Goal: Transaction & Acquisition: Purchase product/service

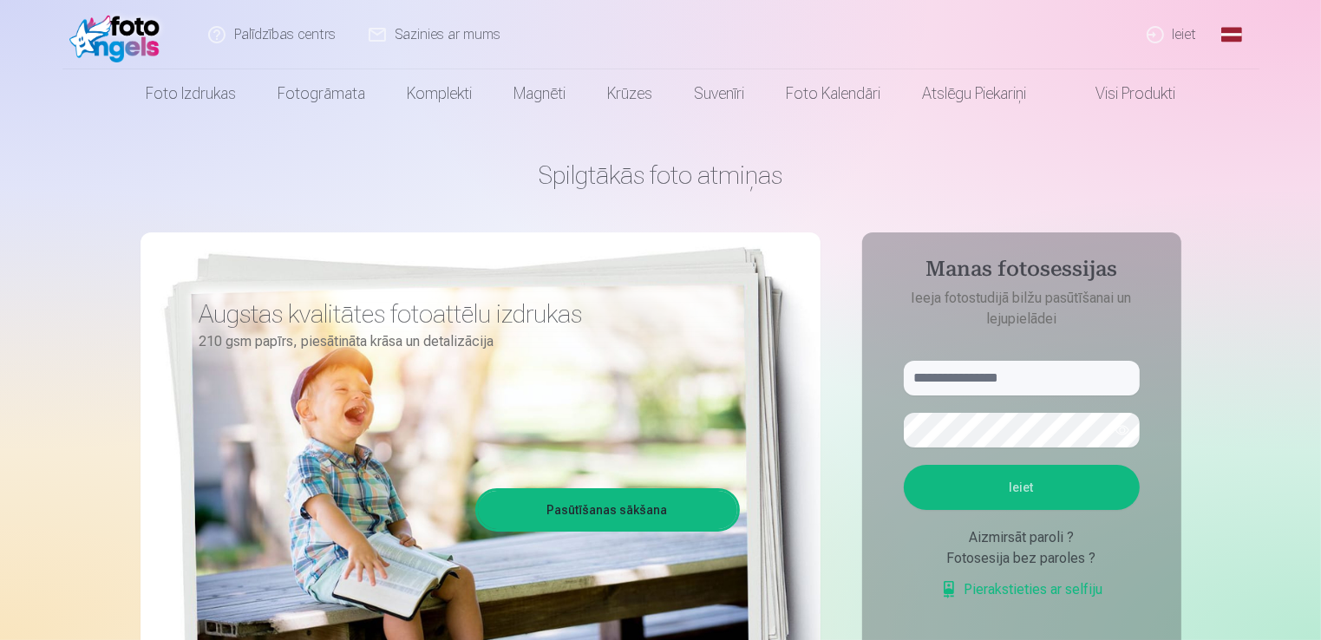
click at [1177, 36] on link "Ieiet" at bounding box center [1172, 34] width 83 height 69
click at [1155, 36] on link "Ieiet" at bounding box center [1172, 34] width 83 height 69
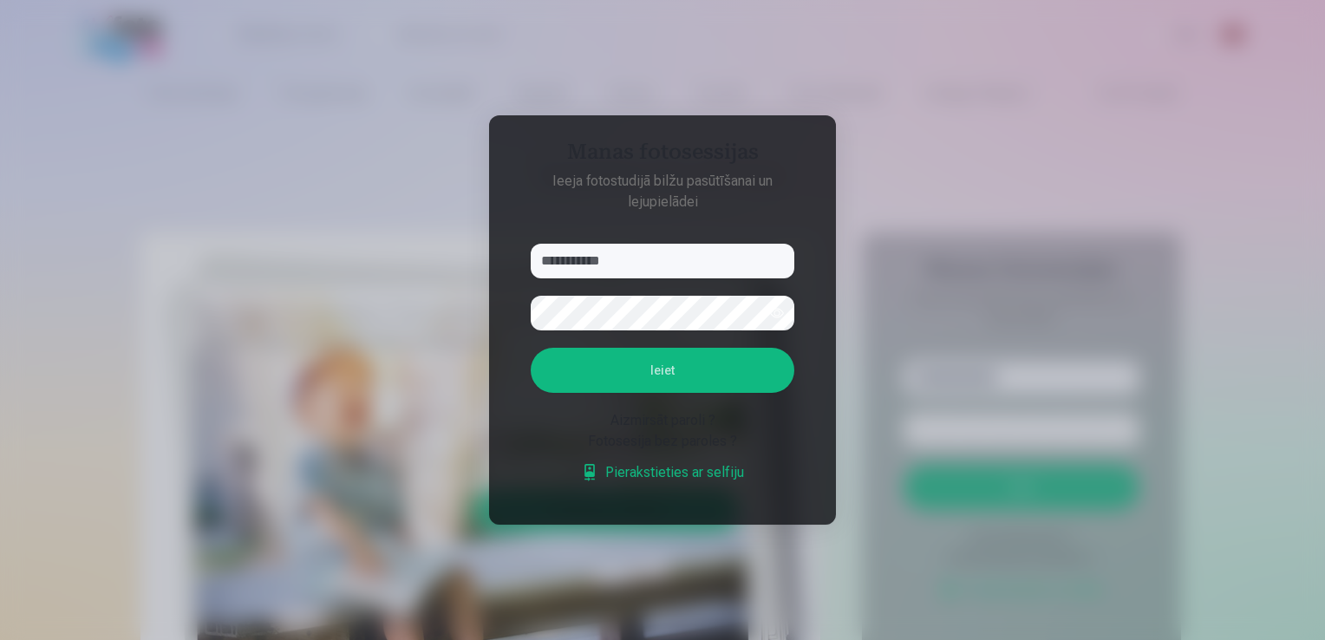
type input "**********"
click at [670, 374] on button "Ieiet" at bounding box center [663, 370] width 264 height 45
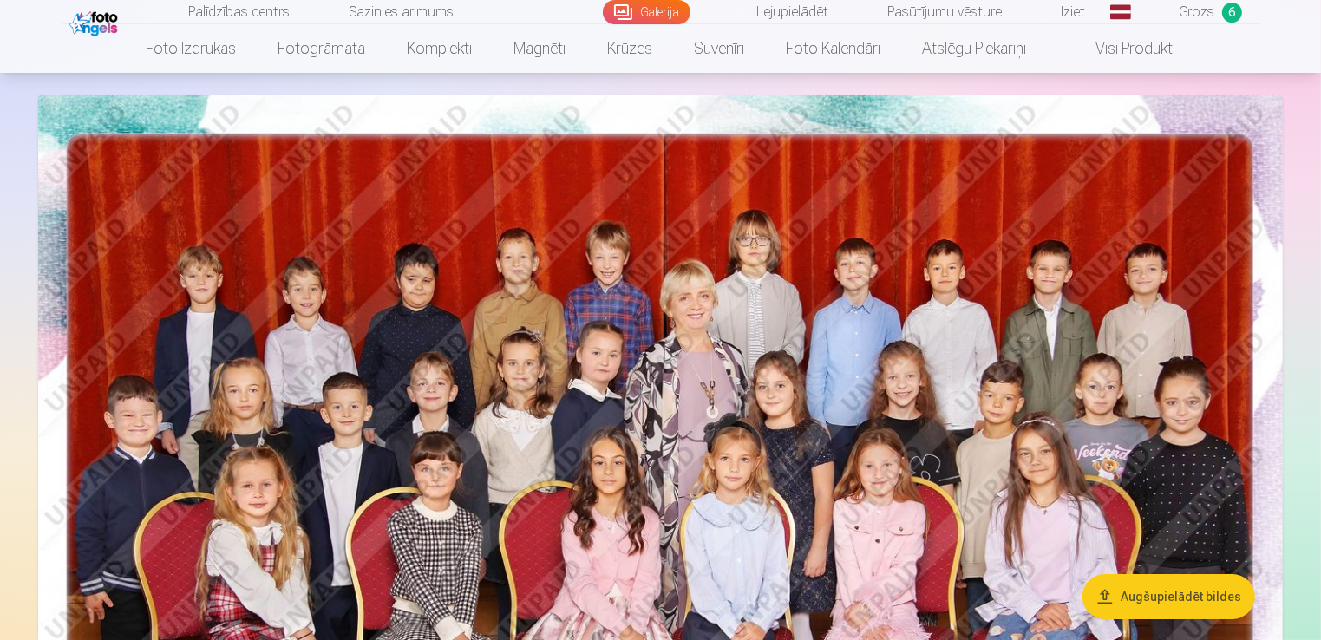
scroll to position [347, 0]
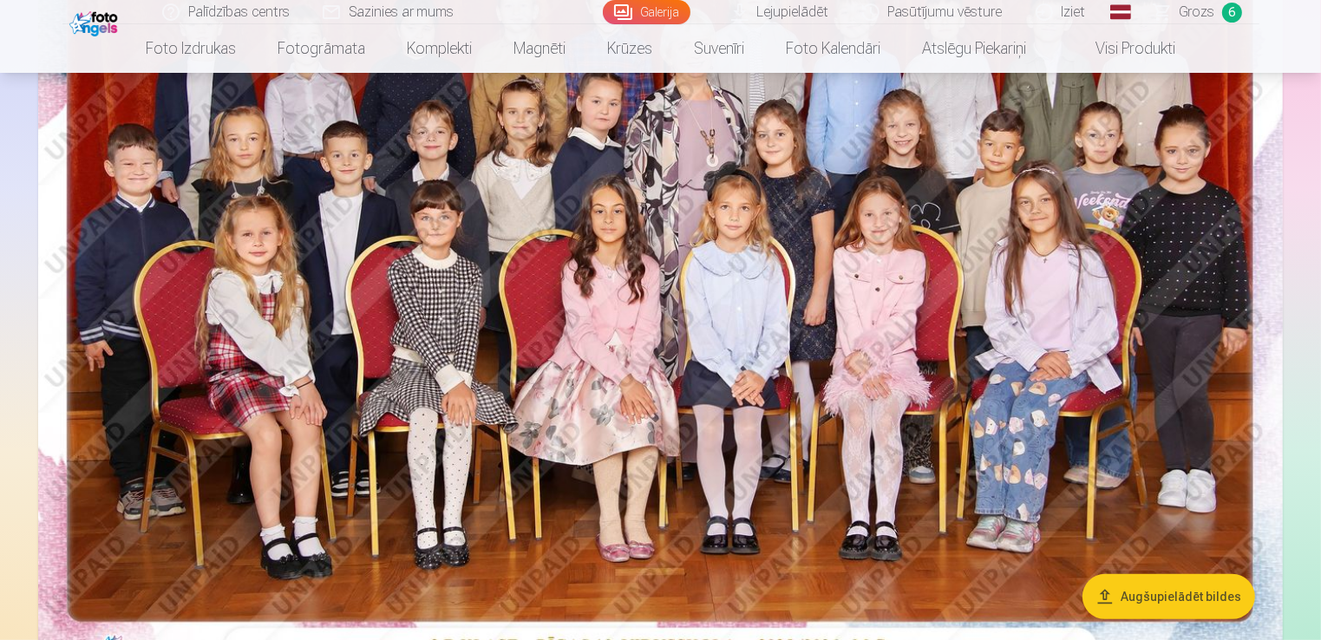
click at [1081, 3] on link "Iziet" at bounding box center [1061, 12] width 83 height 24
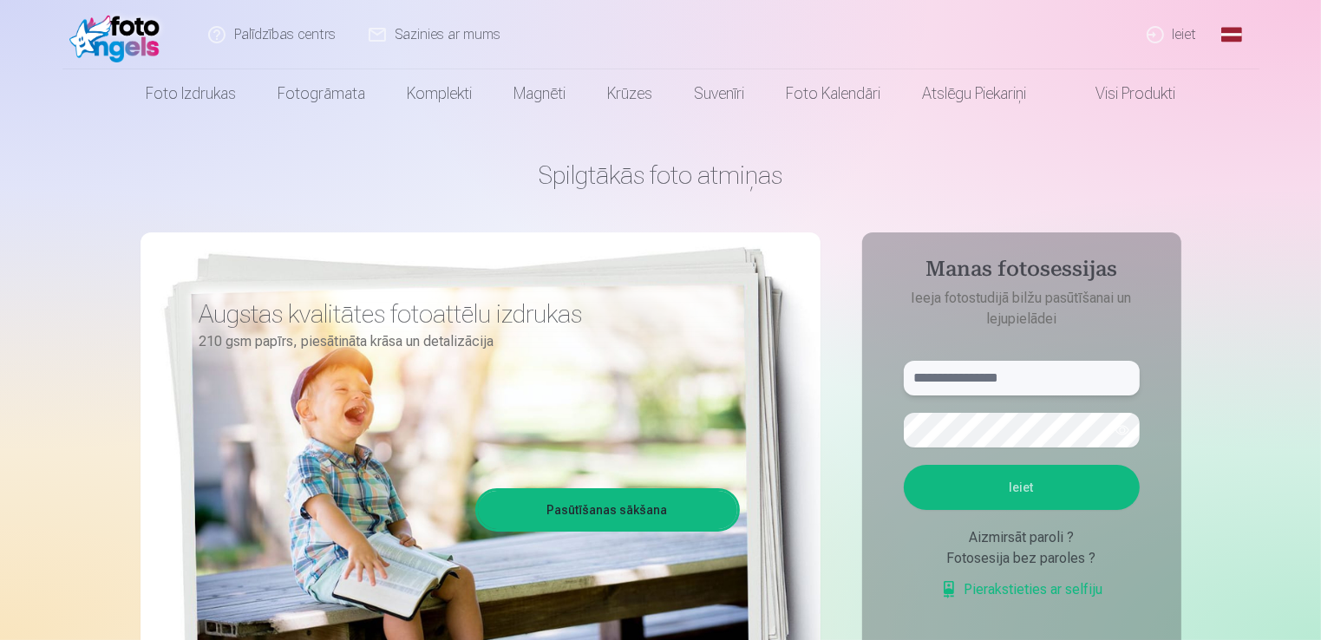
click at [999, 379] on input "text" at bounding box center [1022, 378] width 236 height 35
type input "**********"
click at [1005, 497] on button "Ieiet" at bounding box center [1022, 487] width 236 height 45
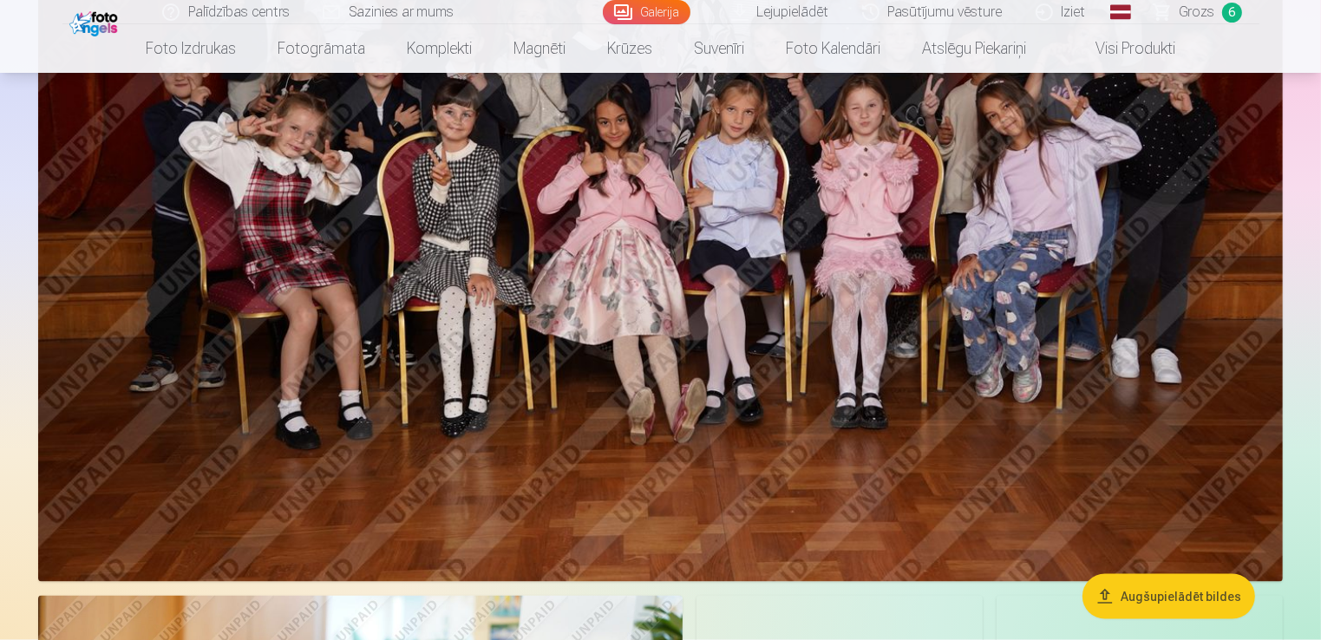
scroll to position [2342, 0]
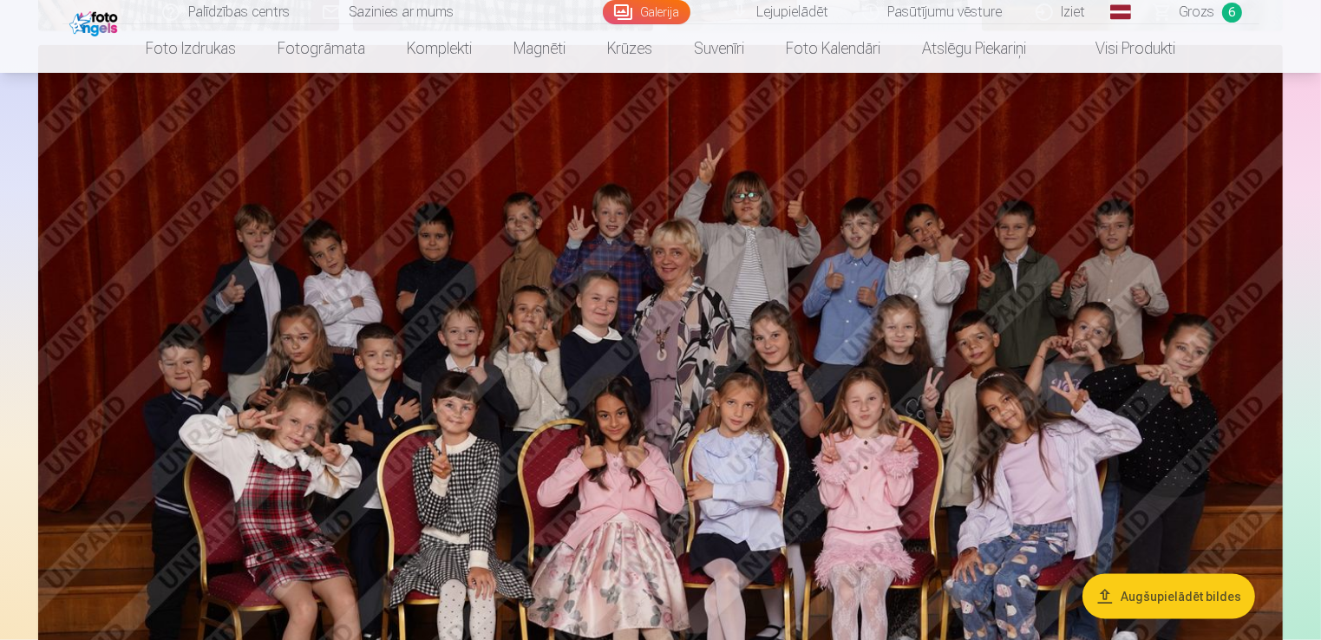
click at [500, 369] on img at bounding box center [660, 459] width 1245 height 829
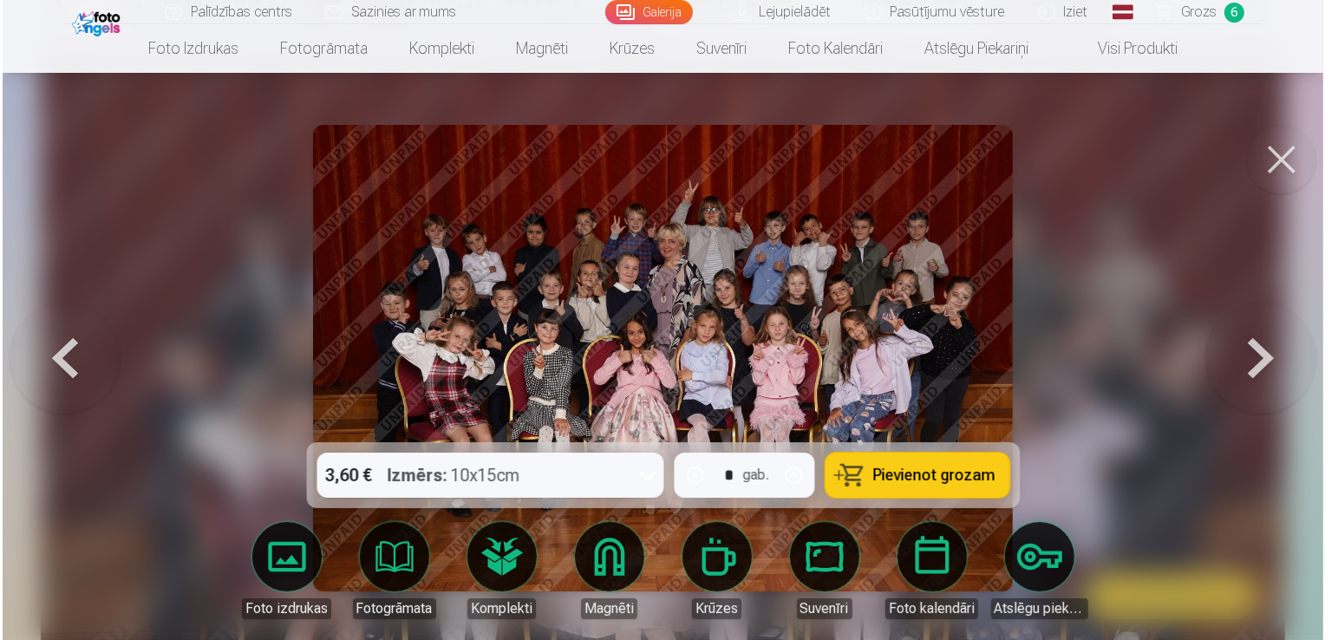
scroll to position [2347, 0]
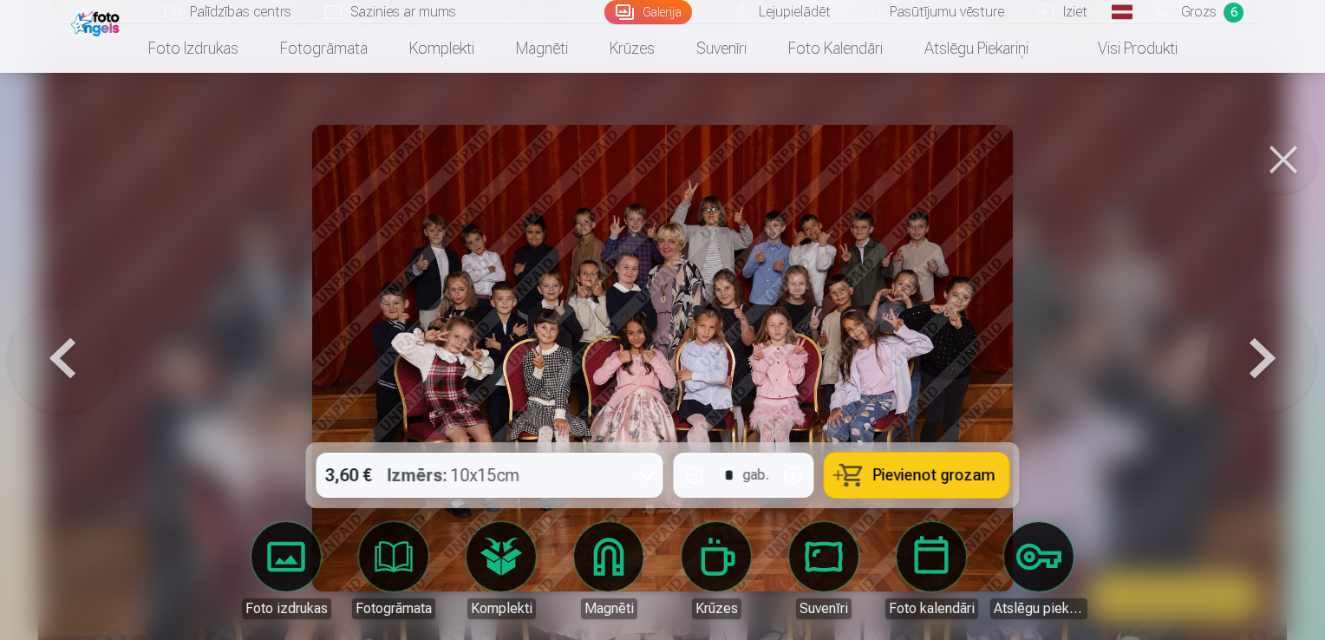
click at [1121, 483] on div at bounding box center [662, 320] width 1325 height 640
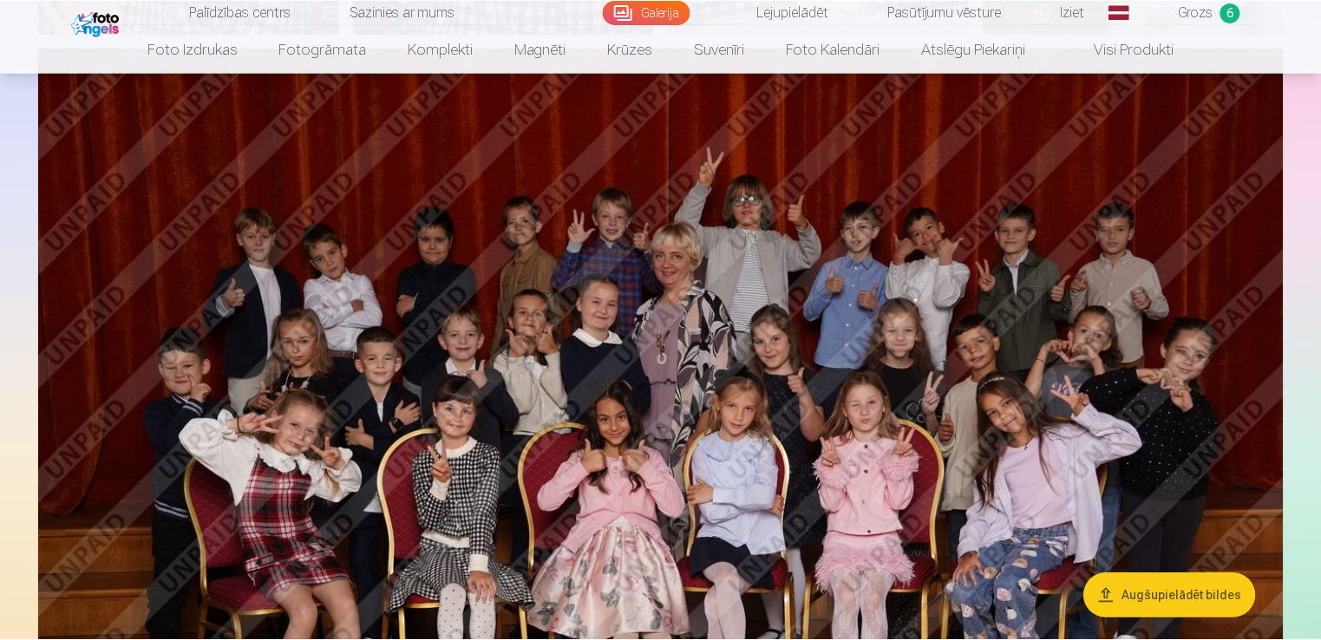
scroll to position [2342, 0]
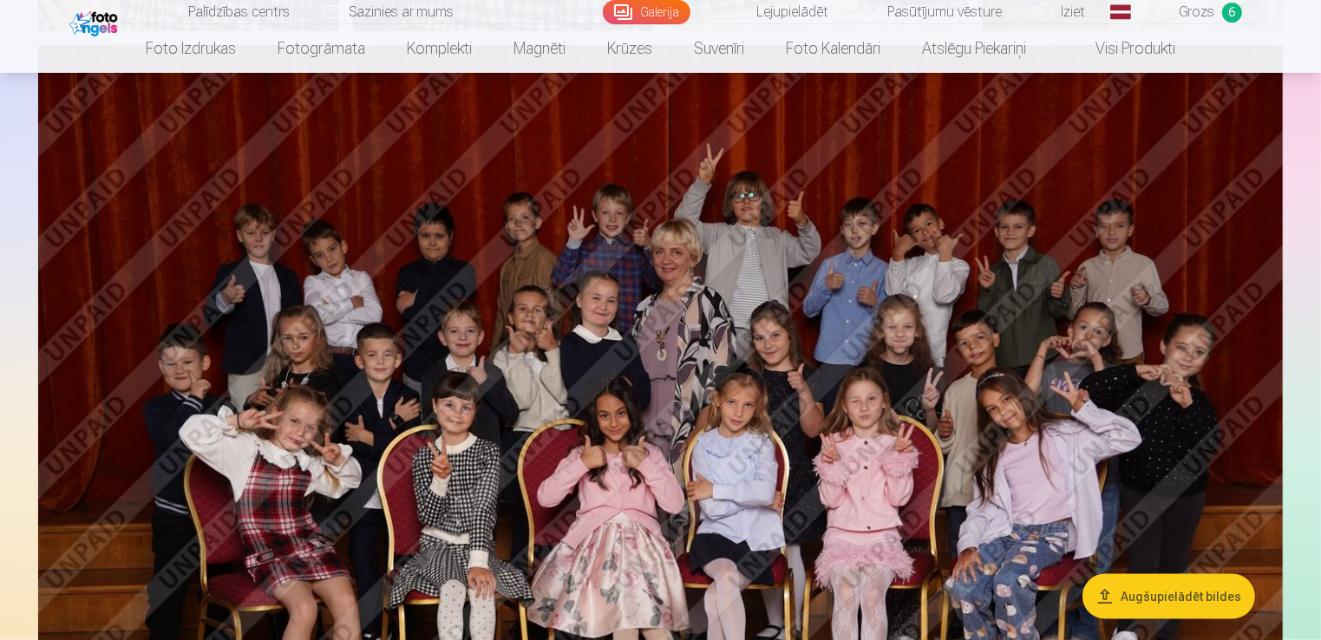
click at [748, 299] on img at bounding box center [660, 459] width 1245 height 829
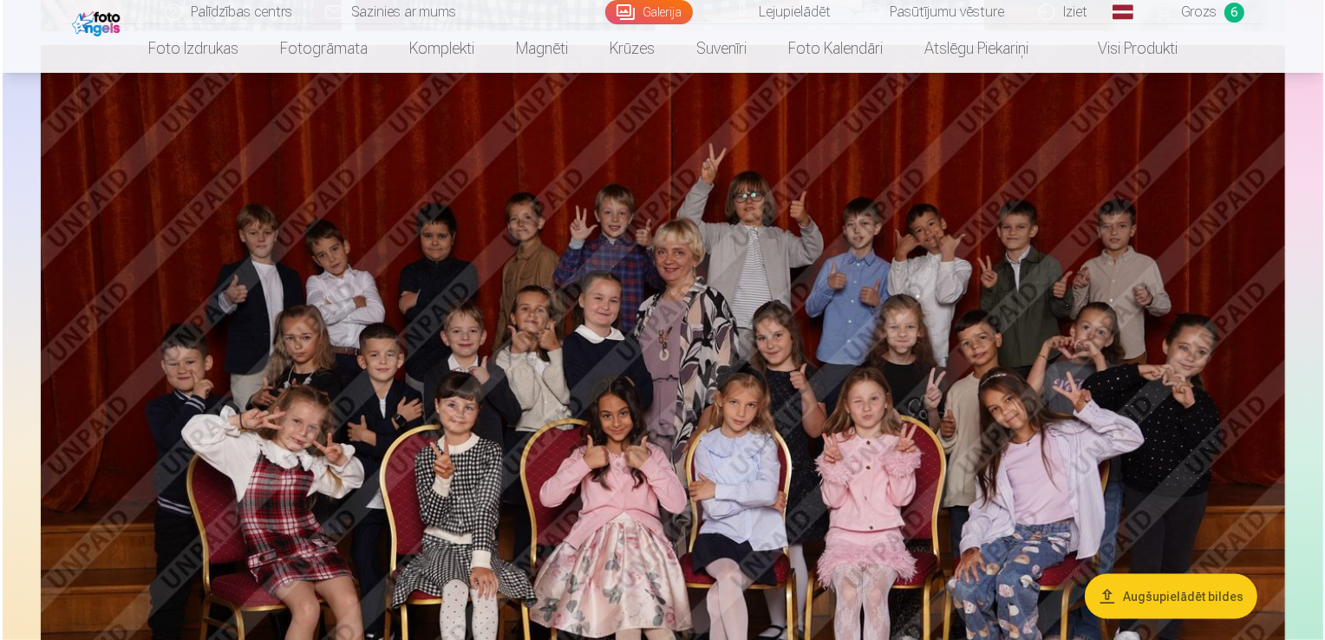
scroll to position [2347, 0]
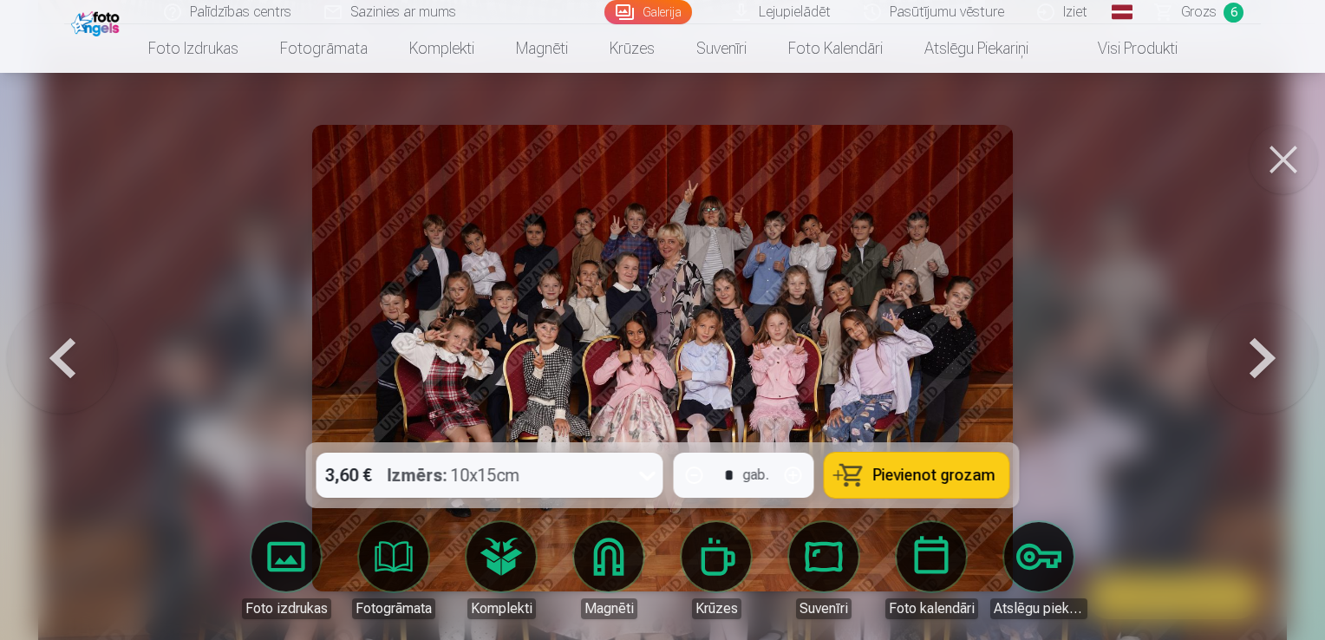
click at [650, 478] on icon at bounding box center [648, 475] width 28 height 28
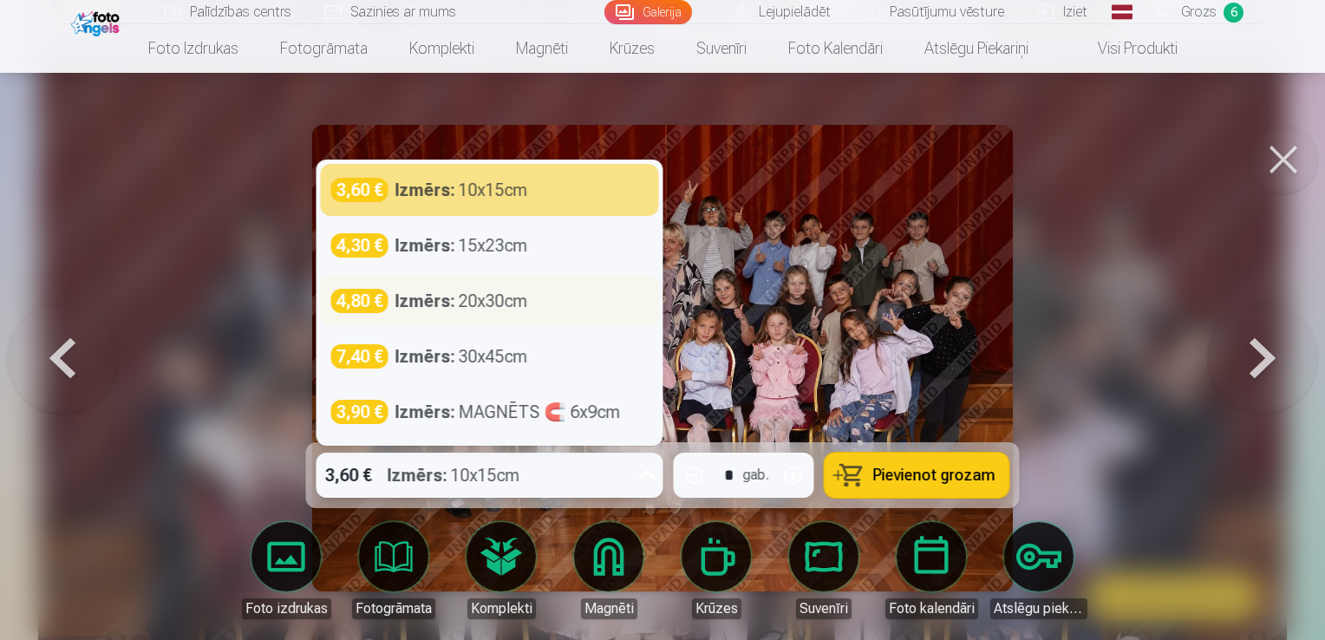
click at [503, 303] on div "Izmērs : 20x30cm" at bounding box center [461, 301] width 133 height 24
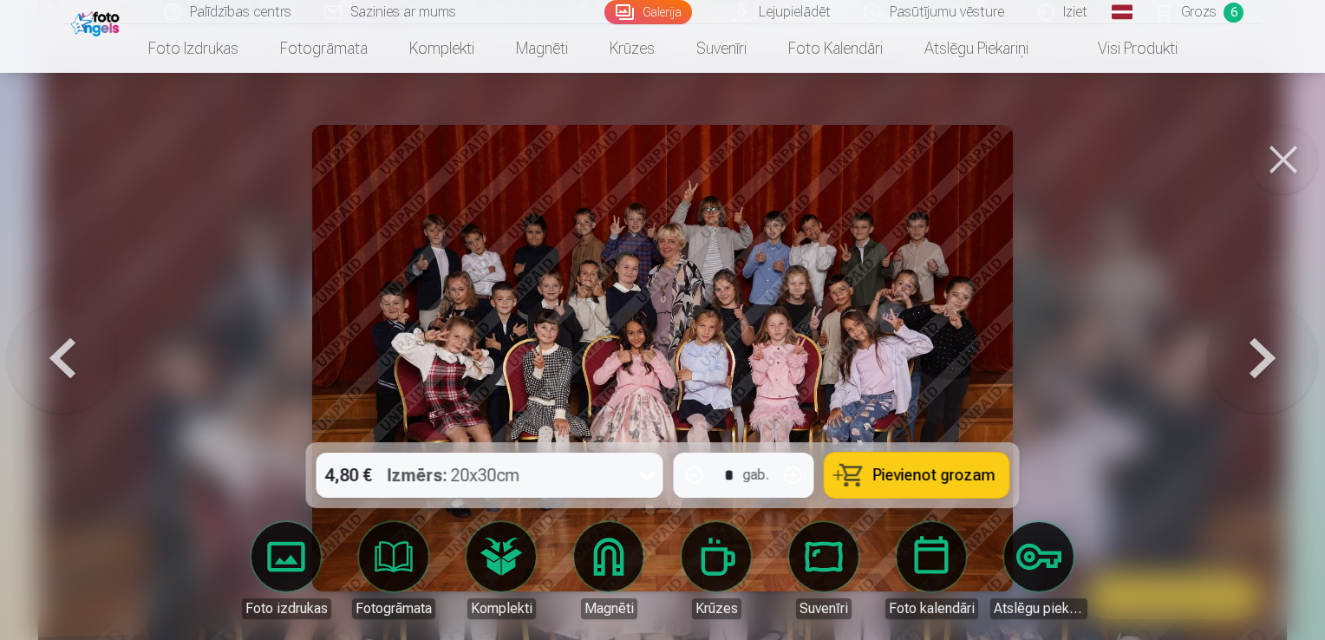
click at [59, 362] on button at bounding box center [62, 358] width 111 height 134
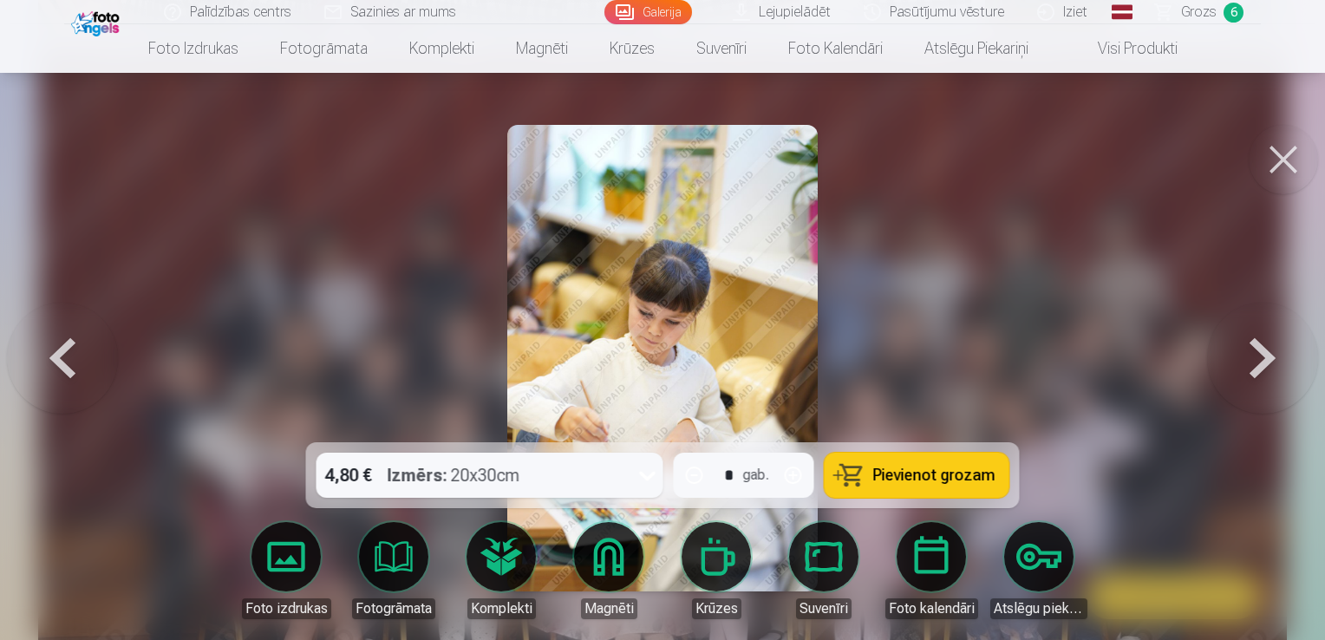
click at [59, 362] on button at bounding box center [62, 358] width 111 height 134
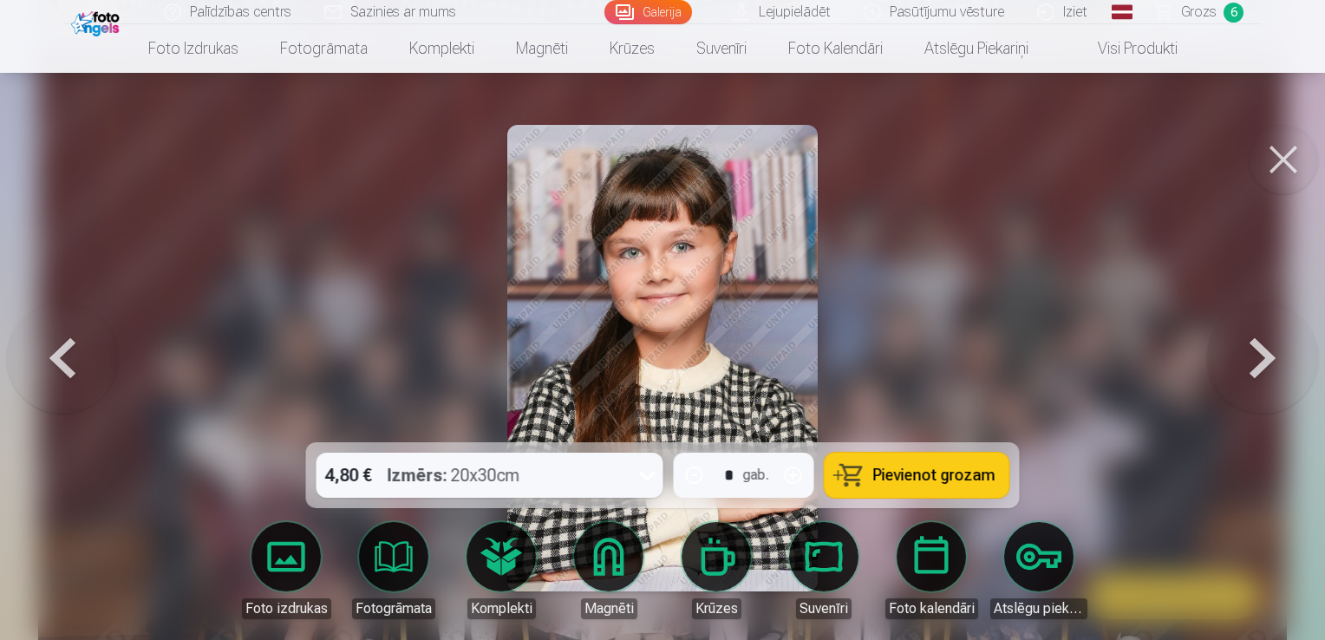
click at [59, 361] on button at bounding box center [62, 358] width 111 height 134
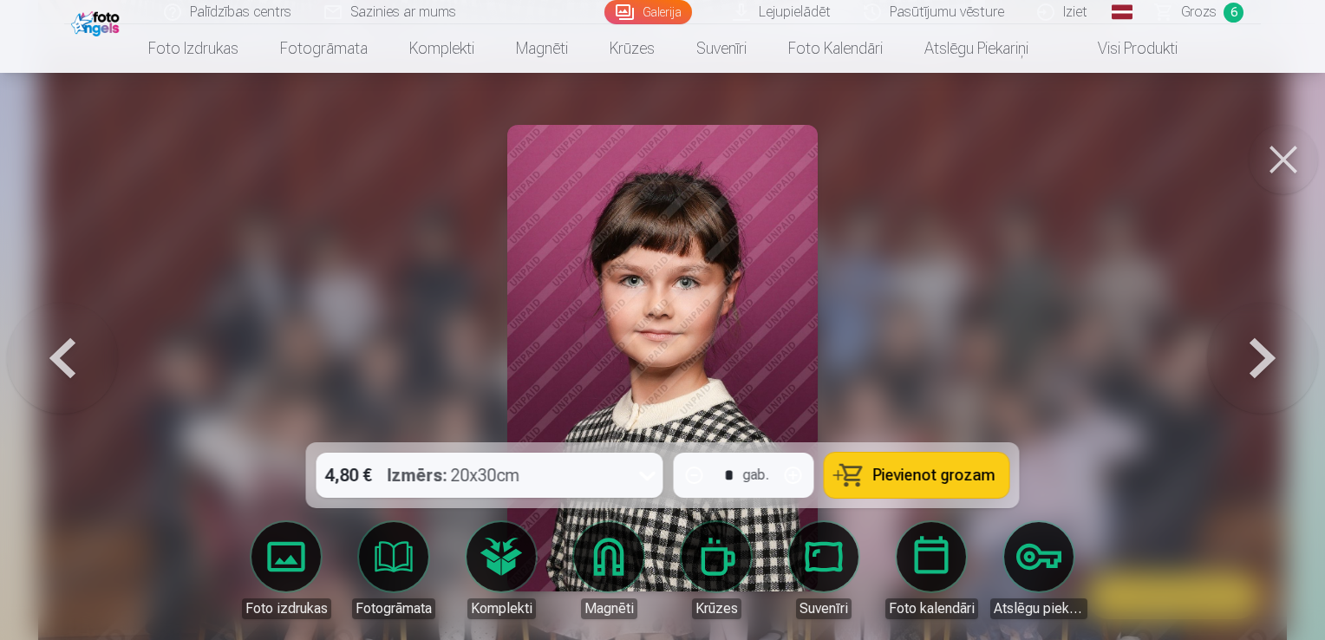
click at [59, 361] on button at bounding box center [62, 358] width 111 height 134
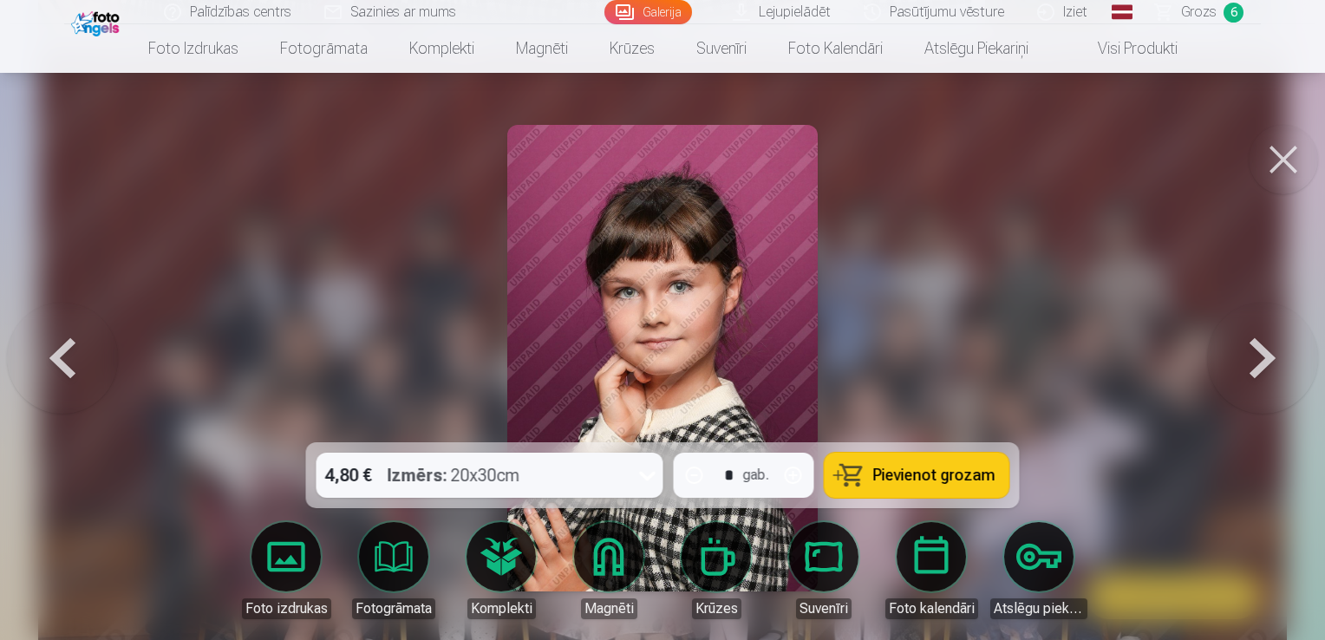
click at [59, 361] on button at bounding box center [62, 358] width 111 height 134
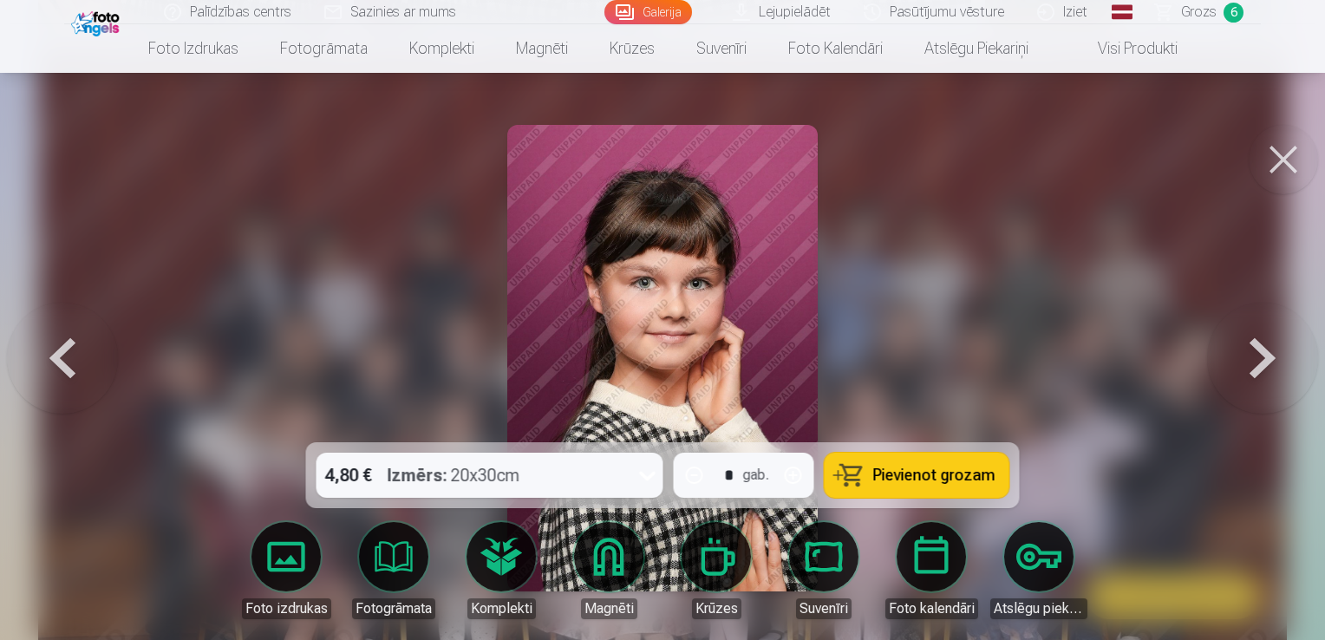
click at [59, 361] on button at bounding box center [62, 358] width 111 height 134
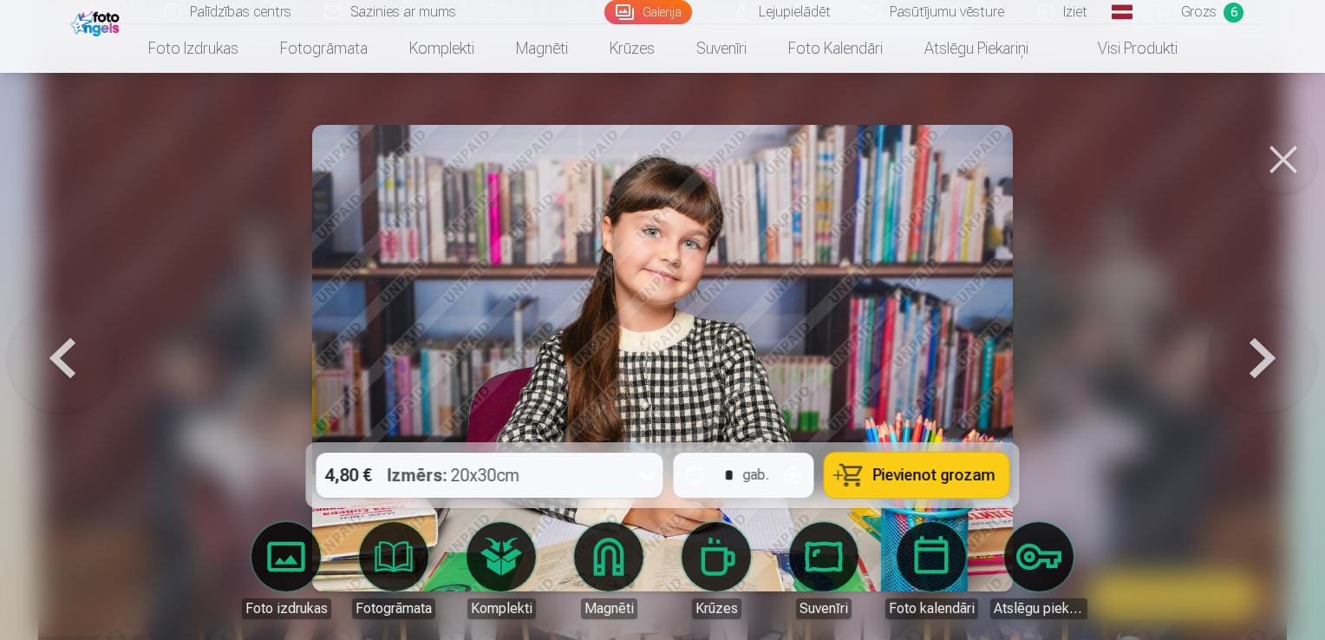
click at [59, 361] on button at bounding box center [62, 358] width 111 height 134
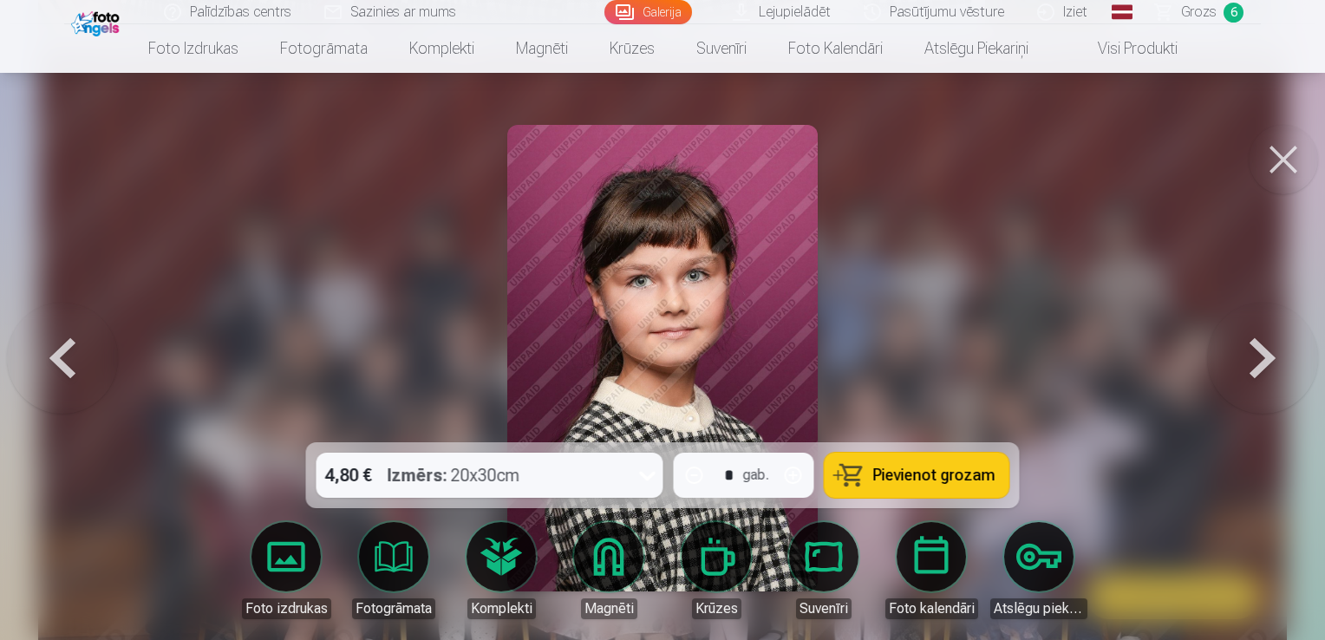
click at [59, 361] on button at bounding box center [62, 358] width 111 height 134
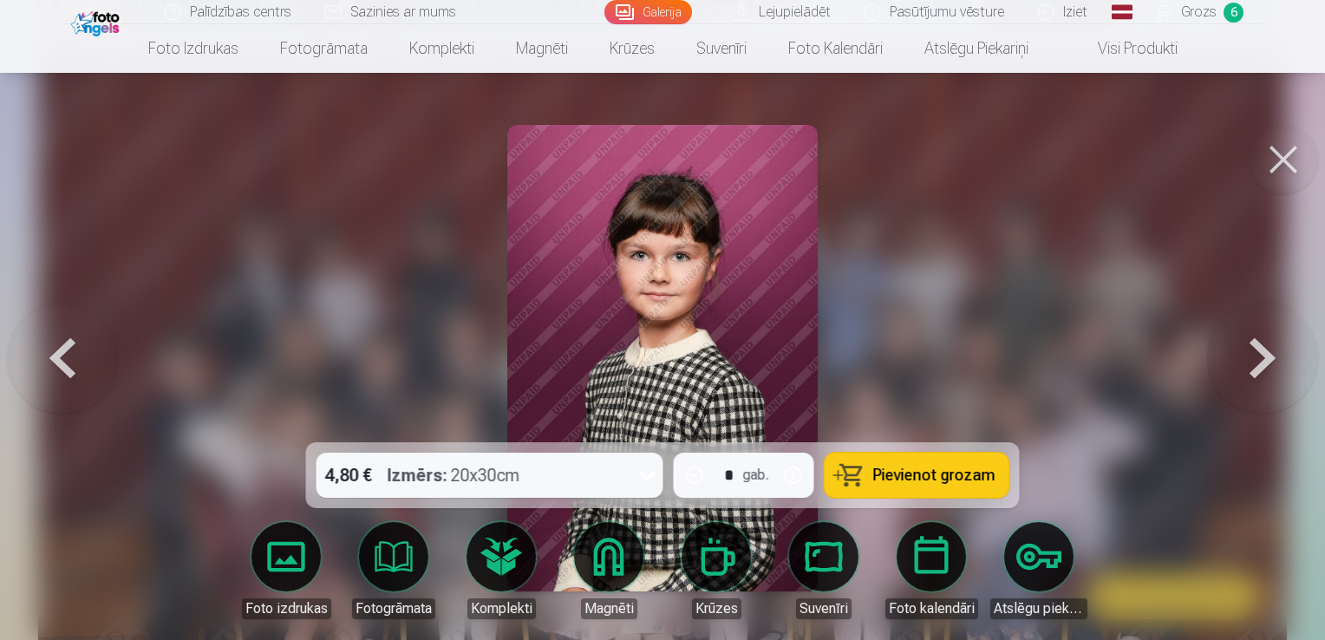
click at [59, 361] on button at bounding box center [62, 358] width 111 height 134
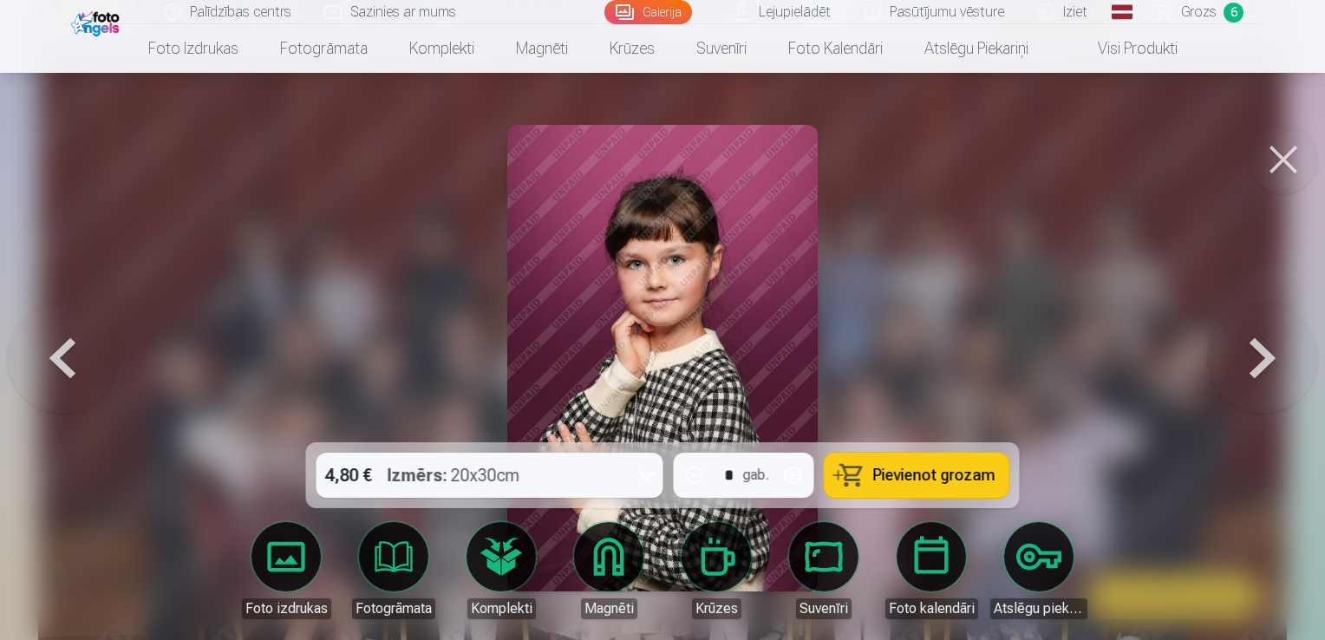
click at [59, 361] on button at bounding box center [62, 358] width 111 height 134
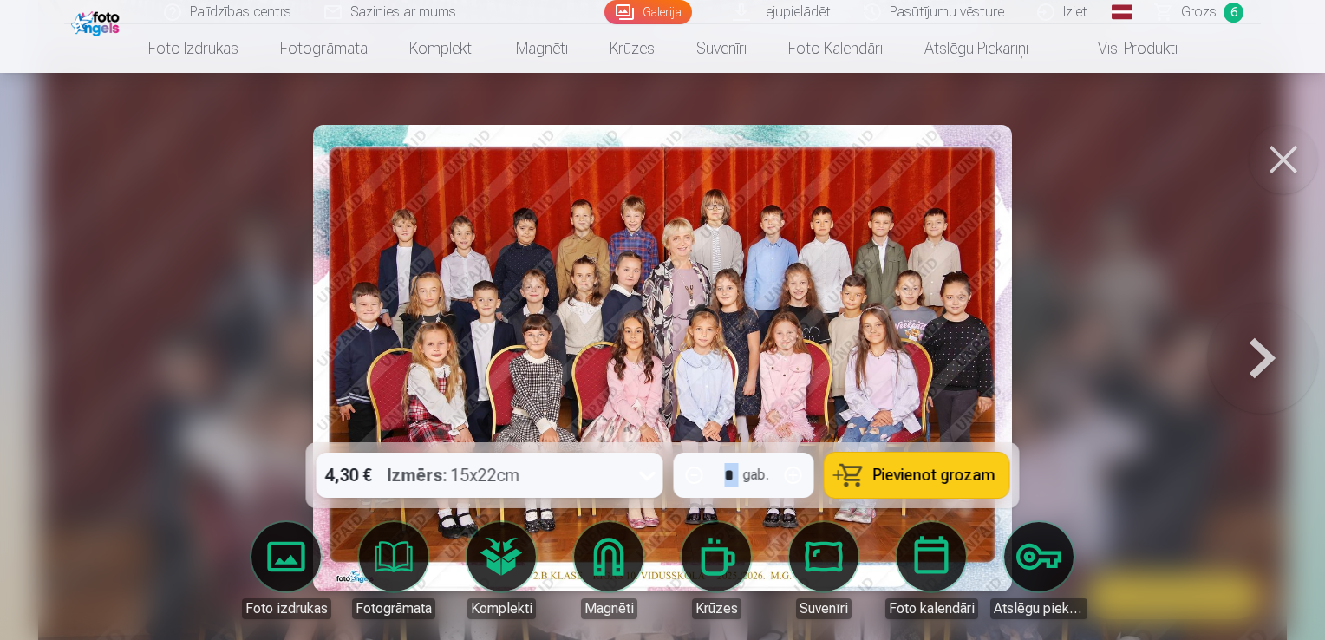
click at [59, 361] on div at bounding box center [662, 320] width 1325 height 640
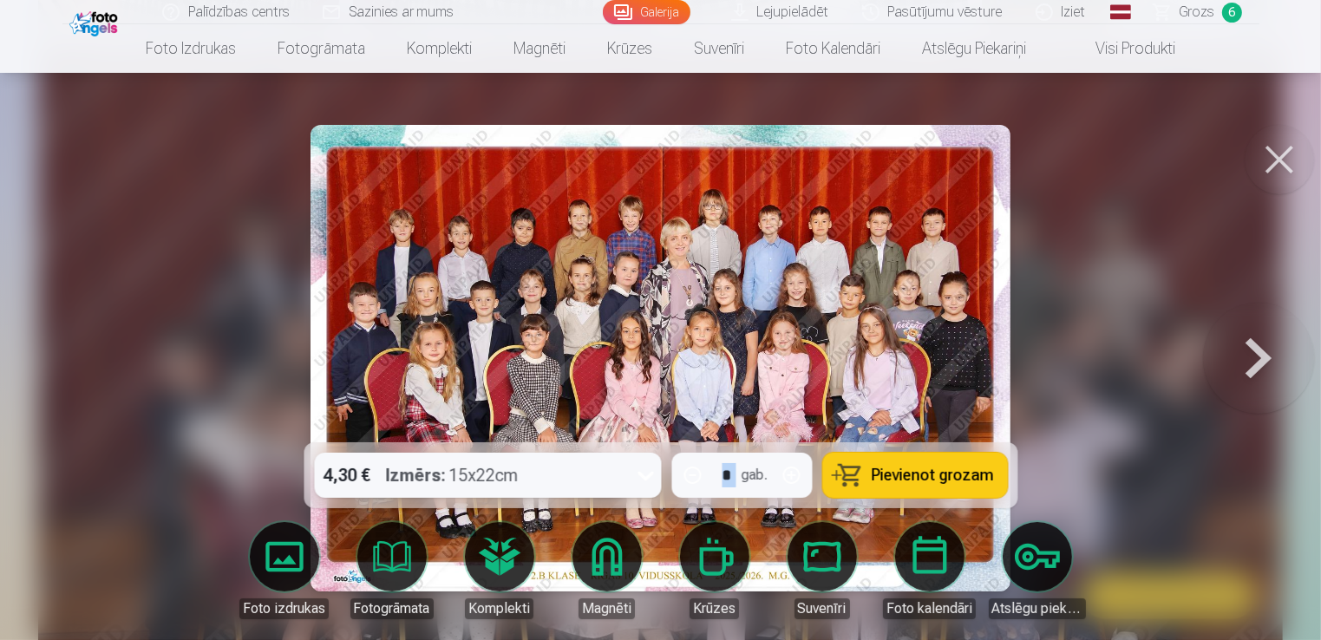
click at [59, 361] on img at bounding box center [660, 459] width 1245 height 829
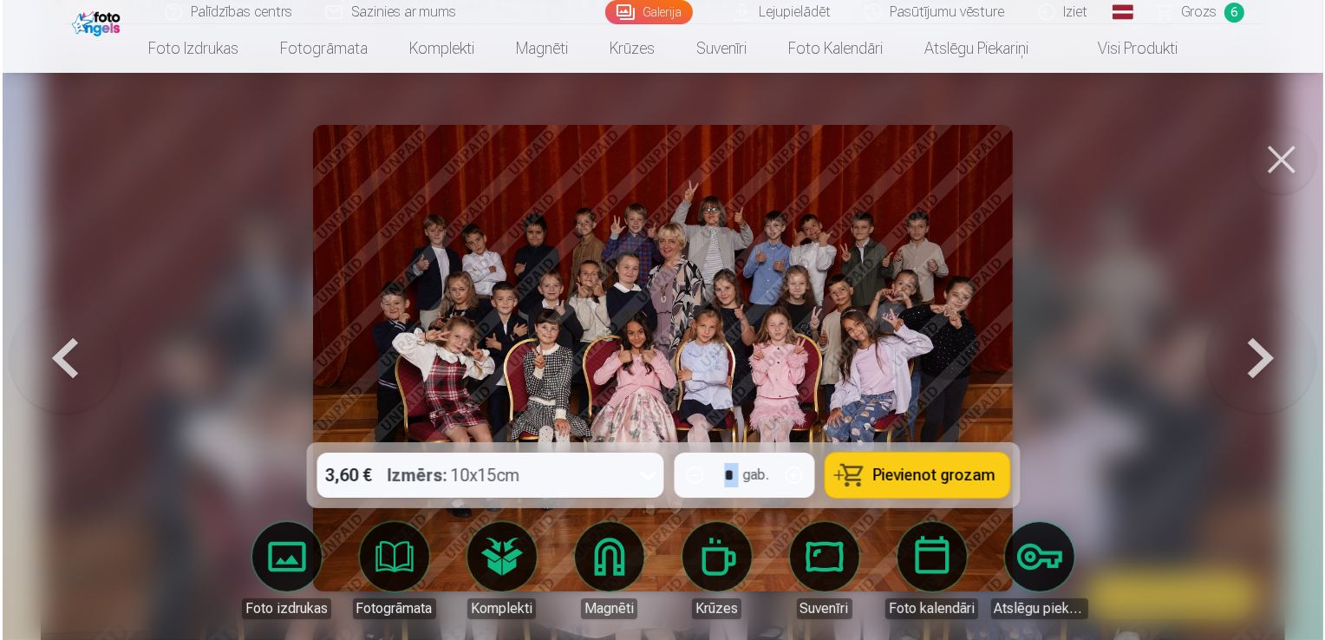
scroll to position [2347, 0]
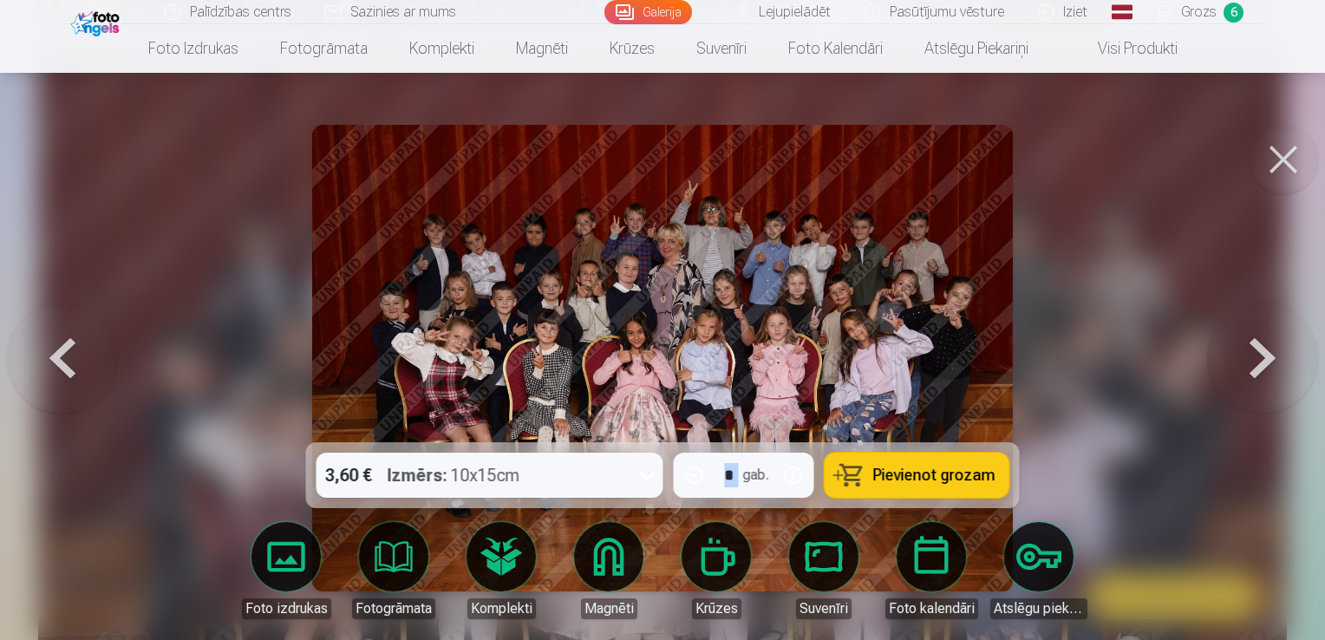
click at [1270, 373] on button at bounding box center [1262, 358] width 111 height 134
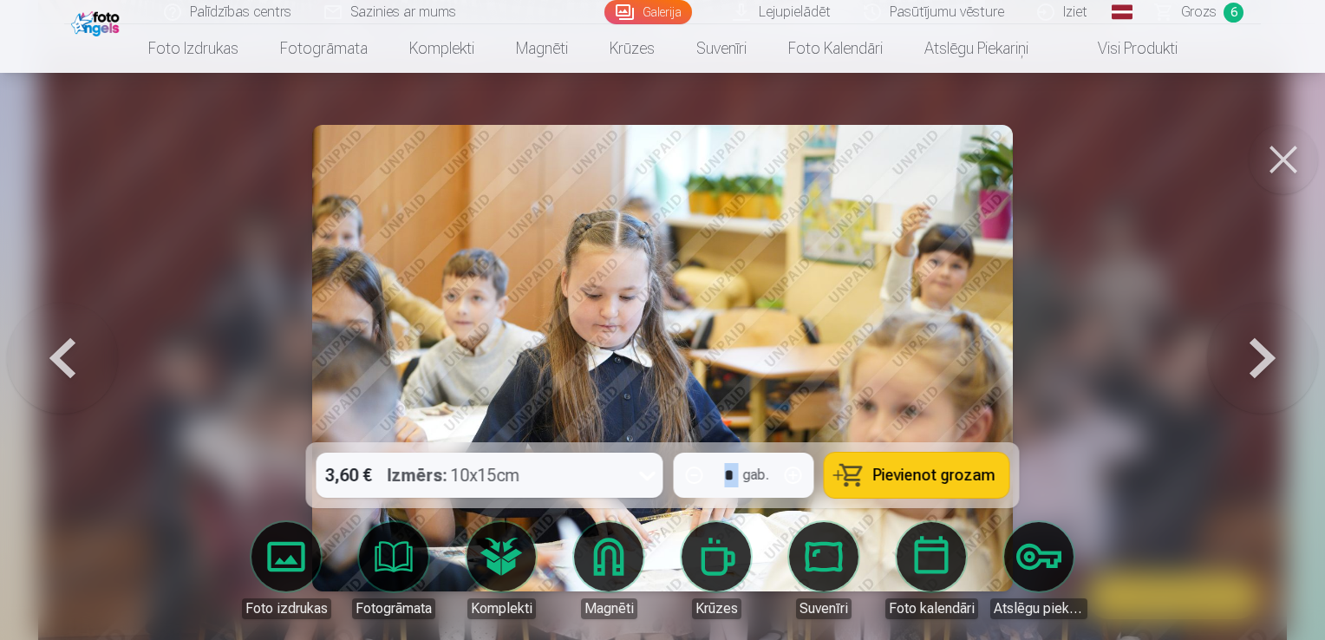
click at [1290, 345] on button at bounding box center [1262, 358] width 111 height 134
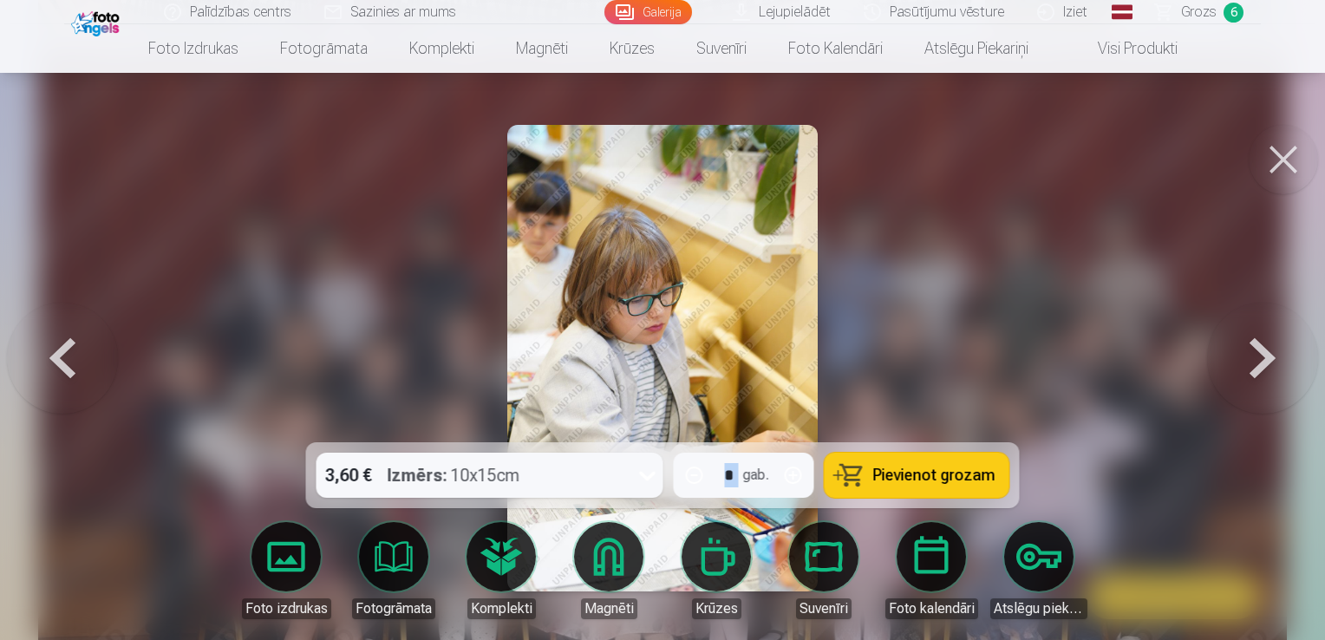
click at [1290, 345] on button at bounding box center [1262, 358] width 111 height 134
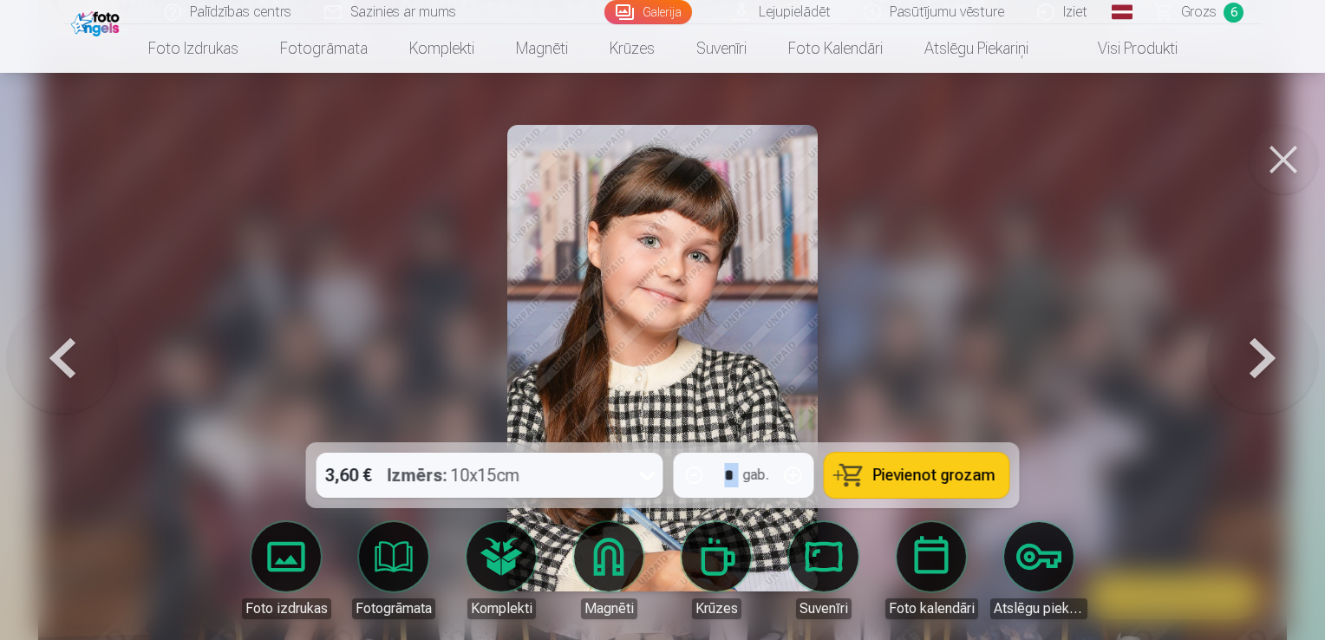
click at [1290, 345] on button at bounding box center [1262, 358] width 111 height 134
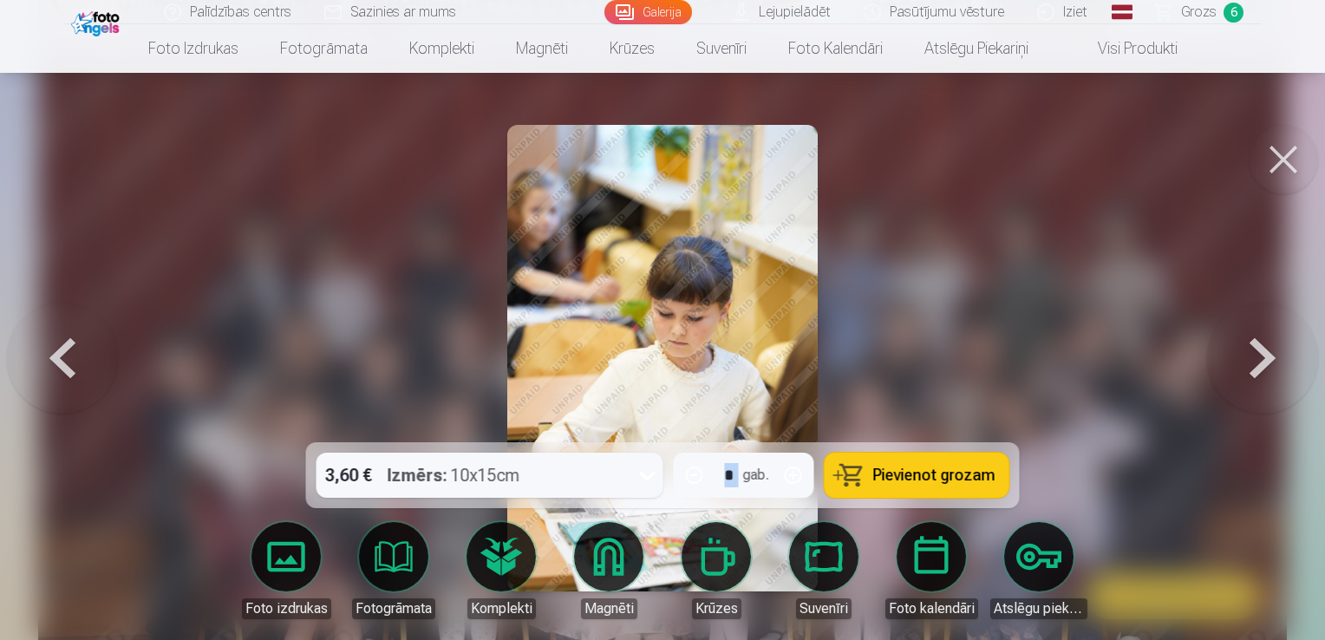
click at [1286, 345] on button at bounding box center [1262, 358] width 111 height 134
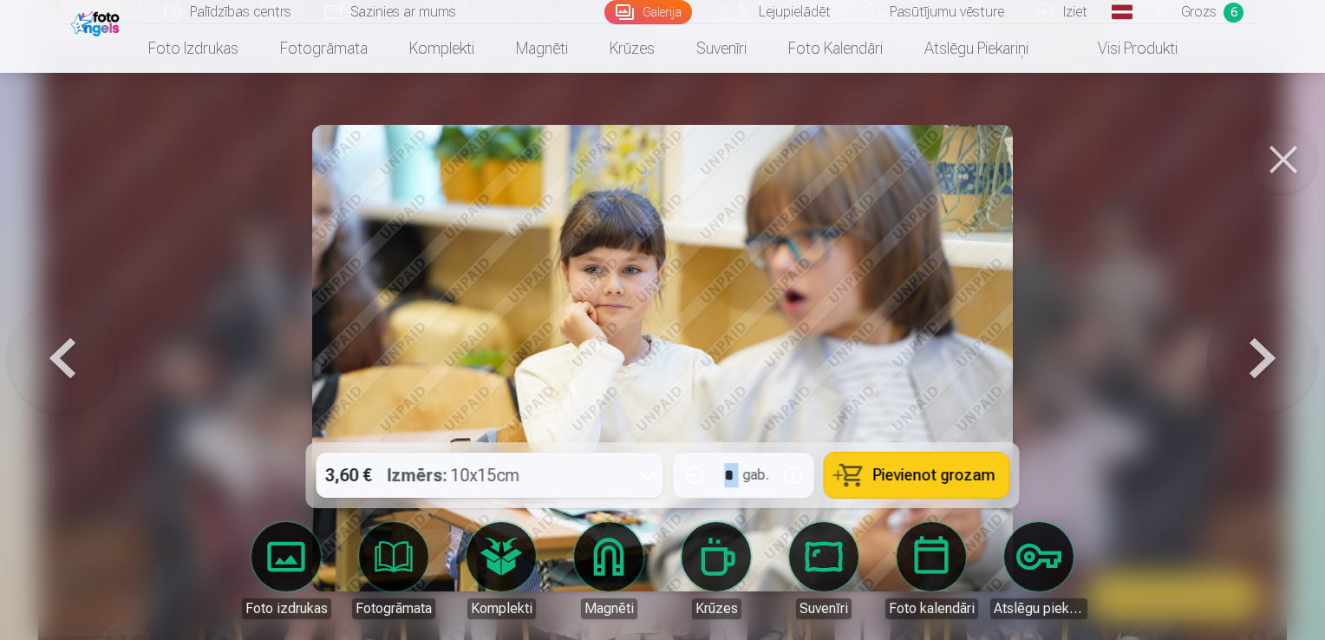
click at [49, 354] on button at bounding box center [62, 358] width 111 height 134
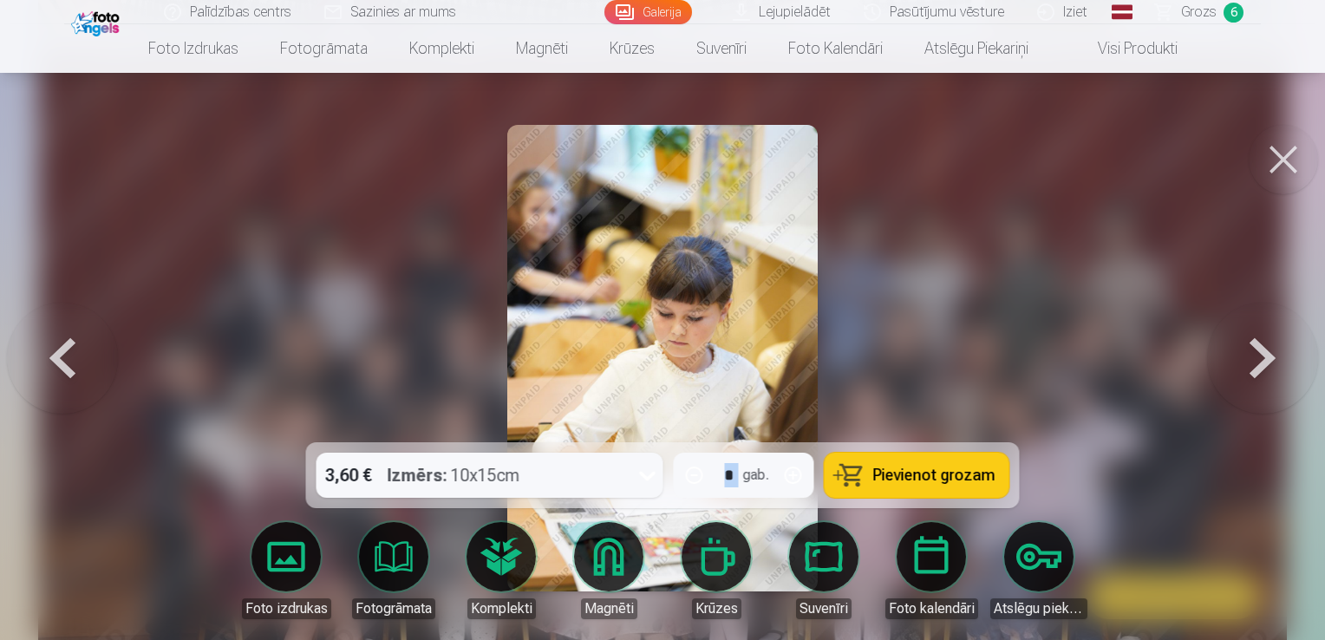
click at [49, 354] on button at bounding box center [62, 358] width 111 height 134
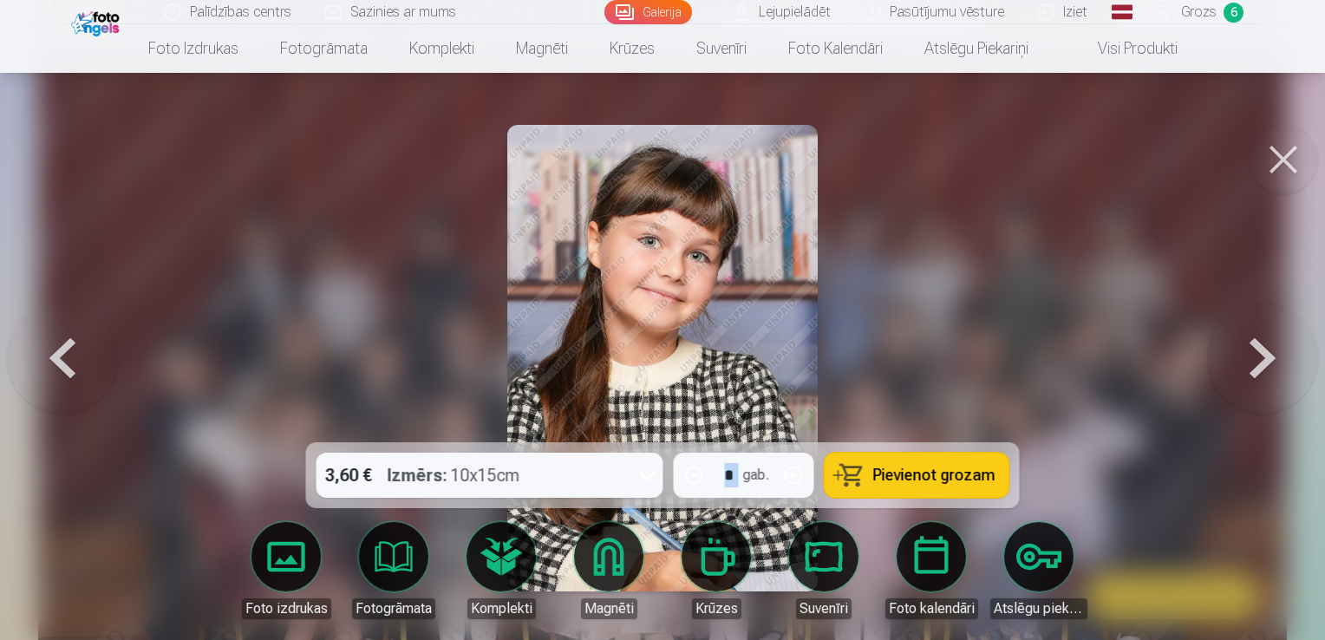
click at [49, 354] on button at bounding box center [62, 358] width 111 height 134
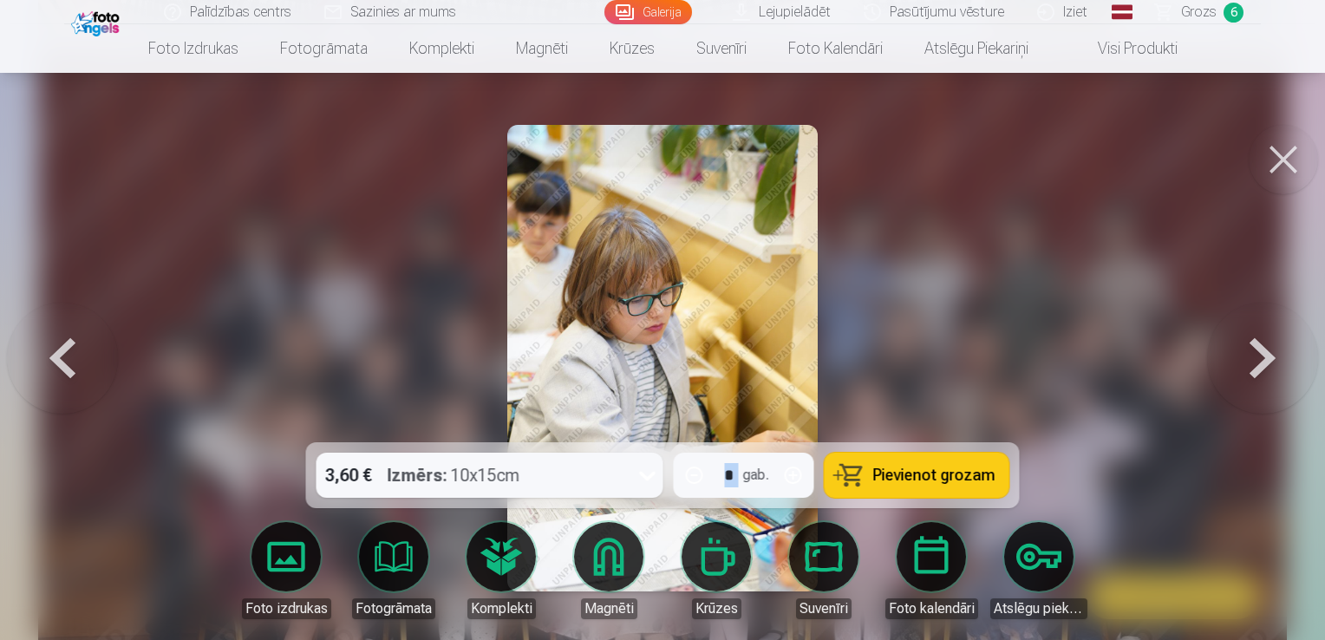
click at [49, 355] on button at bounding box center [62, 358] width 111 height 134
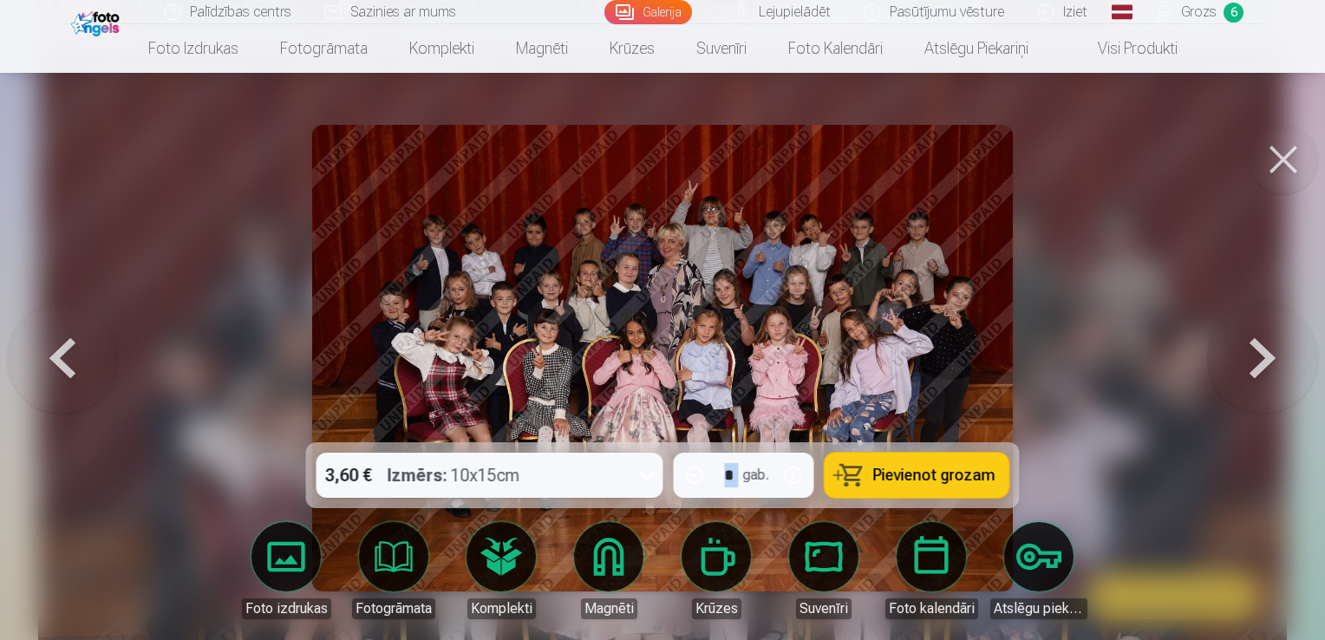
click at [49, 356] on button at bounding box center [62, 358] width 111 height 134
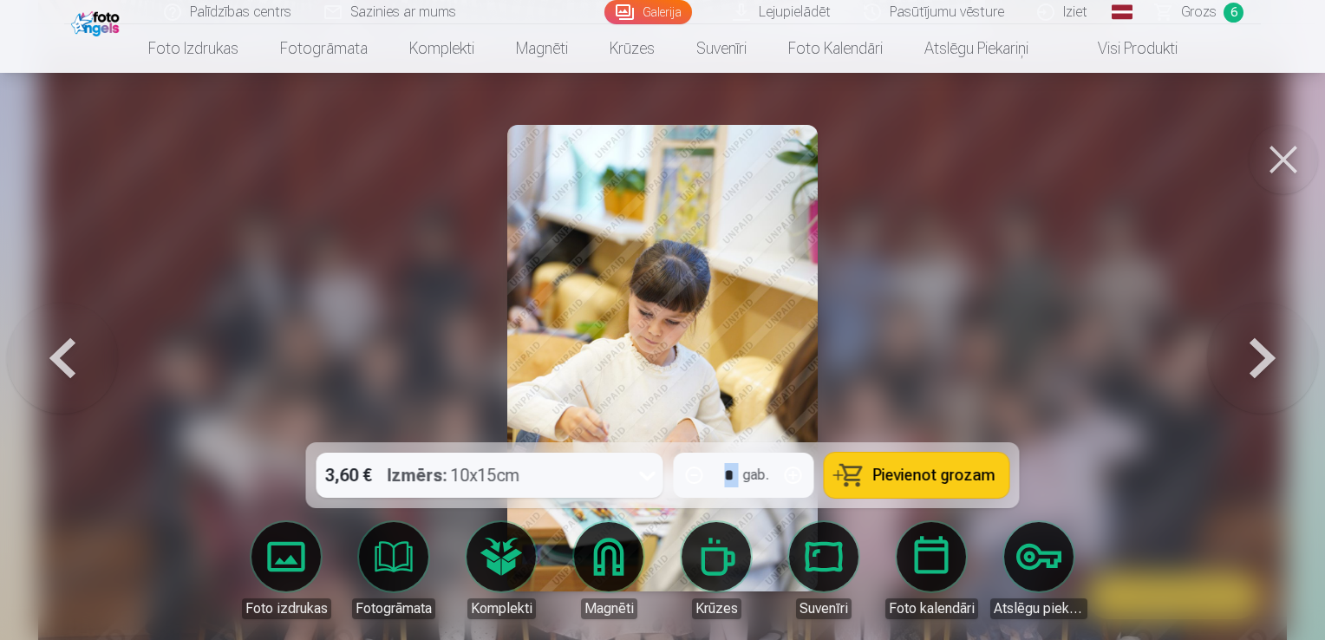
click at [49, 356] on button at bounding box center [62, 358] width 111 height 134
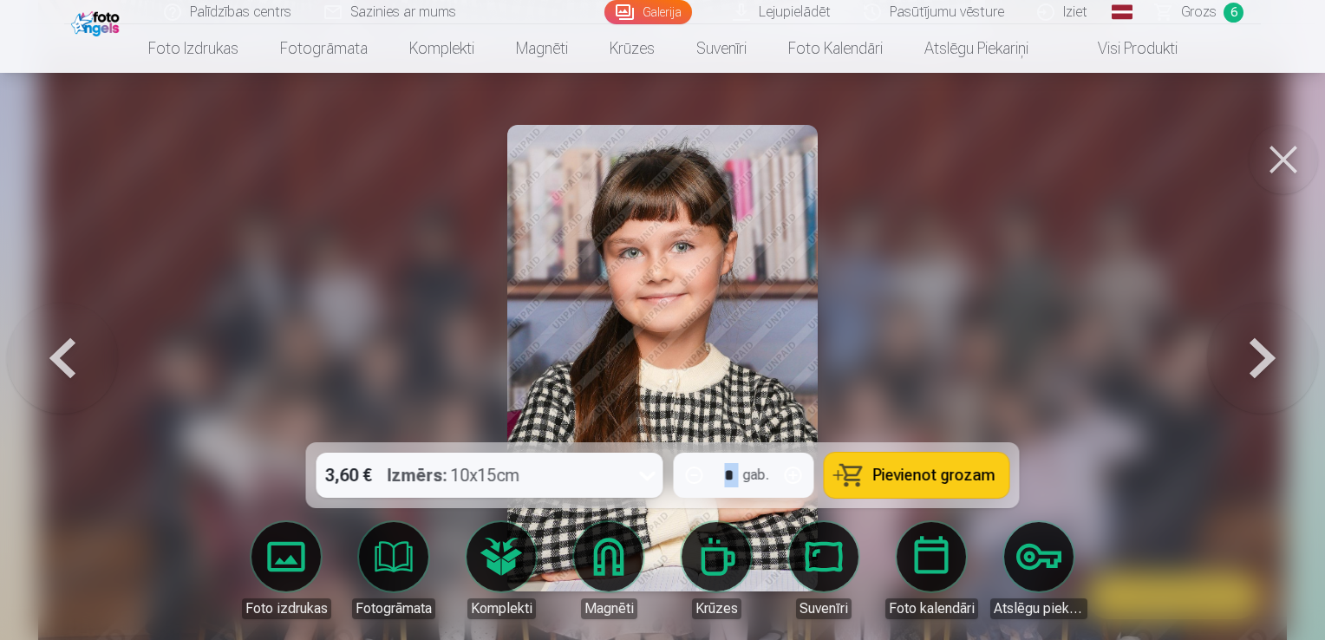
click at [48, 356] on button at bounding box center [62, 358] width 111 height 134
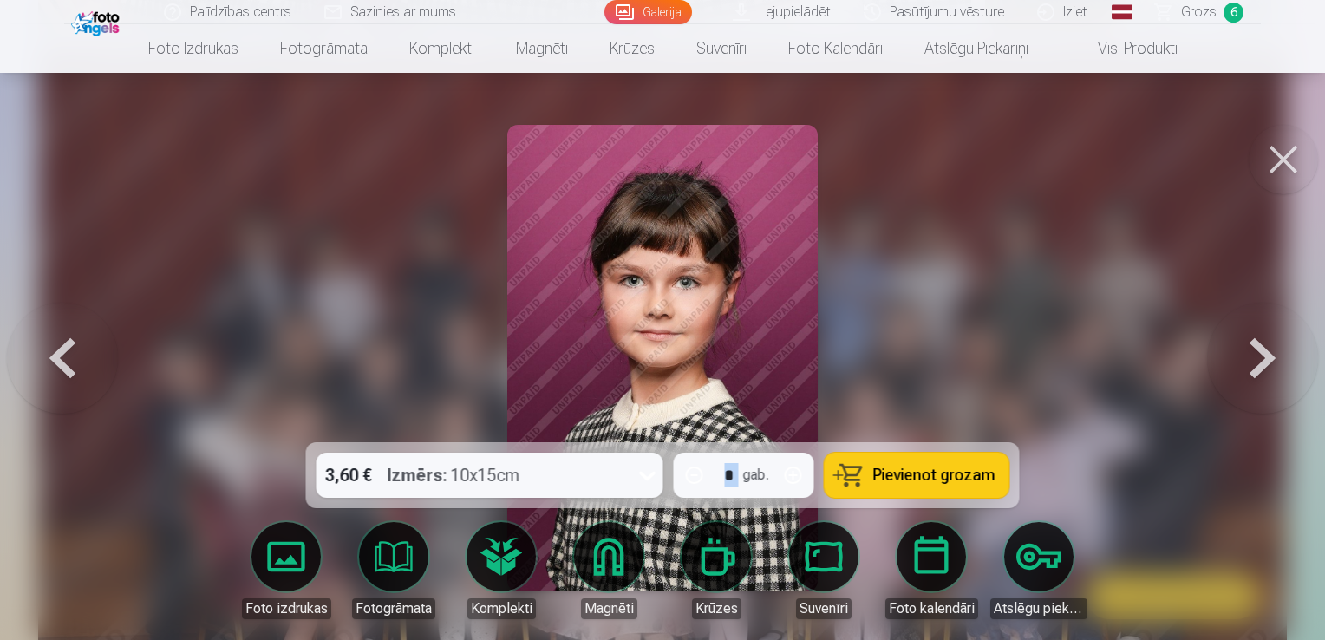
click at [48, 356] on button at bounding box center [62, 358] width 111 height 134
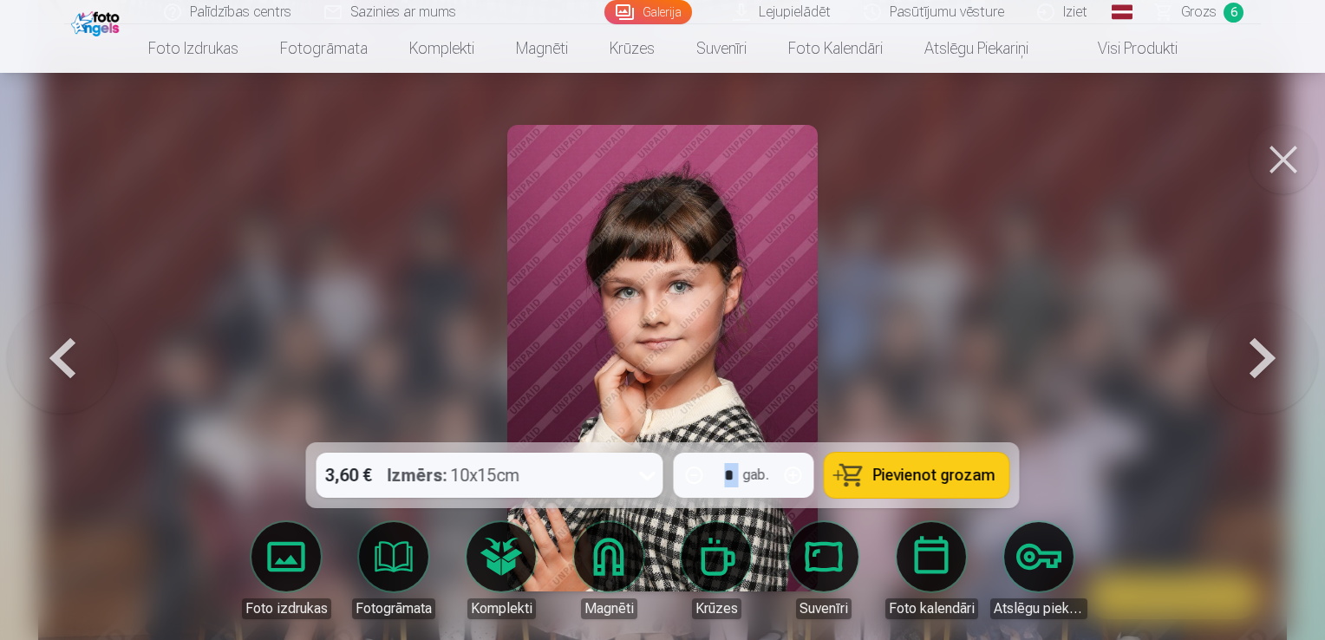
click at [48, 356] on button at bounding box center [62, 358] width 111 height 134
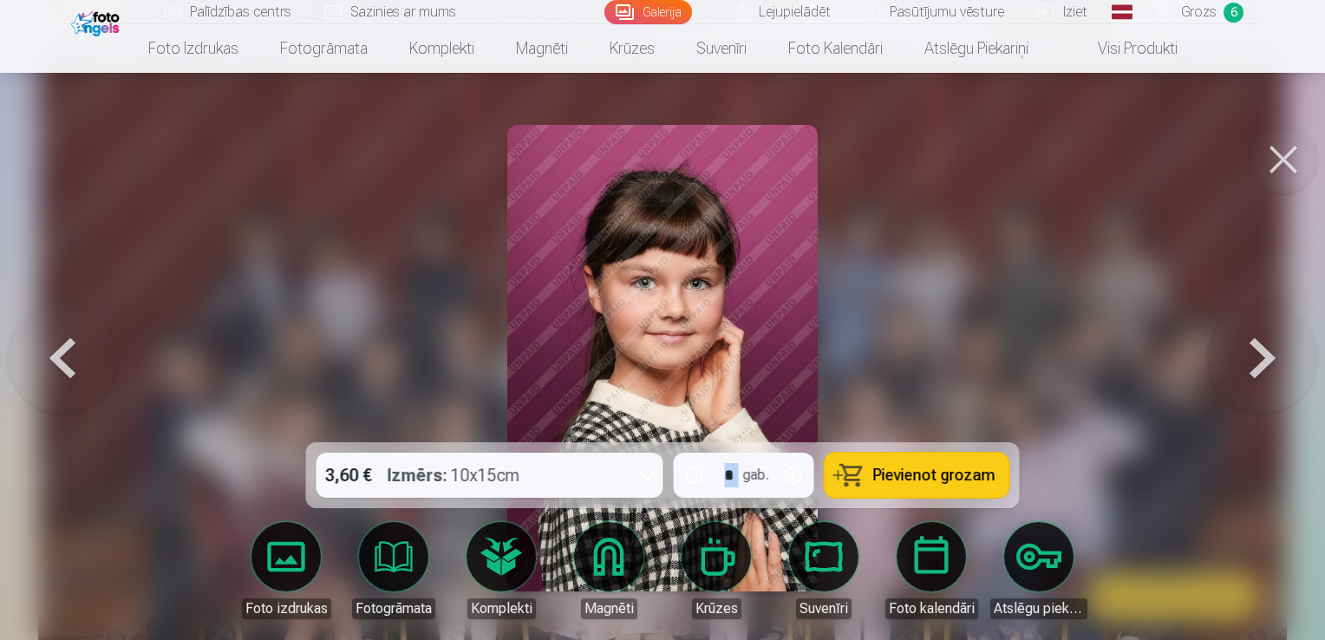
click at [48, 356] on button at bounding box center [62, 358] width 111 height 134
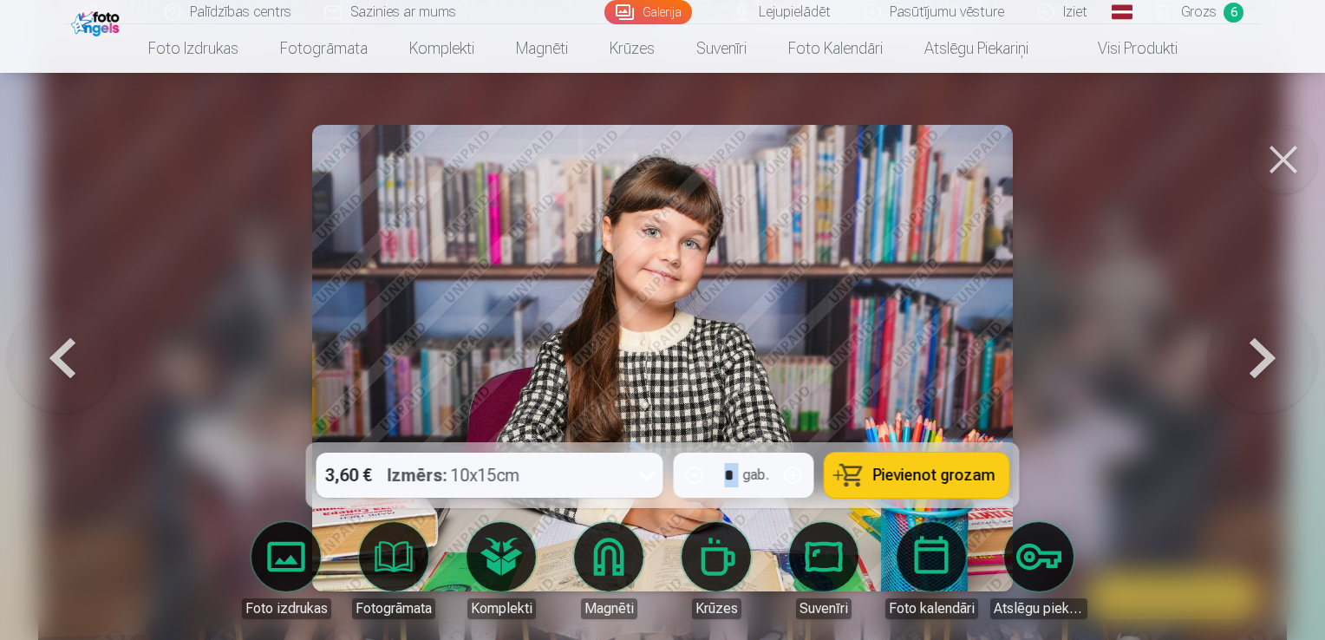
click at [48, 356] on button at bounding box center [62, 358] width 111 height 134
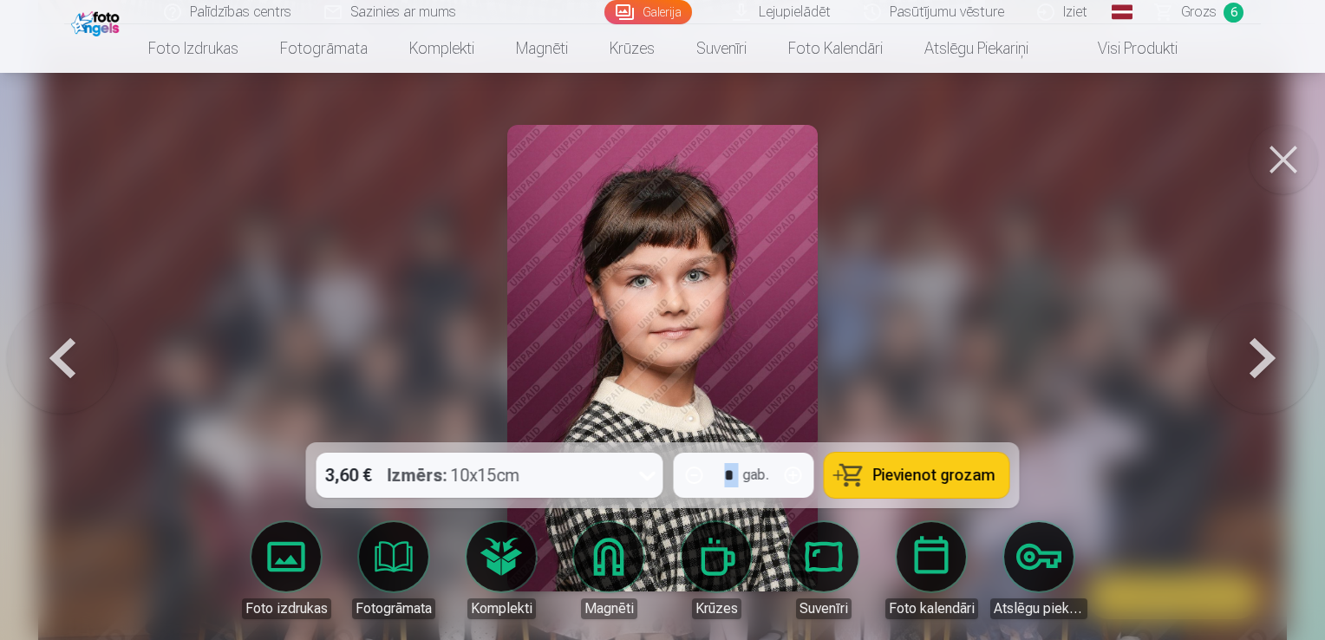
click at [48, 356] on button at bounding box center [62, 358] width 111 height 134
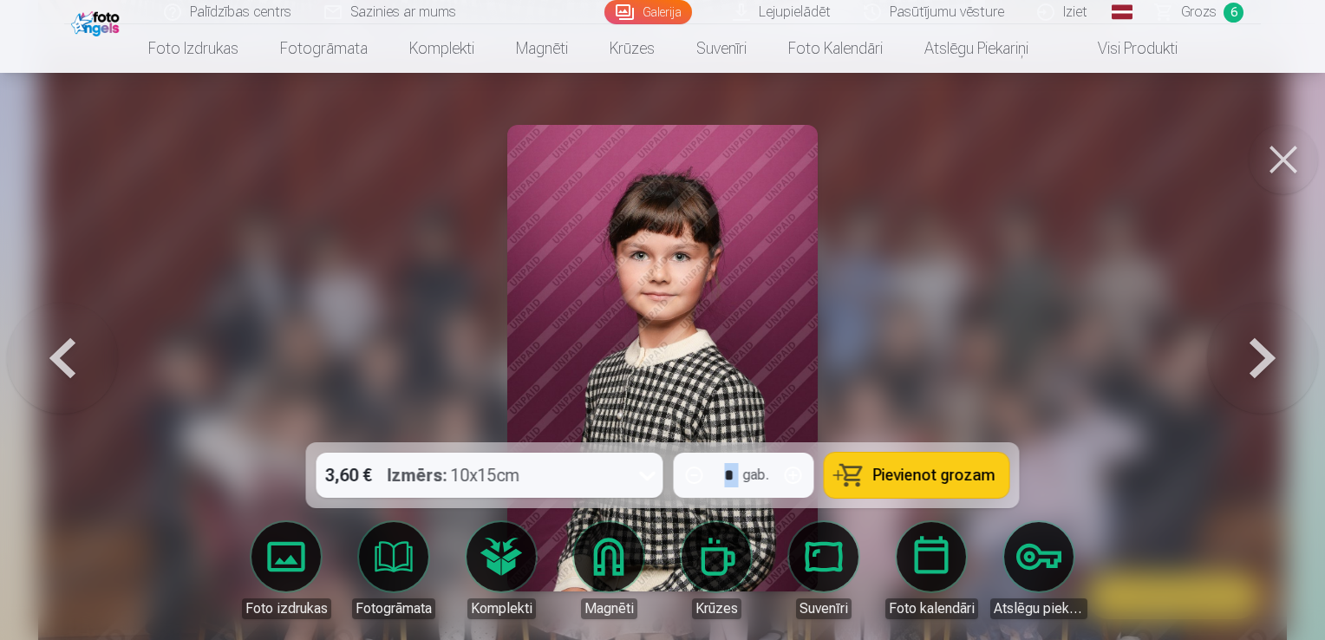
click at [48, 356] on button at bounding box center [62, 358] width 111 height 134
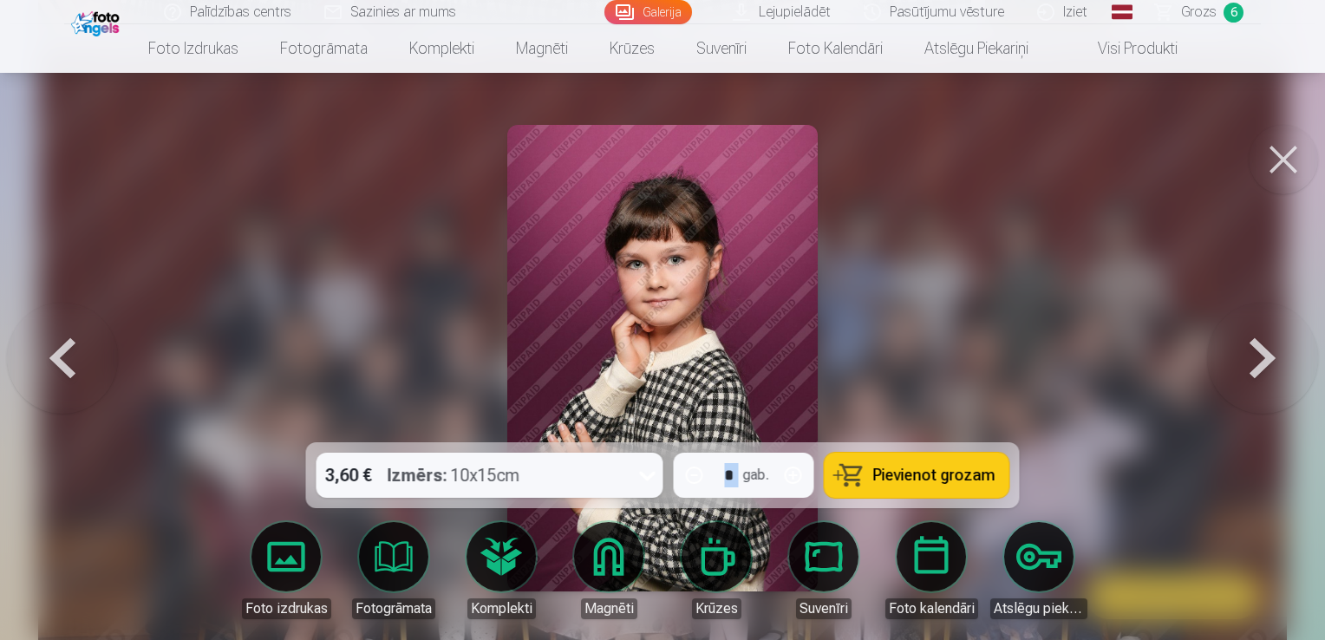
click at [48, 356] on button at bounding box center [62, 358] width 111 height 134
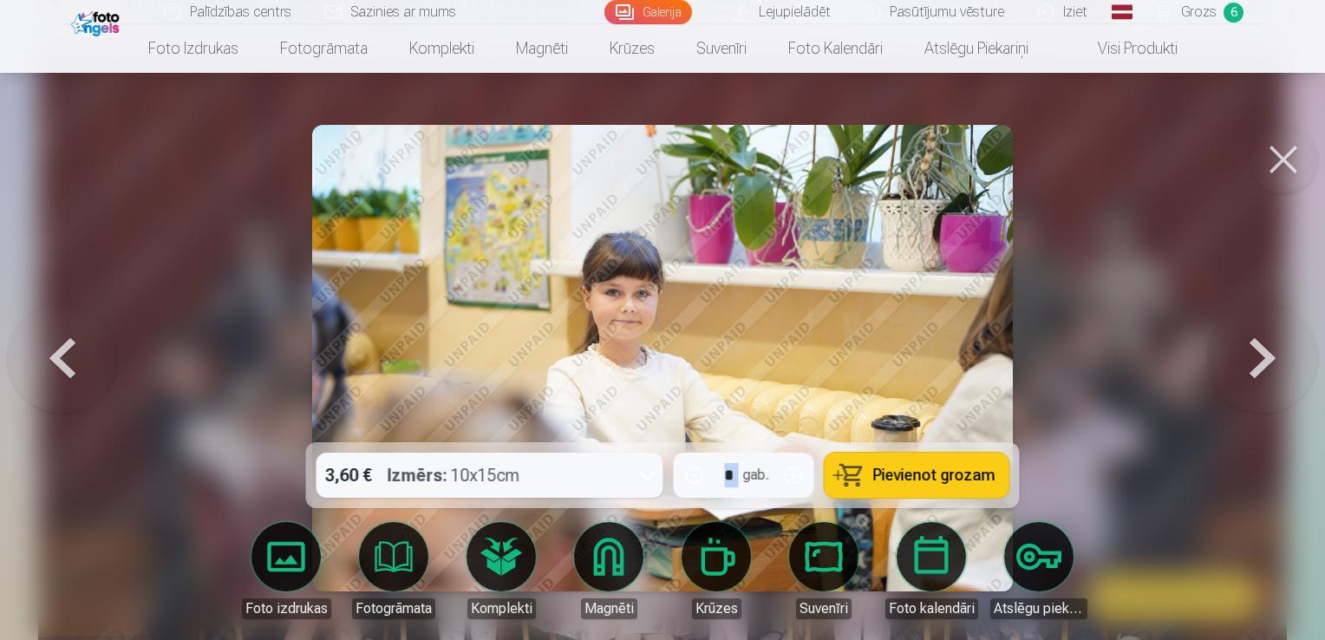
click at [48, 356] on button at bounding box center [62, 358] width 111 height 134
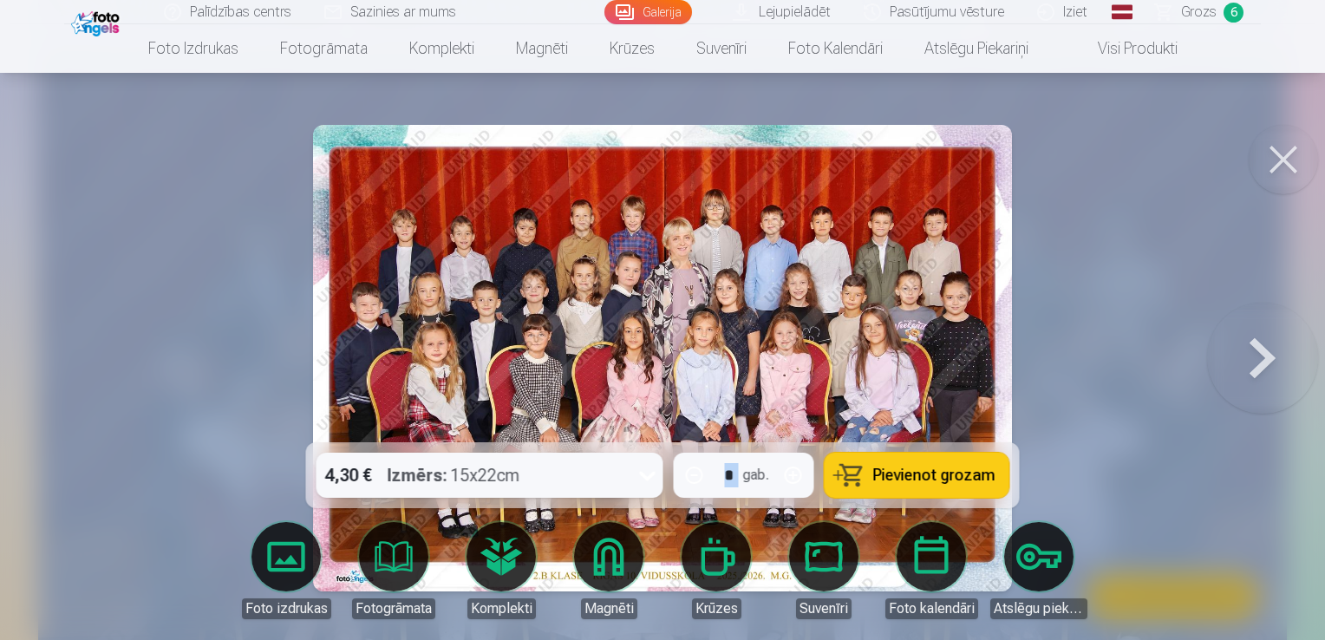
click at [48, 356] on div at bounding box center [662, 320] width 1325 height 640
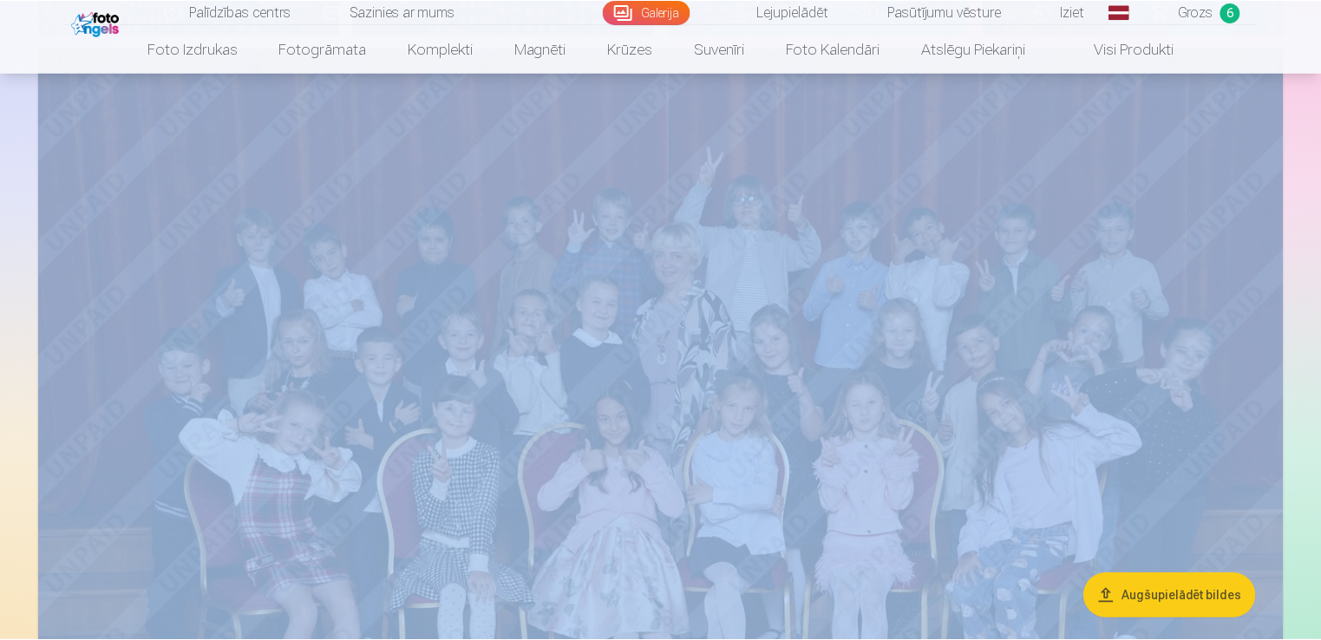
scroll to position [2342, 0]
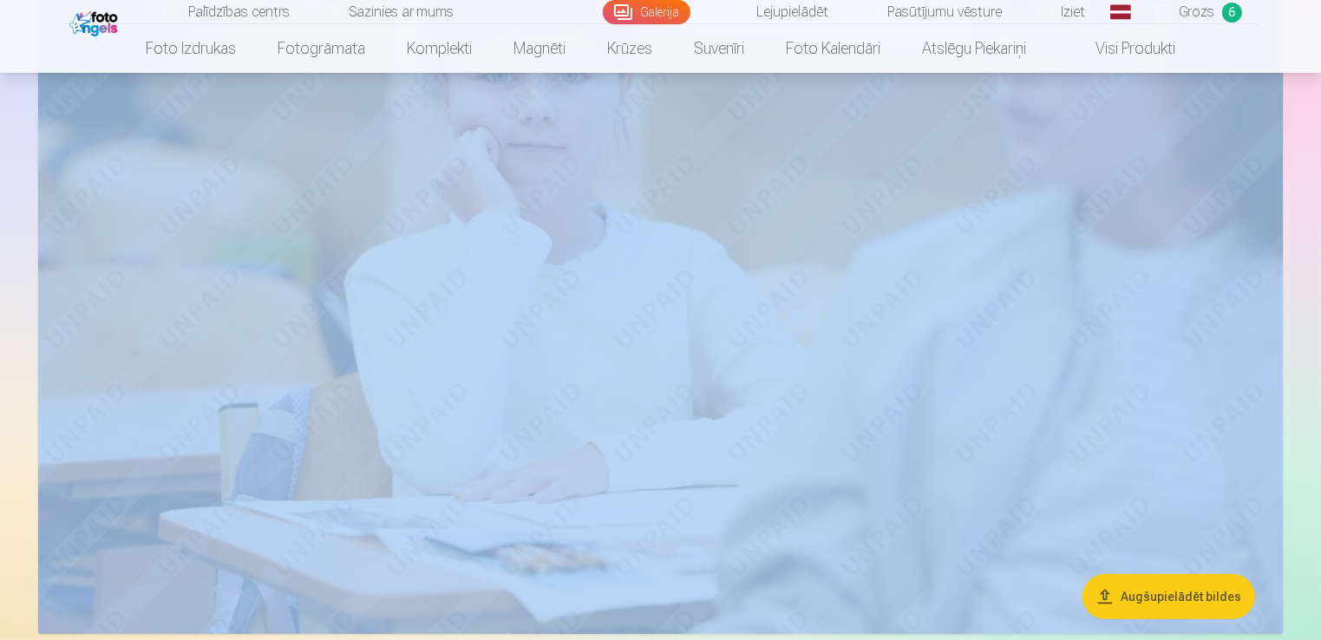
scroll to position [7719, 0]
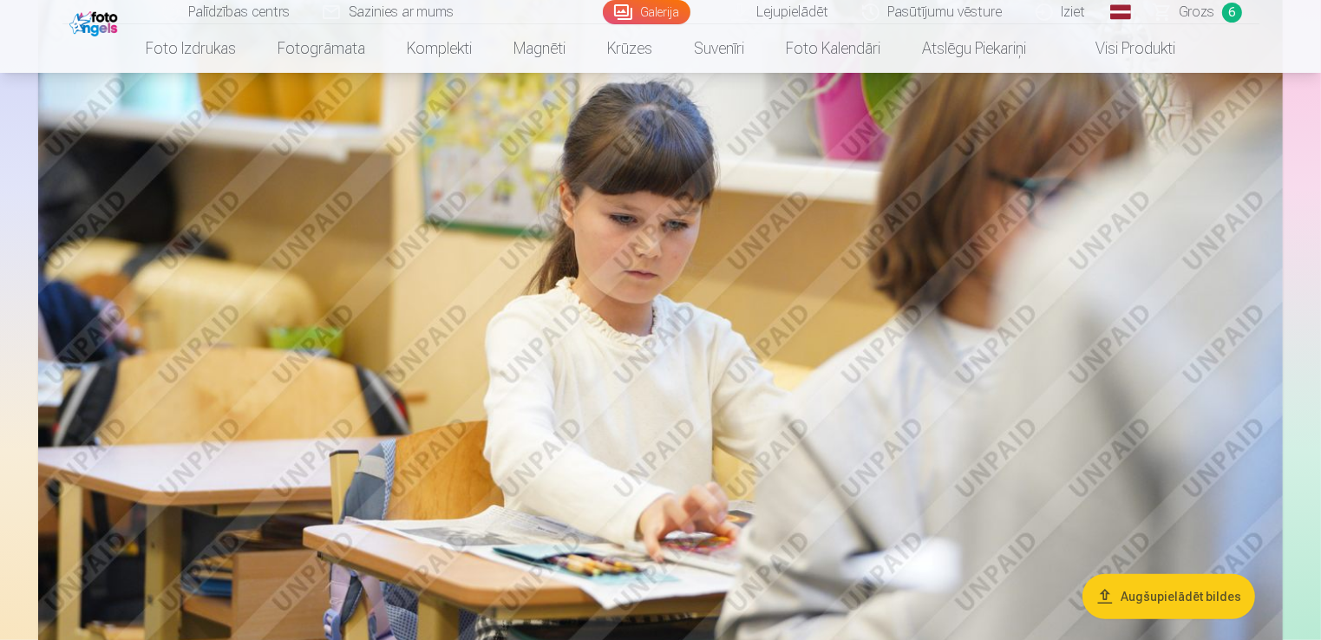
drag, startPoint x: 1318, startPoint y: 359, endPoint x: 1322, endPoint y: 463, distance: 104.1
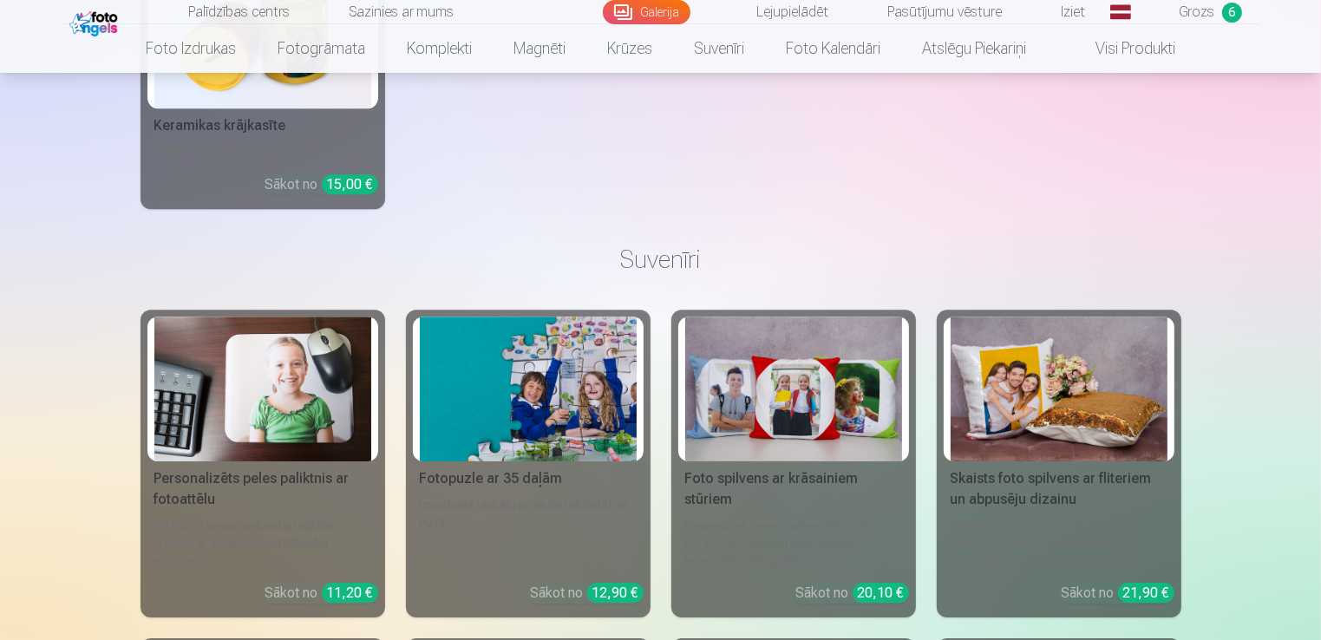
scroll to position [11809, 0]
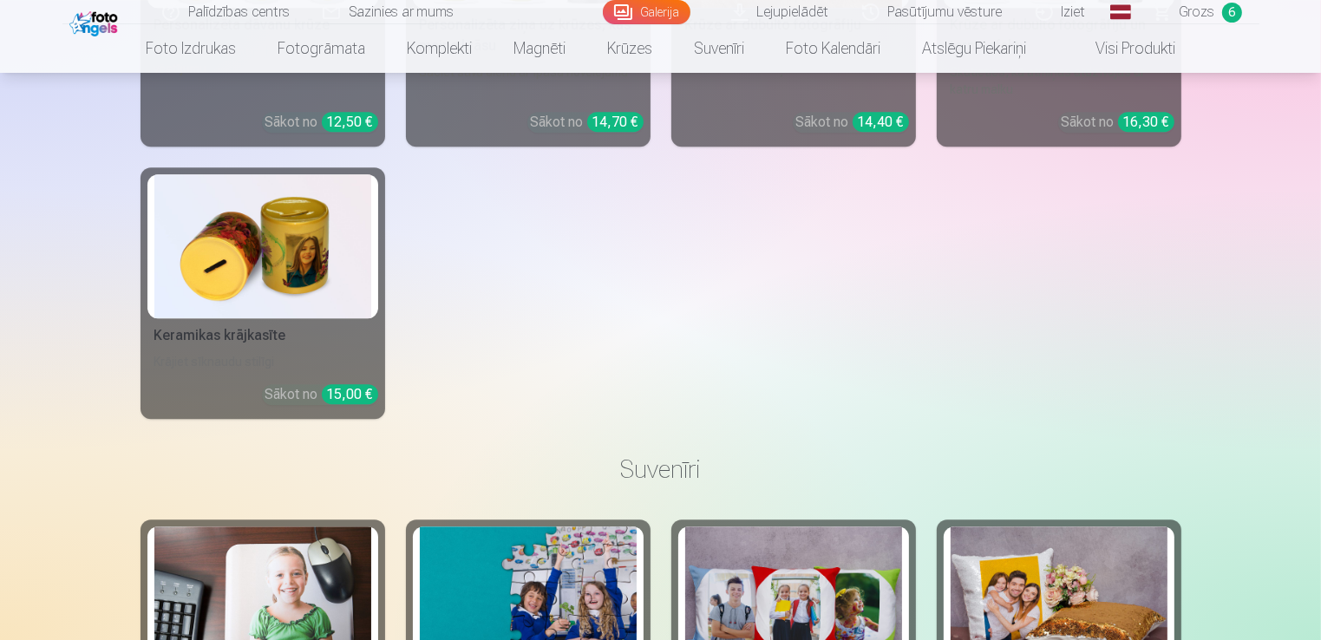
drag, startPoint x: 1320, startPoint y: 530, endPoint x: 1316, endPoint y: 502, distance: 28.1
drag, startPoint x: 1316, startPoint y: 502, endPoint x: 1315, endPoint y: 468, distance: 33.8
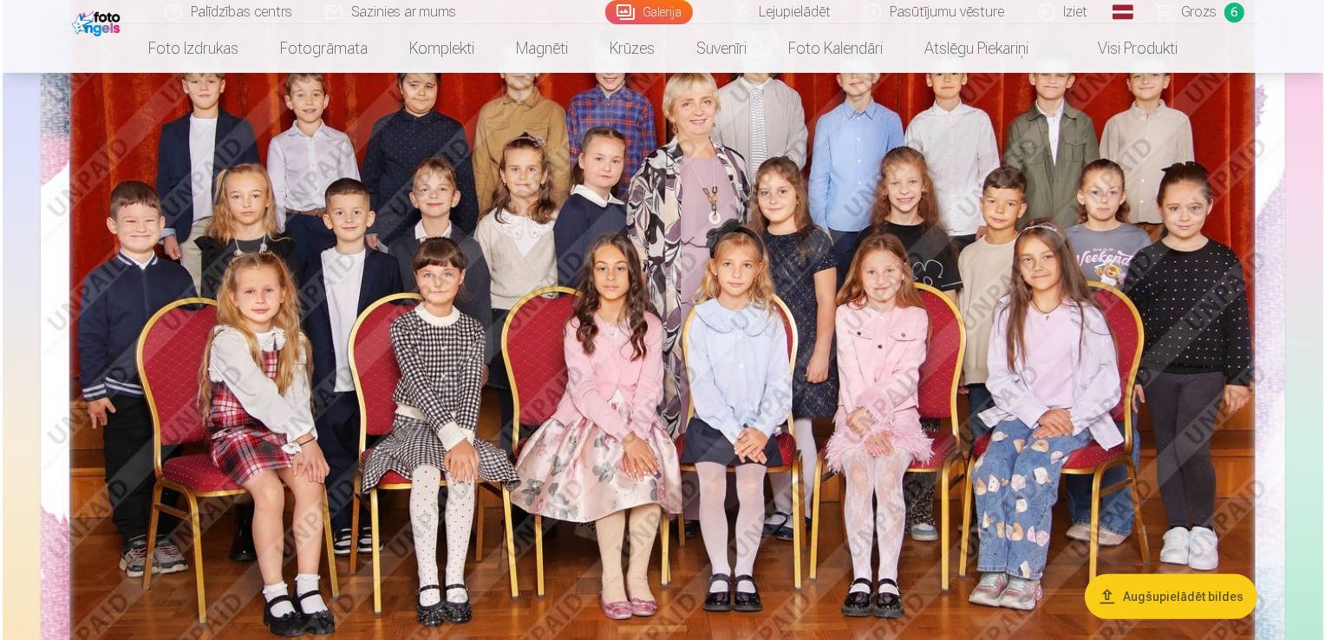
scroll to position [338, 0]
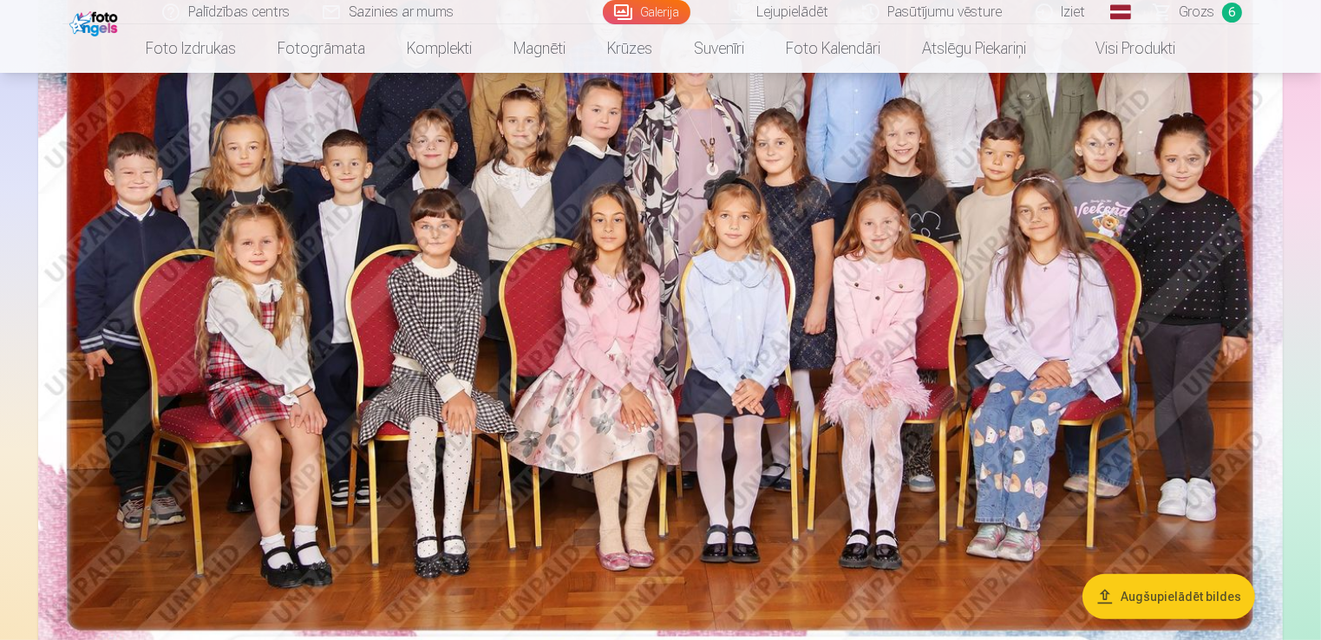
click at [683, 307] on img at bounding box center [660, 268] width 1245 height 830
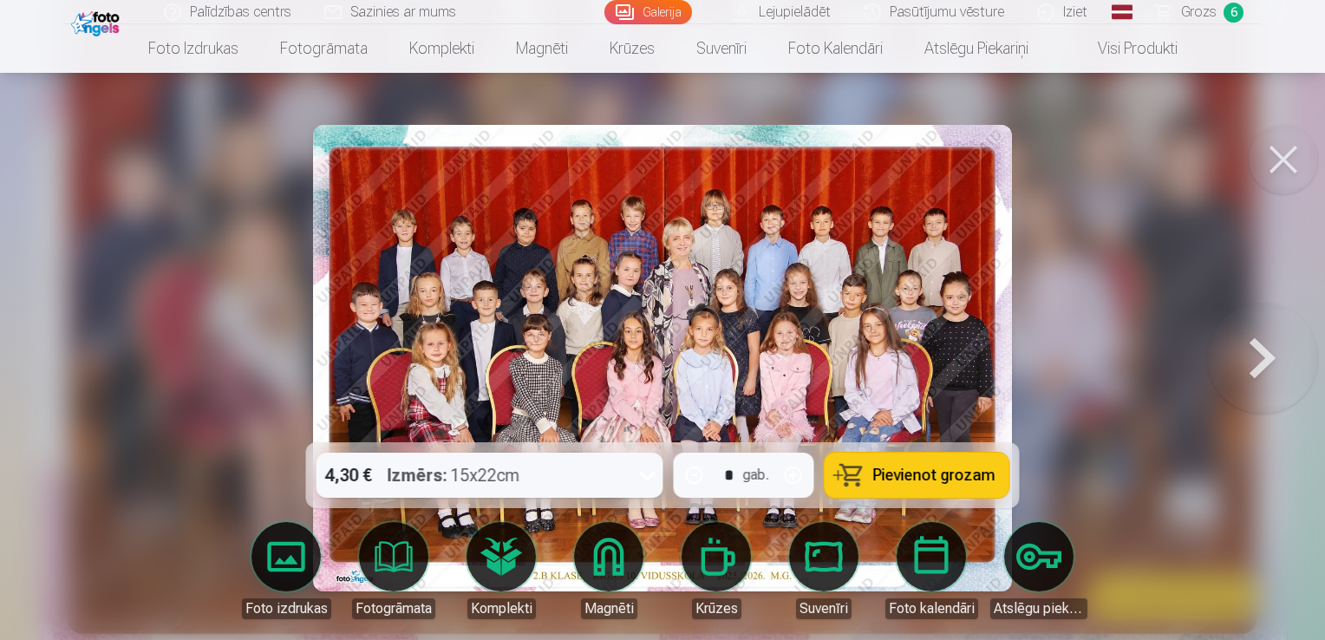
click at [656, 472] on icon at bounding box center [648, 475] width 28 height 28
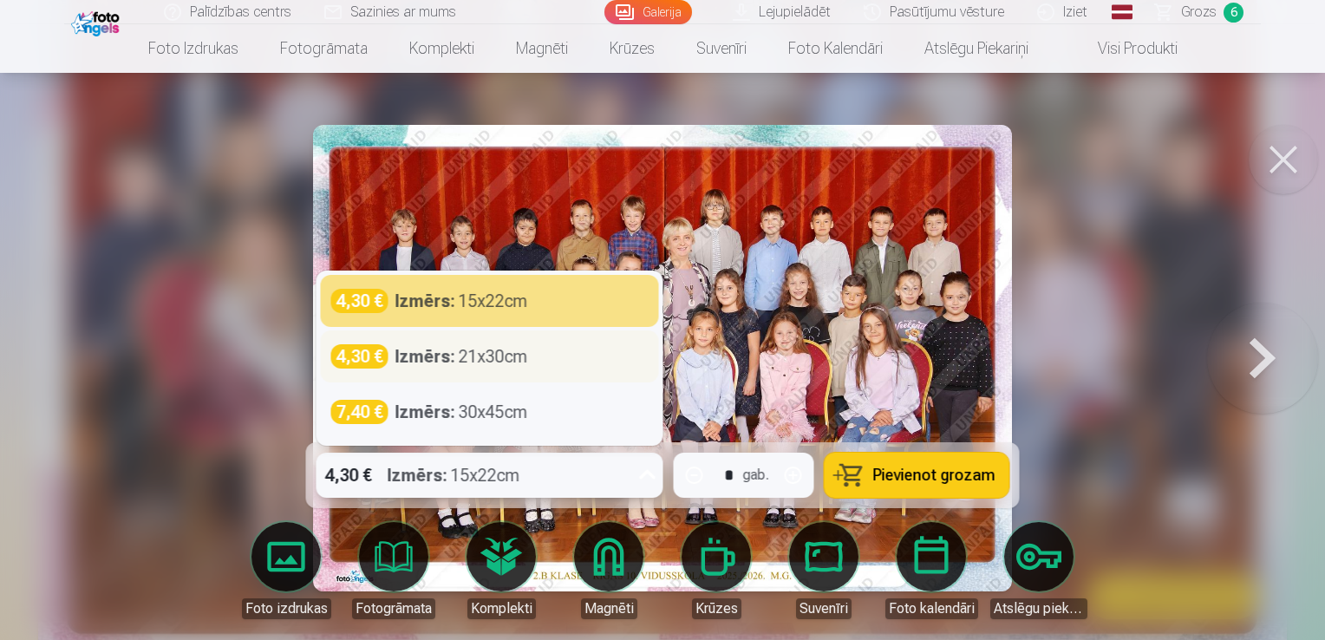
click at [507, 352] on div "Izmērs : 21x30cm" at bounding box center [461, 356] width 133 height 24
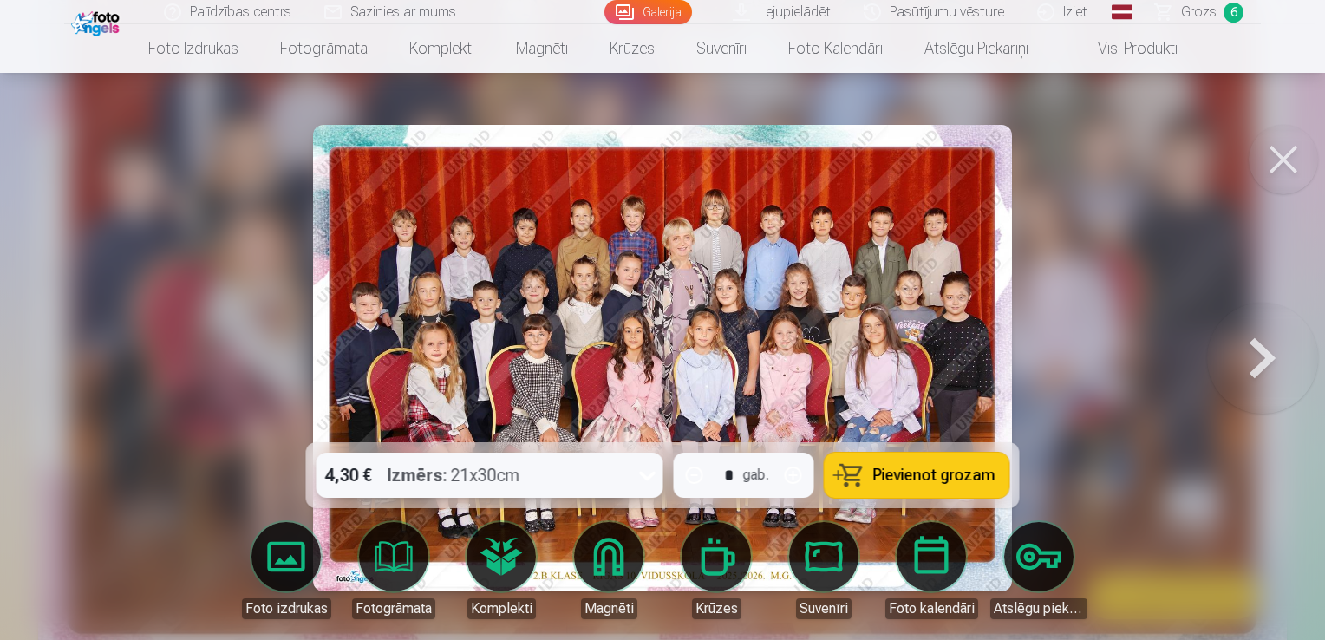
click at [900, 472] on span "Pievienot grozam" at bounding box center [934, 475] width 122 height 16
click at [1193, 16] on span "Grozs" at bounding box center [1199, 12] width 36 height 21
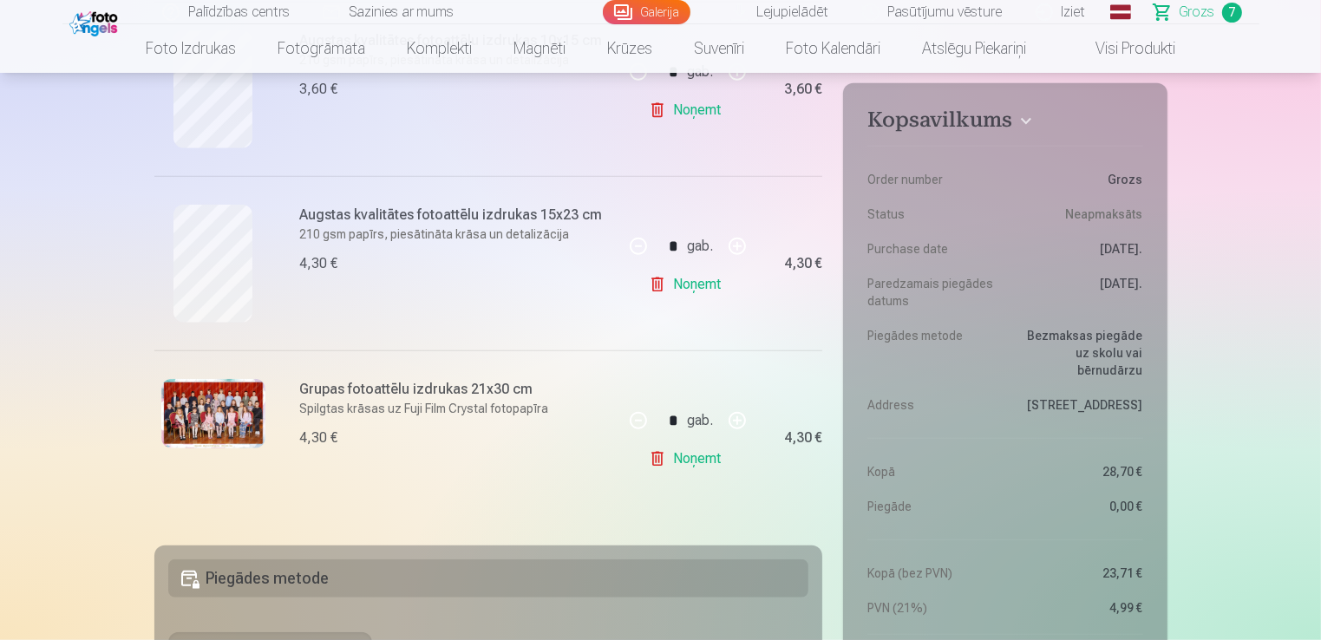
scroll to position [1214, 0]
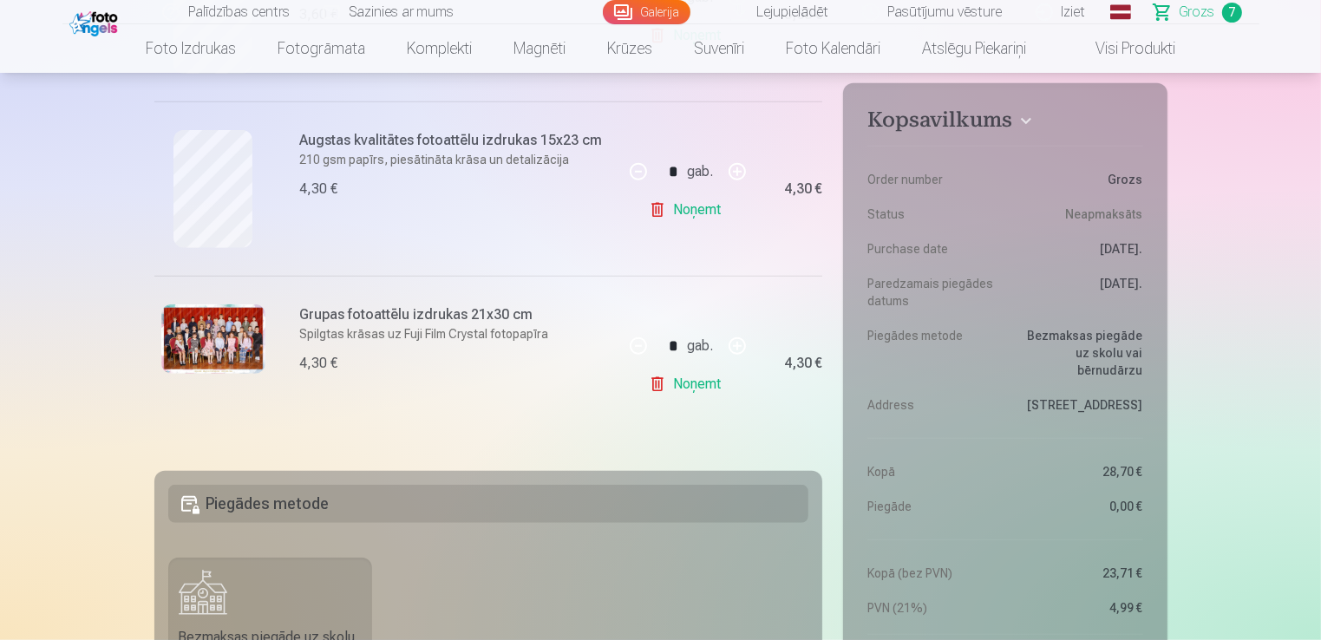
click at [685, 383] on link "Noņemt" at bounding box center [688, 384] width 79 height 35
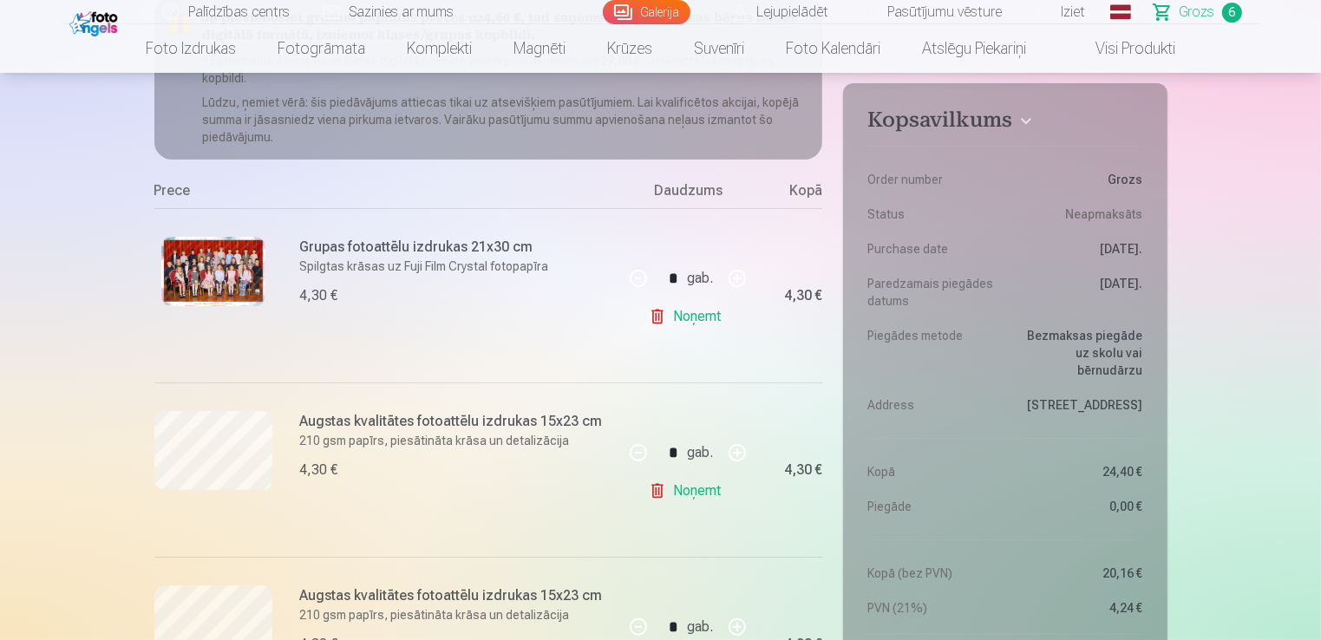
scroll to position [347, 0]
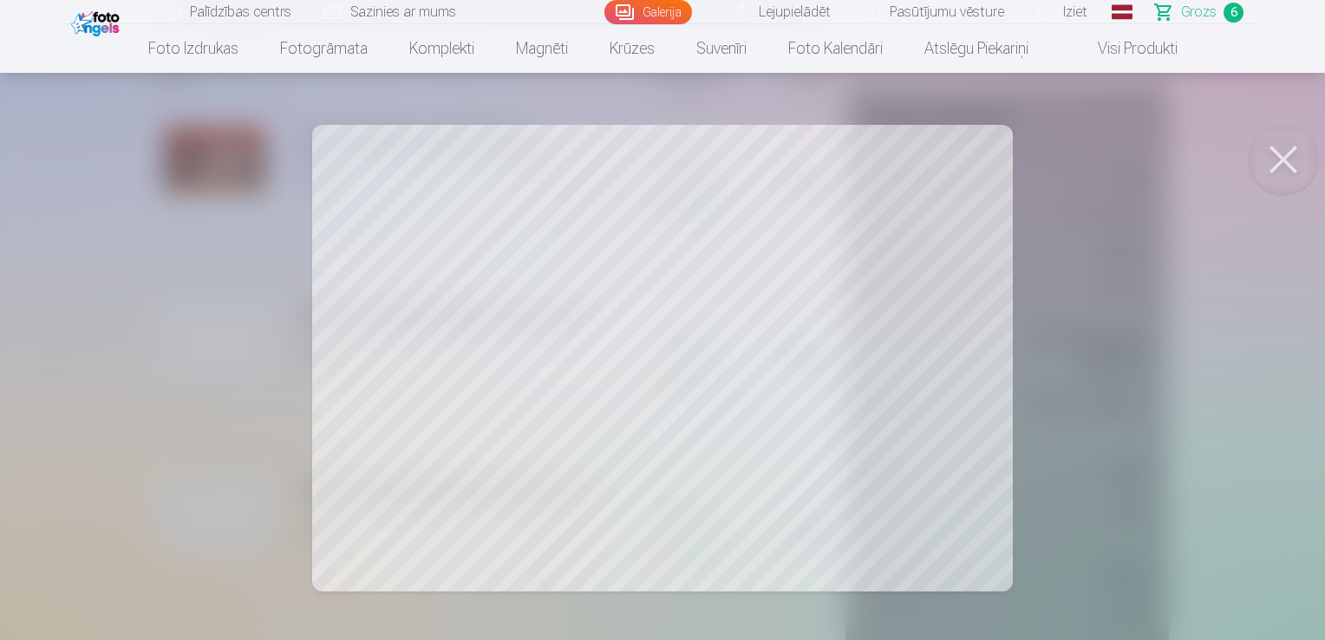
click at [1270, 156] on button at bounding box center [1283, 159] width 69 height 69
click at [1271, 167] on button at bounding box center [1283, 159] width 69 height 69
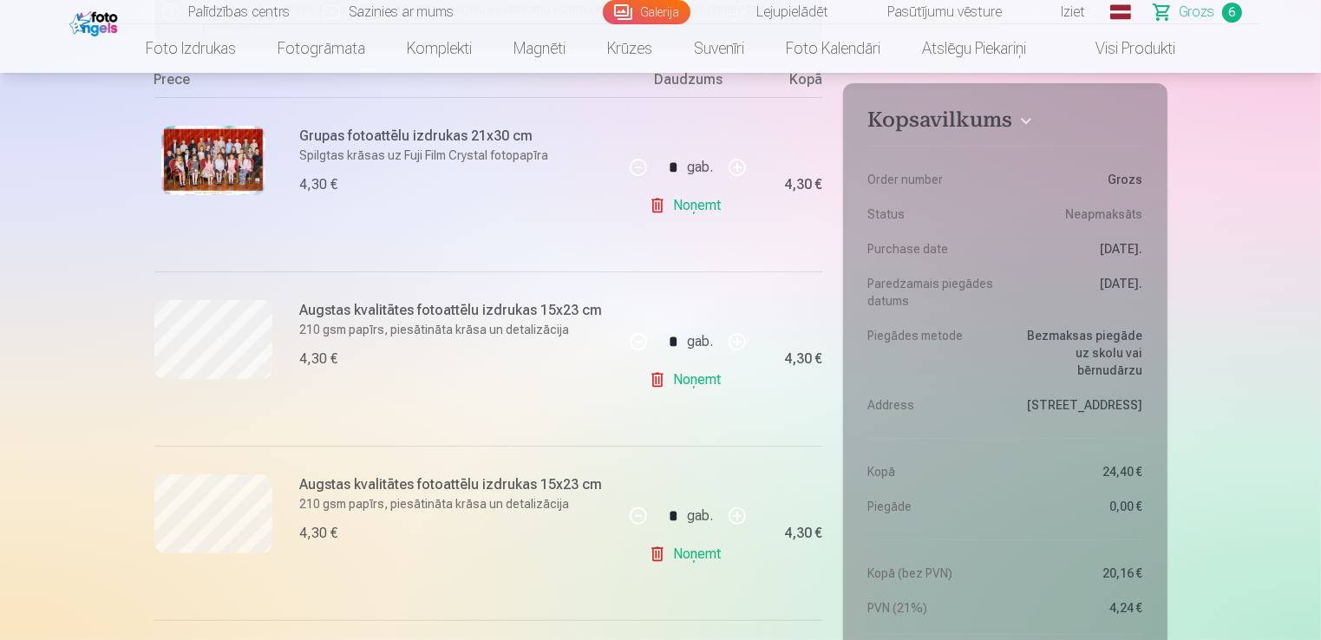
click at [715, 381] on link "Noņemt" at bounding box center [688, 380] width 79 height 35
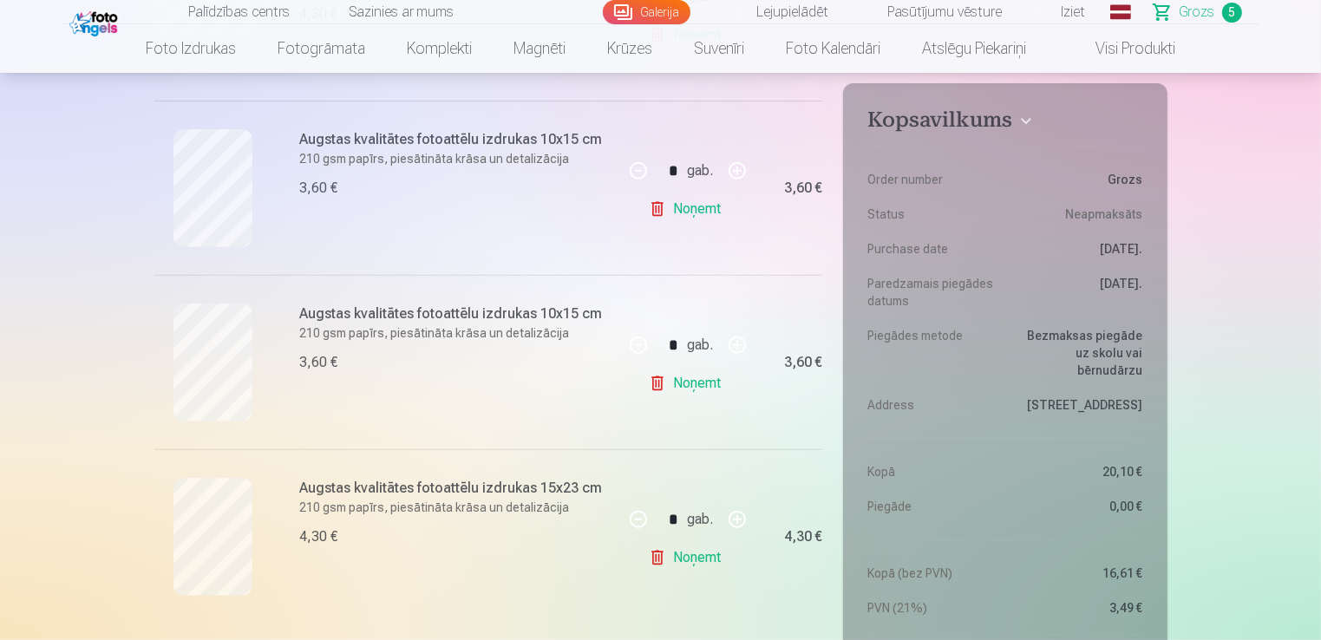
scroll to position [694, 0]
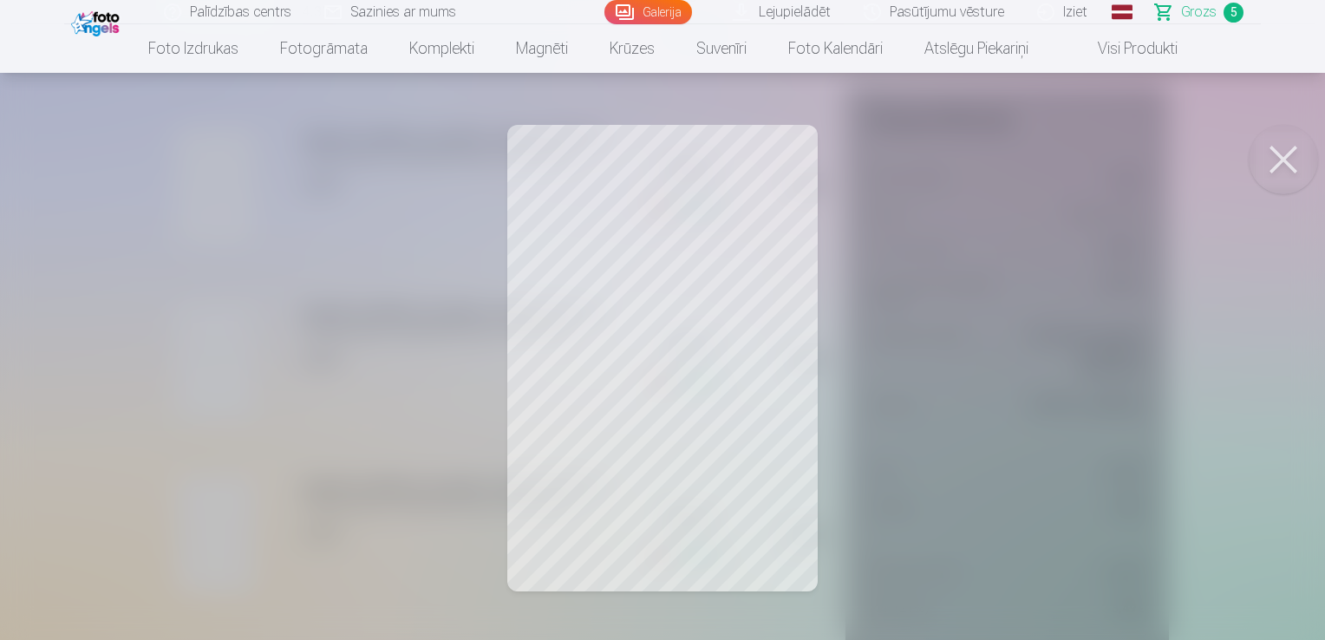
click at [1277, 161] on button at bounding box center [1283, 159] width 69 height 69
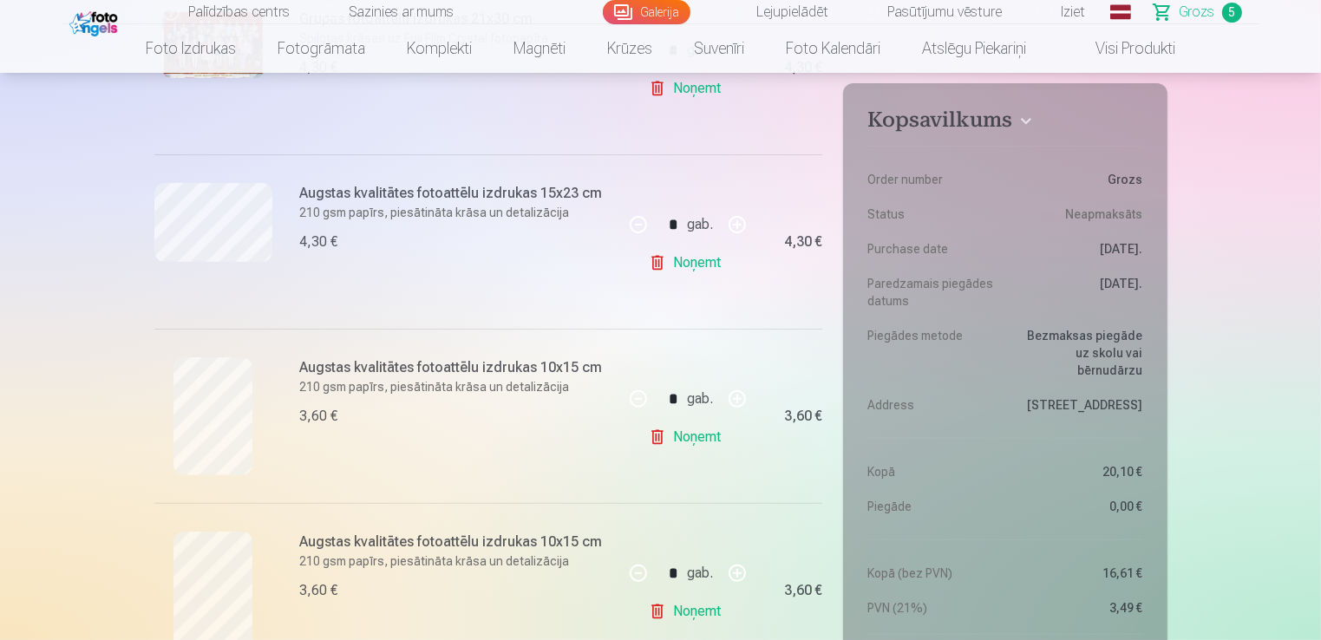
scroll to position [434, 0]
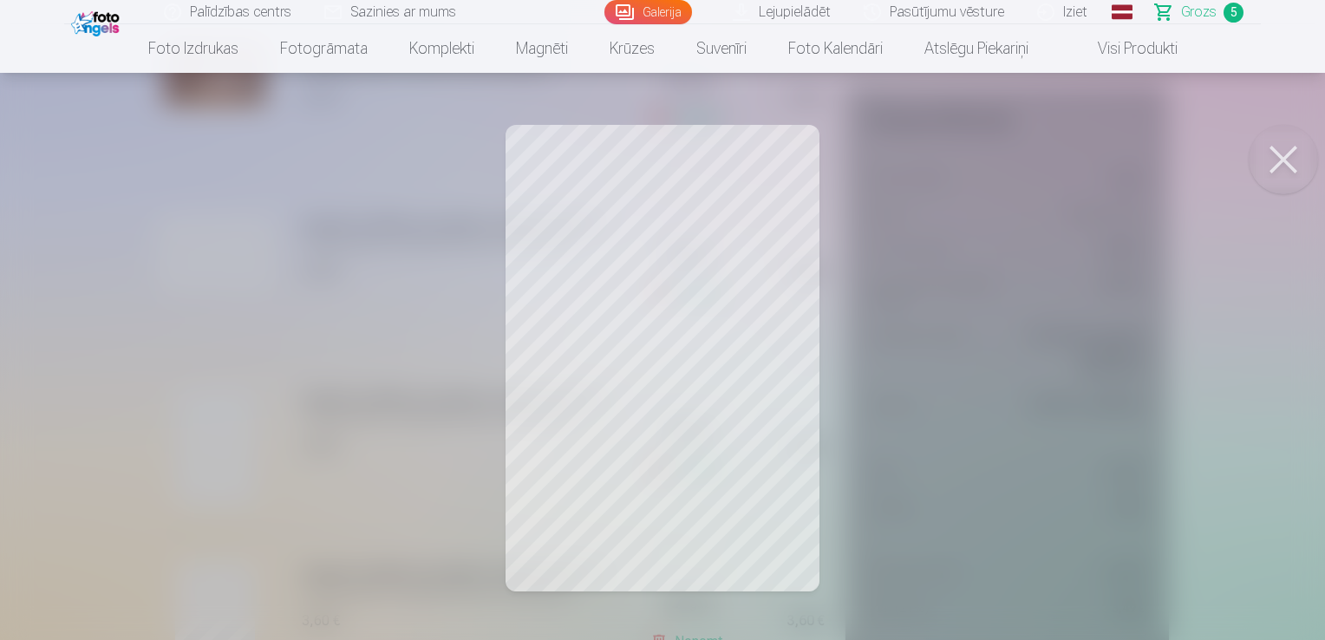
click at [1287, 159] on button at bounding box center [1283, 159] width 69 height 69
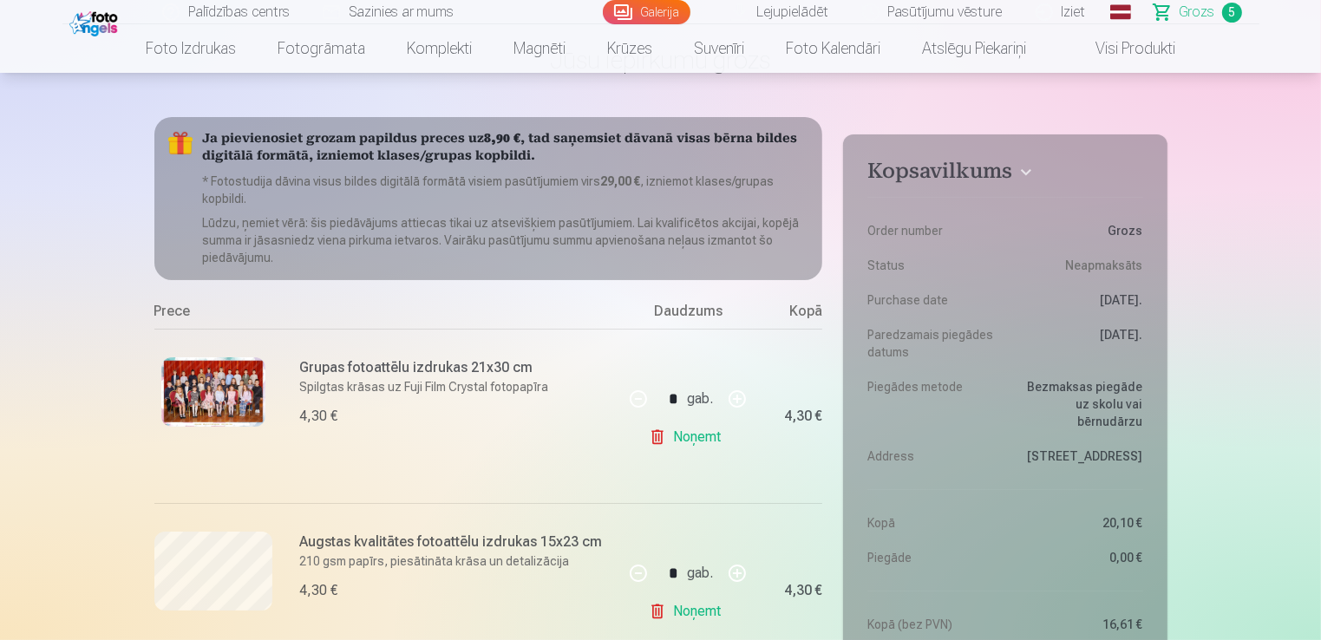
scroll to position [87, 0]
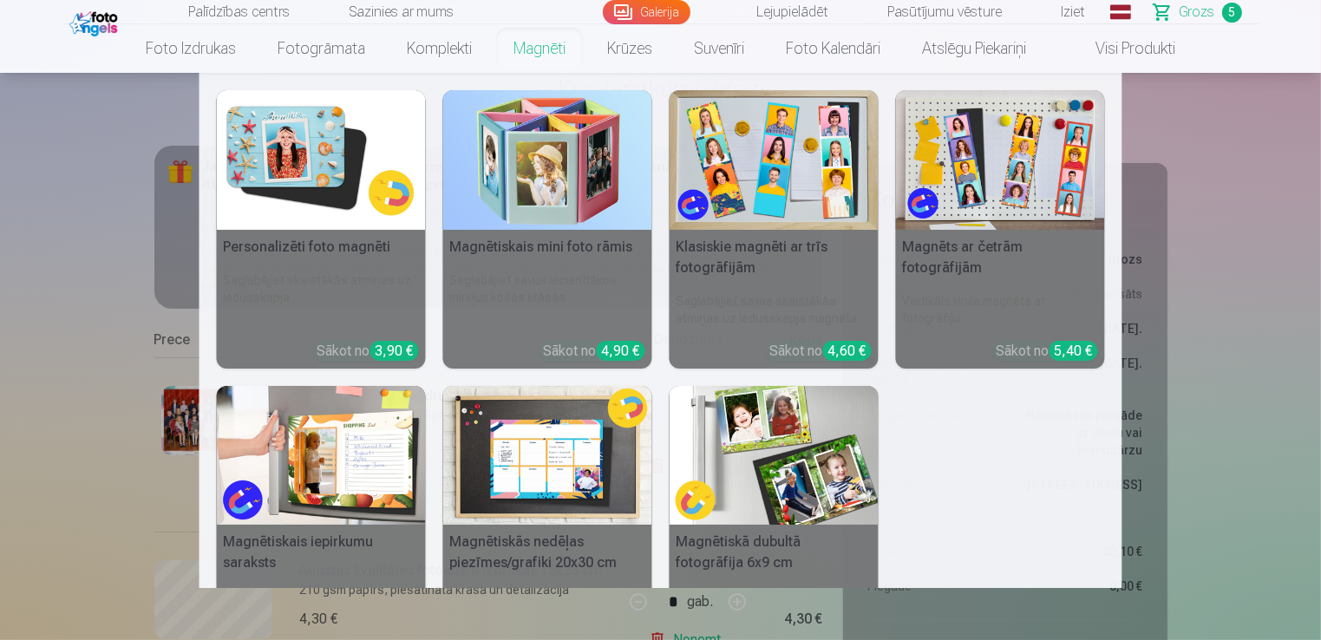
click at [540, 54] on link "Magnēti" at bounding box center [540, 48] width 94 height 49
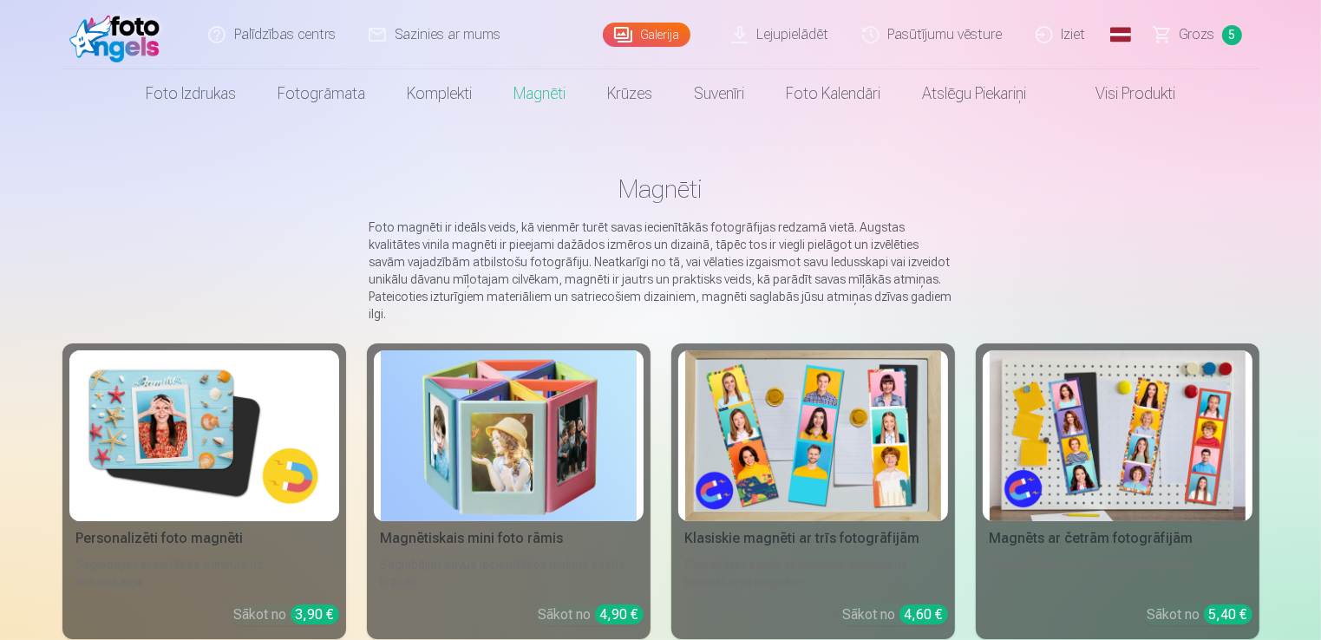
click at [1116, 393] on img at bounding box center [1118, 435] width 256 height 171
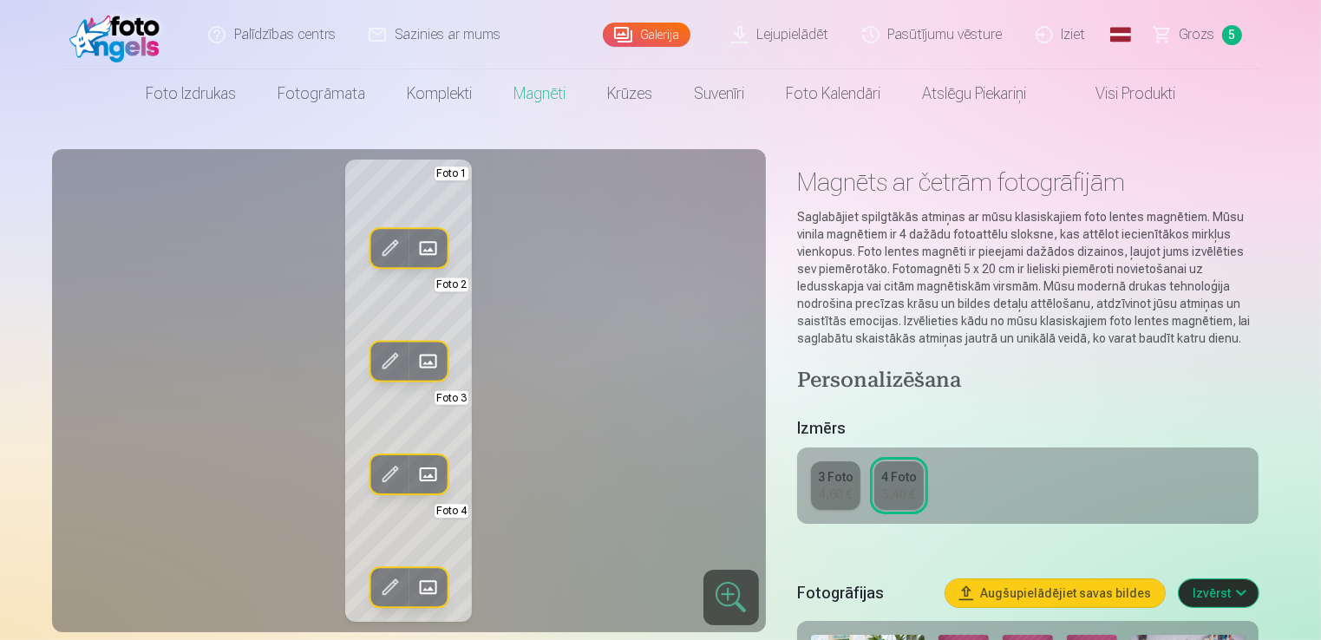
click at [424, 256] on span at bounding box center [428, 249] width 28 height 28
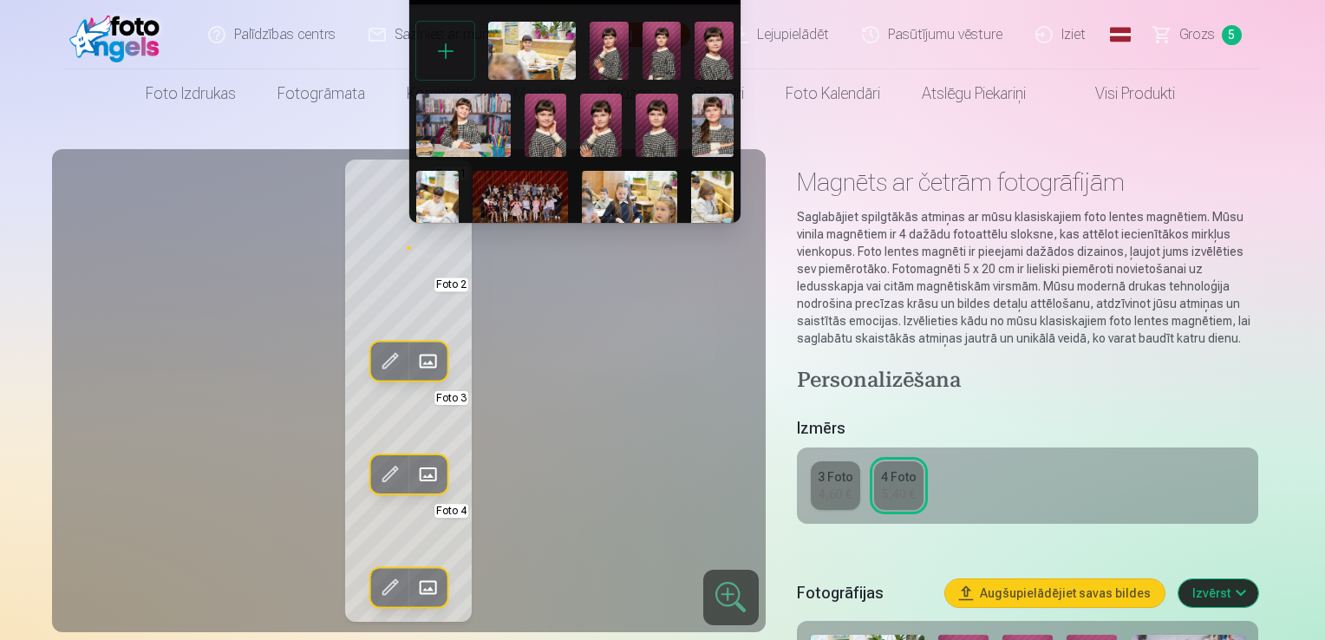
click at [458, 120] on img at bounding box center [463, 125] width 95 height 62
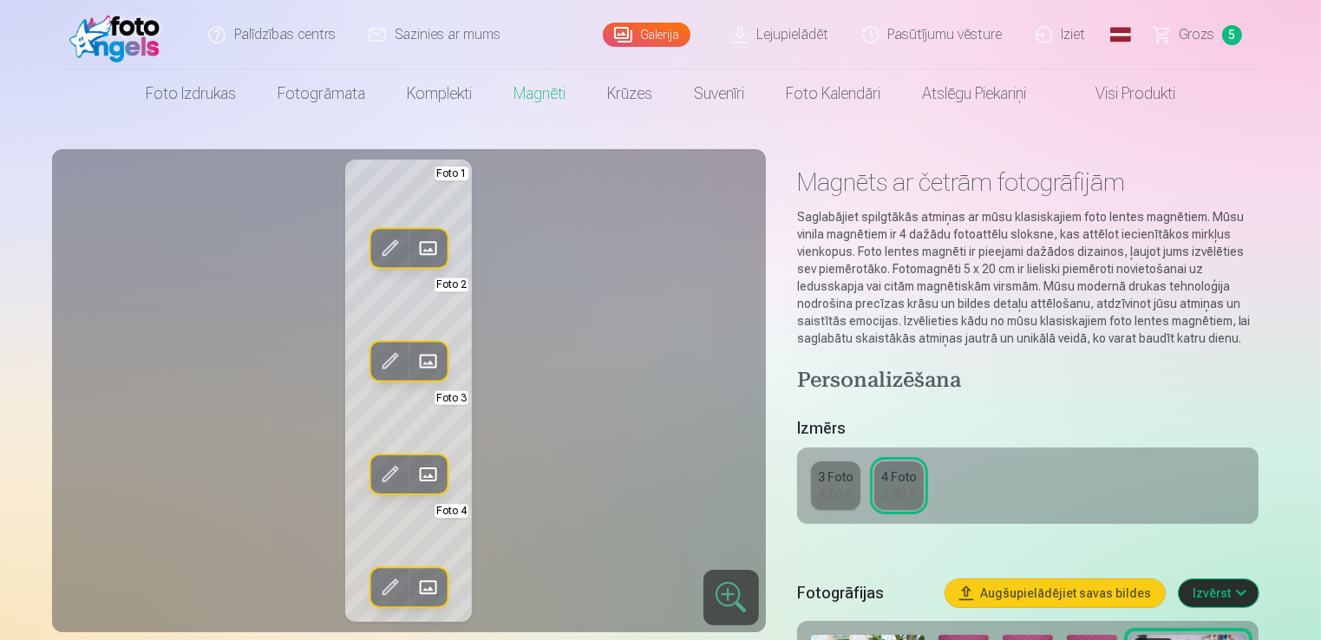
click at [431, 361] on span at bounding box center [428, 361] width 28 height 28
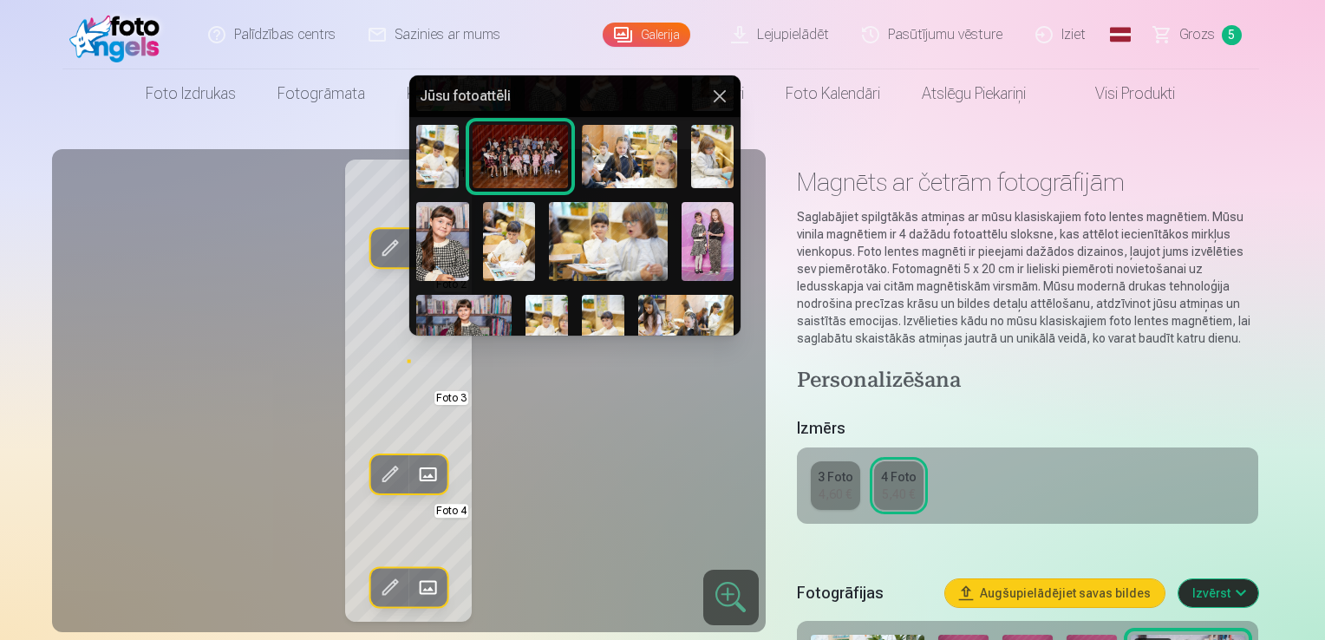
scroll to position [161, 0]
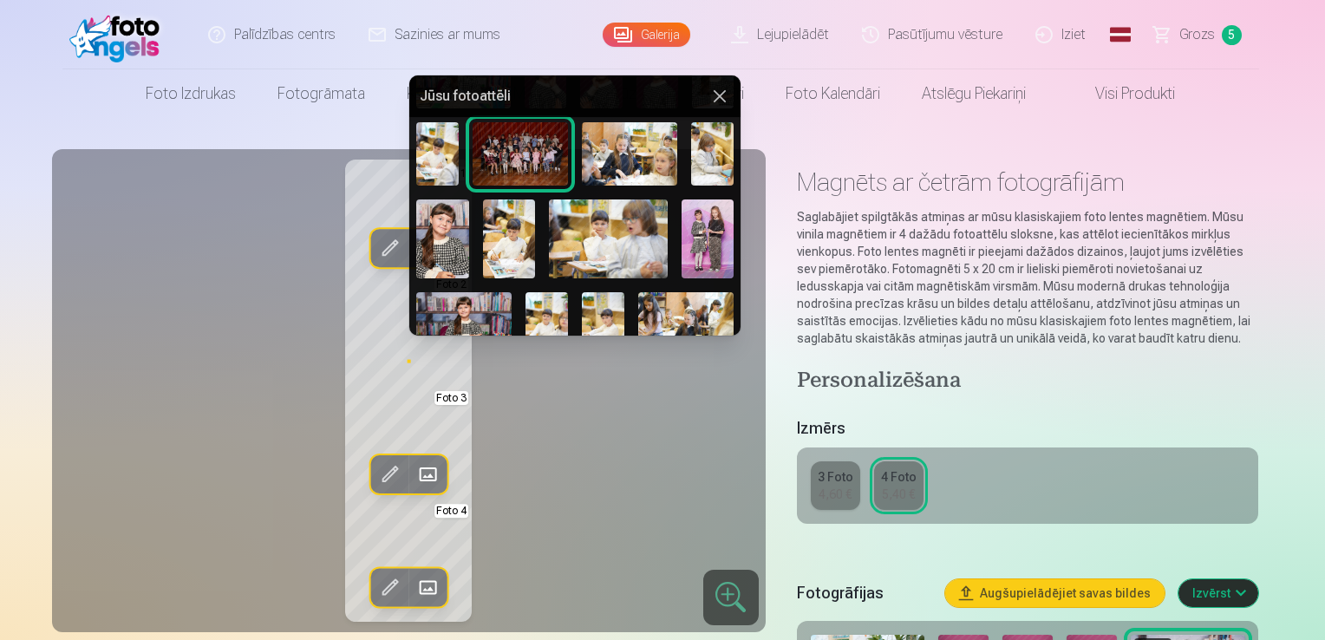
click at [706, 217] on img at bounding box center [708, 238] width 53 height 79
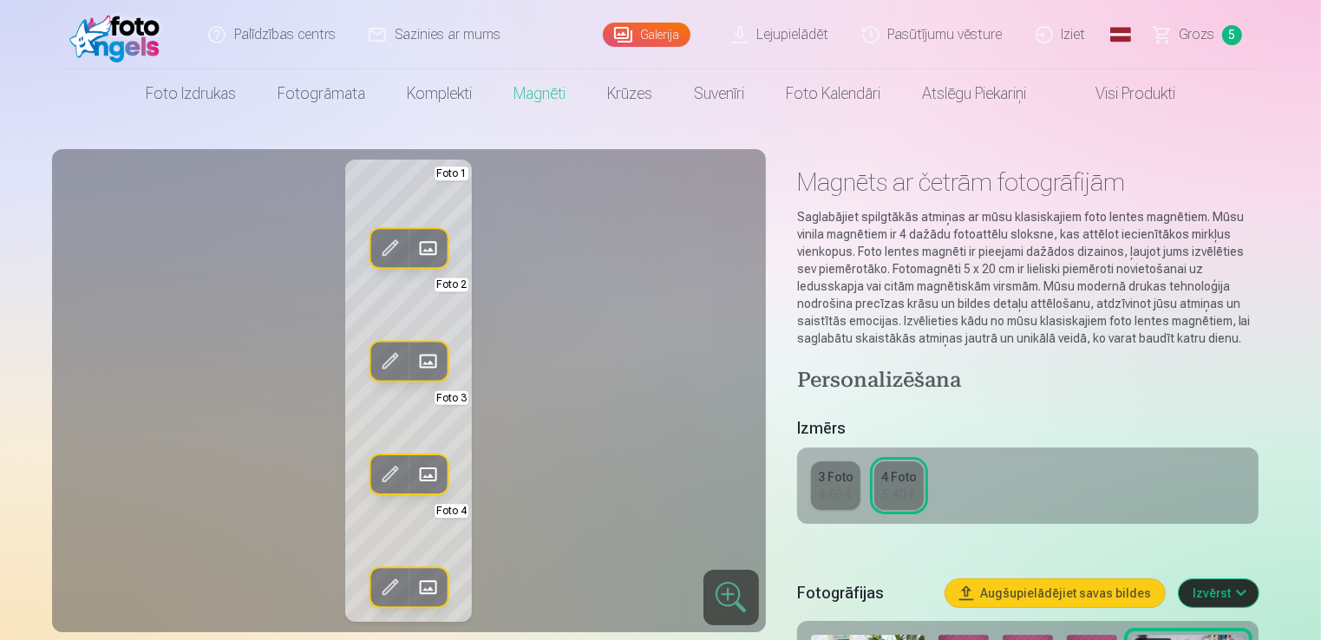
click at [427, 369] on span at bounding box center [428, 361] width 28 height 28
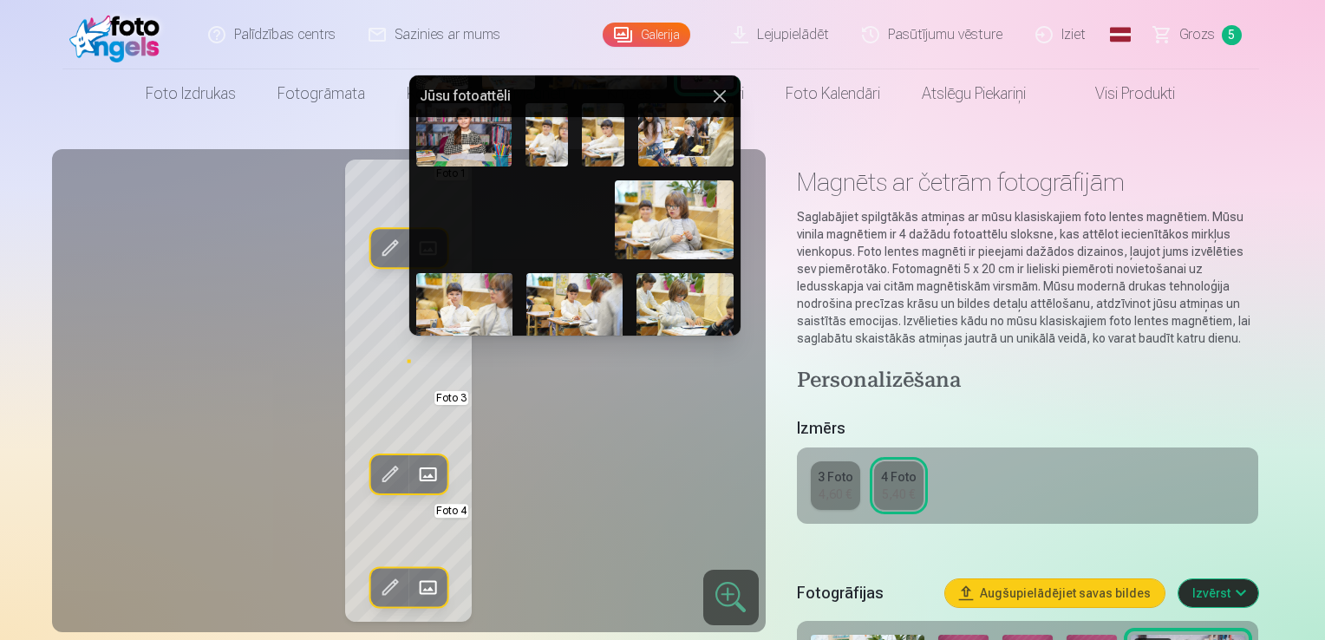
scroll to position [353, 0]
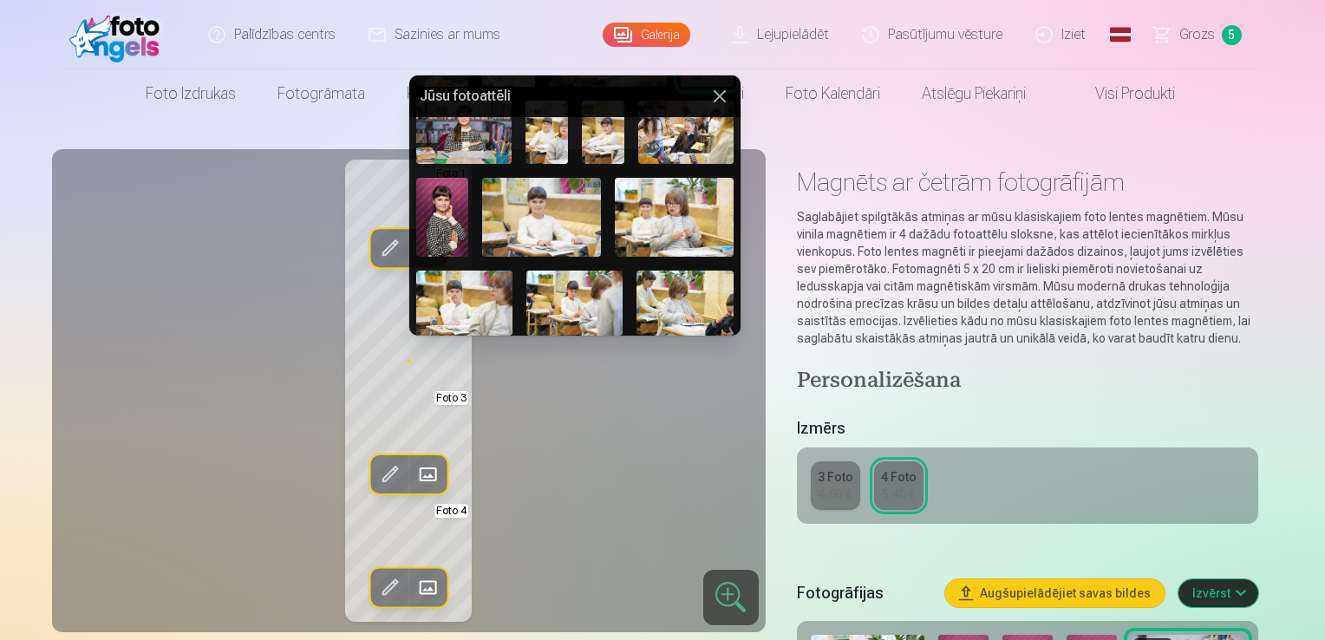
drag, startPoint x: 742, startPoint y: 240, endPoint x: 753, endPoint y: 297, distance: 57.5
click at [753, 297] on div at bounding box center [662, 320] width 1325 height 640
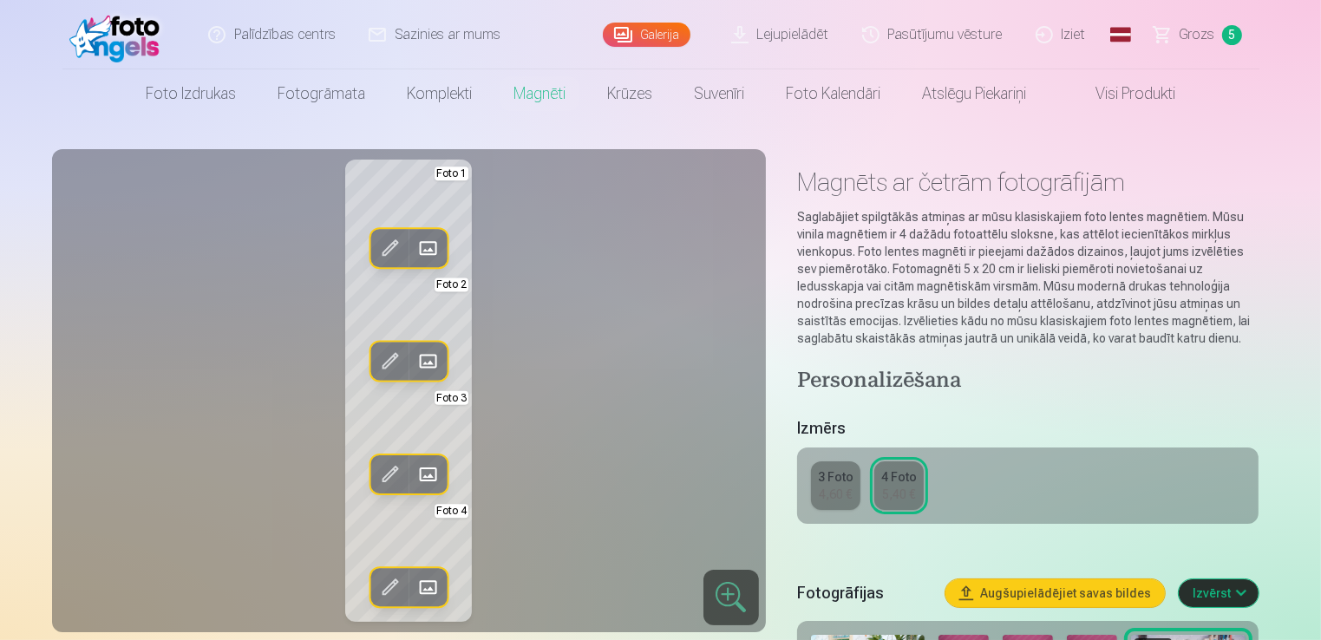
click at [428, 360] on span at bounding box center [428, 361] width 28 height 28
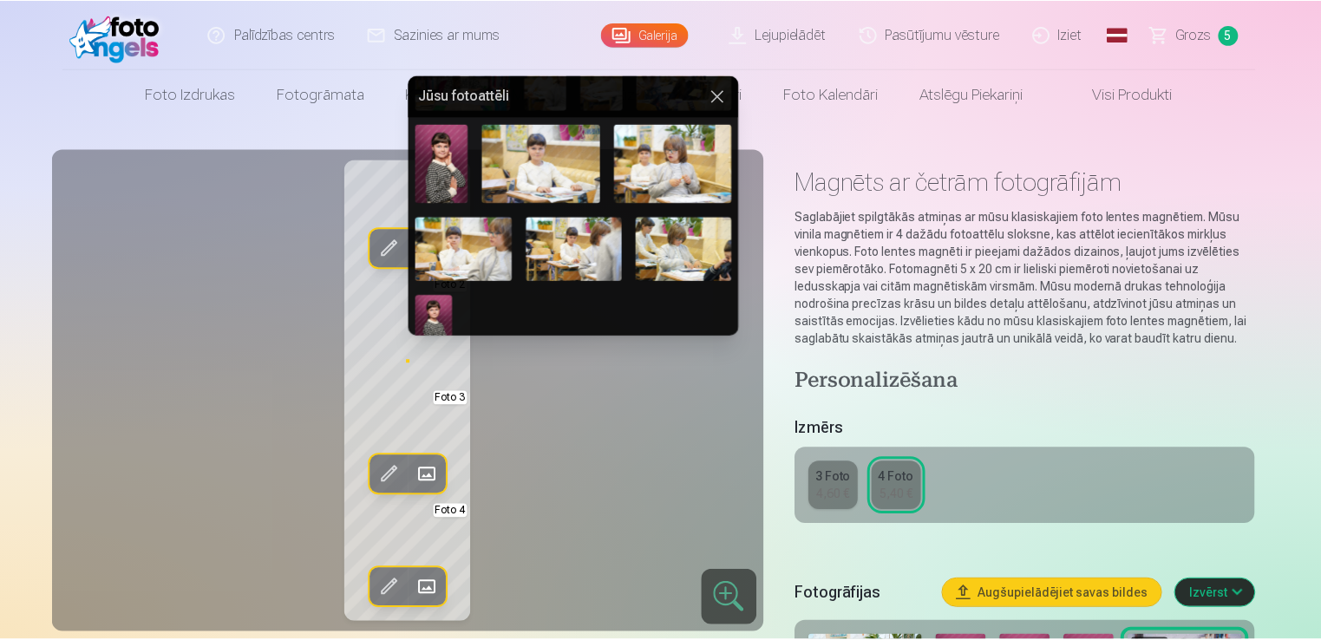
scroll to position [421, 0]
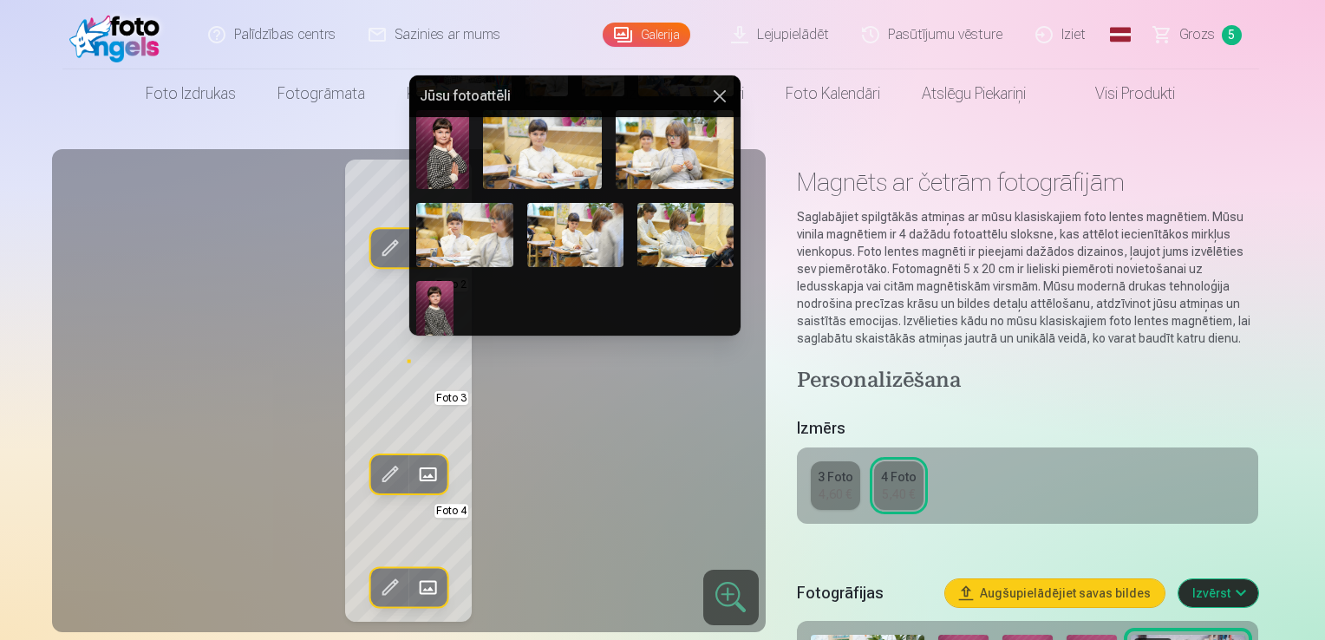
click at [462, 243] on img at bounding box center [464, 235] width 96 height 64
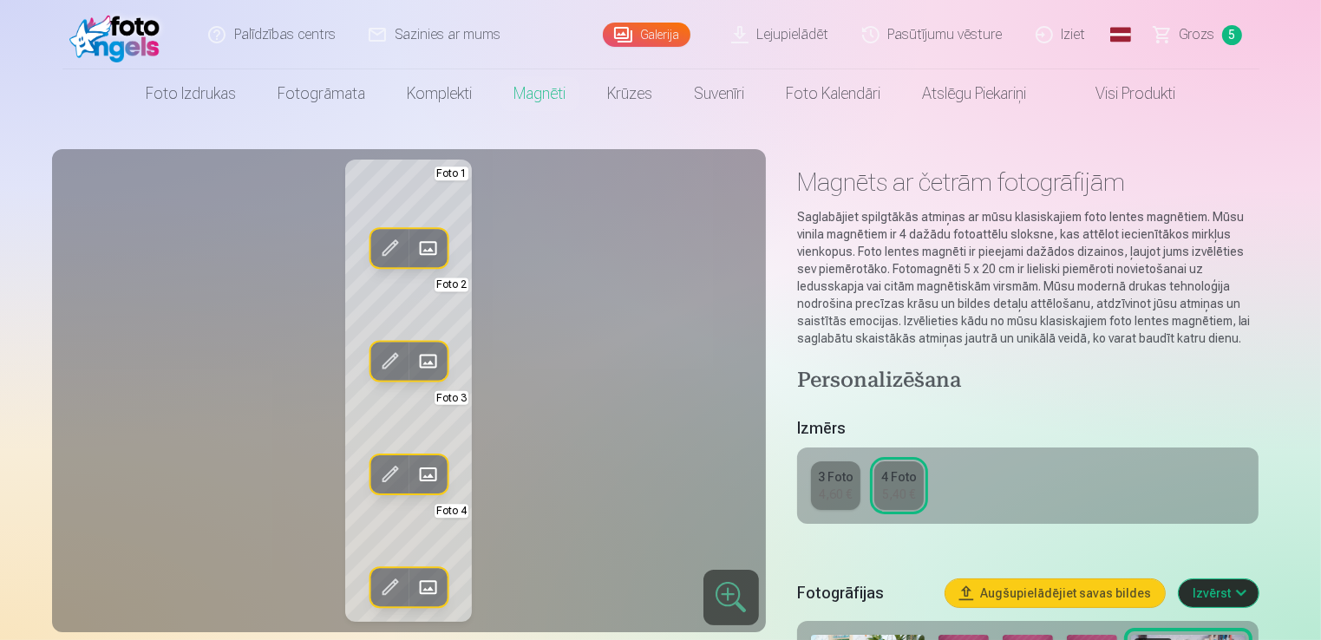
click at [436, 471] on span at bounding box center [428, 475] width 28 height 28
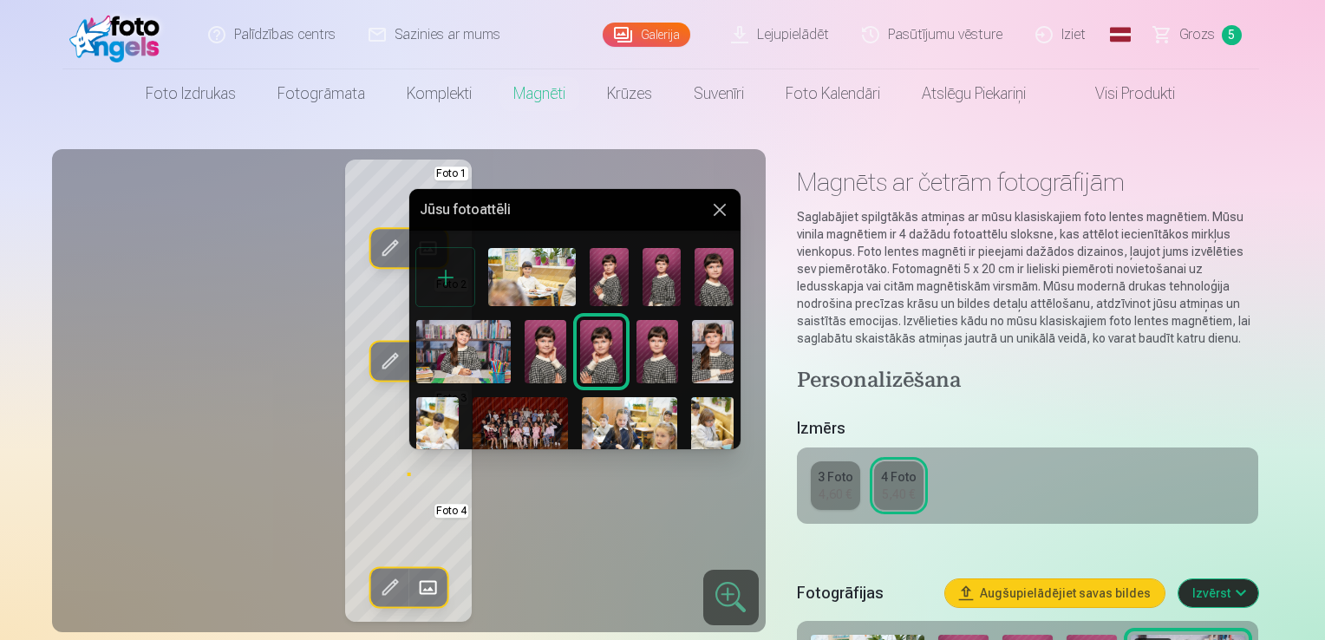
click at [714, 356] on img at bounding box center [713, 351] width 42 height 62
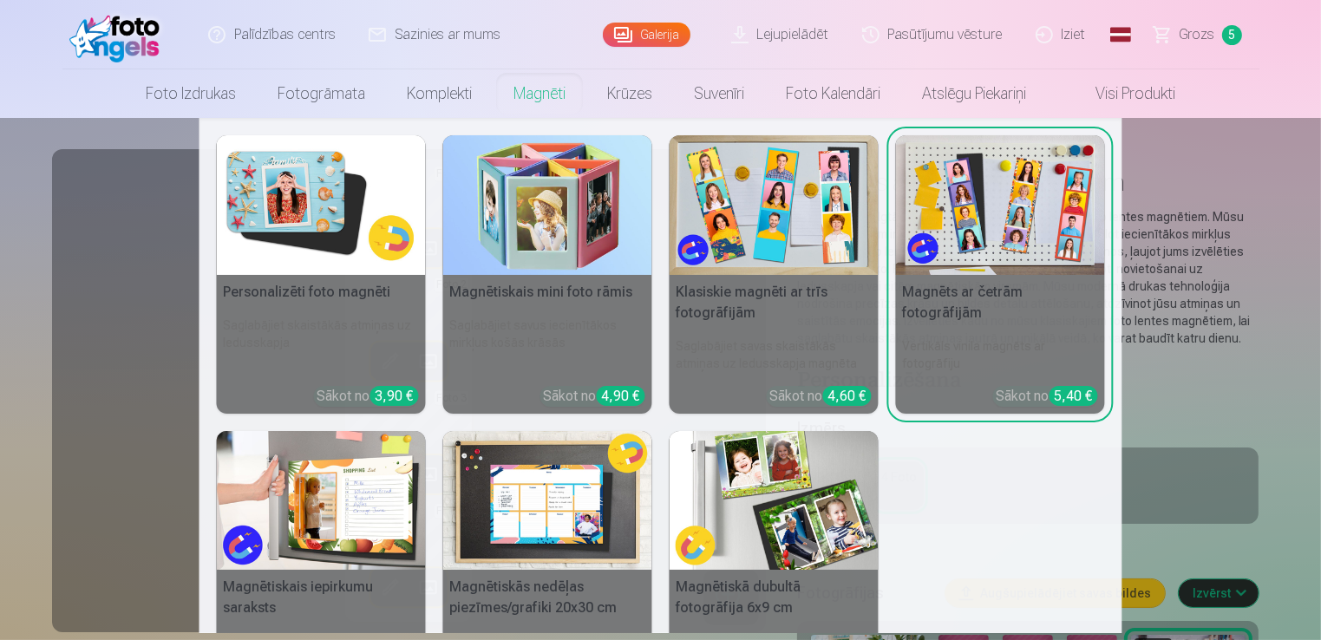
click at [1264, 408] on nav "Personalizēti foto magnēti Saglabājiet skaistākās atmiņas uz ledusskapja Sākot …" at bounding box center [660, 375] width 1321 height 515
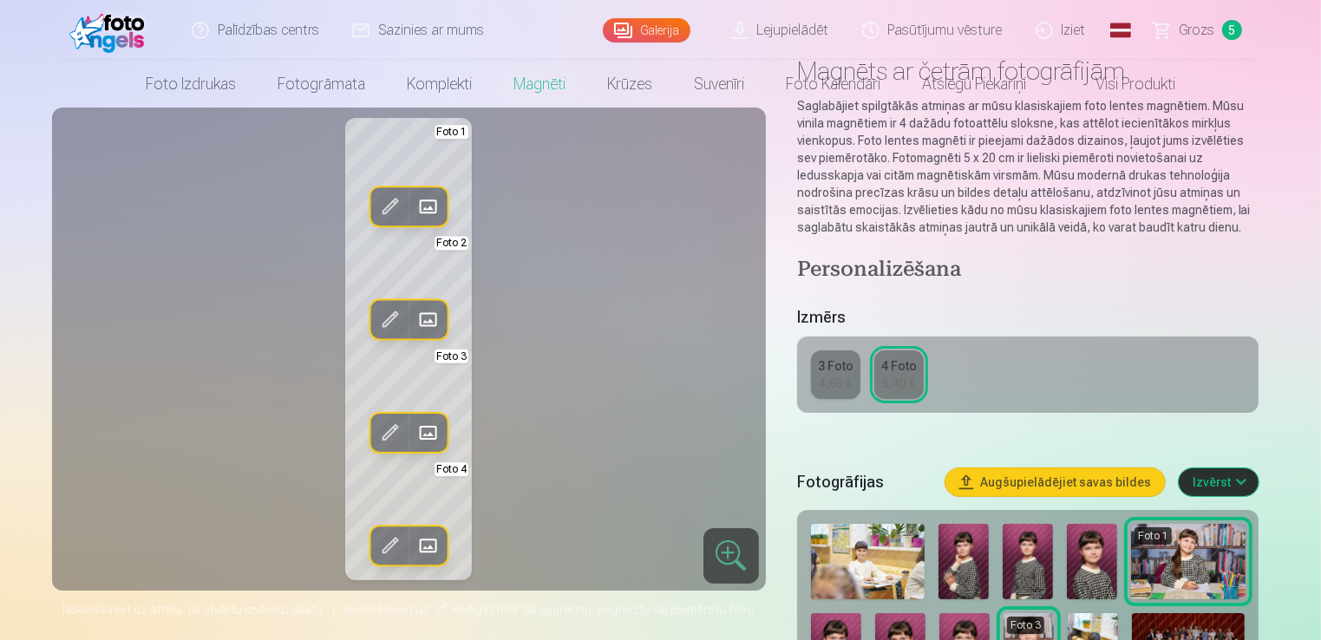
scroll to position [0, 0]
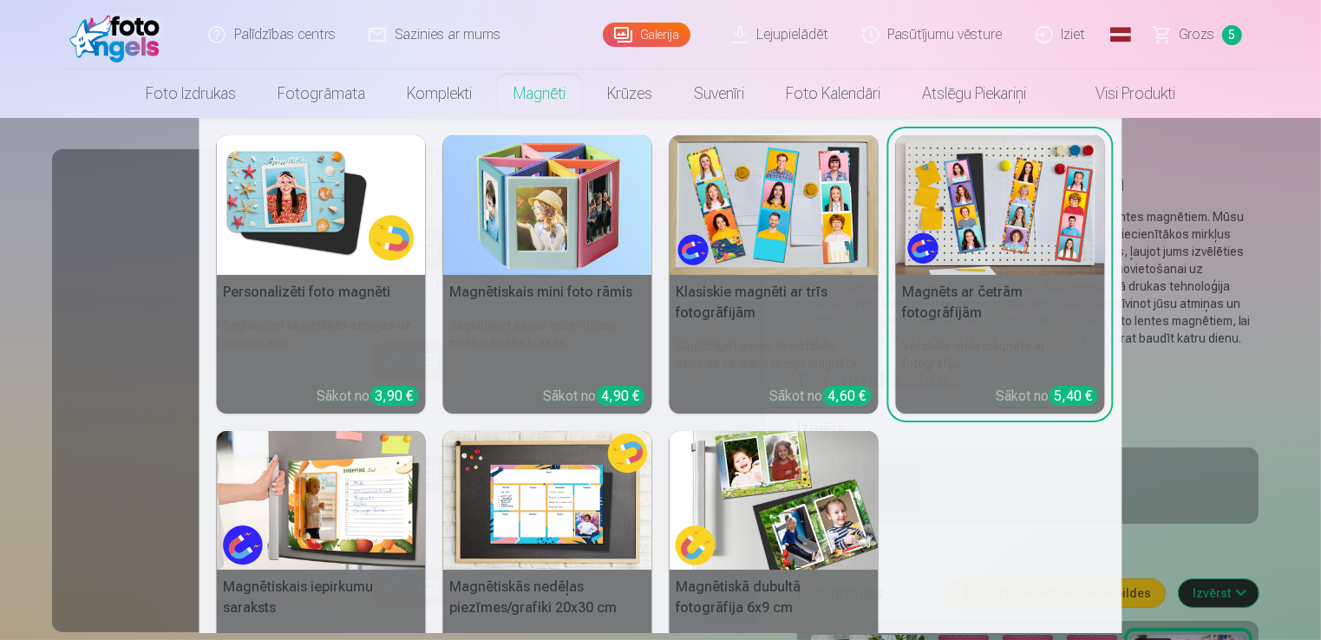
click at [538, 100] on link "Magnēti" at bounding box center [540, 93] width 94 height 49
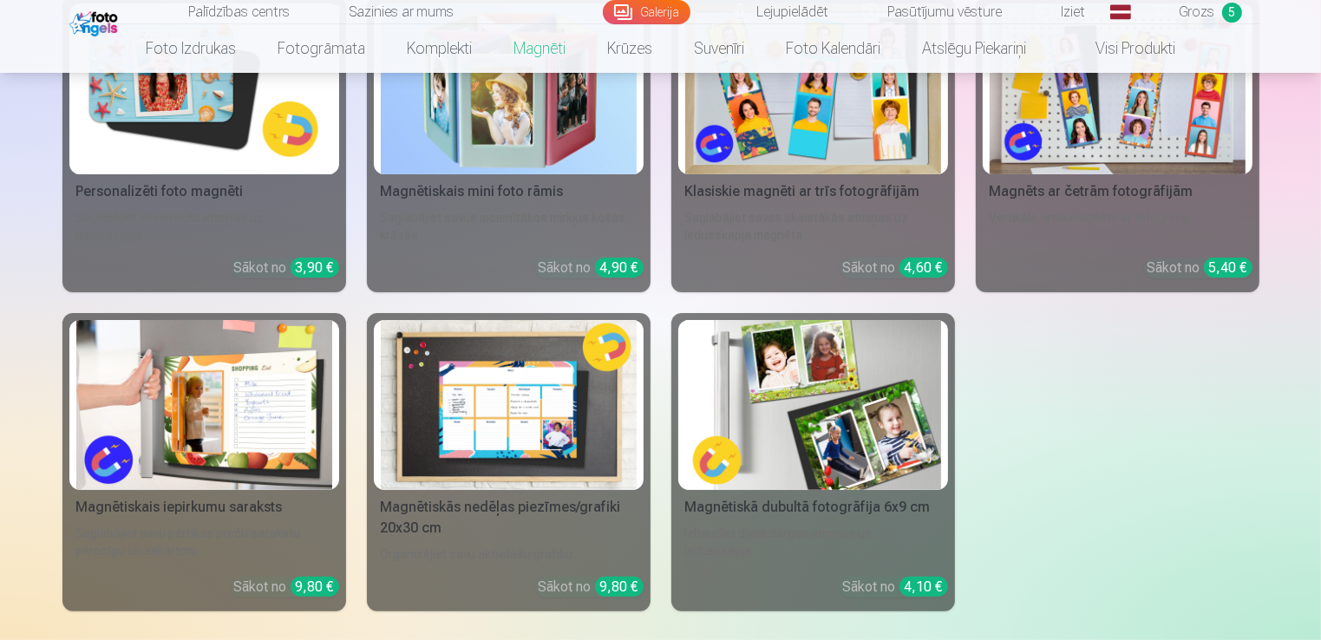
scroll to position [260, 0]
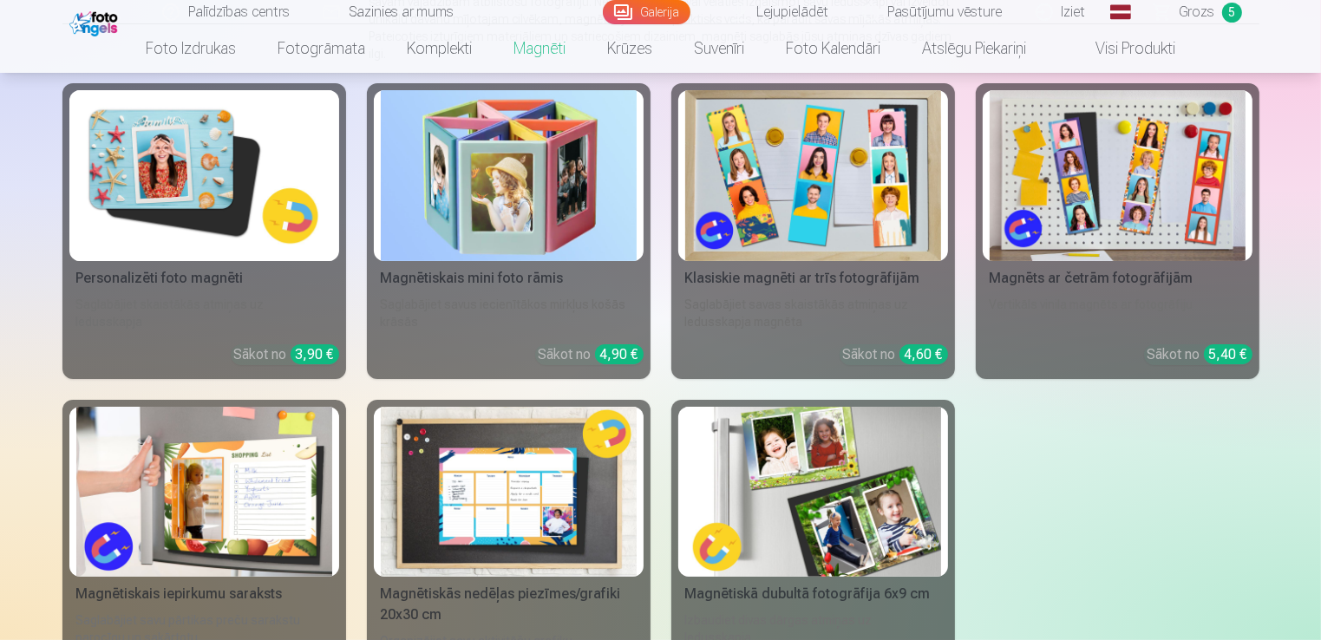
click at [157, 168] on img at bounding box center [204, 175] width 256 height 171
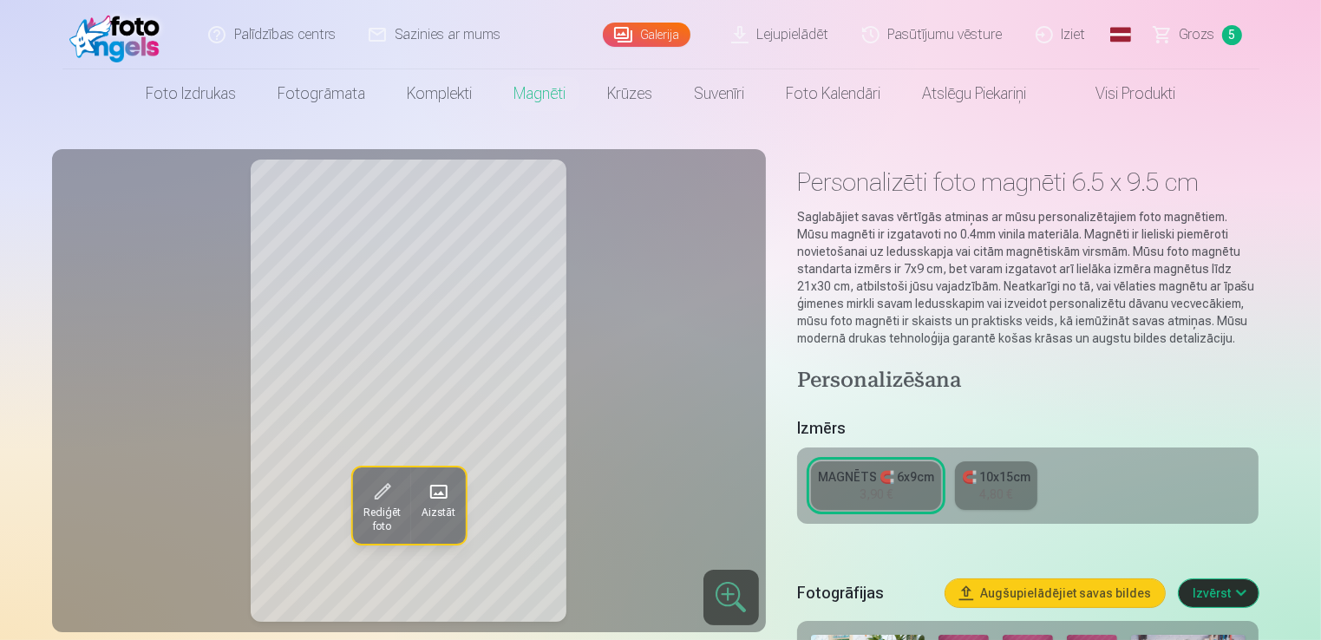
click at [441, 492] on span at bounding box center [438, 493] width 28 height 28
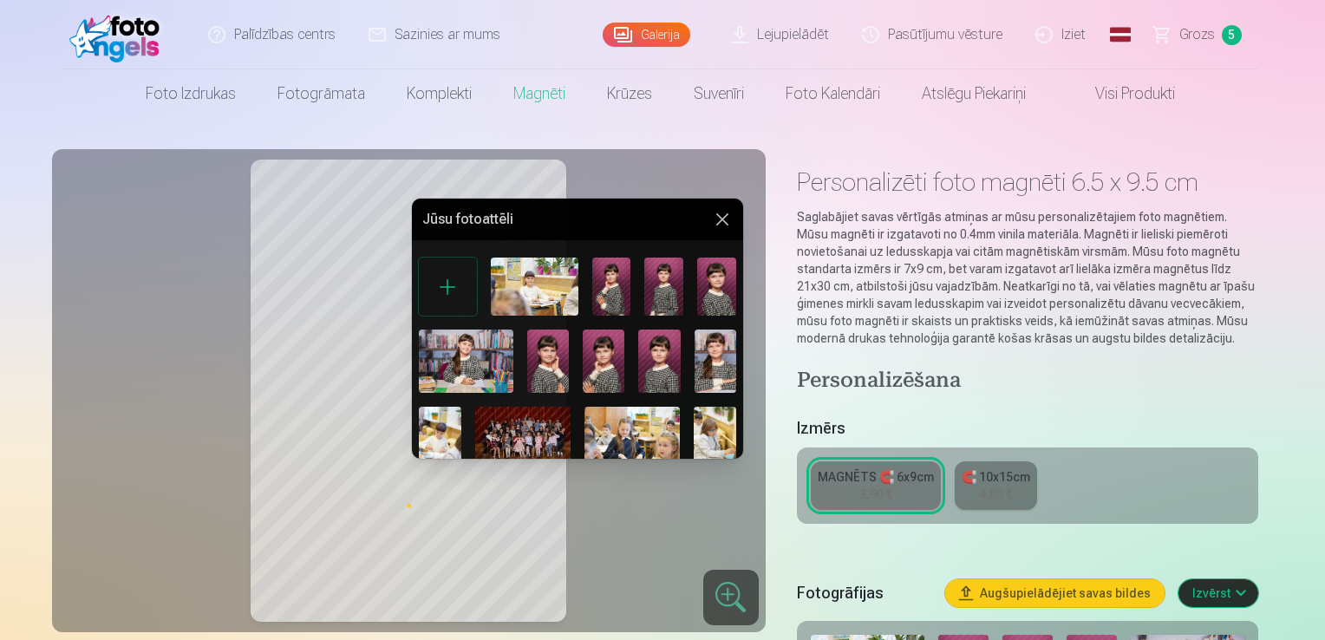
click at [724, 356] on img at bounding box center [716, 361] width 42 height 62
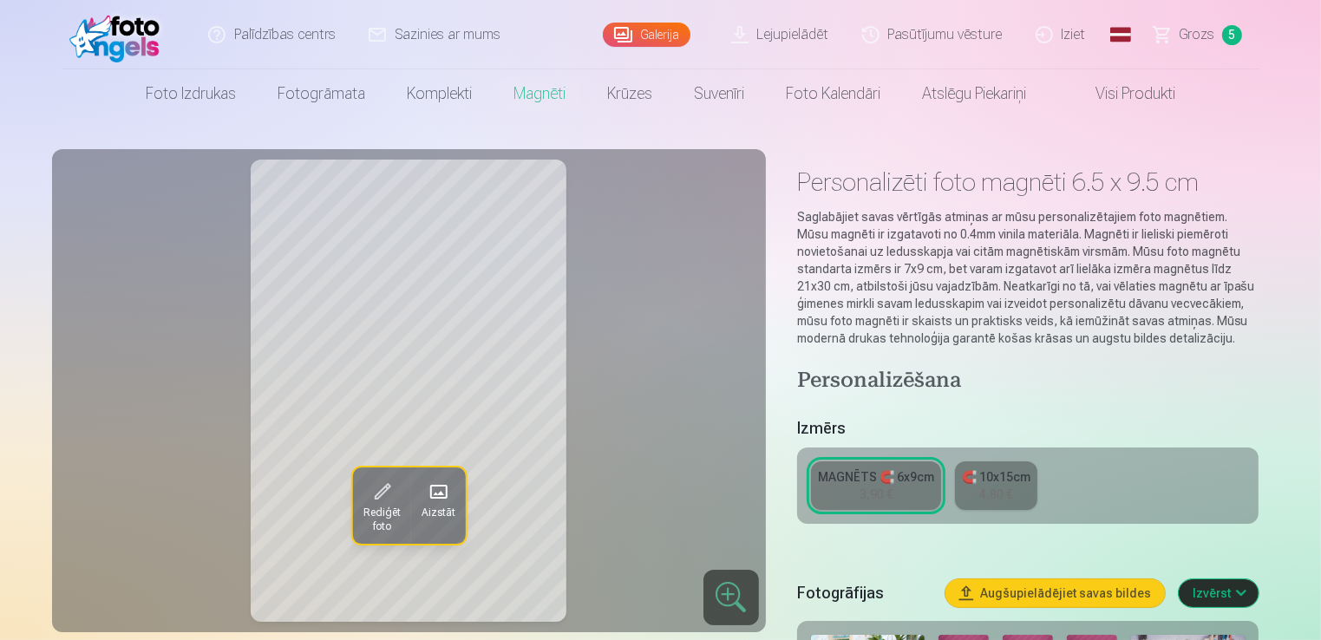
click at [1006, 480] on div "🧲 10x15cm" at bounding box center [996, 476] width 69 height 17
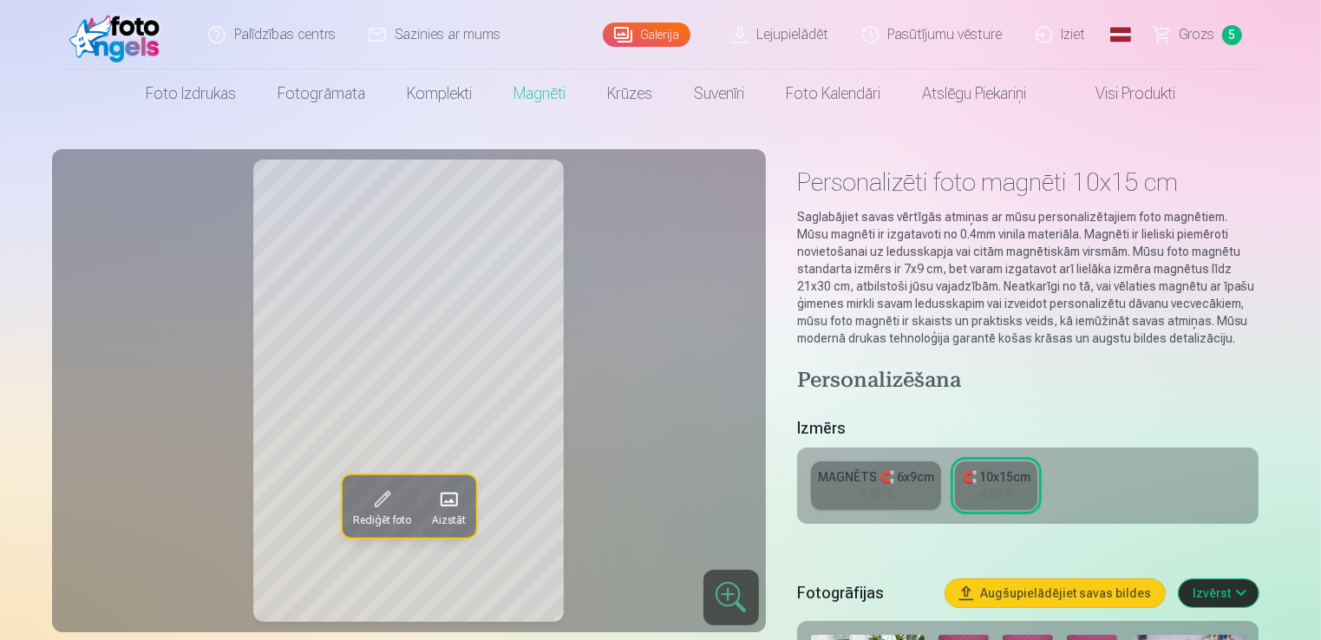
click at [891, 491] on div "3,90 €" at bounding box center [875, 494] width 33 height 17
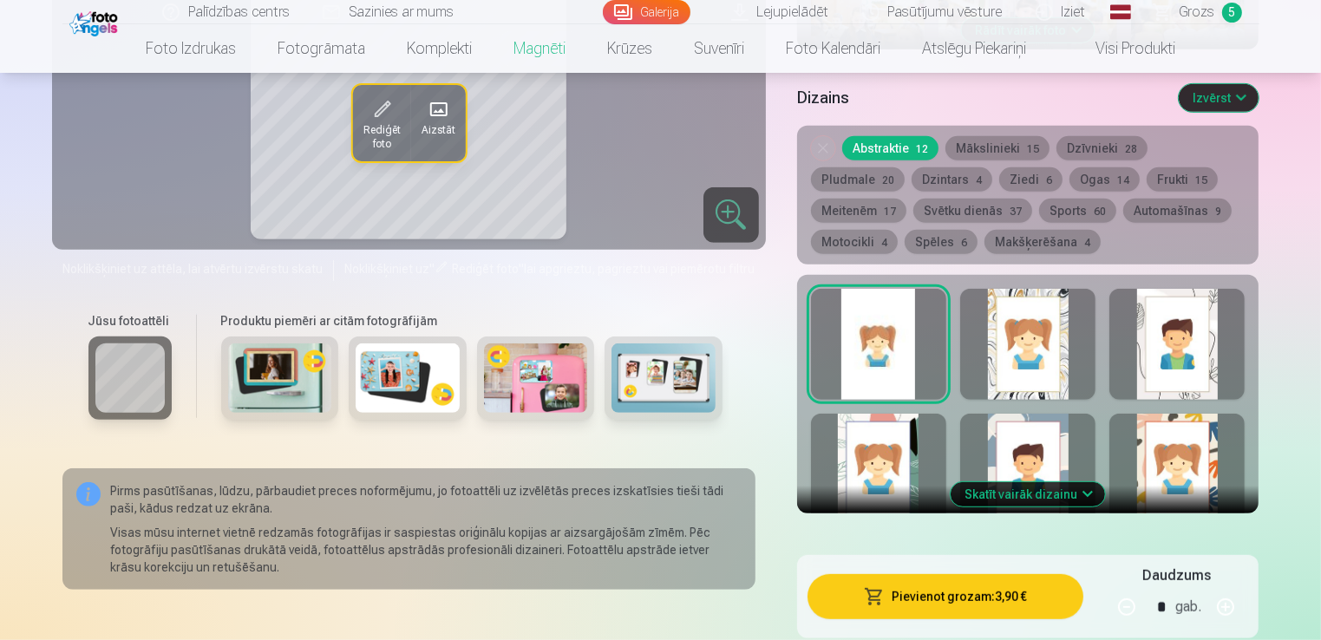
scroll to position [867, 0]
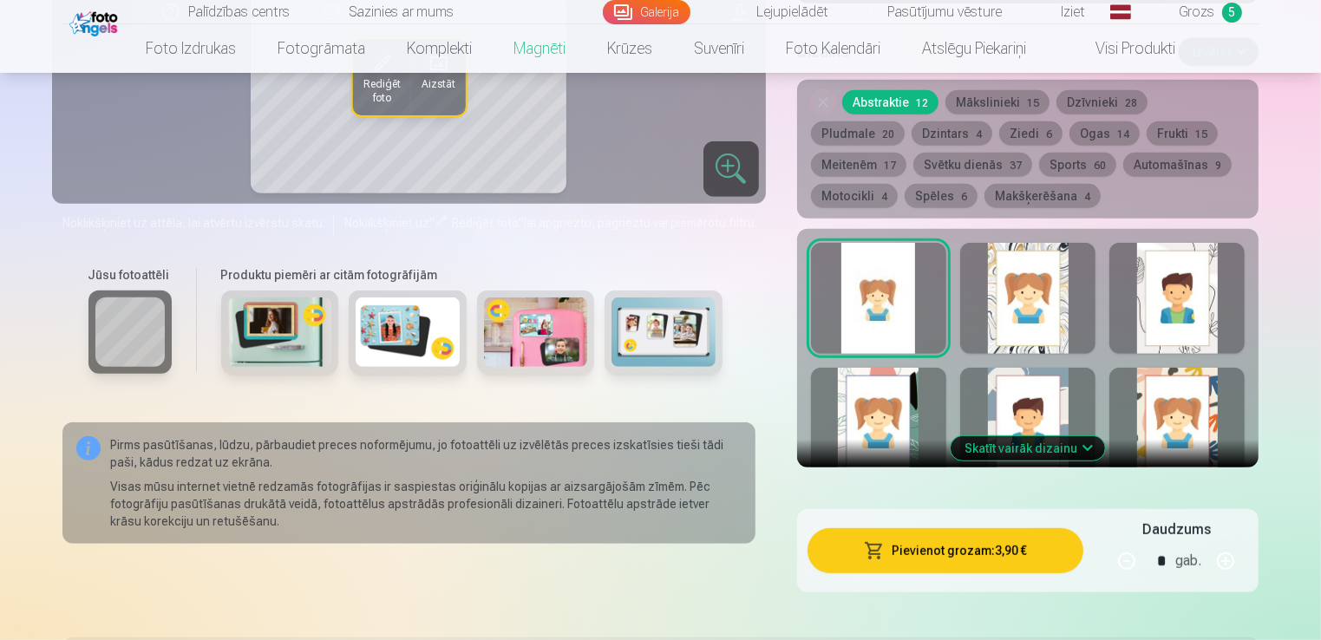
click at [415, 340] on img at bounding box center [408, 331] width 104 height 69
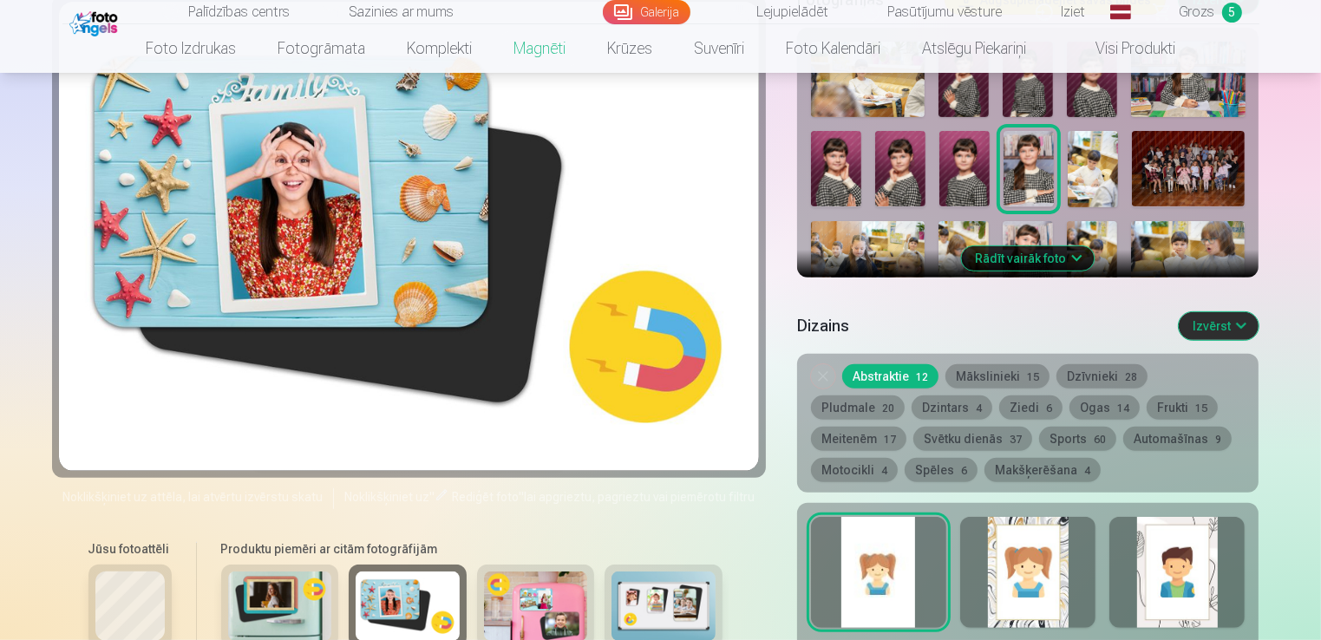
scroll to position [607, 0]
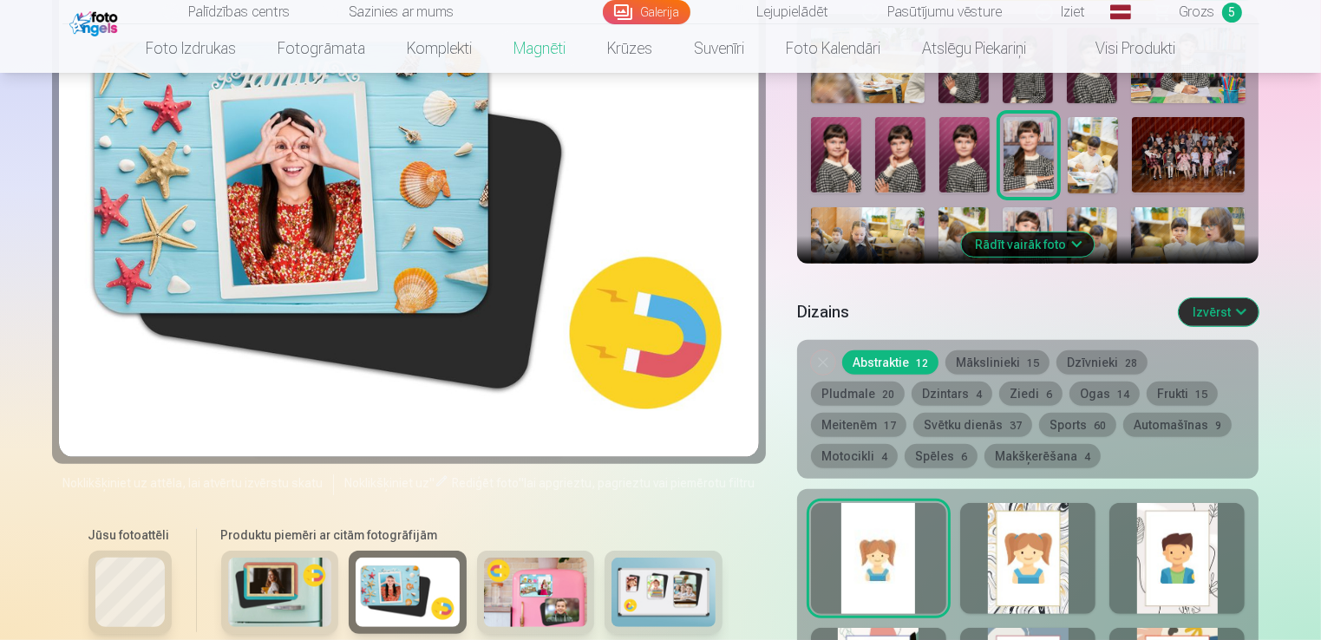
click at [278, 591] on img at bounding box center [280, 592] width 104 height 69
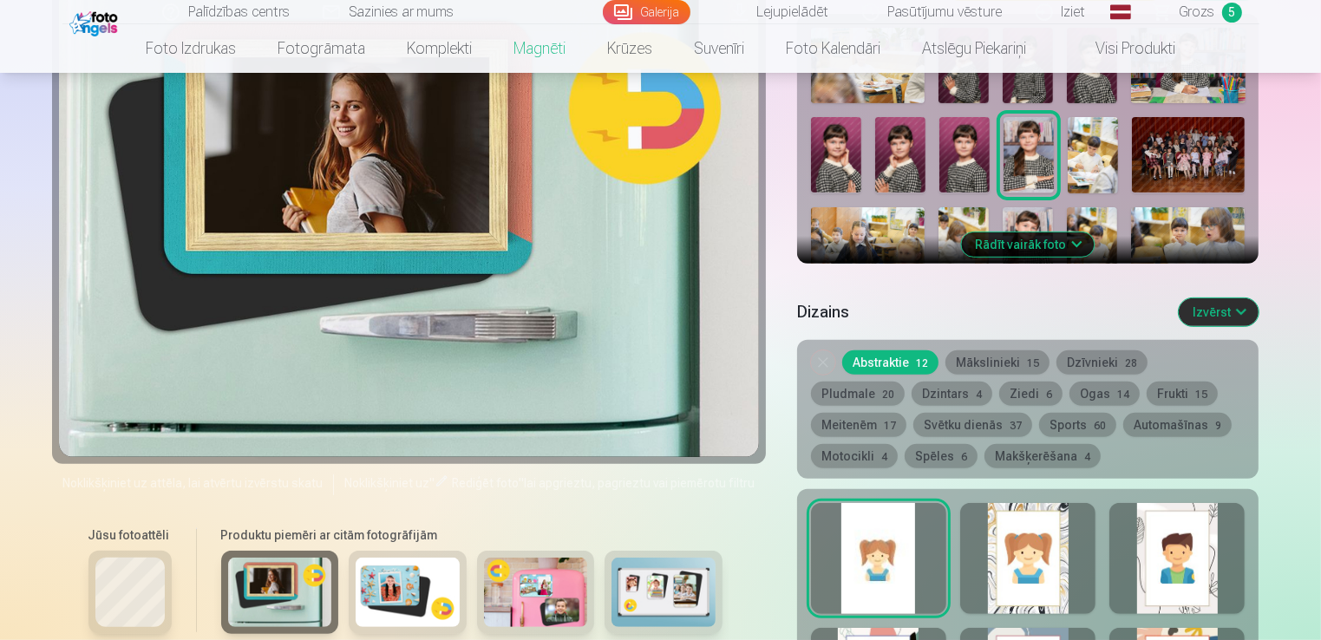
click at [696, 594] on img at bounding box center [663, 592] width 104 height 69
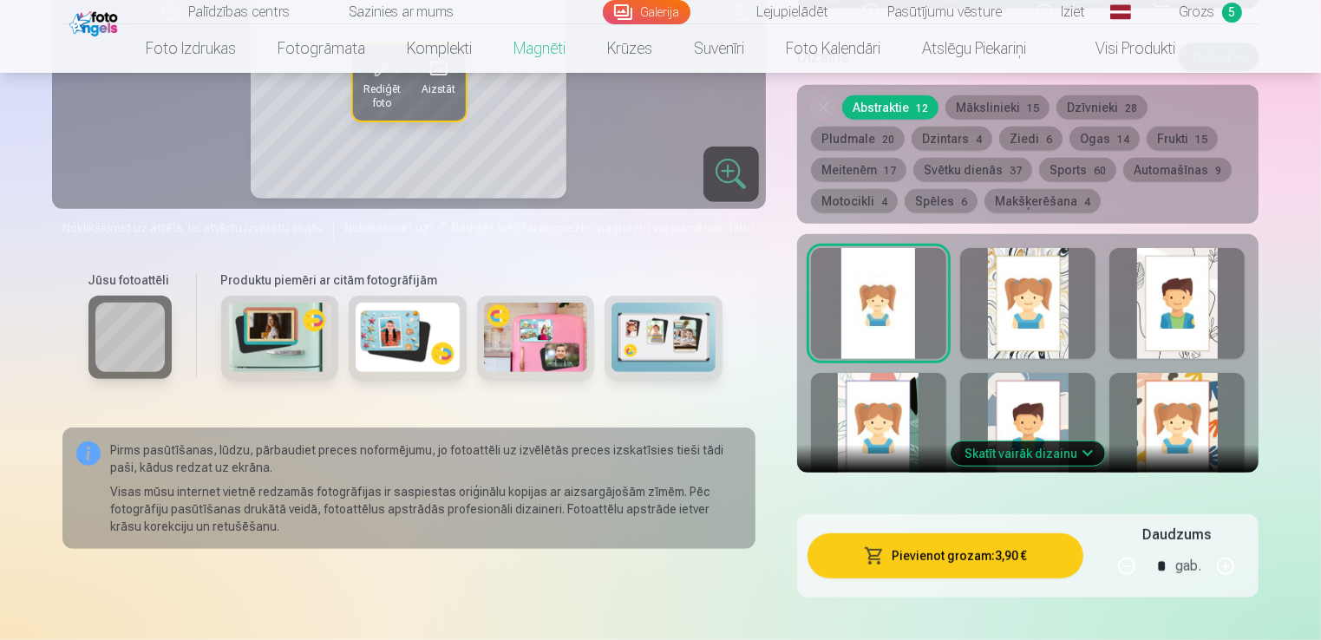
scroll to position [867, 0]
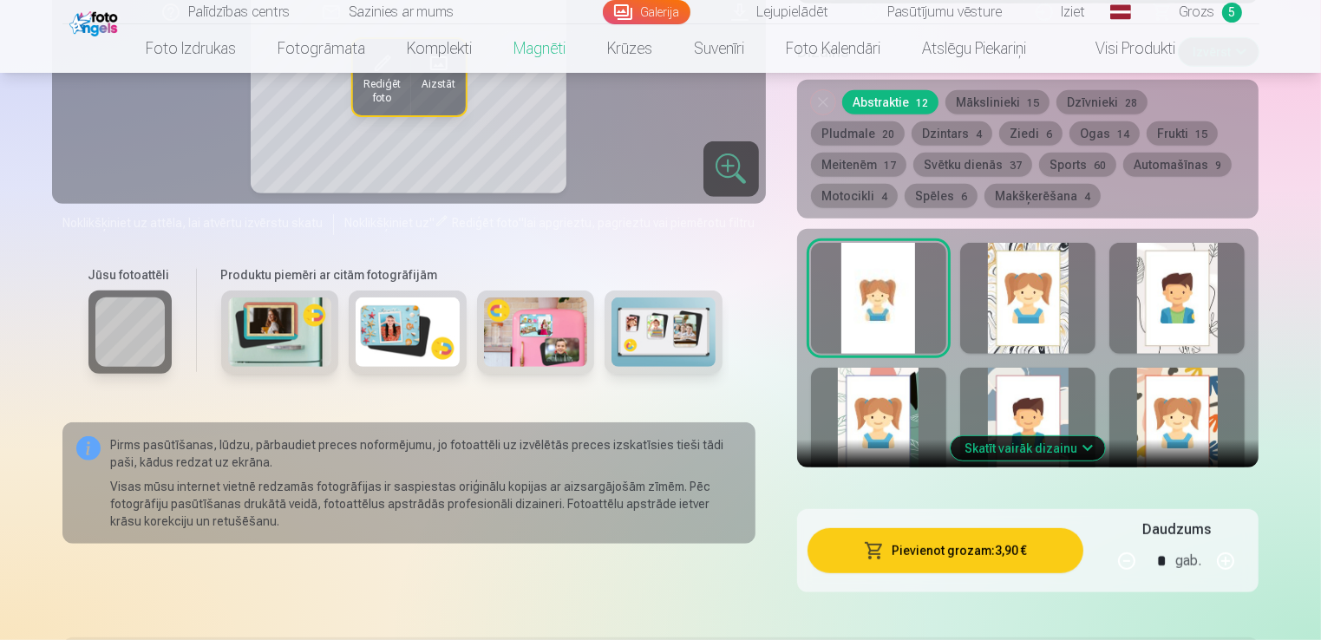
click at [895, 409] on div at bounding box center [878, 423] width 135 height 111
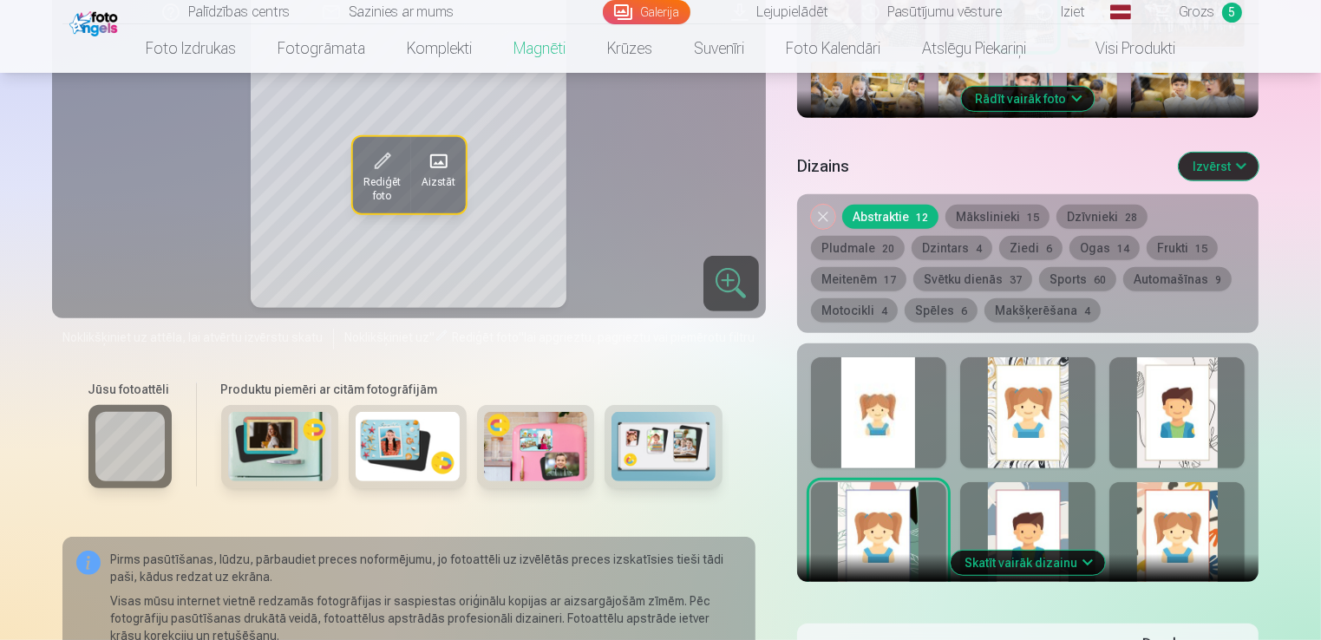
scroll to position [781, 0]
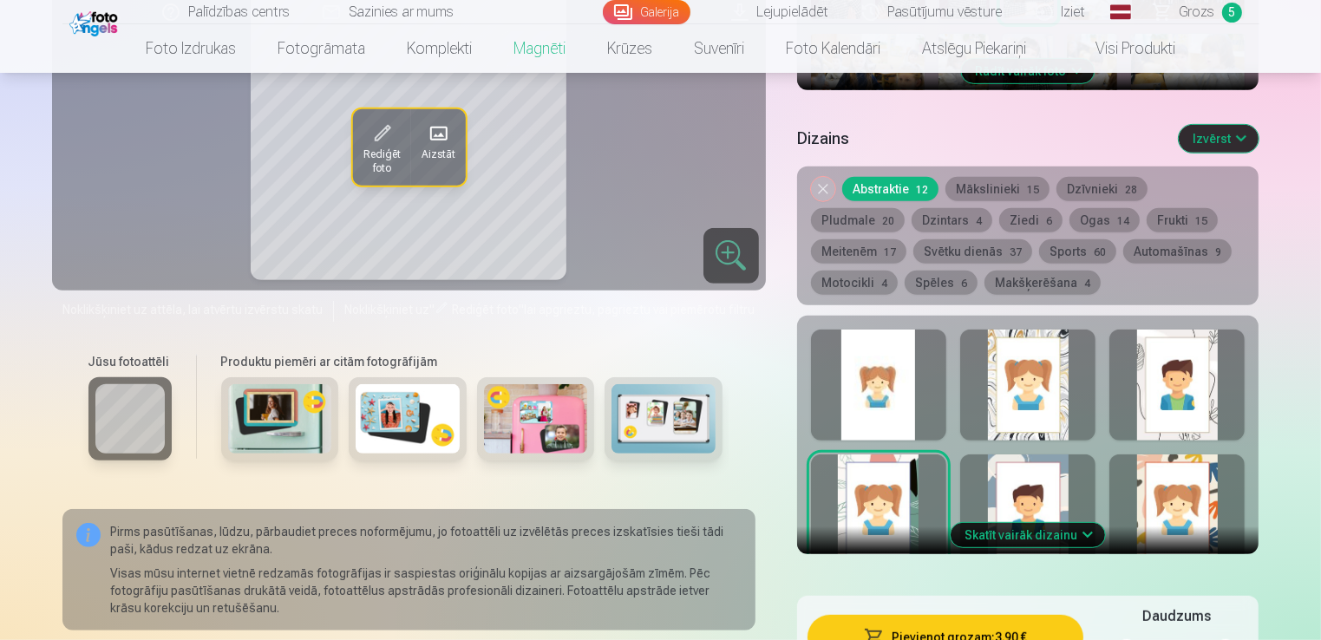
click at [1090, 532] on button "Skatīt vairāk dizainu" at bounding box center [1028, 535] width 154 height 24
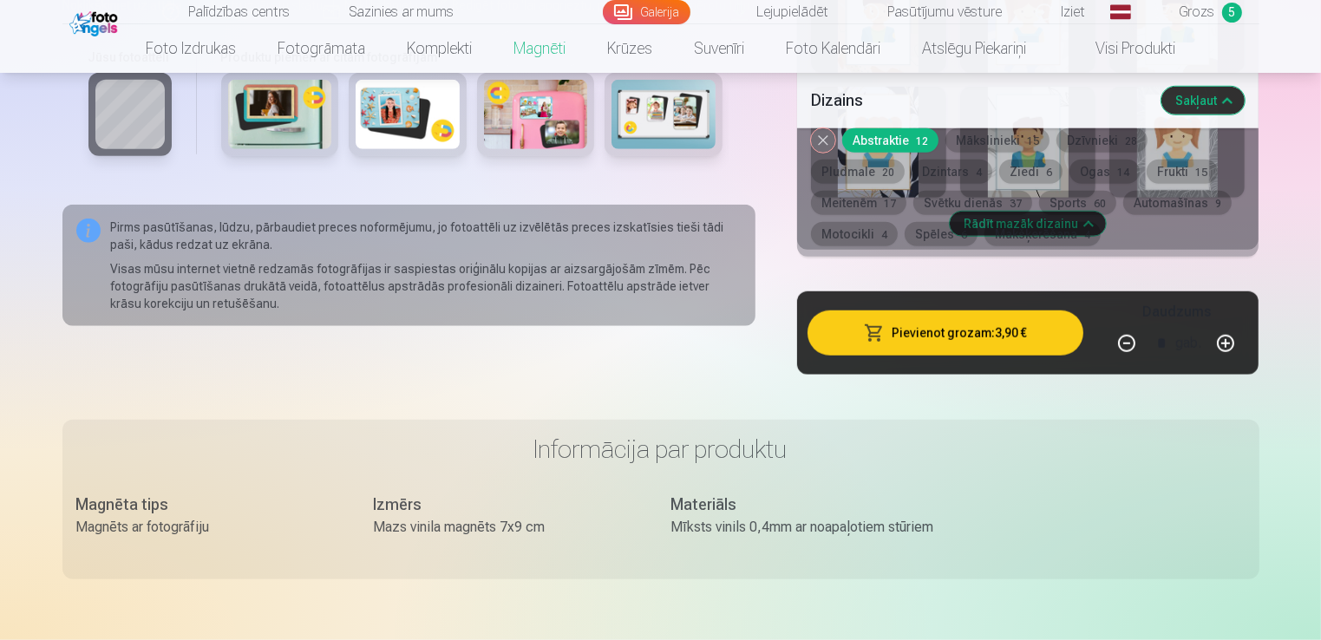
scroll to position [1301, 0]
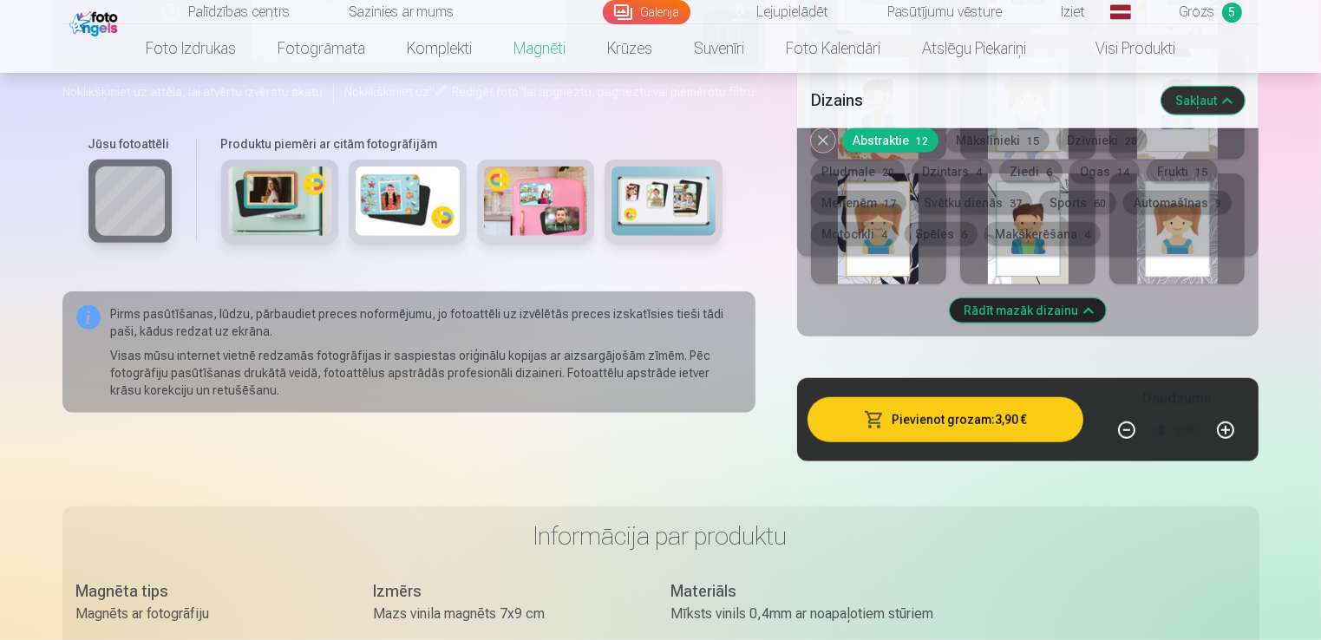
click at [999, 168] on button "Ziedi 6" at bounding box center [1030, 172] width 63 height 24
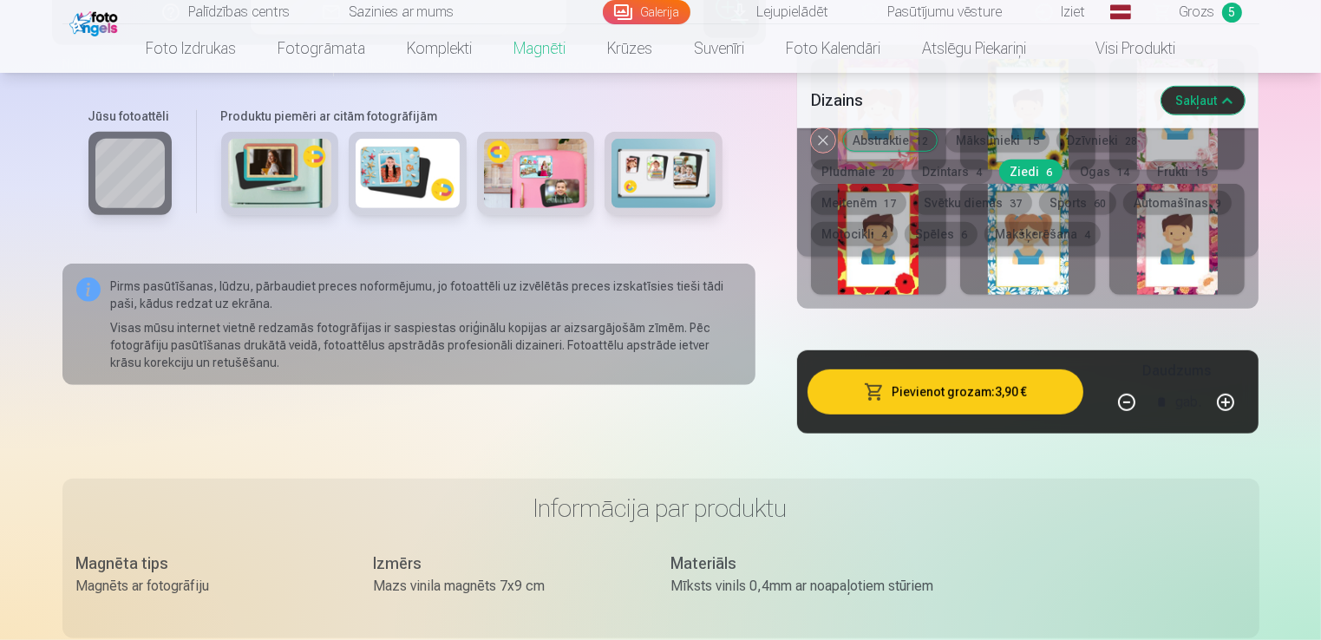
scroll to position [867, 0]
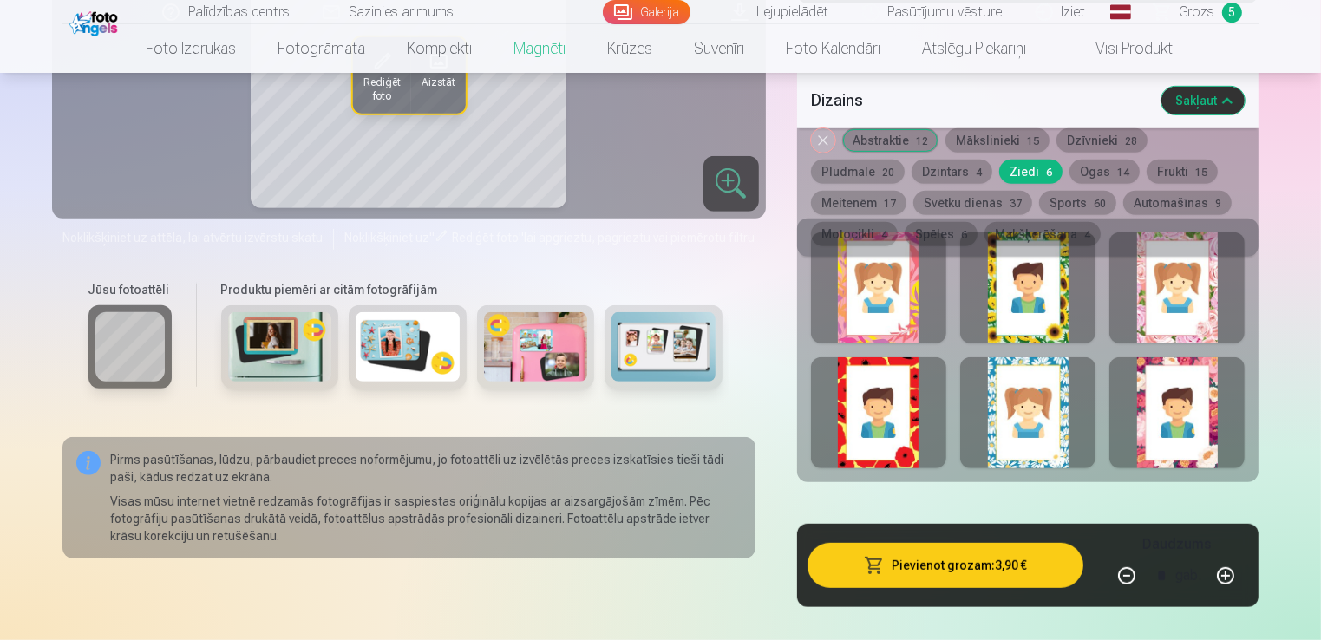
click at [1044, 324] on div at bounding box center [1027, 287] width 135 height 111
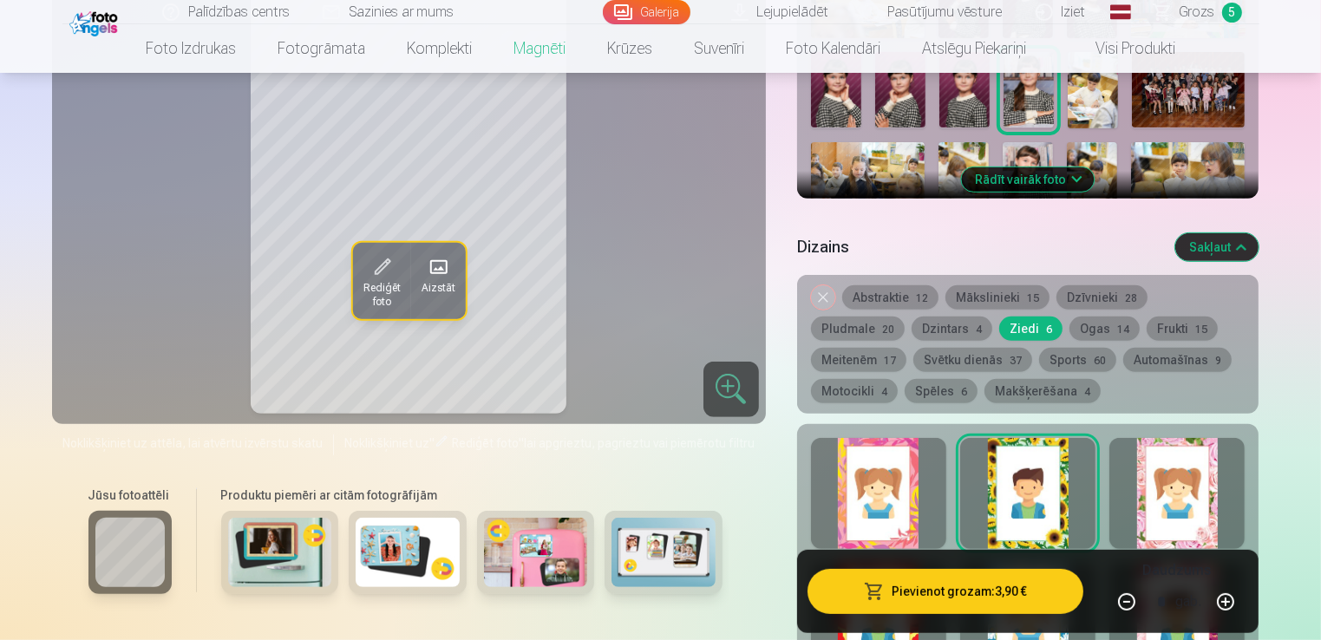
scroll to position [607, 0]
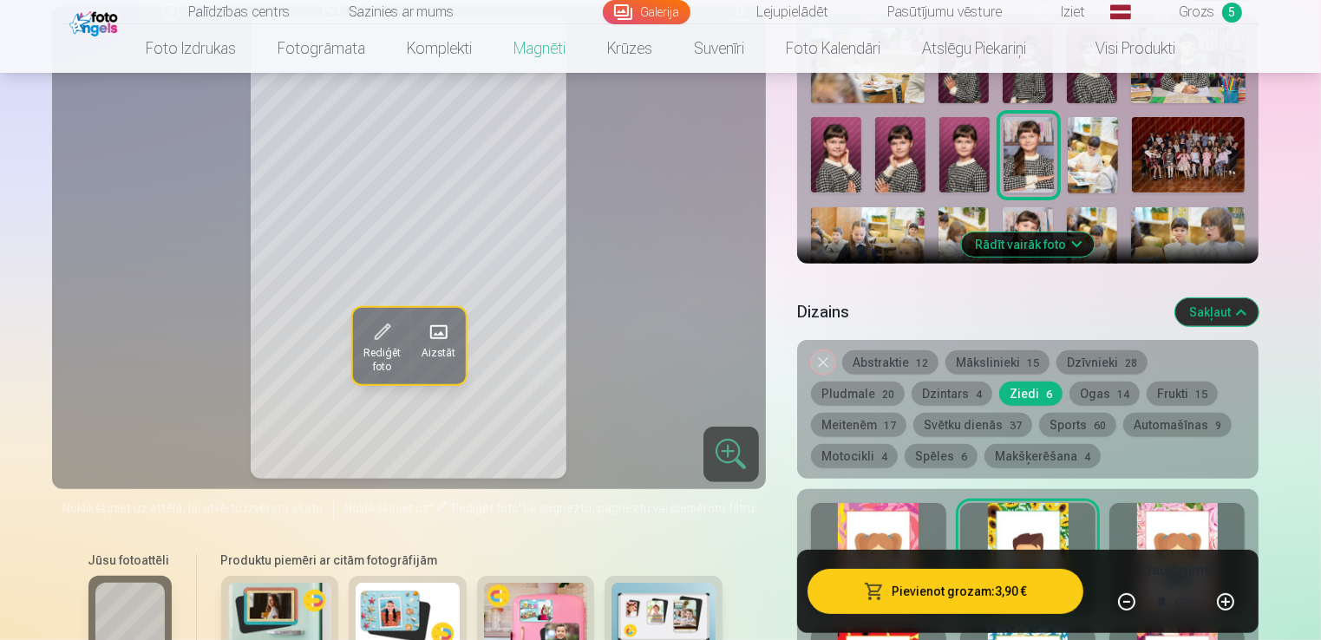
click at [1069, 394] on button "Ogas 14" at bounding box center [1104, 394] width 70 height 24
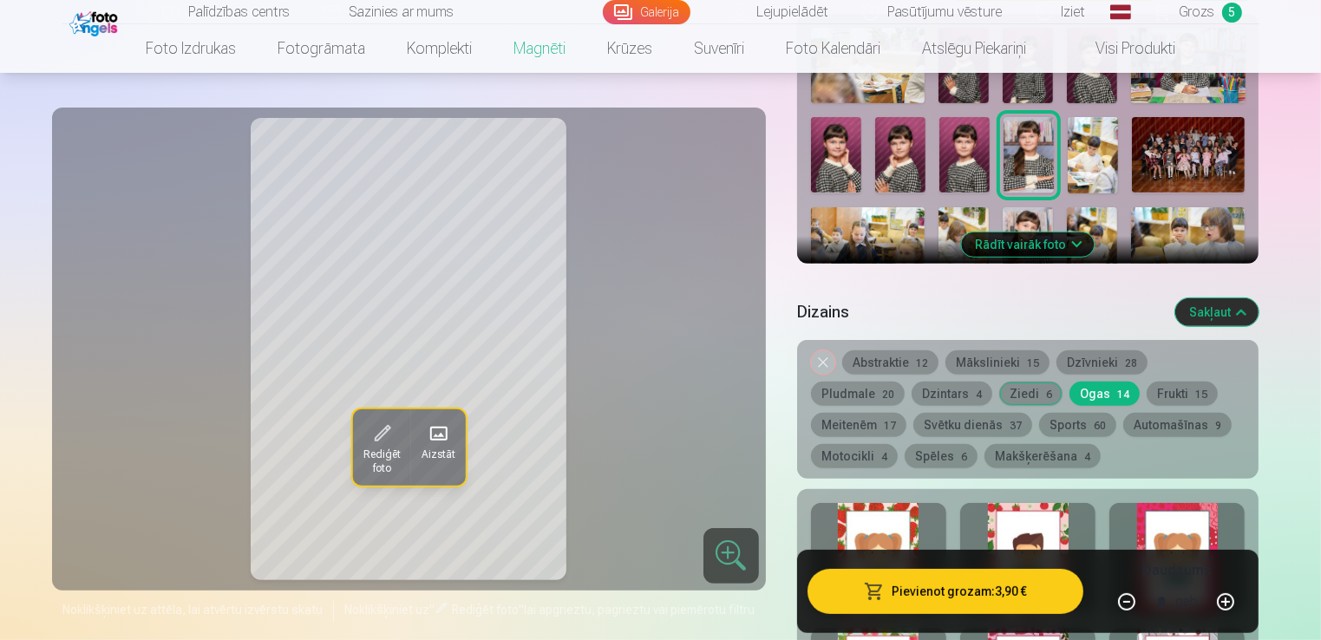
click at [898, 523] on div at bounding box center [878, 558] width 135 height 111
click at [906, 413] on button "Meitenēm 17" at bounding box center [858, 425] width 95 height 24
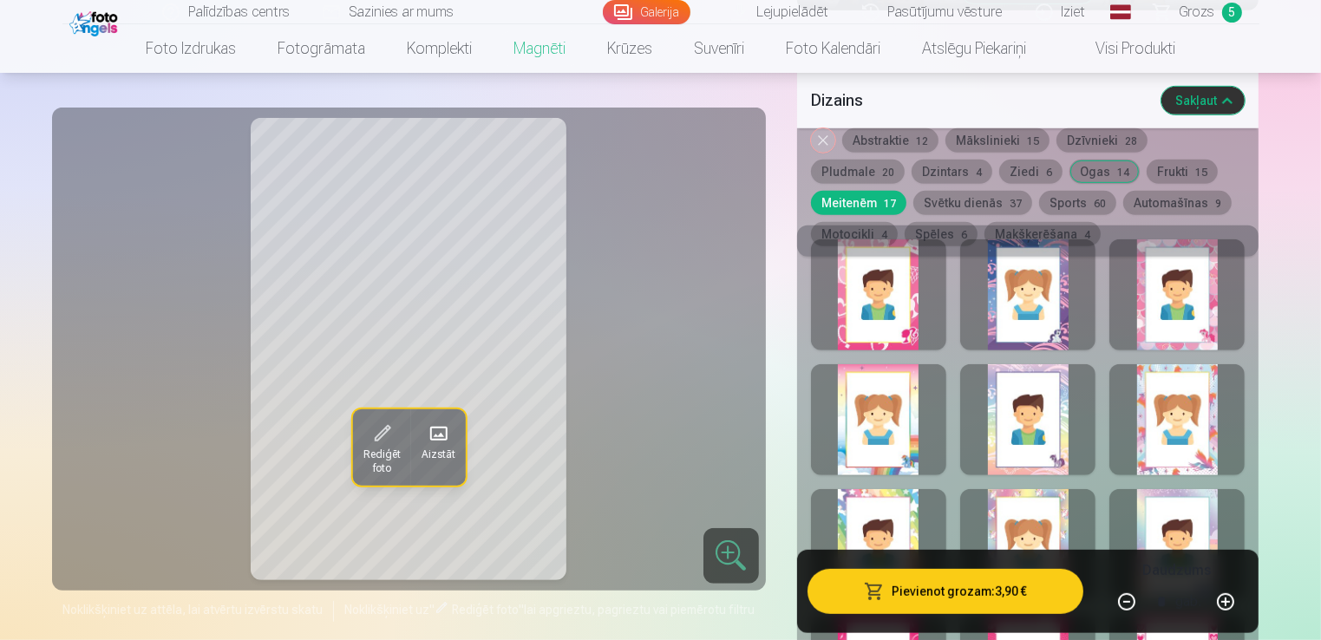
scroll to position [954, 0]
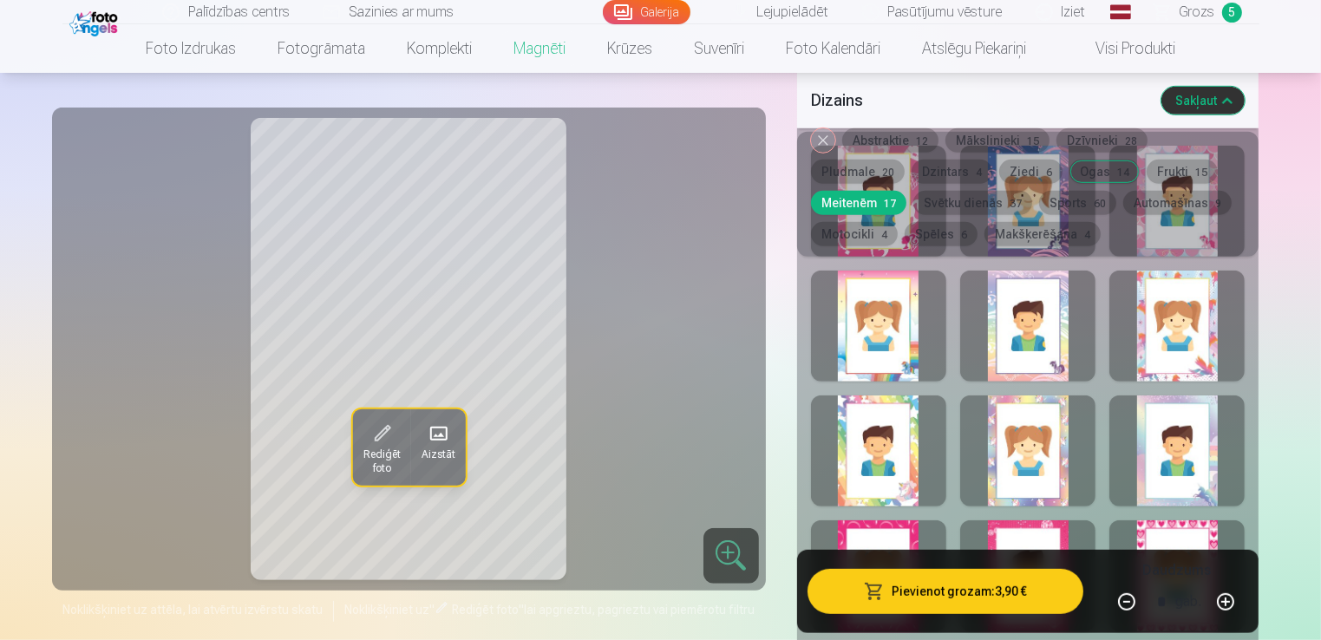
click at [1041, 497] on div at bounding box center [1027, 450] width 135 height 111
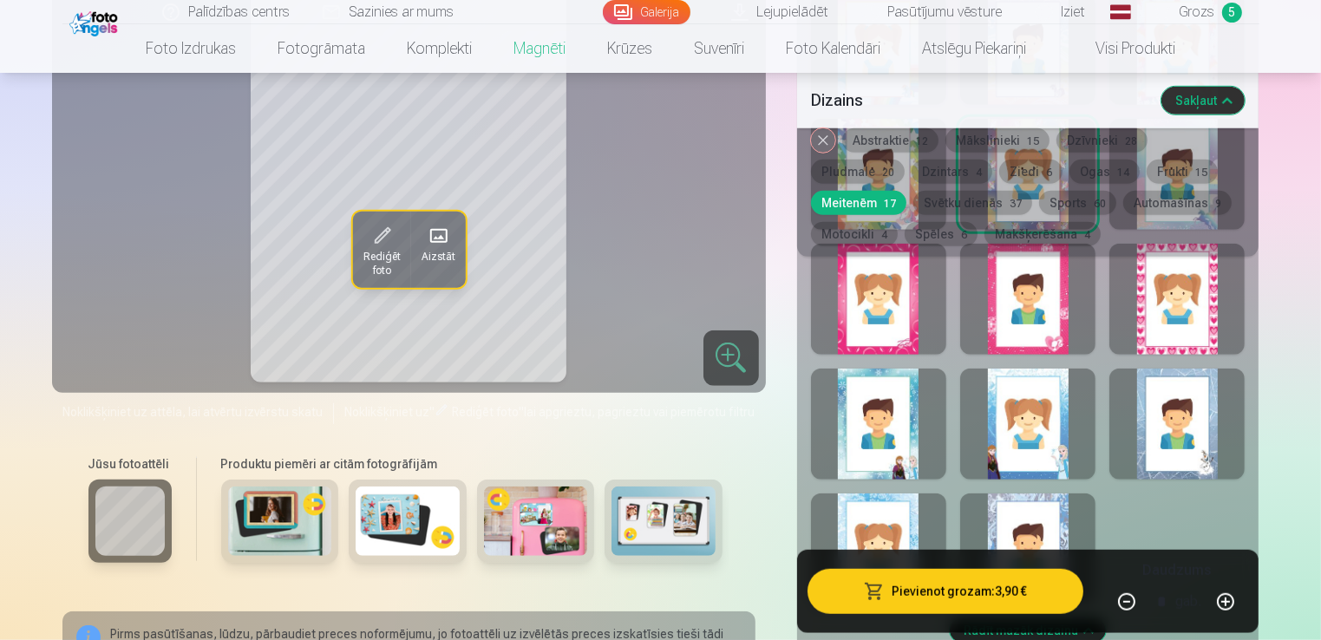
scroll to position [1127, 0]
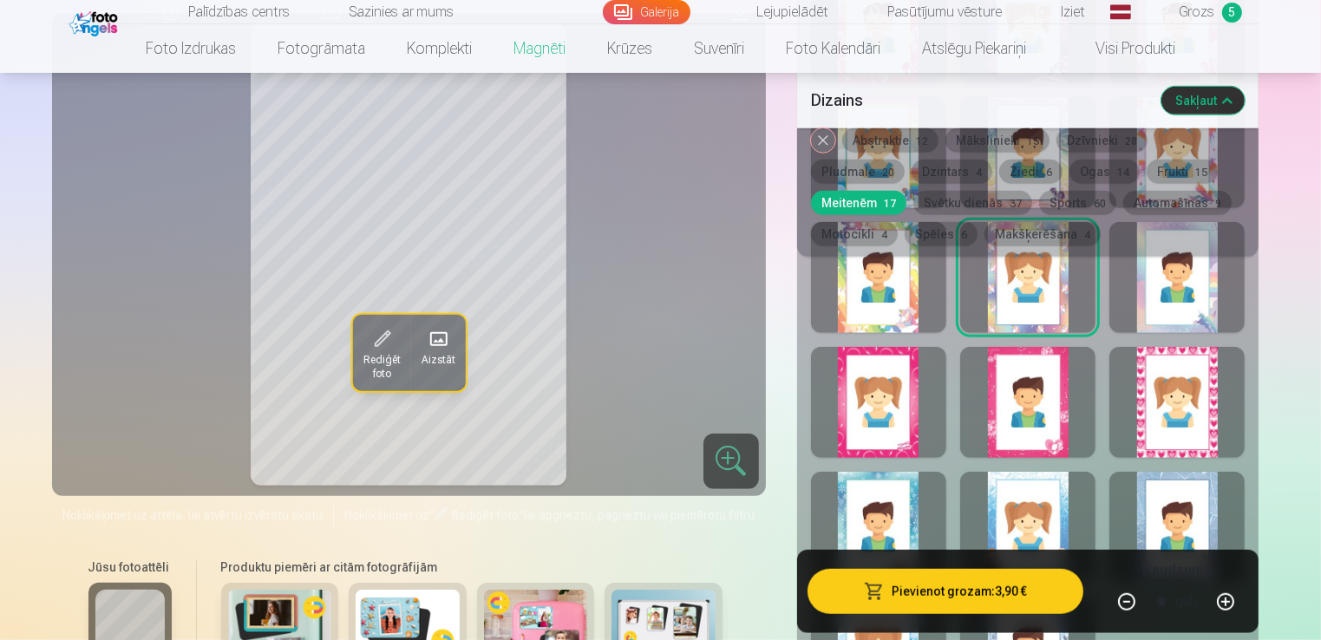
click at [1162, 434] on div at bounding box center [1176, 402] width 135 height 111
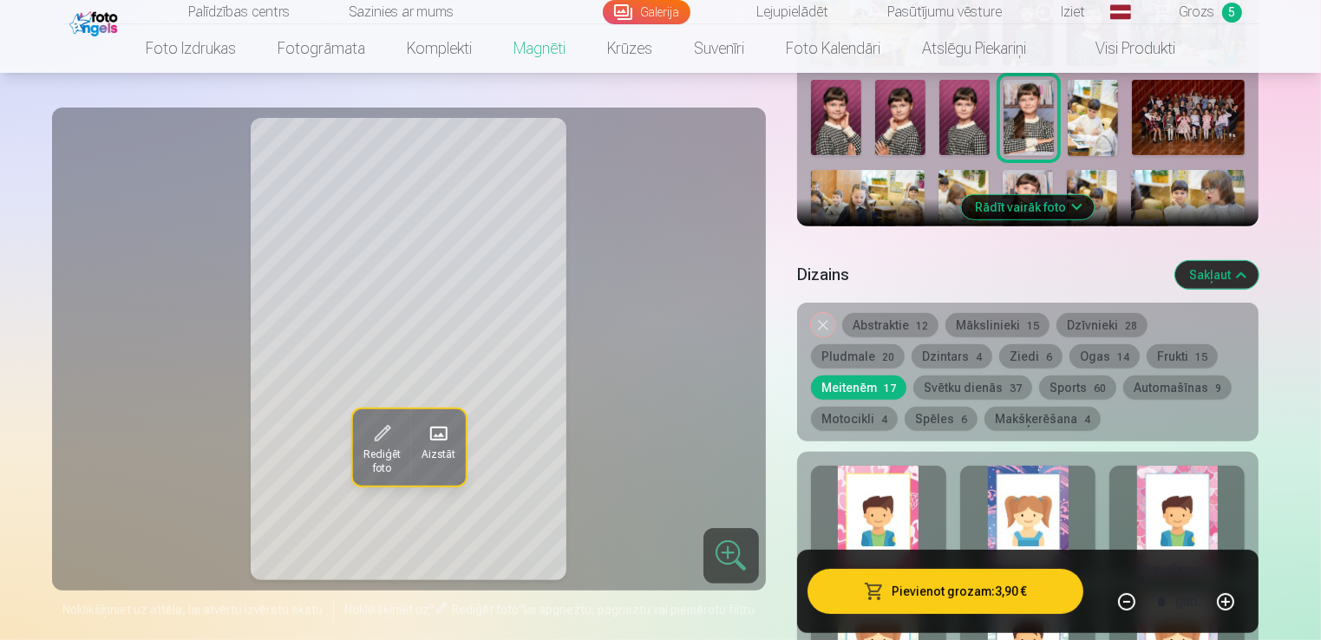
scroll to position [694, 0]
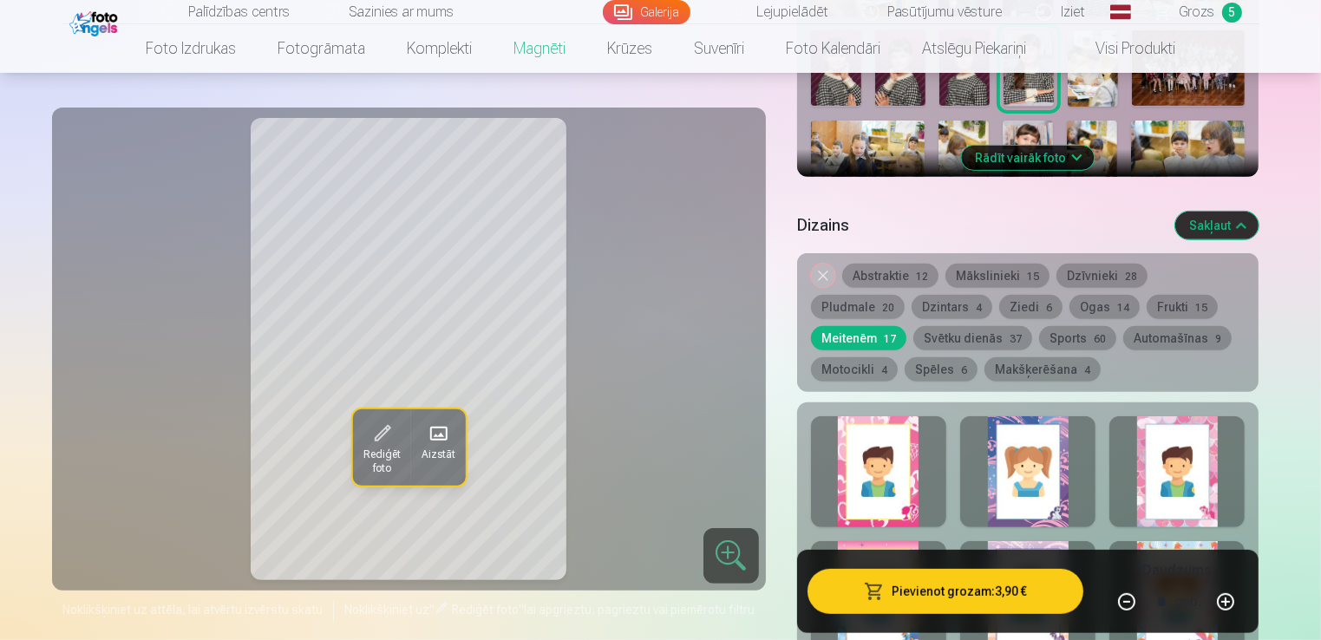
click at [999, 304] on button "Ziedi 6" at bounding box center [1030, 307] width 63 height 24
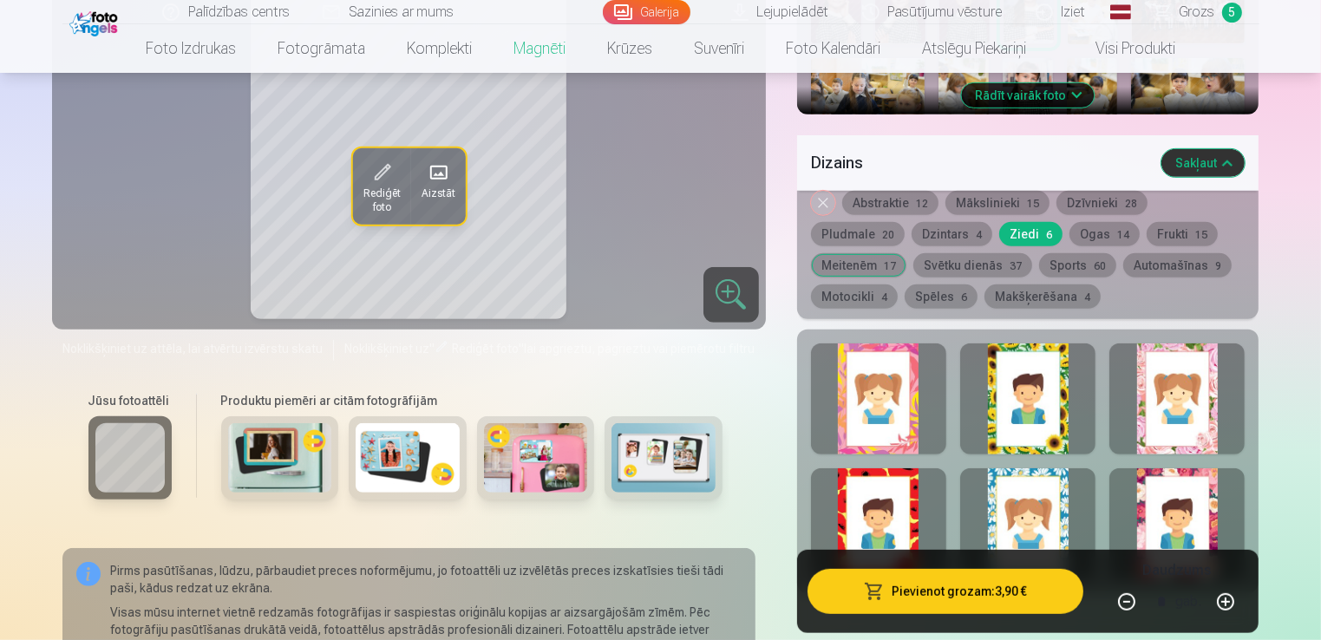
scroll to position [867, 0]
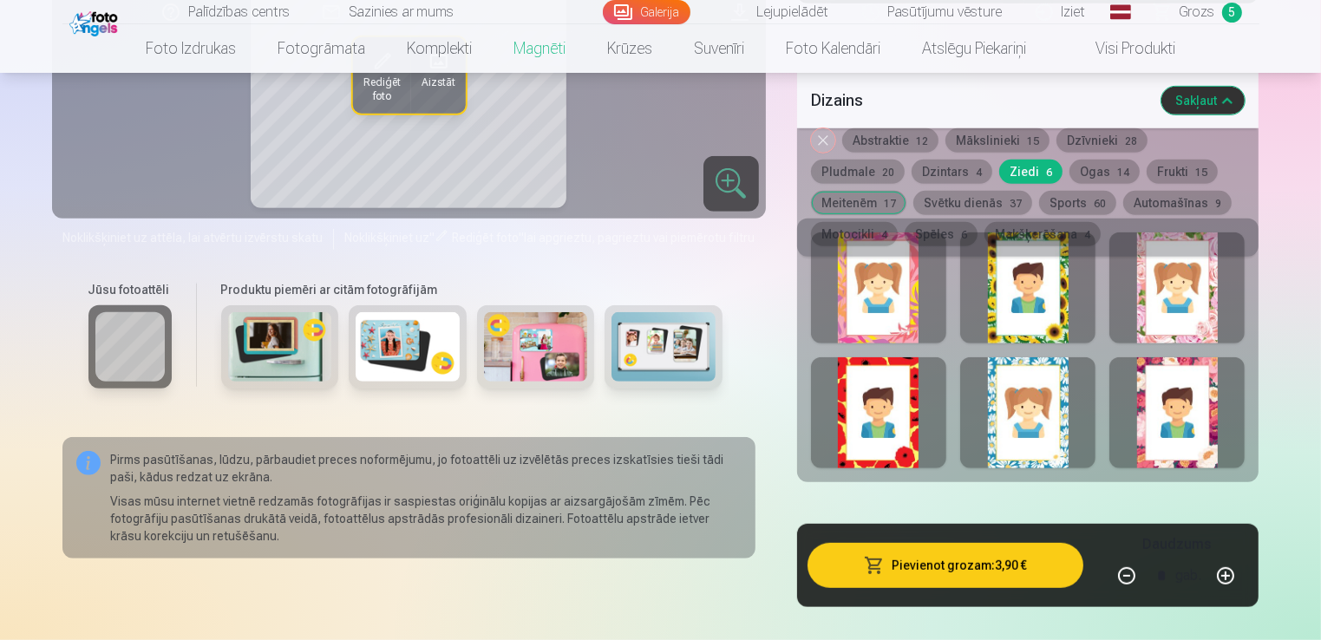
click at [1170, 330] on div at bounding box center [1176, 287] width 135 height 111
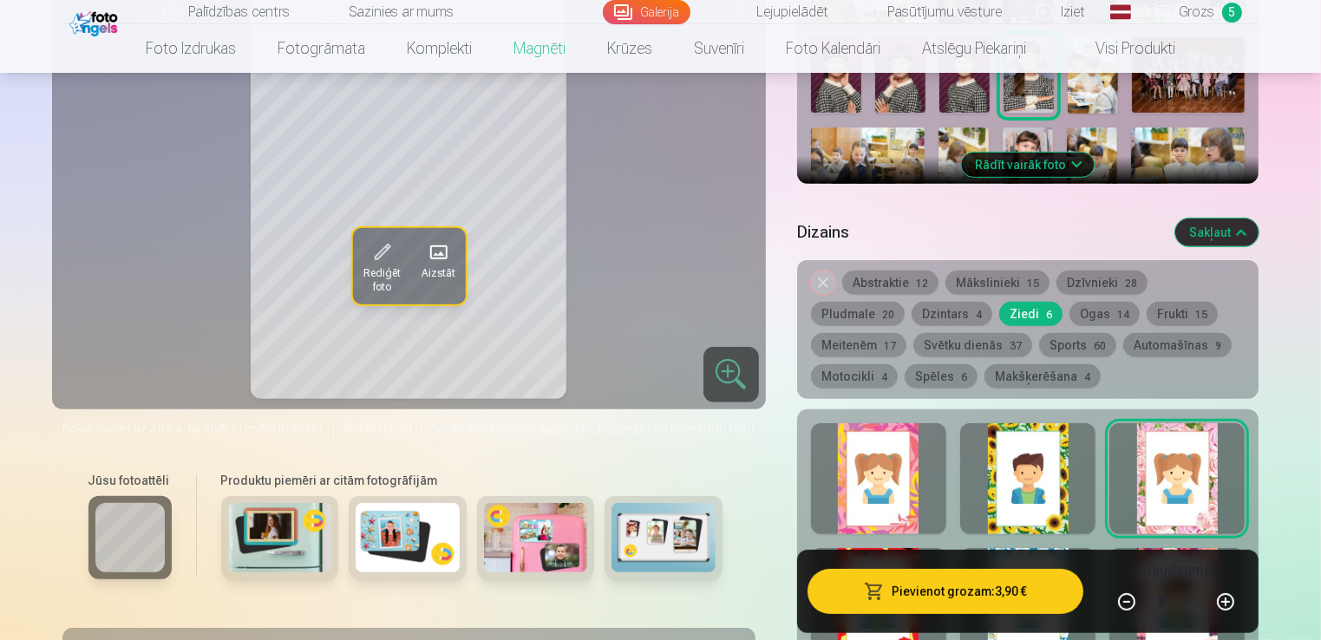
scroll to position [694, 0]
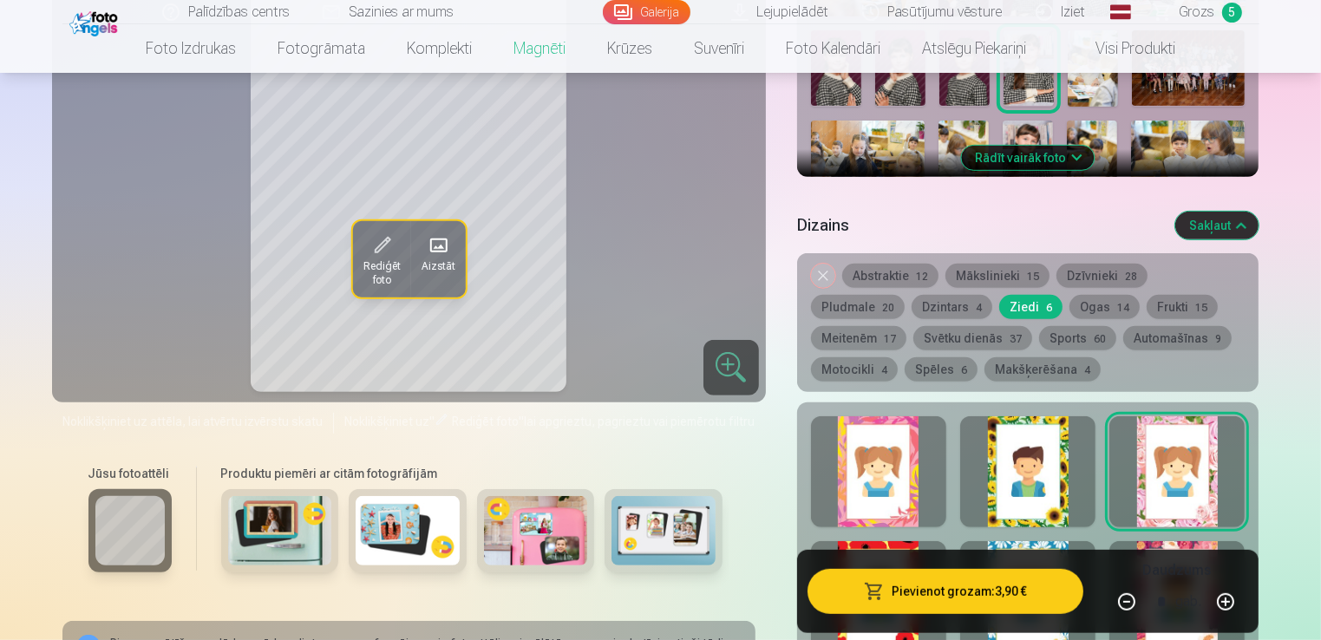
click at [911, 313] on button "Dzintars 4" at bounding box center [951, 307] width 81 height 24
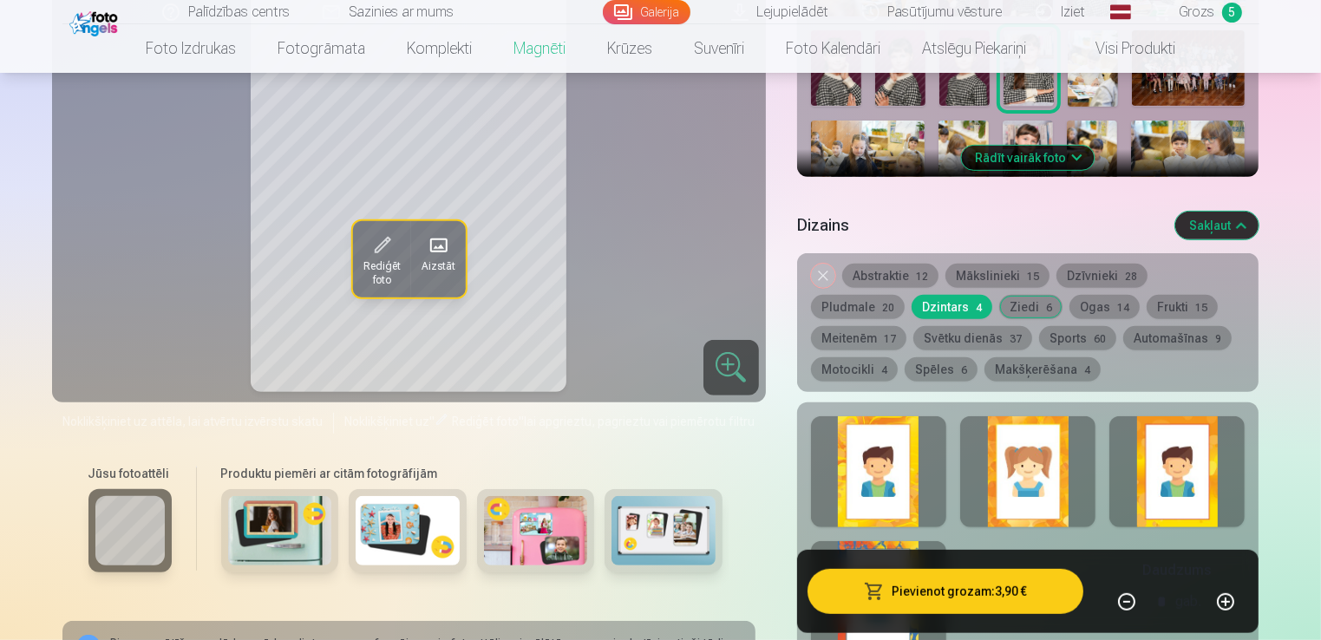
click at [913, 341] on button "Svētku dienās 37" at bounding box center [972, 338] width 119 height 24
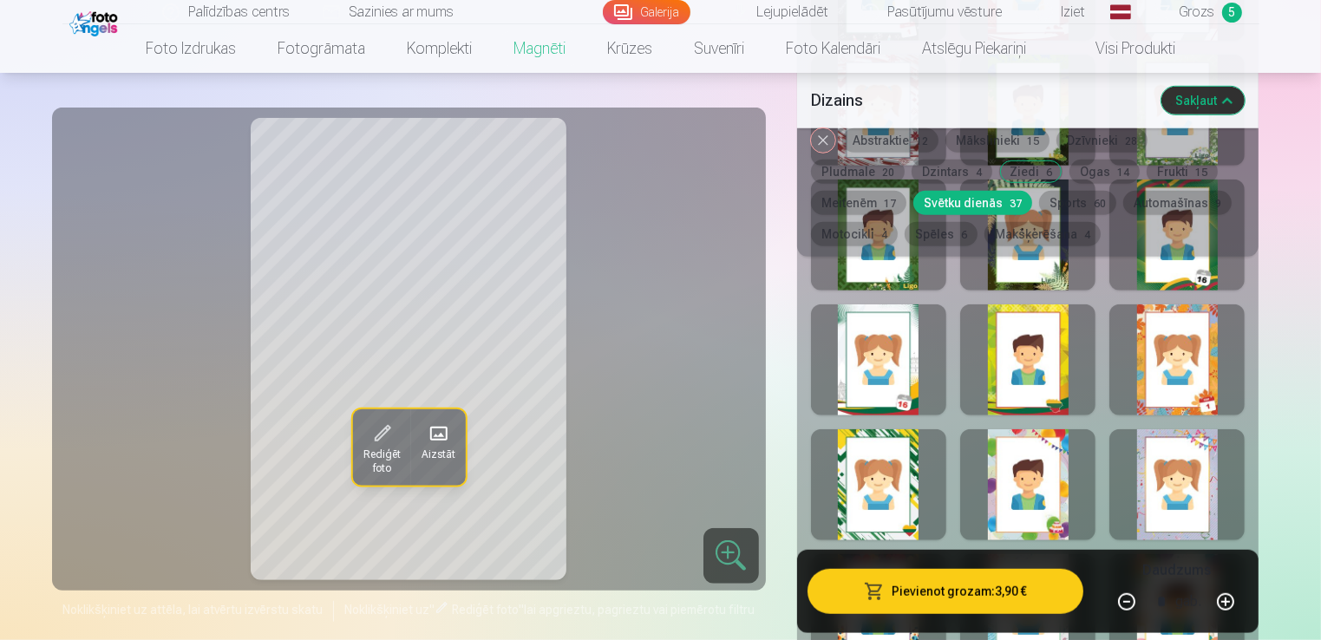
scroll to position [1127, 0]
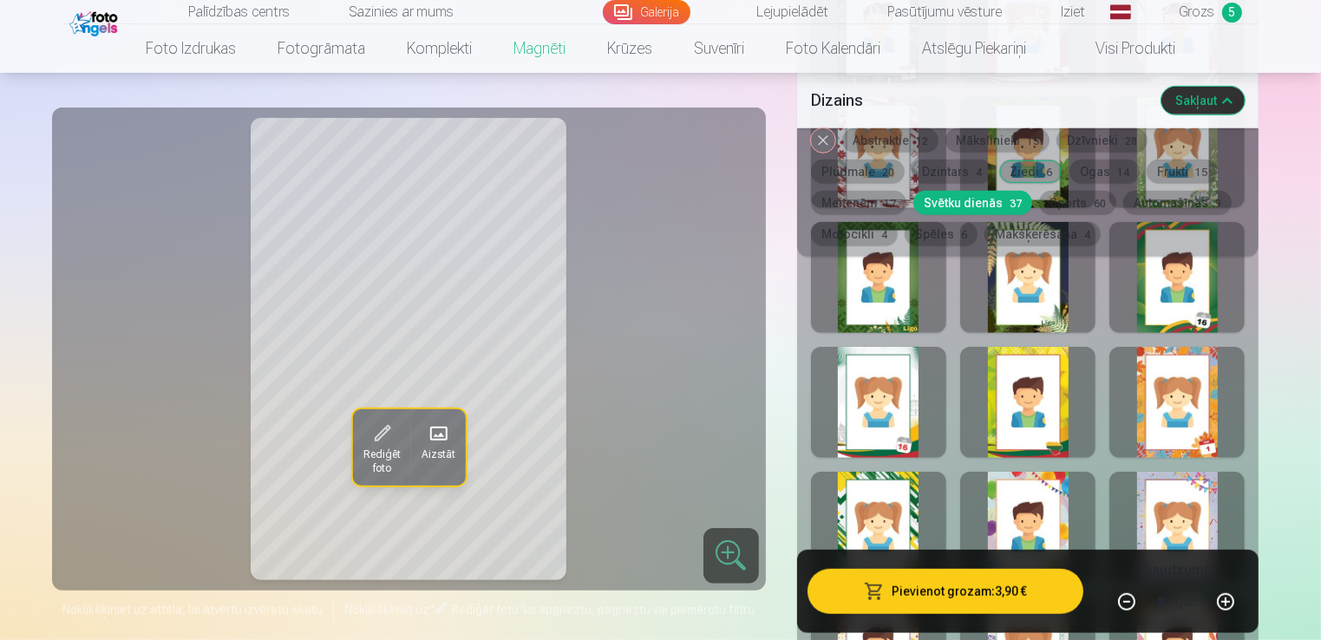
click at [905, 241] on button "Spēles 6" at bounding box center [941, 234] width 73 height 24
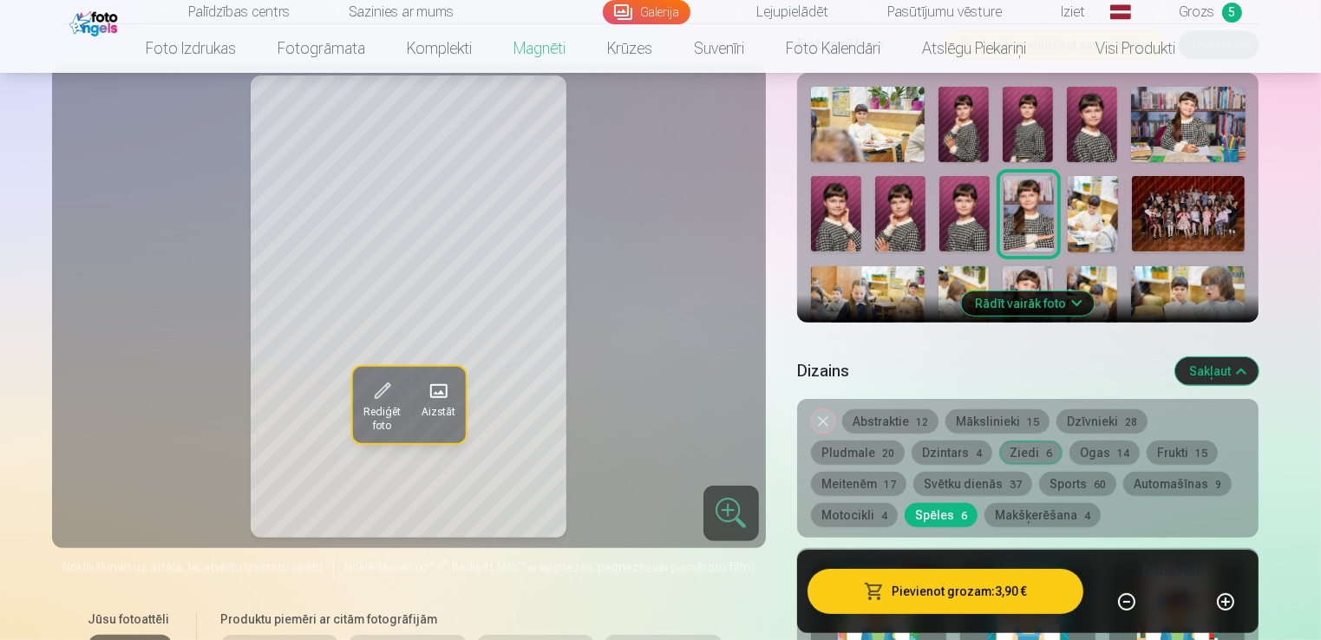
scroll to position [520, 0]
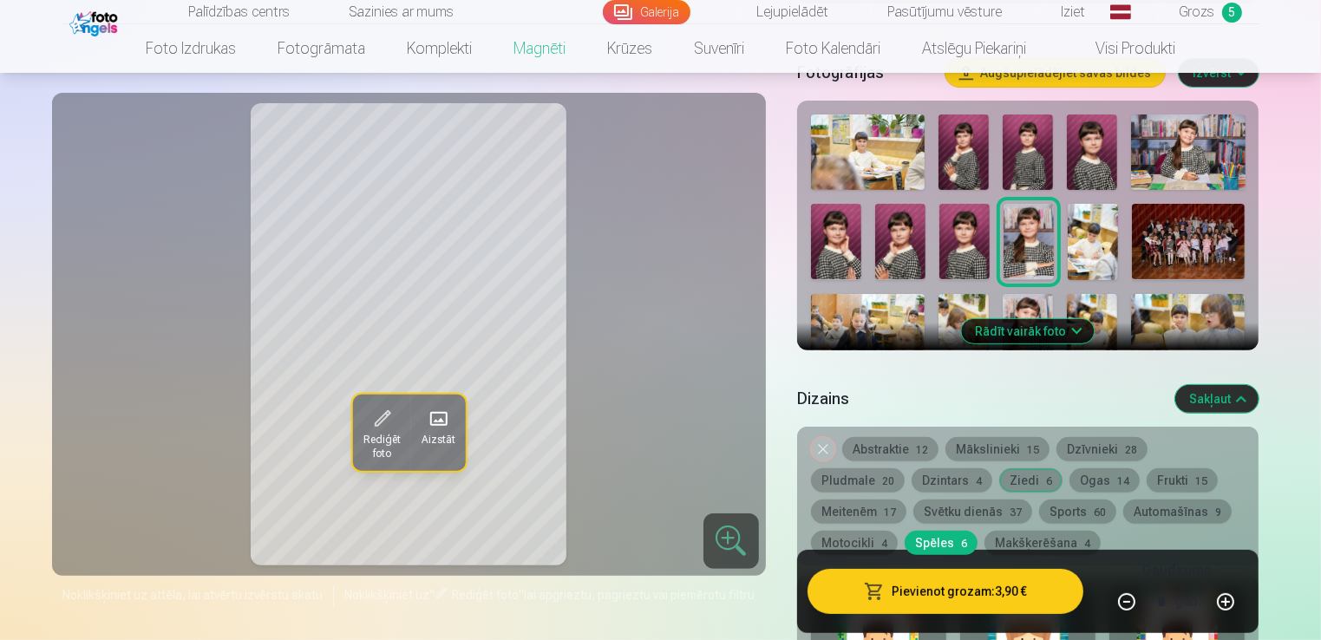
click at [897, 450] on button "Abstraktie 12" at bounding box center [890, 449] width 96 height 24
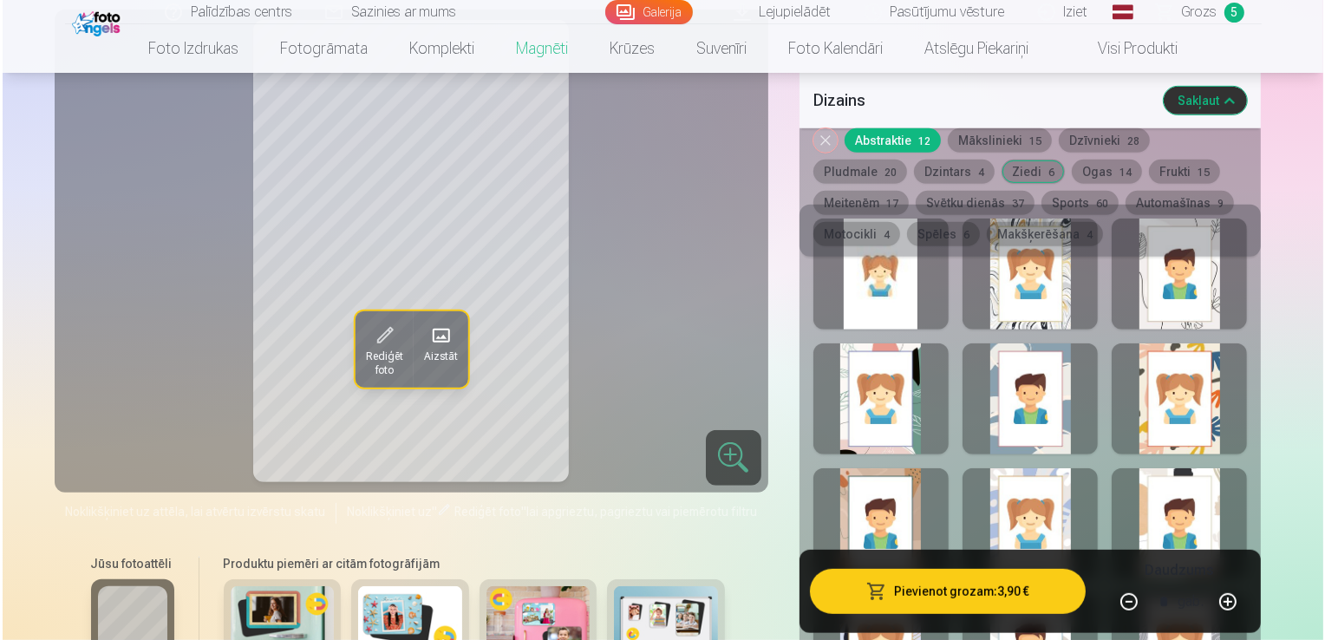
scroll to position [867, 0]
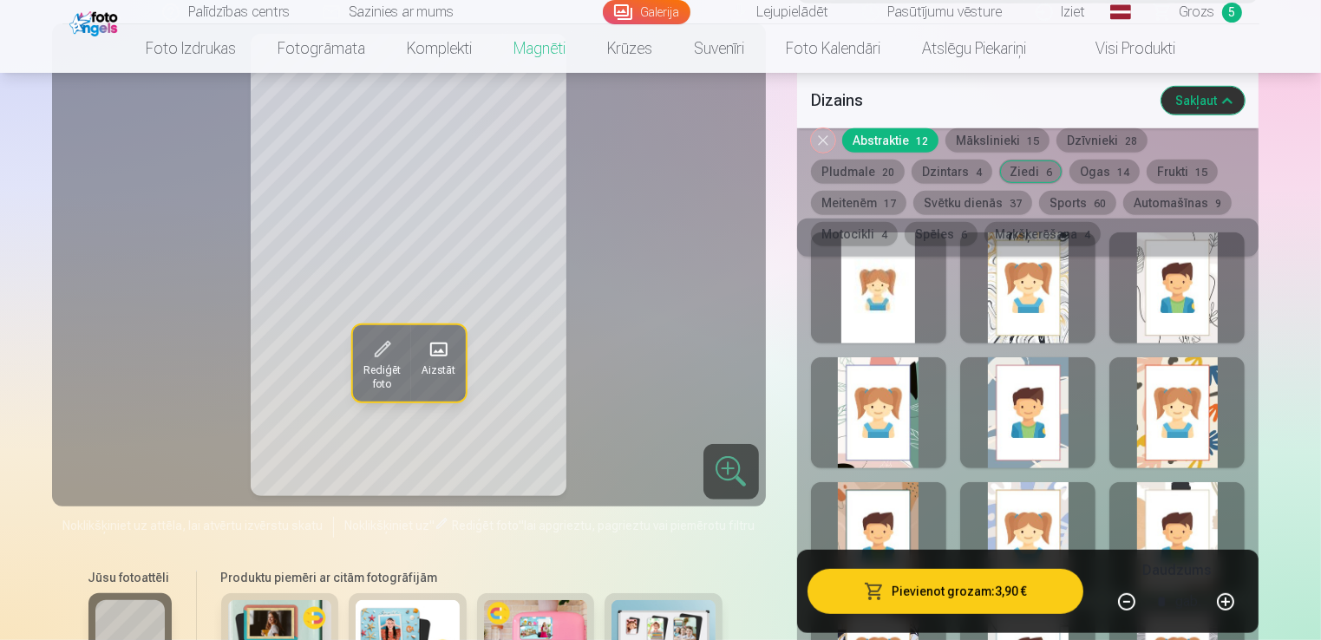
click at [441, 351] on span at bounding box center [438, 350] width 28 height 28
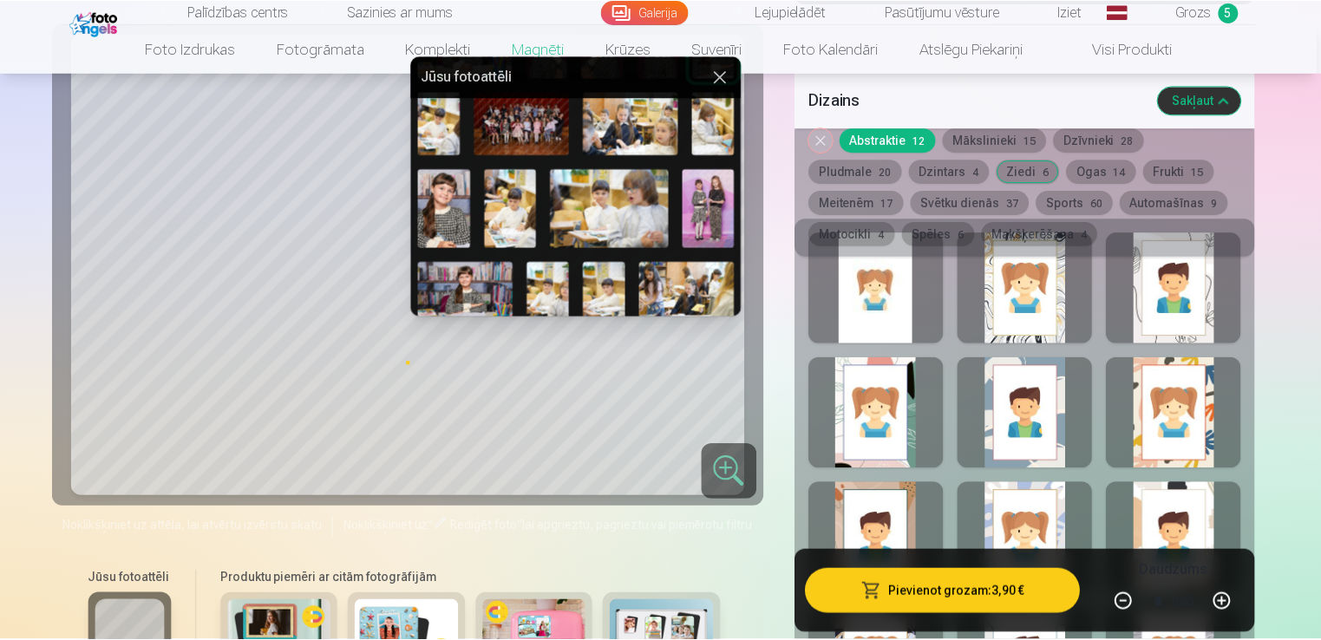
scroll to position [173, 0]
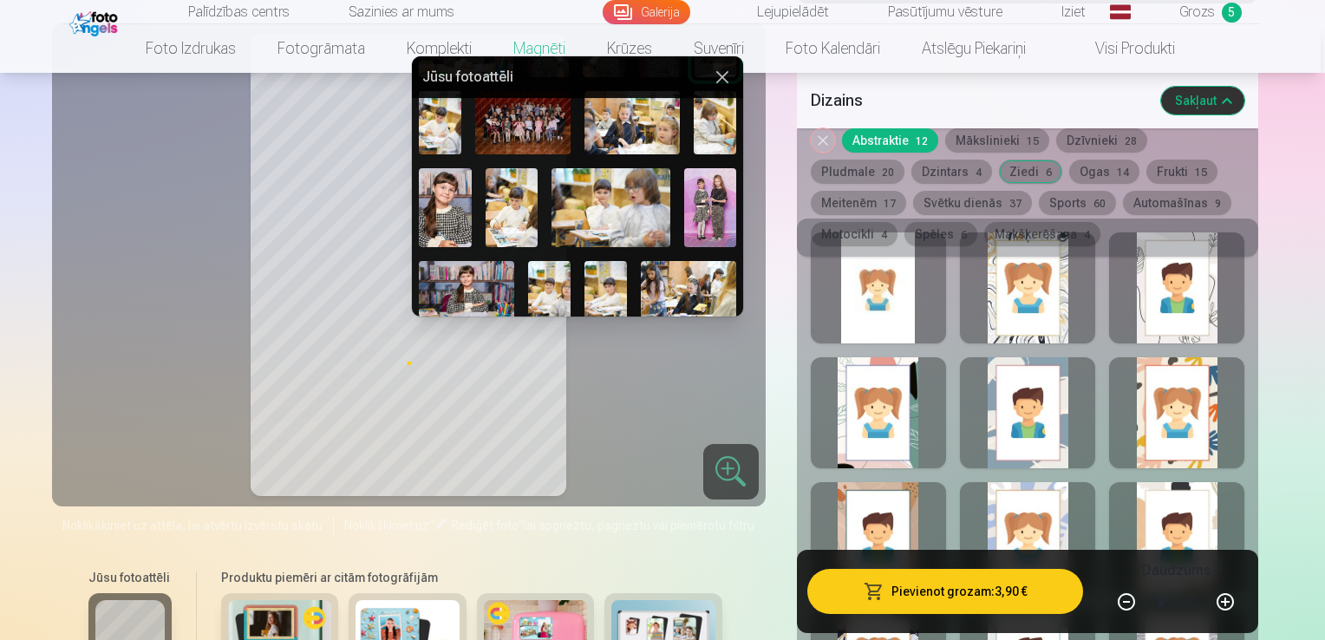
click at [697, 211] on img at bounding box center [710, 207] width 53 height 79
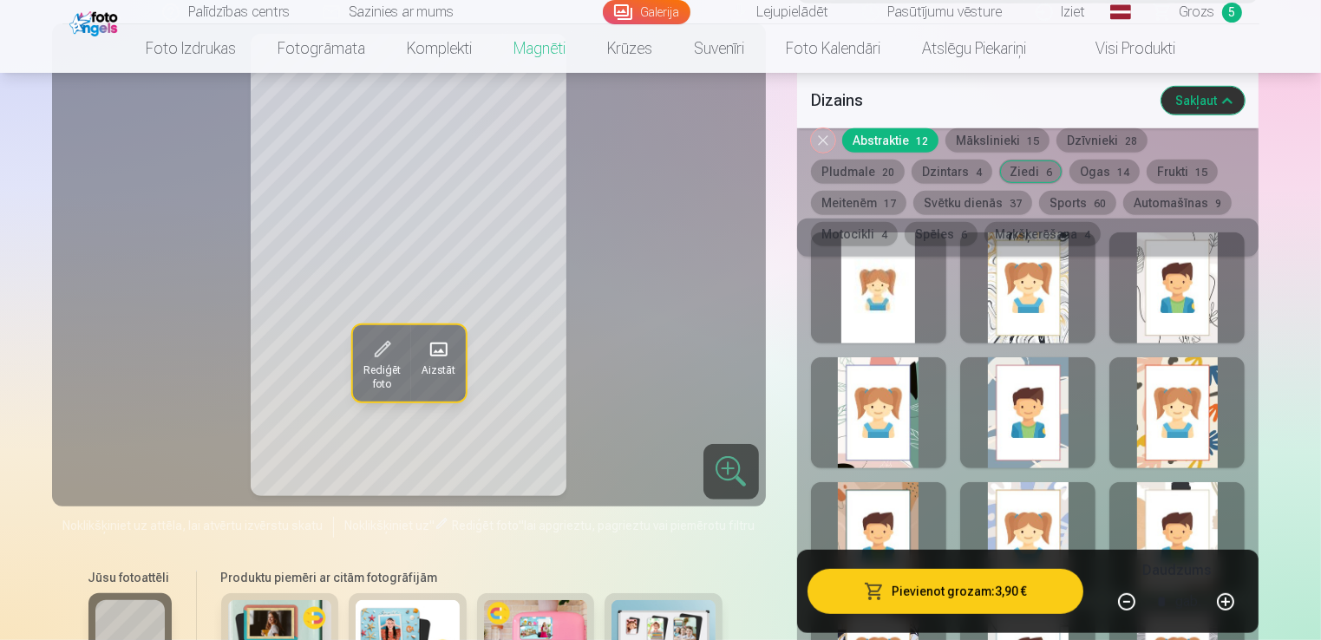
click at [709, 266] on div "Rediģēt foto Aizstāt" at bounding box center [408, 265] width 693 height 462
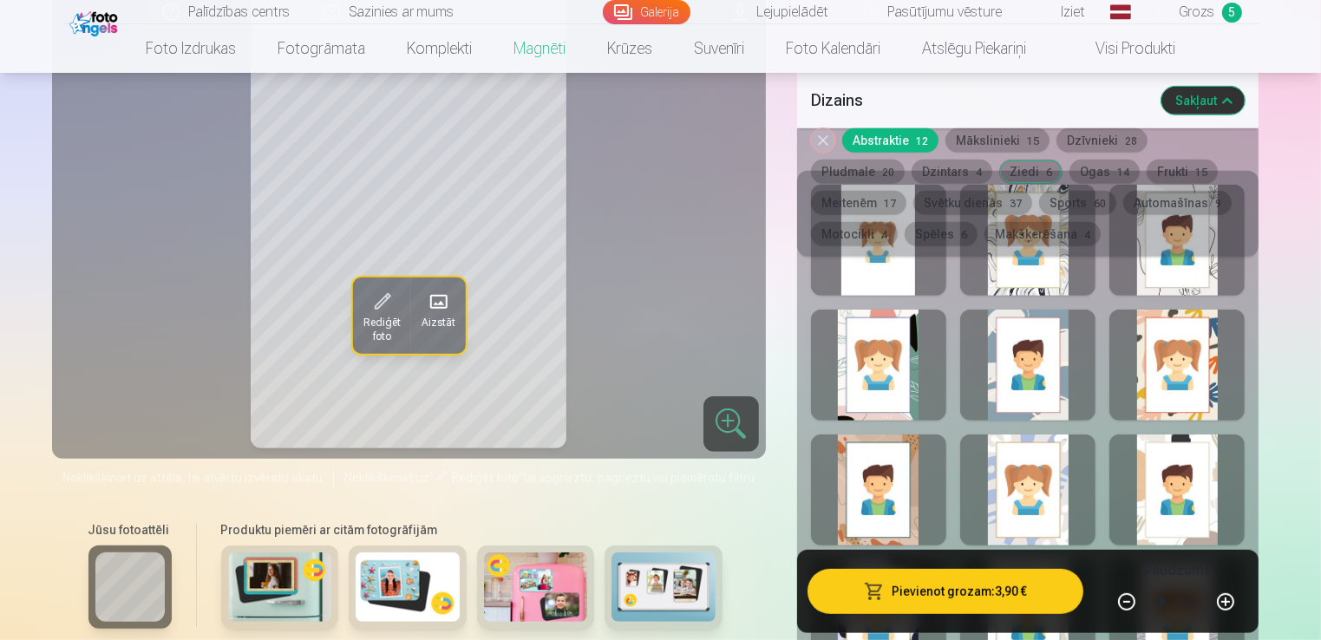
scroll to position [954, 0]
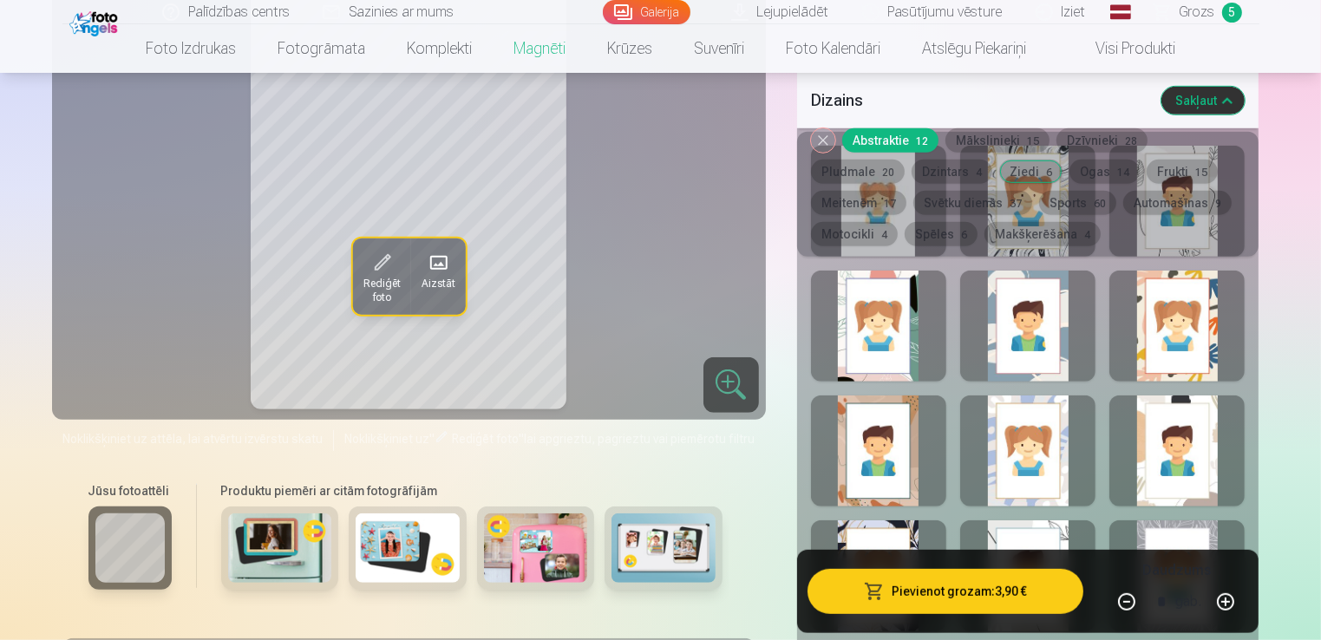
click at [434, 261] on span at bounding box center [438, 263] width 28 height 28
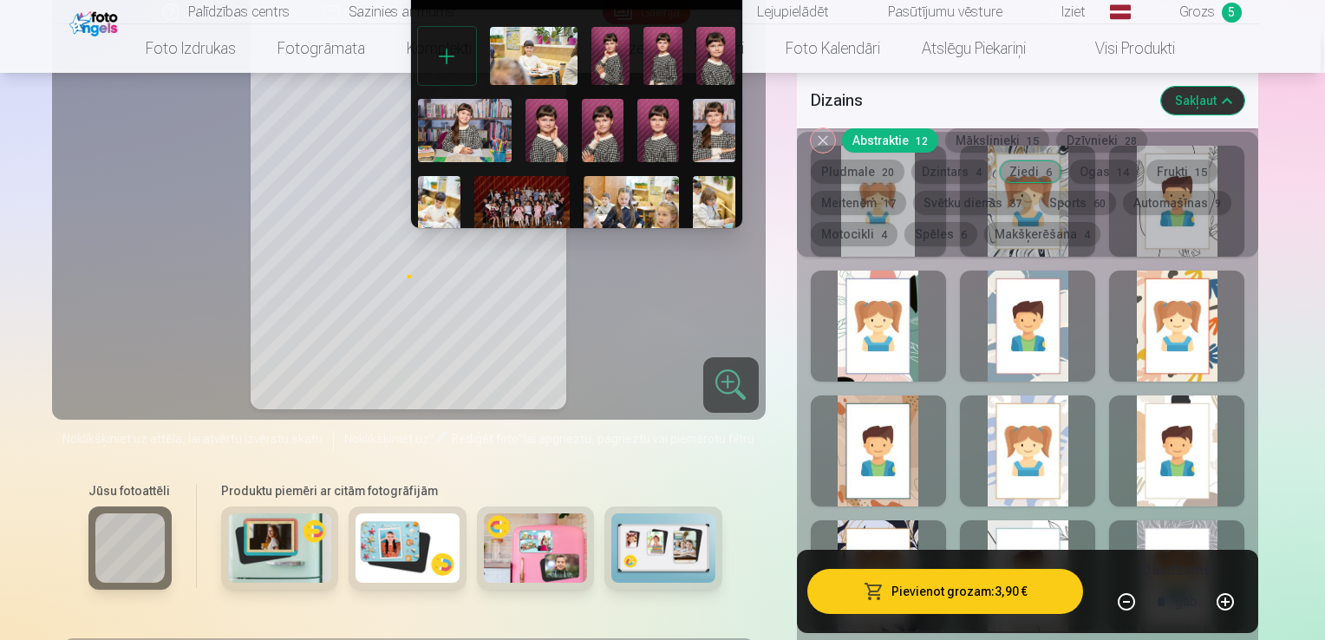
click at [709, 134] on img at bounding box center [714, 130] width 42 height 62
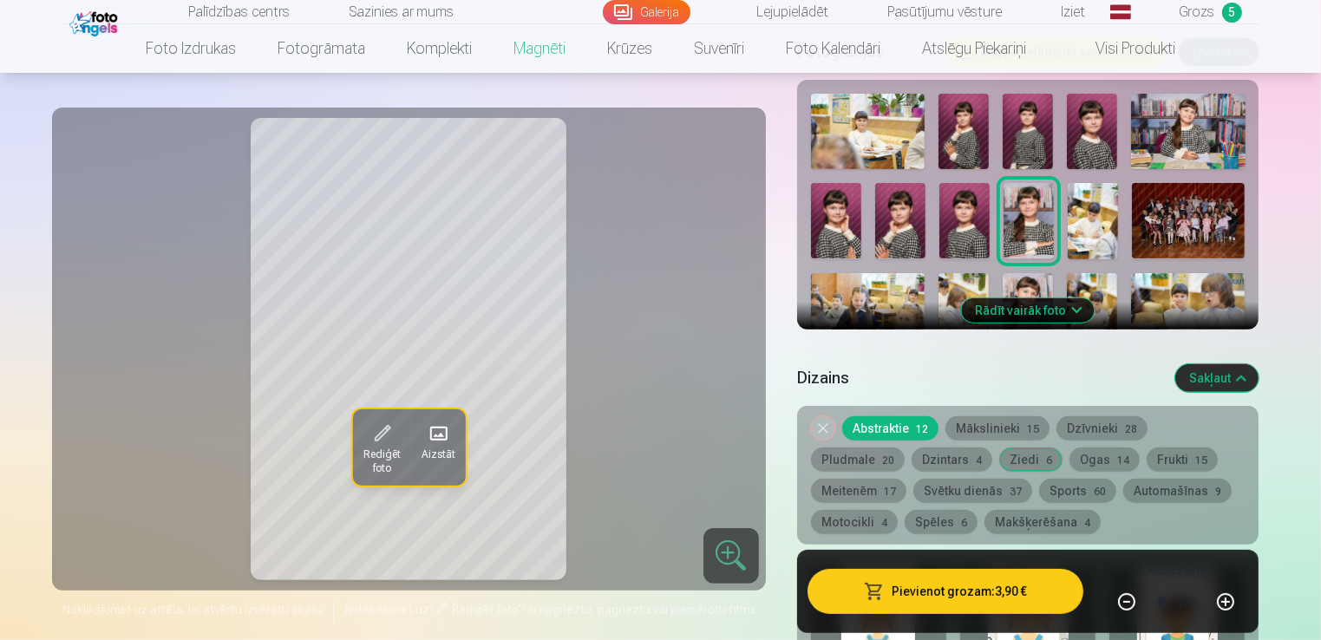
scroll to position [520, 0]
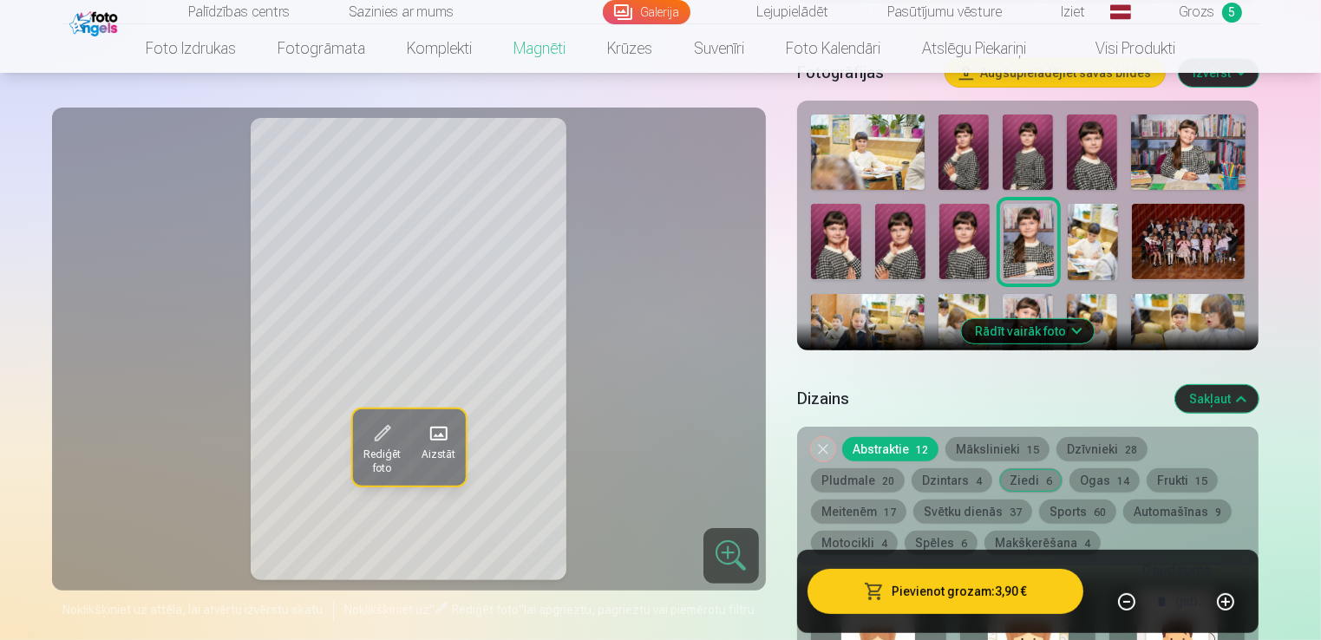
click at [819, 449] on button "Noņemiet dizainu" at bounding box center [823, 449] width 24 height 24
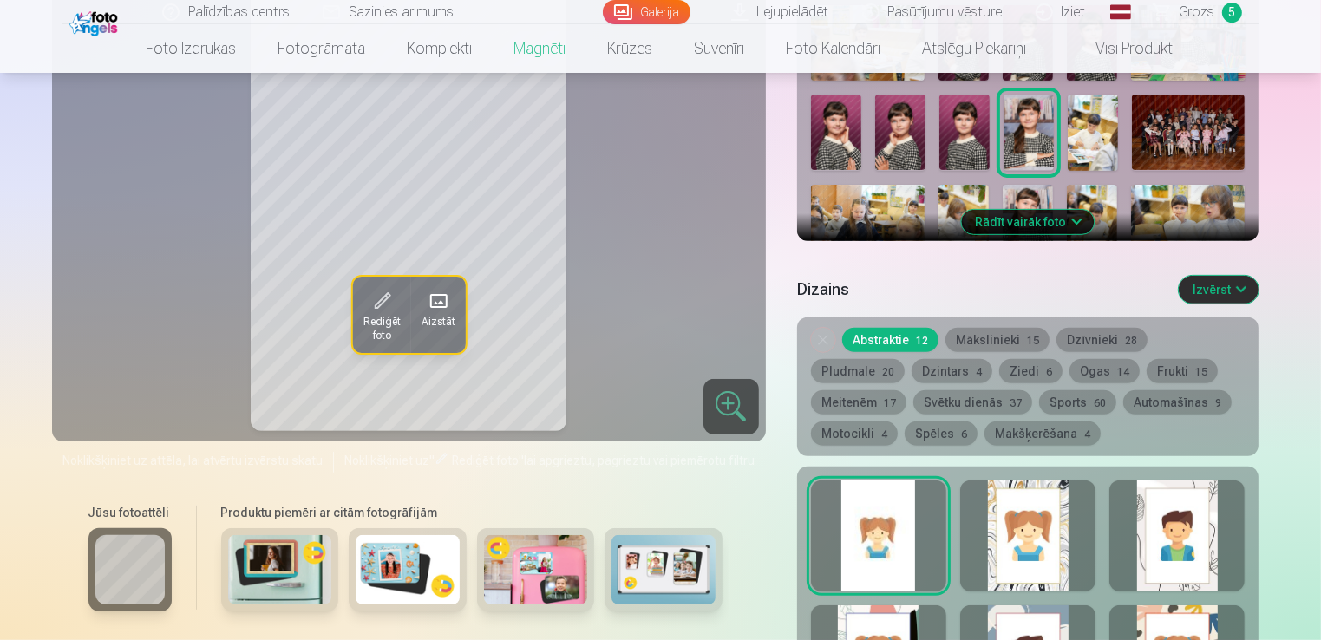
scroll to position [456, 0]
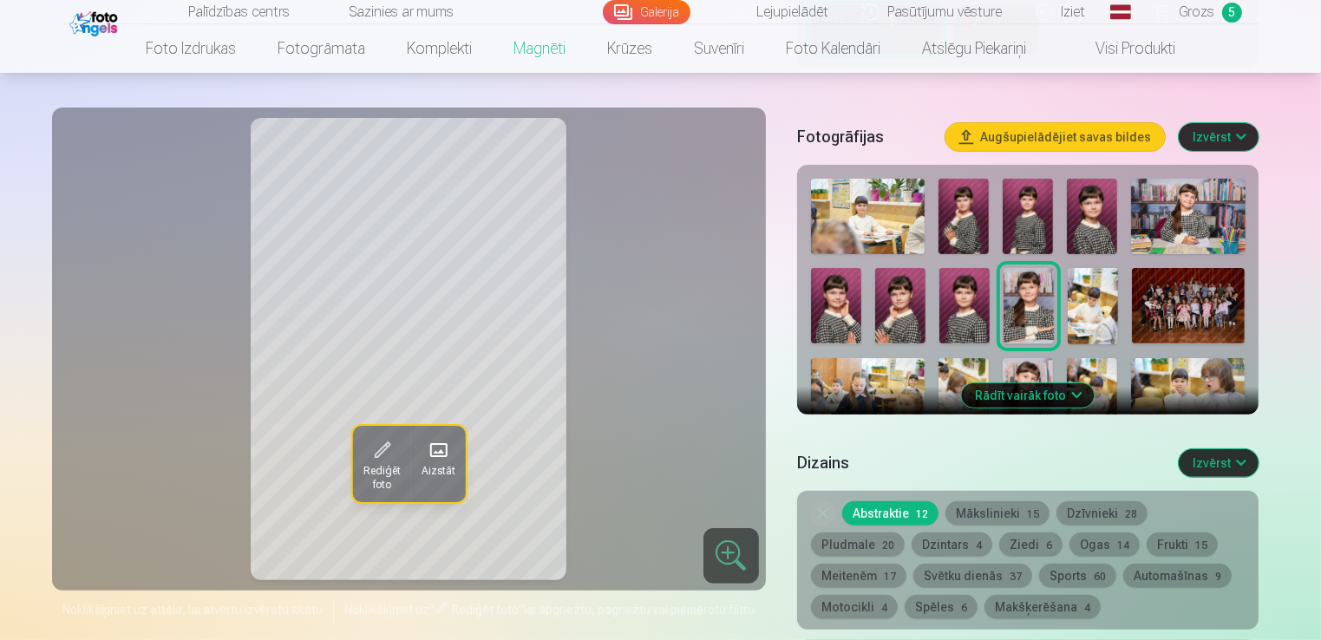
click at [1147, 550] on button "Frukti 15" at bounding box center [1182, 544] width 71 height 24
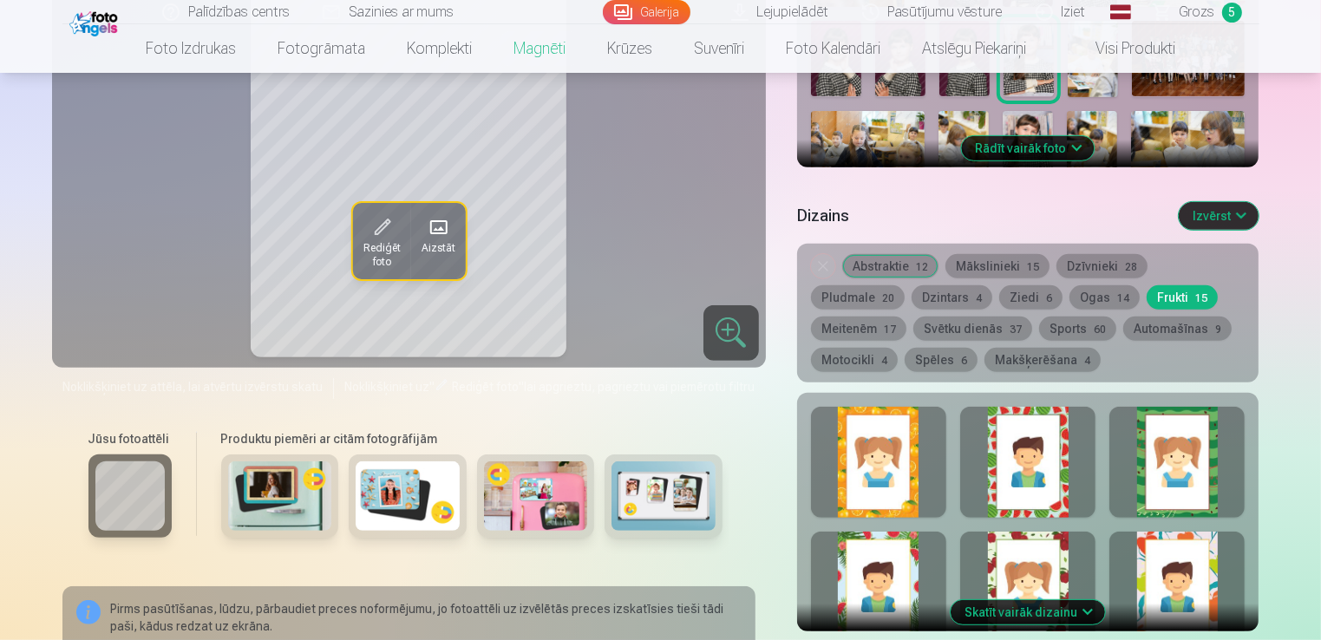
scroll to position [716, 0]
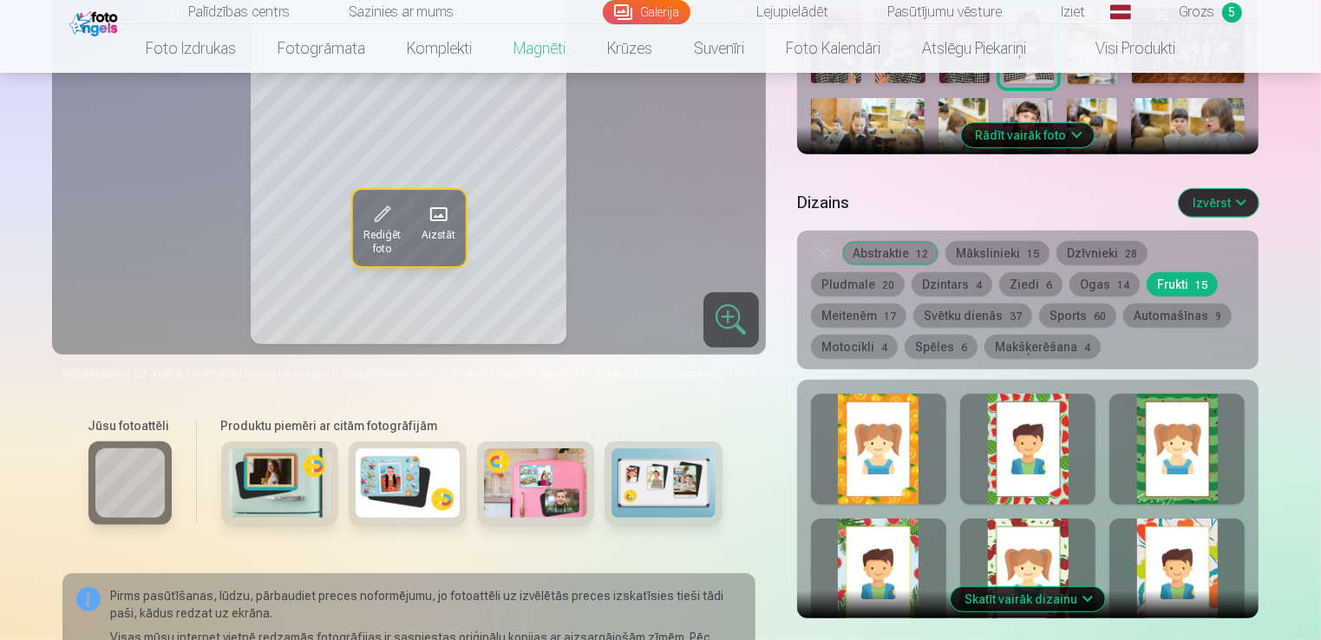
click at [919, 482] on div at bounding box center [878, 449] width 135 height 111
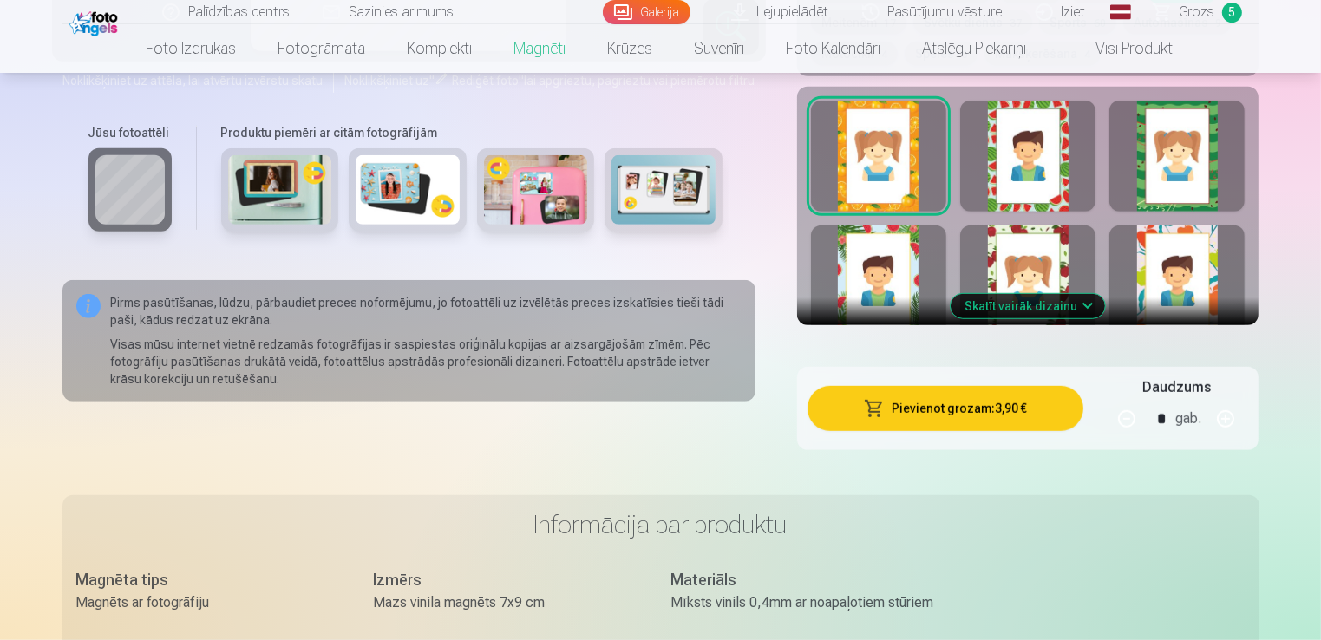
scroll to position [1063, 0]
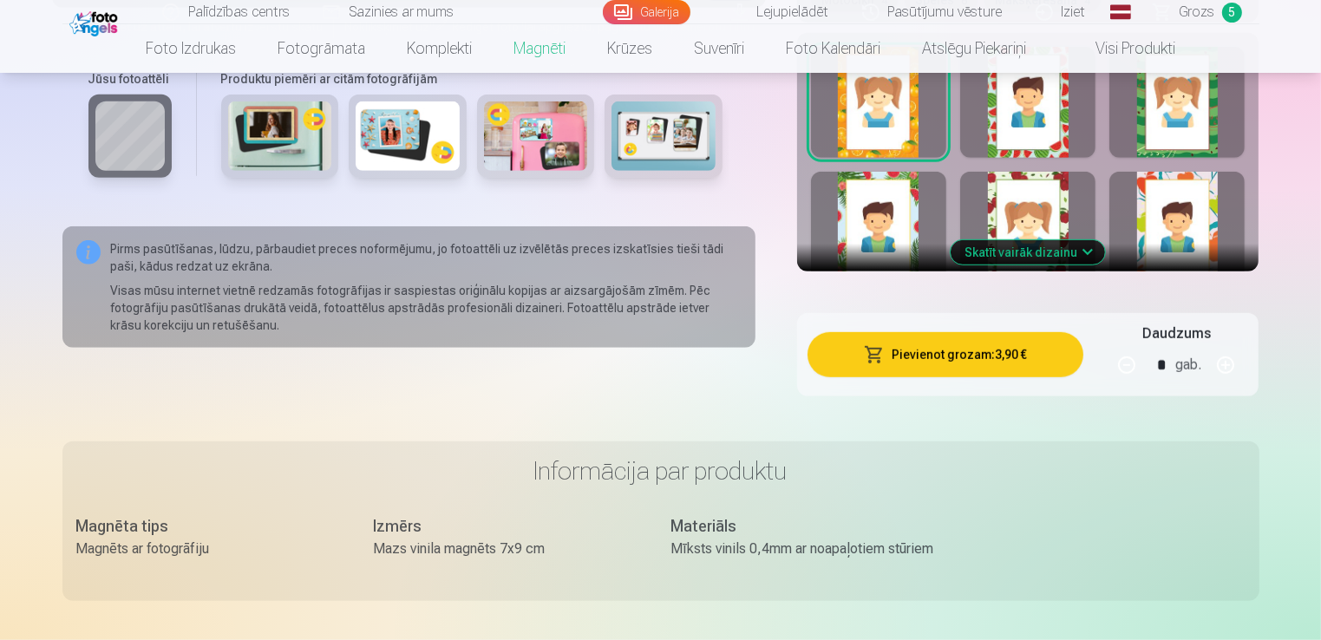
click at [1082, 248] on button "Skatīt vairāk dizainu" at bounding box center [1028, 252] width 154 height 24
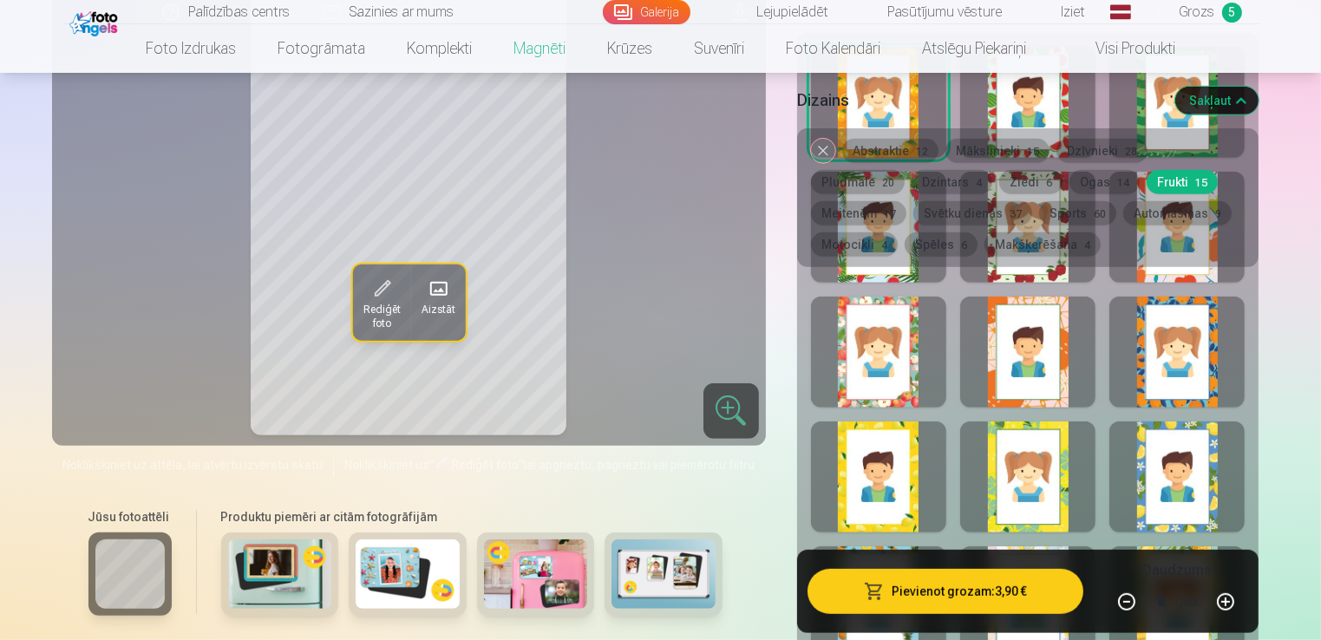
click at [1187, 479] on div at bounding box center [1176, 476] width 135 height 111
click at [1037, 498] on div at bounding box center [1027, 476] width 135 height 111
click at [873, 525] on div at bounding box center [878, 476] width 135 height 111
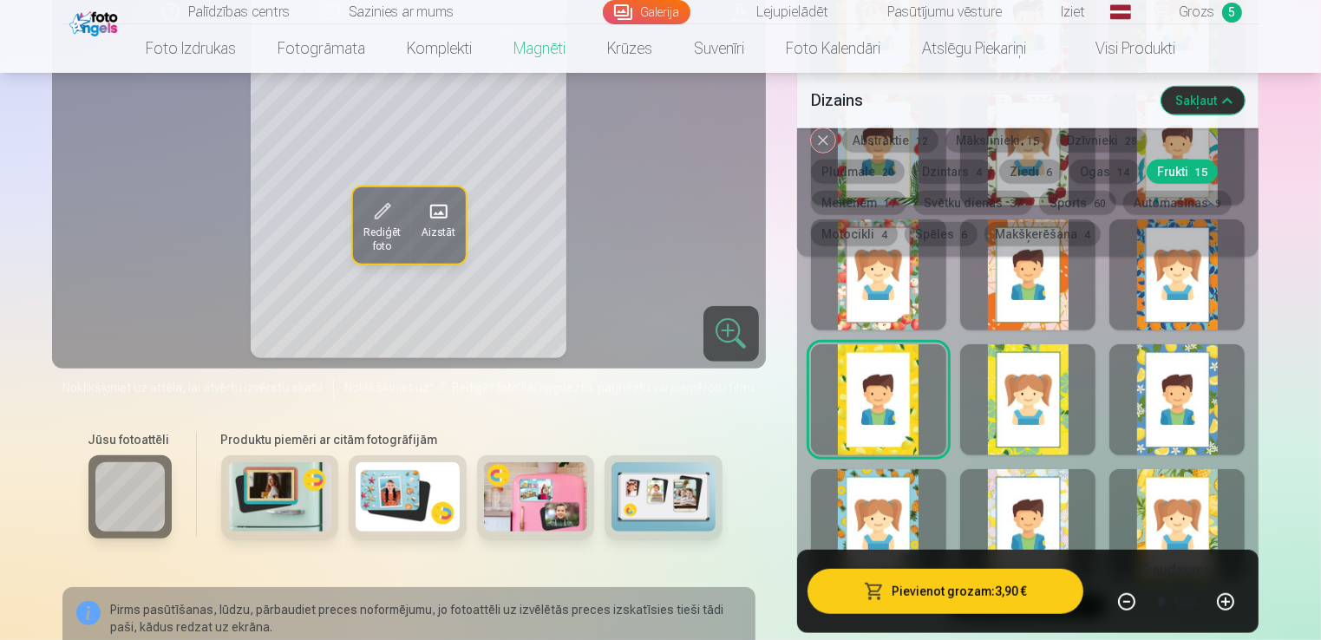
scroll to position [1237, 0]
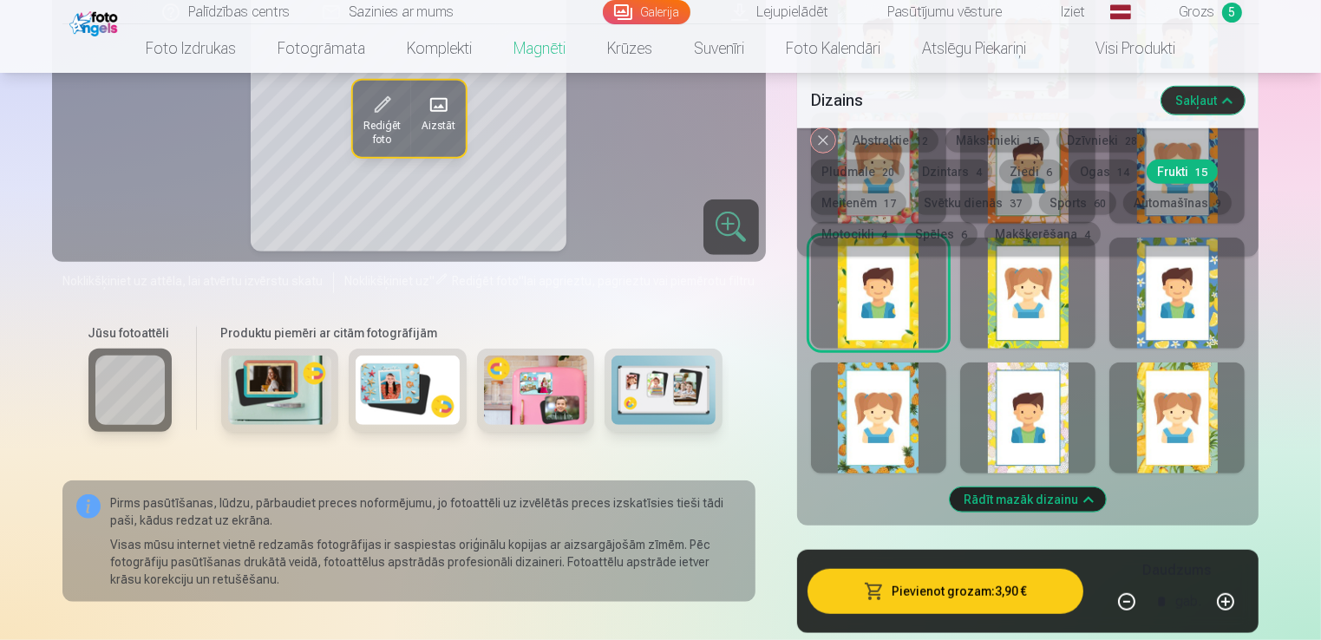
click at [1031, 456] on div at bounding box center [1027, 418] width 135 height 111
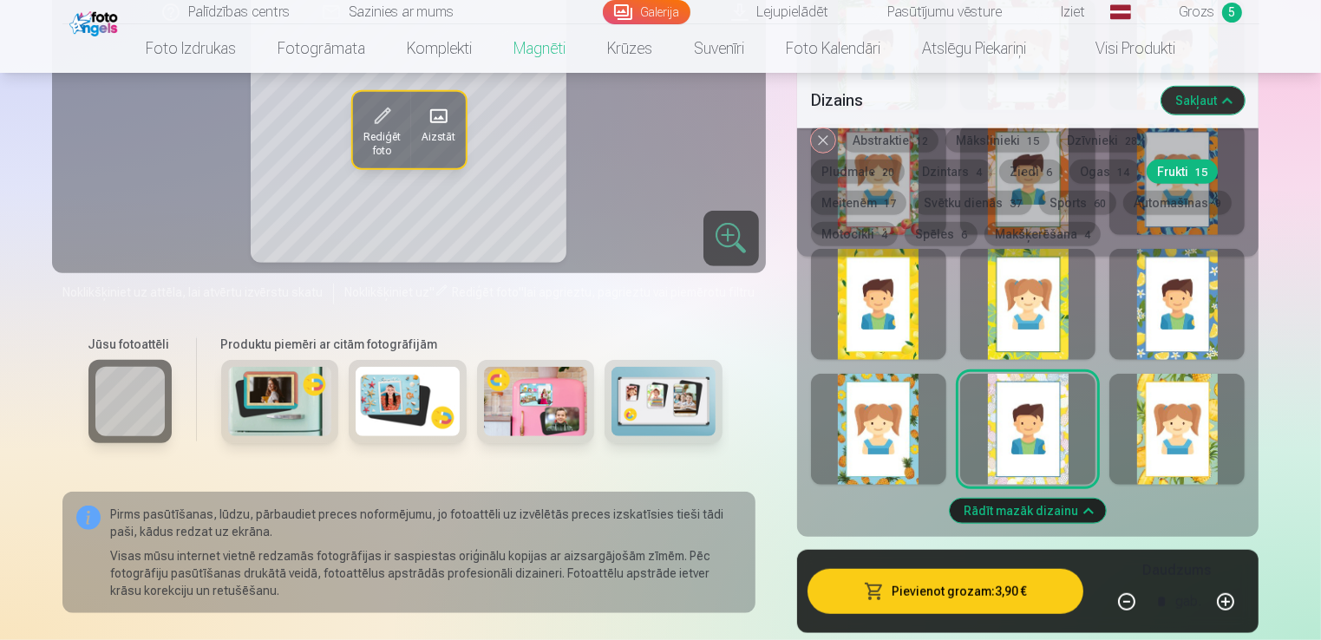
scroll to position [1063, 0]
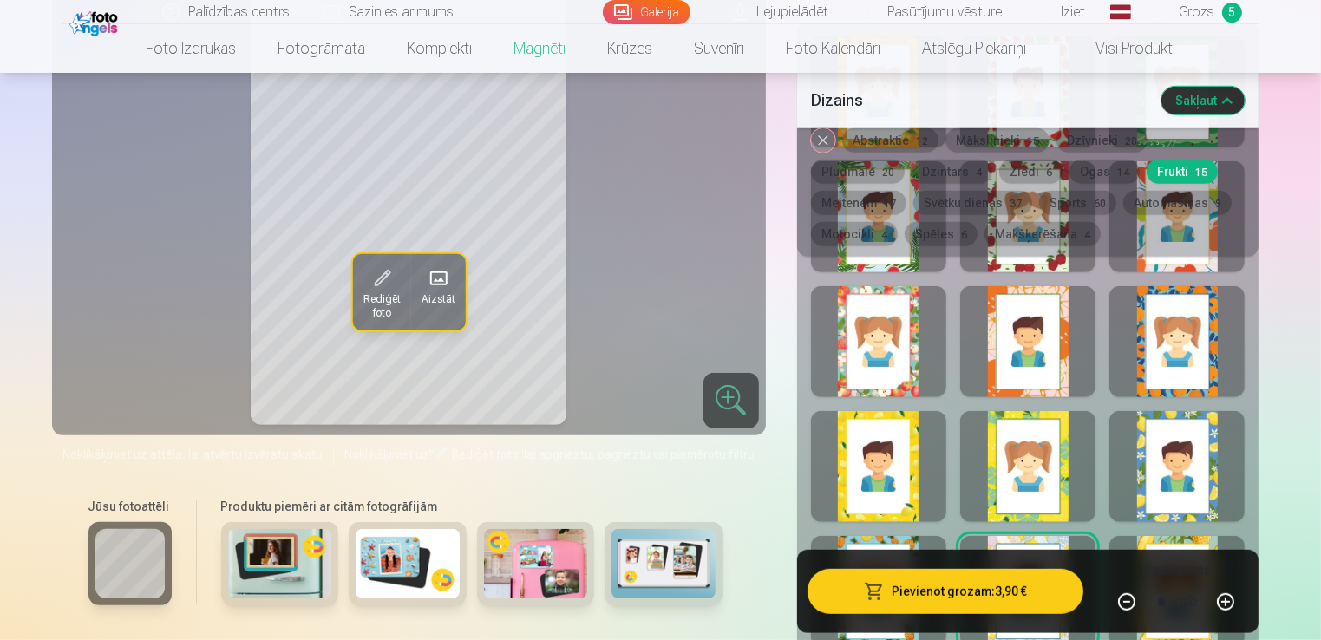
click at [1190, 470] on div at bounding box center [1176, 466] width 135 height 111
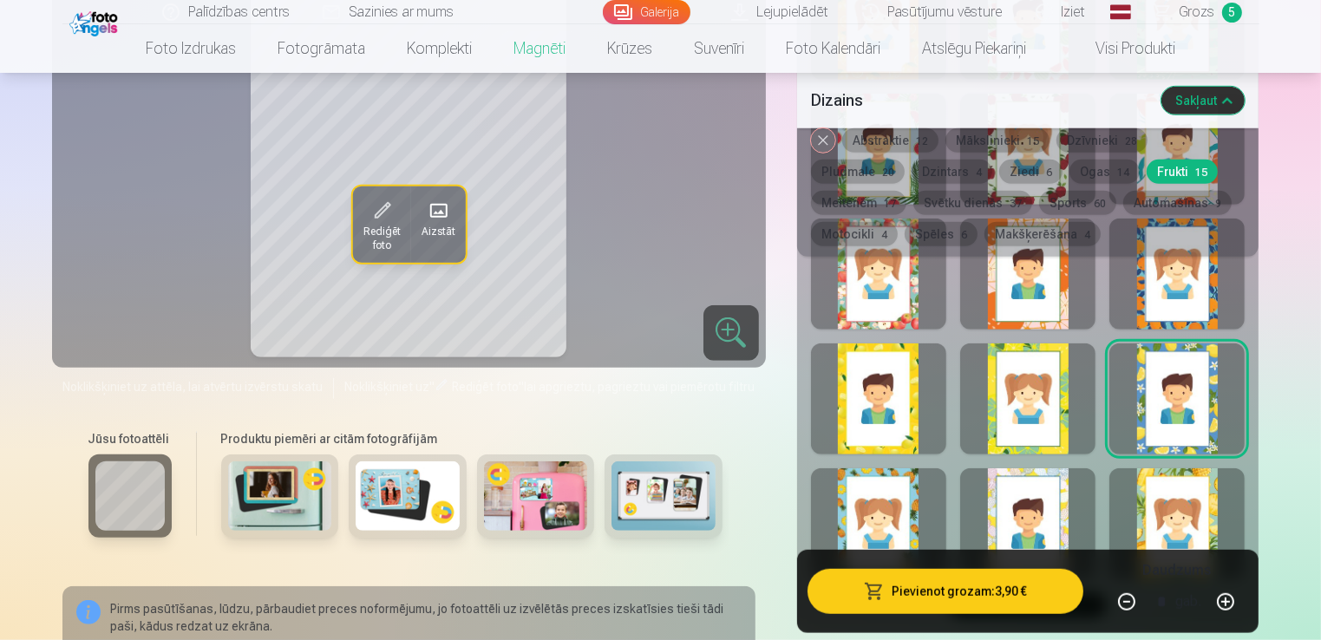
scroll to position [1237, 0]
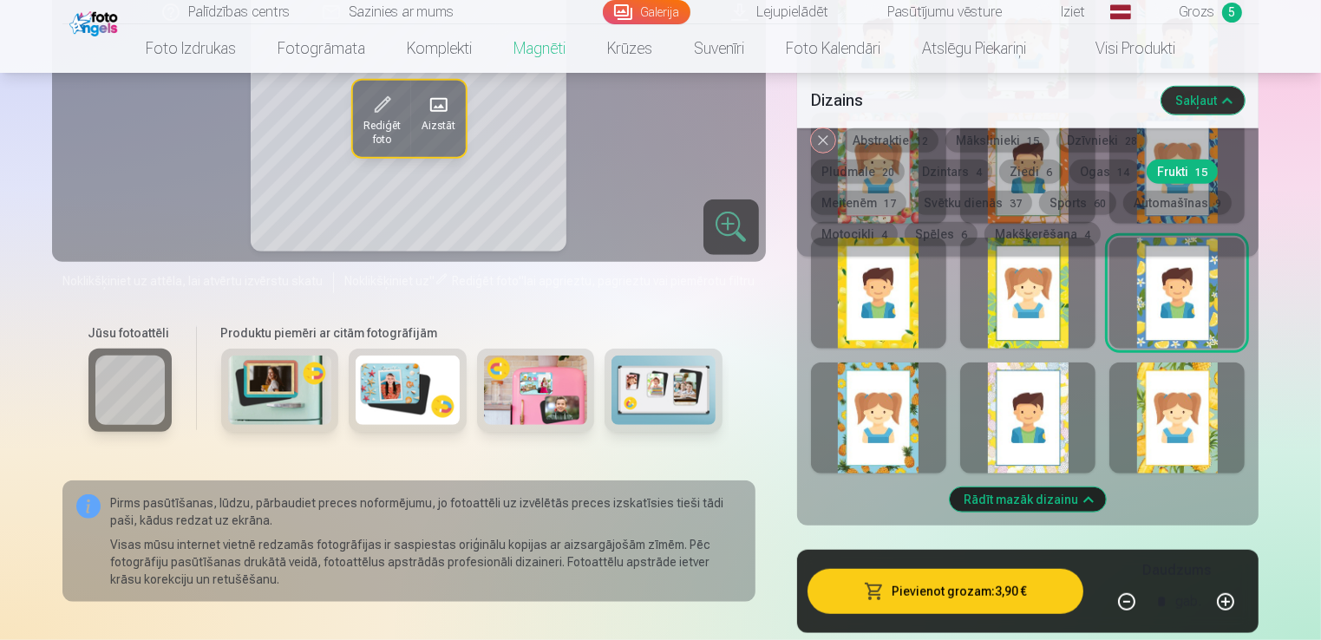
click at [1173, 460] on div at bounding box center [1176, 418] width 135 height 111
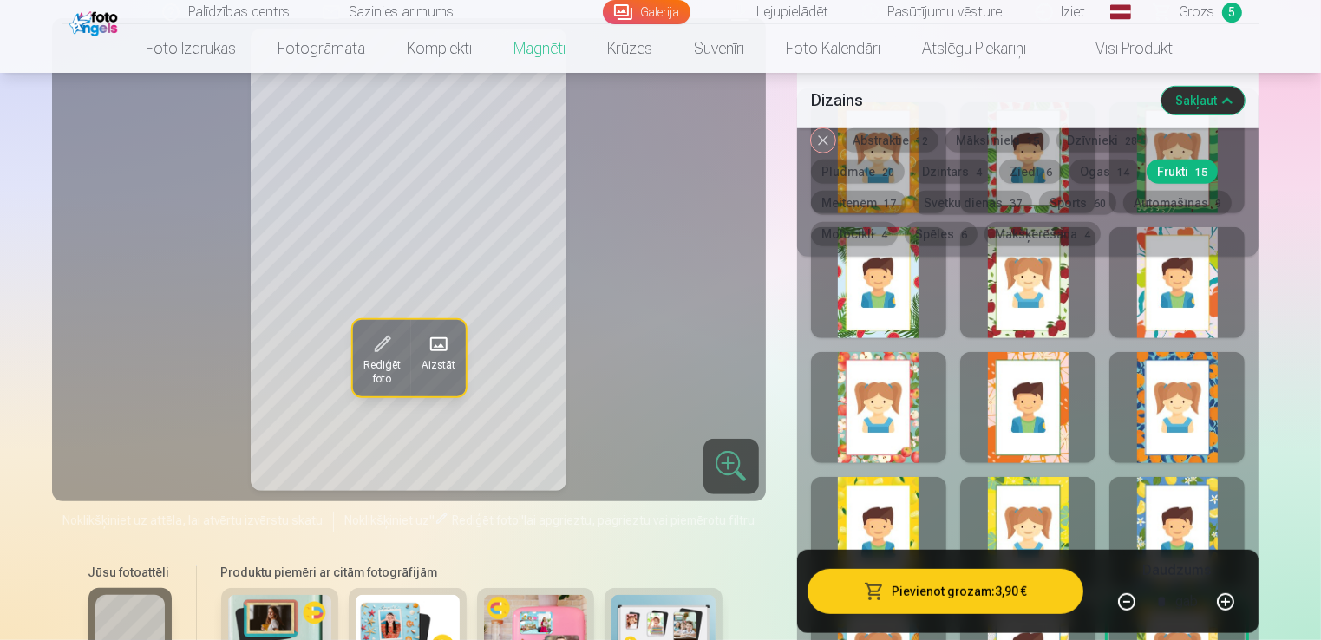
scroll to position [977, 0]
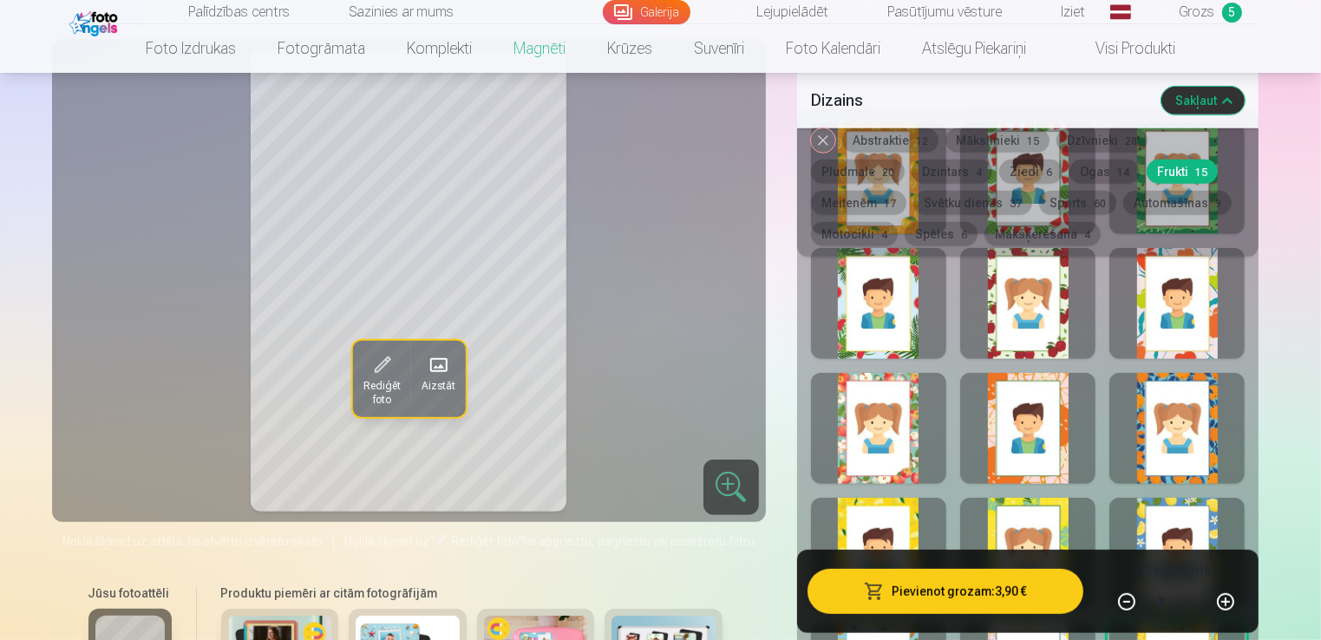
click at [999, 175] on button "Ziedi 6" at bounding box center [1030, 172] width 63 height 24
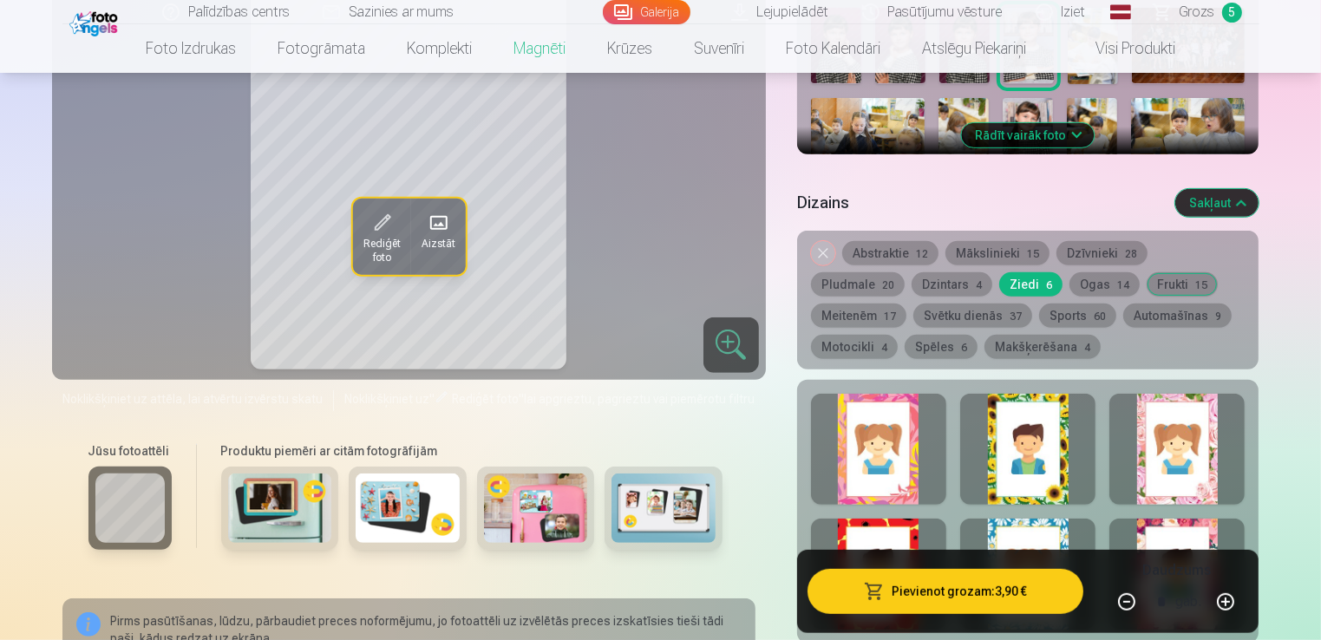
scroll to position [803, 0]
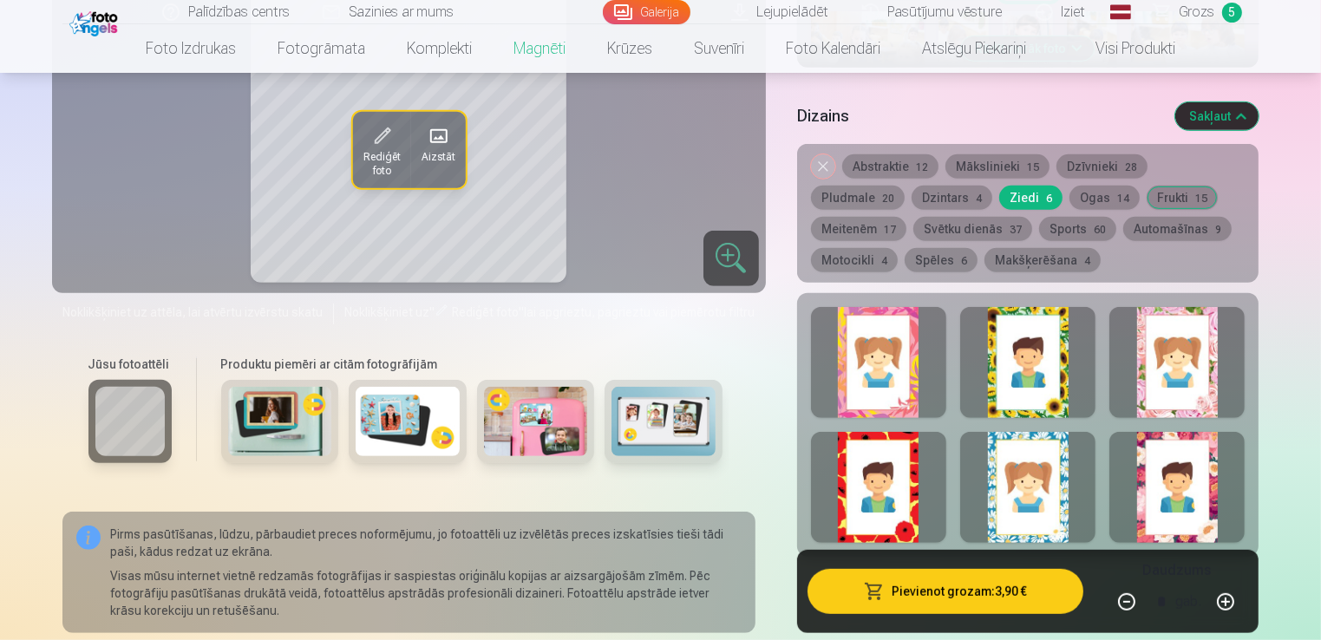
drag, startPoint x: 1055, startPoint y: 324, endPoint x: 1039, endPoint y: 405, distance: 82.3
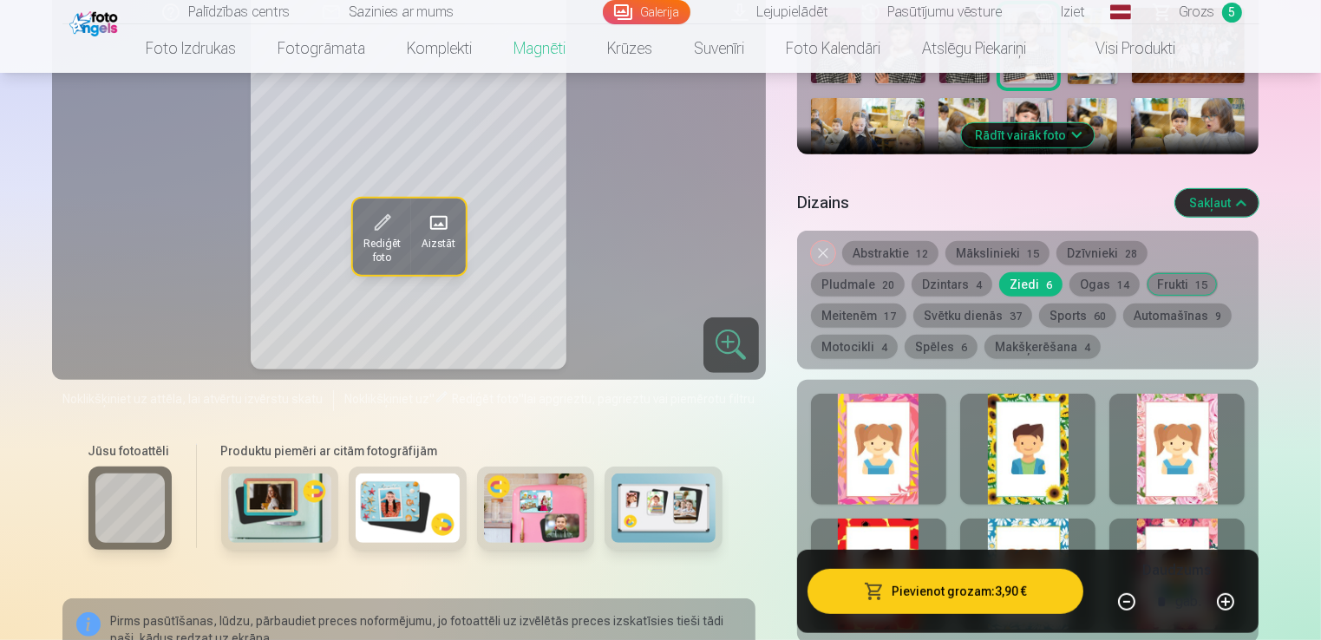
drag, startPoint x: 1017, startPoint y: 509, endPoint x: 983, endPoint y: 487, distance: 40.9
drag, startPoint x: 983, startPoint y: 487, endPoint x: 1053, endPoint y: 513, distance: 74.6
click at [1053, 513] on div at bounding box center [1028, 512] width 462 height 264
click at [1051, 513] on div at bounding box center [1028, 512] width 462 height 264
click at [1054, 470] on div at bounding box center [1027, 449] width 135 height 111
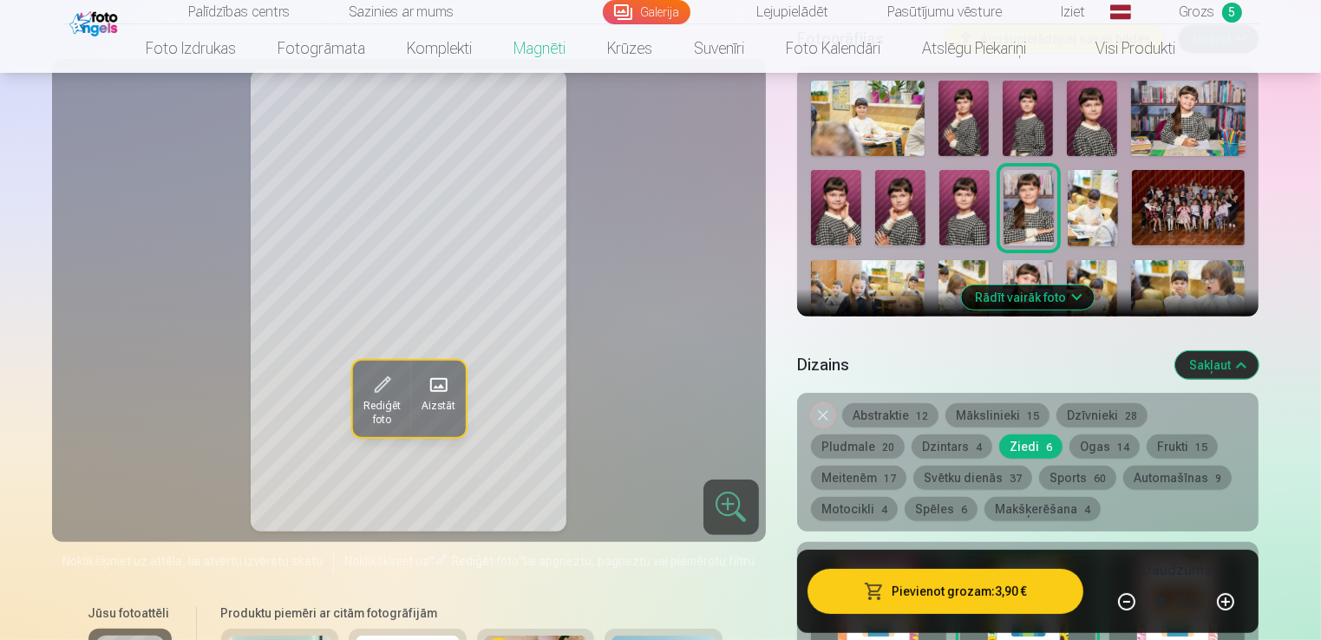
scroll to position [607, 0]
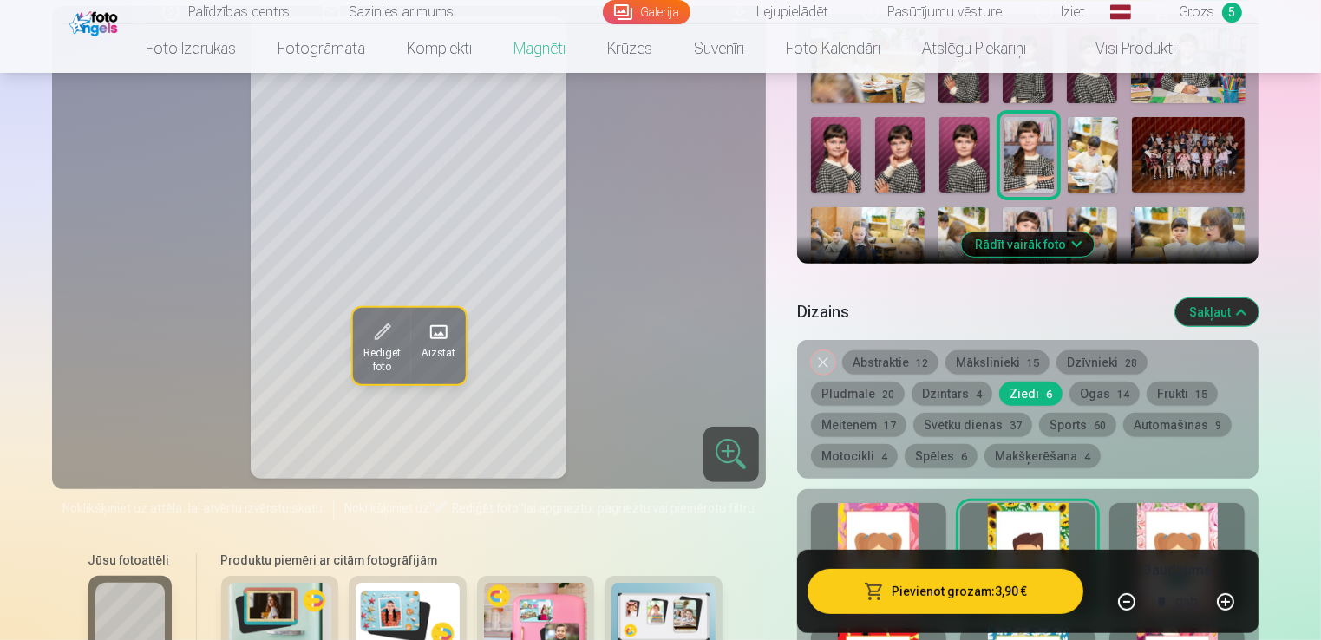
click at [822, 359] on button "Noņemiet dizainu" at bounding box center [823, 362] width 24 height 24
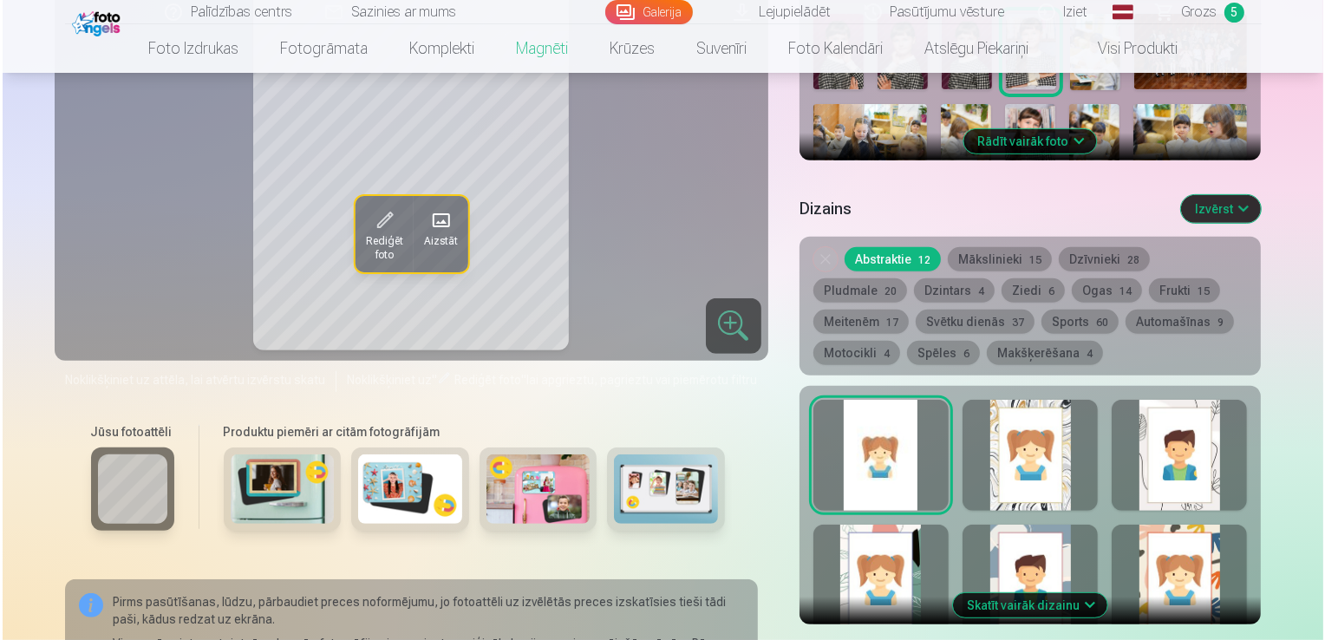
scroll to position [803, 0]
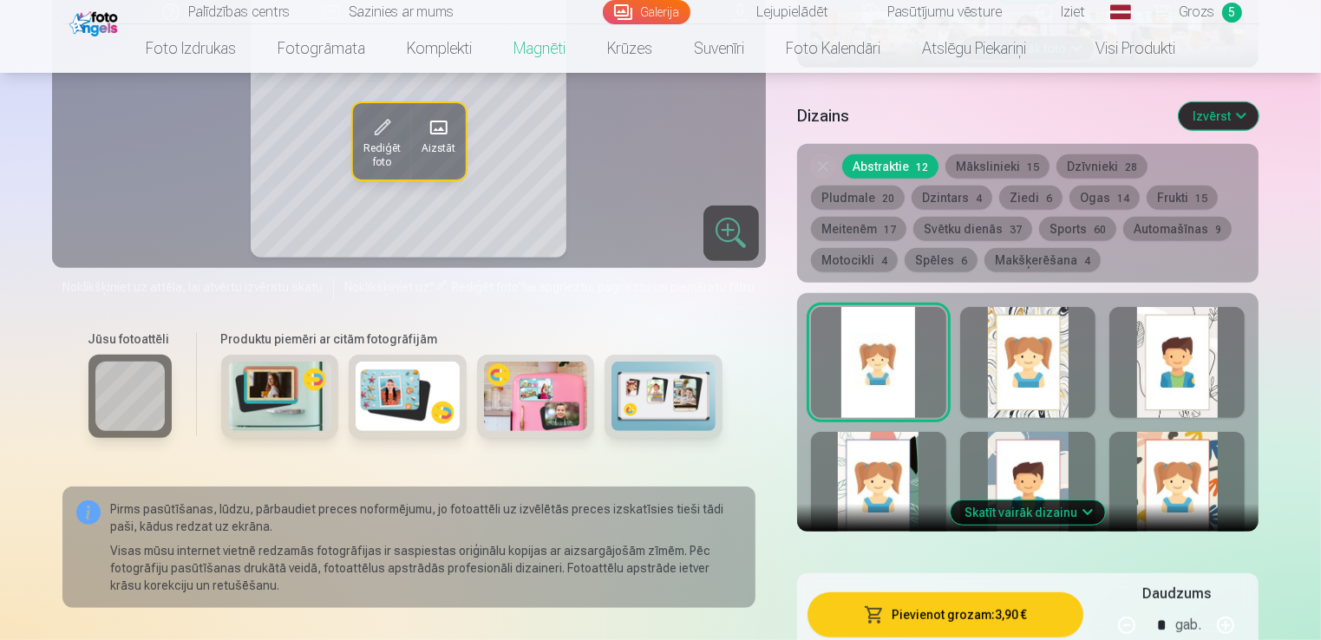
click at [973, 606] on button "Pievienot grozam : 3,90 €" at bounding box center [945, 614] width 277 height 45
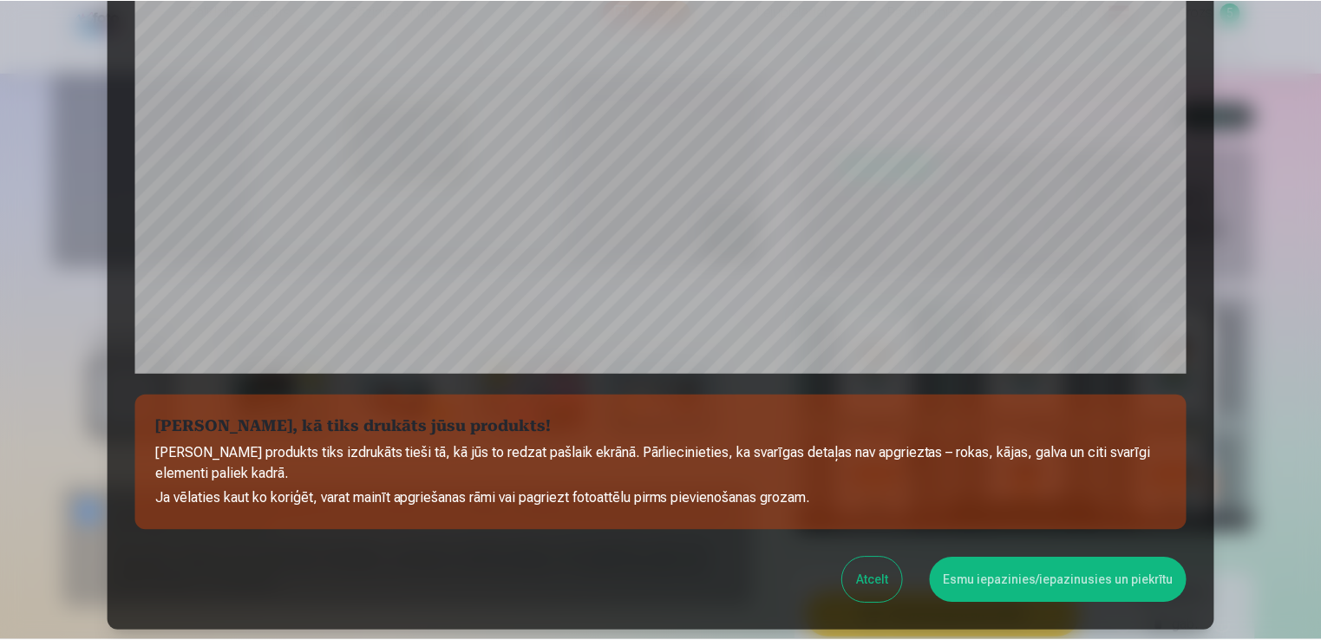
scroll to position [520, 0]
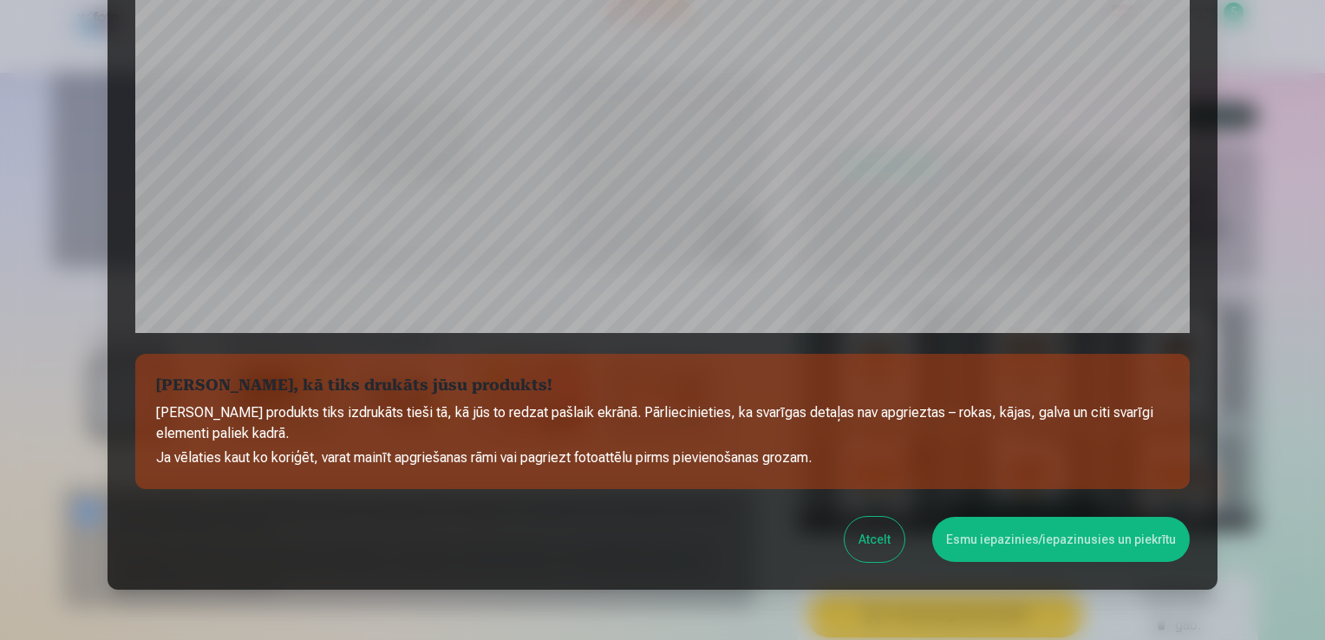
click at [1058, 543] on button "Esmu iepazinies/iepazinusies un piekrītu" at bounding box center [1061, 539] width 258 height 45
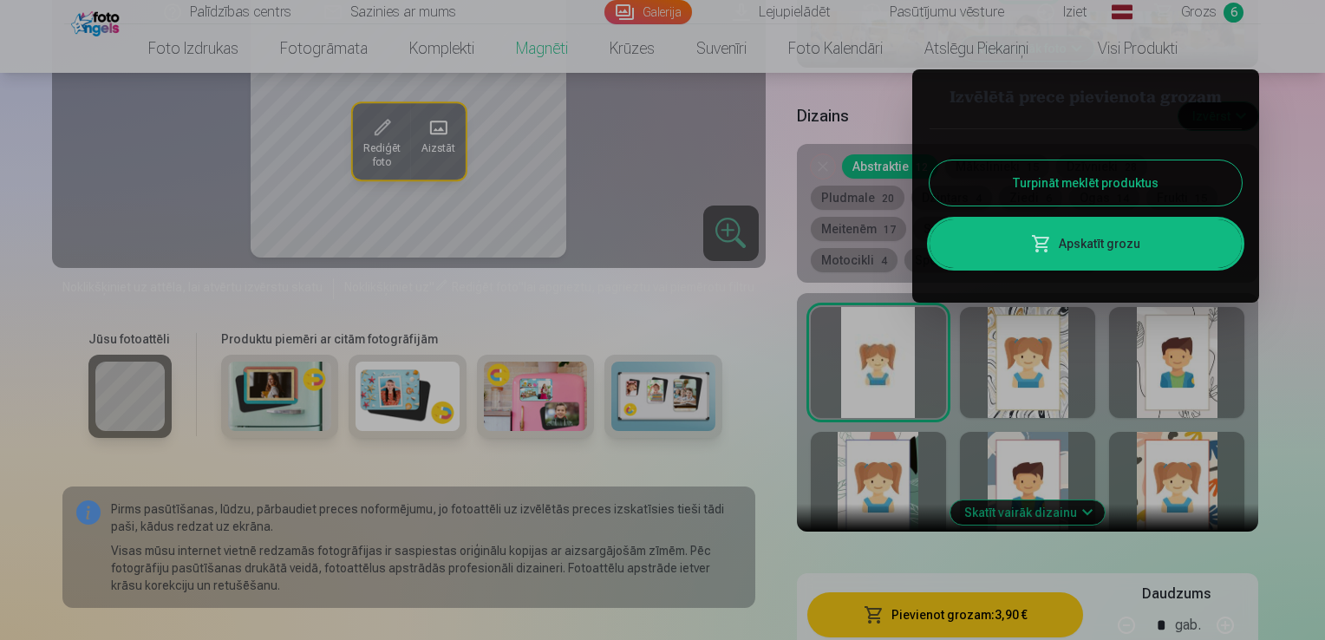
click at [1066, 185] on button "Turpināt meklēt produktus" at bounding box center [1086, 182] width 312 height 45
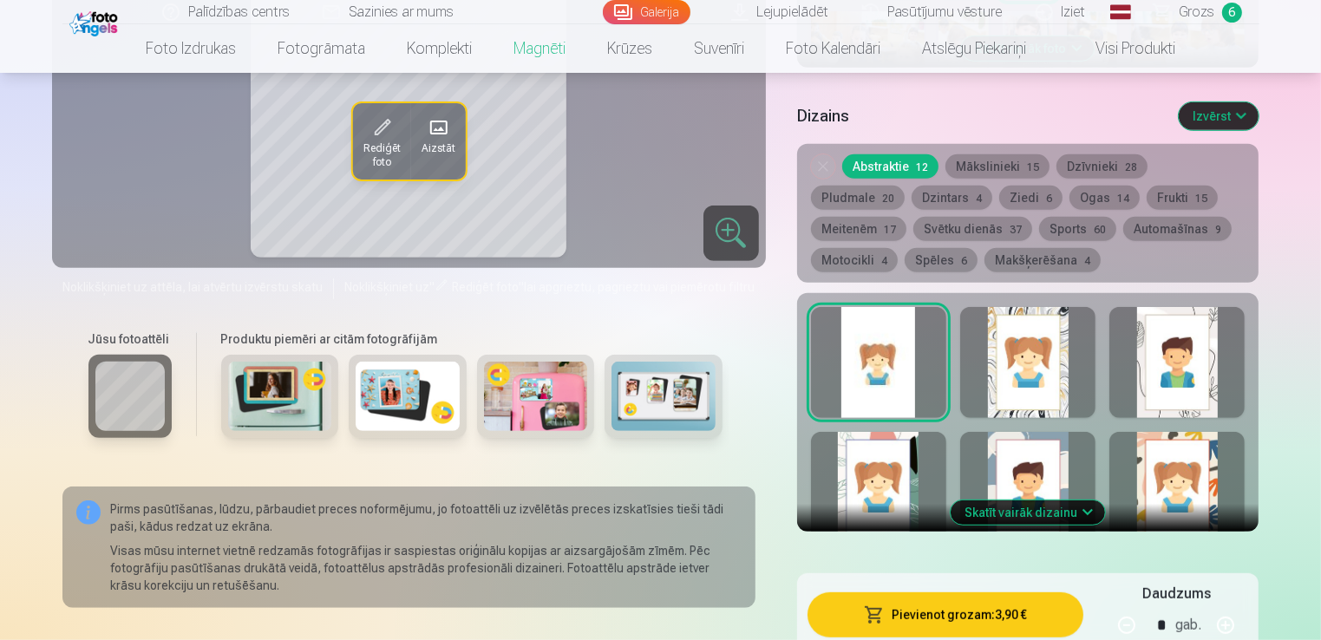
click at [1187, 7] on span "Grozs" at bounding box center [1197, 12] width 36 height 21
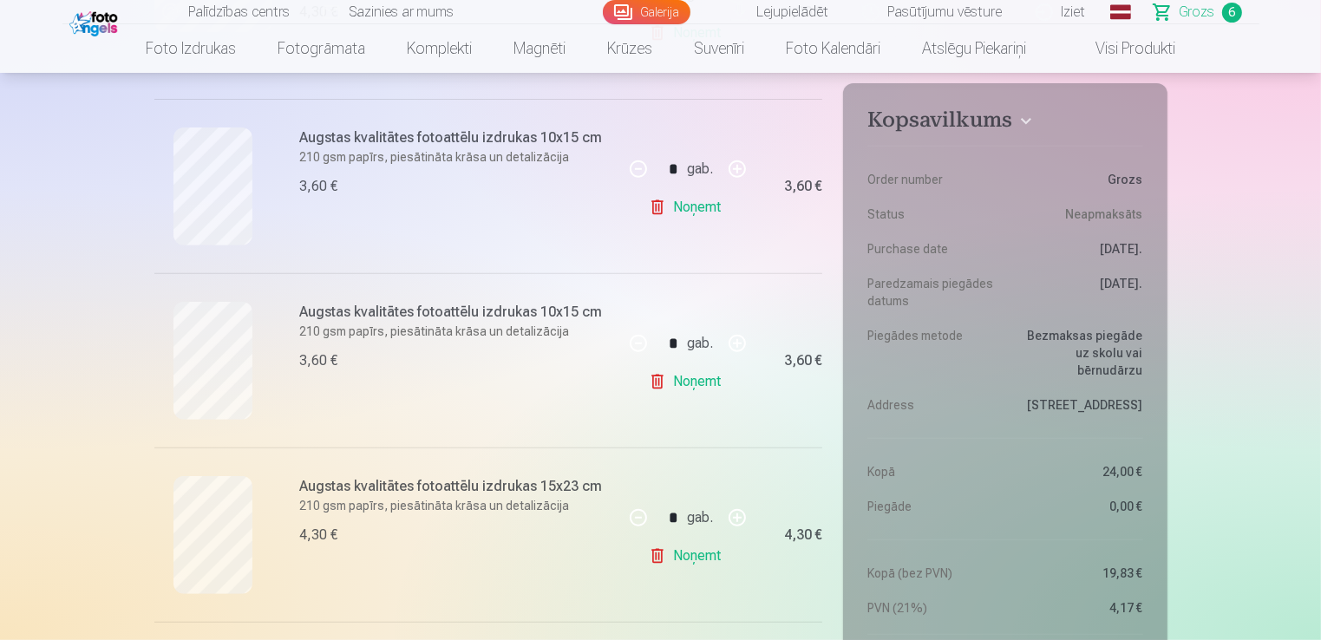
scroll to position [954, 0]
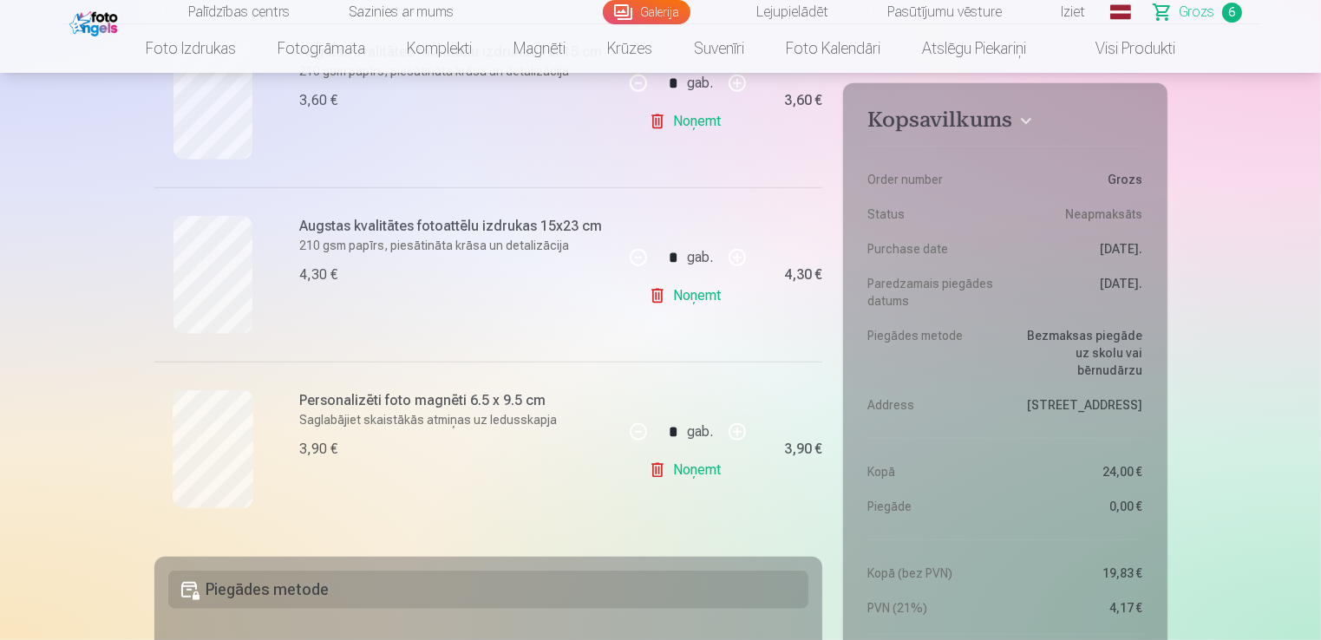
click at [694, 293] on link "Noņemt" at bounding box center [688, 295] width 79 height 35
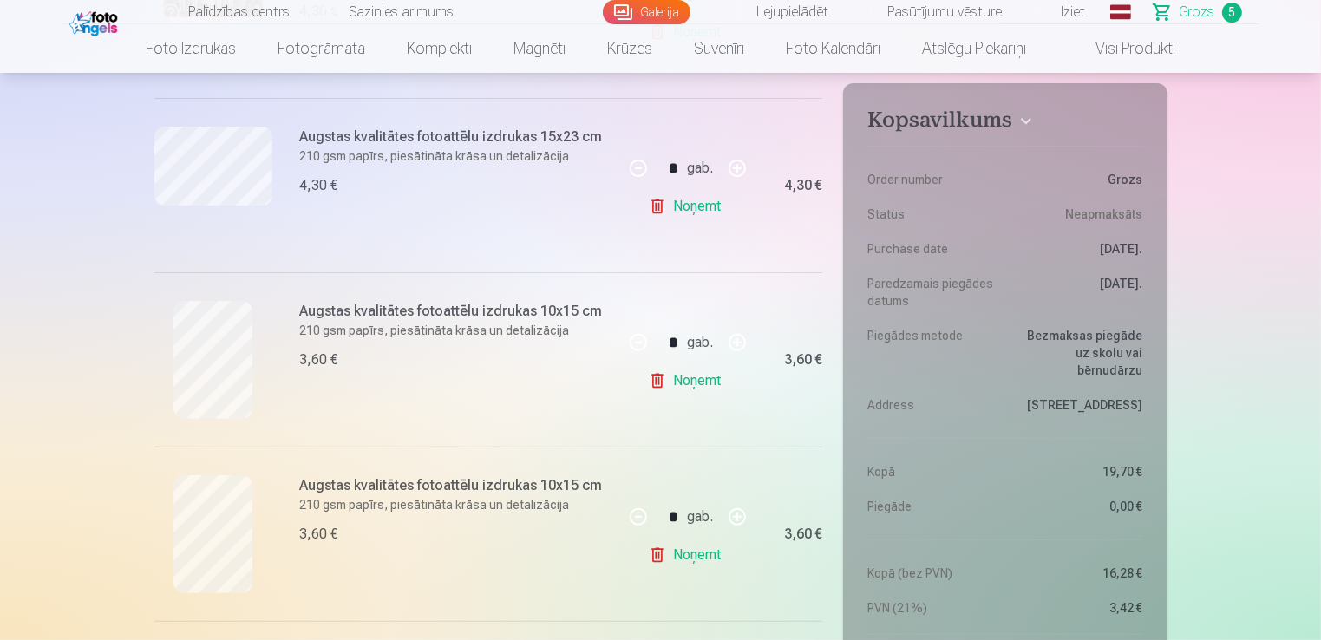
scroll to position [520, 0]
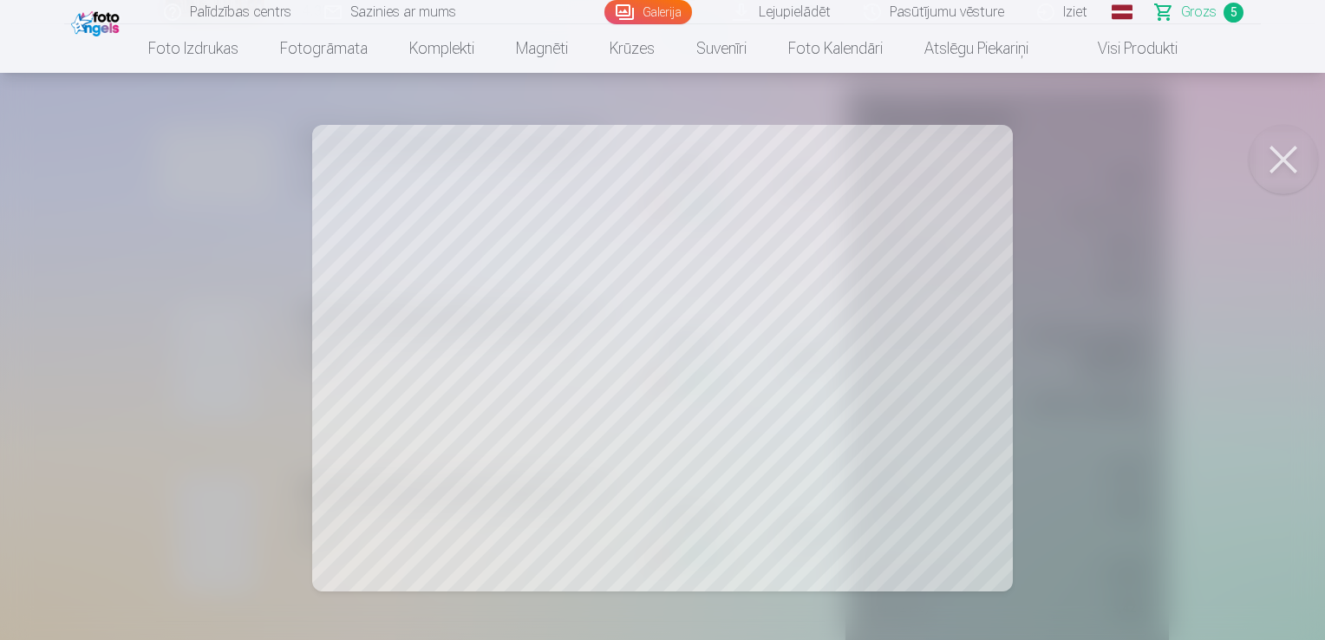
click at [1290, 168] on button at bounding box center [1283, 159] width 69 height 69
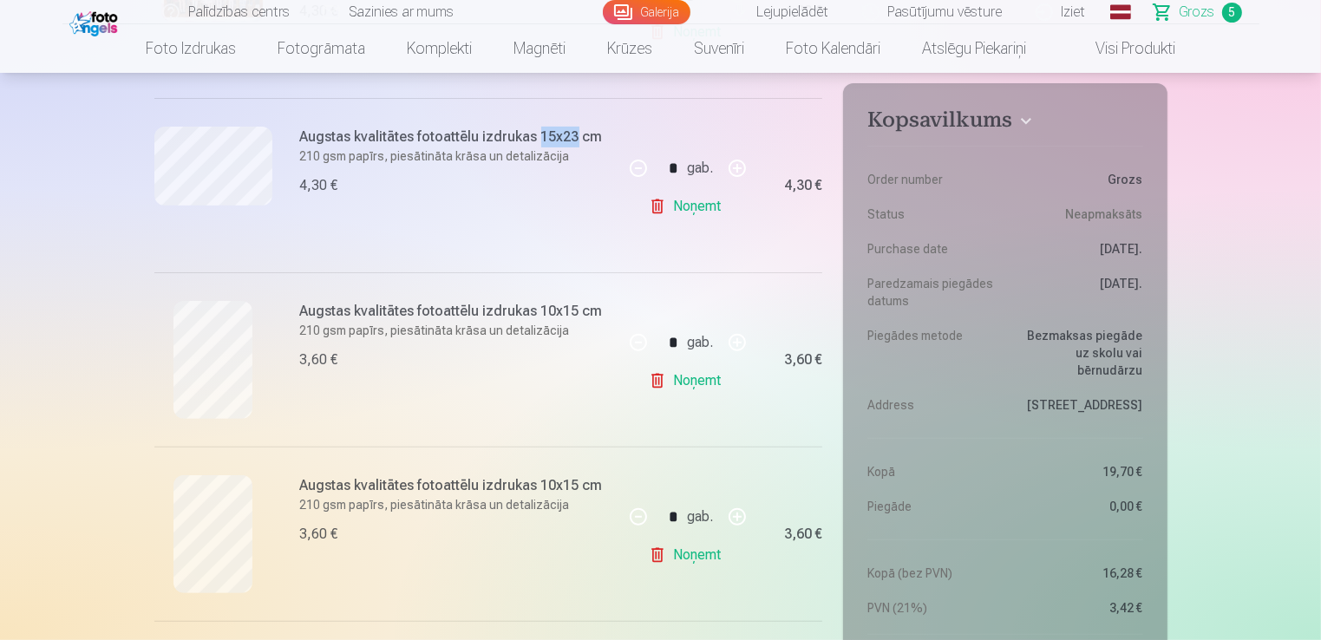
drag, startPoint x: 538, startPoint y: 134, endPoint x: 572, endPoint y: 133, distance: 34.7
click at [572, 133] on h6 "Augstas kvalitātes fotoattēlu izdrukas 15x23 cm" at bounding box center [456, 137] width 313 height 21
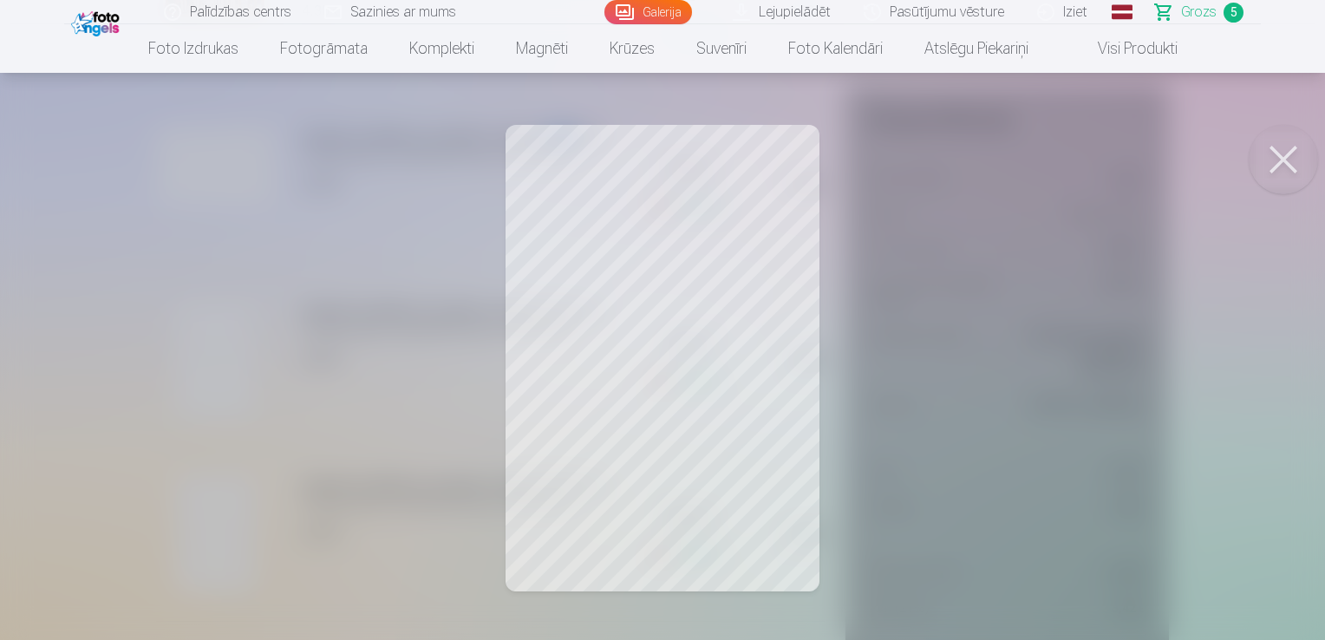
click at [1284, 157] on button at bounding box center [1283, 159] width 69 height 69
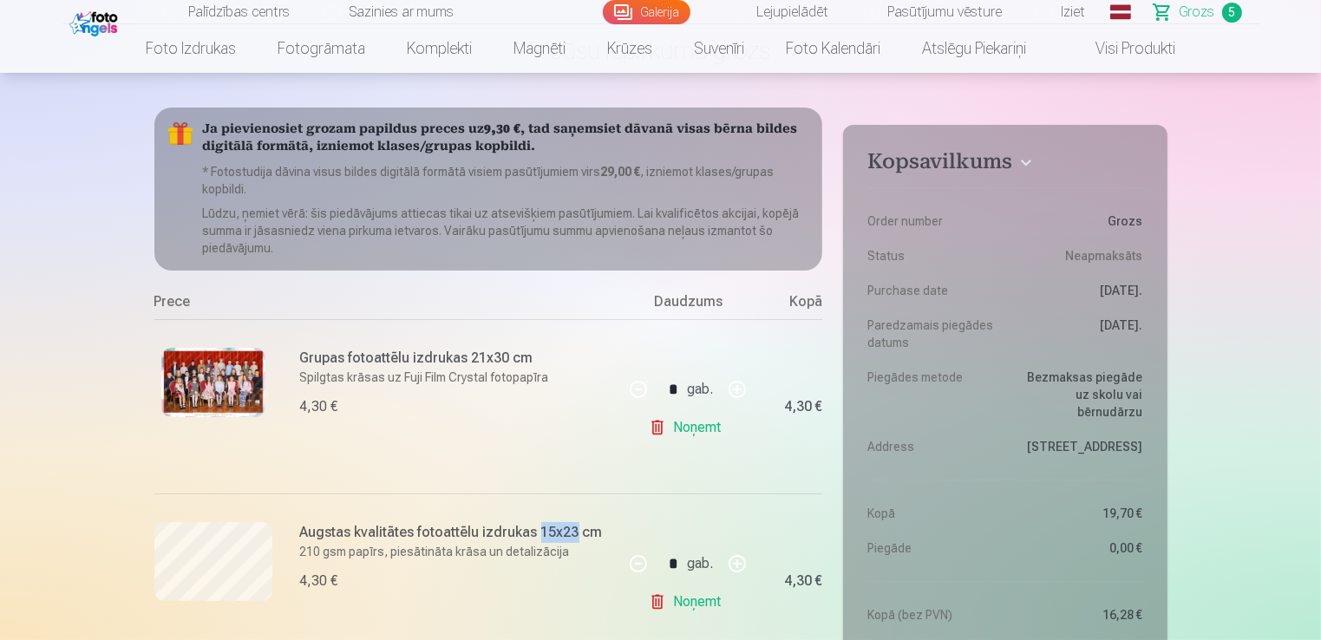
scroll to position [87, 0]
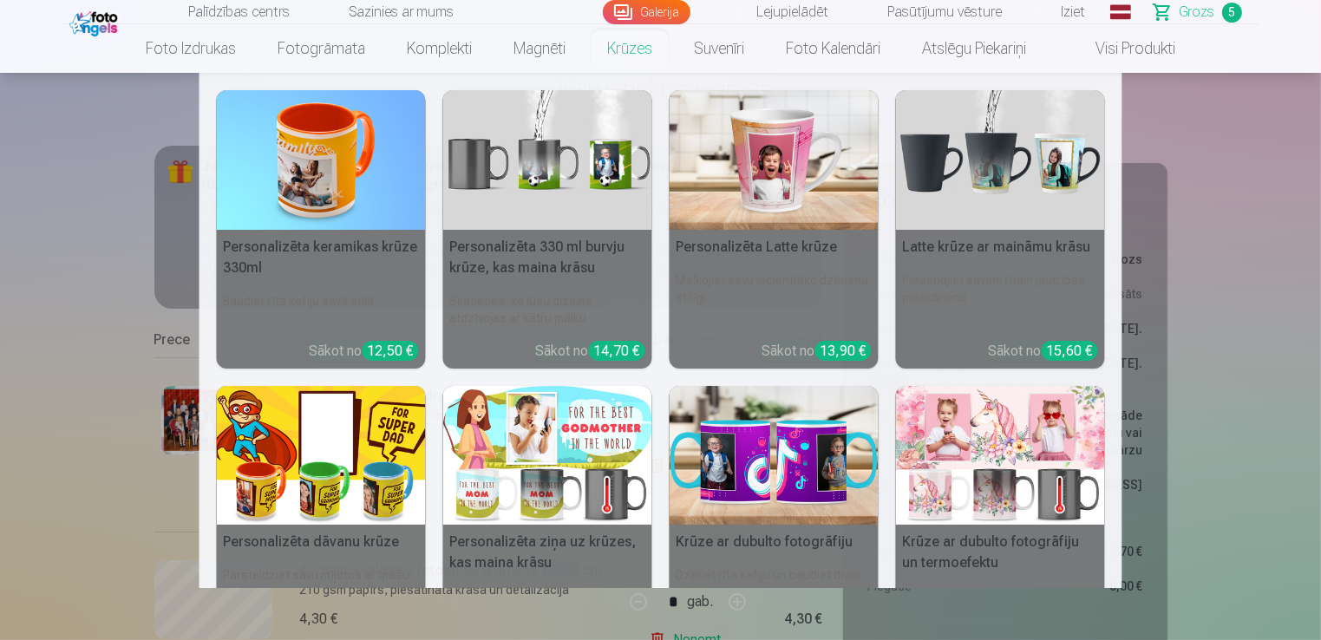
click at [630, 43] on link "Krūzes" at bounding box center [629, 48] width 87 height 49
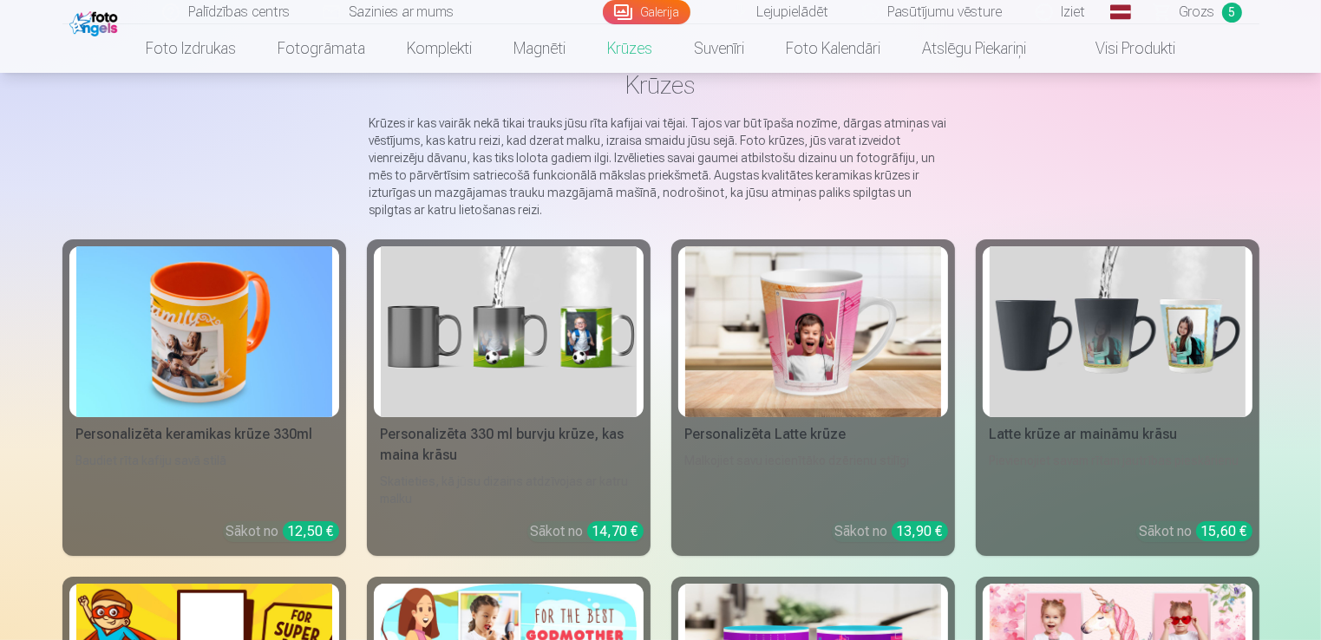
scroll to position [260, 0]
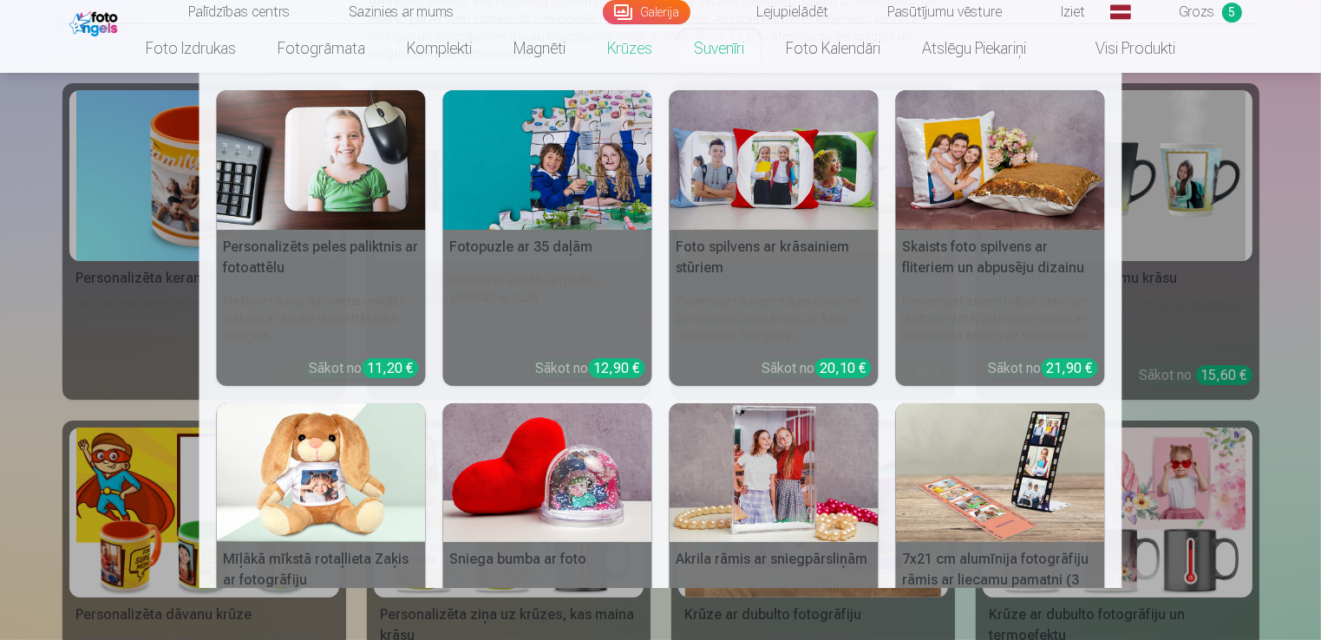
click at [722, 42] on link "Suvenīri" at bounding box center [719, 48] width 92 height 49
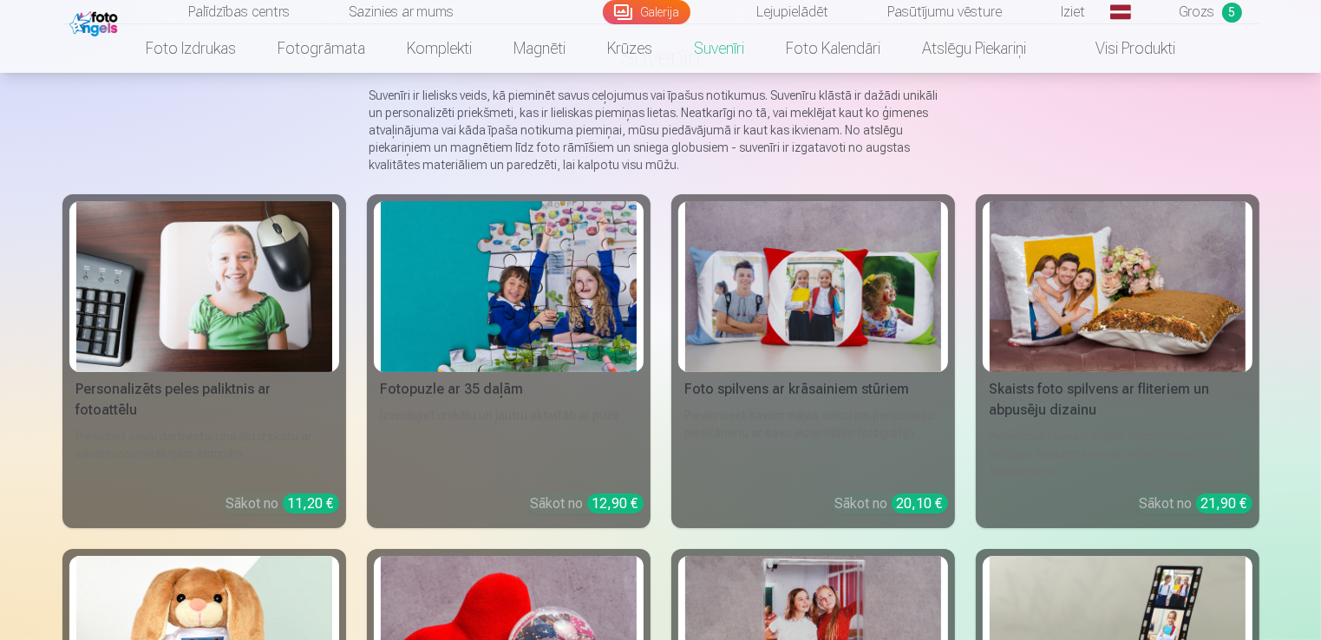
scroll to position [87, 0]
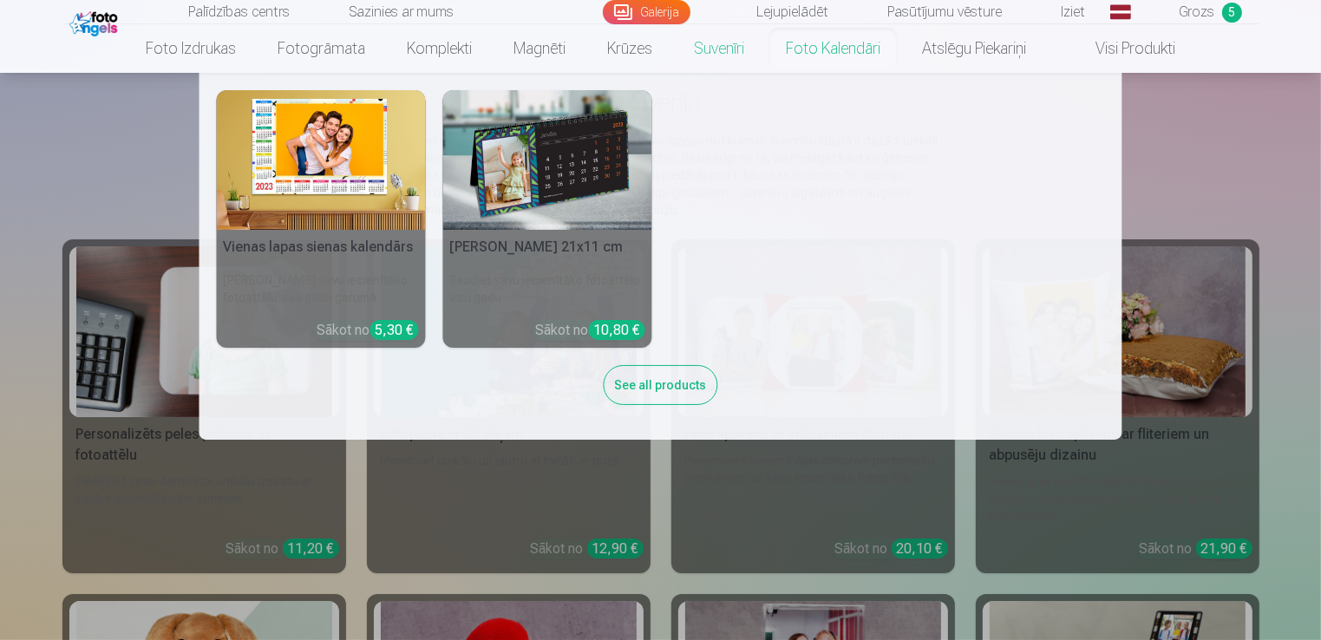
click at [863, 52] on link "Foto kalendāri" at bounding box center [833, 48] width 136 height 49
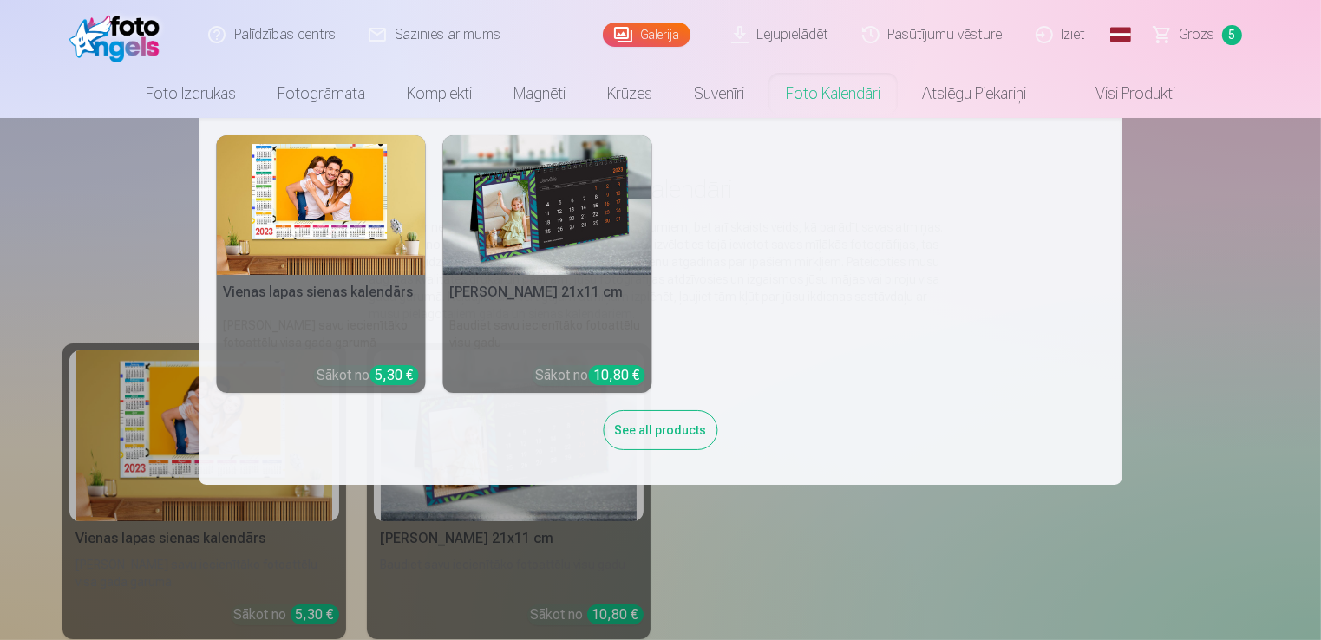
click at [1190, 357] on nav "Vienas lapas sienas kalendārs Parādiet savu iecienītāko fotoattēlu visa gada ga…" at bounding box center [660, 301] width 1321 height 367
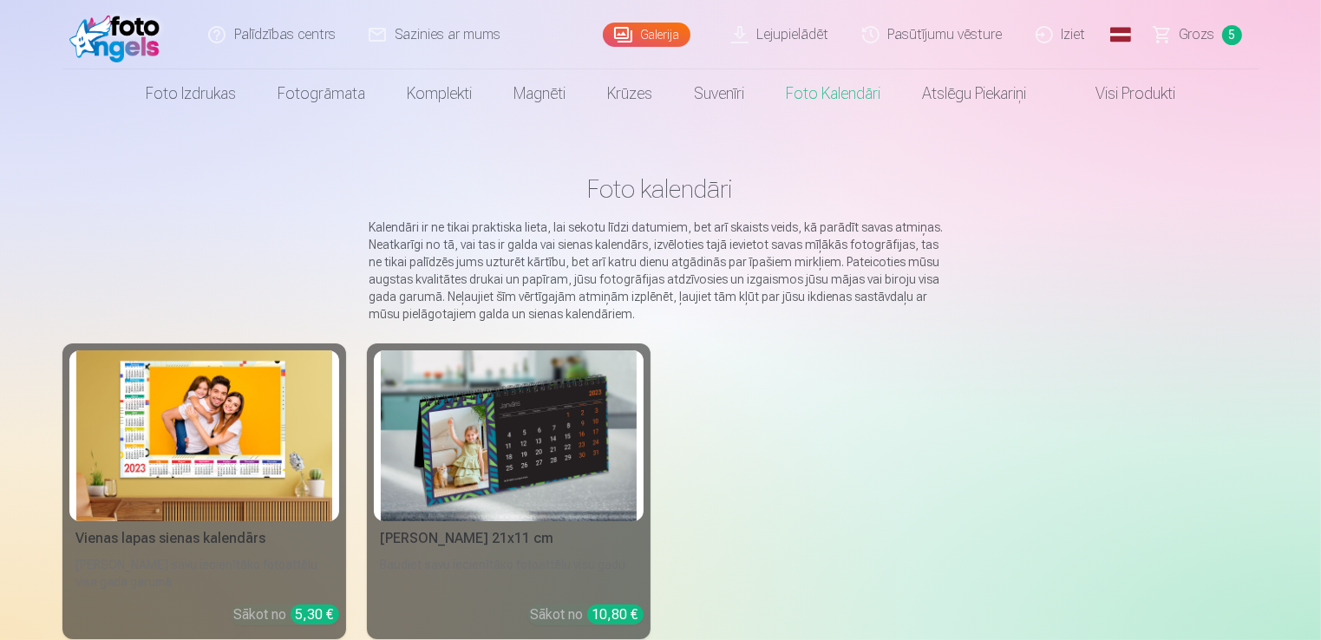
click at [173, 406] on img at bounding box center [204, 435] width 256 height 171
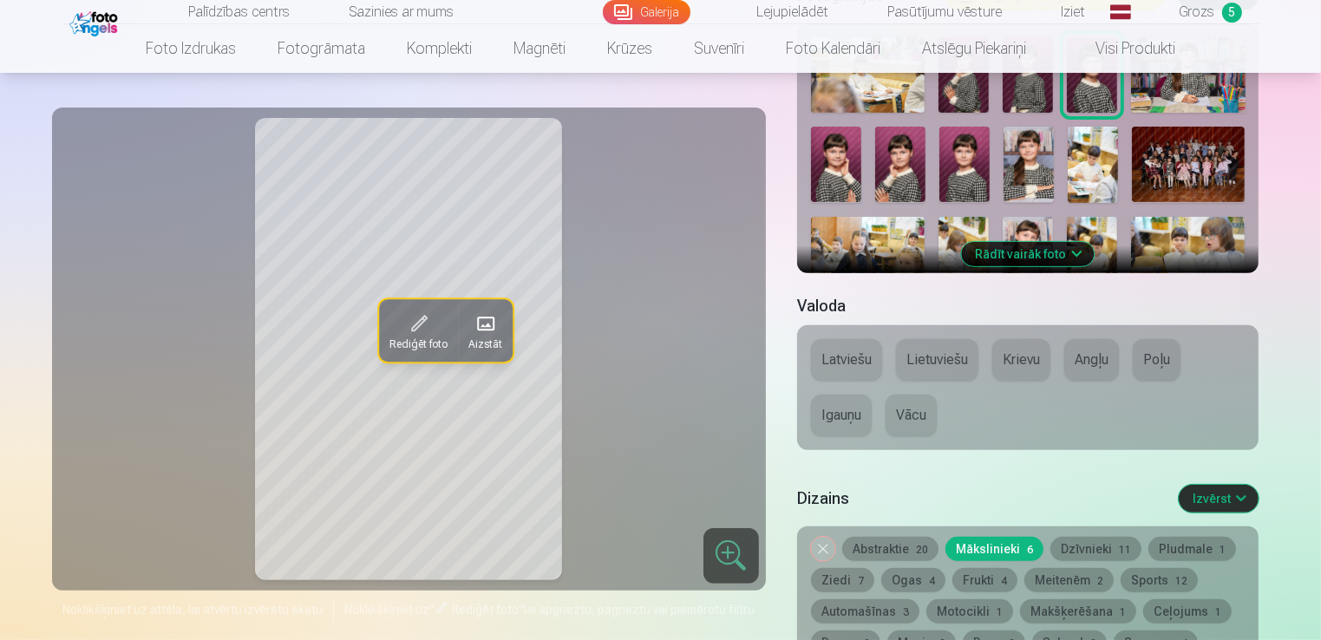
scroll to position [520, 0]
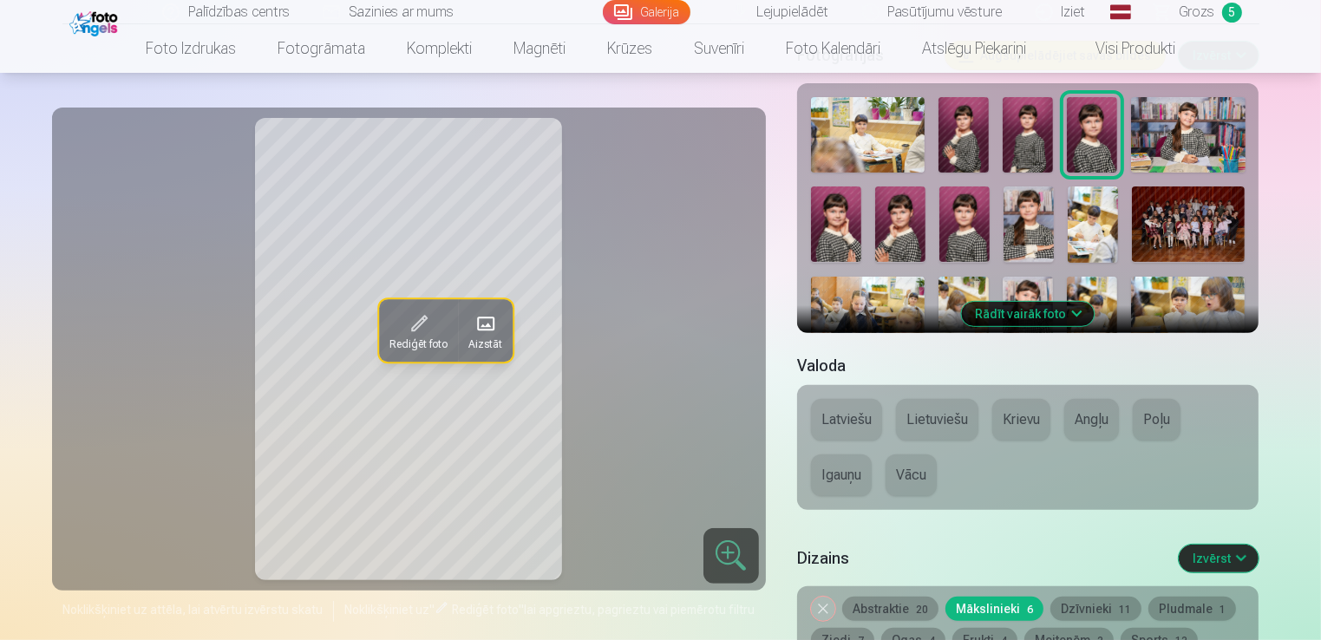
click at [1075, 317] on button "Rādīt vairāk foto" at bounding box center [1028, 314] width 133 height 24
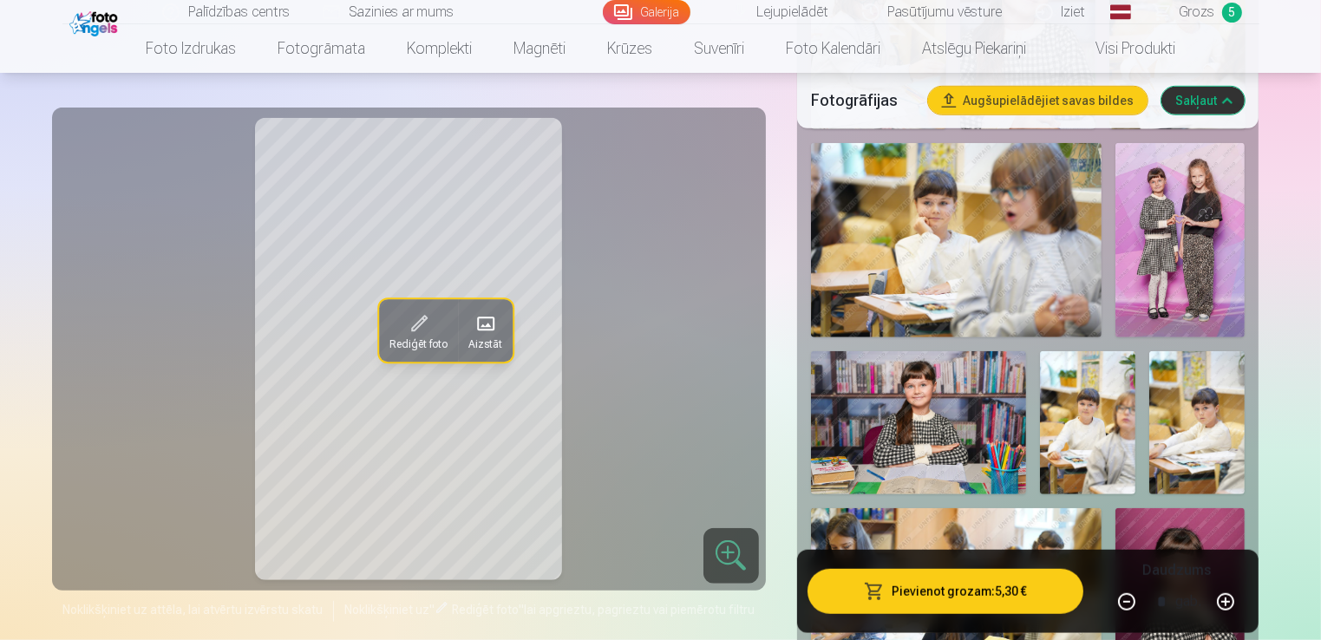
scroll to position [1388, 0]
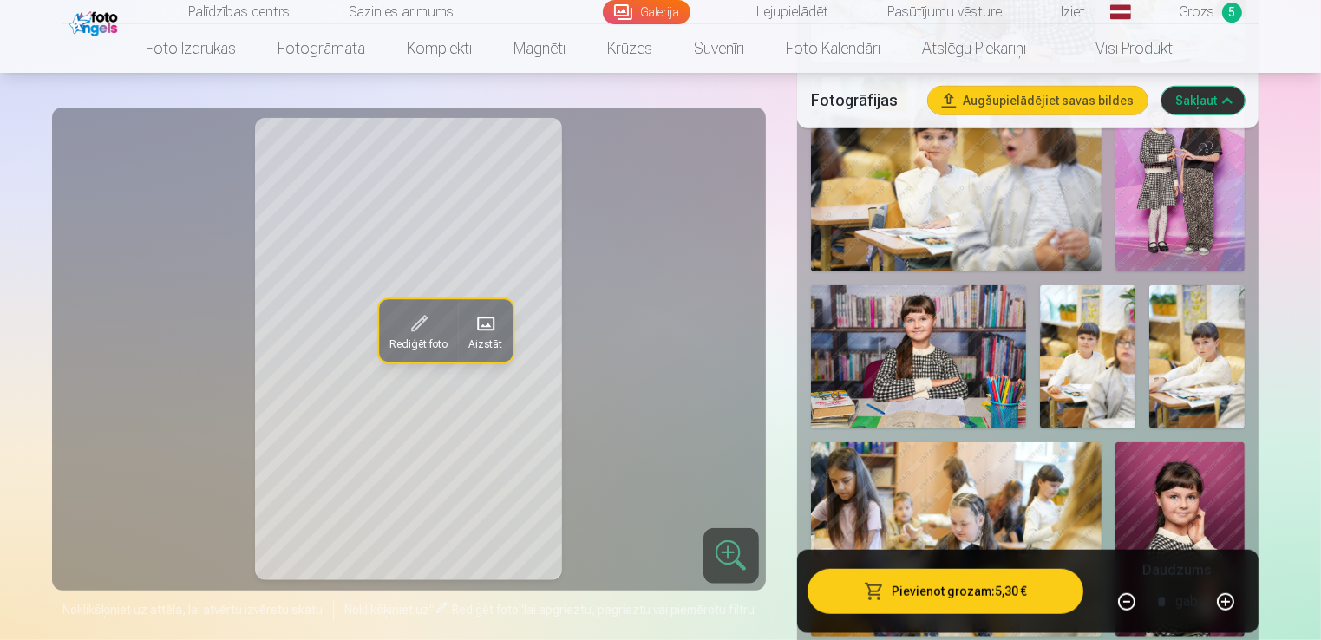
click at [909, 344] on img at bounding box center [918, 356] width 215 height 143
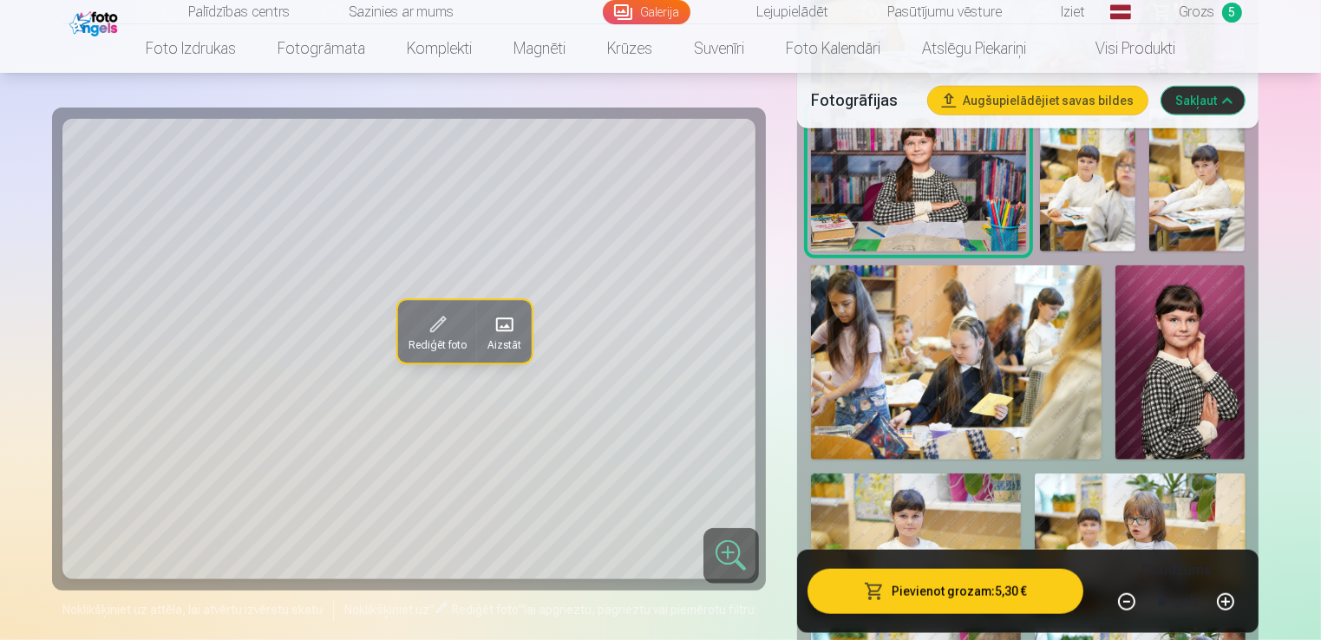
scroll to position [1821, 0]
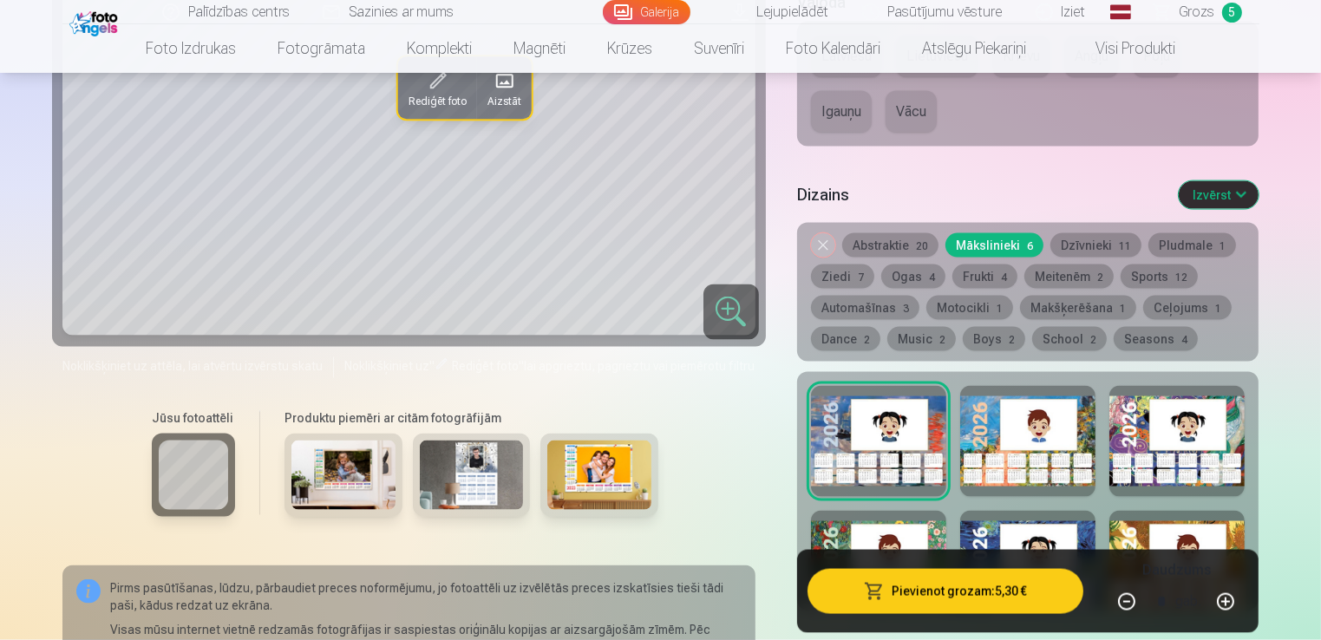
scroll to position [2602, 0]
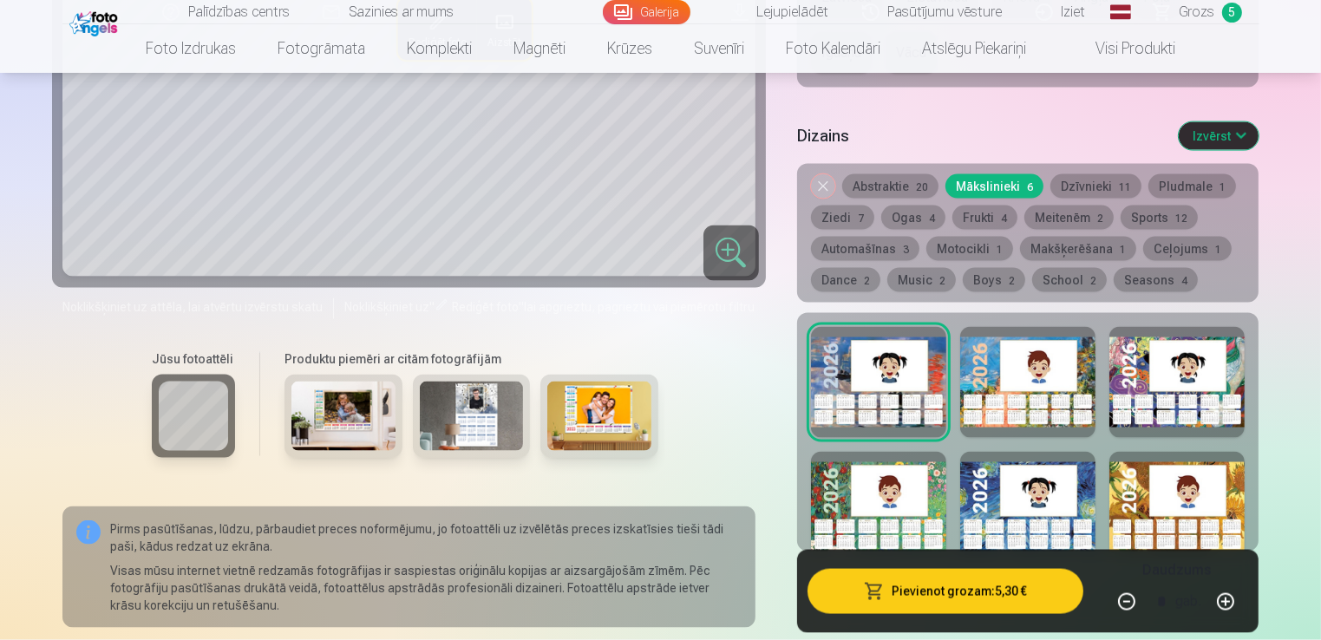
click at [1134, 359] on div at bounding box center [1176, 382] width 135 height 111
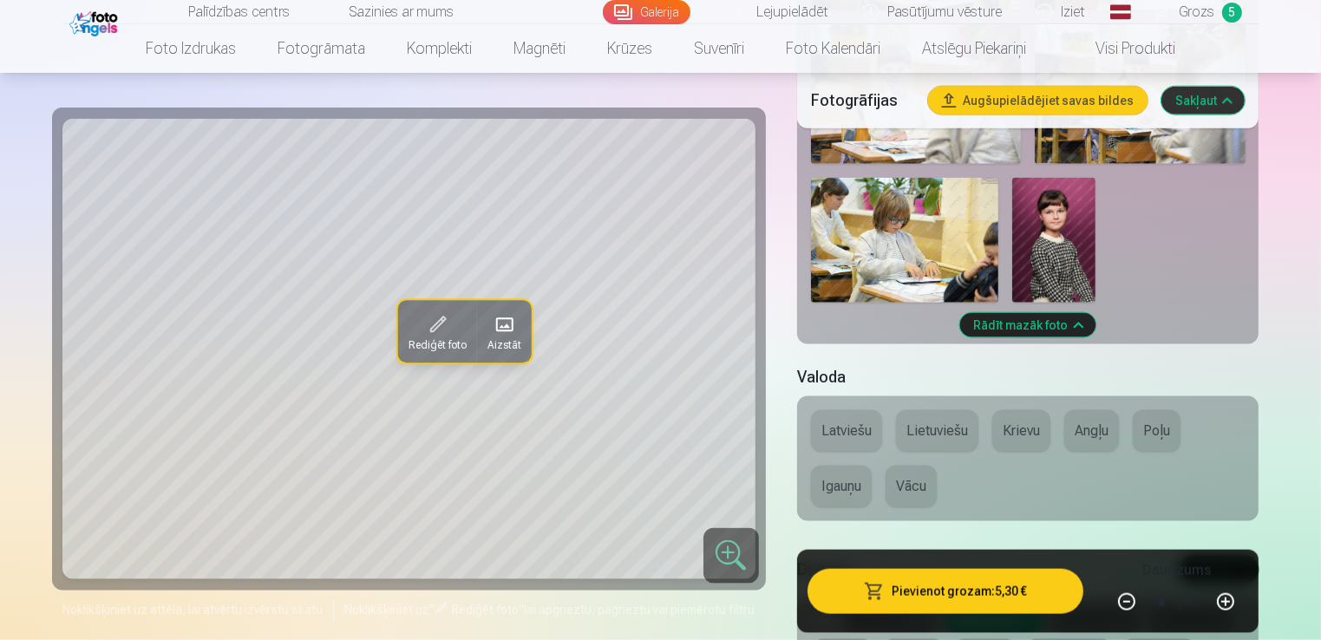
scroll to position [2515, 0]
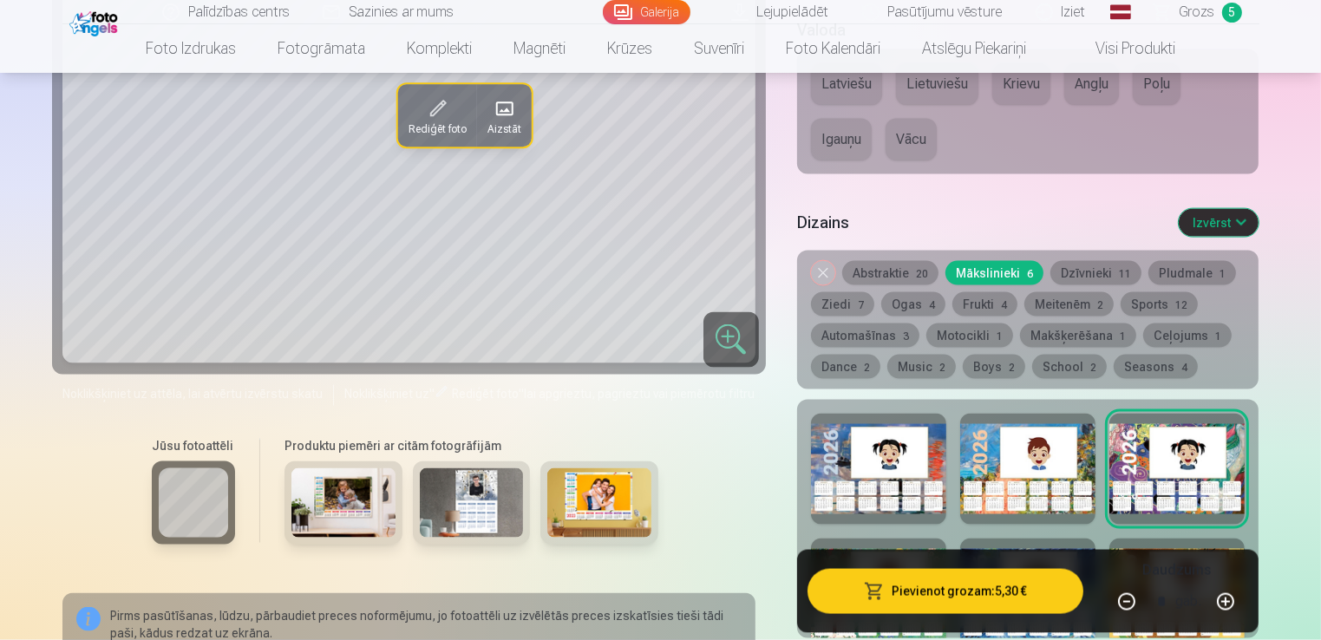
click at [934, 470] on div at bounding box center [878, 469] width 135 height 111
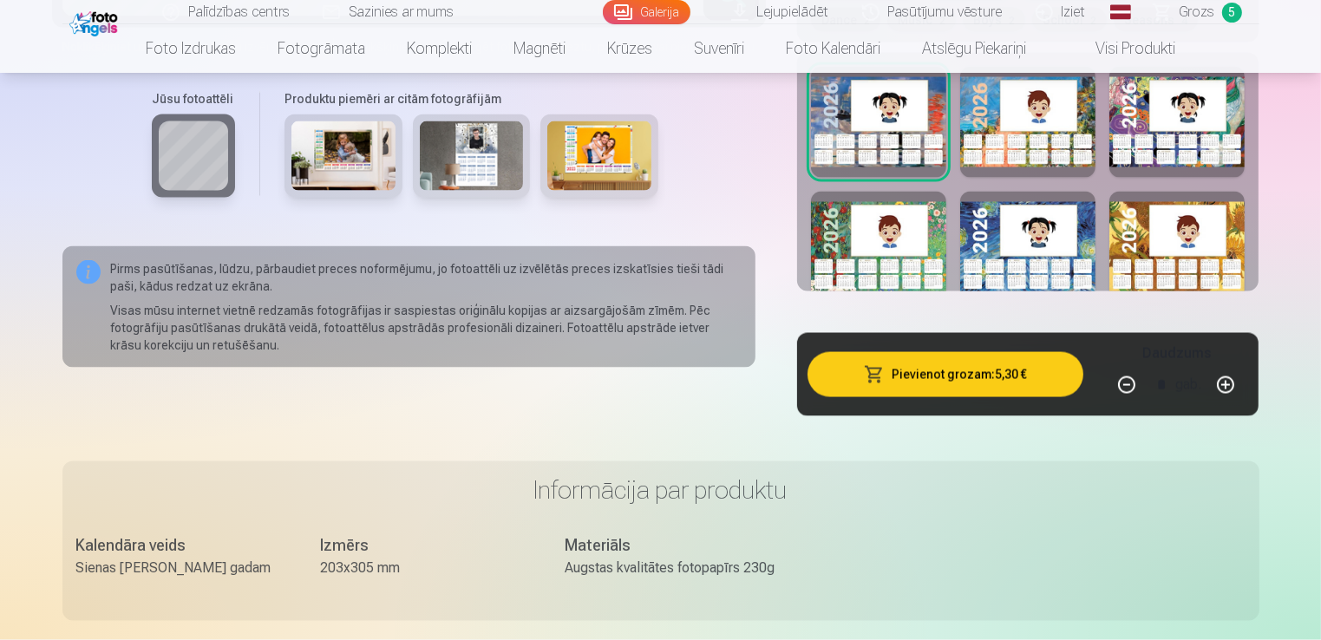
scroll to position [2428, 0]
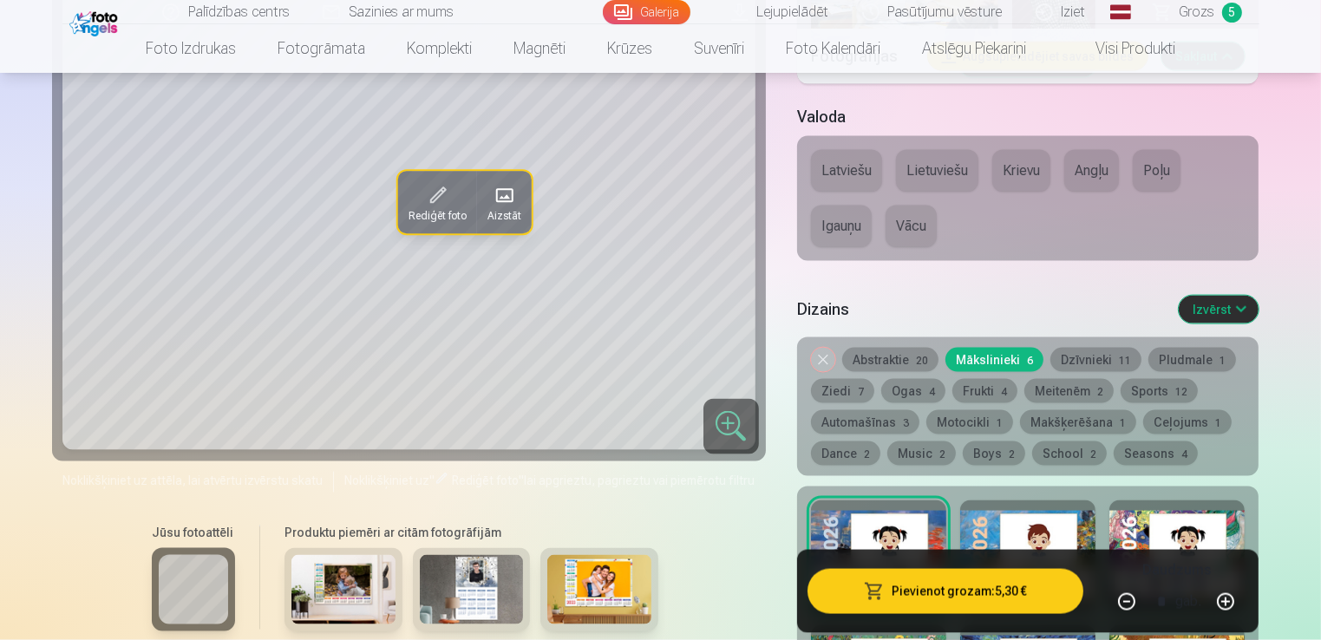
click at [977, 395] on button "Frukti 4" at bounding box center [984, 391] width 65 height 24
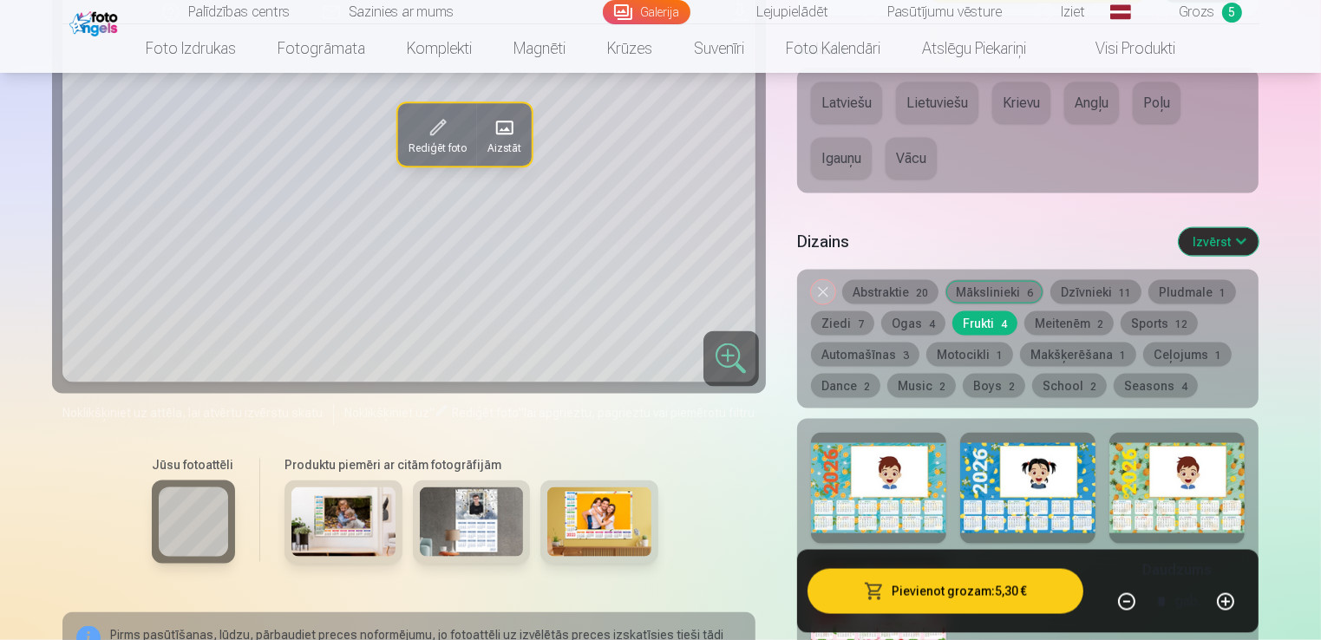
scroll to position [2515, 0]
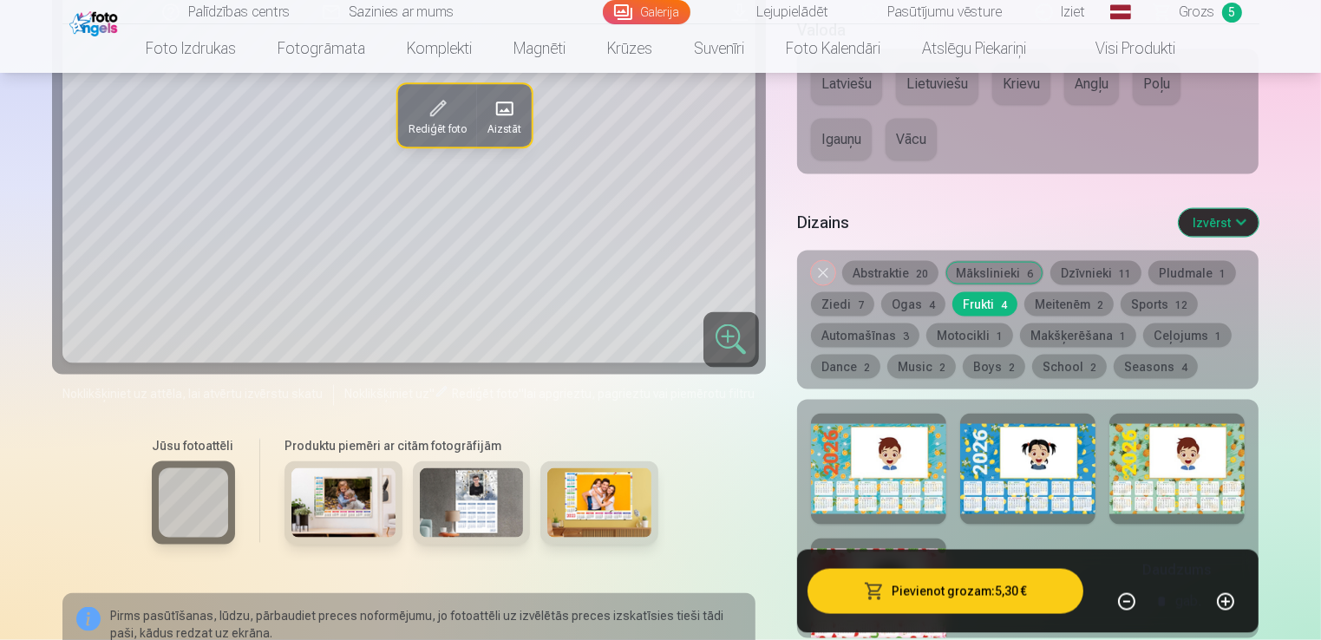
click at [1126, 471] on div at bounding box center [1176, 469] width 135 height 111
click at [845, 304] on button "Ziedi 7" at bounding box center [842, 304] width 63 height 24
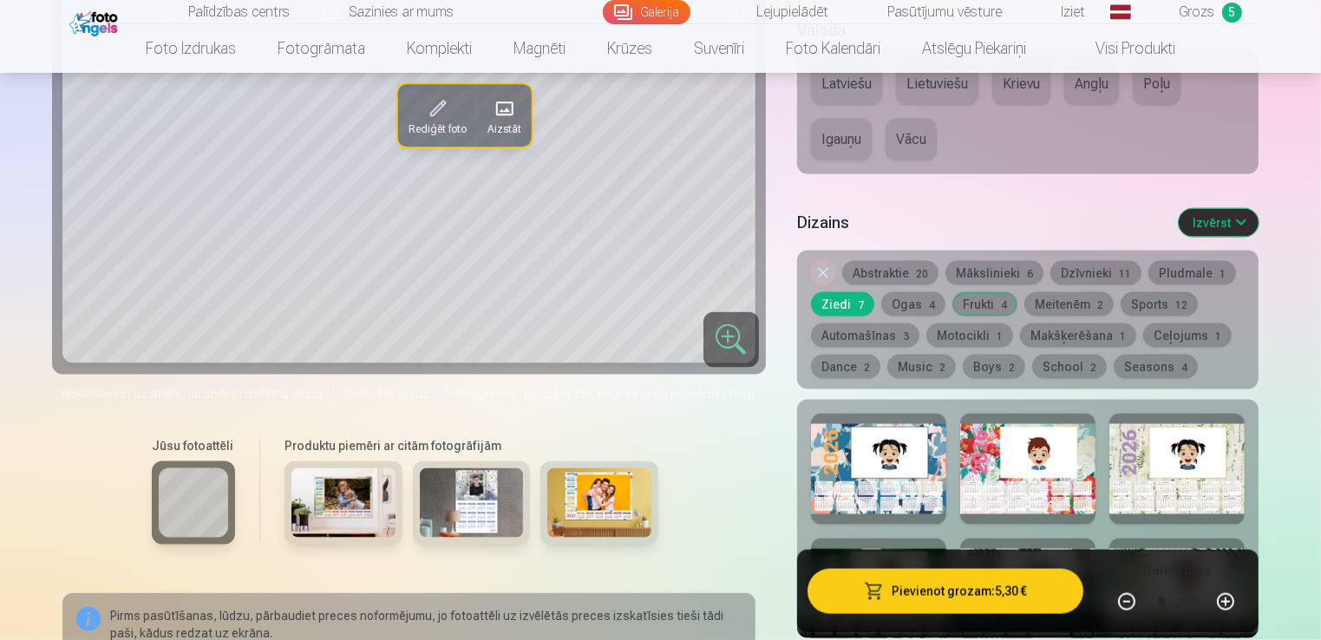
click at [985, 454] on div at bounding box center [1027, 469] width 135 height 111
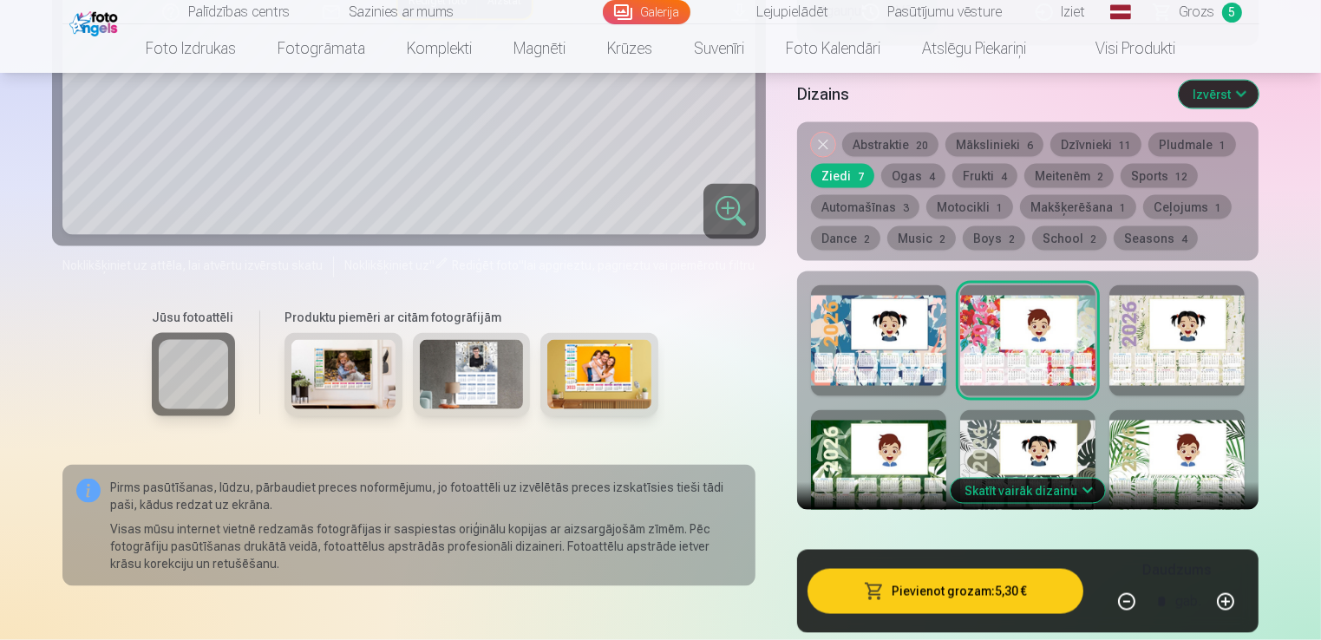
scroll to position [2689, 0]
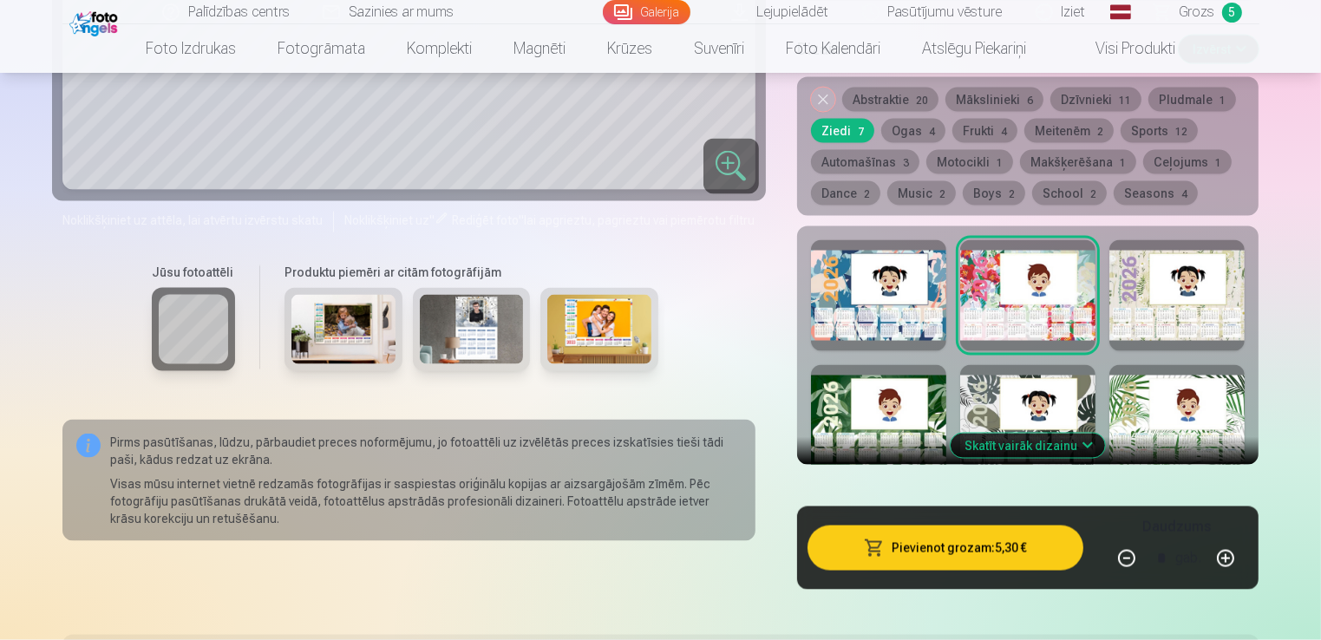
click at [1132, 298] on div at bounding box center [1176, 295] width 135 height 111
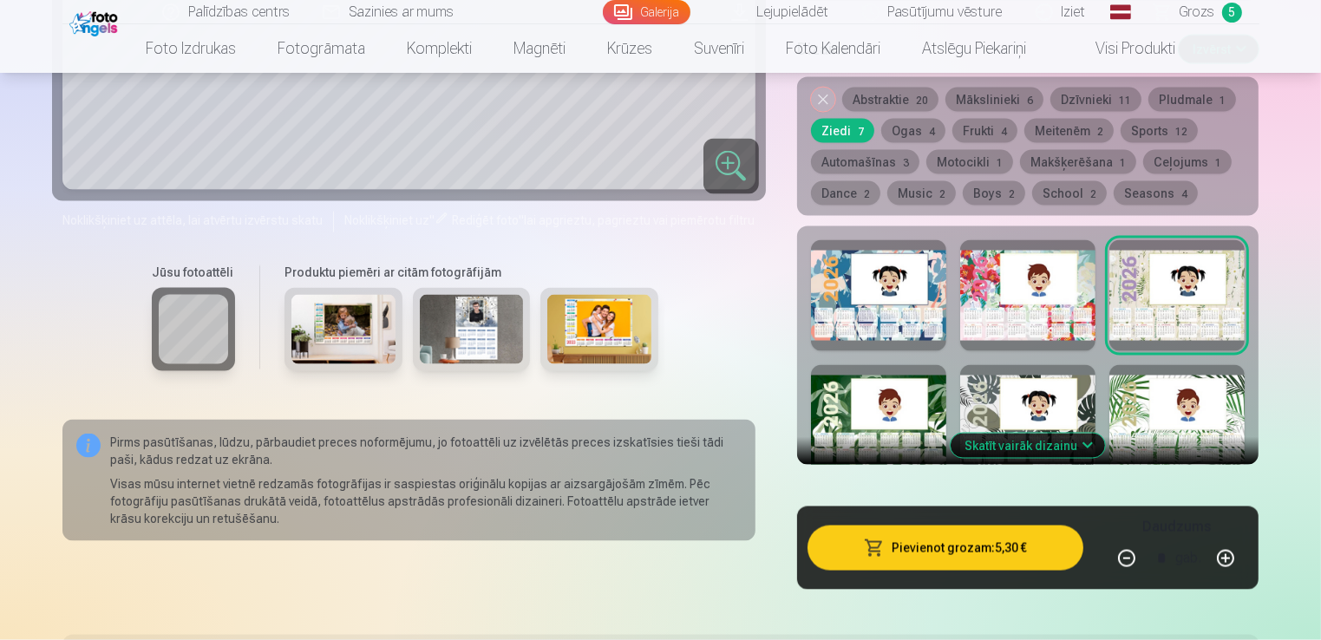
click at [1142, 405] on div at bounding box center [1176, 420] width 135 height 111
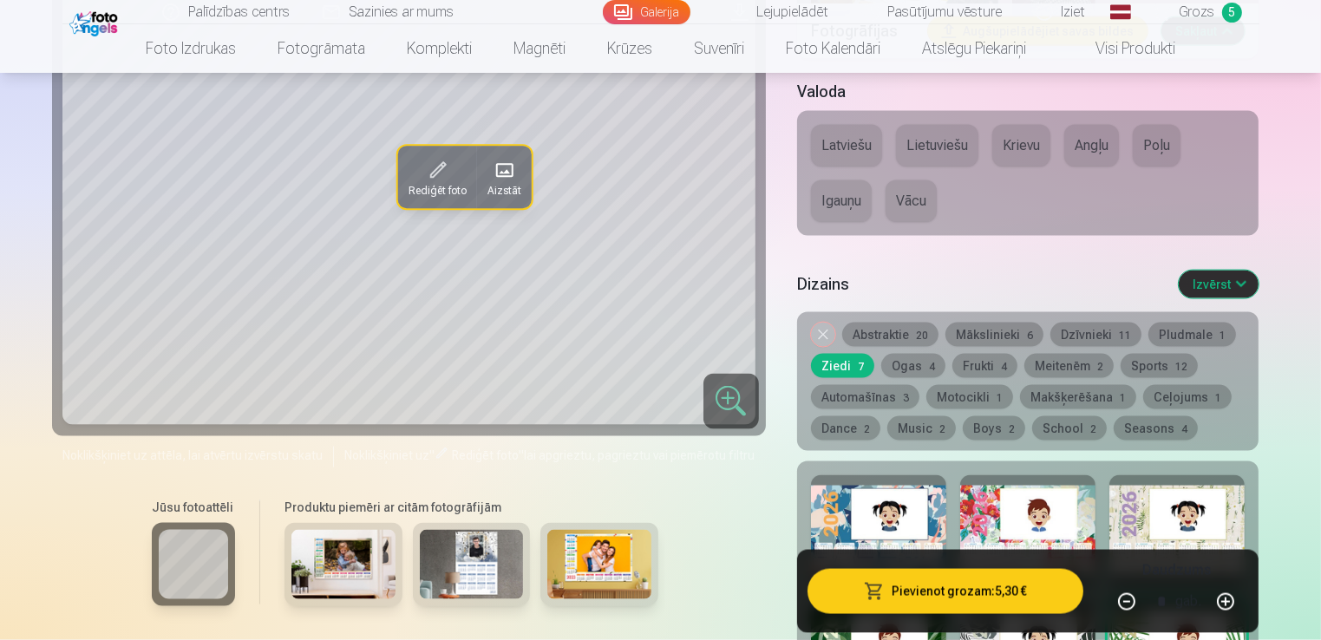
scroll to position [2515, 0]
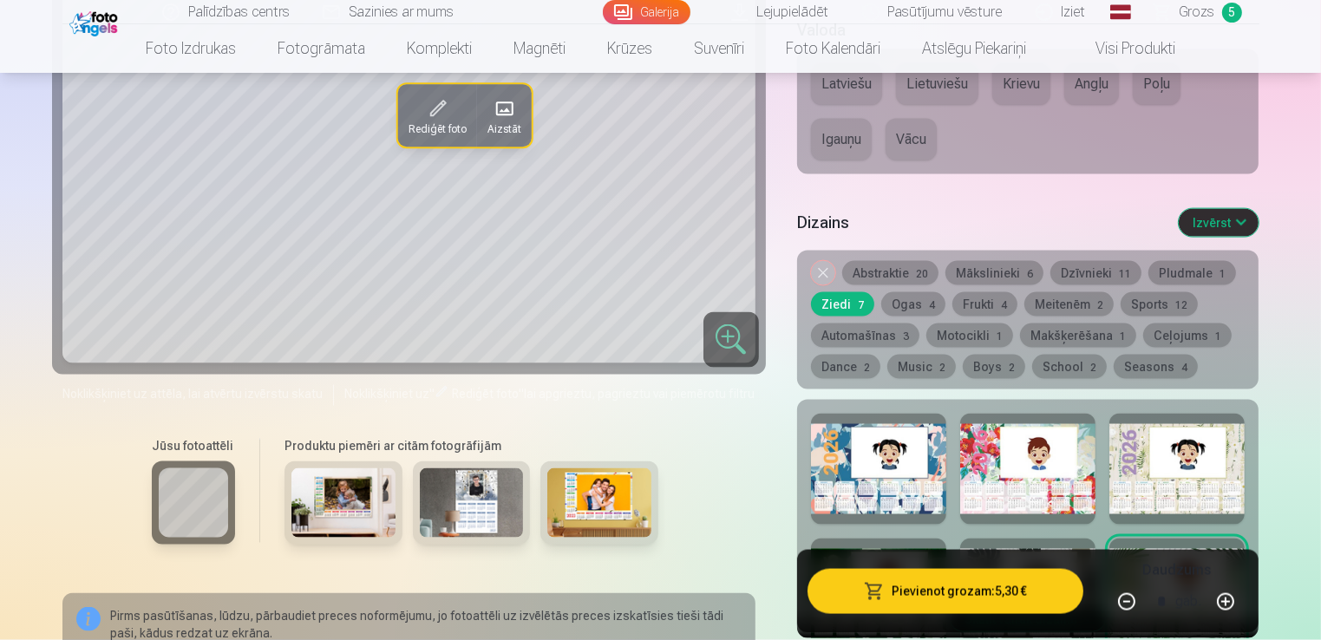
click at [1036, 366] on button "School 2" at bounding box center [1069, 367] width 75 height 24
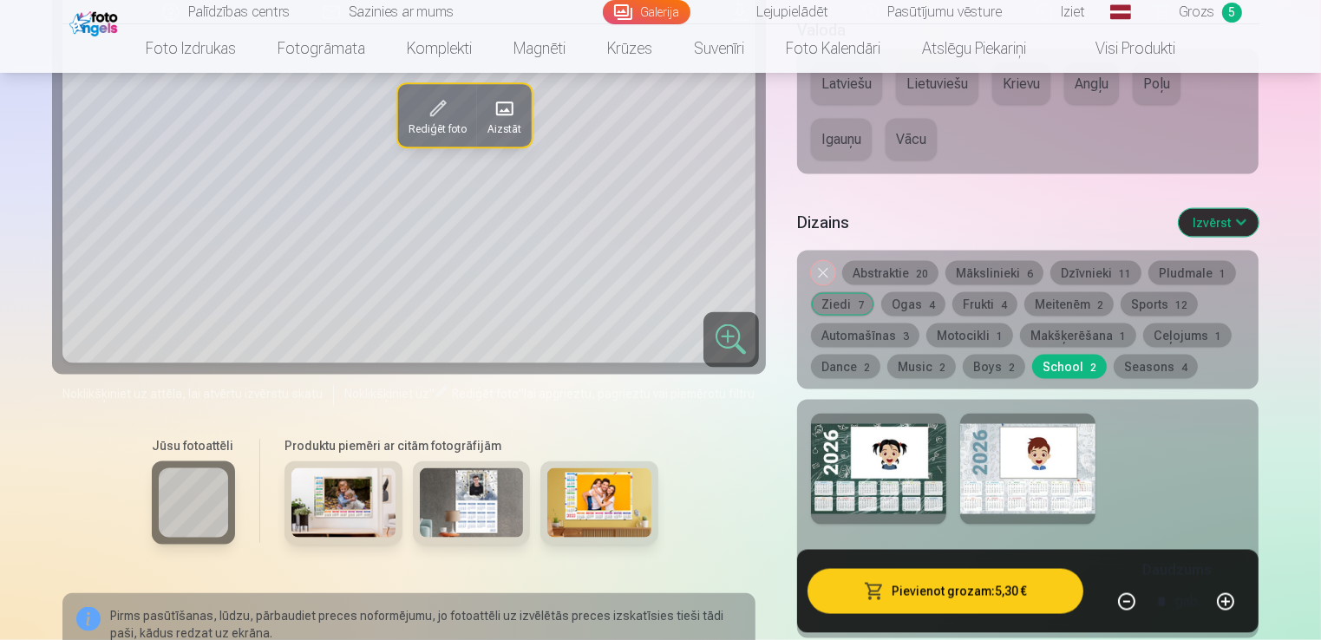
click at [989, 478] on div at bounding box center [1027, 469] width 135 height 111
click at [960, 279] on button "Mākslinieki 6" at bounding box center [994, 273] width 98 height 24
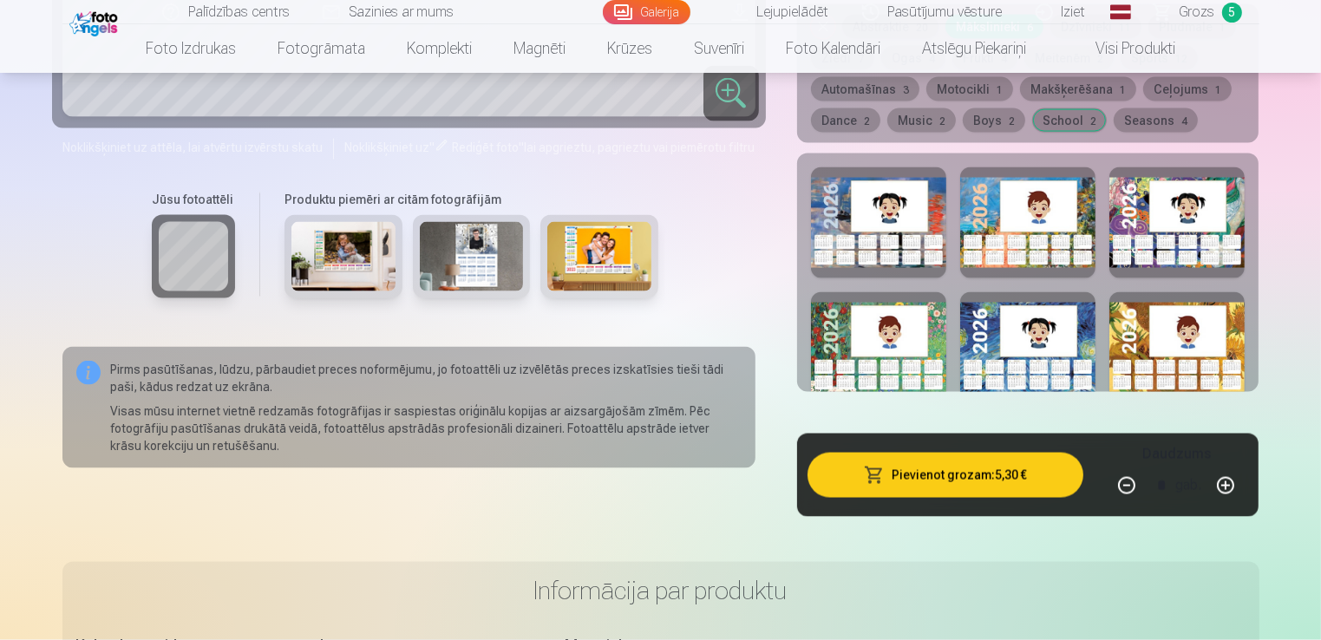
scroll to position [2775, 0]
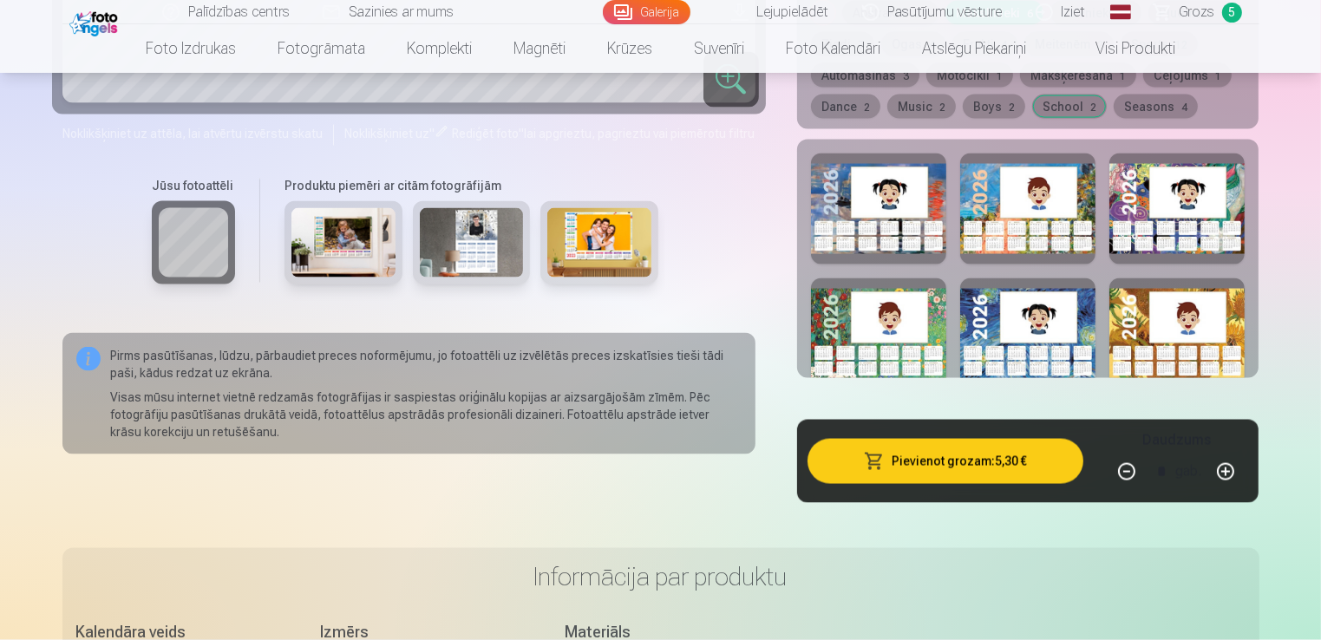
click at [1076, 330] on div at bounding box center [1027, 333] width 135 height 111
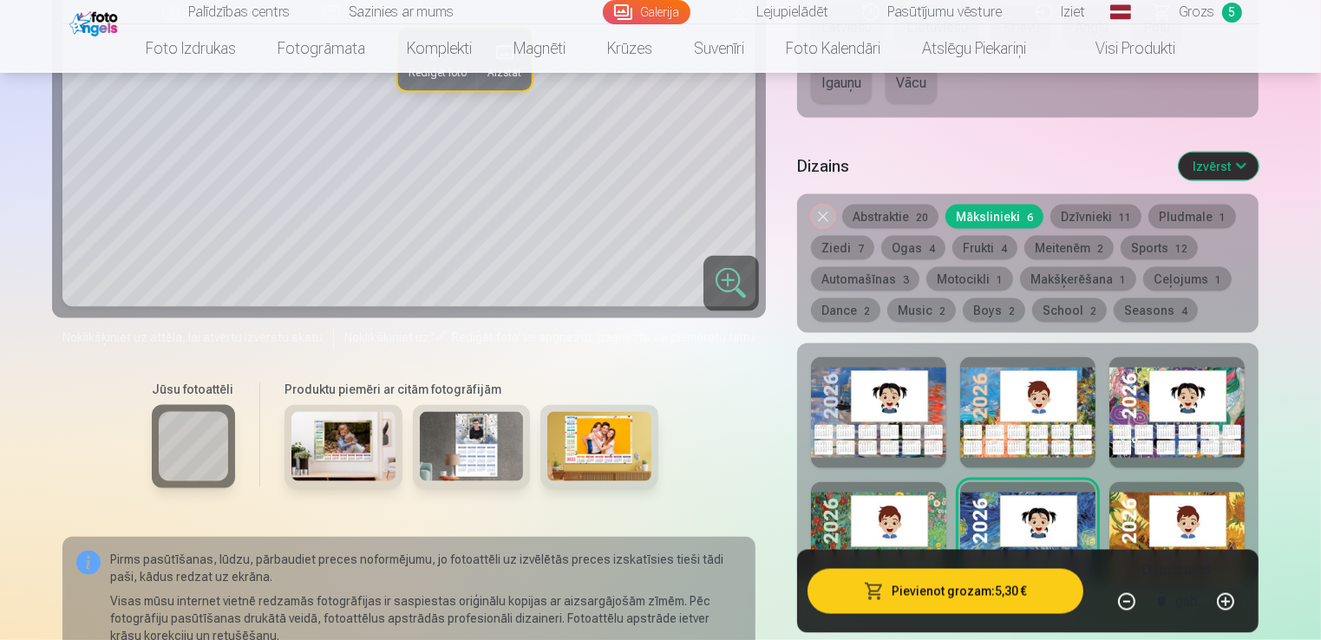
scroll to position [2602, 0]
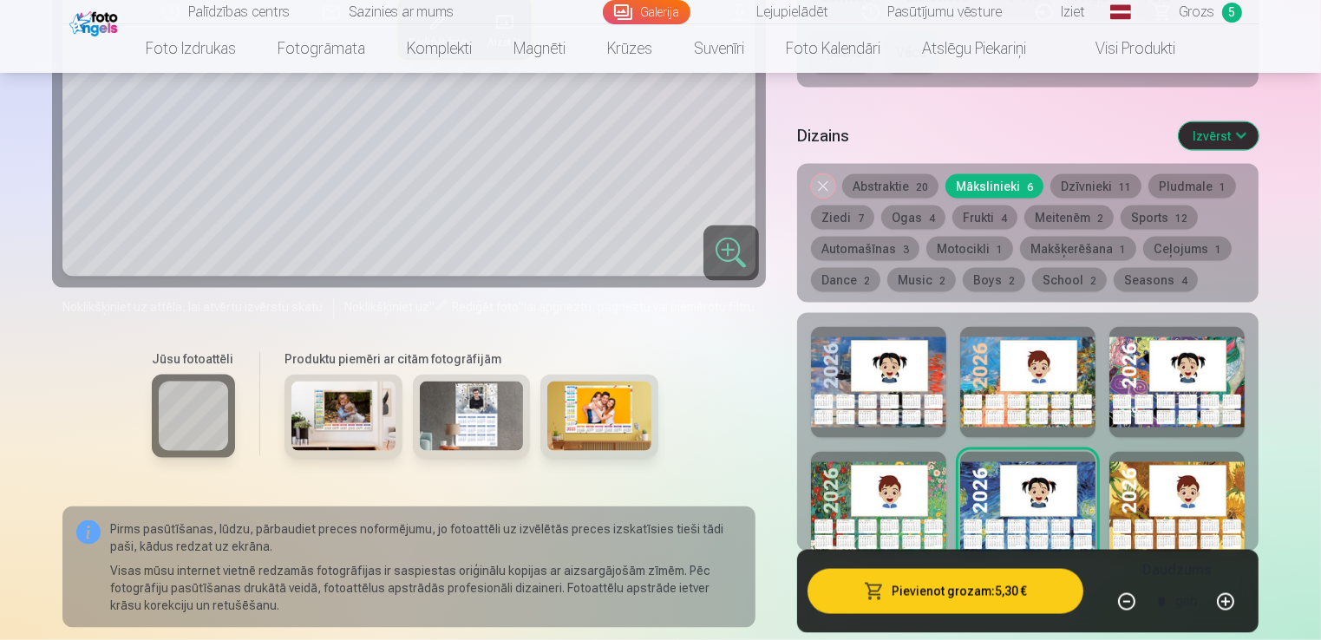
click at [840, 358] on div at bounding box center [878, 382] width 135 height 111
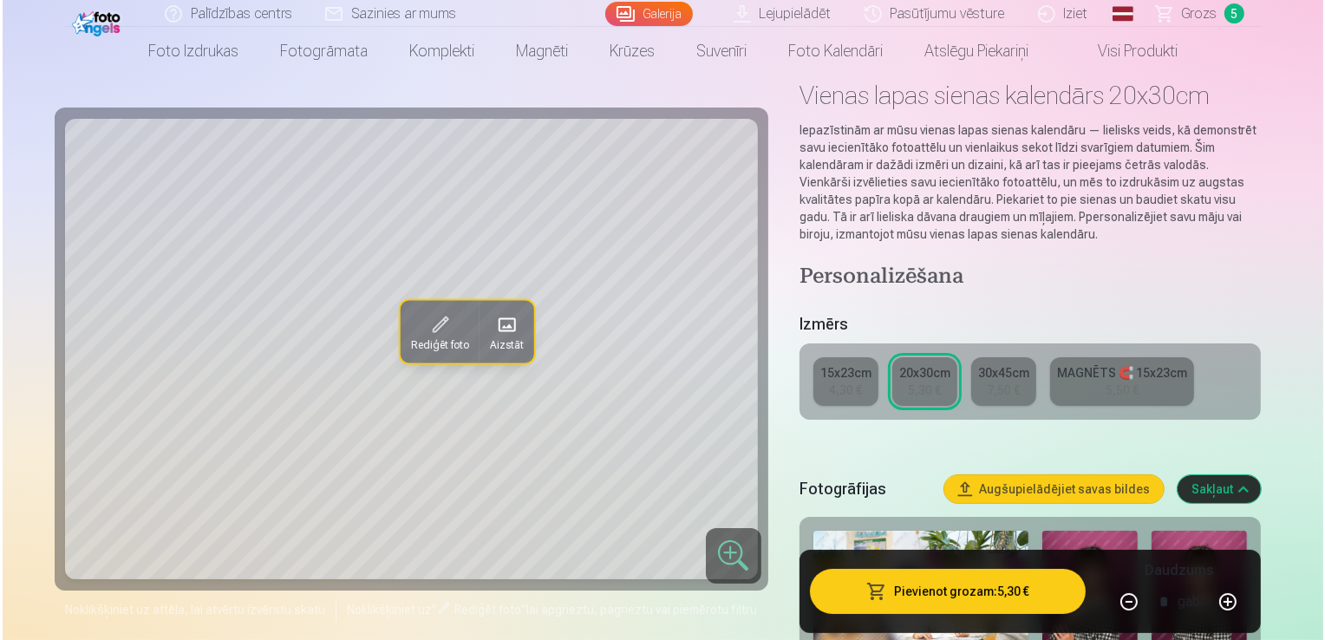
scroll to position [0, 0]
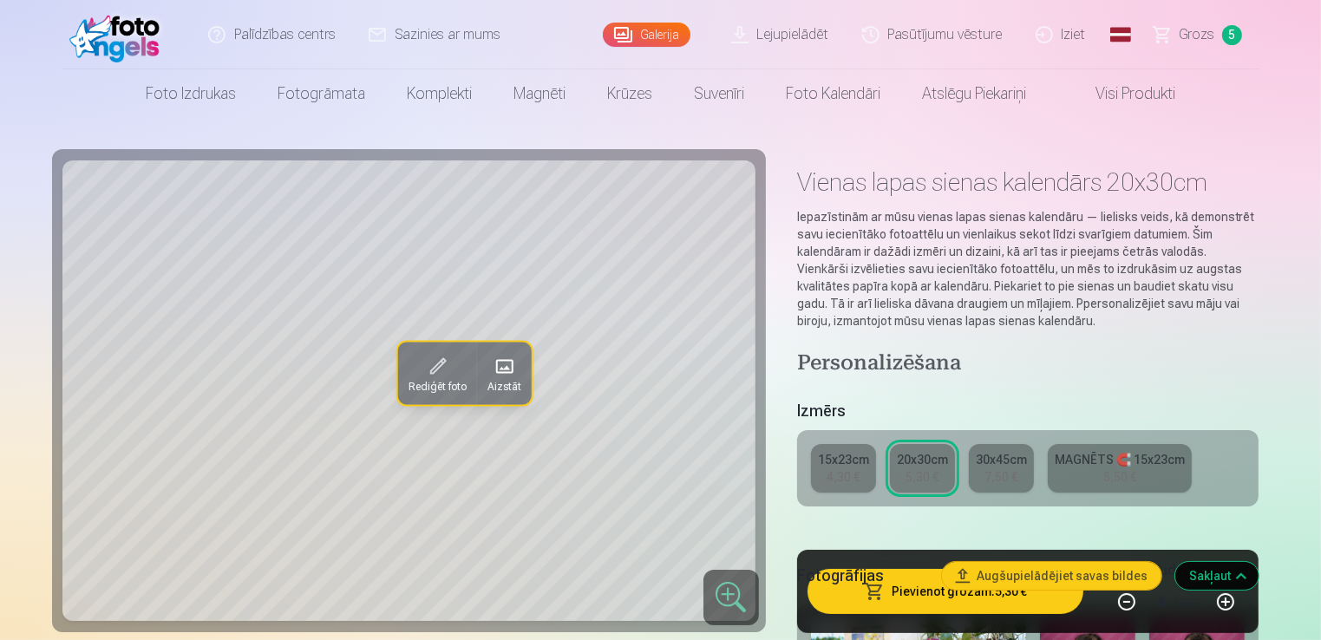
click at [1078, 461] on div "MAGNĒTS 🧲 15x23cm" at bounding box center [1120, 459] width 130 height 17
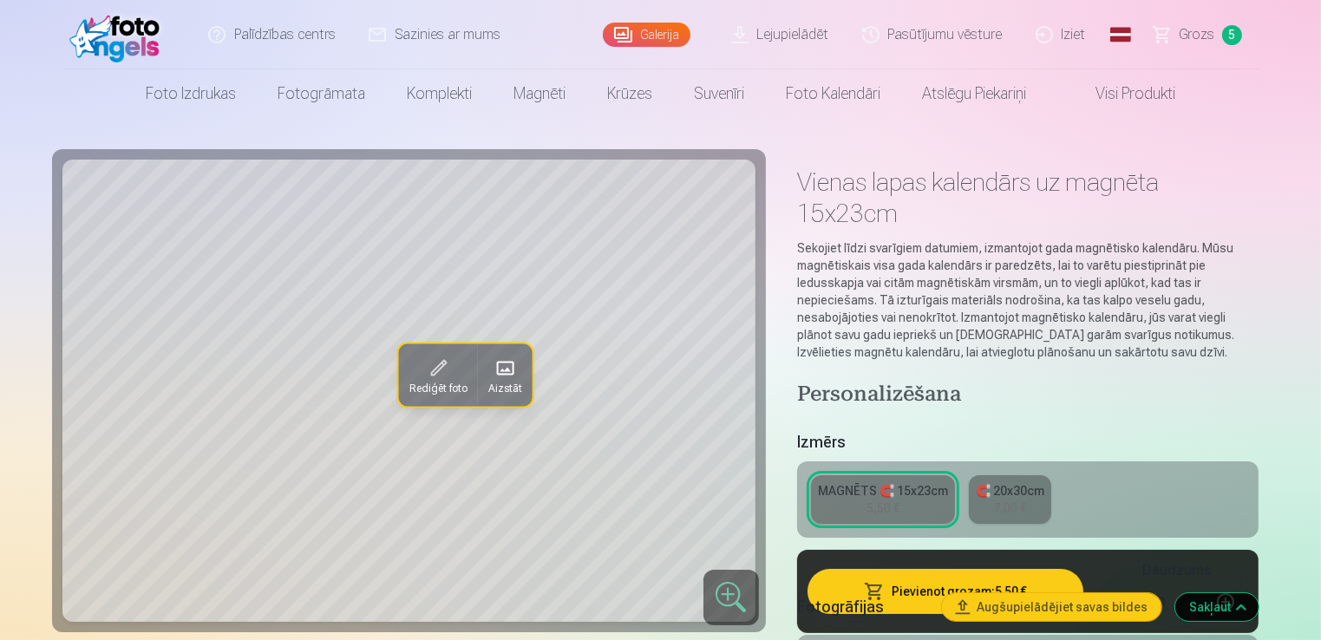
click at [505, 372] on span at bounding box center [504, 369] width 28 height 28
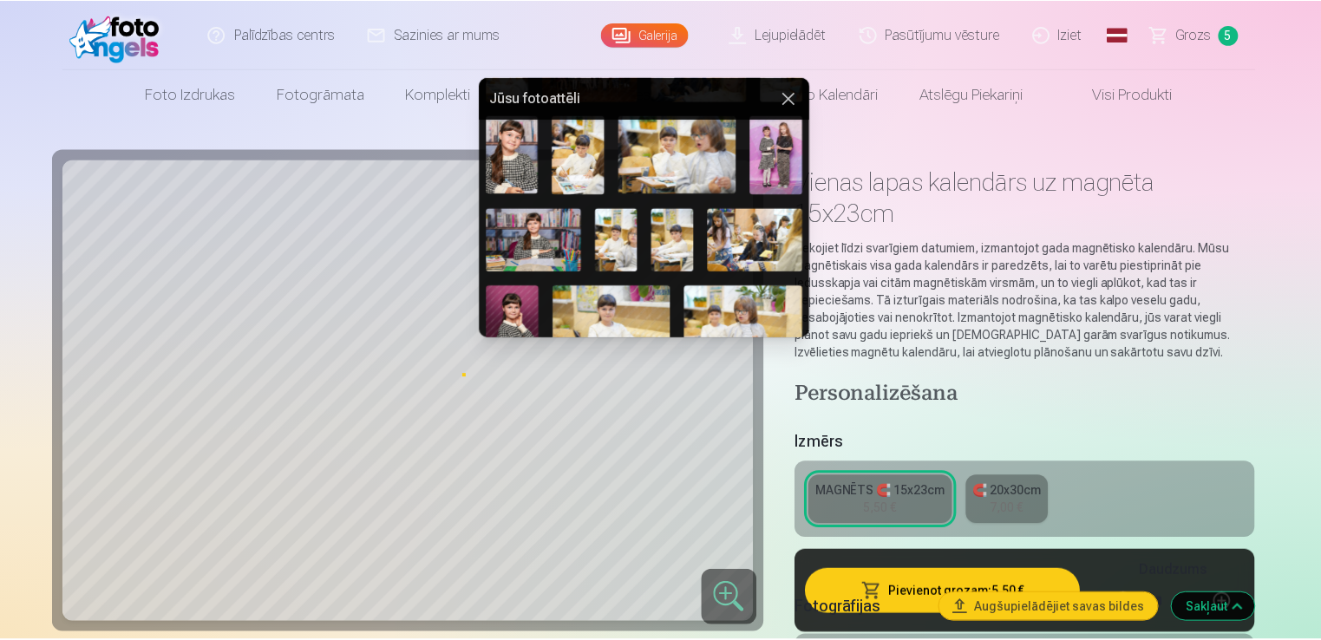
scroll to position [260, 0]
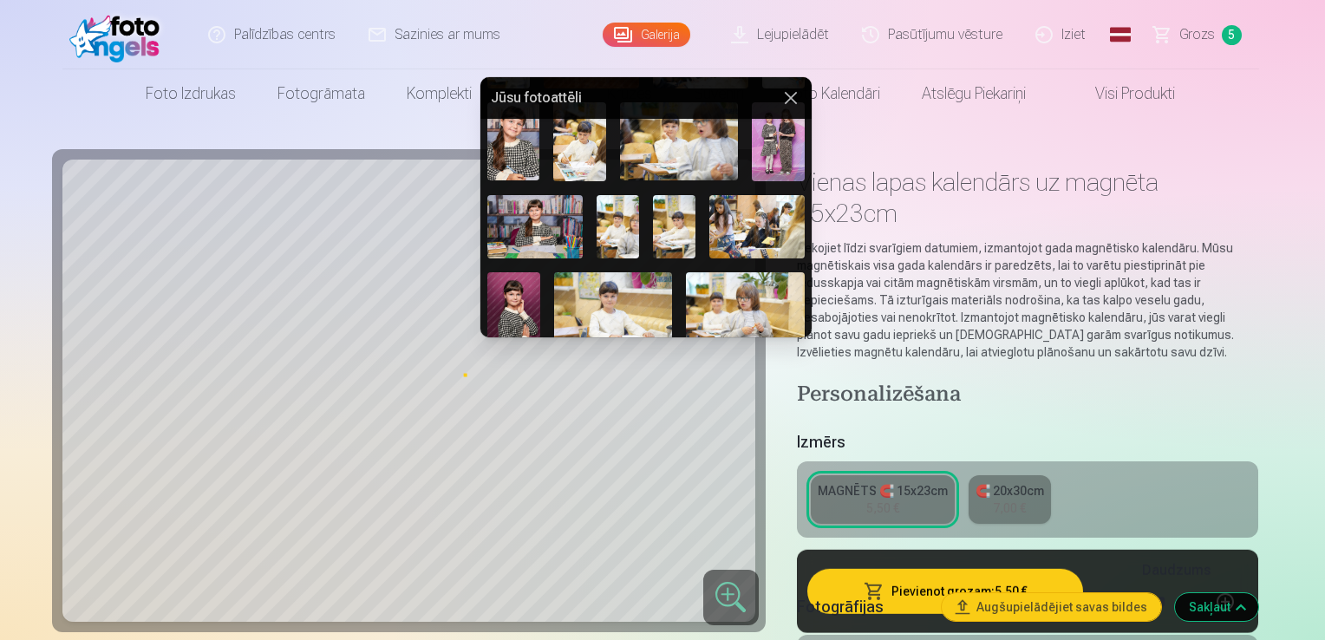
click at [536, 217] on img at bounding box center [534, 226] width 95 height 63
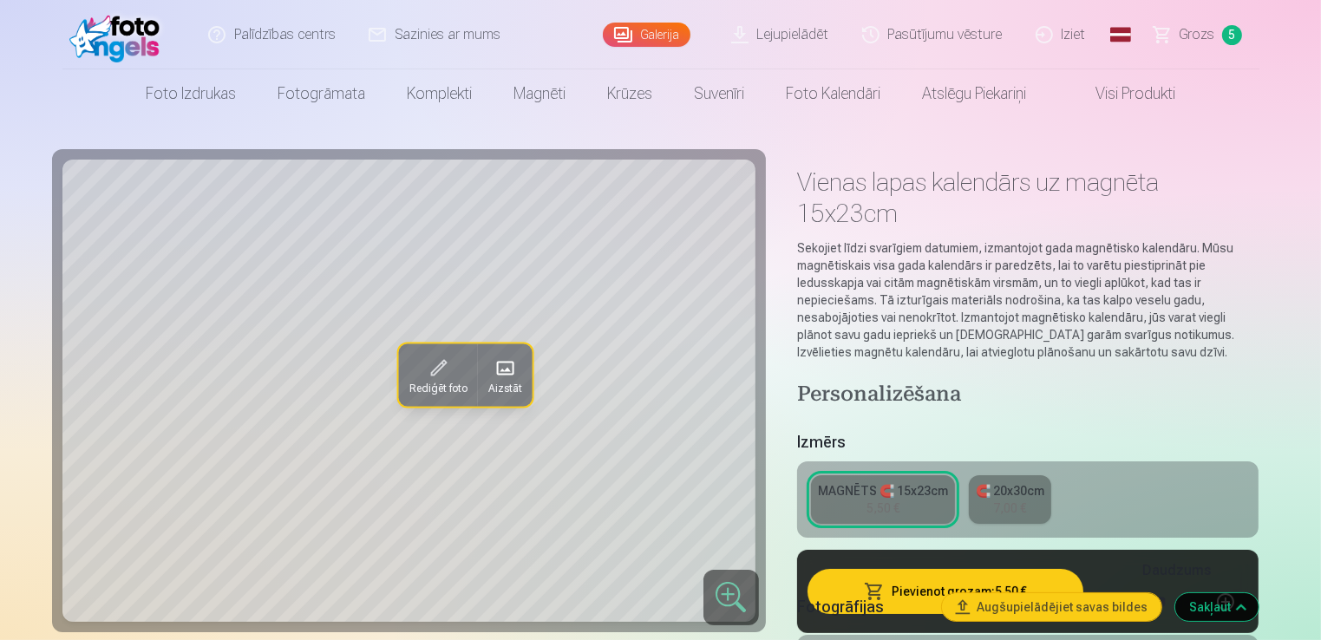
click at [1009, 500] on div "7,00 €" at bounding box center [1009, 508] width 33 height 17
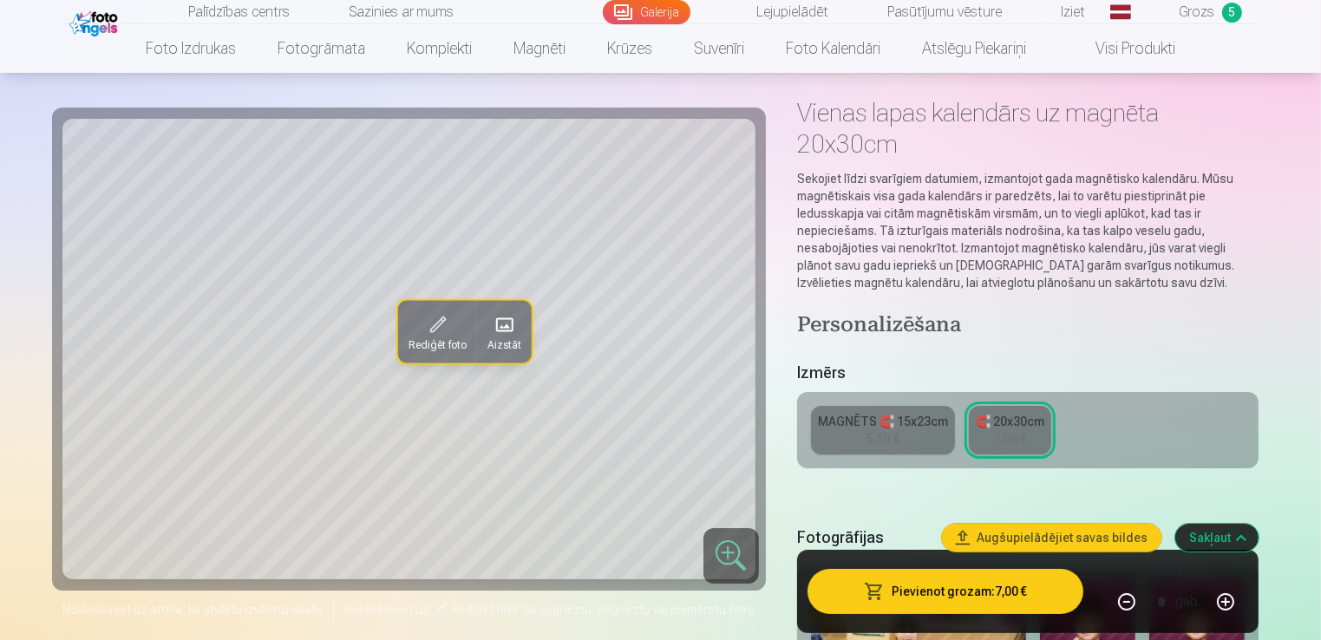
scroll to position [173, 0]
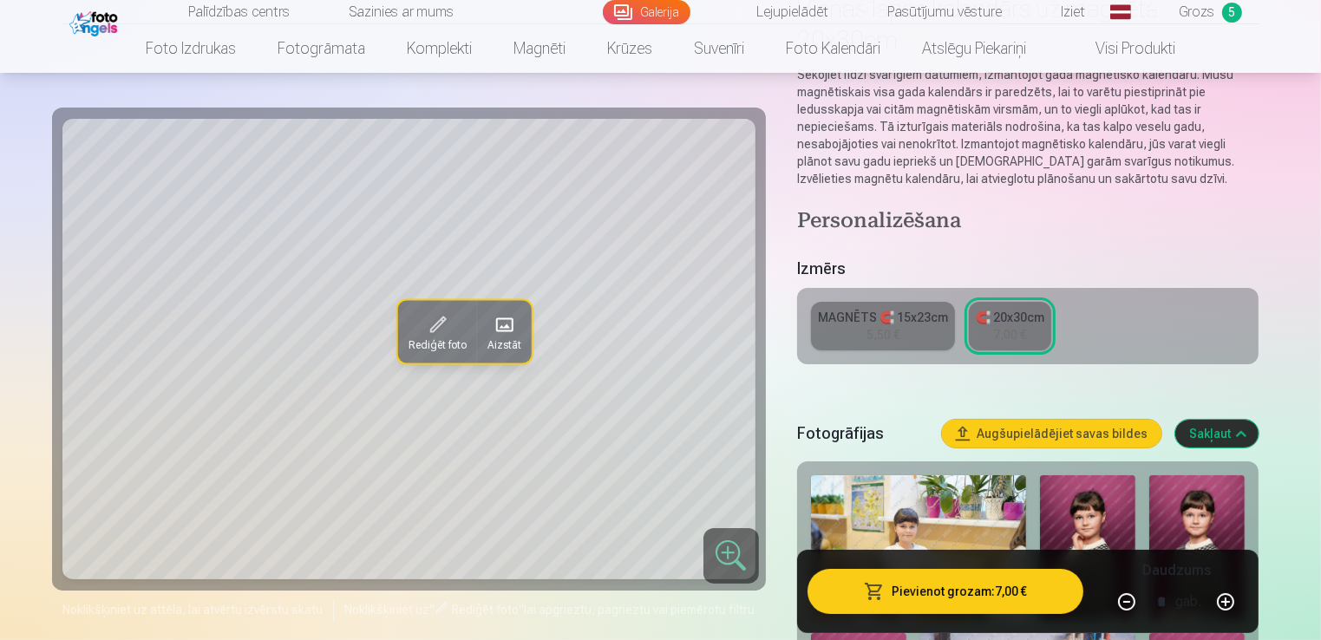
click at [883, 590] on span "button" at bounding box center [874, 591] width 21 height 17
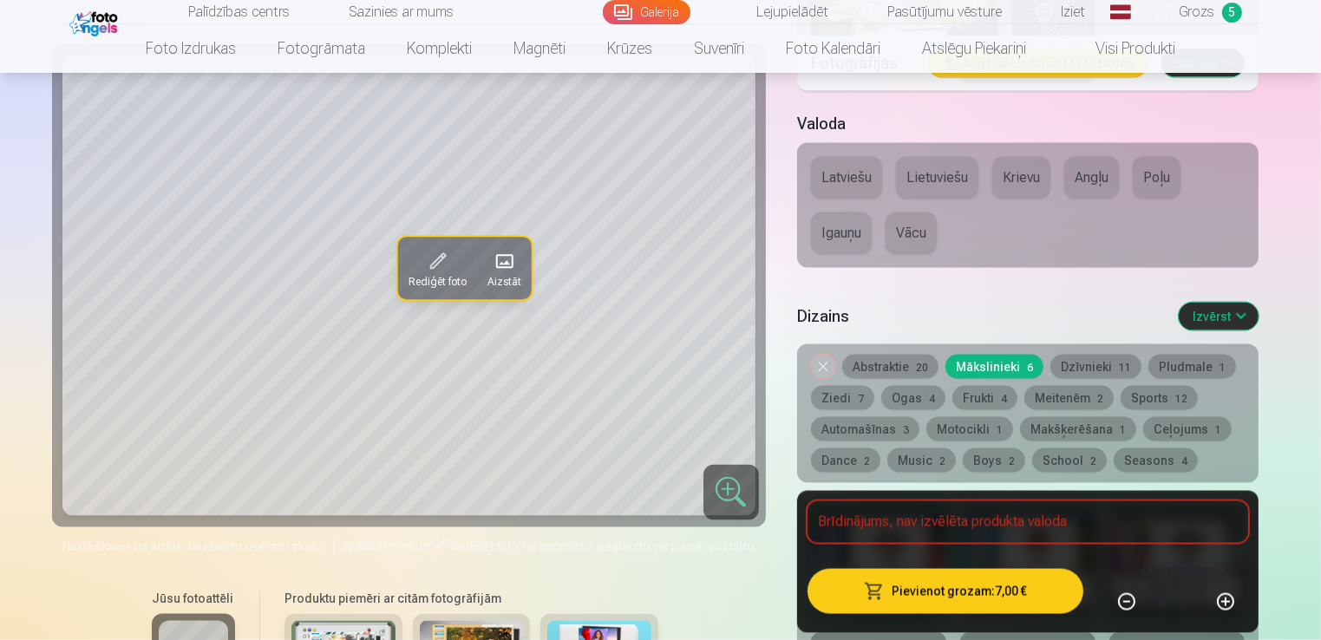
scroll to position [2428, 0]
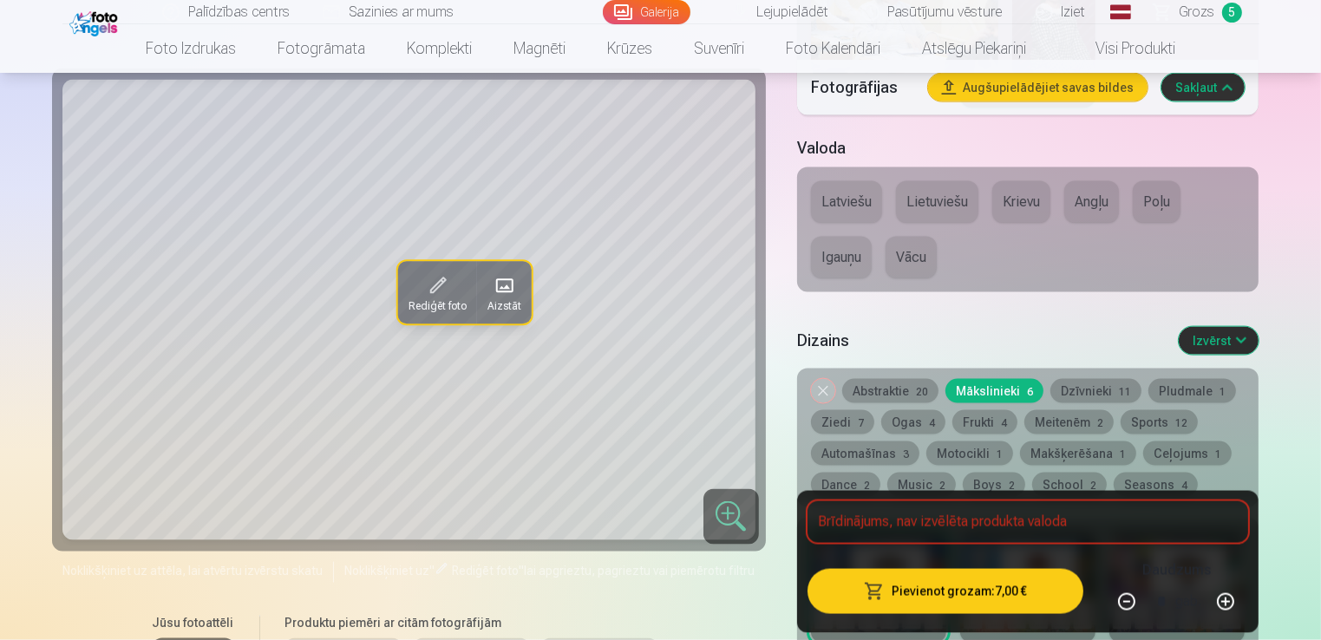
click at [846, 203] on button "Latviešu" at bounding box center [846, 202] width 71 height 42
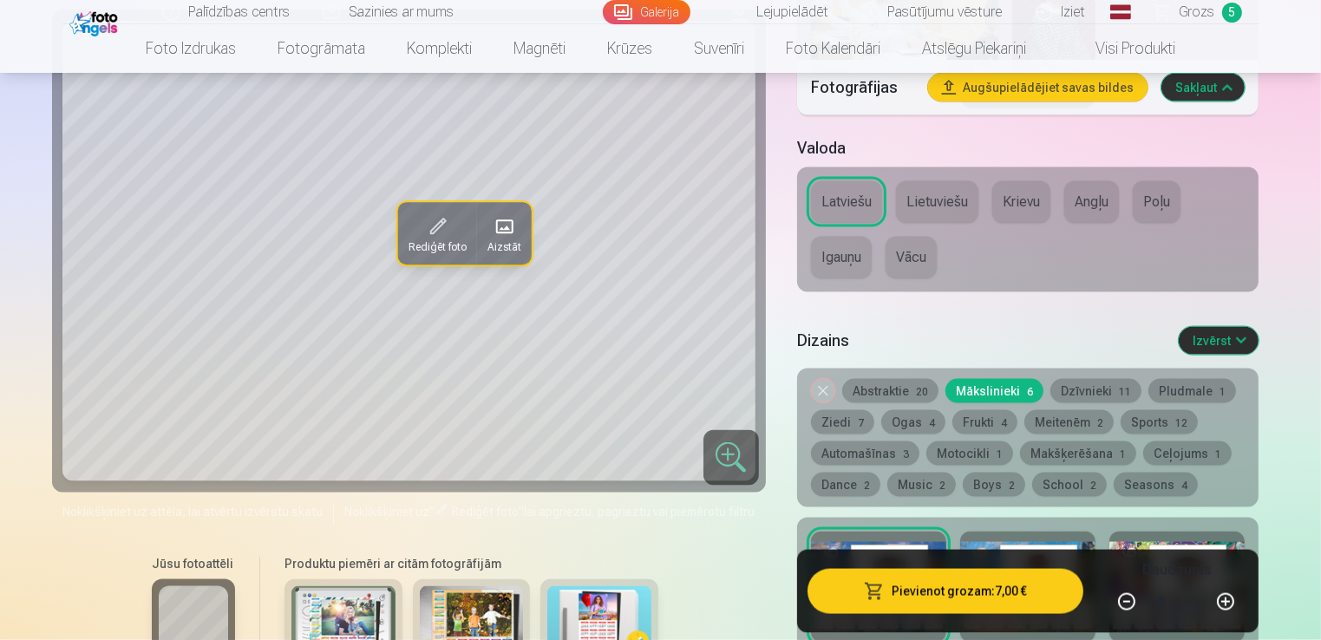
click at [1014, 206] on button "Krievu" at bounding box center [1021, 202] width 58 height 42
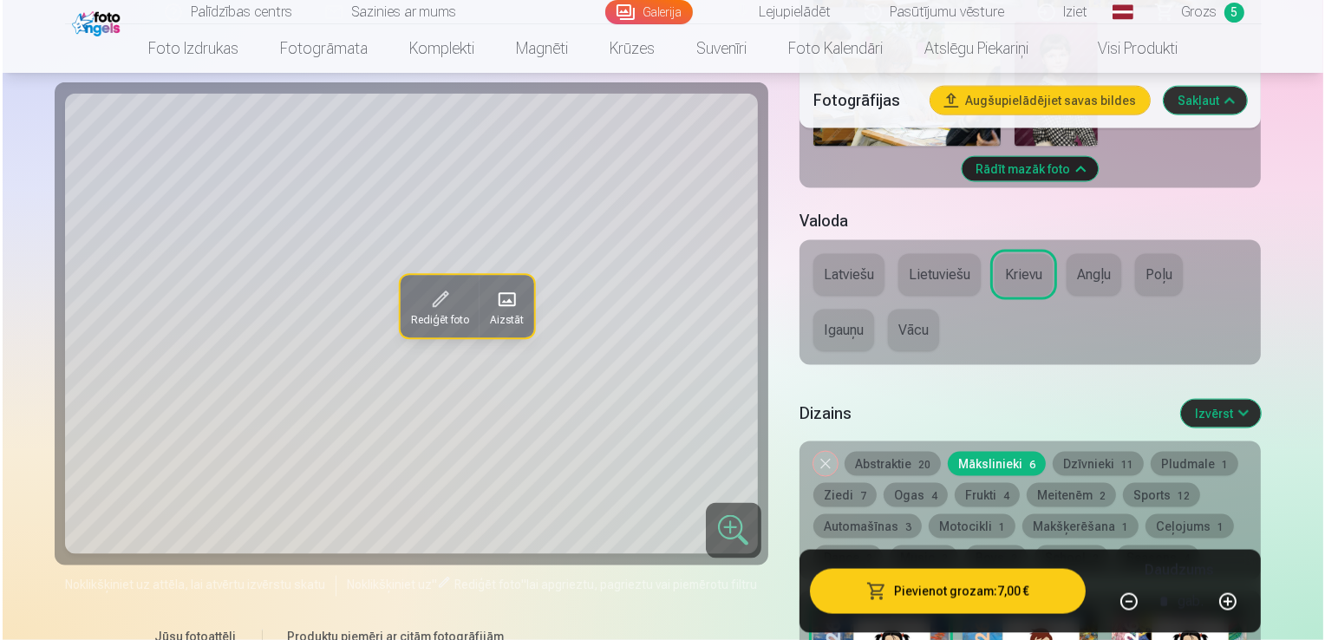
scroll to position [2255, 0]
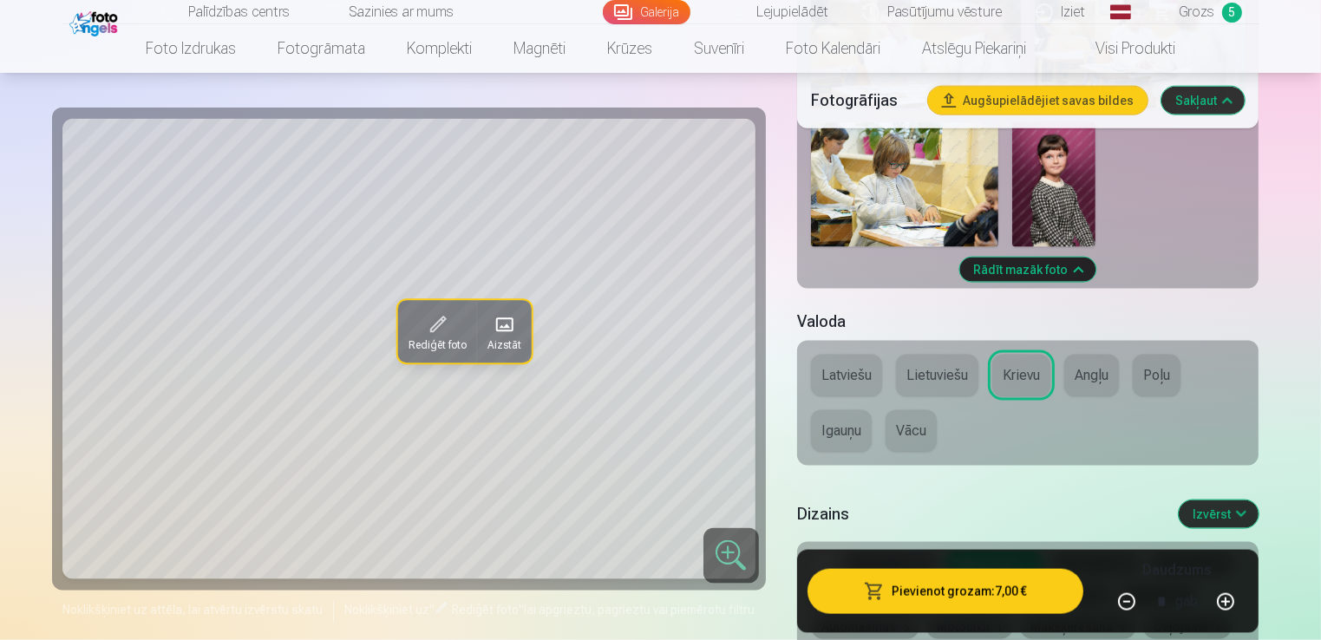
click at [960, 600] on button "Pievienot grozam : 7,00 €" at bounding box center [945, 591] width 277 height 45
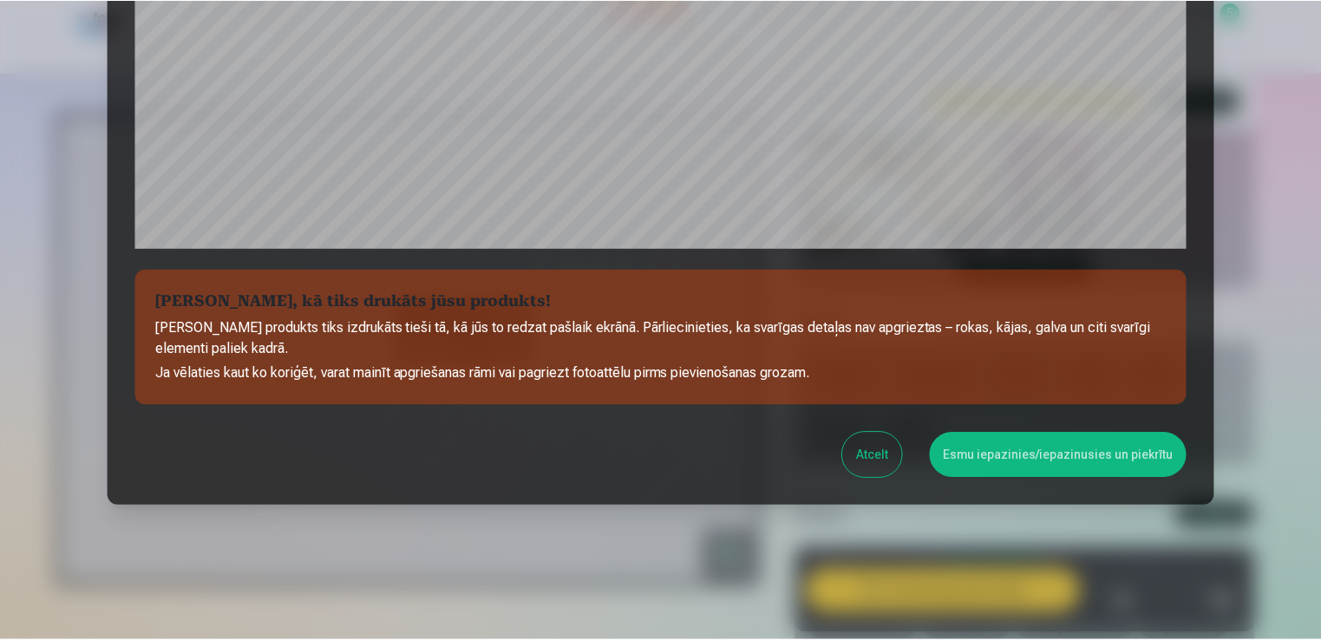
scroll to position [608, 0]
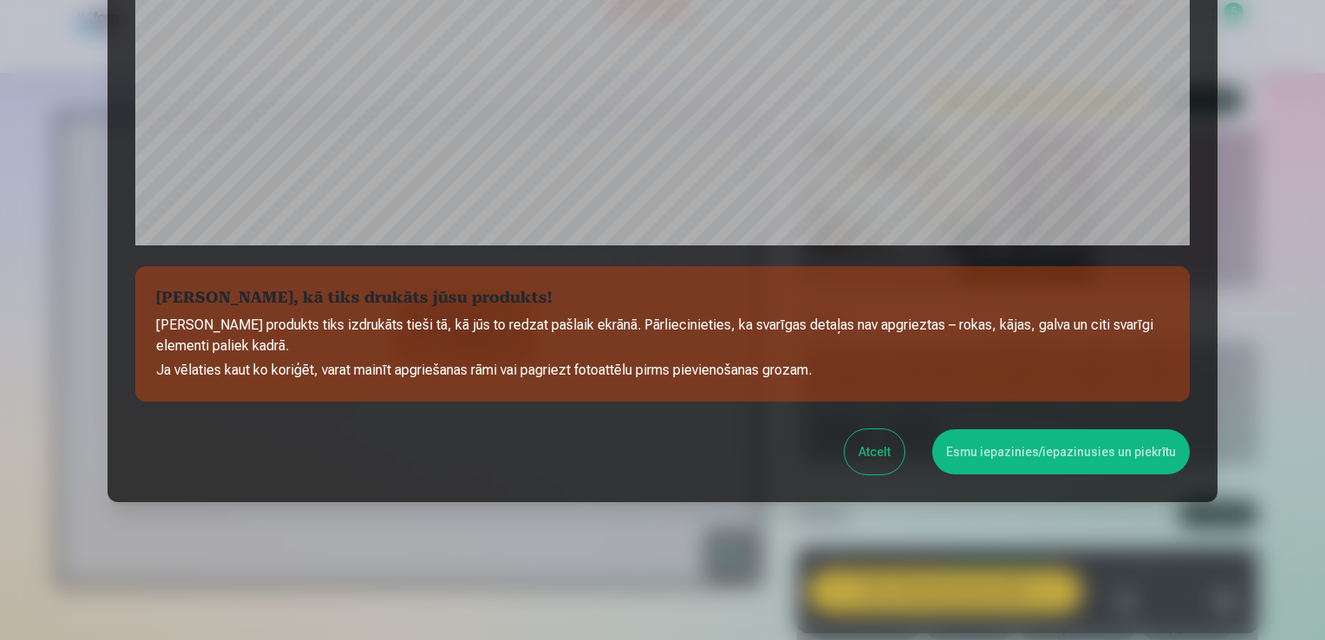
click at [1010, 460] on button "Esmu iepazinies/iepazinusies un piekrītu" at bounding box center [1061, 451] width 258 height 45
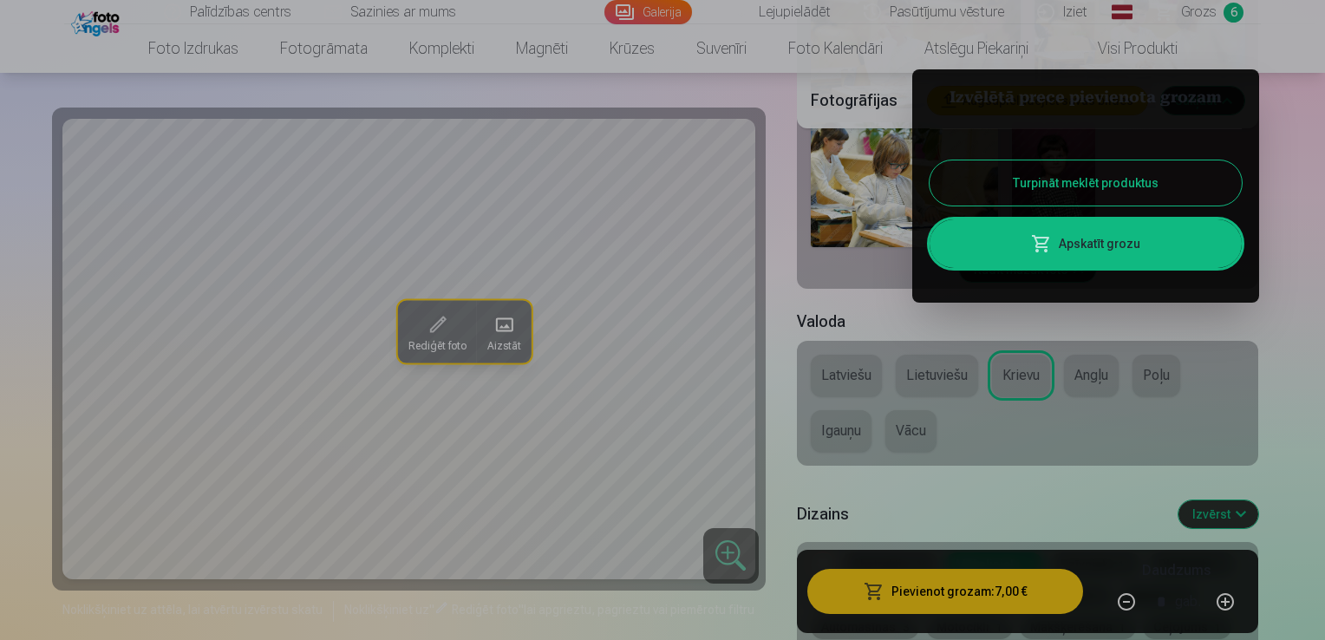
click at [1319, 310] on div at bounding box center [662, 320] width 1325 height 640
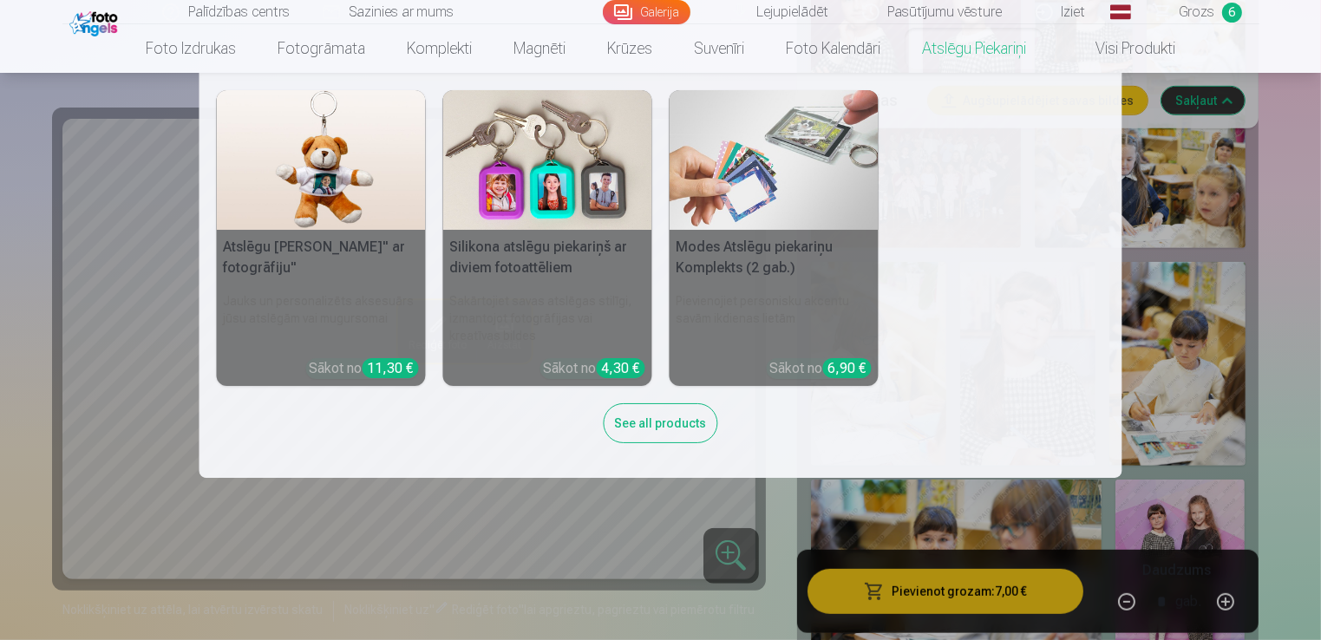
scroll to position [1016, 0]
click at [333, 174] on img at bounding box center [321, 160] width 209 height 140
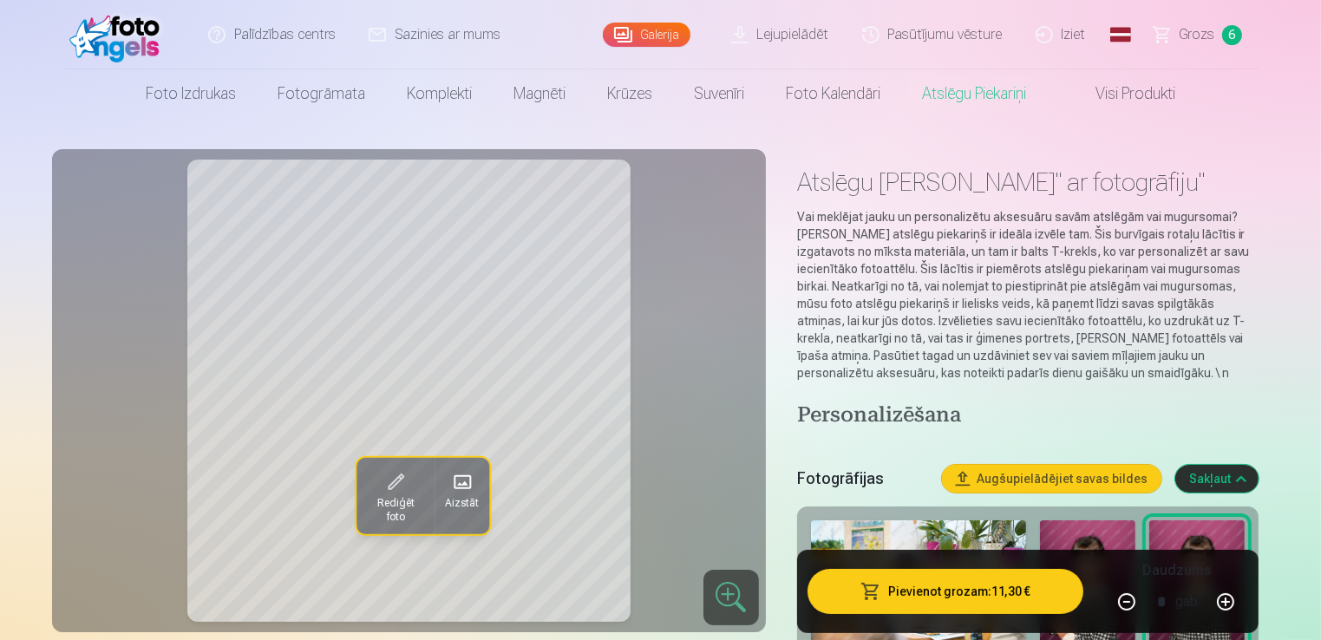
click at [461, 484] on span at bounding box center [462, 482] width 28 height 28
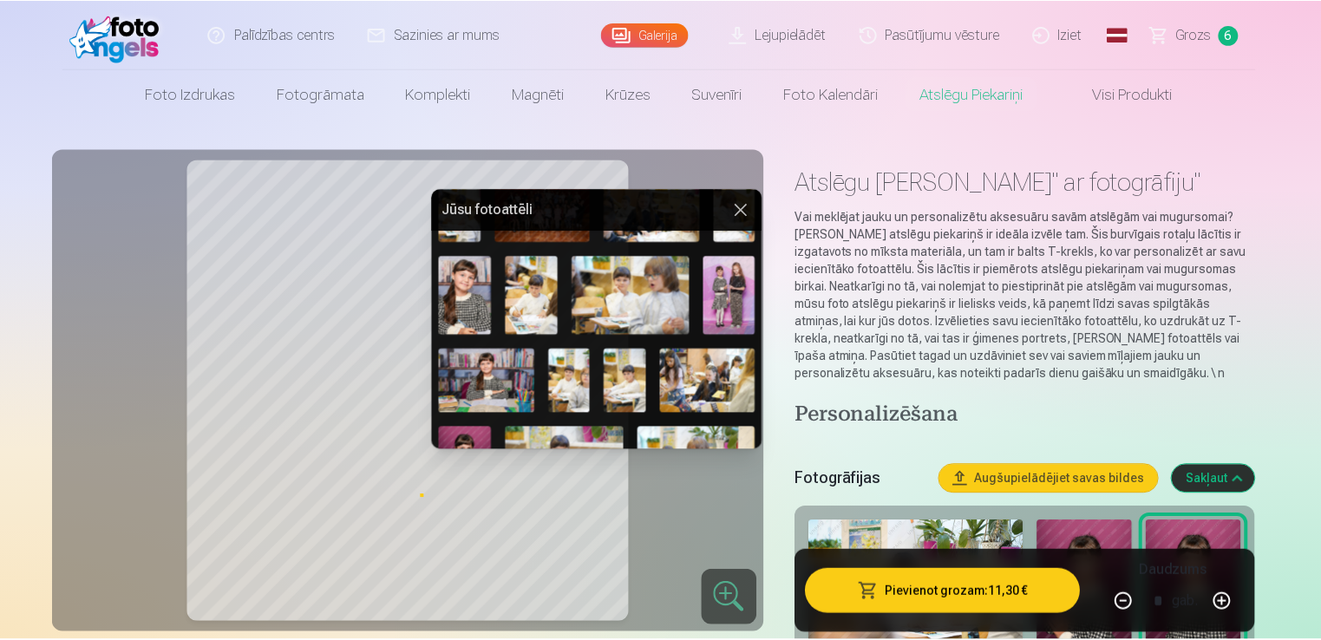
scroll to position [220, 0]
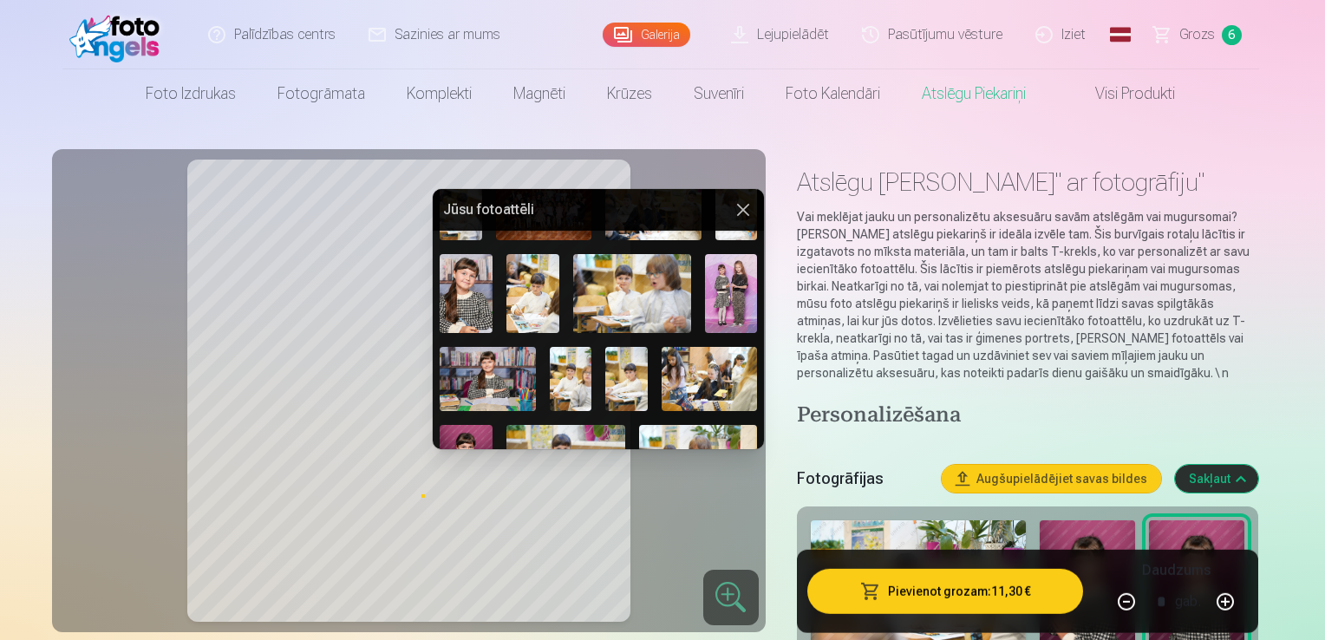
click at [740, 293] on img at bounding box center [731, 293] width 53 height 79
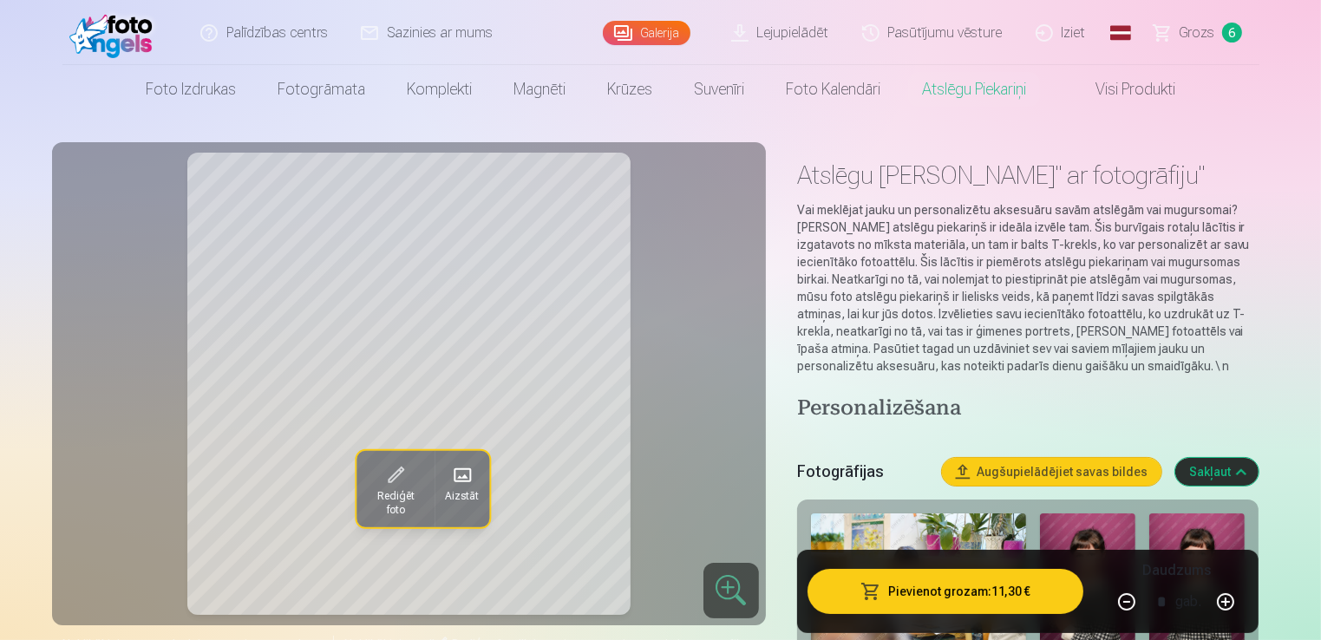
scroll to position [9, 0]
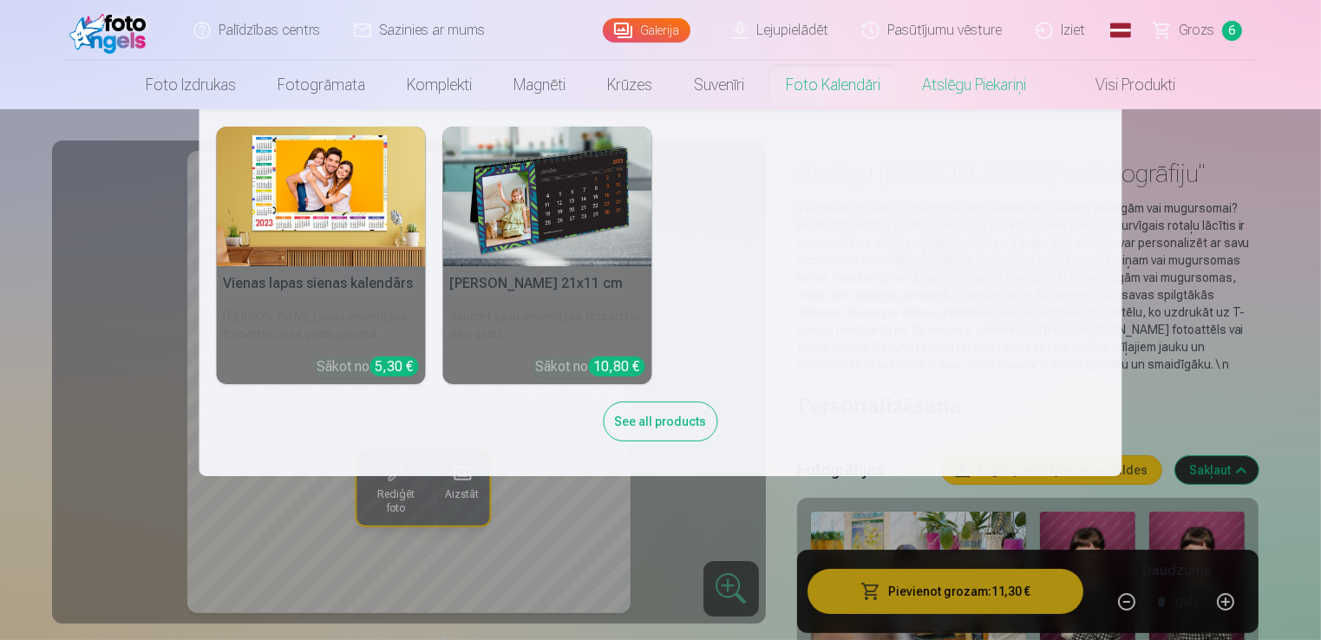
drag, startPoint x: 776, startPoint y: 94, endPoint x: 717, endPoint y: 84, distance: 59.7
click at [717, 84] on link "Suvenīri" at bounding box center [719, 85] width 92 height 49
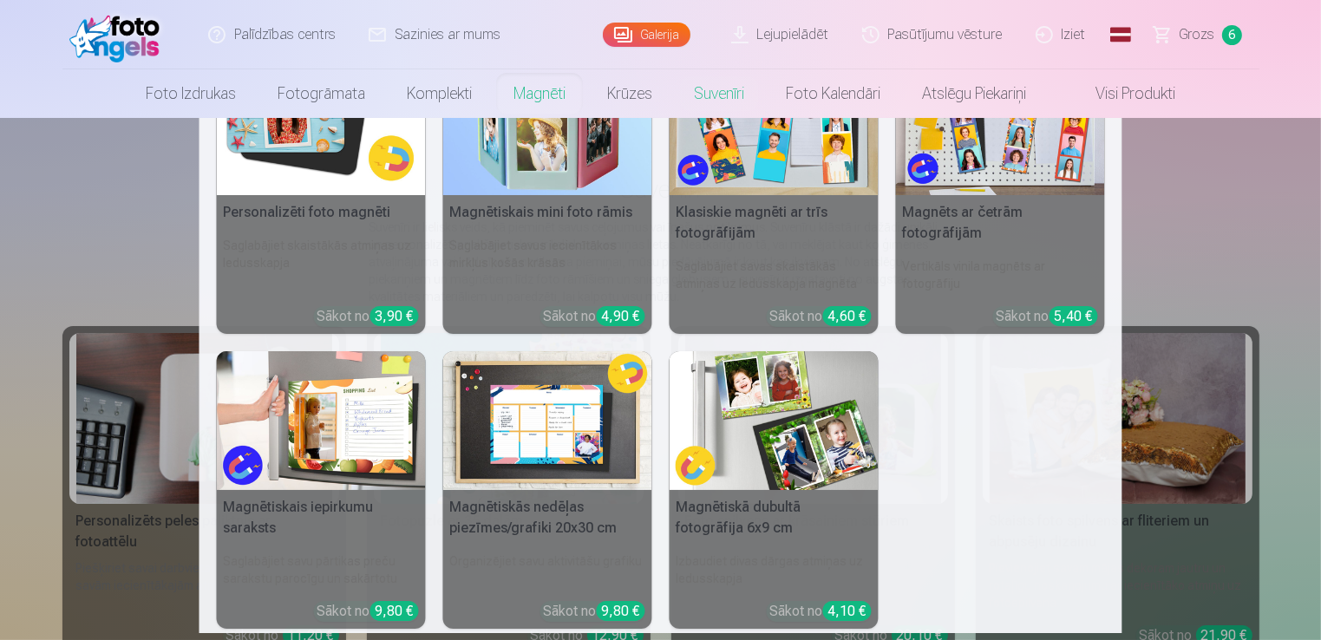
scroll to position [167, 0]
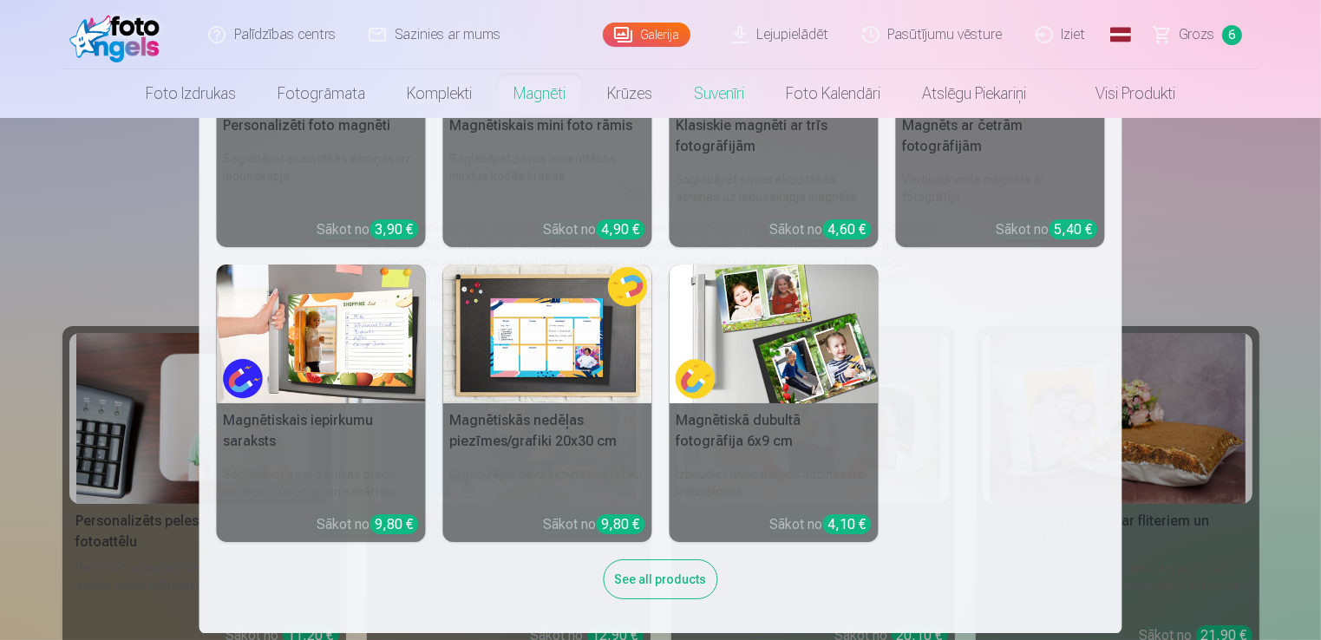
click at [789, 365] on img at bounding box center [774, 335] width 209 height 140
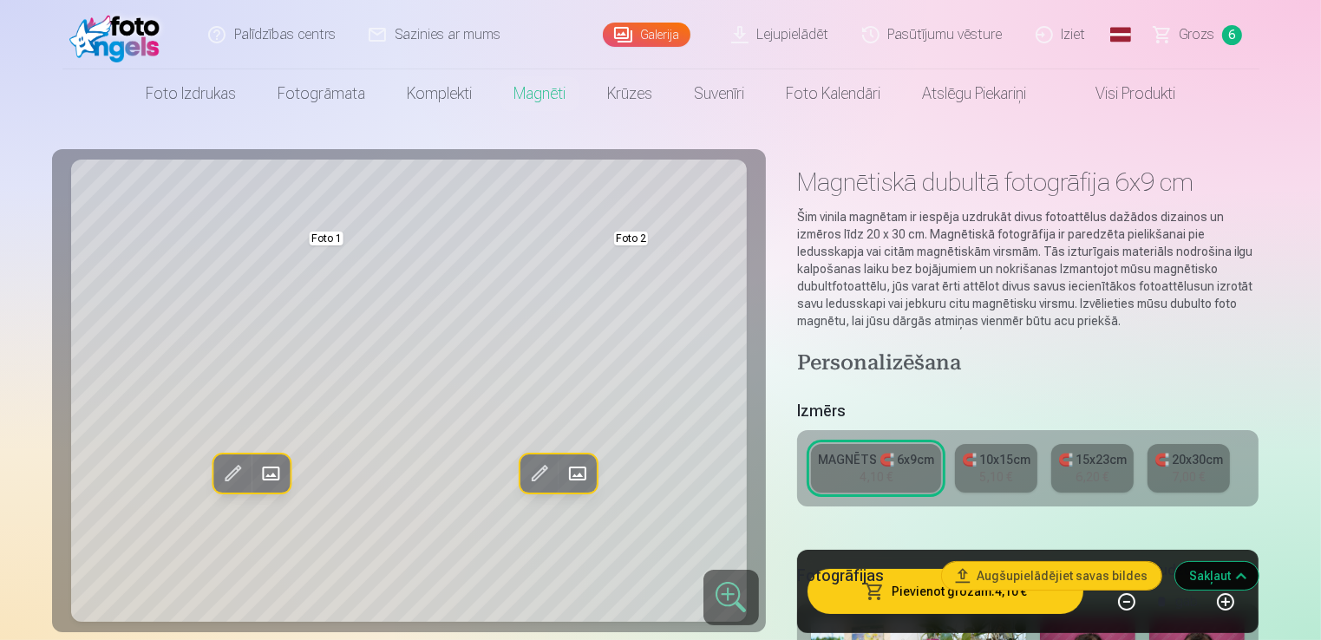
click at [273, 474] on span at bounding box center [272, 475] width 28 height 28
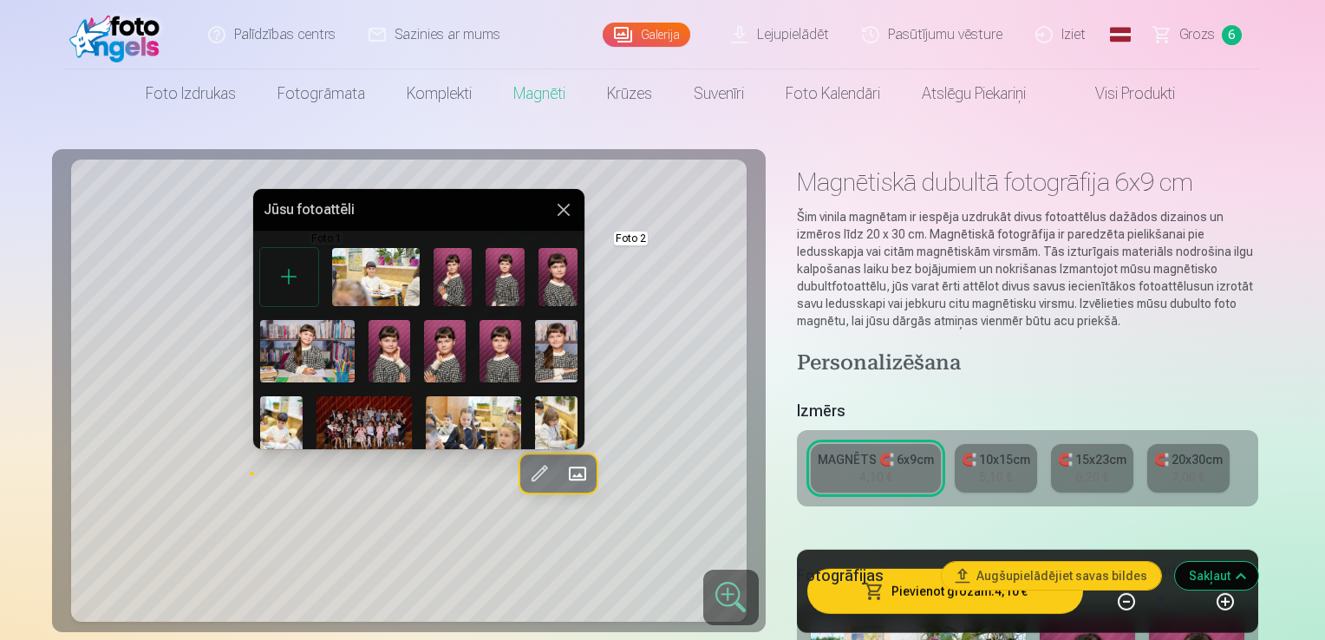
click at [395, 333] on img at bounding box center [390, 351] width 42 height 62
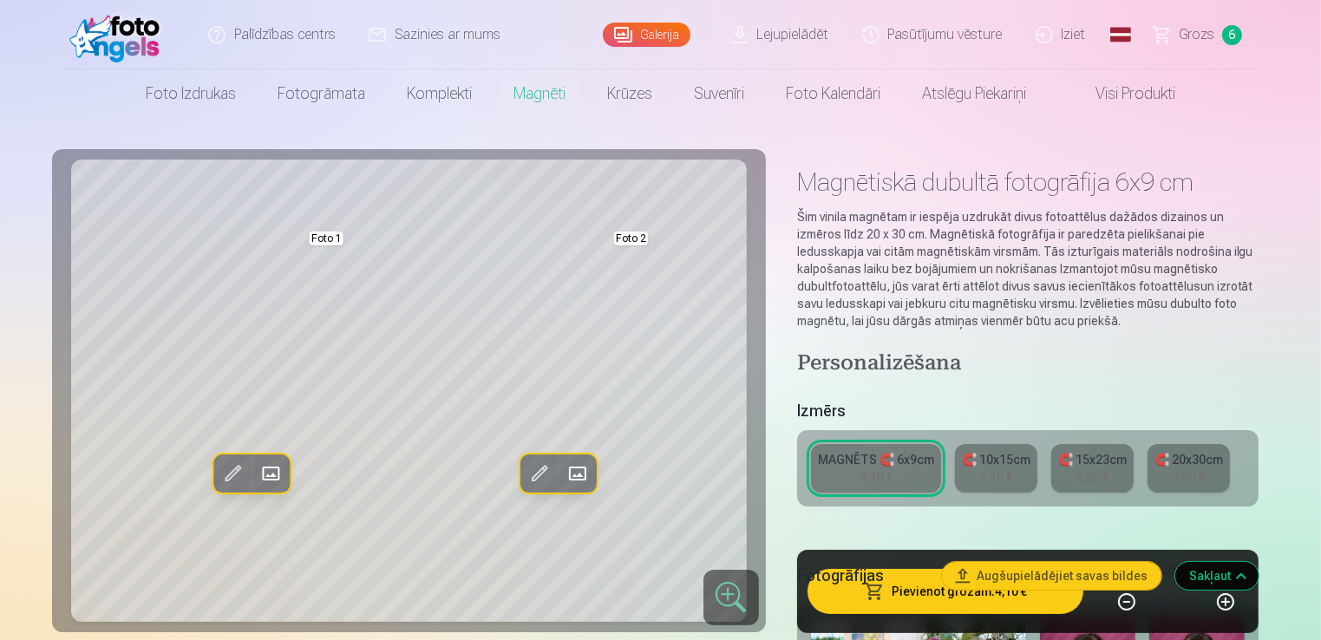
click at [577, 474] on span at bounding box center [577, 475] width 28 height 28
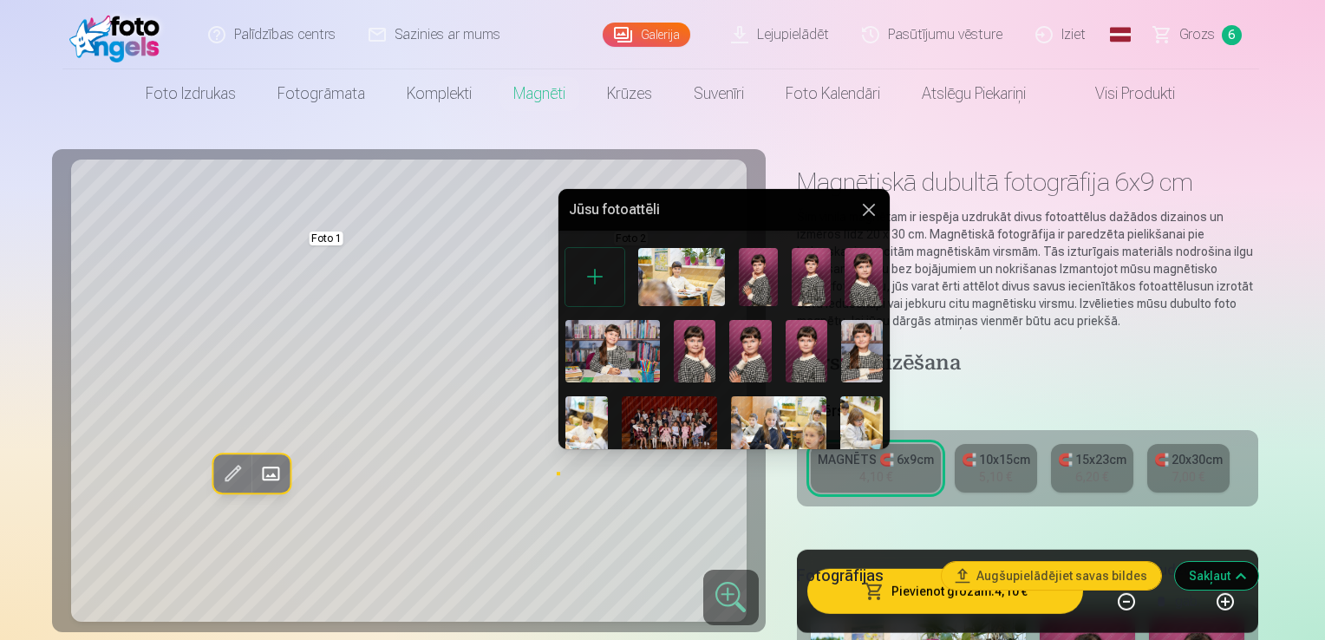
click at [604, 335] on img at bounding box center [612, 351] width 95 height 62
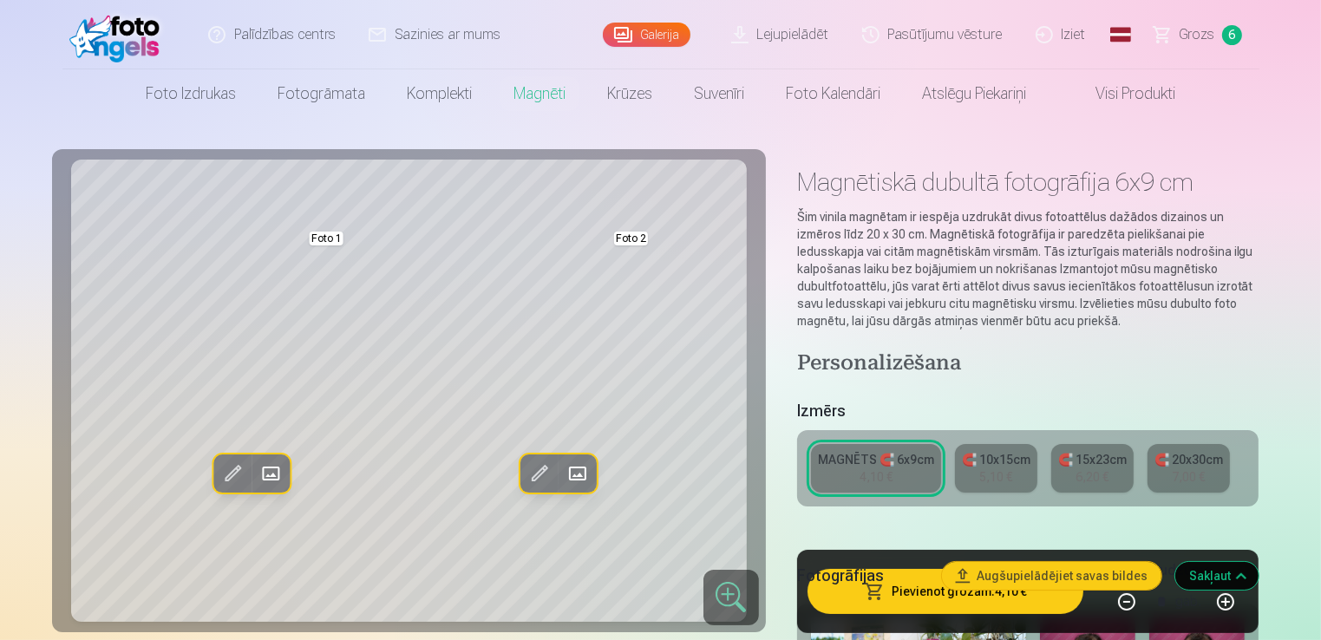
click at [579, 478] on span at bounding box center [577, 475] width 28 height 28
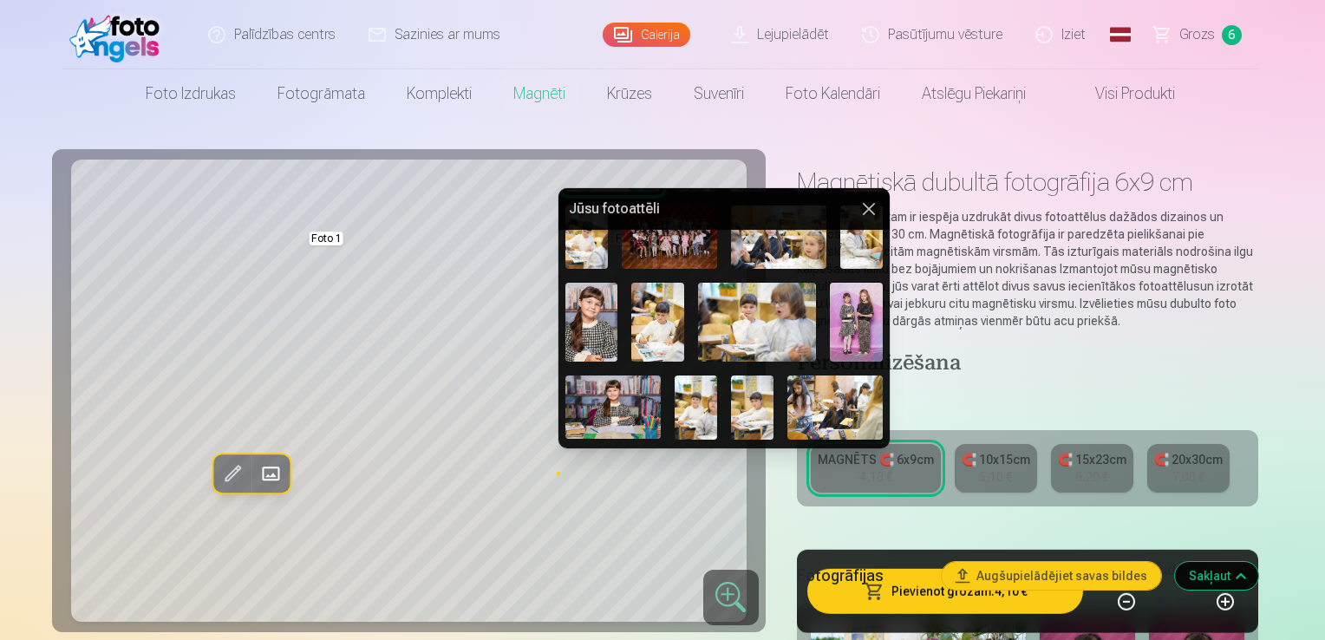
scroll to position [199, 0]
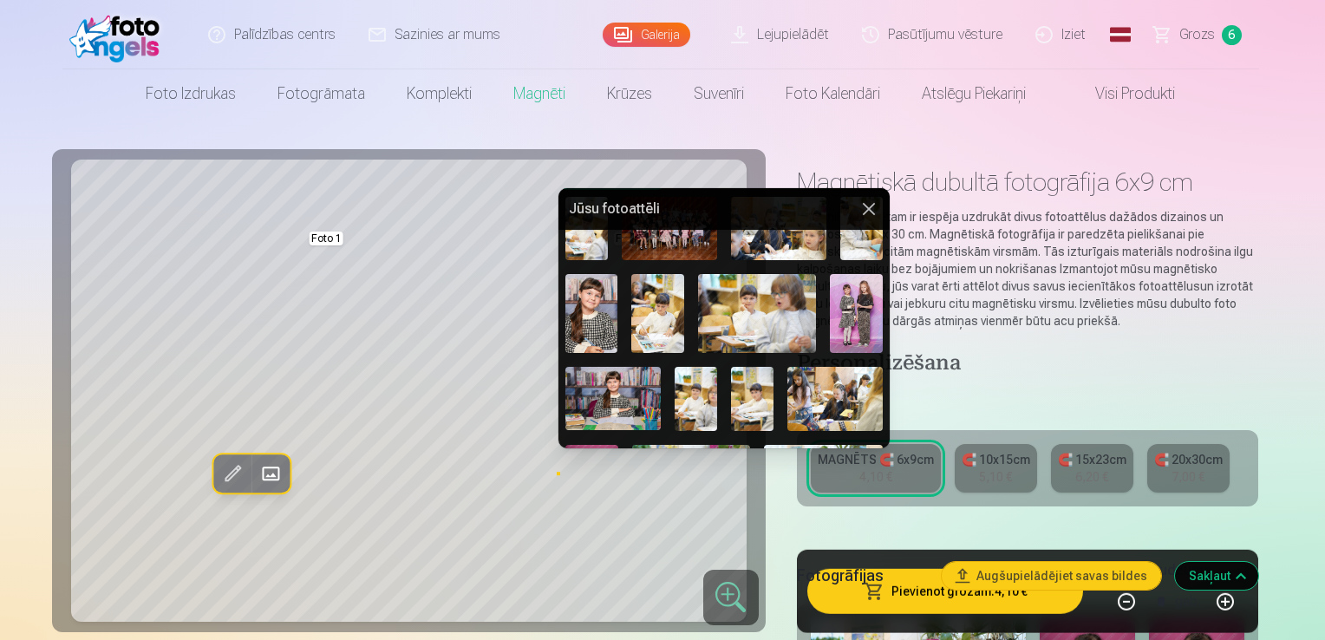
click at [762, 322] on img at bounding box center [757, 313] width 118 height 79
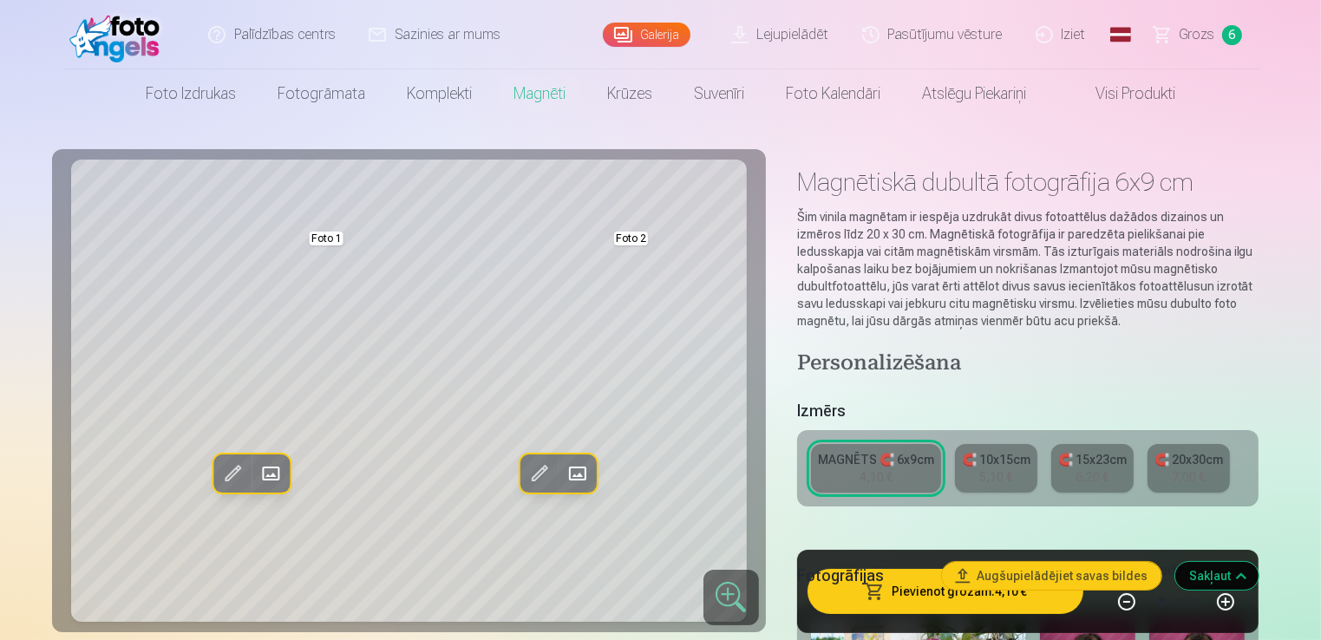
click at [585, 463] on span at bounding box center [577, 475] width 28 height 28
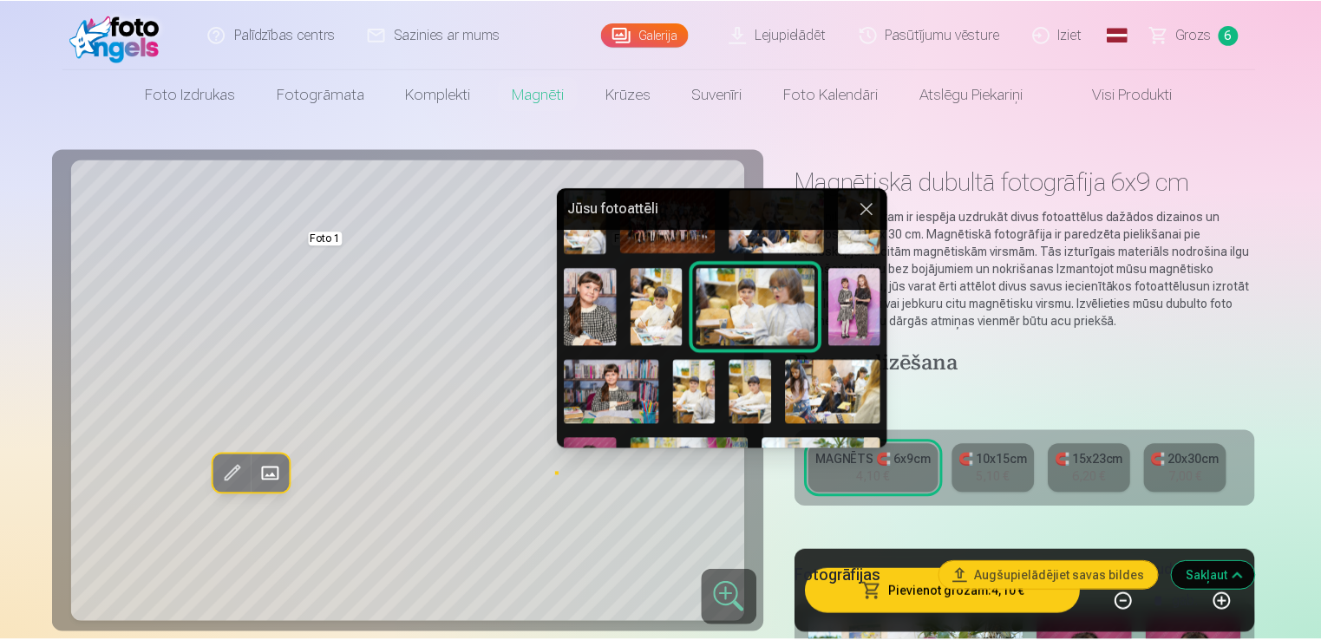
scroll to position [219, 0]
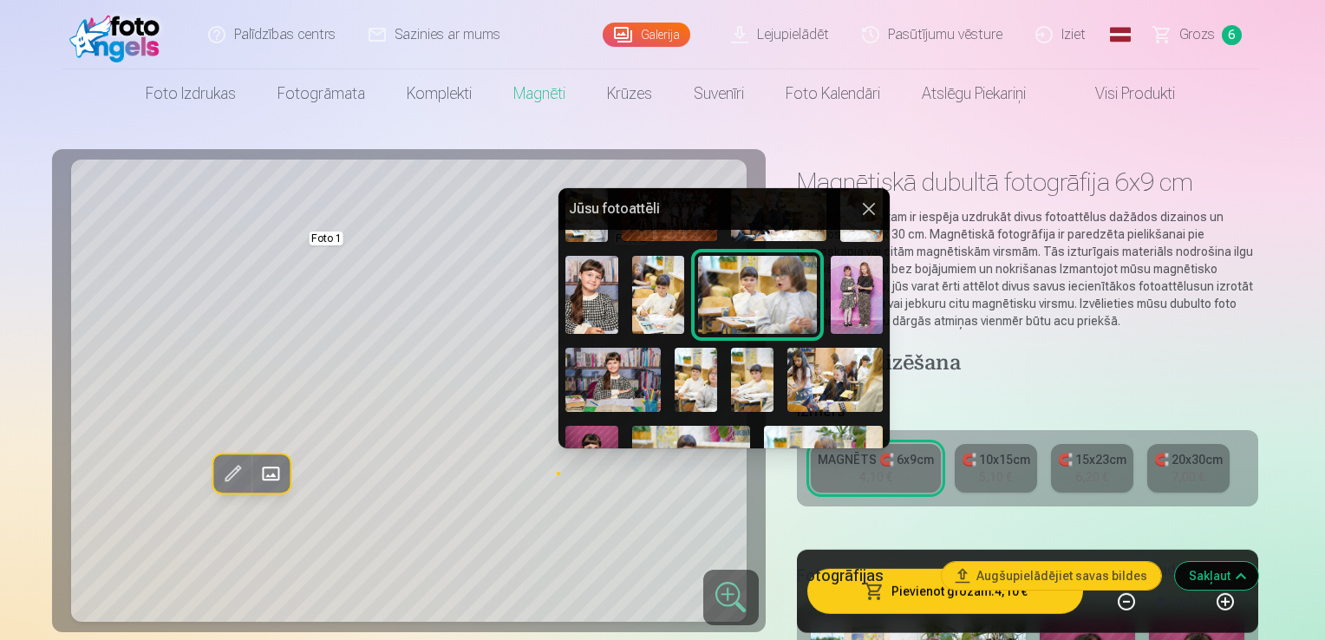
click at [868, 307] on img at bounding box center [857, 295] width 53 height 79
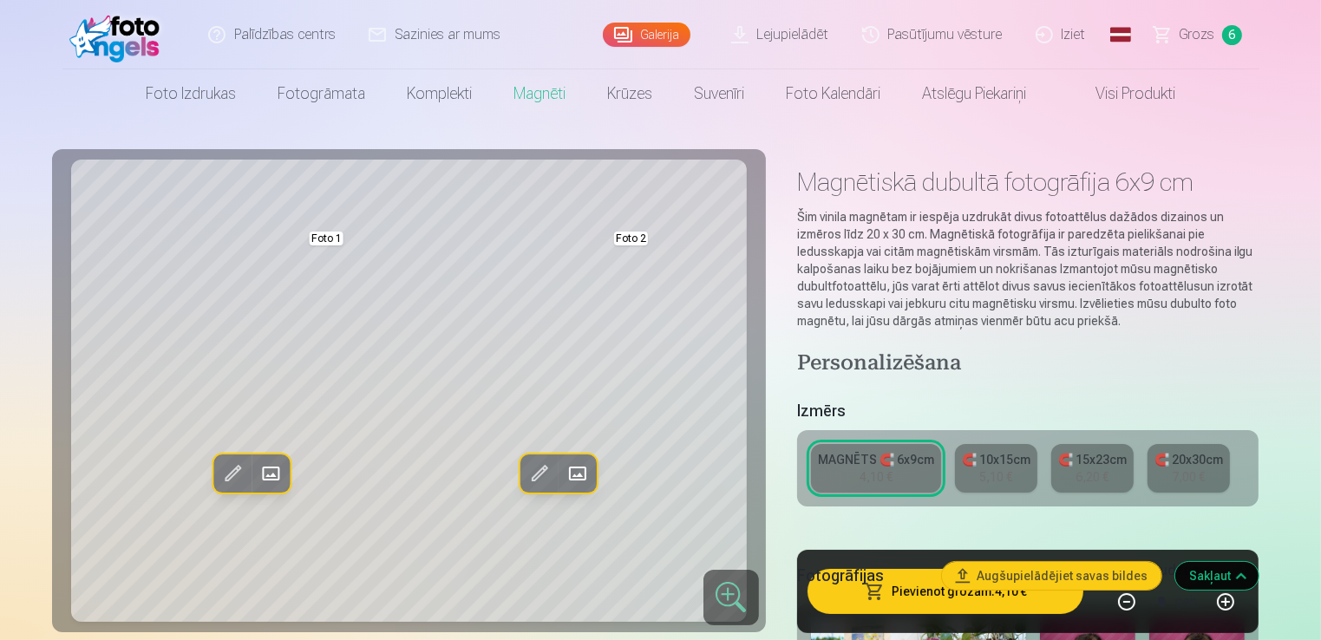
click at [1003, 464] on div "🧲 10x15cm" at bounding box center [996, 459] width 69 height 17
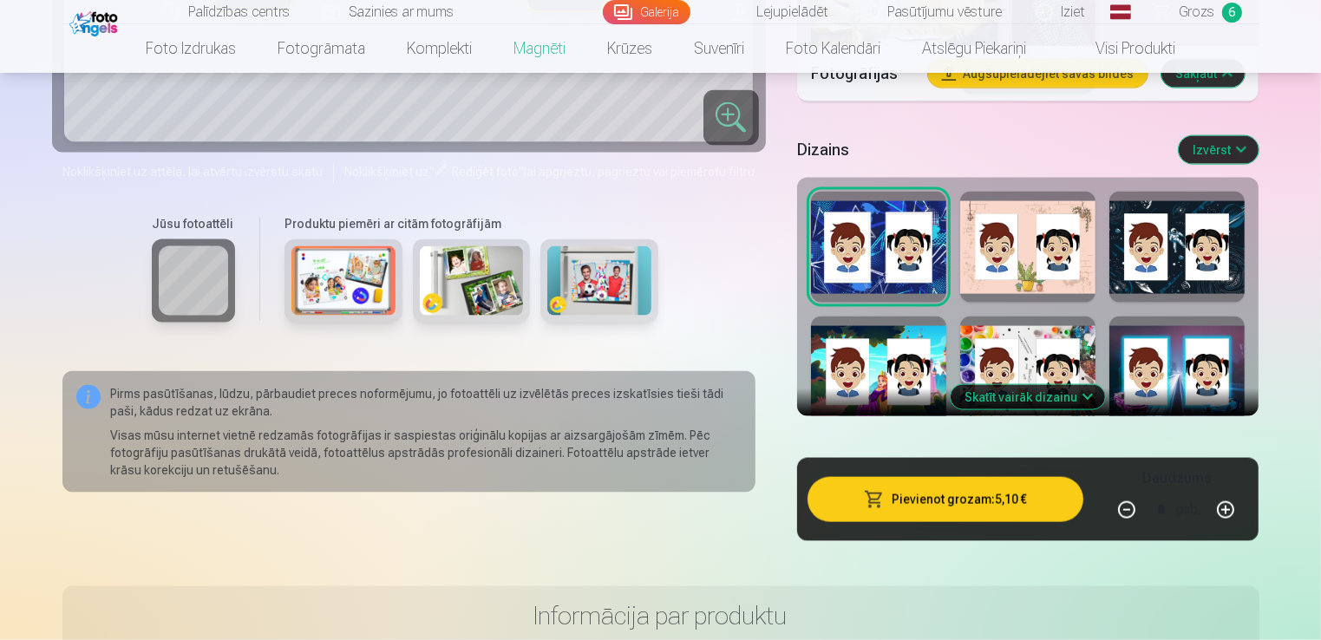
scroll to position [2342, 0]
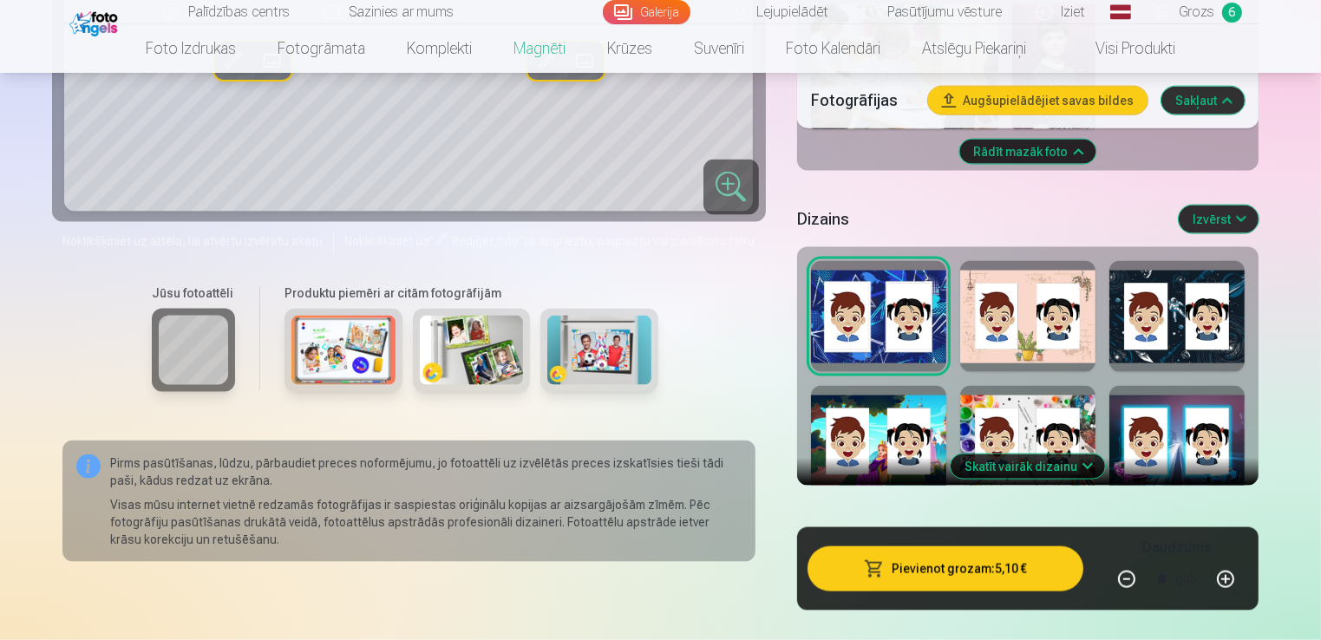
click at [1037, 405] on div at bounding box center [1027, 441] width 135 height 111
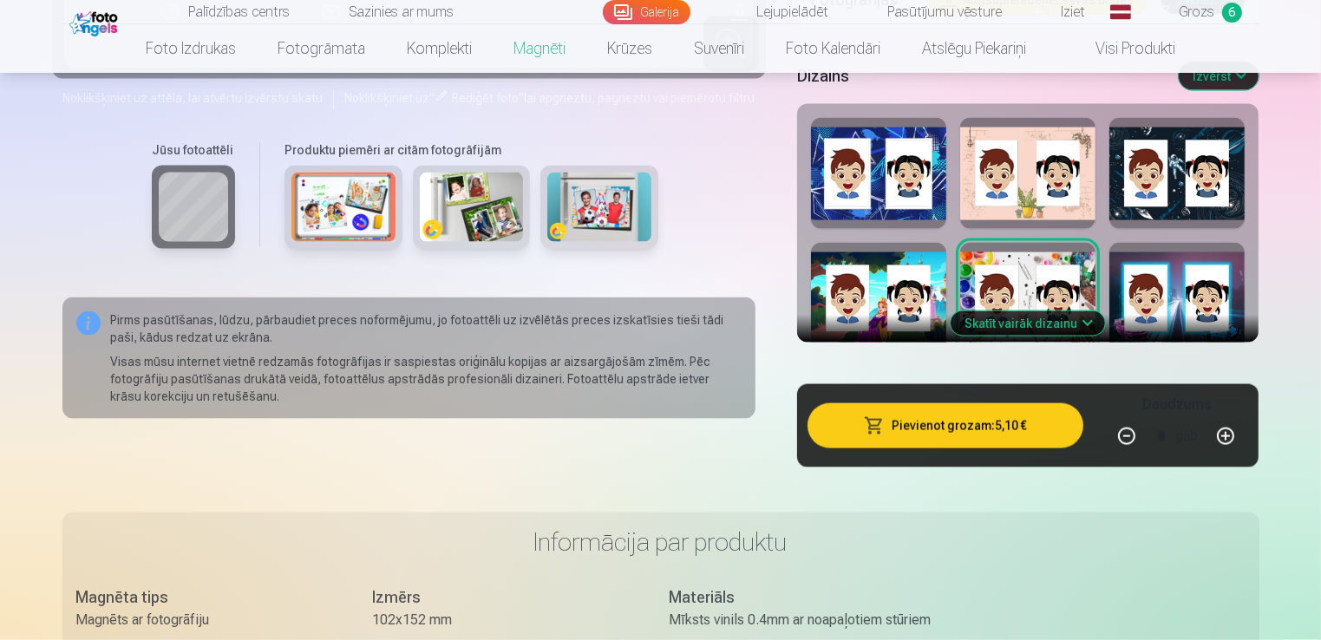
scroll to position [2515, 0]
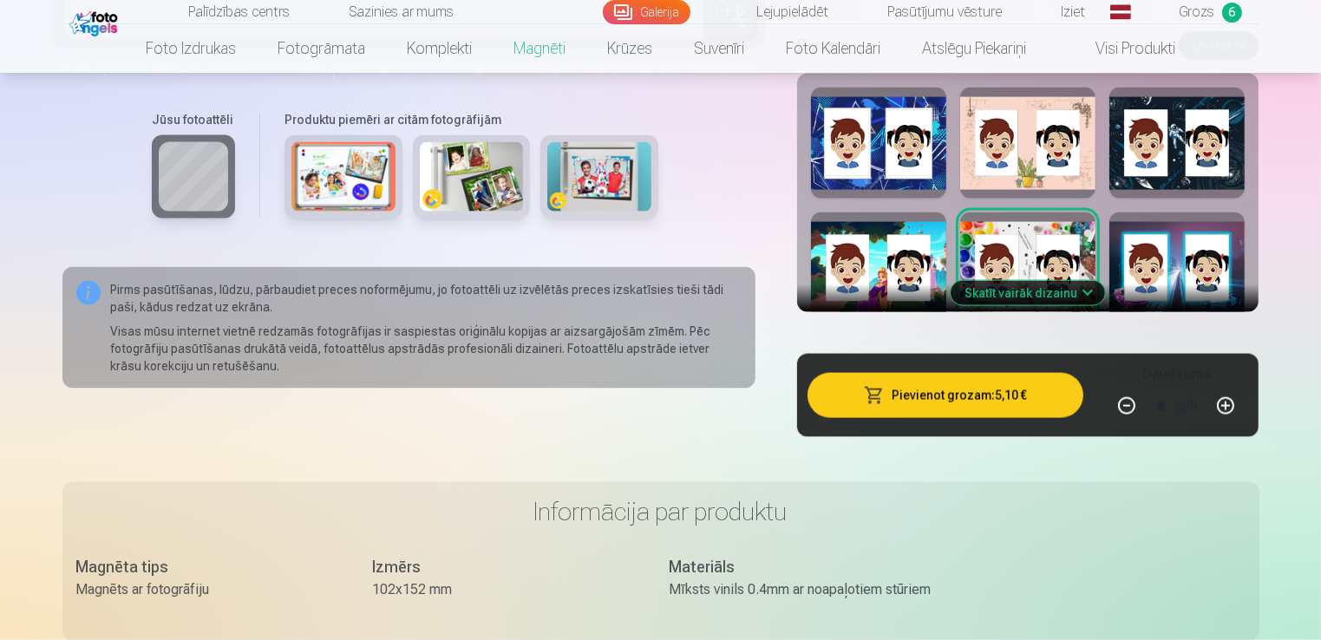
click at [1082, 297] on button "Skatīt vairāk dizainu" at bounding box center [1028, 293] width 154 height 24
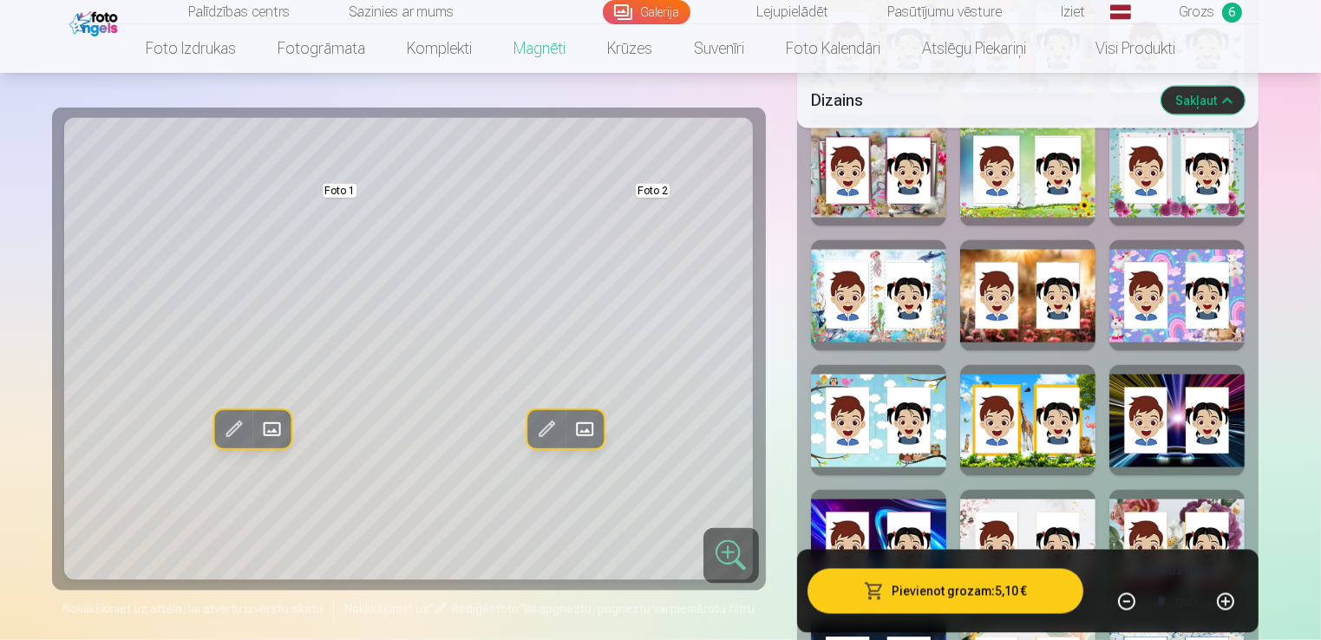
scroll to position [3209, 0]
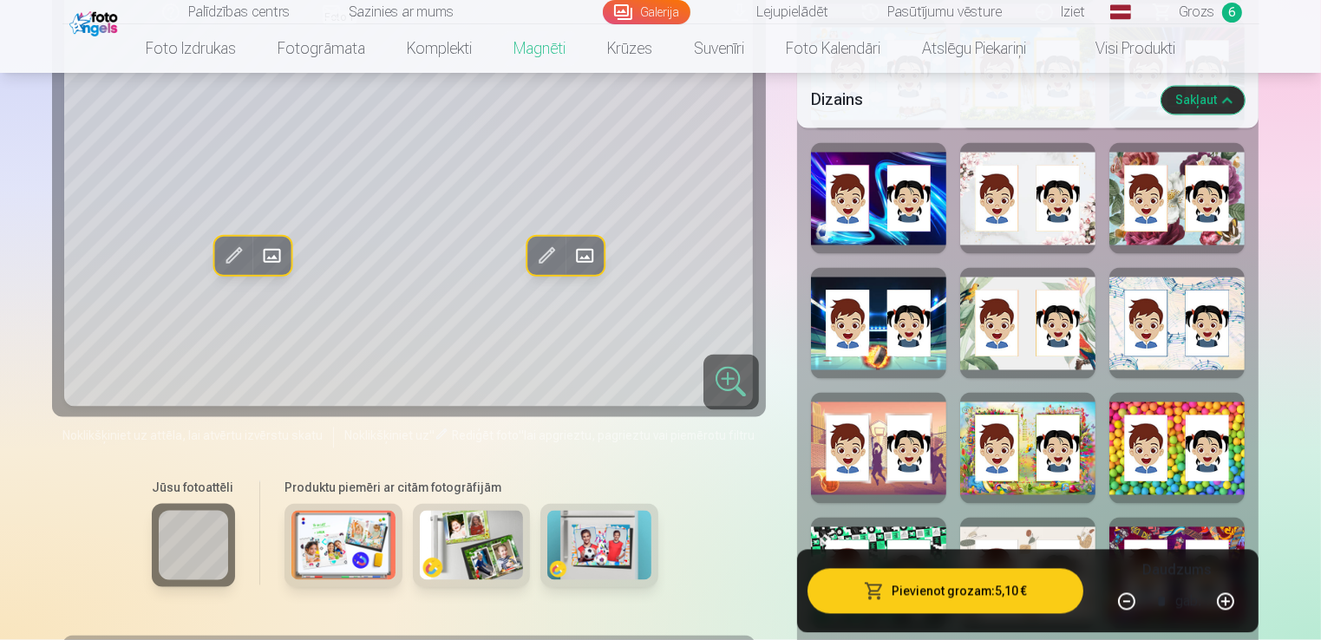
click at [1160, 476] on div at bounding box center [1176, 448] width 135 height 111
click at [998, 460] on div at bounding box center [1027, 448] width 135 height 111
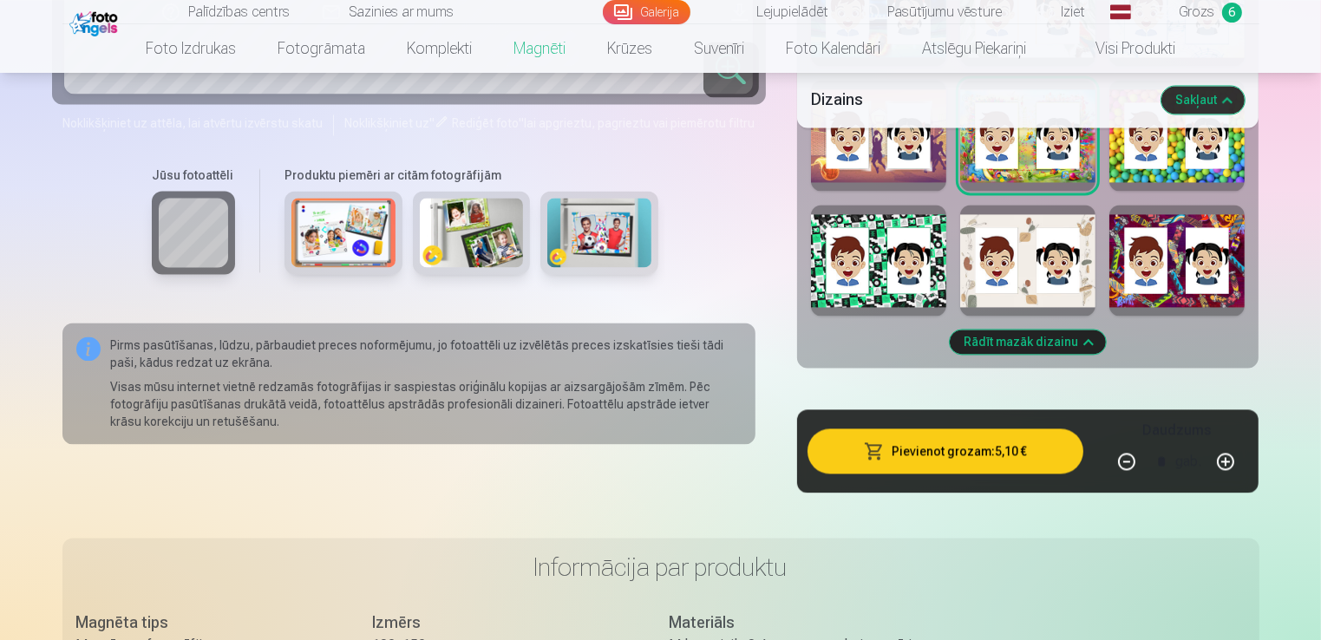
scroll to position [3556, 0]
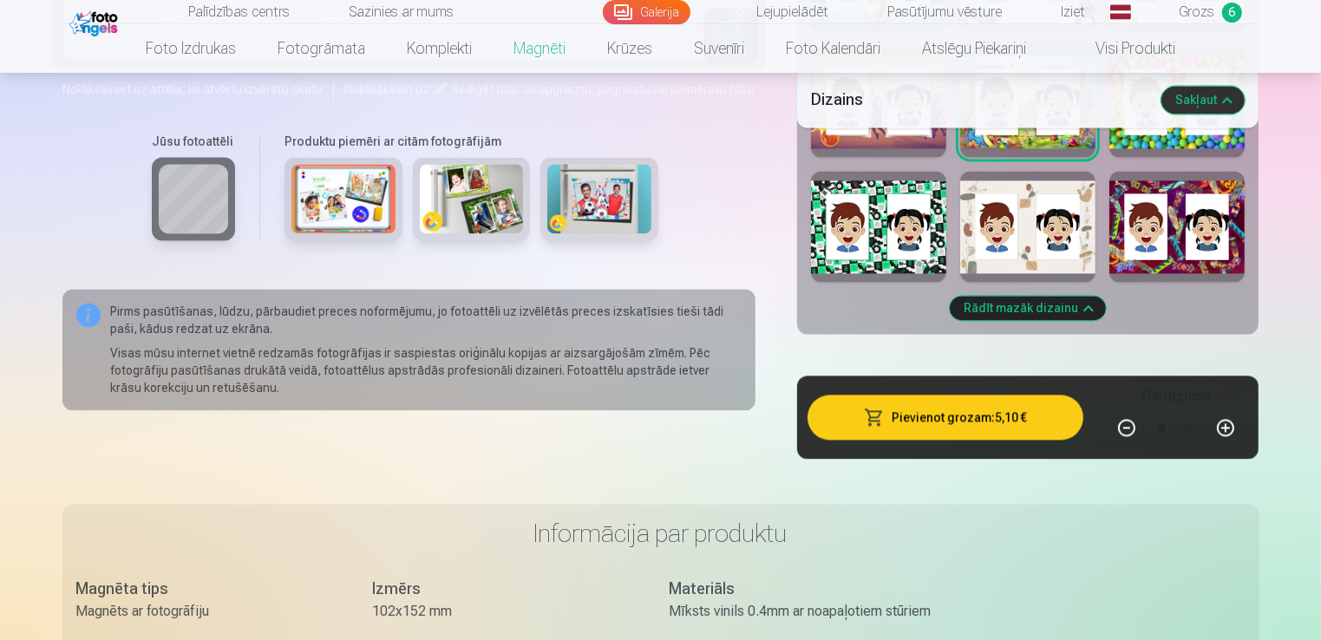
click at [1222, 247] on div at bounding box center [1176, 226] width 135 height 111
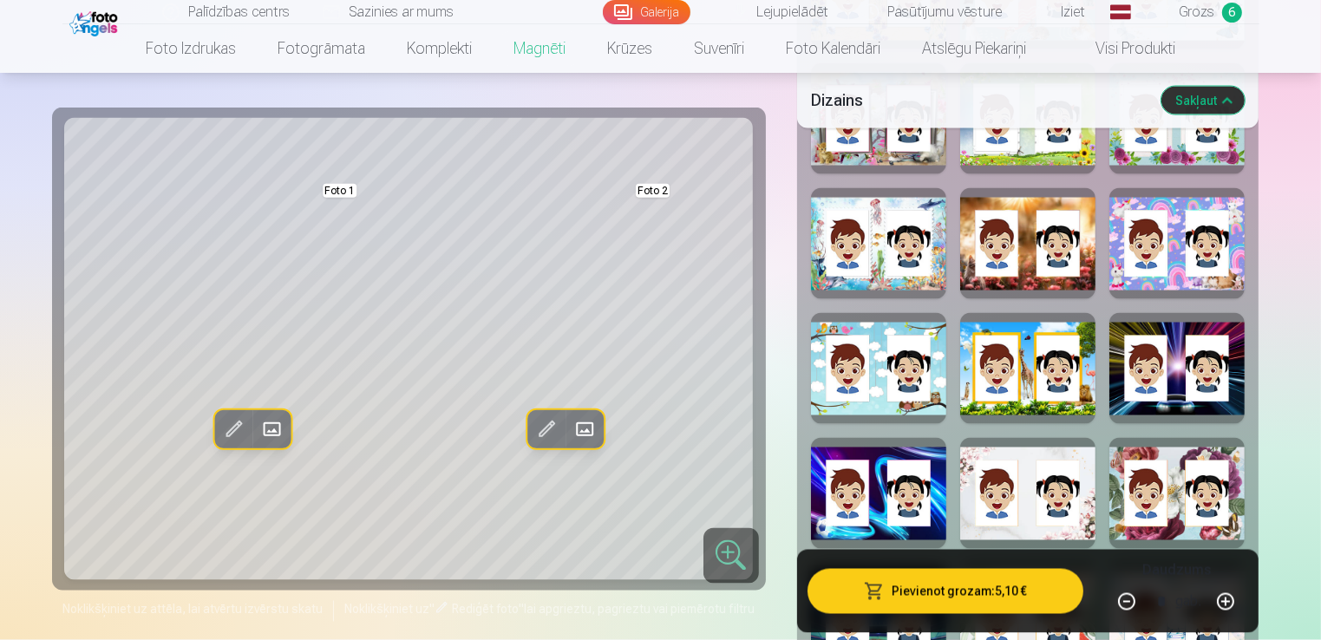
scroll to position [2862, 0]
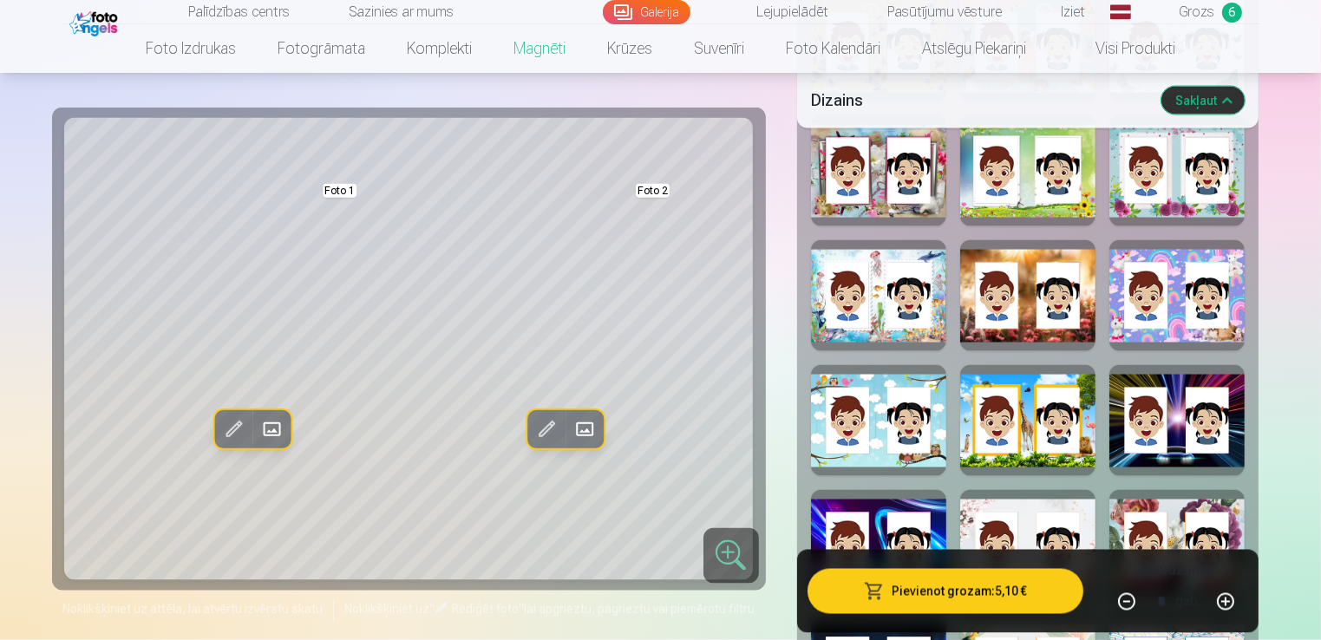
click at [917, 310] on div at bounding box center [878, 295] width 135 height 111
click at [925, 208] on div at bounding box center [878, 170] width 135 height 111
drag, startPoint x: 847, startPoint y: 351, endPoint x: 1190, endPoint y: 174, distance: 385.6
click at [1190, 174] on div at bounding box center [1176, 170] width 135 height 111
click at [1163, 317] on div at bounding box center [1176, 295] width 135 height 111
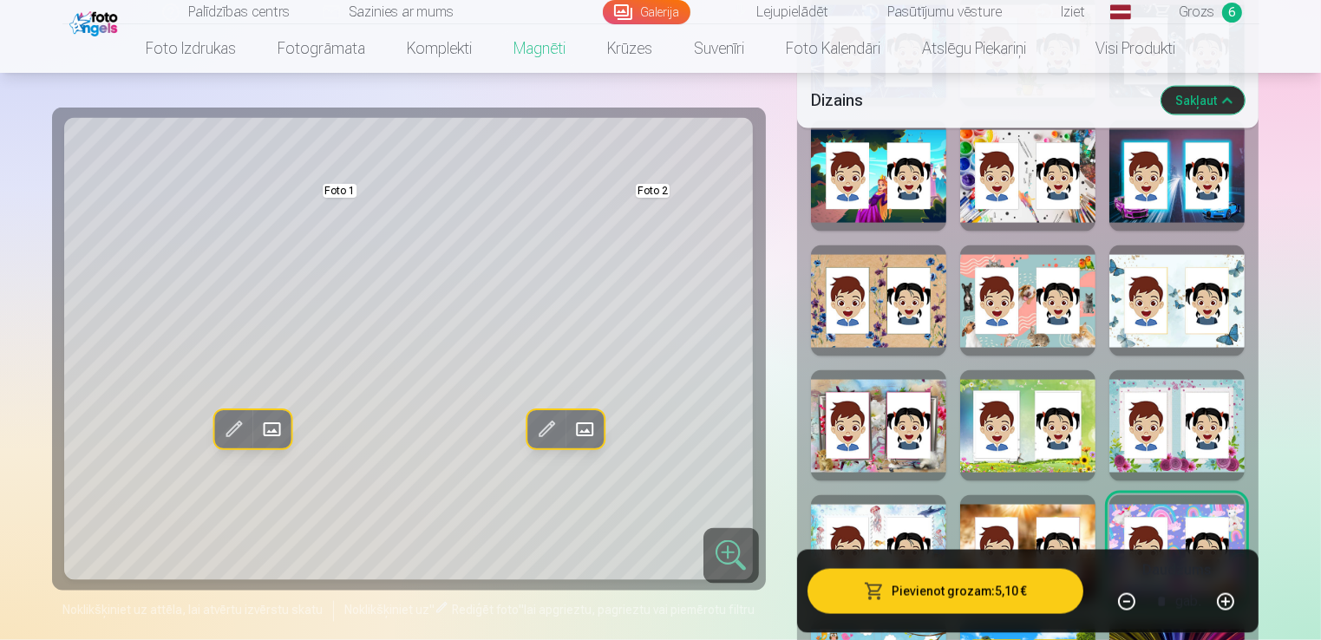
scroll to position [2602, 0]
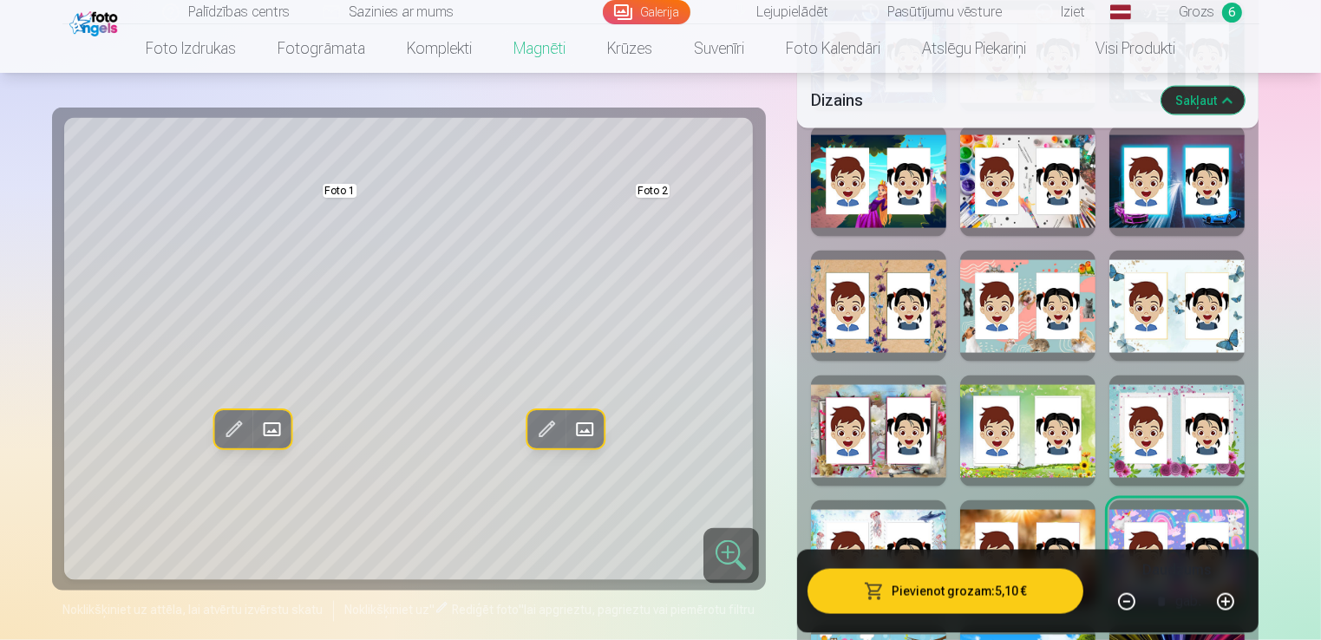
click at [1074, 324] on div at bounding box center [1027, 306] width 135 height 111
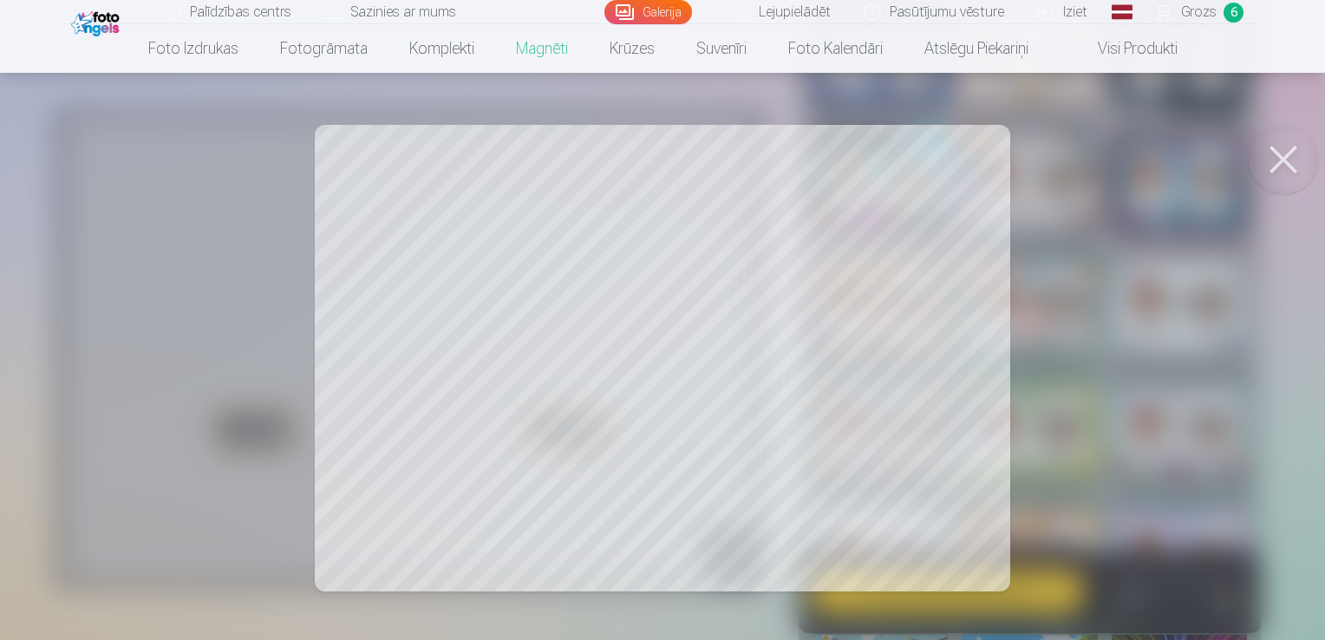
click at [578, 423] on div at bounding box center [662, 320] width 1325 height 640
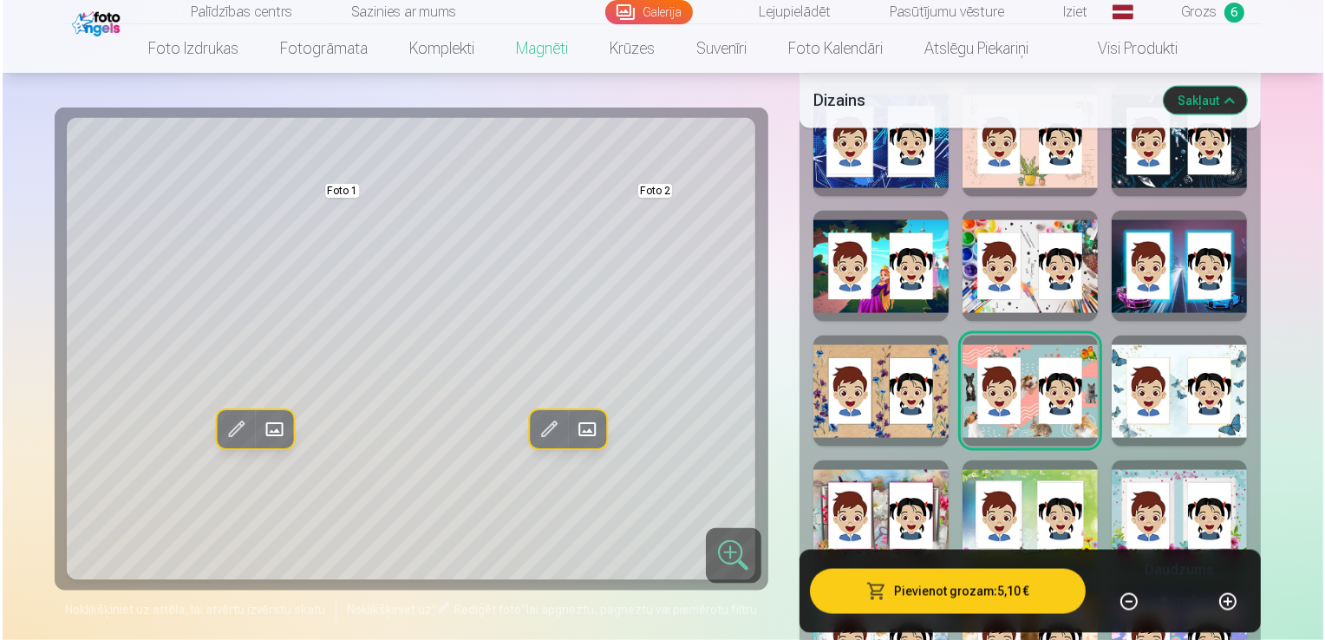
scroll to position [2515, 0]
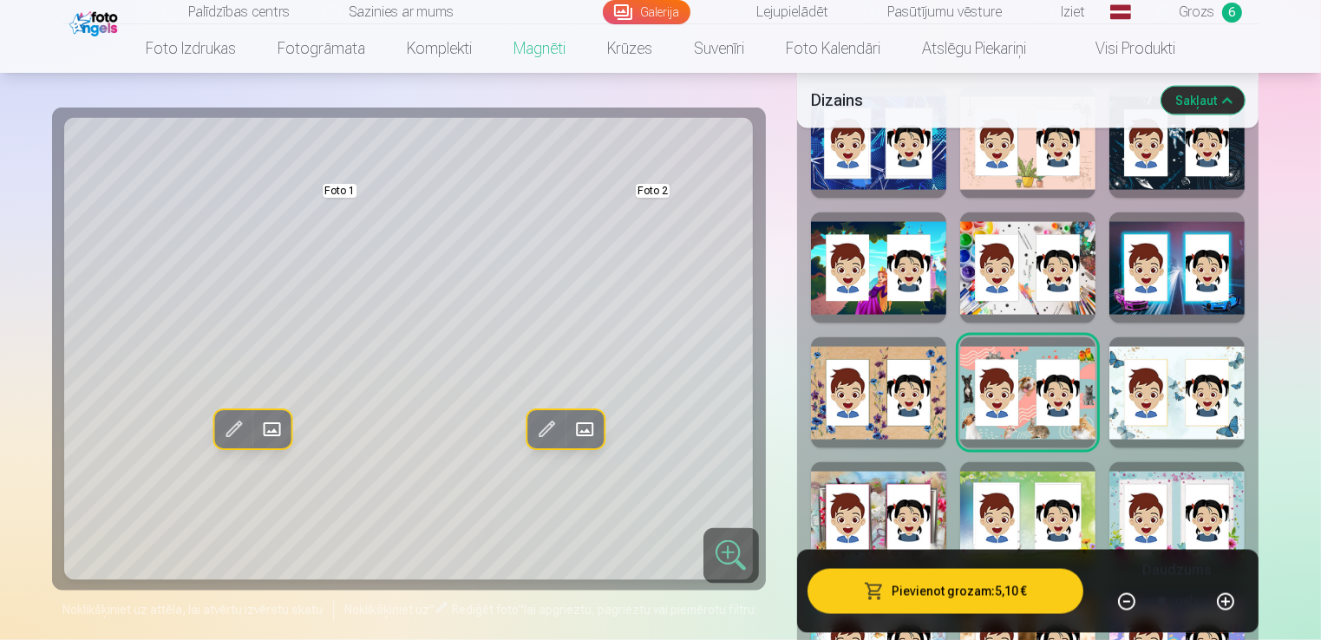
click at [265, 428] on span at bounding box center [272, 429] width 28 height 28
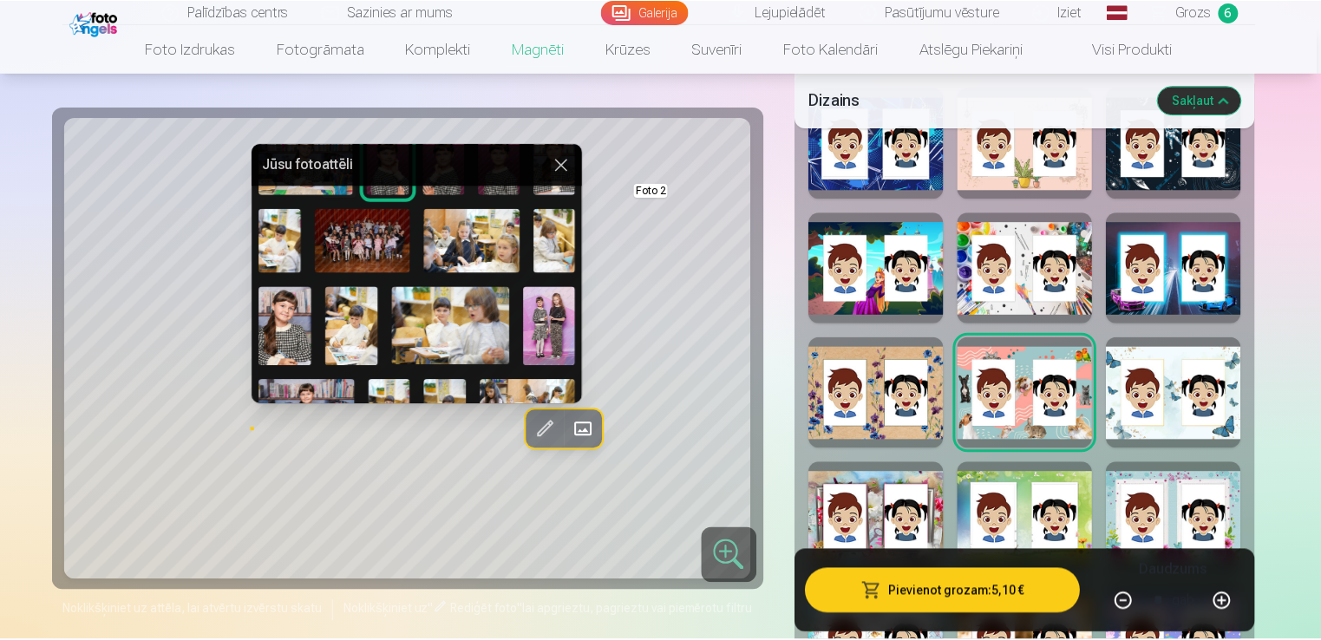
scroll to position [173, 0]
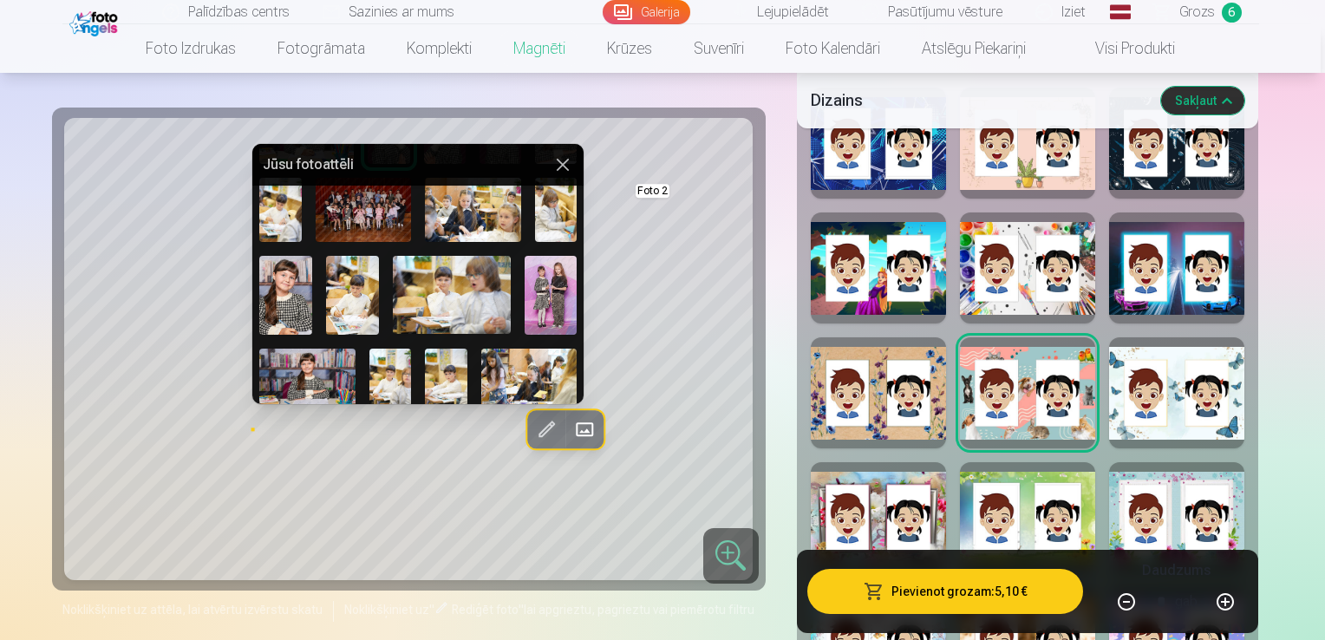
click at [542, 284] on img at bounding box center [551, 295] width 53 height 79
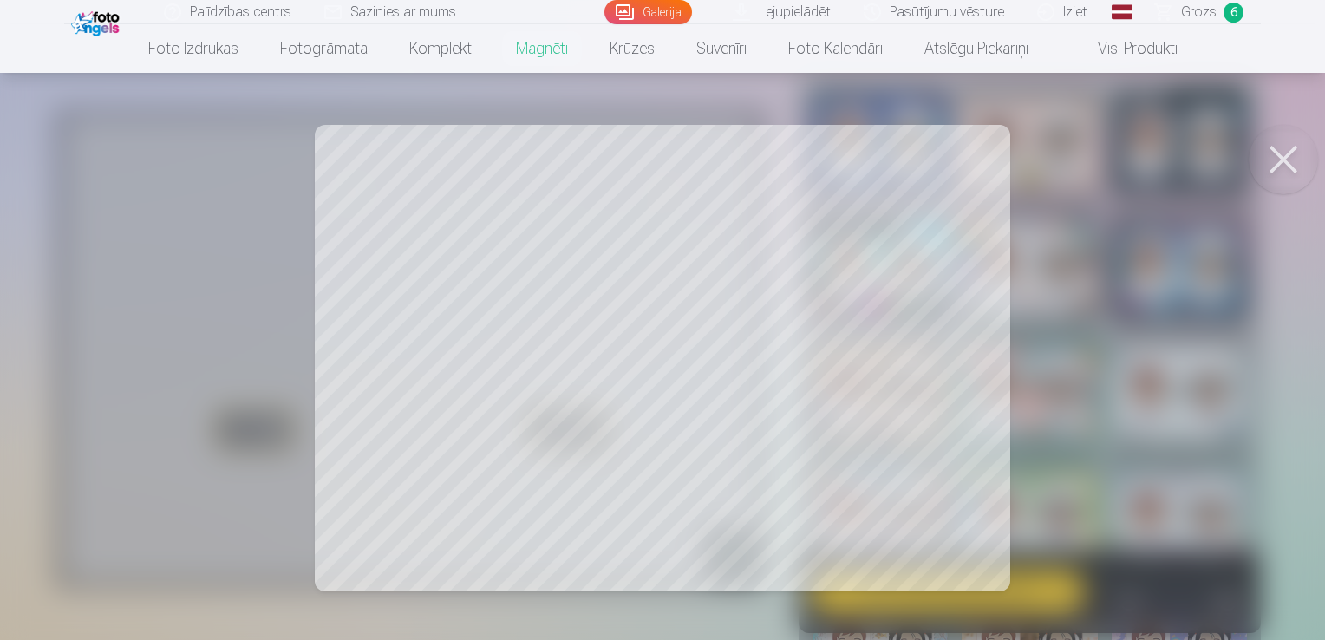
click at [1281, 154] on button at bounding box center [1283, 159] width 69 height 69
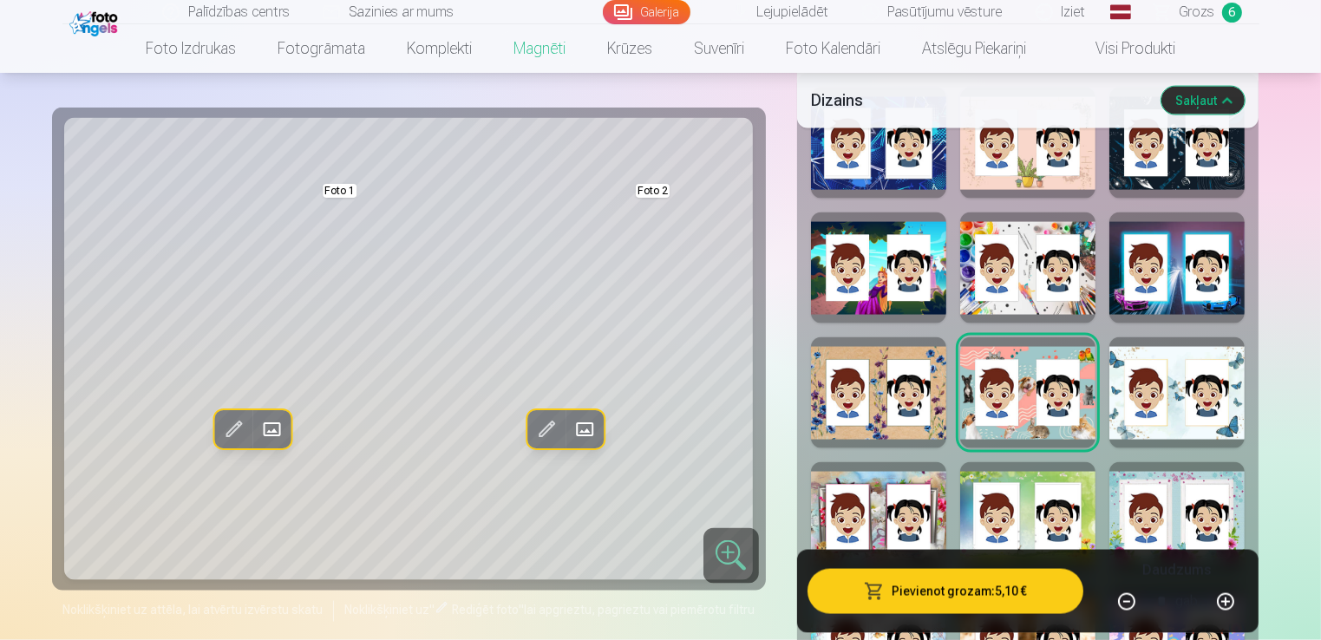
click at [597, 433] on span at bounding box center [584, 429] width 28 height 28
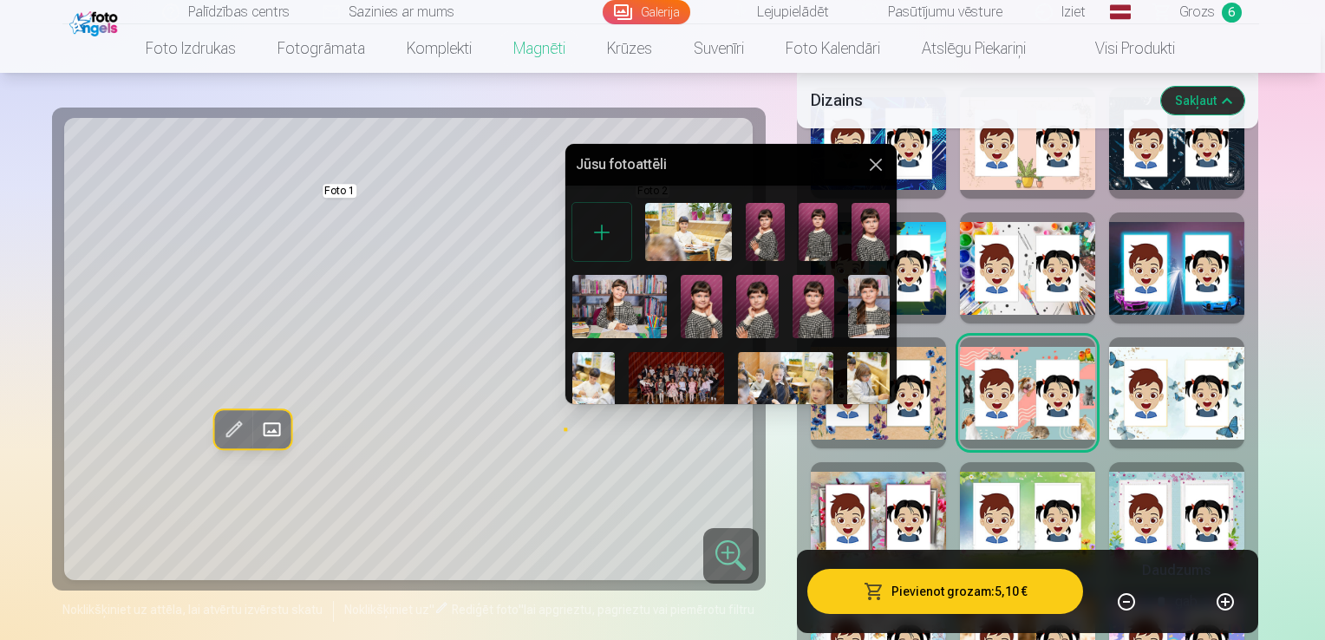
click at [748, 316] on img at bounding box center [757, 306] width 42 height 63
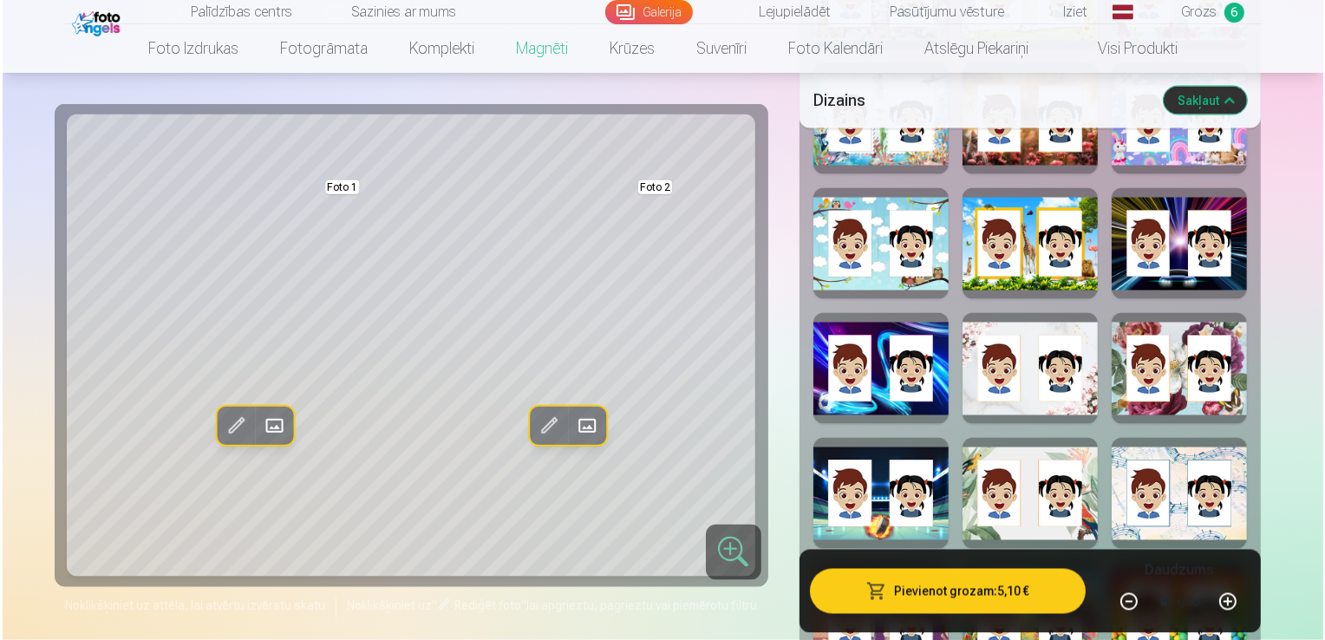
scroll to position [3035, 0]
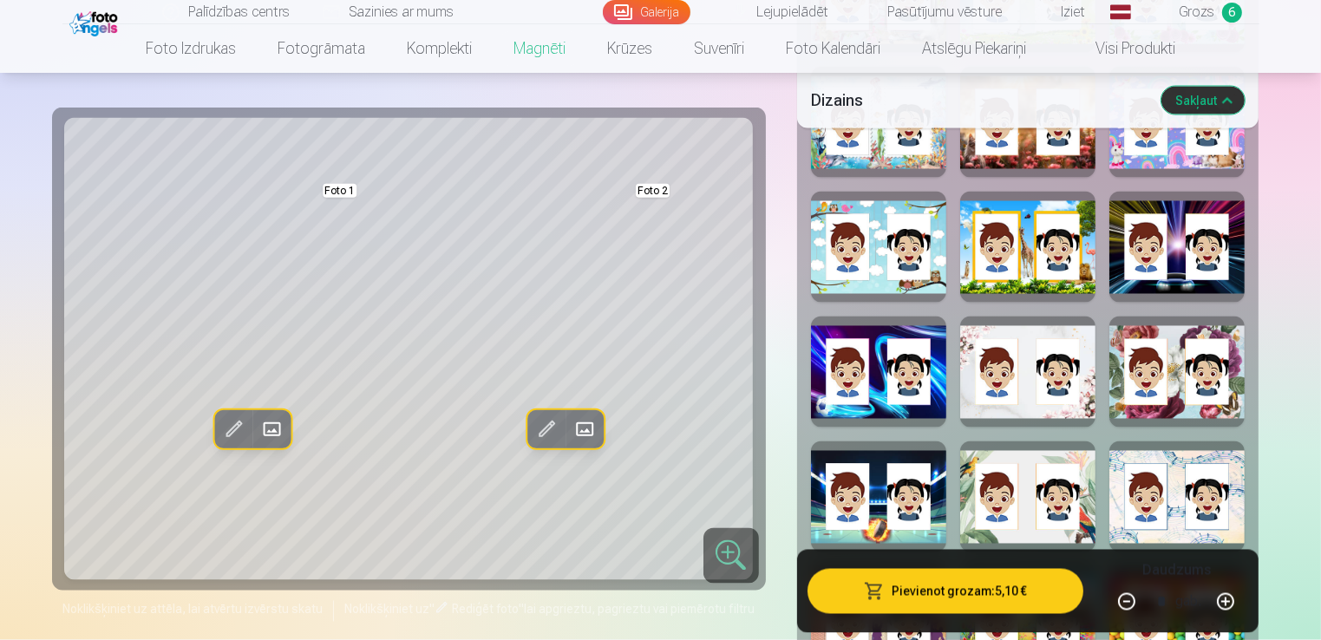
click at [285, 427] on button "Aizstāt" at bounding box center [271, 429] width 38 height 38
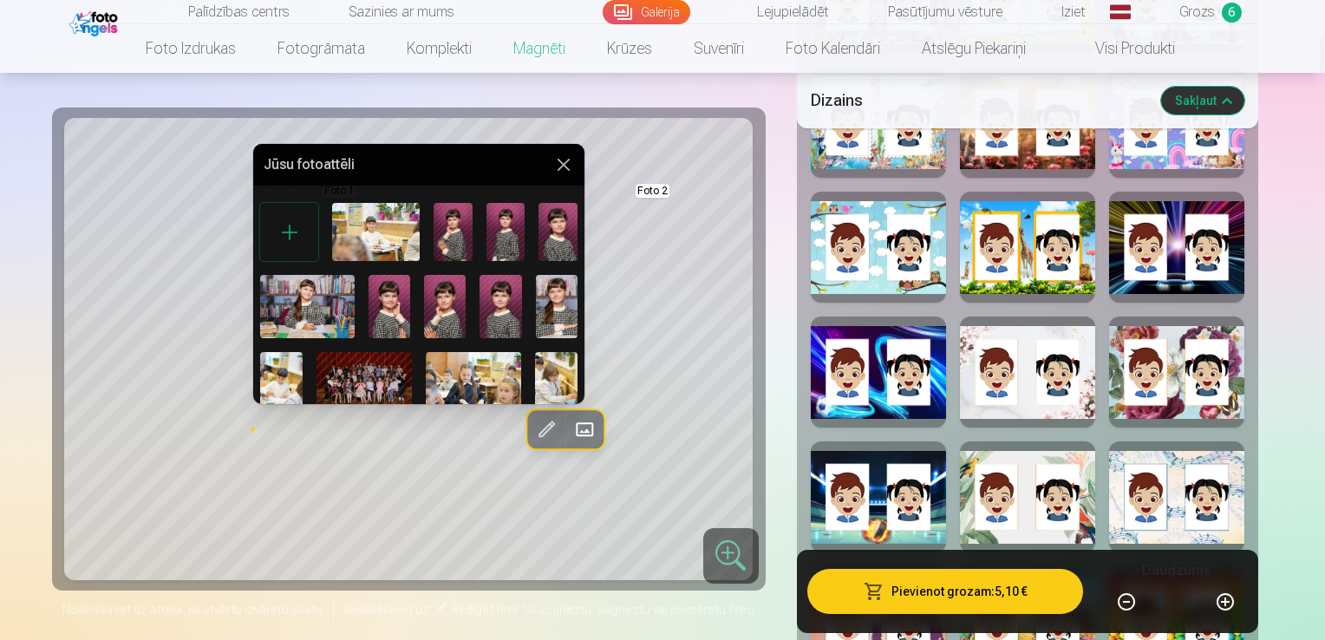
click at [381, 321] on img at bounding box center [390, 306] width 42 height 62
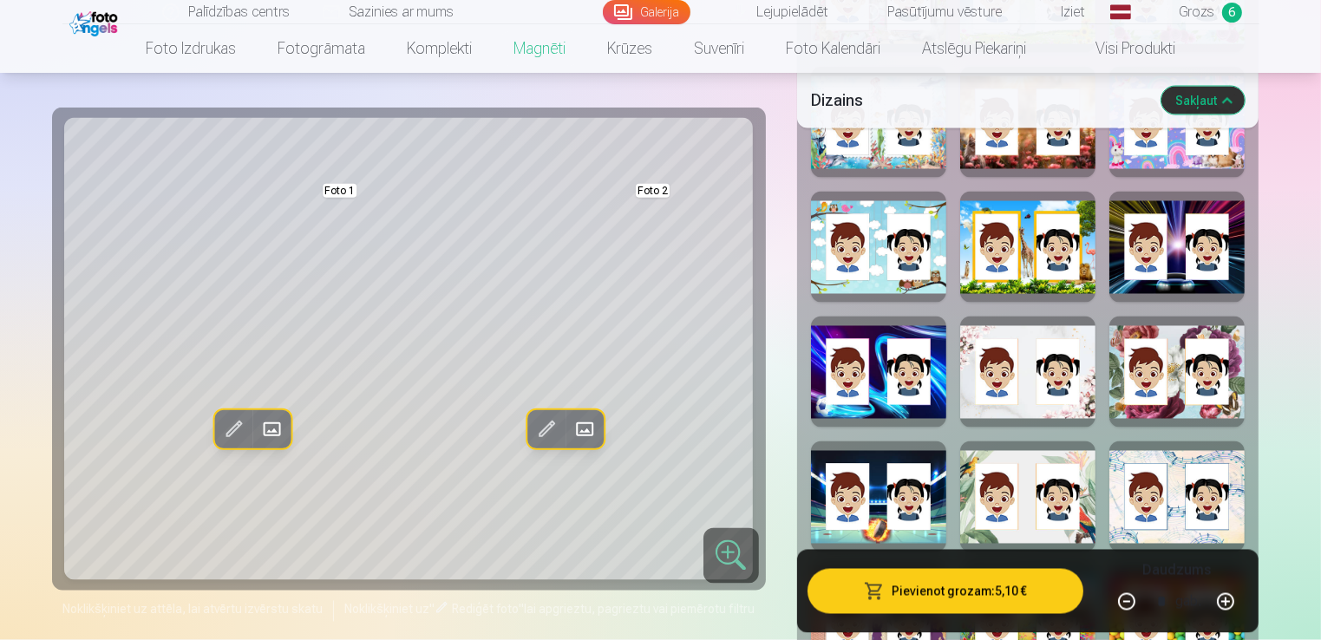
click at [581, 433] on span at bounding box center [584, 429] width 28 height 28
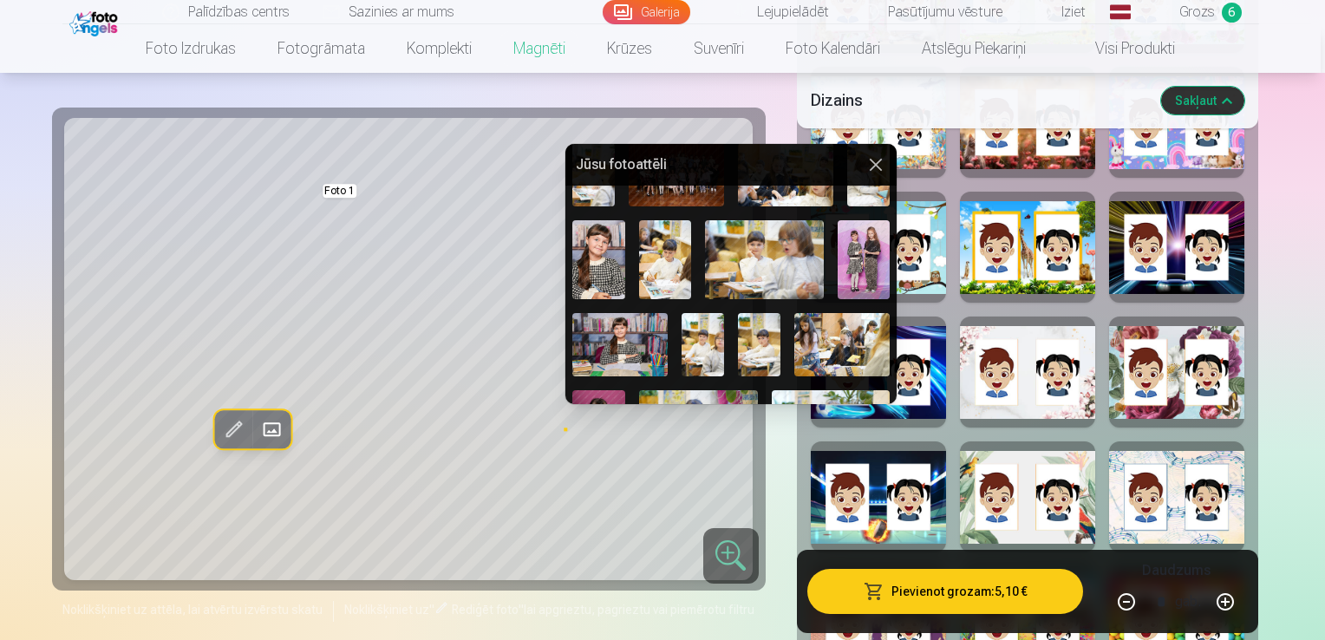
scroll to position [220, 0]
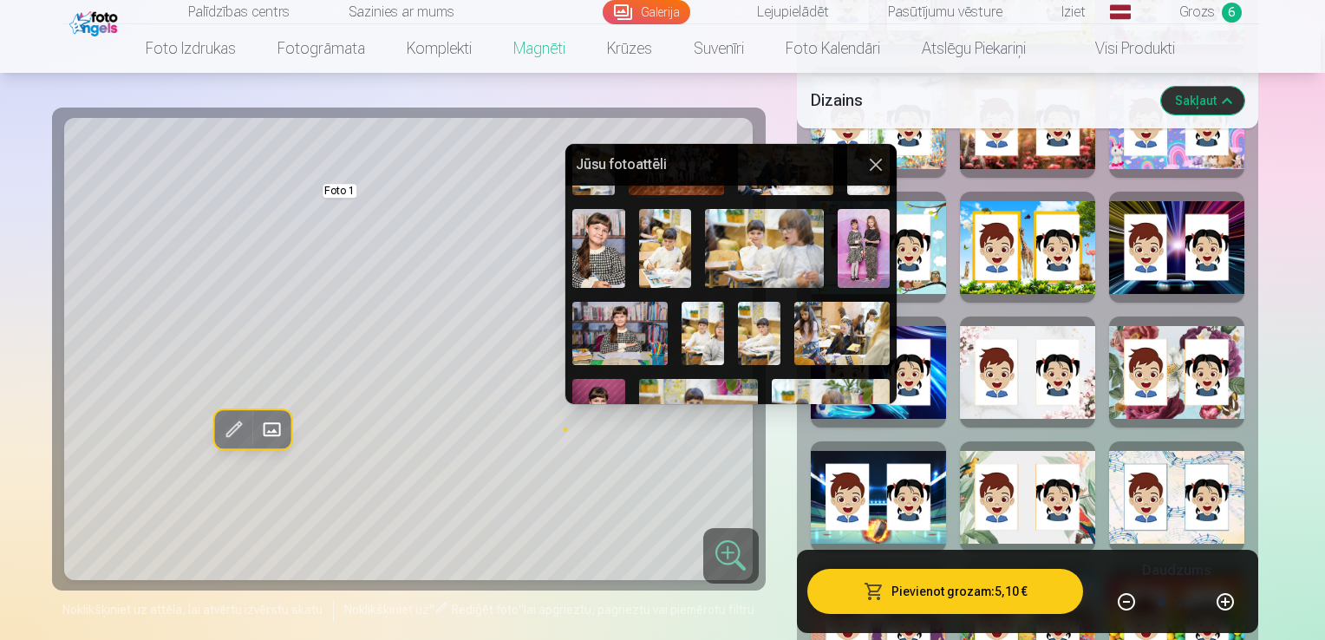
click at [857, 251] on img at bounding box center [864, 248] width 53 height 79
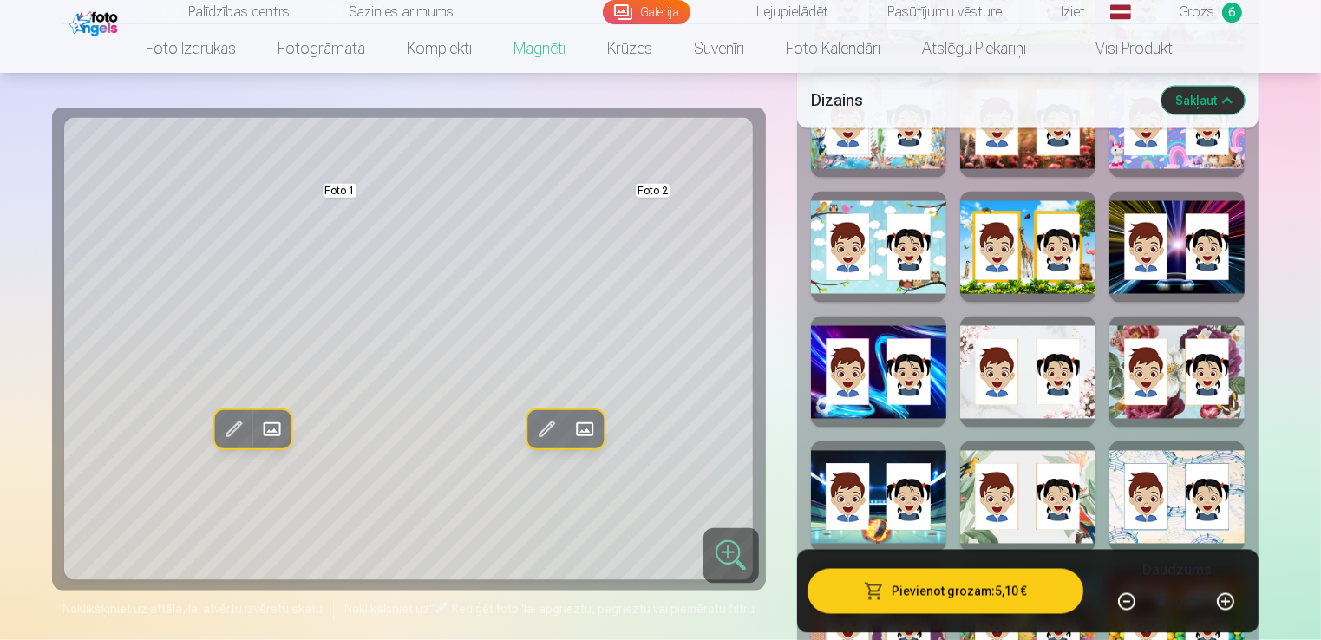
click at [589, 428] on span at bounding box center [584, 429] width 28 height 28
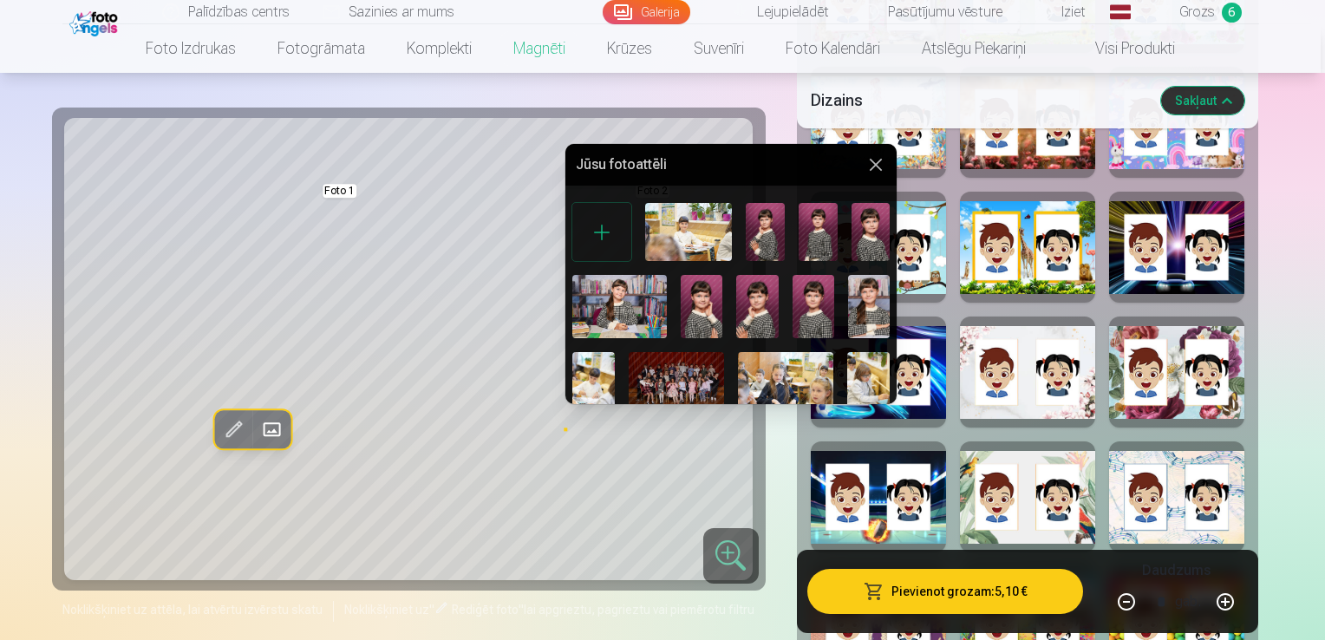
scroll to position [173, 0]
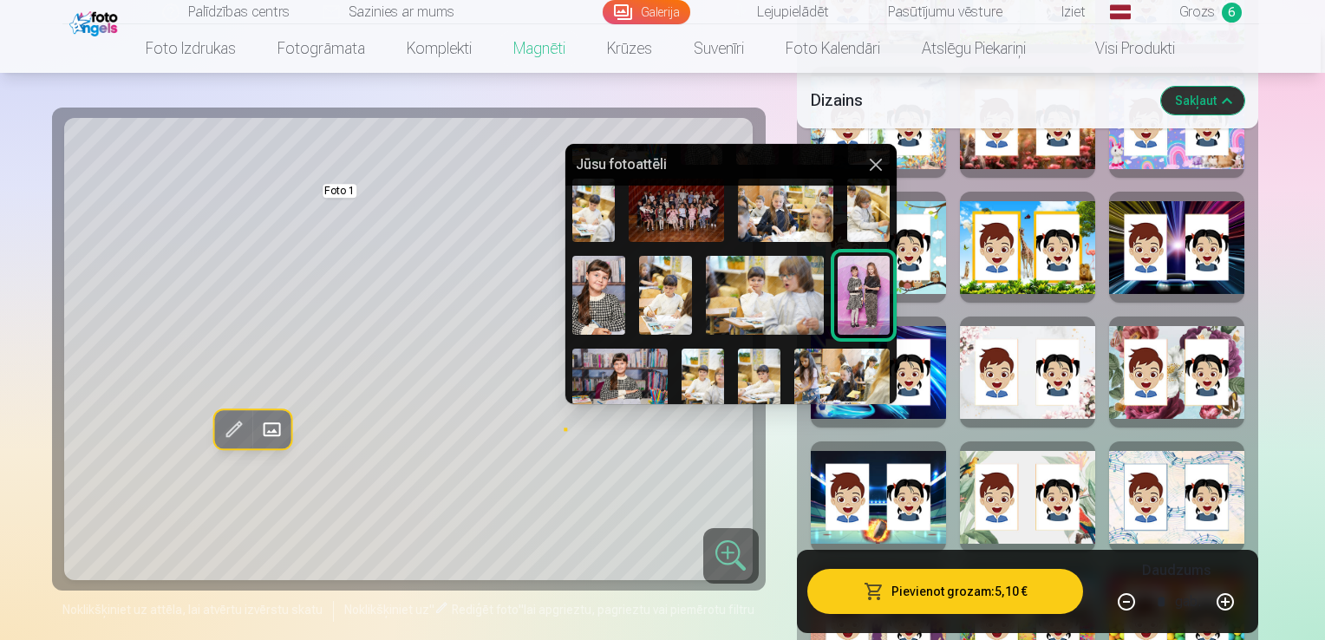
click at [611, 278] on img at bounding box center [598, 295] width 53 height 79
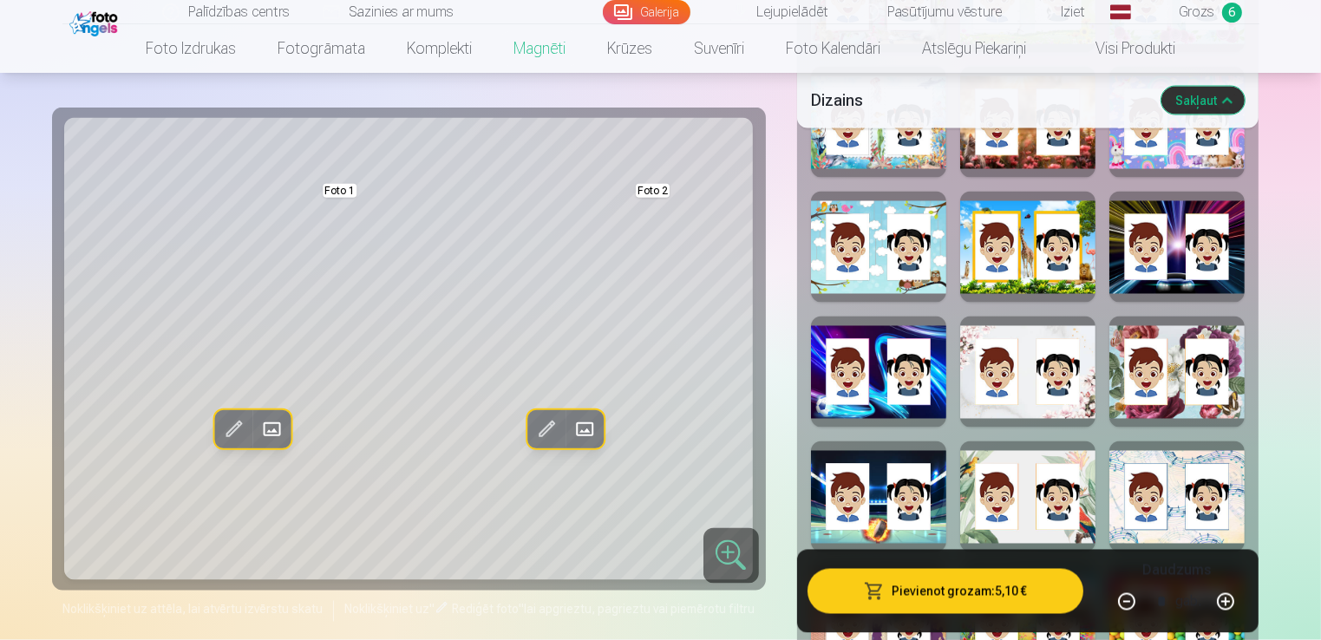
click at [591, 421] on span at bounding box center [584, 429] width 28 height 28
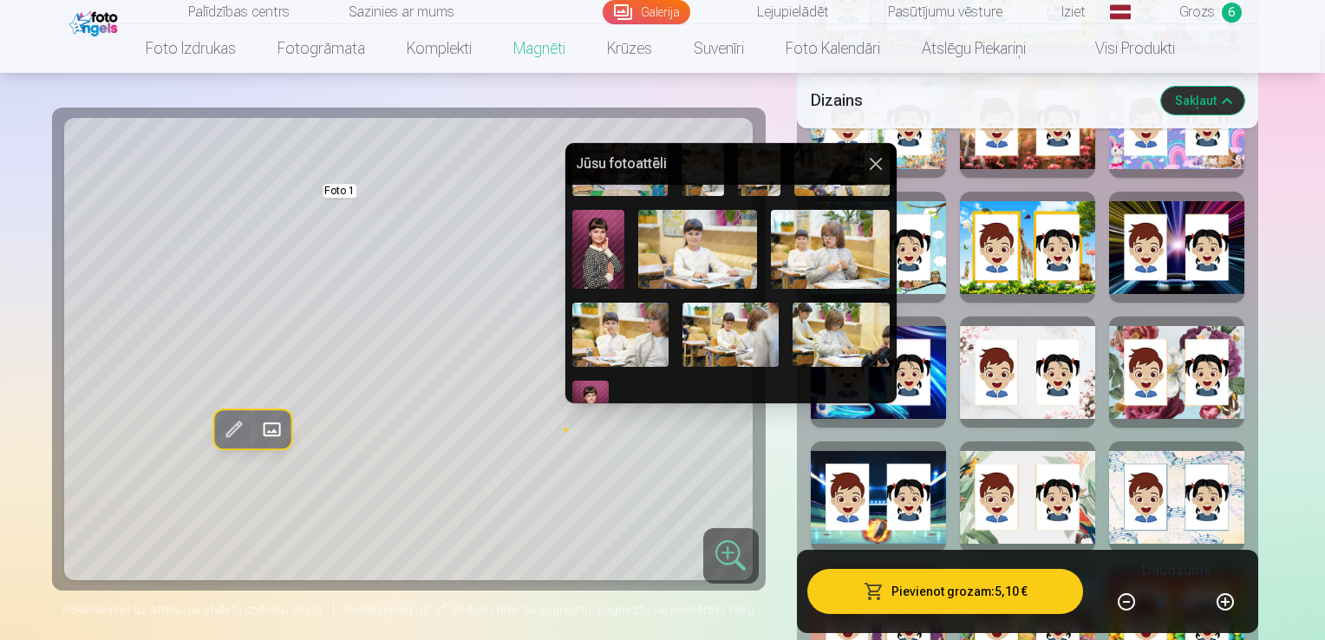
scroll to position [421, 0]
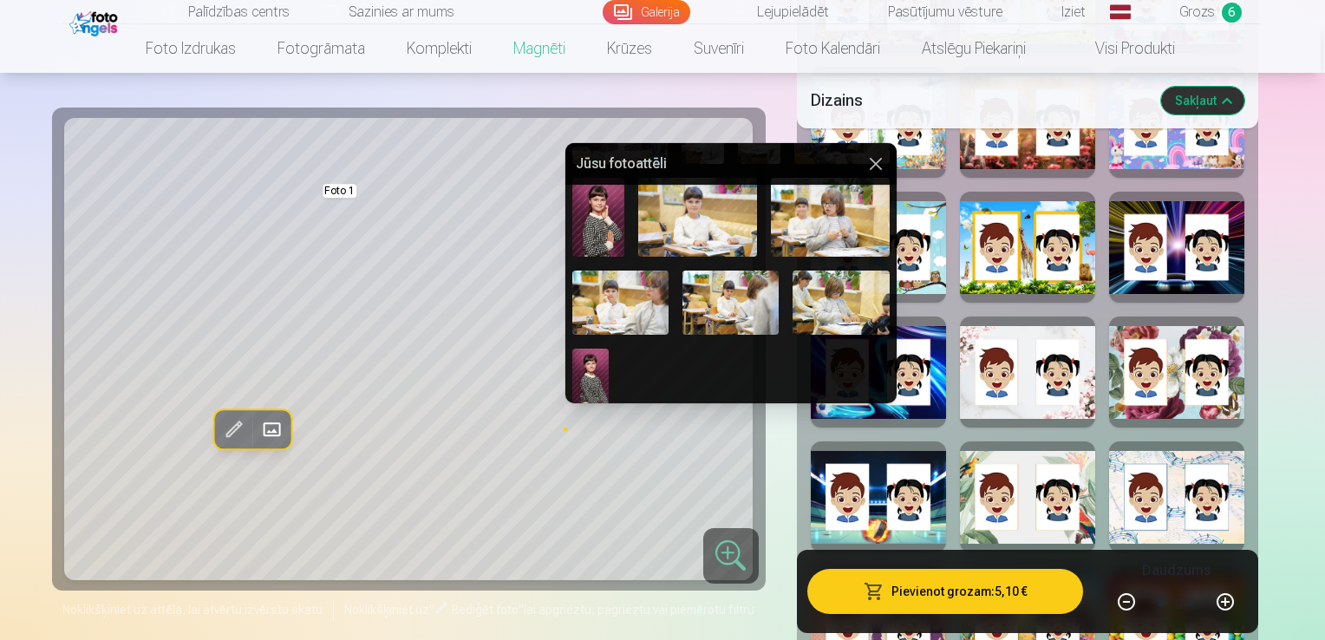
click at [601, 290] on img at bounding box center [620, 303] width 96 height 64
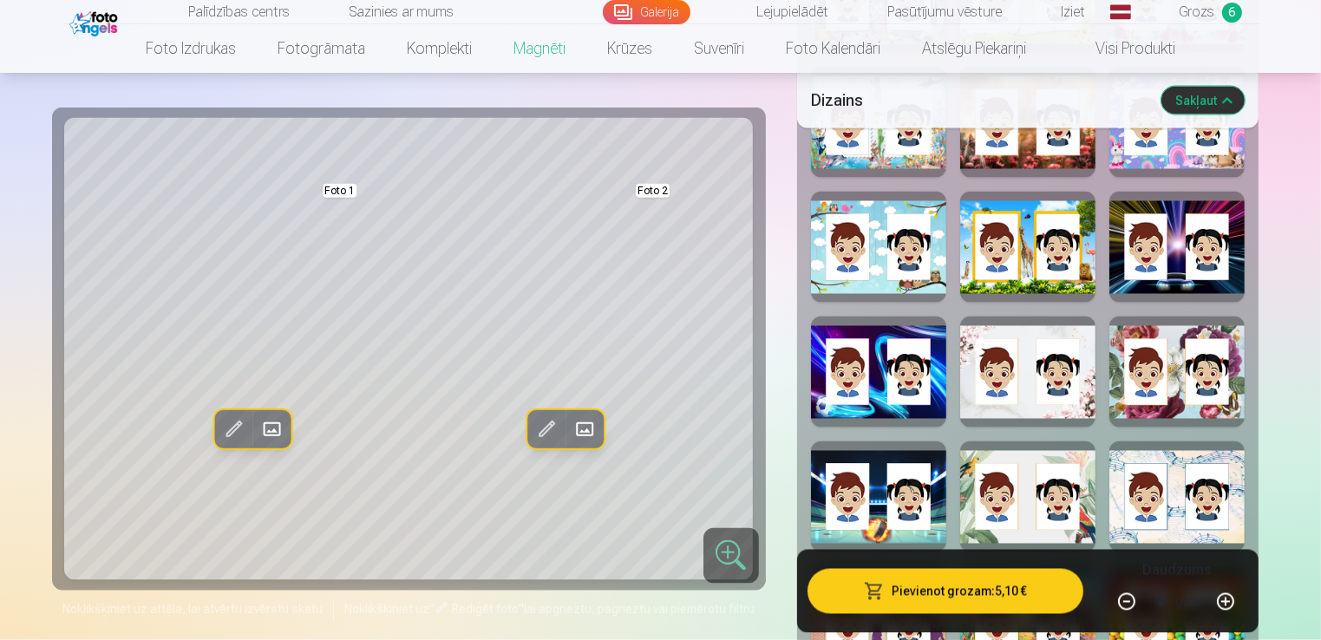
click at [587, 426] on span at bounding box center [584, 429] width 28 height 28
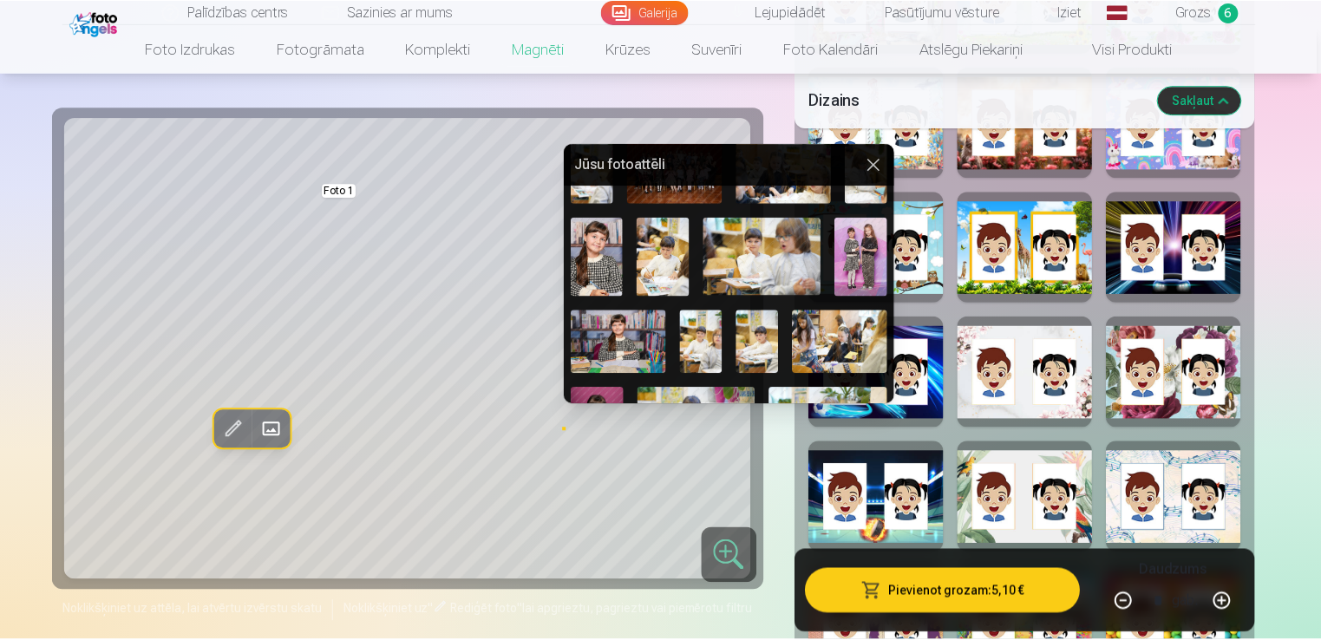
scroll to position [260, 0]
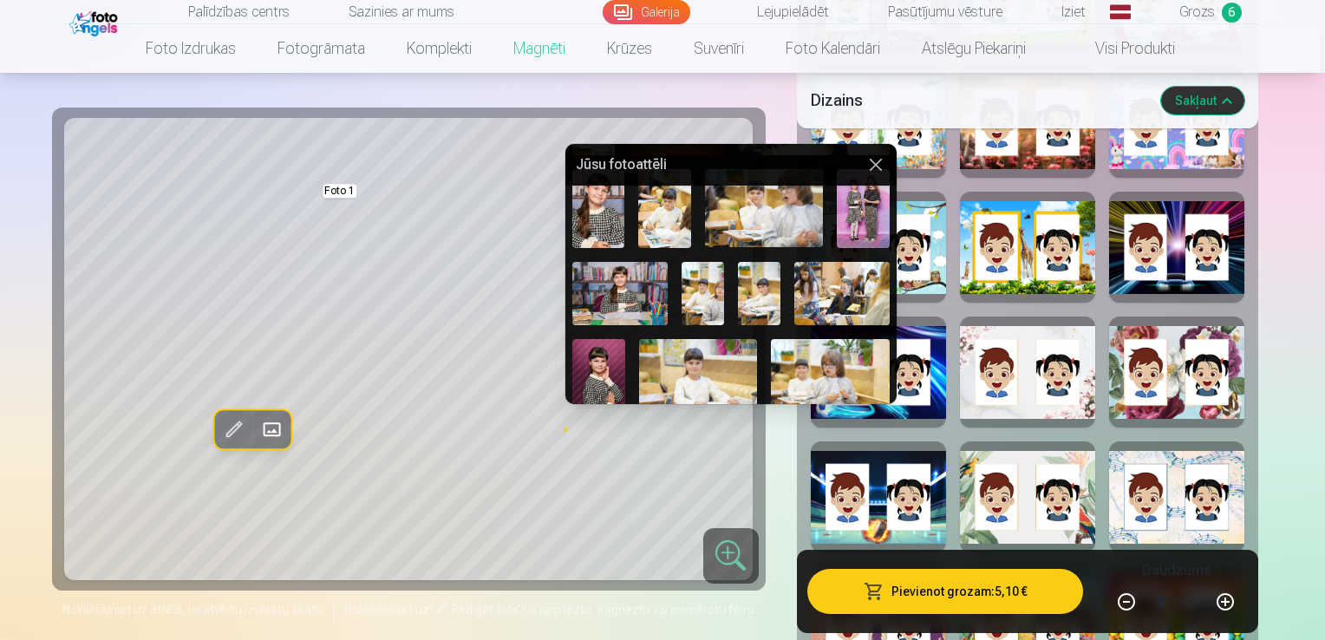
click at [866, 207] on img at bounding box center [863, 208] width 53 height 79
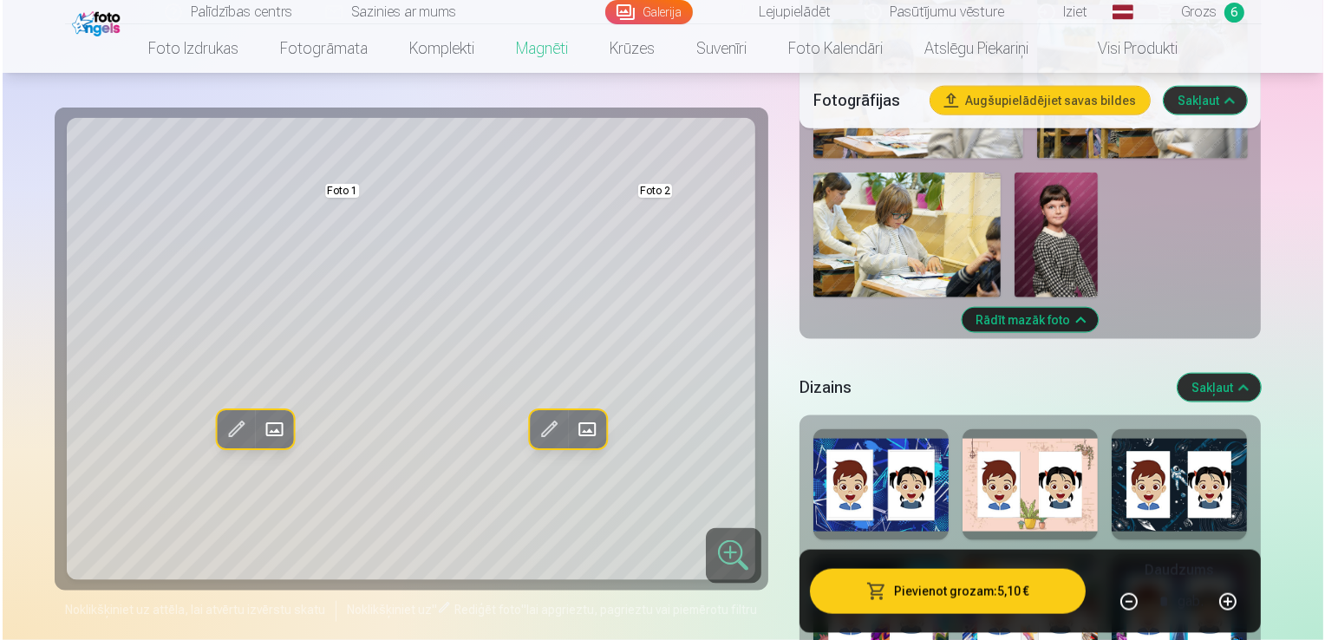
scroll to position [2255, 0]
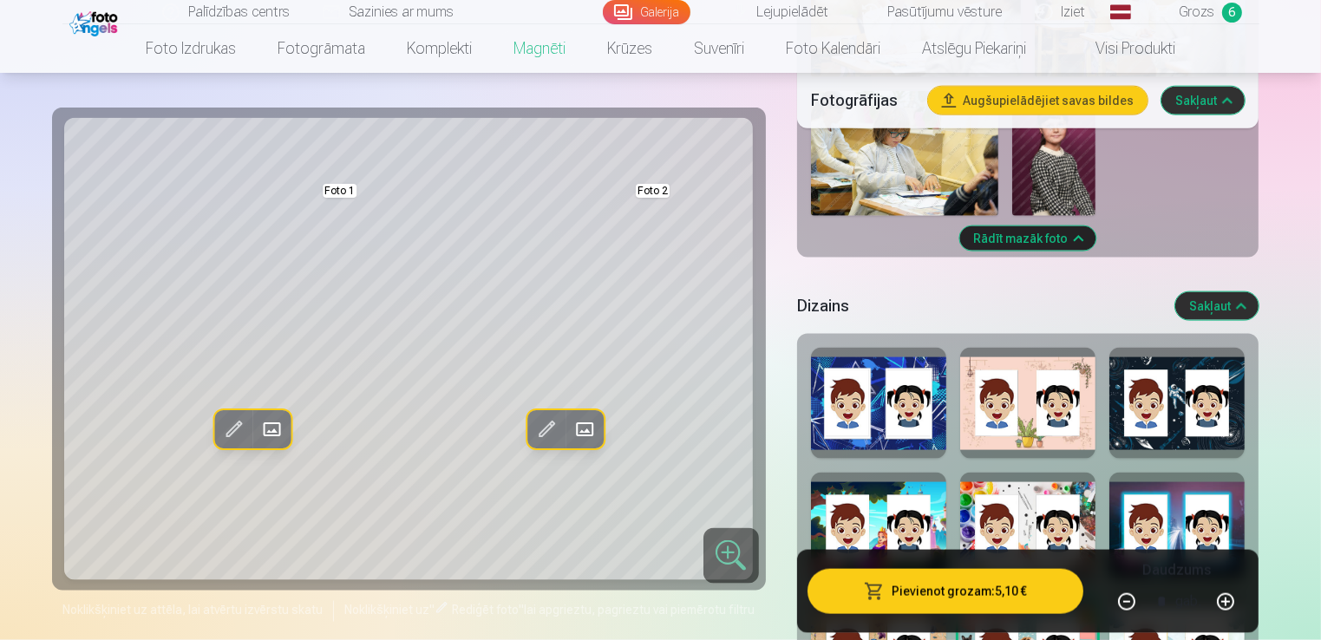
click at [587, 428] on span at bounding box center [584, 429] width 28 height 28
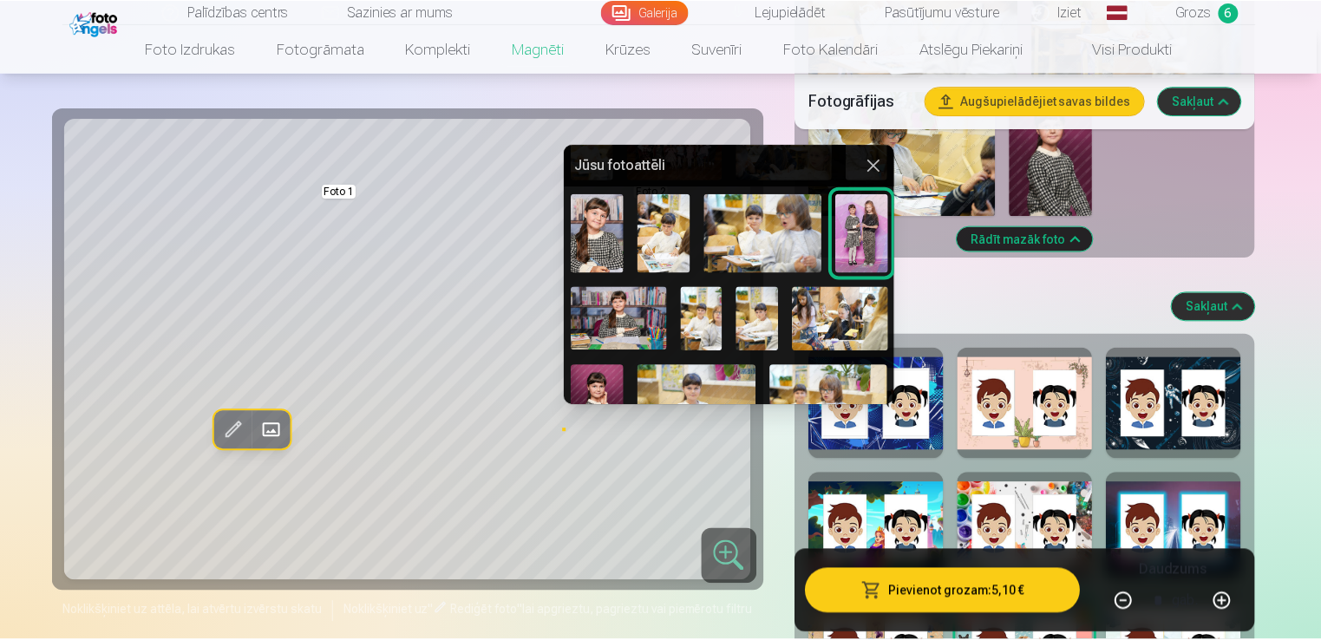
scroll to position [347, 0]
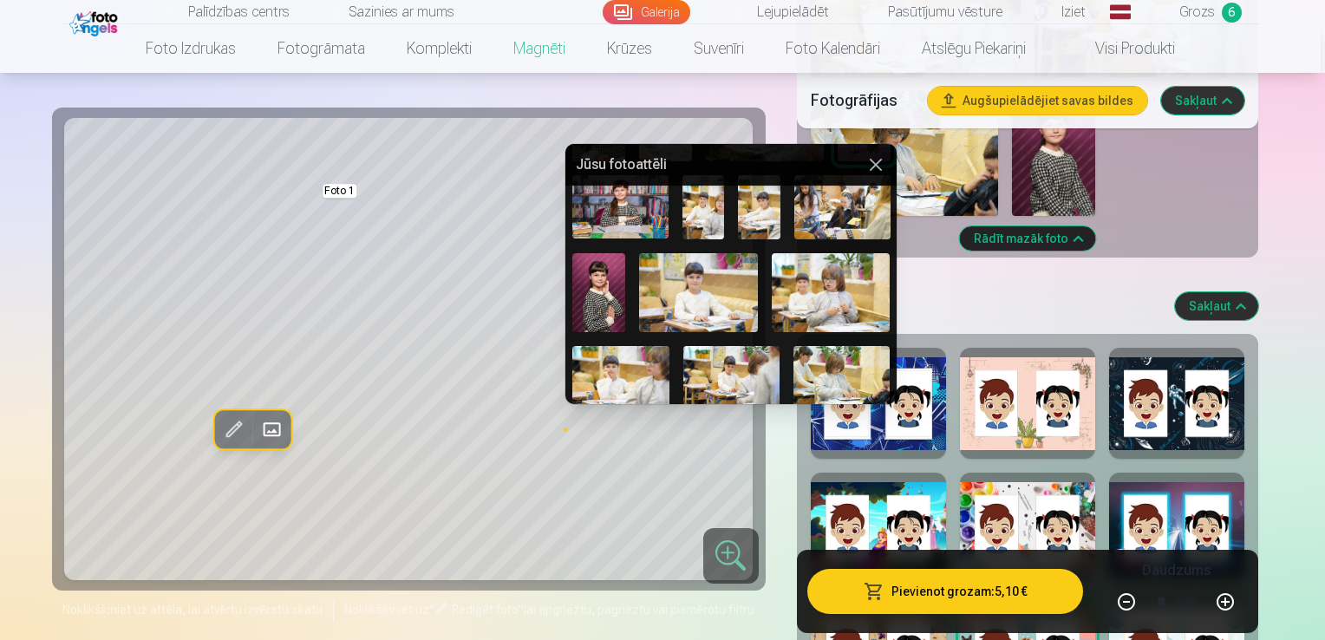
click at [808, 281] on img at bounding box center [831, 292] width 119 height 79
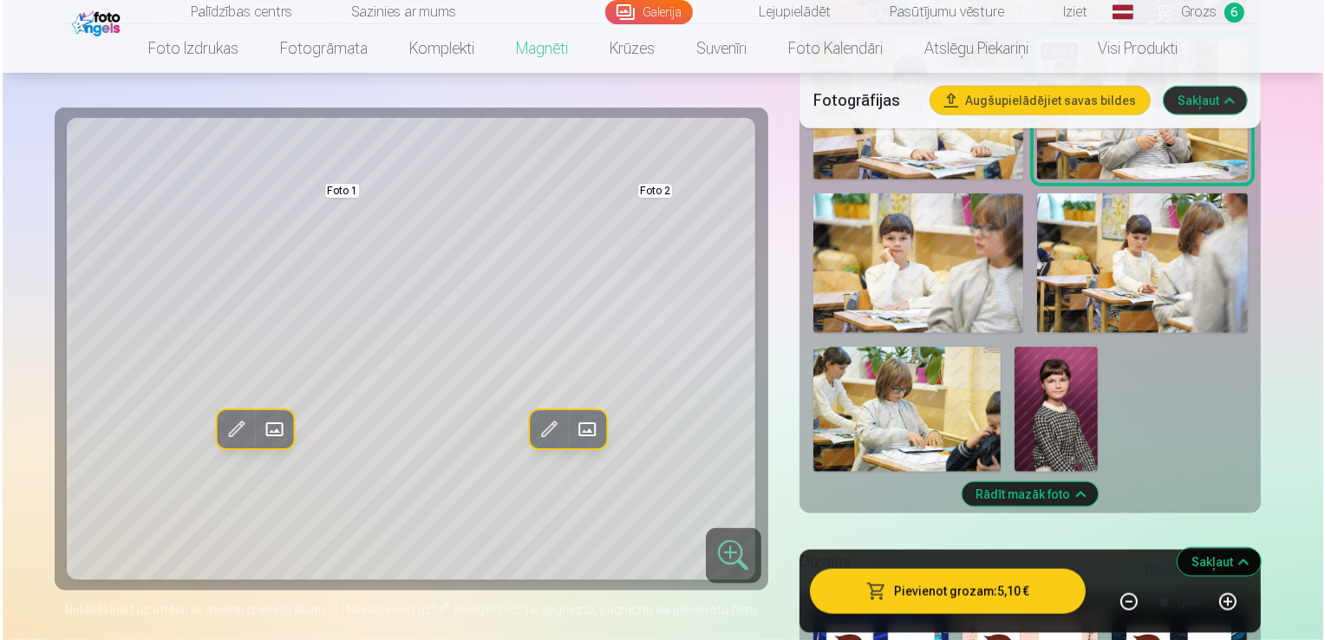
scroll to position [2081, 0]
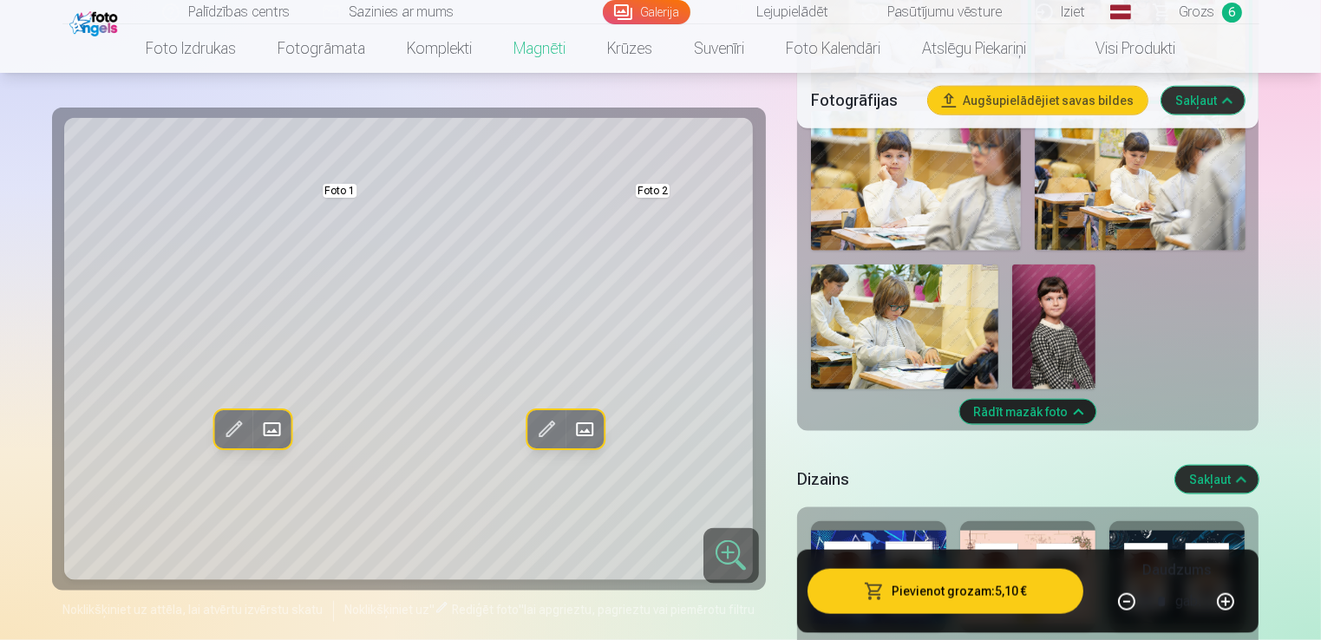
click at [593, 424] on span at bounding box center [584, 429] width 28 height 28
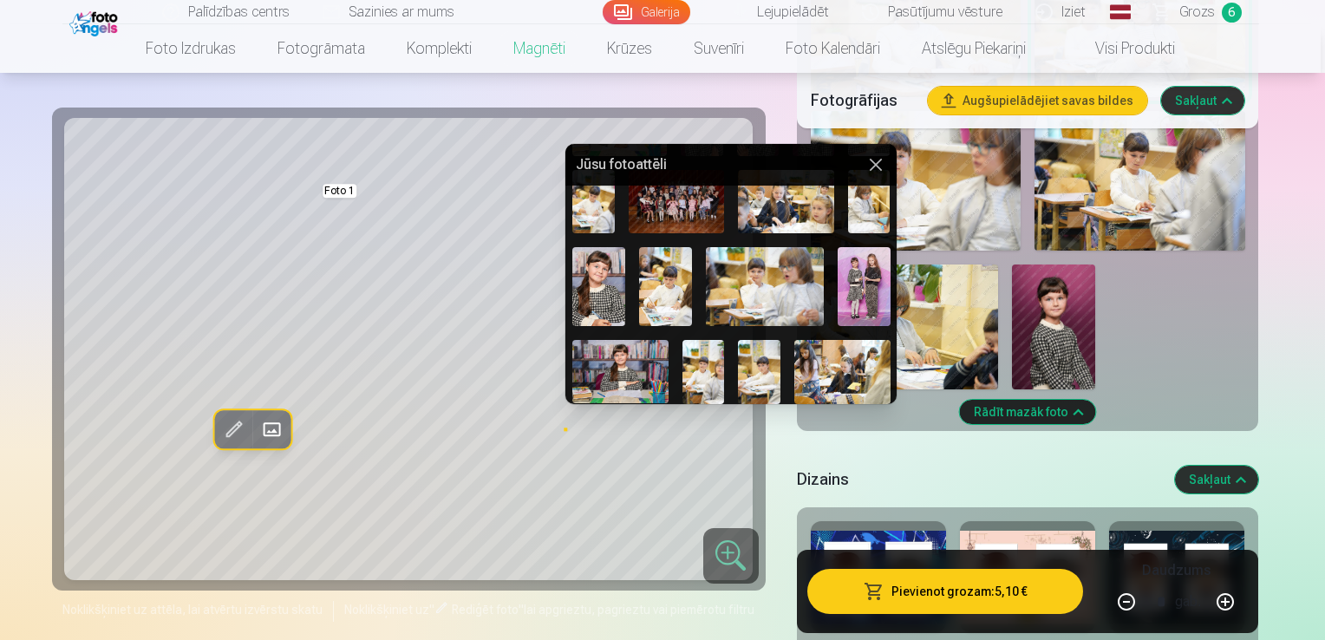
scroll to position [260, 0]
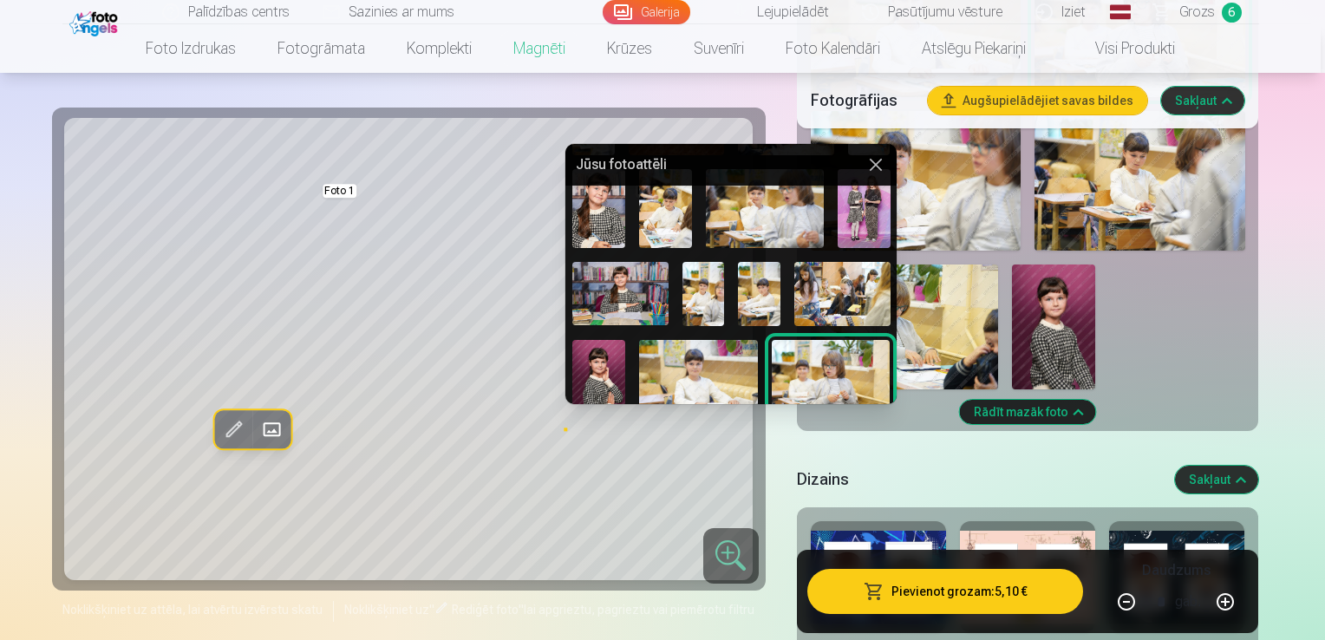
click at [866, 158] on button at bounding box center [876, 164] width 21 height 21
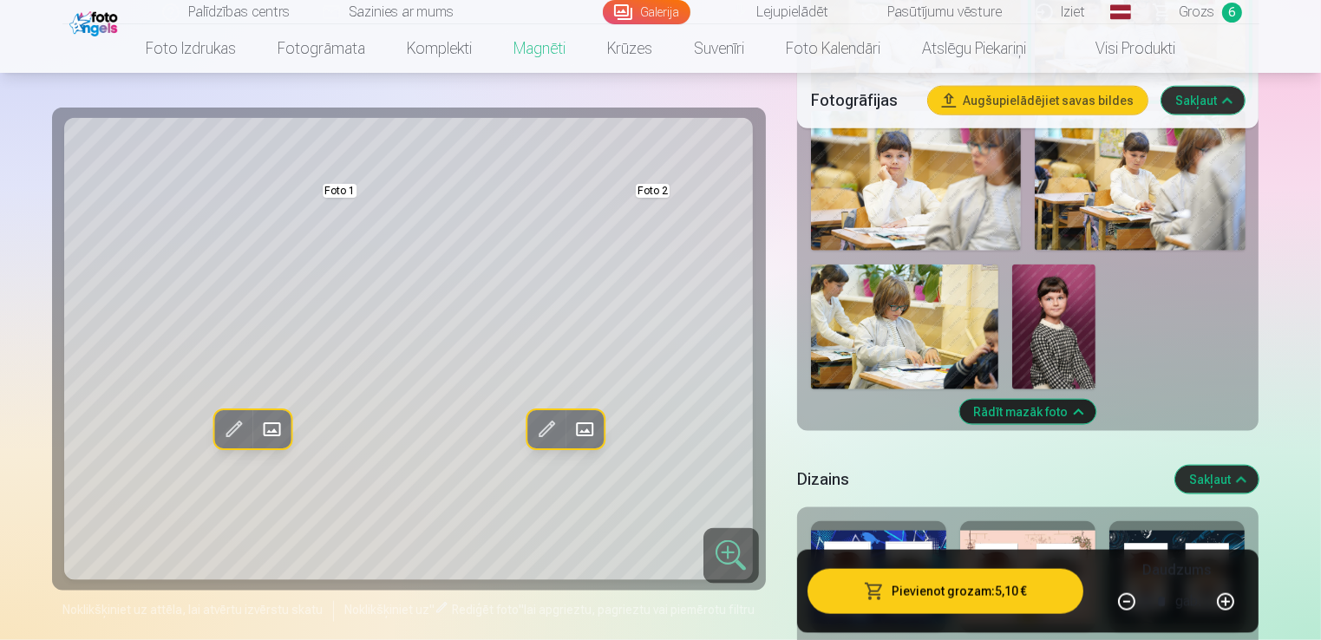
click at [583, 432] on span at bounding box center [584, 429] width 28 height 28
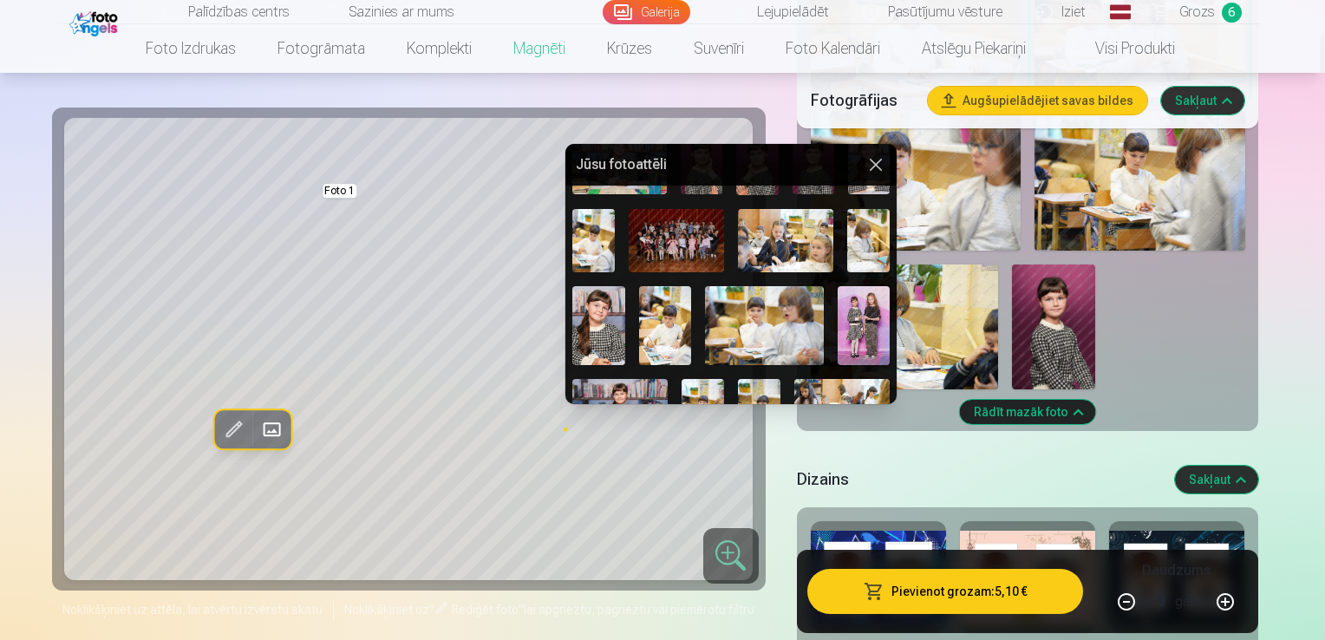
scroll to position [173, 0]
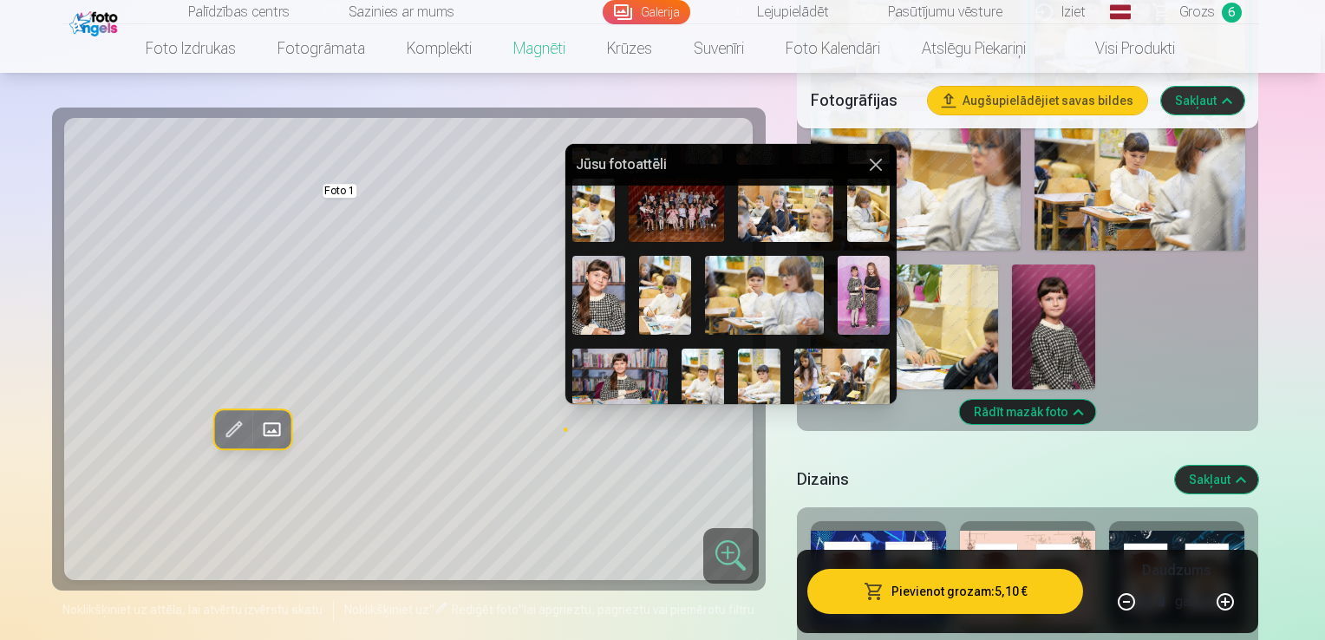
click at [858, 300] on img at bounding box center [864, 295] width 53 height 79
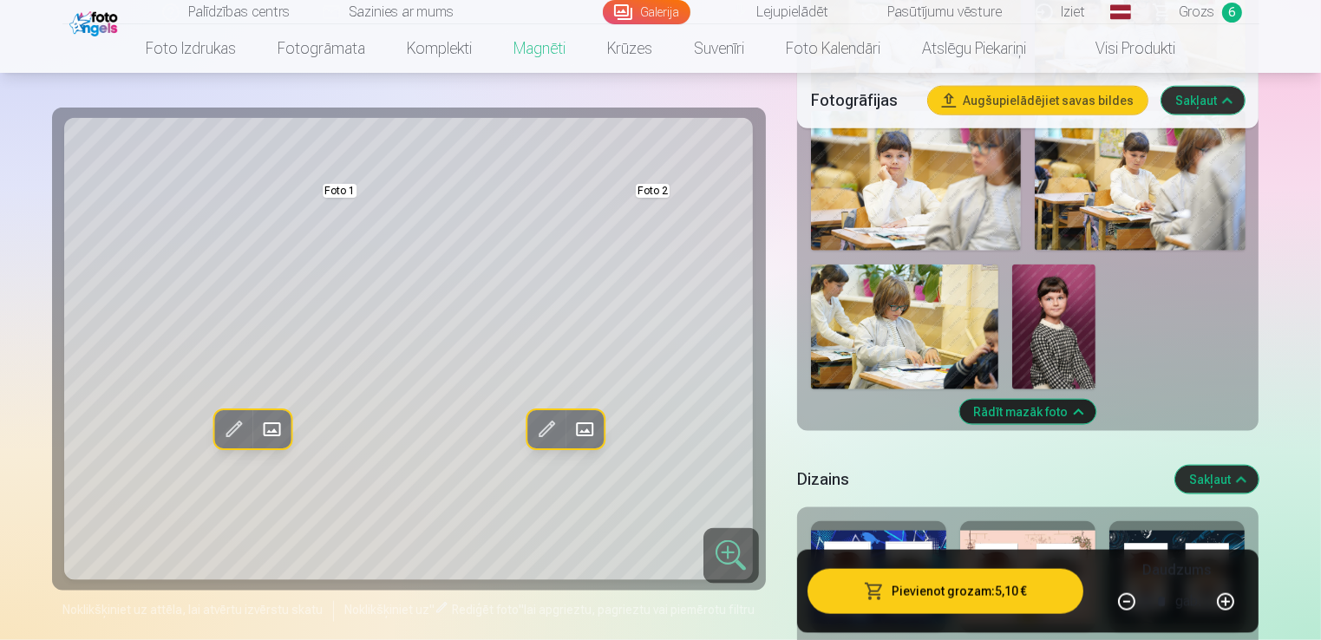
click at [589, 420] on span at bounding box center [584, 429] width 28 height 28
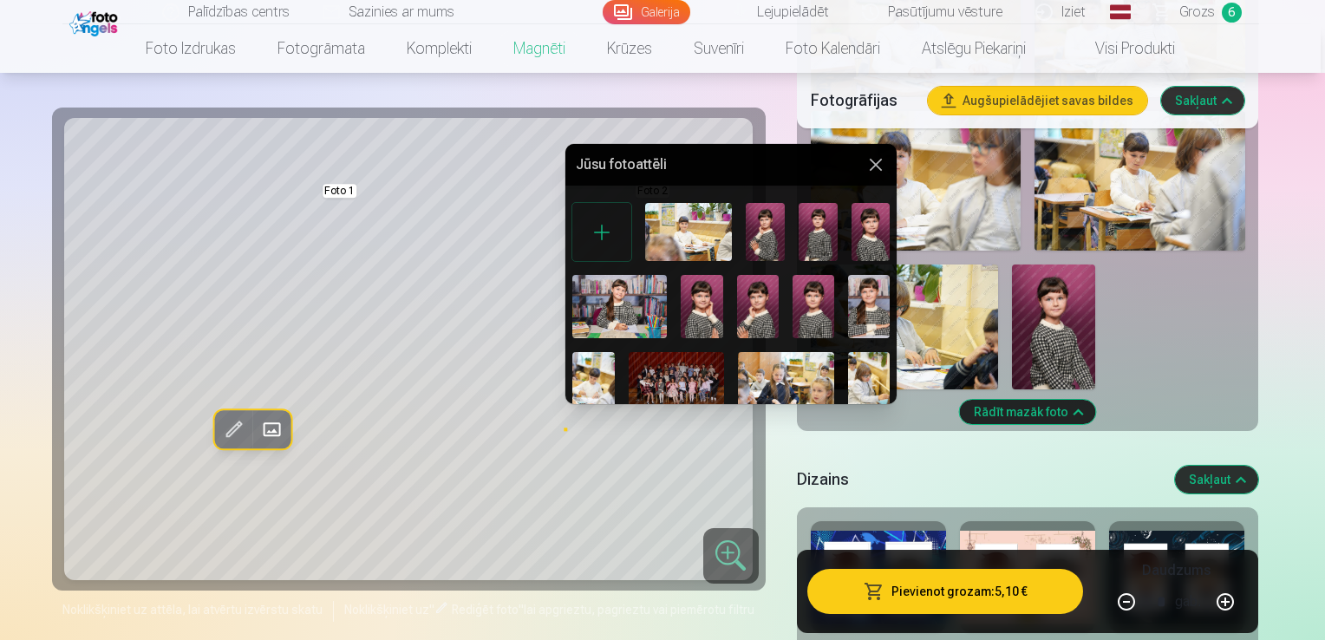
click at [624, 296] on img at bounding box center [619, 306] width 95 height 62
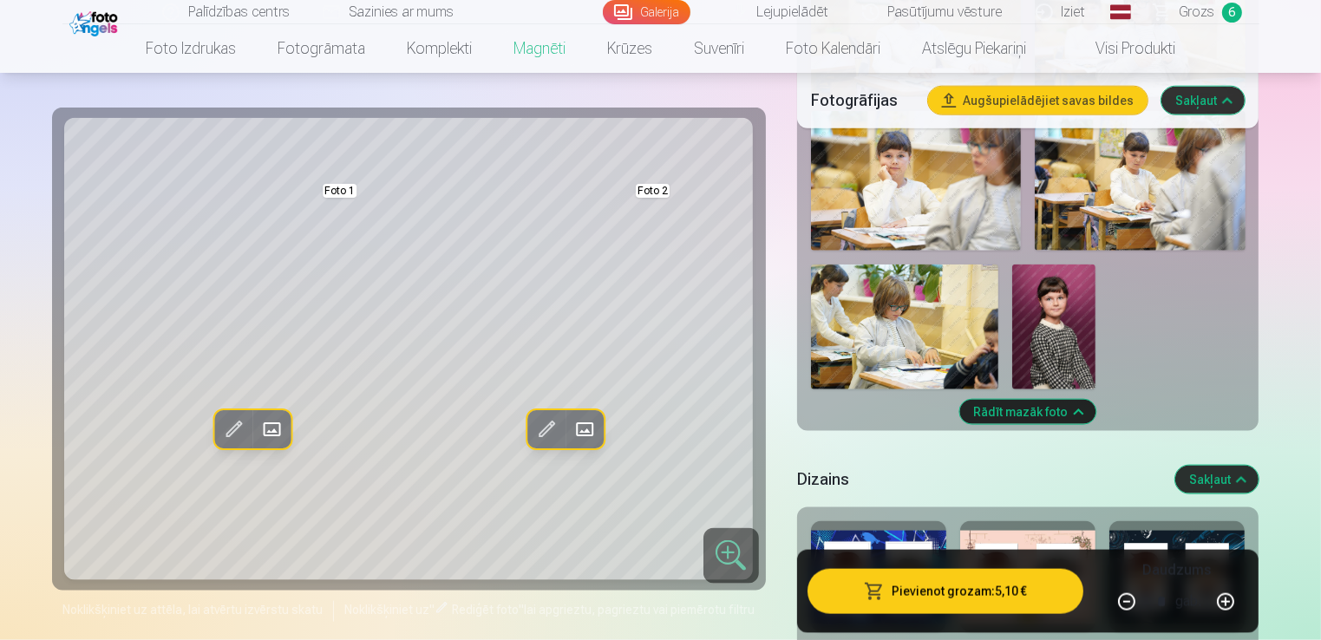
click at [278, 427] on span at bounding box center [272, 429] width 28 height 28
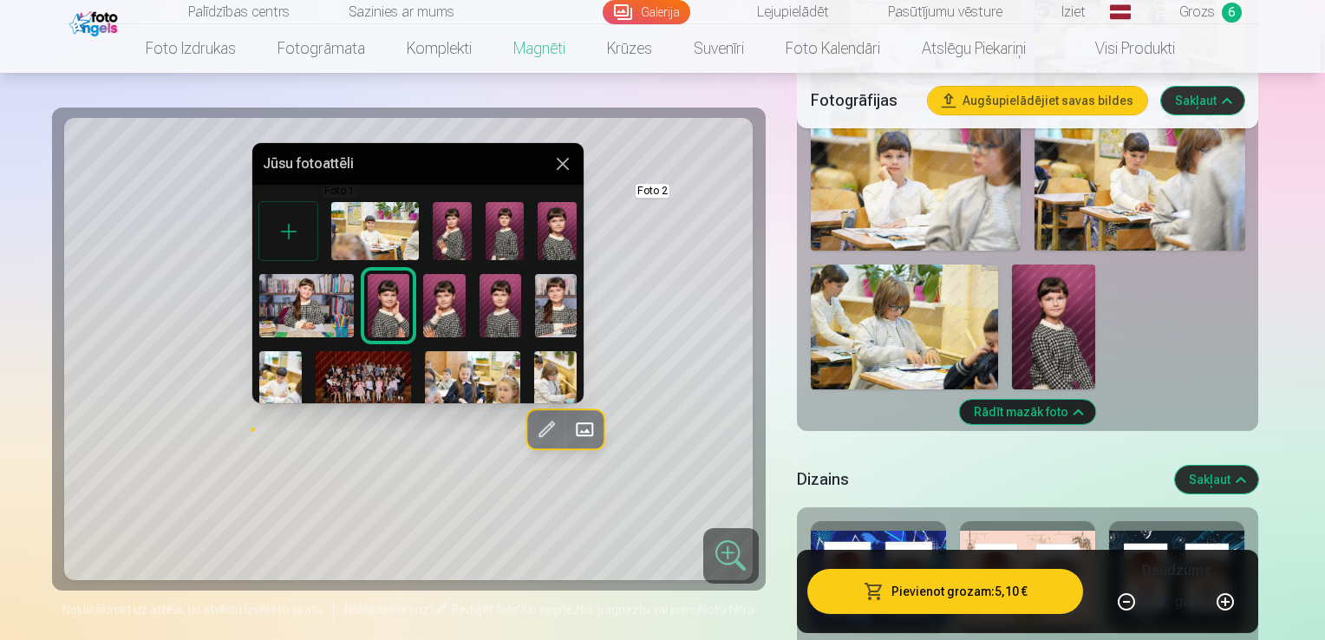
click at [331, 308] on img at bounding box center [306, 305] width 95 height 62
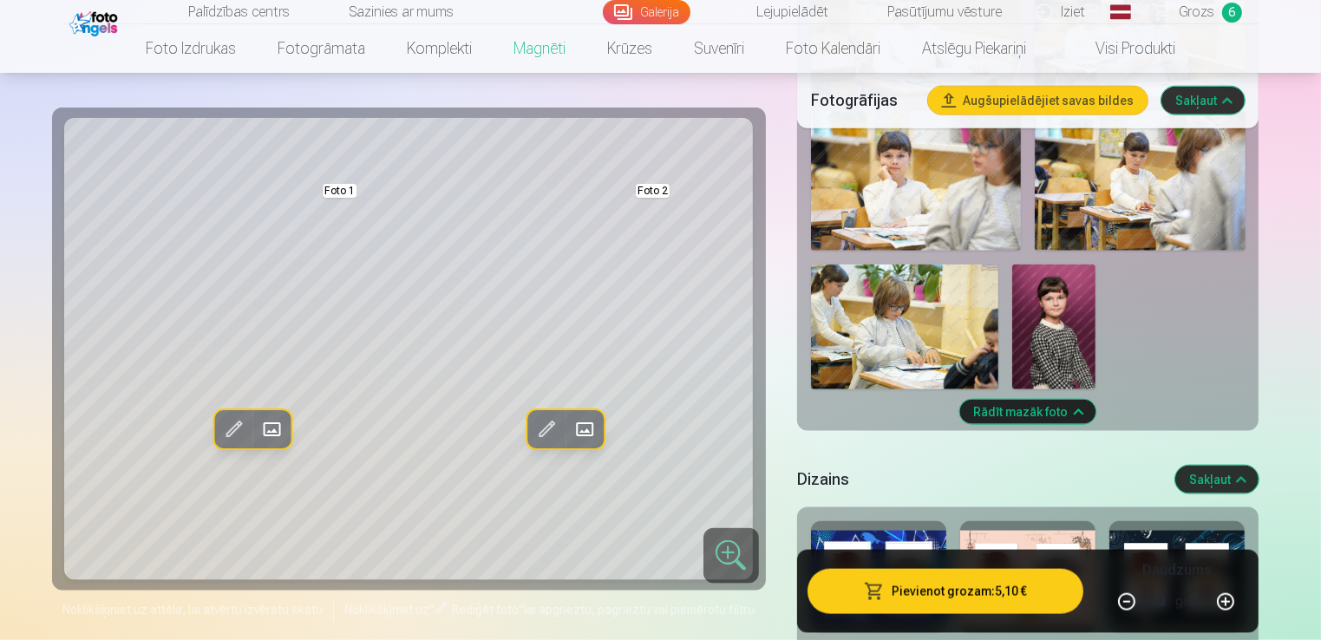
click at [601, 431] on button "Aizstāt" at bounding box center [584, 429] width 38 height 38
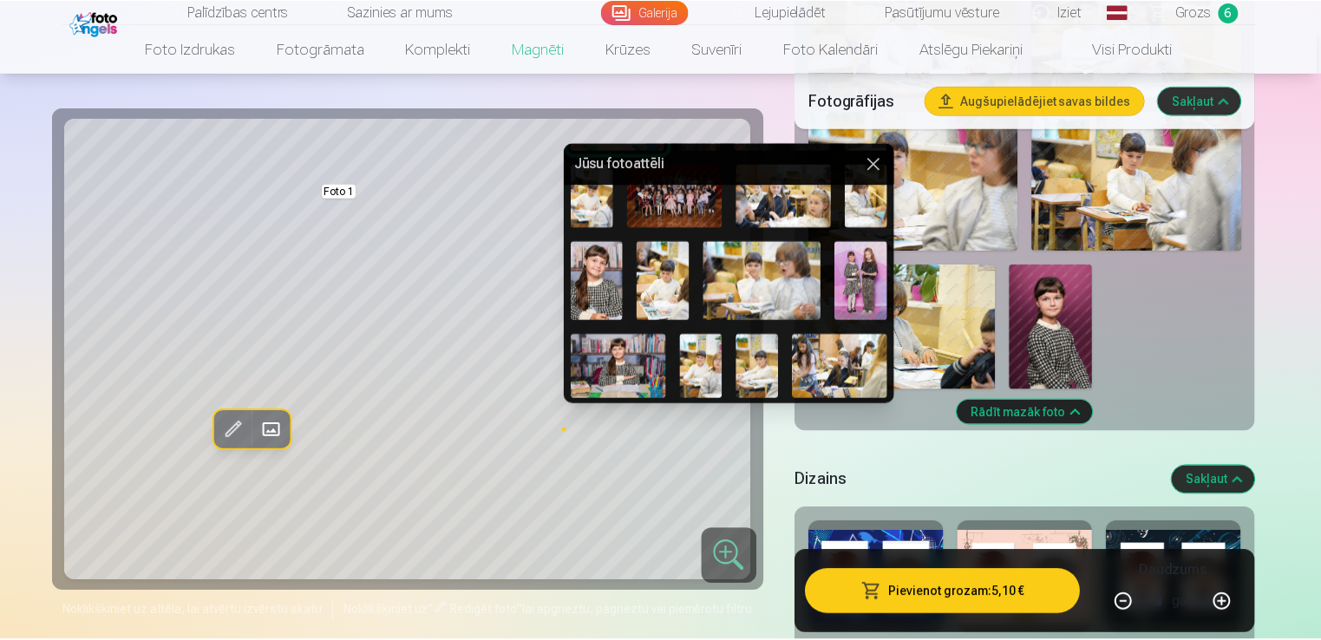
scroll to position [260, 0]
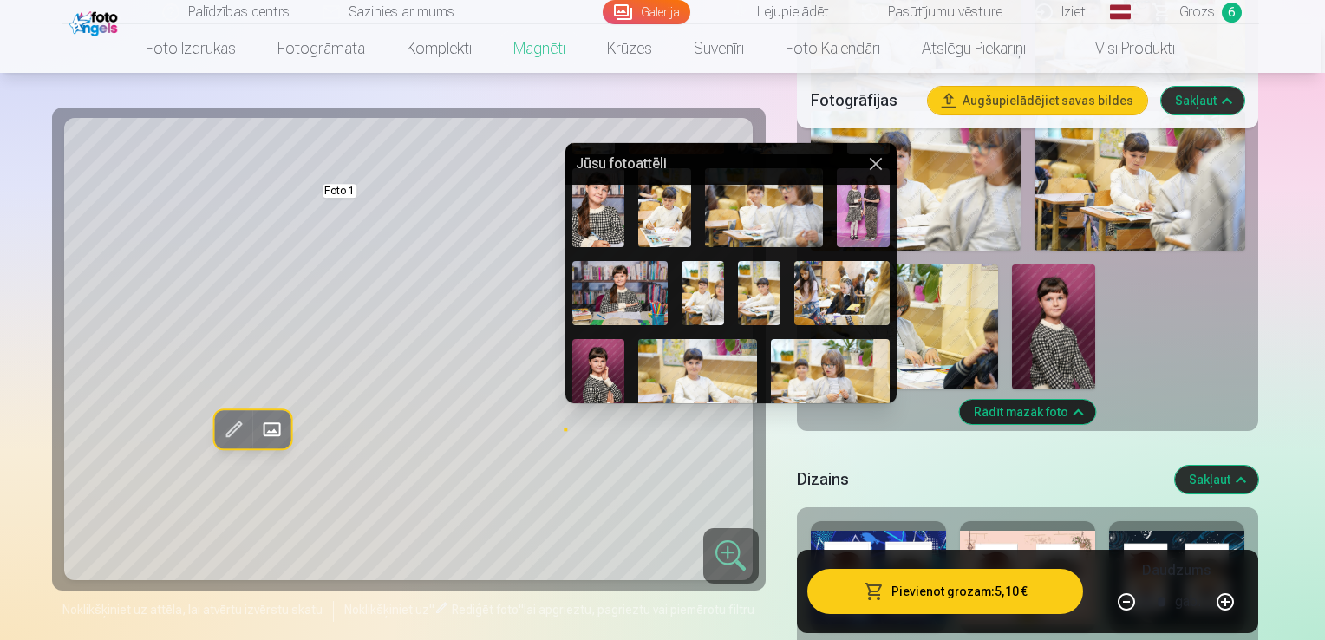
click at [624, 262] on img at bounding box center [619, 292] width 95 height 63
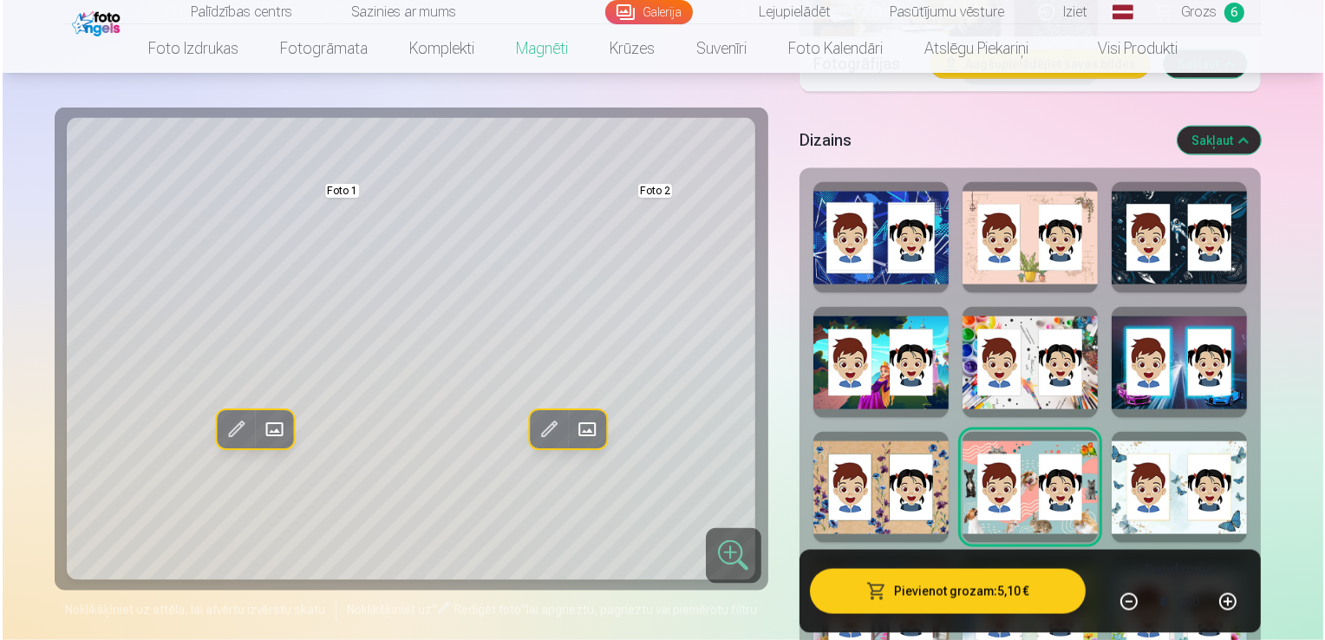
scroll to position [2428, 0]
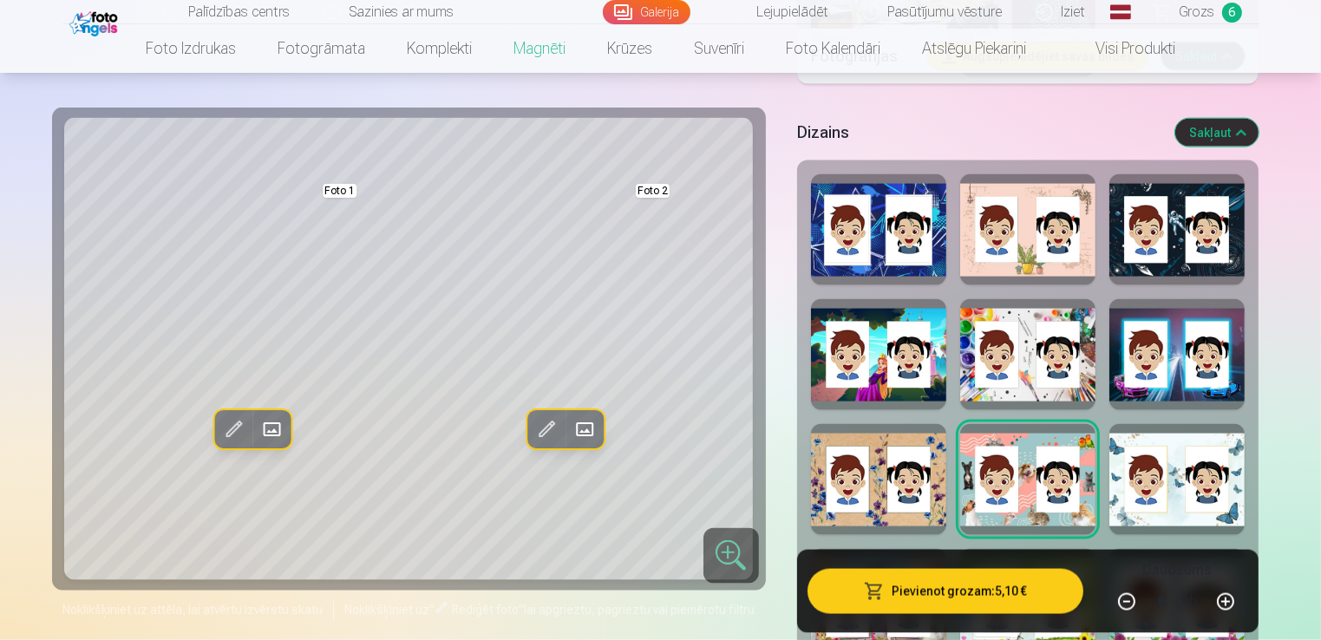
click at [272, 420] on span at bounding box center [272, 429] width 28 height 28
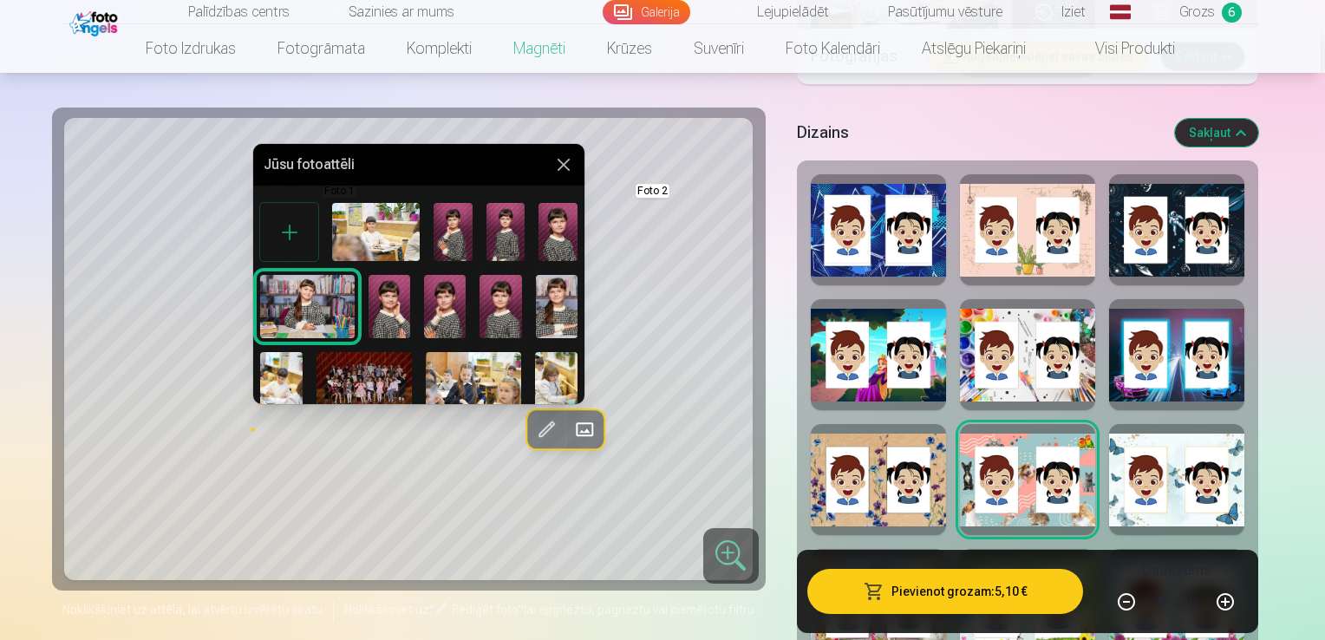
click at [377, 300] on img at bounding box center [390, 306] width 42 height 62
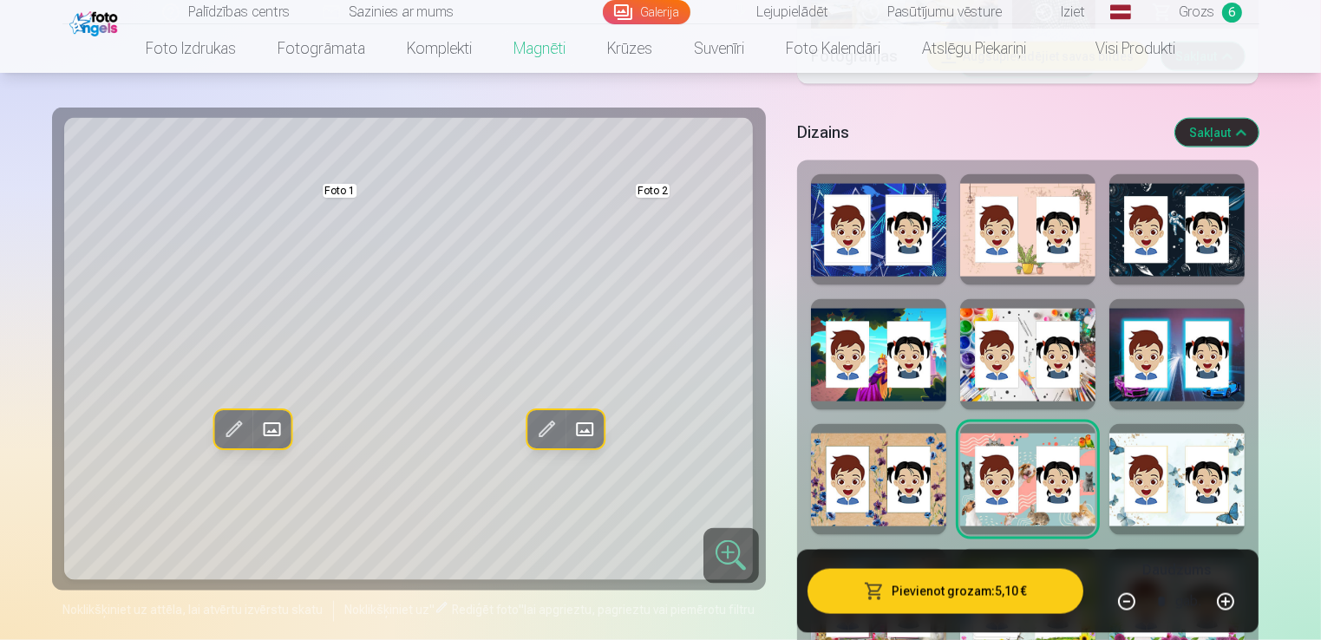
click at [590, 435] on span at bounding box center [584, 429] width 28 height 28
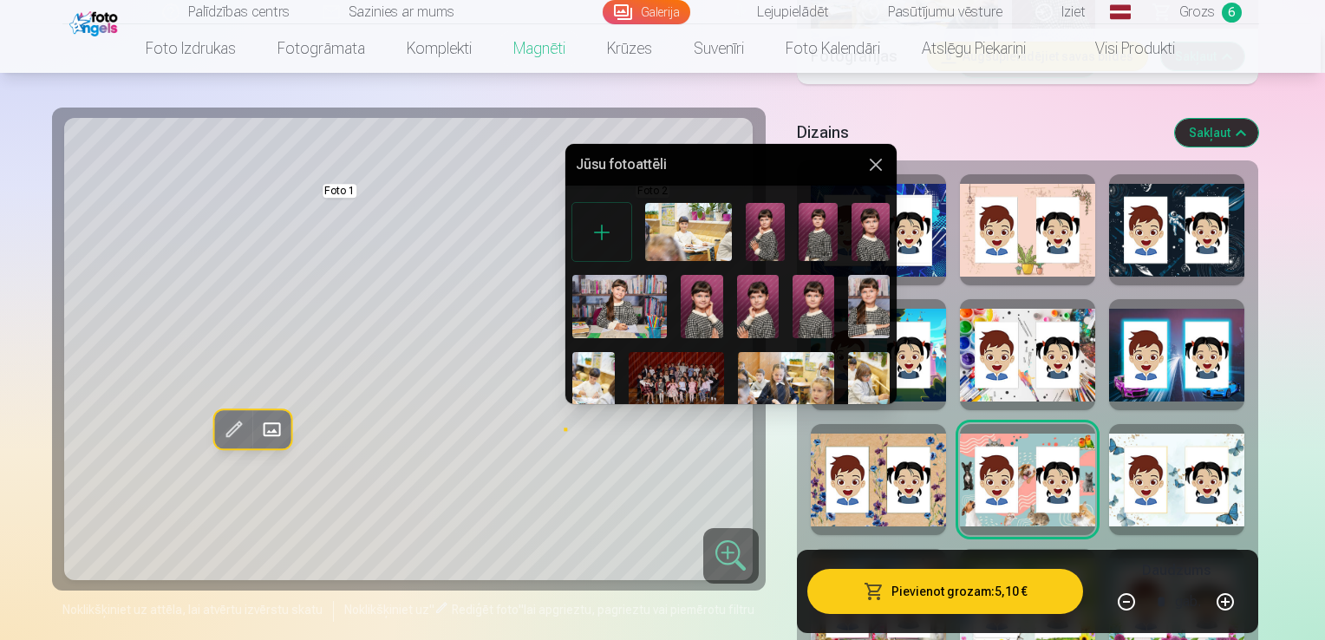
scroll to position [421, 0]
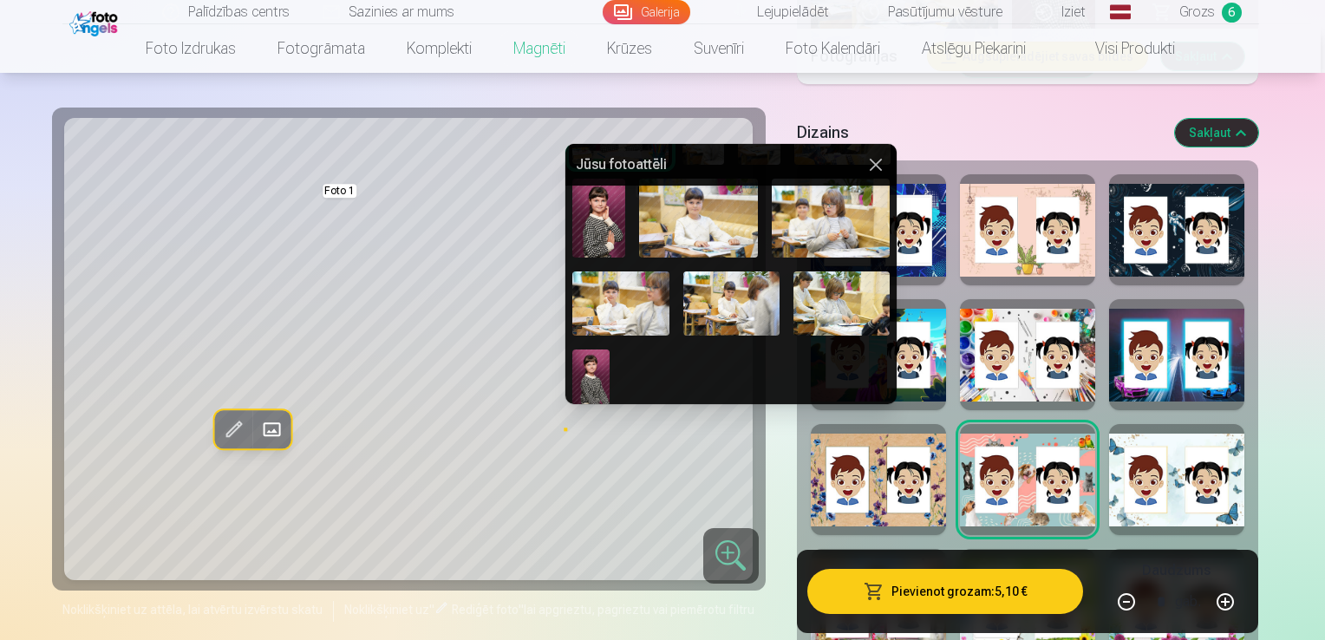
drag, startPoint x: 696, startPoint y: 605, endPoint x: 801, endPoint y: 637, distance: 109.5
click at [628, 306] on img at bounding box center [620, 303] width 96 height 64
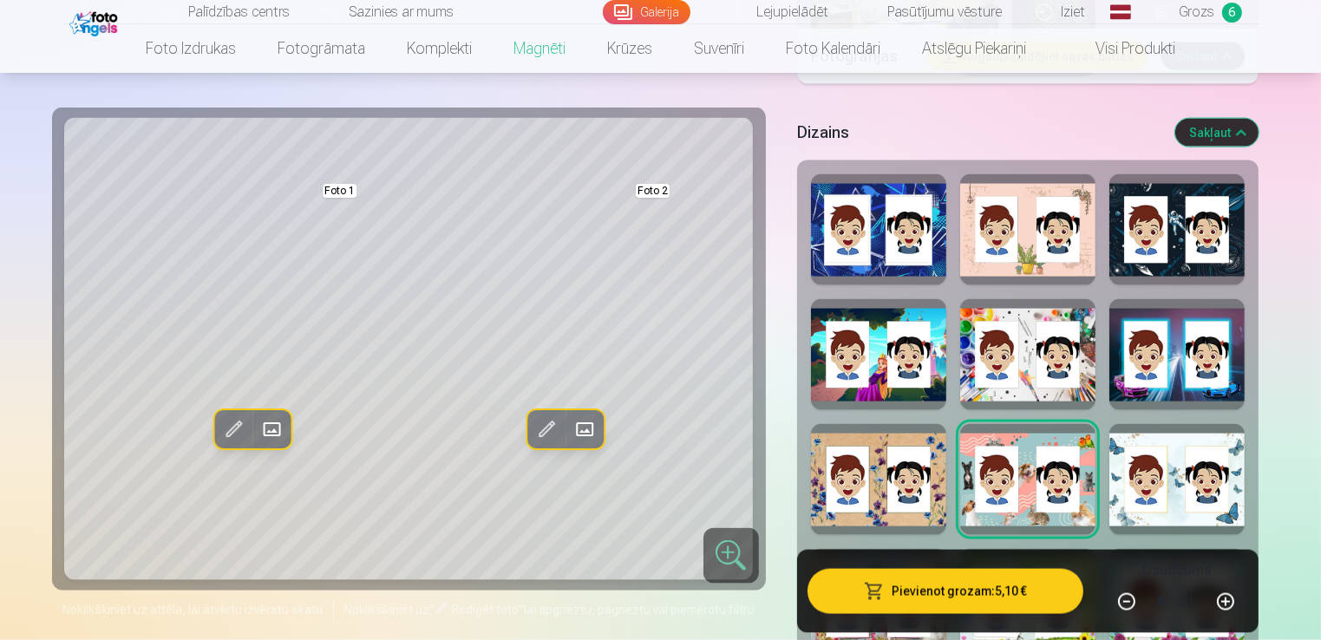
click at [589, 435] on span at bounding box center [584, 429] width 28 height 28
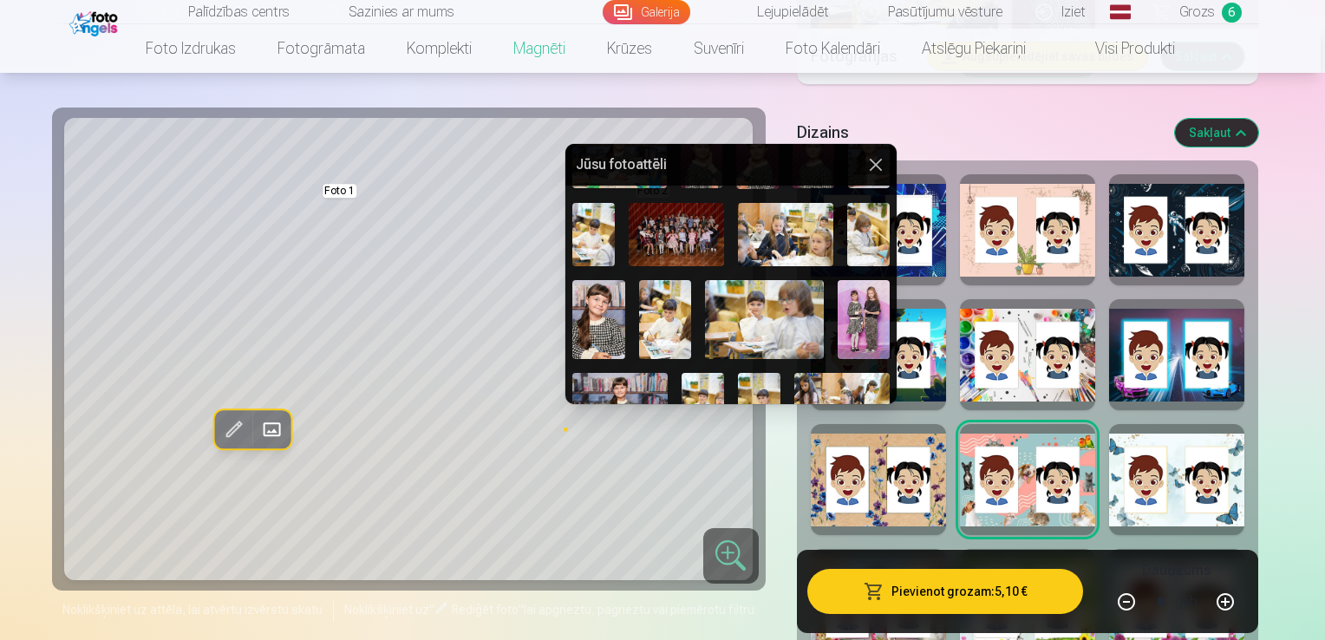
scroll to position [146, 0]
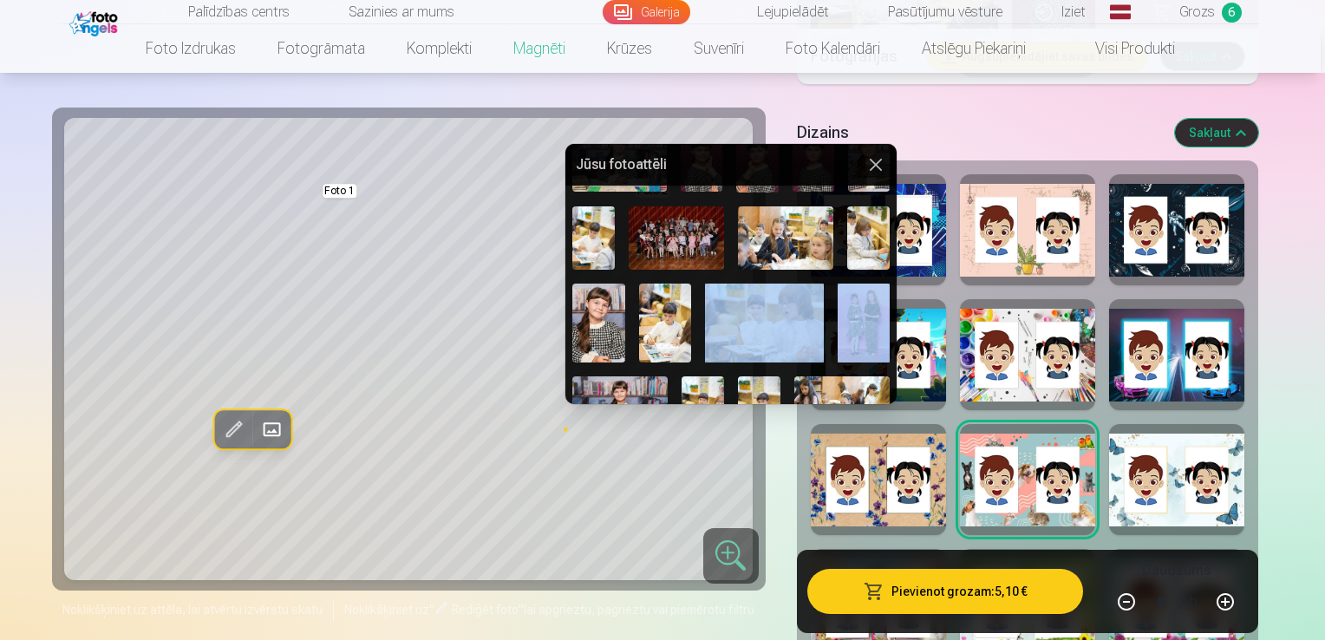
click at [820, 342] on div "Foto 2" at bounding box center [730, 368] width 331 height 637
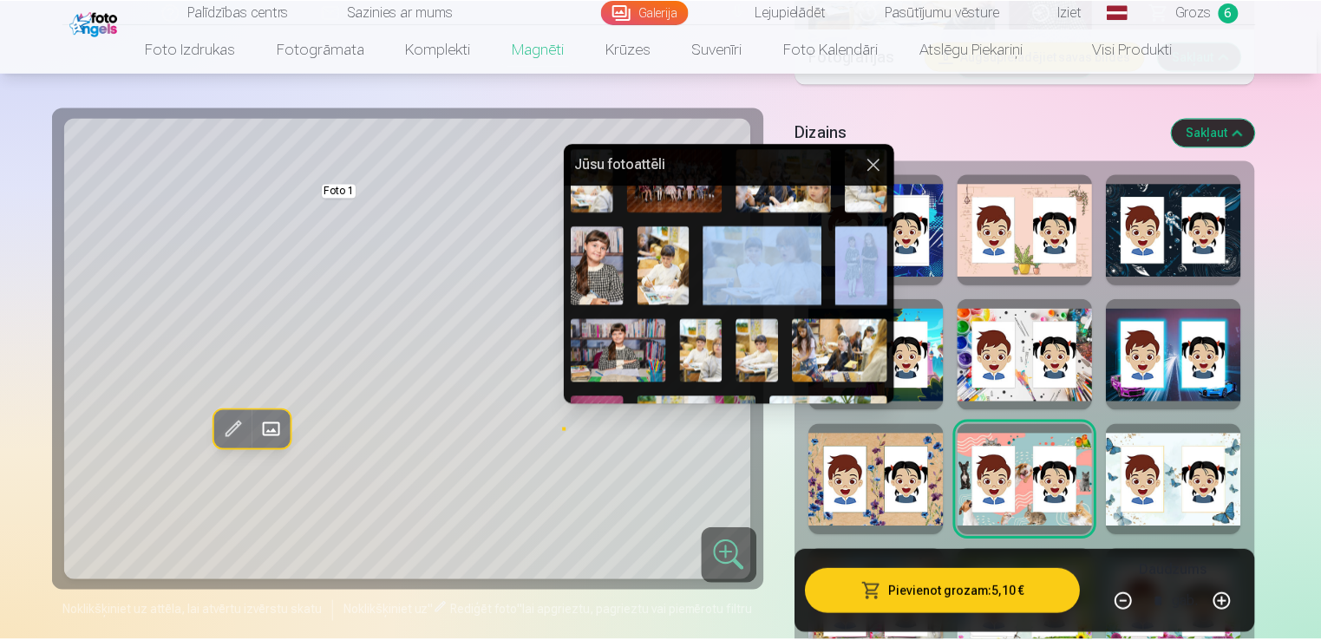
scroll to position [232, 0]
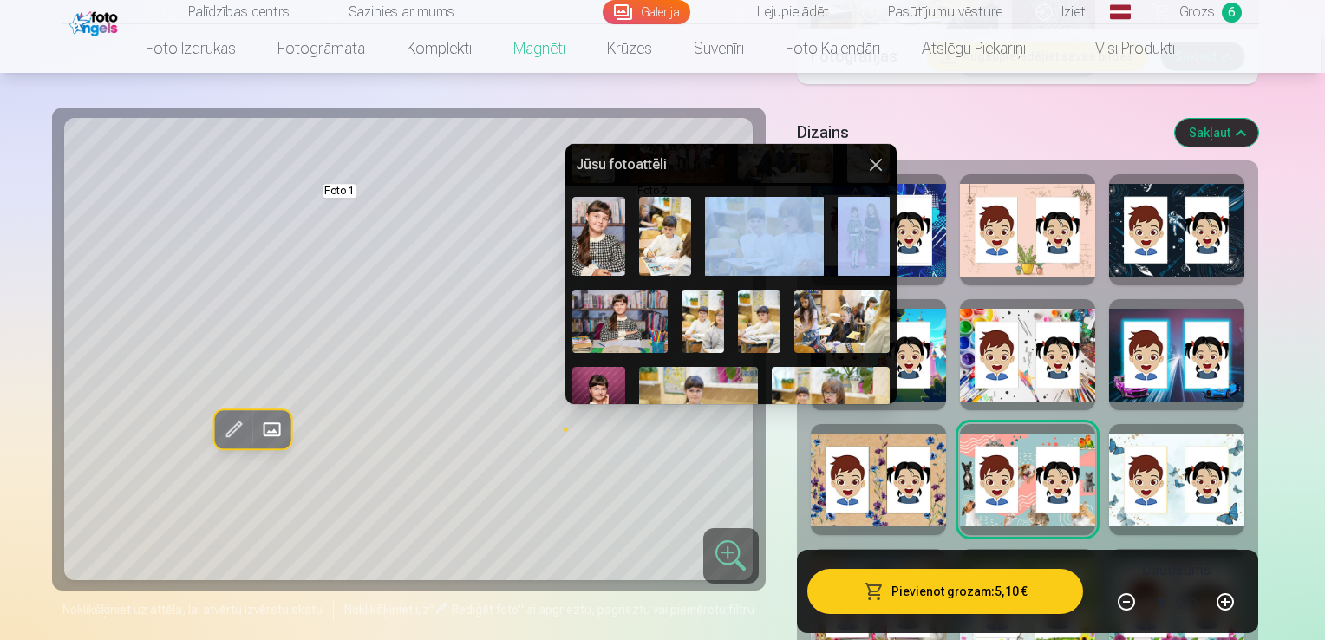
click at [756, 328] on img at bounding box center [759, 321] width 42 height 63
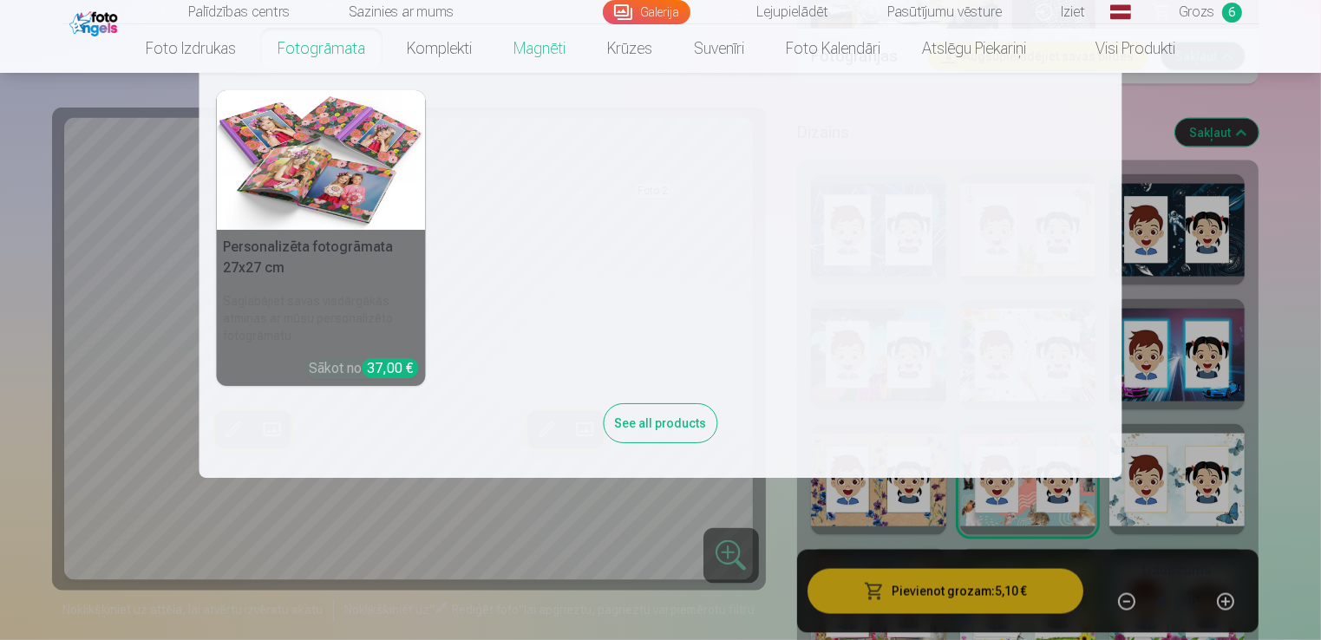
click at [292, 49] on link "Fotogrāmata" at bounding box center [321, 48] width 129 height 49
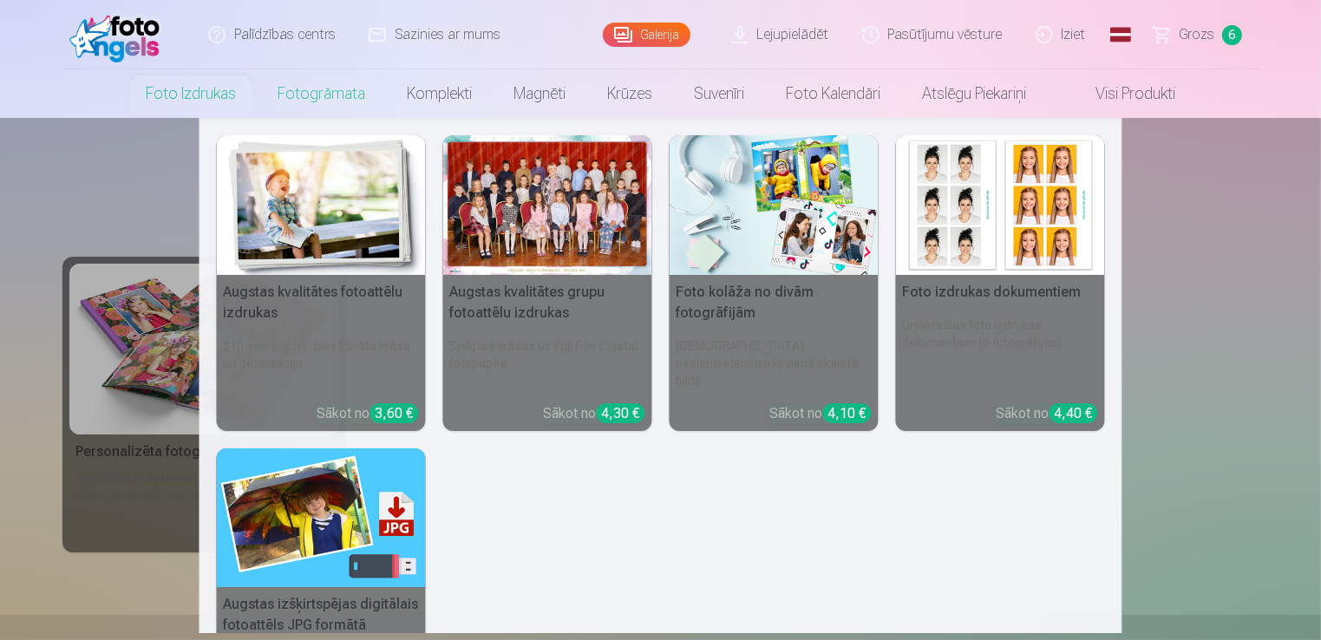
click at [199, 96] on link "Foto izdrukas" at bounding box center [191, 93] width 132 height 49
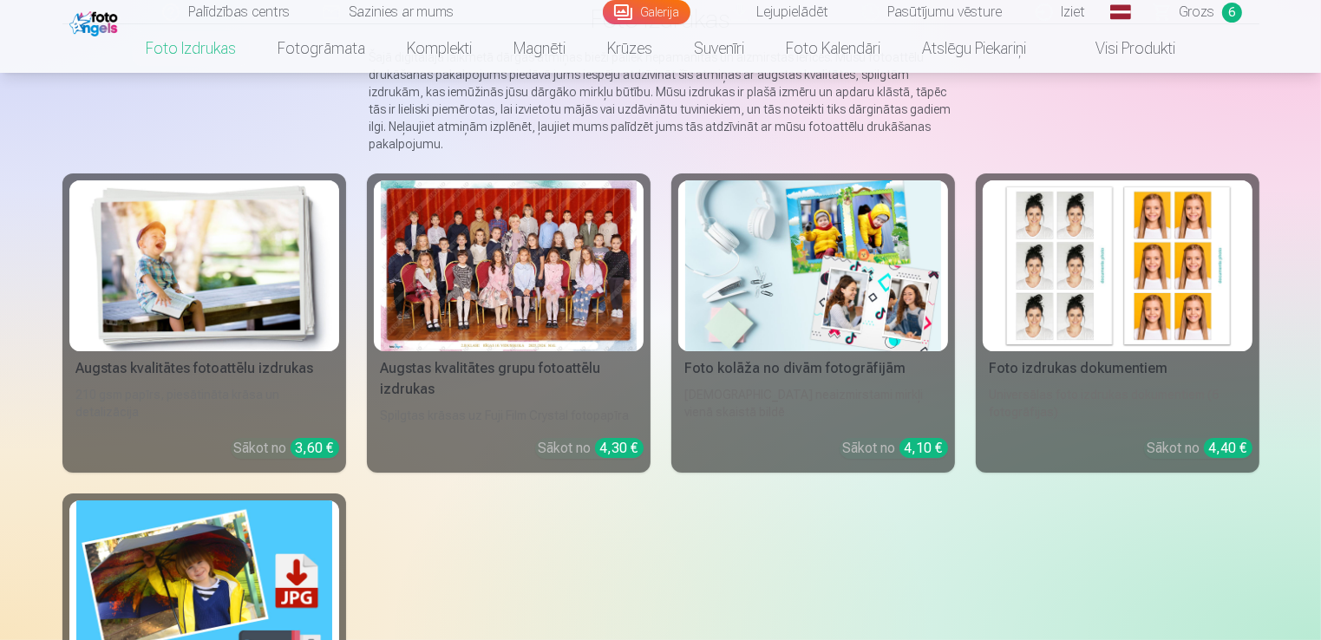
scroll to position [173, 0]
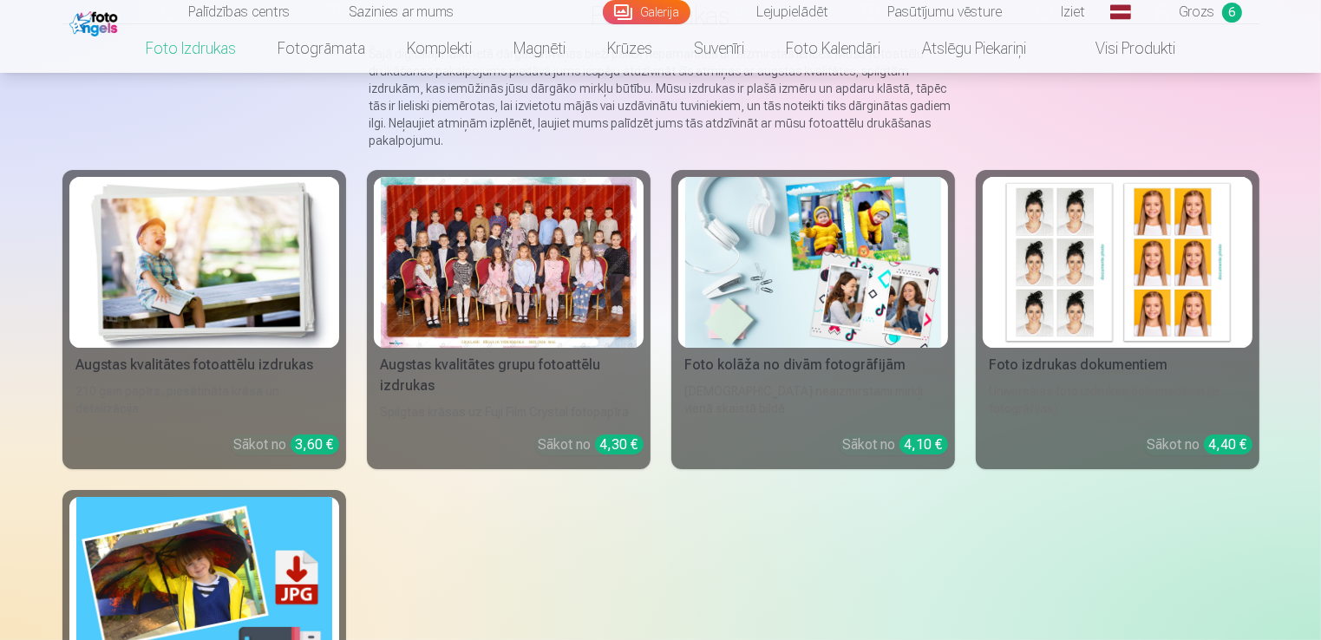
click at [522, 279] on div at bounding box center [509, 262] width 256 height 171
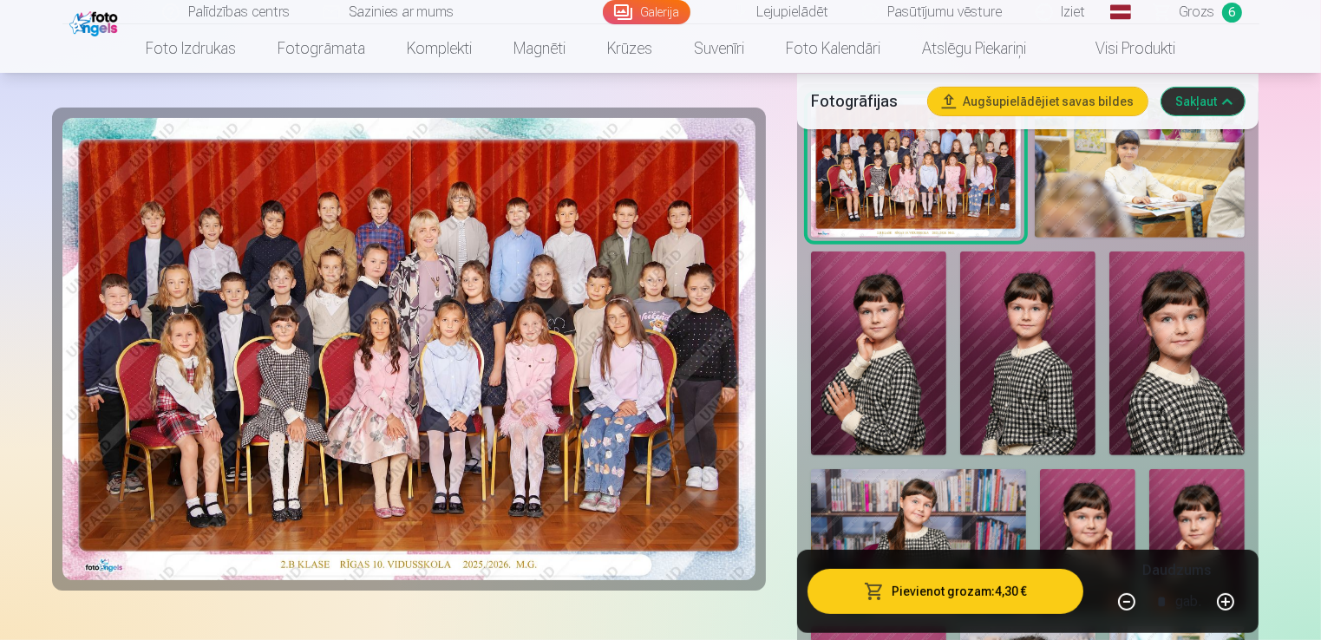
scroll to position [867, 0]
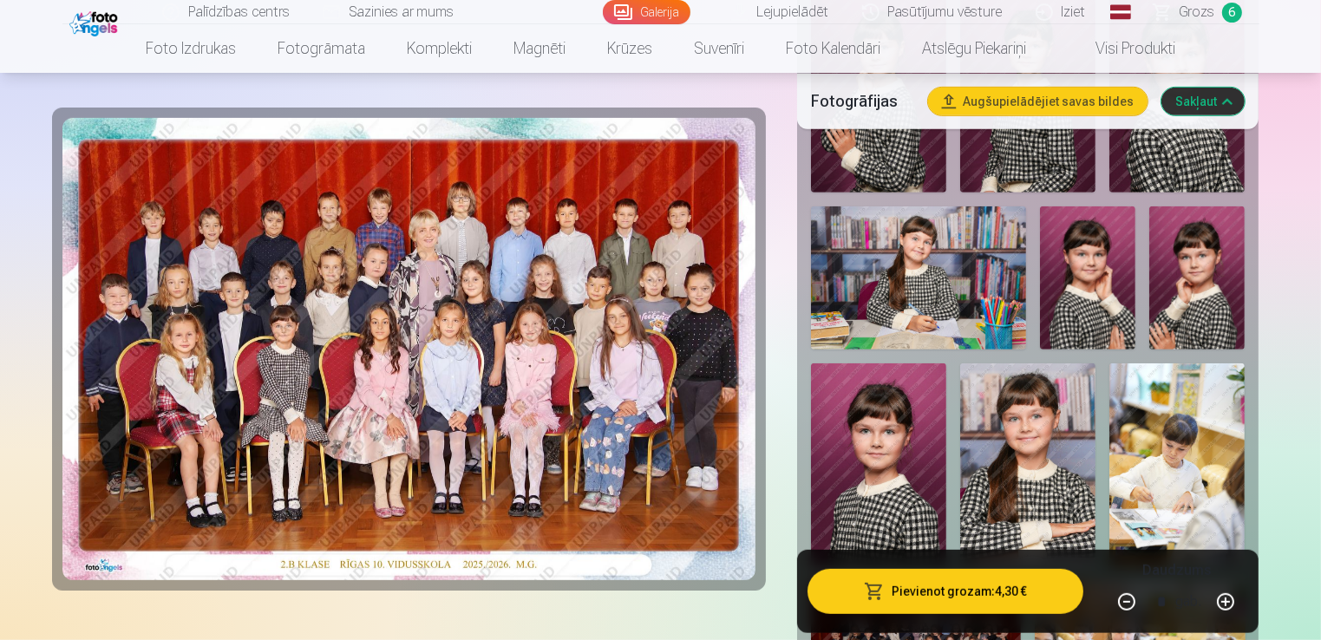
click at [1092, 272] on img at bounding box center [1087, 277] width 95 height 143
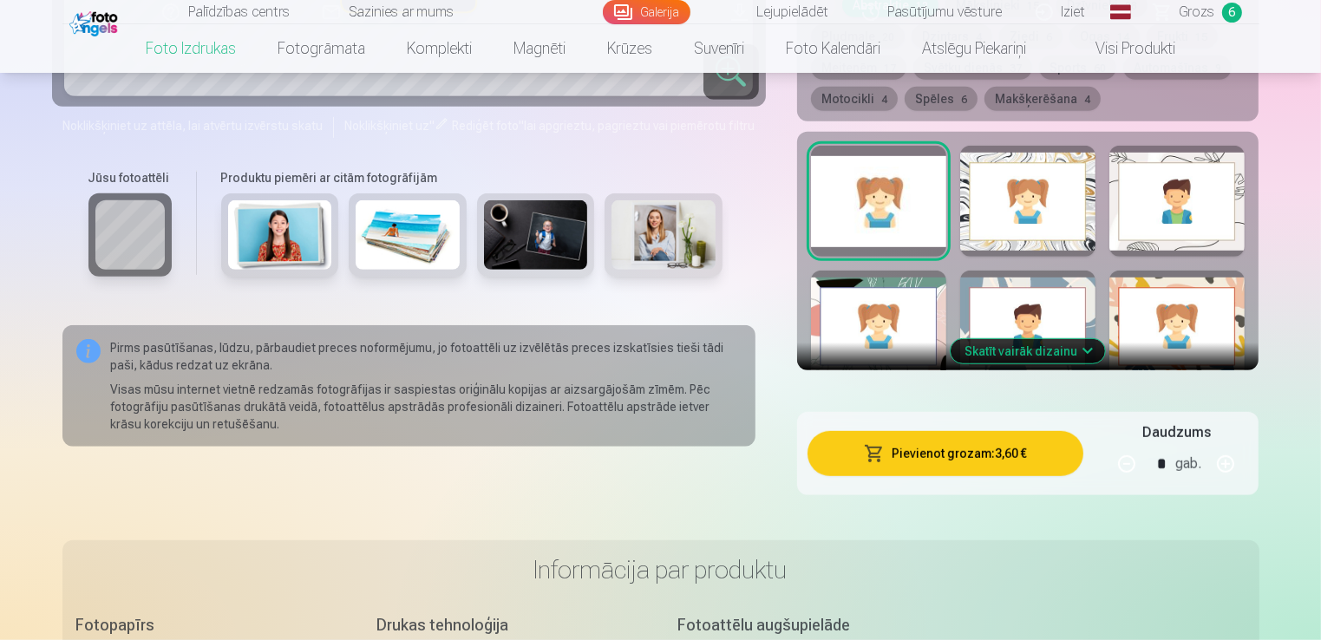
scroll to position [867, 0]
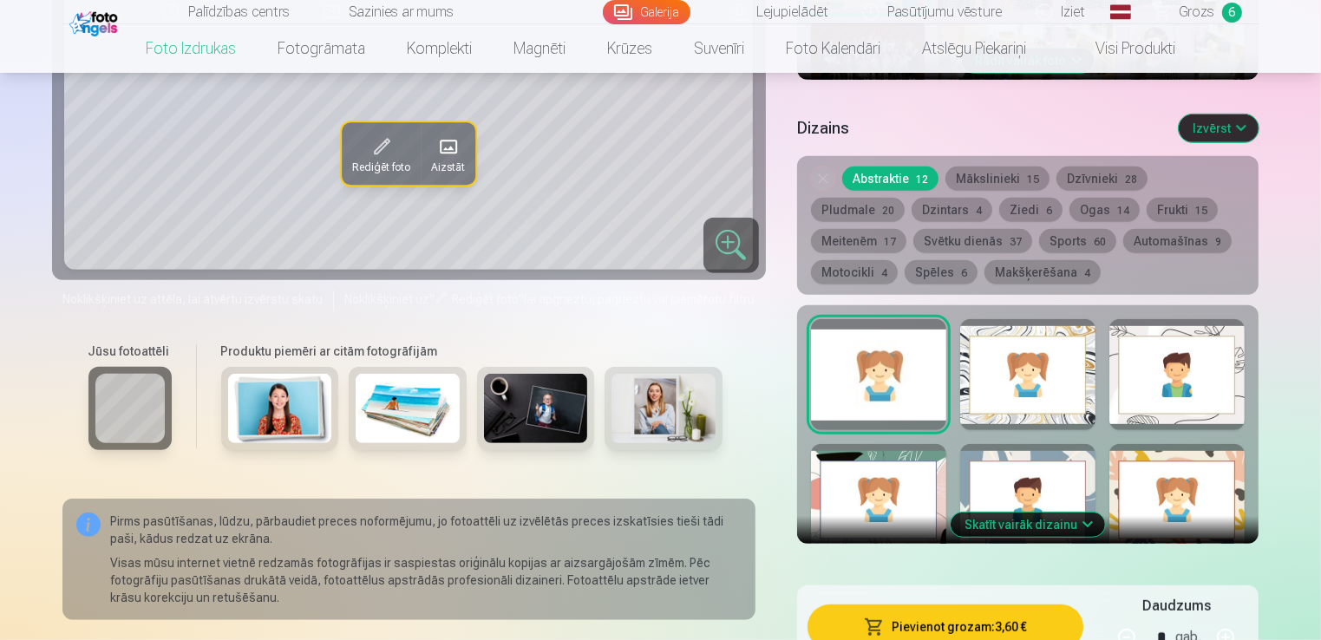
click at [1066, 181] on button "Dzīvnieki 28" at bounding box center [1101, 179] width 91 height 24
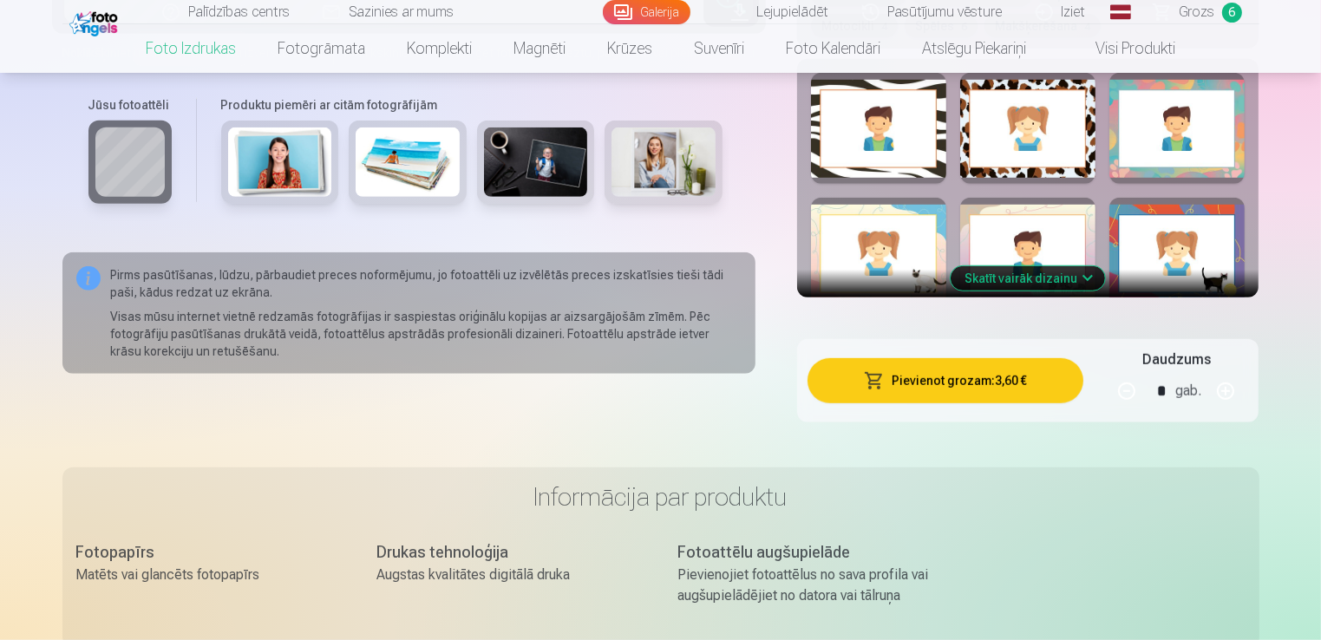
scroll to position [1127, 0]
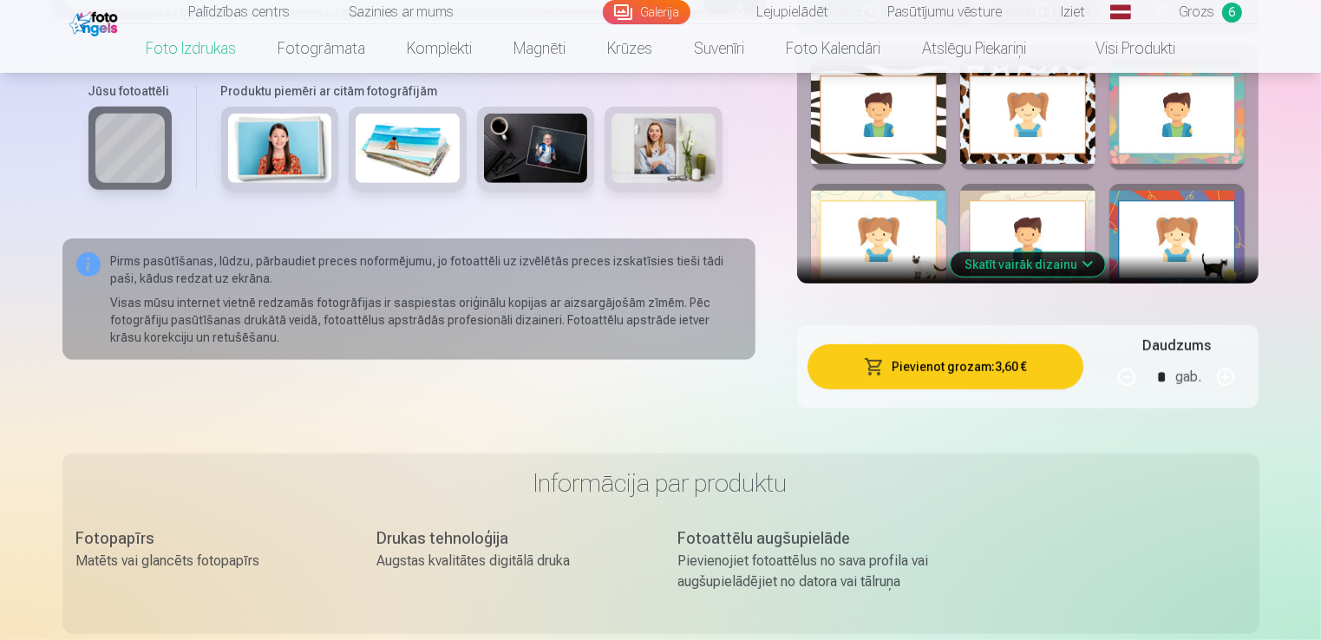
click at [1089, 259] on button "Skatīt vairāk dizainu" at bounding box center [1028, 264] width 154 height 24
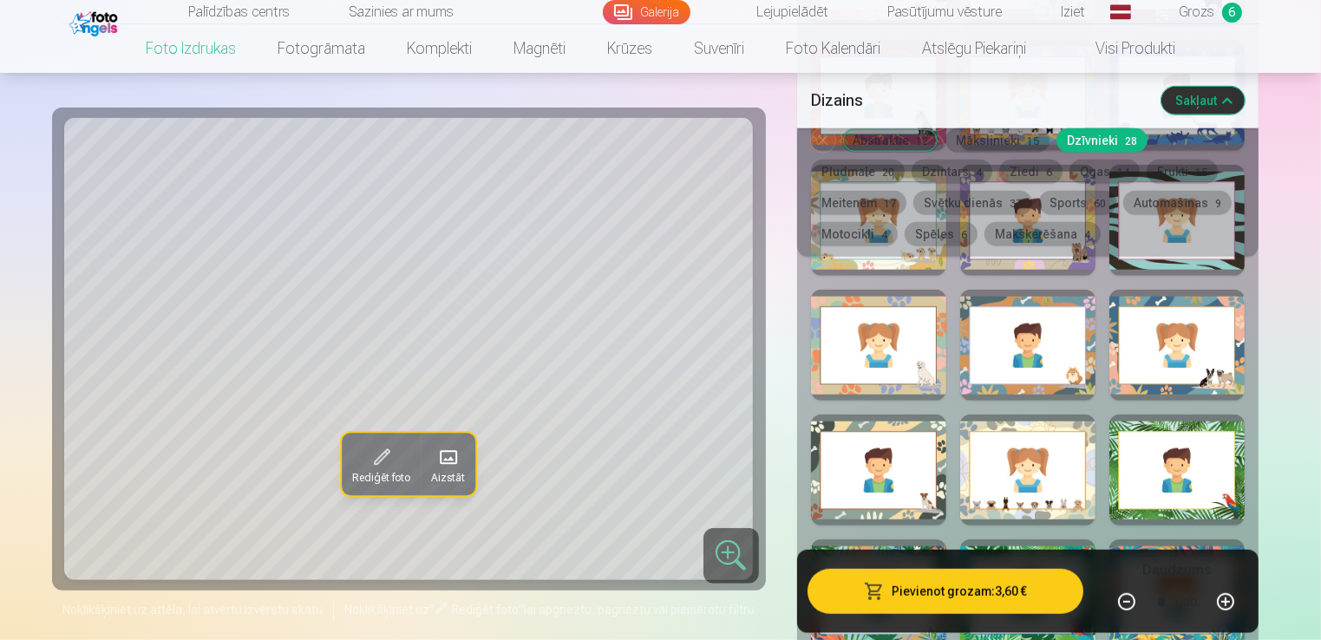
scroll to position [1474, 0]
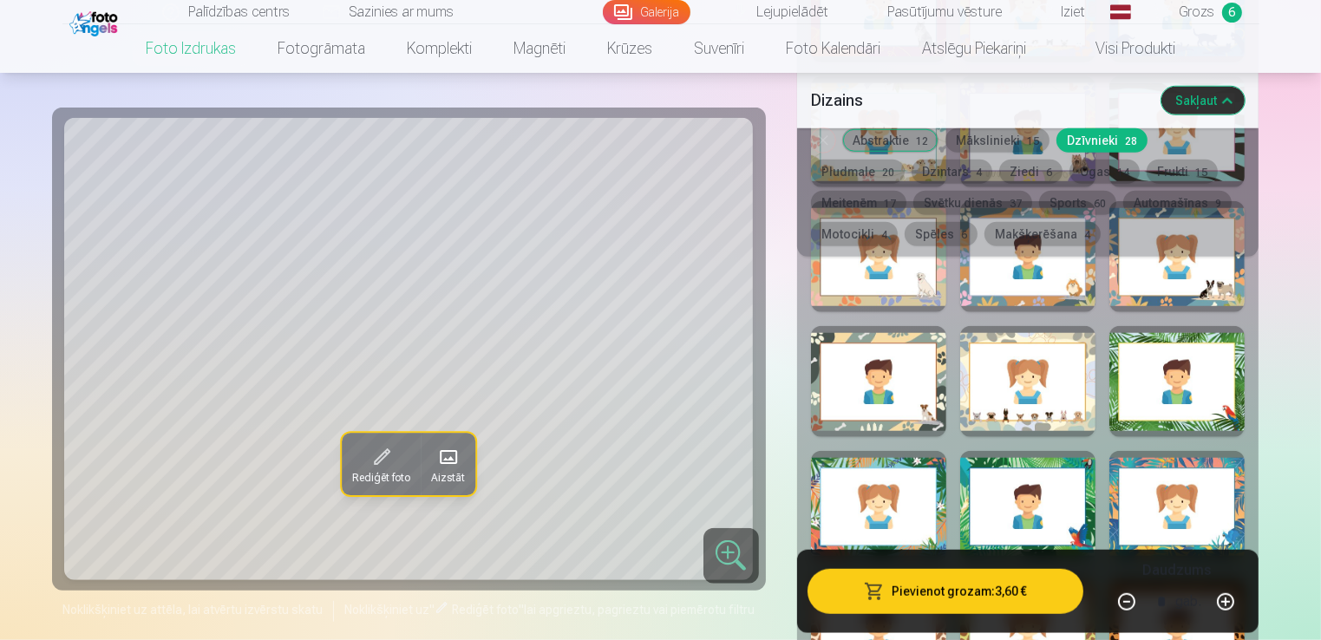
click at [916, 416] on div at bounding box center [878, 381] width 135 height 111
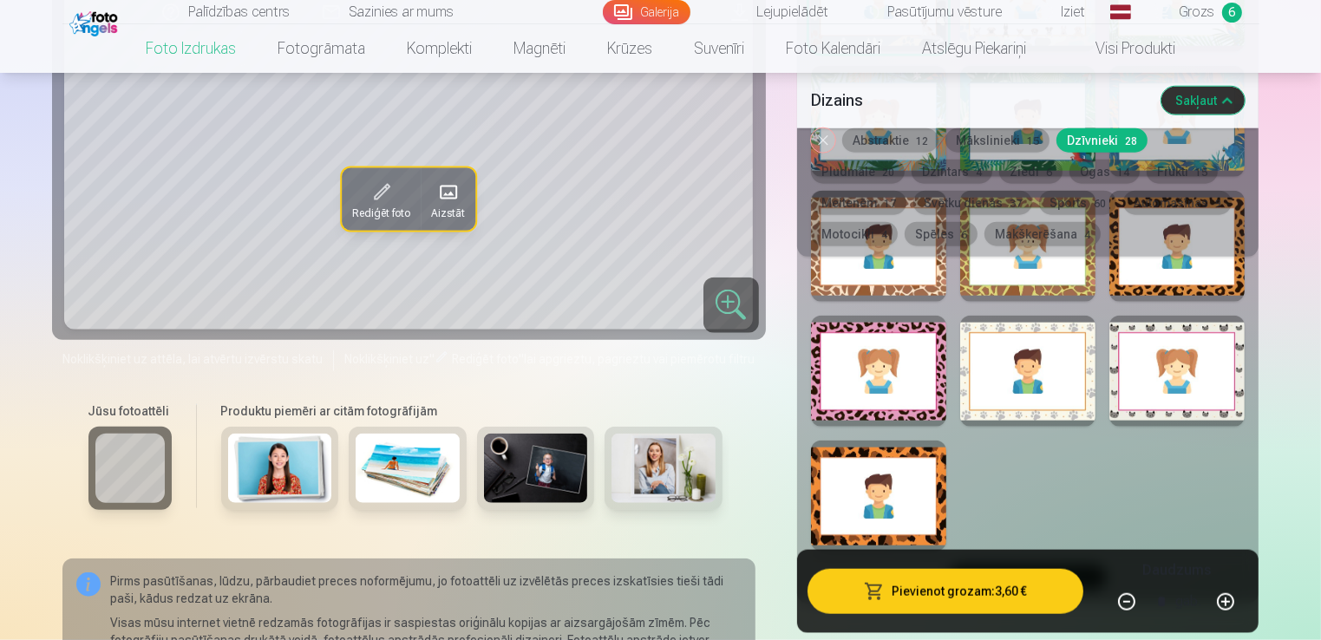
scroll to position [1821, 0]
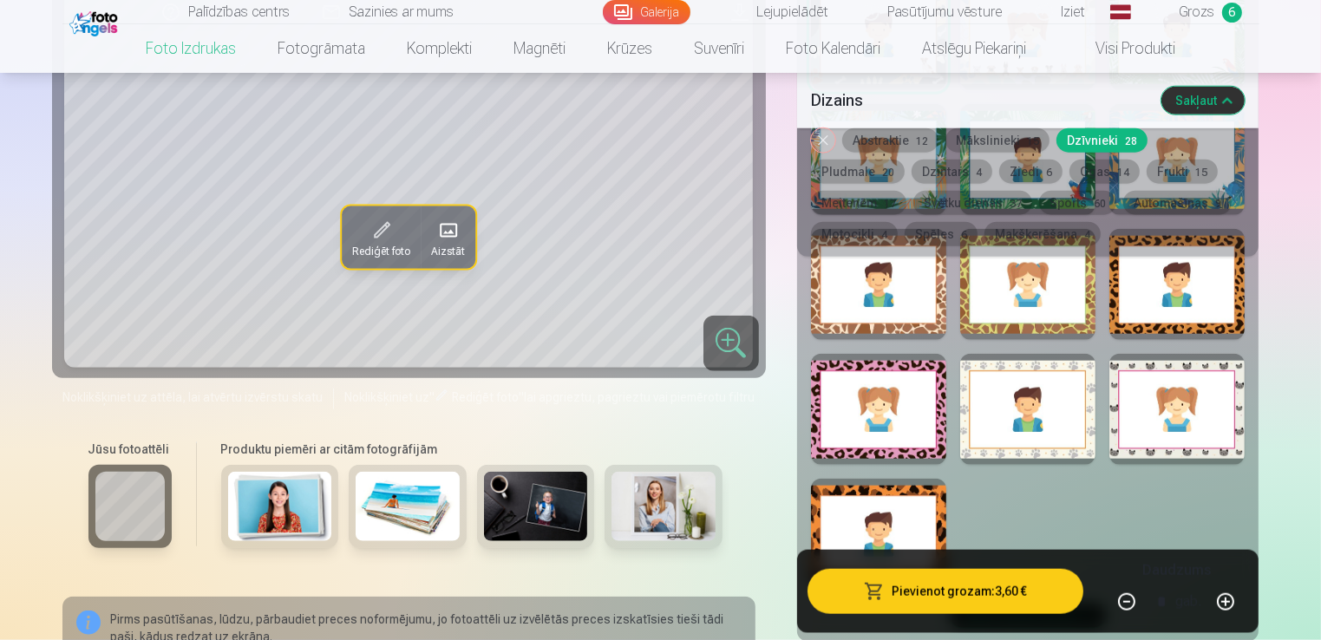
click at [944, 421] on div at bounding box center [878, 409] width 135 height 111
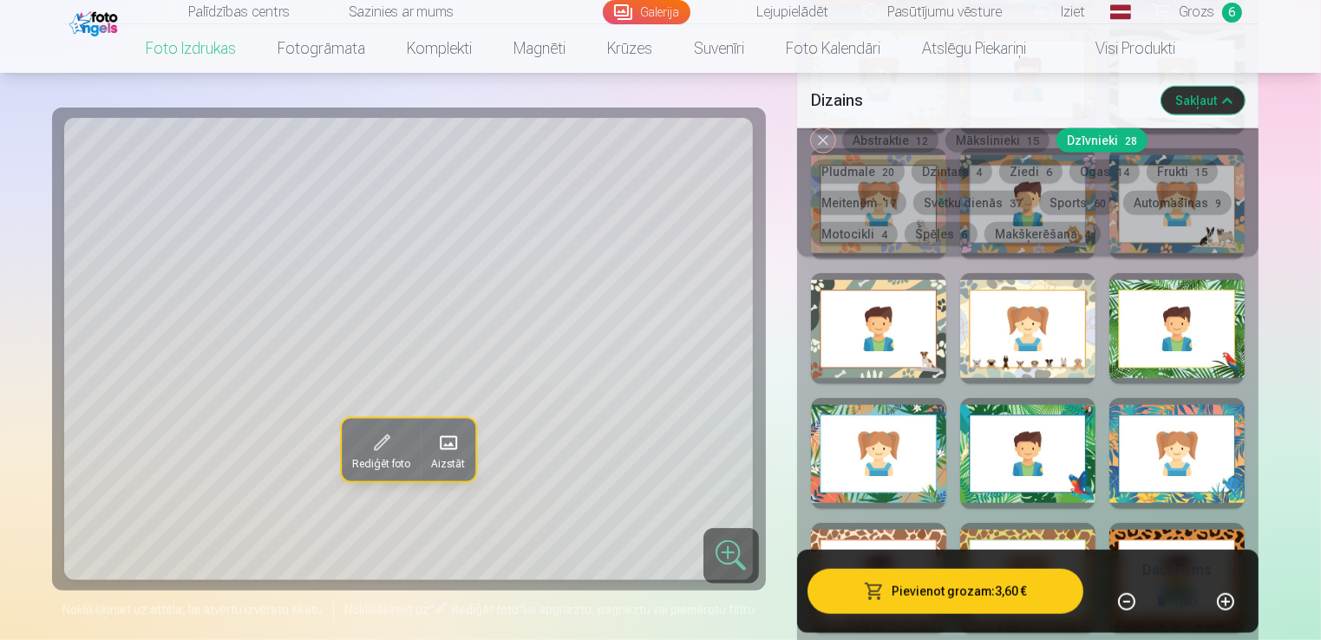
scroll to position [1474, 0]
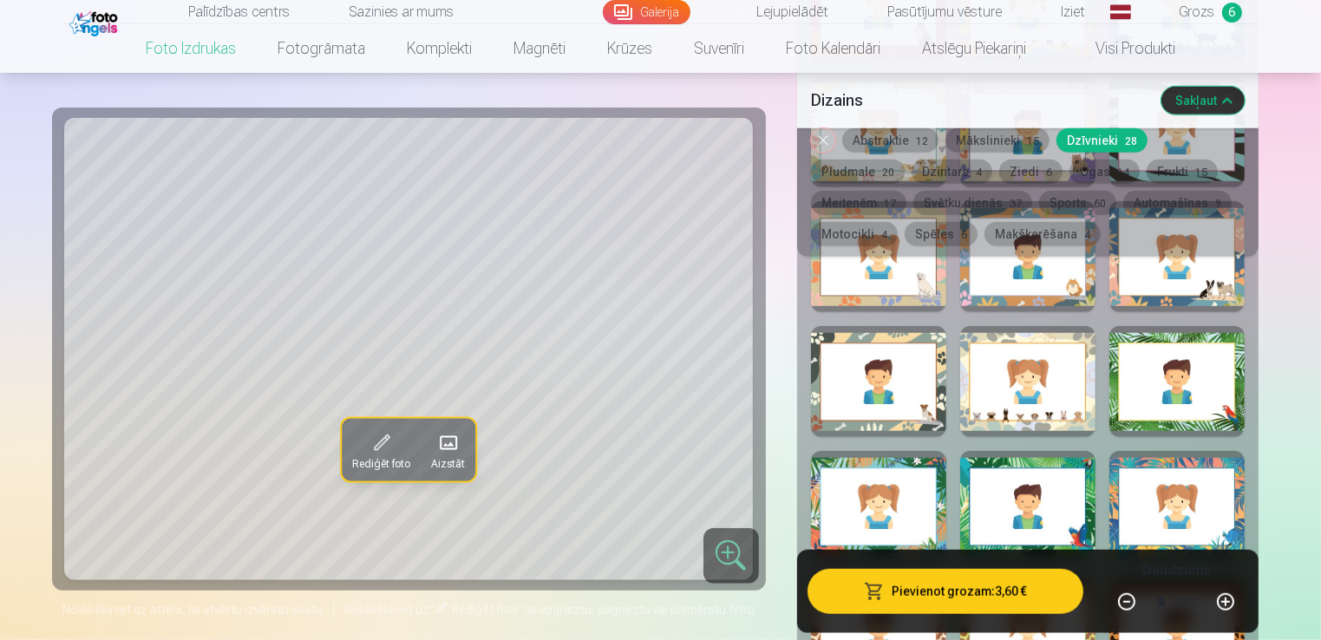
click at [1095, 397] on div "Rādīt mazāk dizainu" at bounding box center [1028, 338] width 462 height 1301
click at [1022, 418] on div at bounding box center [1027, 381] width 135 height 111
click at [1152, 287] on div at bounding box center [1176, 256] width 135 height 111
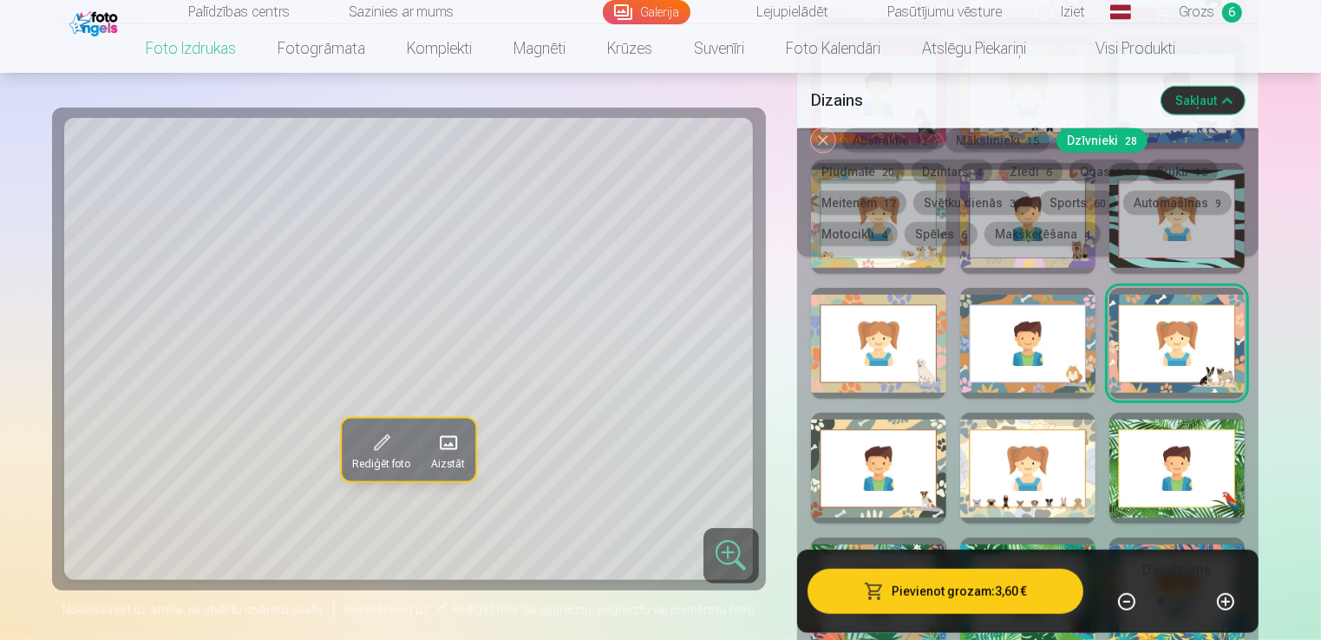
scroll to position [1301, 0]
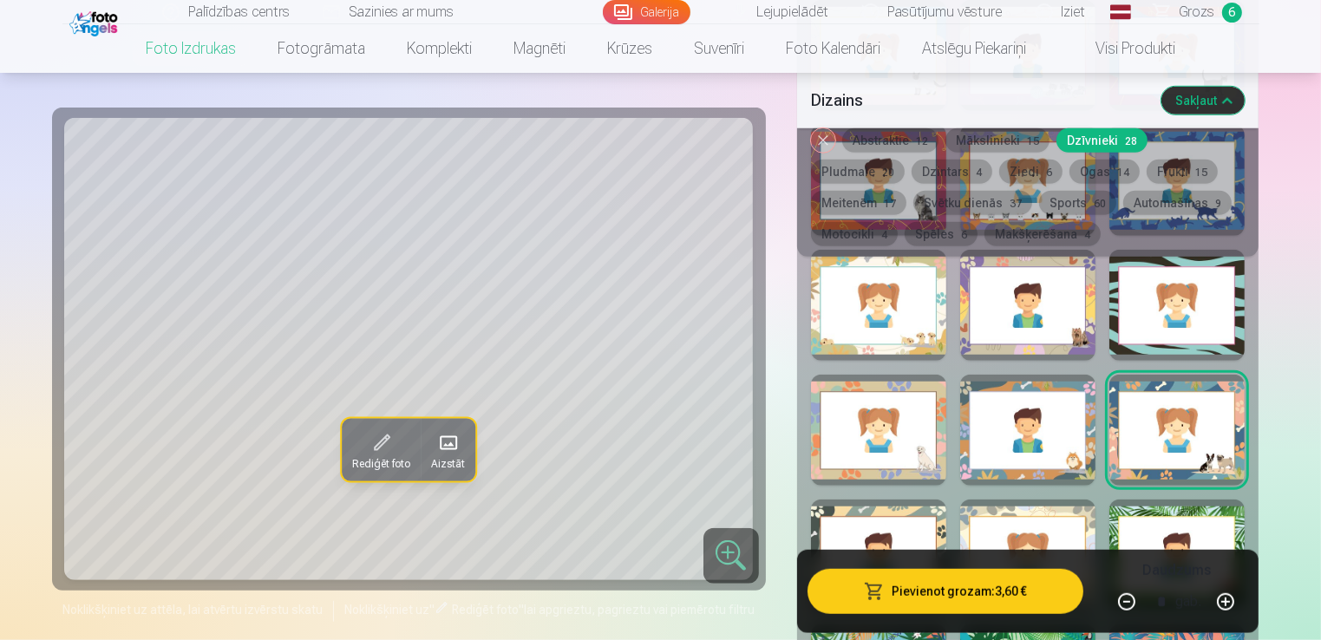
click at [1055, 456] on div at bounding box center [1027, 430] width 135 height 111
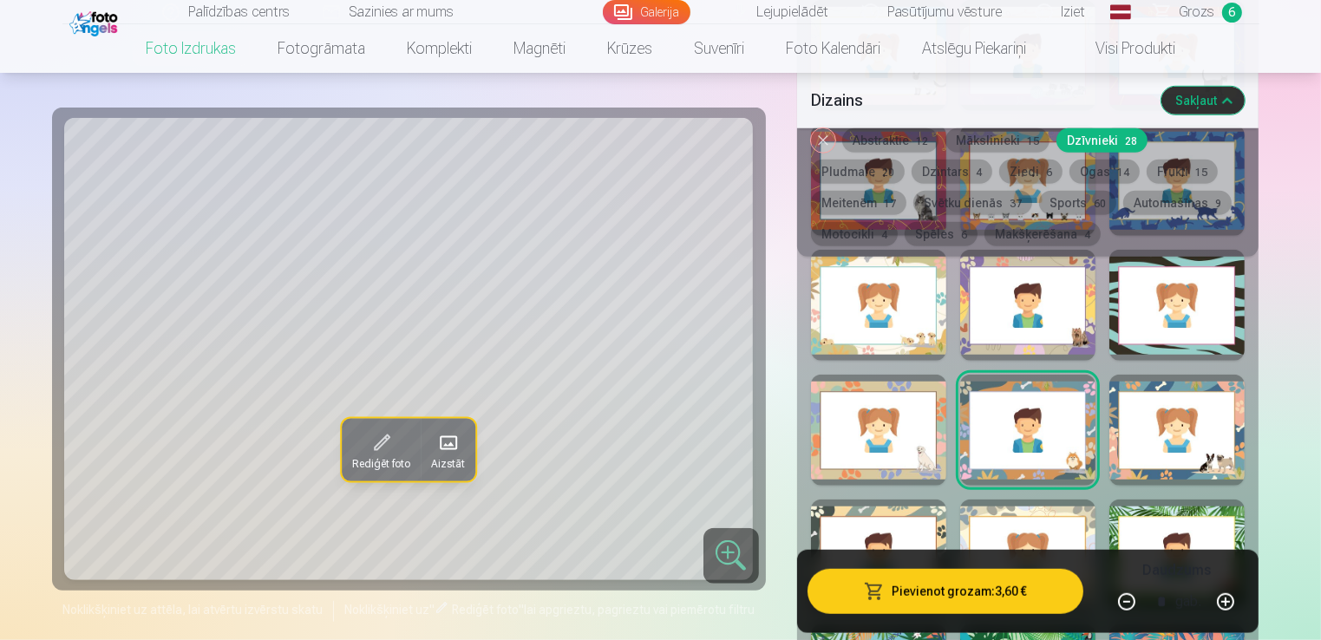
click at [925, 470] on div at bounding box center [878, 430] width 135 height 111
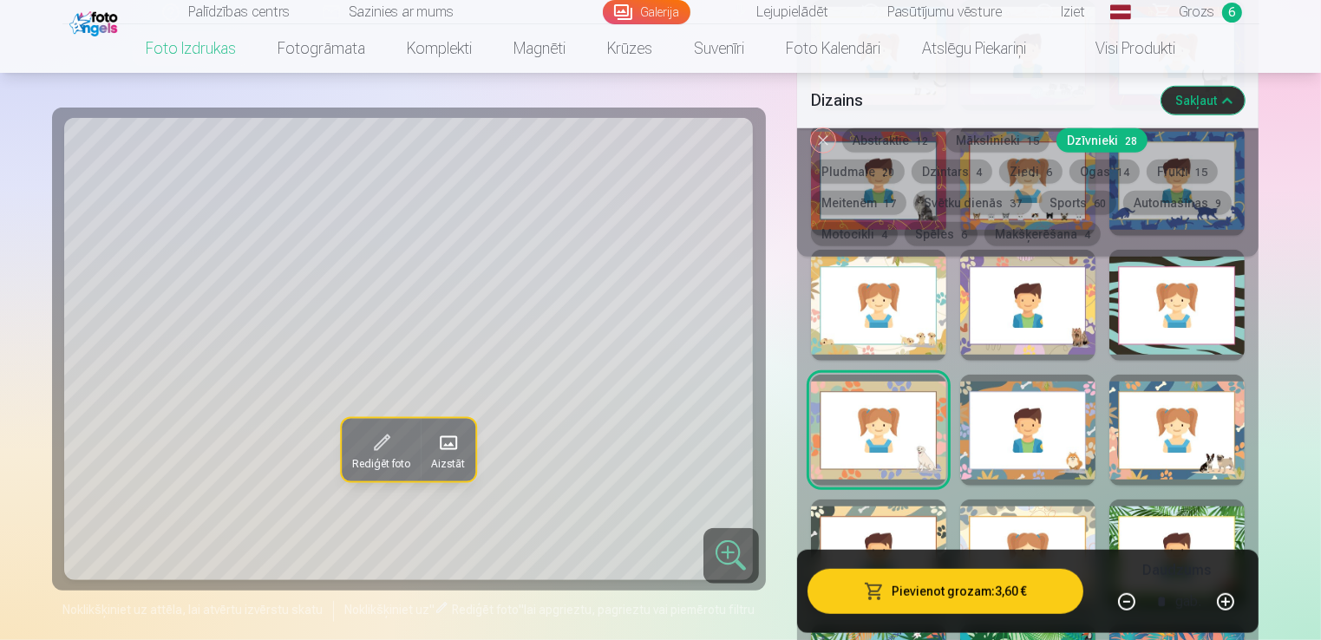
click at [1033, 339] on div at bounding box center [1027, 305] width 135 height 111
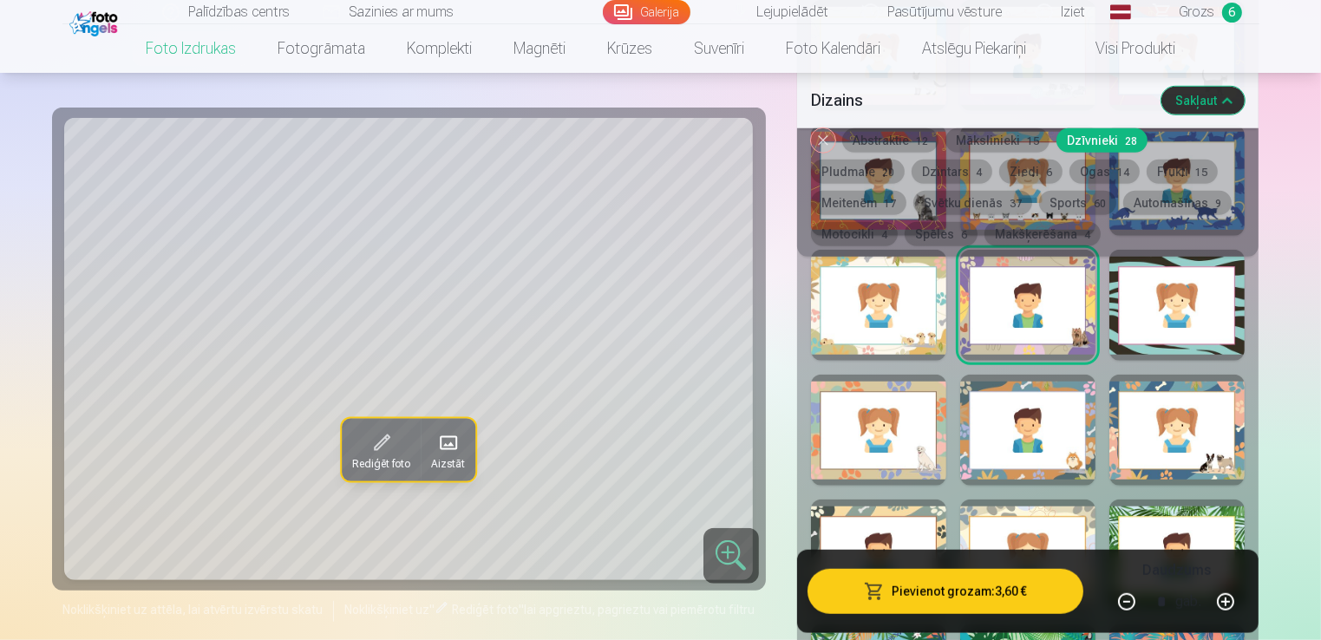
click at [905, 342] on div at bounding box center [878, 305] width 135 height 111
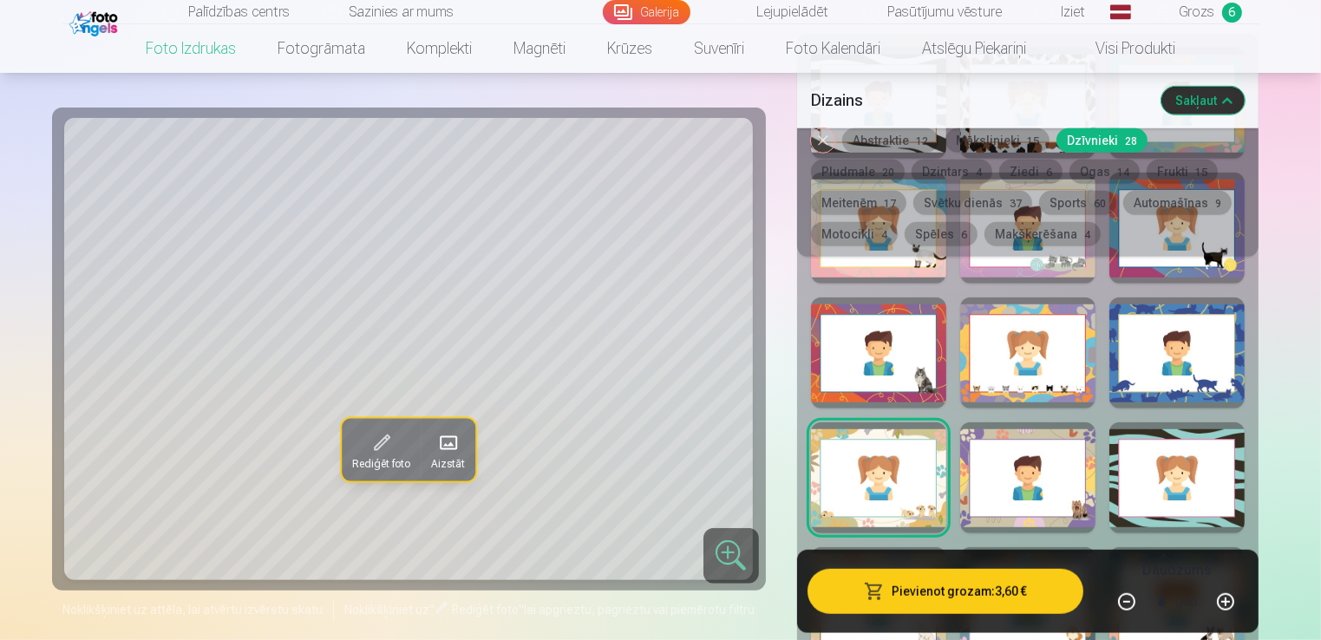
scroll to position [1127, 0]
click at [1159, 368] on div at bounding box center [1176, 353] width 135 height 111
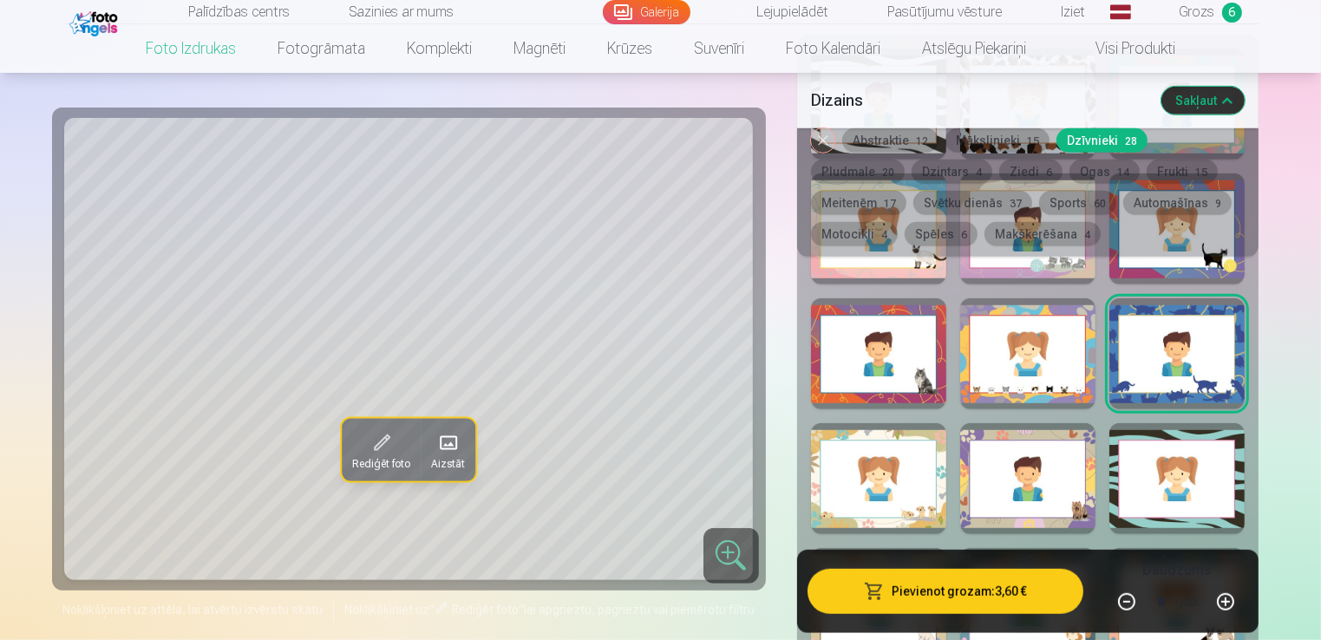
click at [1068, 384] on div at bounding box center [1027, 353] width 135 height 111
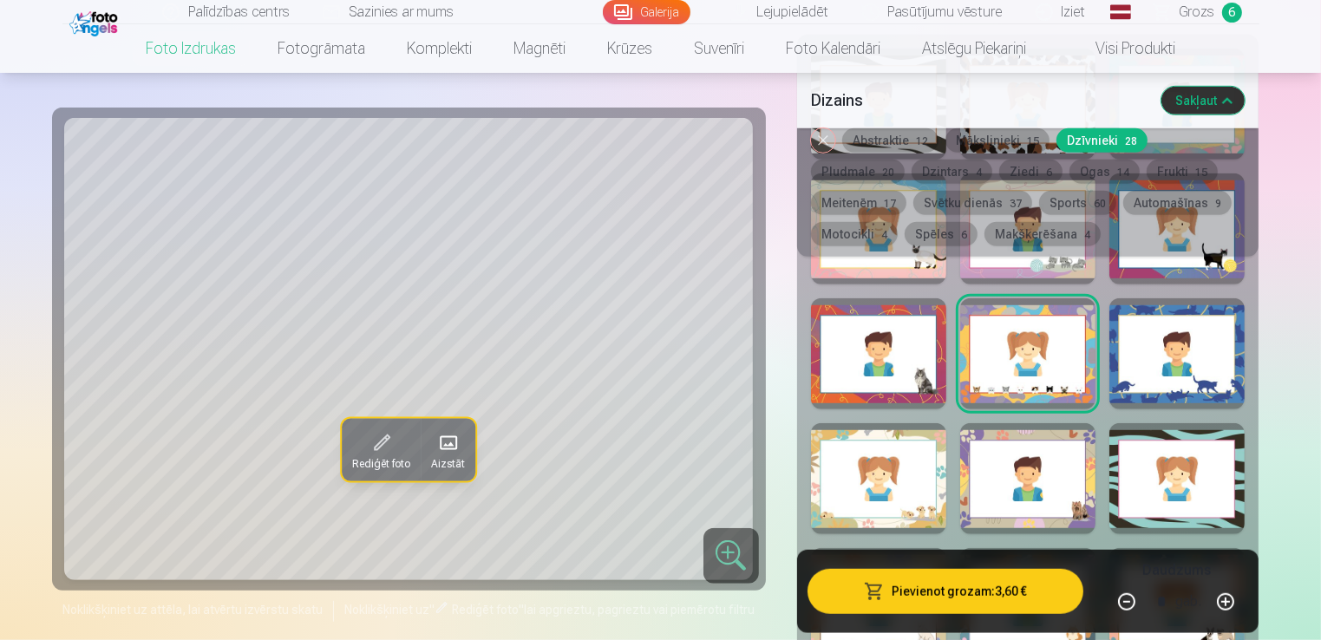
click at [938, 376] on div at bounding box center [878, 353] width 135 height 111
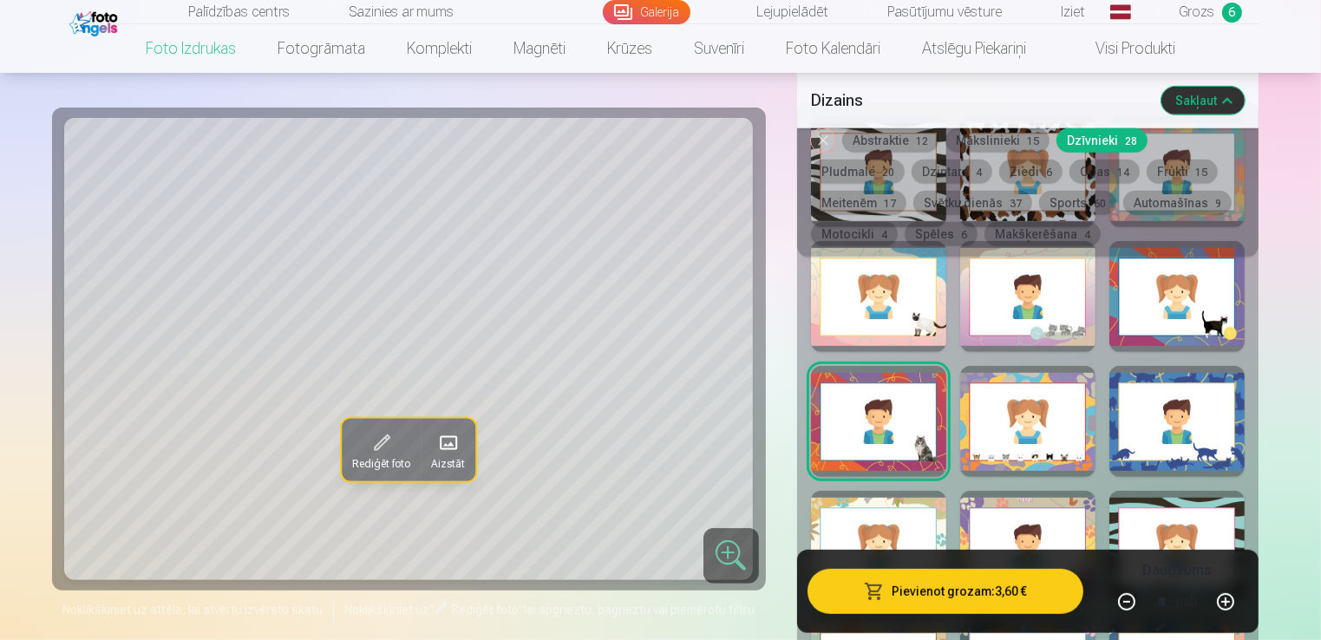
scroll to position [954, 0]
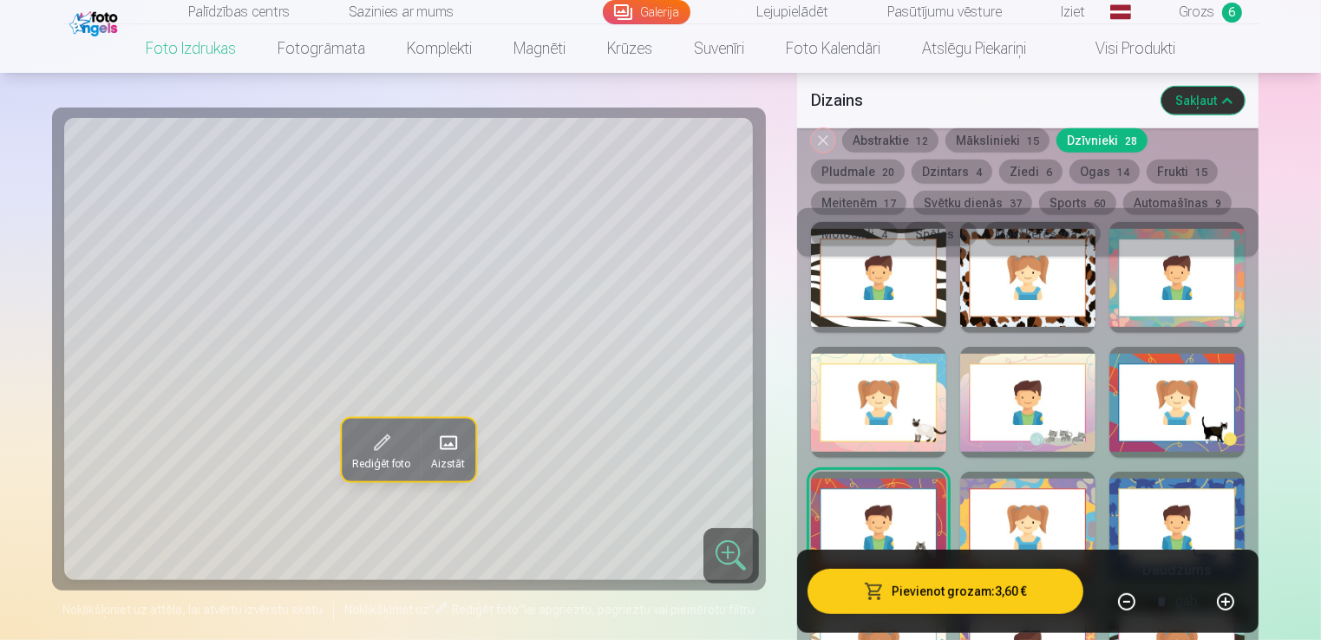
click at [1192, 432] on div at bounding box center [1176, 402] width 135 height 111
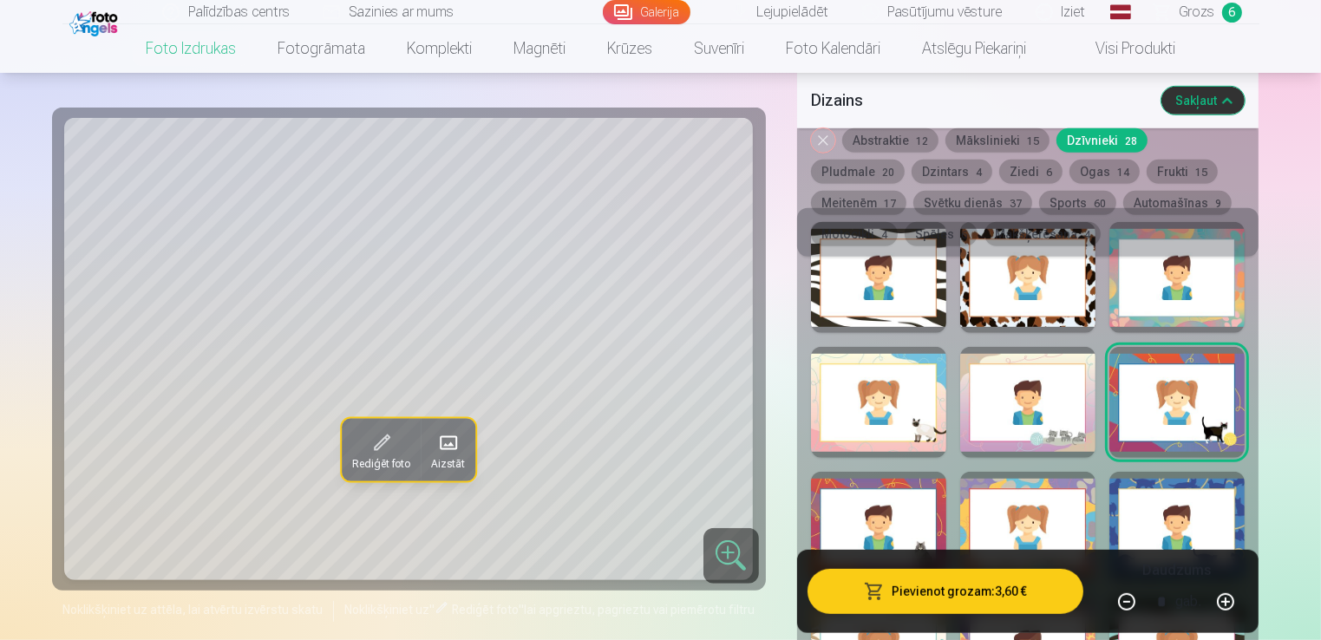
click at [1076, 439] on div at bounding box center [1027, 402] width 135 height 111
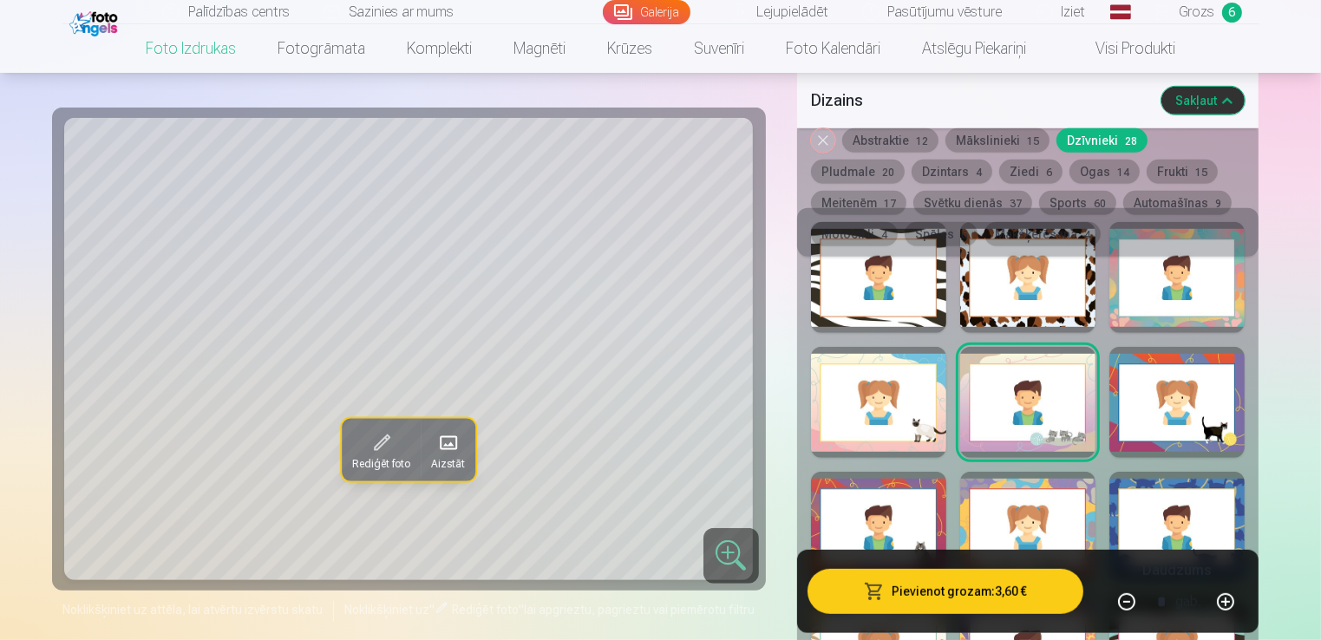
click at [902, 439] on div at bounding box center [878, 402] width 135 height 111
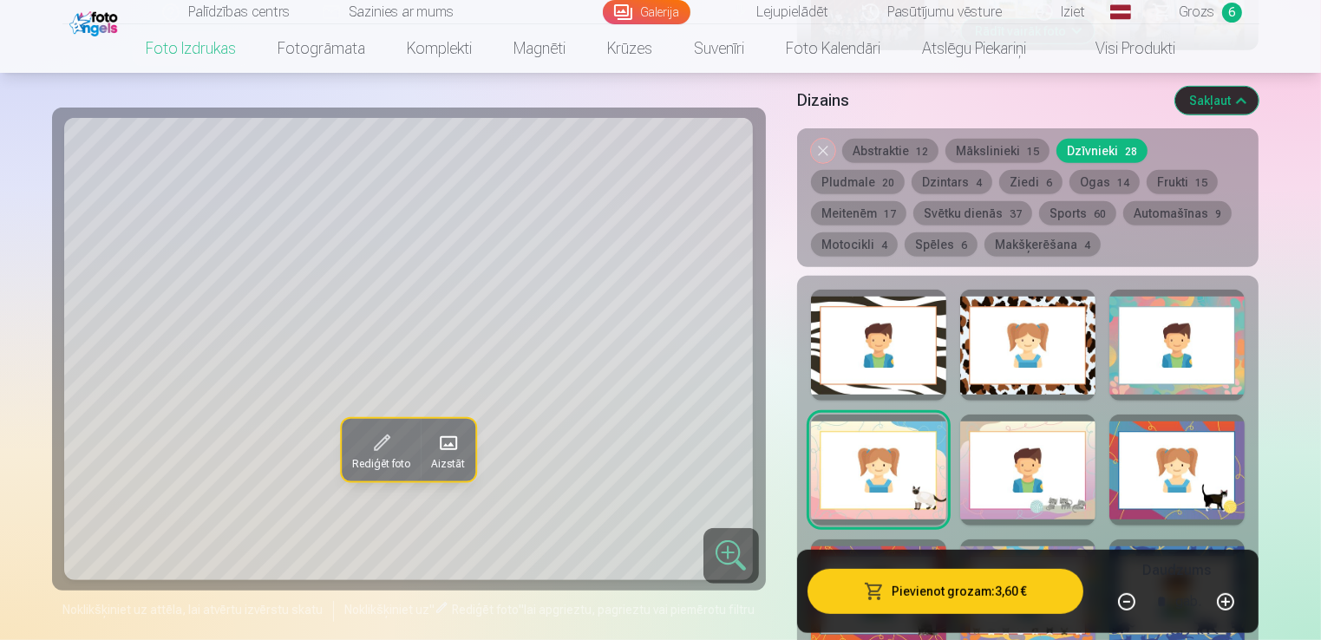
scroll to position [867, 0]
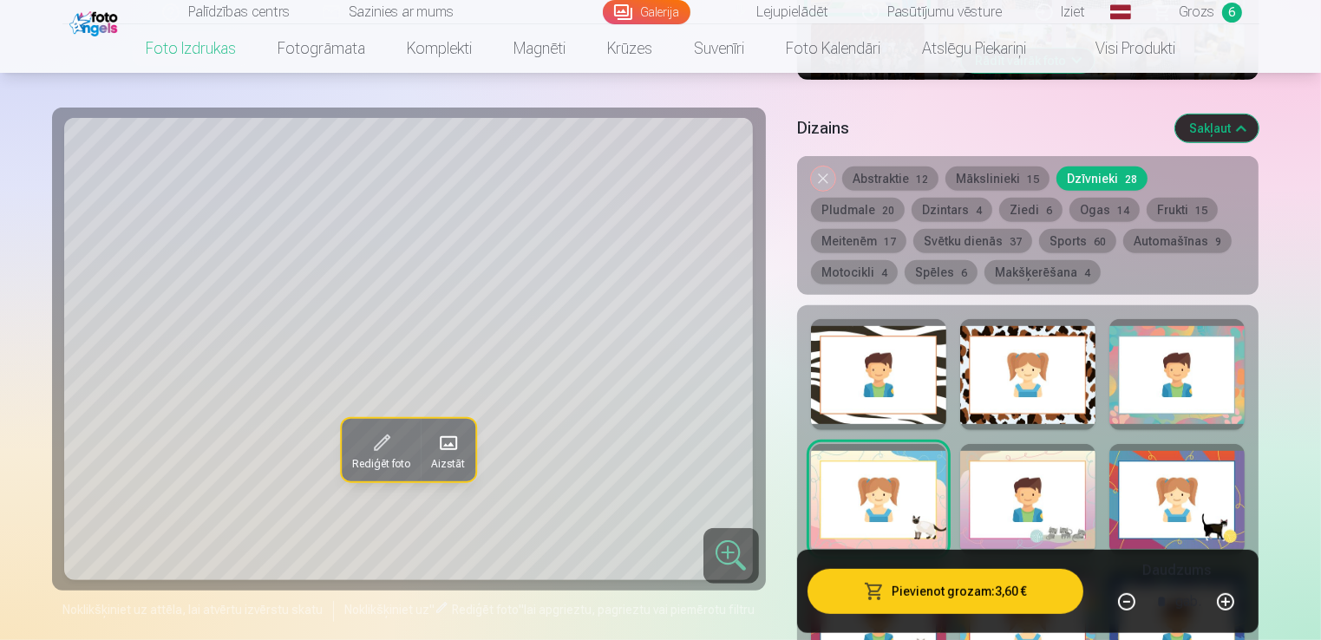
click at [1186, 388] on div at bounding box center [1176, 374] width 135 height 111
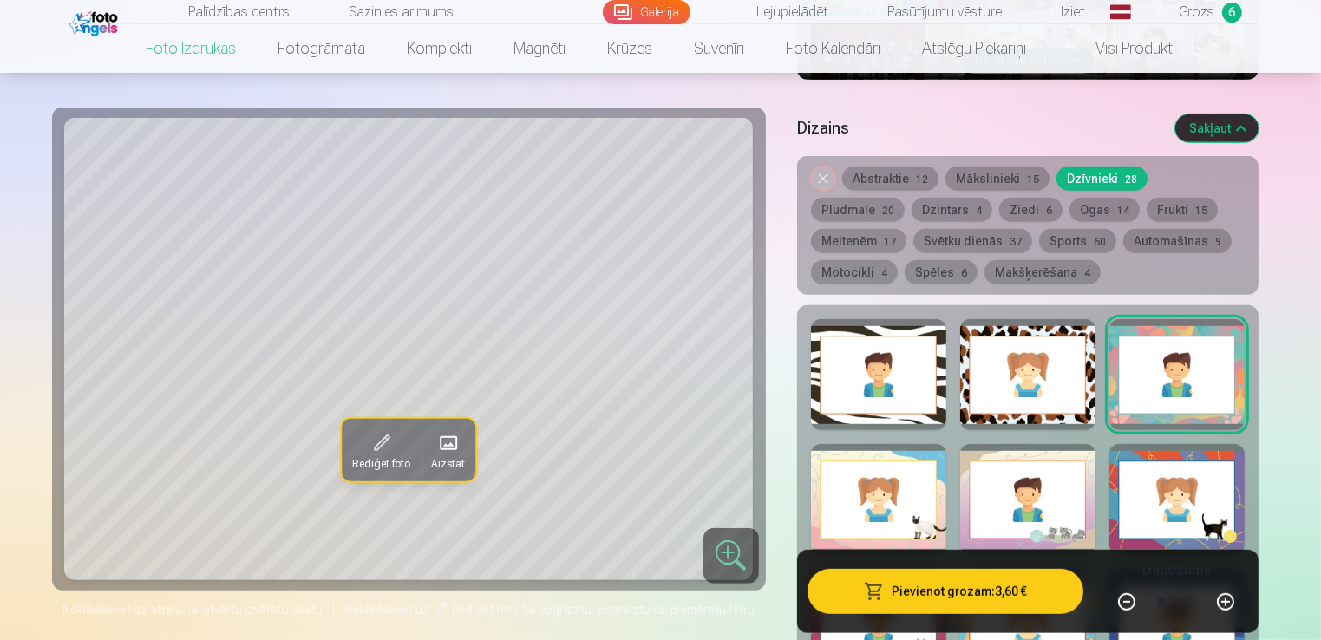
click at [1064, 409] on div at bounding box center [1027, 374] width 135 height 111
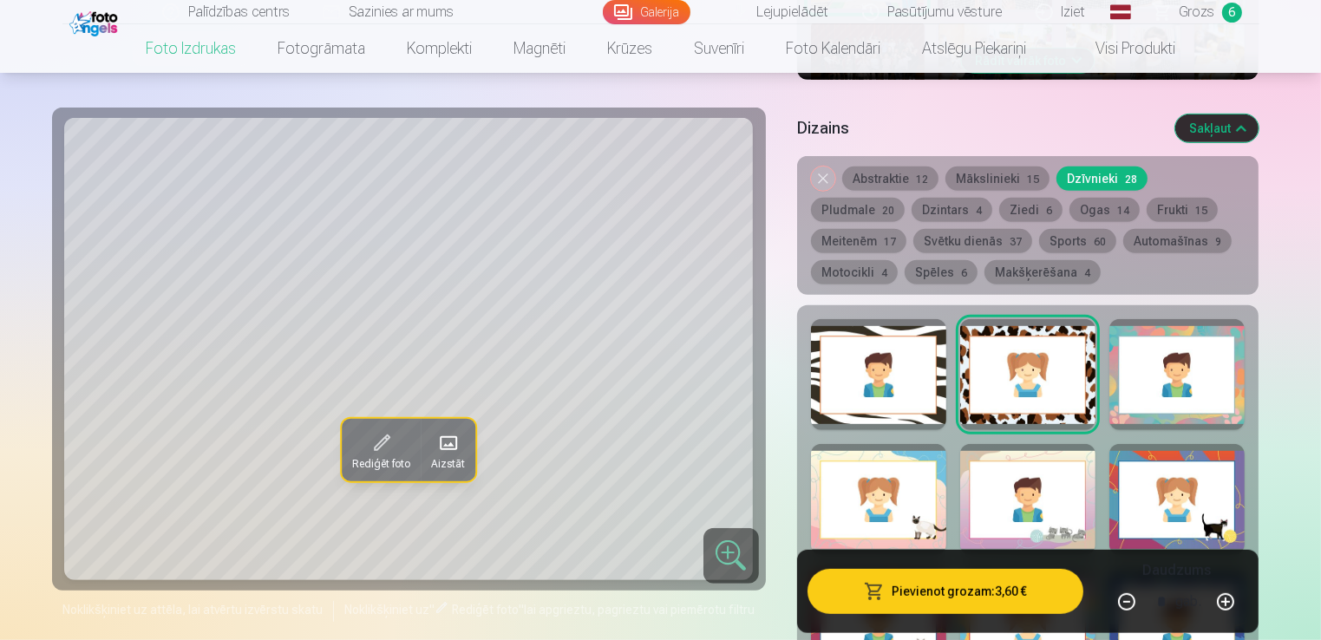
click at [903, 408] on div at bounding box center [878, 374] width 135 height 111
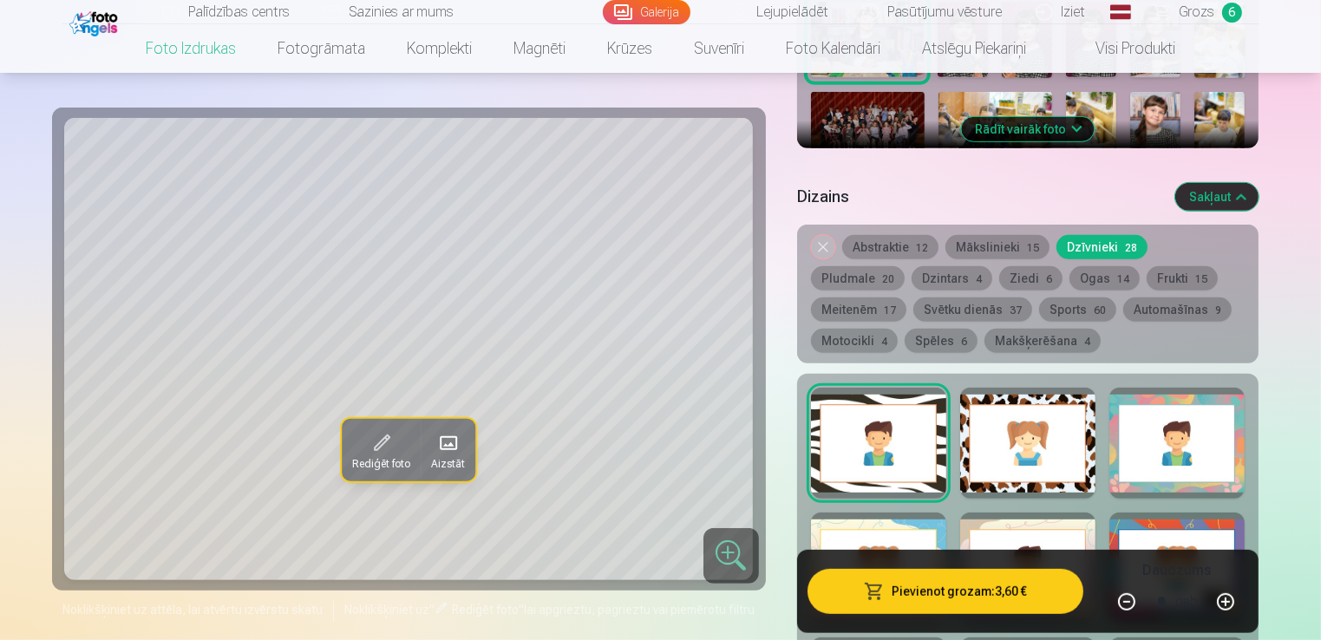
scroll to position [694, 0]
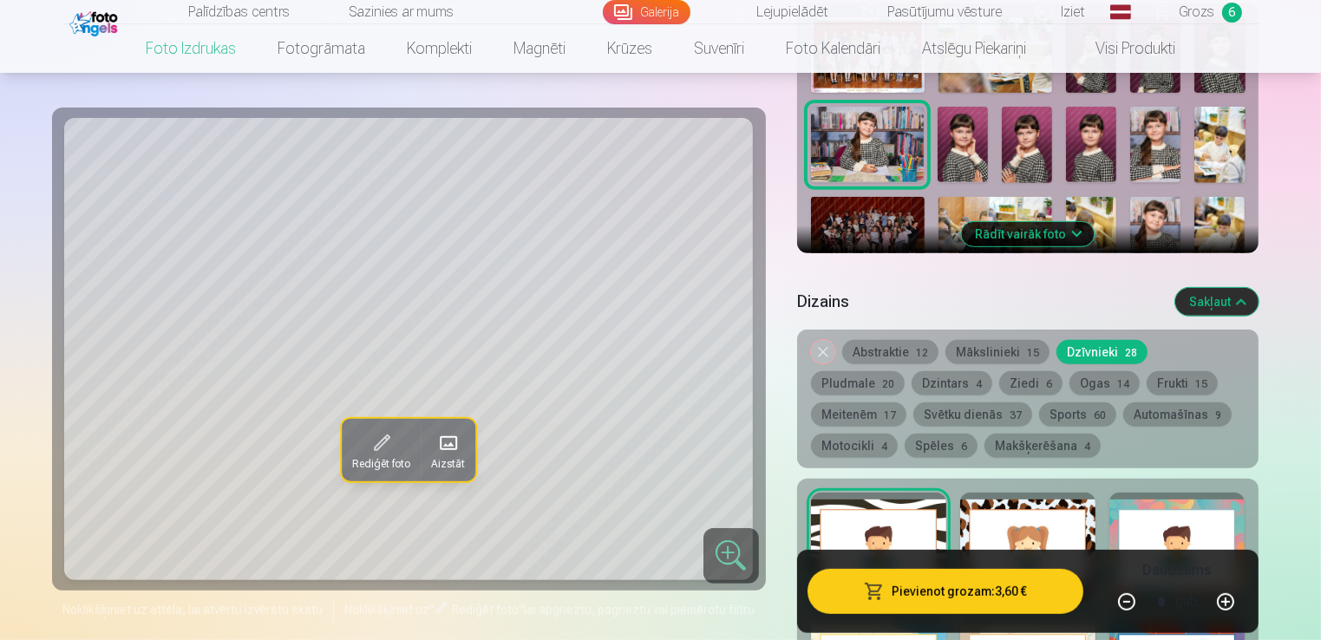
click at [905, 371] on button "Pludmale 20" at bounding box center [858, 383] width 94 height 24
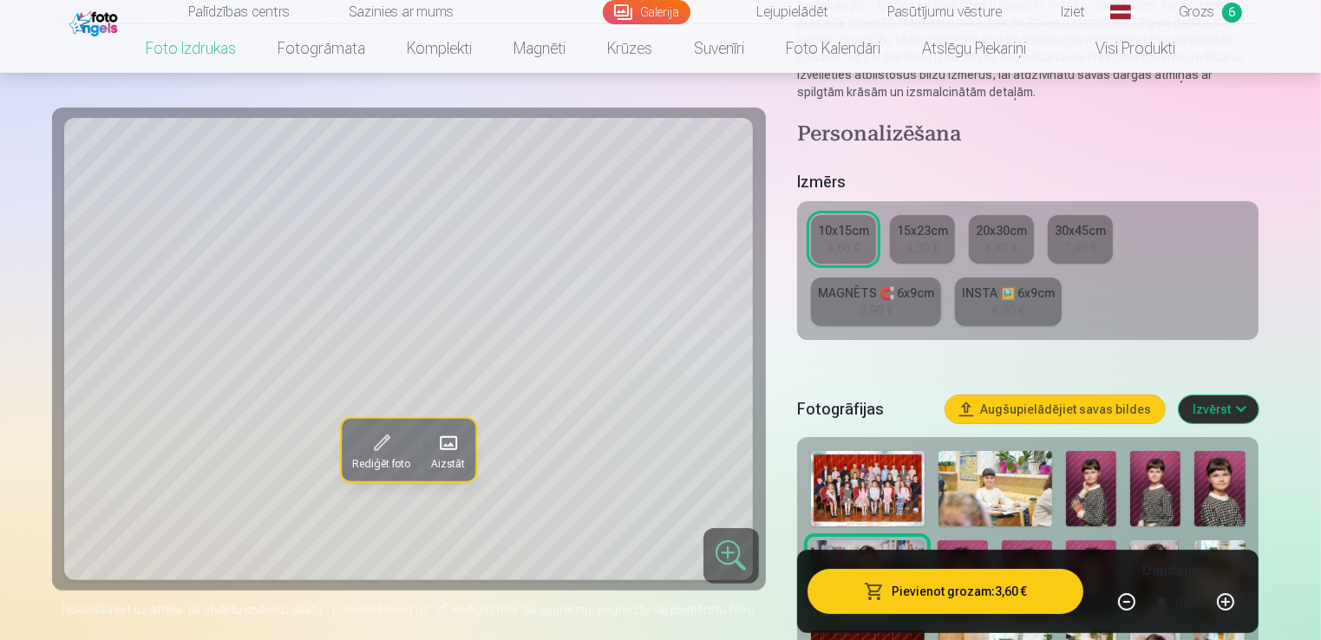
scroll to position [260, 0]
click at [1190, 12] on span "Grozs" at bounding box center [1197, 12] width 36 height 21
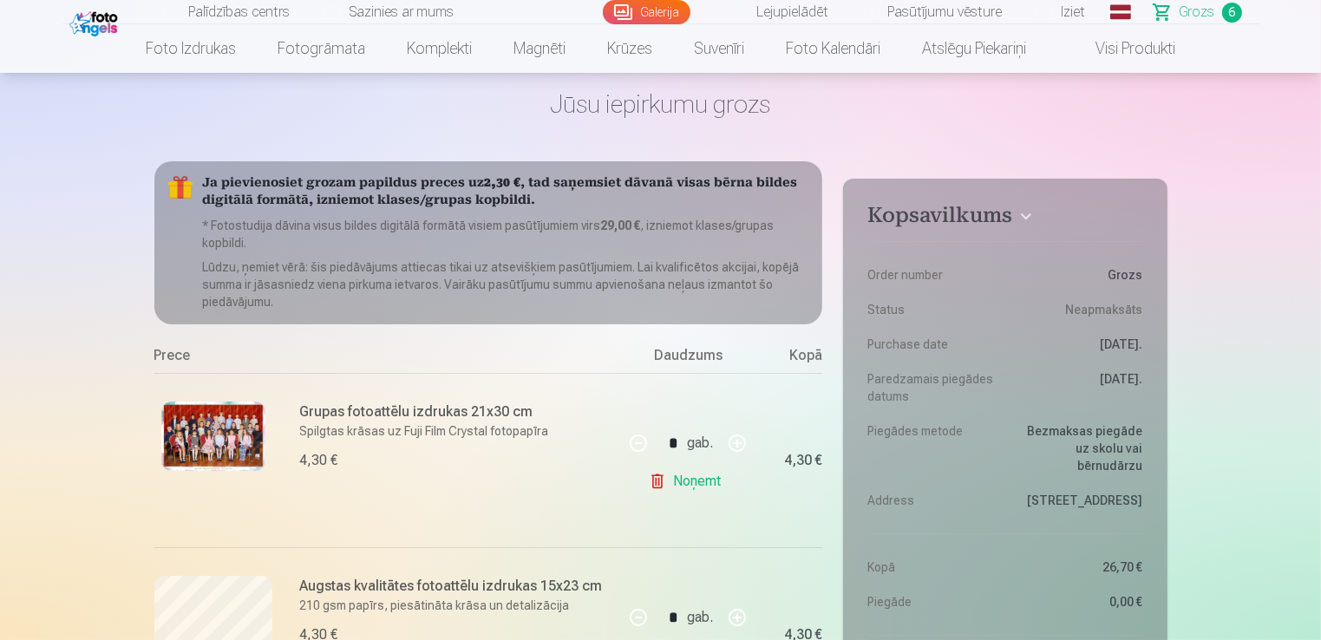
scroll to position [173, 0]
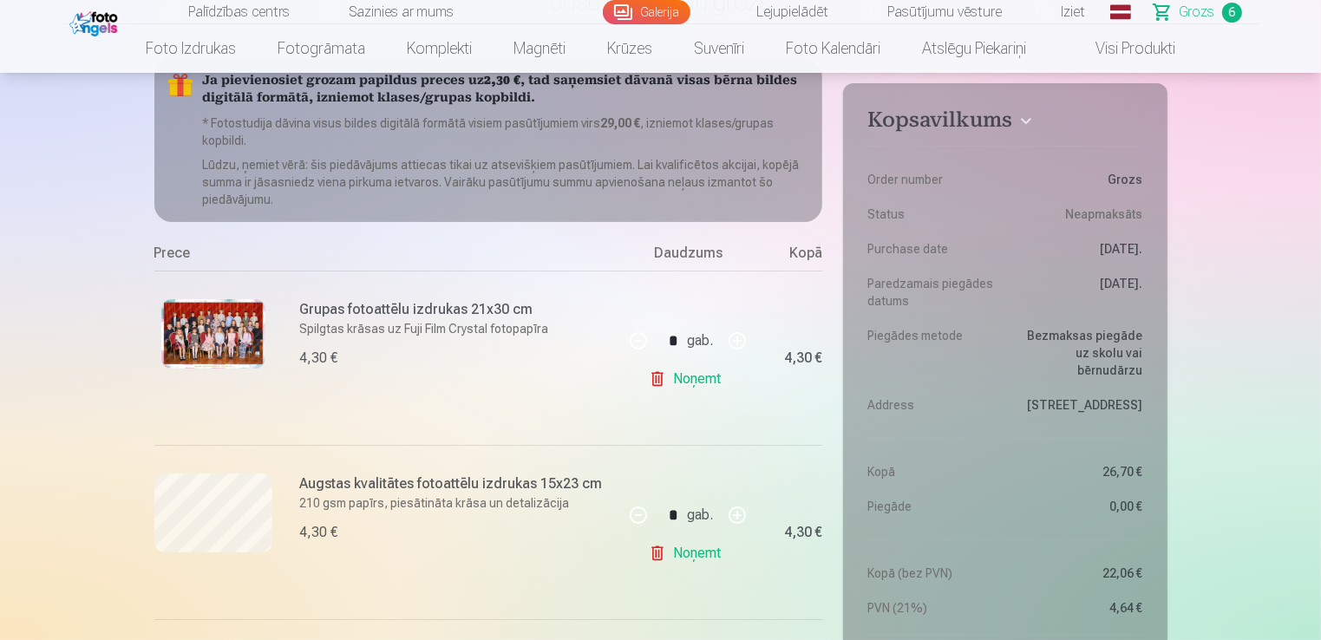
click at [696, 555] on link "Noņemt" at bounding box center [688, 553] width 79 height 35
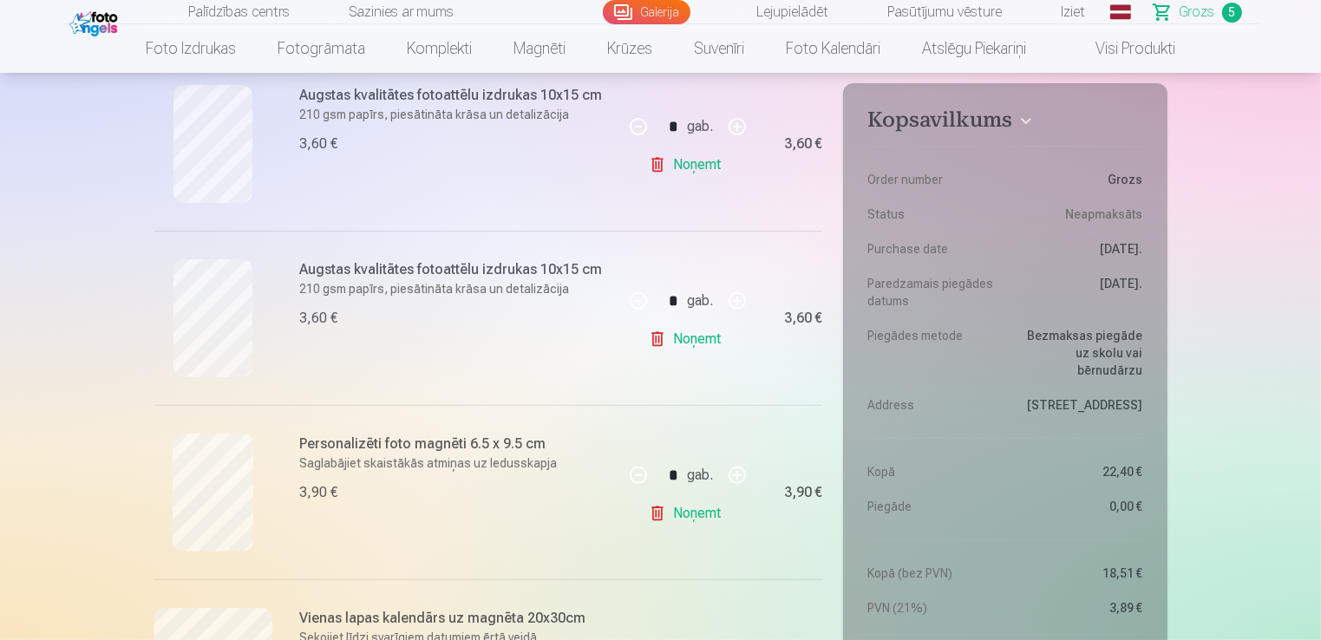
scroll to position [607, 0]
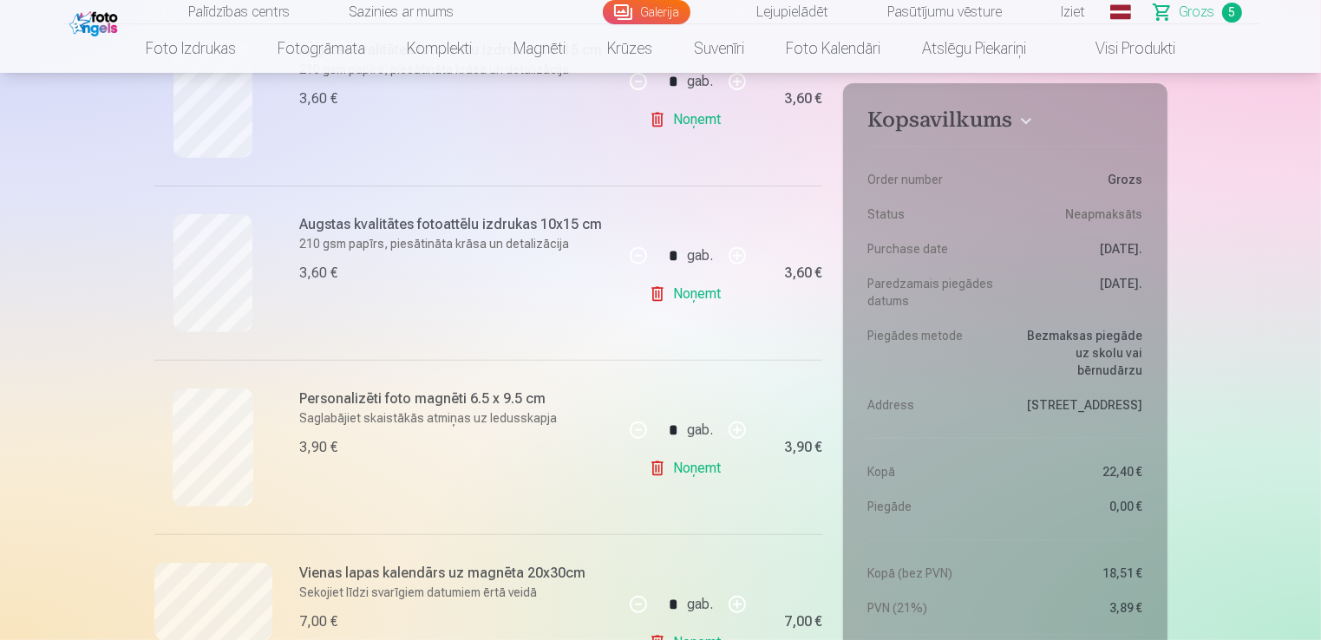
click at [692, 460] on link "Noņemt" at bounding box center [688, 468] width 79 height 35
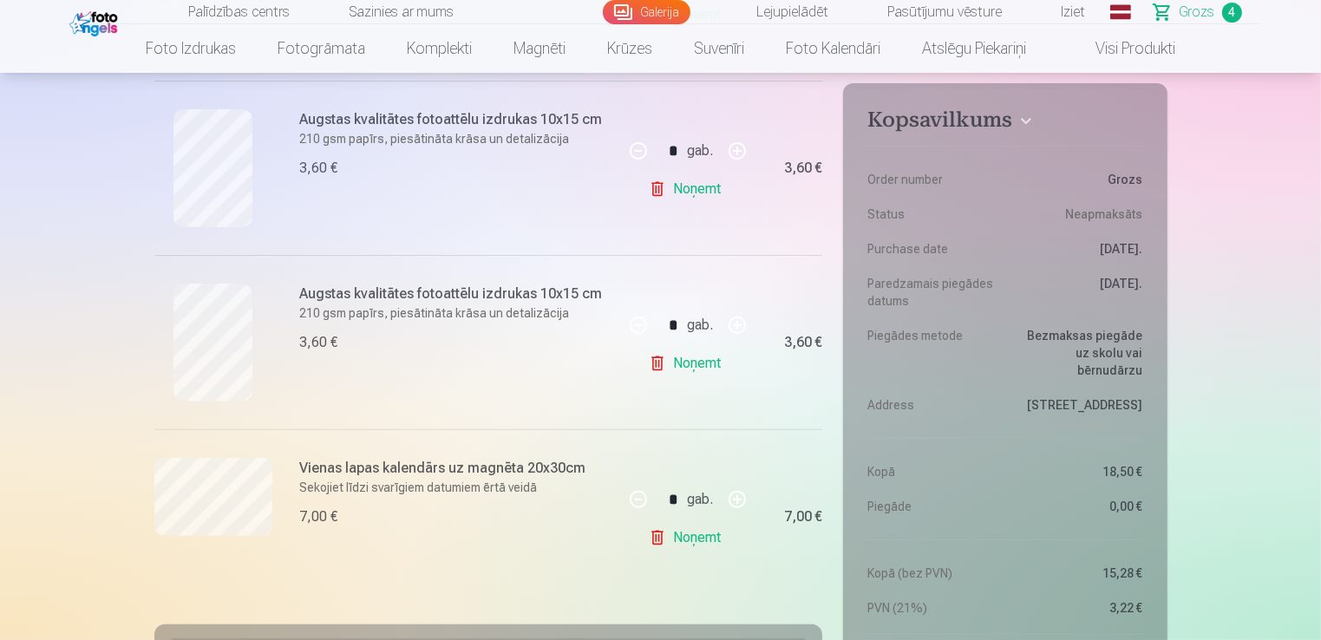
scroll to position [434, 0]
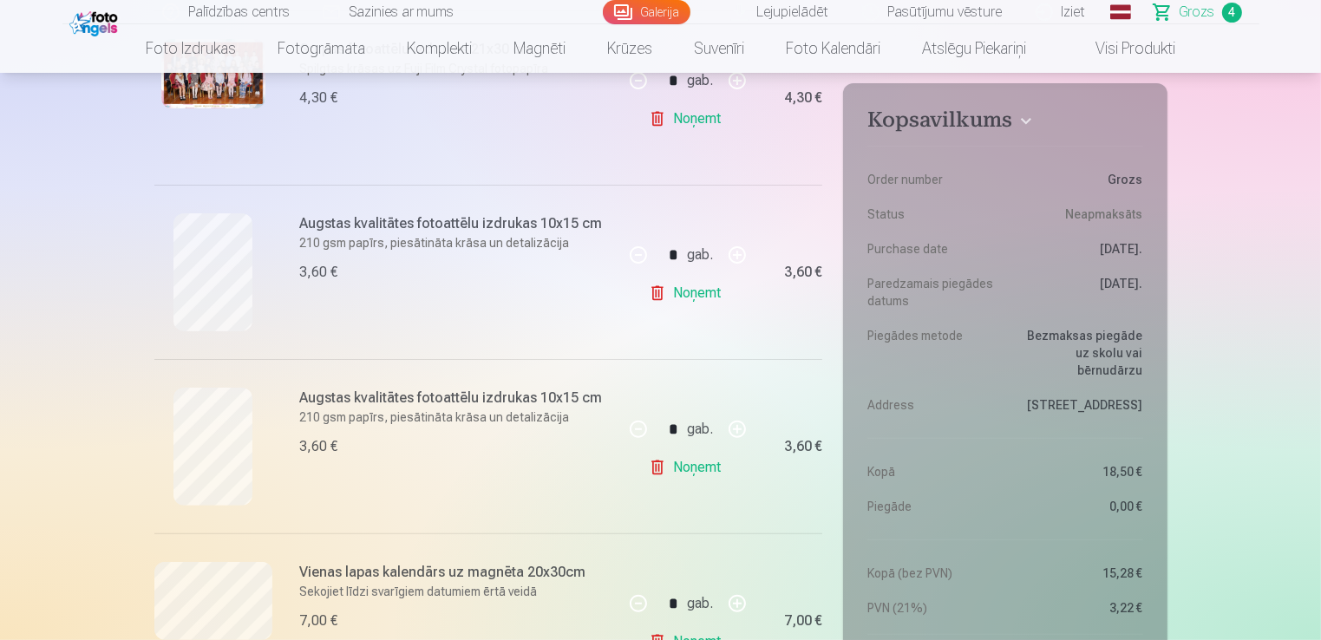
click at [694, 291] on link "Noņemt" at bounding box center [688, 293] width 79 height 35
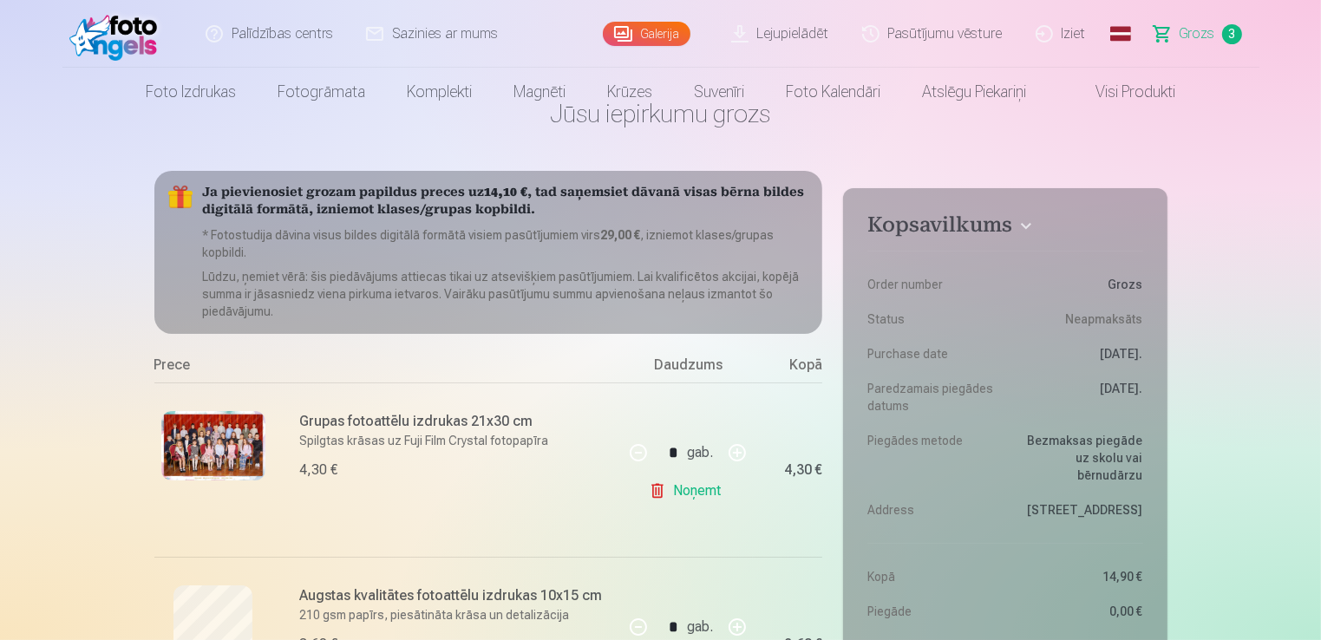
scroll to position [0, 0]
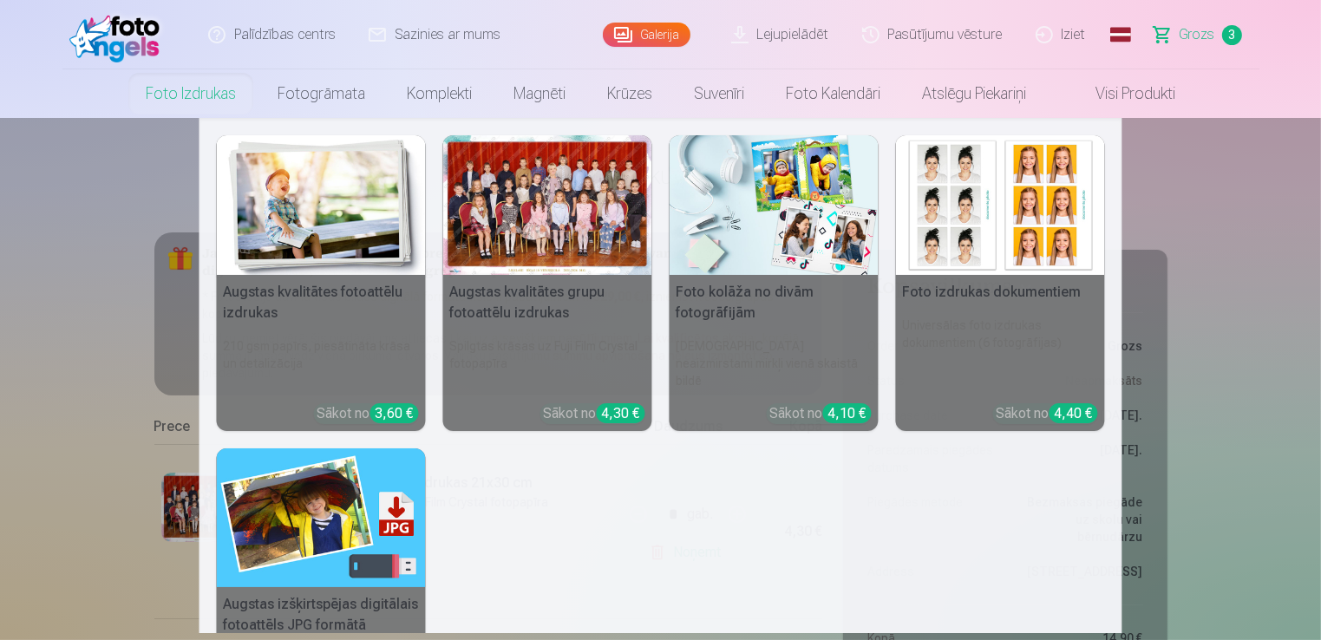
click at [770, 245] on img at bounding box center [774, 205] width 209 height 140
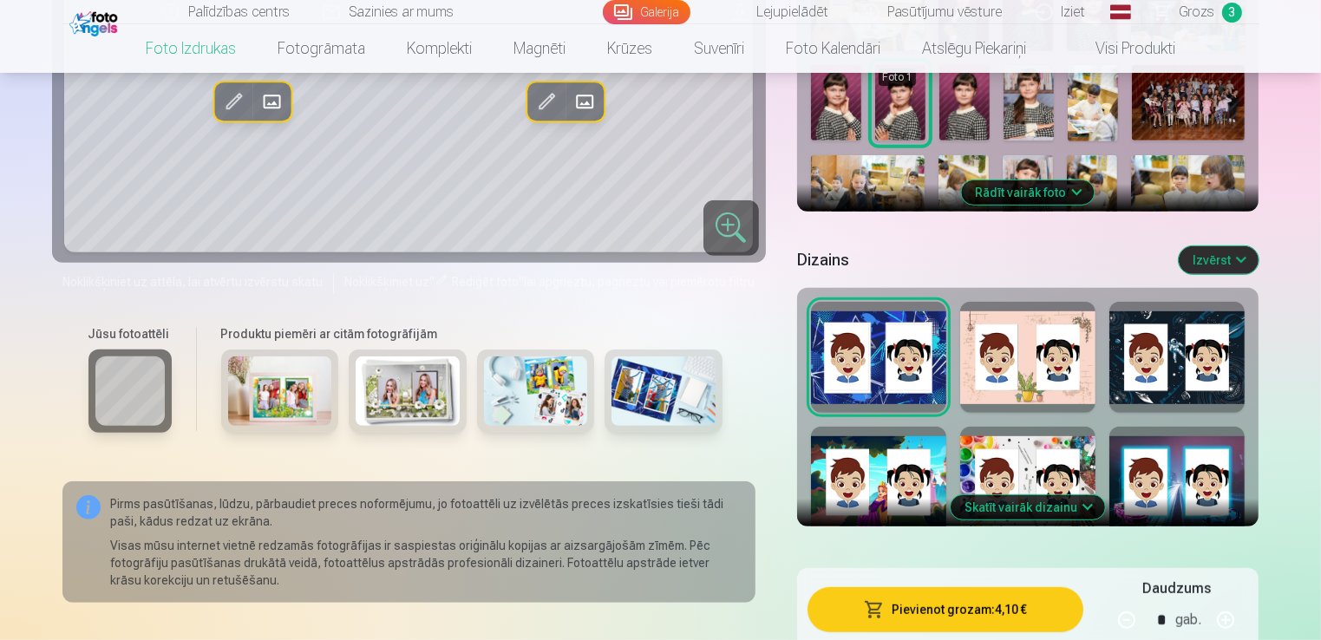
scroll to position [694, 0]
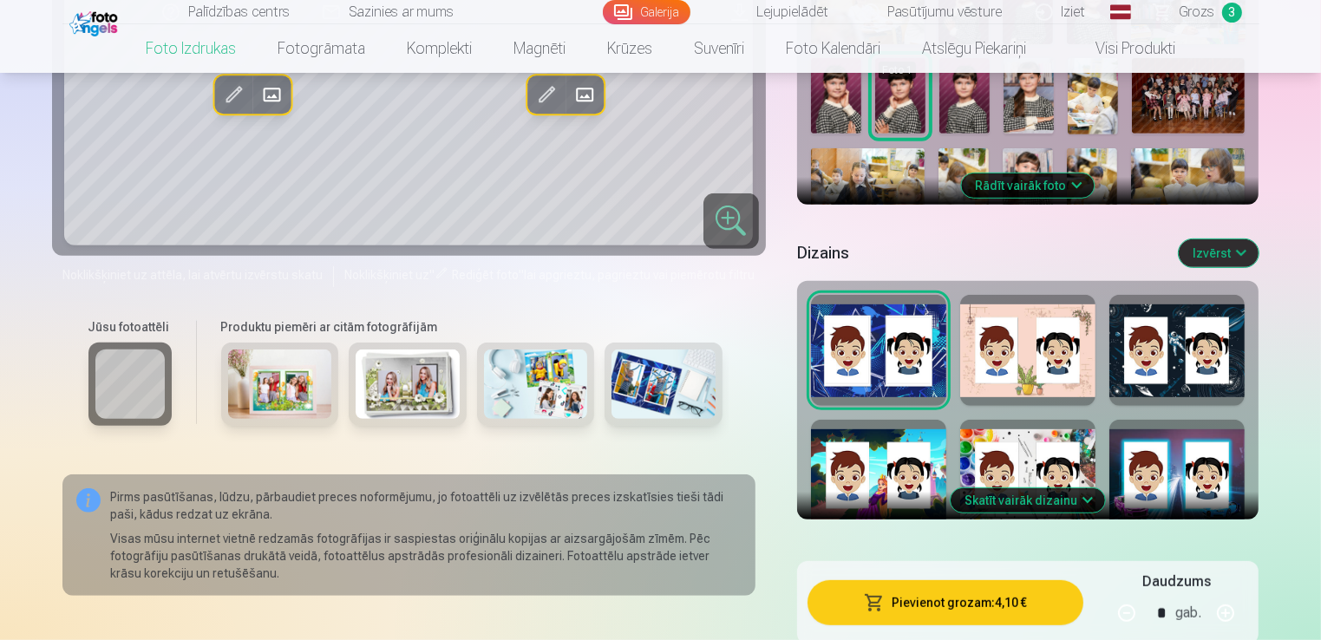
click at [1068, 461] on div at bounding box center [1027, 475] width 135 height 111
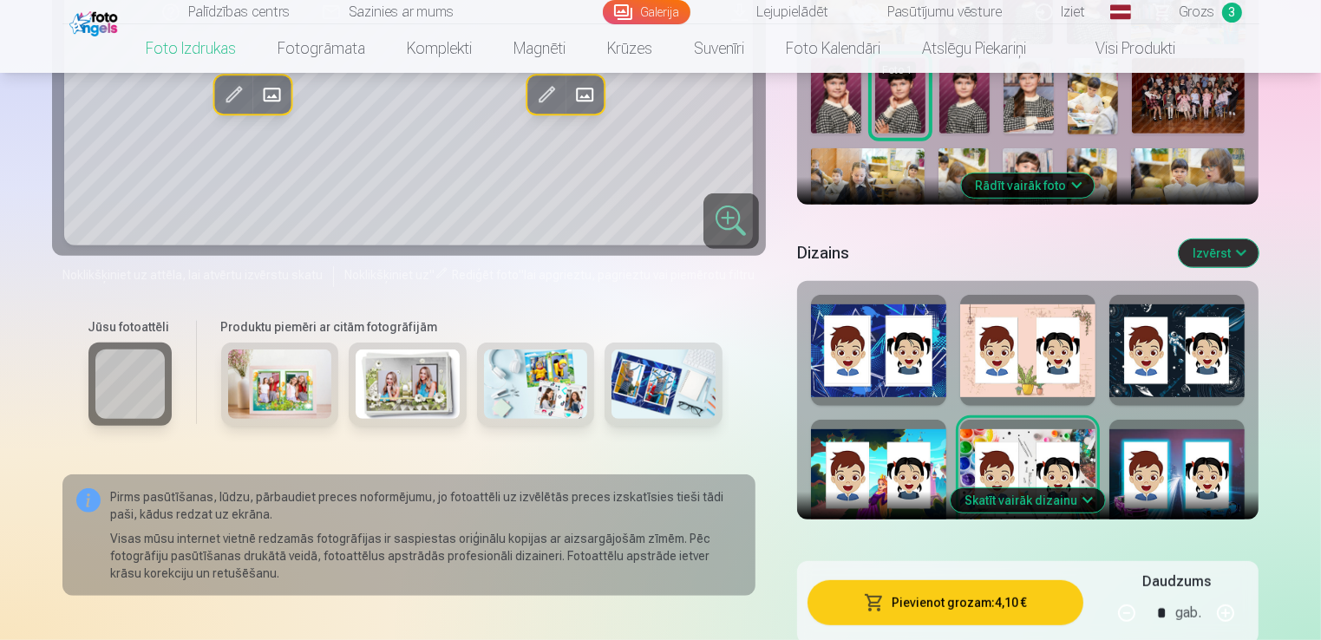
click at [1082, 495] on button "Skatīt vairāk dizainu" at bounding box center [1028, 500] width 154 height 24
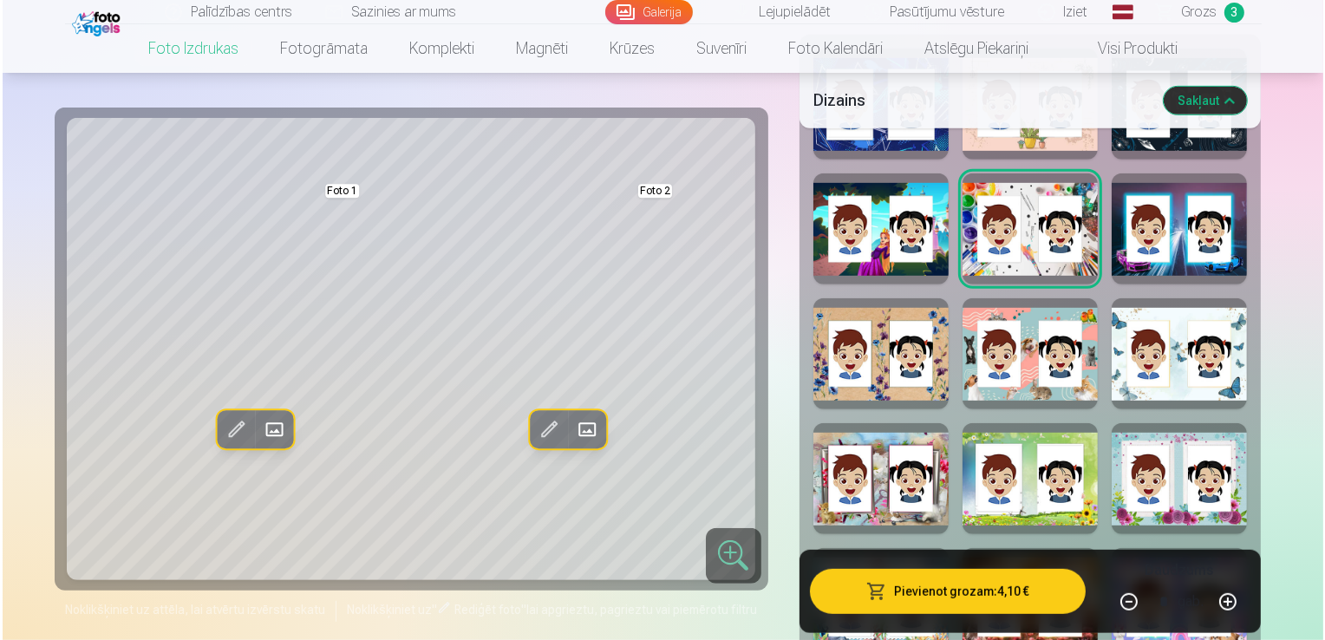
scroll to position [954, 0]
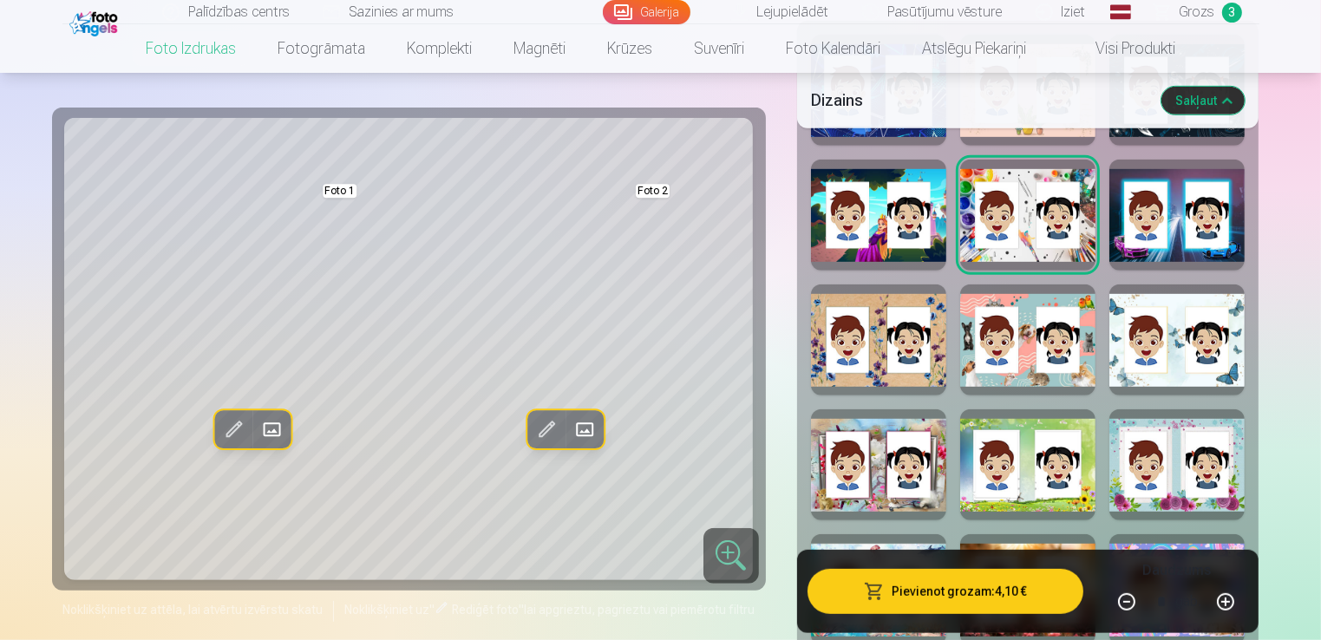
click at [985, 371] on div at bounding box center [1027, 339] width 135 height 111
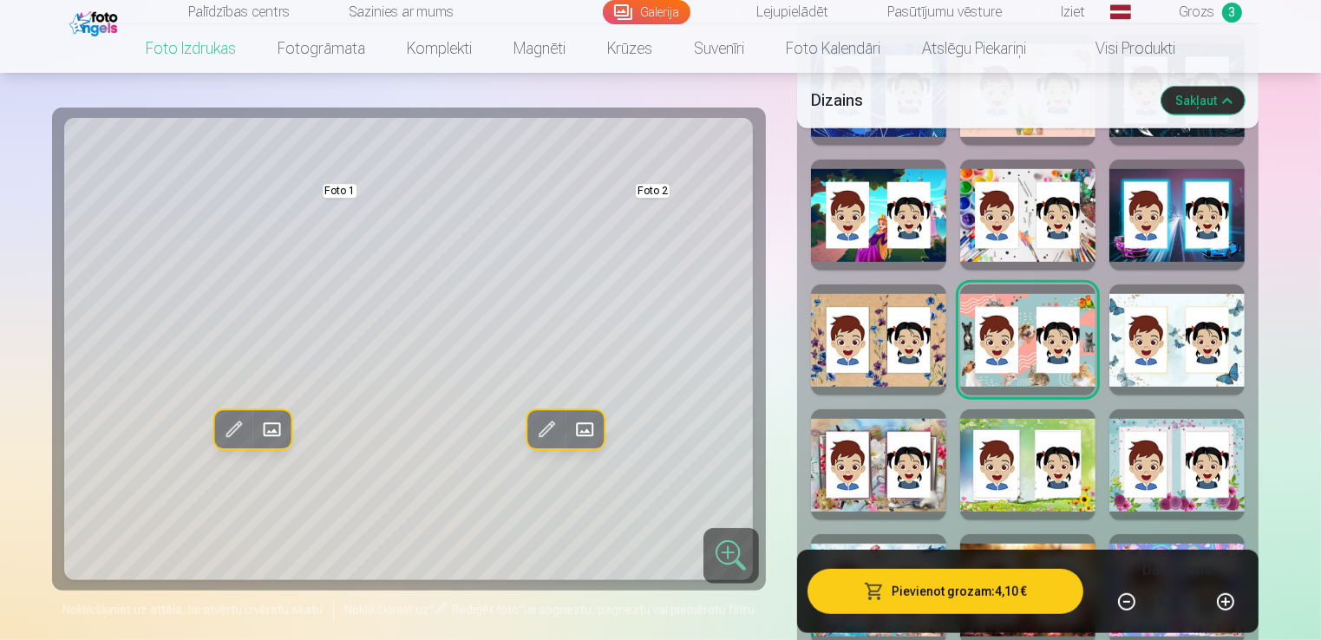
click at [271, 426] on span at bounding box center [272, 429] width 28 height 28
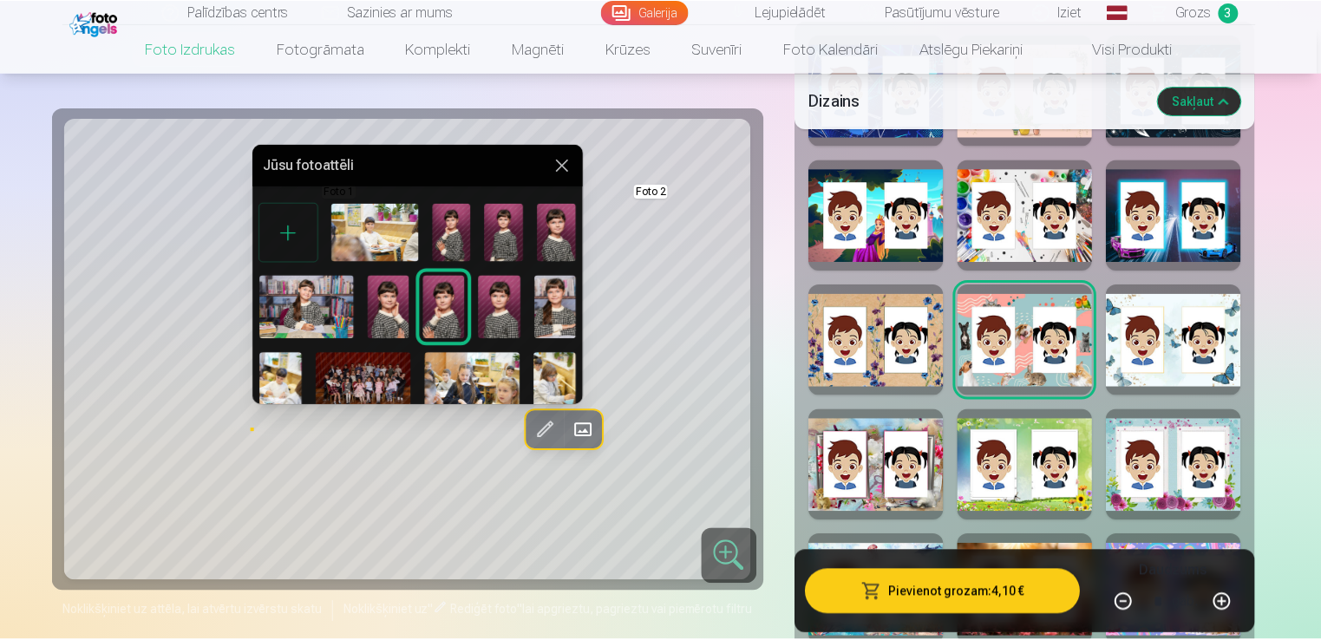
scroll to position [87, 0]
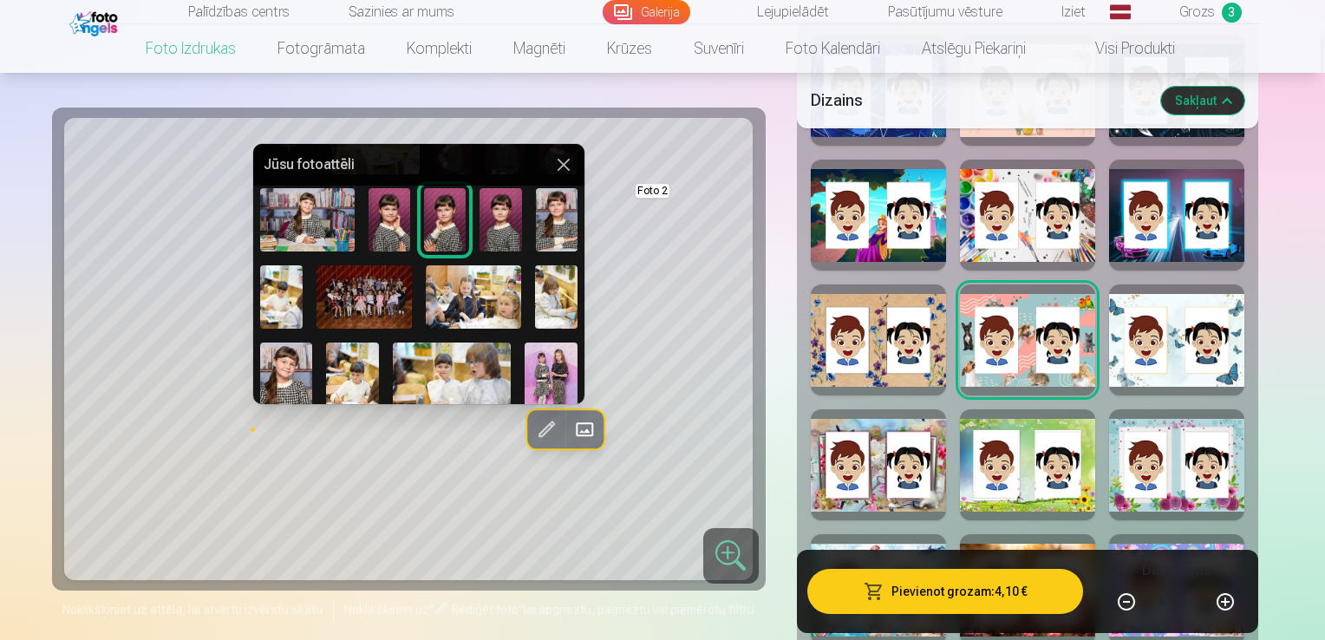
click at [566, 369] on img at bounding box center [551, 382] width 53 height 79
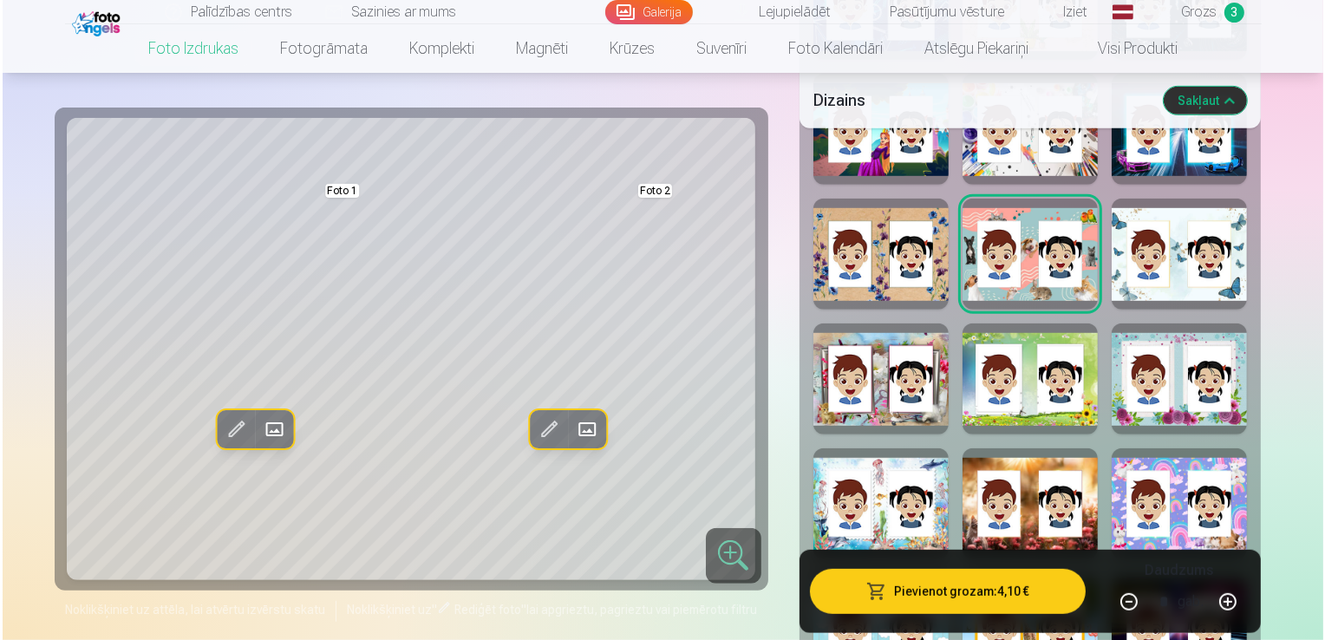
scroll to position [1041, 0]
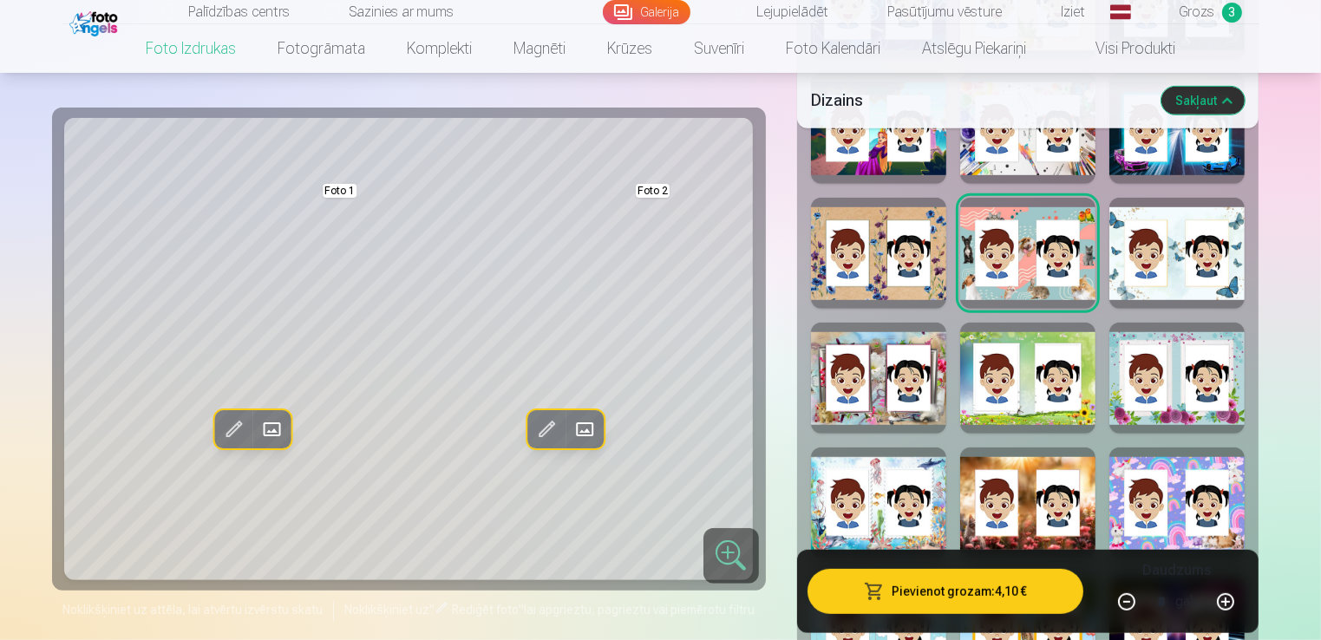
click at [593, 428] on span at bounding box center [584, 429] width 28 height 28
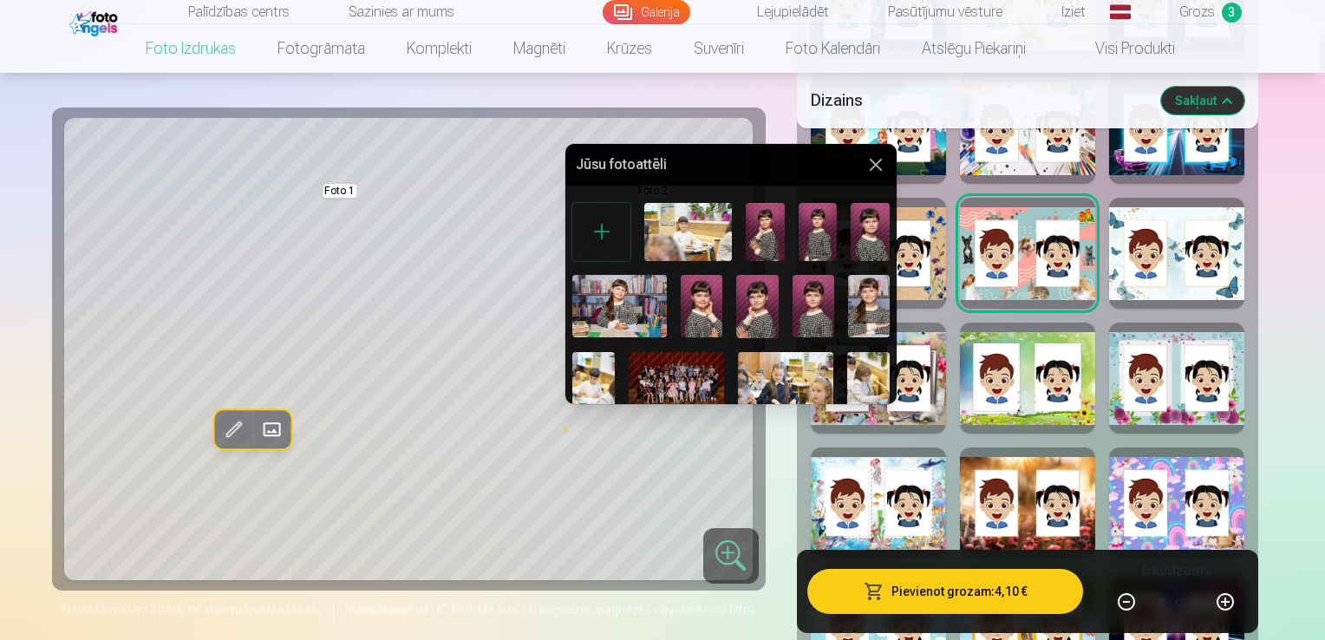
click at [267, 432] on div at bounding box center [662, 320] width 1325 height 640
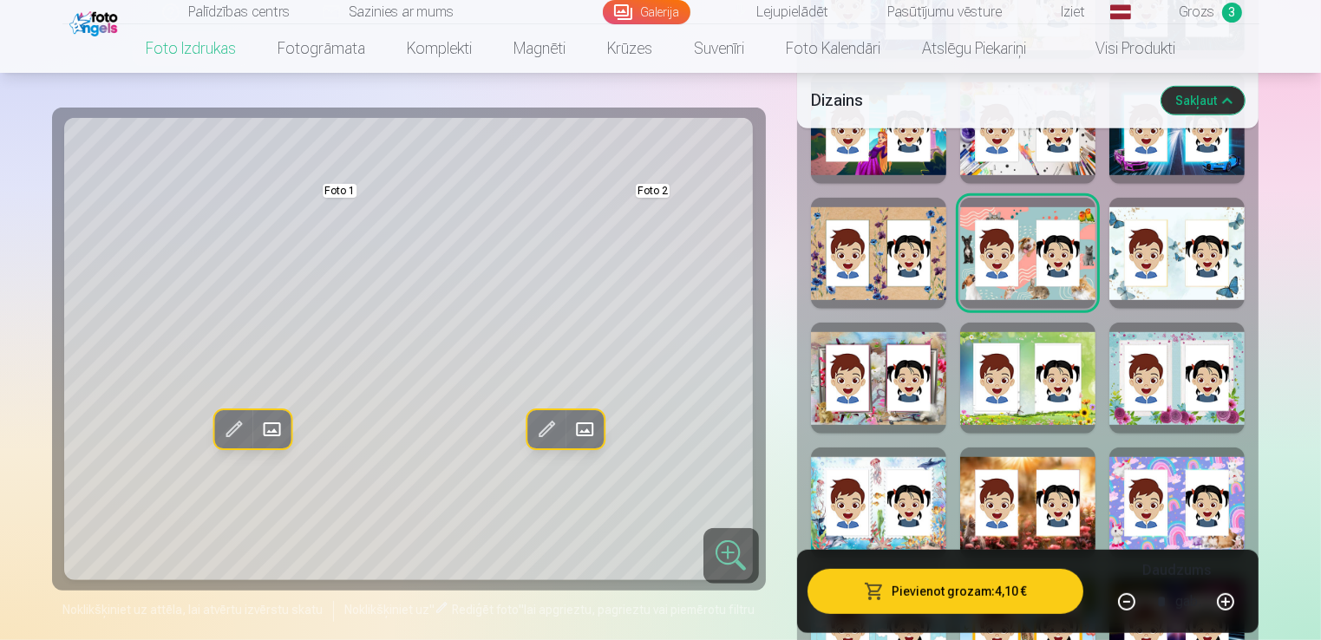
click at [267, 424] on span at bounding box center [272, 429] width 28 height 28
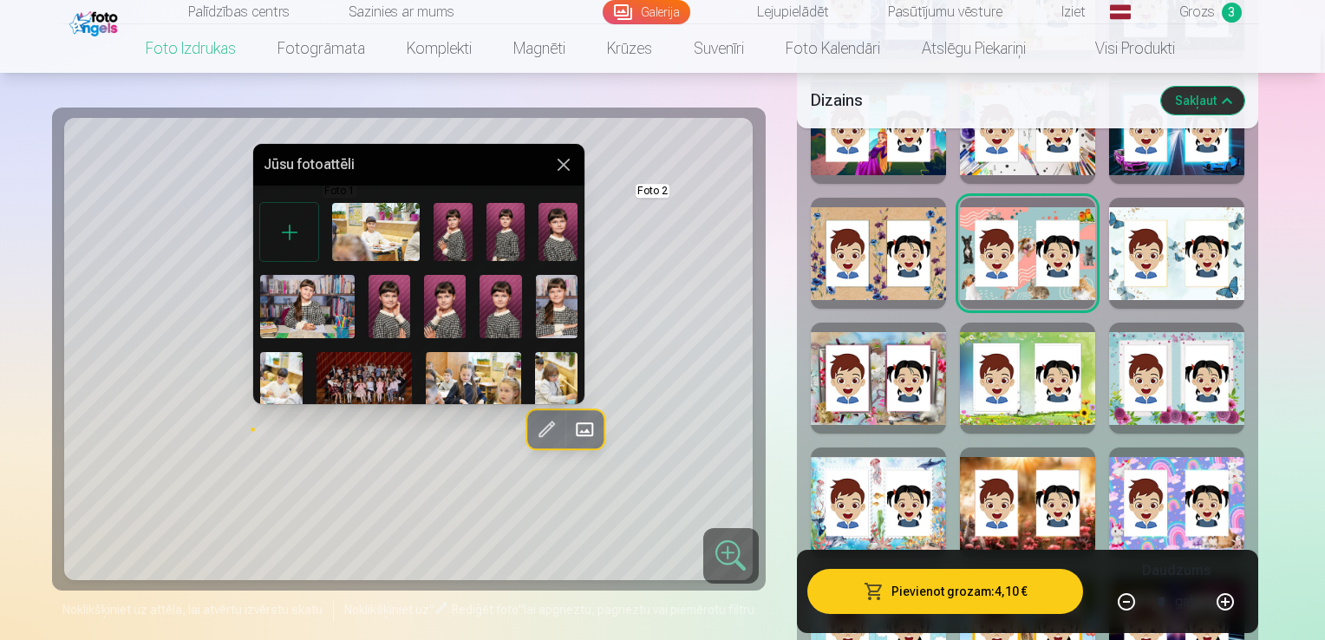
click at [386, 307] on img at bounding box center [390, 306] width 42 height 62
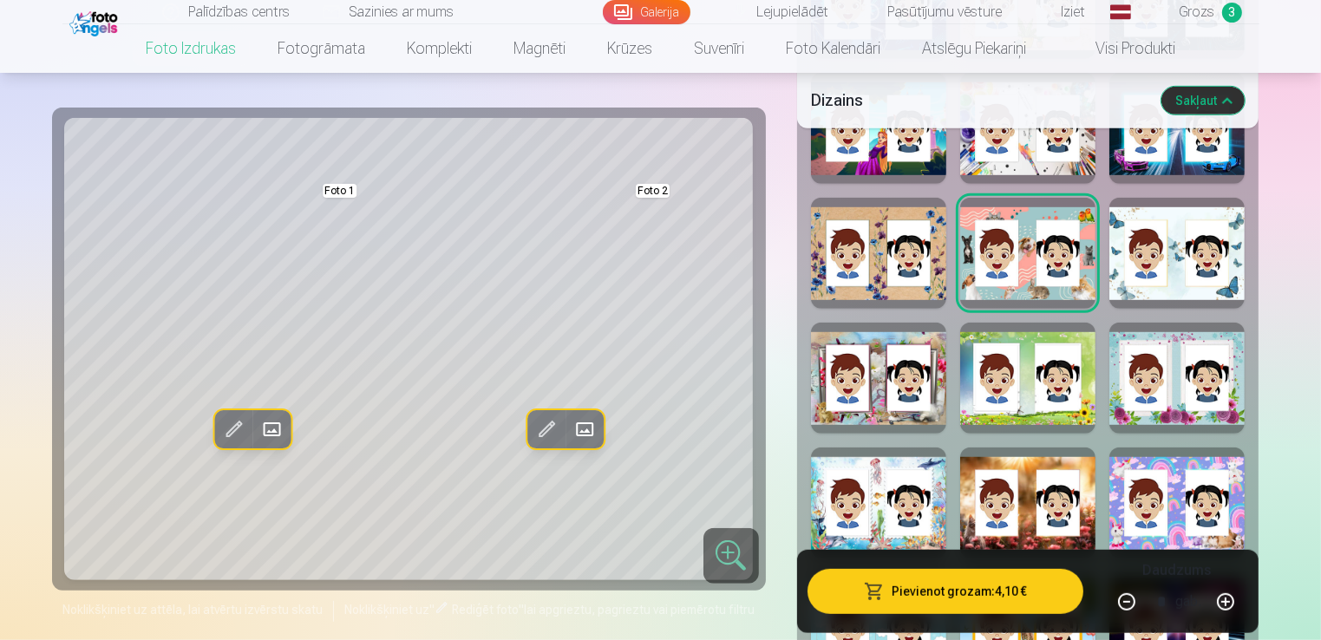
click at [273, 429] on span at bounding box center [272, 429] width 28 height 28
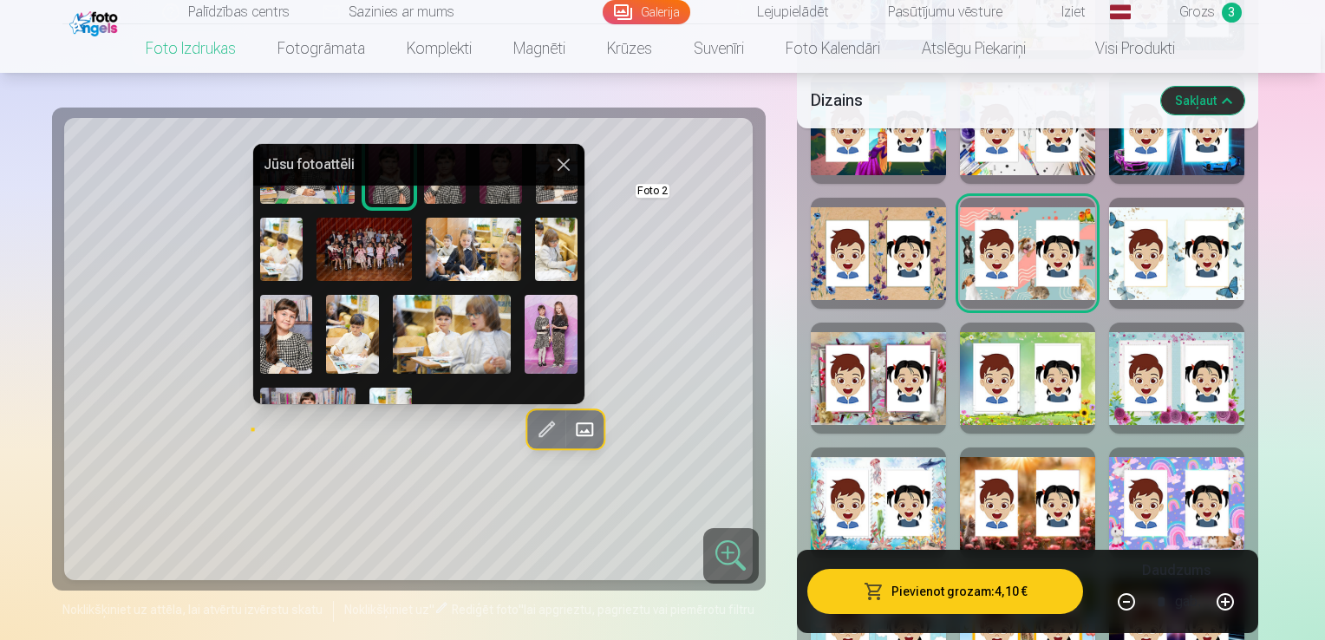
scroll to position [173, 0]
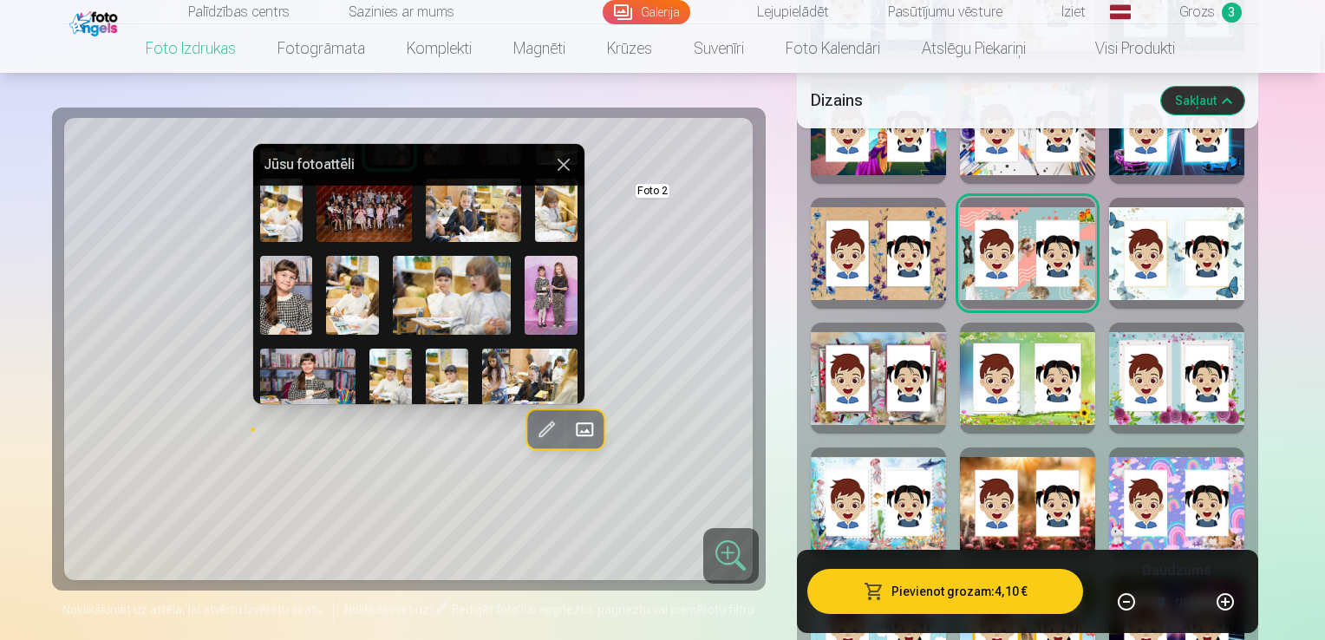
click at [548, 300] on img at bounding box center [551, 295] width 53 height 79
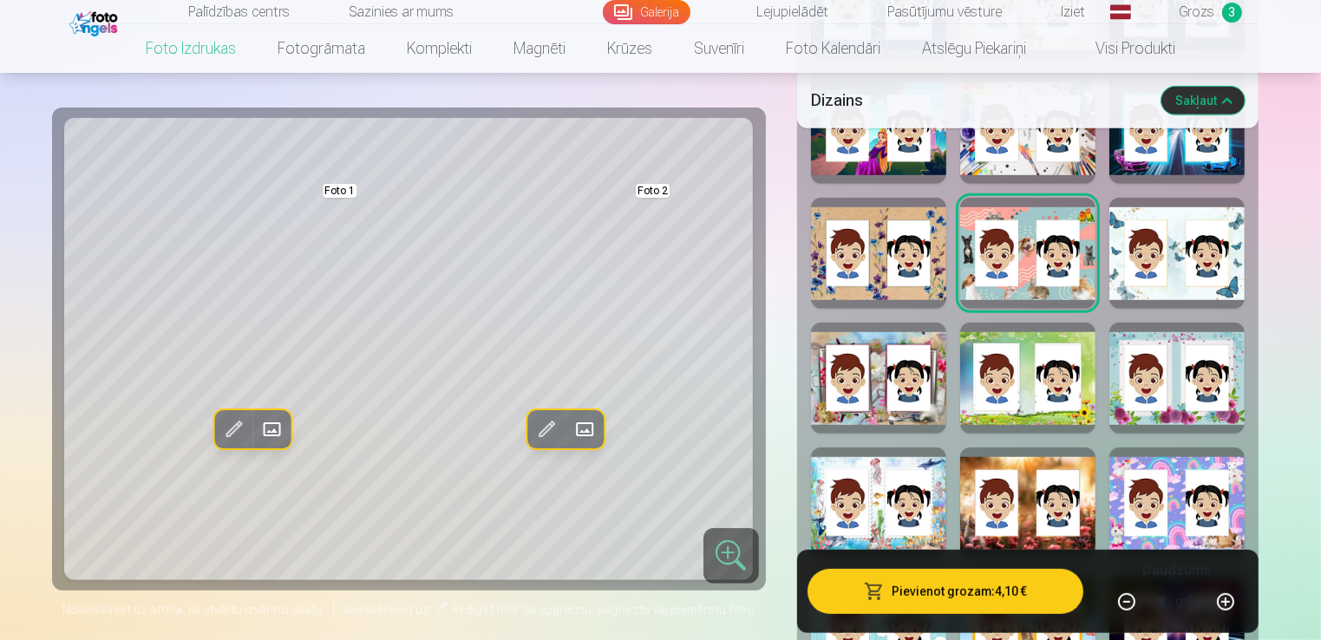
click at [596, 421] on span at bounding box center [584, 429] width 28 height 28
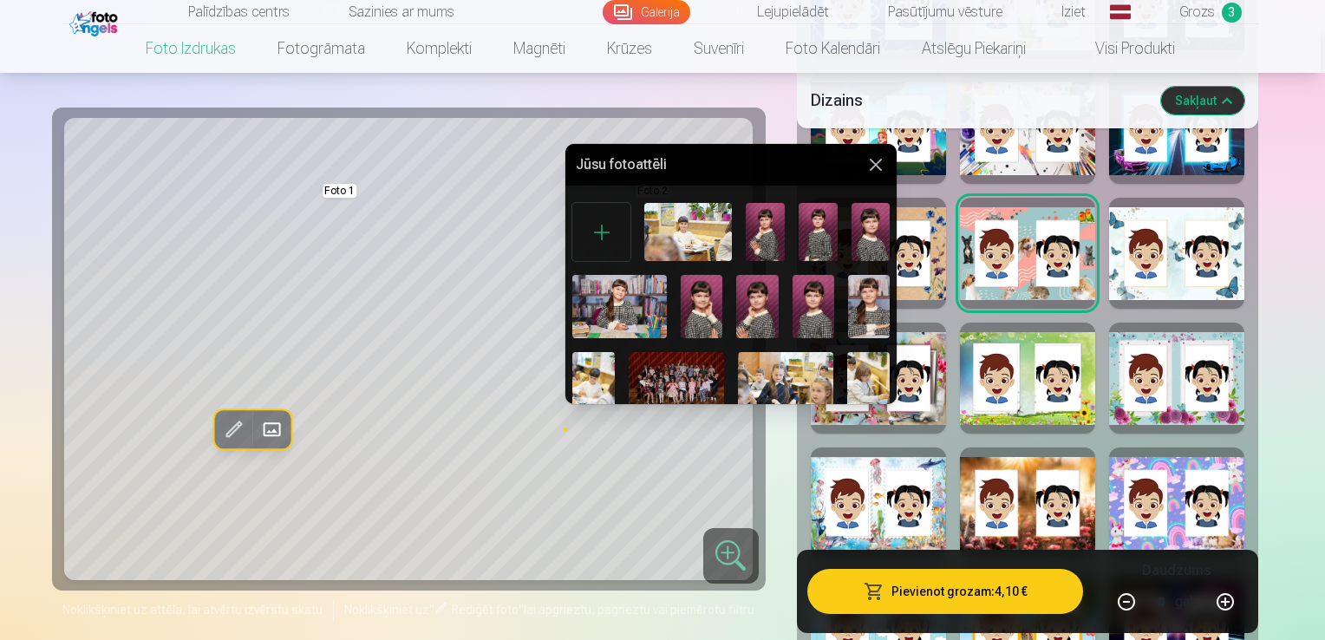
click at [752, 239] on img at bounding box center [765, 232] width 39 height 58
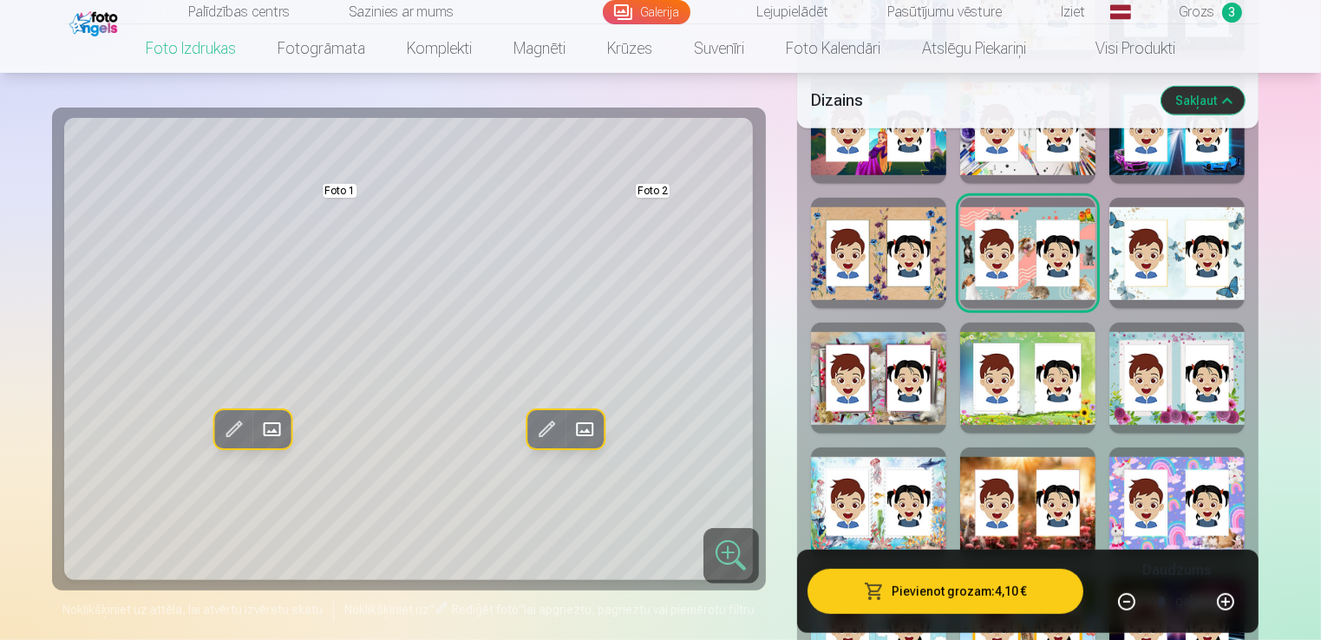
click at [586, 424] on span at bounding box center [584, 429] width 28 height 28
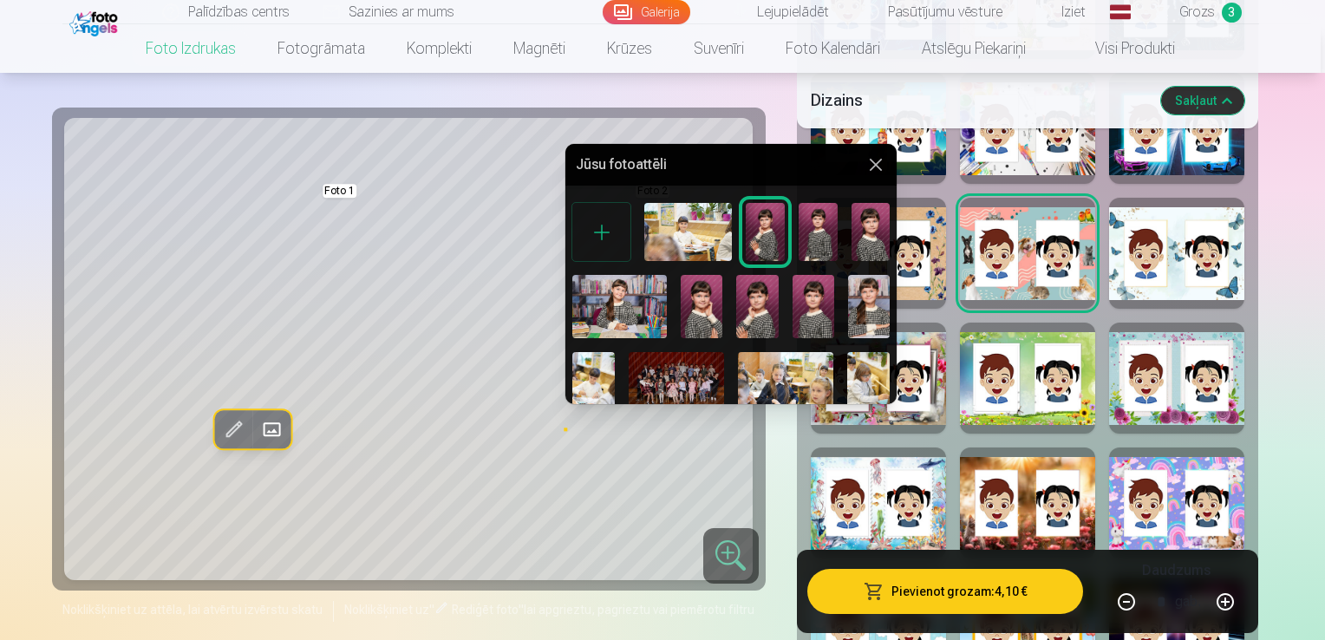
click at [751, 313] on img at bounding box center [757, 306] width 42 height 63
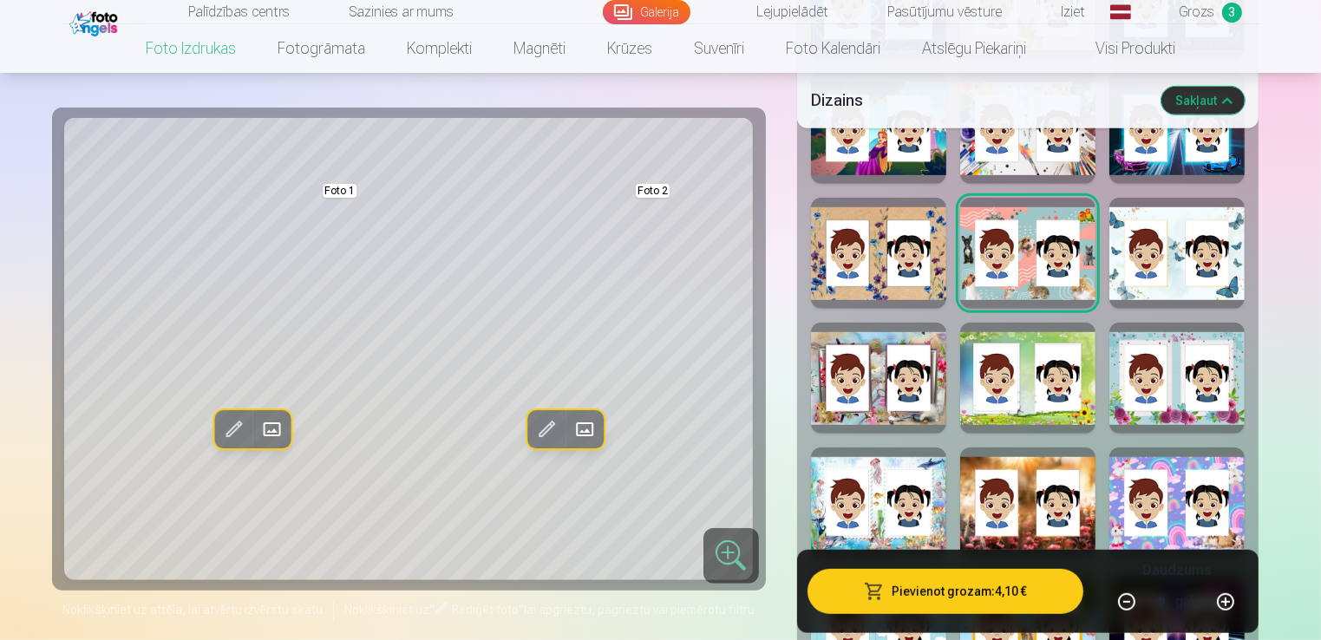
click at [590, 426] on span at bounding box center [584, 429] width 28 height 28
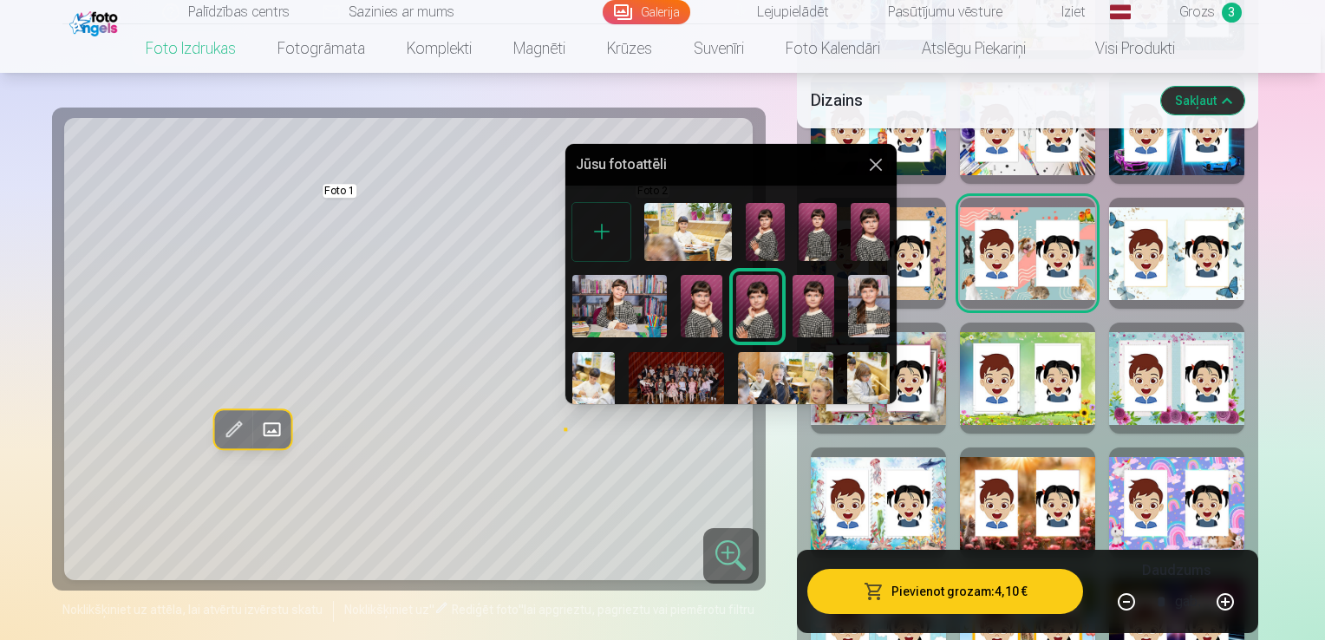
click at [754, 231] on img at bounding box center [765, 232] width 39 height 58
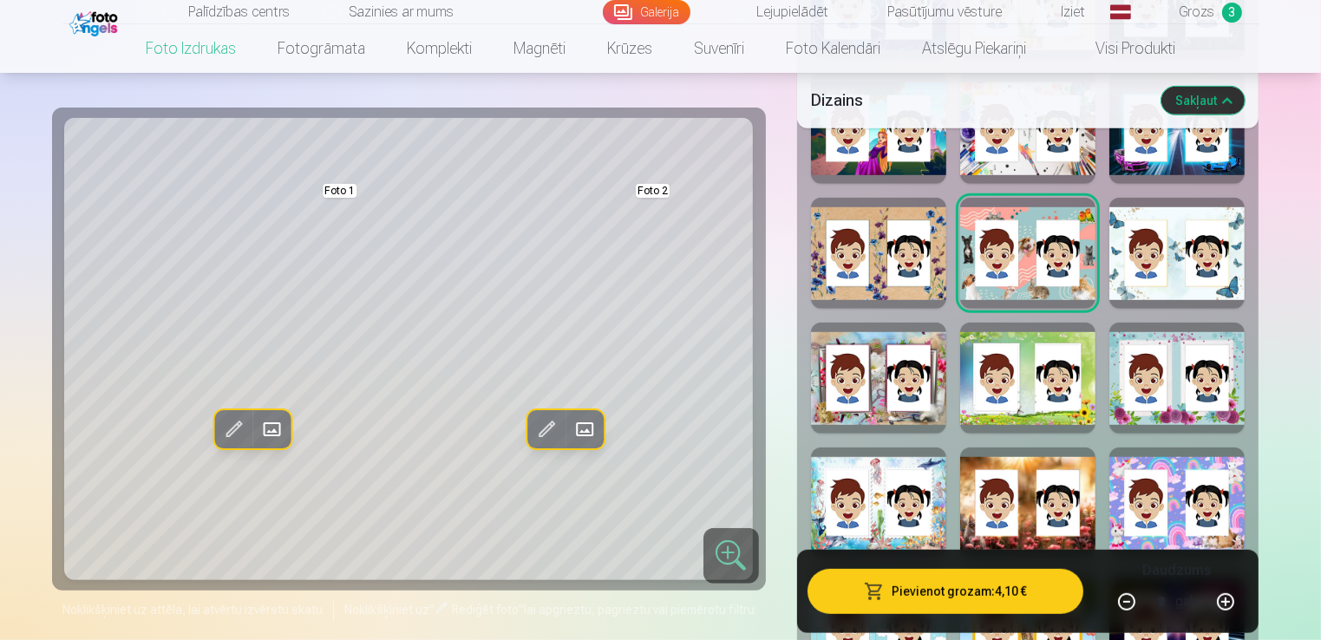
click at [552, 427] on span at bounding box center [546, 429] width 28 height 28
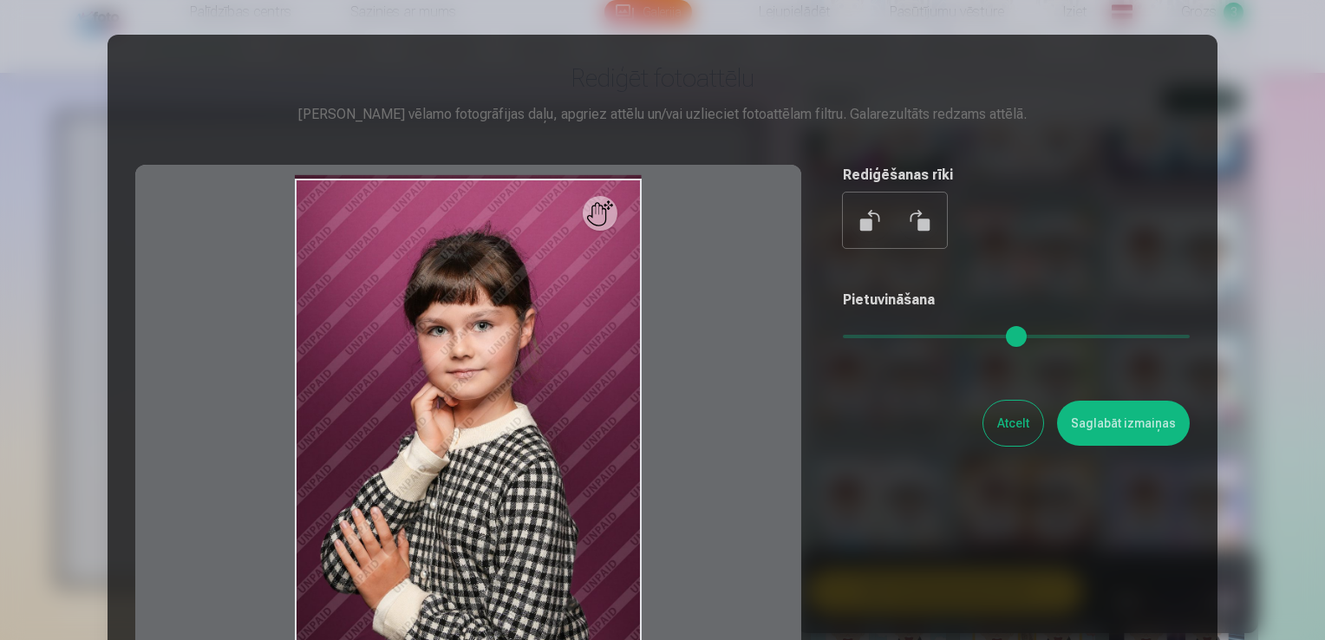
click at [1016, 423] on button "Atcelt" at bounding box center [1013, 423] width 60 height 45
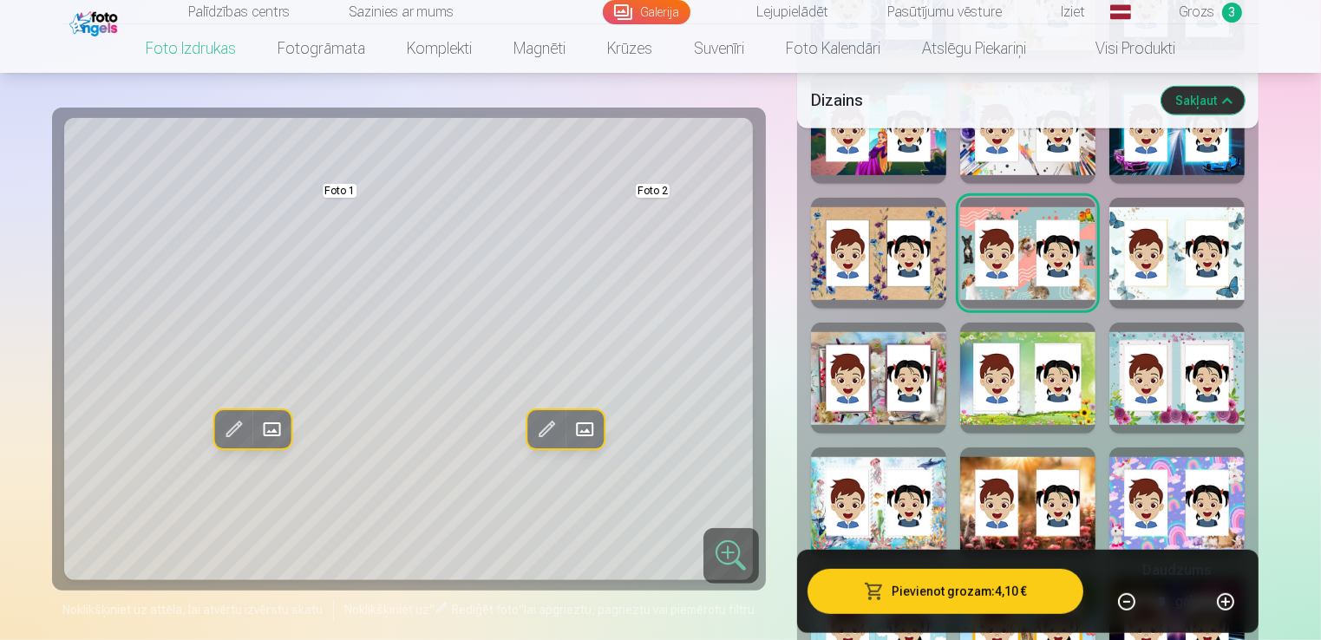
click at [232, 428] on span at bounding box center [233, 429] width 28 height 28
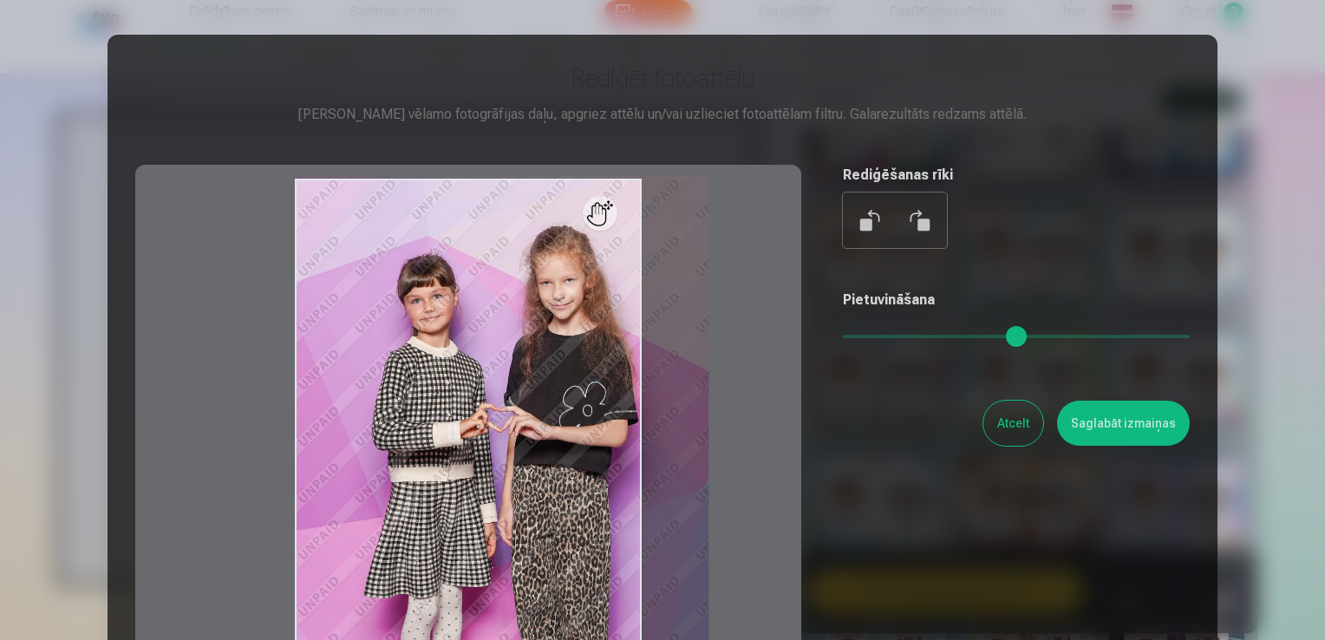
drag, startPoint x: 853, startPoint y: 332, endPoint x: 873, endPoint y: 332, distance: 19.9
click at [873, 335] on input "range" at bounding box center [1016, 336] width 347 height 3
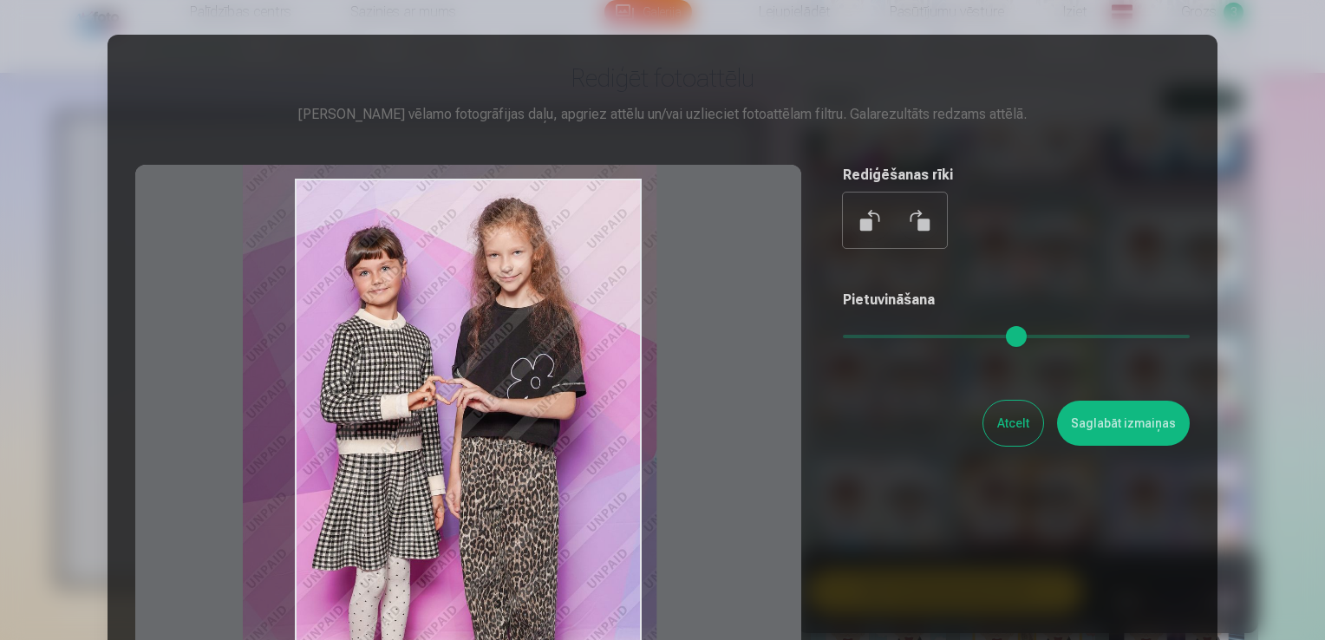
drag, startPoint x: 539, startPoint y: 407, endPoint x: 487, endPoint y: 379, distance: 59.0
click at [487, 379] on div at bounding box center [468, 437] width 666 height 545
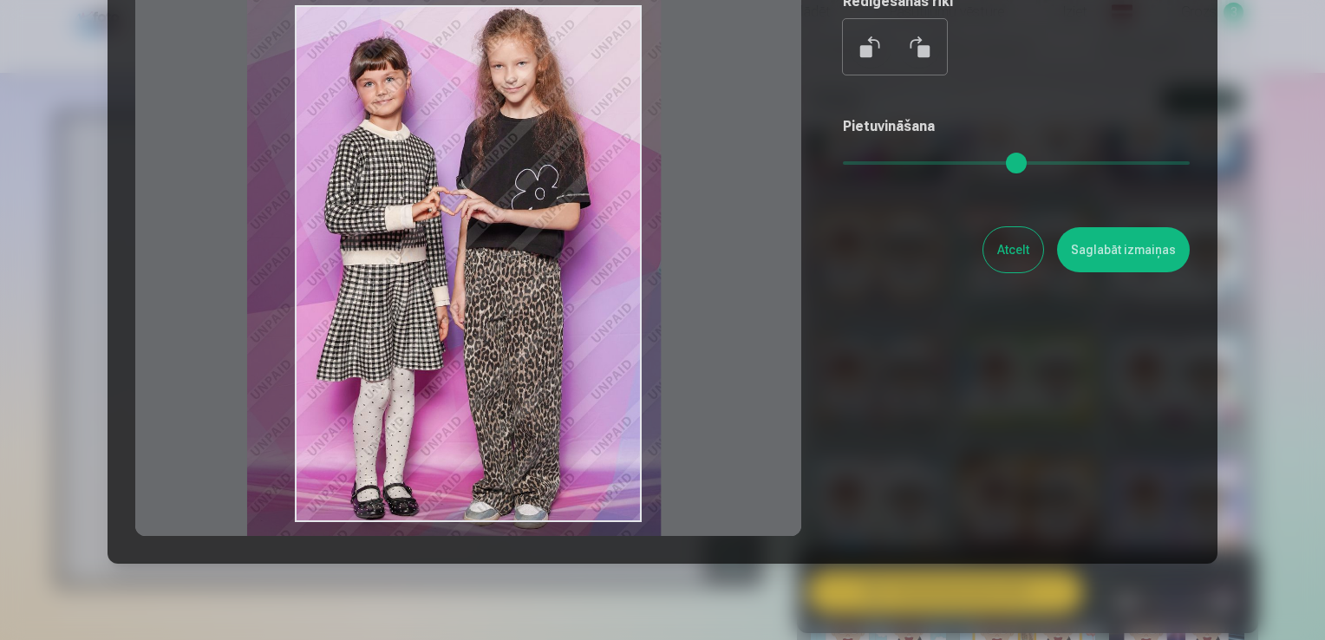
drag, startPoint x: 554, startPoint y: 342, endPoint x: 559, endPoint y: 326, distance: 16.2
click at [559, 326] on div at bounding box center [468, 263] width 666 height 545
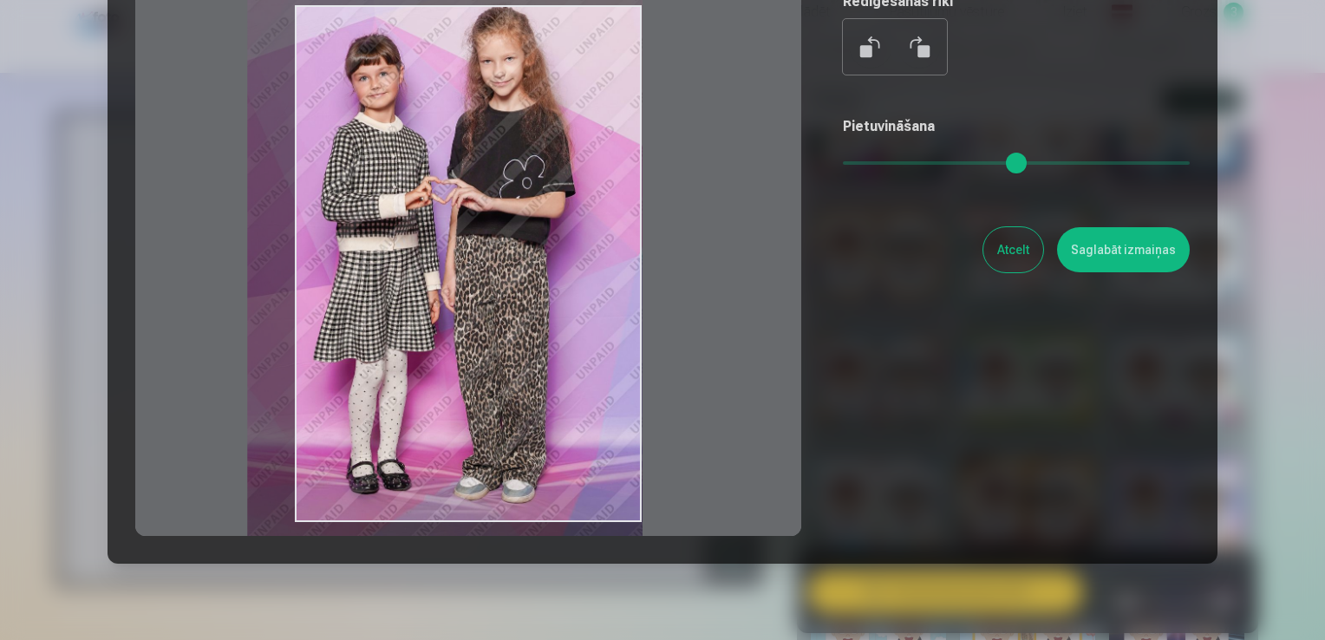
click at [866, 161] on input "range" at bounding box center [1016, 162] width 347 height 3
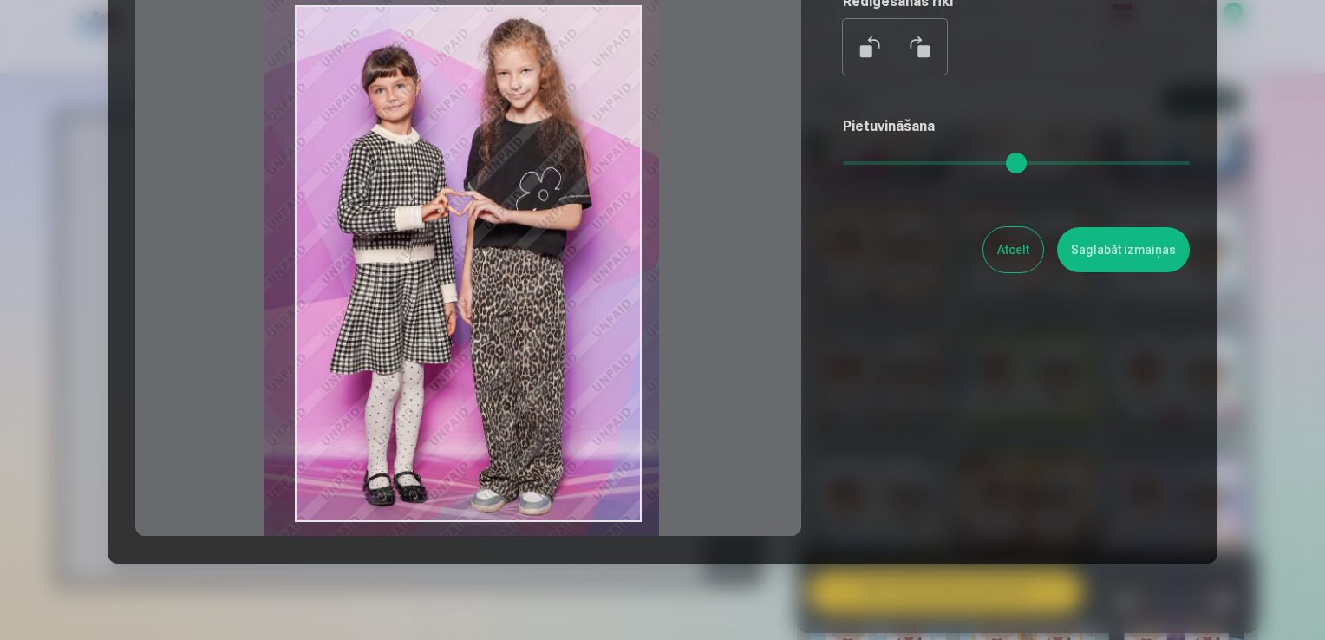
type input "****"
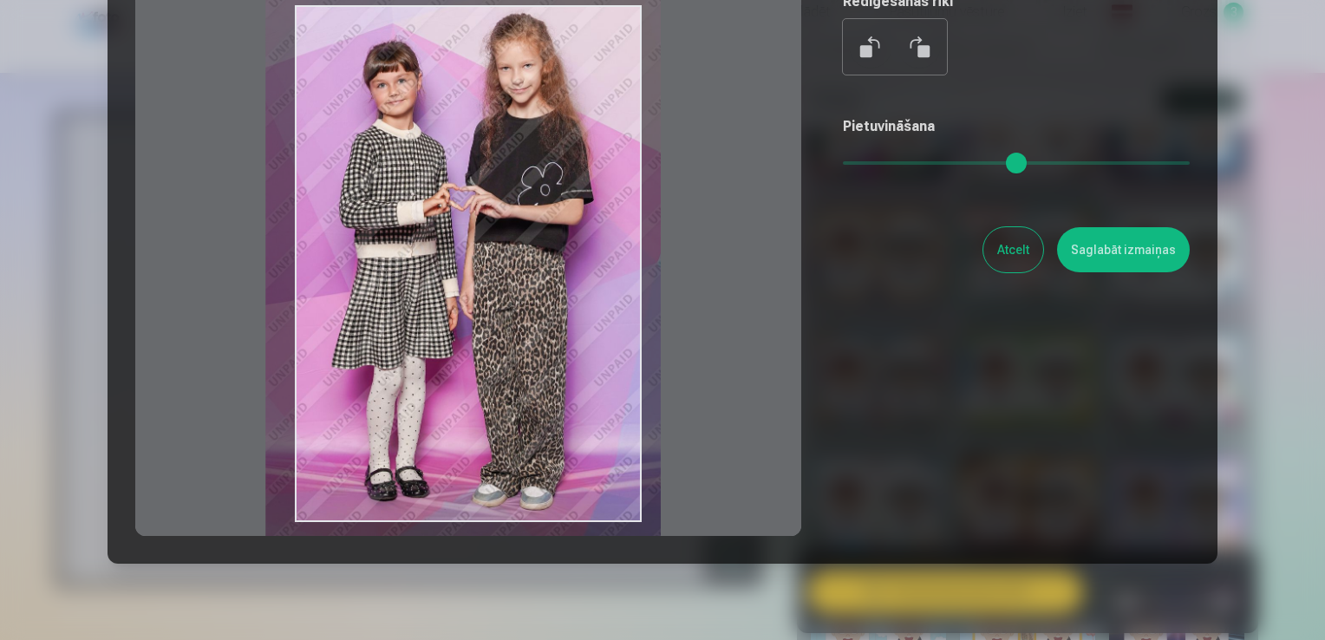
drag, startPoint x: 580, startPoint y: 260, endPoint x: 598, endPoint y: 267, distance: 19.5
click at [598, 267] on div at bounding box center [468, 263] width 666 height 545
click at [1102, 262] on button "Saglabāt izmaiņas" at bounding box center [1123, 249] width 133 height 45
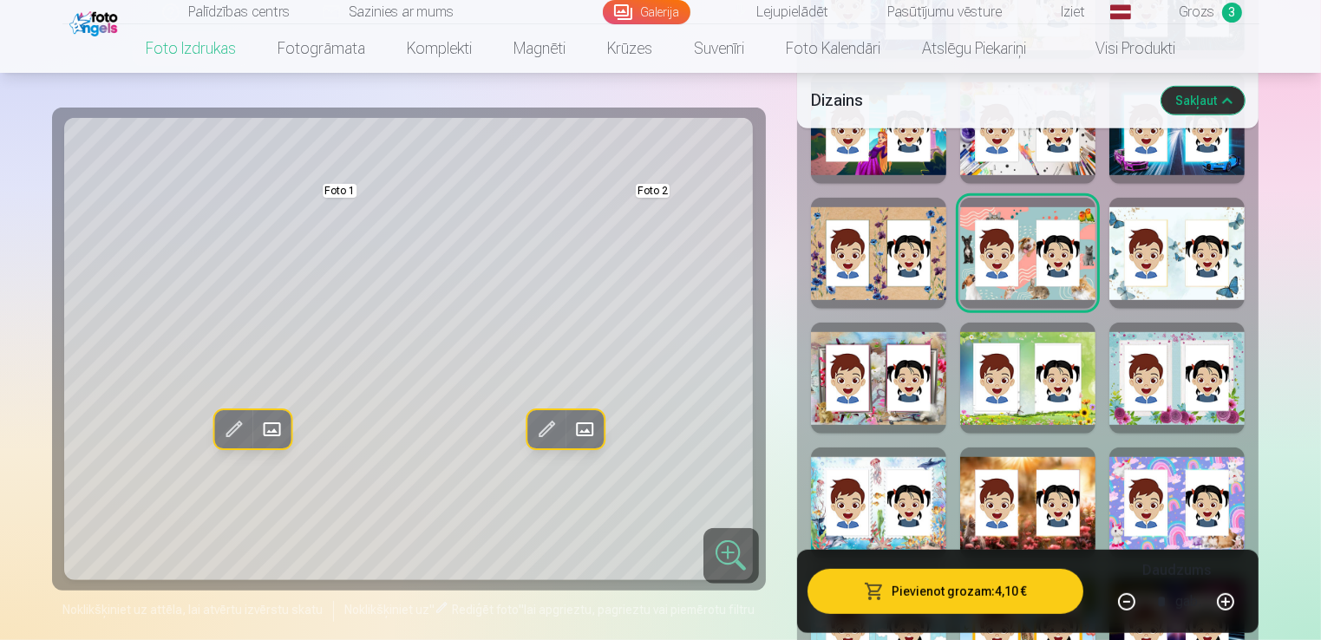
click at [235, 429] on span at bounding box center [233, 429] width 28 height 28
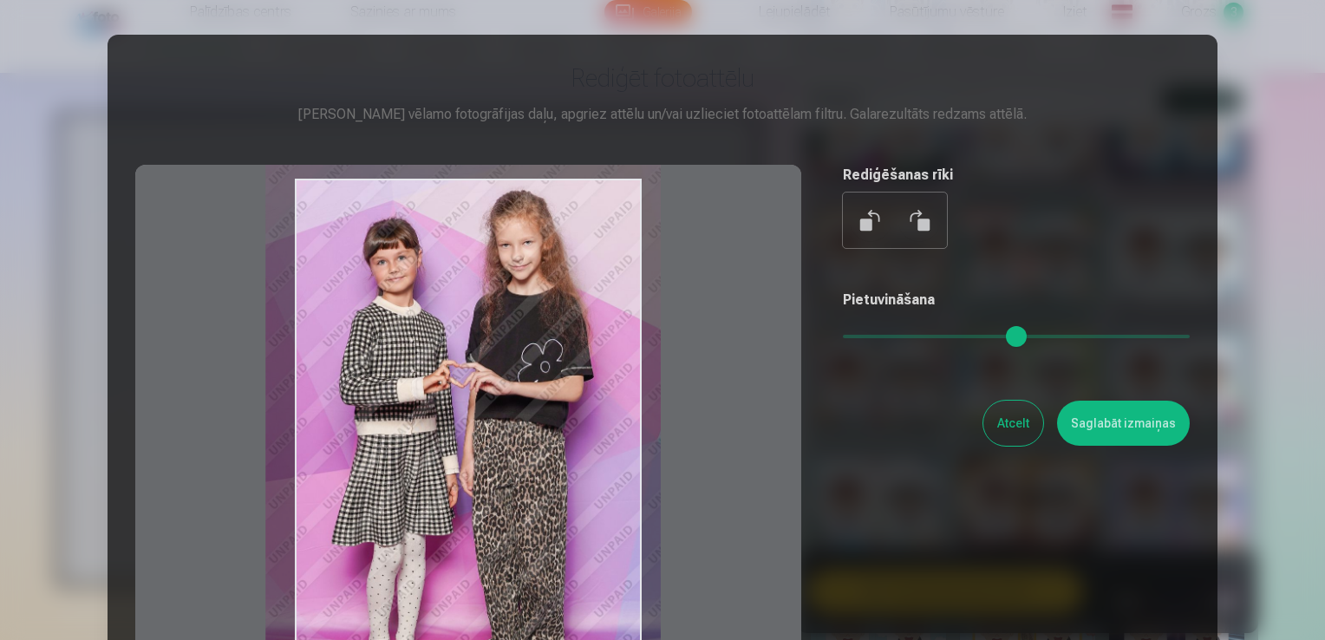
type input "****"
click at [500, 383] on div at bounding box center [468, 437] width 666 height 545
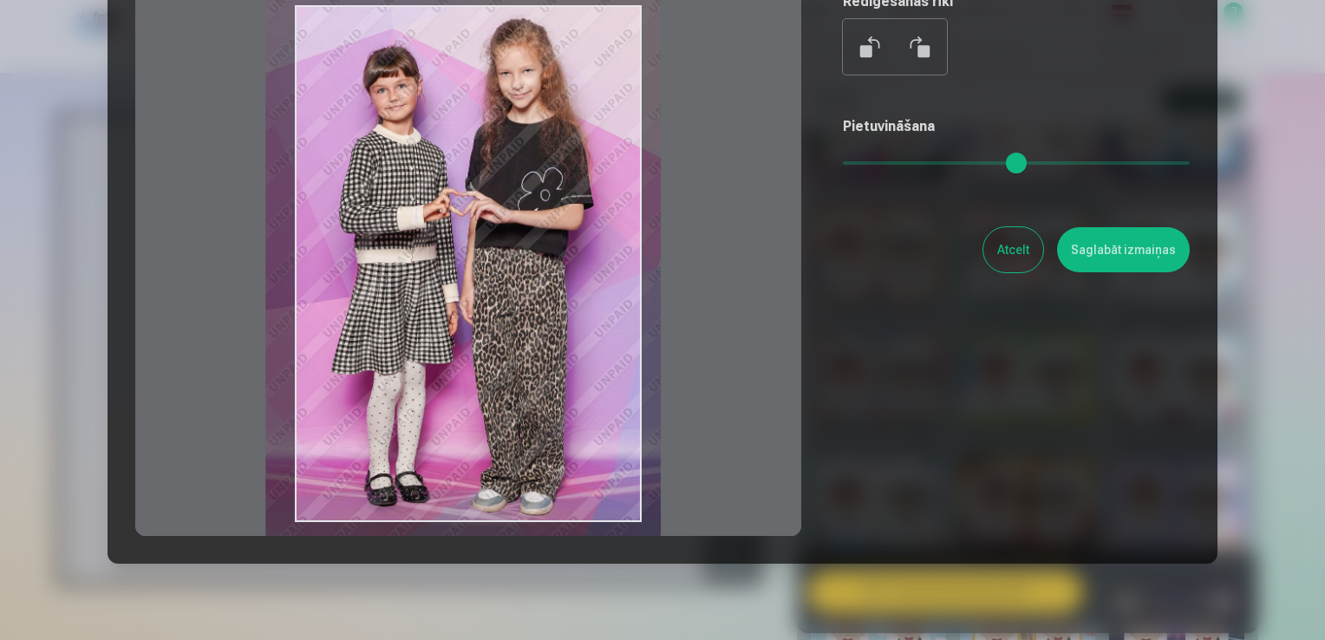
click at [1114, 252] on button "Saglabāt izmaiņas" at bounding box center [1123, 249] width 133 height 45
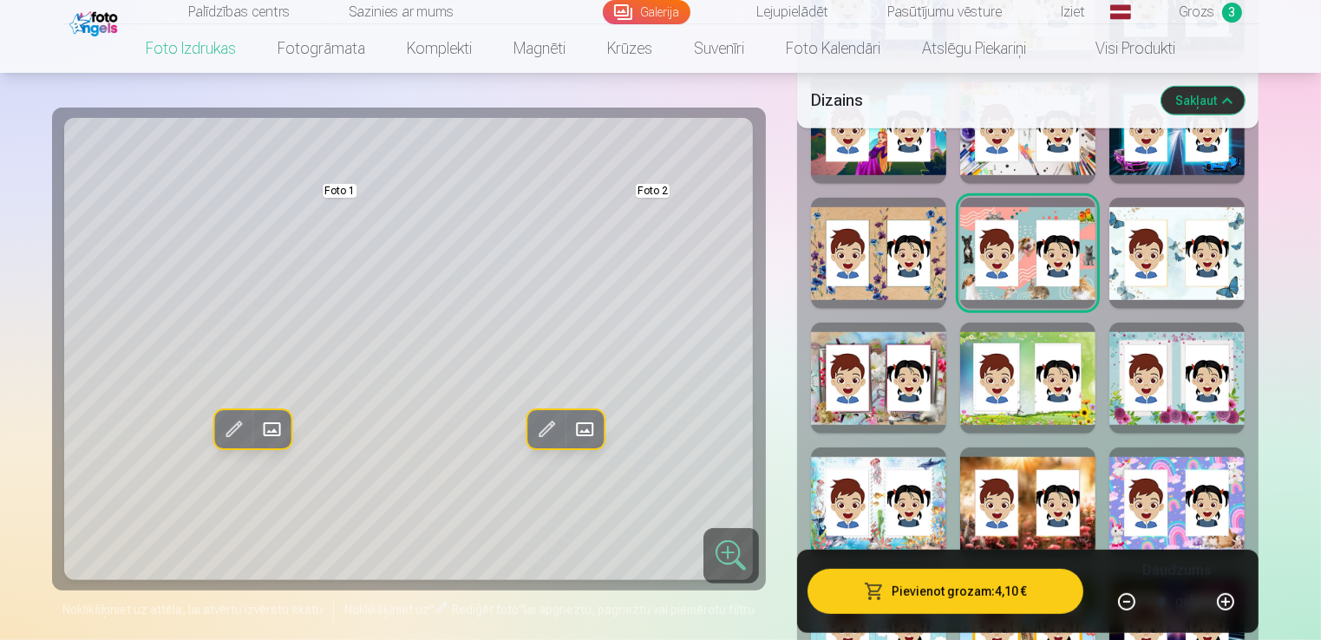
click at [546, 433] on span at bounding box center [546, 429] width 28 height 28
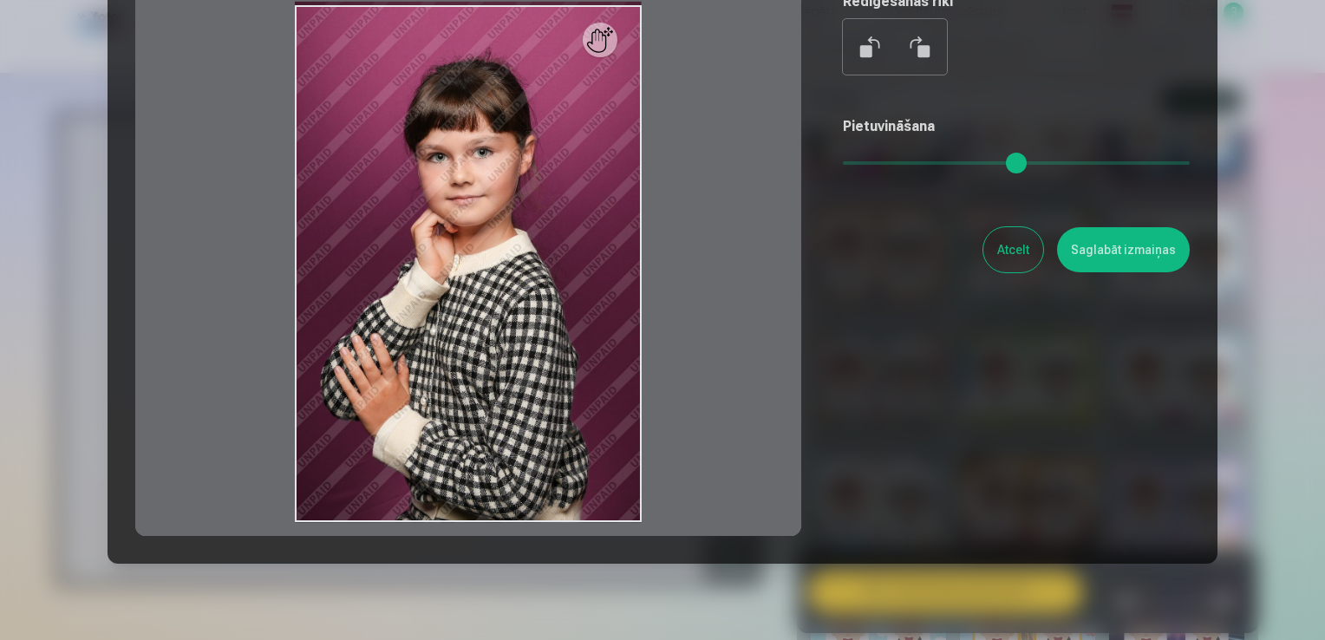
click at [1030, 238] on button "Atcelt" at bounding box center [1013, 249] width 60 height 45
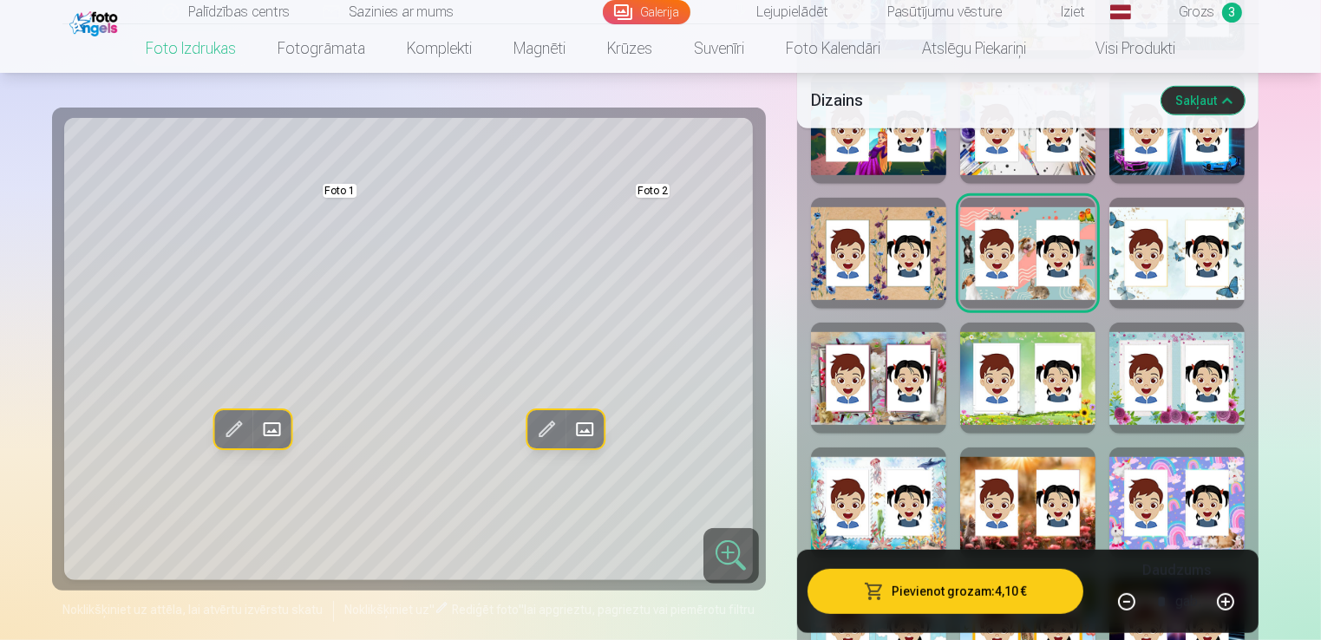
click at [596, 428] on span at bounding box center [584, 429] width 28 height 28
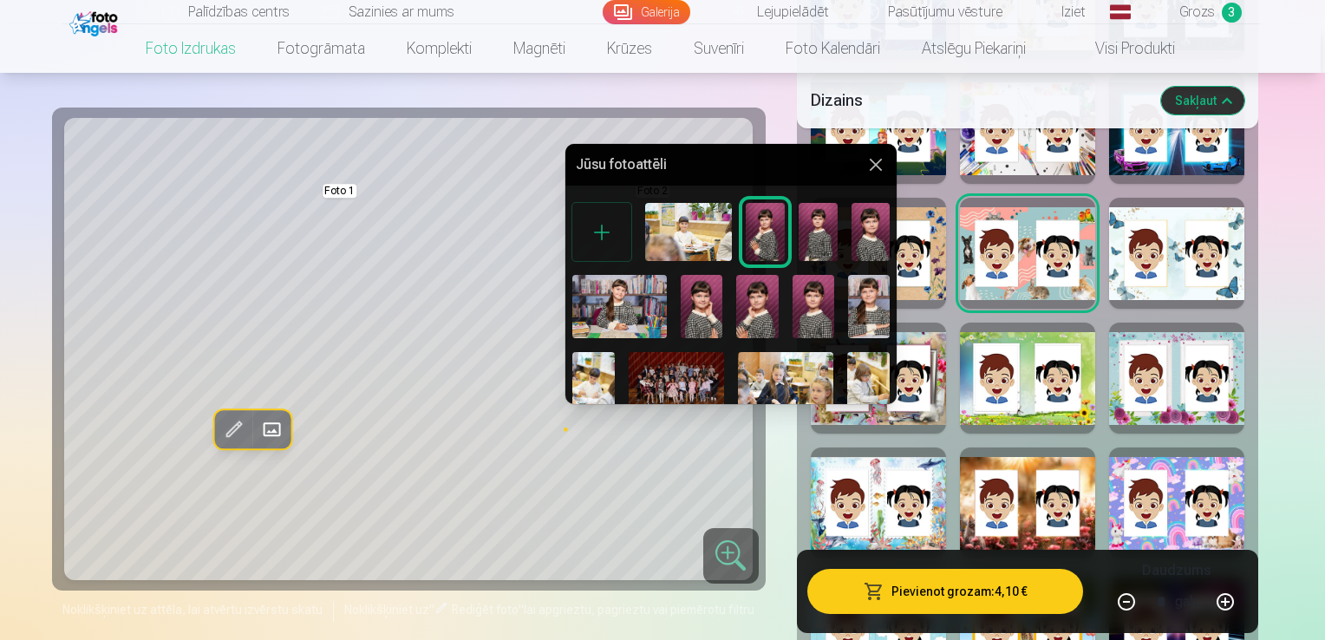
click at [753, 308] on img at bounding box center [757, 306] width 42 height 63
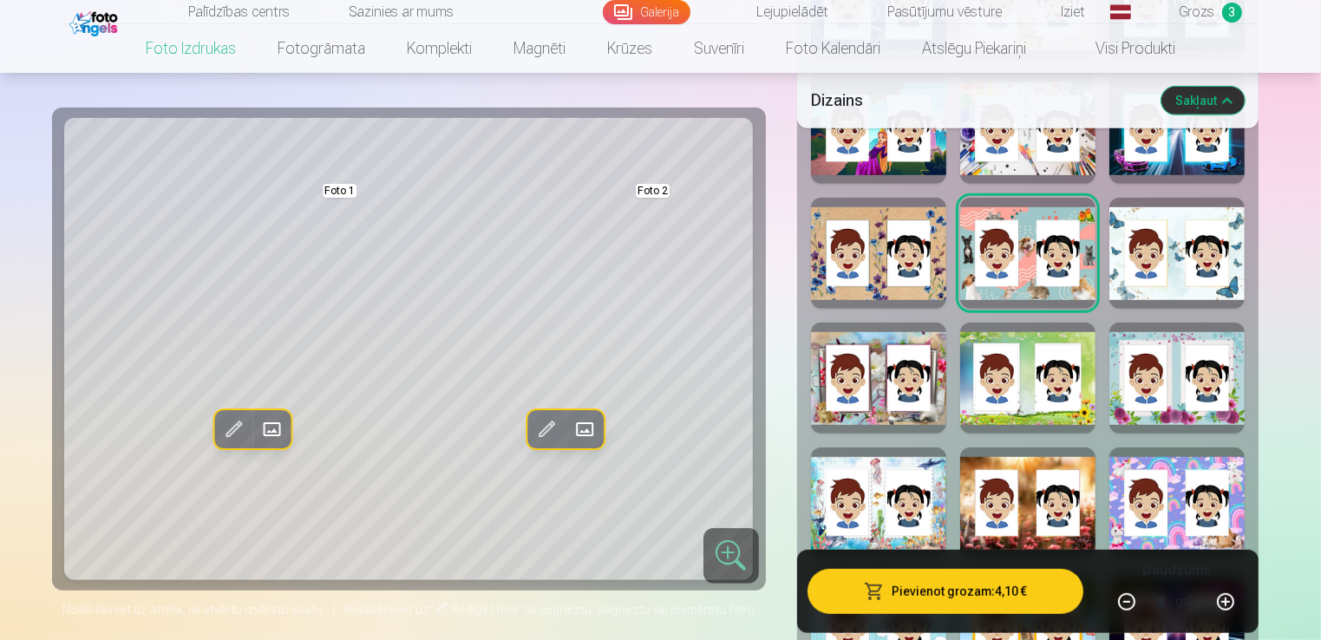
click at [552, 424] on span at bounding box center [546, 429] width 28 height 28
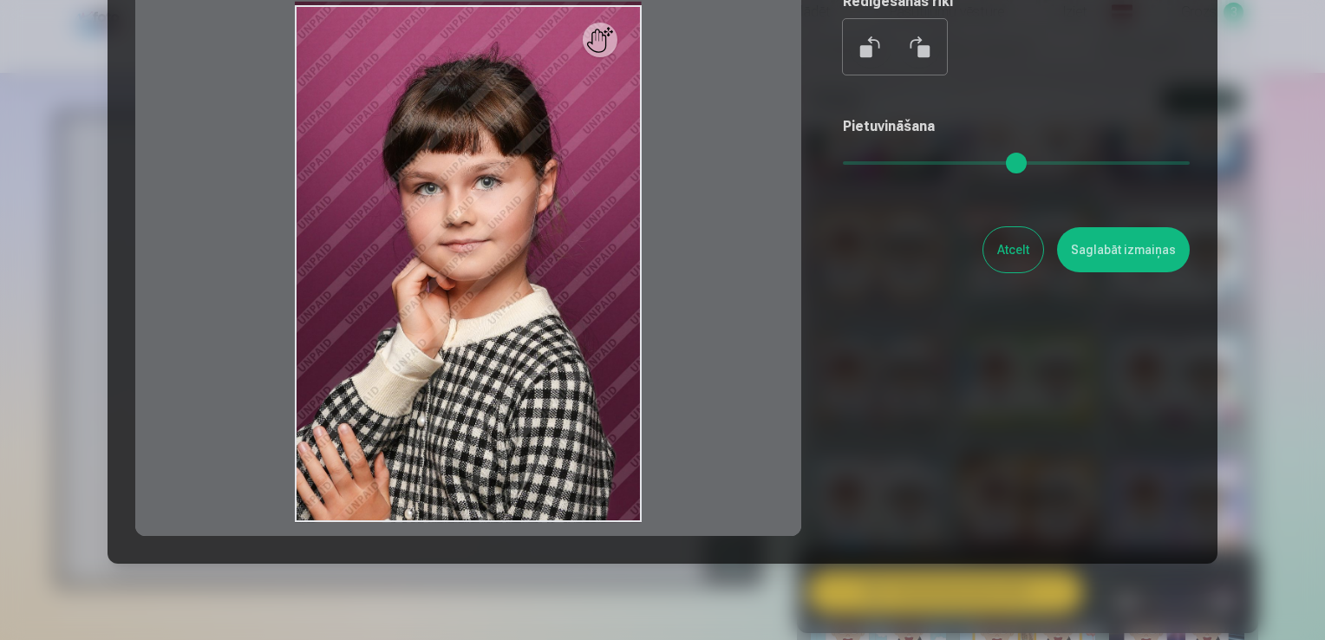
click at [1008, 262] on button "Atcelt" at bounding box center [1013, 249] width 60 height 45
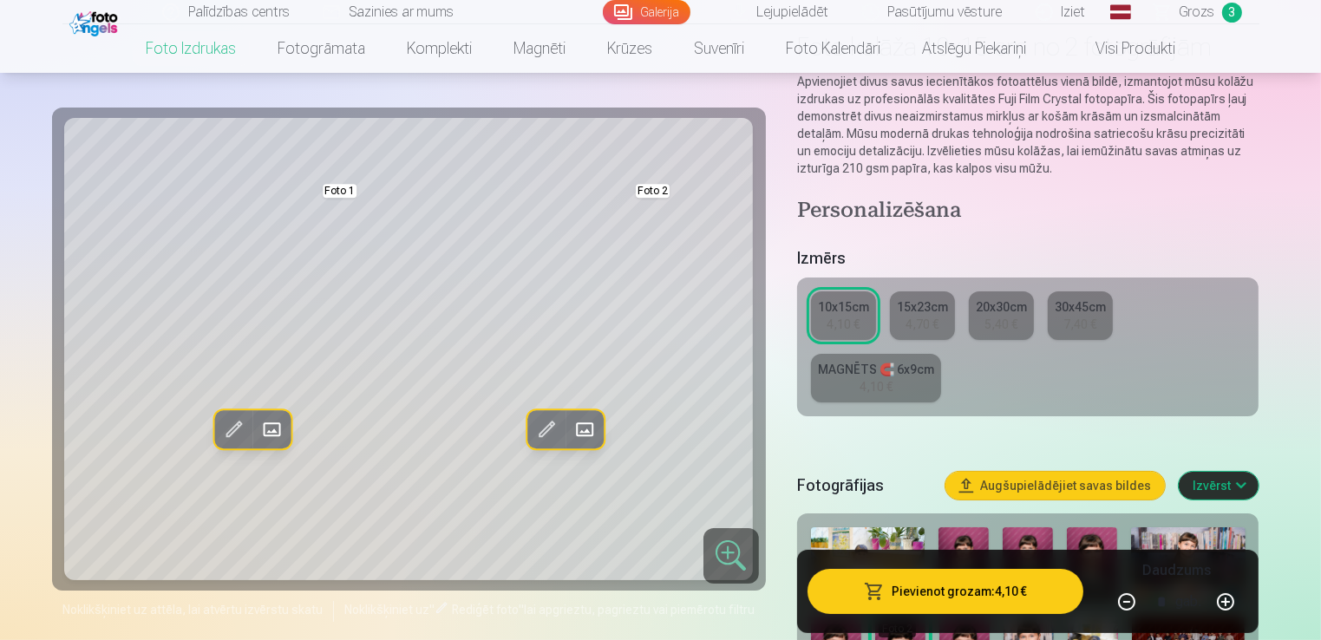
scroll to position [87, 0]
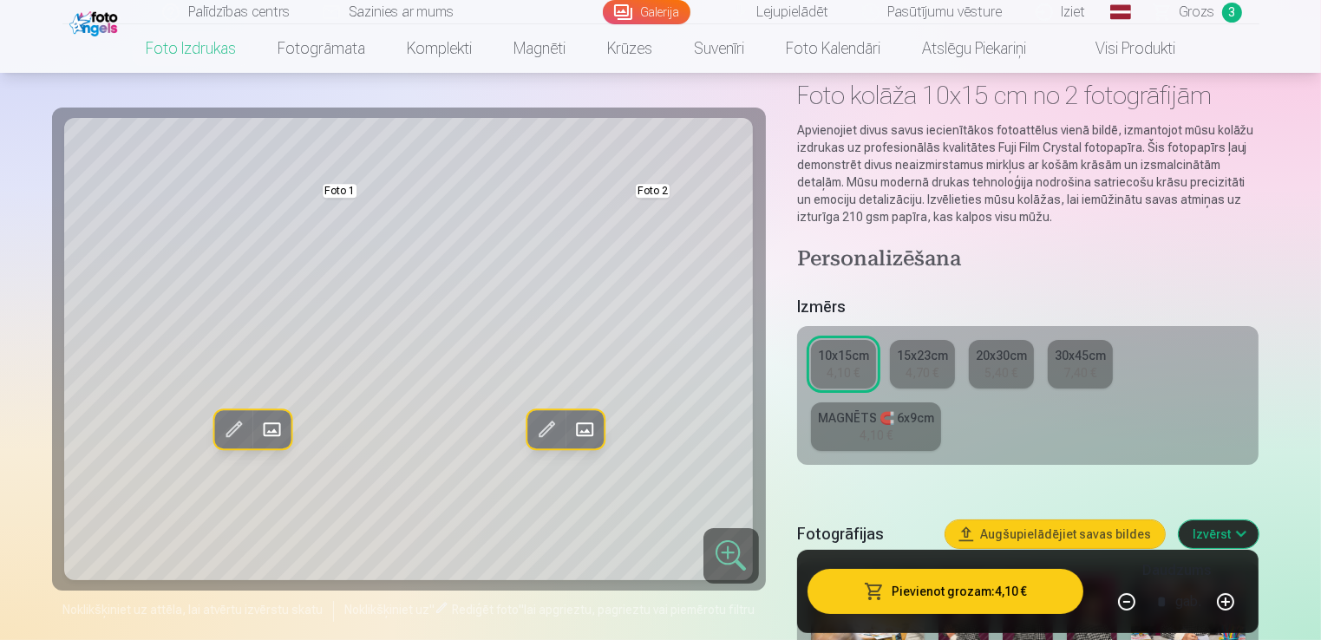
click at [922, 367] on div "4,70 €" at bounding box center [921, 372] width 33 height 17
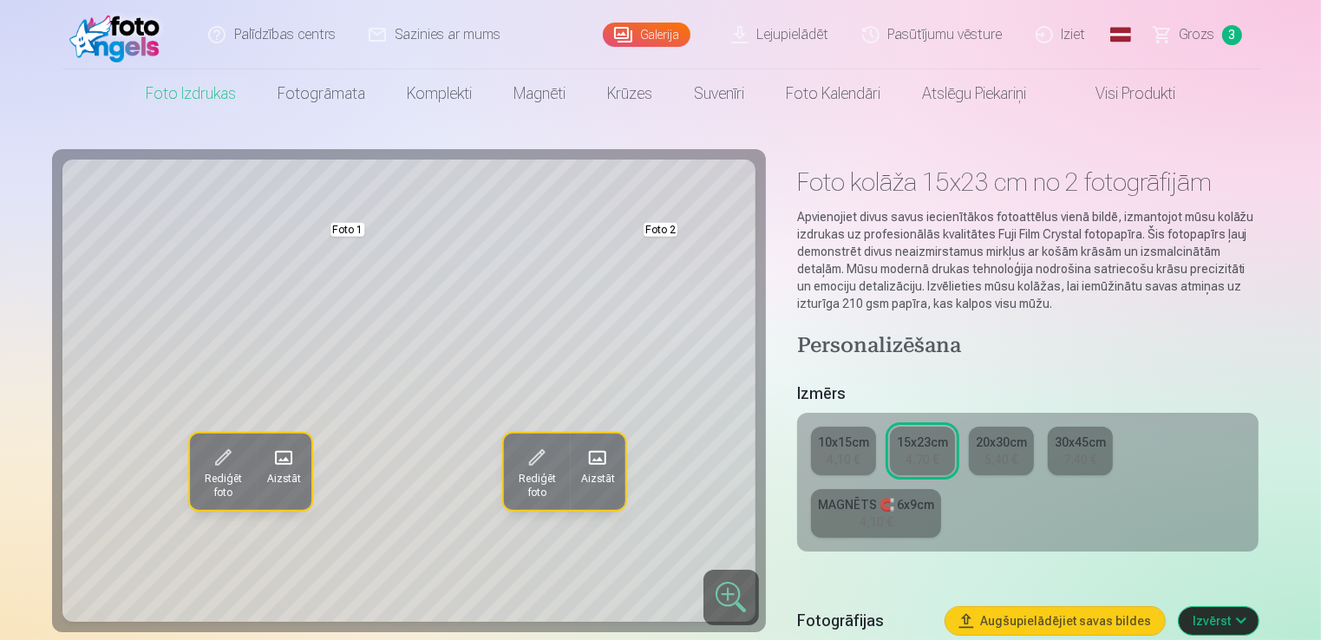
click at [224, 456] on span at bounding box center [223, 458] width 28 height 28
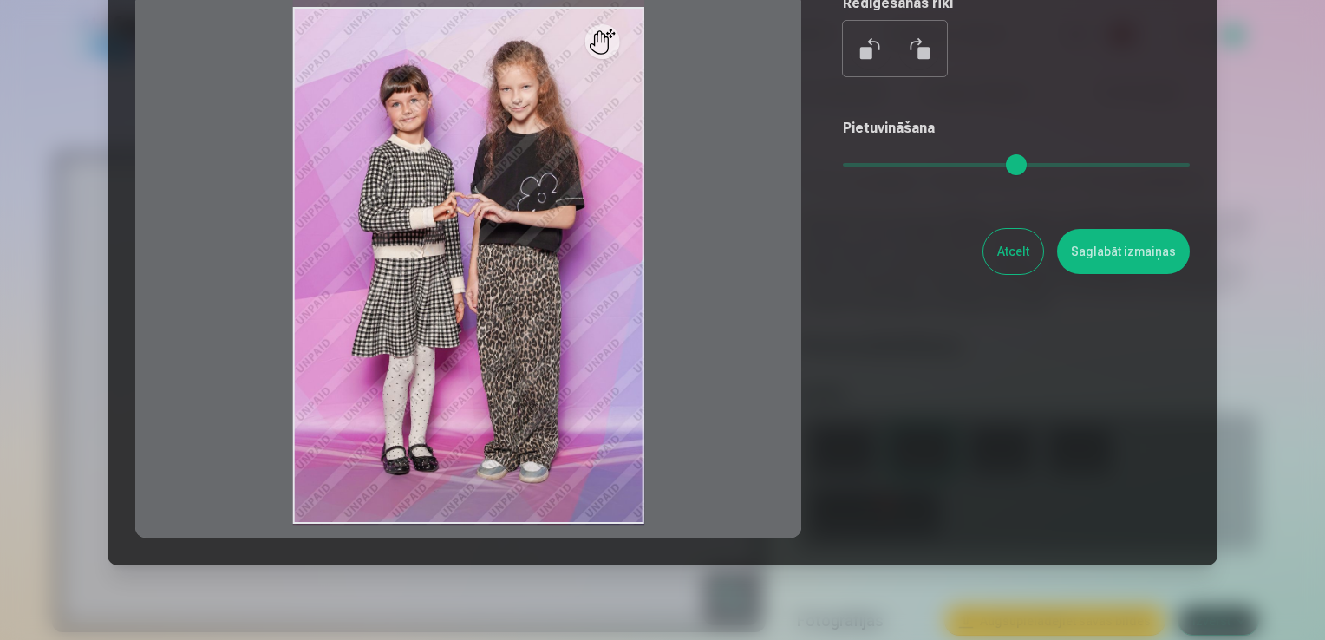
scroll to position [173, 0]
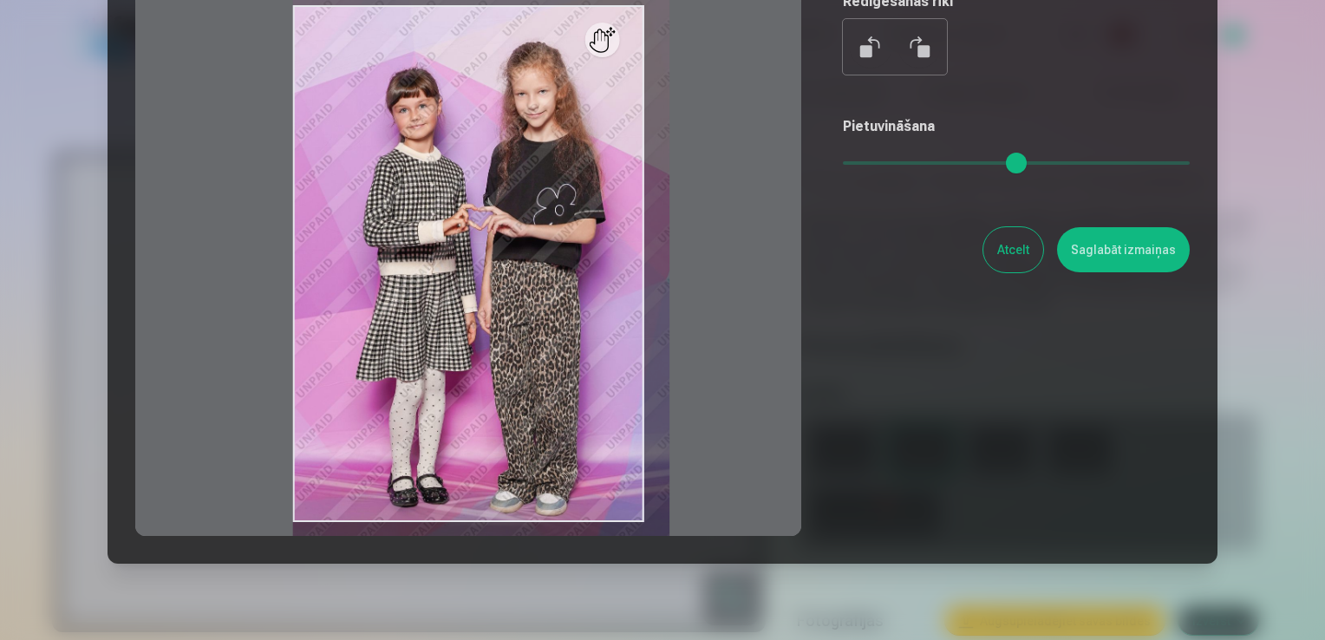
drag, startPoint x: 857, startPoint y: 164, endPoint x: 866, endPoint y: 164, distance: 9.5
click at [866, 164] on input "range" at bounding box center [1016, 162] width 347 height 3
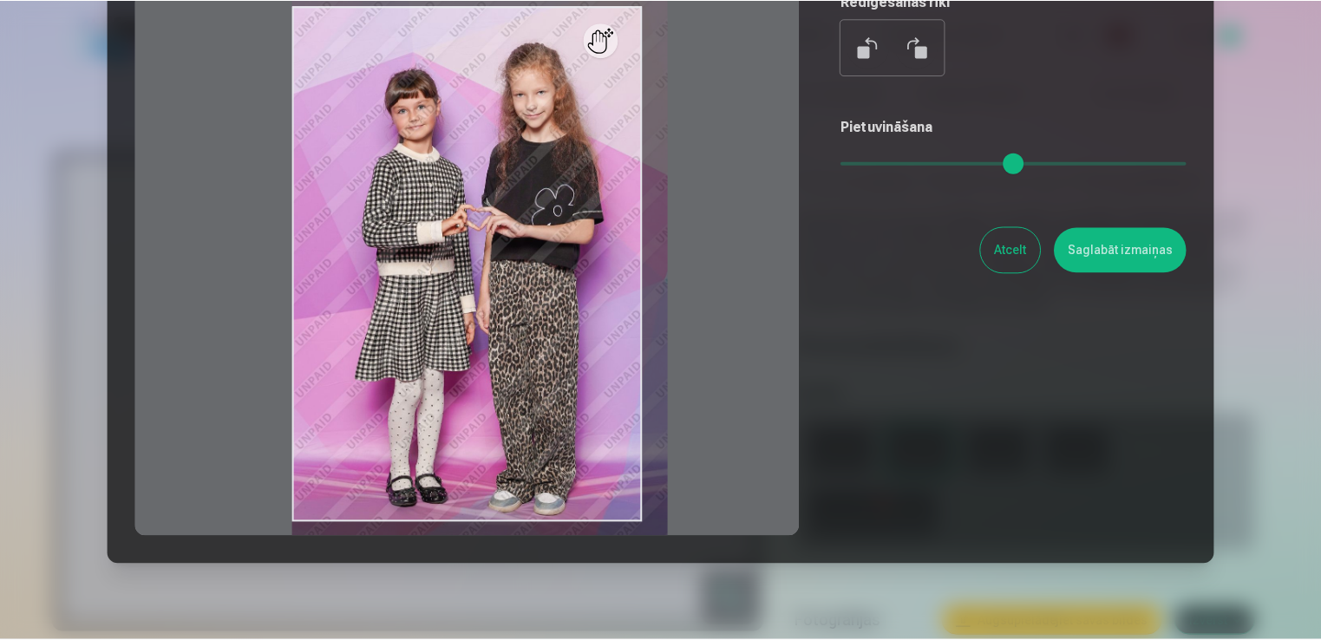
scroll to position [87, 0]
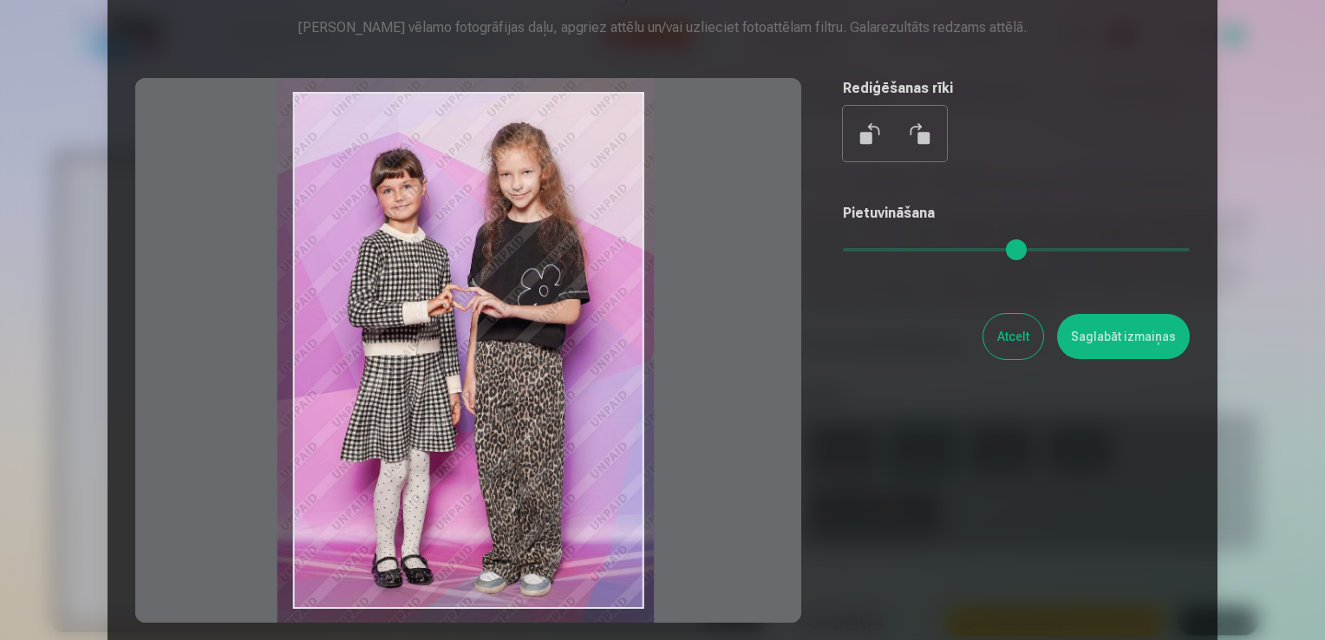
drag, startPoint x: 470, startPoint y: 441, endPoint x: 454, endPoint y: 435, distance: 16.7
click at [454, 435] on div at bounding box center [468, 350] width 666 height 545
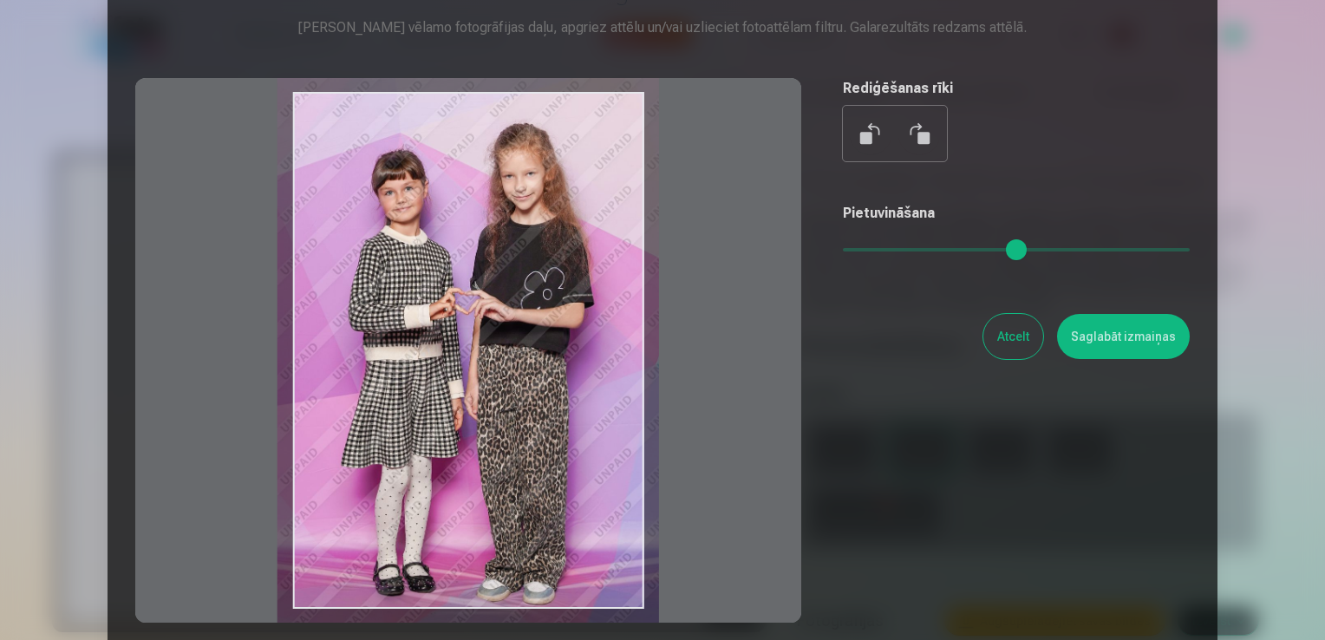
click at [871, 252] on input "range" at bounding box center [1016, 249] width 347 height 3
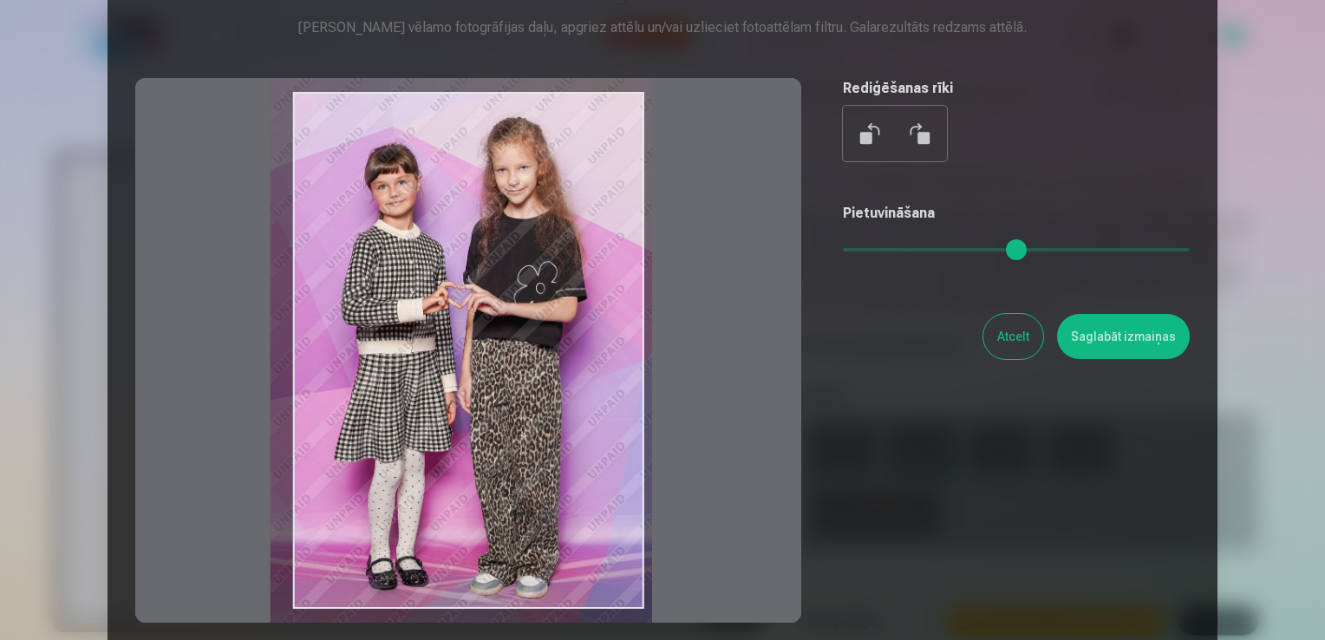
type input "****"
drag, startPoint x: 498, startPoint y: 383, endPoint x: 490, endPoint y: 377, distance: 9.9
click at [490, 377] on div at bounding box center [468, 350] width 666 height 545
click at [1159, 349] on button "Saglabāt izmaiņas" at bounding box center [1123, 336] width 133 height 45
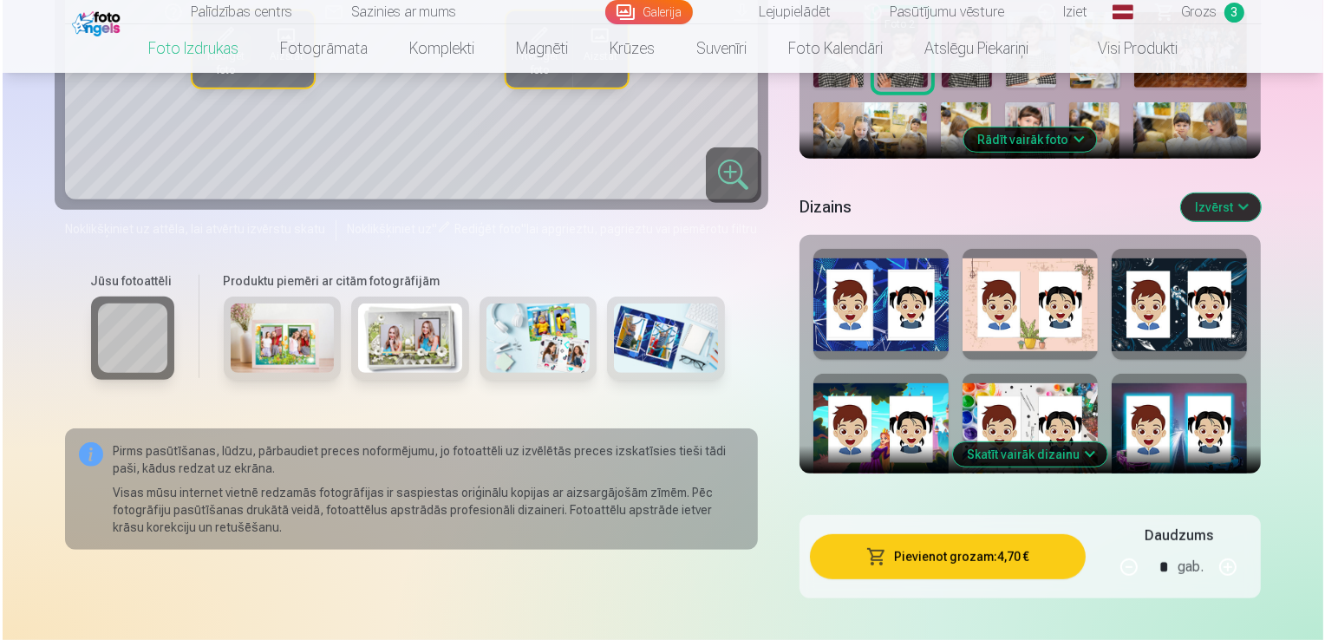
scroll to position [781, 0]
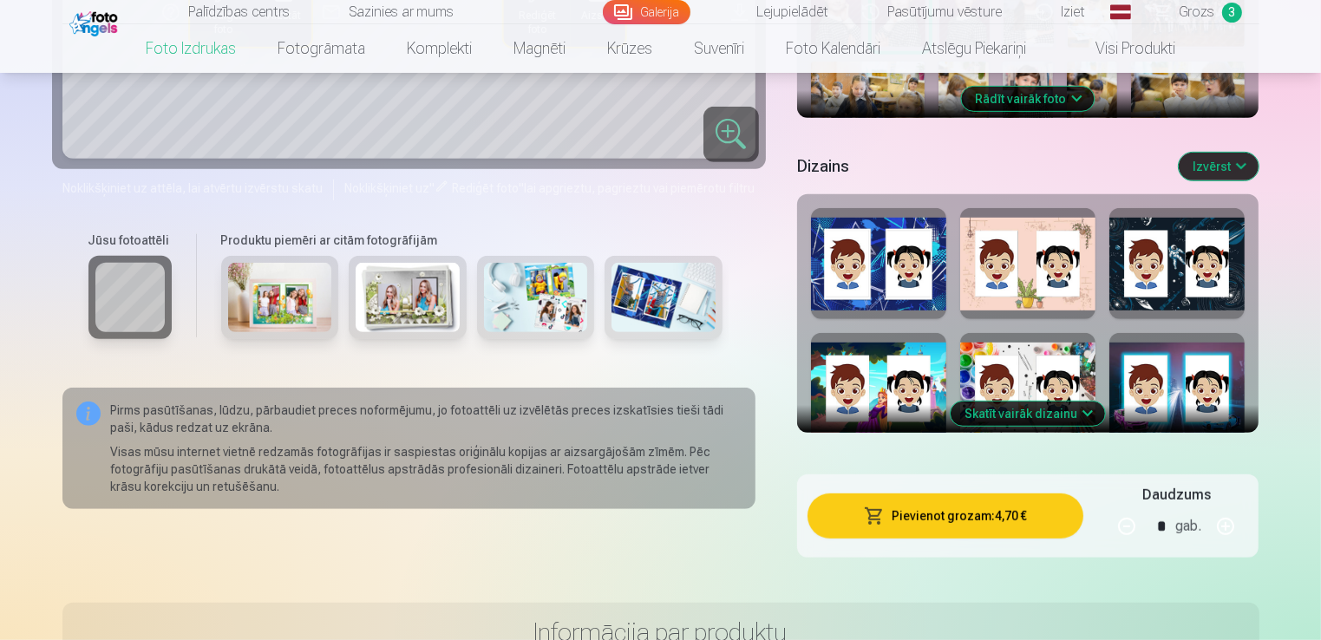
click at [978, 506] on button "Pievienot grozam : 4,70 €" at bounding box center [945, 515] width 277 height 45
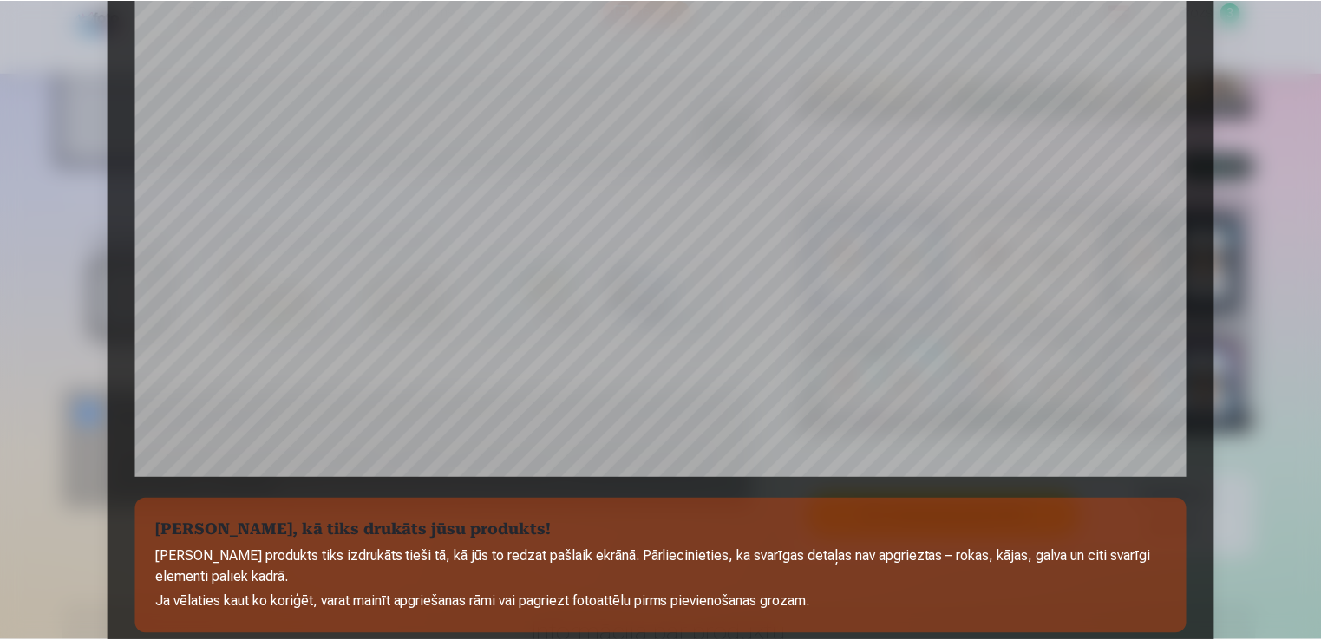
scroll to position [434, 0]
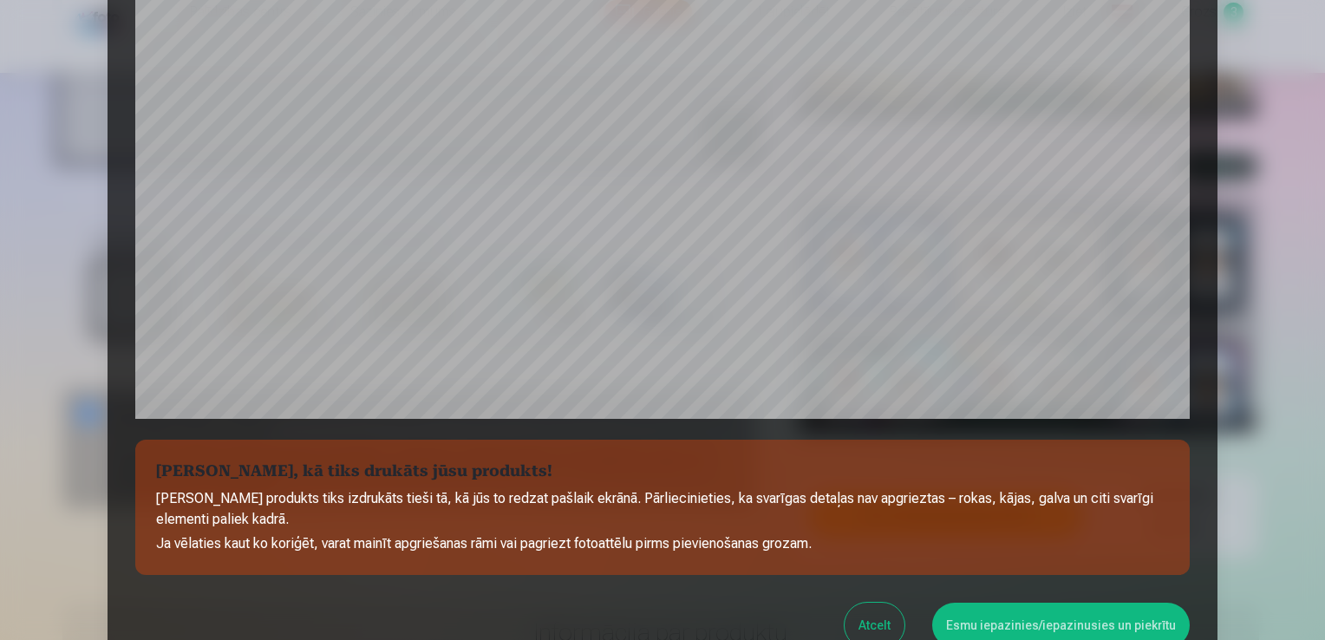
click at [1017, 619] on button "Esmu iepazinies/iepazinusies un piekrītu" at bounding box center [1061, 625] width 258 height 45
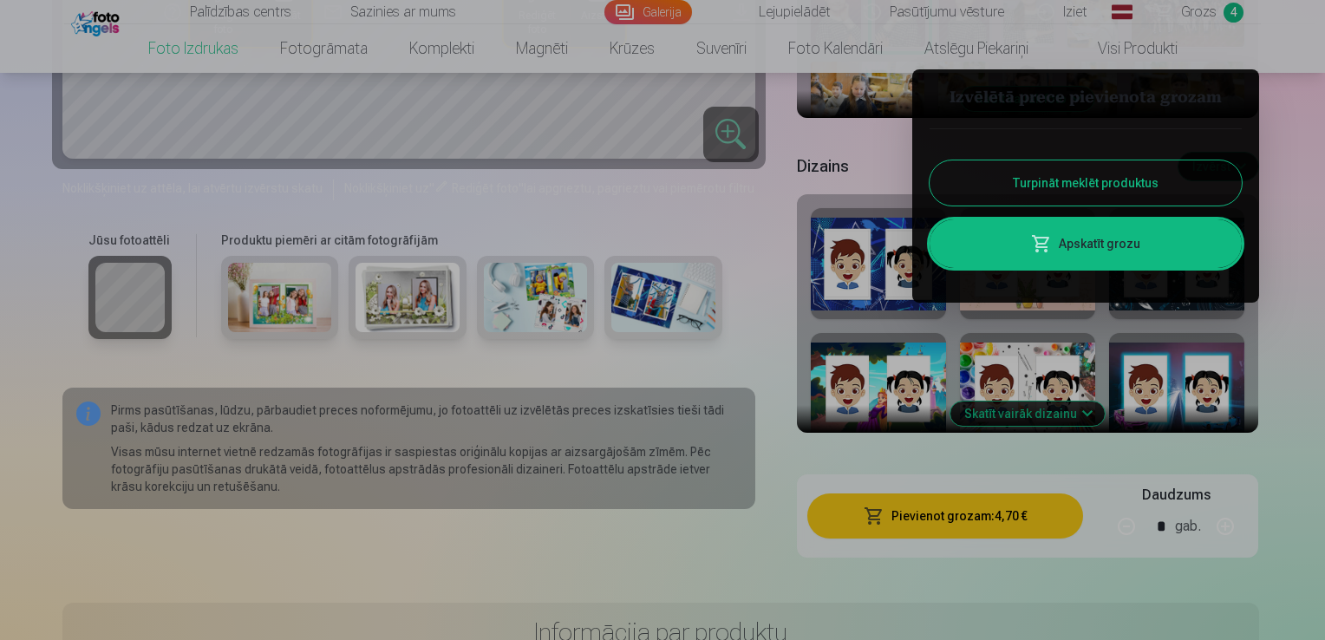
click at [1113, 248] on link "Apskatīt grozu" at bounding box center [1086, 243] width 312 height 49
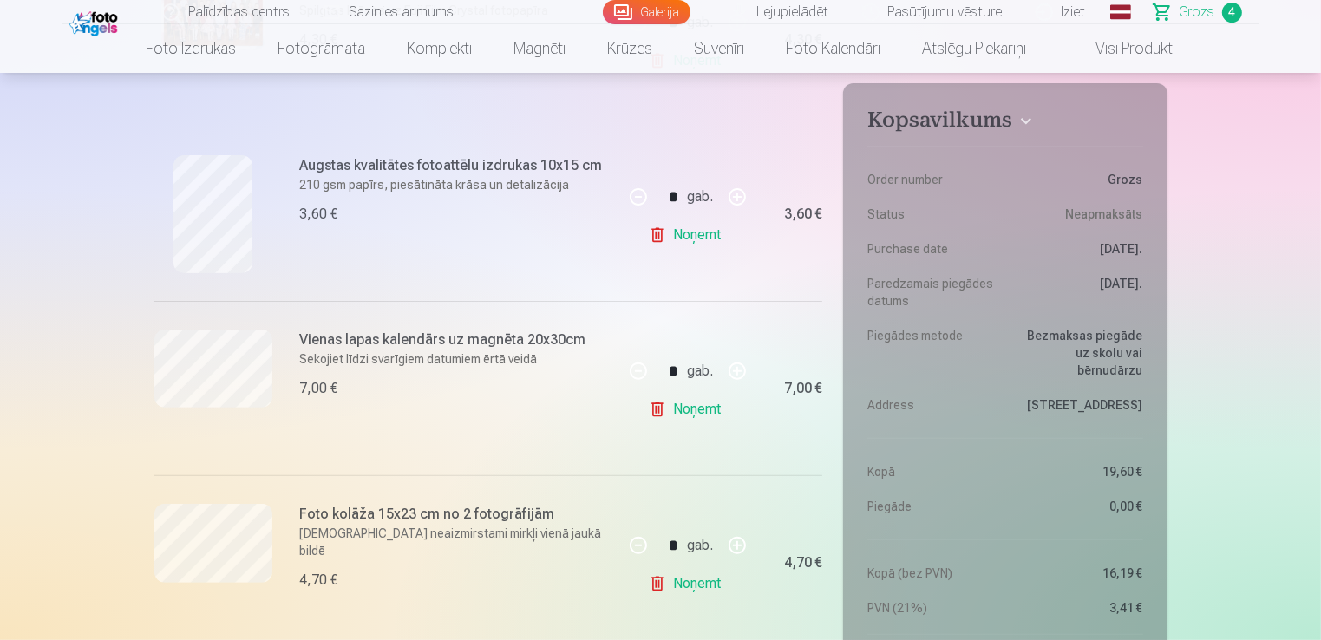
scroll to position [520, 0]
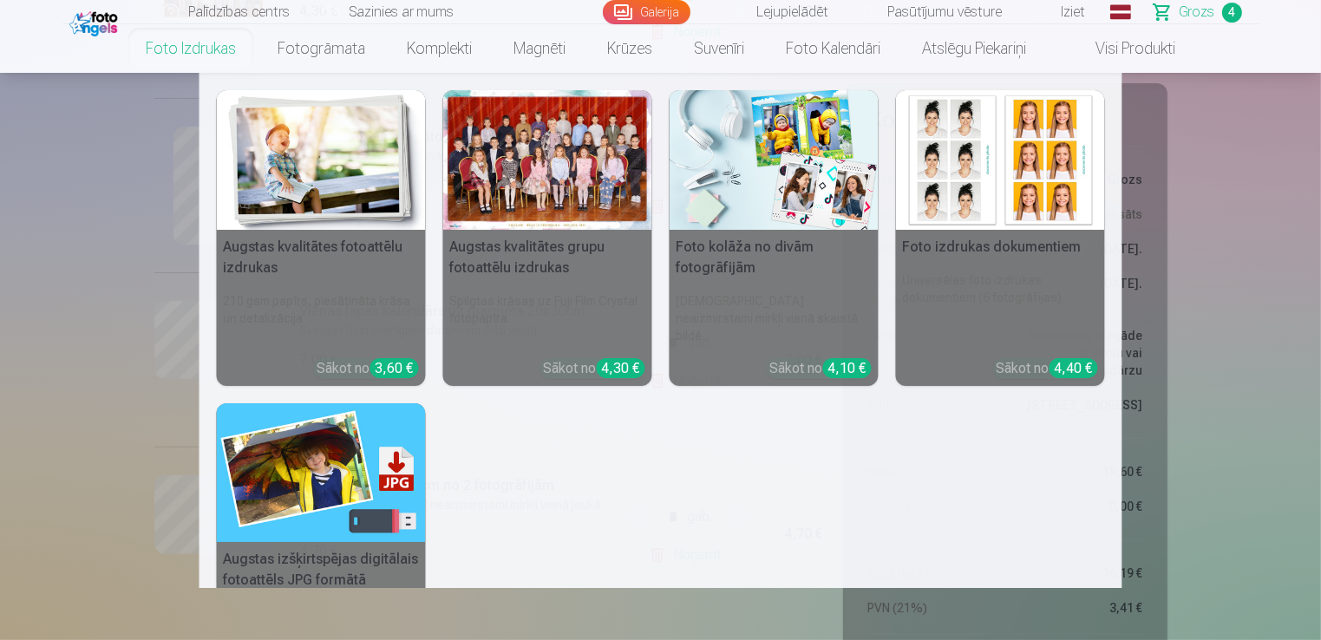
click at [323, 168] on img at bounding box center [321, 160] width 209 height 140
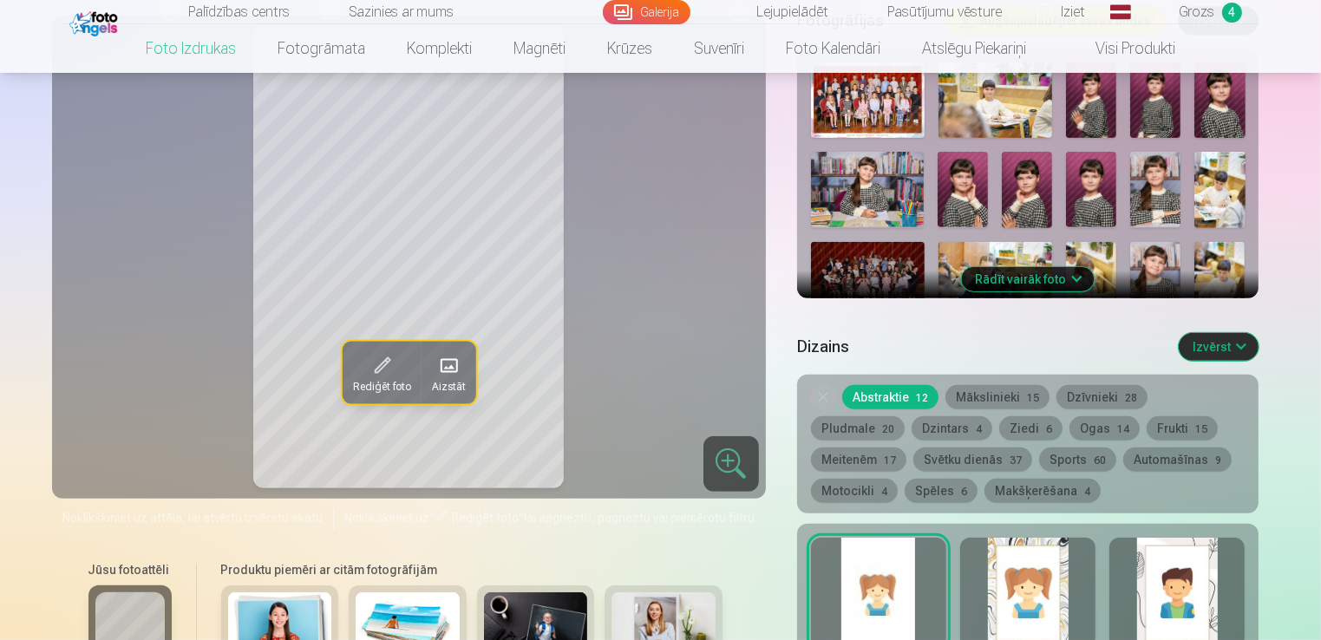
scroll to position [694, 0]
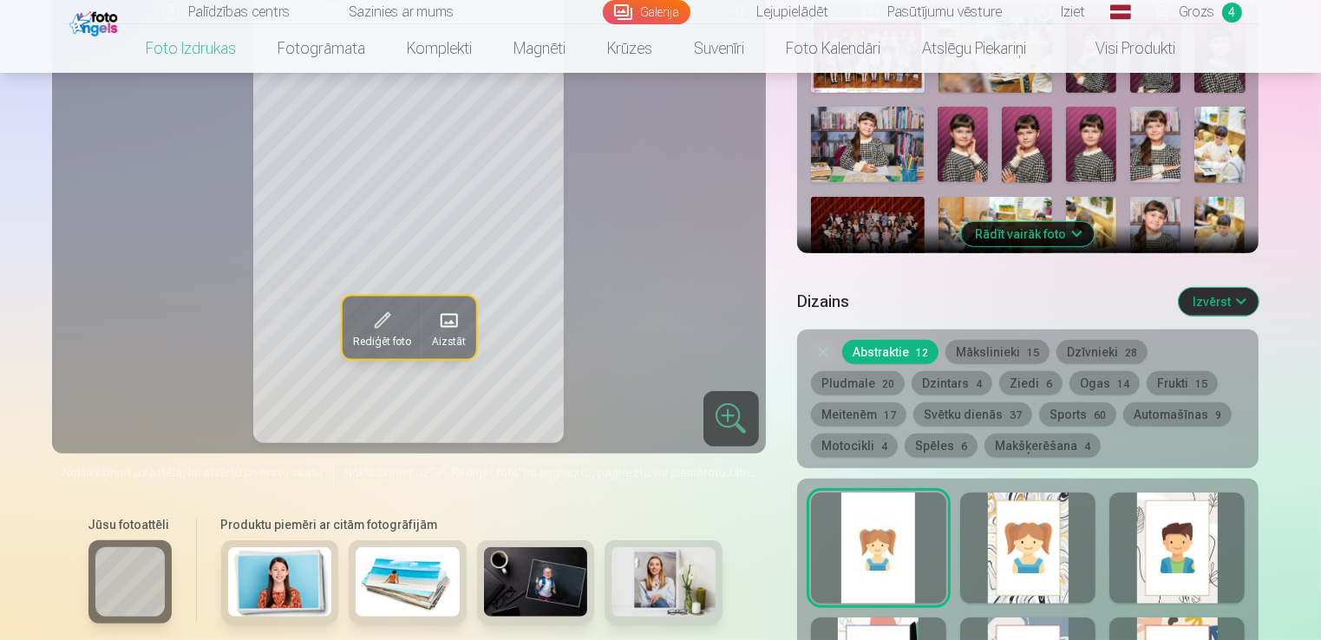
click at [999, 386] on button "Ziedi 6" at bounding box center [1030, 383] width 63 height 24
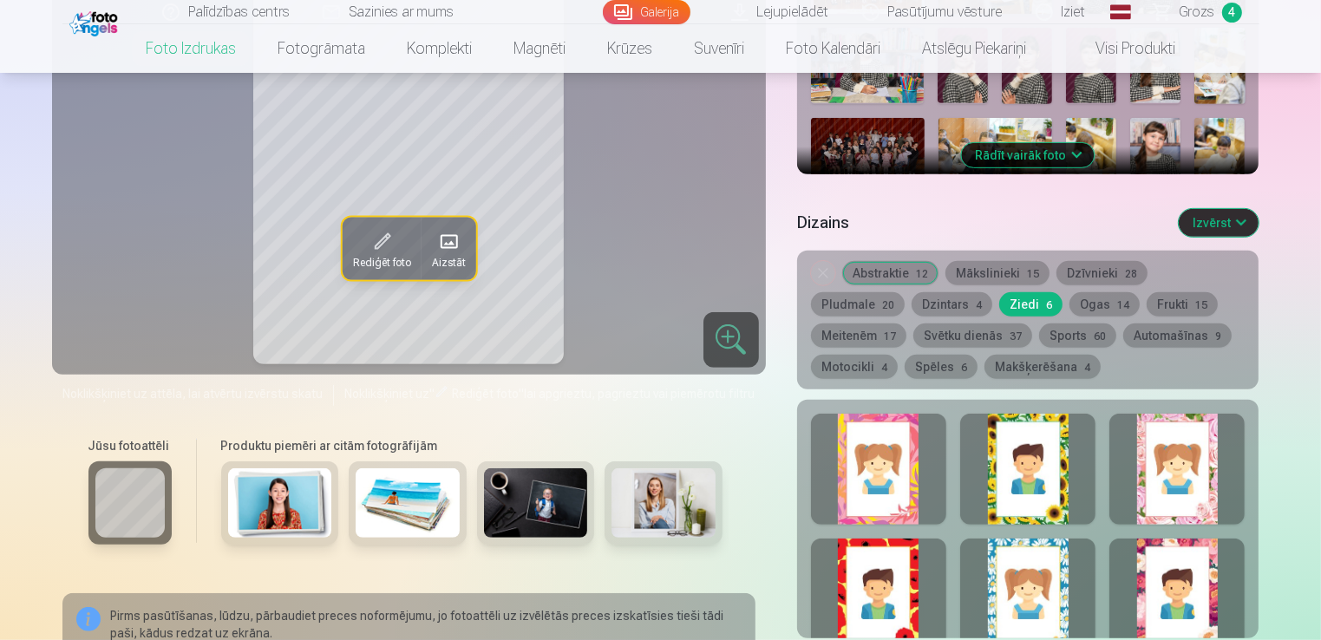
scroll to position [867, 0]
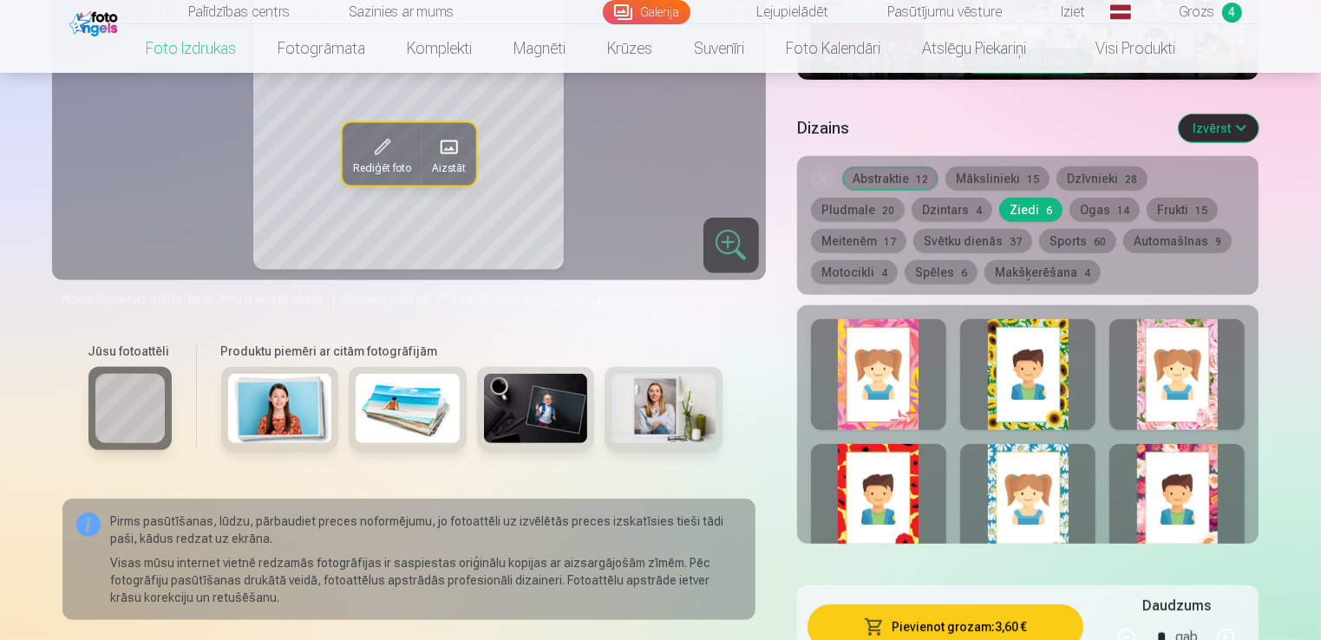
click at [1172, 365] on div at bounding box center [1176, 374] width 135 height 111
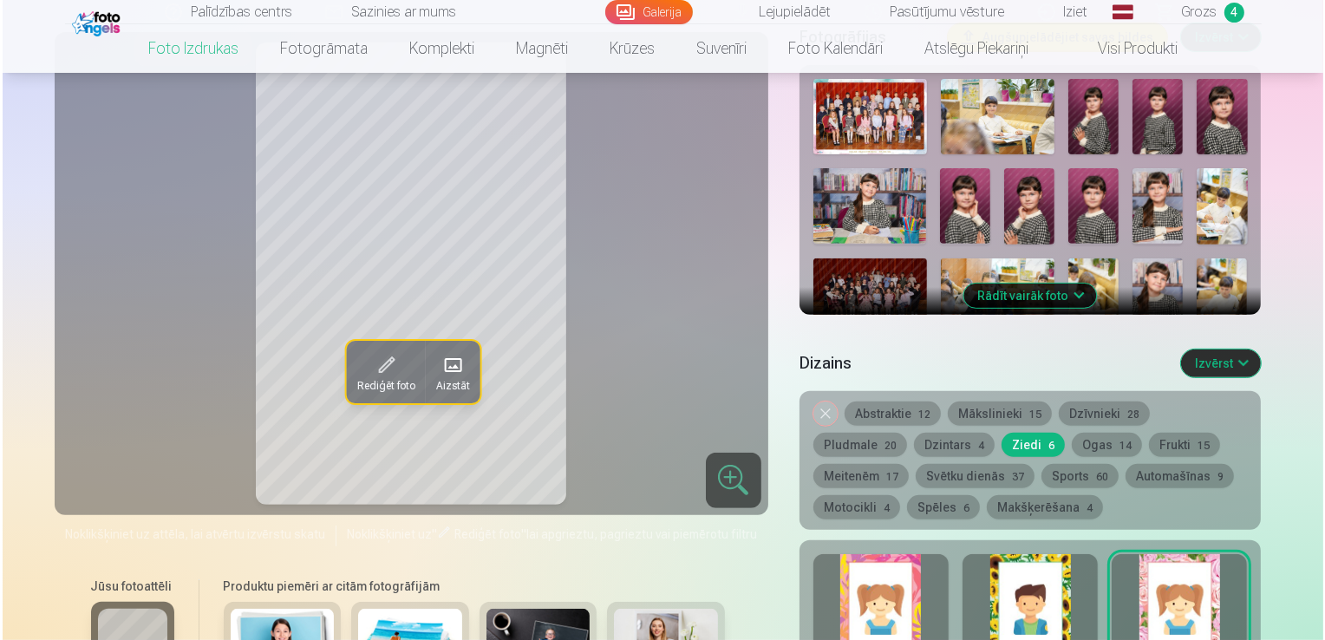
scroll to position [607, 0]
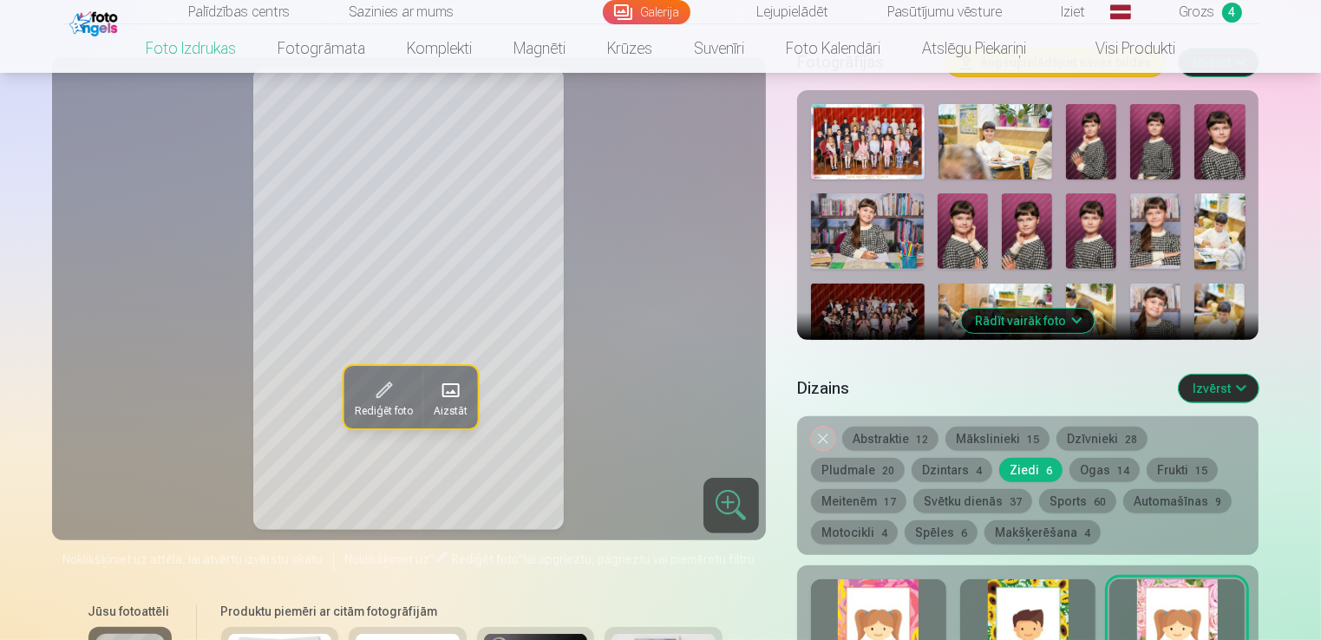
click at [378, 377] on span at bounding box center [383, 391] width 28 height 28
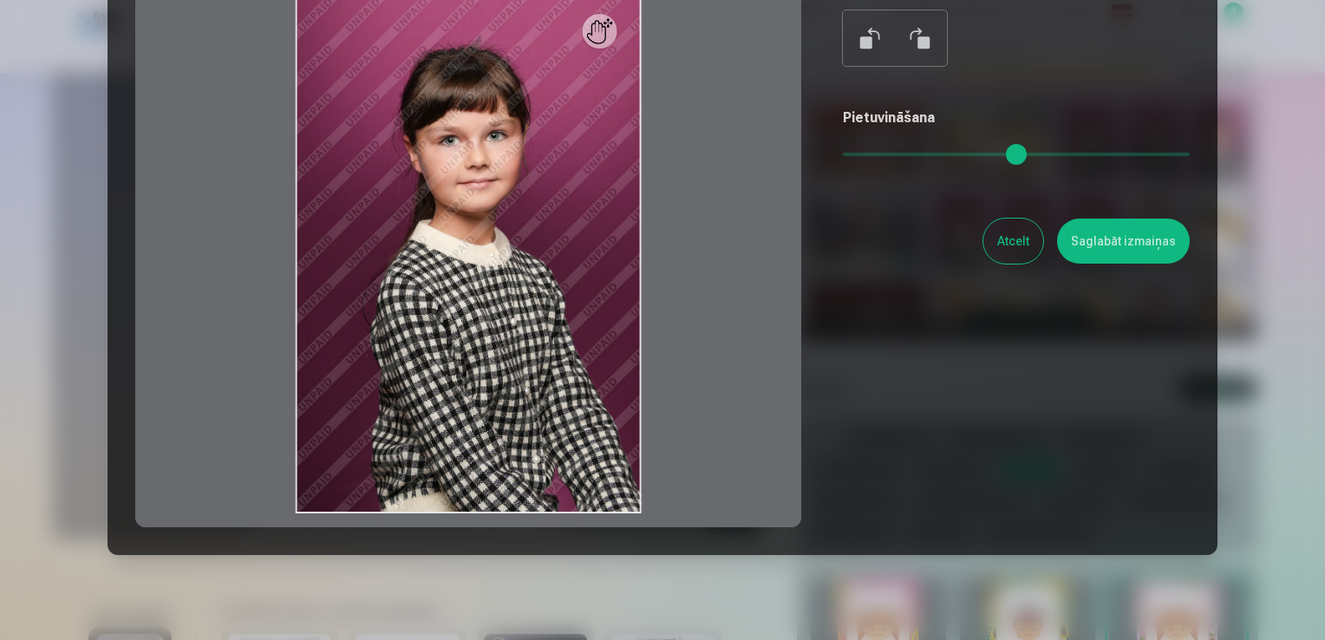
scroll to position [236, 0]
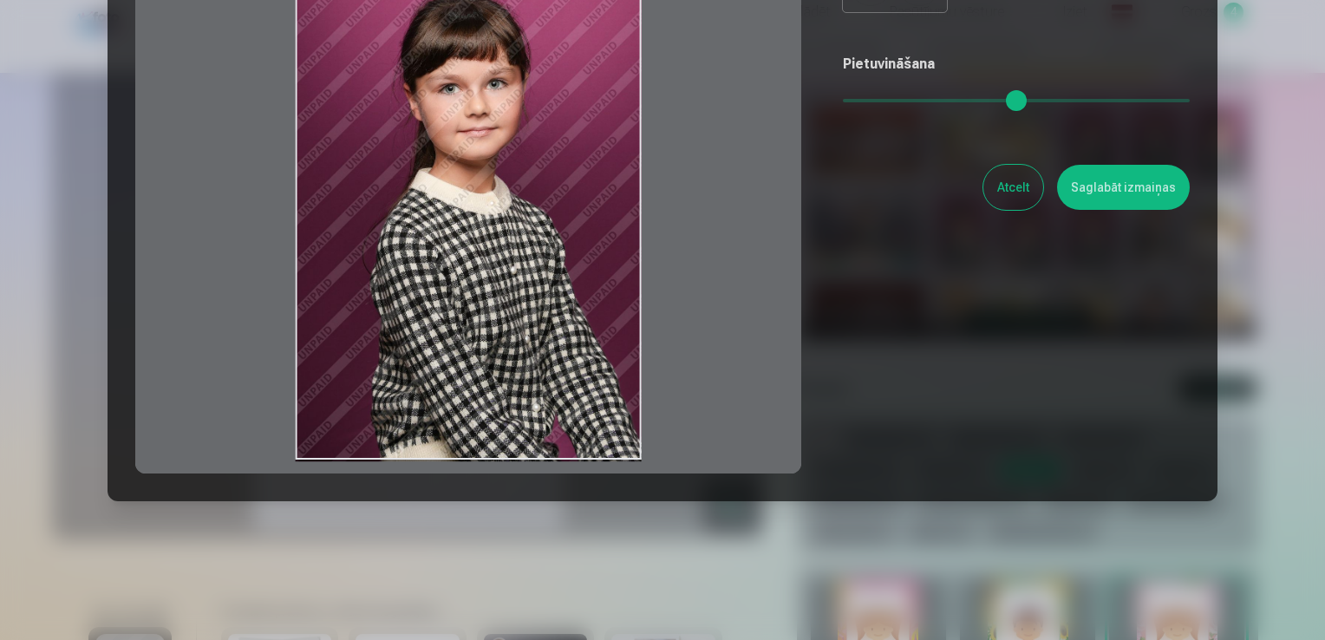
drag, startPoint x: 503, startPoint y: 274, endPoint x: 510, endPoint y: 293, distance: 20.3
click at [510, 293] on div at bounding box center [468, 201] width 666 height 545
click at [1003, 195] on button "Atcelt" at bounding box center [1013, 187] width 60 height 45
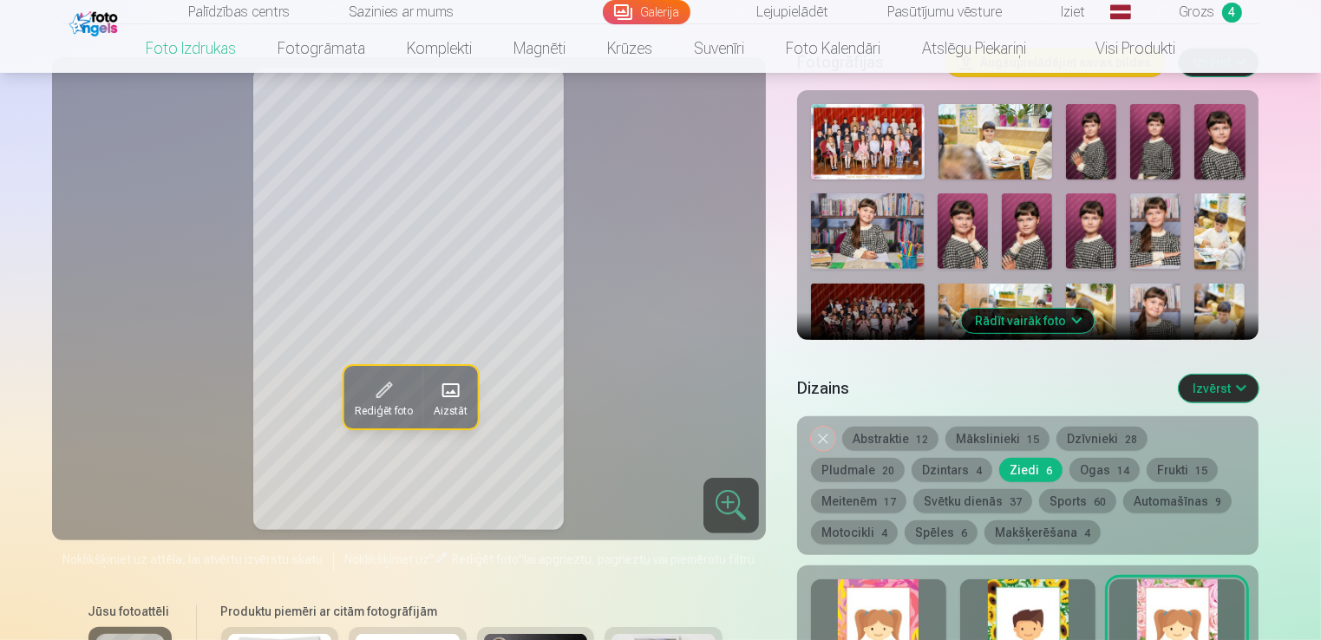
click at [455, 379] on span at bounding box center [449, 391] width 28 height 28
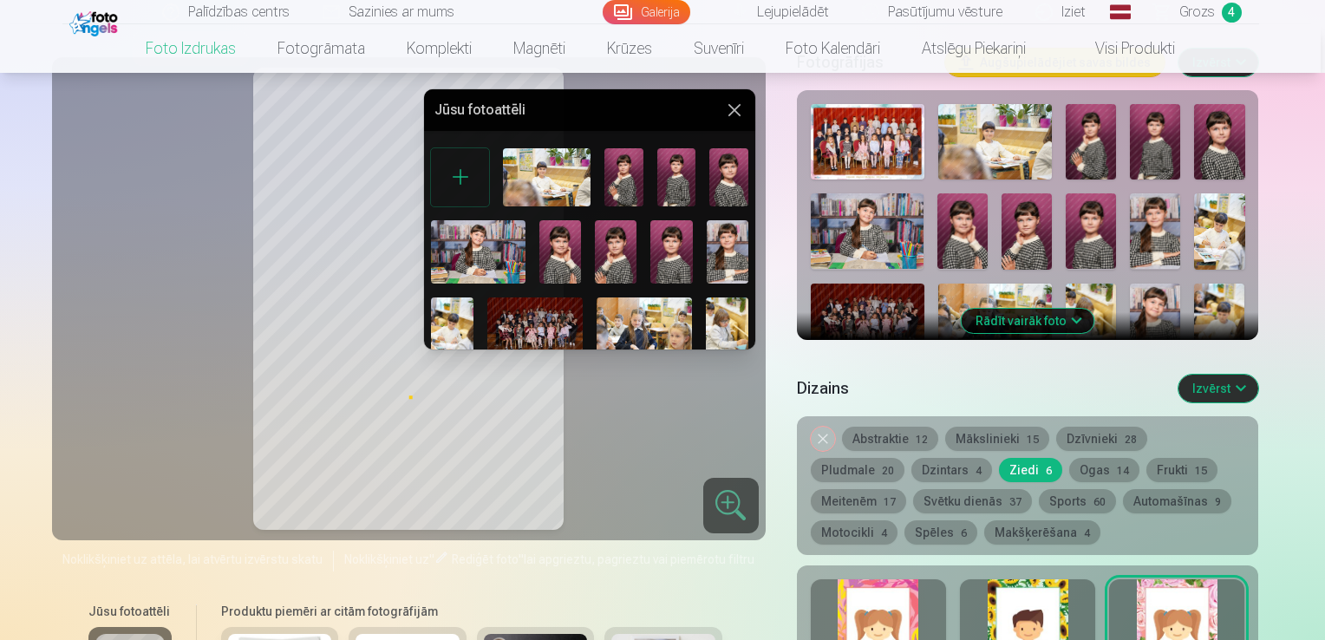
drag, startPoint x: 756, startPoint y: 149, endPoint x: 761, endPoint y: 206, distance: 57.4
click at [761, 206] on div at bounding box center [662, 320] width 1325 height 640
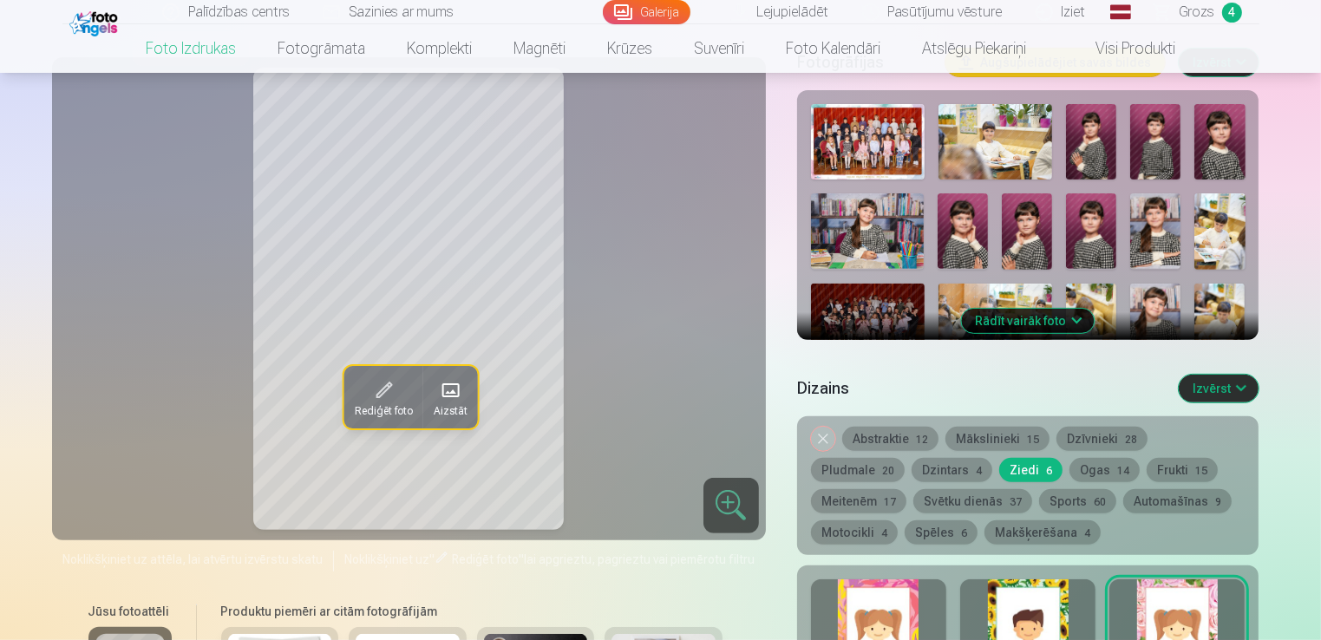
click at [451, 387] on span at bounding box center [449, 391] width 28 height 28
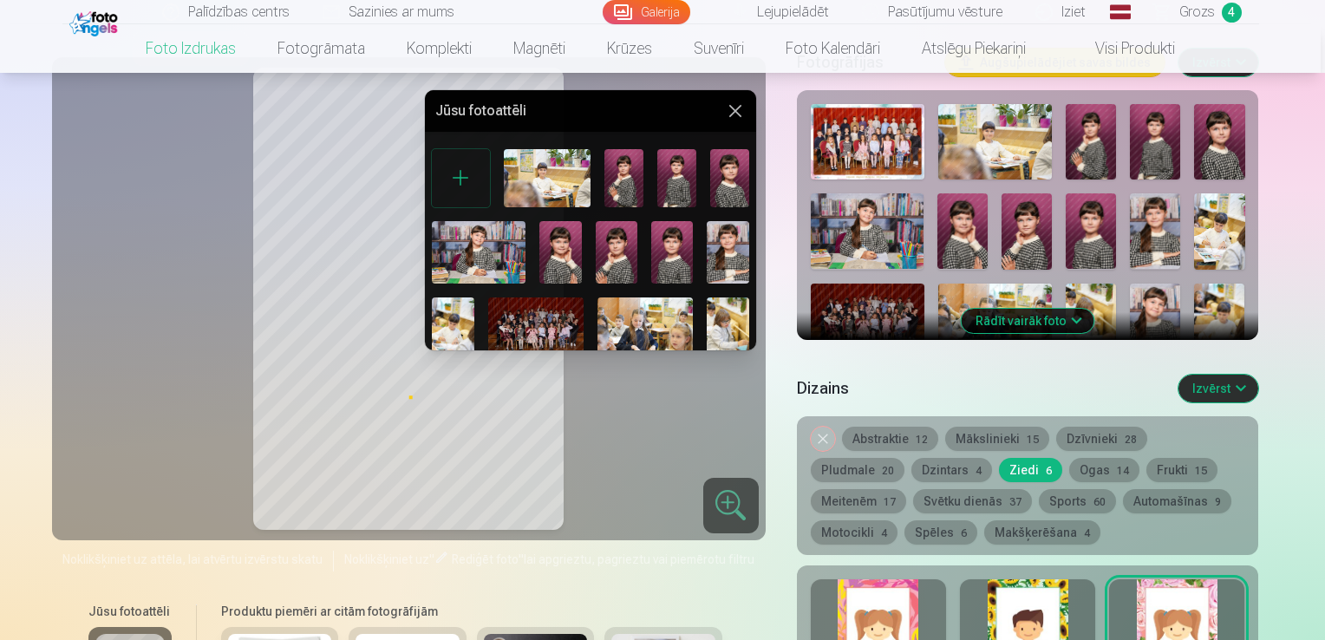
drag, startPoint x: 755, startPoint y: 168, endPoint x: 751, endPoint y: 201, distance: 33.2
click at [751, 201] on div "Jūsu fotoattēli" at bounding box center [590, 220] width 331 height 260
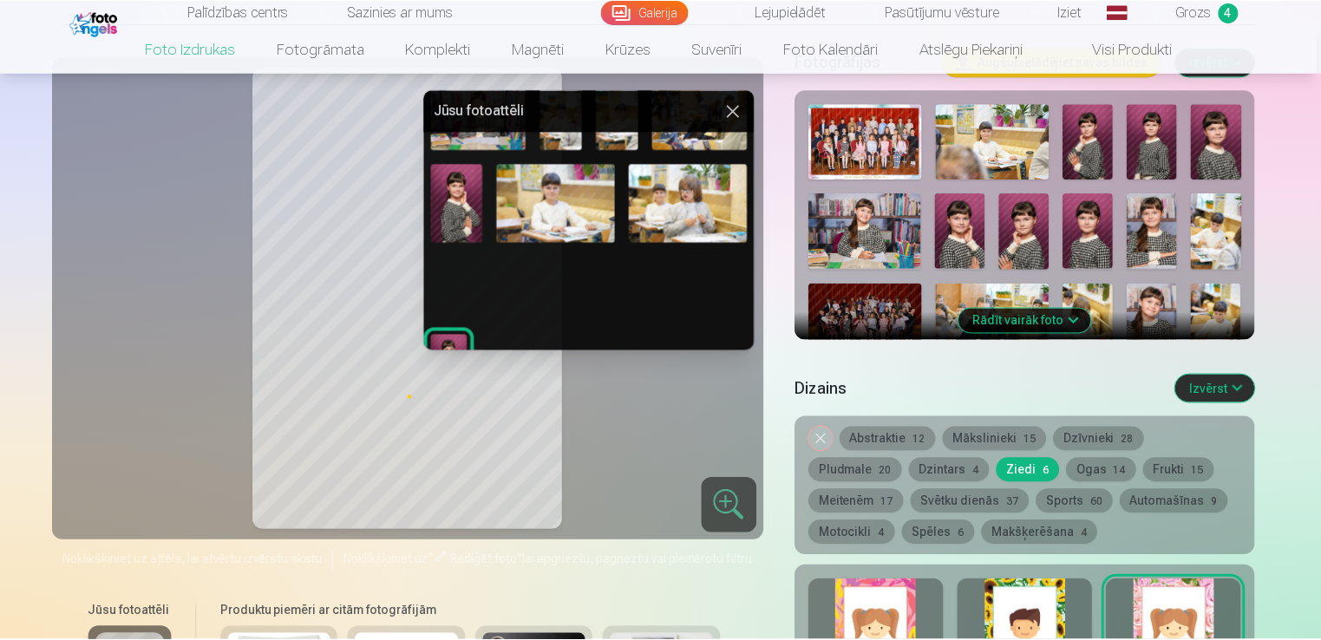
scroll to position [421, 0]
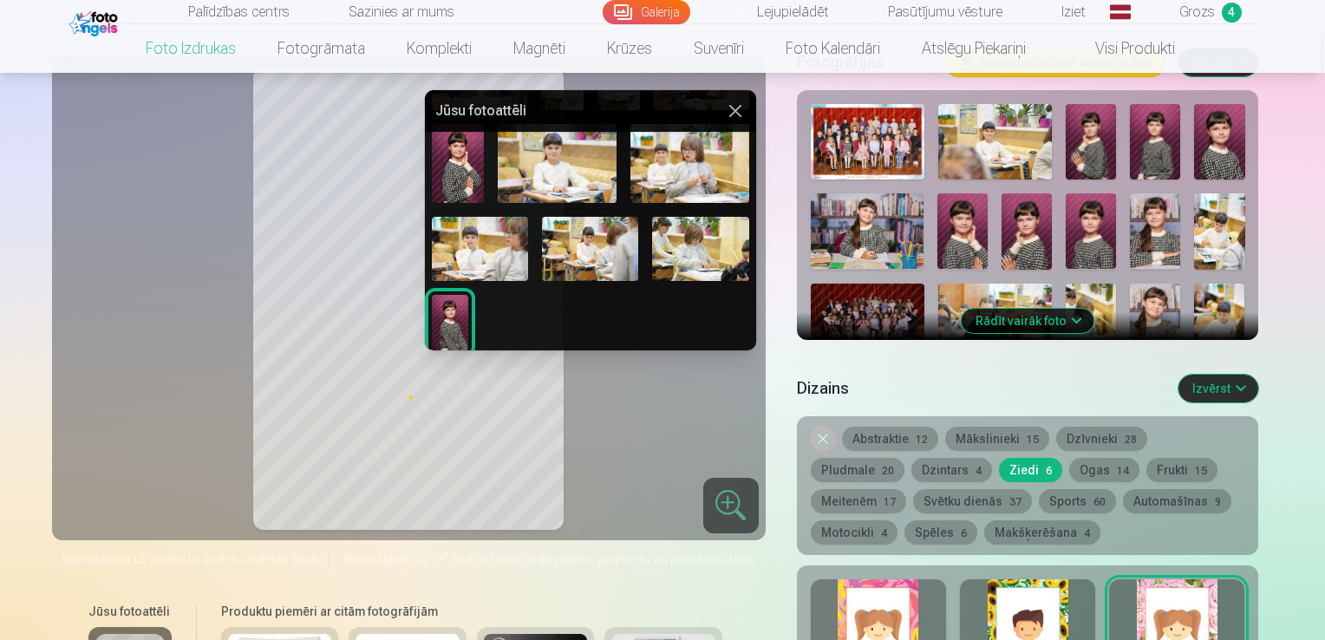
click at [441, 320] on img at bounding box center [450, 323] width 37 height 56
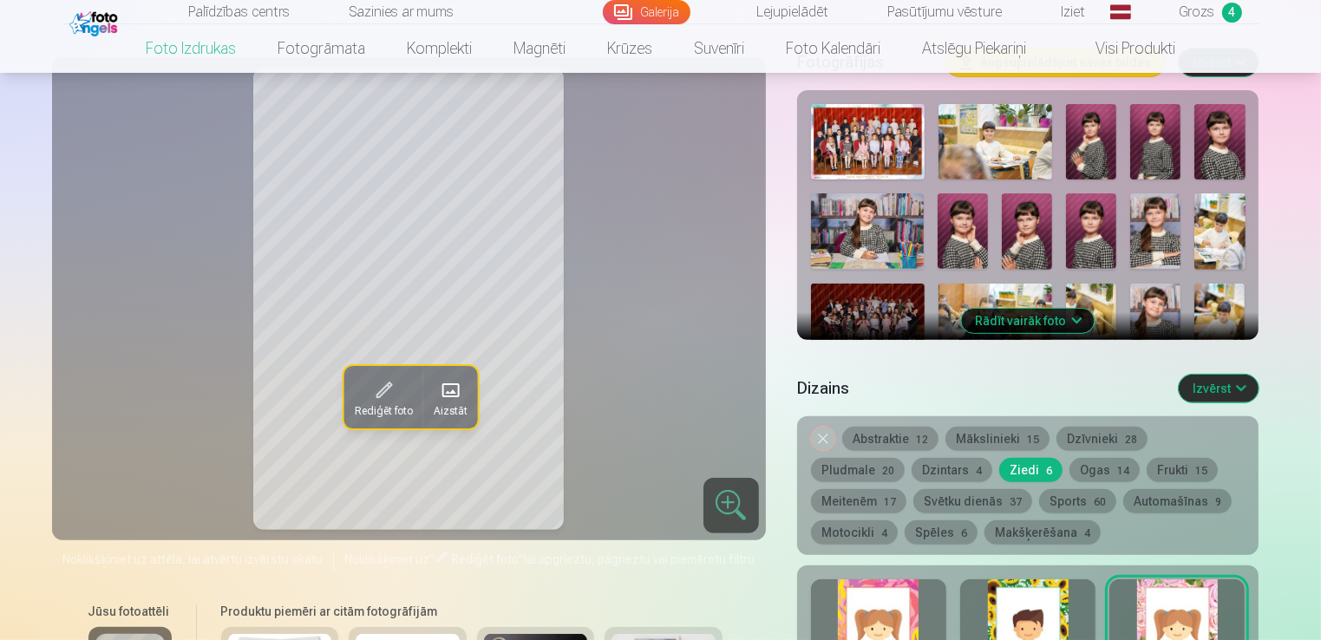
click at [452, 382] on span at bounding box center [449, 391] width 28 height 28
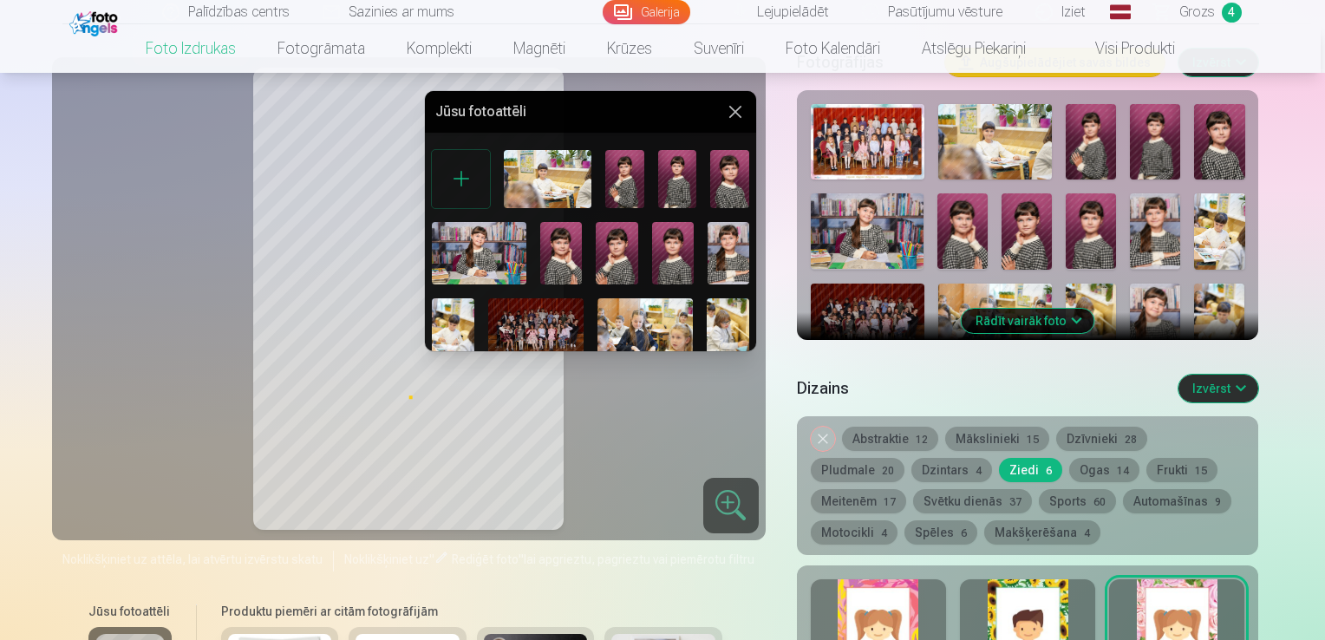
click at [663, 176] on img at bounding box center [677, 179] width 39 height 58
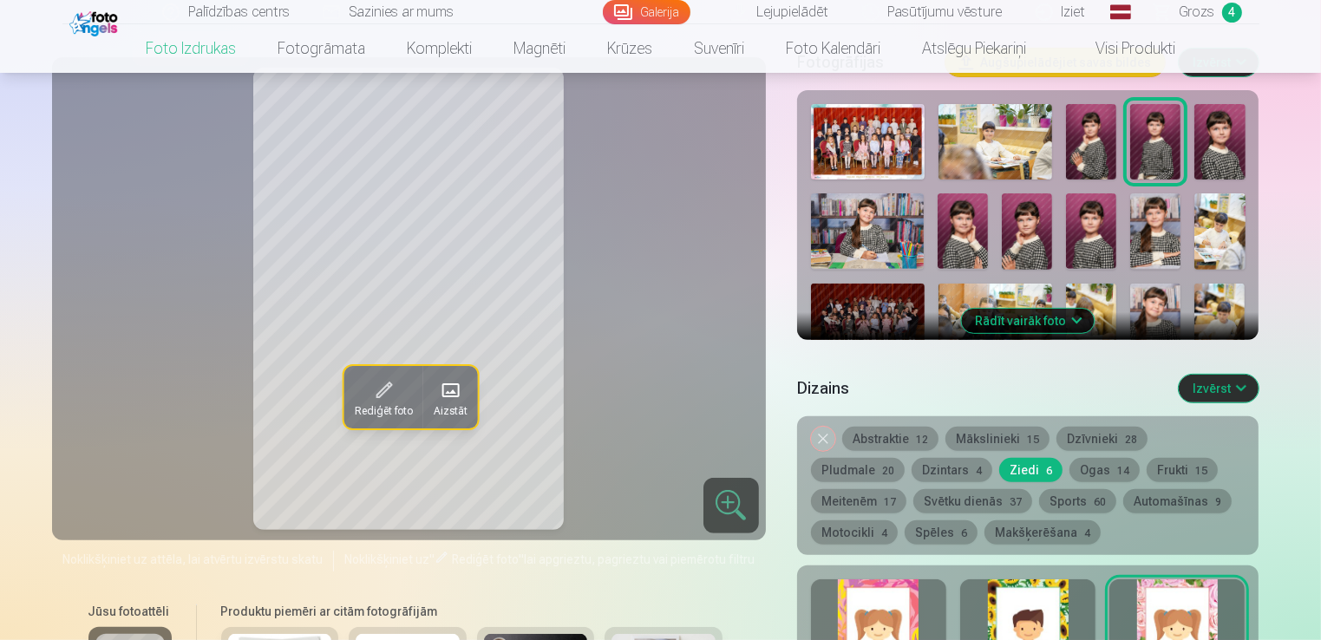
click at [452, 394] on span at bounding box center [449, 391] width 28 height 28
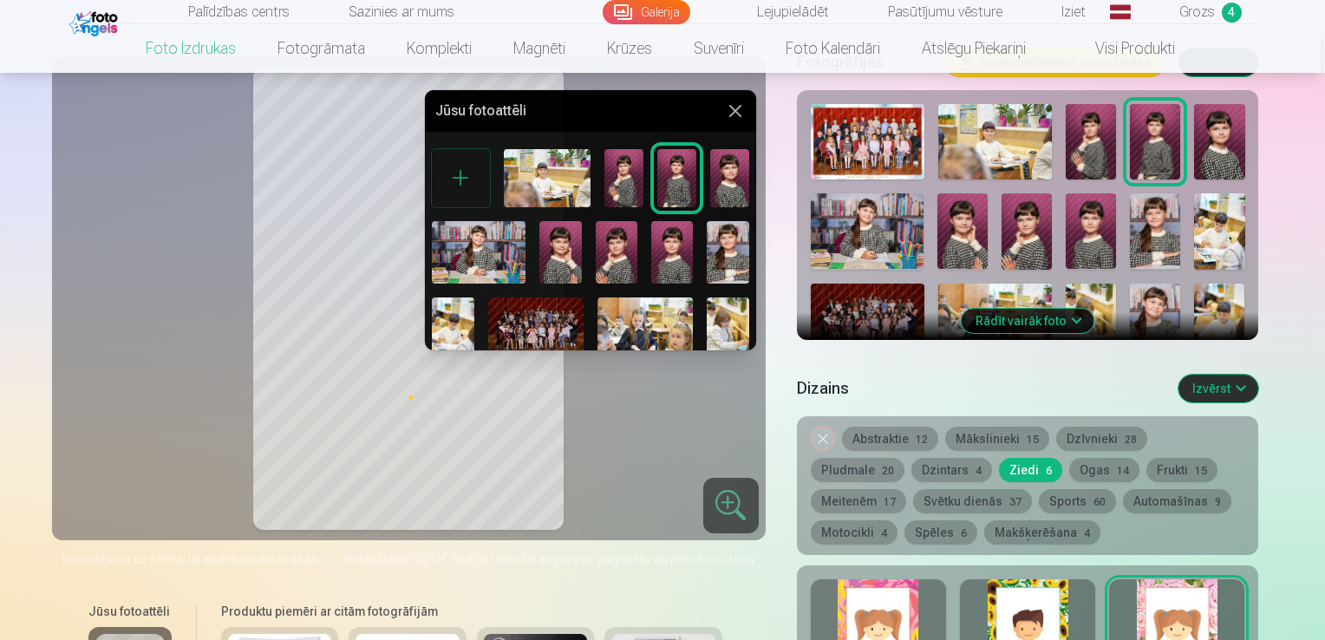
click at [621, 186] on img at bounding box center [623, 178] width 39 height 58
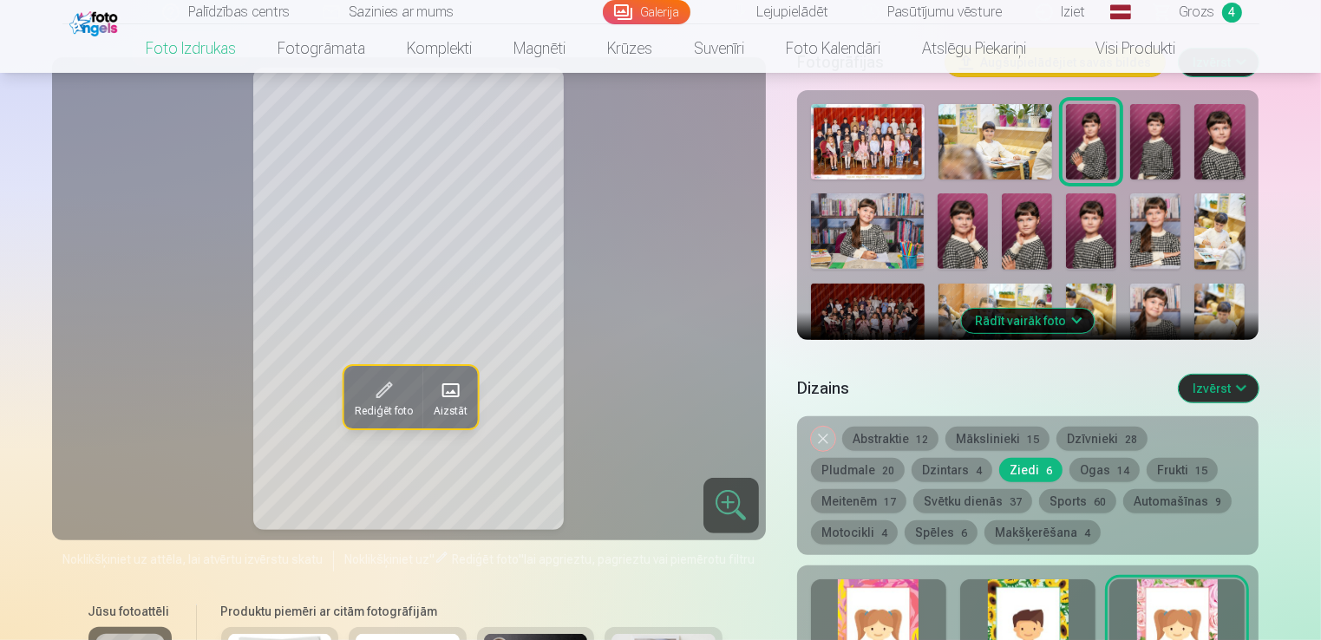
click at [448, 405] on span "Aizstāt" at bounding box center [450, 412] width 34 height 14
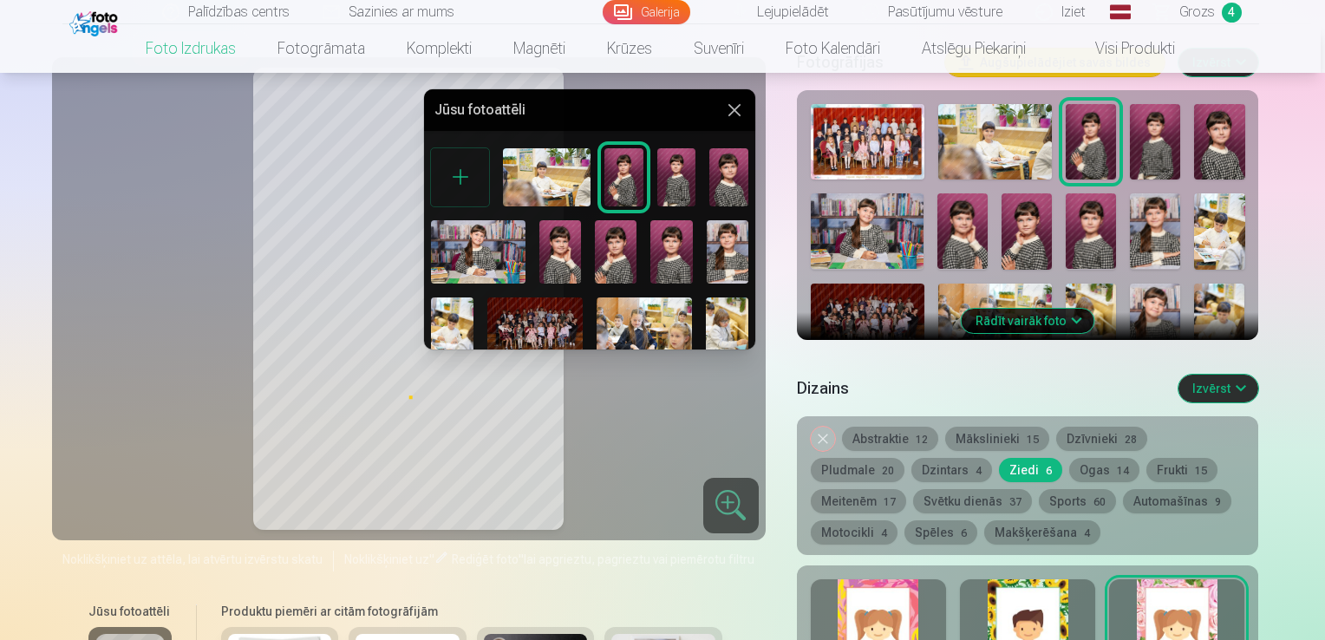
click at [670, 183] on img at bounding box center [676, 177] width 39 height 58
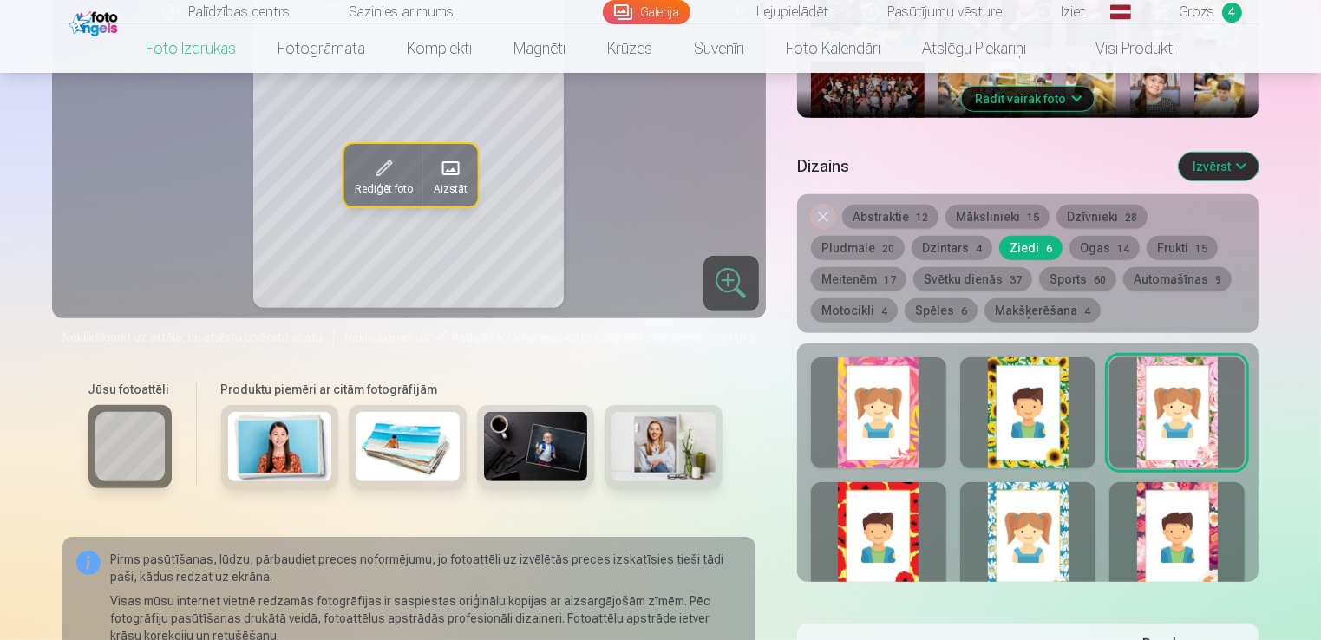
scroll to position [867, 0]
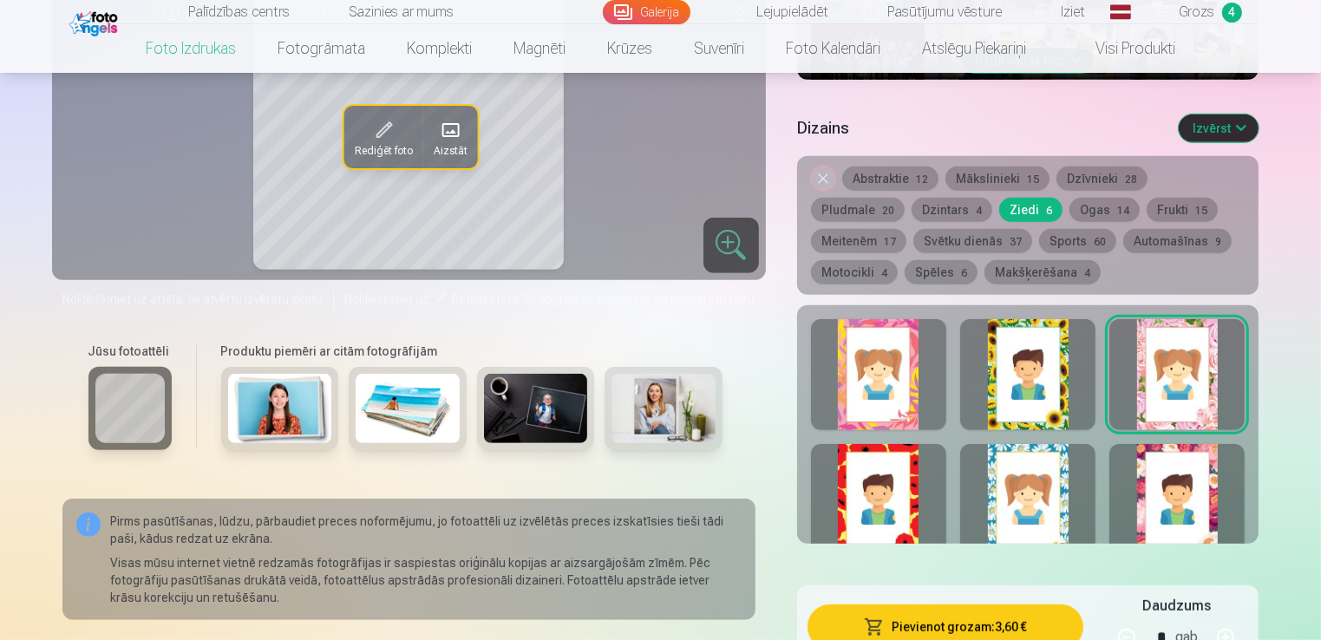
click at [1149, 474] on div at bounding box center [1176, 499] width 135 height 111
click at [1024, 491] on div at bounding box center [1027, 499] width 135 height 111
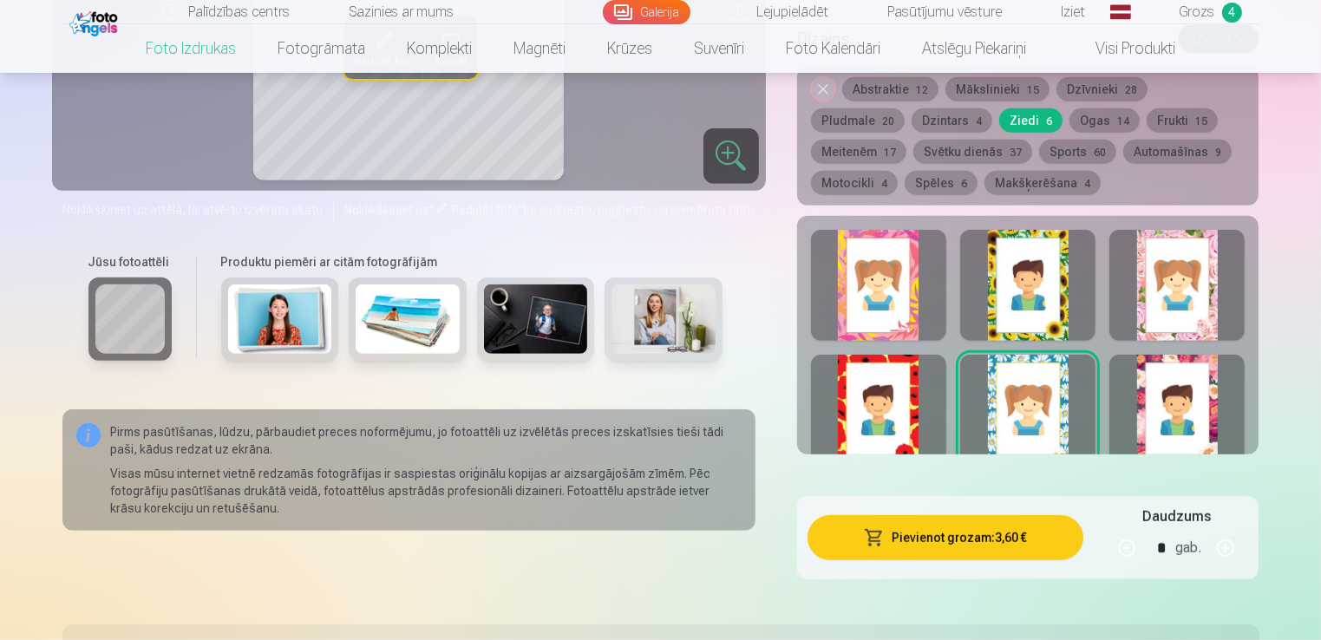
scroll to position [954, 0]
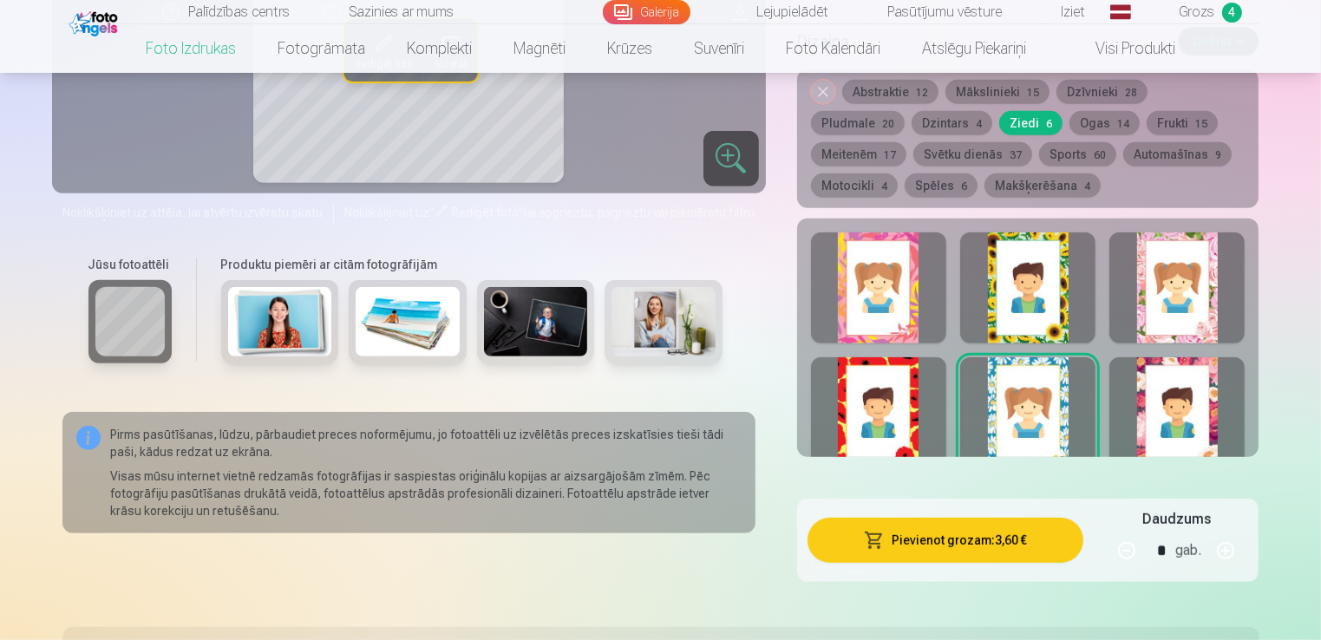
click at [884, 287] on div at bounding box center [878, 287] width 135 height 111
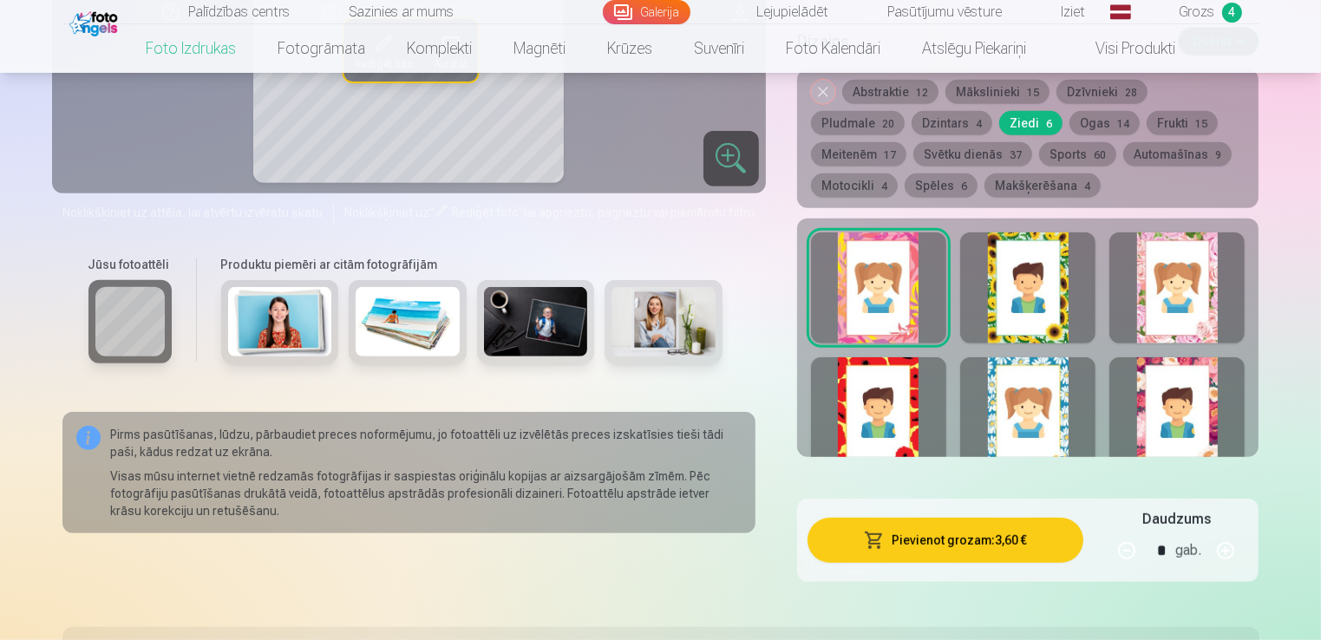
click at [1172, 276] on div at bounding box center [1176, 287] width 135 height 111
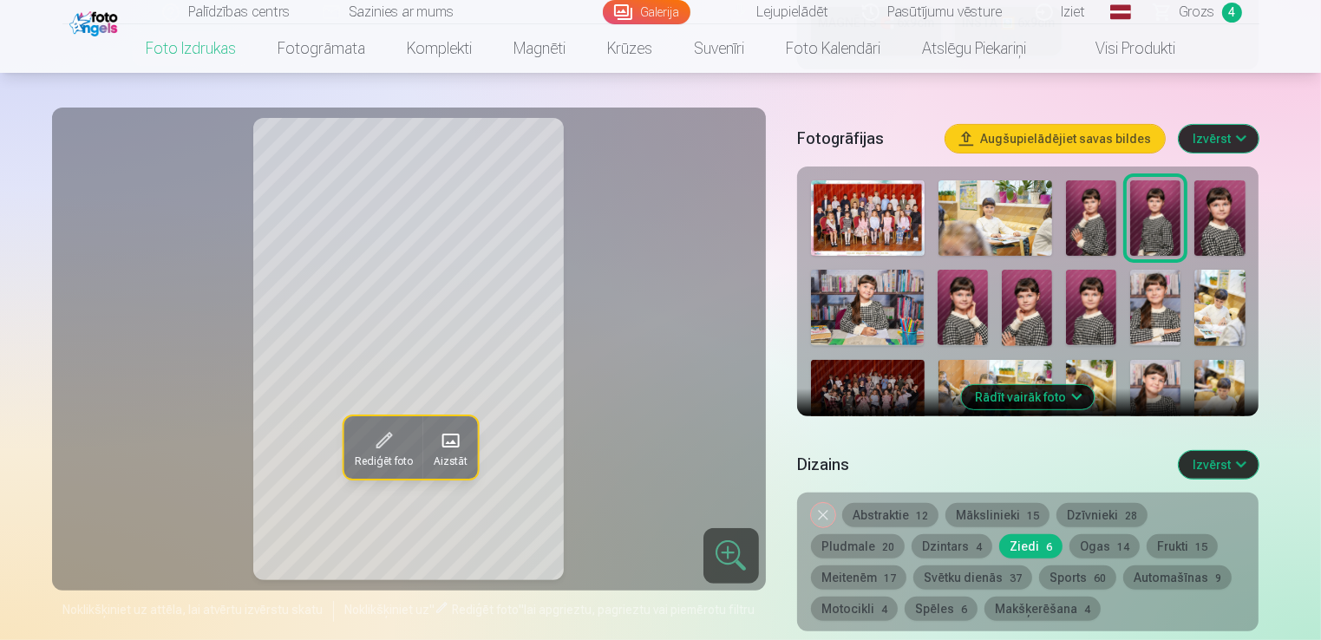
scroll to position [520, 0]
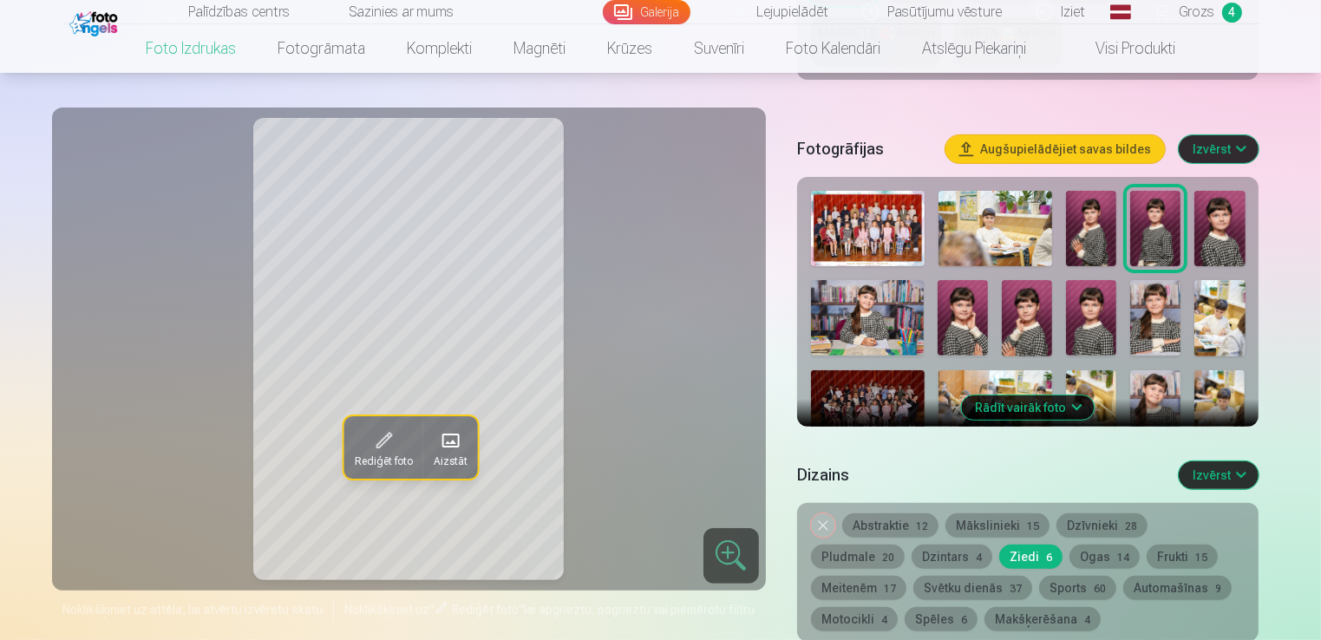
click at [454, 435] on span at bounding box center [449, 441] width 28 height 28
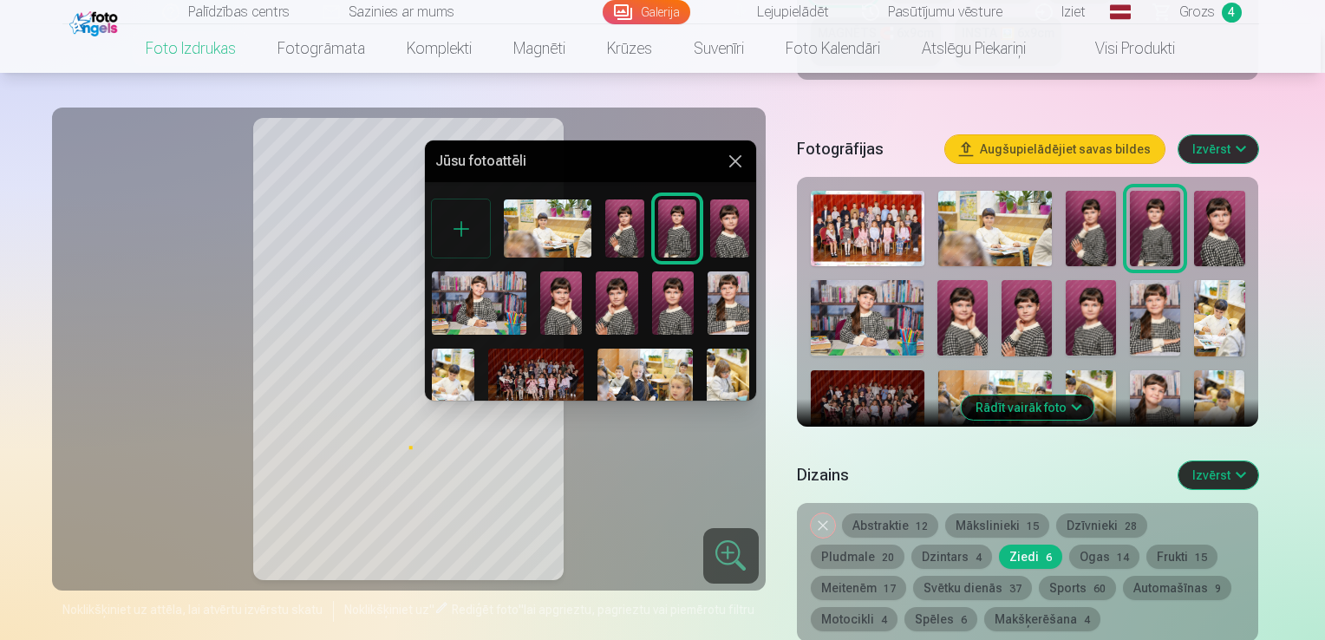
click at [614, 236] on img at bounding box center [624, 228] width 39 height 58
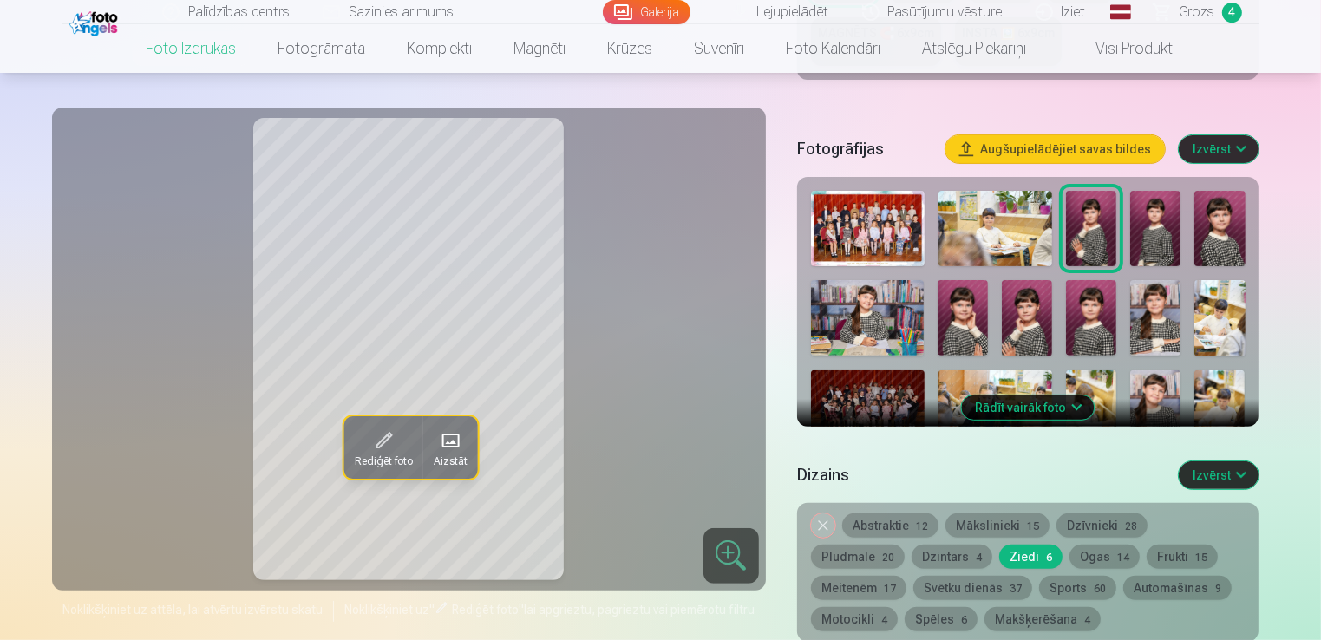
click at [453, 436] on span at bounding box center [449, 441] width 28 height 28
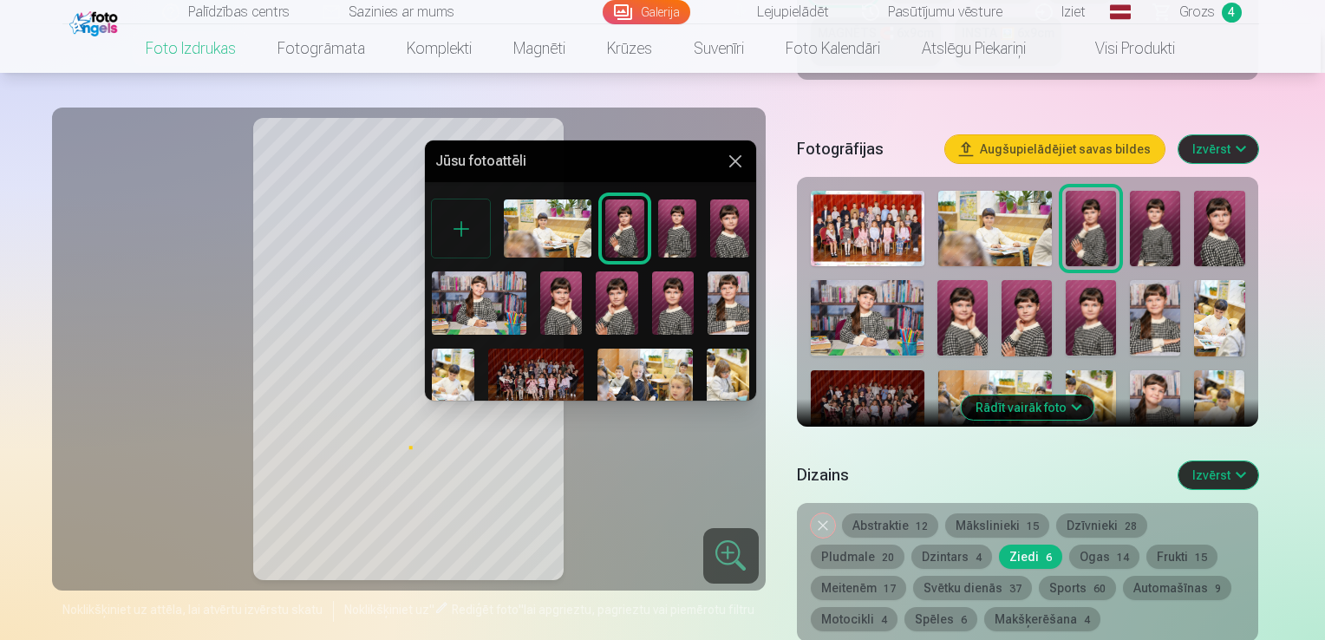
click at [675, 277] on img at bounding box center [673, 302] width 42 height 62
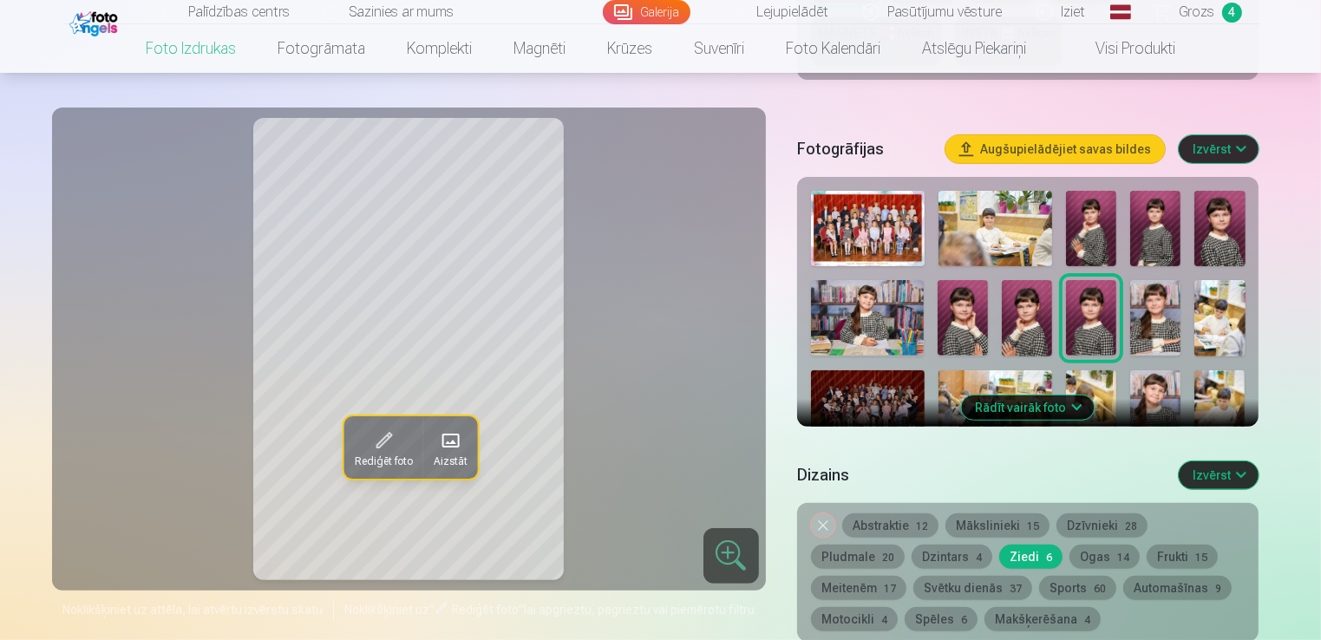
click at [459, 432] on span at bounding box center [449, 441] width 28 height 28
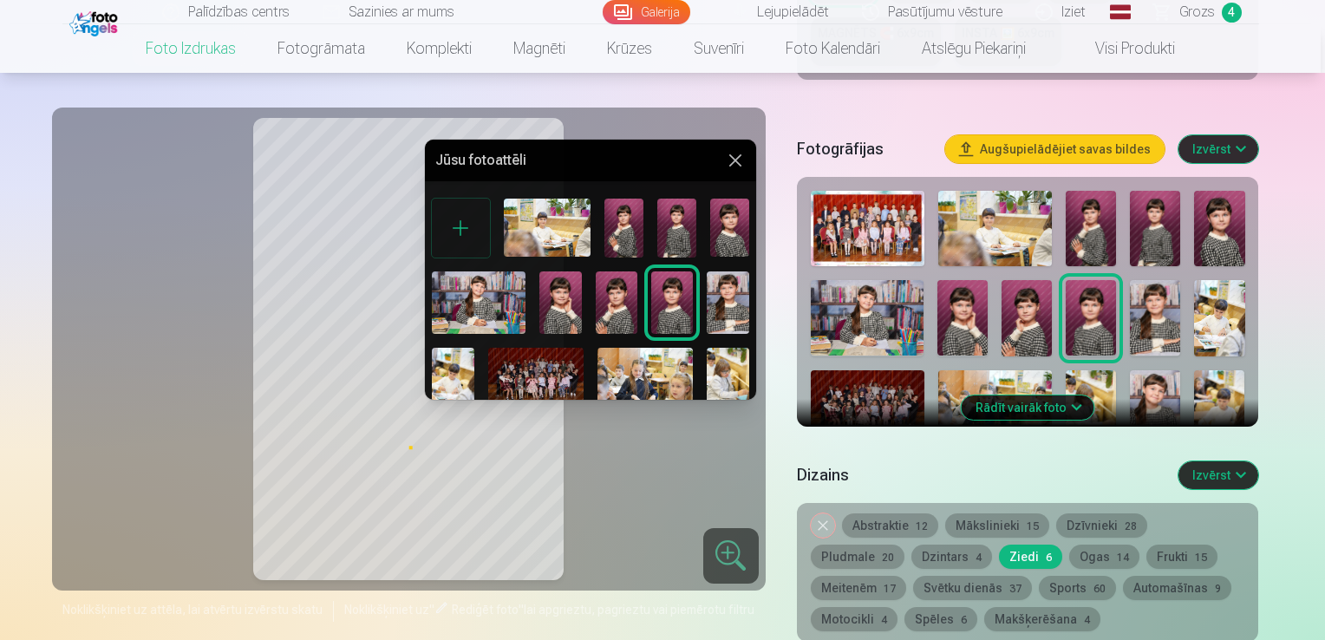
click at [560, 297] on img at bounding box center [560, 302] width 42 height 62
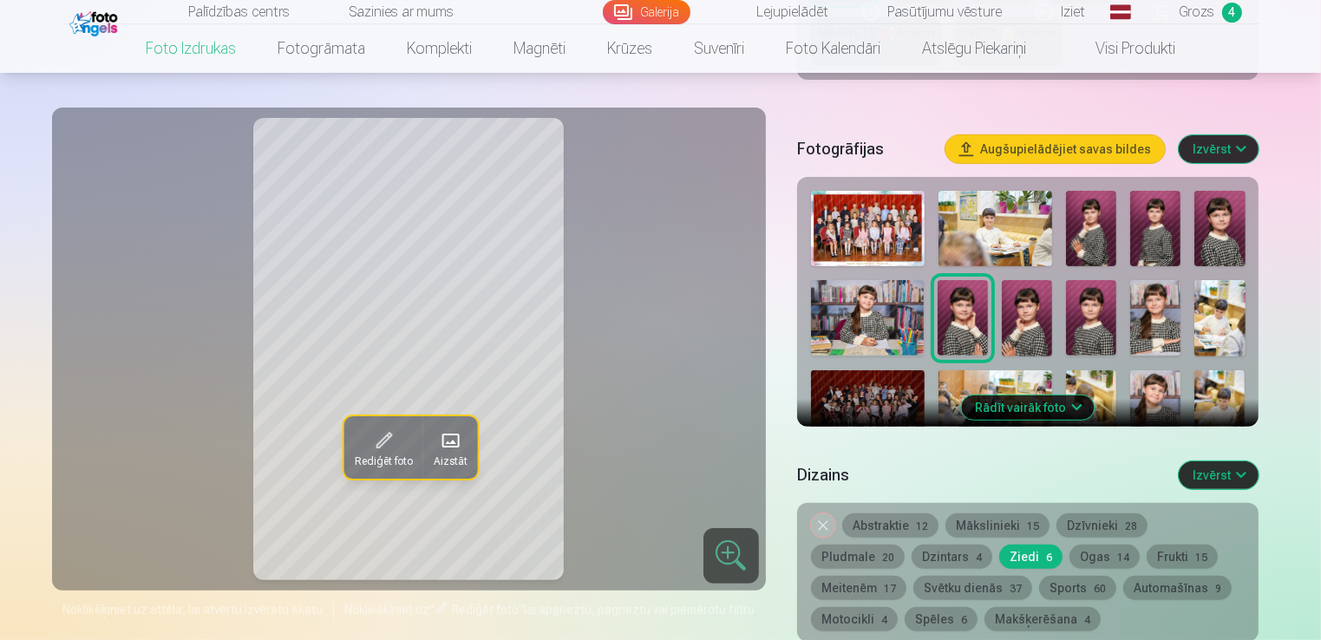
click at [448, 454] on span "Aizstāt" at bounding box center [450, 461] width 34 height 14
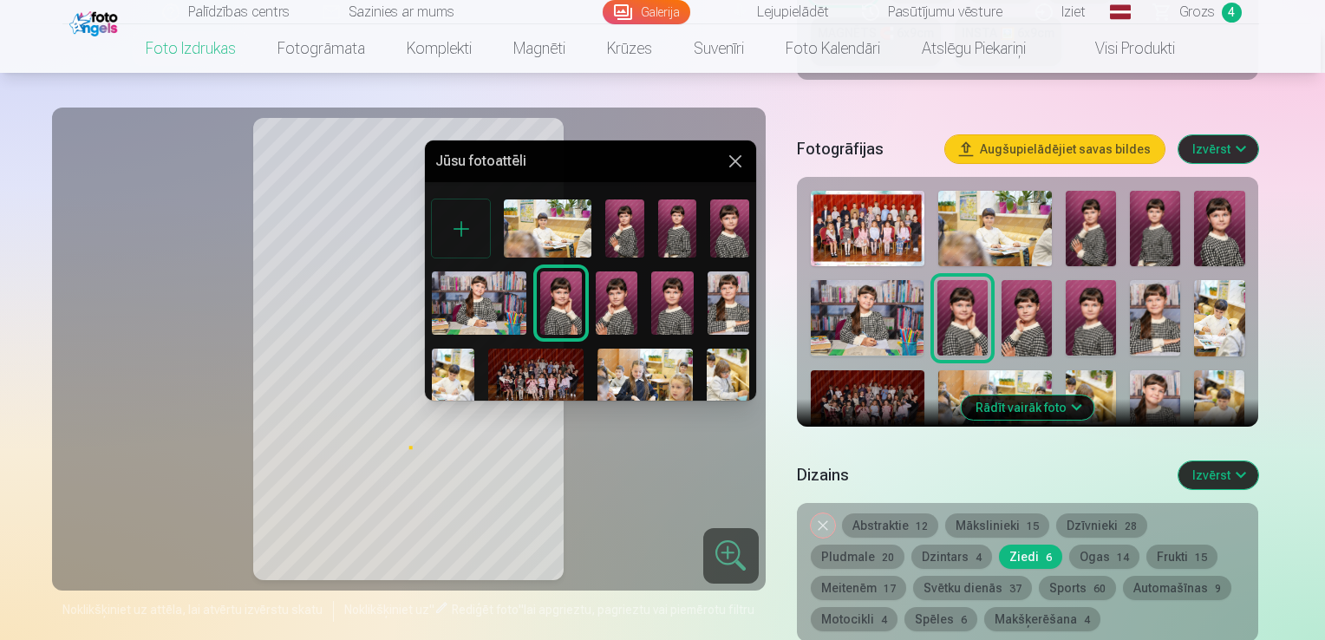
click at [617, 221] on img at bounding box center [624, 228] width 39 height 58
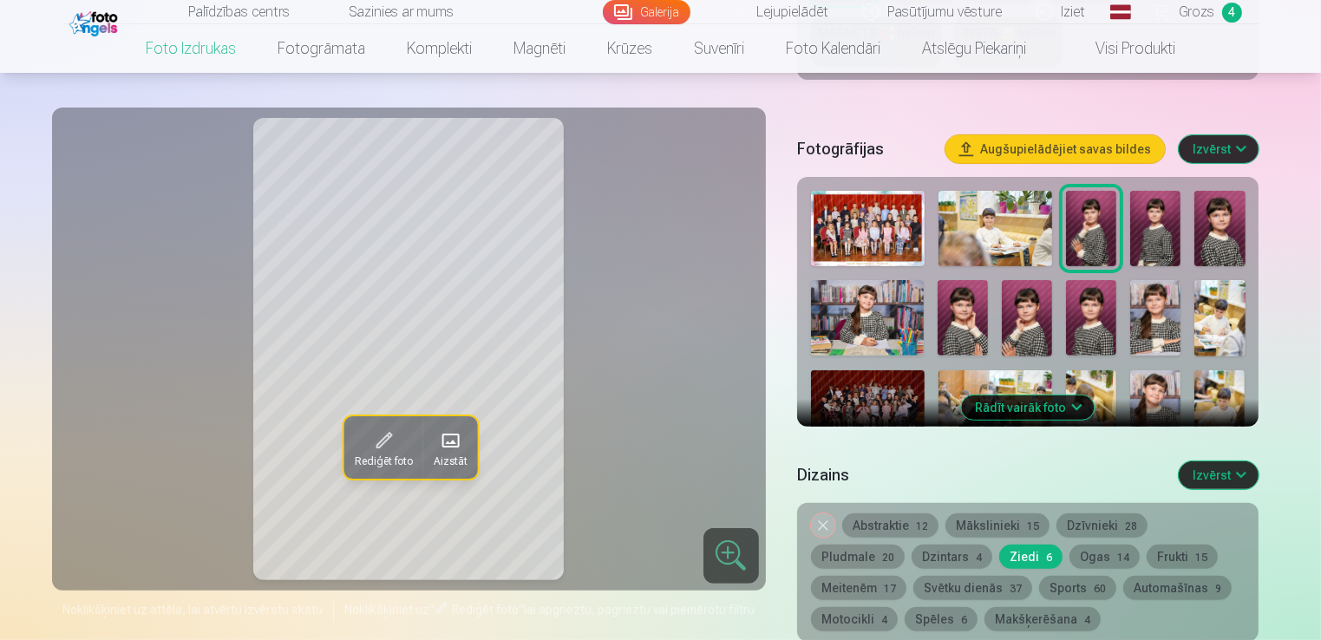
click at [452, 439] on span at bounding box center [449, 441] width 28 height 28
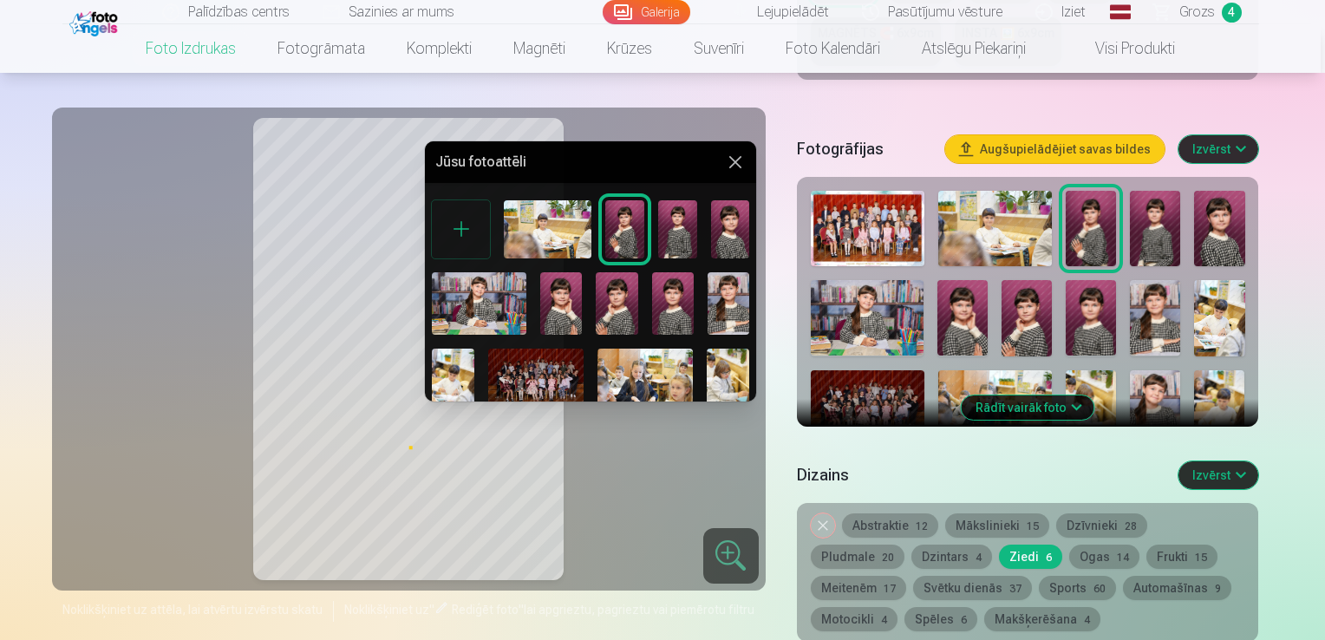
click at [565, 297] on img at bounding box center [561, 303] width 42 height 62
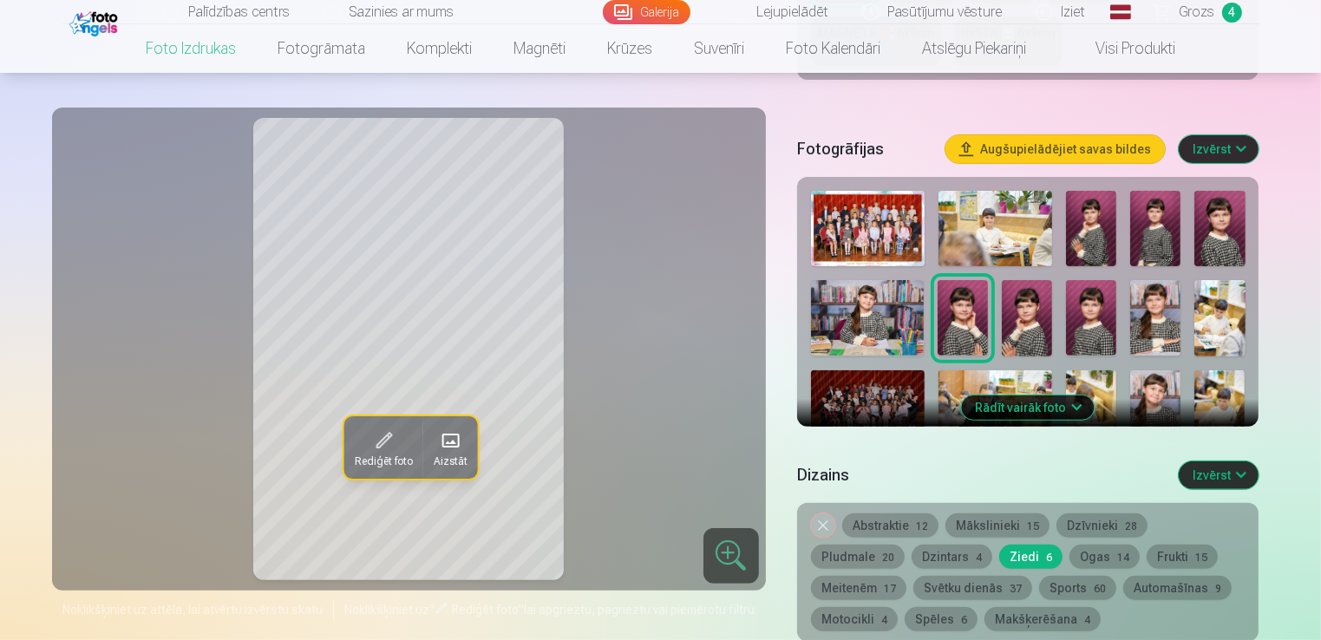
click at [659, 343] on div "Rediģēt foto Aizstāt" at bounding box center [408, 349] width 693 height 462
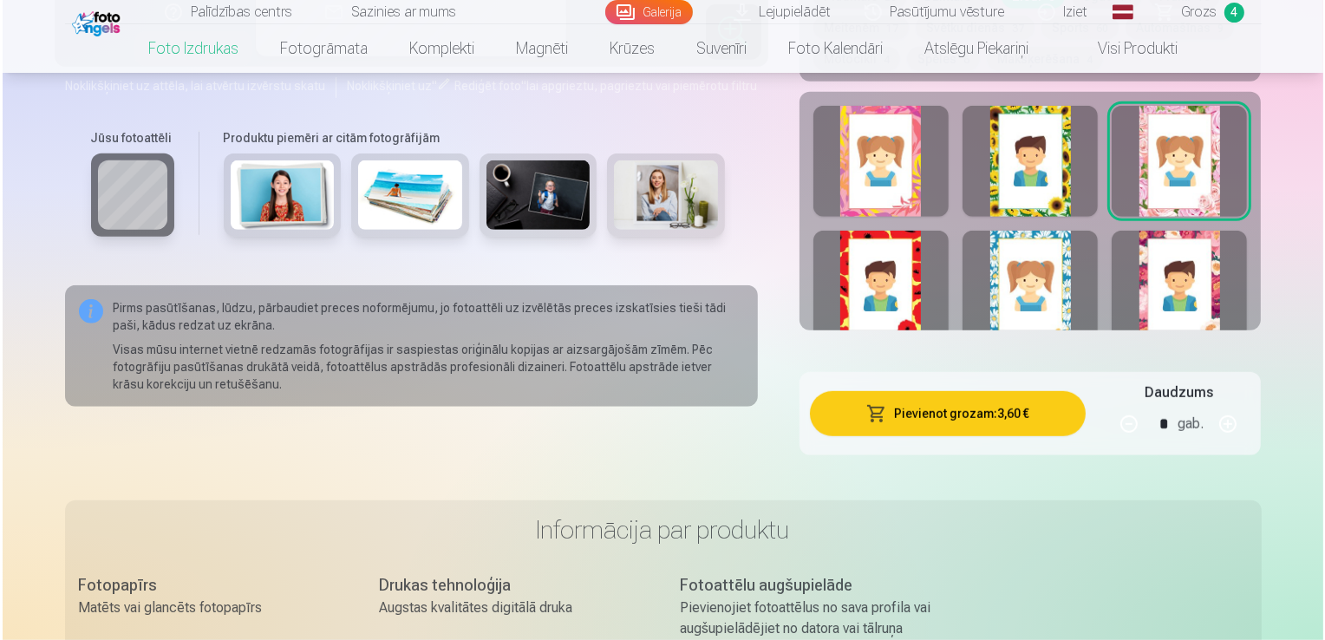
scroll to position [1041, 0]
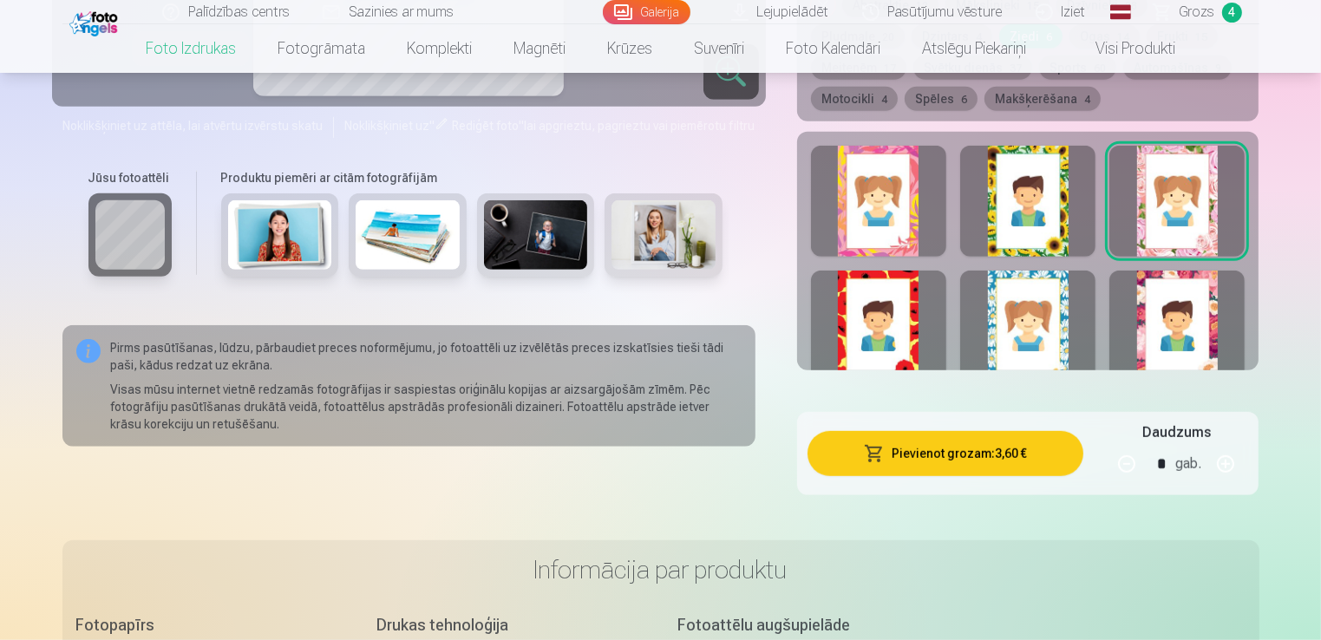
click at [980, 451] on button "Pievienot grozam : 3,60 €" at bounding box center [945, 453] width 277 height 45
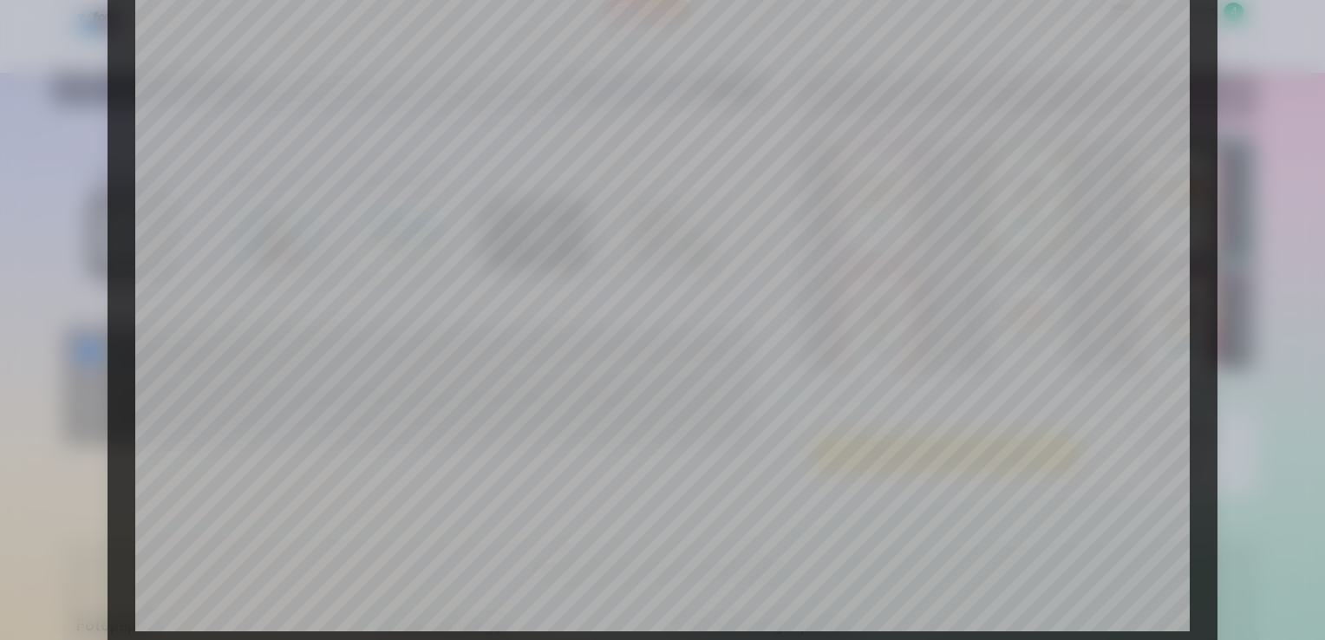
scroll to position [434, 0]
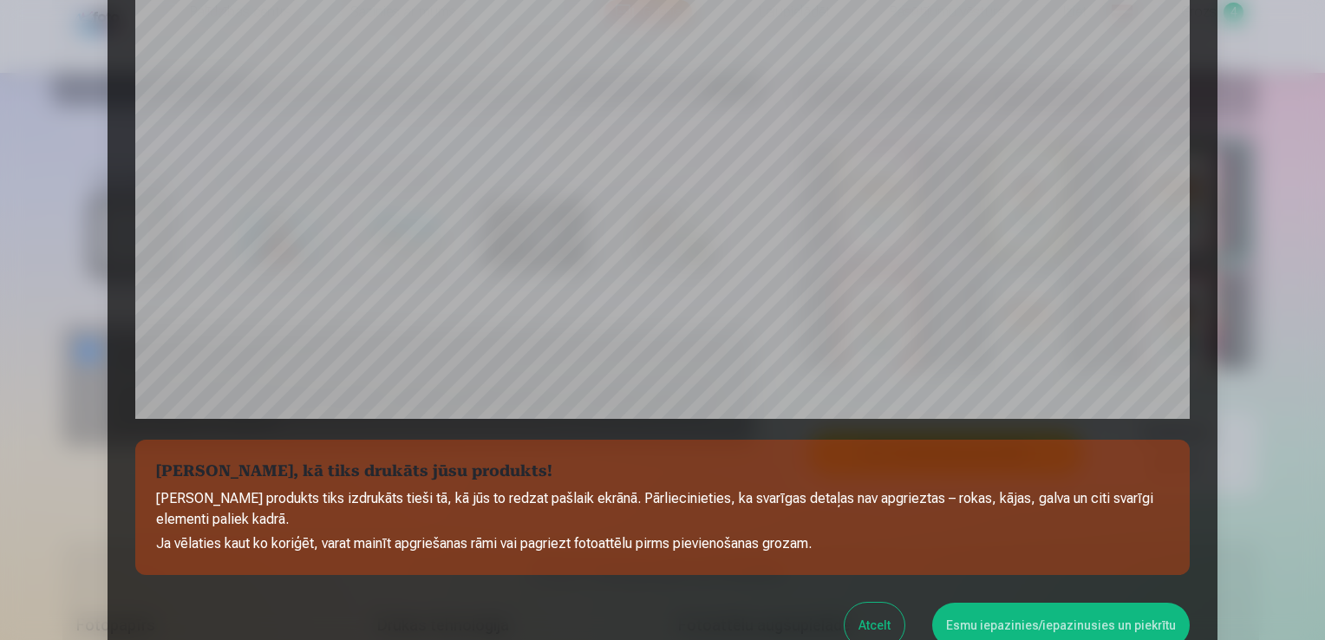
click at [1041, 631] on button "Esmu iepazinies/iepazinusies un piekrītu" at bounding box center [1061, 625] width 258 height 45
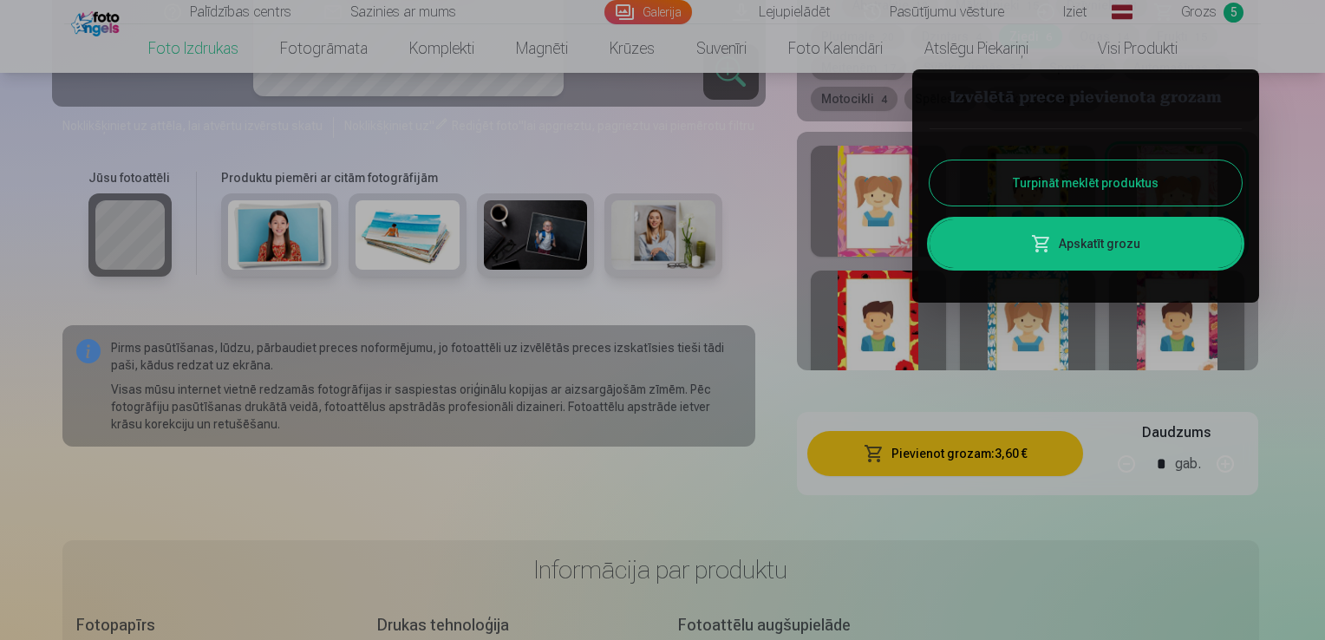
click at [1107, 248] on link "Apskatīt grozu" at bounding box center [1086, 243] width 312 height 49
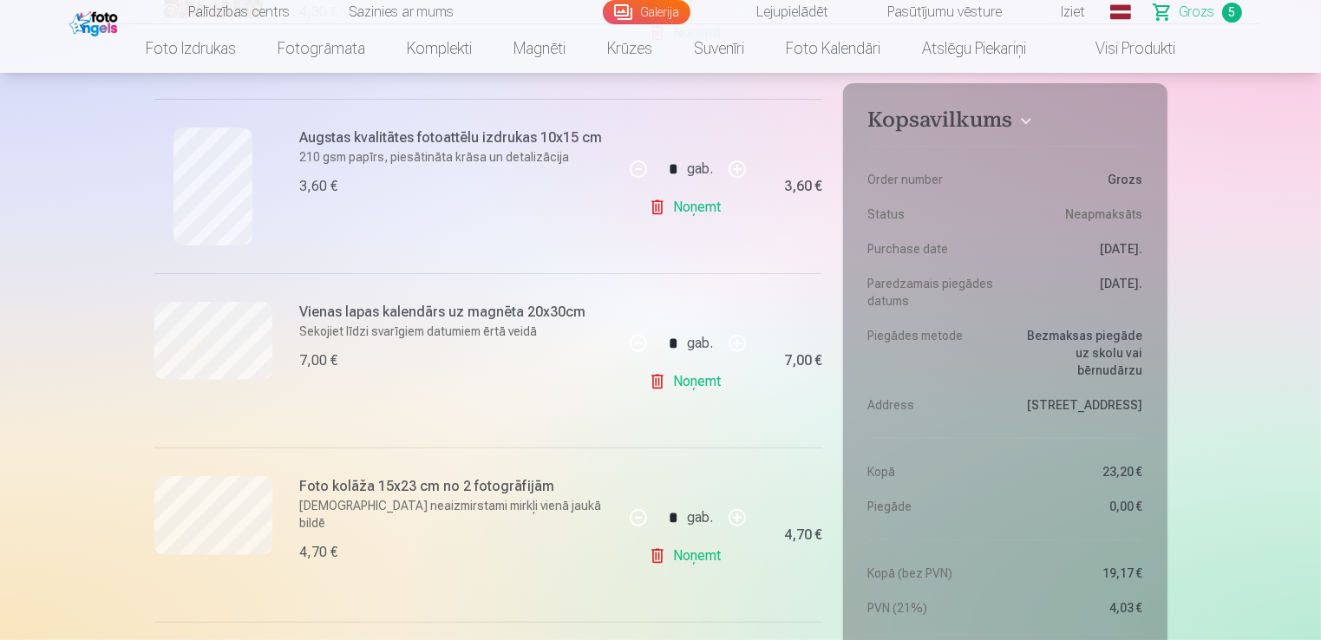
scroll to position [520, 0]
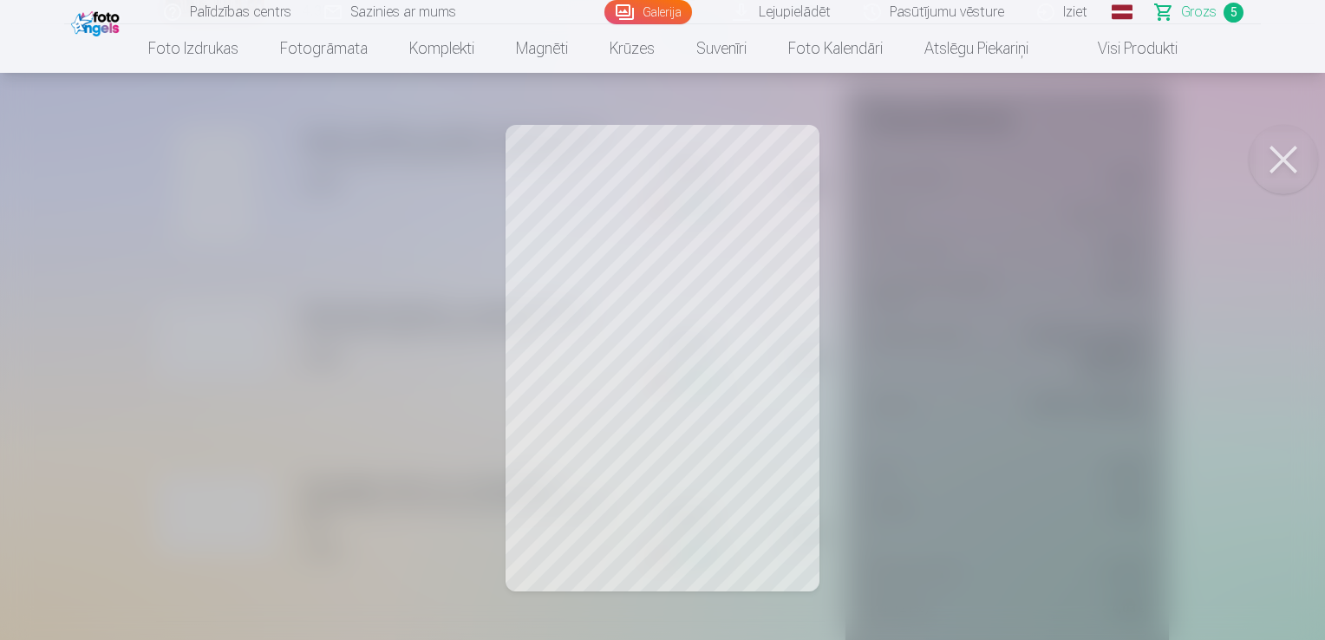
click at [1286, 154] on button at bounding box center [1283, 159] width 69 height 69
click at [1297, 163] on button at bounding box center [1283, 159] width 69 height 69
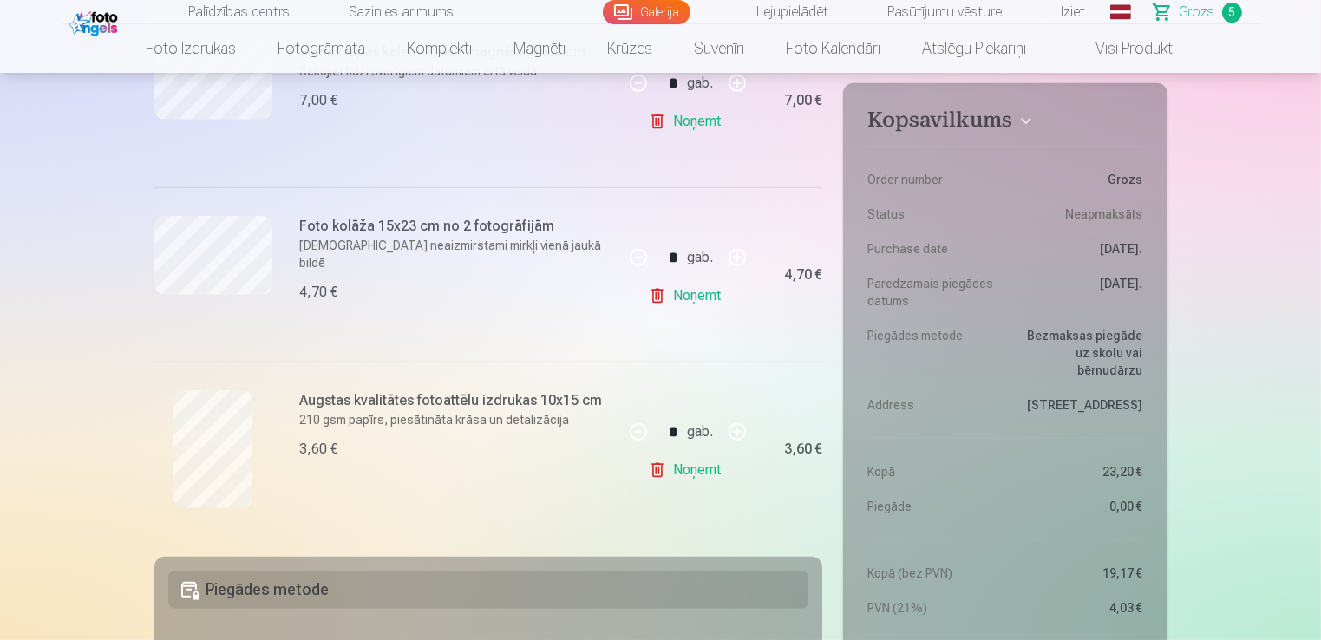
scroll to position [781, 0]
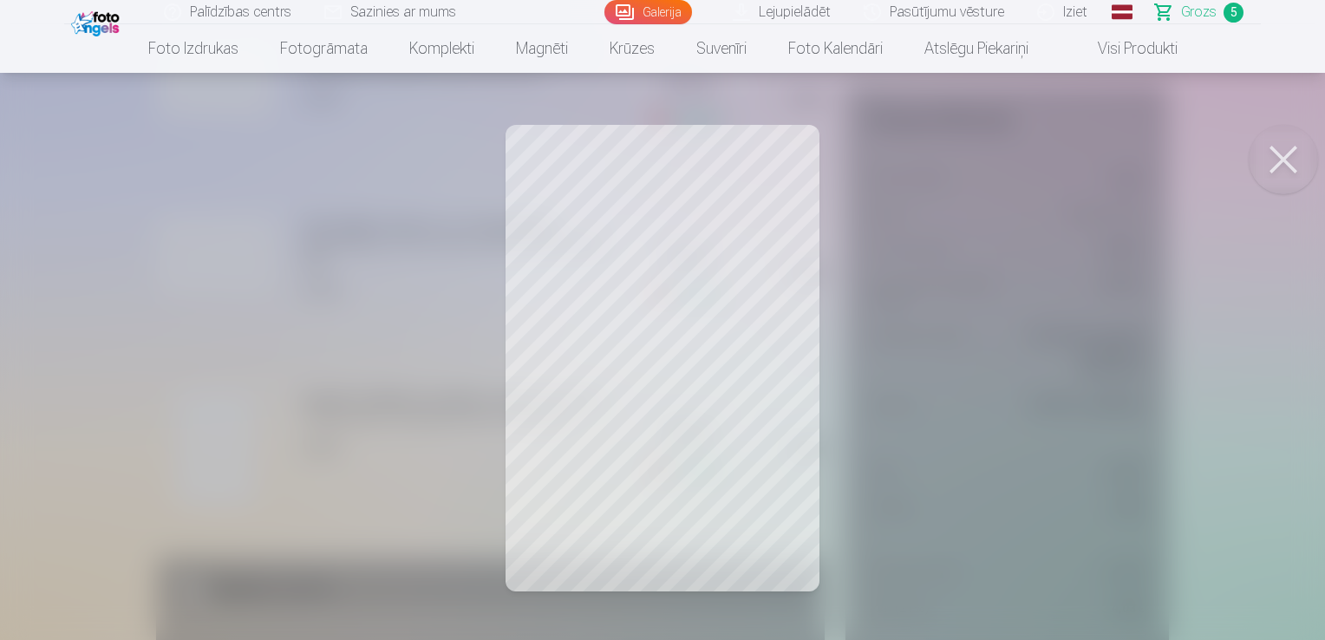
click at [1284, 154] on button at bounding box center [1283, 159] width 69 height 69
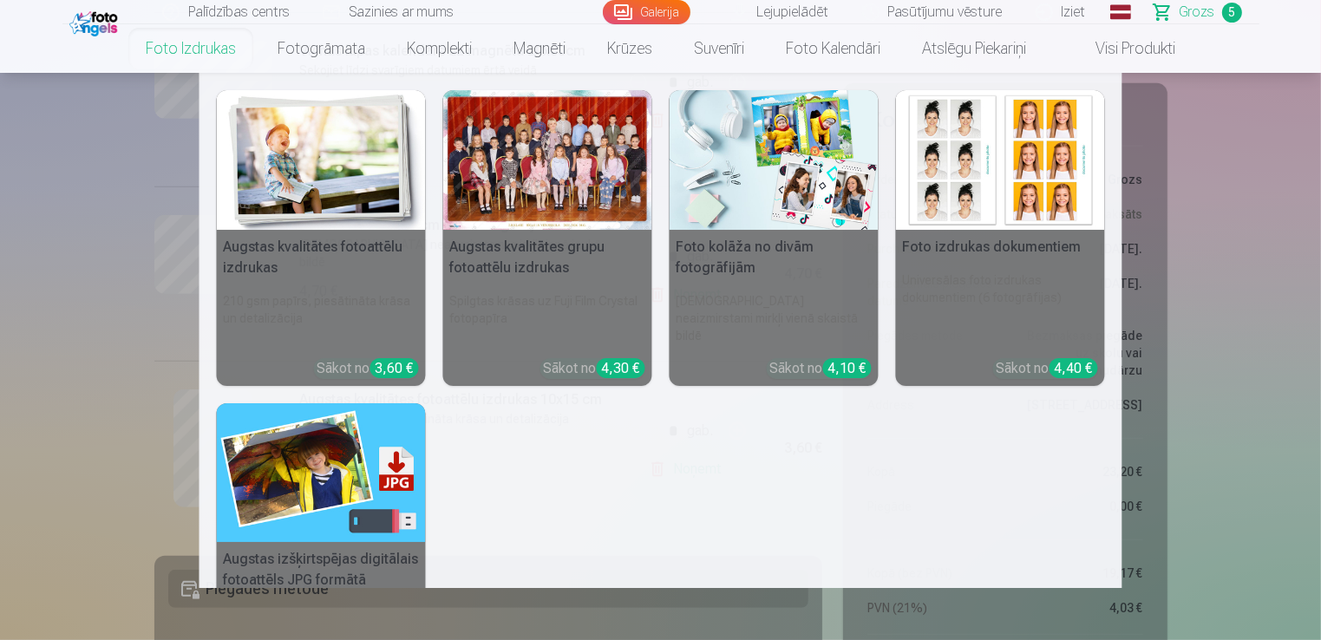
click at [343, 166] on img at bounding box center [321, 160] width 209 height 140
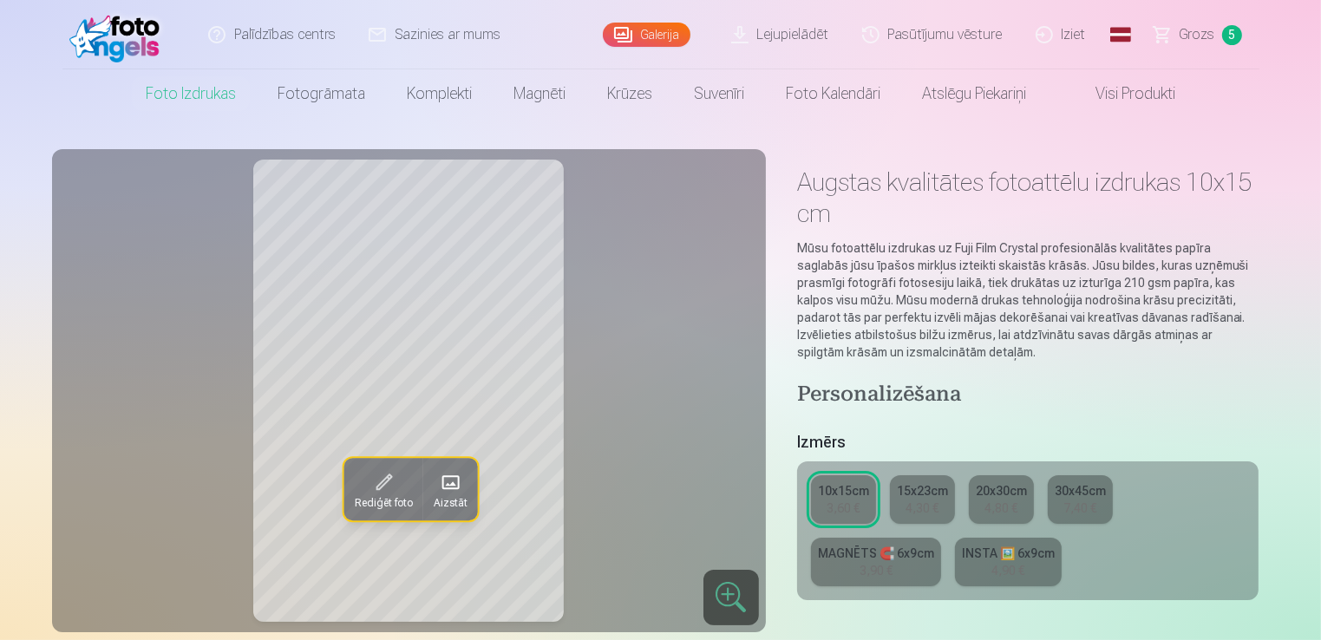
click at [390, 480] on span at bounding box center [383, 482] width 28 height 28
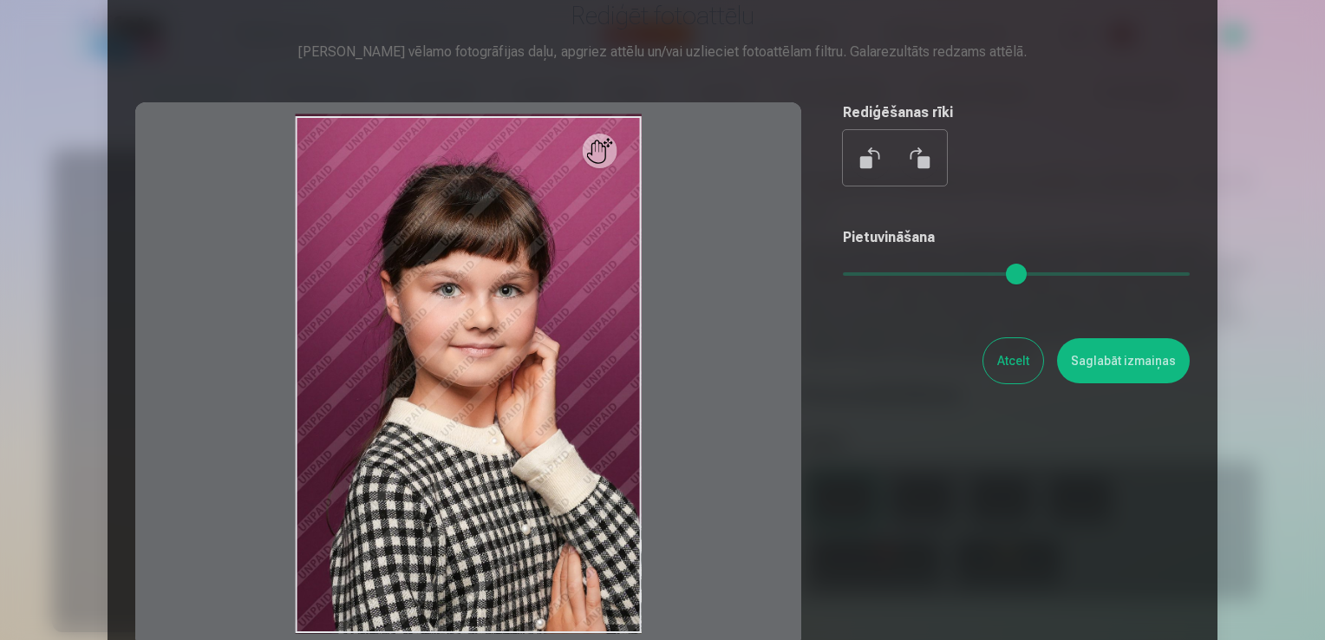
scroll to position [236, 0]
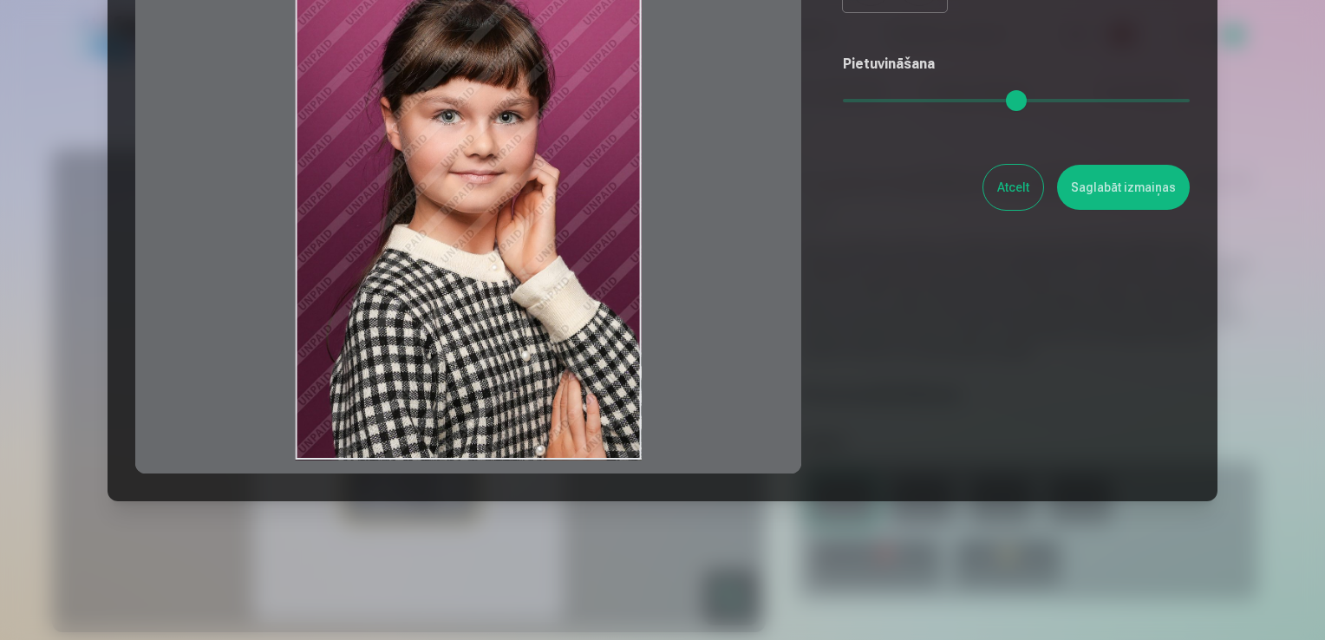
drag, startPoint x: 541, startPoint y: 309, endPoint x: 517, endPoint y: 278, distance: 38.9
click at [517, 278] on div at bounding box center [468, 201] width 666 height 545
click at [1029, 176] on button "Atcelt" at bounding box center [1013, 187] width 60 height 45
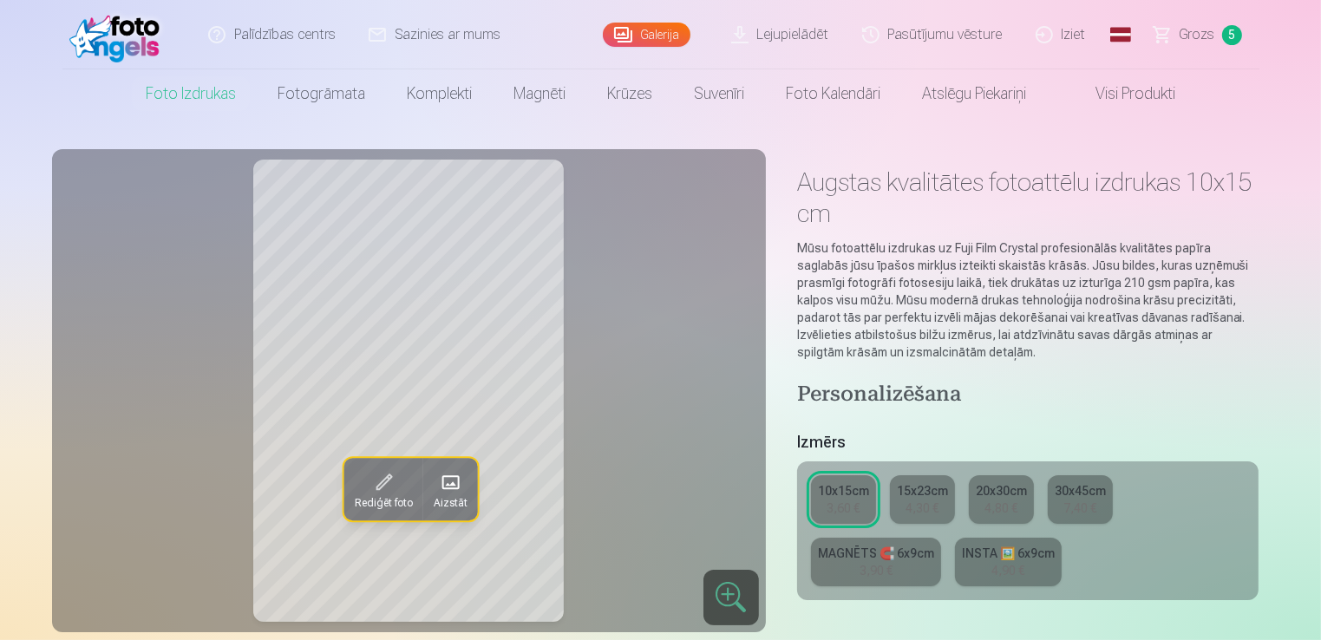
click at [461, 474] on span at bounding box center [449, 482] width 28 height 28
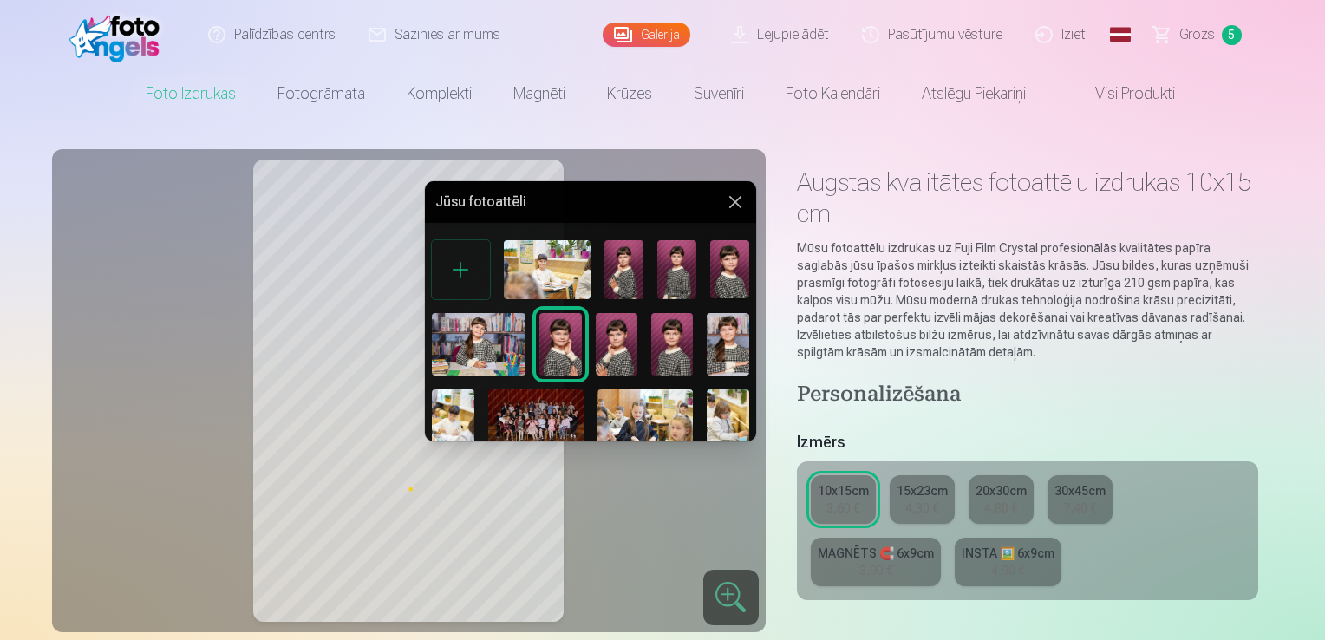
drag, startPoint x: 749, startPoint y: 248, endPoint x: 746, endPoint y: 266, distance: 18.5
click at [746, 266] on div at bounding box center [590, 551] width 331 height 637
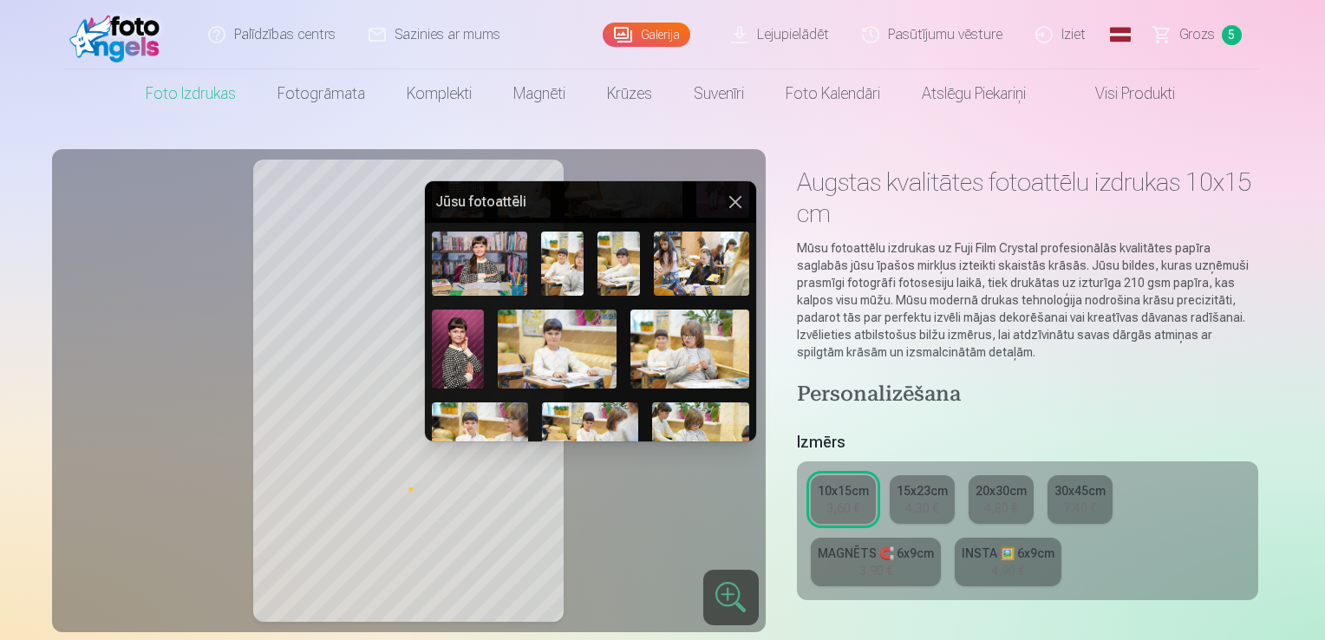
scroll to position [343, 0]
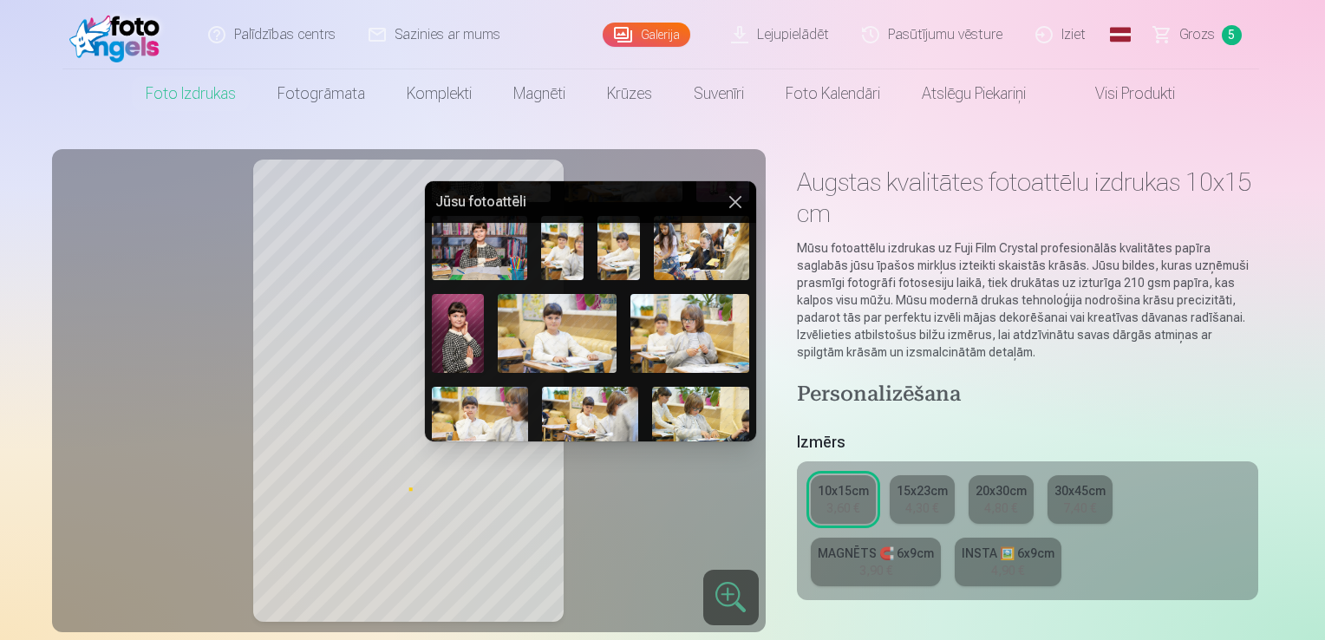
click at [465, 338] on img at bounding box center [458, 333] width 53 height 79
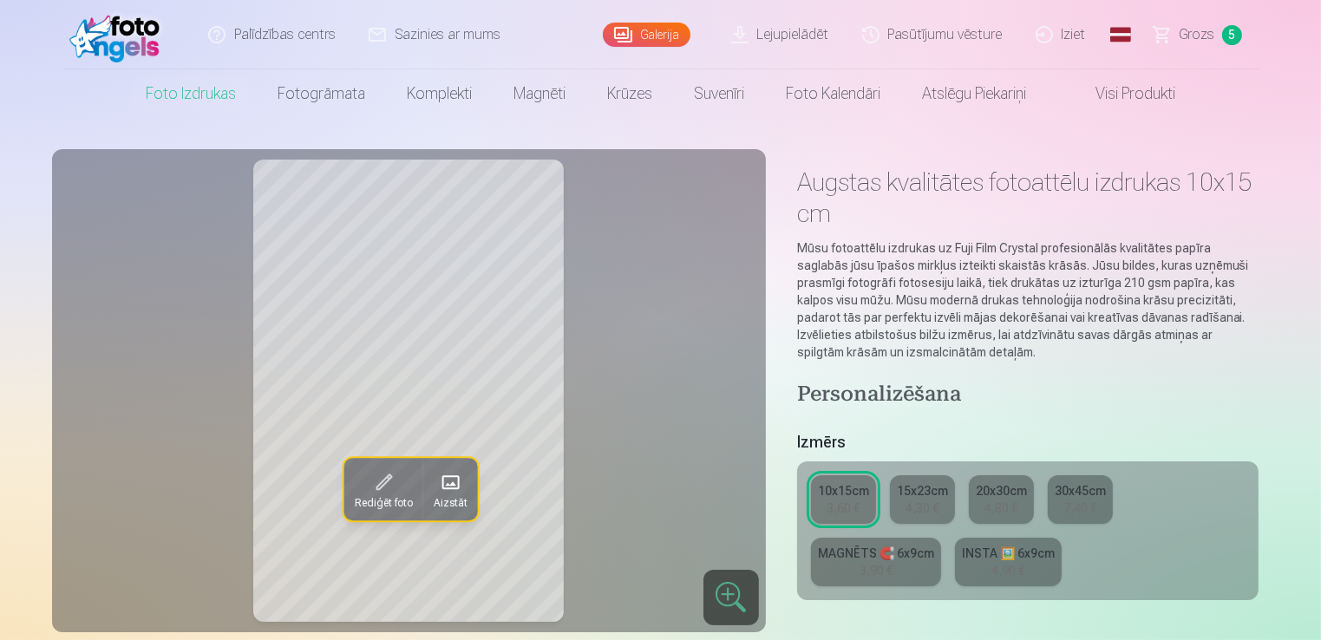
click at [386, 477] on span at bounding box center [383, 482] width 28 height 28
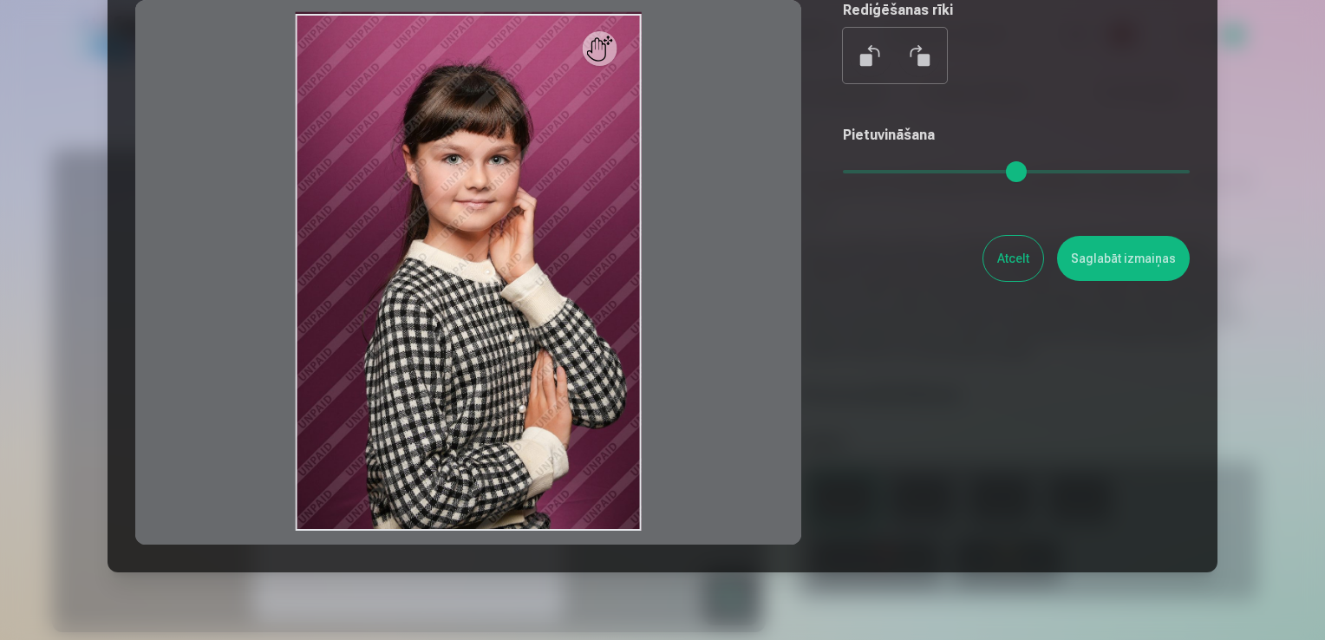
scroll to position [173, 0]
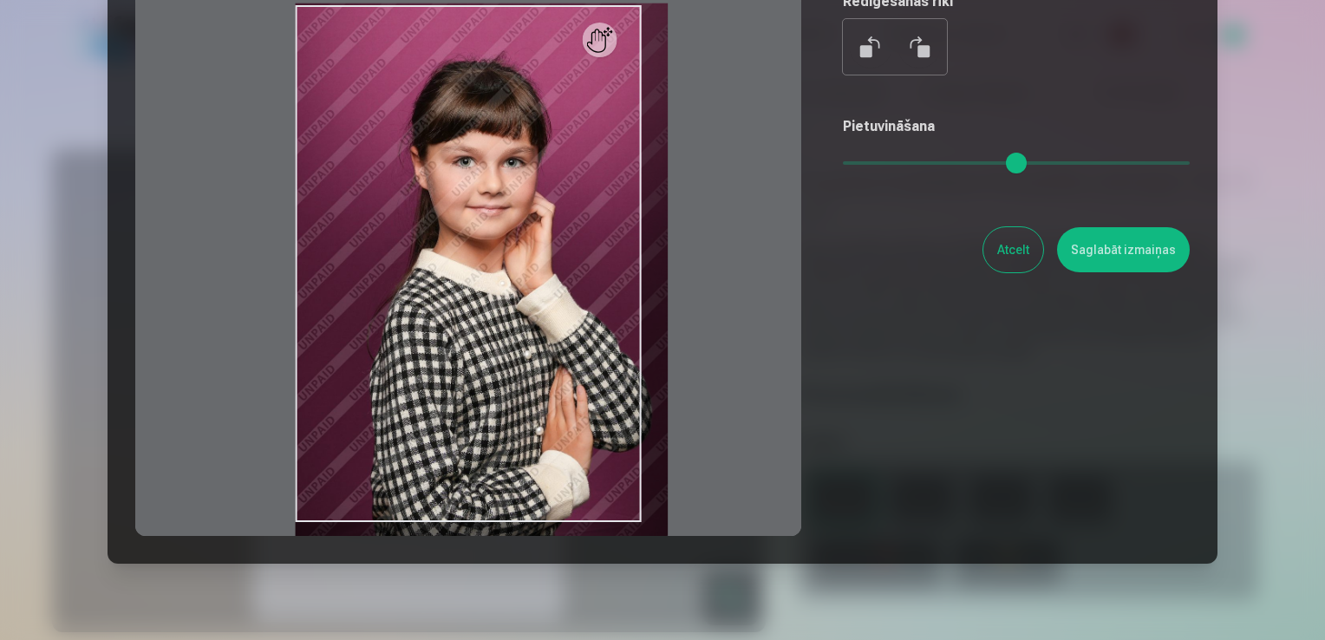
drag, startPoint x: 848, startPoint y: 165, endPoint x: 877, endPoint y: 172, distance: 29.4
click at [877, 165] on input "range" at bounding box center [1016, 162] width 347 height 3
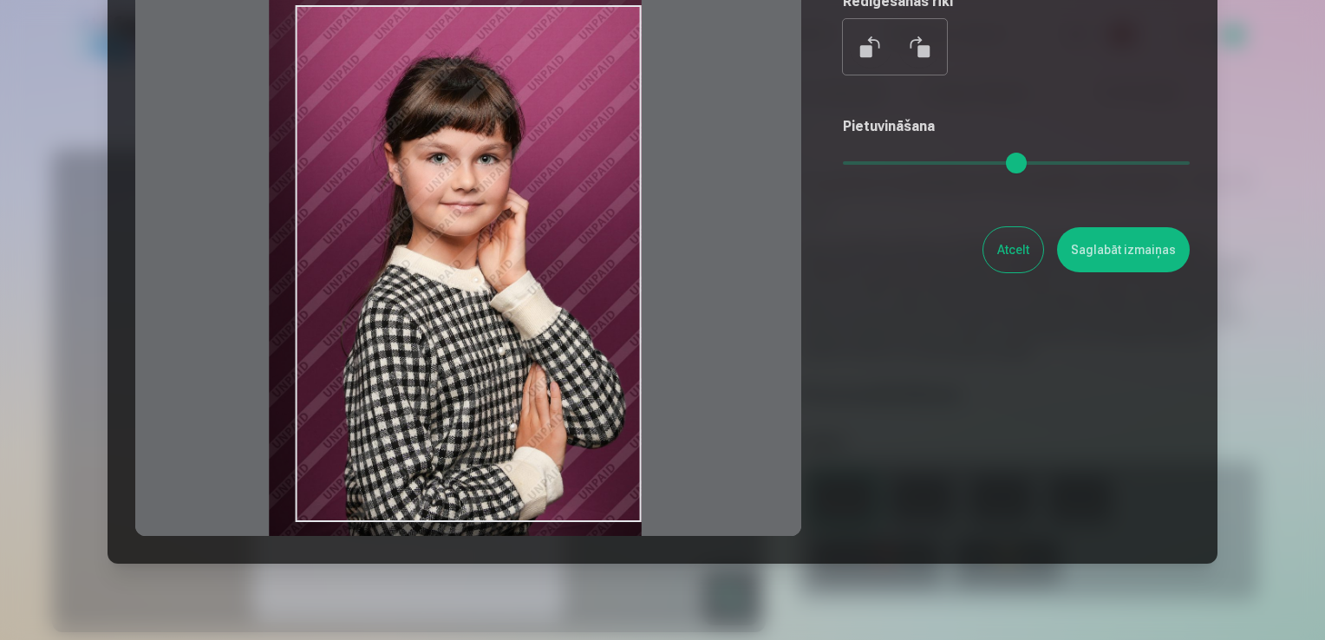
drag, startPoint x: 592, startPoint y: 302, endPoint x: 504, endPoint y: 297, distance: 88.6
click at [504, 297] on div at bounding box center [468, 263] width 666 height 545
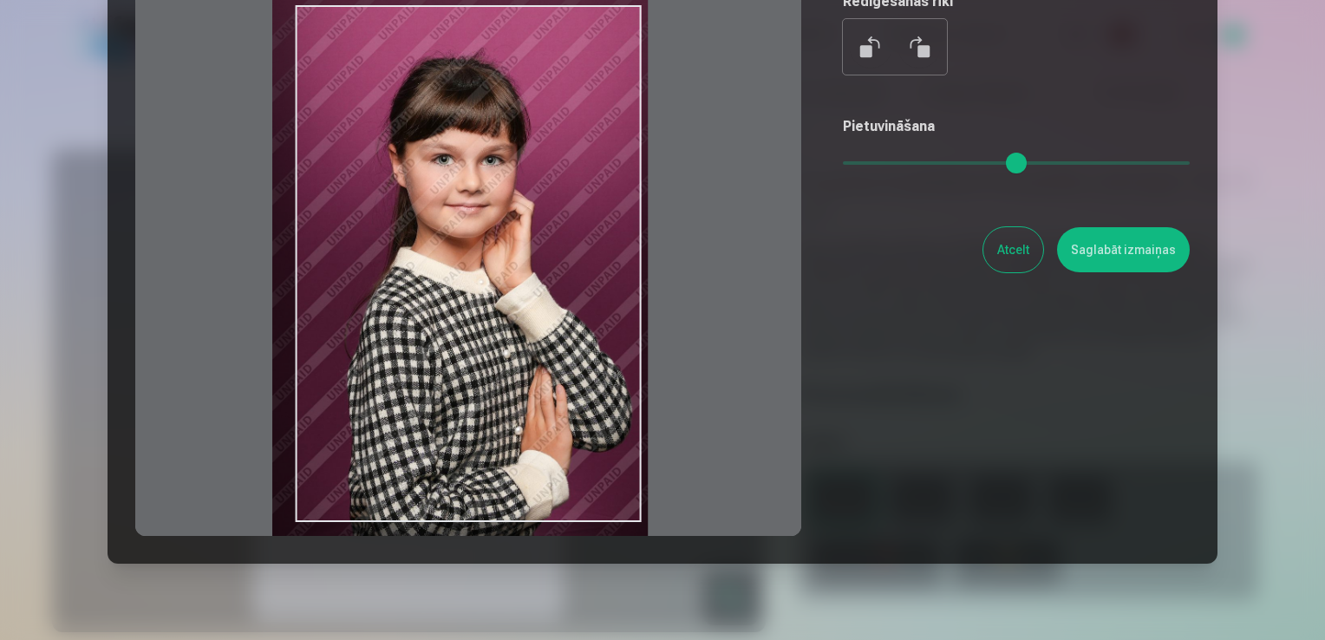
drag, startPoint x: 872, startPoint y: 169, endPoint x: 881, endPoint y: 172, distance: 9.9
click at [881, 165] on input "range" at bounding box center [1016, 162] width 347 height 3
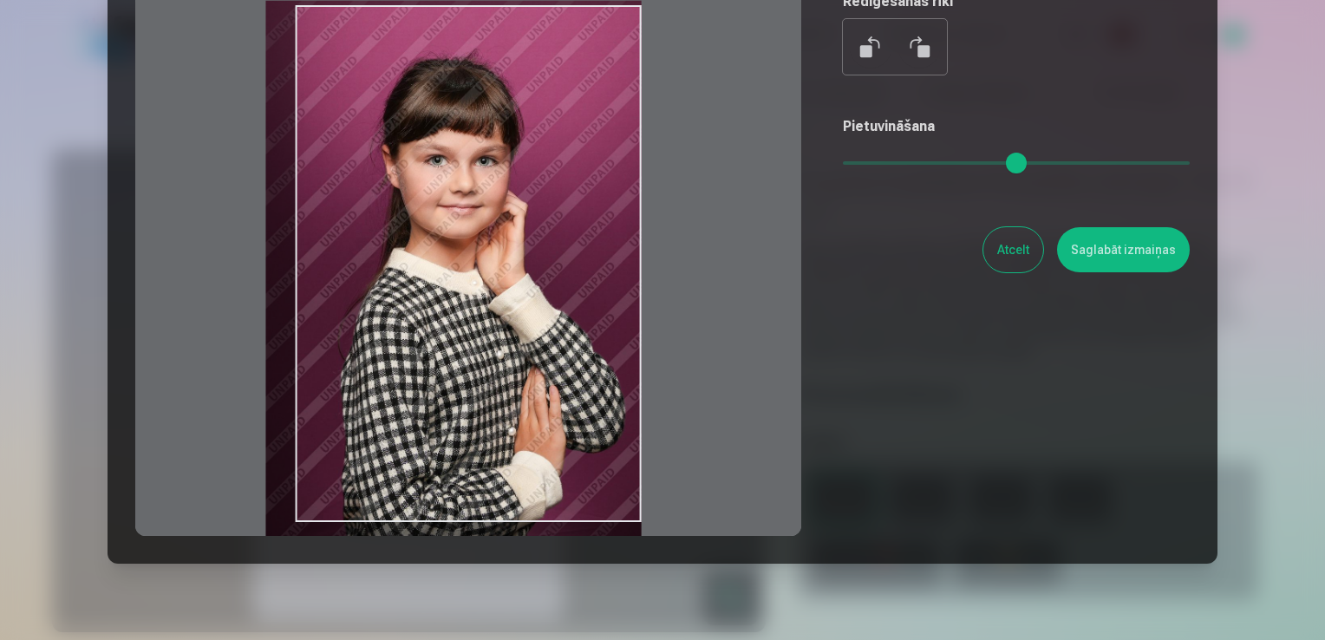
type input "****"
drag, startPoint x: 513, startPoint y: 306, endPoint x: 475, endPoint y: 308, distance: 38.2
click at [475, 308] on div at bounding box center [468, 263] width 666 height 545
click at [1078, 250] on button "Saglabāt izmaiņas" at bounding box center [1123, 249] width 133 height 45
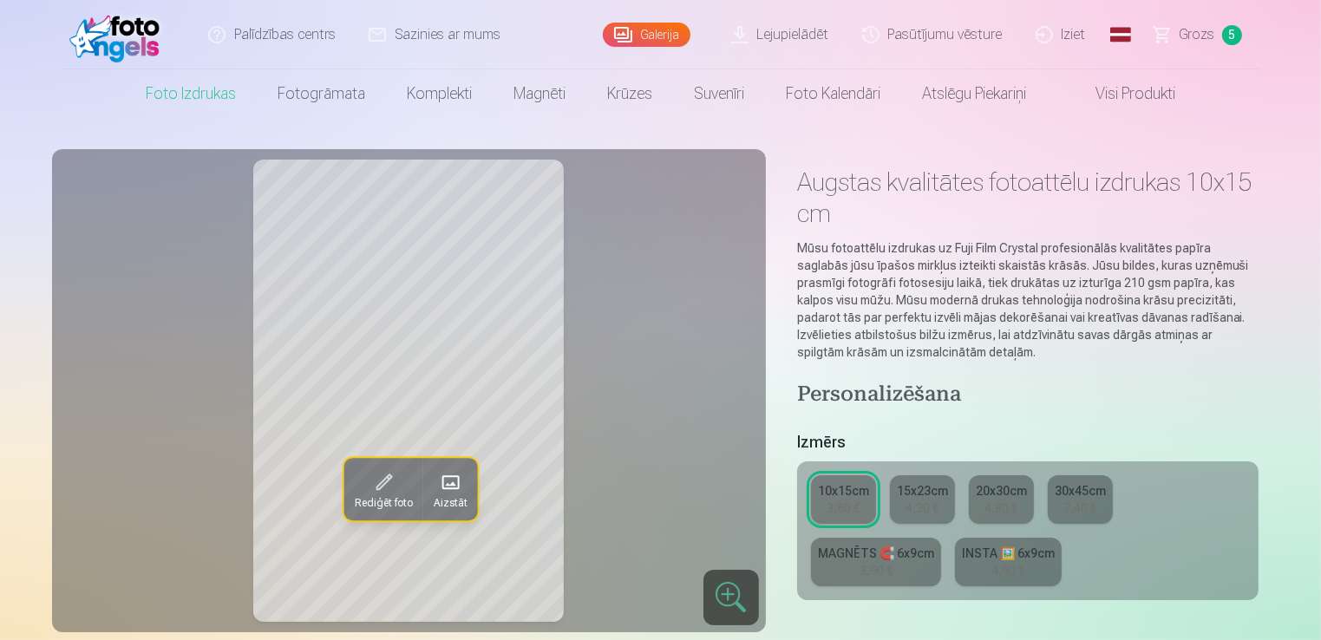
click at [680, 428] on div "Rediģēt foto Aizstāt" at bounding box center [408, 391] width 693 height 462
click at [381, 470] on span at bounding box center [383, 482] width 28 height 28
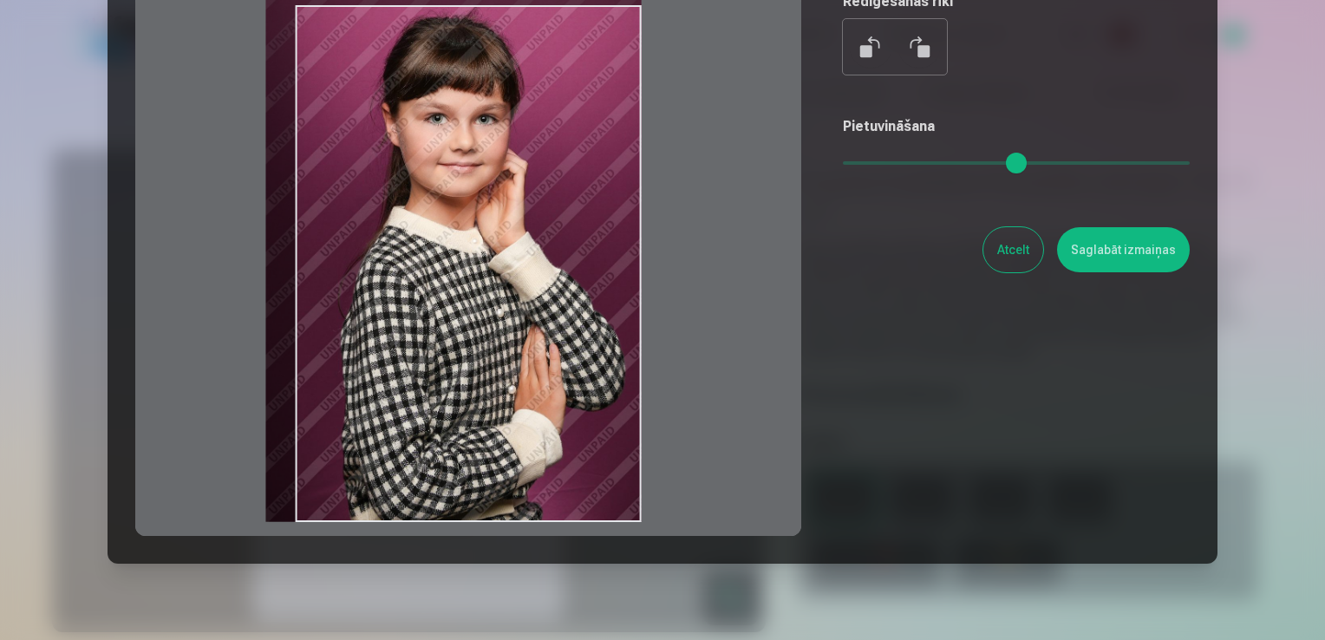
drag, startPoint x: 526, startPoint y: 315, endPoint x: 521, endPoint y: 262, distance: 53.1
click at [520, 262] on div at bounding box center [468, 263] width 666 height 545
type input "****"
click at [1148, 245] on button "Saglabāt izmaiņas" at bounding box center [1123, 249] width 133 height 45
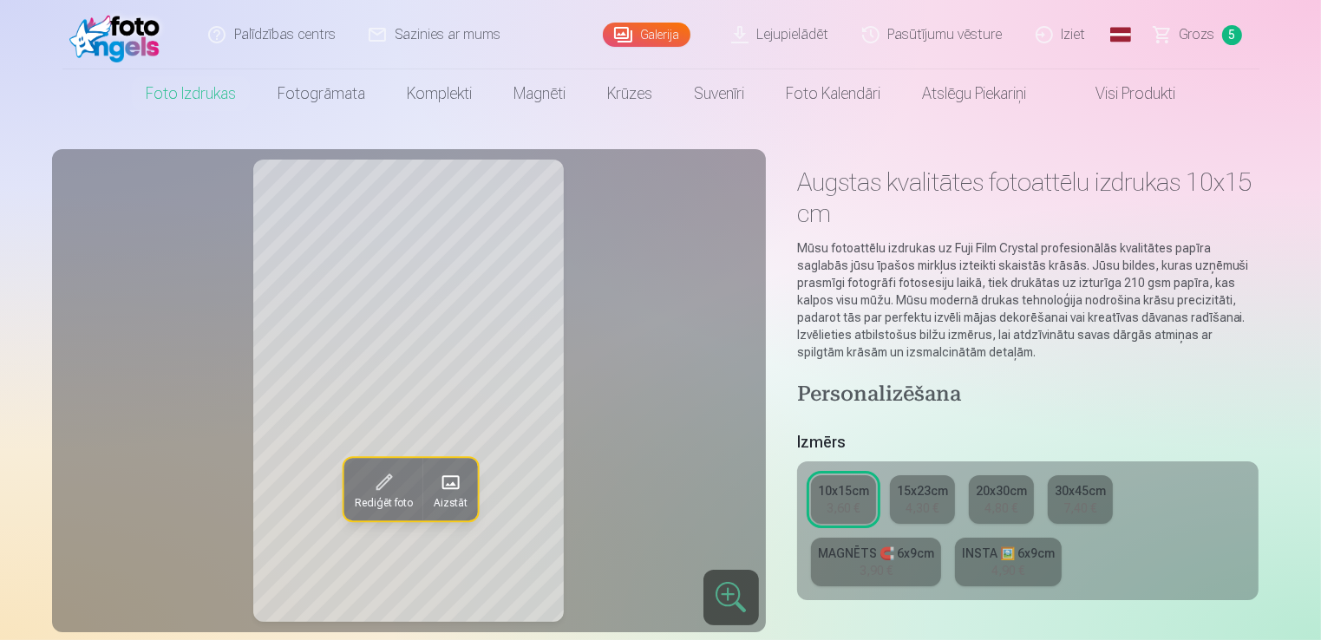
click at [389, 482] on span at bounding box center [383, 482] width 28 height 28
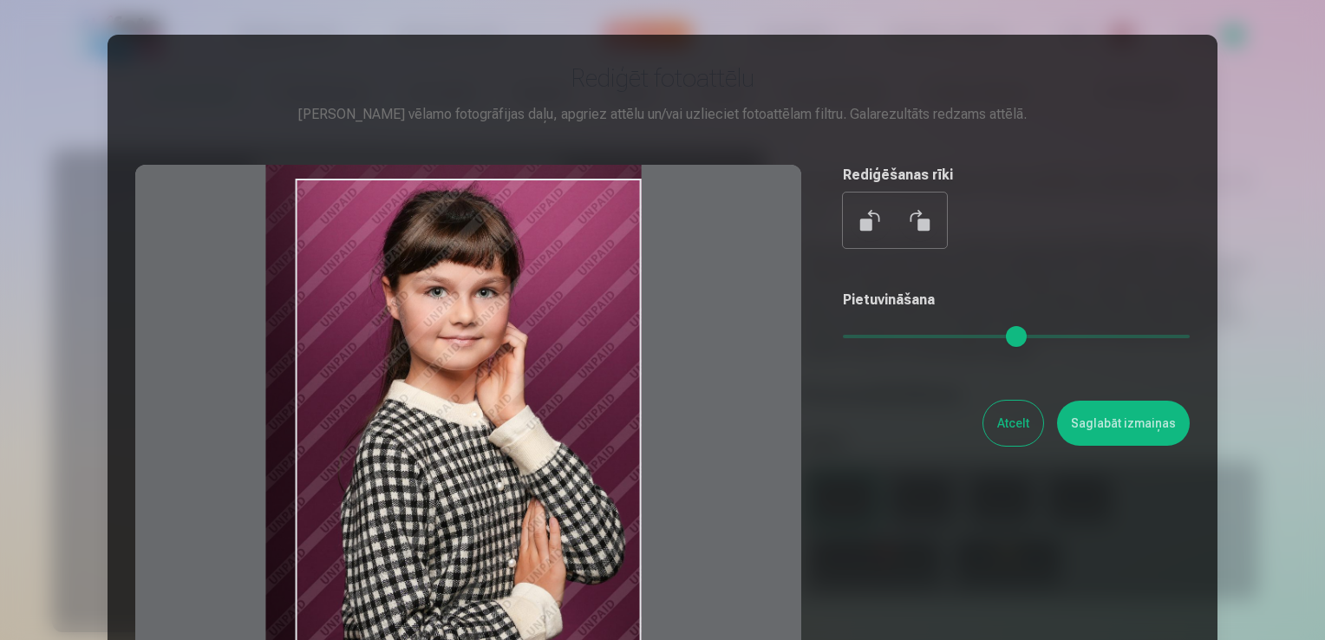
click at [453, 388] on div at bounding box center [468, 437] width 666 height 545
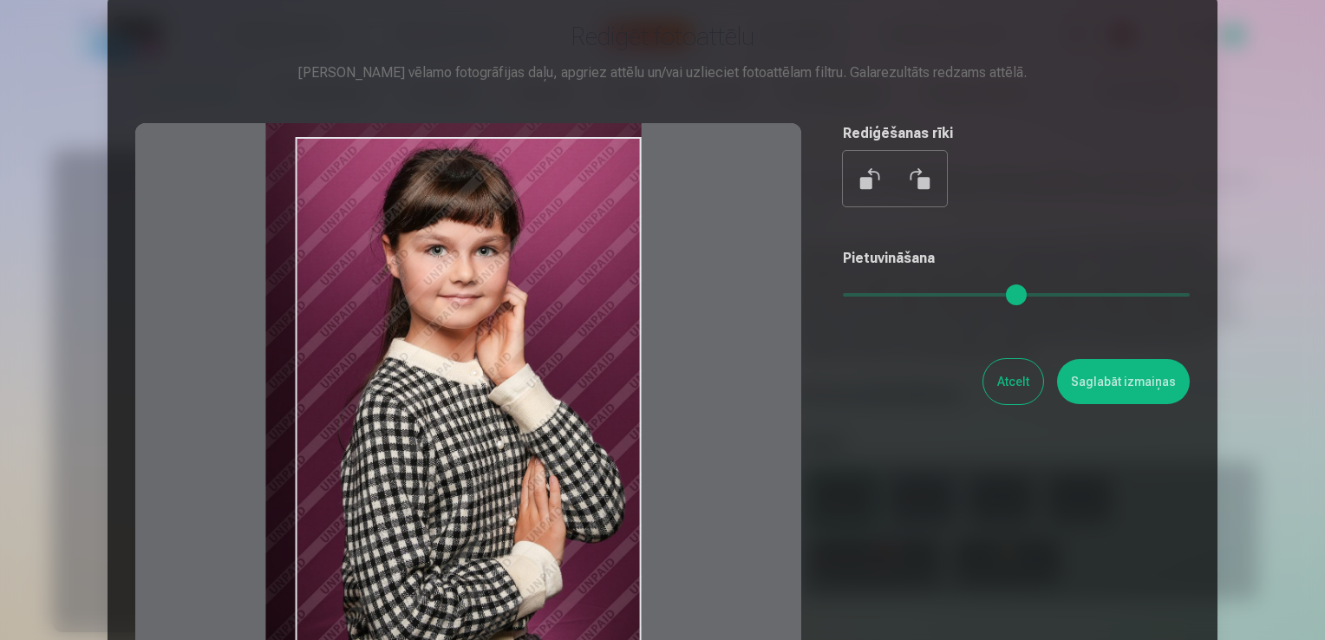
scroll to position [0, 0]
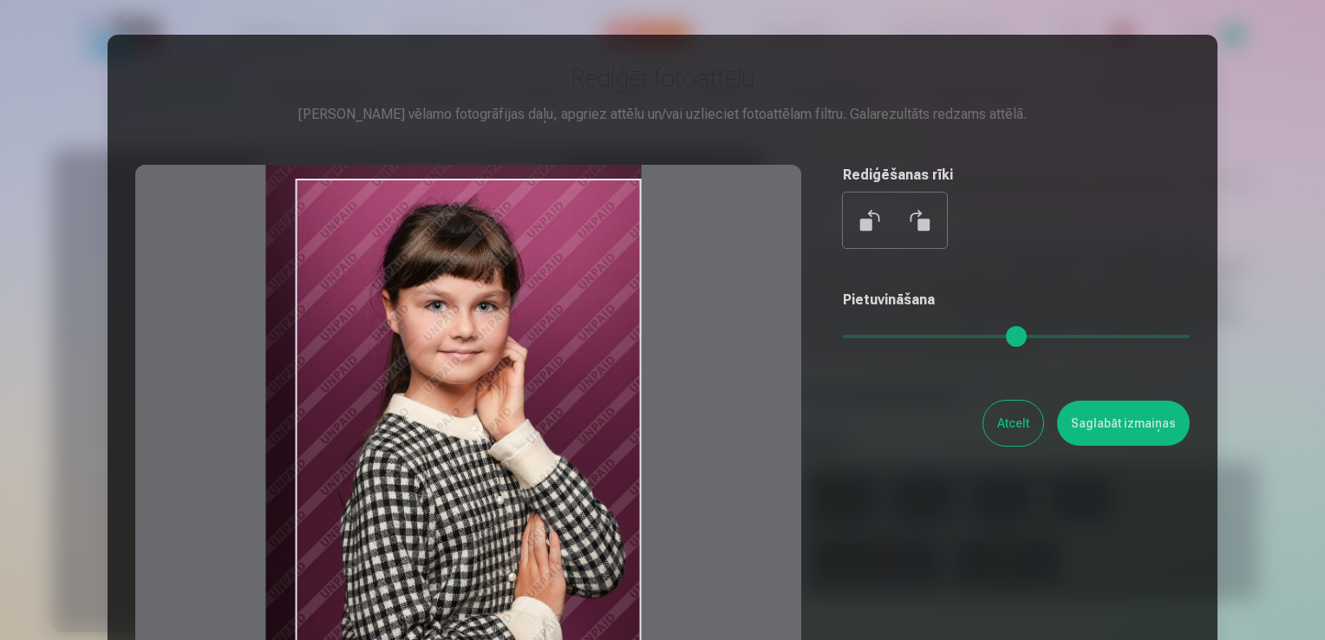
type input "****"
drag, startPoint x: 524, startPoint y: 455, endPoint x: 500, endPoint y: 471, distance: 28.9
click at [500, 471] on div at bounding box center [468, 437] width 666 height 545
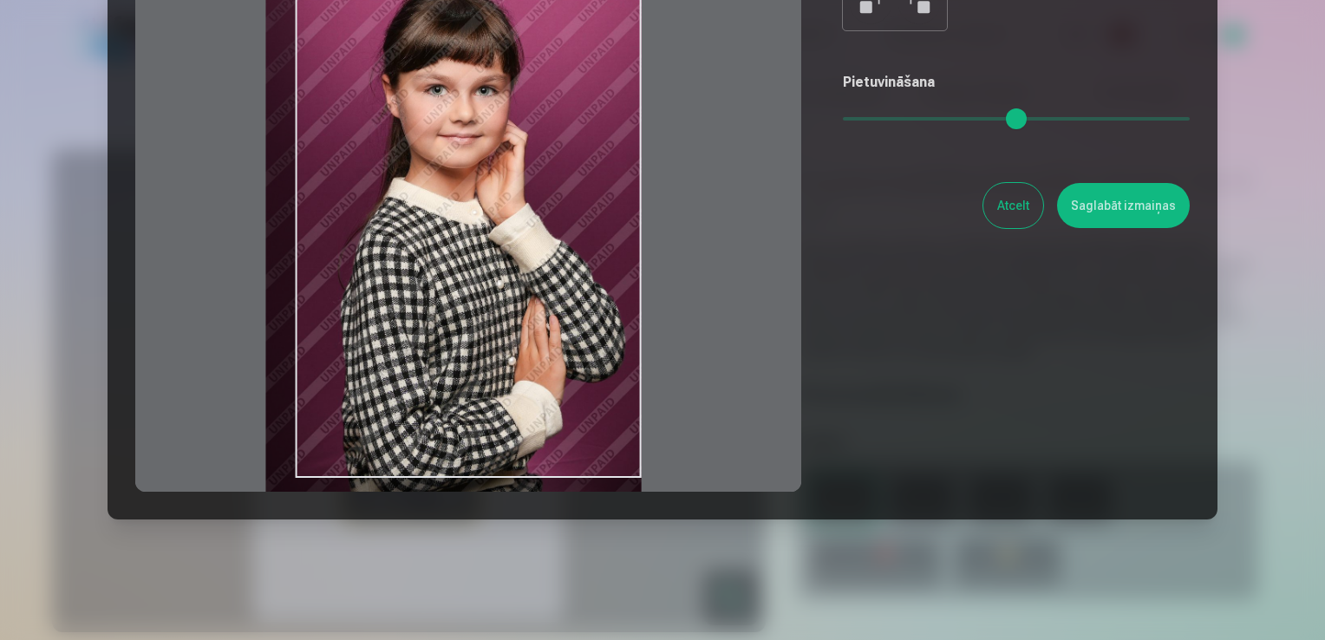
scroll to position [236, 0]
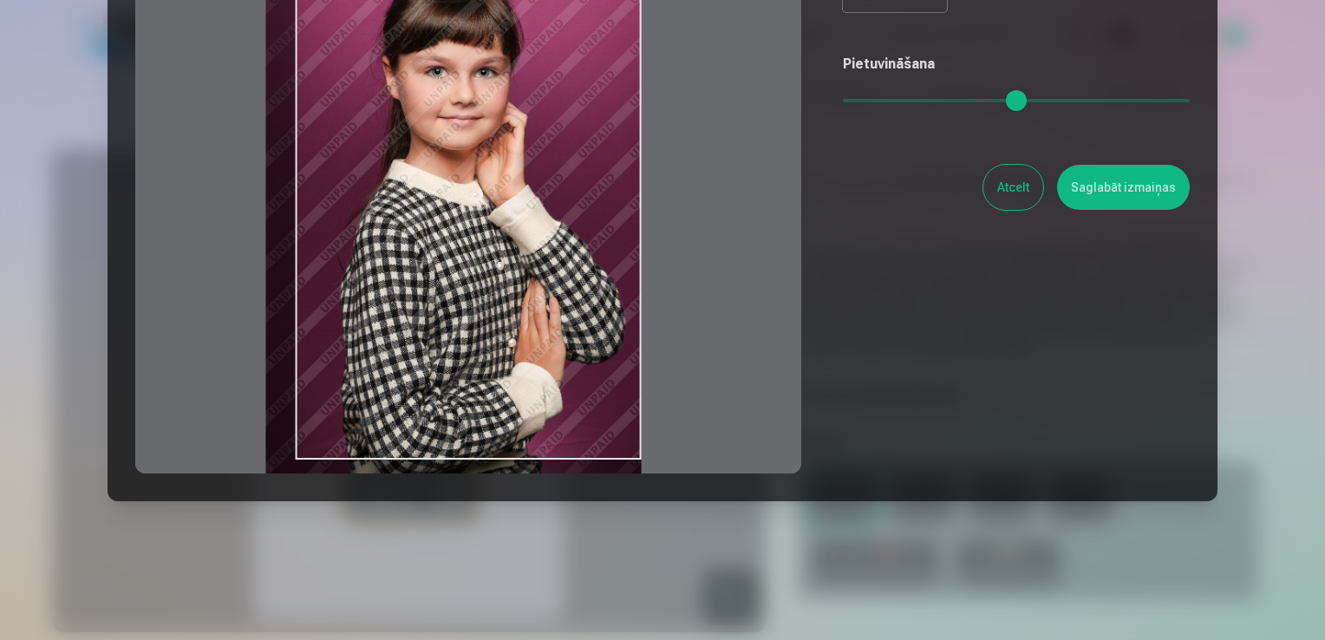
click at [1117, 203] on button "Saglabāt izmaiņas" at bounding box center [1123, 187] width 133 height 45
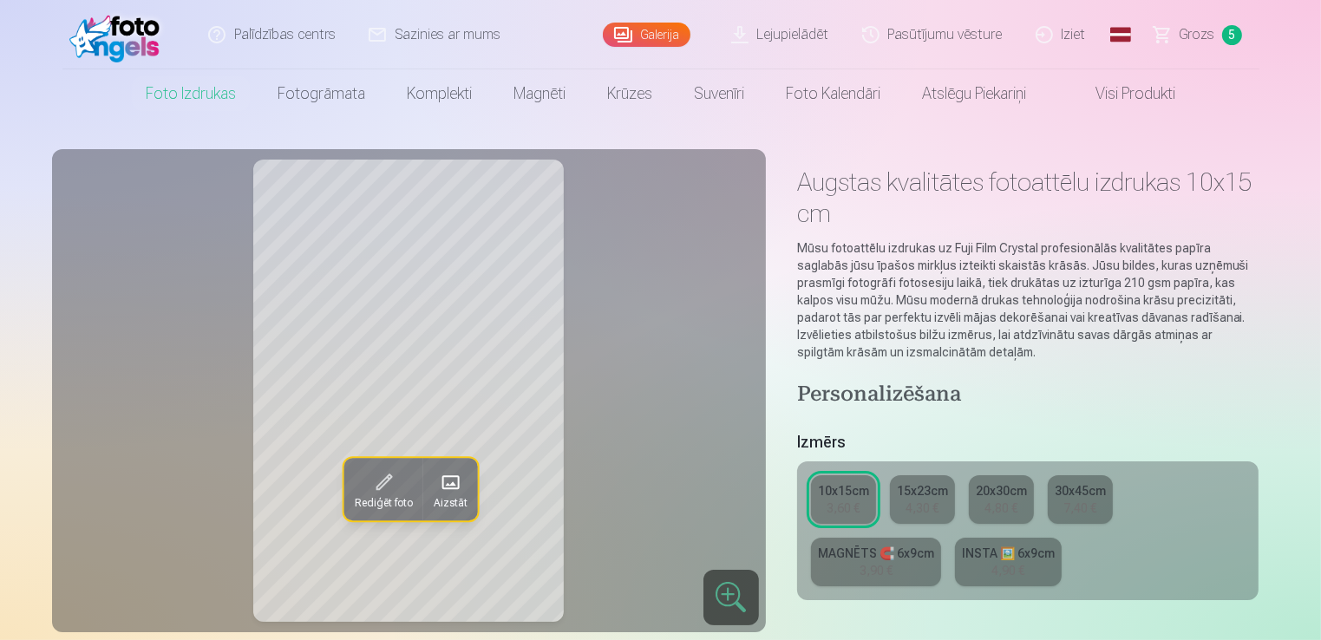
click at [382, 496] on span "Rediģēt foto" at bounding box center [383, 503] width 58 height 14
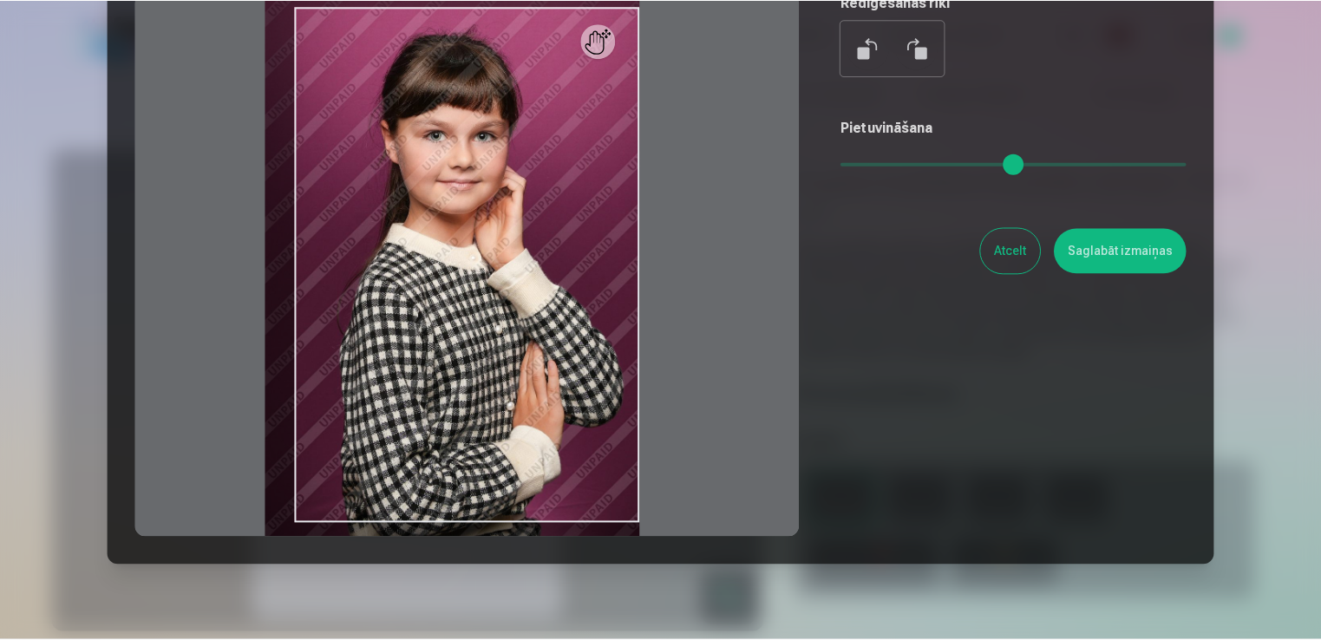
scroll to position [173, 0]
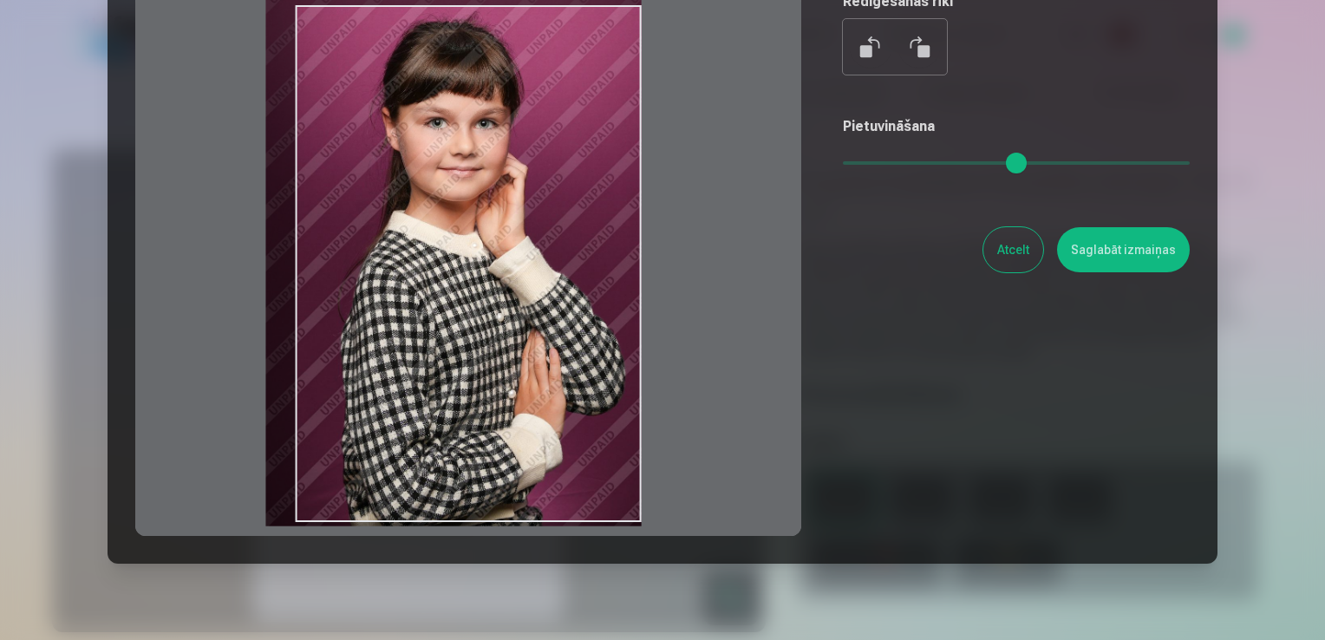
drag, startPoint x: 541, startPoint y: 399, endPoint x: 540, endPoint y: 383, distance: 15.6
click at [540, 383] on div at bounding box center [468, 263] width 666 height 545
click at [642, 376] on div at bounding box center [468, 263] width 666 height 545
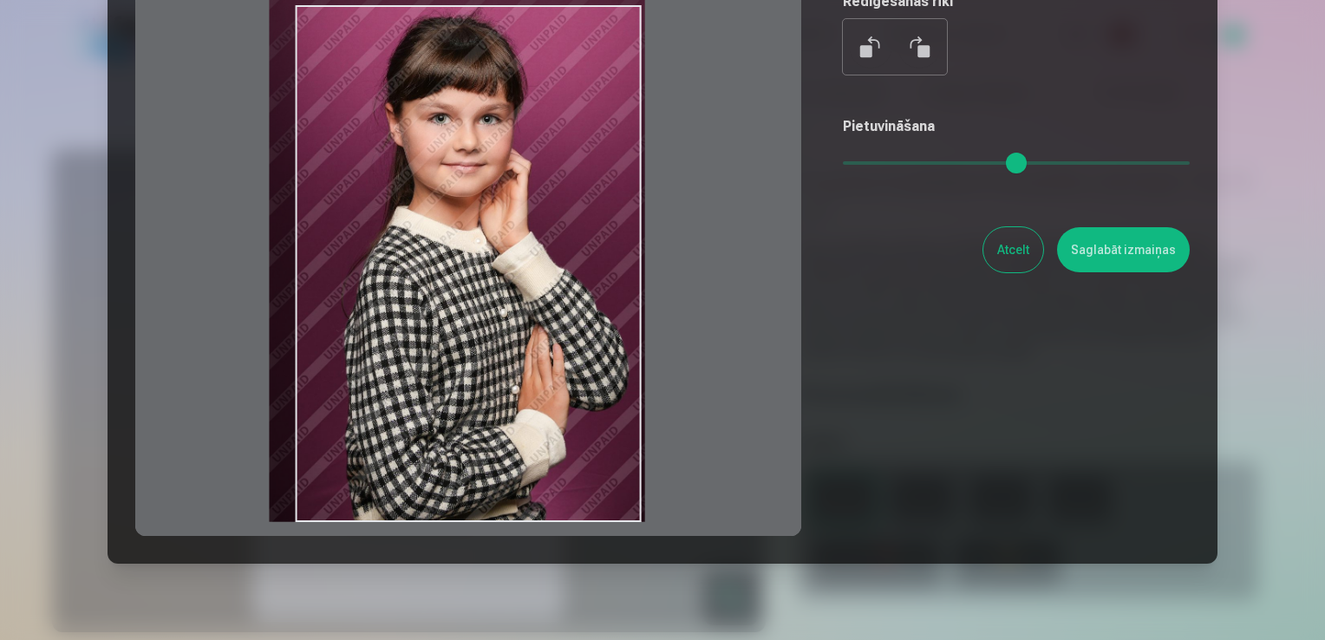
type input "****"
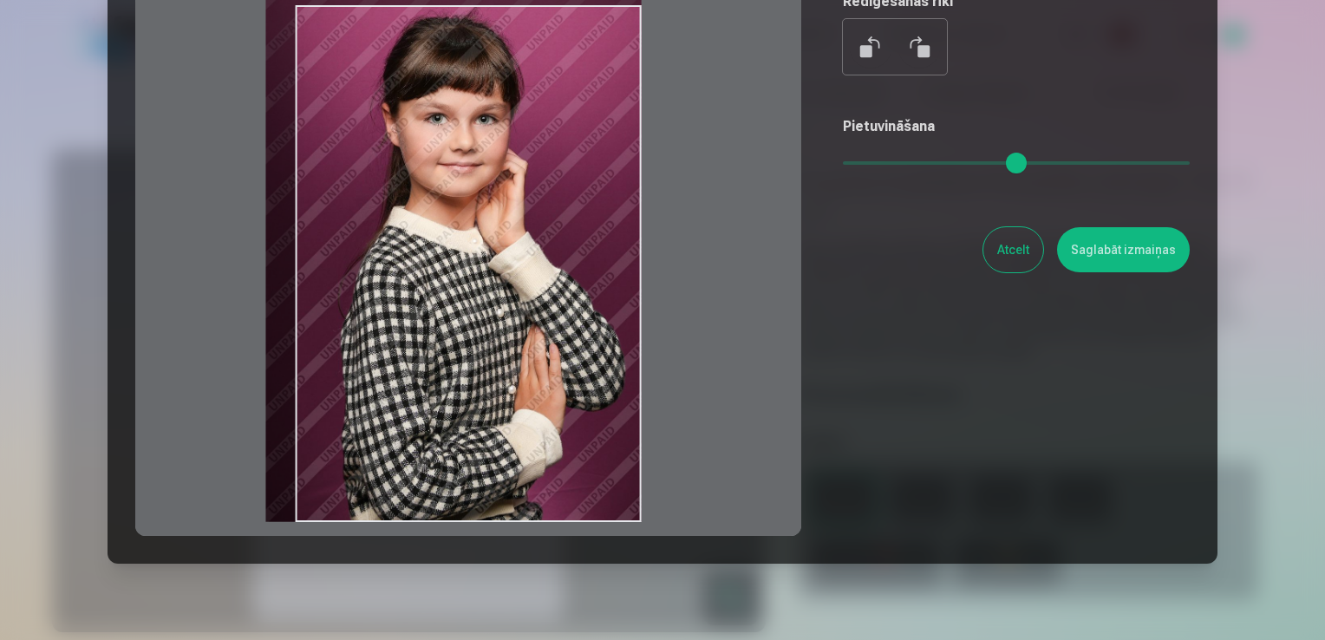
drag, startPoint x: 547, startPoint y: 390, endPoint x: 537, endPoint y: 369, distance: 24.0
click at [537, 369] on div at bounding box center [468, 263] width 666 height 545
click at [1134, 272] on div "Rediģēt fotoattēlu [PERSON_NAME] vēlamo fotogrāfijas daļu, apgriez attēlu un/va…" at bounding box center [662, 212] width 1055 height 647
click at [1132, 262] on button "Saglabāt izmaiņas" at bounding box center [1123, 249] width 133 height 45
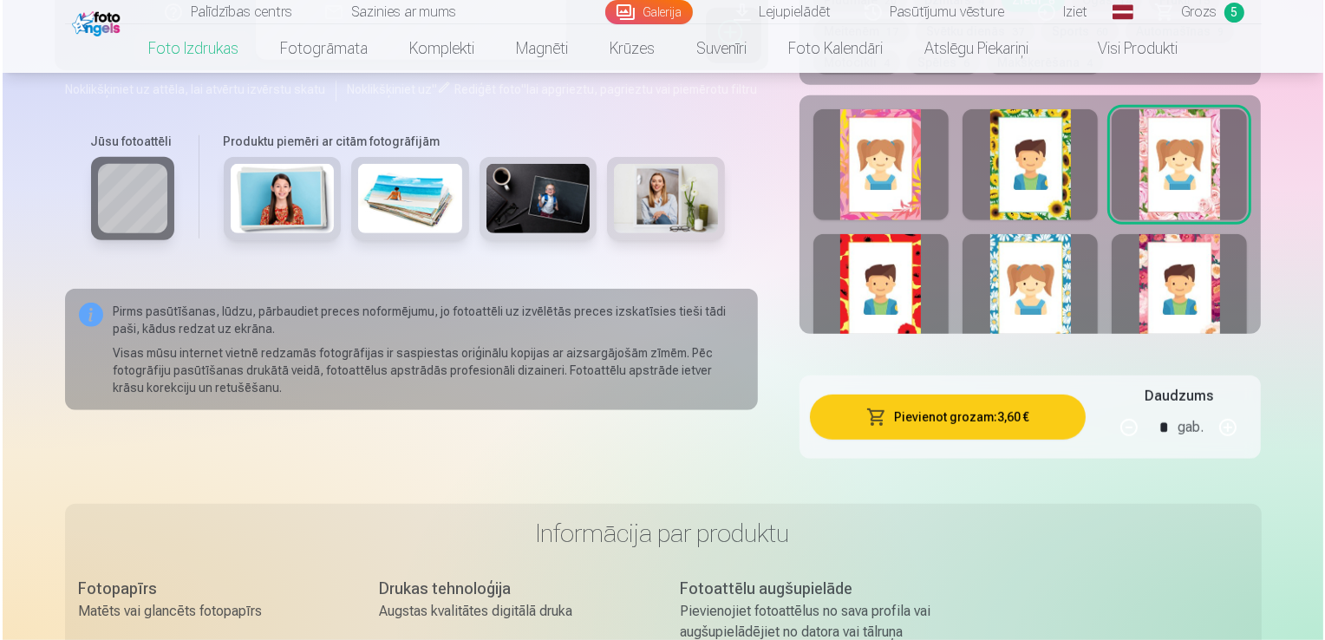
scroll to position [1127, 0]
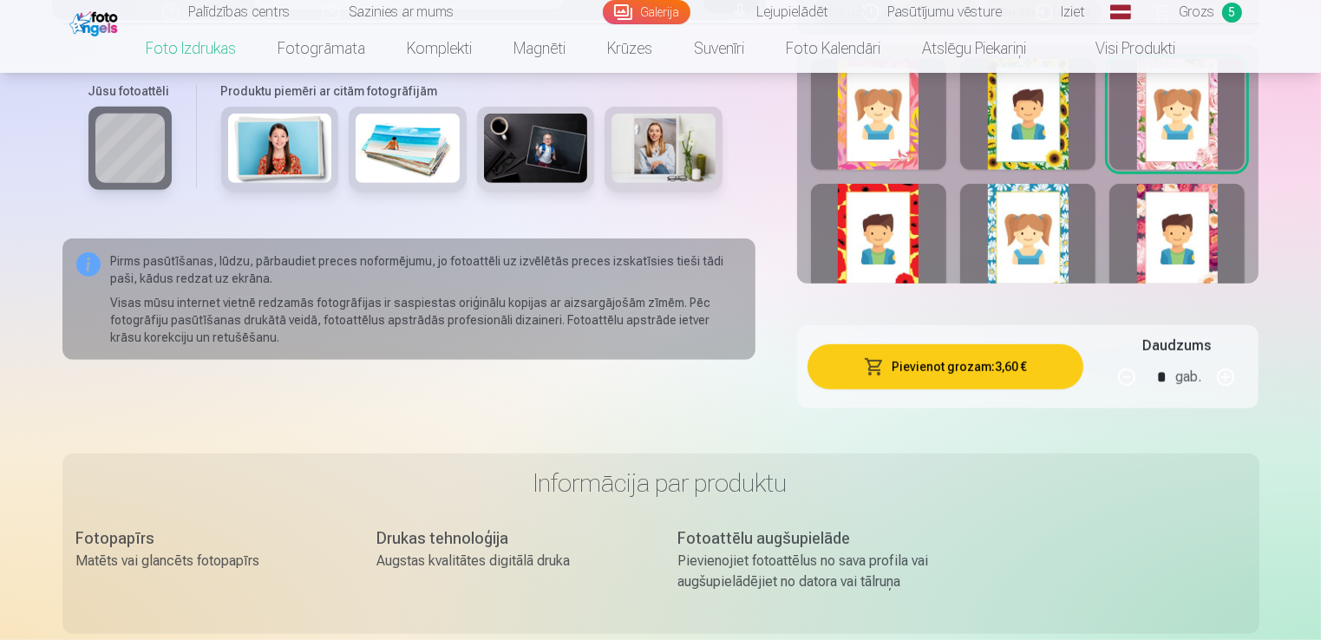
click at [964, 356] on button "Pievienot grozam : 3,60 €" at bounding box center [945, 366] width 277 height 45
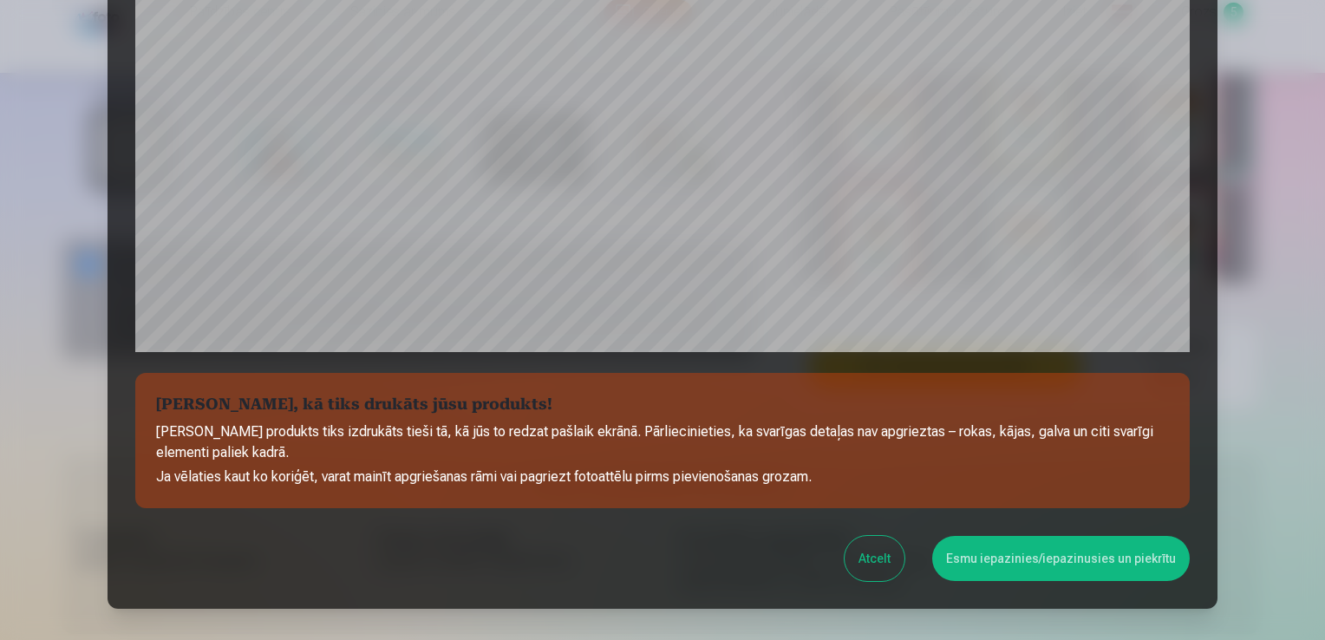
scroll to position [608, 0]
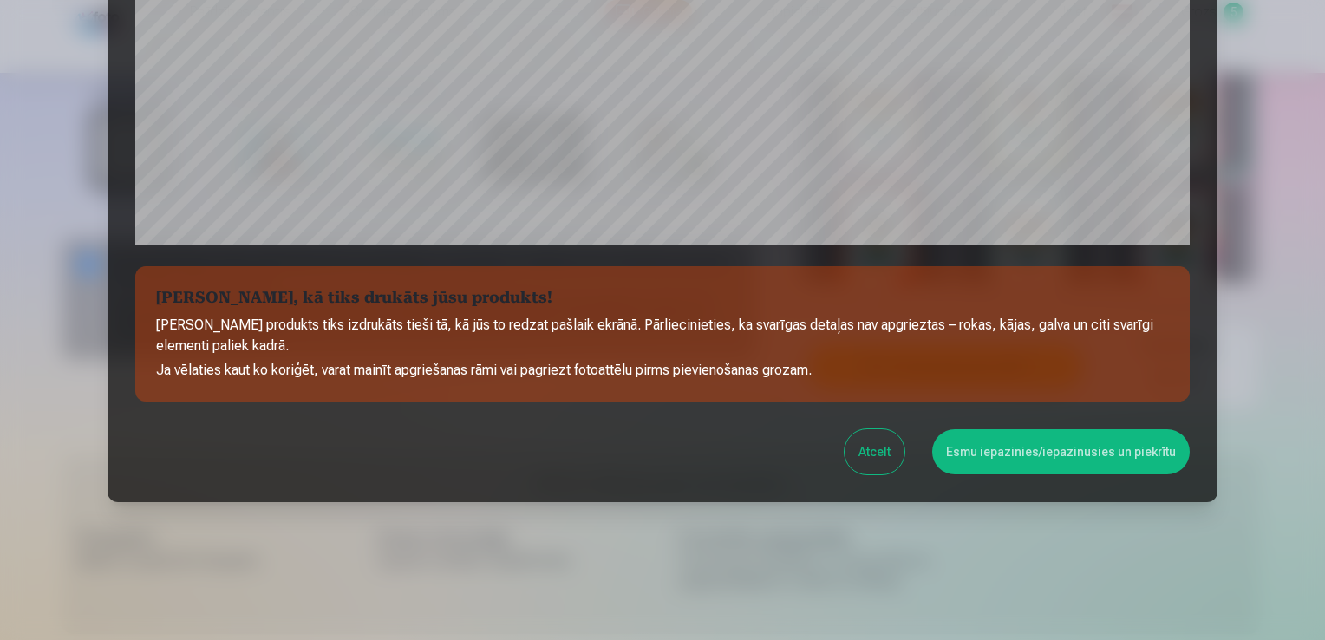
click at [1029, 431] on button "Esmu iepazinies/iepazinusies un piekrītu" at bounding box center [1061, 451] width 258 height 45
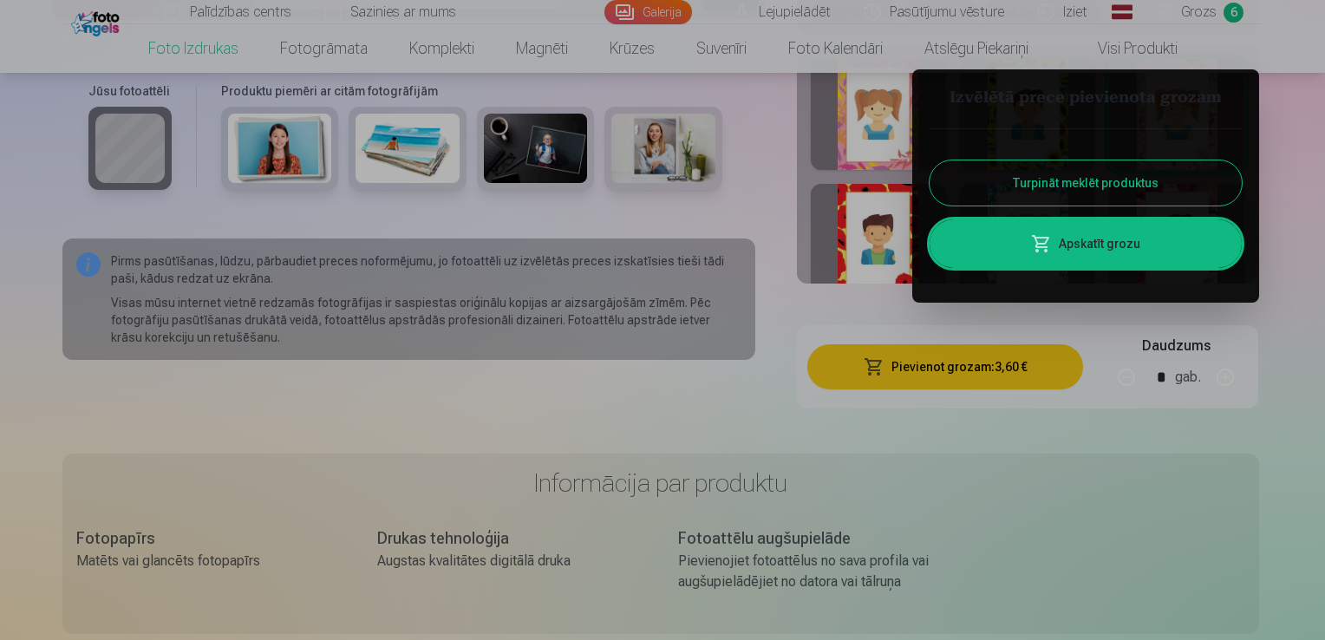
click at [1034, 247] on span at bounding box center [1041, 243] width 21 height 21
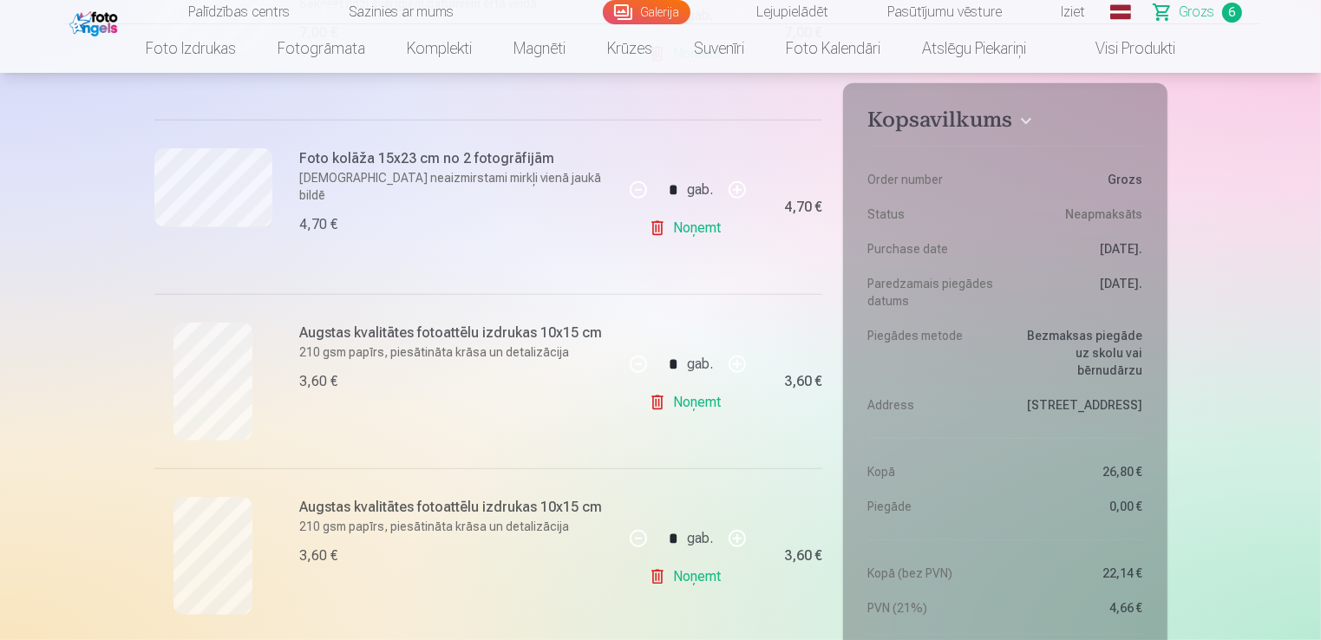
scroll to position [1041, 0]
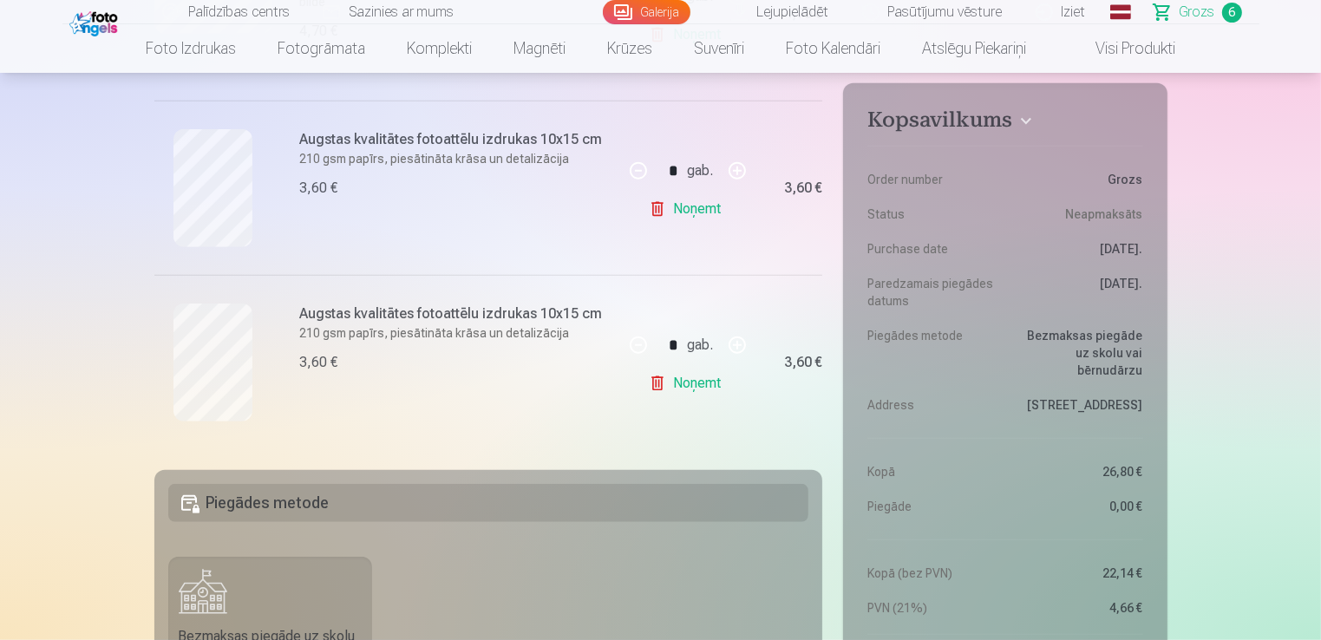
click at [689, 212] on link "Noņemt" at bounding box center [688, 209] width 79 height 35
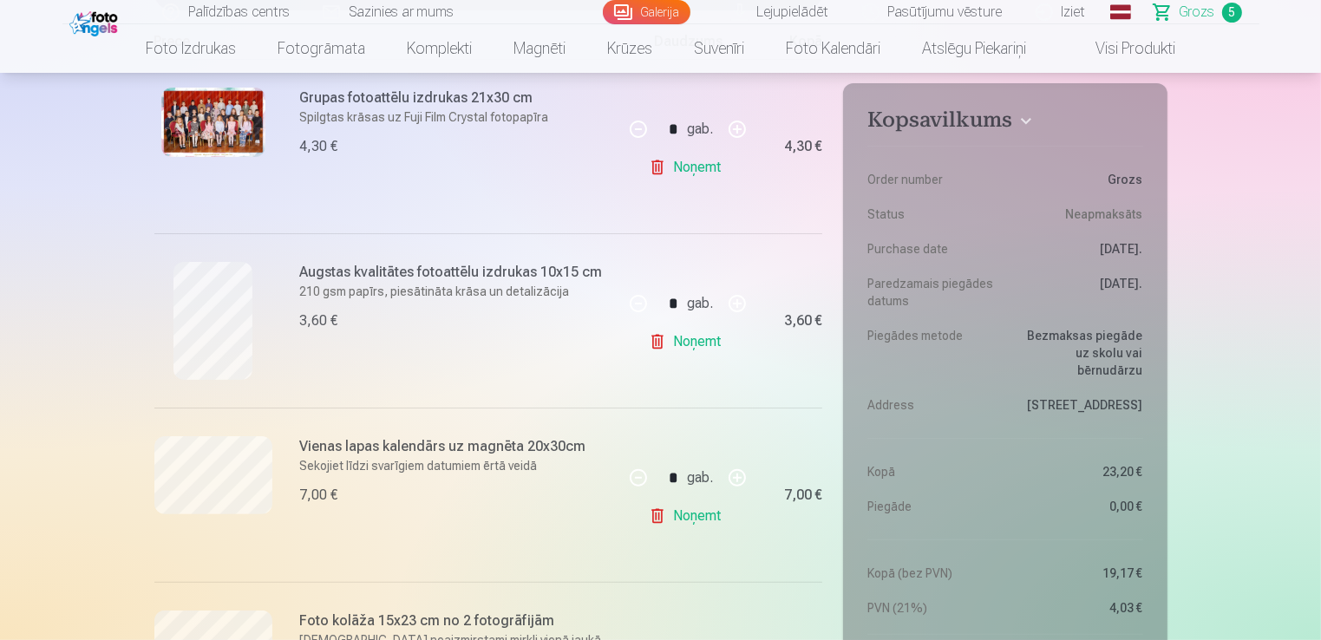
scroll to position [347, 0]
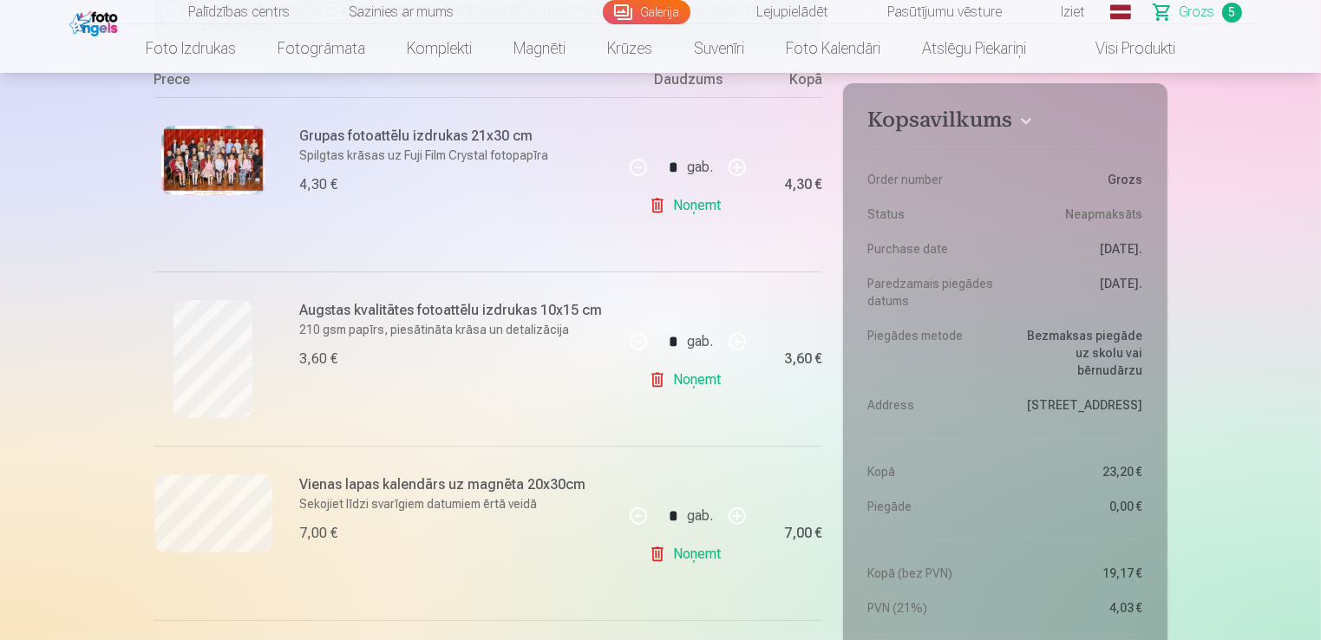
click at [691, 388] on link "Noņemt" at bounding box center [688, 380] width 79 height 35
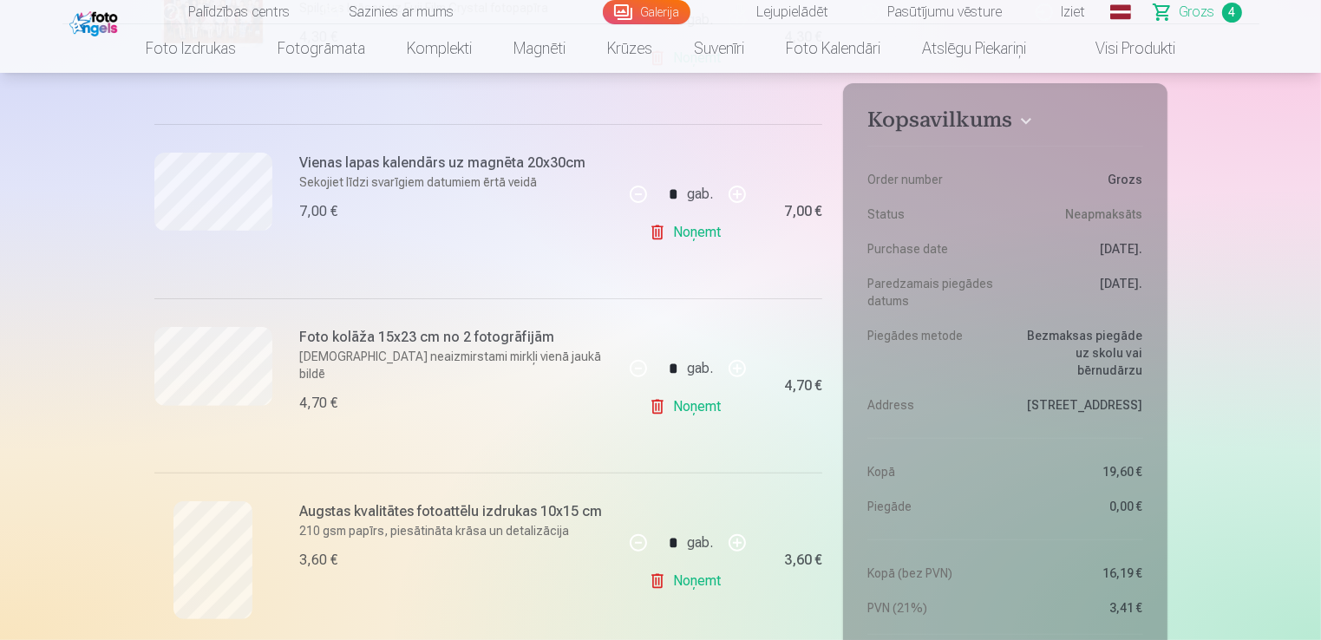
scroll to position [520, 0]
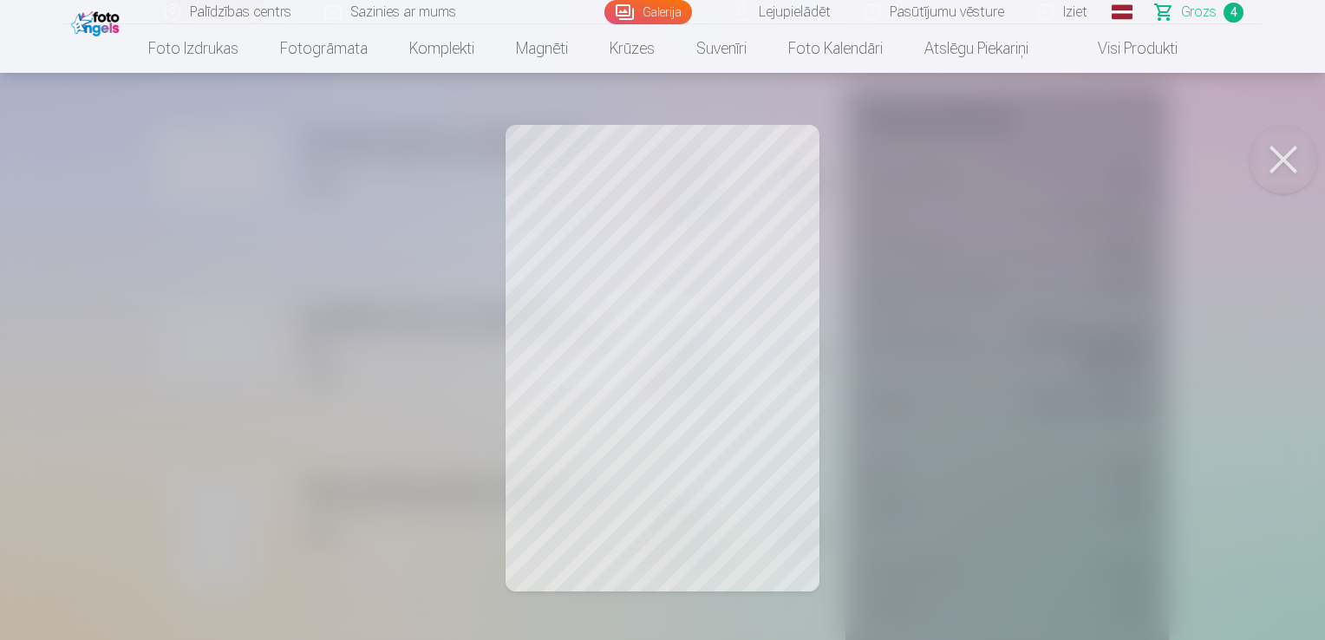
click at [1290, 156] on button at bounding box center [1283, 159] width 69 height 69
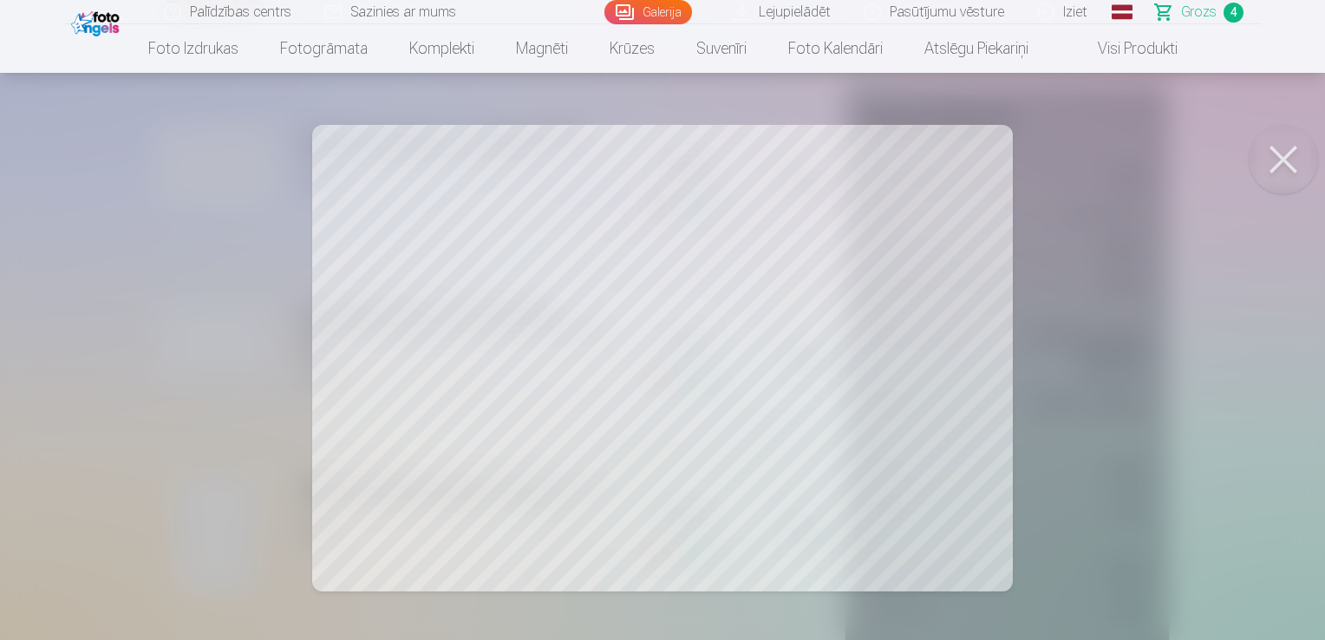
click at [1280, 168] on button at bounding box center [1283, 159] width 69 height 69
click at [1277, 167] on button at bounding box center [1283, 159] width 69 height 69
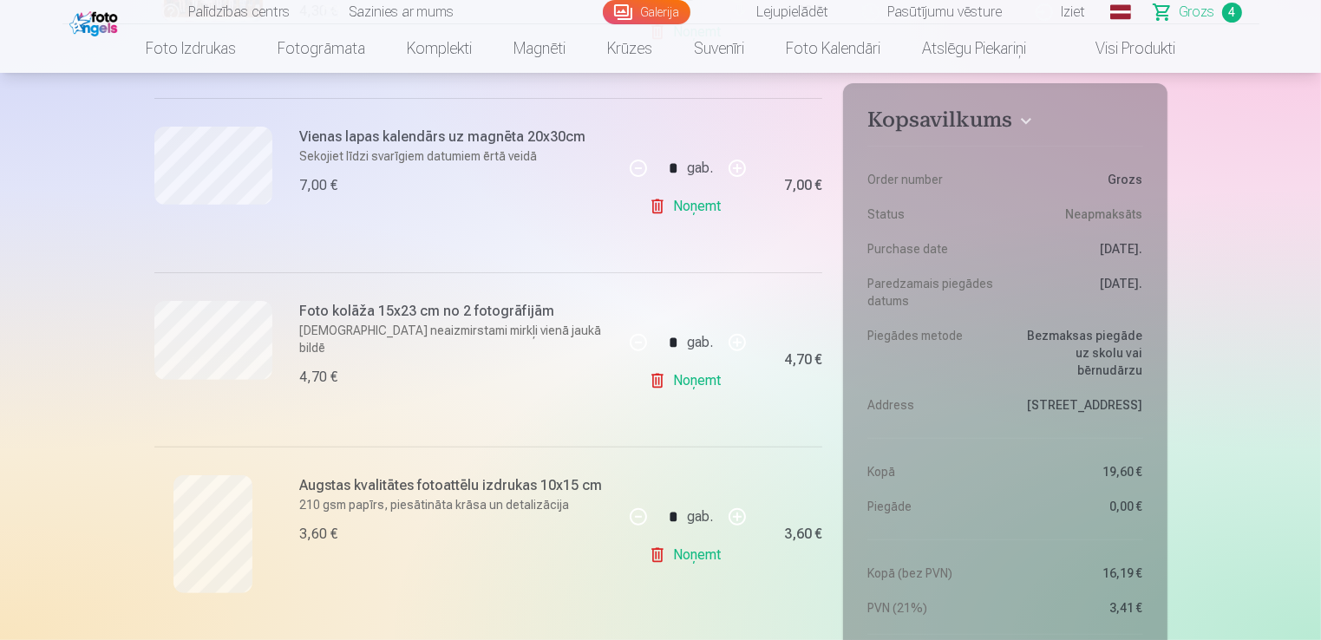
click at [735, 167] on button "button" at bounding box center [737, 168] width 42 height 42
type input "*"
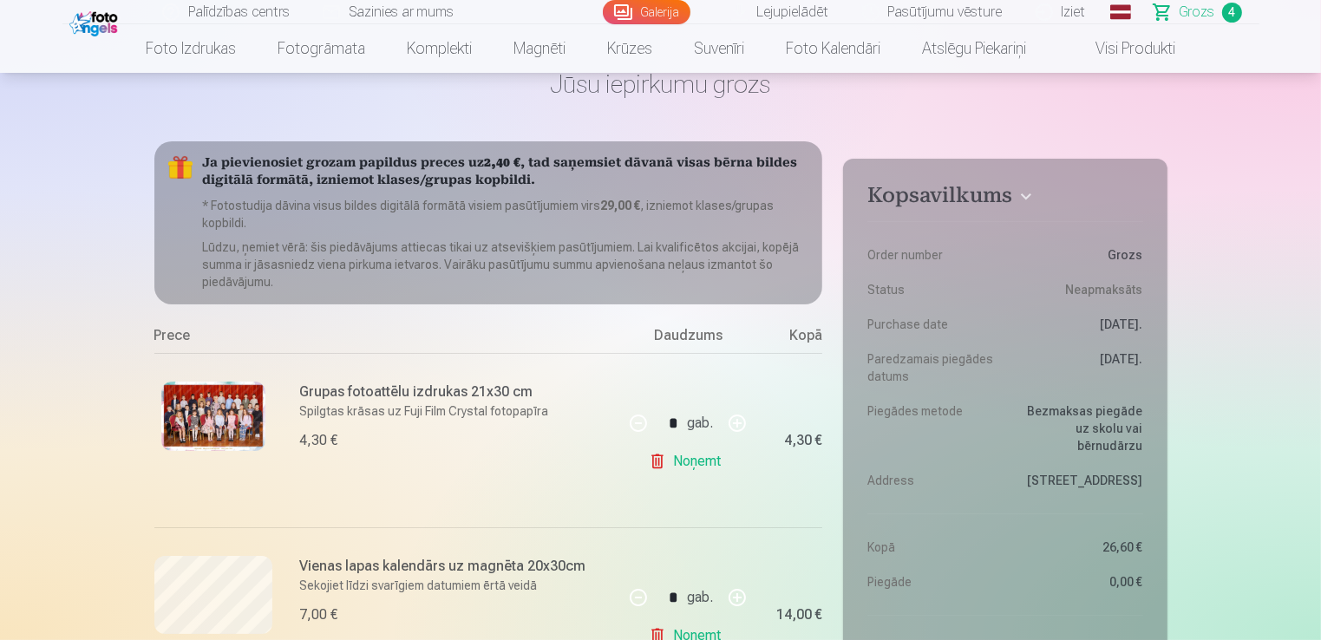
scroll to position [0, 0]
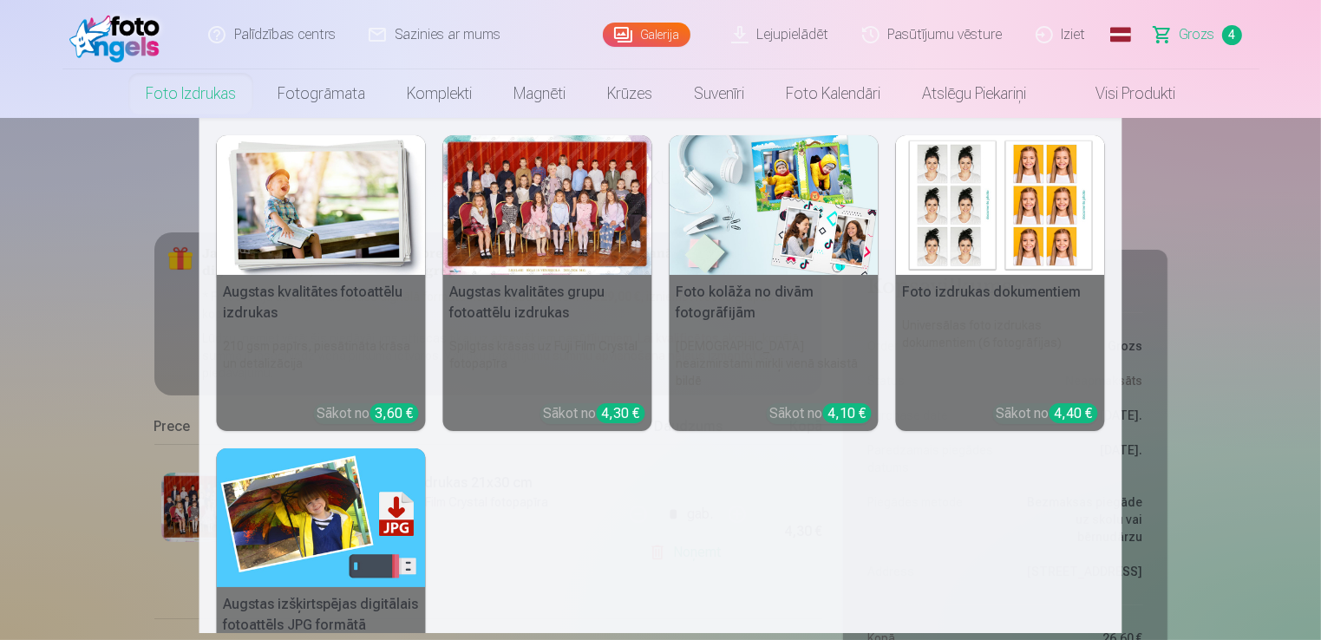
click at [210, 95] on link "Foto izdrukas" at bounding box center [191, 93] width 132 height 49
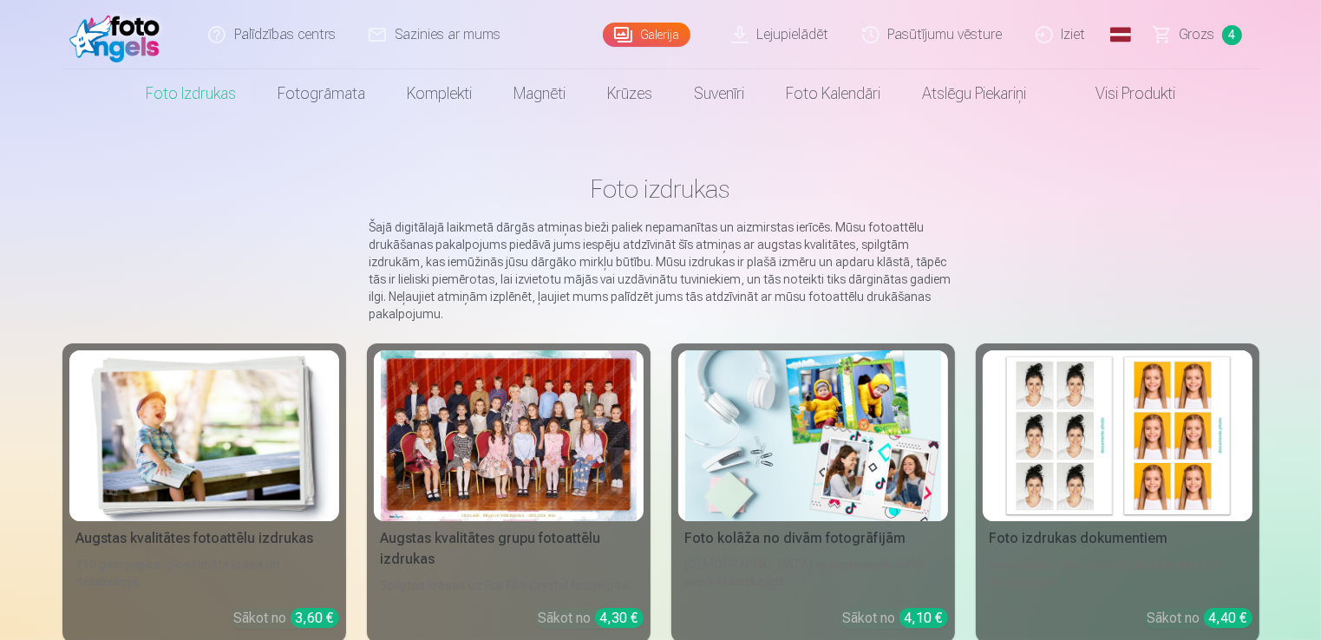
click at [215, 425] on img at bounding box center [204, 435] width 256 height 171
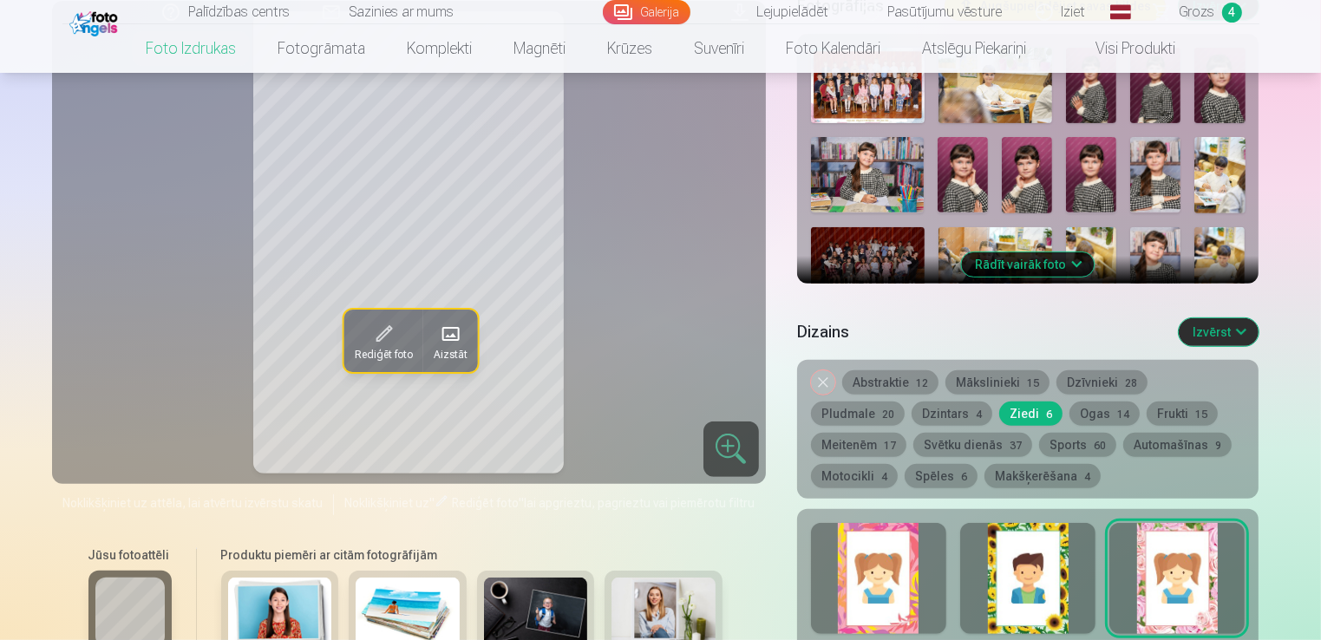
scroll to position [694, 0]
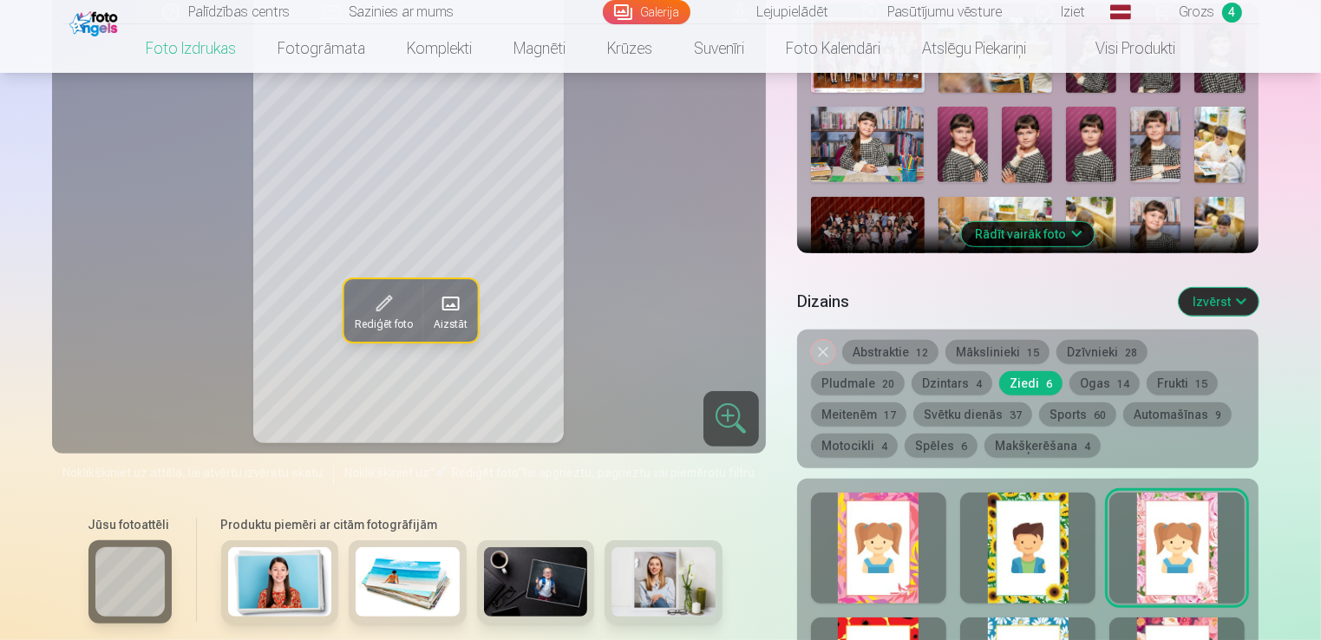
click at [1069, 387] on button "Ogas 14" at bounding box center [1104, 383] width 70 height 24
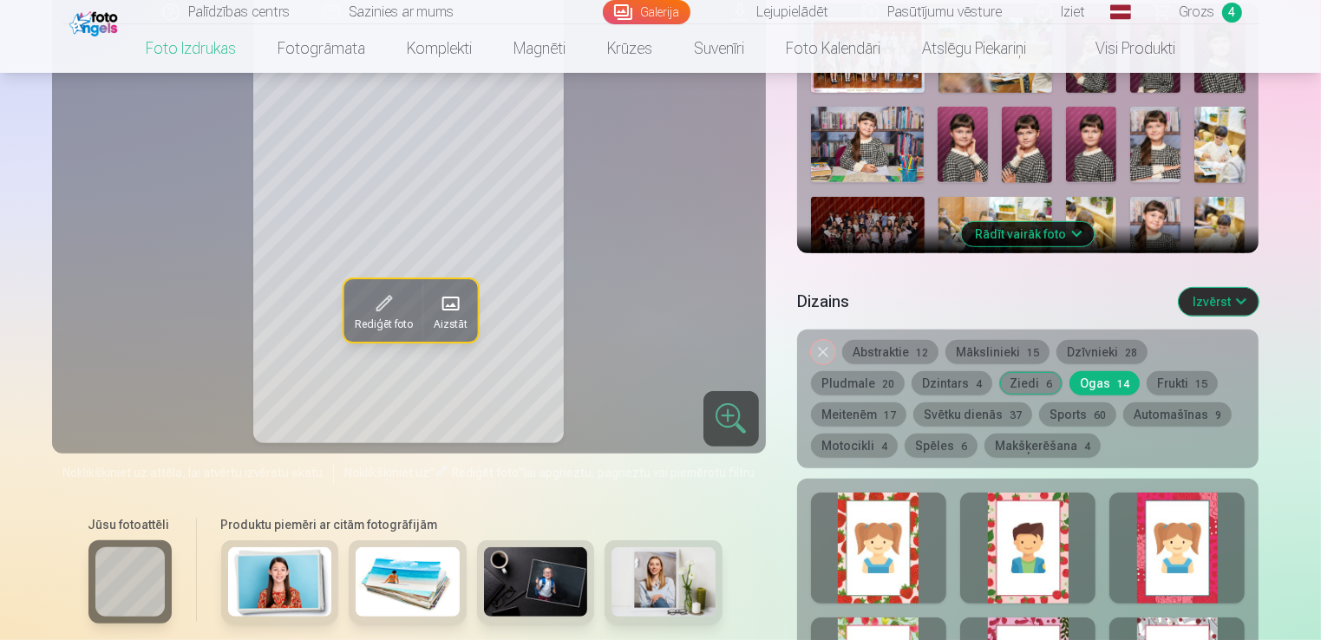
click at [906, 402] on button "Meitenēm 17" at bounding box center [858, 414] width 95 height 24
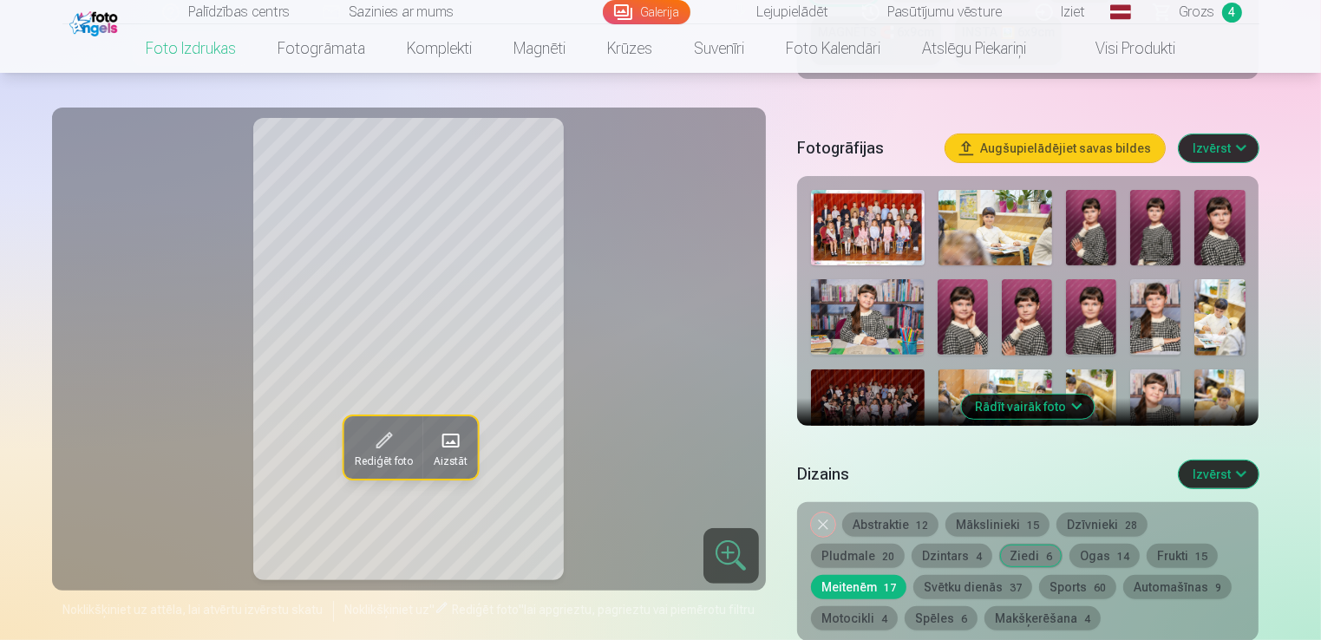
scroll to position [520, 0]
click at [819, 525] on button "Noņemiet dizainu" at bounding box center [823, 525] width 24 height 24
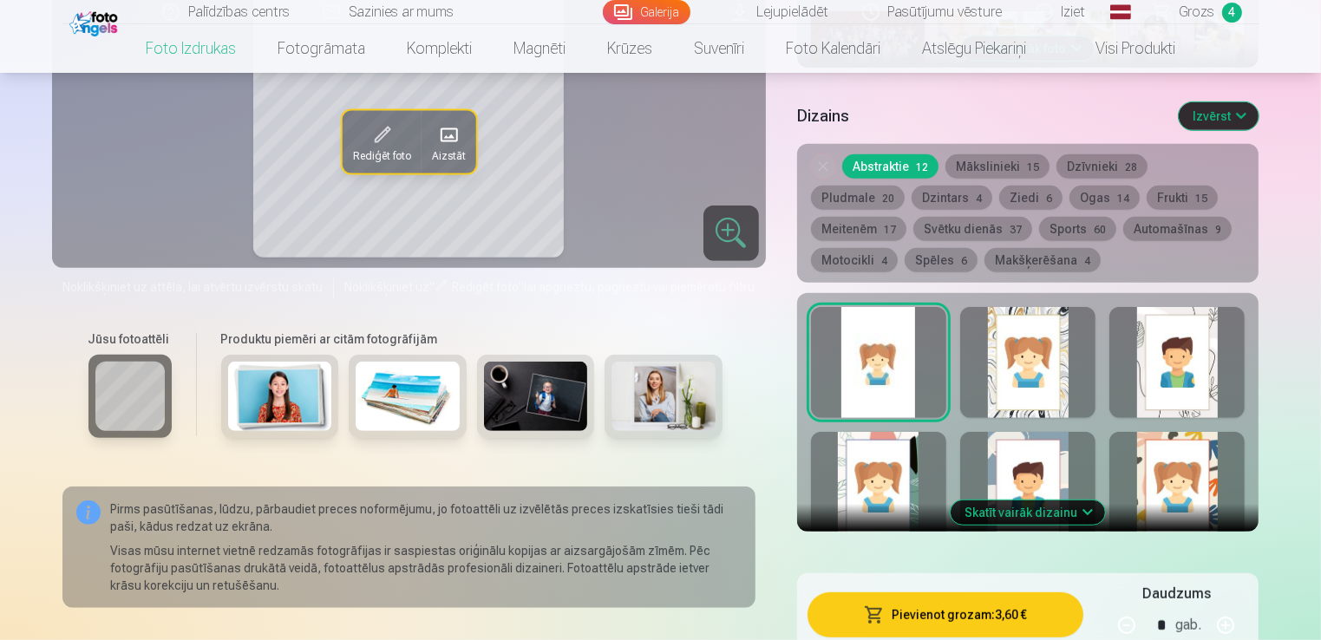
scroll to position [619, 0]
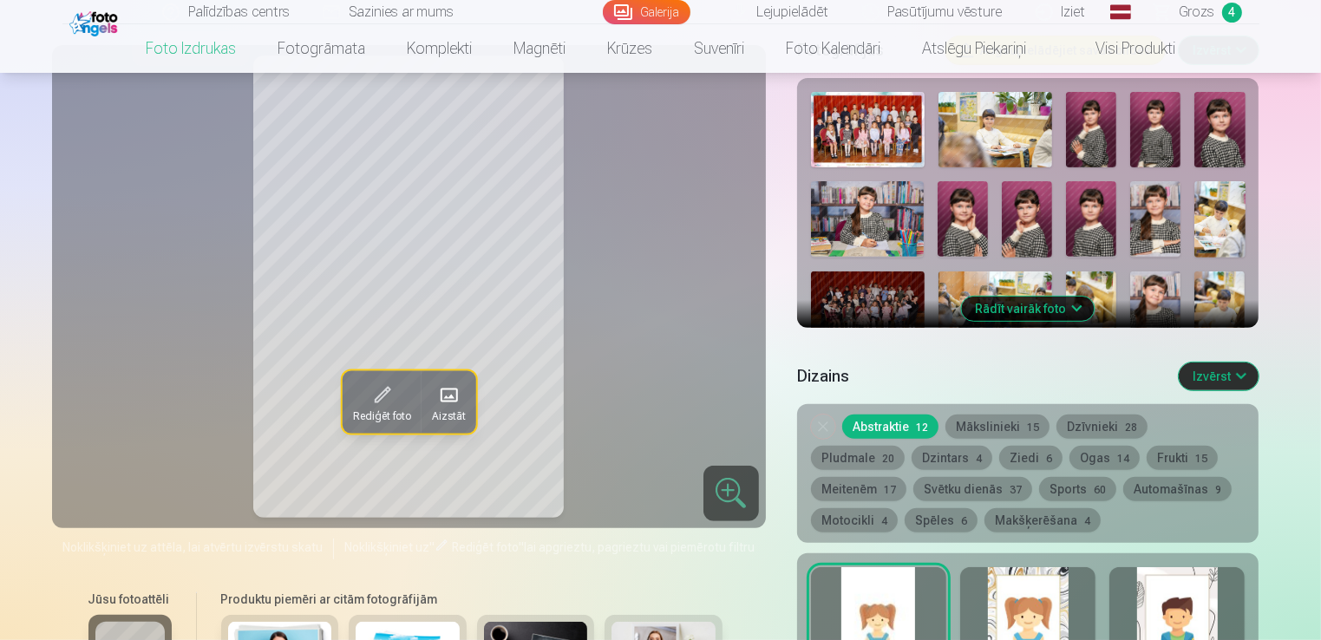
click at [962, 222] on img at bounding box center [963, 218] width 50 height 75
click at [1018, 216] on img at bounding box center [1027, 218] width 50 height 75
click at [1078, 223] on img at bounding box center [1091, 218] width 50 height 75
click at [1165, 133] on img at bounding box center [1155, 129] width 50 height 75
click at [1094, 129] on img at bounding box center [1091, 129] width 50 height 75
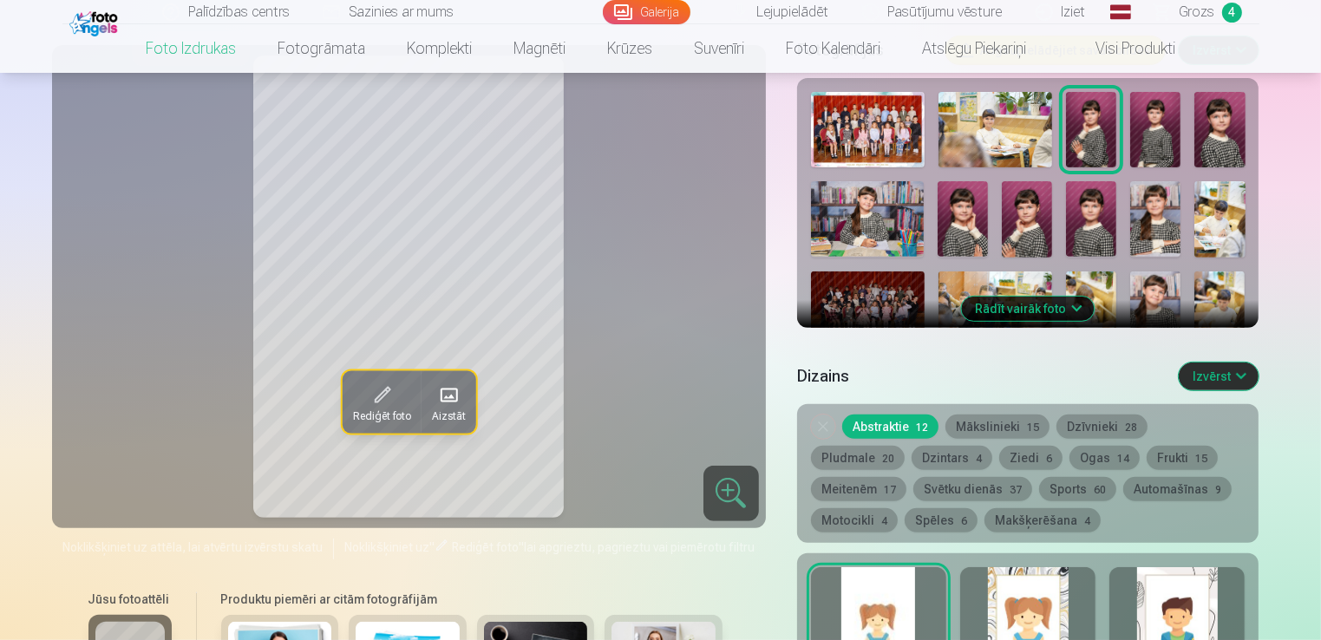
click at [1210, 138] on img at bounding box center [1219, 129] width 50 height 75
click at [1095, 216] on img at bounding box center [1091, 218] width 50 height 75
click at [1238, 114] on img at bounding box center [1219, 129] width 50 height 75
click at [1090, 214] on img at bounding box center [1091, 218] width 50 height 75
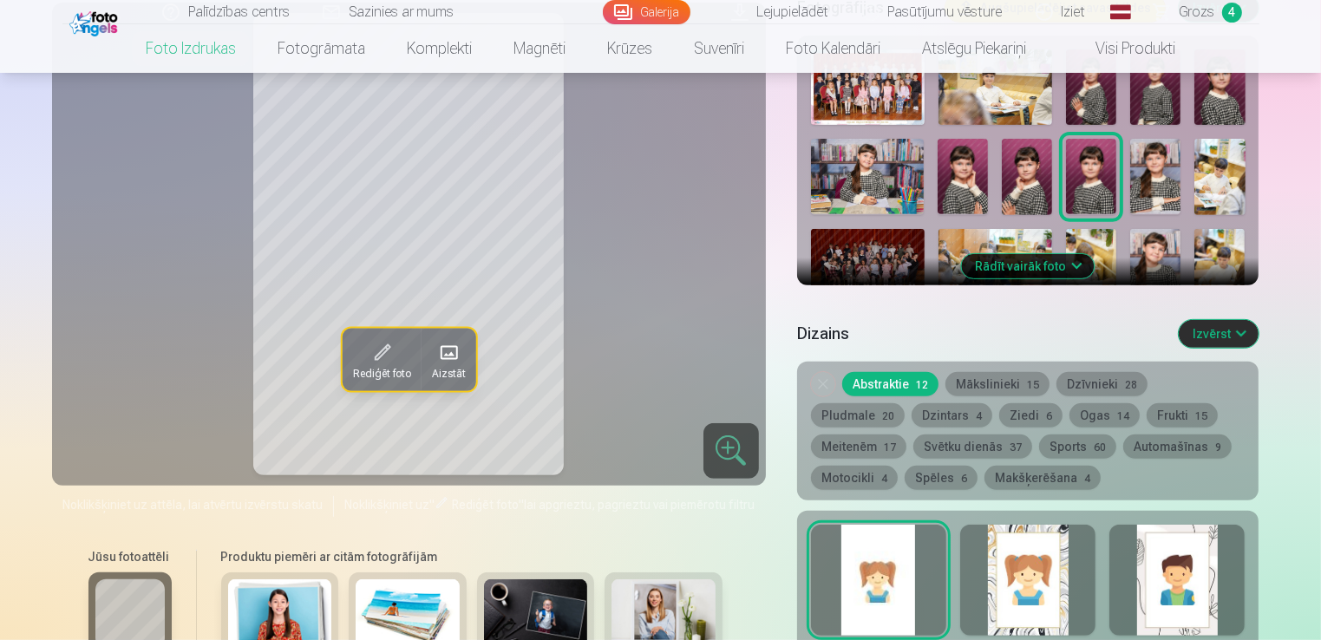
scroll to position [706, 0]
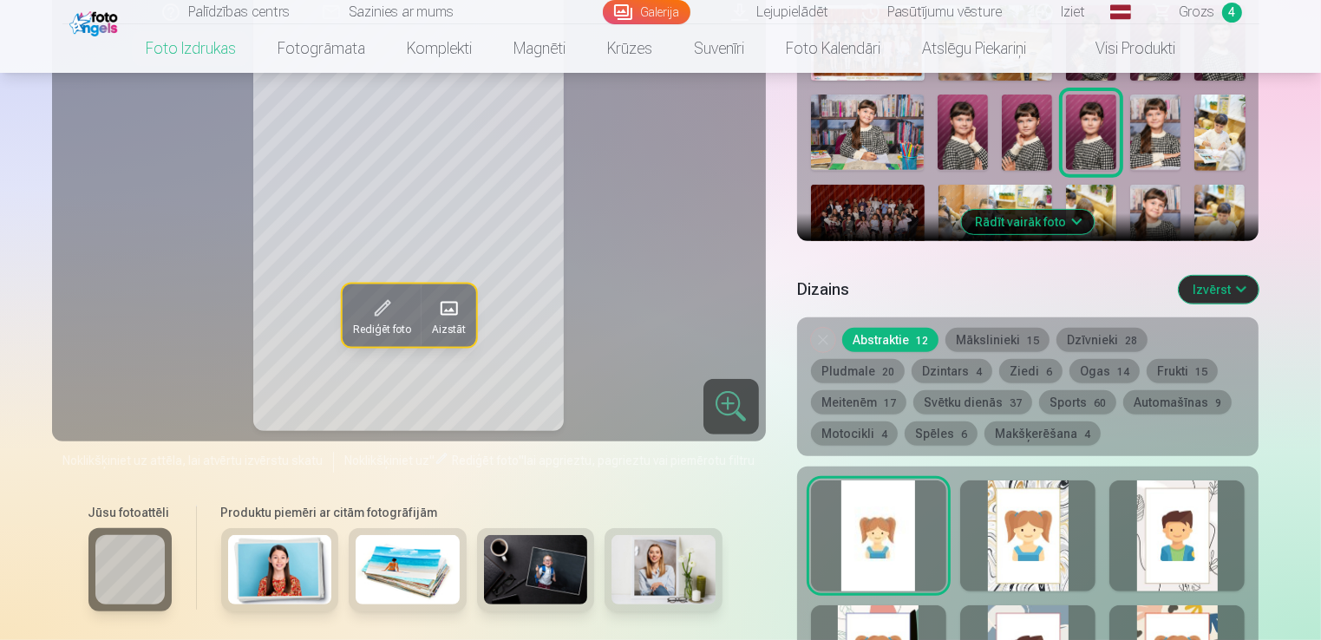
click at [999, 366] on button "Ziedi 6" at bounding box center [1030, 371] width 63 height 24
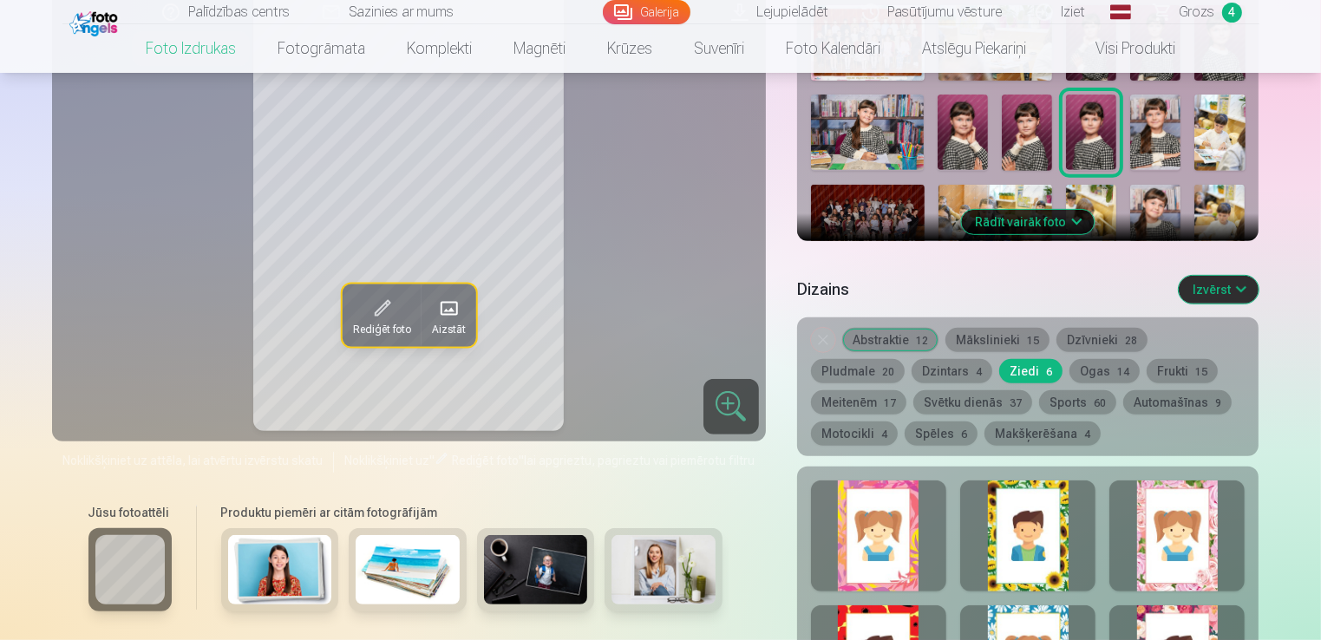
scroll to position [793, 0]
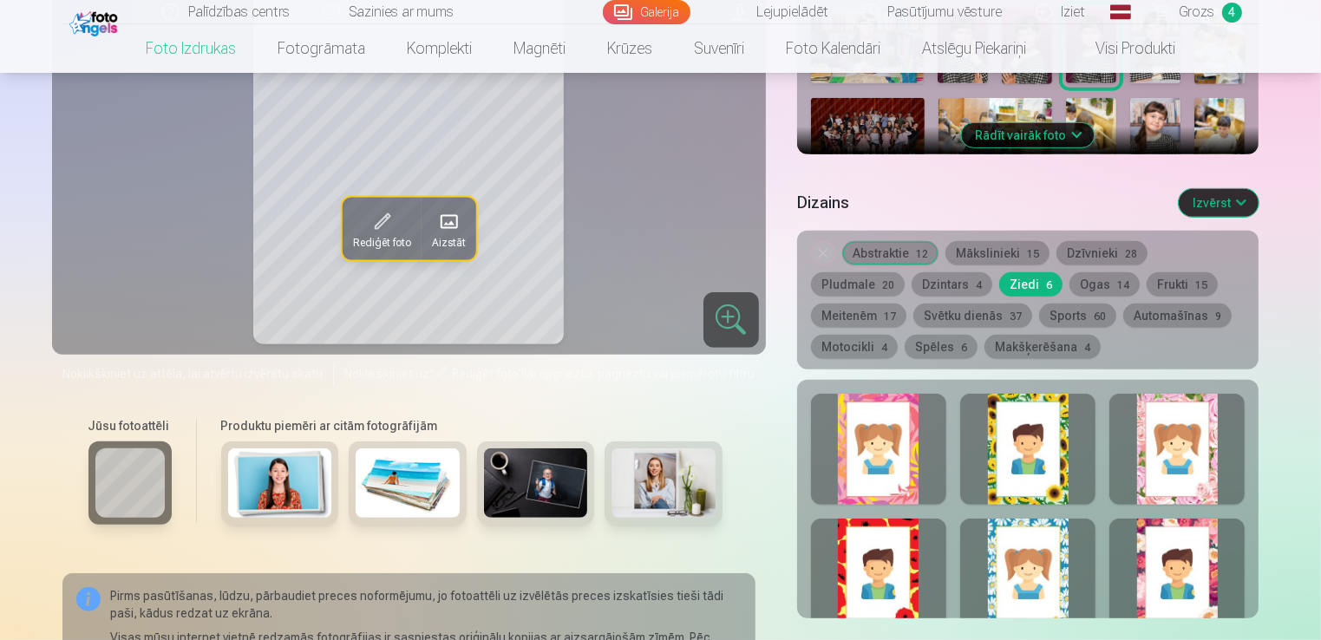
click at [1201, 477] on div at bounding box center [1176, 449] width 135 height 111
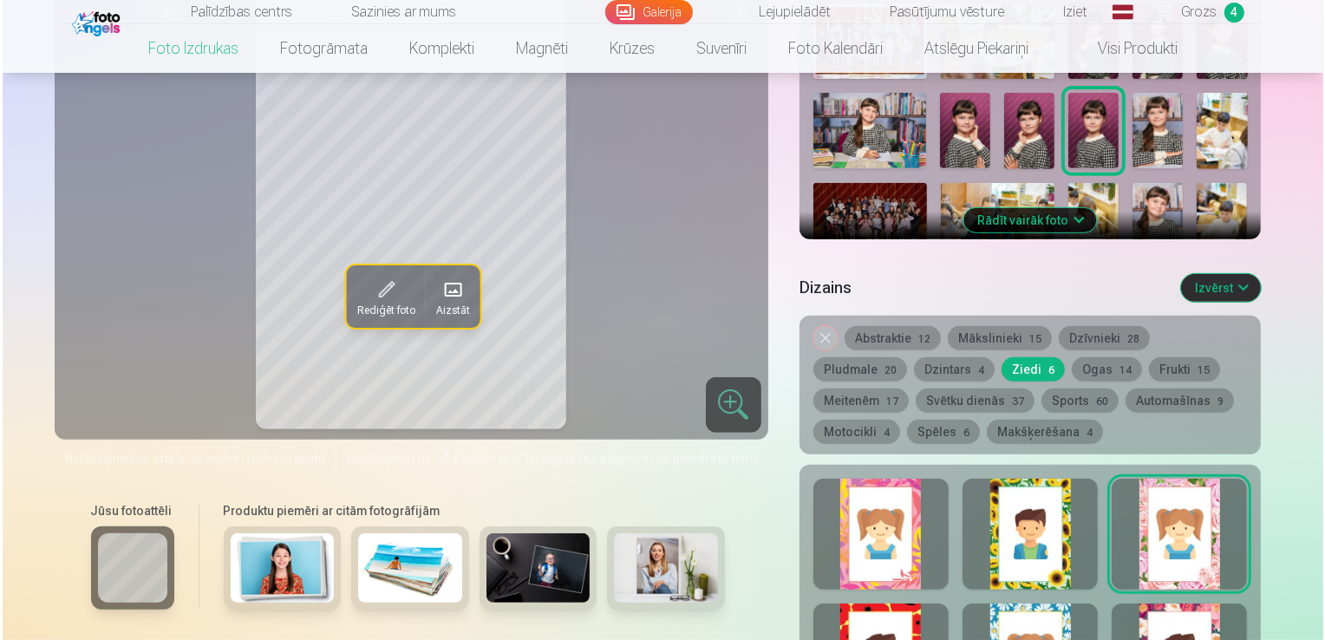
scroll to position [532, 0]
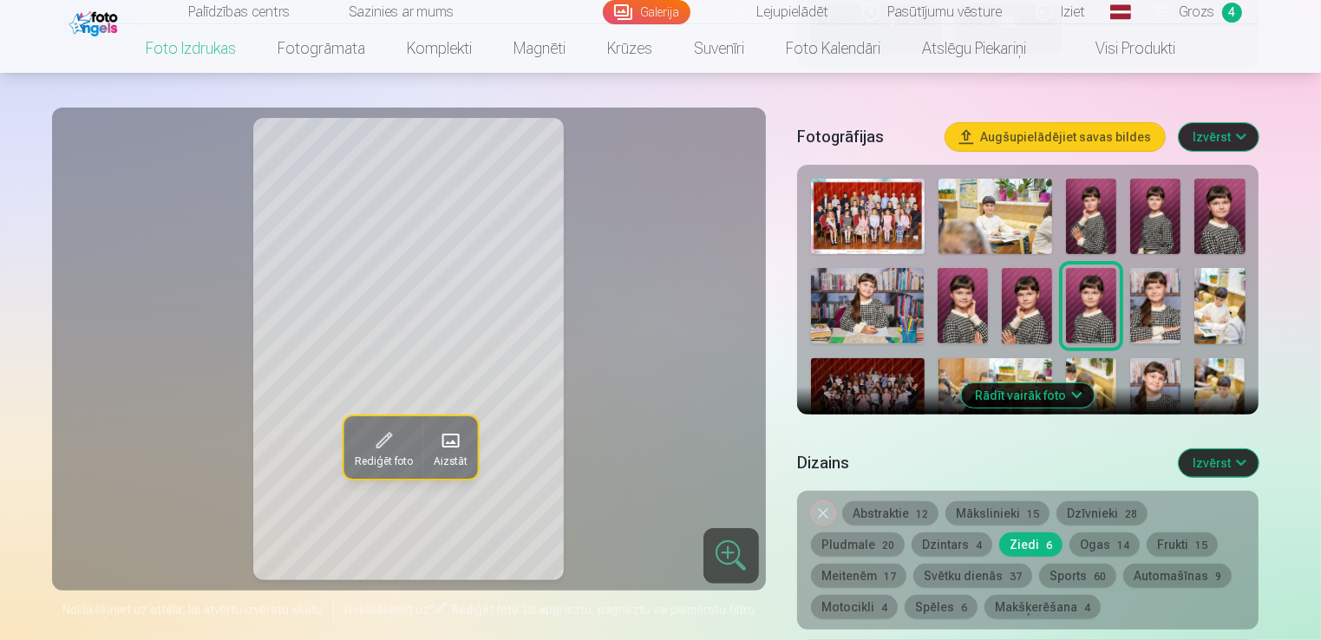
click at [1037, 323] on img at bounding box center [1027, 305] width 50 height 75
click at [968, 331] on img at bounding box center [963, 305] width 50 height 75
click at [1017, 330] on img at bounding box center [1027, 305] width 50 height 75
click at [974, 317] on img at bounding box center [963, 305] width 50 height 75
click at [1078, 307] on img at bounding box center [1091, 305] width 50 height 75
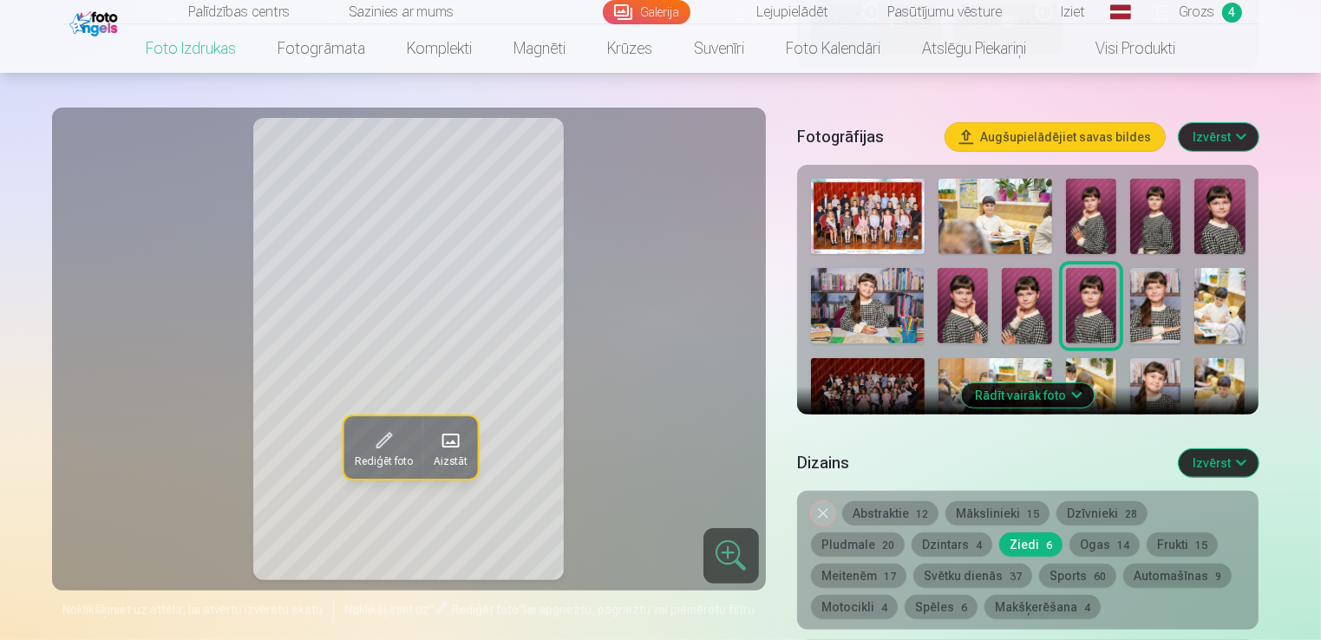
click at [1152, 216] on img at bounding box center [1155, 216] width 50 height 75
click at [1102, 210] on img at bounding box center [1091, 216] width 50 height 75
click at [1212, 200] on img at bounding box center [1219, 216] width 50 height 75
click at [1086, 312] on img at bounding box center [1091, 305] width 50 height 75
click at [1030, 314] on img at bounding box center [1027, 305] width 50 height 75
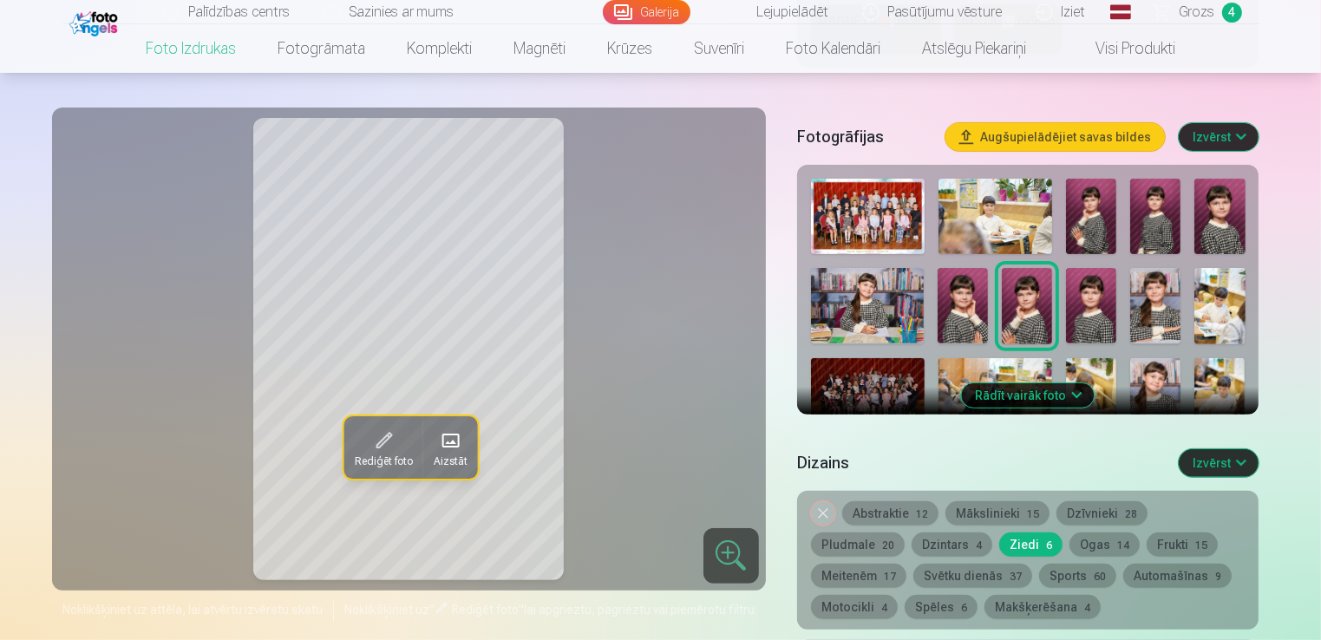
click at [976, 312] on img at bounding box center [963, 305] width 50 height 75
click at [1023, 314] on img at bounding box center [1027, 305] width 50 height 75
click at [1088, 305] on img at bounding box center [1091, 305] width 50 height 75
click at [1030, 302] on img at bounding box center [1027, 305] width 50 height 75
click at [956, 310] on img at bounding box center [963, 305] width 50 height 75
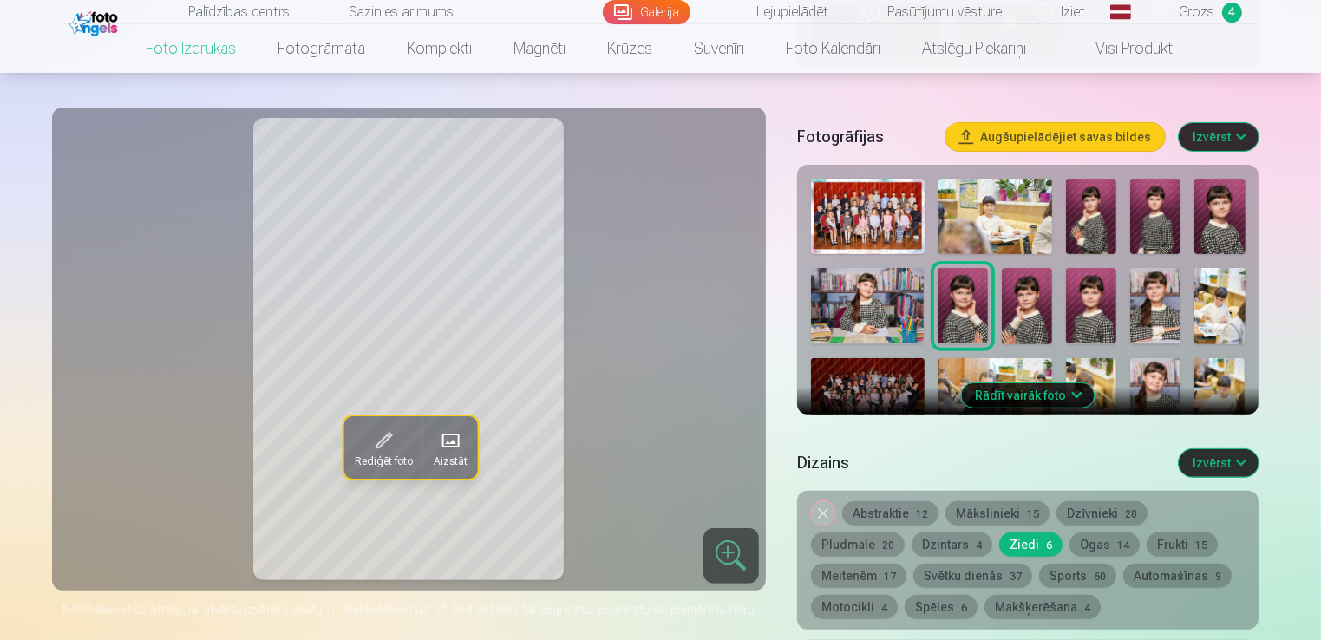
click at [384, 434] on span at bounding box center [383, 441] width 28 height 28
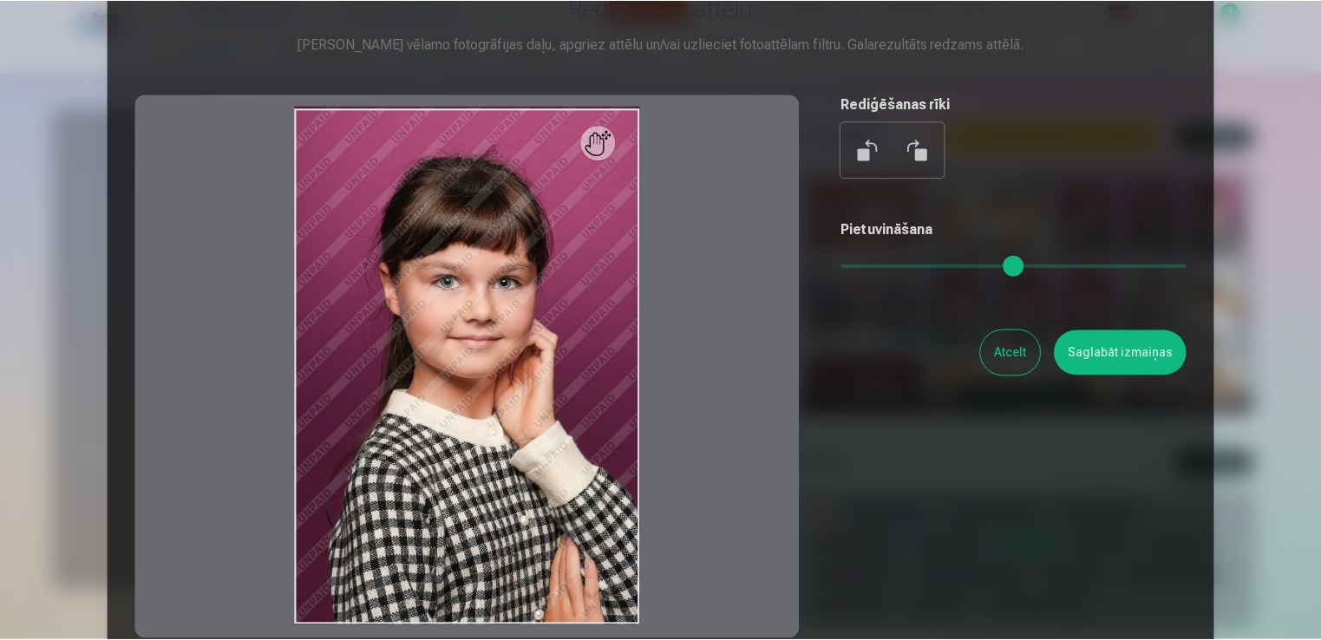
scroll to position [62, 0]
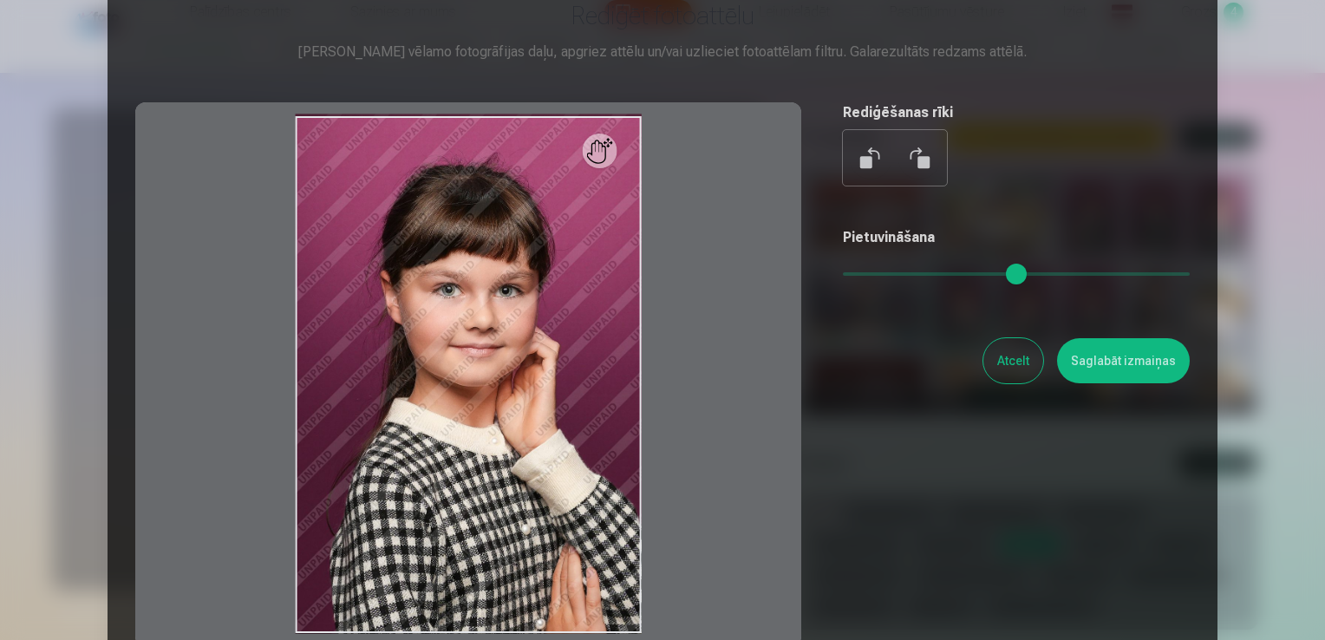
click at [990, 366] on button "Atcelt" at bounding box center [1013, 360] width 60 height 45
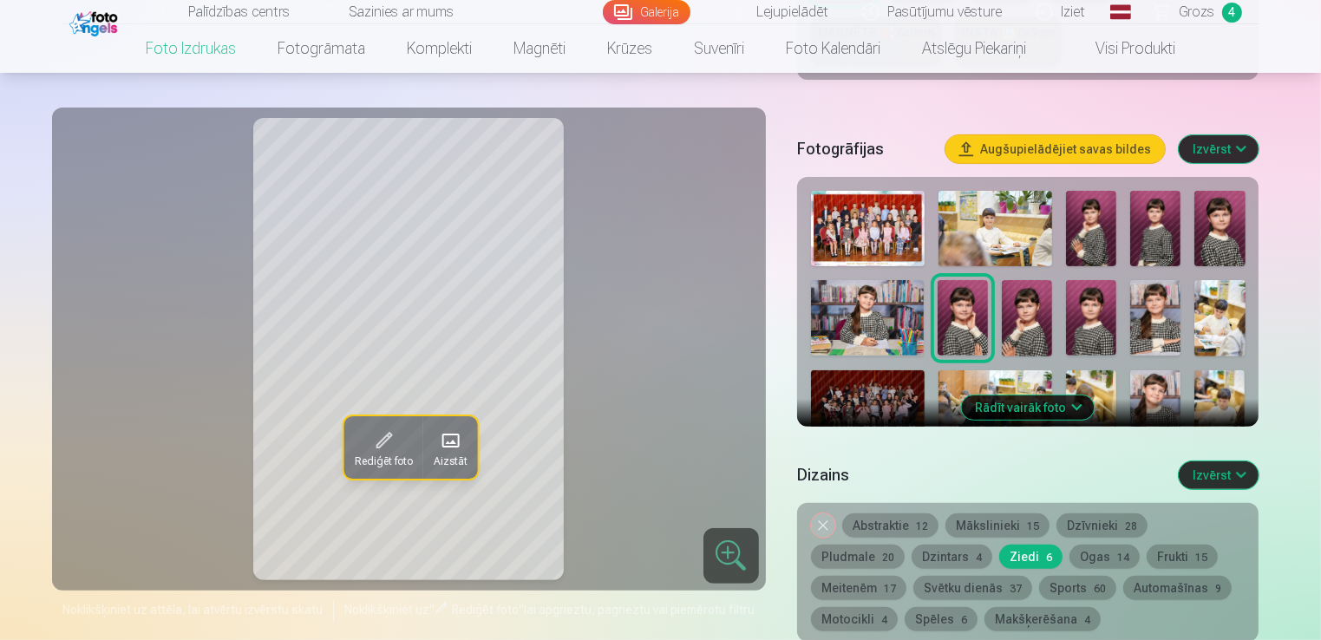
scroll to position [446, 0]
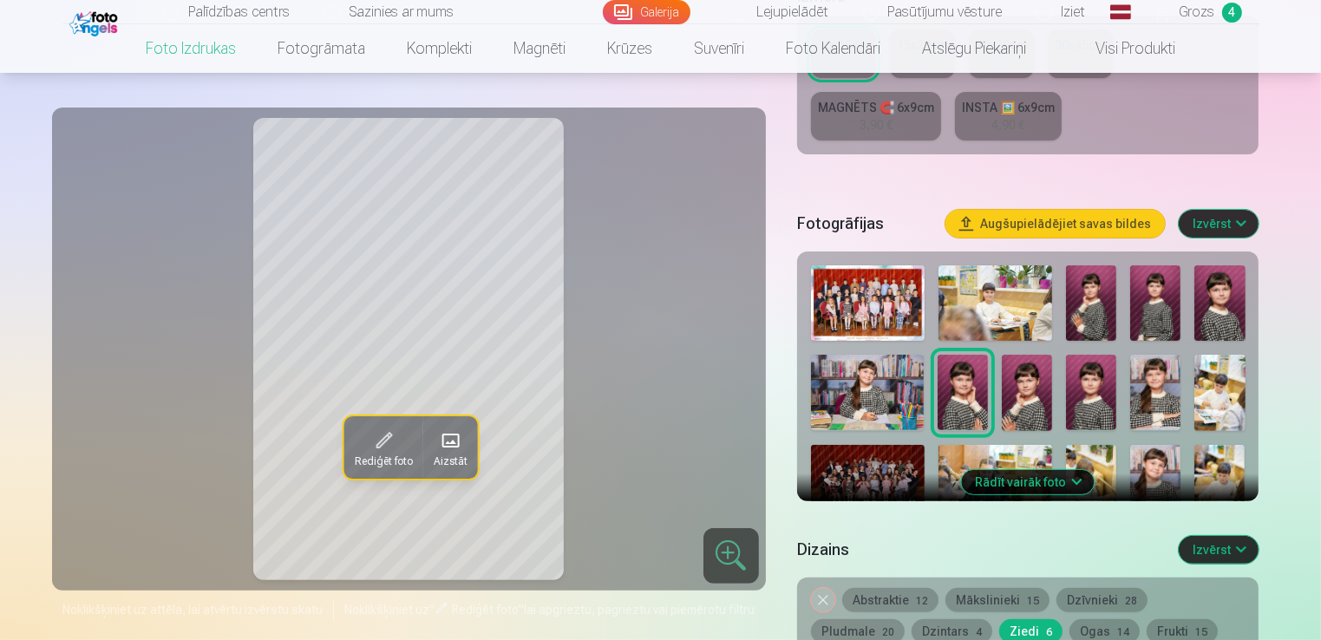
click at [1074, 472] on button "Rādīt vairāk foto" at bounding box center [1028, 482] width 133 height 24
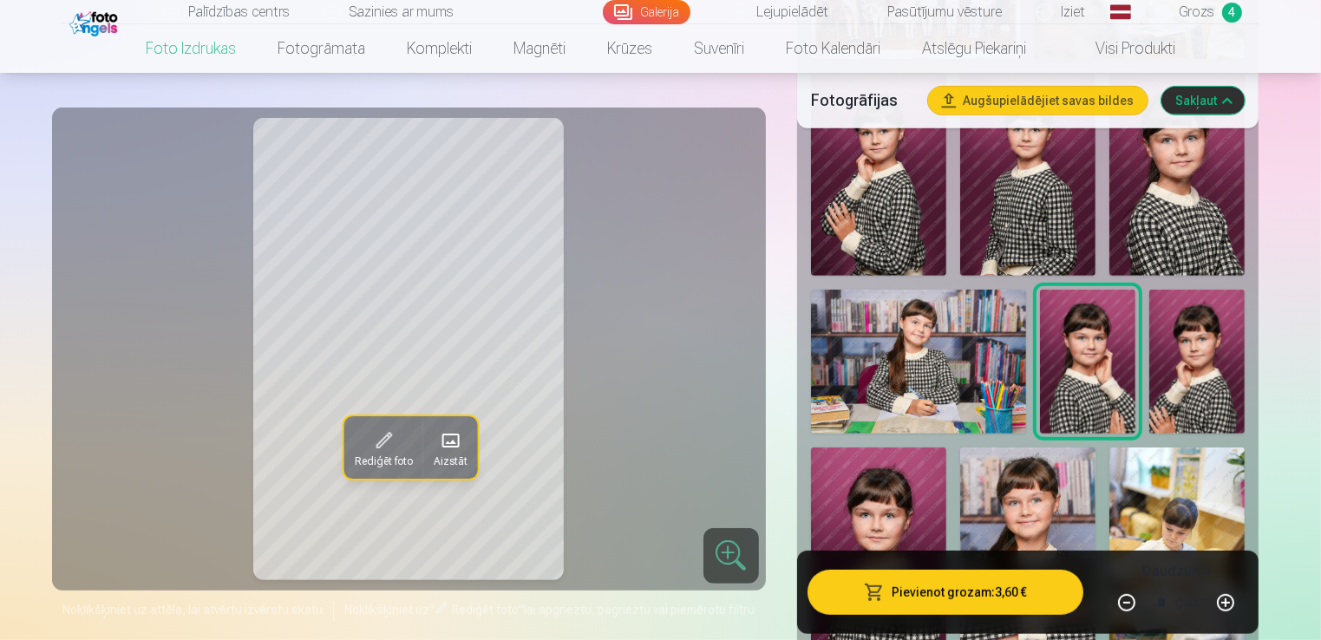
scroll to position [879, 0]
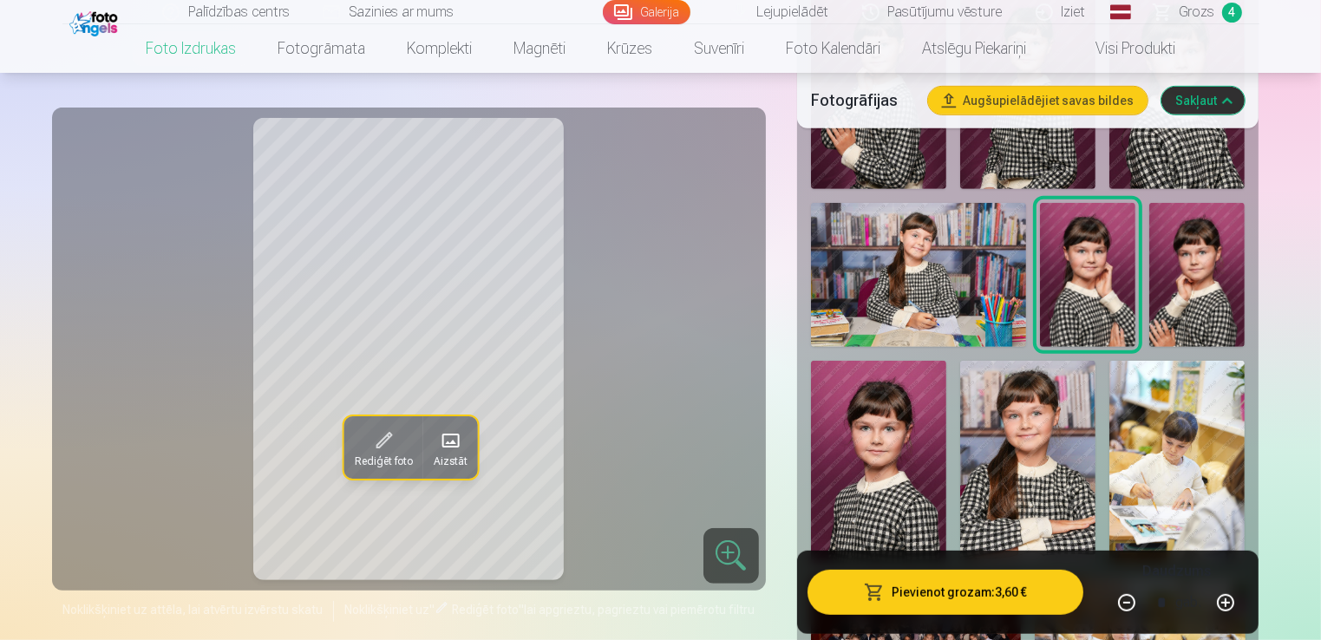
click at [897, 297] on img at bounding box center [918, 274] width 215 height 143
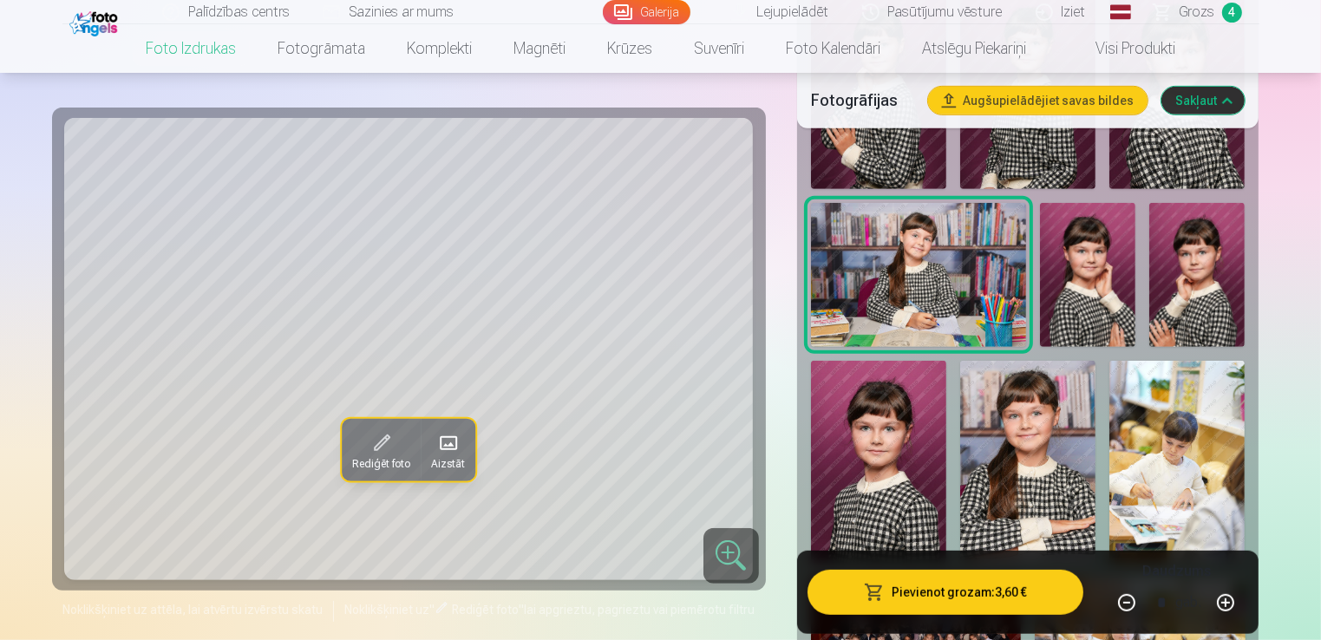
click at [386, 442] on span at bounding box center [382, 443] width 28 height 28
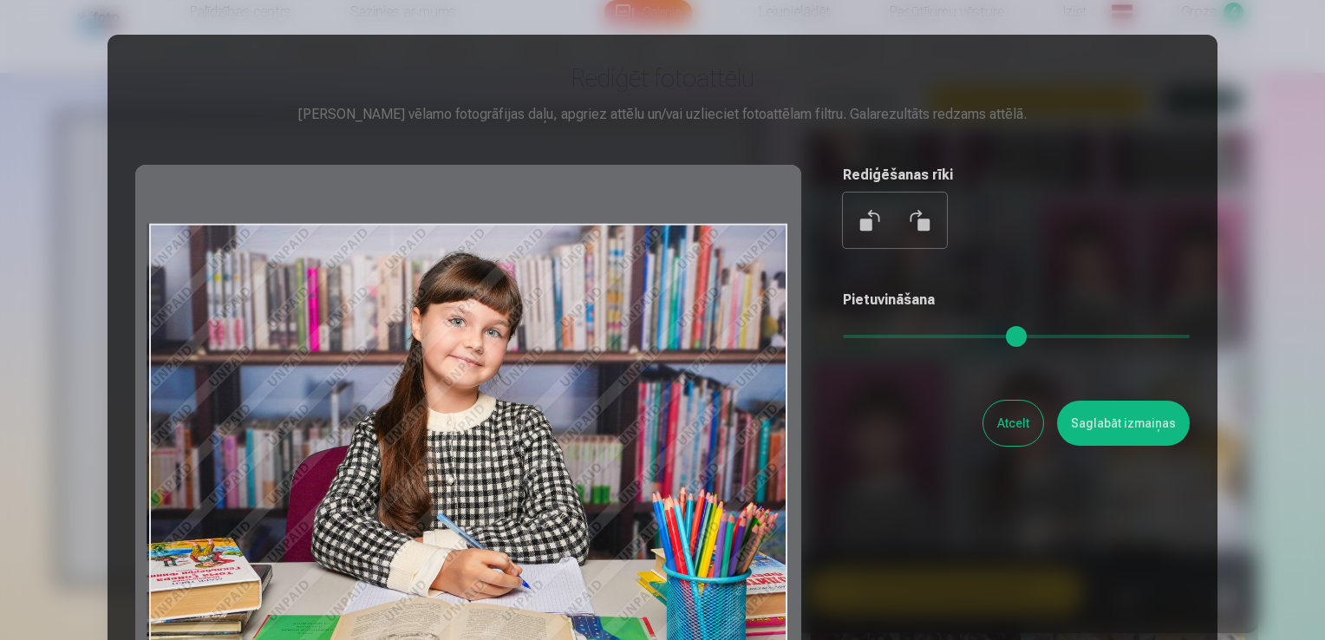
drag, startPoint x: 453, startPoint y: 405, endPoint x: 593, endPoint y: 387, distance: 141.7
click at [449, 387] on div at bounding box center [468, 437] width 666 height 545
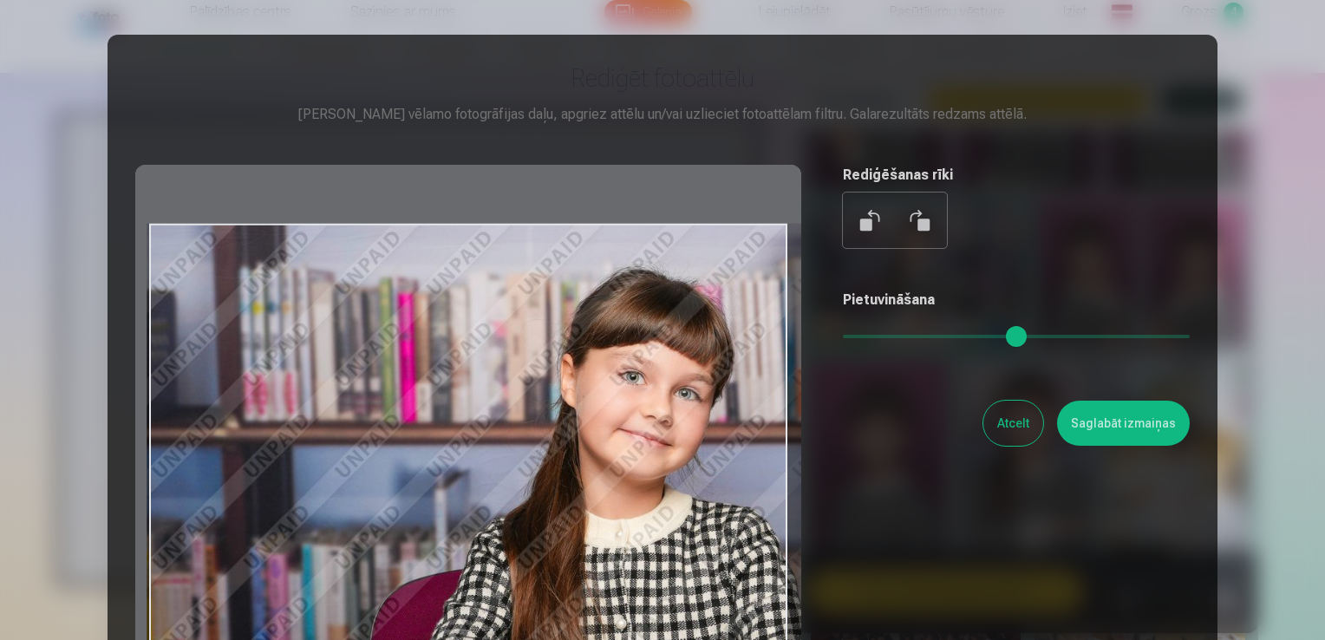
drag, startPoint x: 858, startPoint y: 331, endPoint x: 960, endPoint y: 334, distance: 102.4
click at [960, 335] on input "range" at bounding box center [1016, 336] width 347 height 3
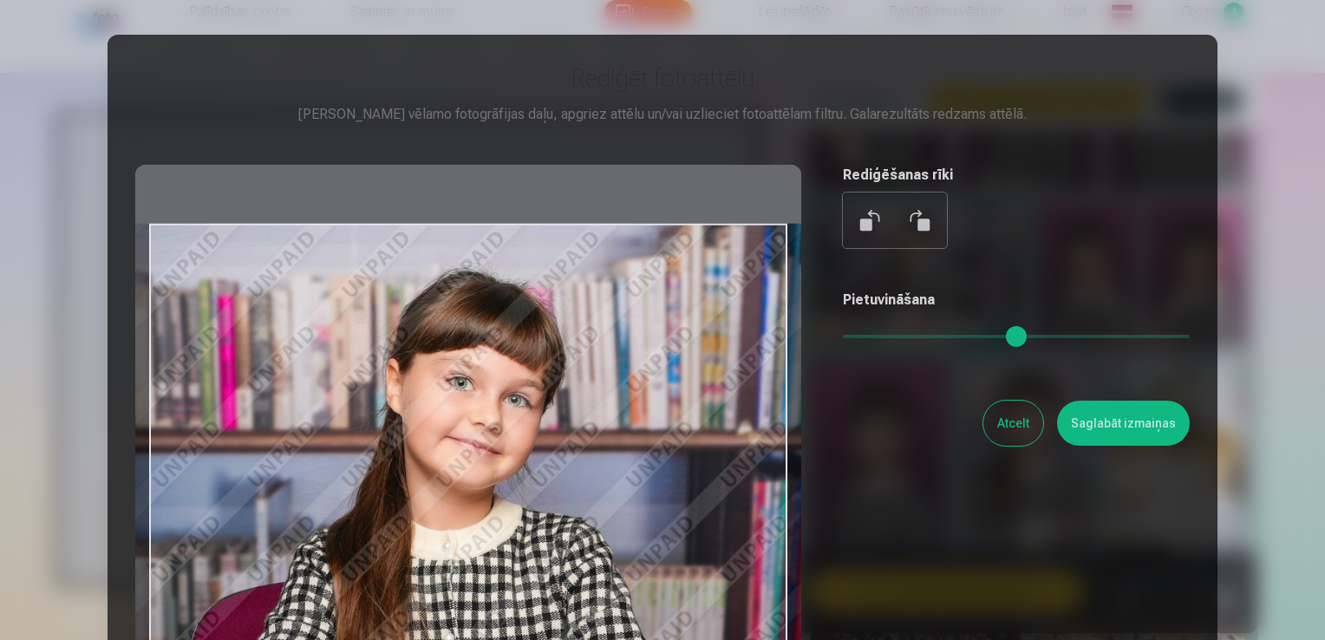
drag, startPoint x: 688, startPoint y: 479, endPoint x: 503, endPoint y: 499, distance: 185.8
click at [503, 499] on div at bounding box center [468, 437] width 666 height 545
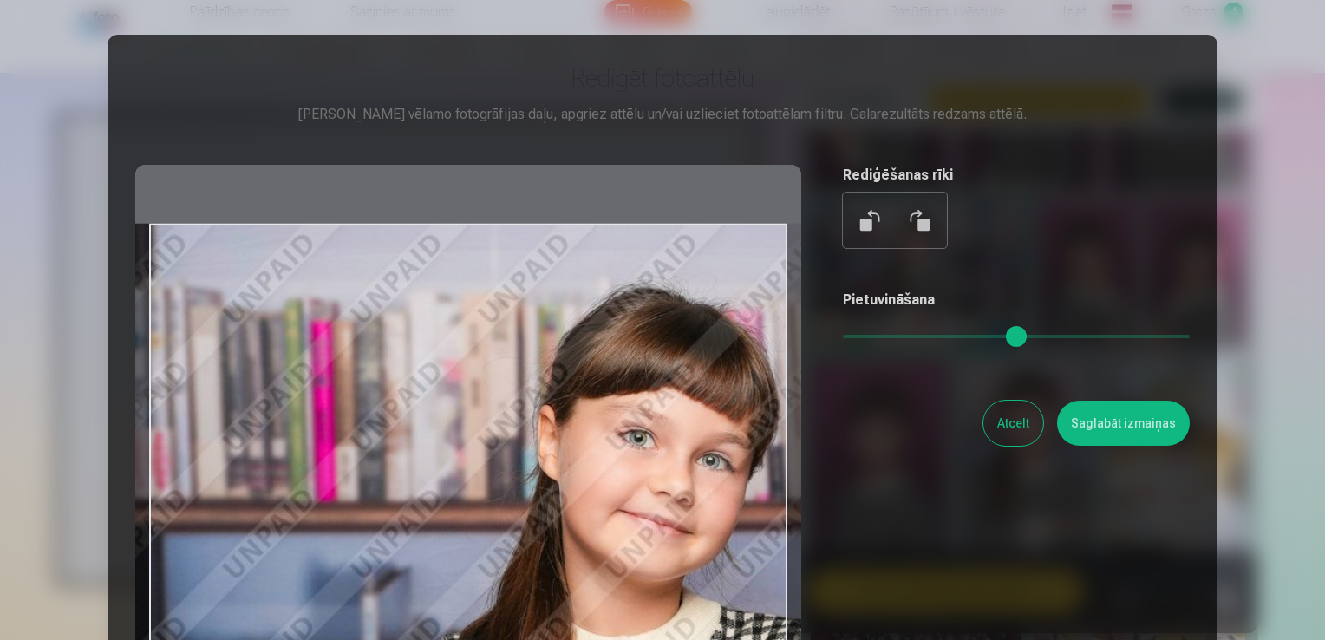
drag, startPoint x: 957, startPoint y: 336, endPoint x: 1056, endPoint y: 345, distance: 100.2
type input "****"
click at [1056, 338] on input "range" at bounding box center [1016, 336] width 347 height 3
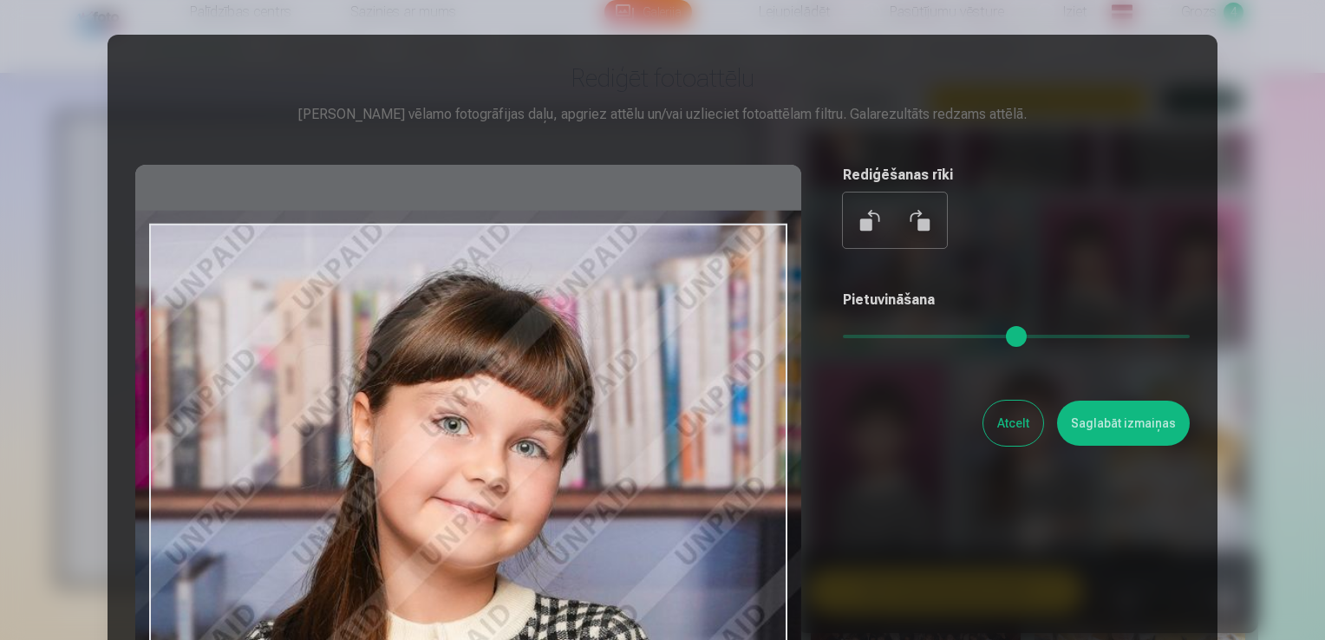
drag, startPoint x: 665, startPoint y: 493, endPoint x: 480, endPoint y: 480, distance: 185.2
click at [480, 480] on div at bounding box center [468, 437] width 666 height 545
click at [1016, 432] on button "Atcelt" at bounding box center [1013, 423] width 60 height 45
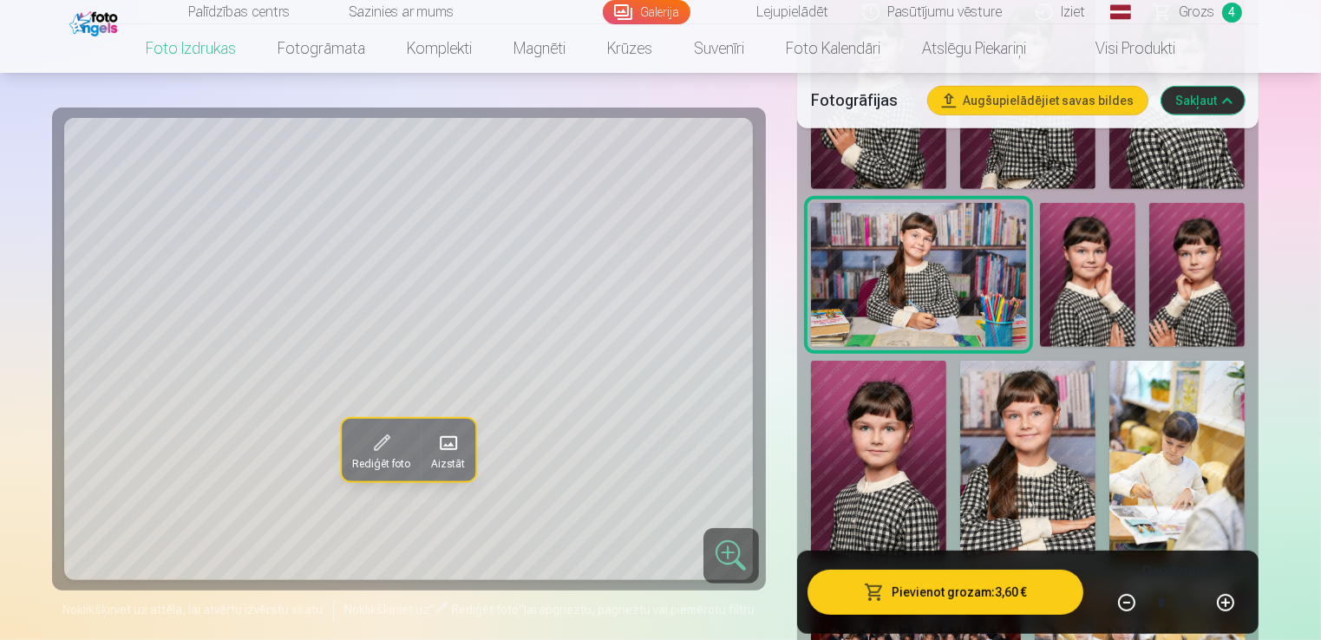
click at [1037, 441] on img at bounding box center [1027, 462] width 135 height 203
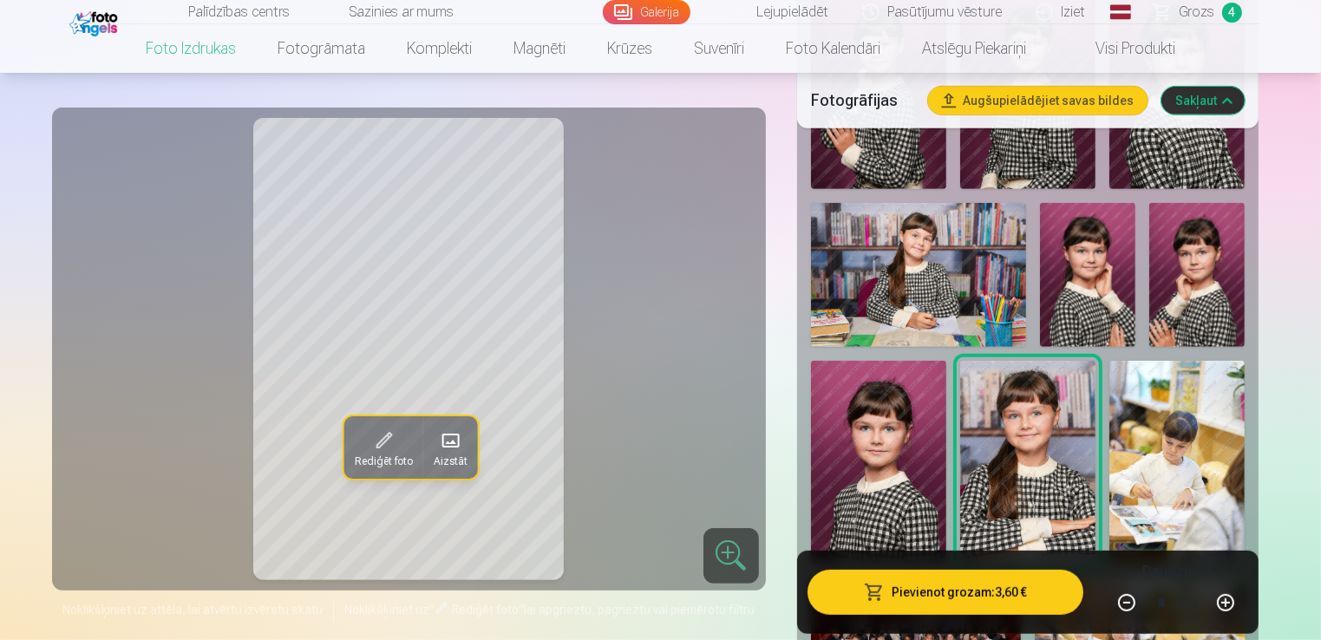
click at [897, 451] on img at bounding box center [878, 462] width 135 height 203
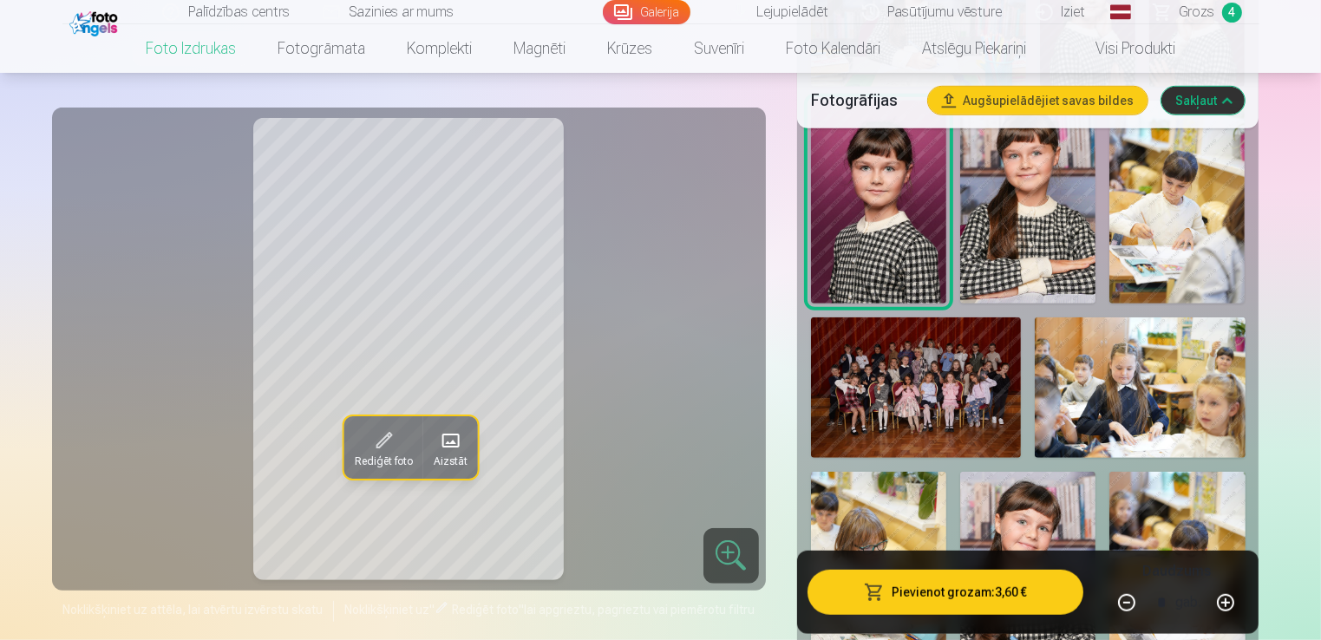
scroll to position [1313, 0]
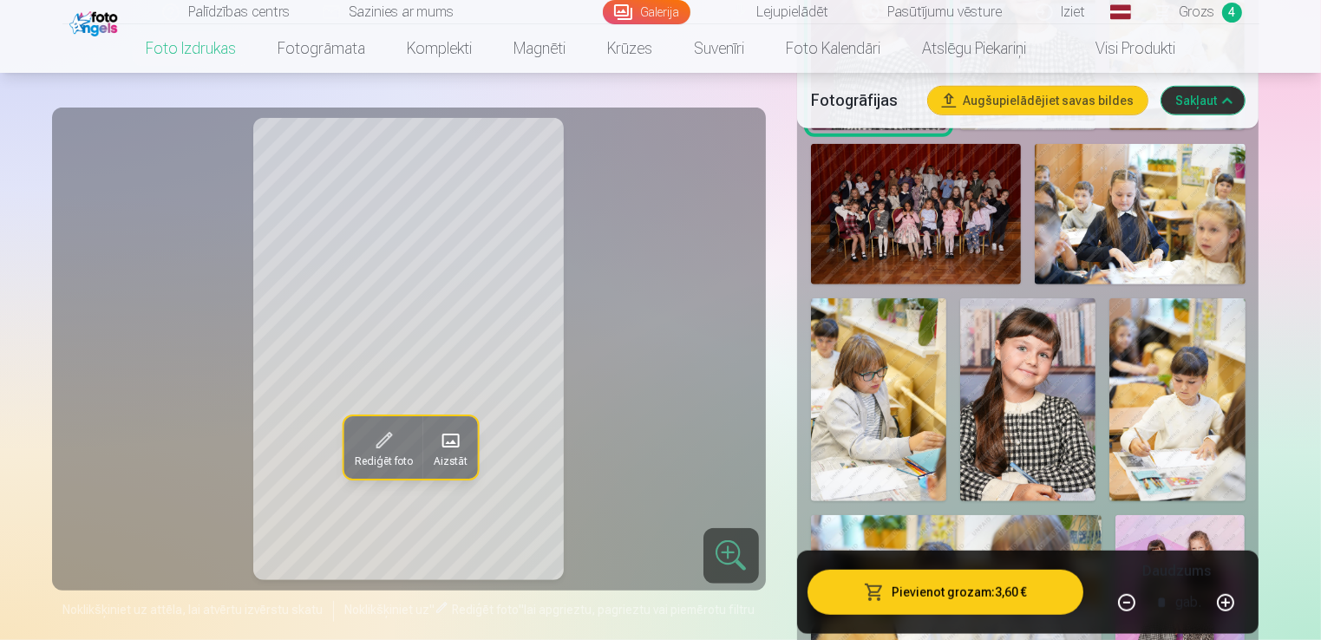
click at [1039, 434] on img at bounding box center [1027, 399] width 135 height 203
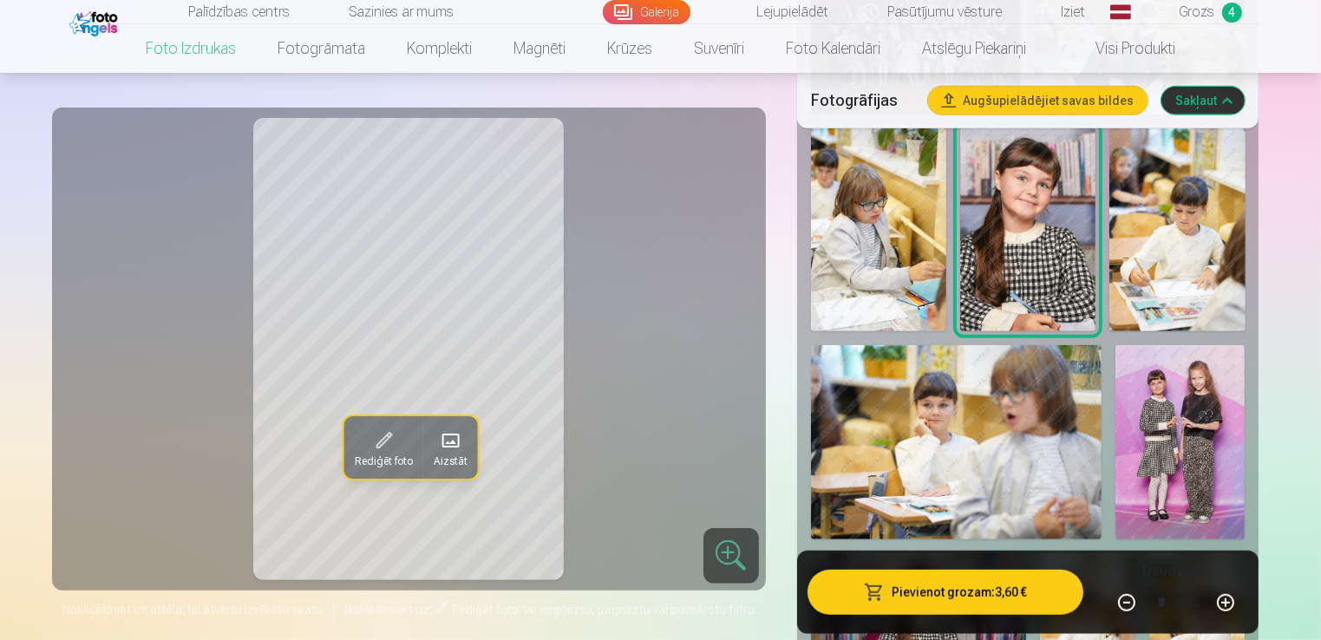
scroll to position [1486, 0]
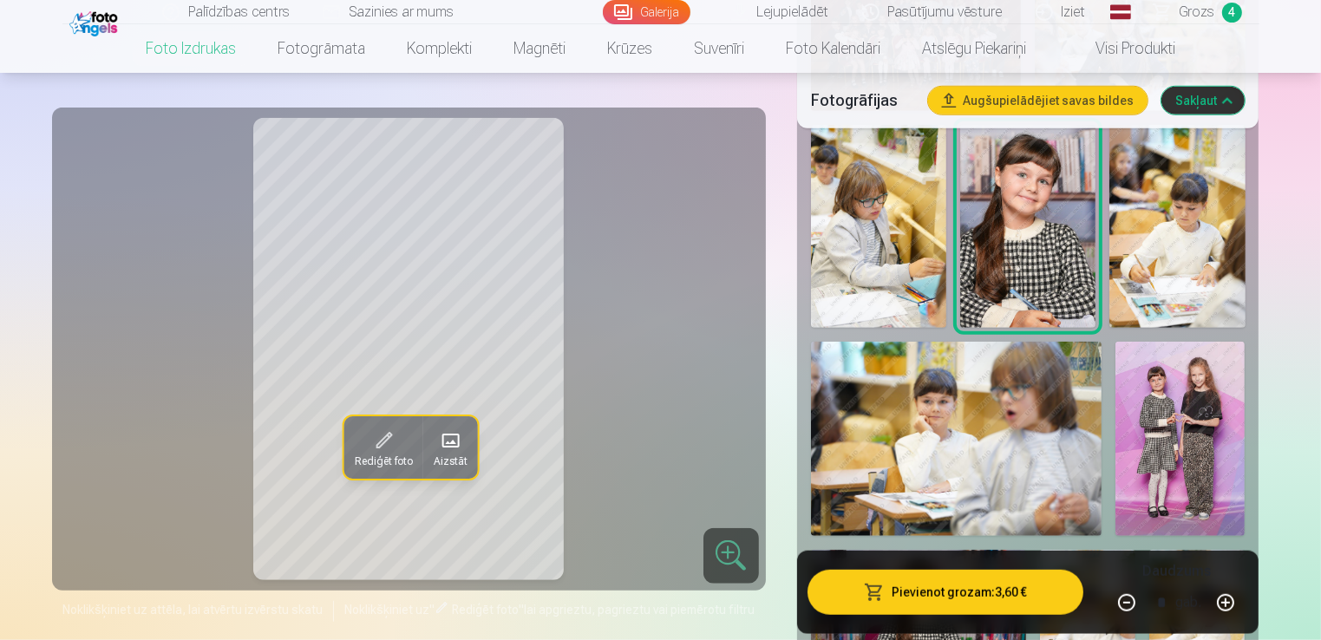
click at [1149, 426] on img at bounding box center [1179, 439] width 129 height 194
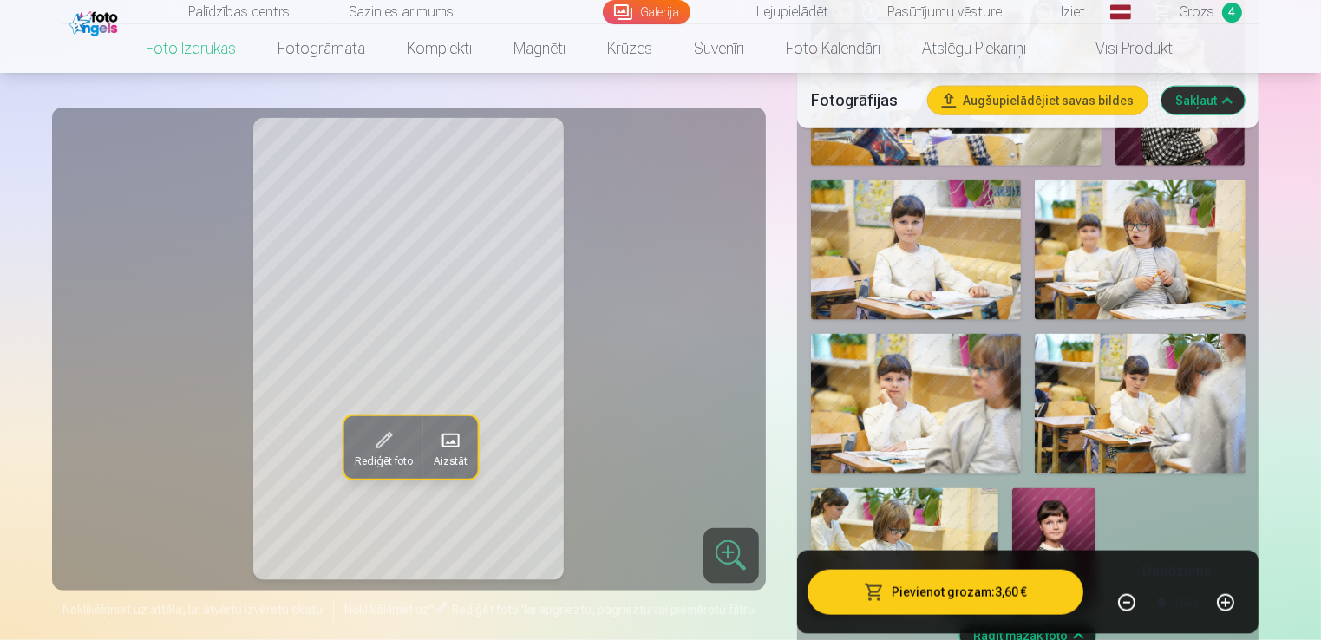
scroll to position [2267, 0]
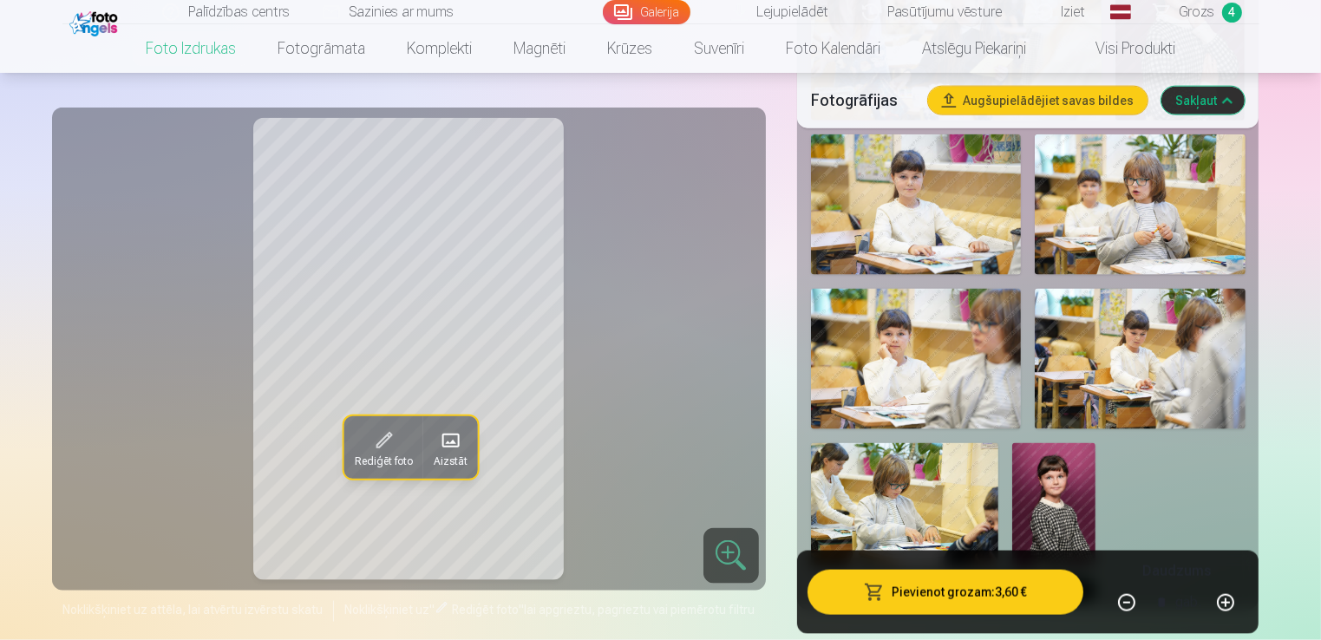
click at [954, 216] on img at bounding box center [916, 204] width 210 height 140
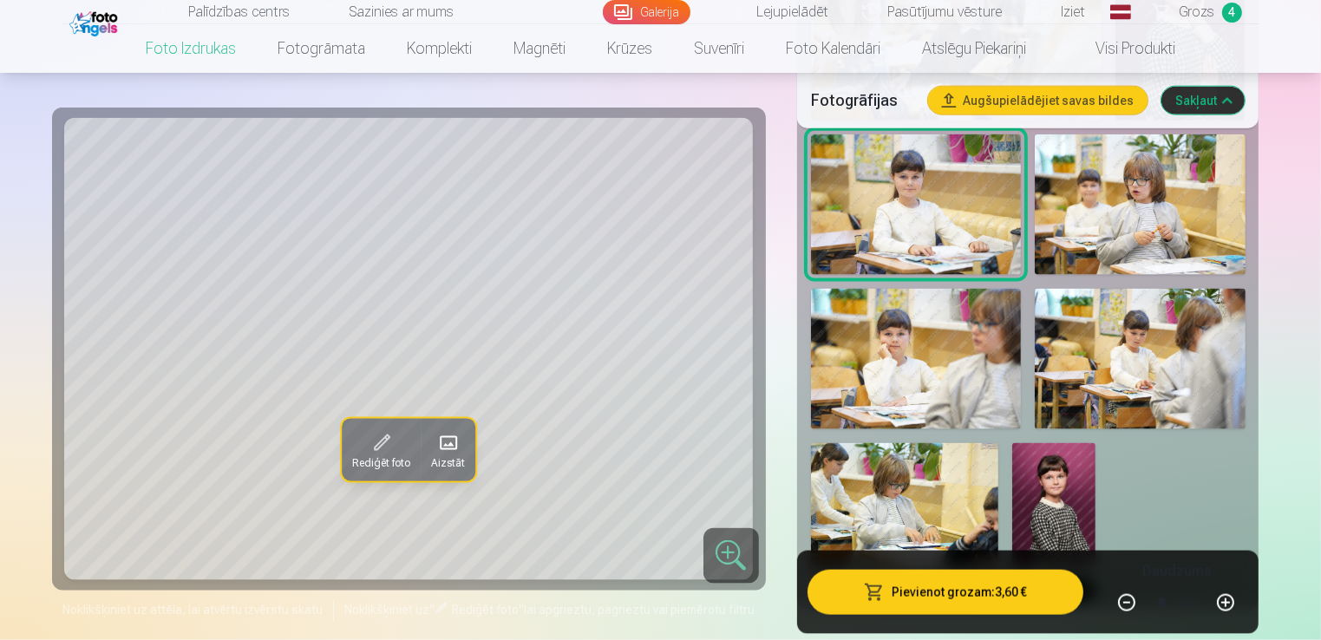
click at [931, 373] on img at bounding box center [916, 359] width 210 height 140
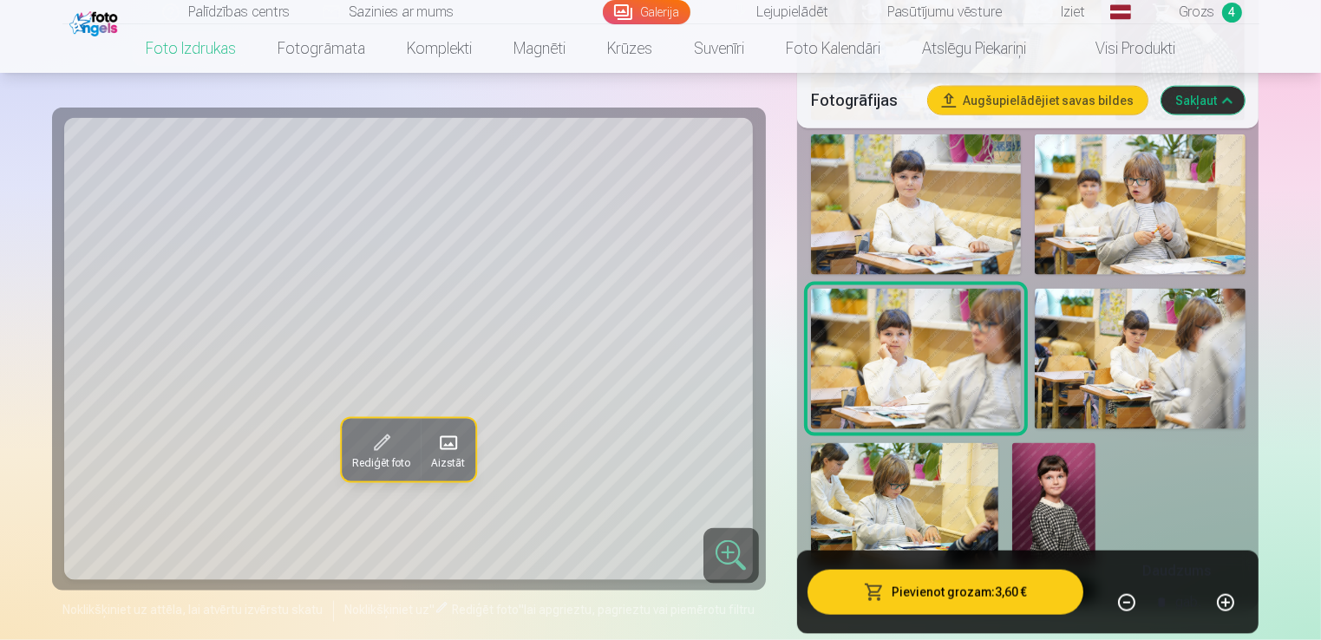
click at [926, 484] on img at bounding box center [904, 505] width 187 height 125
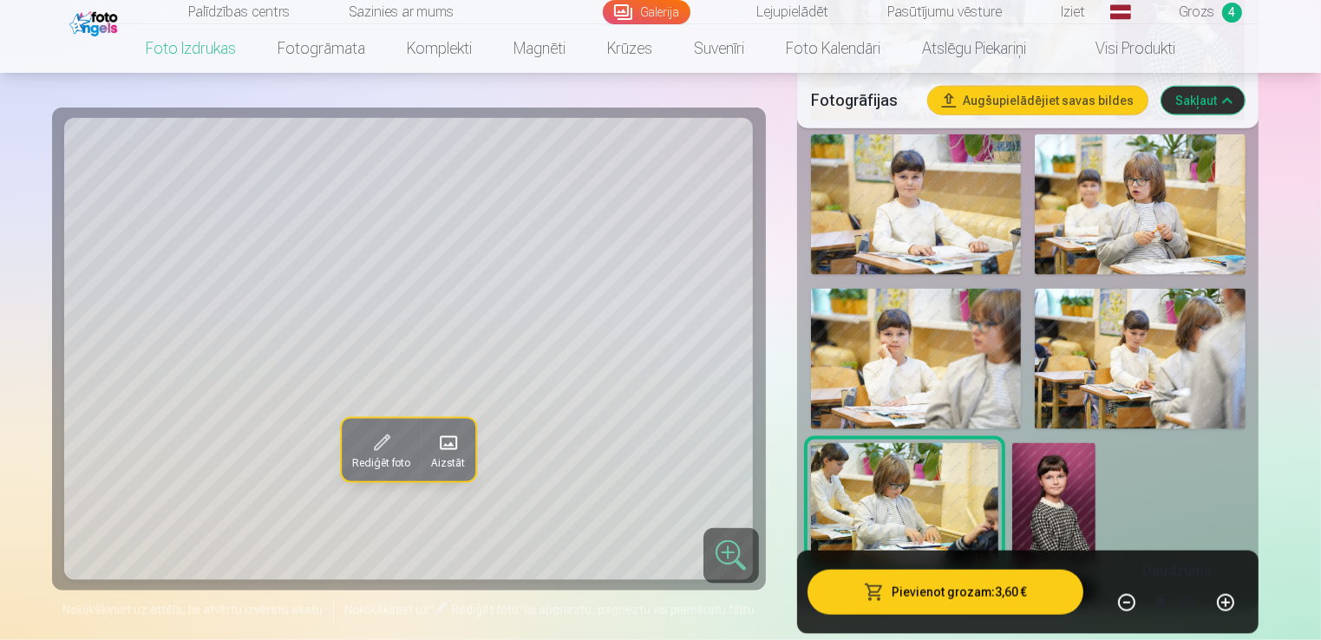
click at [1035, 495] on img at bounding box center [1053, 505] width 83 height 125
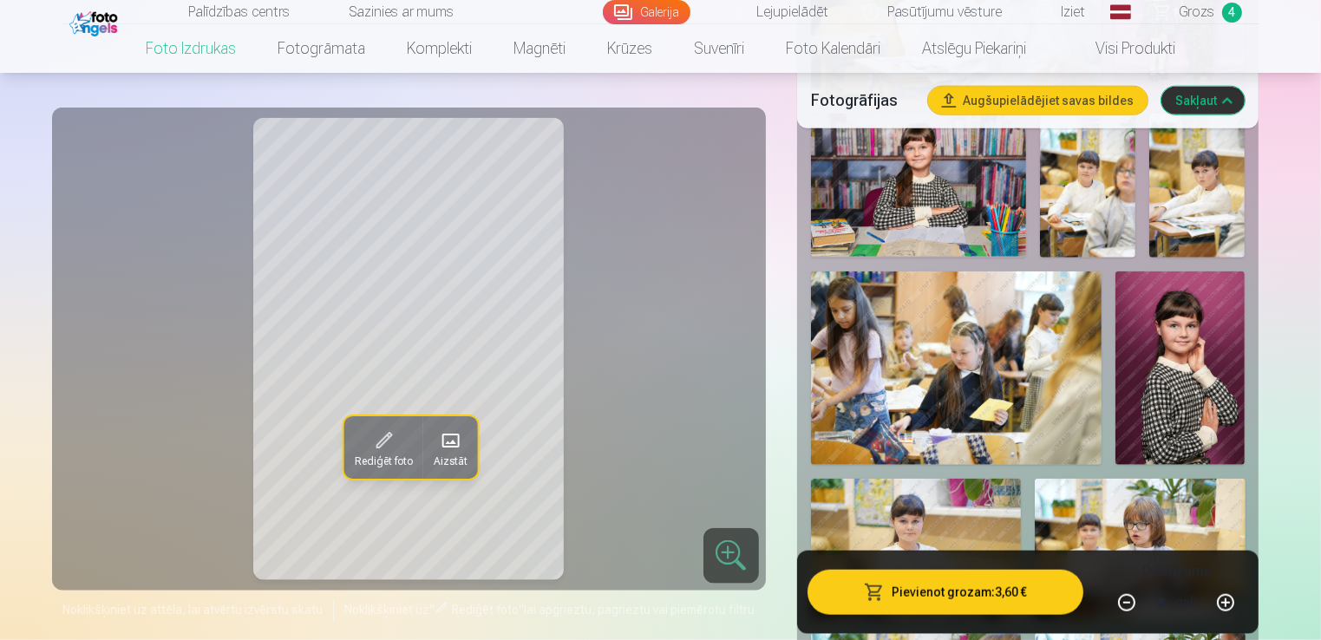
scroll to position [1920, 0]
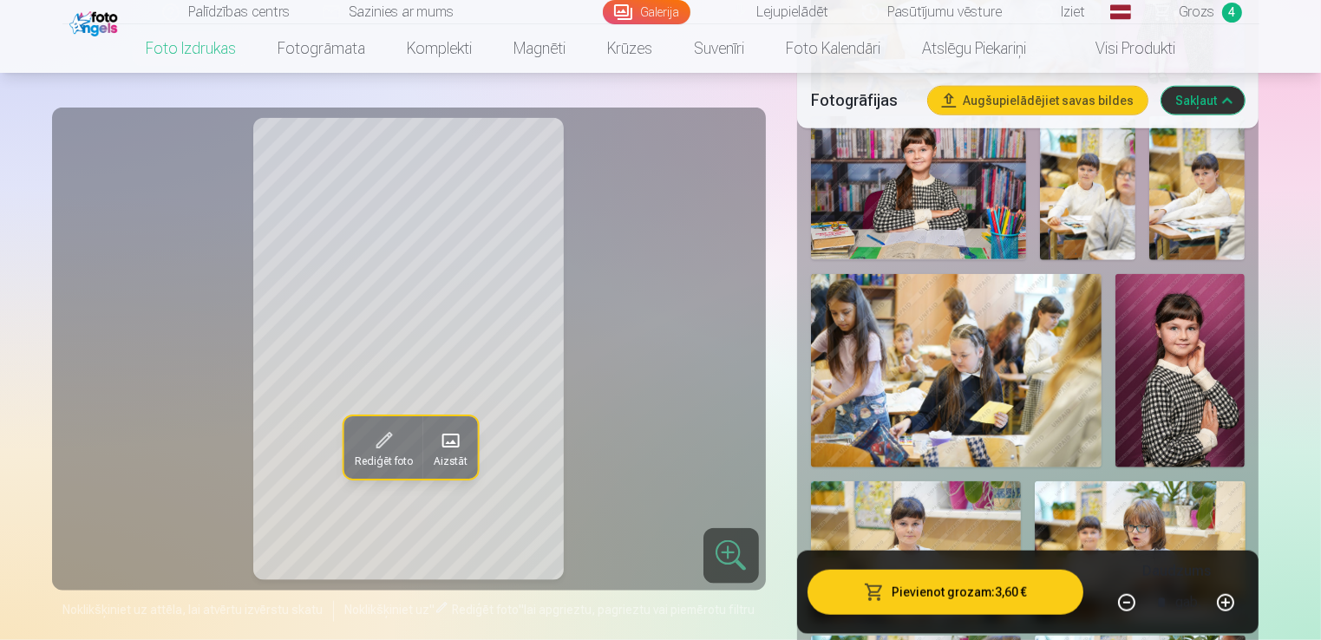
click at [1173, 343] on img at bounding box center [1179, 371] width 129 height 194
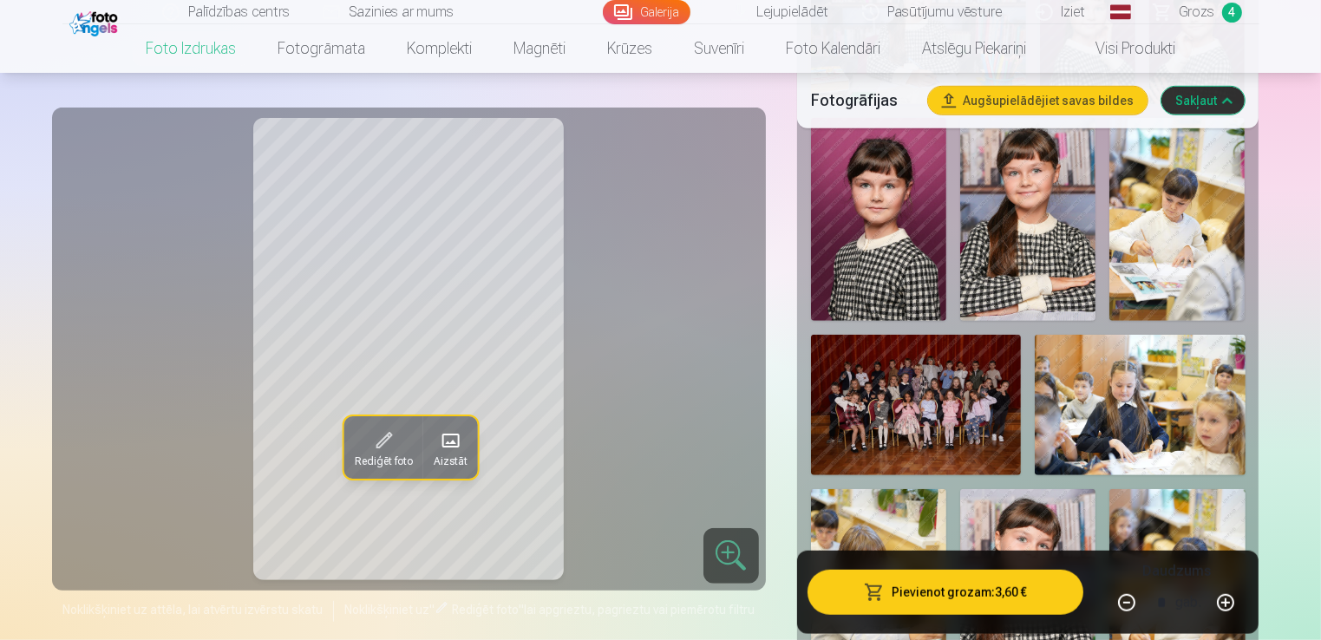
scroll to position [1053, 0]
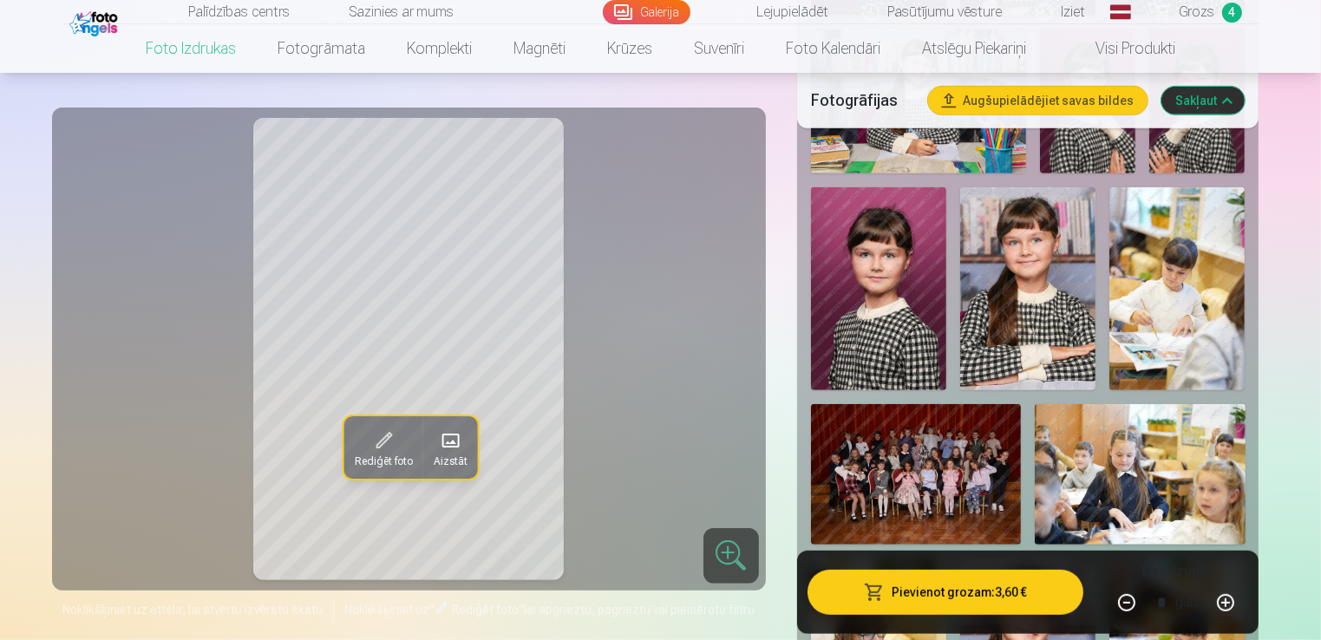
click at [872, 279] on img at bounding box center [878, 288] width 135 height 203
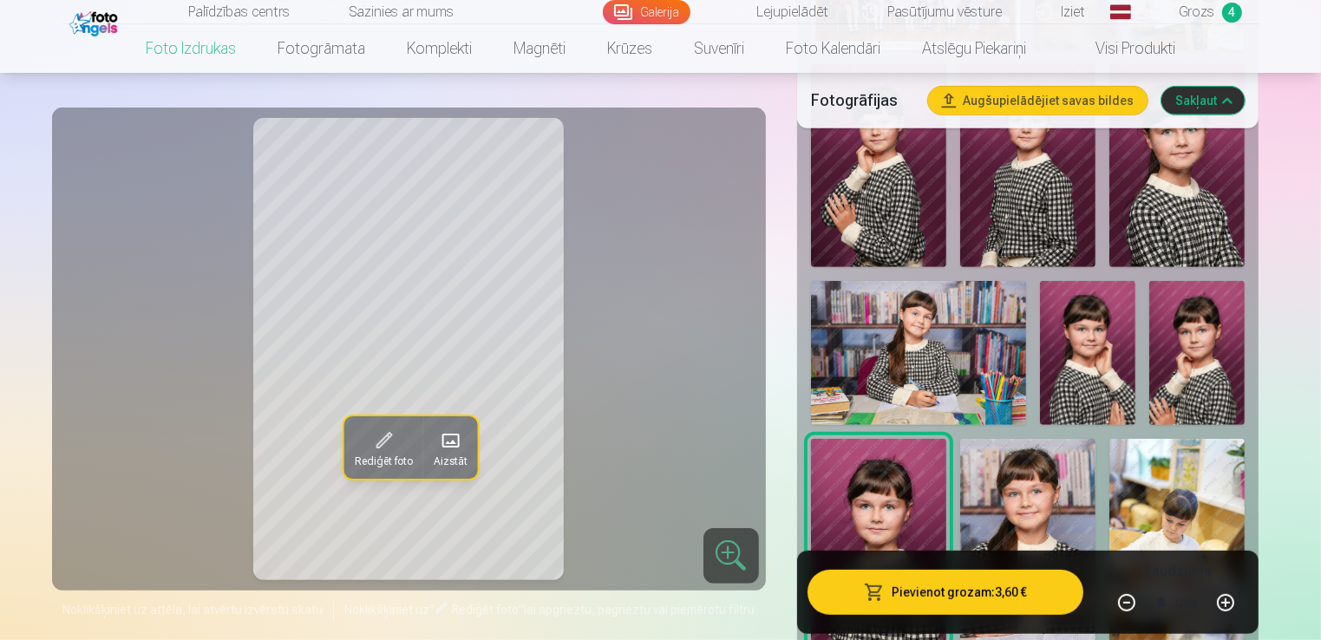
scroll to position [793, 0]
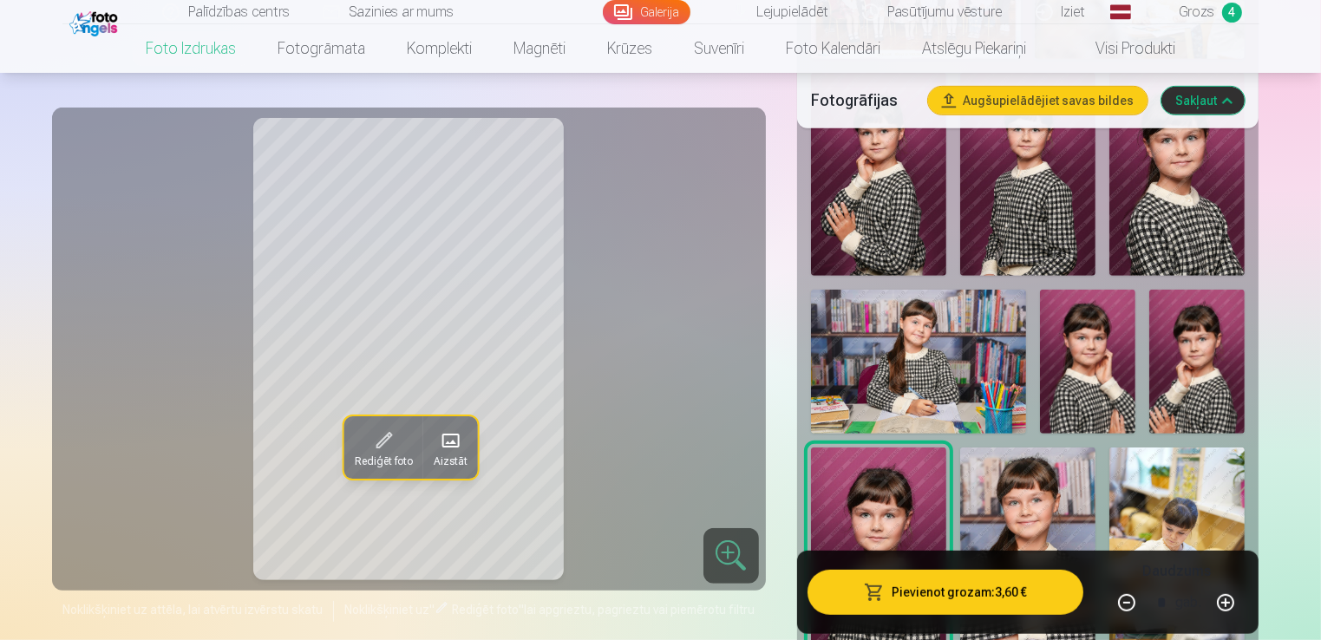
click at [1101, 389] on img at bounding box center [1087, 361] width 95 height 143
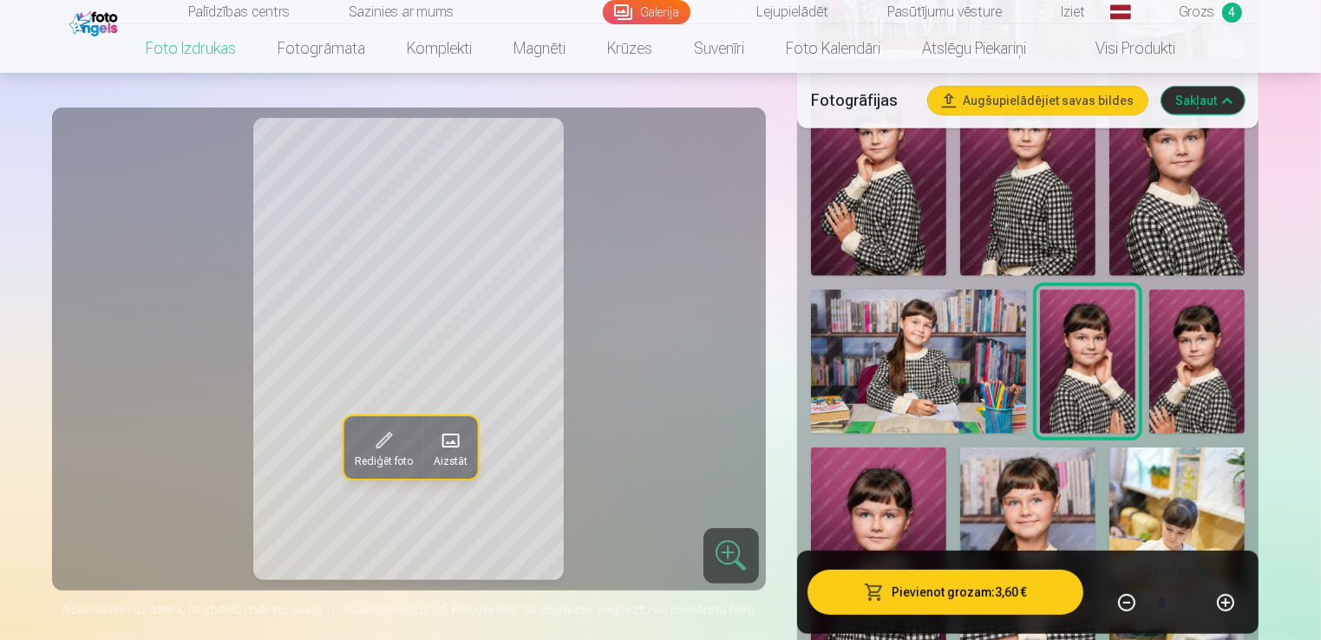
click at [1241, 350] on img at bounding box center [1196, 362] width 95 height 144
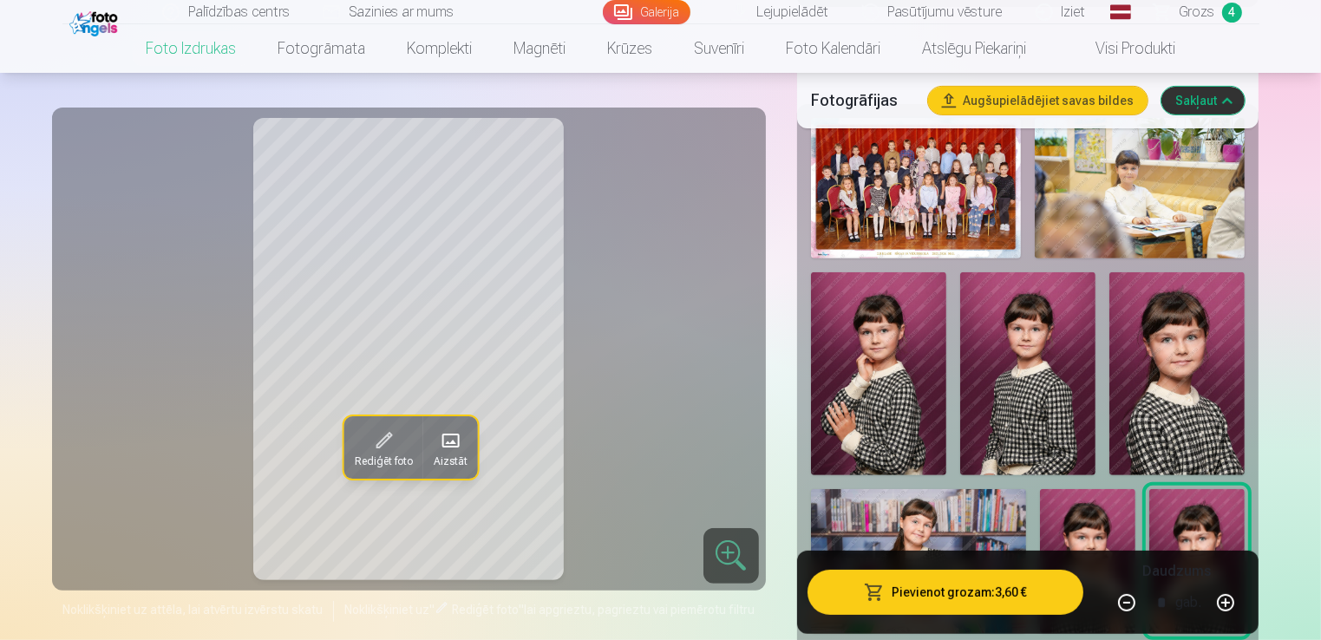
scroll to position [532, 0]
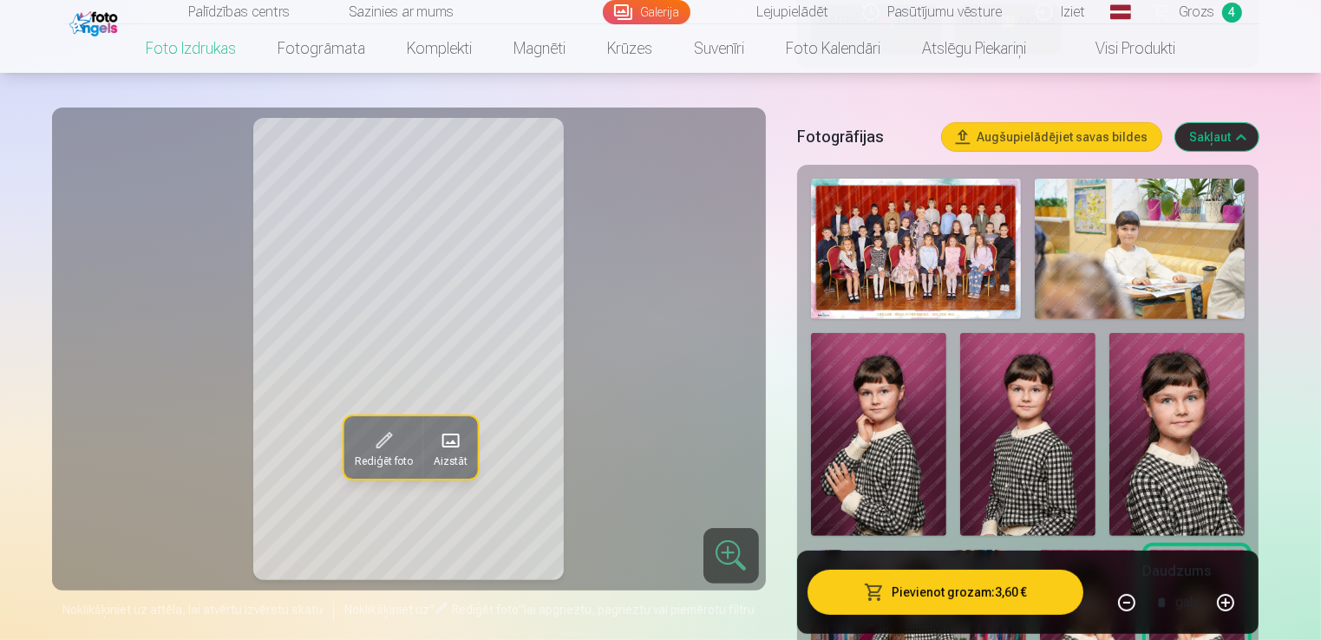
click at [1040, 380] on img at bounding box center [1027, 435] width 135 height 204
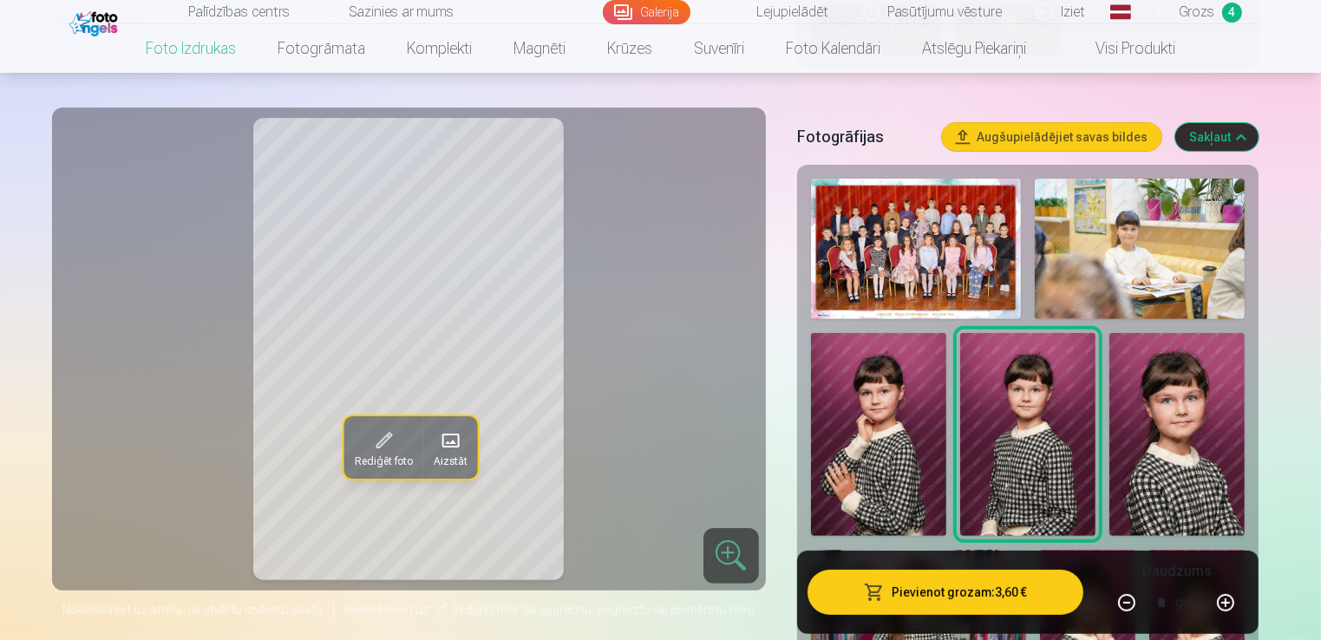
click at [943, 478] on img at bounding box center [878, 435] width 135 height 204
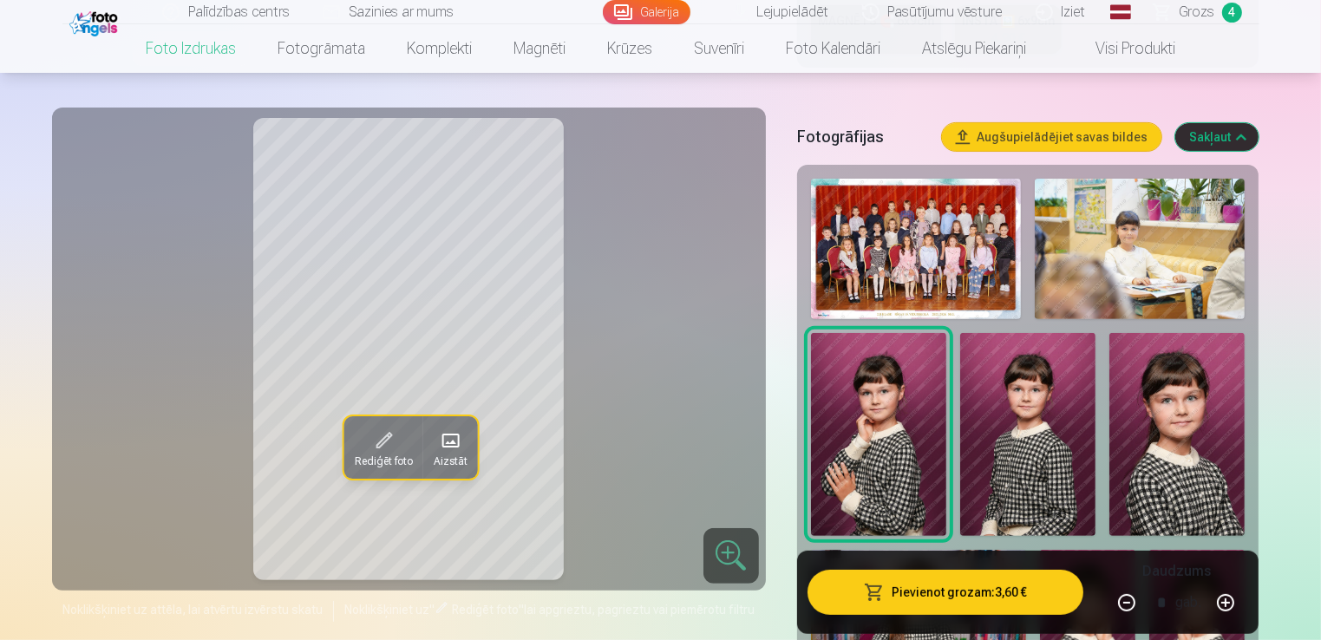
click at [1029, 475] on img at bounding box center [1027, 435] width 135 height 204
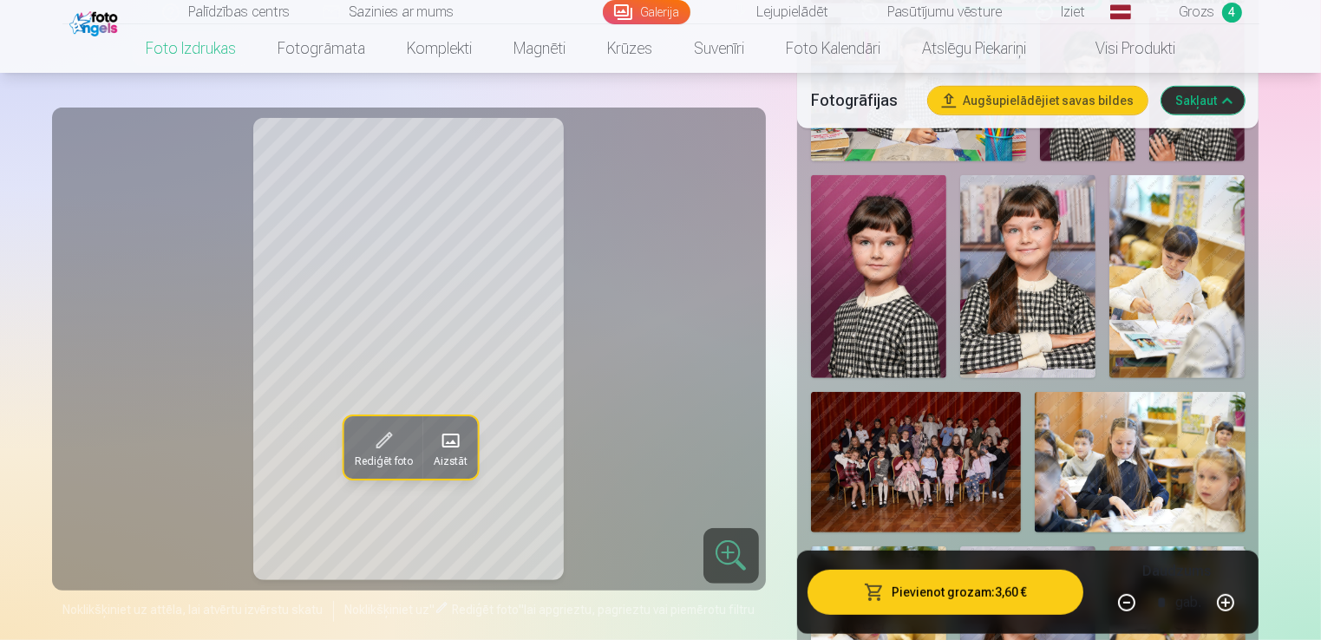
scroll to position [1053, 0]
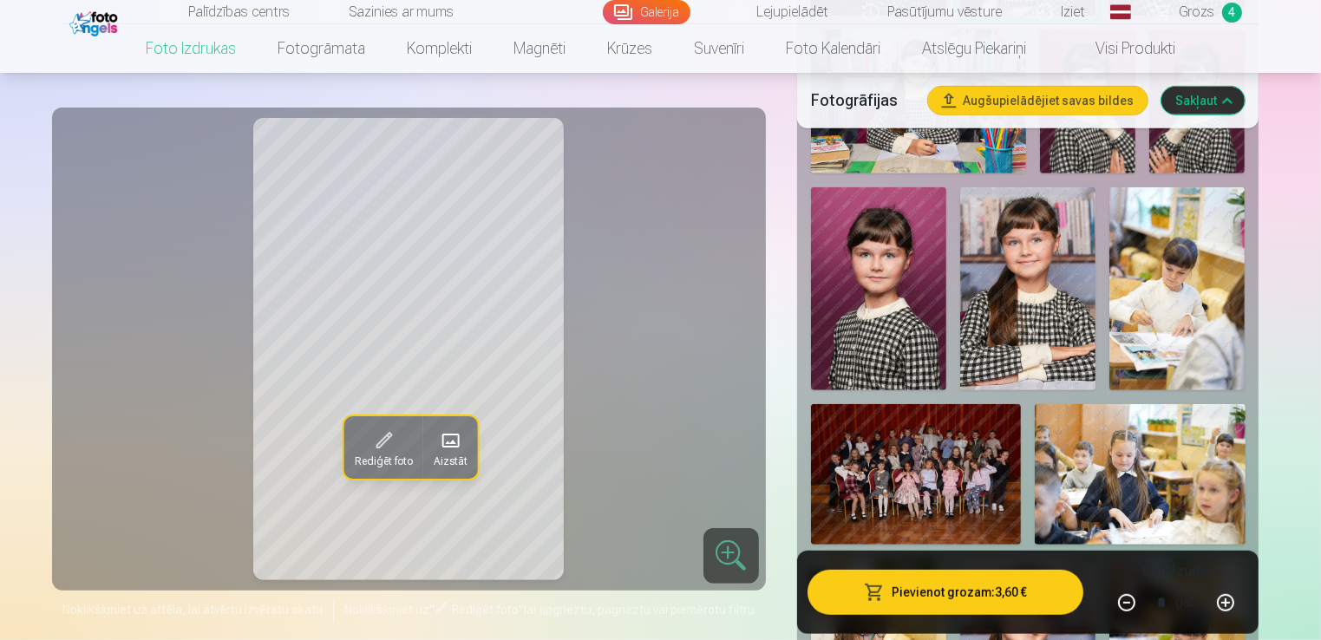
click at [1000, 316] on img at bounding box center [1027, 288] width 135 height 203
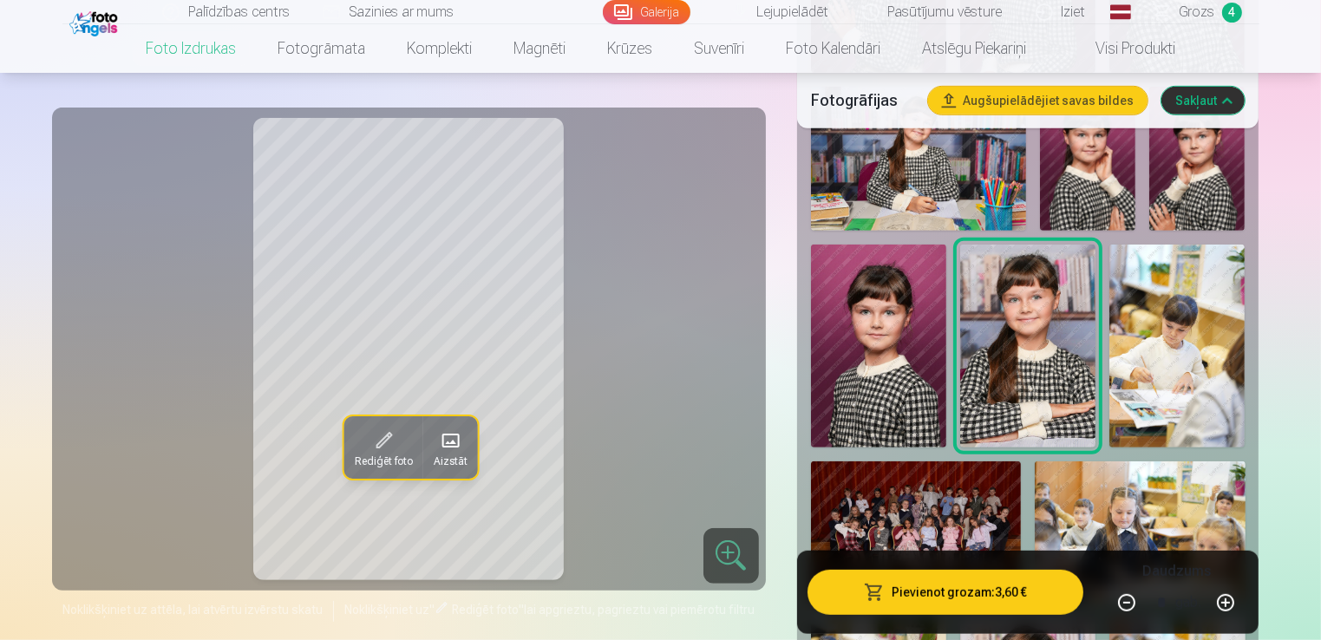
scroll to position [966, 0]
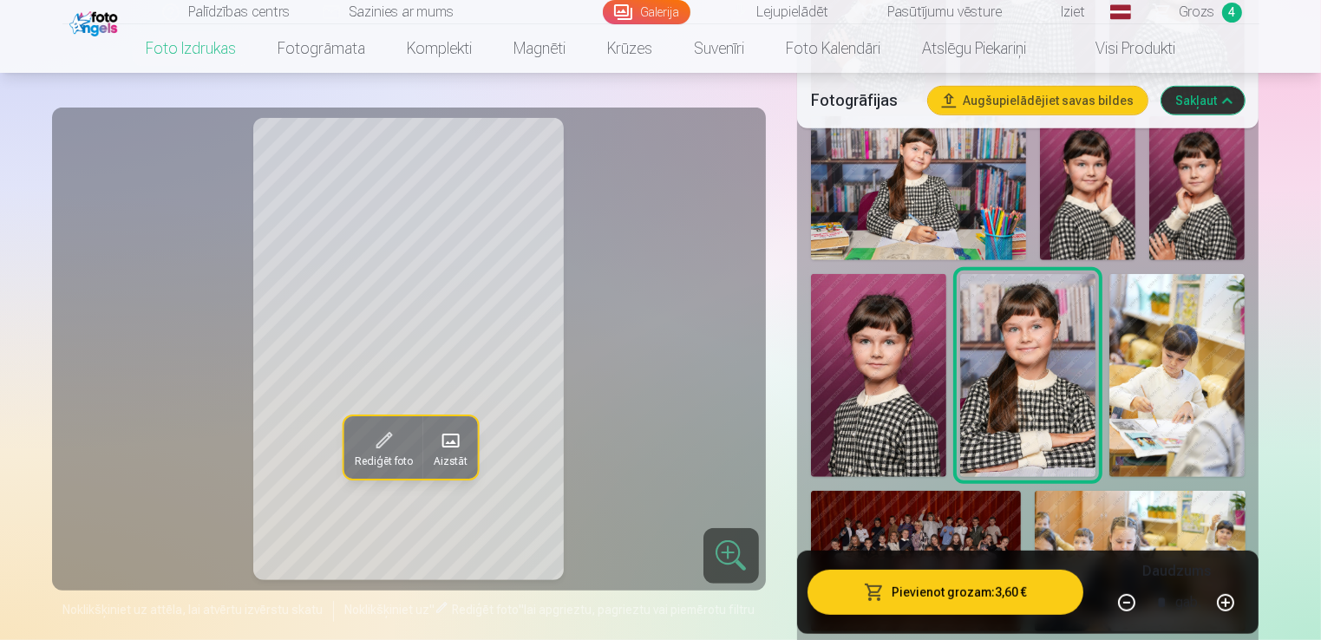
click at [898, 406] on img at bounding box center [878, 375] width 135 height 203
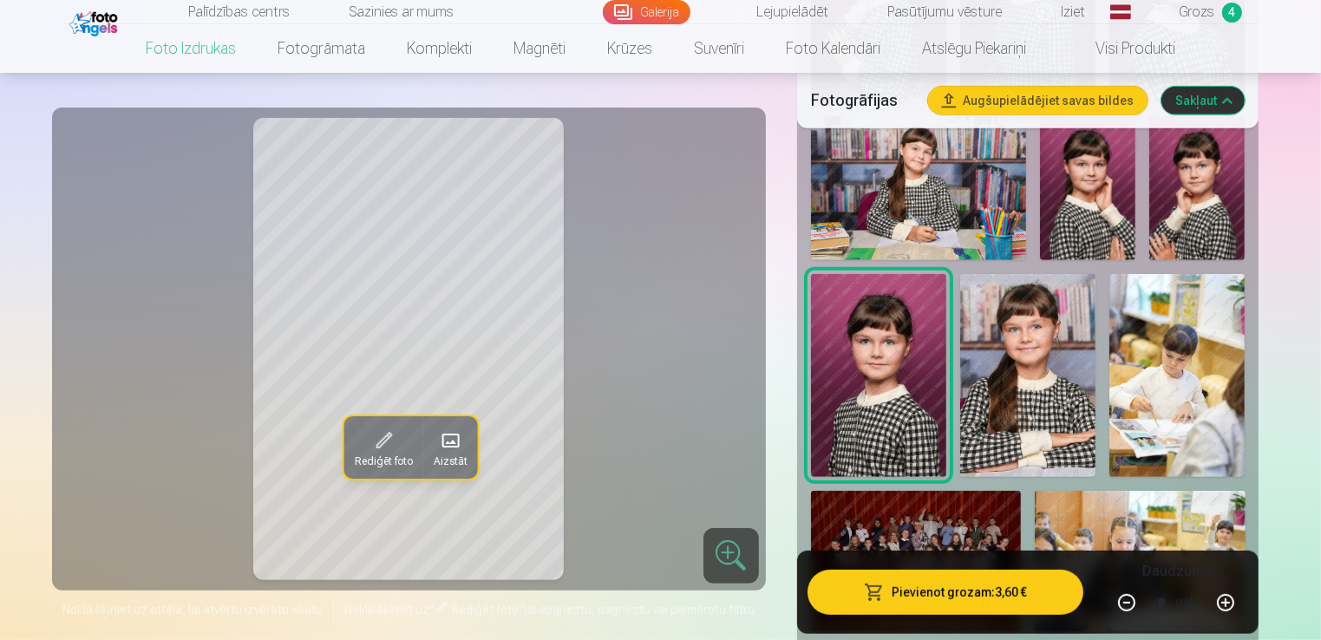
click at [1074, 202] on img at bounding box center [1087, 187] width 95 height 143
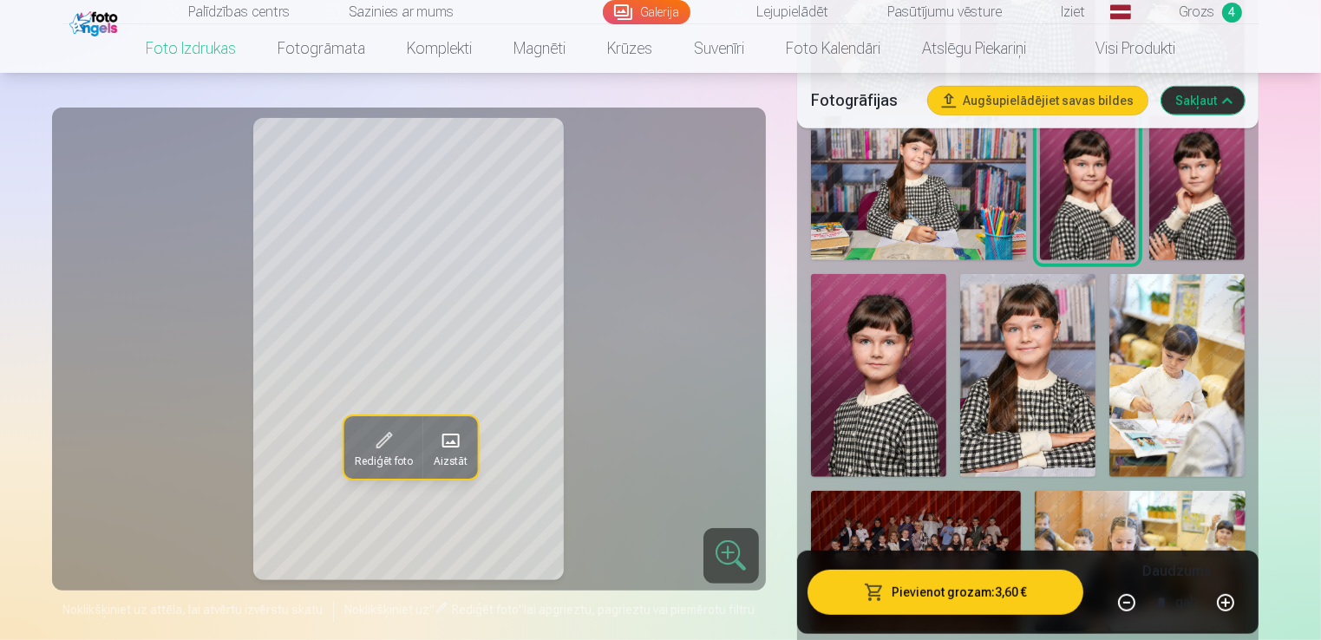
click at [1176, 183] on img at bounding box center [1196, 188] width 95 height 144
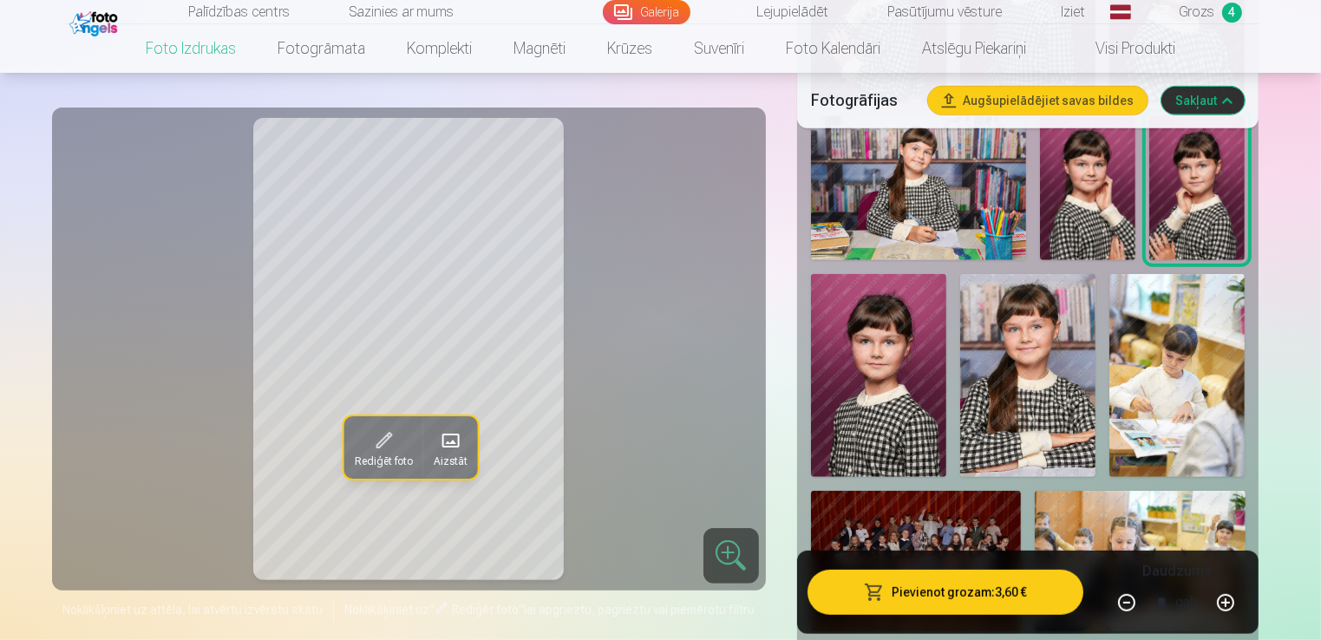
click at [927, 402] on img at bounding box center [878, 375] width 135 height 203
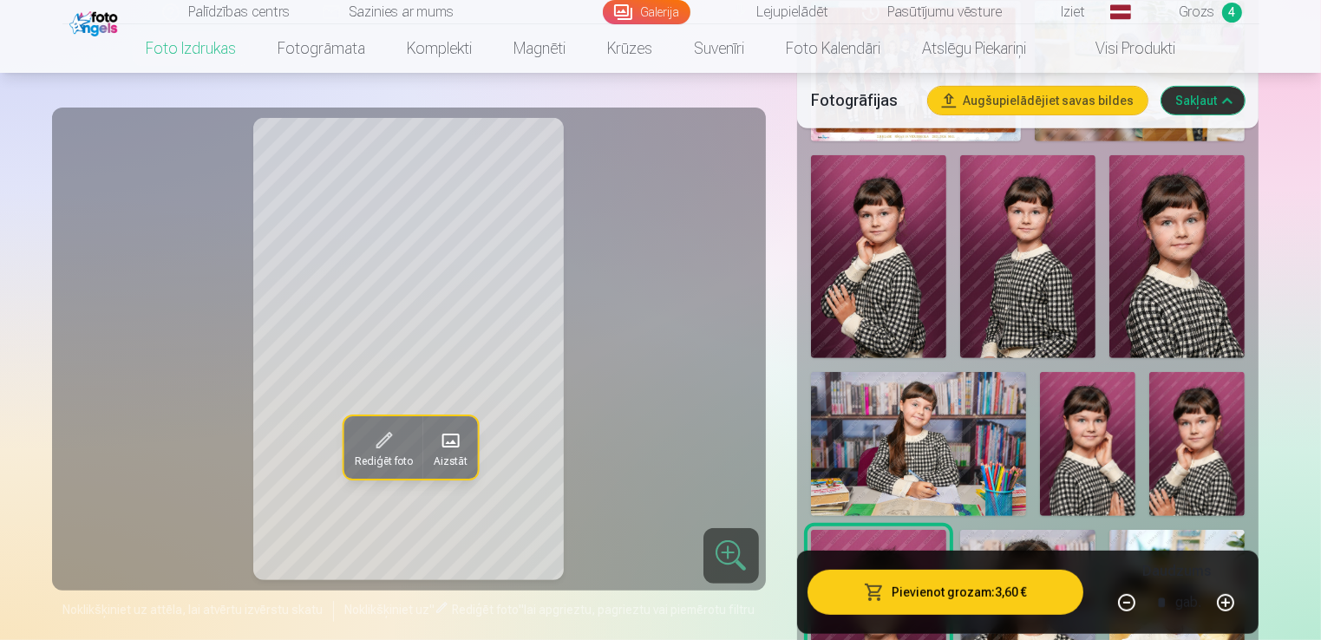
scroll to position [706, 0]
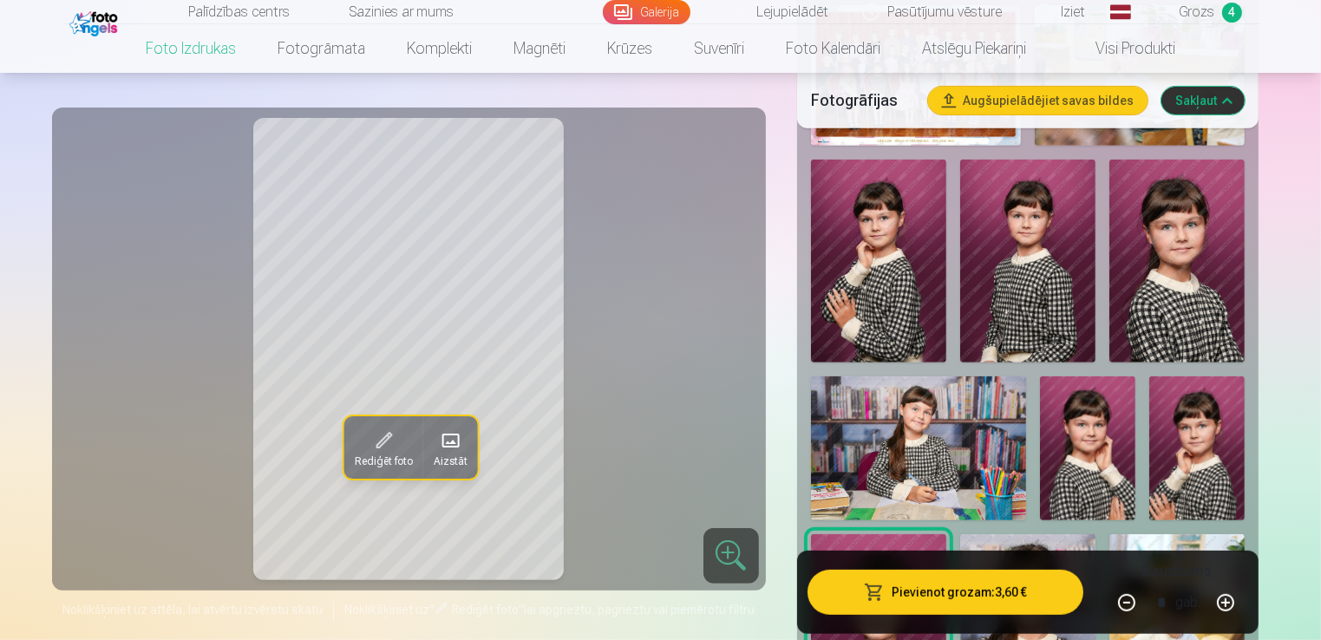
click at [1063, 241] on img at bounding box center [1027, 262] width 135 height 204
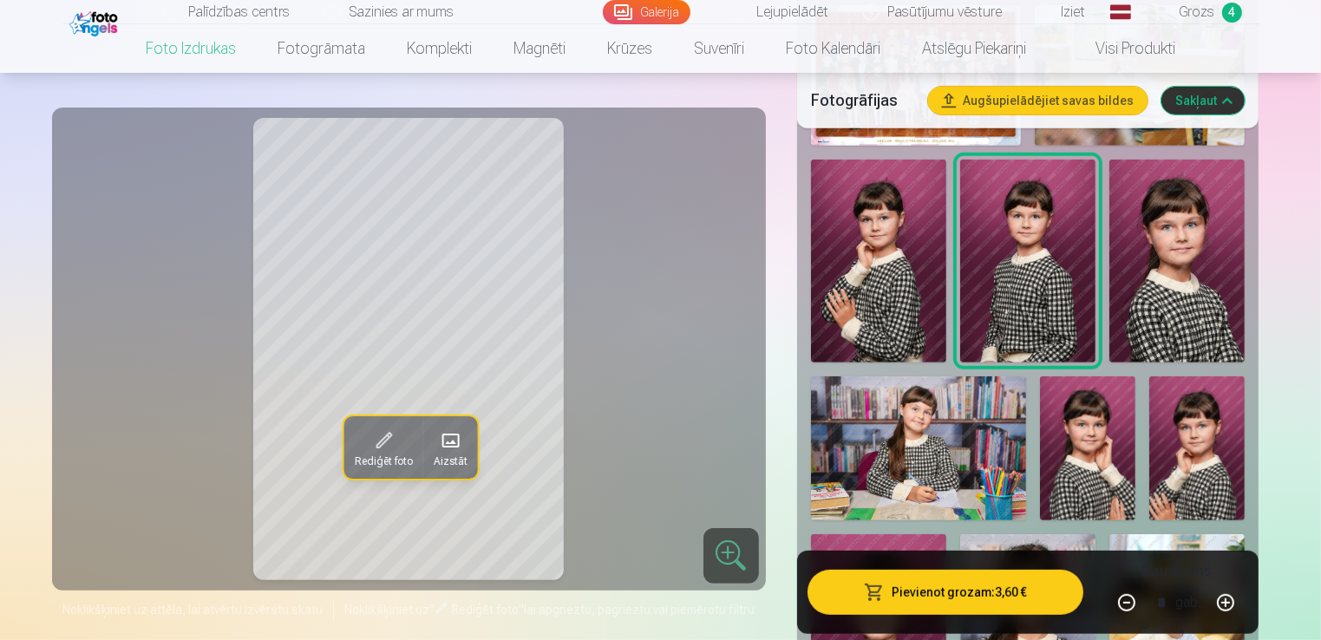
click at [853, 283] on img at bounding box center [878, 262] width 135 height 204
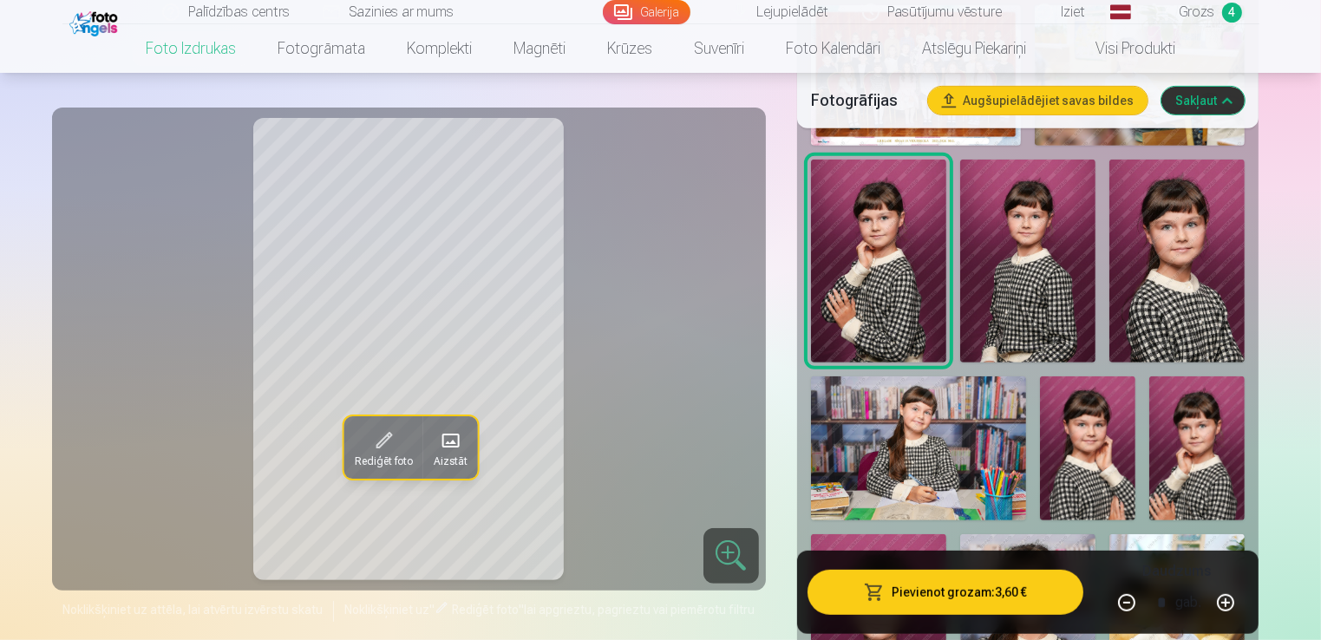
click at [1044, 244] on img at bounding box center [1027, 262] width 135 height 204
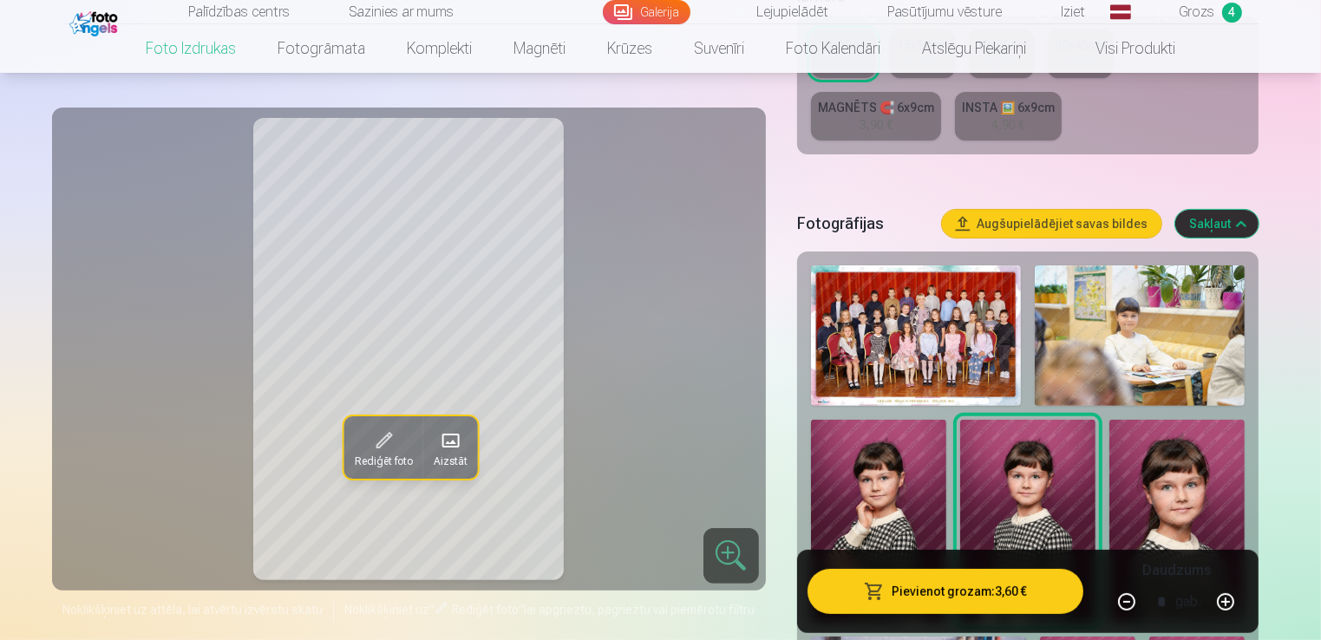
scroll to position [619, 0]
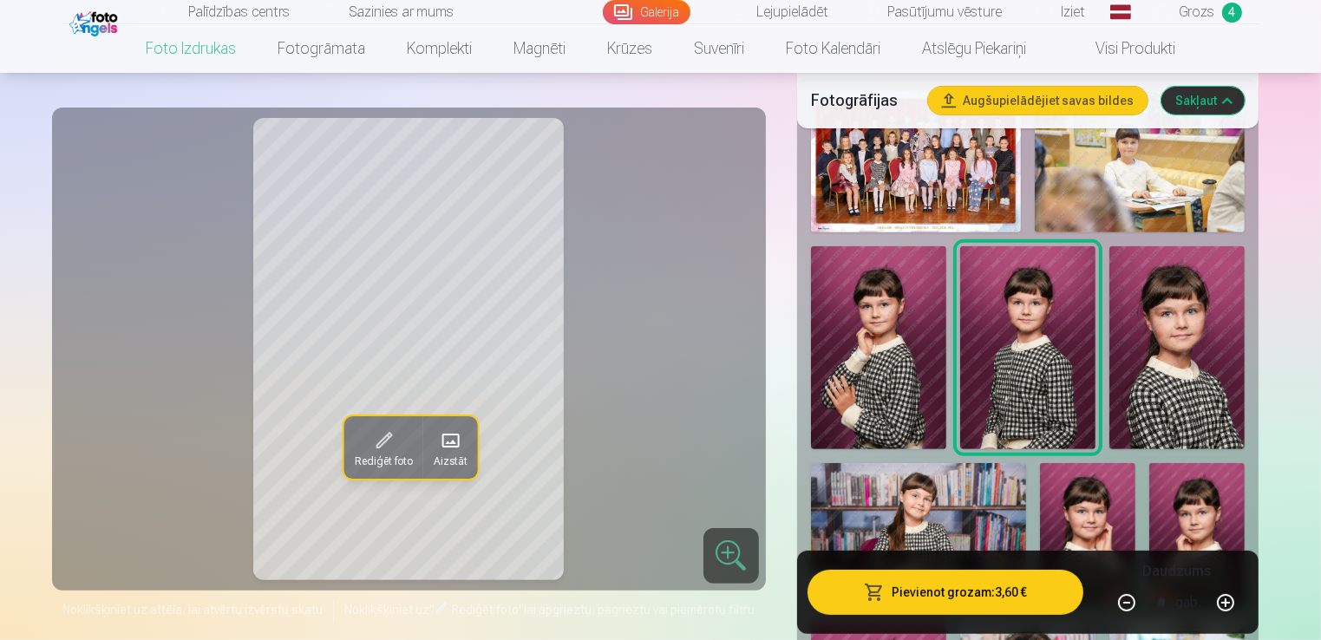
click at [1177, 362] on img at bounding box center [1176, 347] width 135 height 203
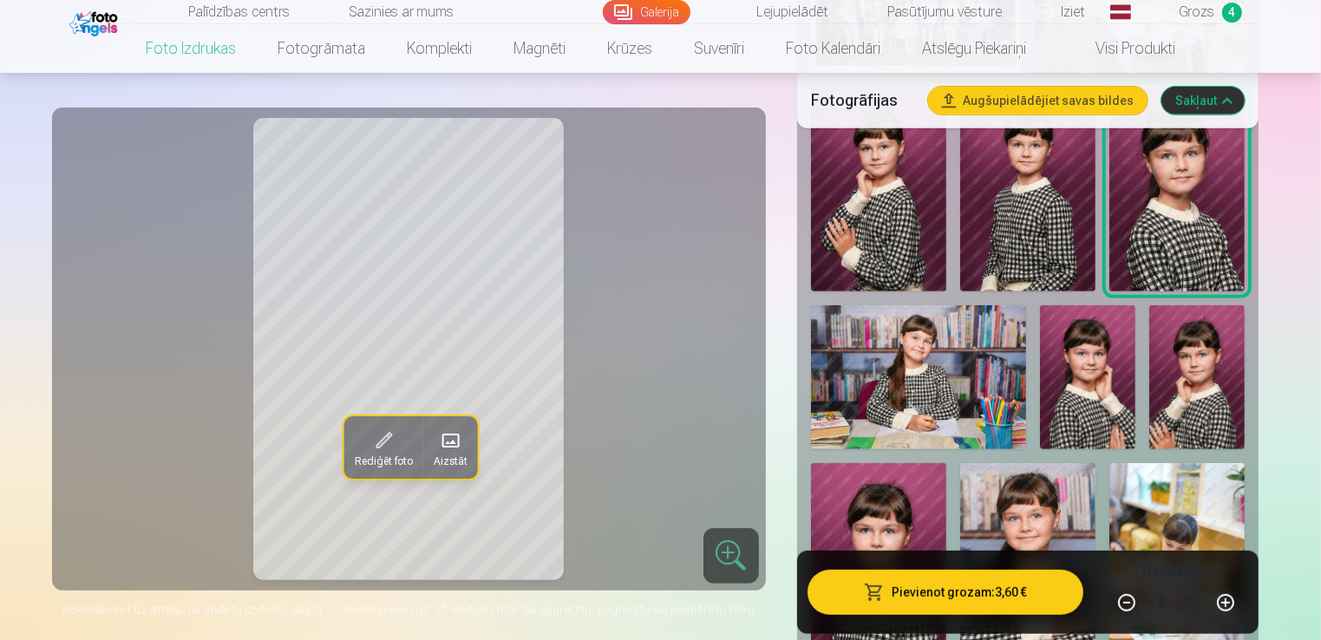
scroll to position [793, 0]
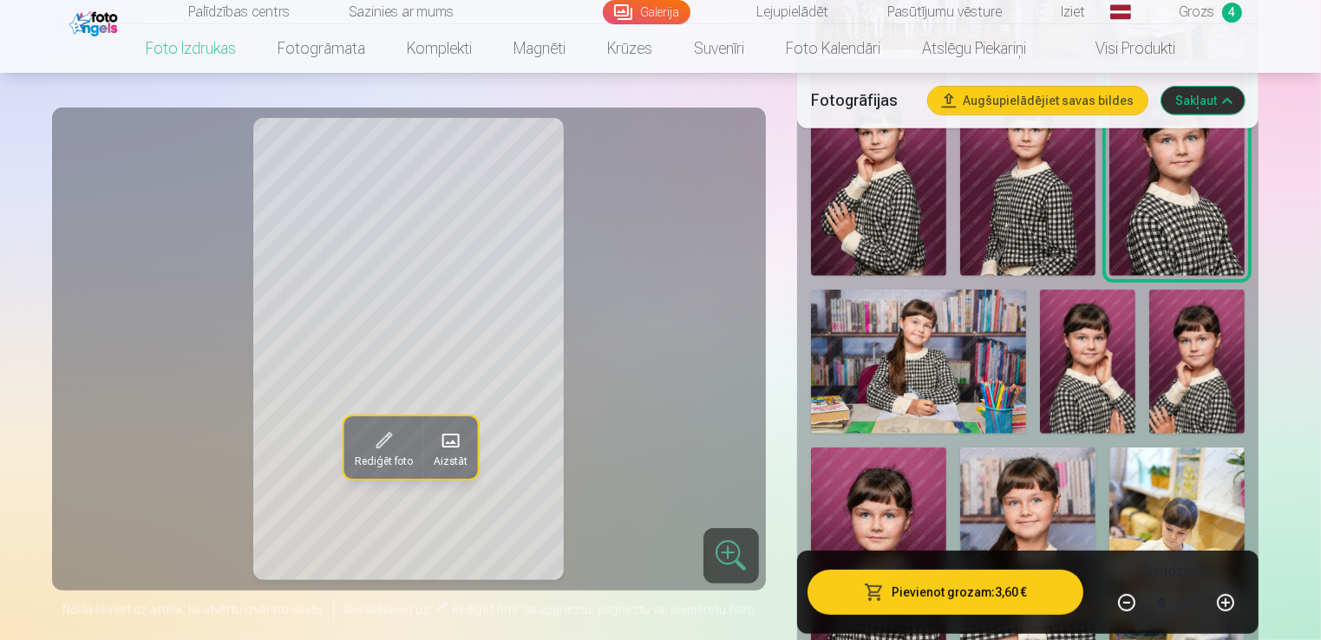
click at [1100, 369] on img at bounding box center [1087, 361] width 95 height 143
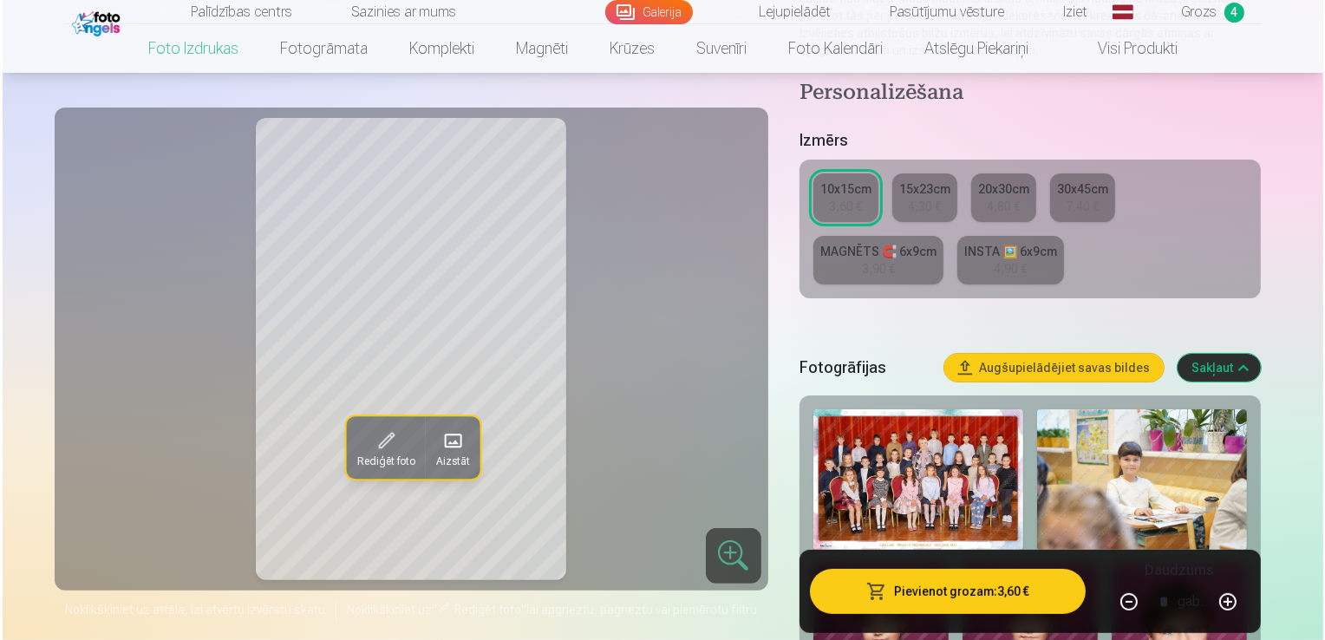
scroll to position [0, 0]
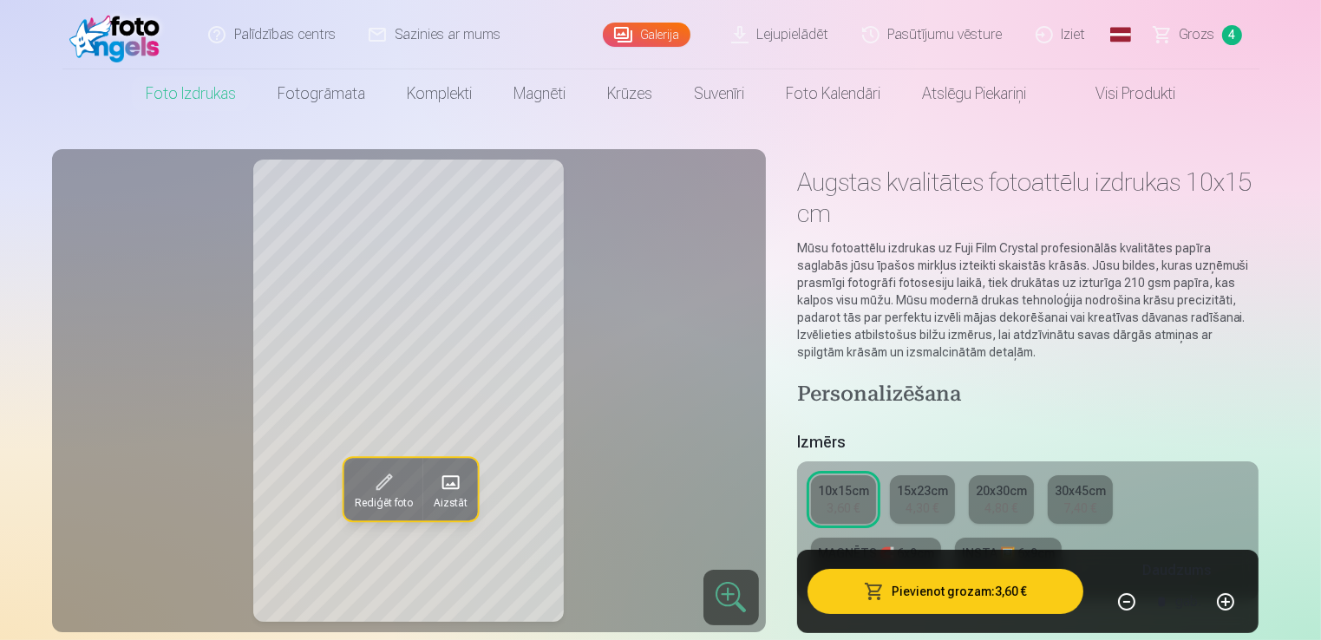
click at [1076, 507] on div "7,40 €" at bounding box center [1079, 508] width 33 height 17
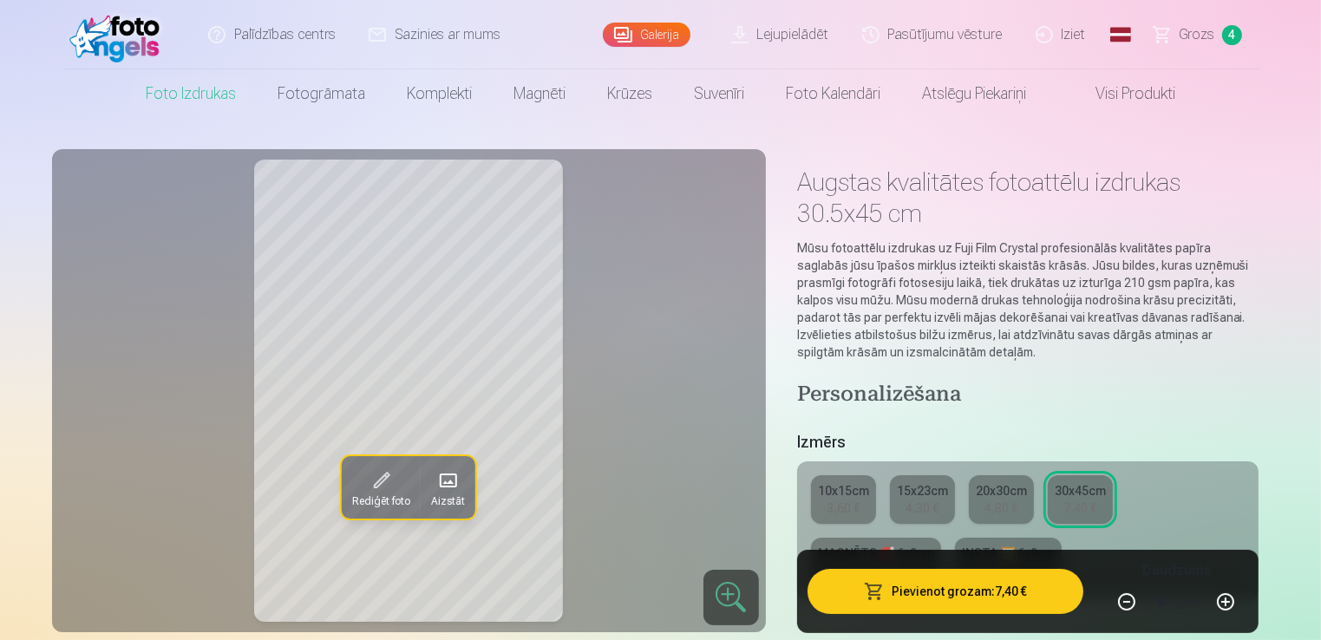
click at [1003, 498] on div "20x30cm" at bounding box center [1001, 490] width 51 height 17
click at [455, 478] on span at bounding box center [448, 481] width 28 height 28
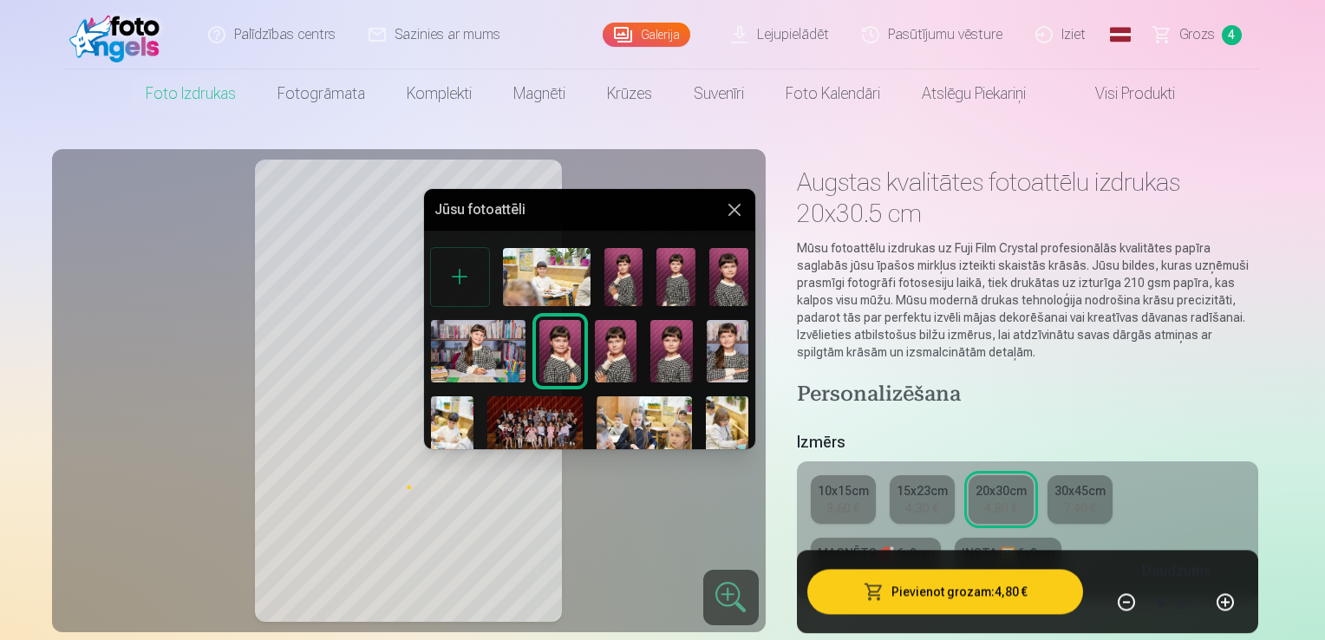
scroll to position [421, 0]
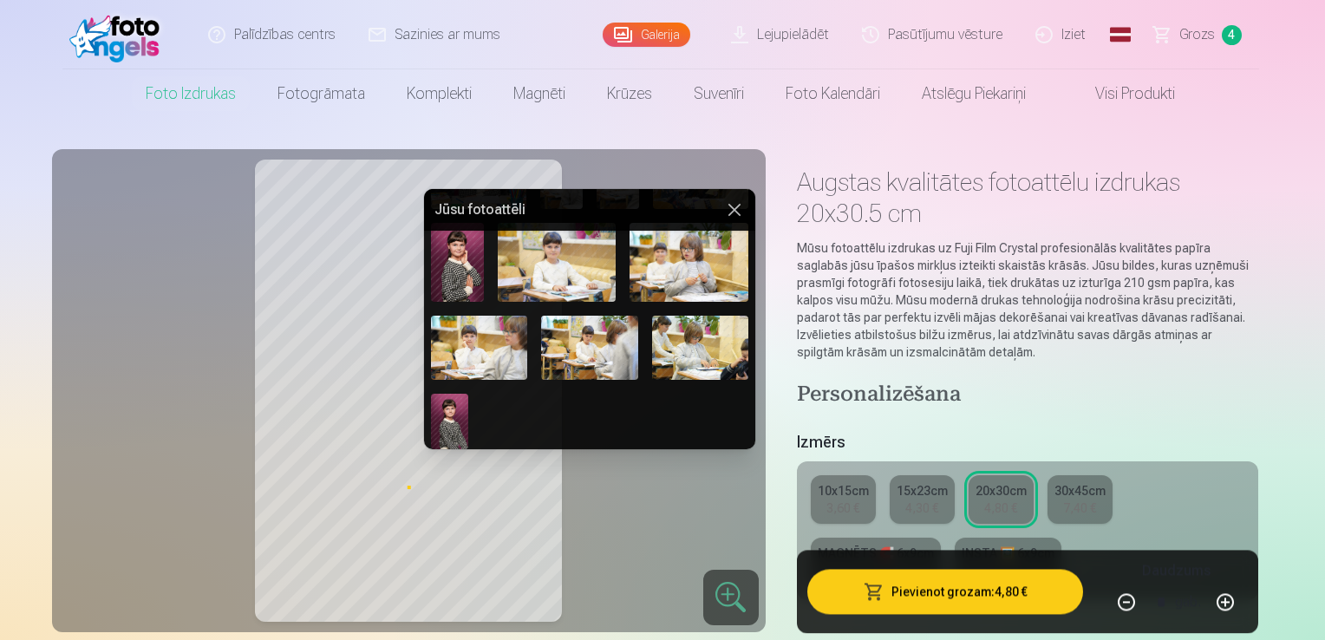
click at [476, 259] on img at bounding box center [457, 262] width 53 height 79
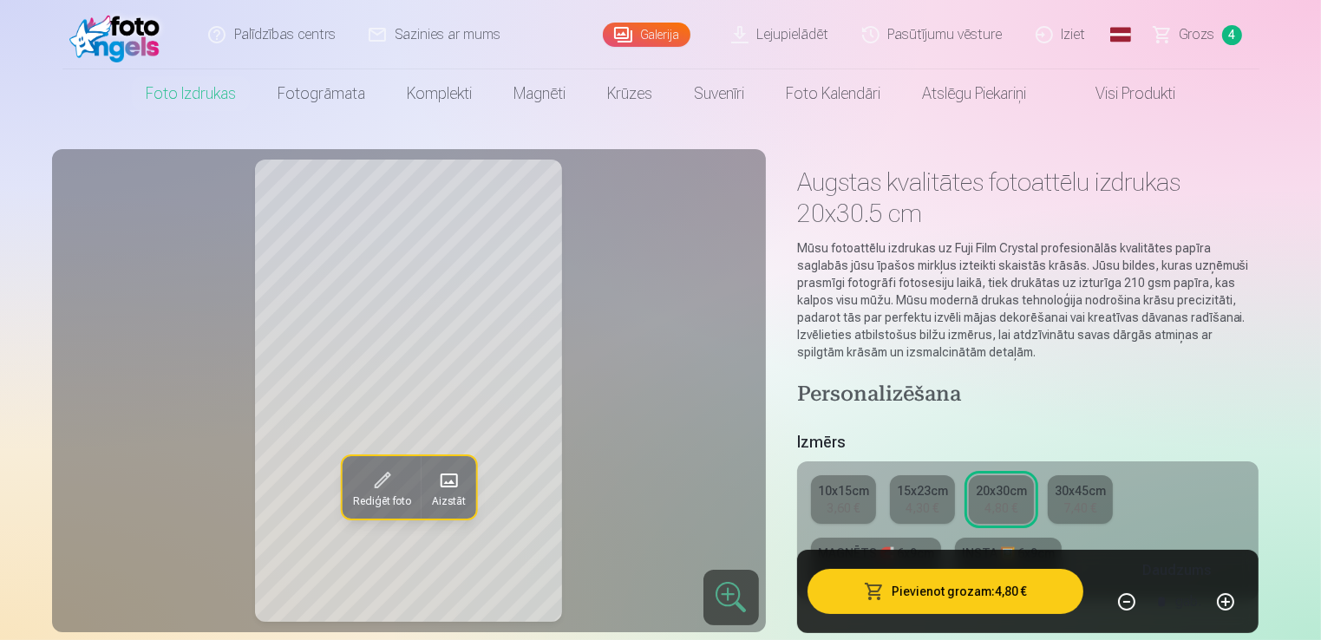
click at [395, 484] on button "Rediģēt foto" at bounding box center [381, 487] width 79 height 62
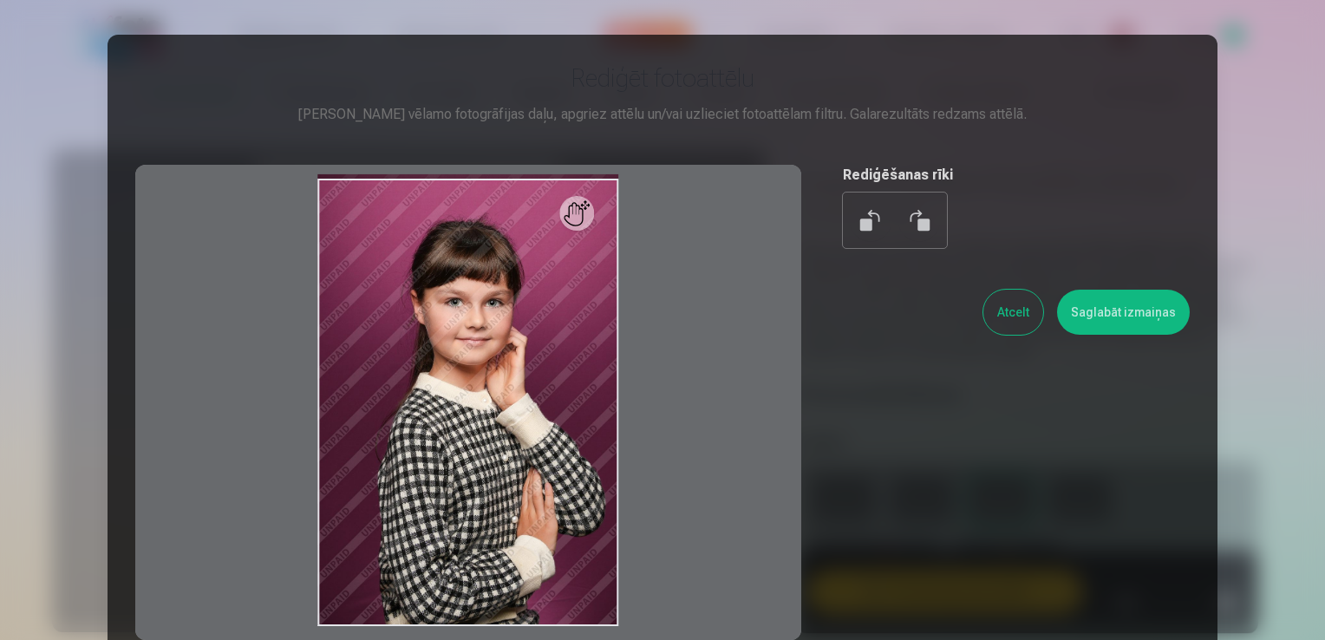
click at [552, 367] on div at bounding box center [468, 402] width 666 height 475
click at [1021, 306] on button "Atcelt" at bounding box center [1013, 312] width 60 height 45
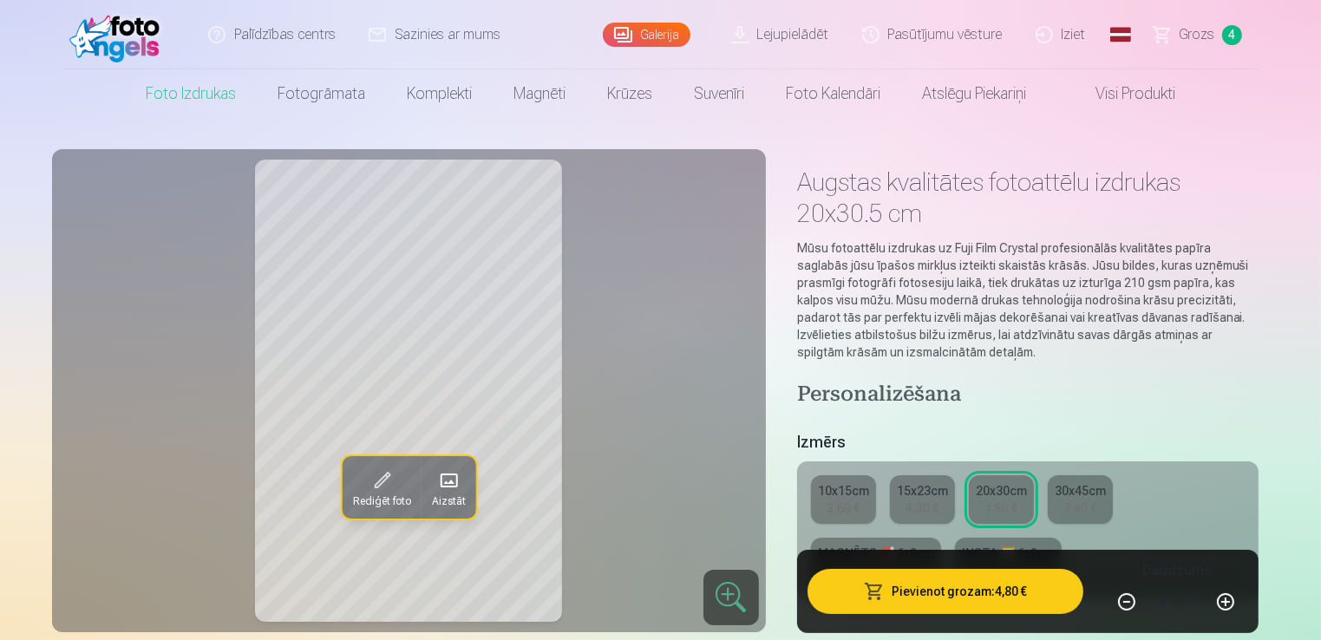
click at [372, 494] on span "Rediģēt foto" at bounding box center [381, 501] width 58 height 14
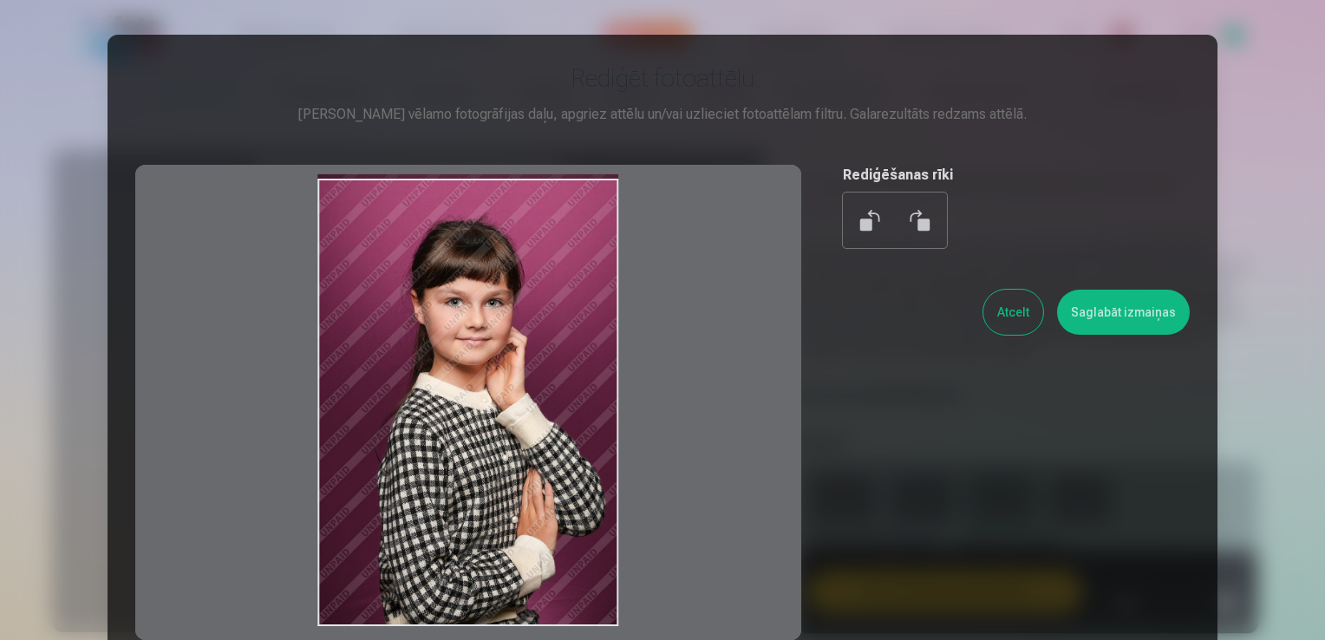
drag, startPoint x: 555, startPoint y: 398, endPoint x: 548, endPoint y: 376, distance: 22.8
click at [548, 376] on div at bounding box center [468, 402] width 666 height 475
drag, startPoint x: 464, startPoint y: 330, endPoint x: 464, endPoint y: 308, distance: 21.7
click at [464, 308] on div at bounding box center [468, 402] width 666 height 475
click at [915, 223] on button at bounding box center [919, 220] width 42 height 42
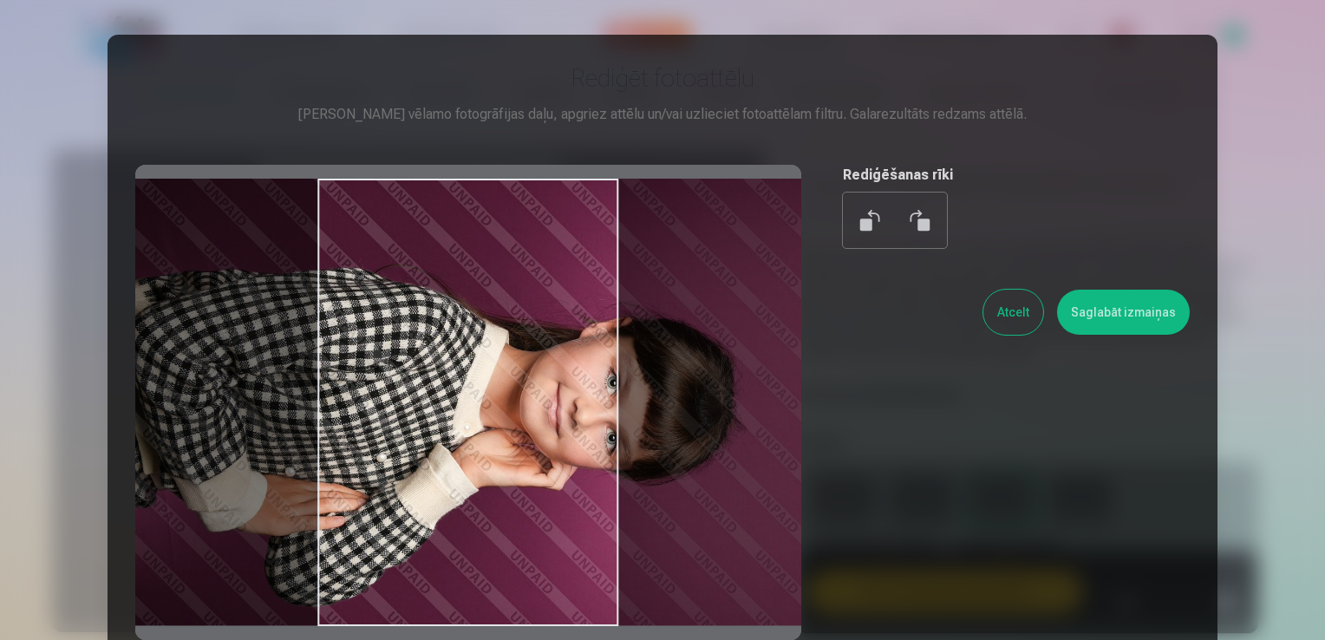
click at [871, 219] on button at bounding box center [871, 220] width 42 height 42
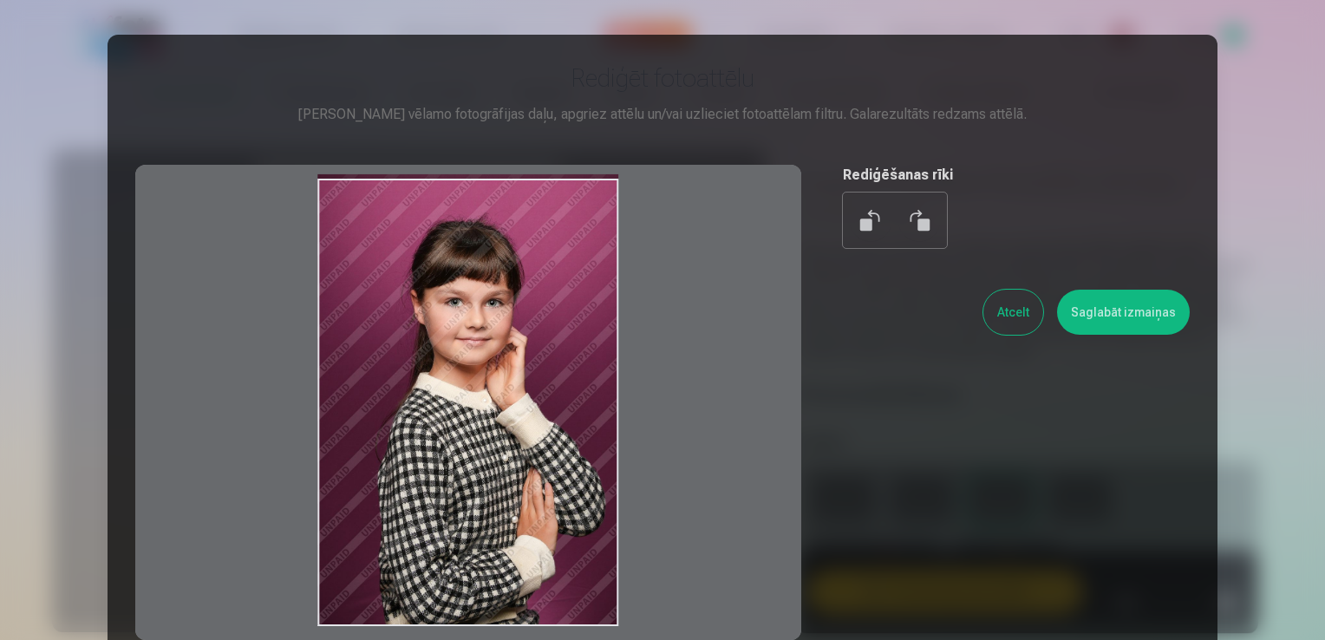
click at [1040, 207] on div "Rediģēšanas rīki" at bounding box center [1016, 206] width 347 height 83
click at [1098, 397] on div "Rediģēt fotoattēlu [PERSON_NAME] vēlamo fotogrāfijas daļu, apgriez attēlu un/va…" at bounding box center [662, 351] width 1055 height 578
click at [1014, 320] on button "Atcelt" at bounding box center [1013, 312] width 60 height 45
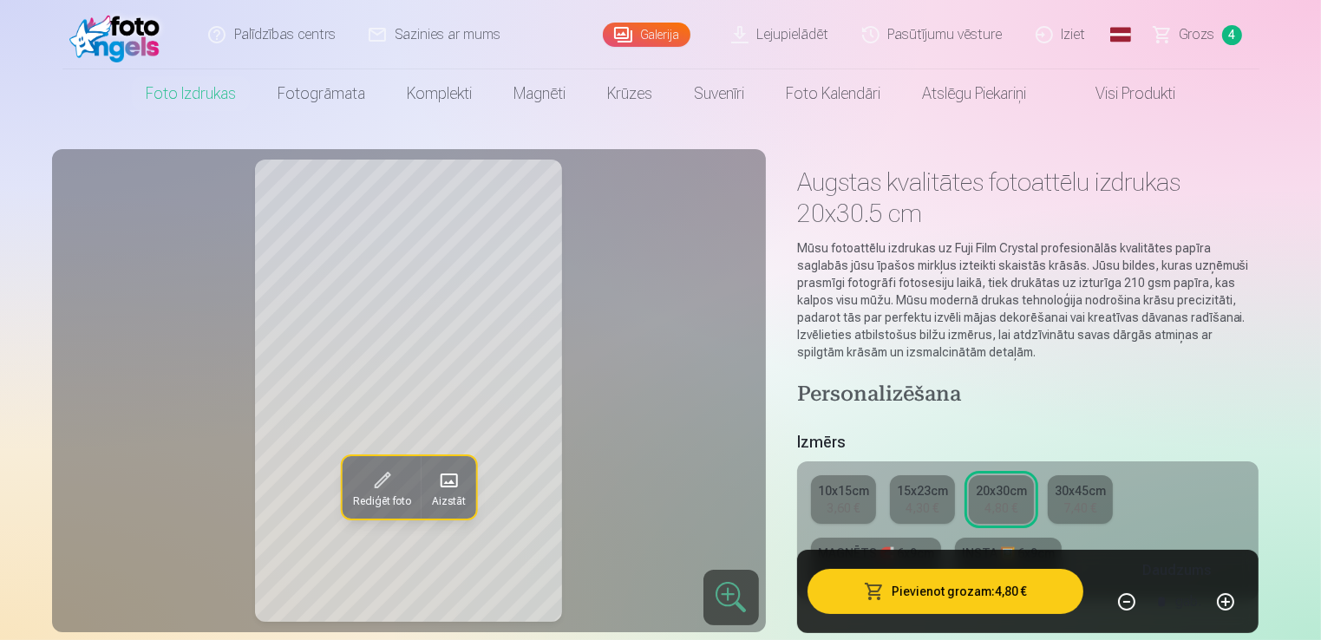
click at [915, 507] on div "4,30 €" at bounding box center [921, 508] width 33 height 17
click at [856, 505] on div "3,60 €" at bounding box center [843, 508] width 33 height 17
click at [382, 496] on span "Rediģēt foto" at bounding box center [383, 503] width 58 height 14
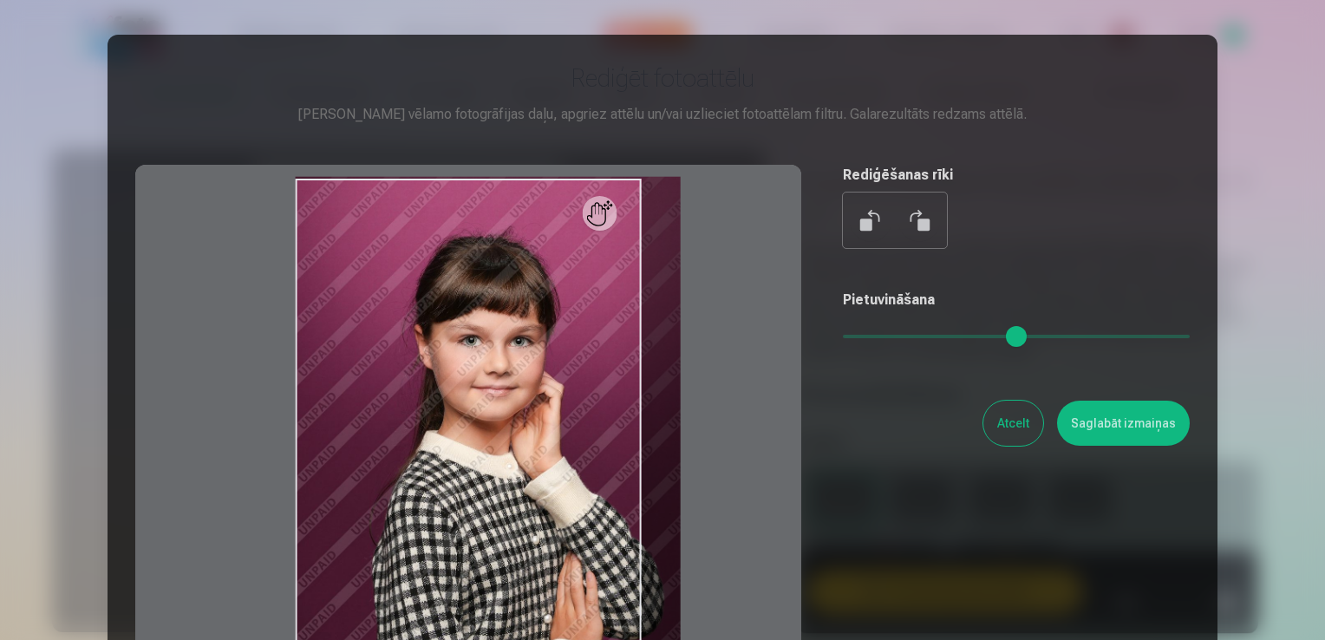
drag, startPoint x: 852, startPoint y: 334, endPoint x: 889, endPoint y: 330, distance: 37.5
click at [889, 335] on input "range" at bounding box center [1016, 336] width 347 height 3
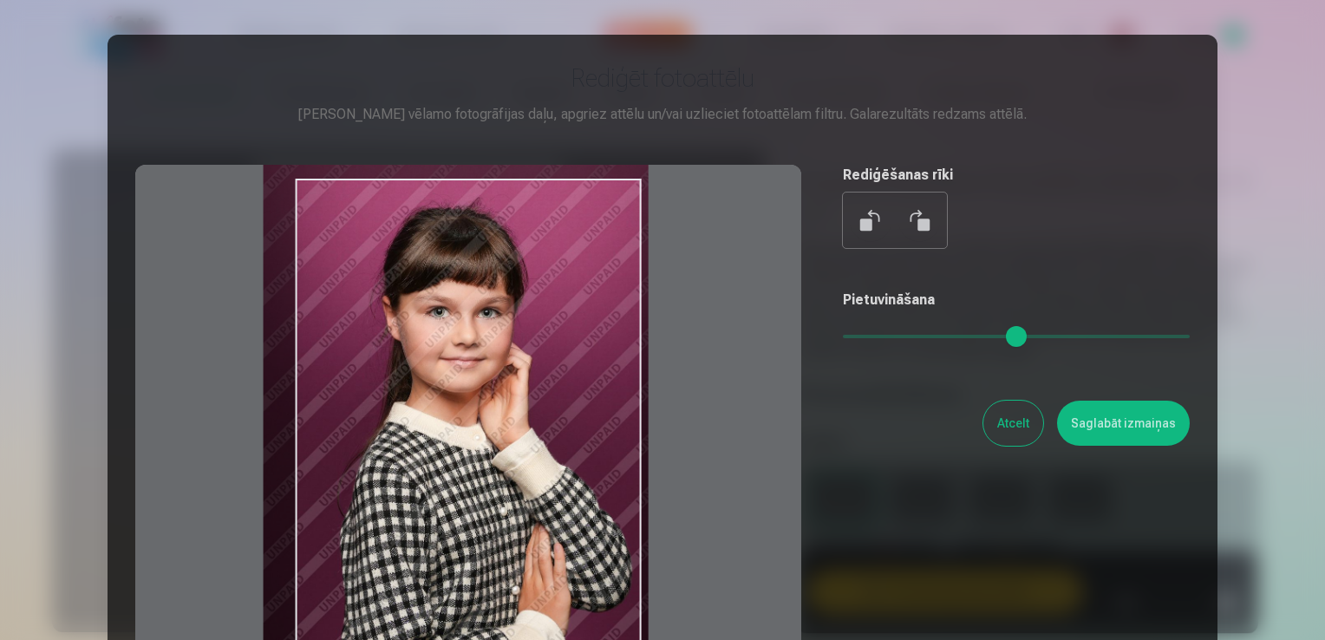
drag, startPoint x: 472, startPoint y: 494, endPoint x: 447, endPoint y: 470, distance: 35.0
click at [447, 470] on div at bounding box center [468, 437] width 666 height 545
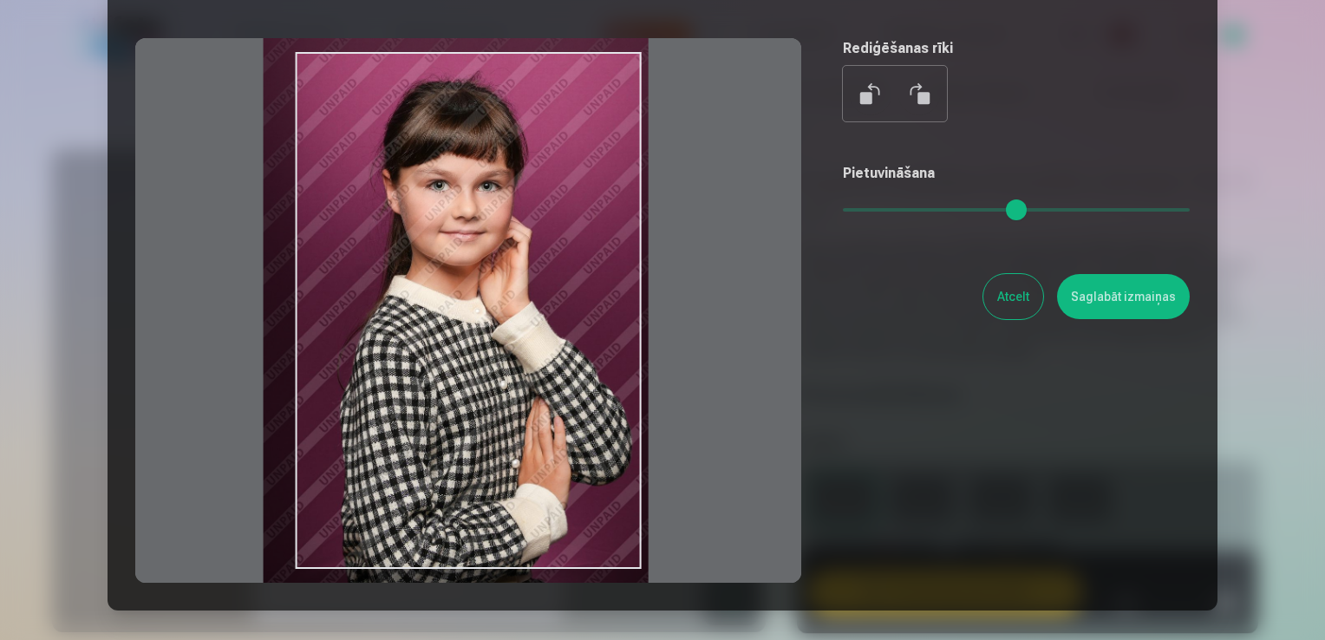
scroll to position [173, 0]
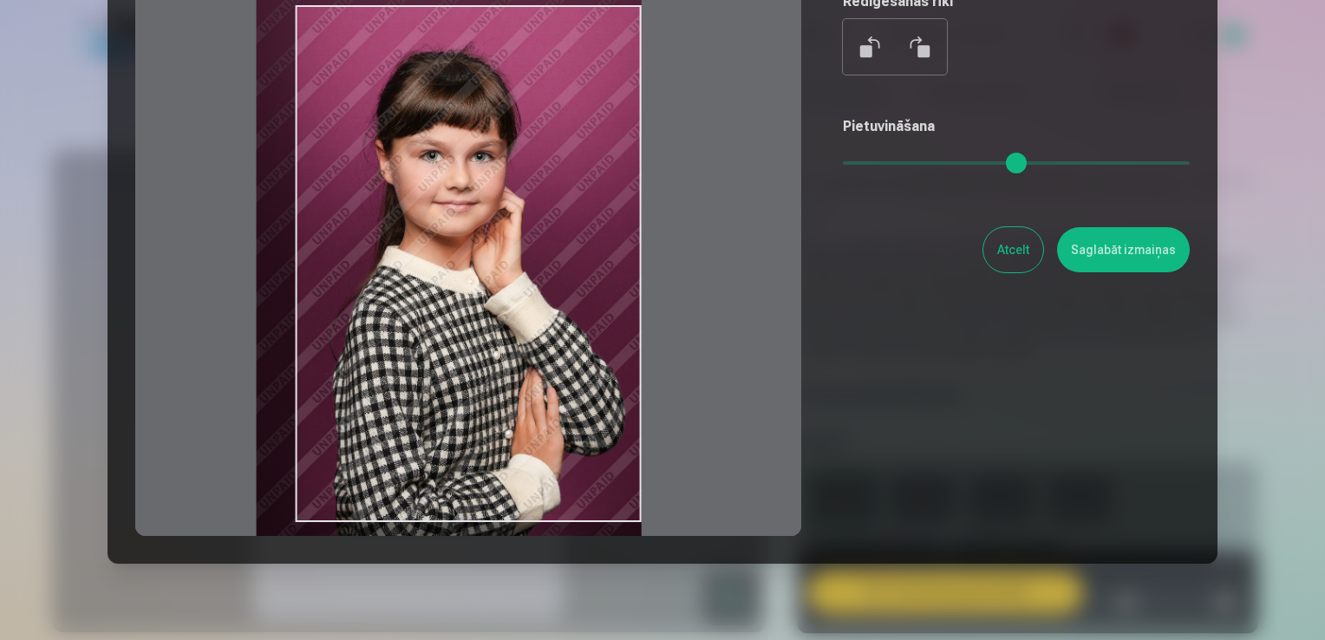
type input "****"
drag, startPoint x: 503, startPoint y: 407, endPoint x: 496, endPoint y: 422, distance: 17.1
click at [496, 422] on div at bounding box center [468, 263] width 666 height 545
click at [1127, 247] on button "Saglabāt izmaiņas" at bounding box center [1123, 249] width 133 height 45
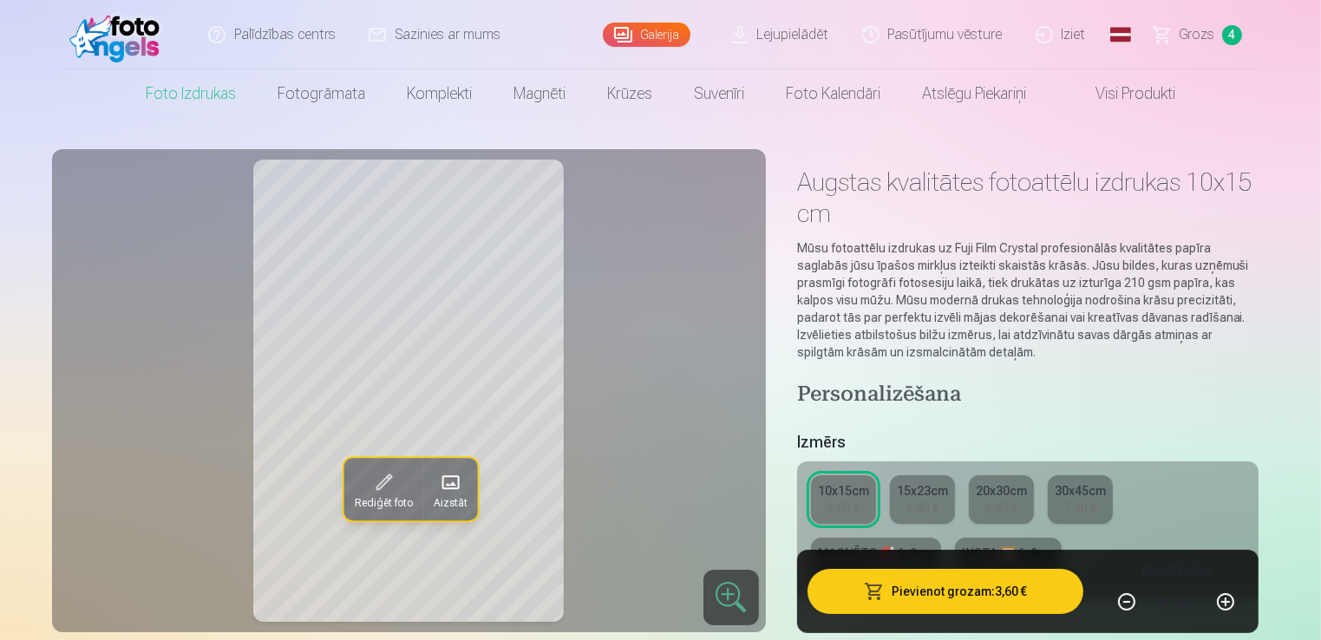
click at [650, 382] on div "Rediģēt foto Aizstāt" at bounding box center [408, 391] width 693 height 462
click at [379, 477] on span at bounding box center [383, 482] width 28 height 28
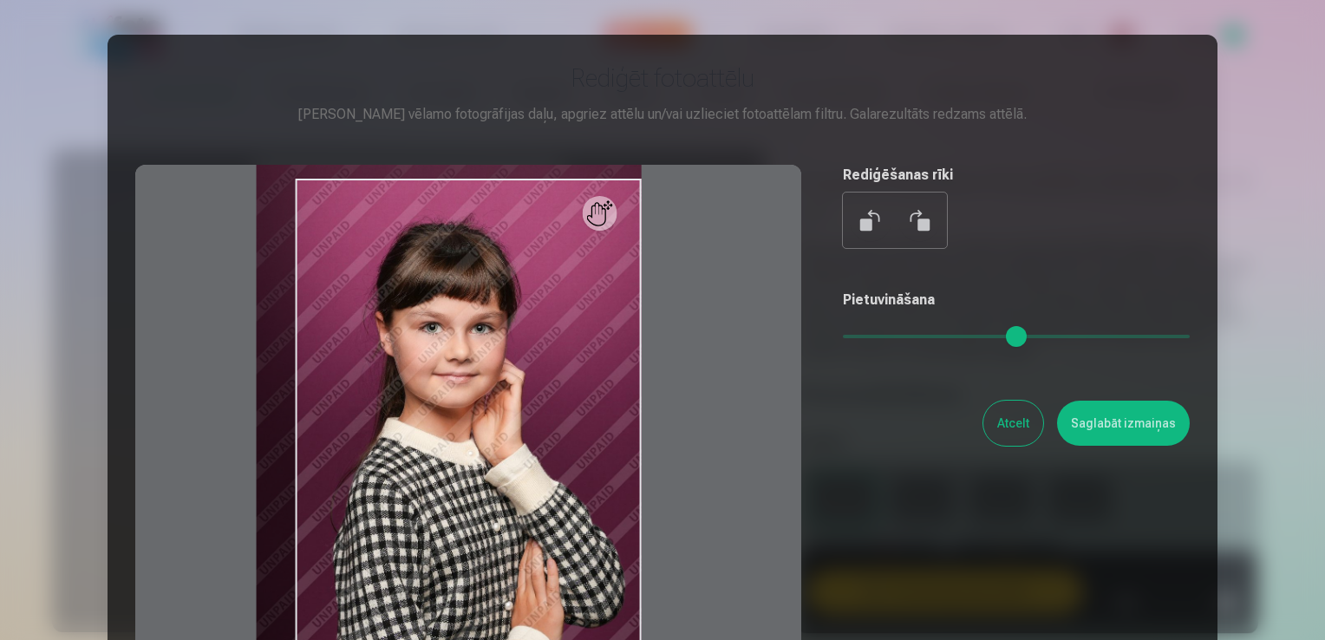
scroll to position [87, 0]
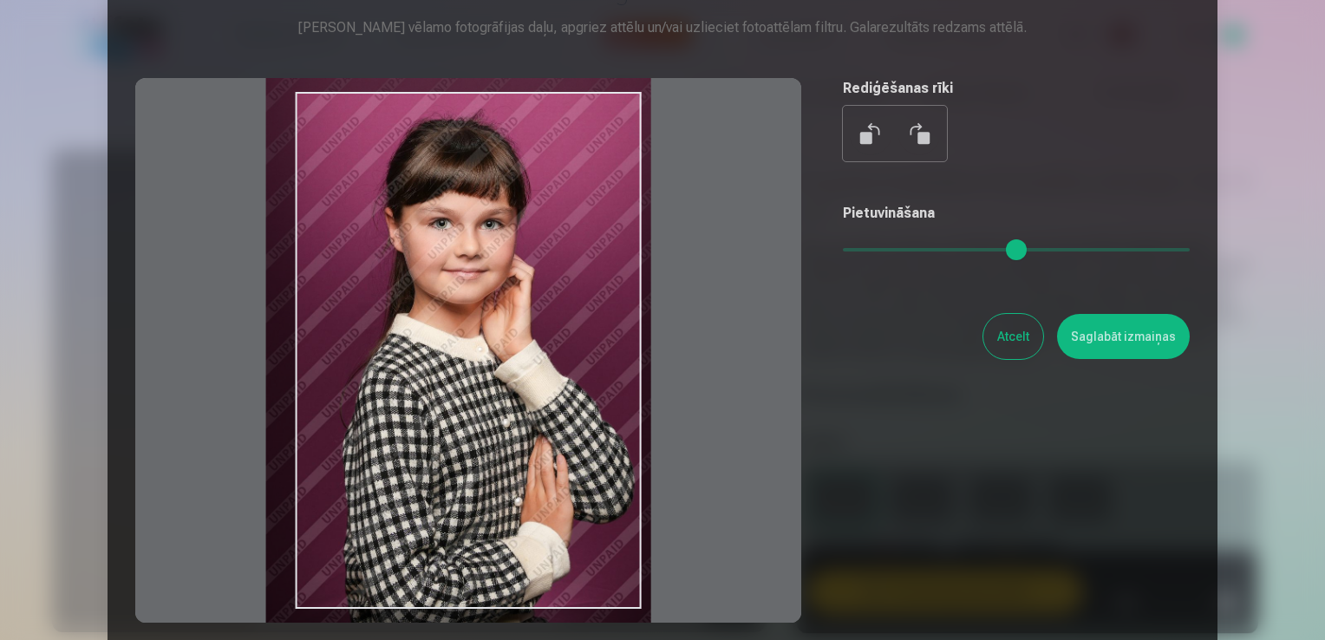
type input "****"
drag, startPoint x: 516, startPoint y: 406, endPoint x: 526, endPoint y: 388, distance: 20.6
click at [526, 388] on div at bounding box center [468, 350] width 666 height 545
click at [1113, 330] on button "Saglabāt izmaiņas" at bounding box center [1123, 336] width 133 height 45
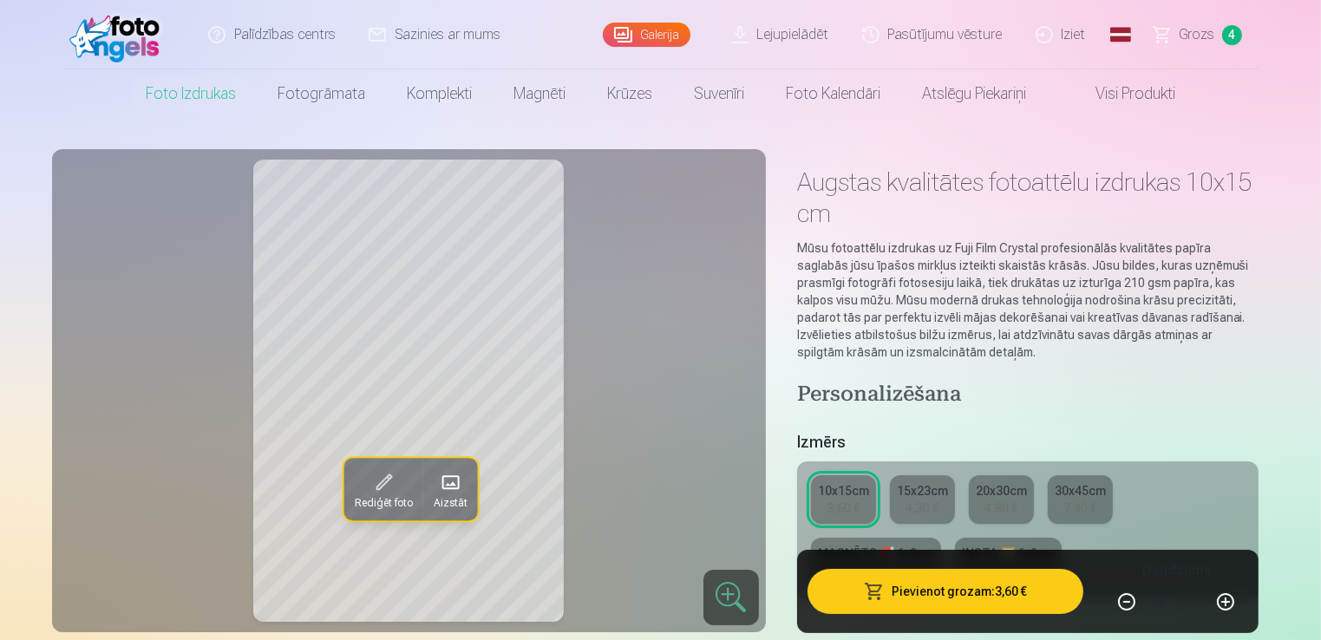
click at [392, 479] on span at bounding box center [383, 482] width 28 height 28
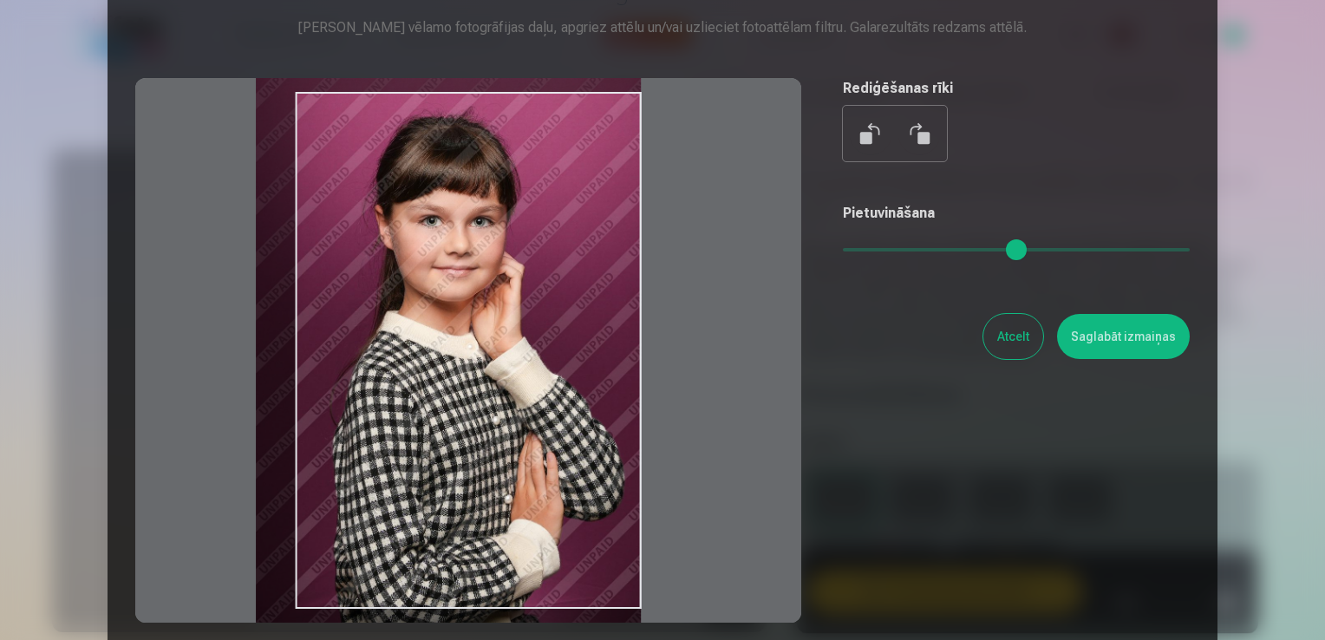
drag, startPoint x: 510, startPoint y: 429, endPoint x: 496, endPoint y: 428, distance: 14.0
click at [496, 428] on div at bounding box center [468, 350] width 666 height 545
type input "****"
click at [1104, 331] on button "Saglabāt izmaiņas" at bounding box center [1123, 336] width 133 height 45
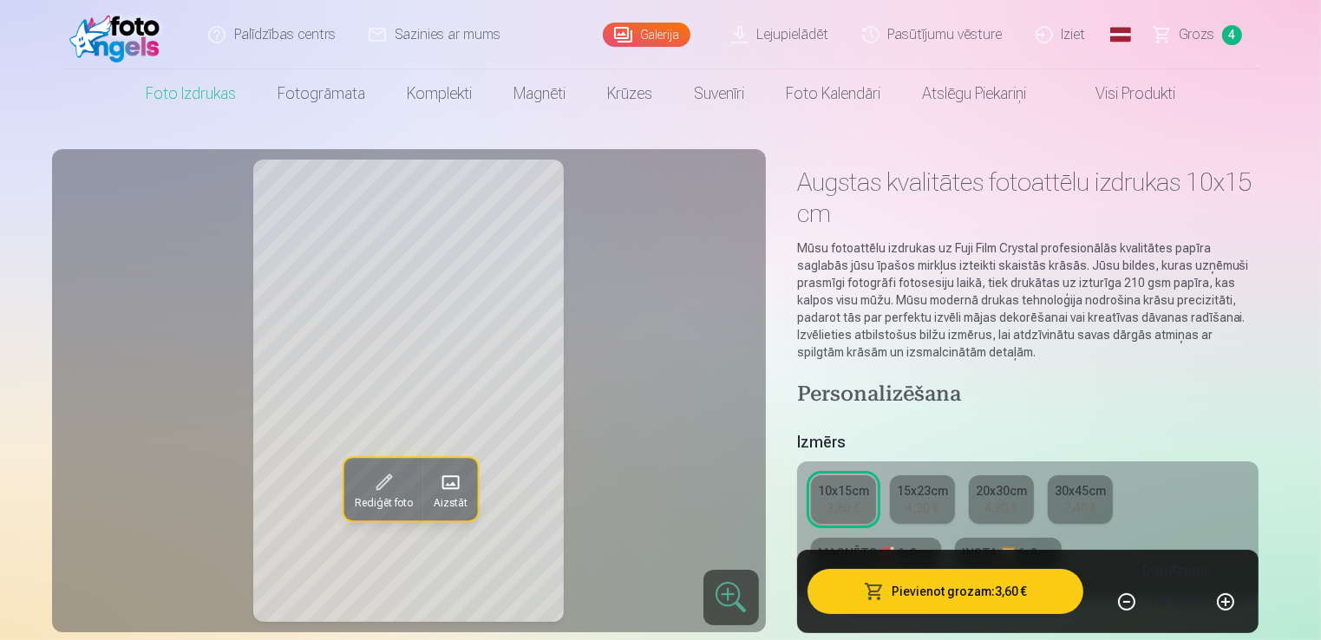
click at [960, 591] on button "Pievienot grozam : 3,60 €" at bounding box center [945, 591] width 277 height 45
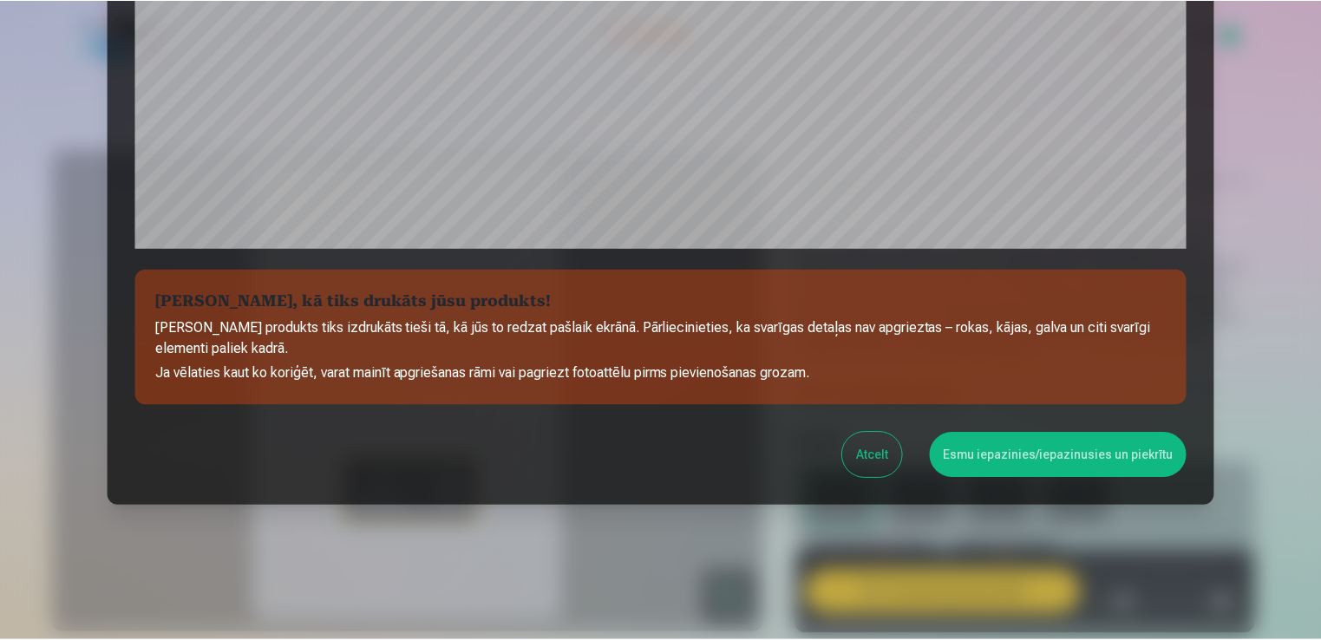
scroll to position [608, 0]
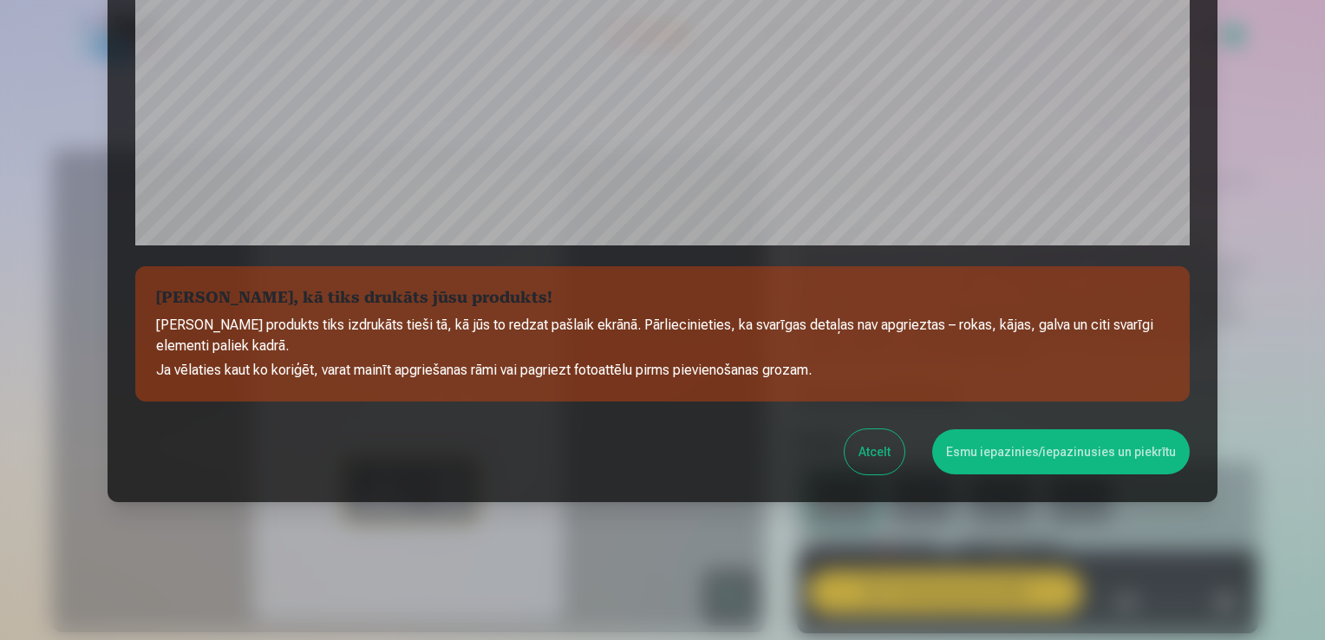
click at [1095, 459] on button "Esmu iepazinies/iepazinusies un piekrītu" at bounding box center [1061, 451] width 258 height 45
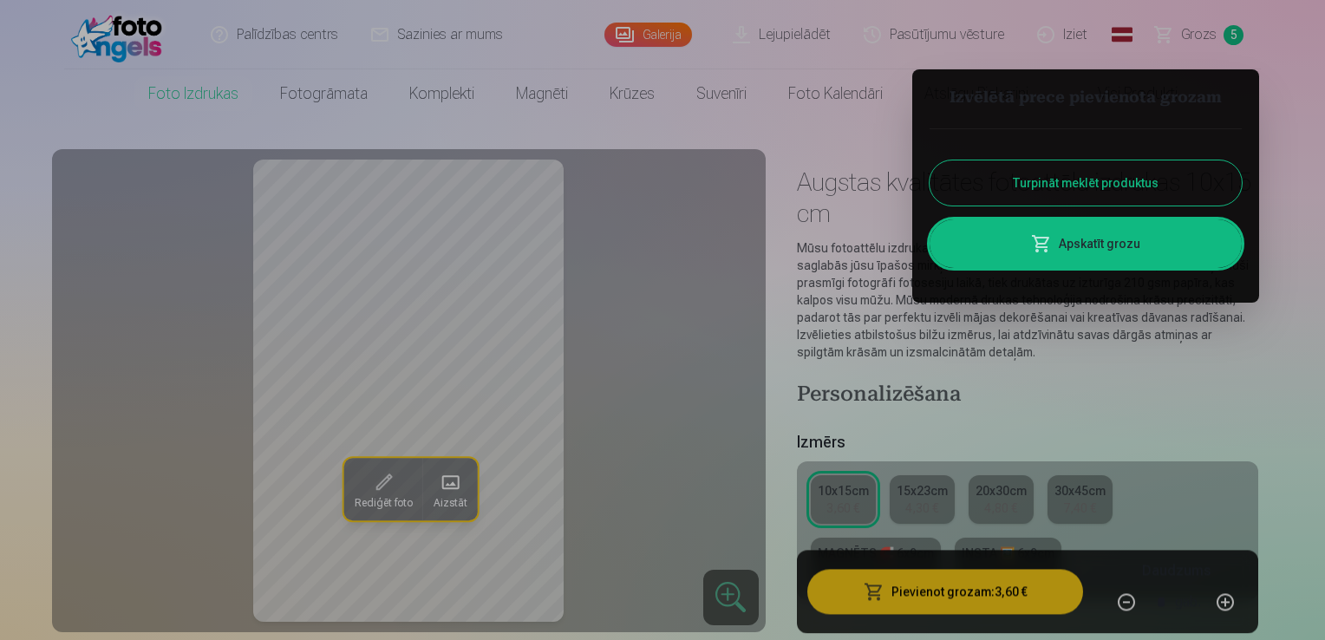
click at [1113, 252] on link "Apskatīt grozu" at bounding box center [1086, 243] width 312 height 49
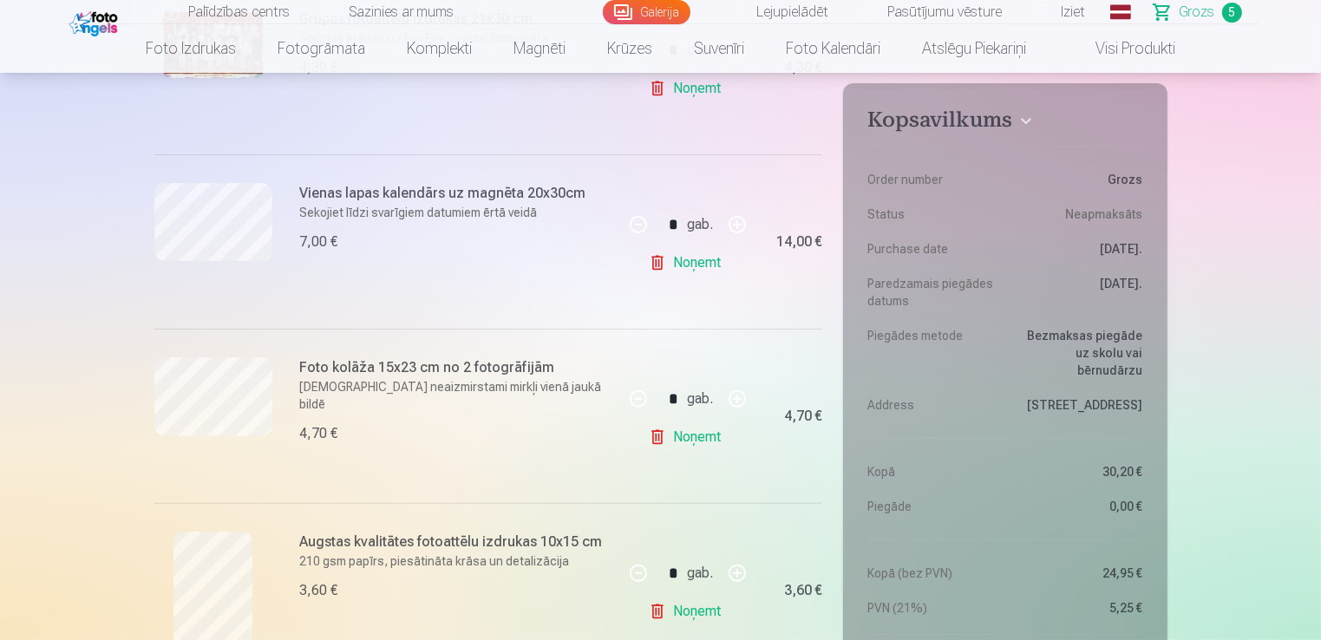
scroll to position [867, 0]
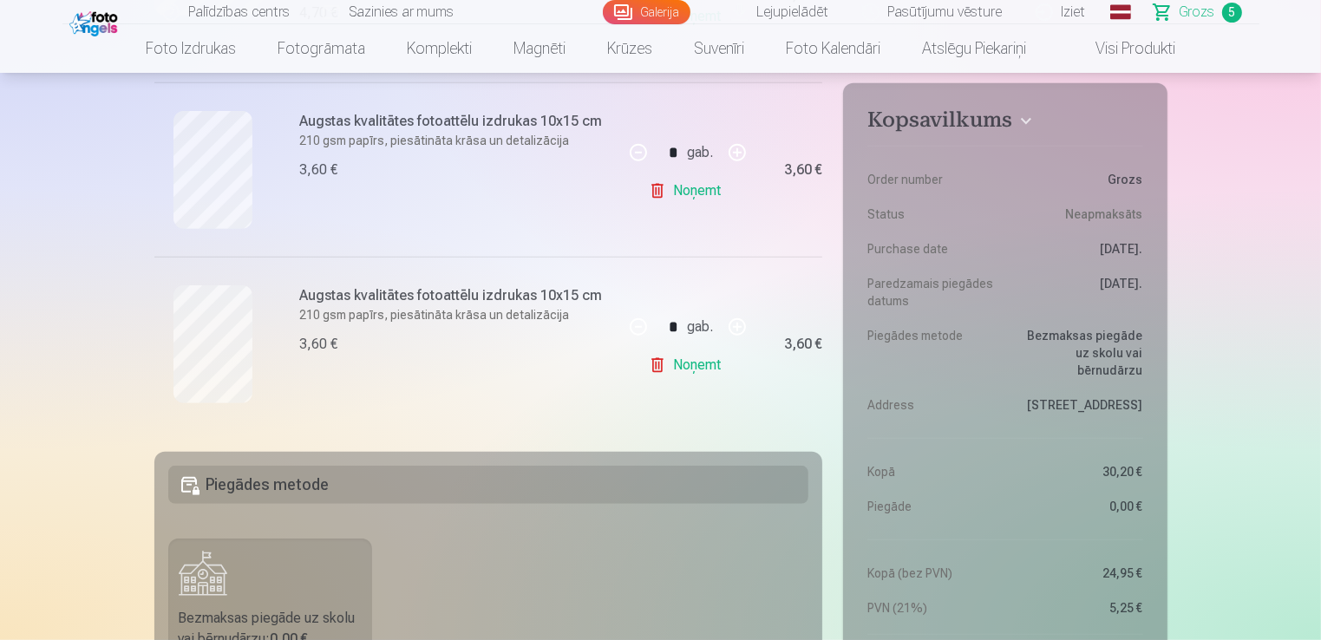
click at [699, 185] on link "Noņemt" at bounding box center [688, 190] width 79 height 35
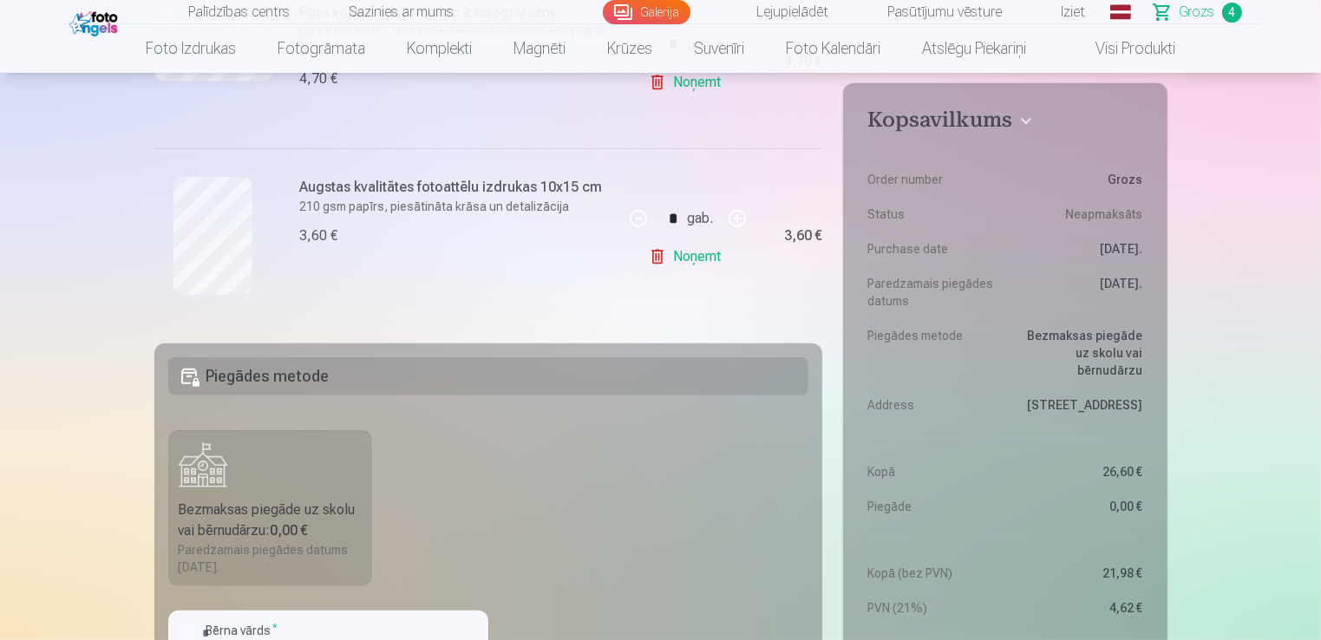
scroll to position [781, 0]
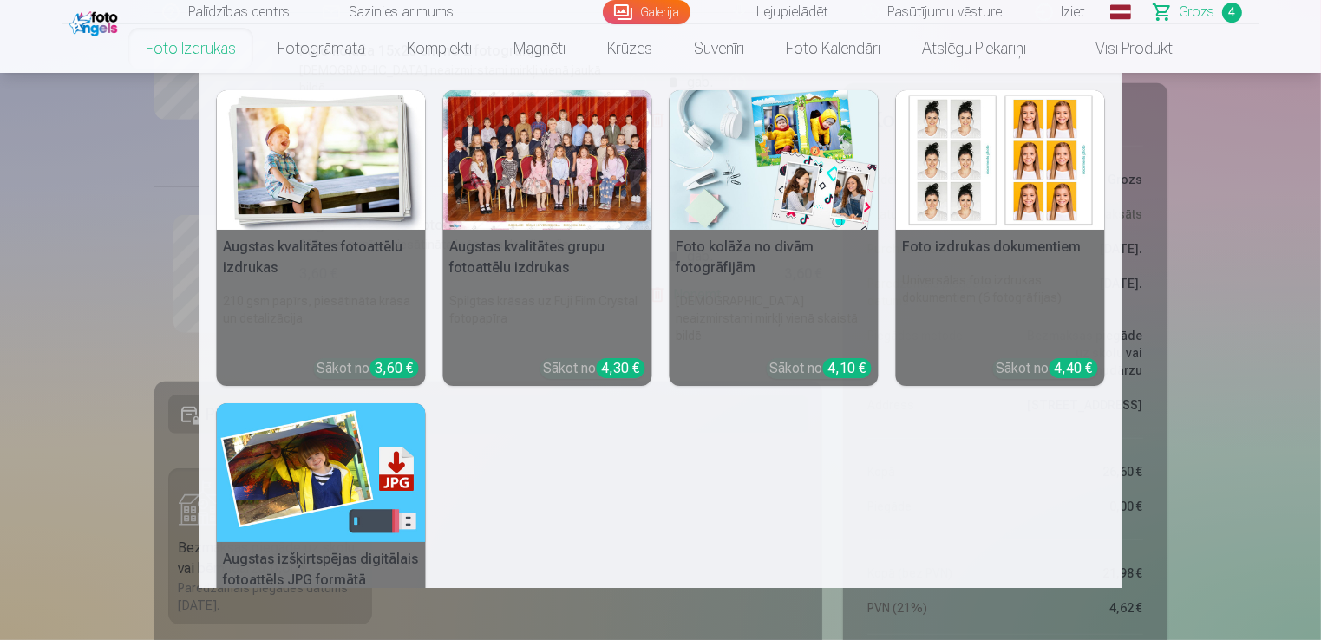
drag, startPoint x: 186, startPoint y: 51, endPoint x: 195, endPoint y: 58, distance: 11.8
click at [186, 50] on link "Foto izdrukas" at bounding box center [191, 48] width 132 height 49
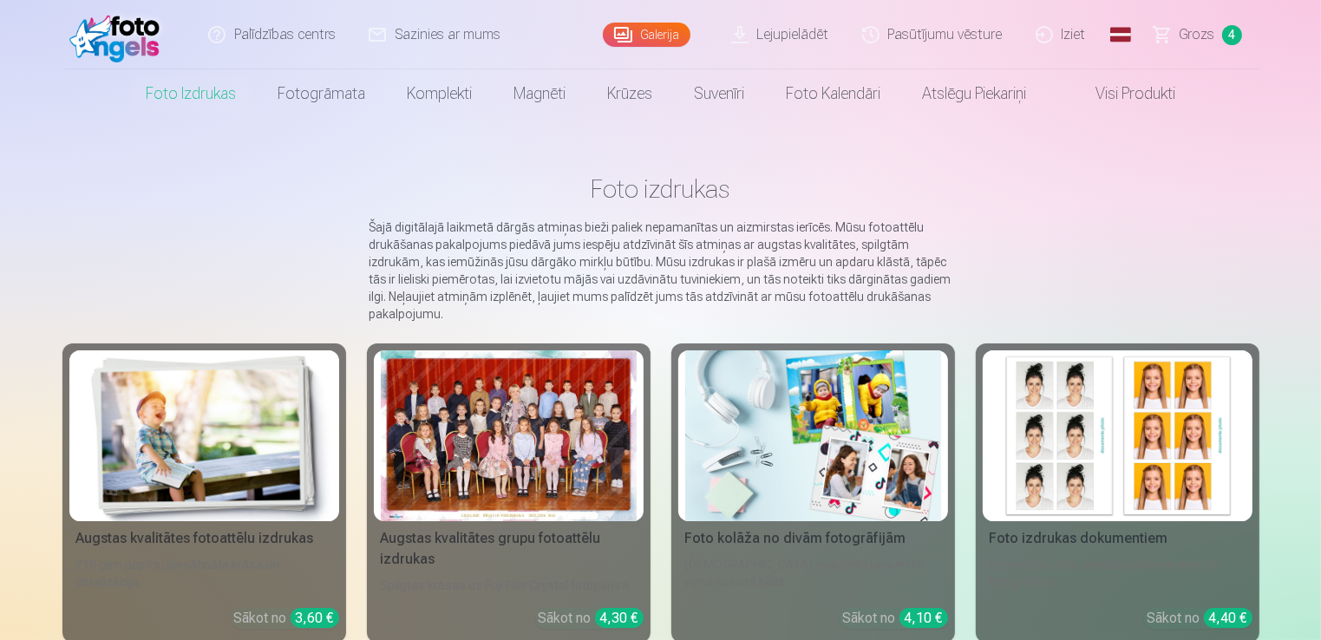
click at [252, 442] on img at bounding box center [204, 435] width 256 height 171
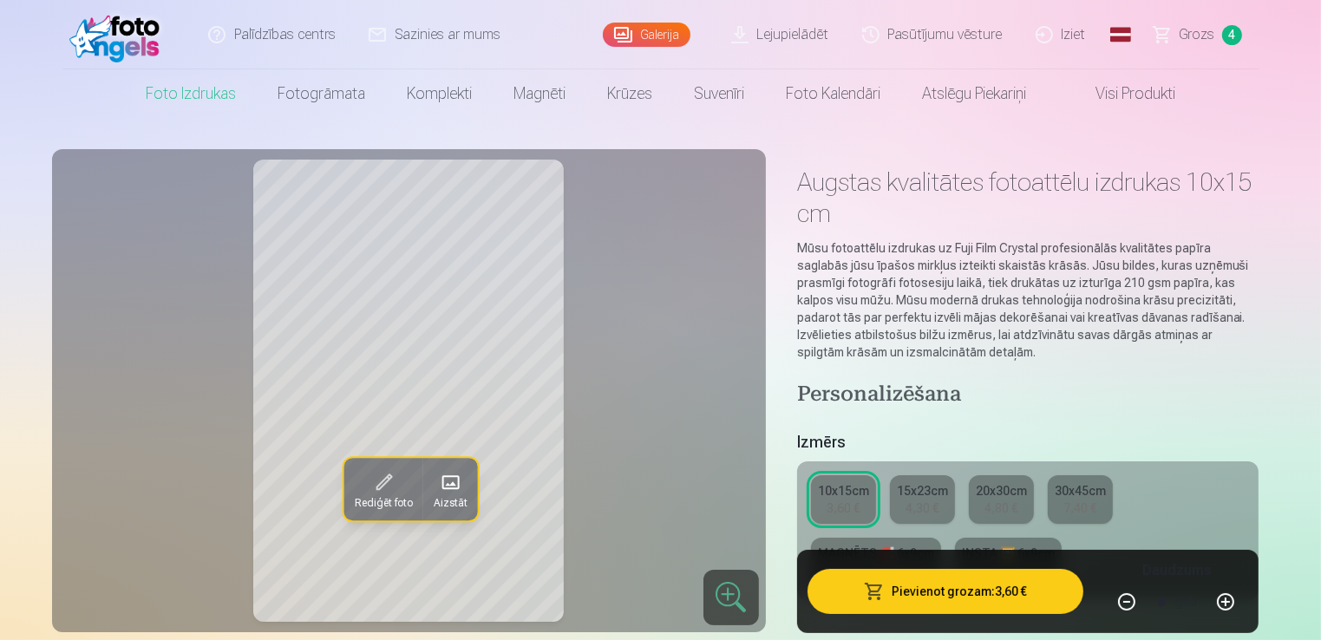
click at [913, 487] on div "15x23cm" at bounding box center [922, 490] width 51 height 17
click at [1013, 591] on button "Pievienot grozam : 4,30 €" at bounding box center [945, 591] width 277 height 45
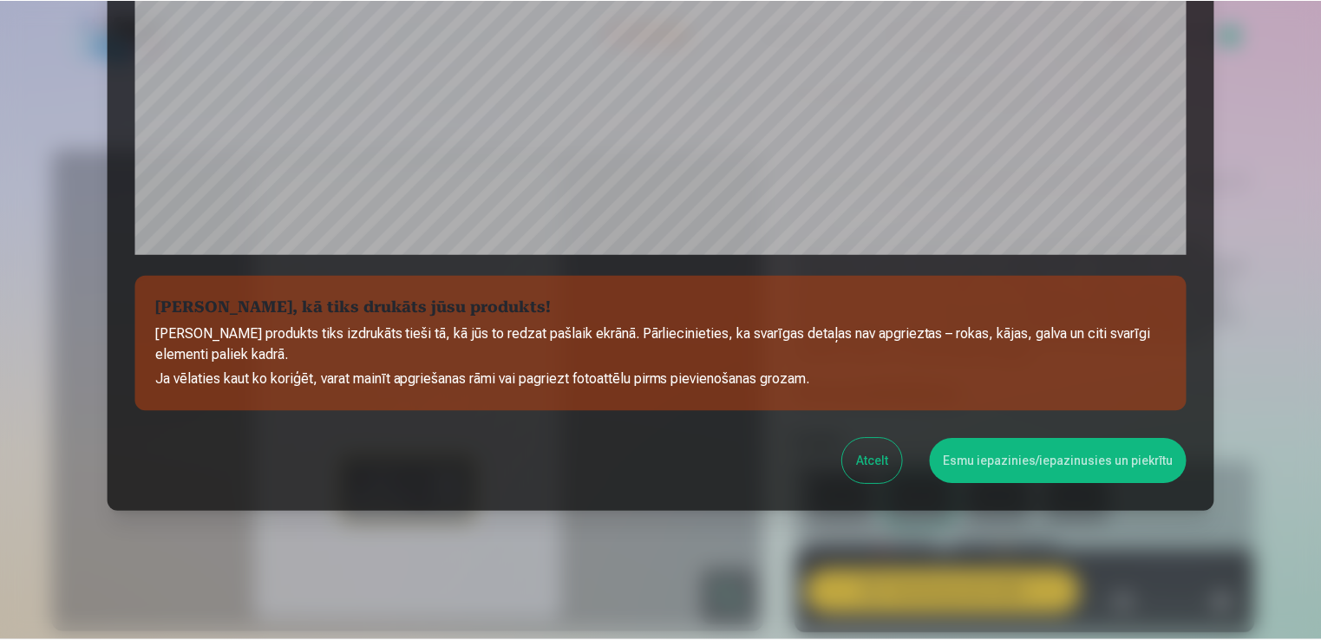
scroll to position [608, 0]
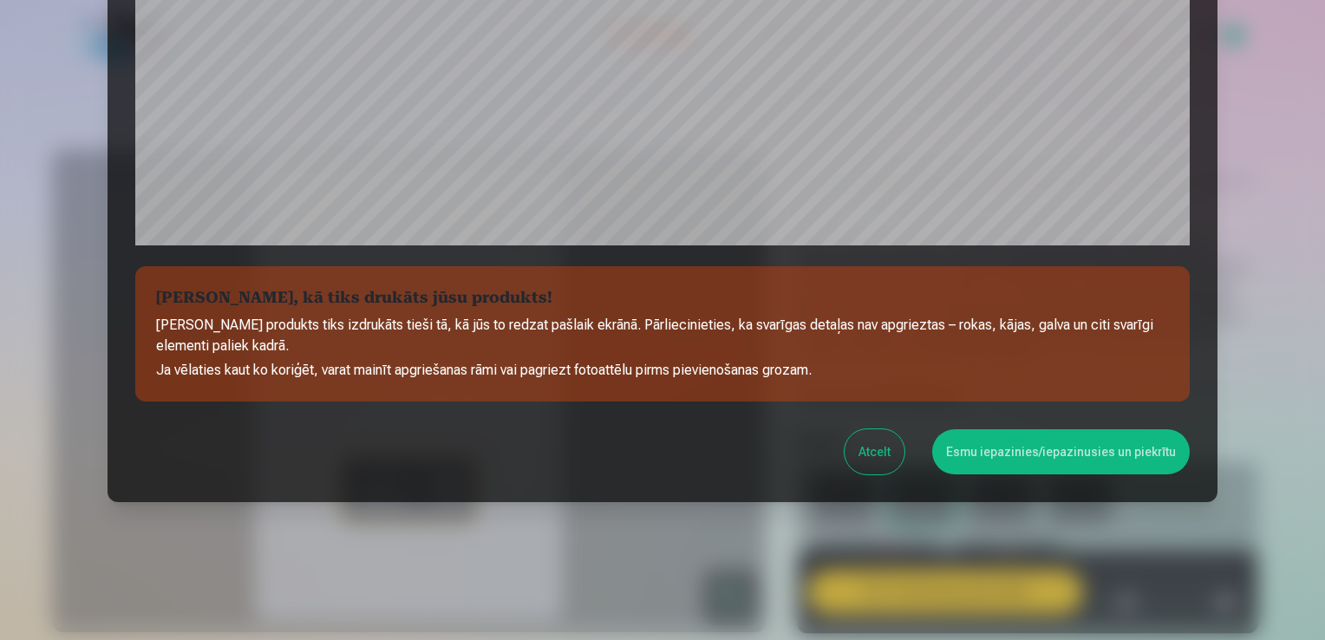
click at [1071, 455] on button "Esmu iepazinies/iepazinusies un piekrītu" at bounding box center [1061, 451] width 258 height 45
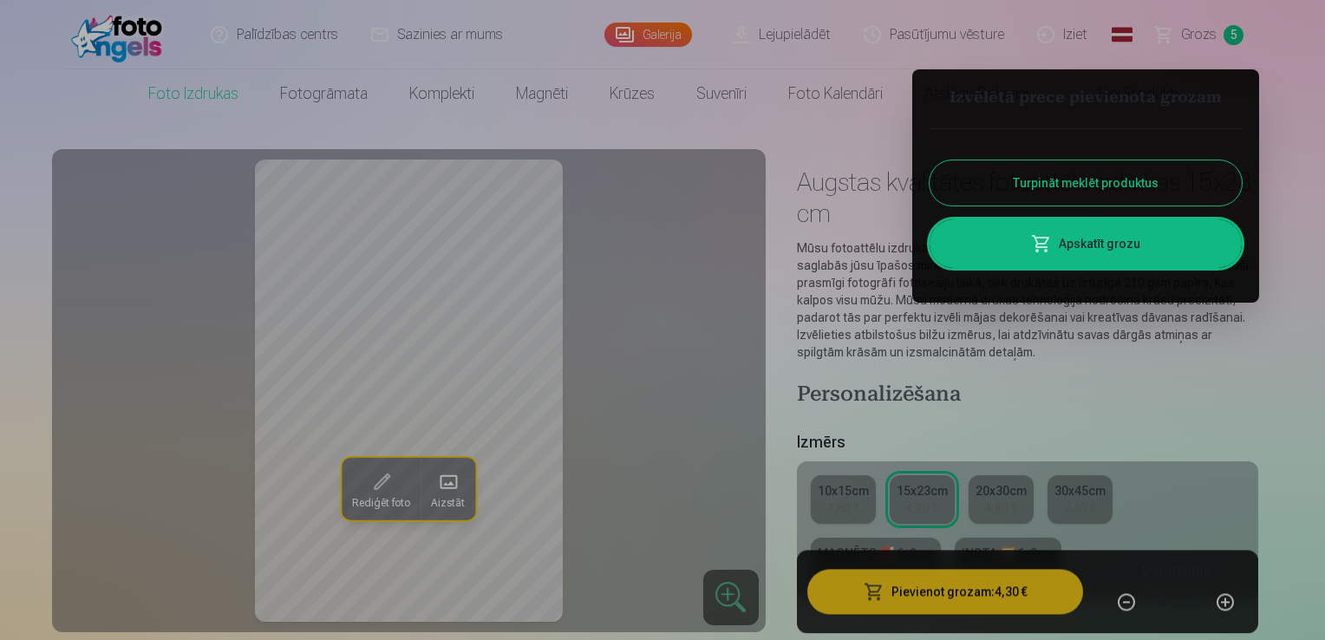
click at [1092, 238] on link "Apskatīt grozu" at bounding box center [1086, 243] width 312 height 49
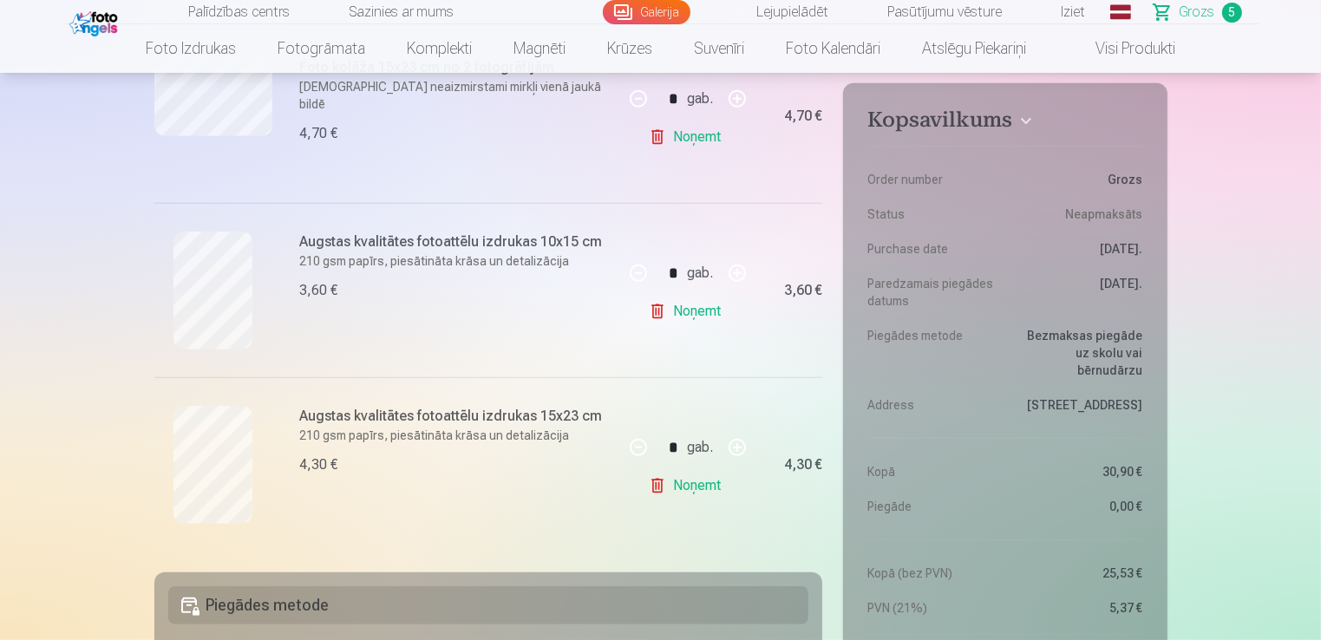
scroll to position [781, 0]
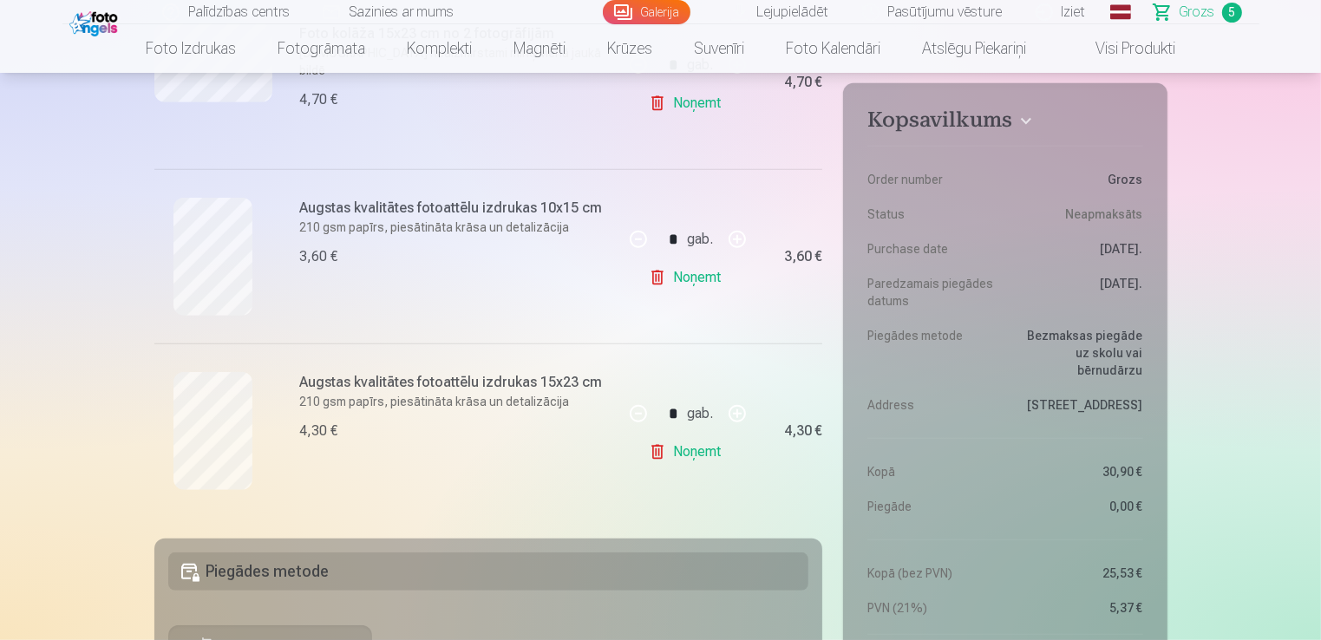
click at [693, 449] on link "Noņemt" at bounding box center [688, 451] width 79 height 35
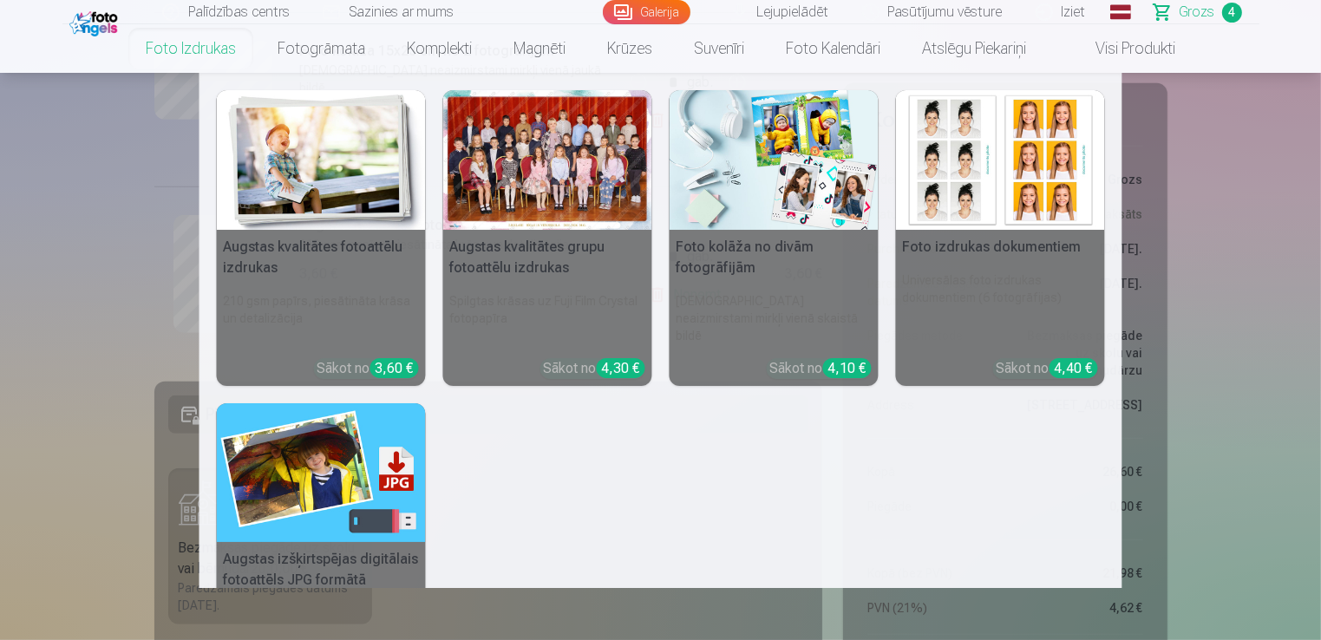
click at [210, 40] on link "Foto izdrukas" at bounding box center [191, 48] width 132 height 49
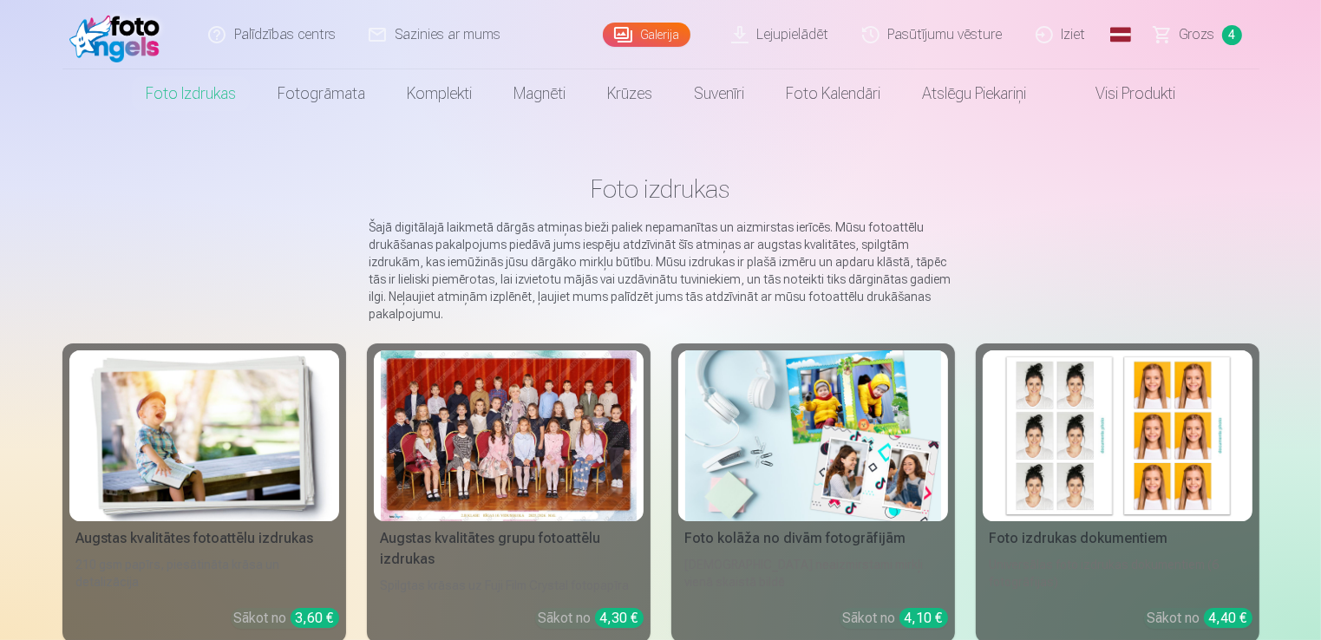
click at [237, 452] on img at bounding box center [204, 435] width 256 height 171
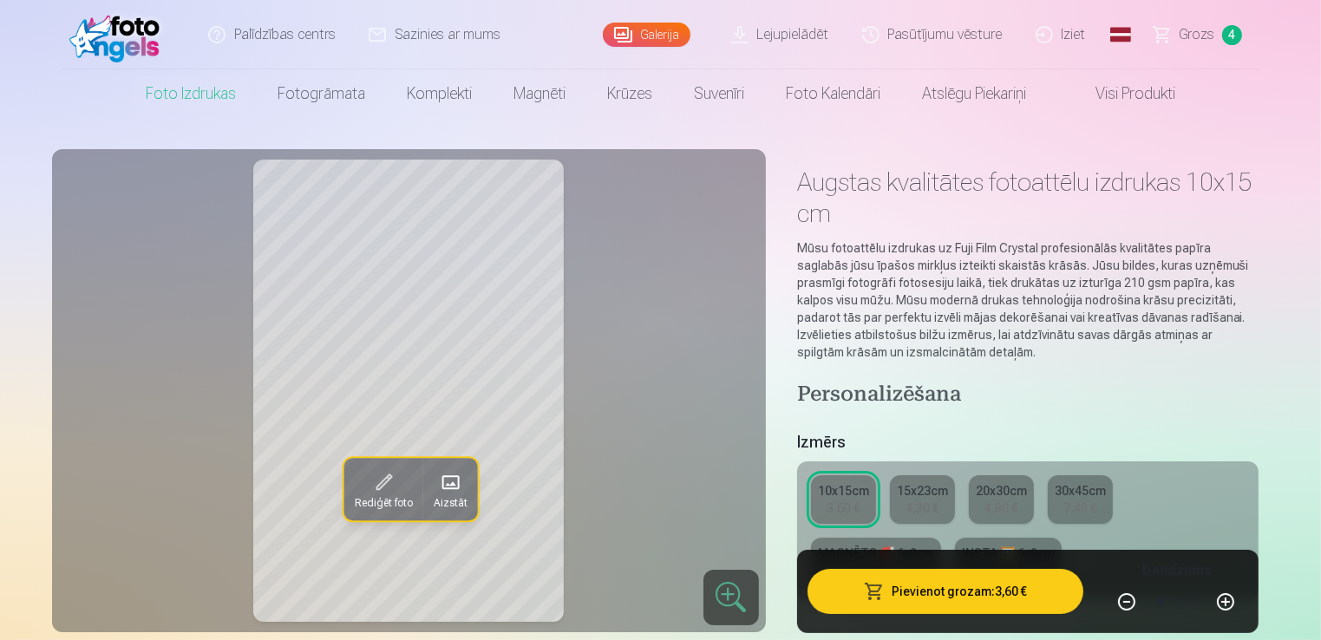
click at [392, 480] on span at bounding box center [383, 482] width 28 height 28
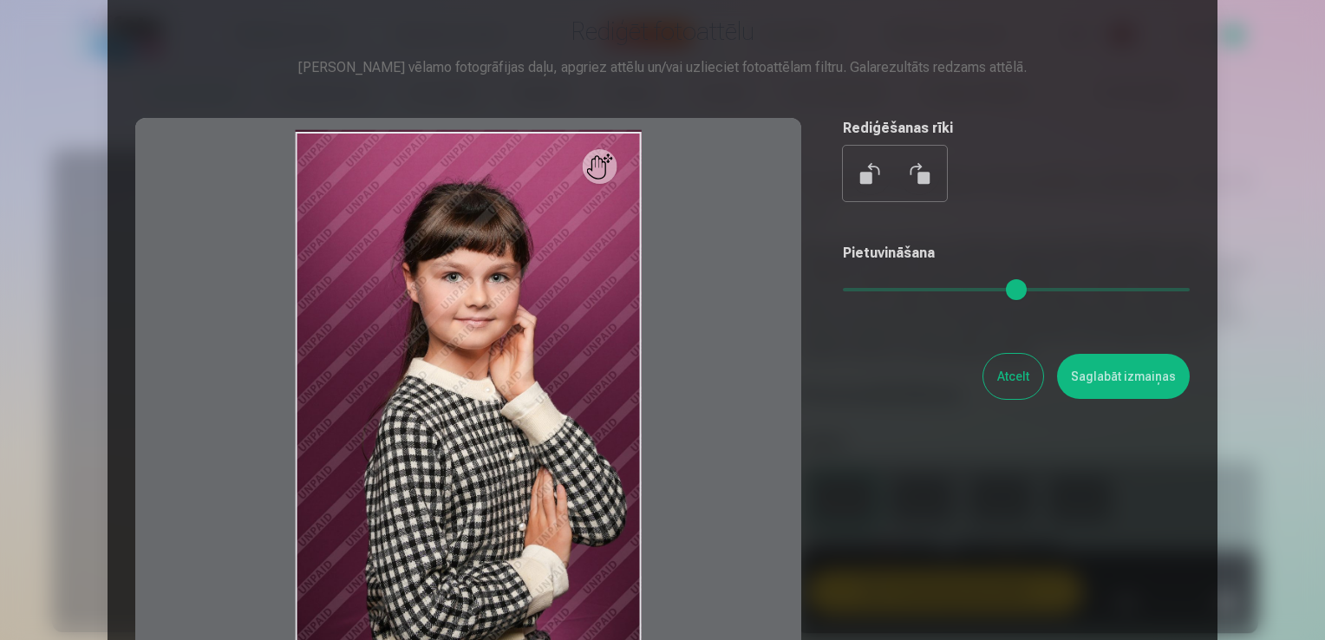
scroll to position [173, 0]
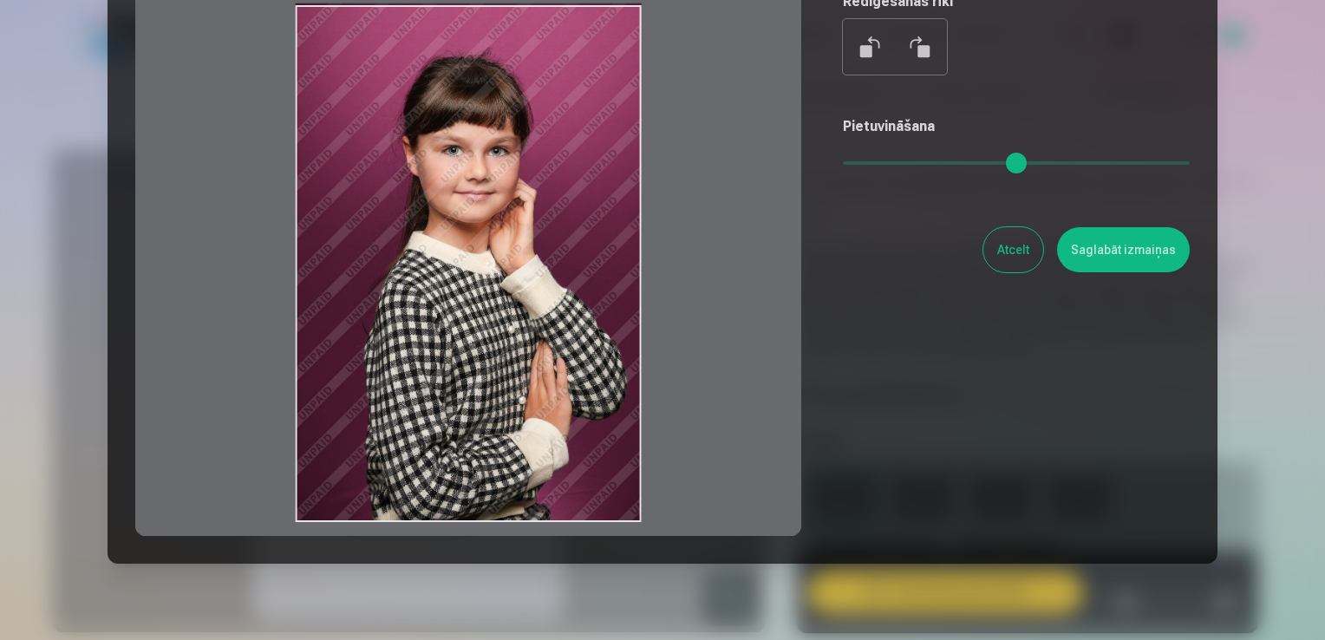
drag, startPoint x: 513, startPoint y: 364, endPoint x: 506, endPoint y: 348, distance: 17.9
click at [506, 348] on div at bounding box center [468, 263] width 666 height 545
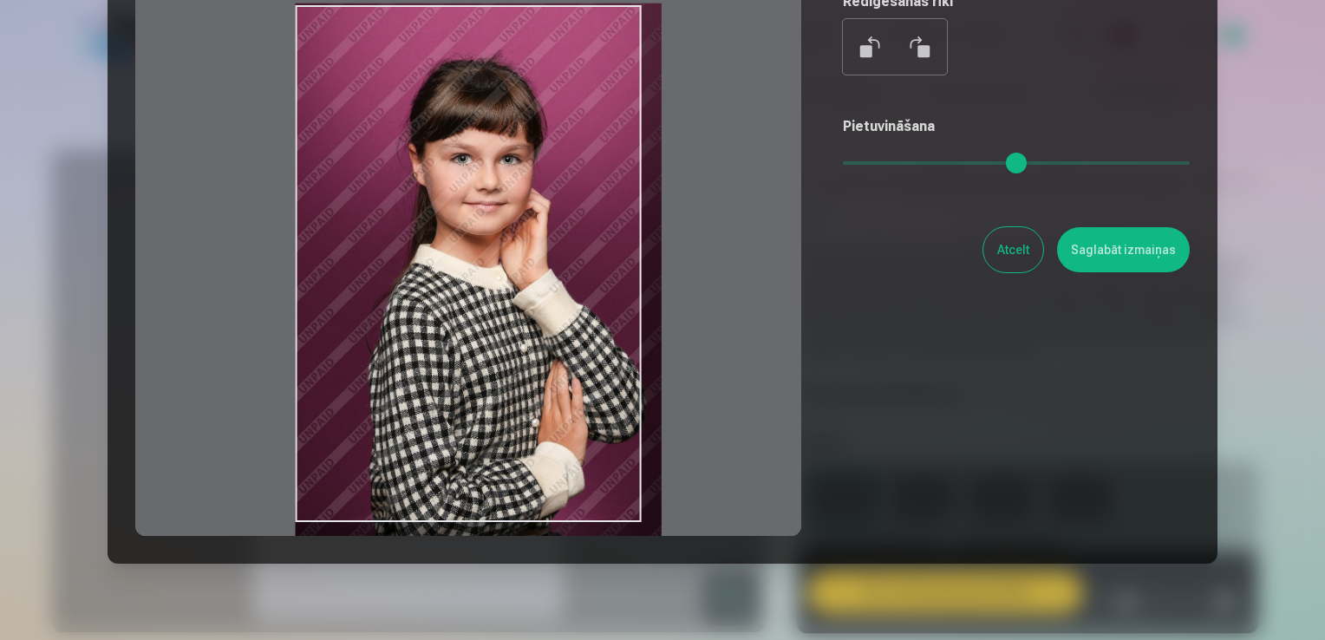
drag, startPoint x: 857, startPoint y: 161, endPoint x: 871, endPoint y: 162, distance: 13.9
click at [871, 162] on input "range" at bounding box center [1016, 162] width 347 height 3
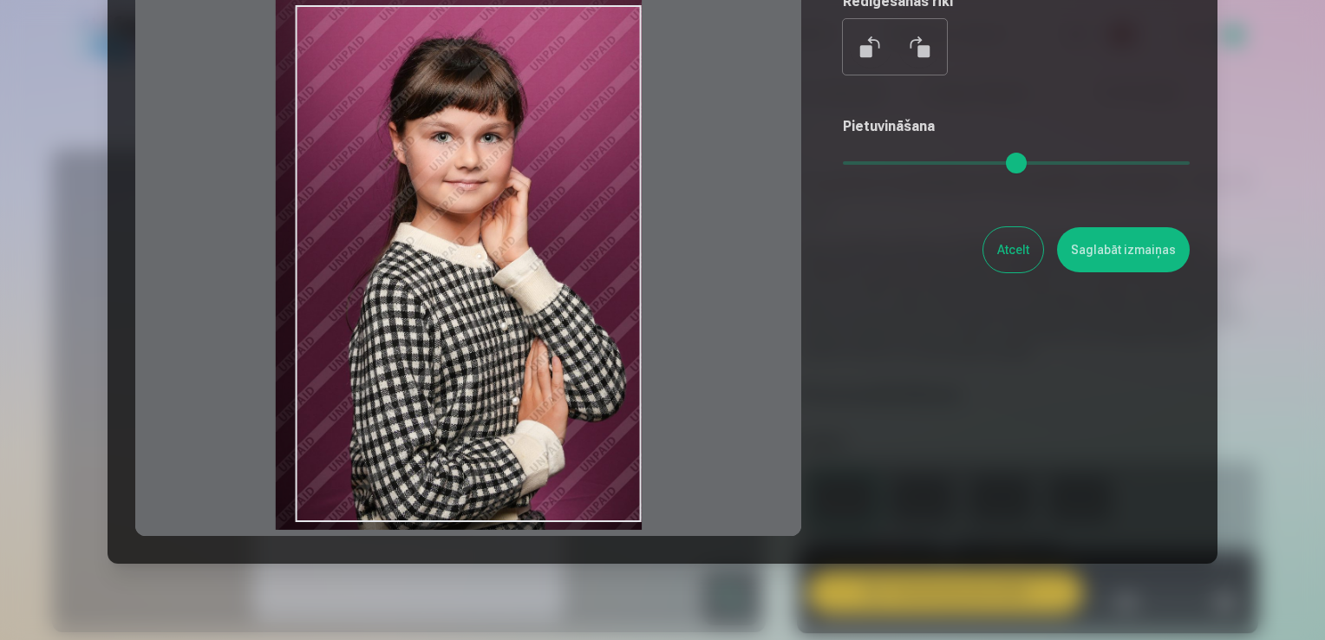
type input "****"
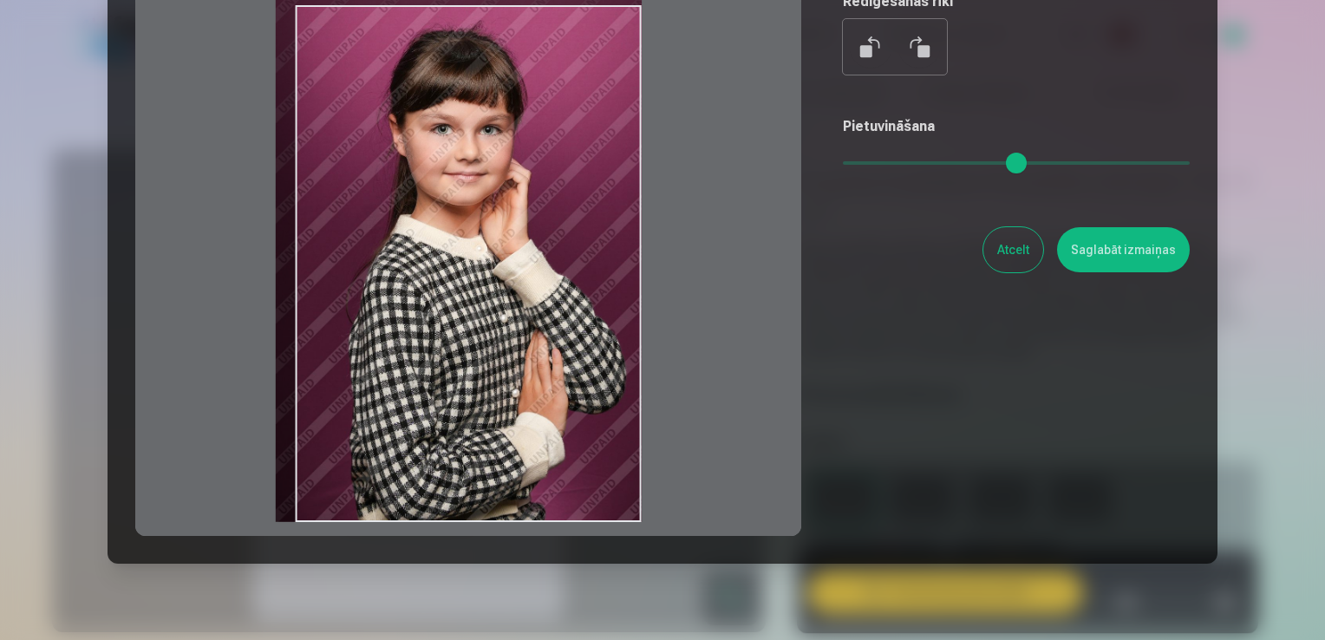
drag, startPoint x: 419, startPoint y: 335, endPoint x: 374, endPoint y: 304, distance: 54.4
click at [374, 304] on div at bounding box center [468, 263] width 666 height 545
click at [1107, 259] on button "Saglabāt izmaiņas" at bounding box center [1123, 249] width 133 height 45
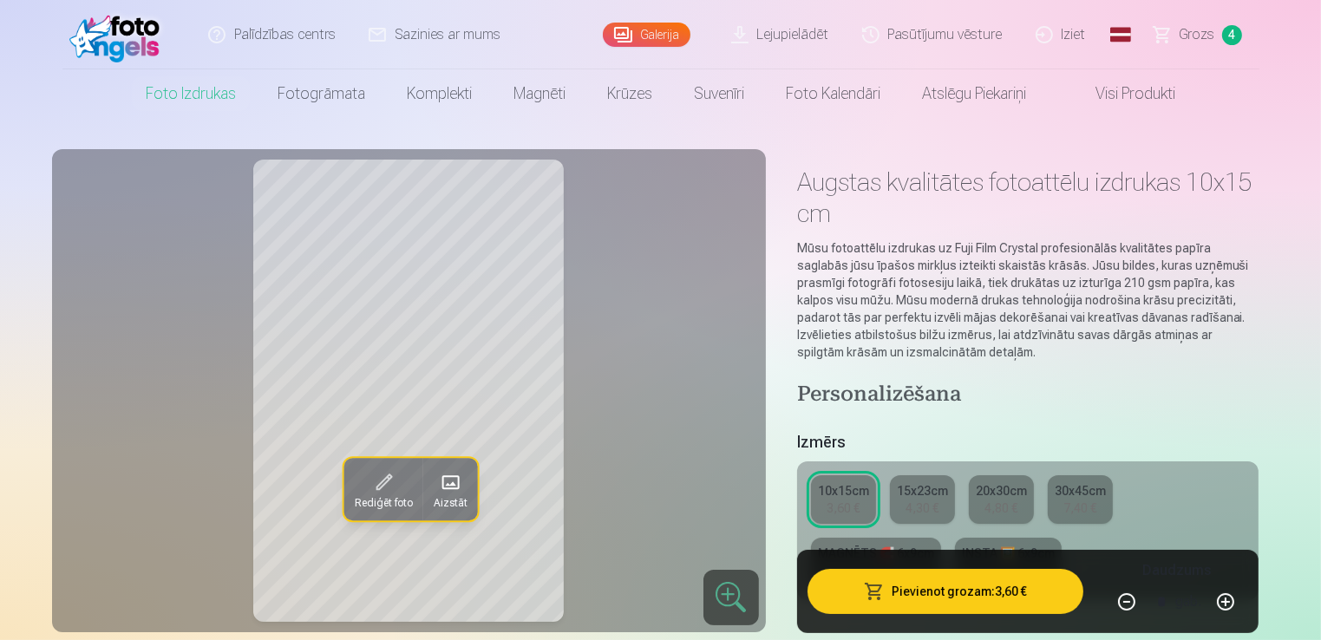
click at [903, 510] on link "15x23cm 4,30 €" at bounding box center [922, 499] width 65 height 49
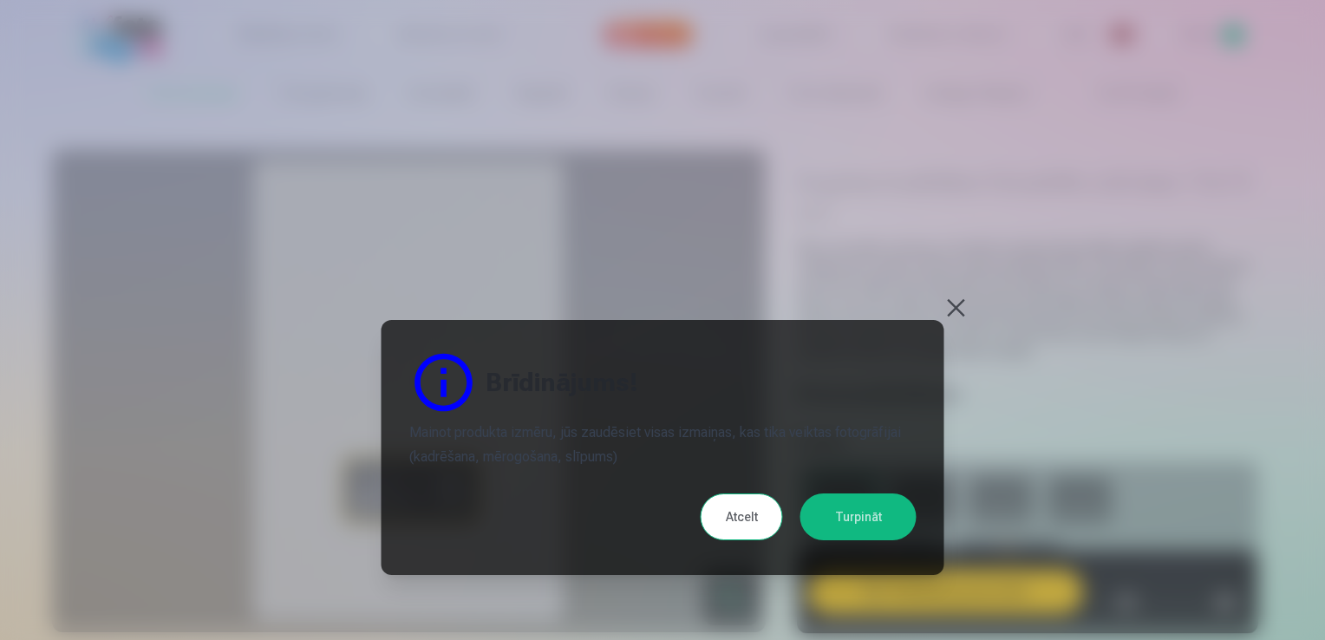
click at [833, 520] on button "Turpināt" at bounding box center [858, 516] width 116 height 47
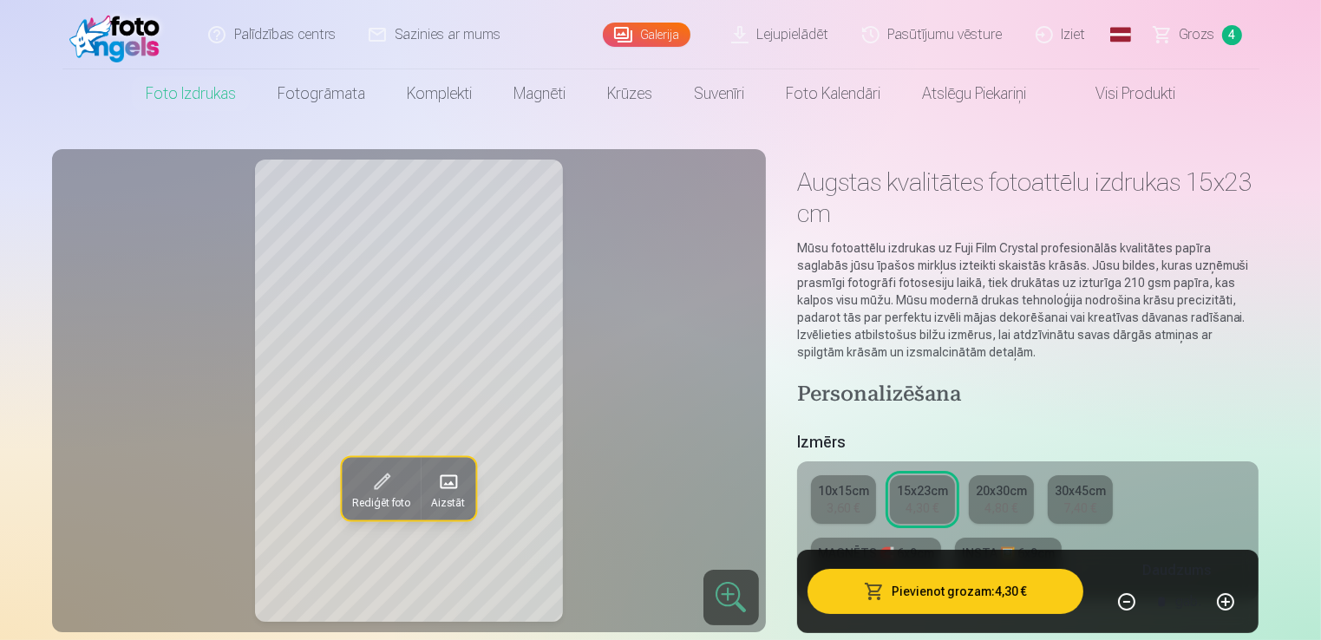
click at [389, 484] on span at bounding box center [382, 482] width 28 height 28
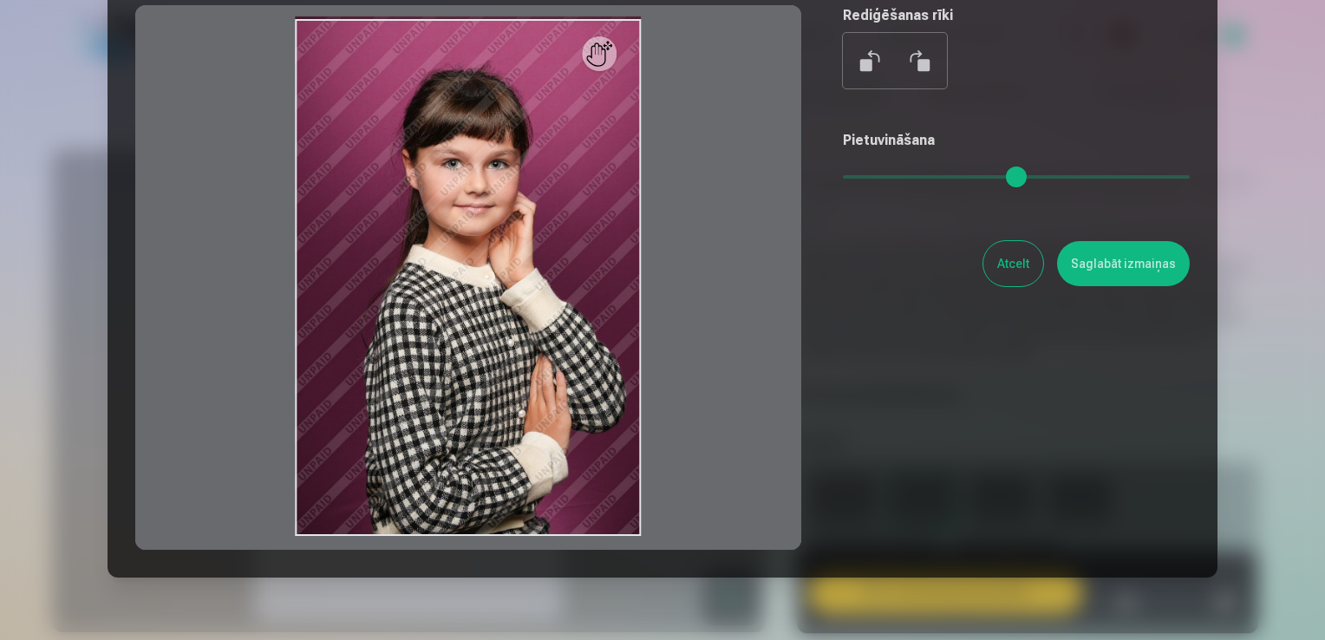
scroll to position [173, 0]
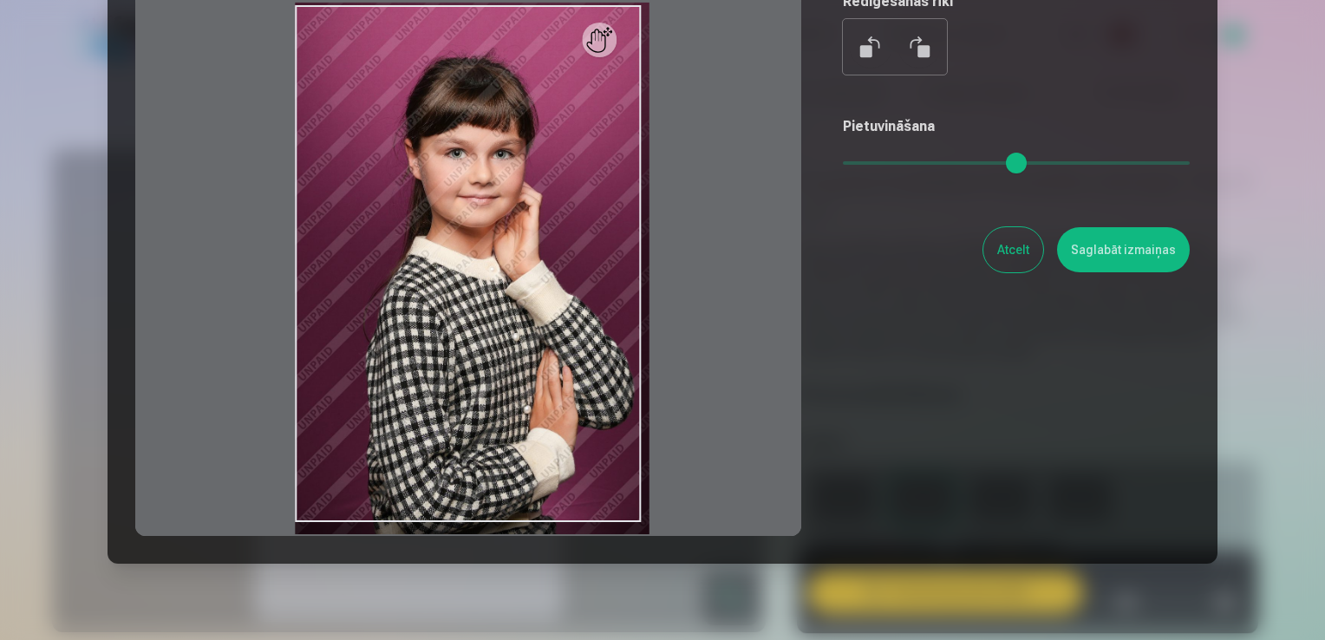
drag, startPoint x: 850, startPoint y: 160, endPoint x: 878, endPoint y: 163, distance: 27.9
click at [878, 163] on input "range" at bounding box center [1016, 162] width 347 height 3
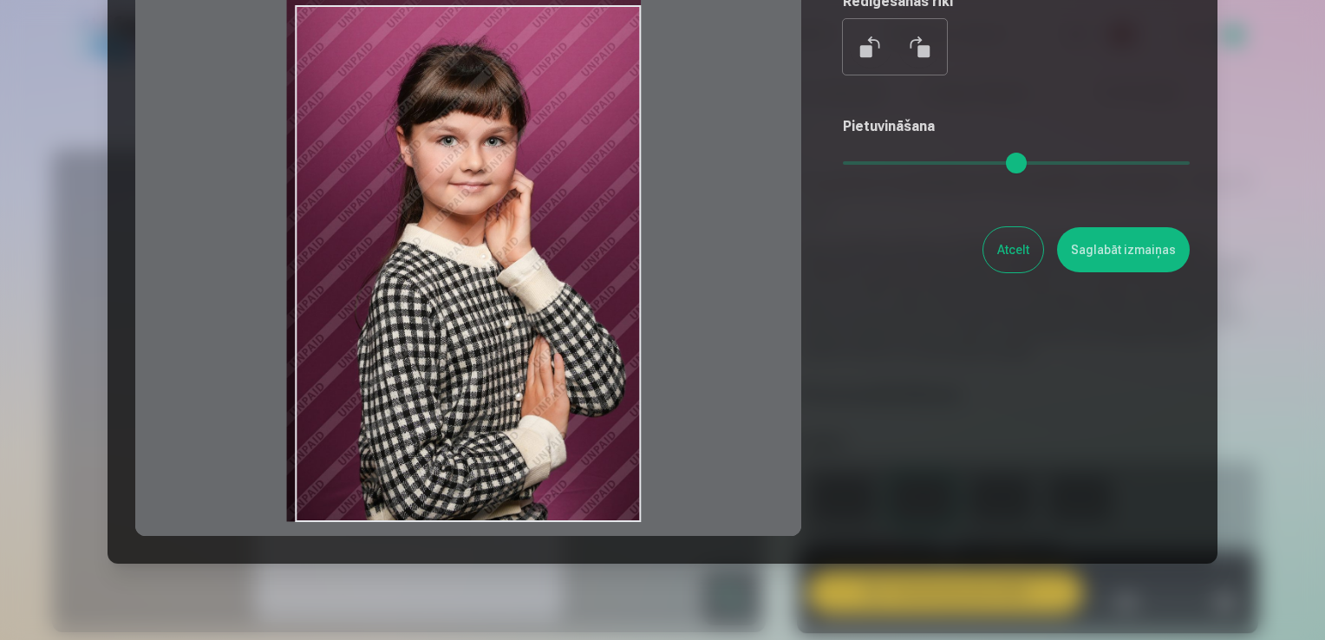
drag, startPoint x: 582, startPoint y: 310, endPoint x: 553, endPoint y: 281, distance: 40.5
click at [553, 281] on div at bounding box center [468, 263] width 666 height 545
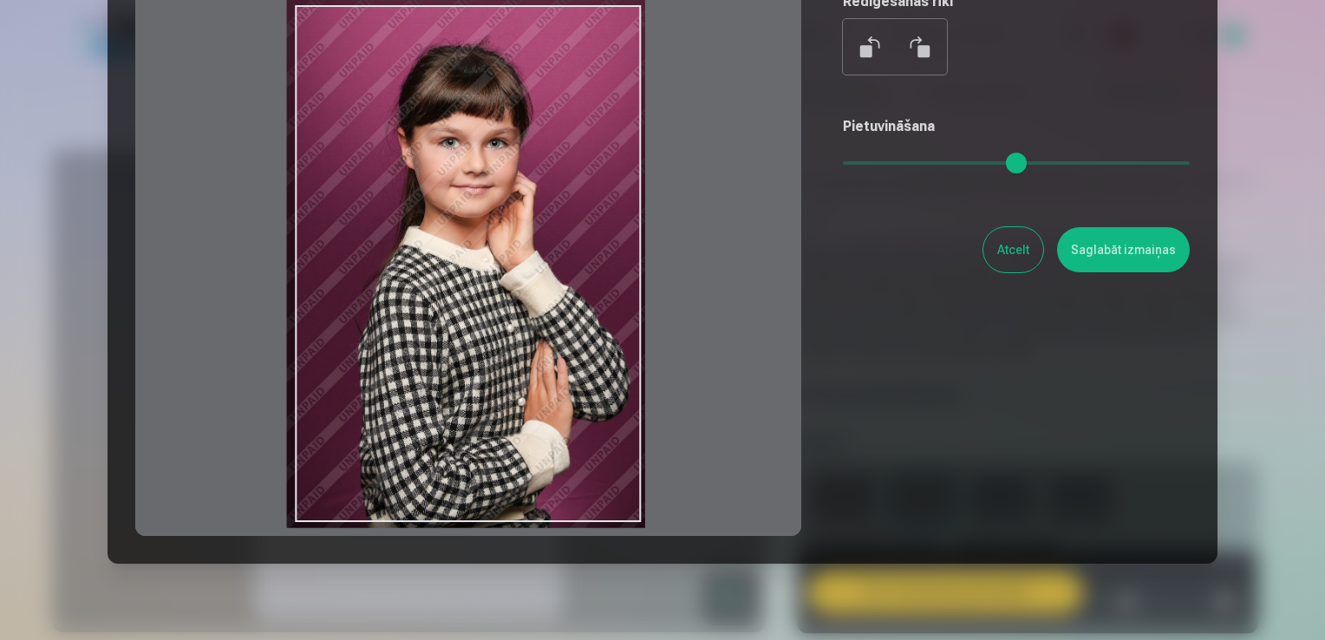
drag, startPoint x: 879, startPoint y: 160, endPoint x: 891, endPoint y: 161, distance: 11.4
click at [891, 161] on input "range" at bounding box center [1016, 162] width 347 height 3
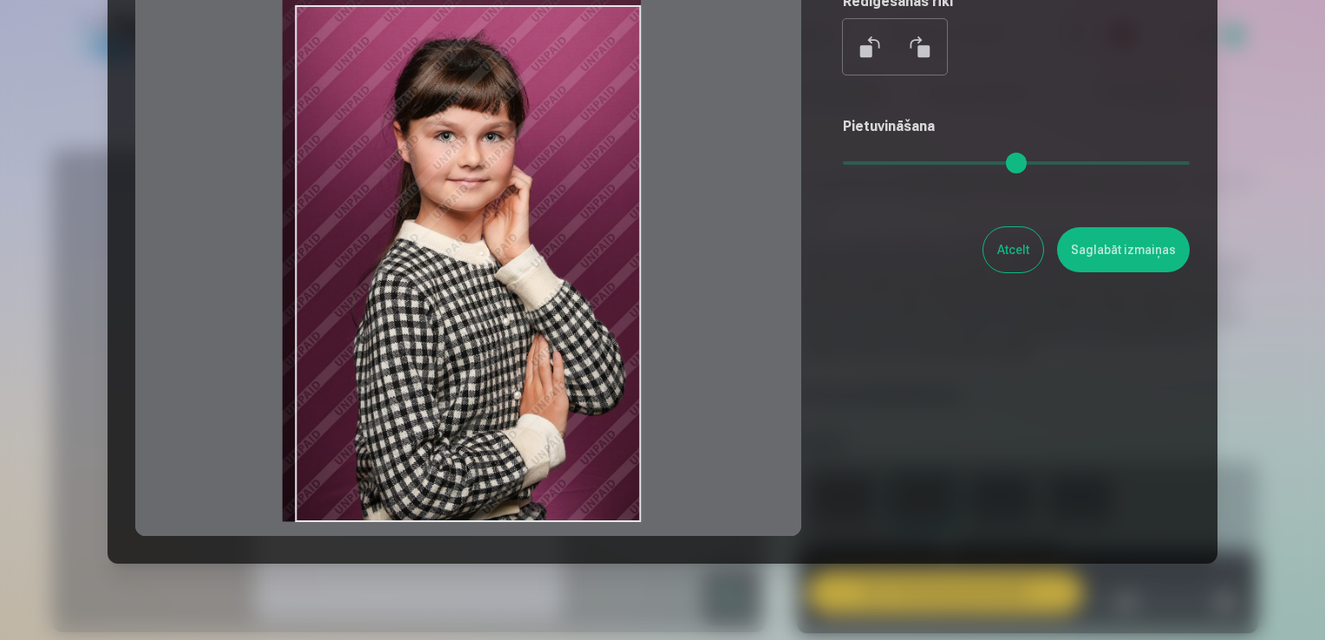
drag, startPoint x: 483, startPoint y: 383, endPoint x: 458, endPoint y: 374, distance: 26.9
click at [458, 374] on div at bounding box center [468, 263] width 666 height 545
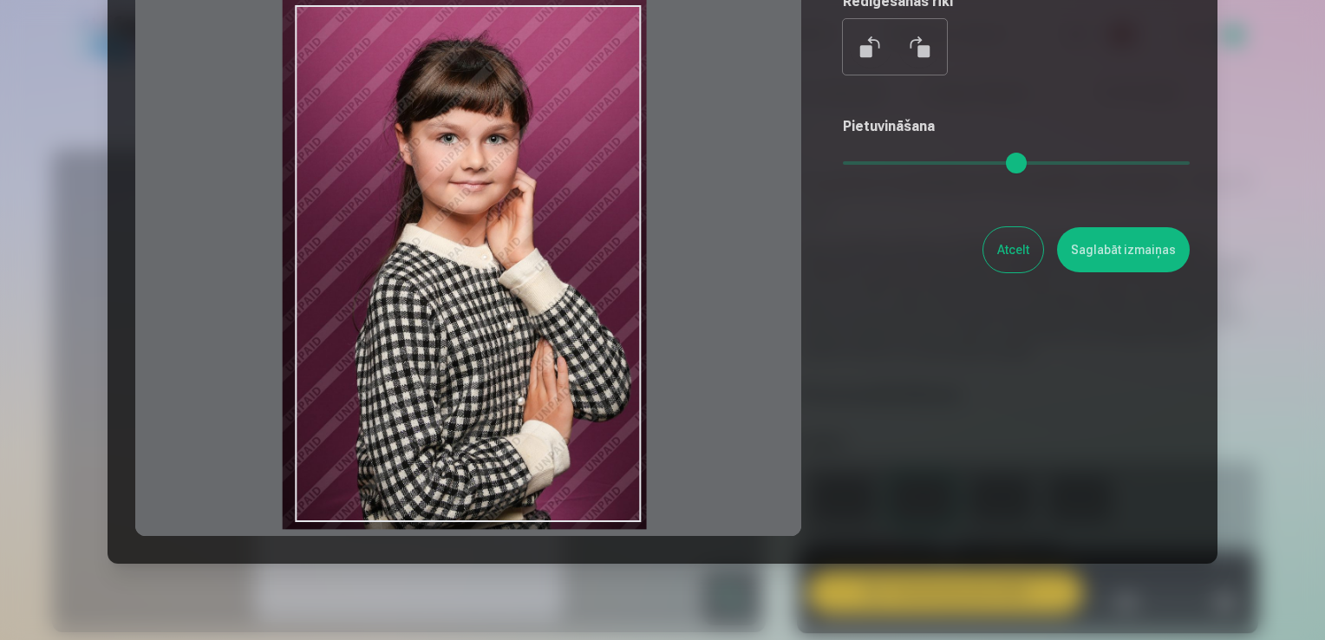
drag, startPoint x: 893, startPoint y: 160, endPoint x: 905, endPoint y: 161, distance: 12.3
click at [905, 161] on input "range" at bounding box center [1016, 162] width 347 height 3
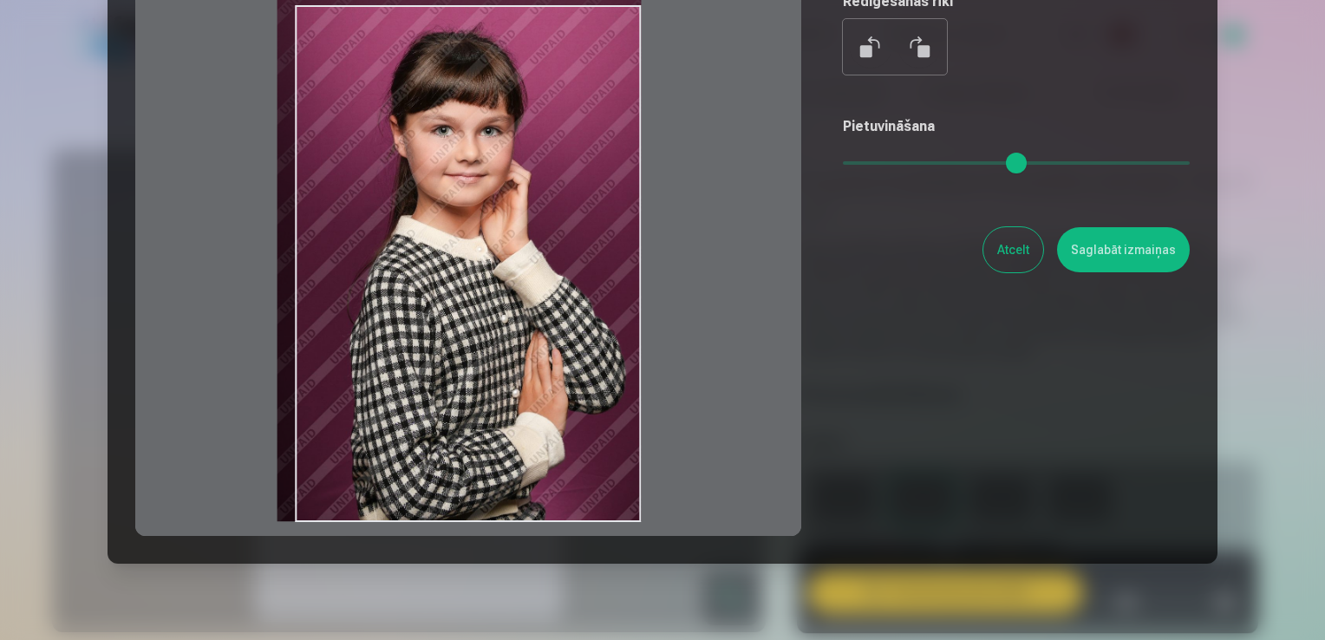
drag, startPoint x: 597, startPoint y: 383, endPoint x: 542, endPoint y: 371, distance: 56.0
click at [542, 371] on div at bounding box center [468, 263] width 666 height 545
type input "****"
click at [1116, 235] on button "Saglabāt izmaiņas" at bounding box center [1123, 249] width 133 height 45
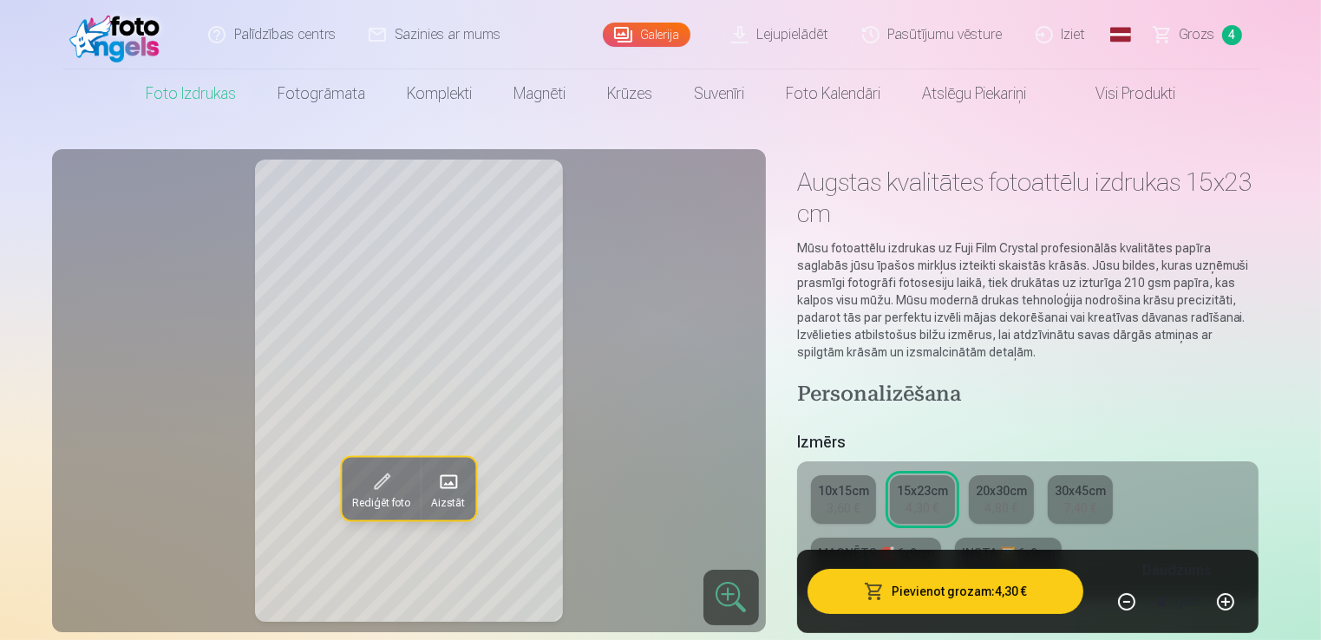
click at [940, 585] on button "Pievienot grozam : 4,30 €" at bounding box center [945, 591] width 277 height 45
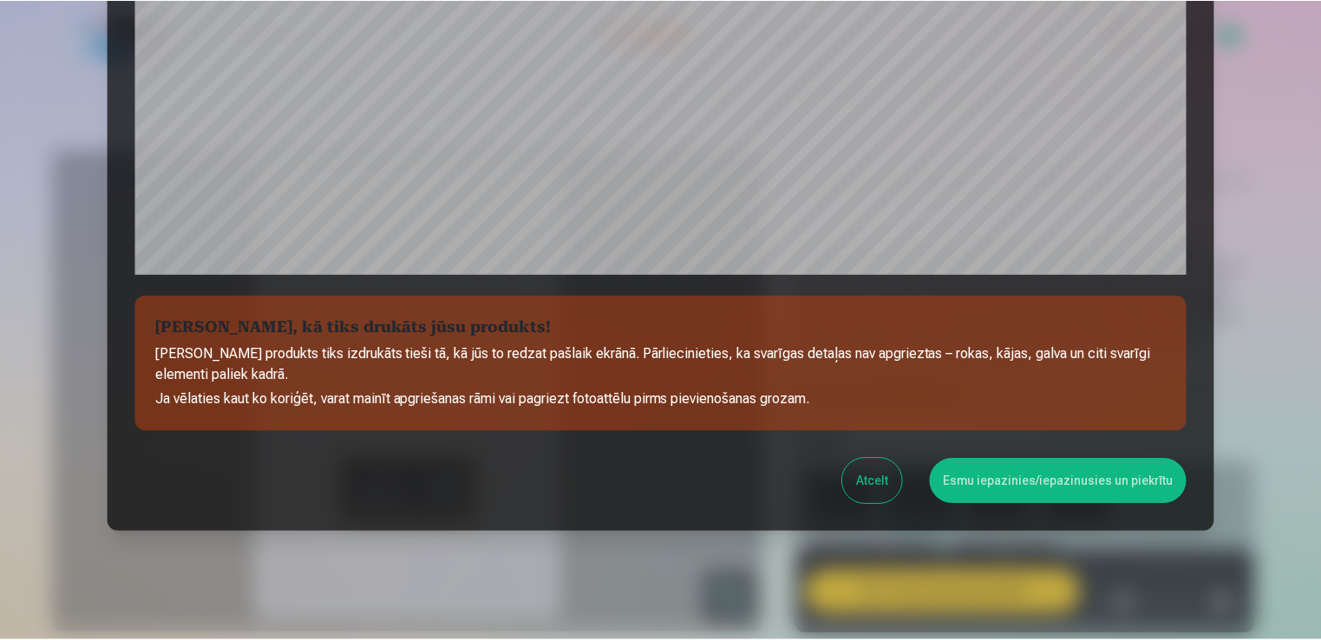
scroll to position [608, 0]
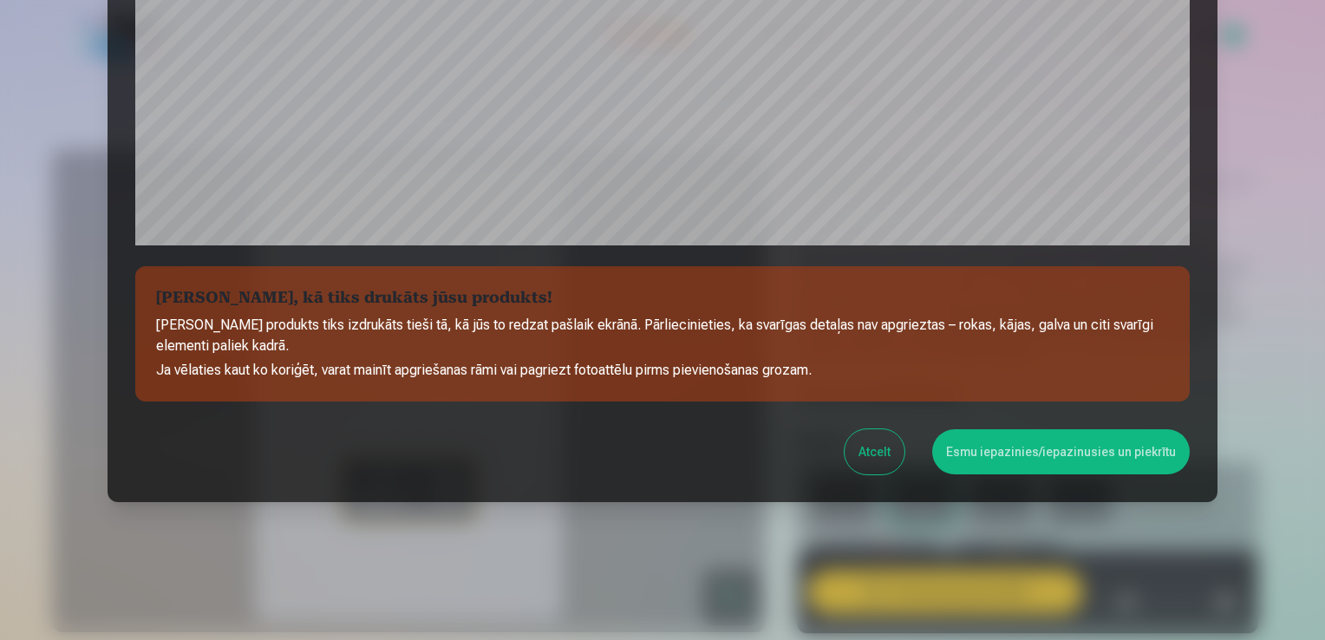
click at [1049, 441] on button "Esmu iepazinies/iepazinusies un piekrītu" at bounding box center [1061, 451] width 258 height 45
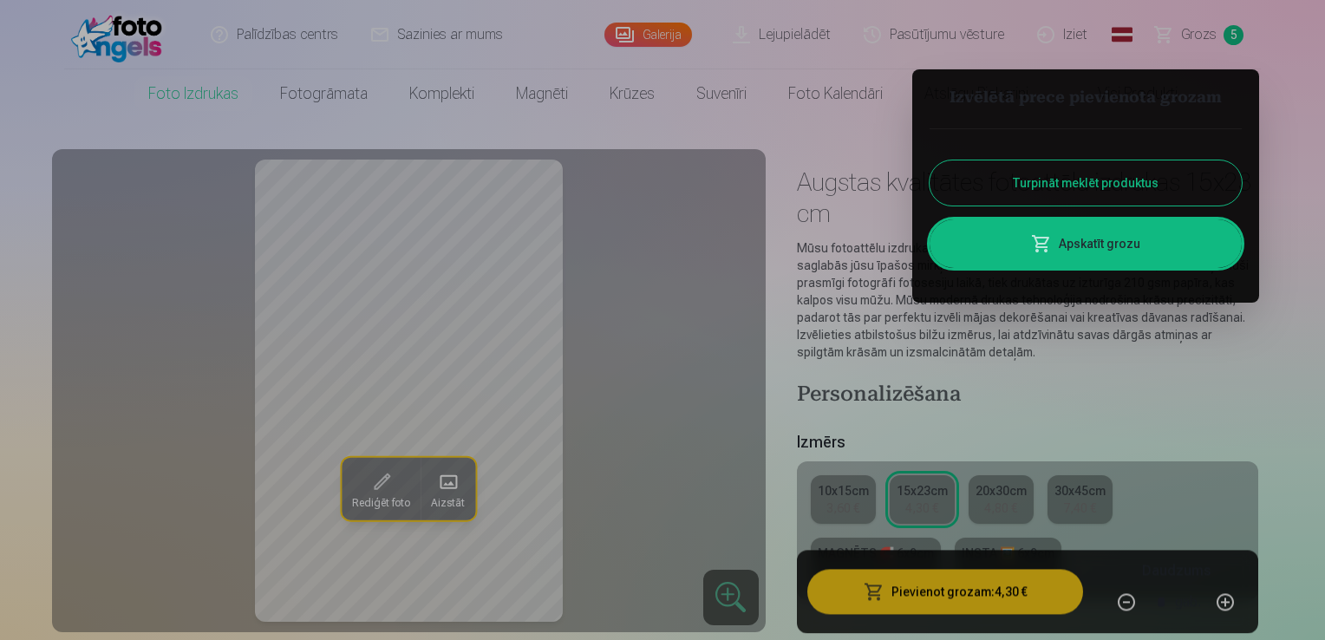
click at [1044, 262] on link "Apskatīt grozu" at bounding box center [1086, 243] width 312 height 49
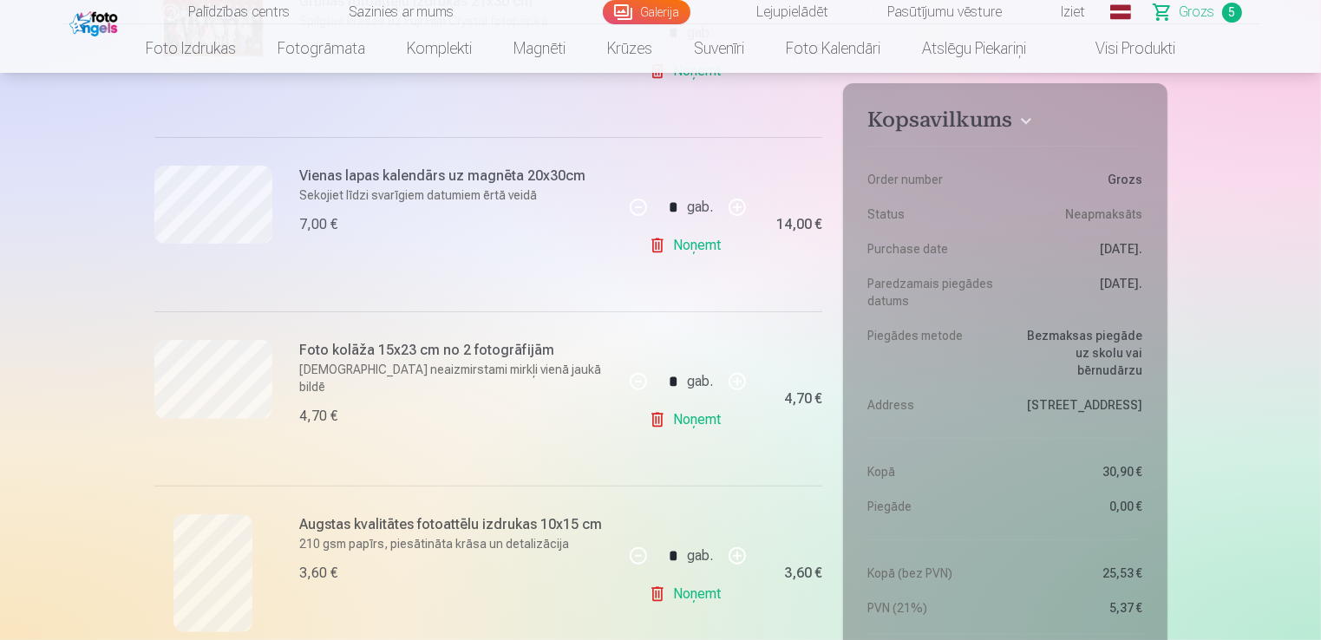
scroll to position [694, 0]
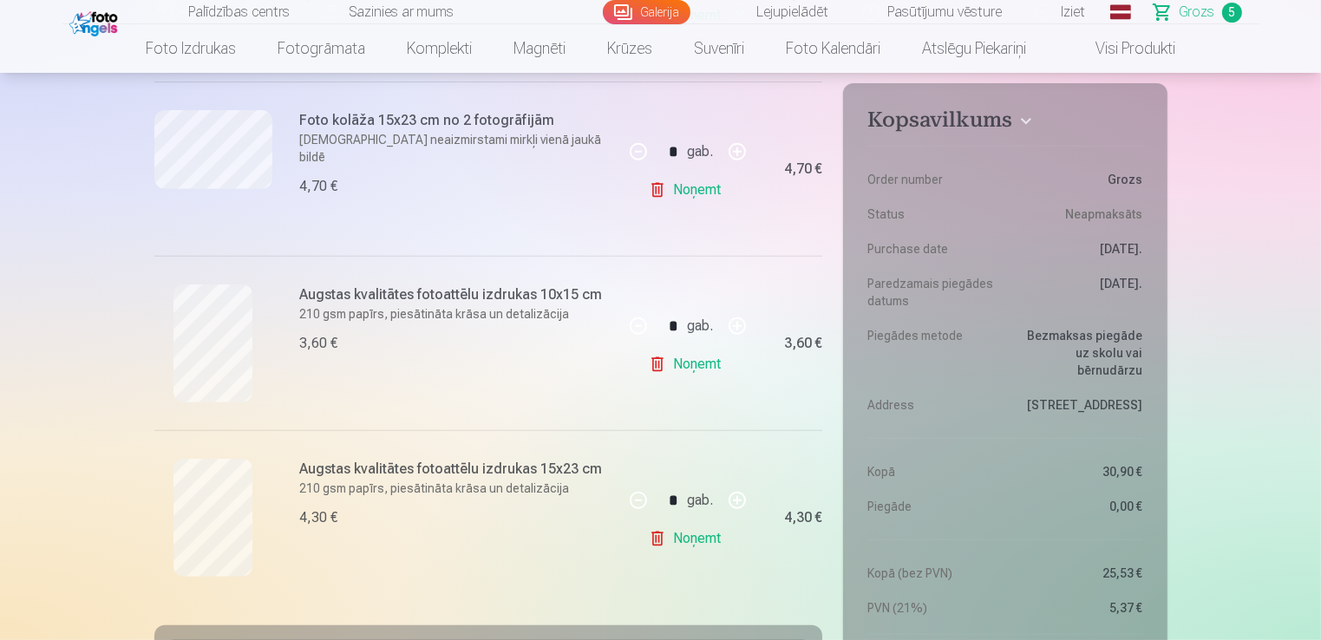
click at [704, 366] on link "Noņemt" at bounding box center [688, 364] width 79 height 35
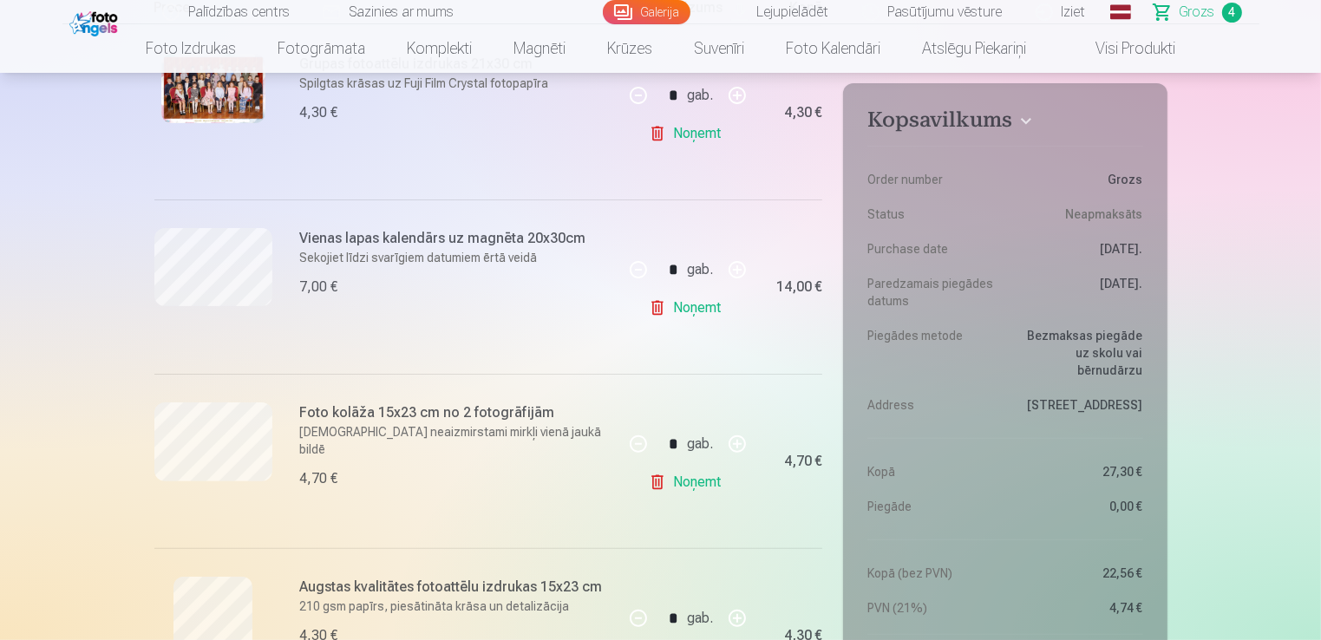
scroll to position [434, 0]
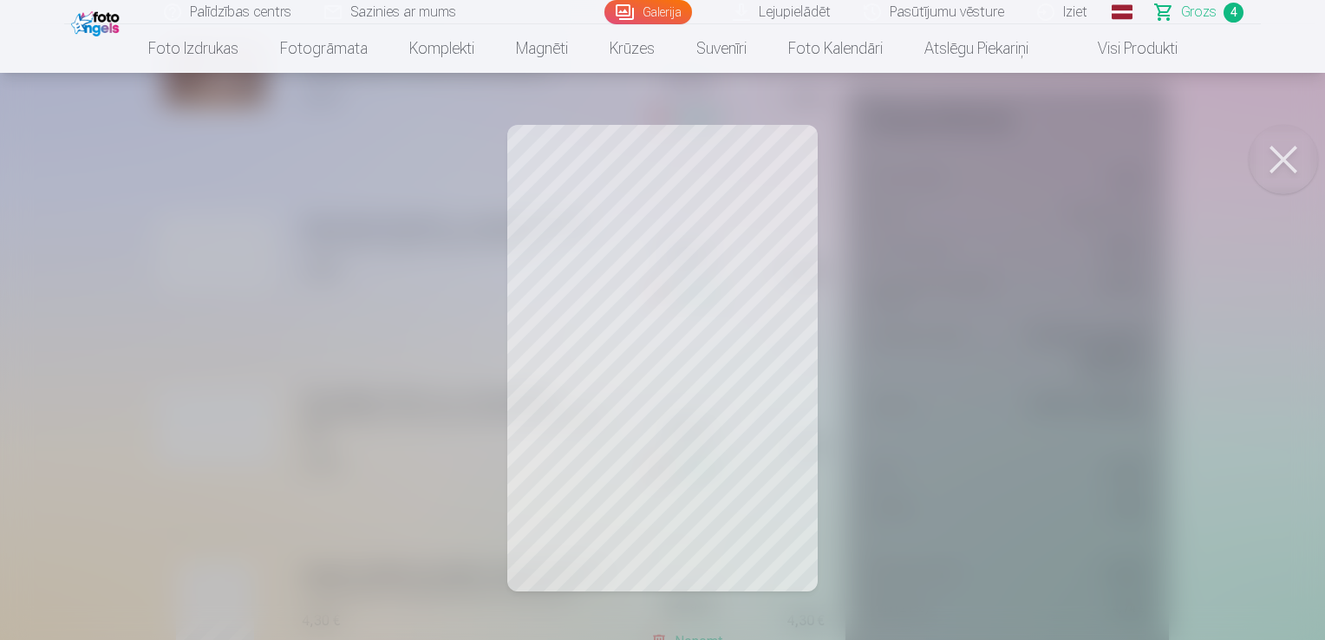
click at [1284, 163] on button at bounding box center [1283, 159] width 69 height 69
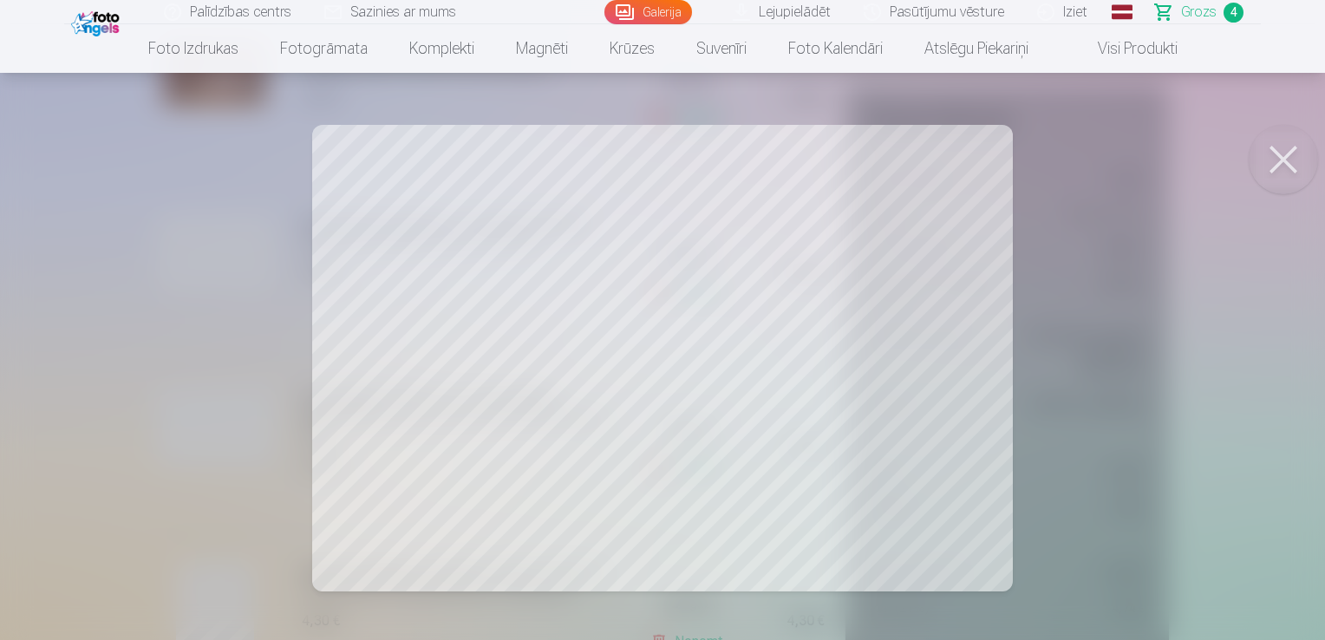
click at [1284, 161] on button at bounding box center [1283, 159] width 69 height 69
click at [1284, 171] on button at bounding box center [1283, 159] width 69 height 69
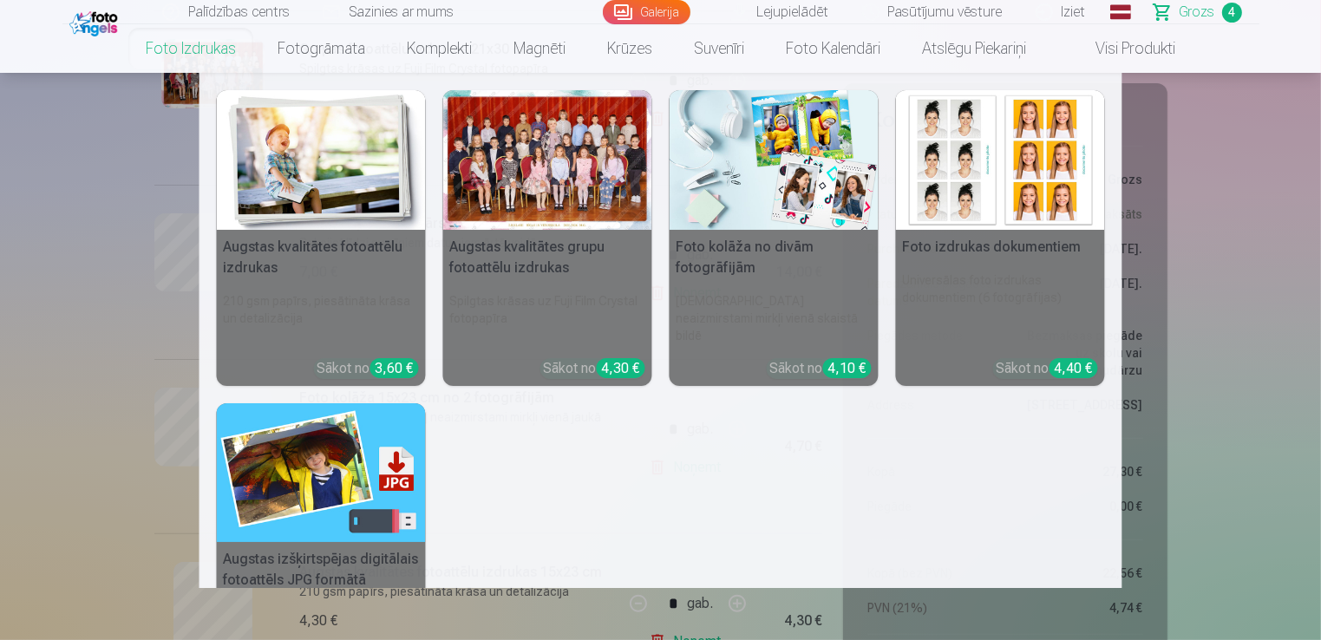
click at [153, 48] on link "Foto izdrukas" at bounding box center [191, 48] width 132 height 49
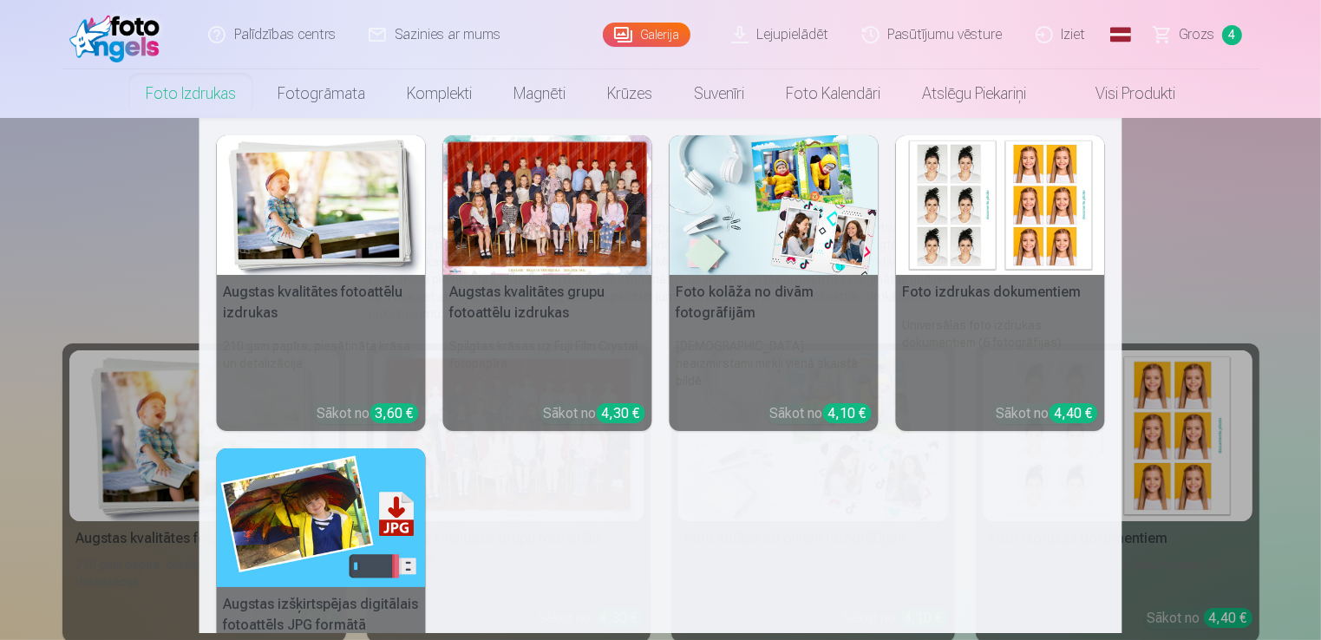
click at [225, 84] on link "Foto izdrukas" at bounding box center [191, 93] width 132 height 49
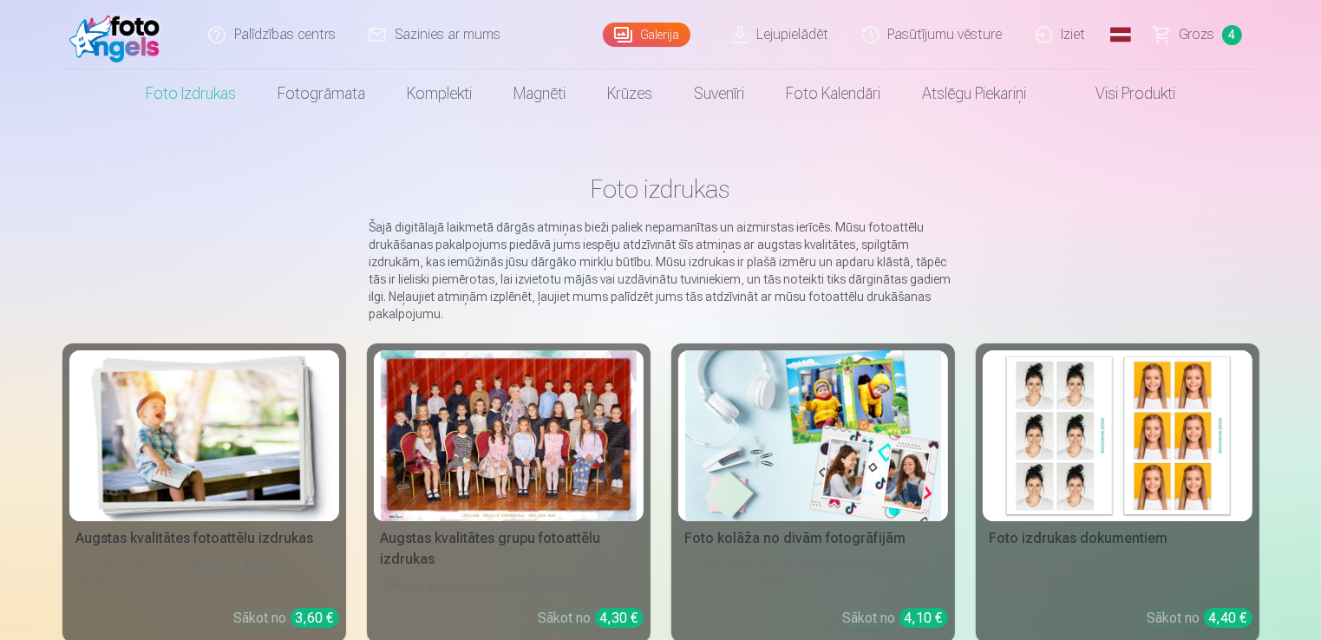
click at [87, 480] on img at bounding box center [204, 435] width 256 height 171
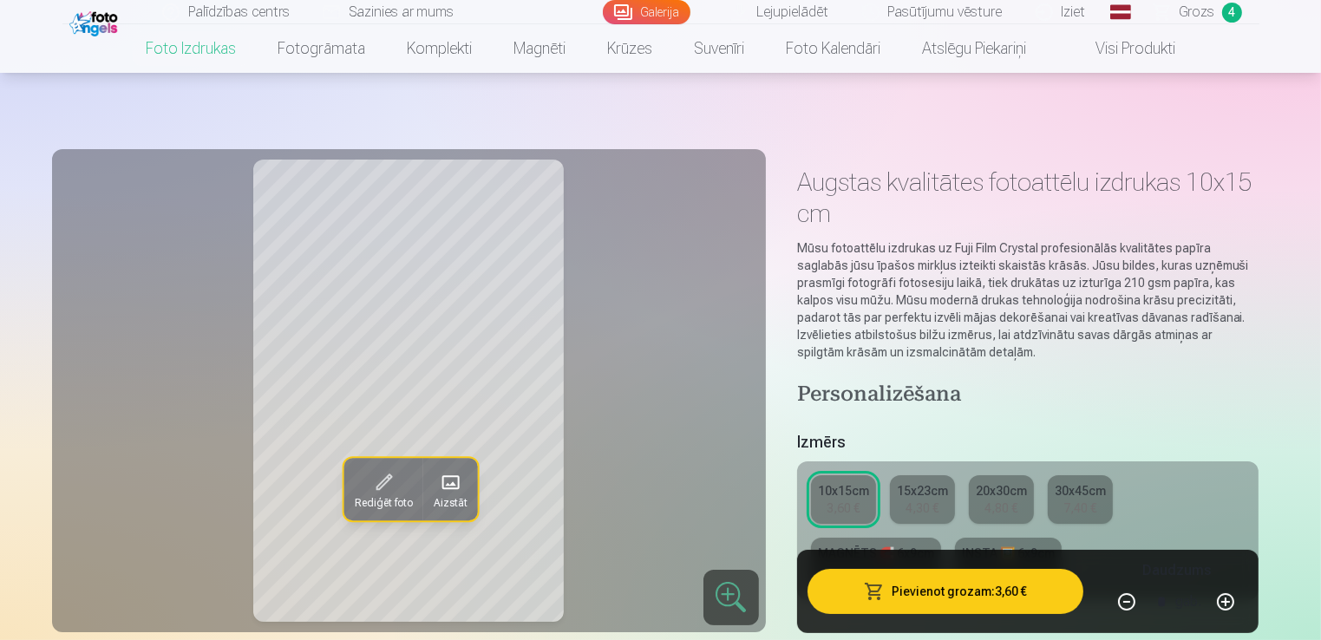
scroll to position [560, 0]
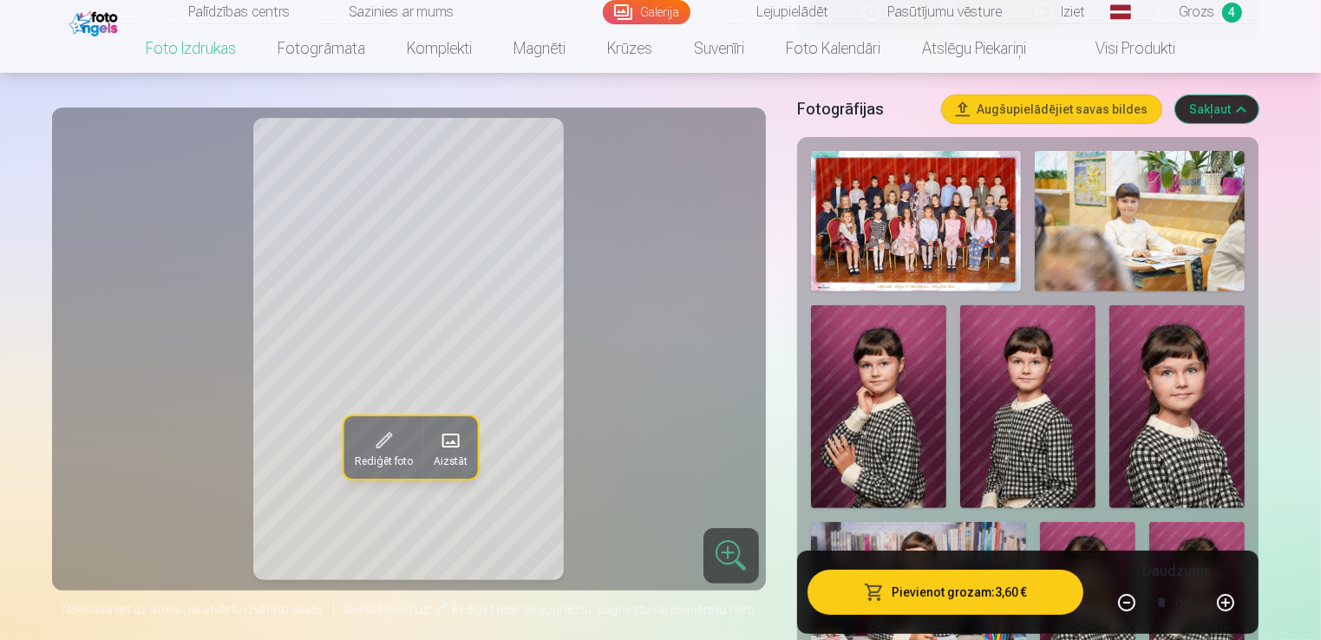
click at [1016, 386] on img at bounding box center [1027, 407] width 135 height 204
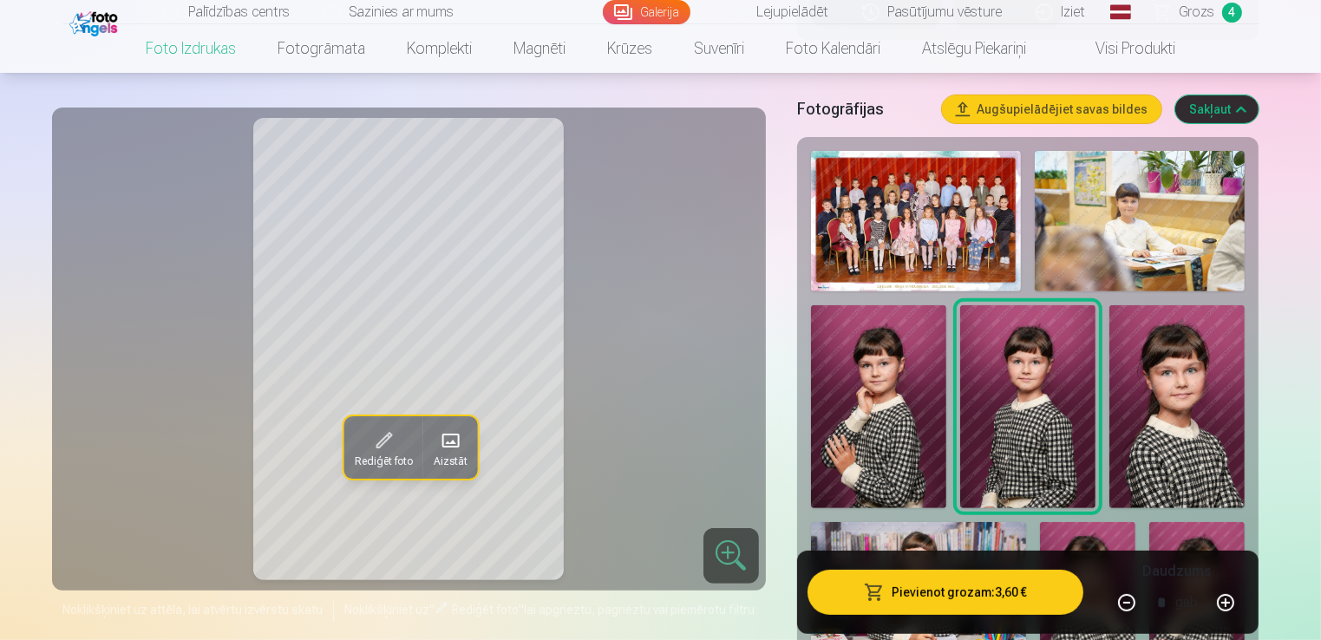
scroll to position [0, 0]
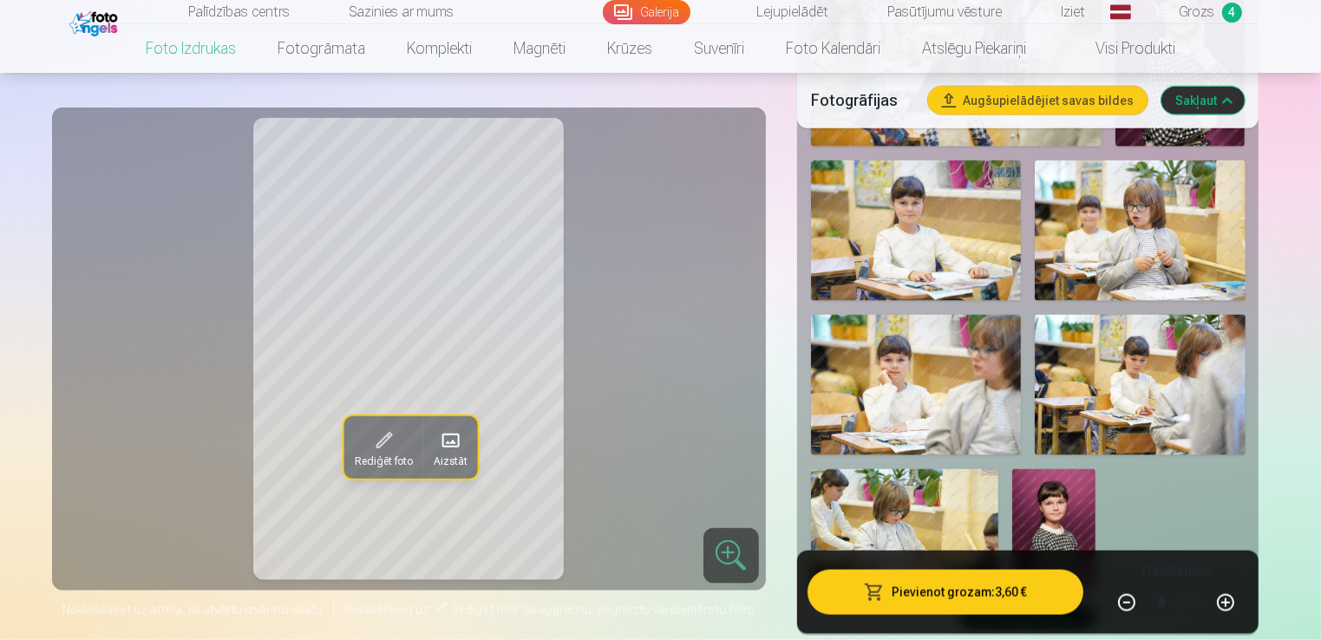
scroll to position [2801, 0]
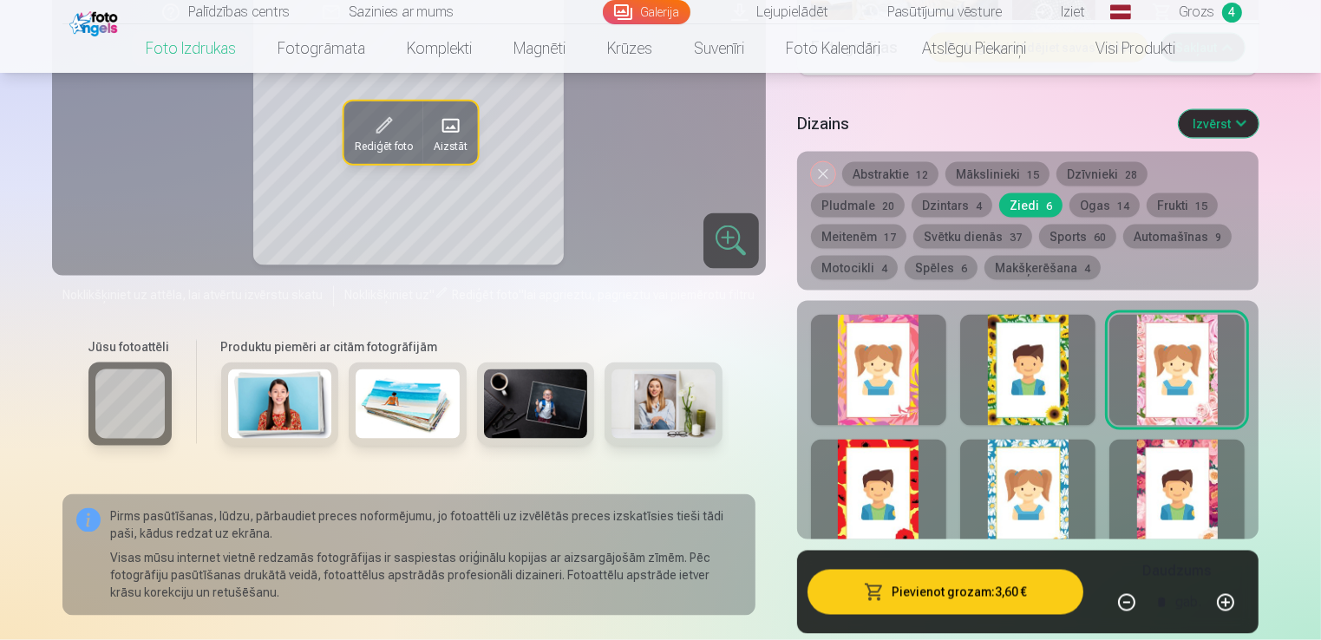
drag, startPoint x: 827, startPoint y: 186, endPoint x: 822, endPoint y: 176, distance: 10.5
click at [822, 176] on div "Noņemiet dizainu Abstraktie 12 Mākslinieki 15 Dzīvnieki 28 Pludmale 20 Dzintars…" at bounding box center [1028, 221] width 462 height 139
click at [822, 176] on button "Noņemiet dizainu" at bounding box center [823, 174] width 24 height 24
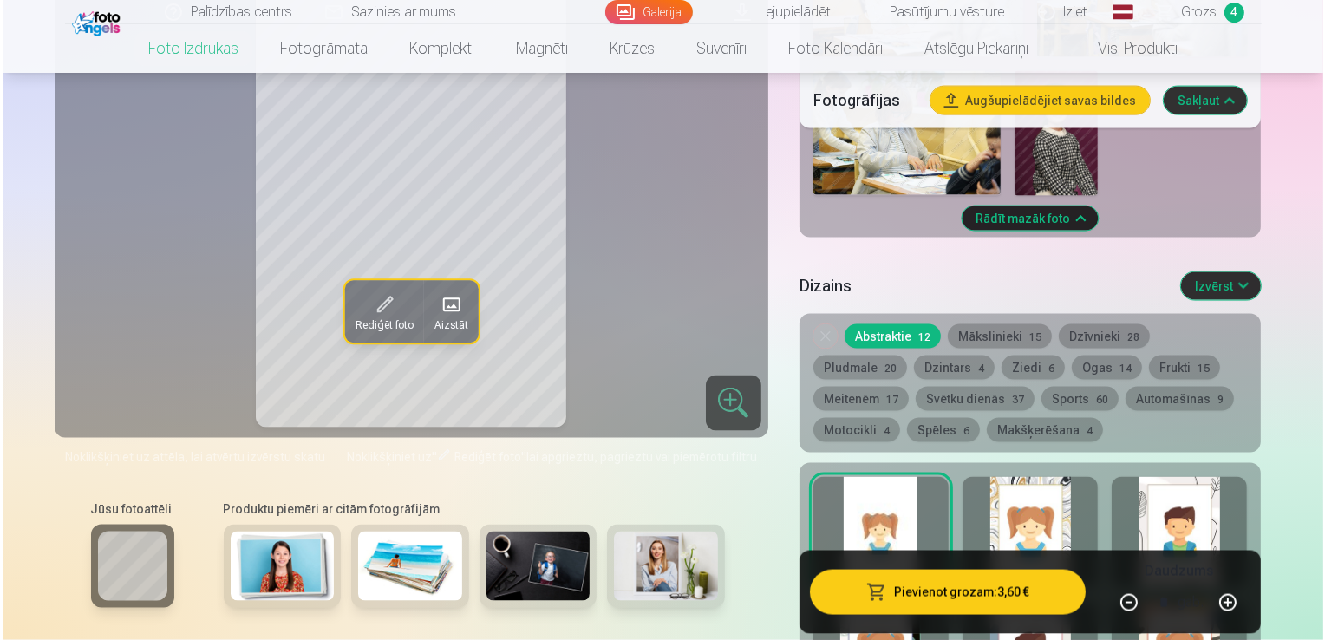
scroll to position [2549, 0]
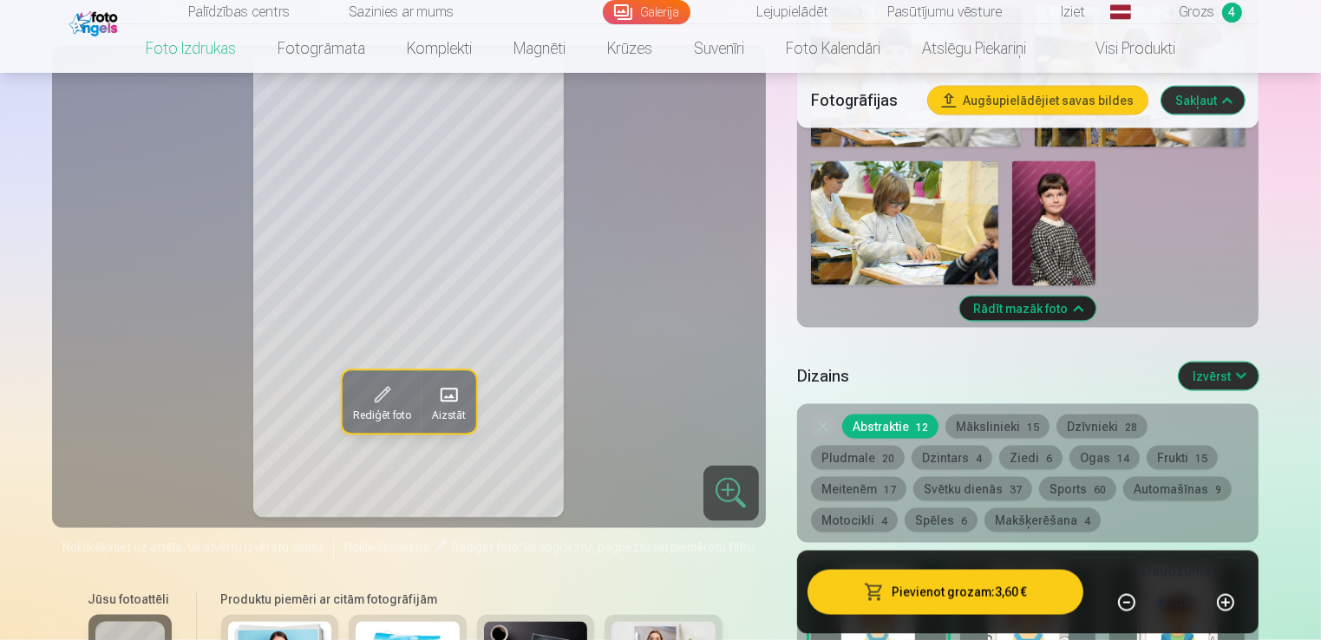
click at [454, 398] on span at bounding box center [448, 395] width 28 height 28
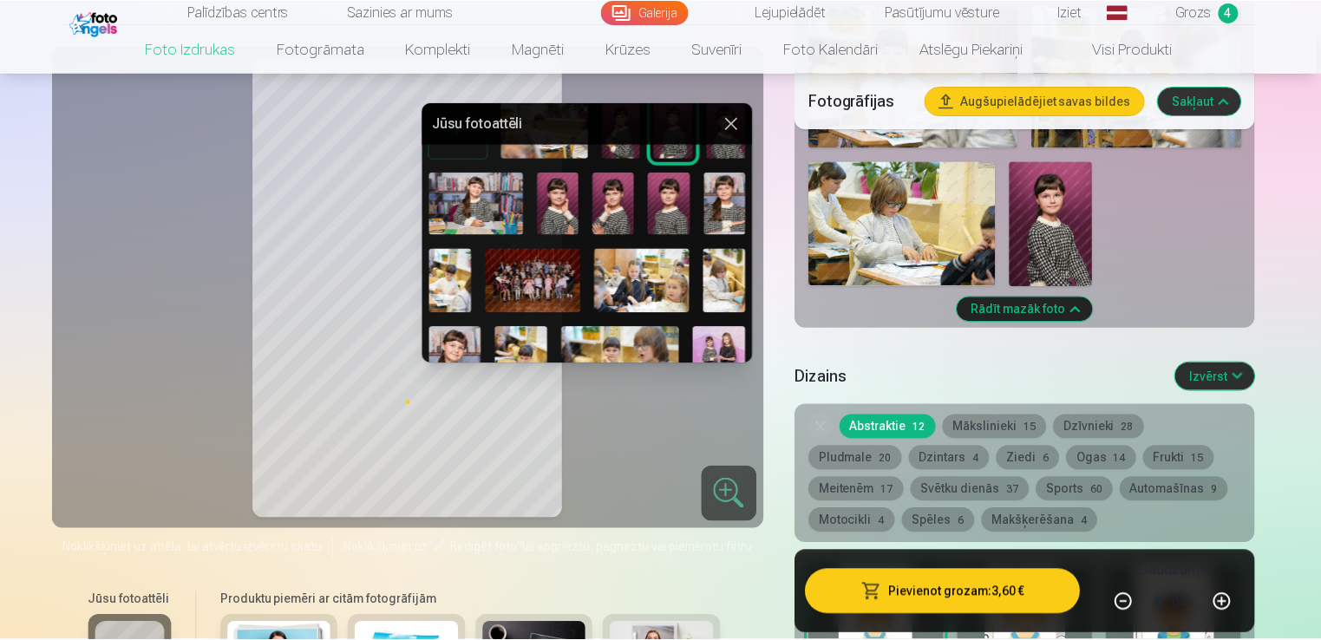
scroll to position [0, 0]
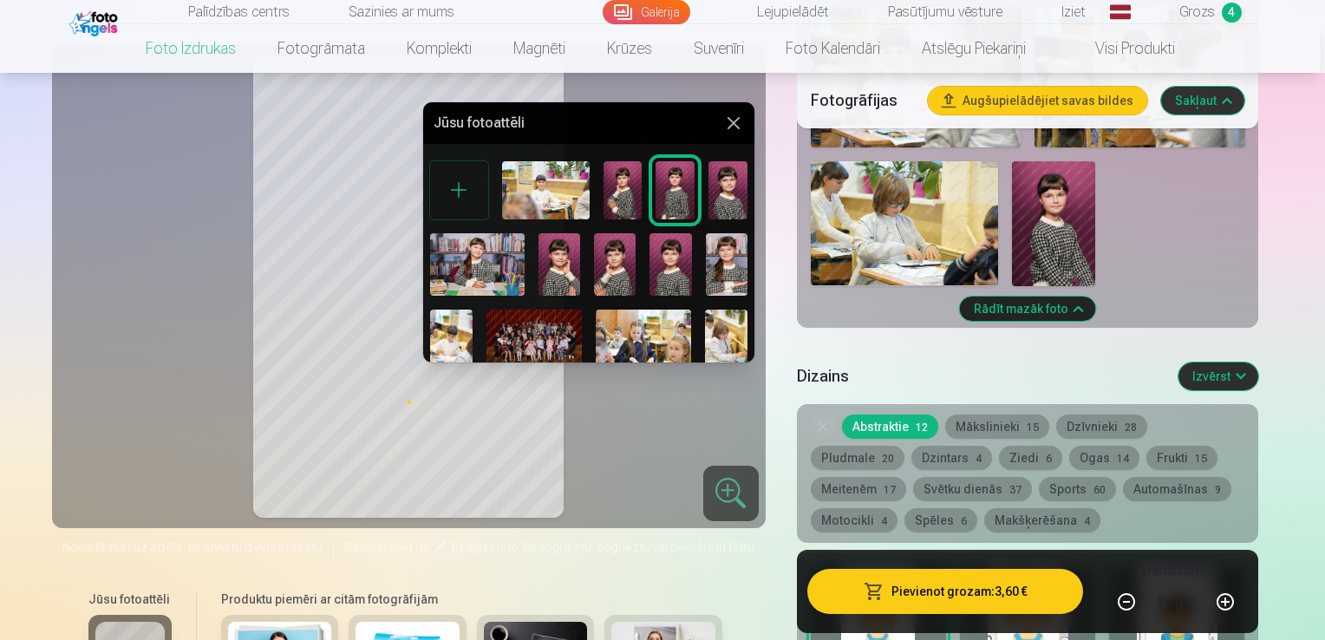
click at [668, 191] on img at bounding box center [675, 190] width 39 height 58
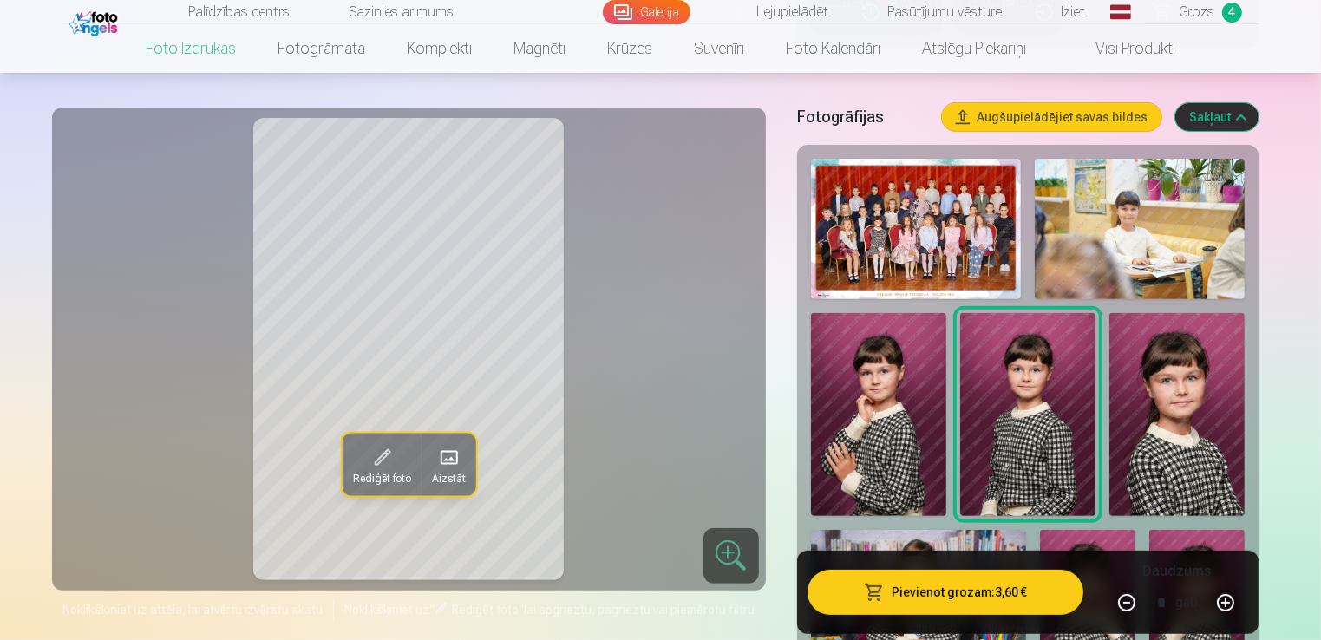
scroll to position [554, 0]
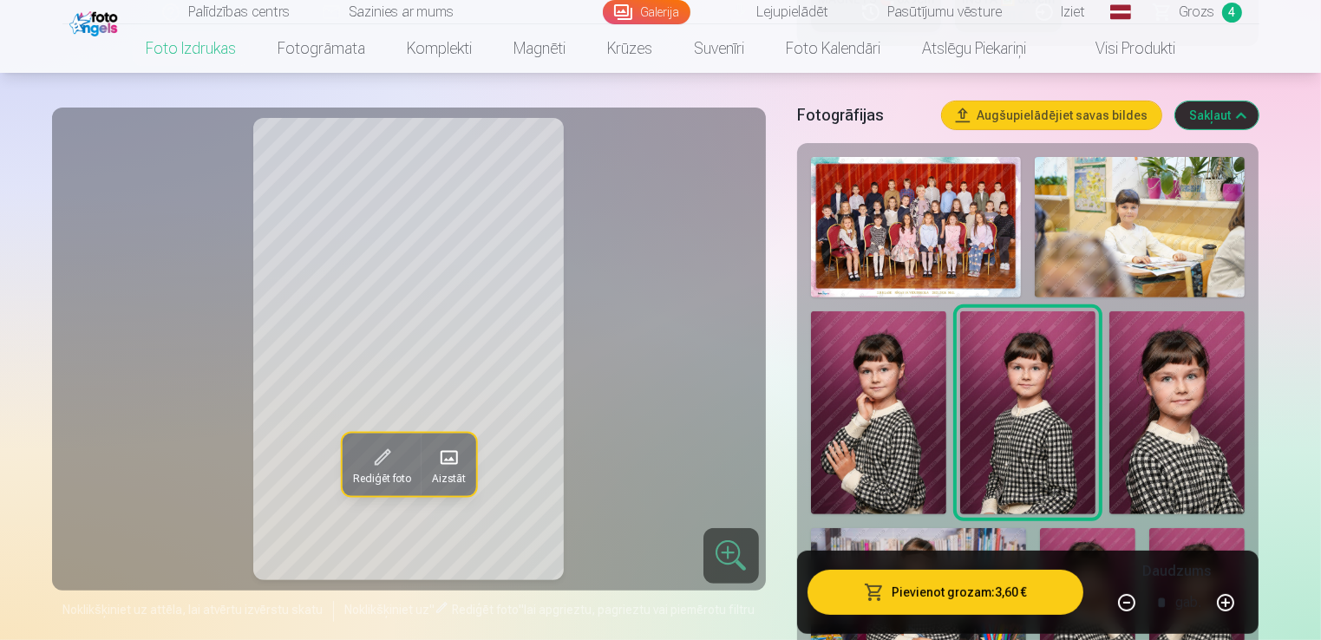
click at [1190, 398] on img at bounding box center [1176, 412] width 135 height 203
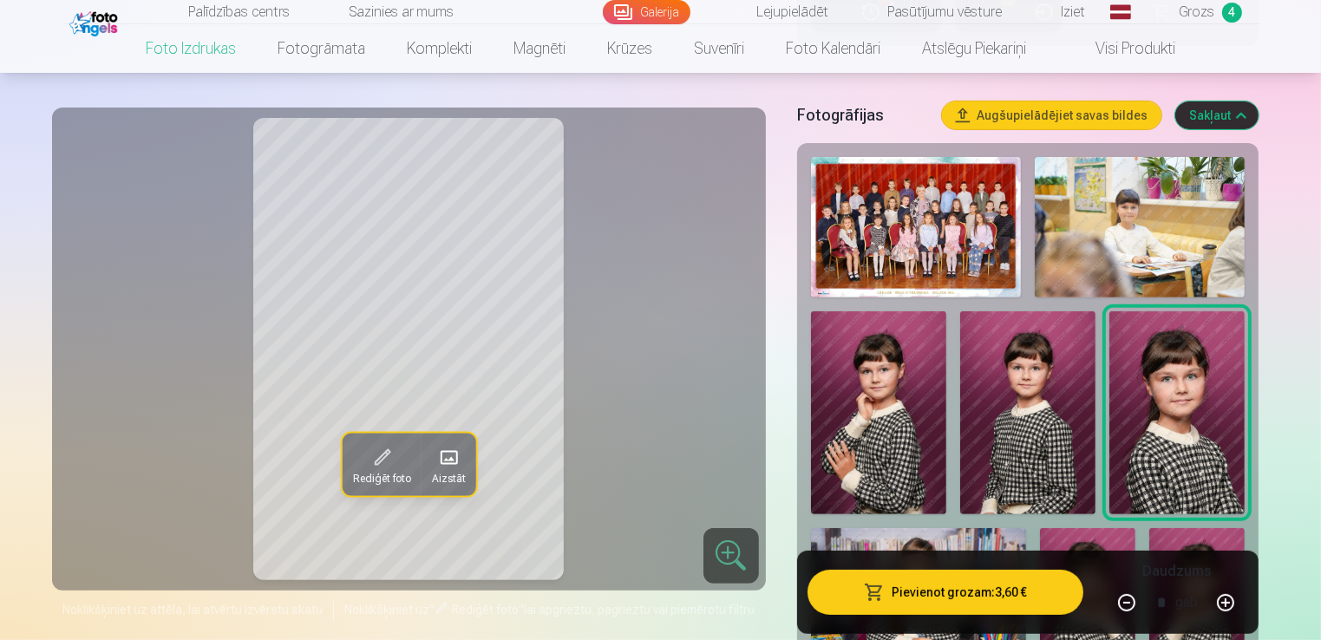
click at [861, 411] on img at bounding box center [878, 413] width 135 height 204
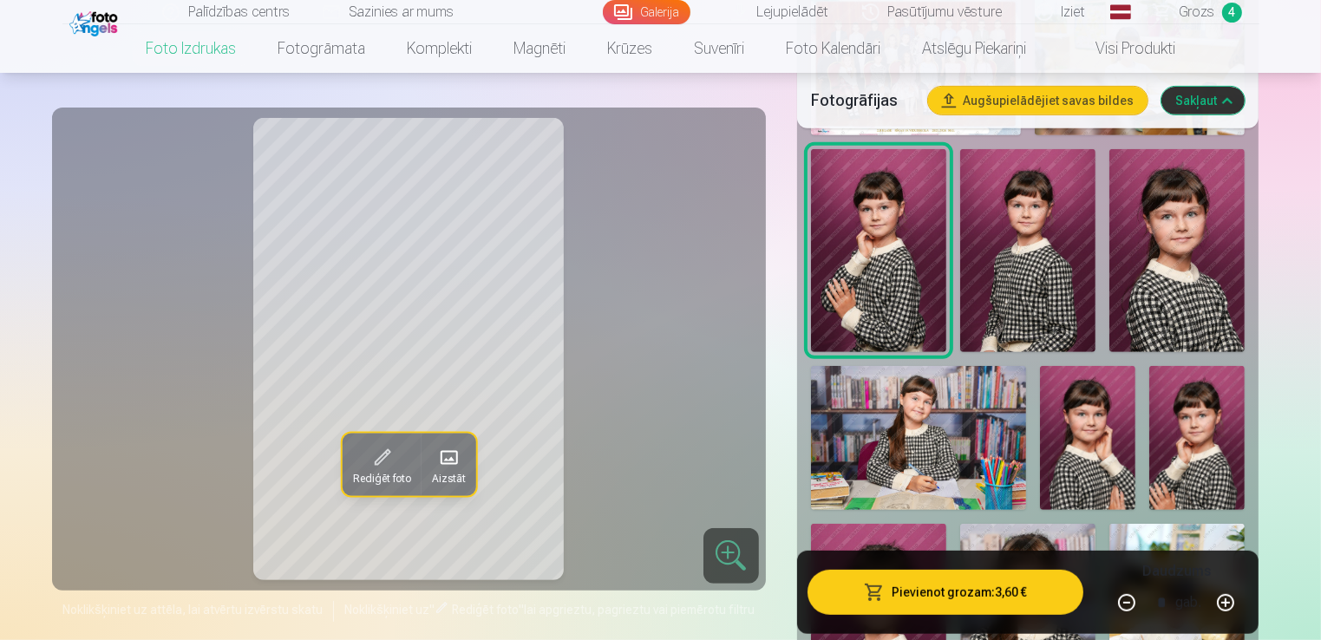
scroll to position [728, 0]
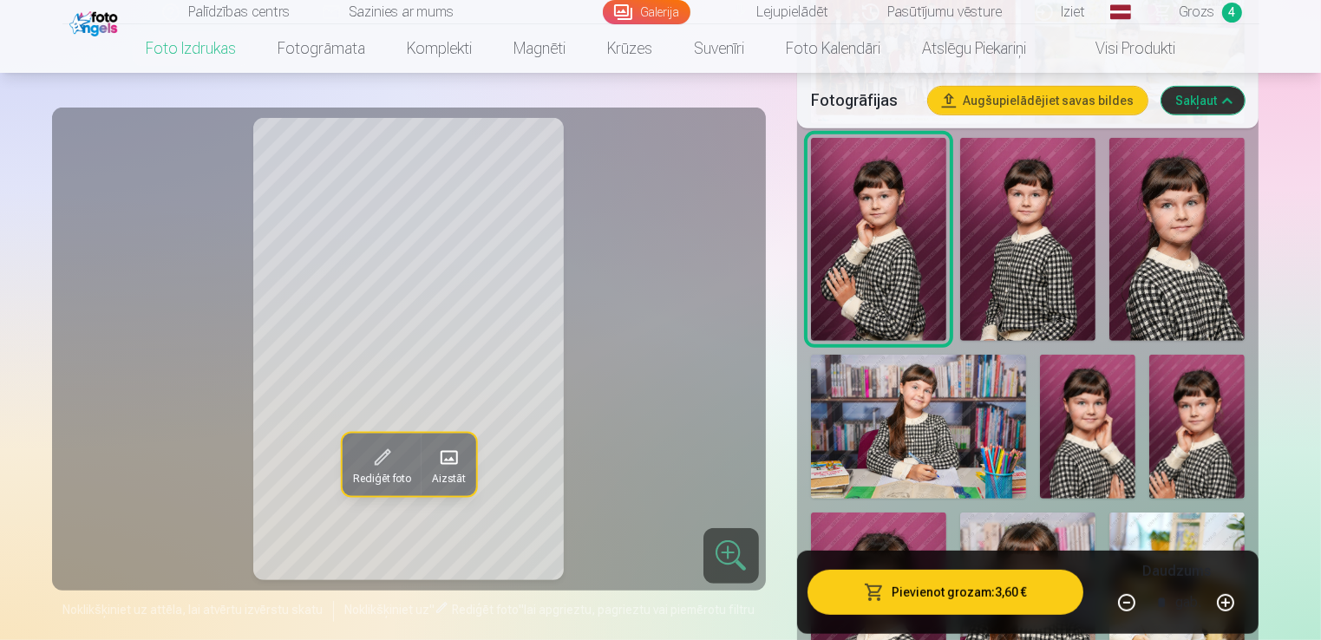
click at [1096, 413] on img at bounding box center [1087, 426] width 95 height 143
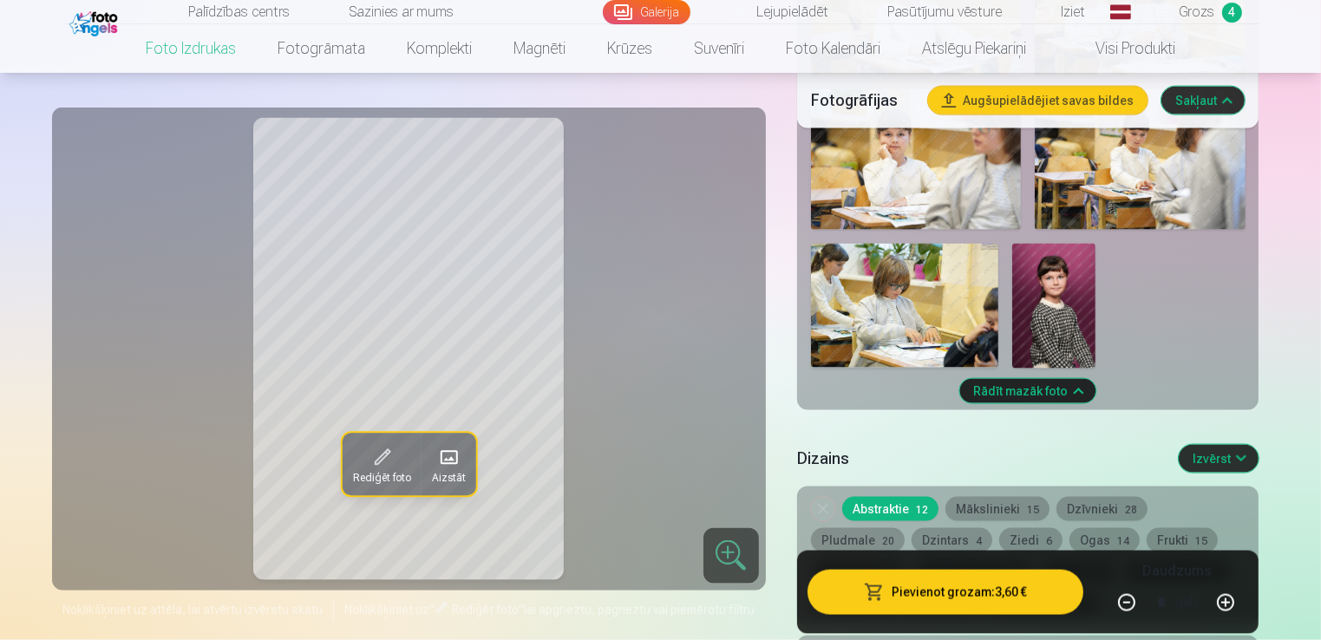
scroll to position [2462, 0]
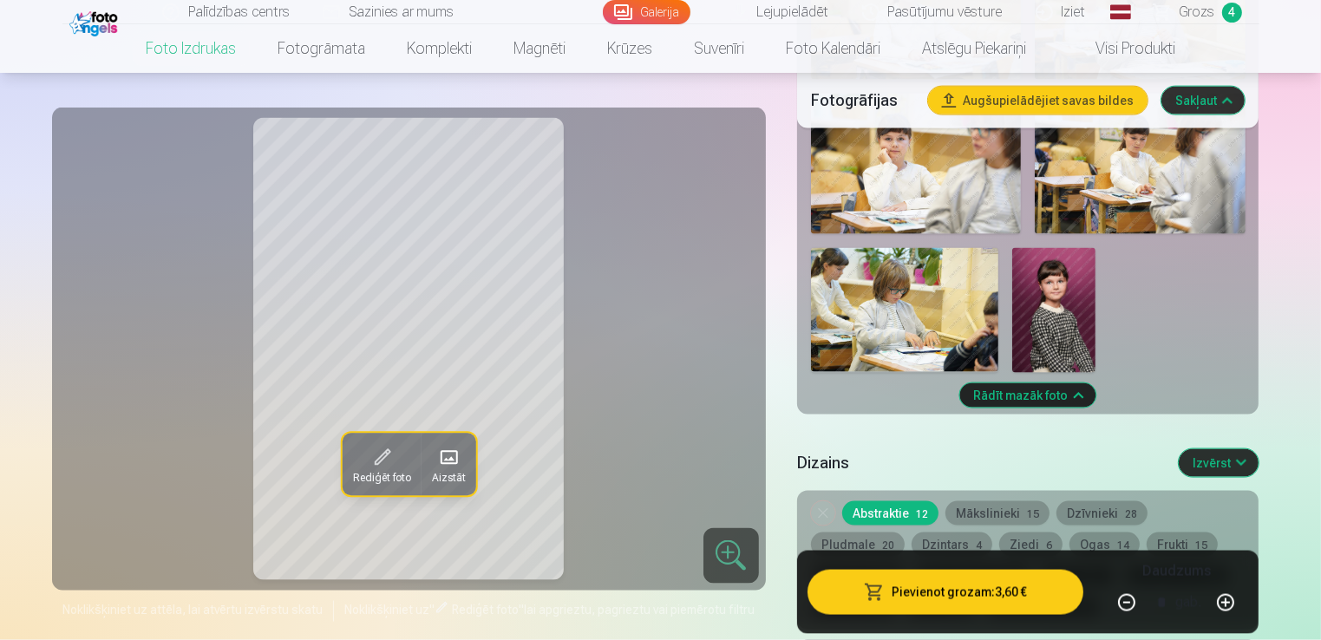
click at [1041, 306] on img at bounding box center [1053, 310] width 83 height 125
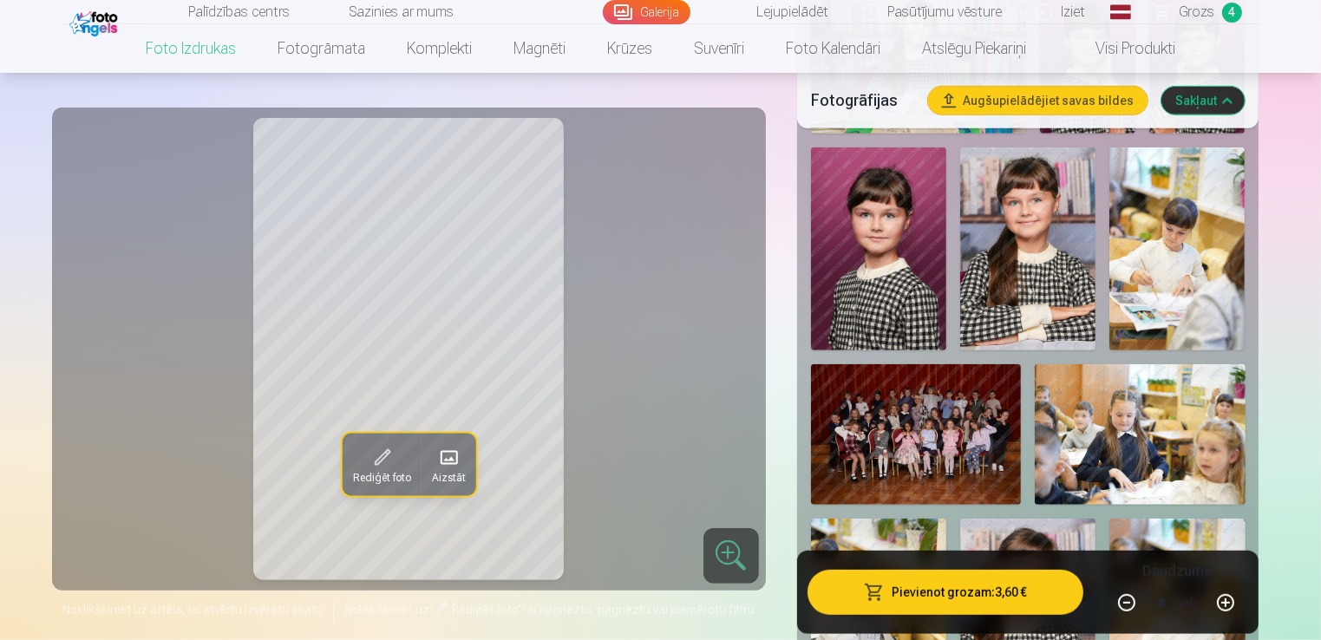
scroll to position [988, 0]
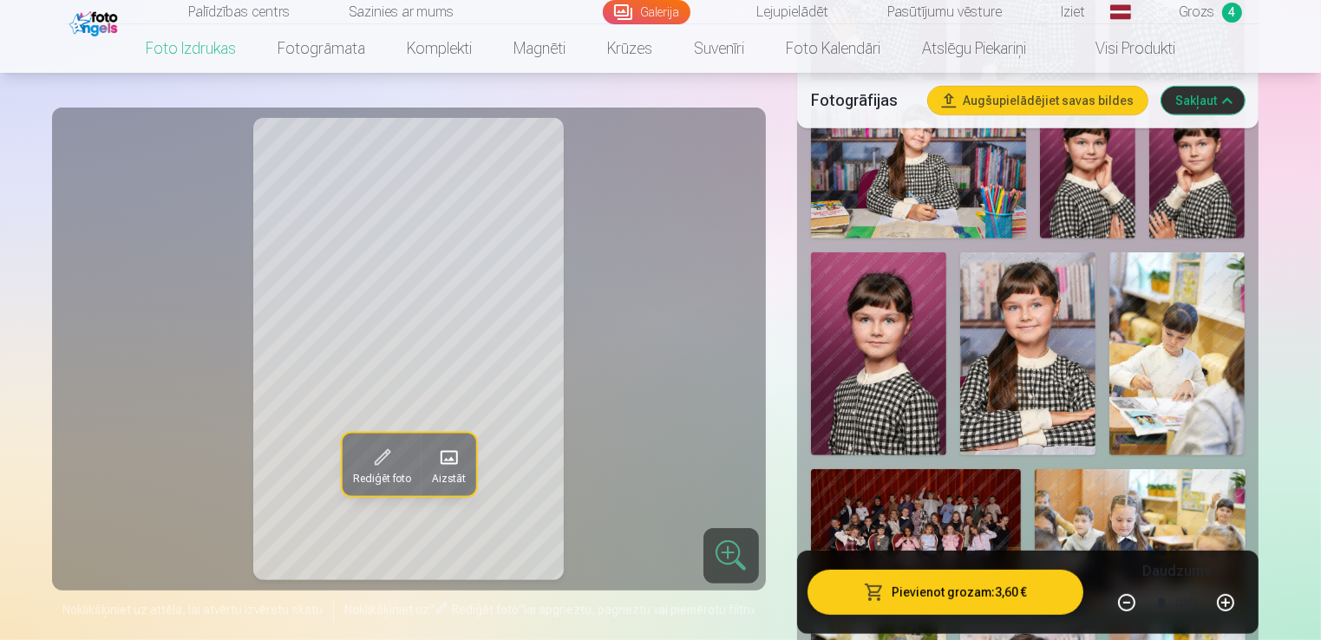
click at [895, 328] on img at bounding box center [878, 353] width 135 height 203
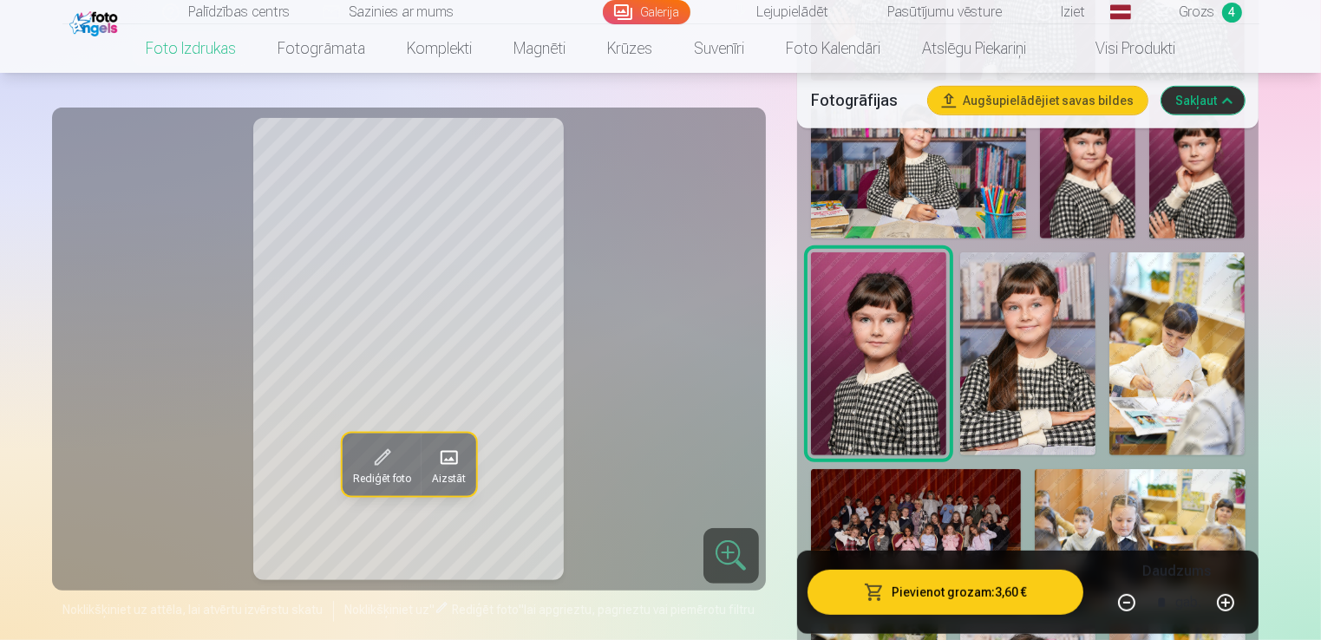
click at [1095, 180] on img at bounding box center [1087, 166] width 95 height 143
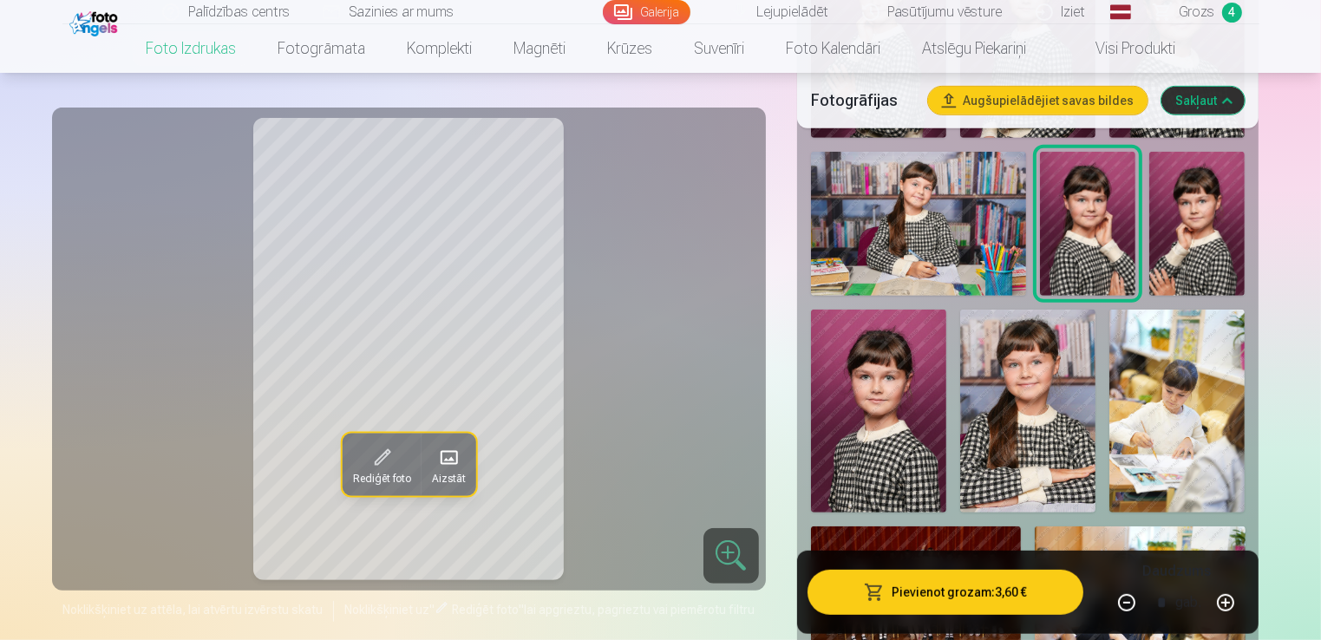
scroll to position [901, 0]
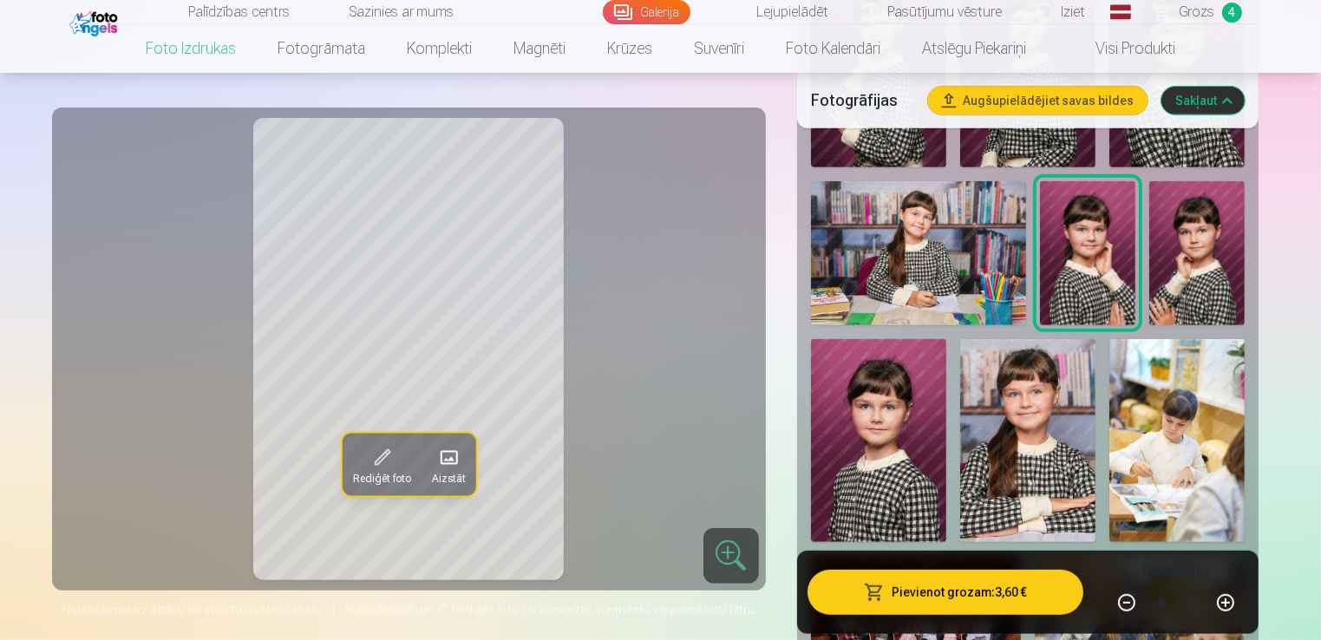
click at [1044, 405] on img at bounding box center [1027, 440] width 135 height 203
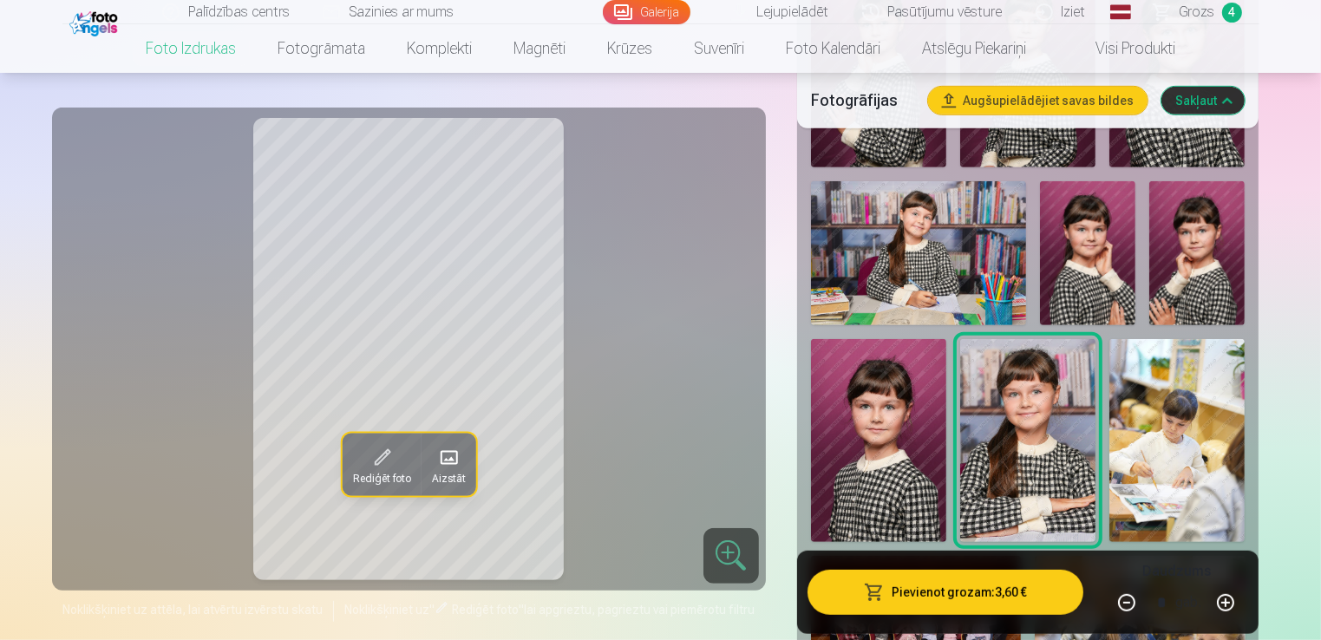
click at [1176, 272] on img at bounding box center [1196, 253] width 95 height 144
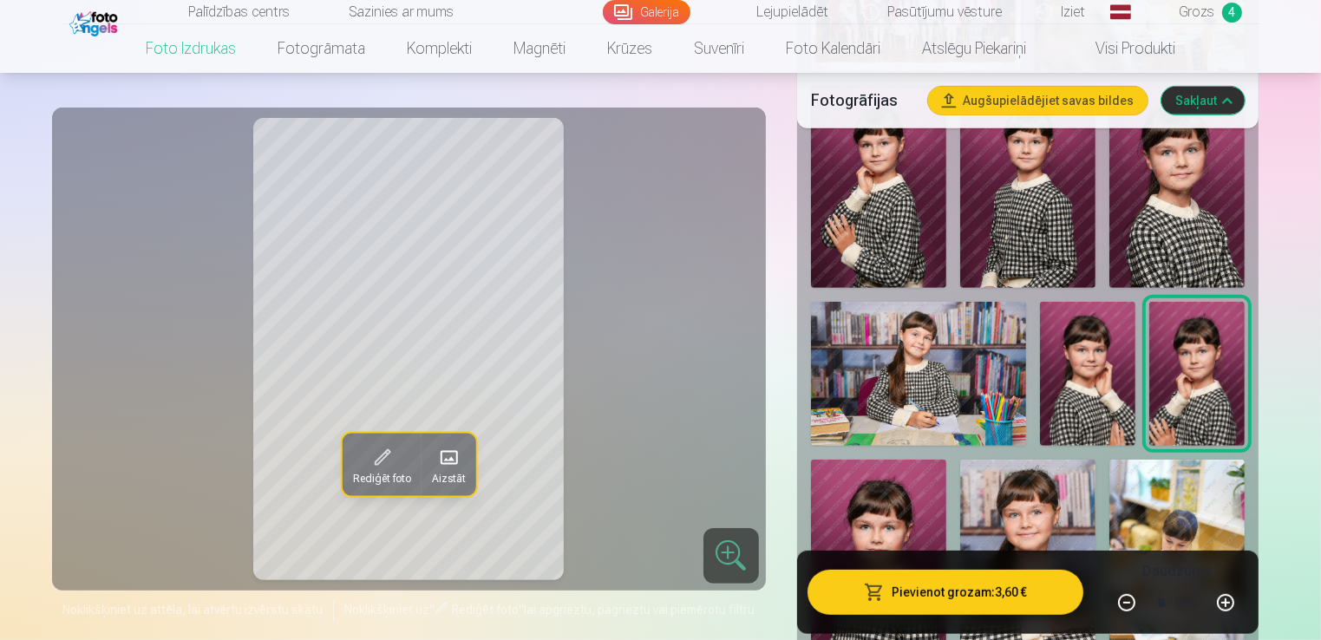
scroll to position [728, 0]
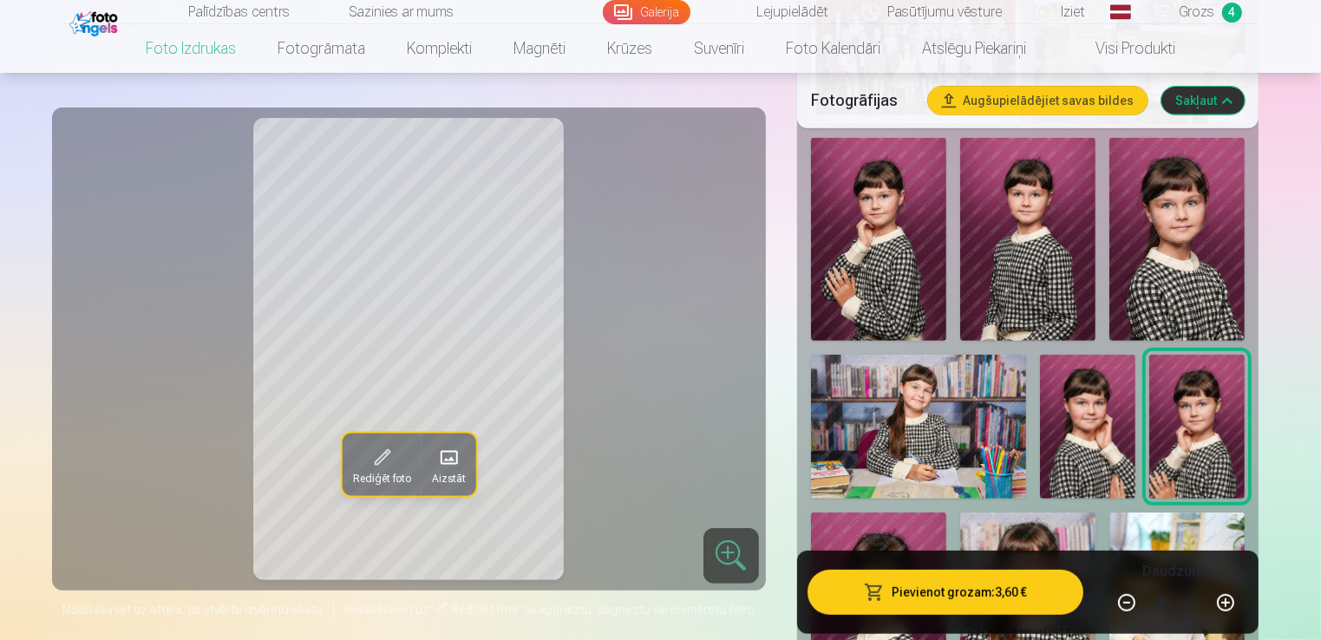
click at [1081, 421] on img at bounding box center [1087, 426] width 95 height 143
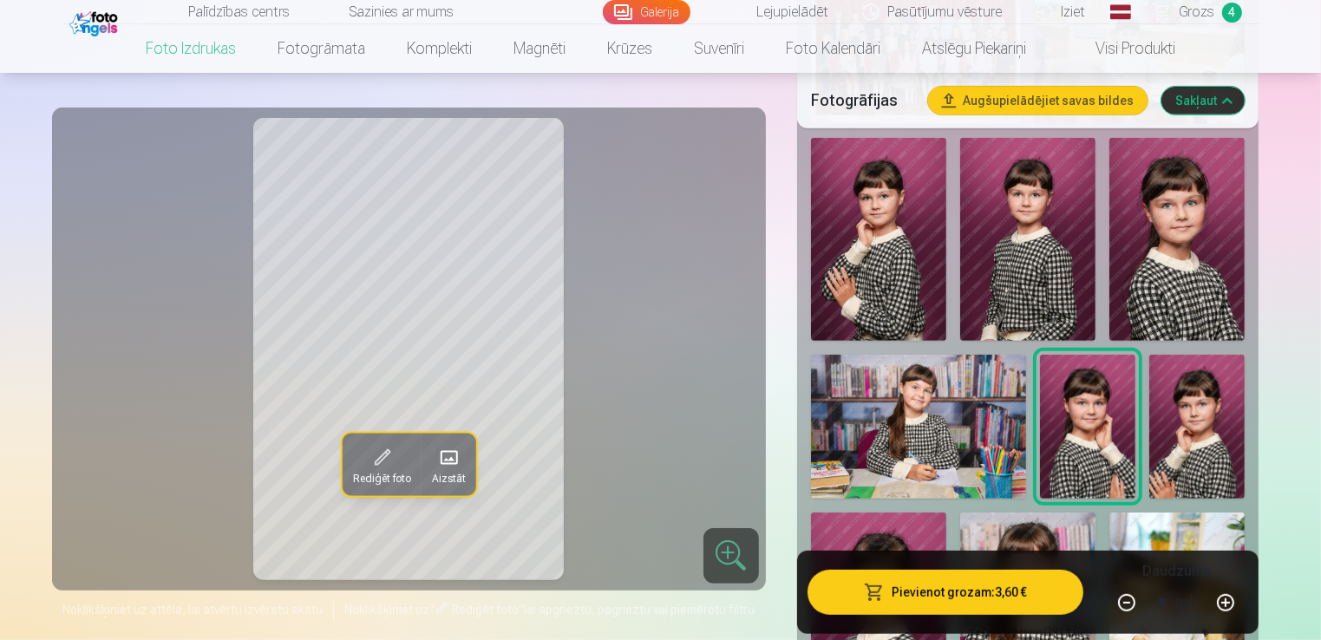
click at [1173, 417] on img at bounding box center [1196, 427] width 95 height 144
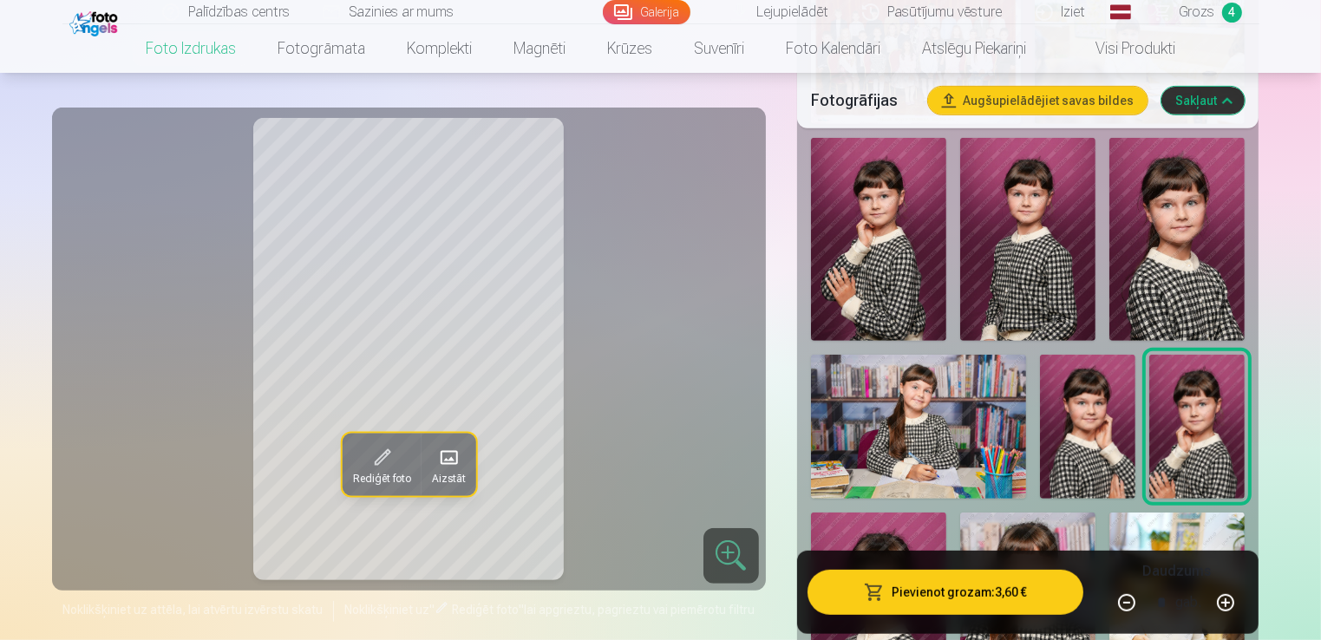
click at [1026, 293] on img at bounding box center [1027, 240] width 135 height 204
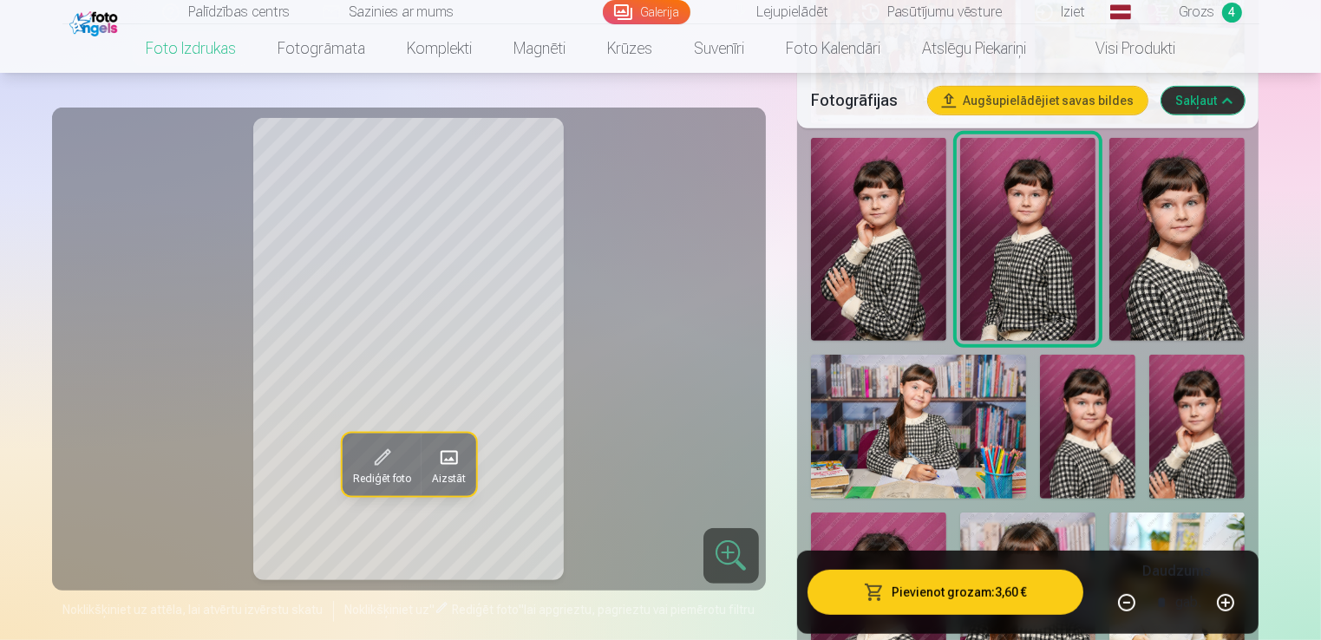
click at [907, 323] on img at bounding box center [878, 240] width 135 height 204
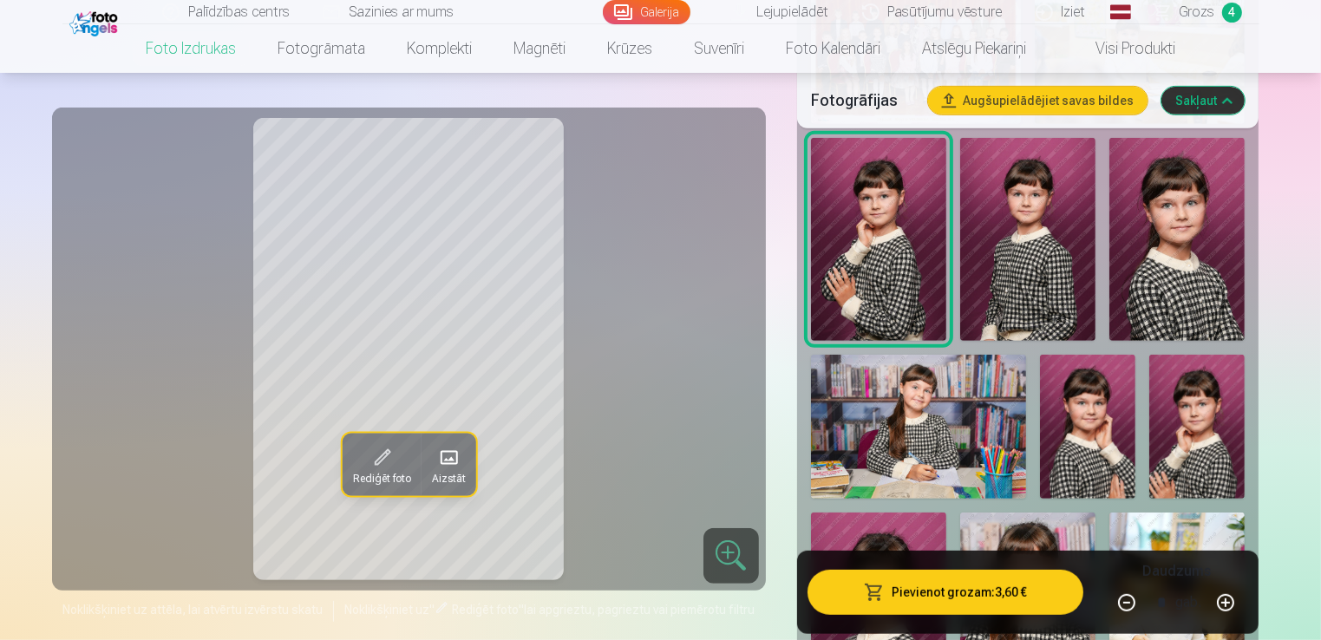
click at [1124, 286] on img at bounding box center [1176, 239] width 135 height 203
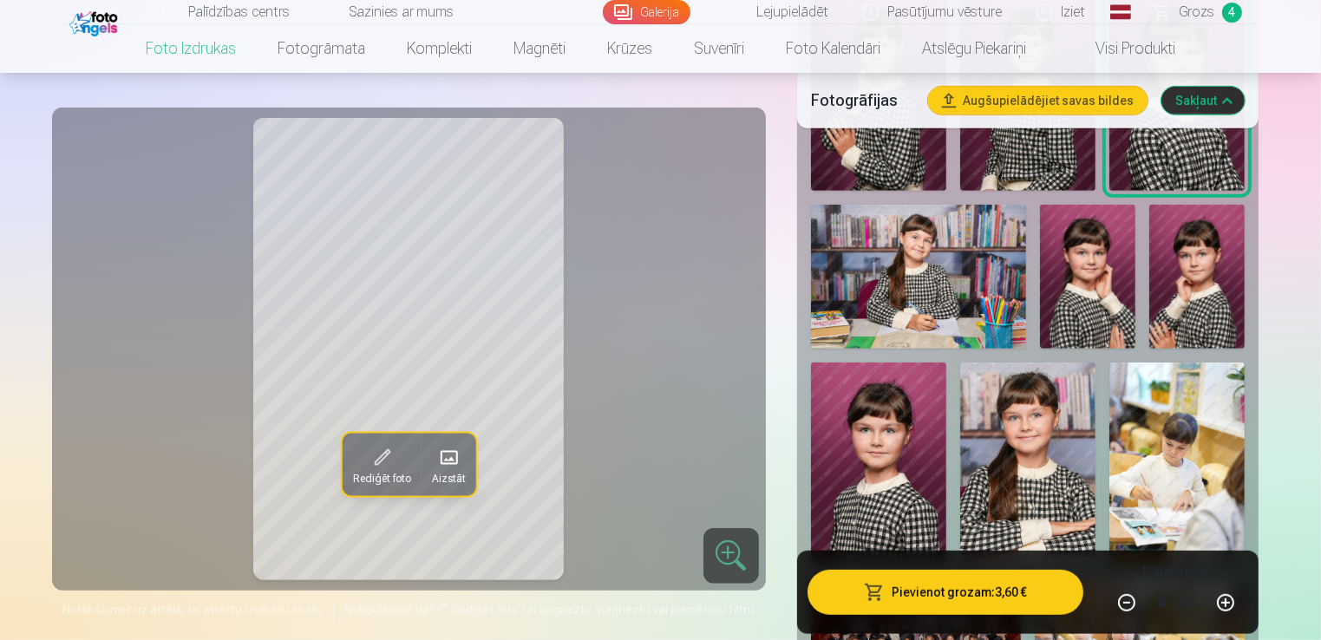
scroll to position [988, 0]
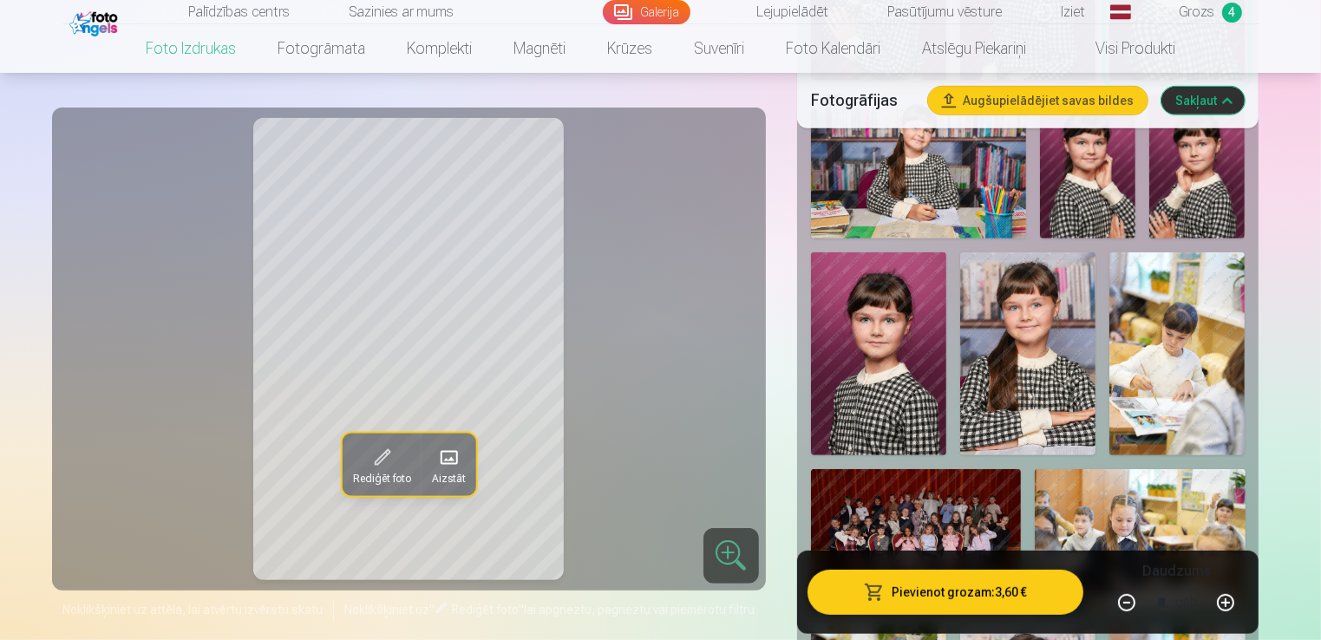
click at [901, 397] on img at bounding box center [878, 353] width 135 height 203
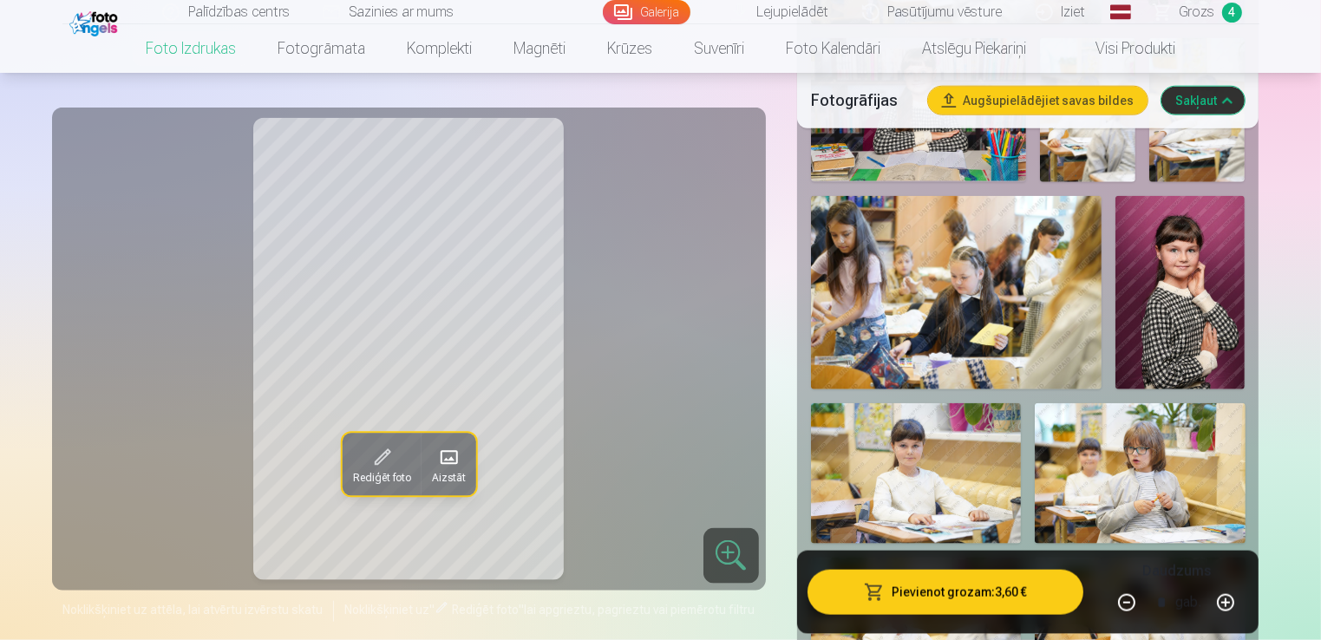
scroll to position [2029, 0]
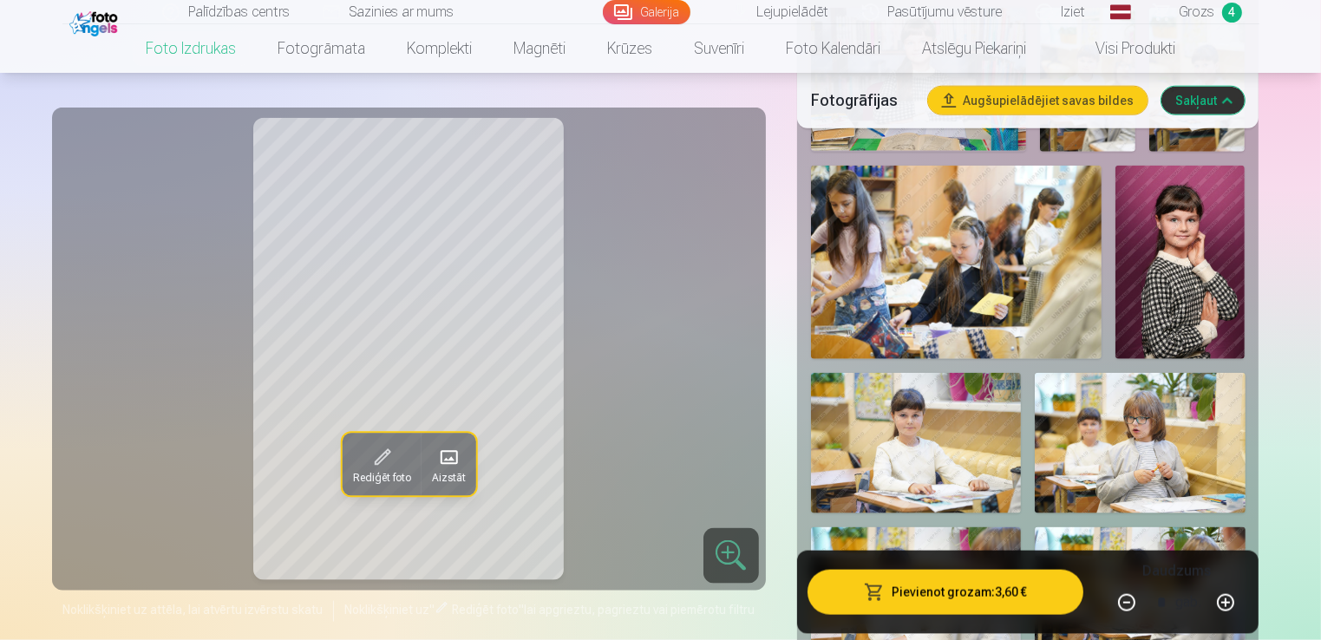
click at [1166, 321] on img at bounding box center [1179, 263] width 129 height 194
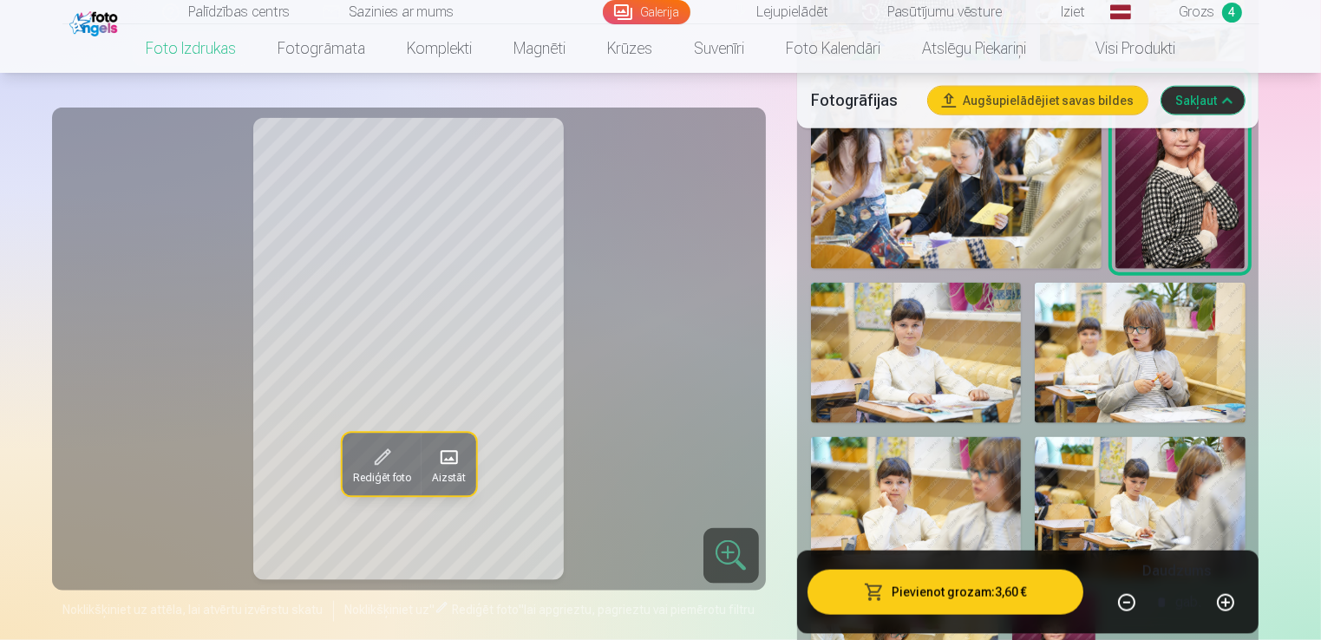
scroll to position [2375, 0]
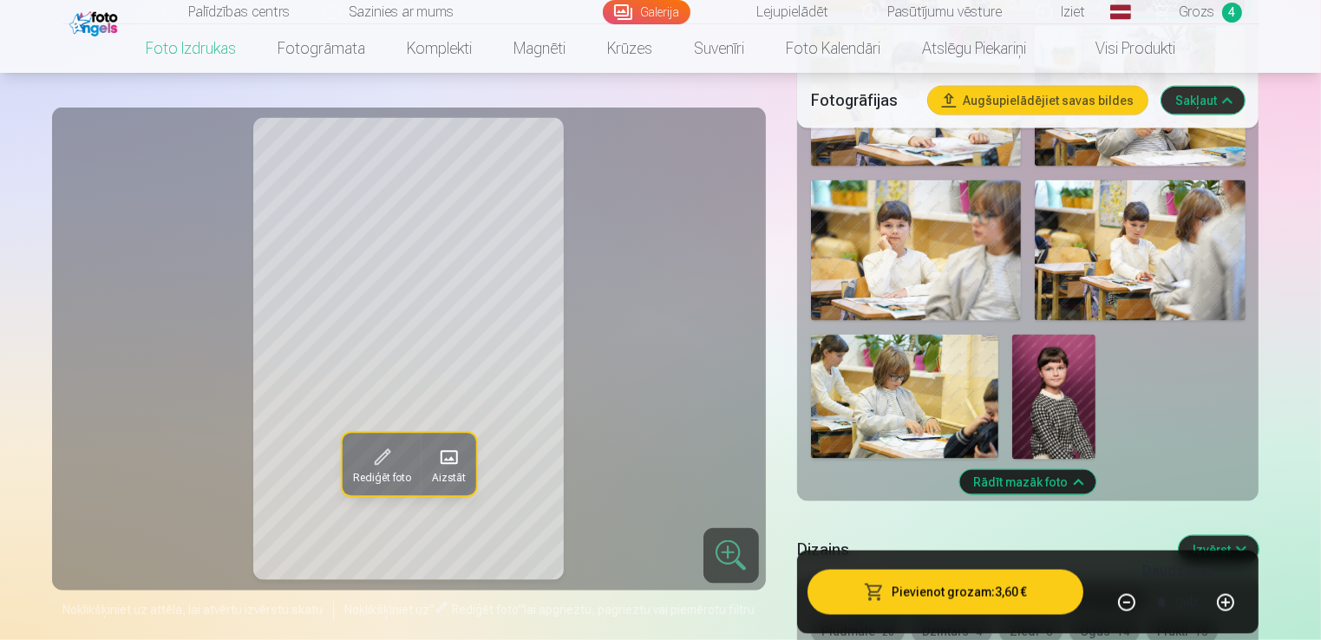
click at [1067, 418] on img at bounding box center [1053, 397] width 83 height 125
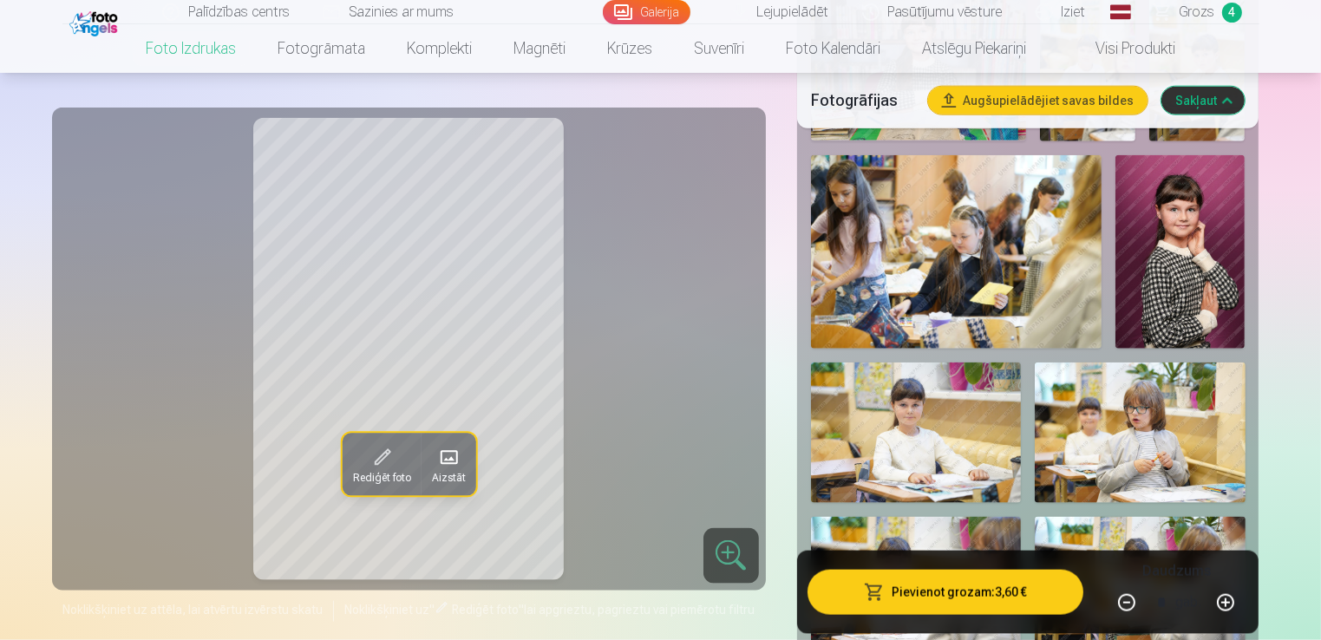
scroll to position [2029, 0]
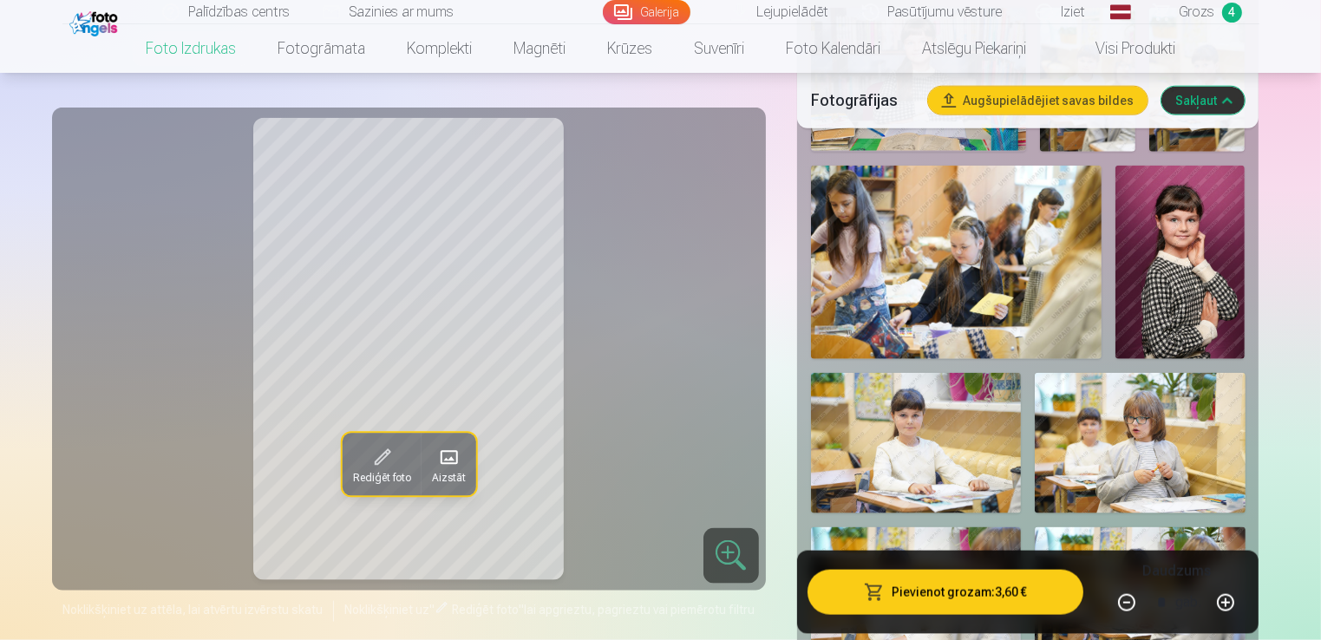
click at [1173, 306] on img at bounding box center [1179, 263] width 129 height 194
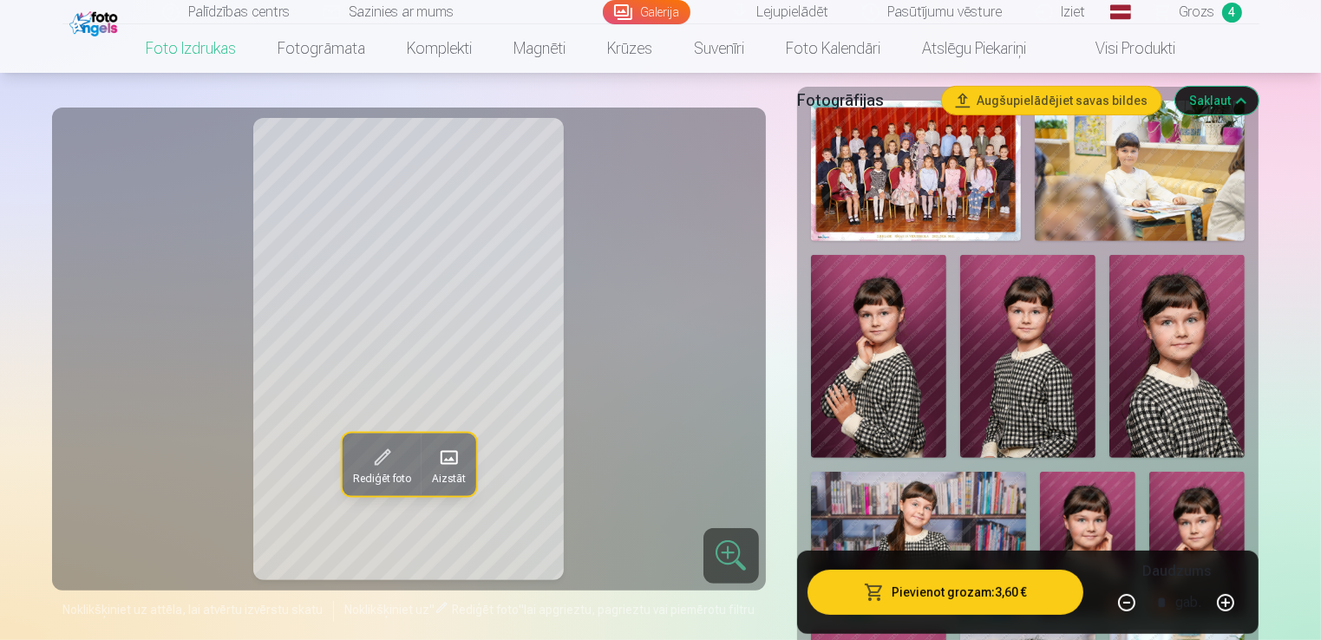
scroll to position [554, 0]
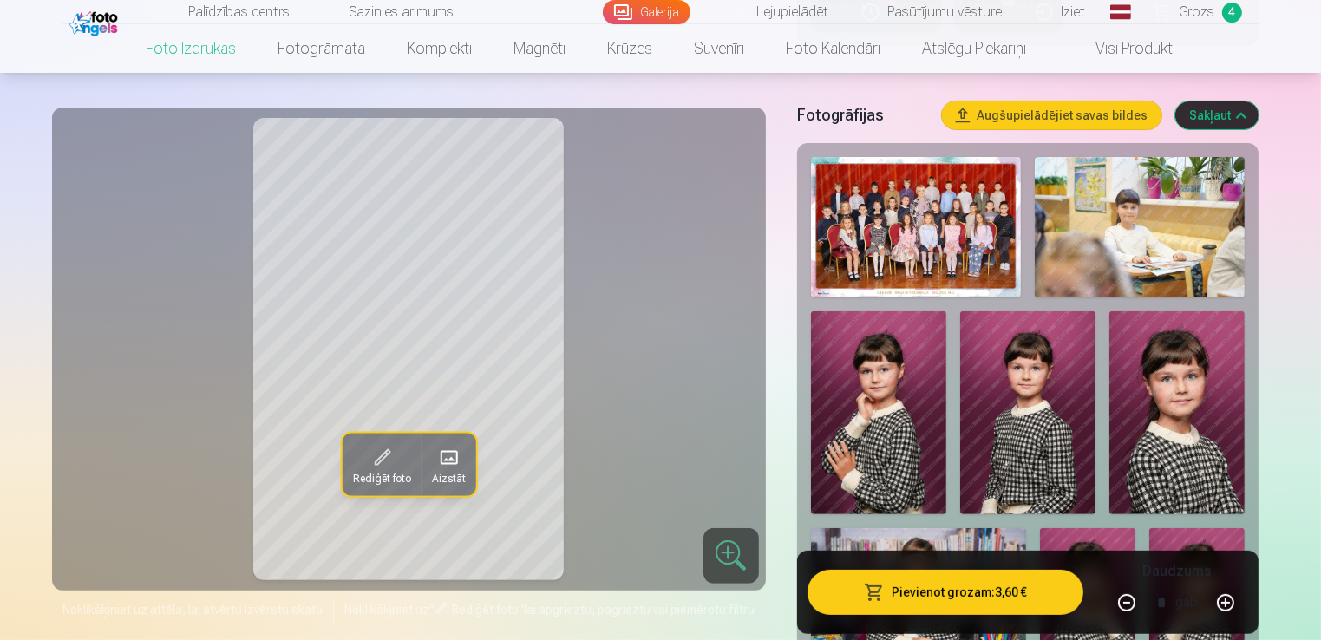
click at [1042, 435] on img at bounding box center [1027, 413] width 135 height 204
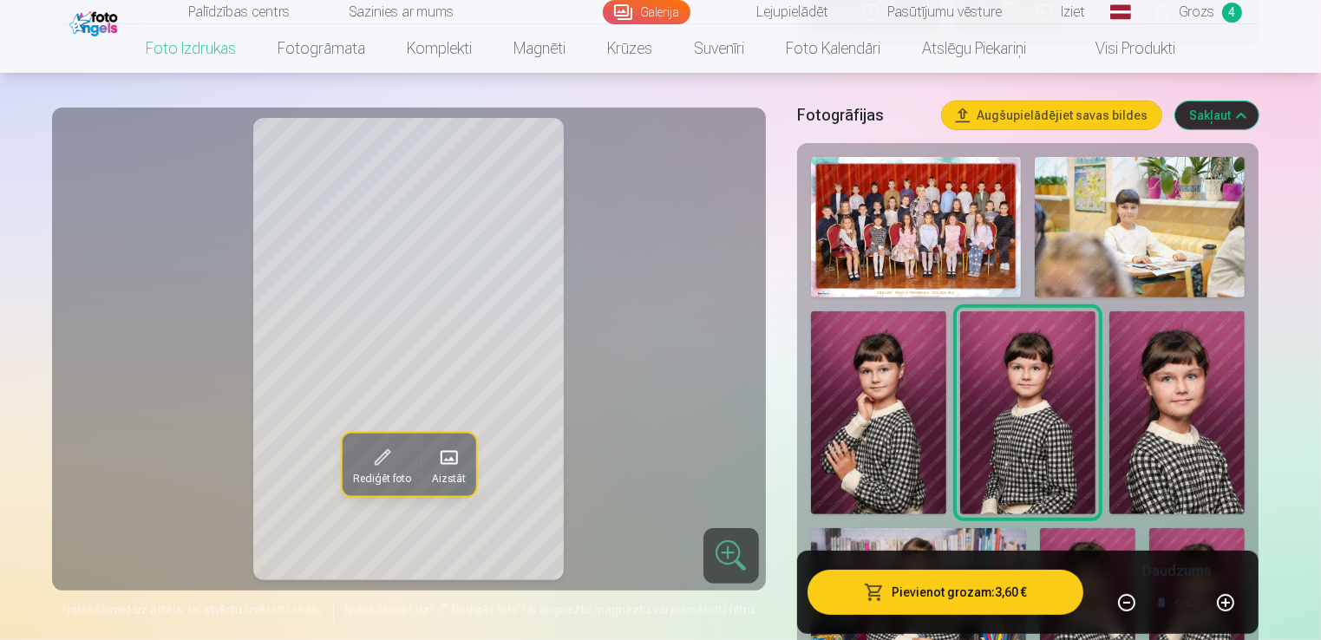
click at [1179, 422] on img at bounding box center [1176, 412] width 135 height 203
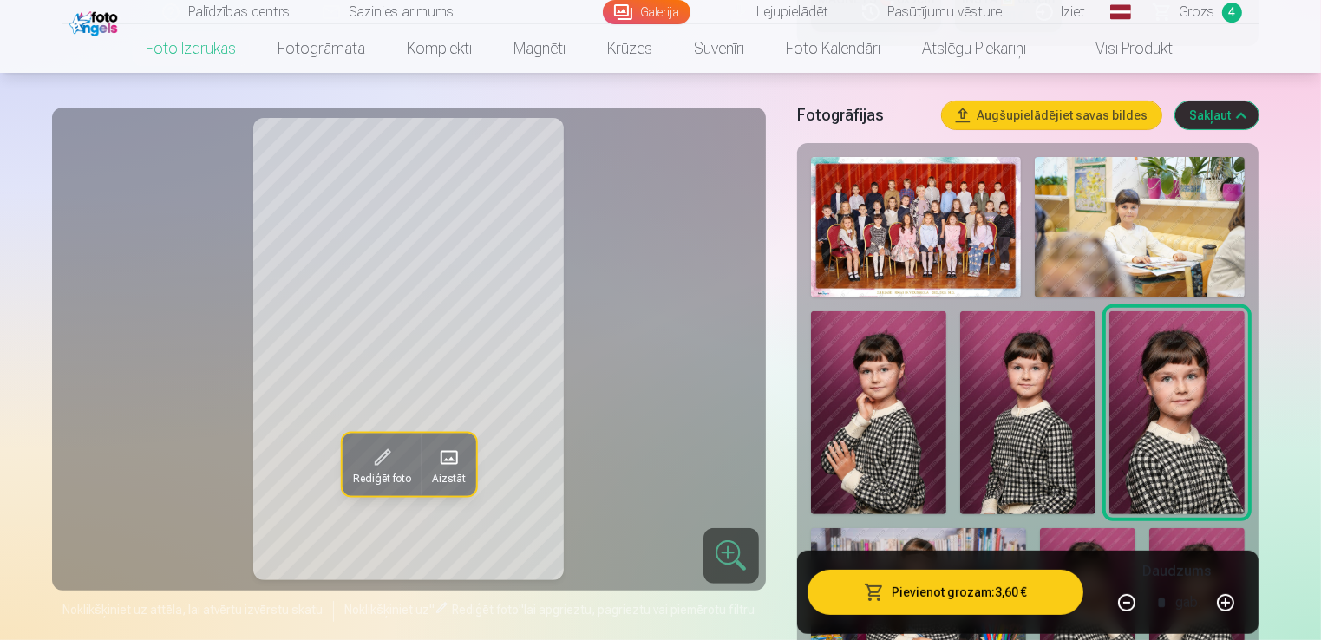
click at [875, 421] on img at bounding box center [878, 413] width 135 height 204
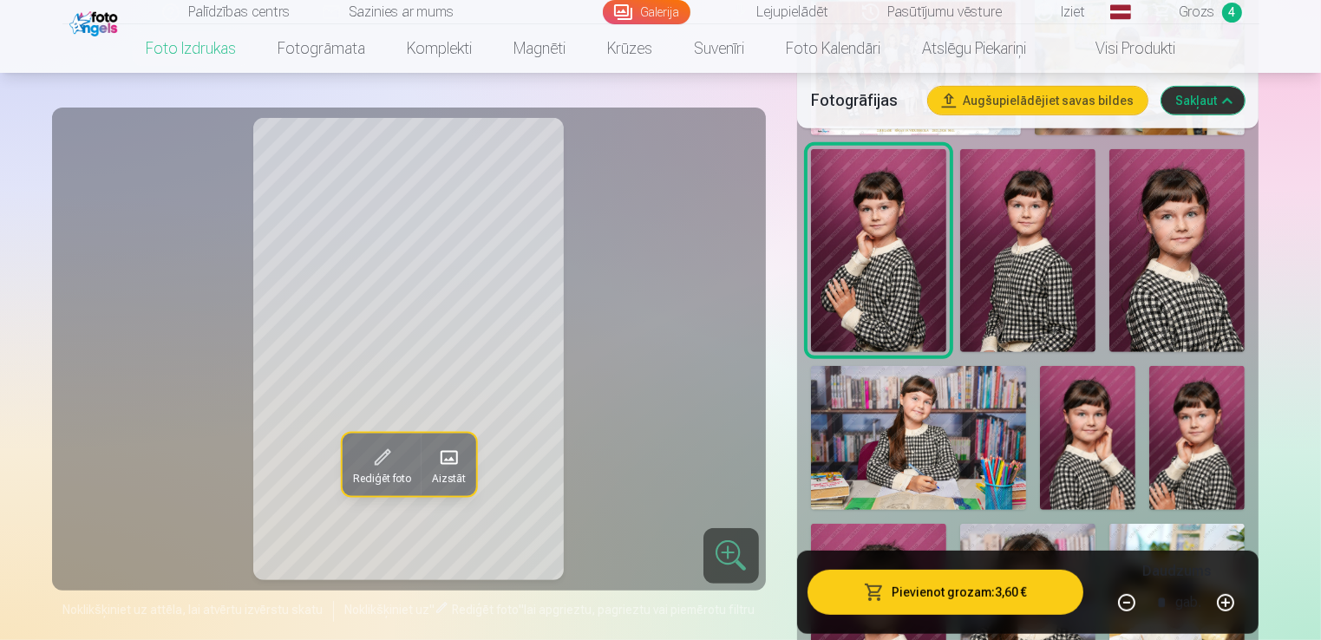
scroll to position [814, 0]
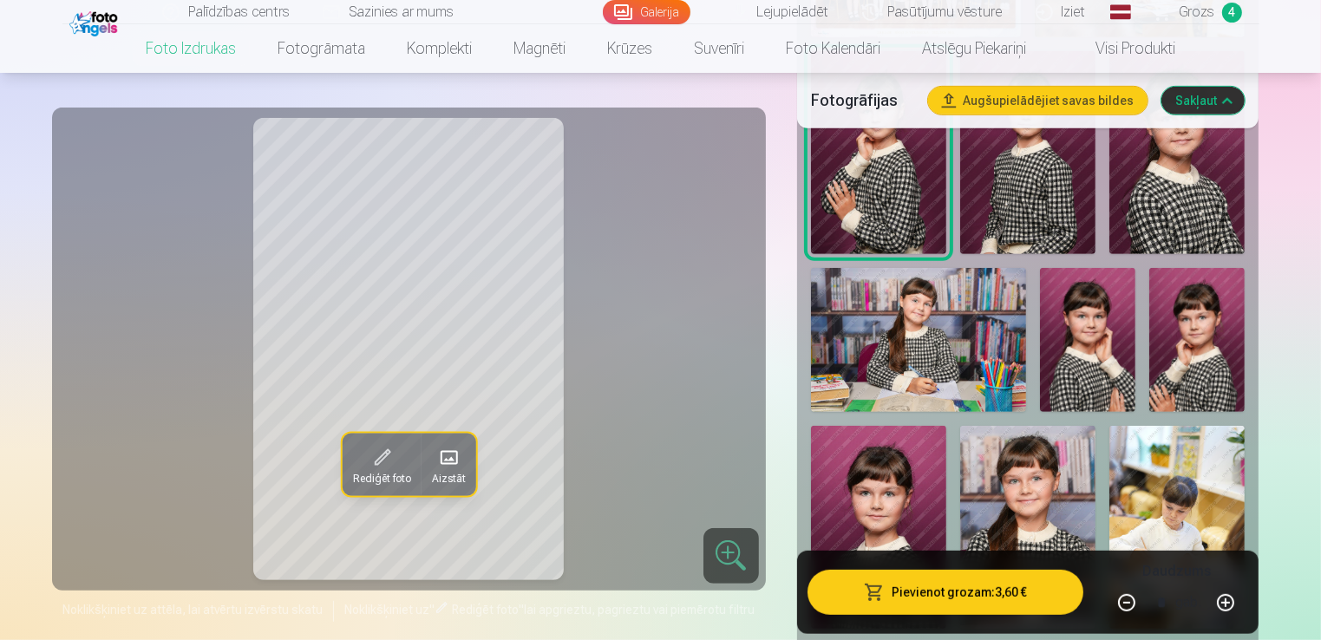
click at [918, 498] on img at bounding box center [878, 527] width 135 height 203
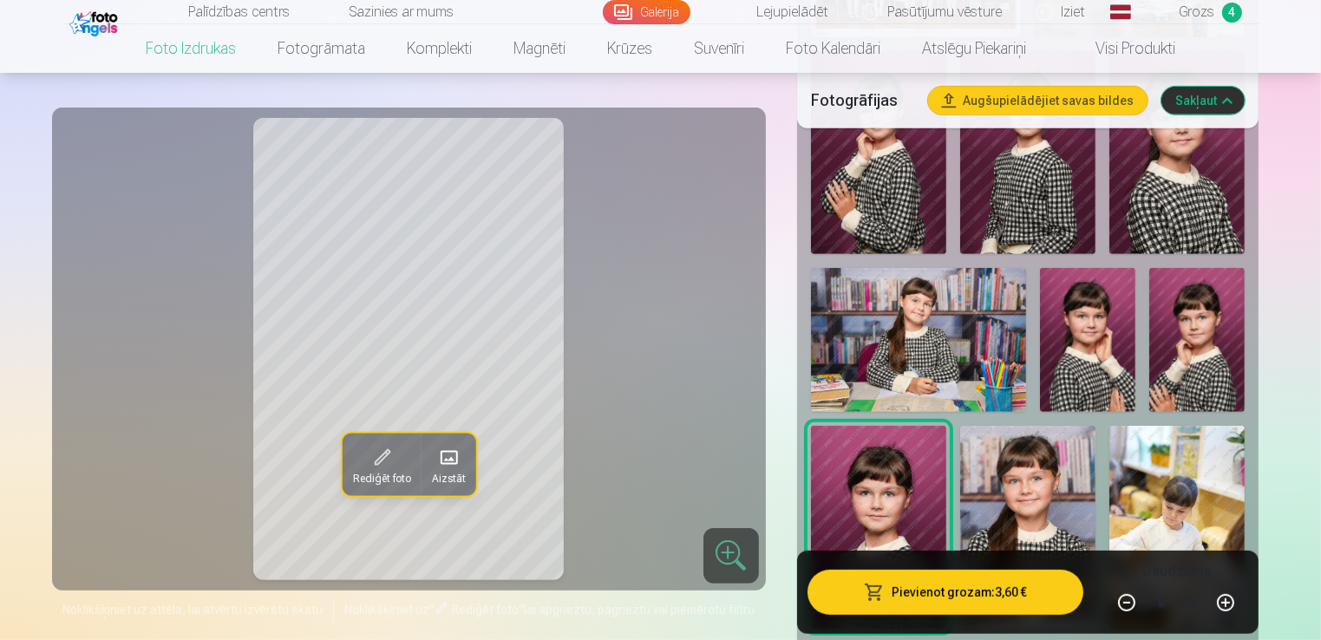
click at [1097, 350] on img at bounding box center [1087, 339] width 95 height 143
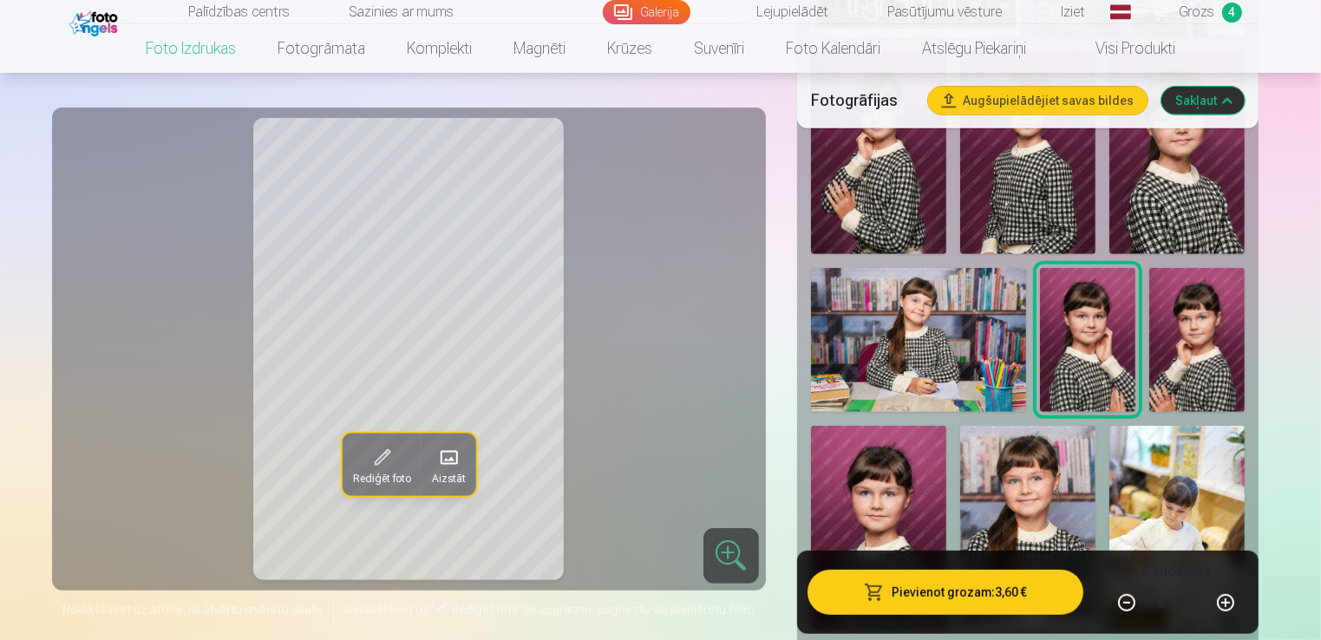
click at [1185, 330] on img at bounding box center [1196, 340] width 95 height 144
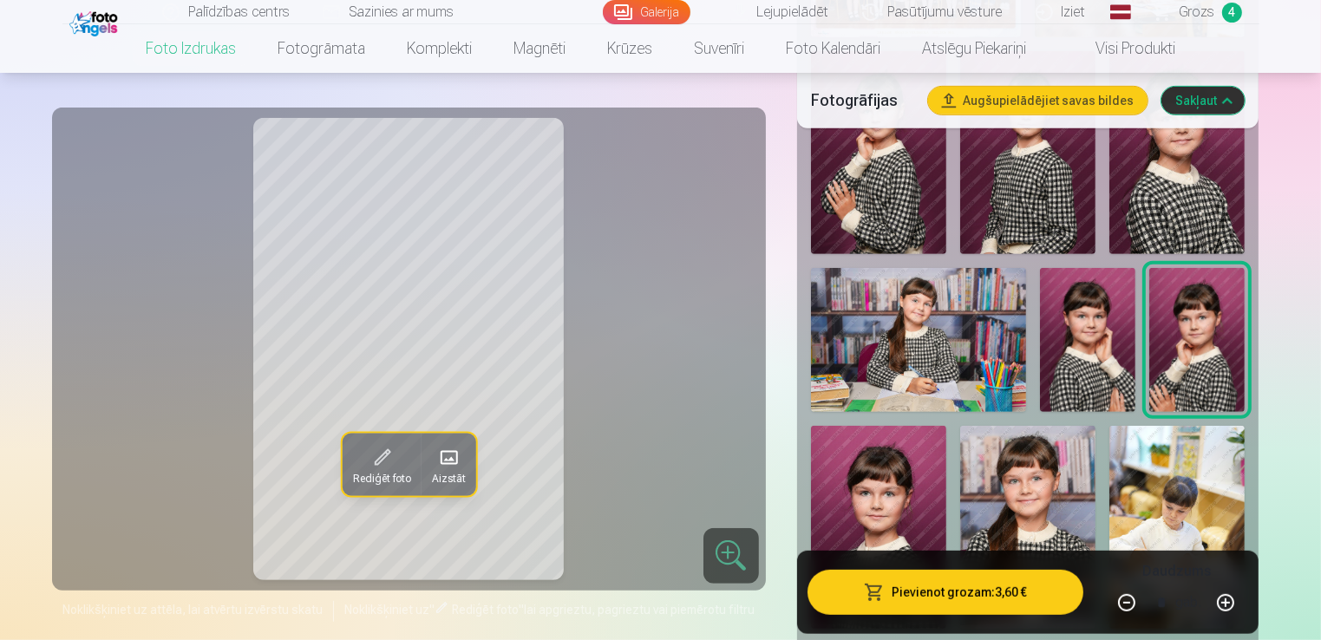
click at [1089, 338] on img at bounding box center [1087, 339] width 95 height 143
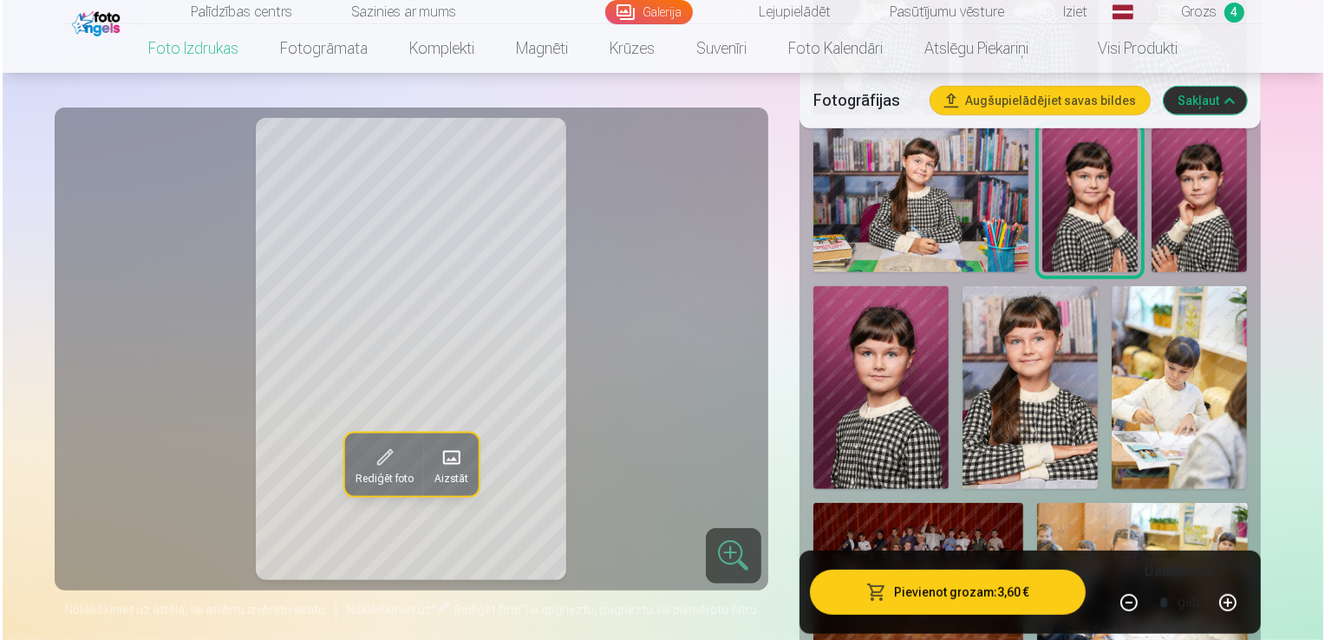
scroll to position [1161, 0]
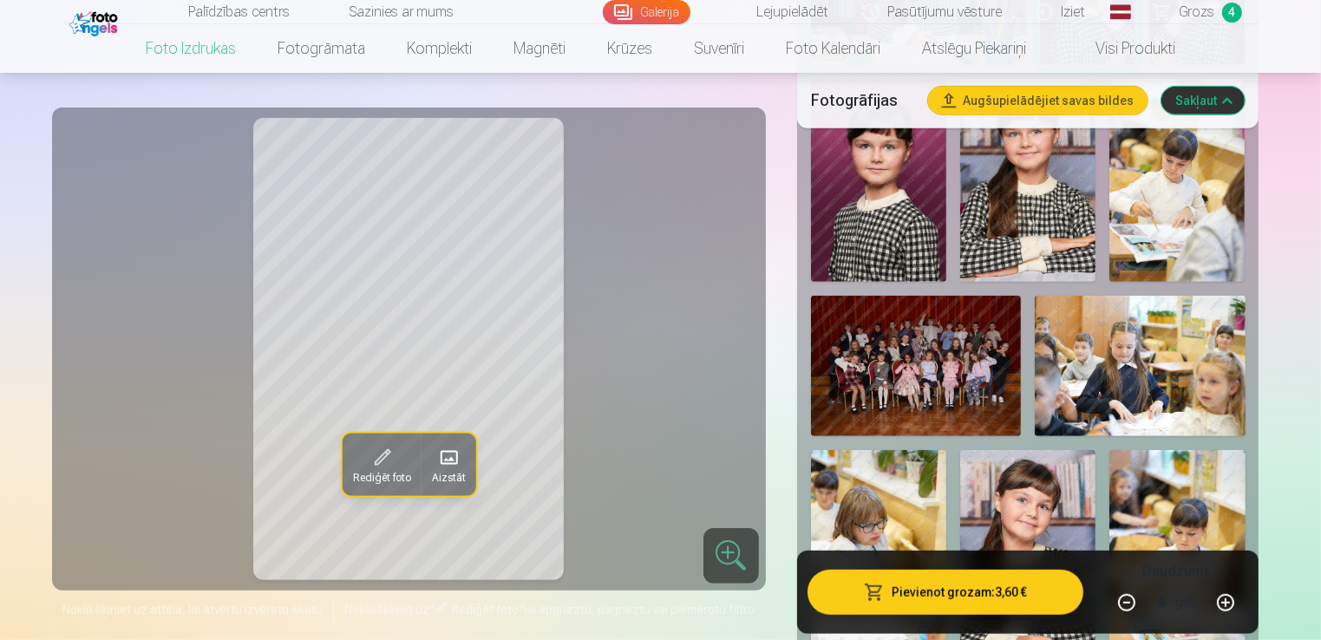
click at [1001, 598] on button "Pievienot grozam : 3,60 €" at bounding box center [945, 591] width 277 height 45
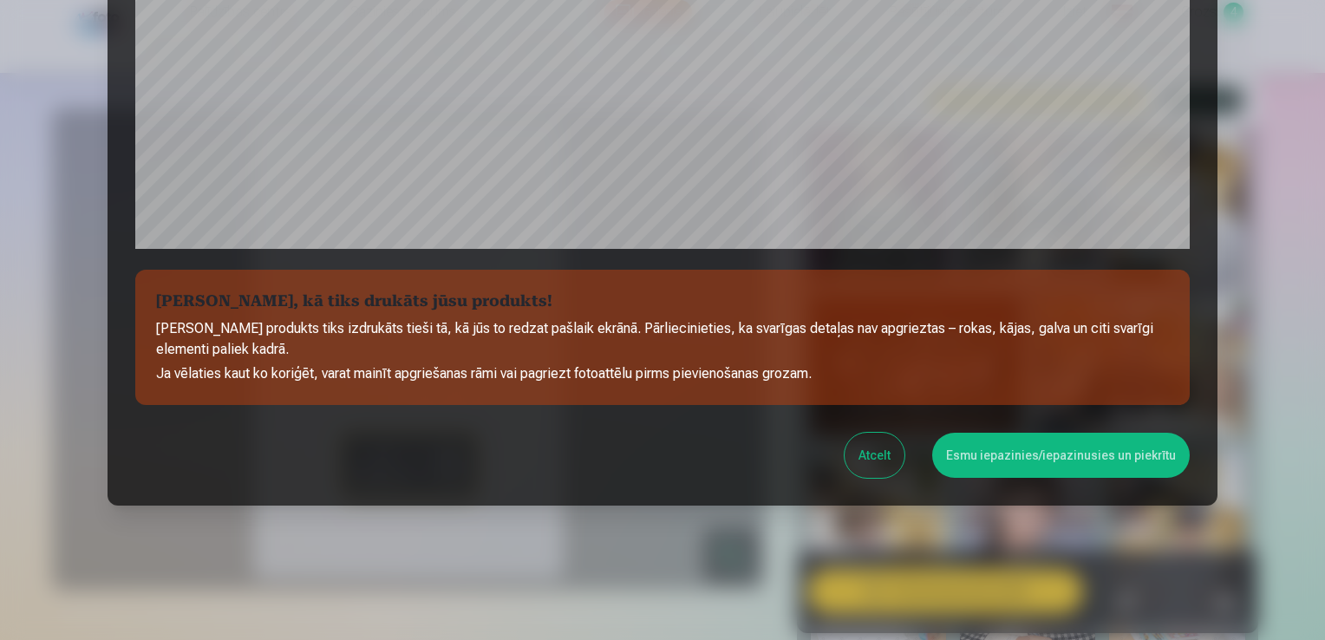
scroll to position [608, 0]
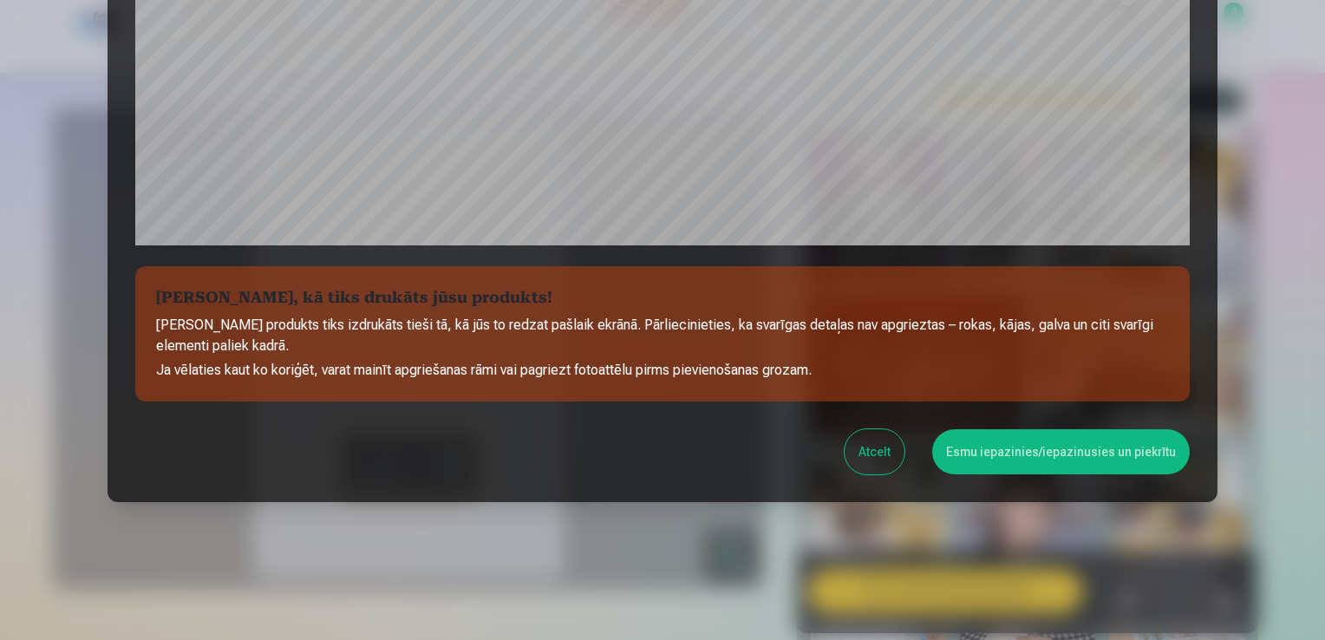
click at [1064, 460] on button "Esmu iepazinies/iepazinusies un piekrītu" at bounding box center [1061, 451] width 258 height 45
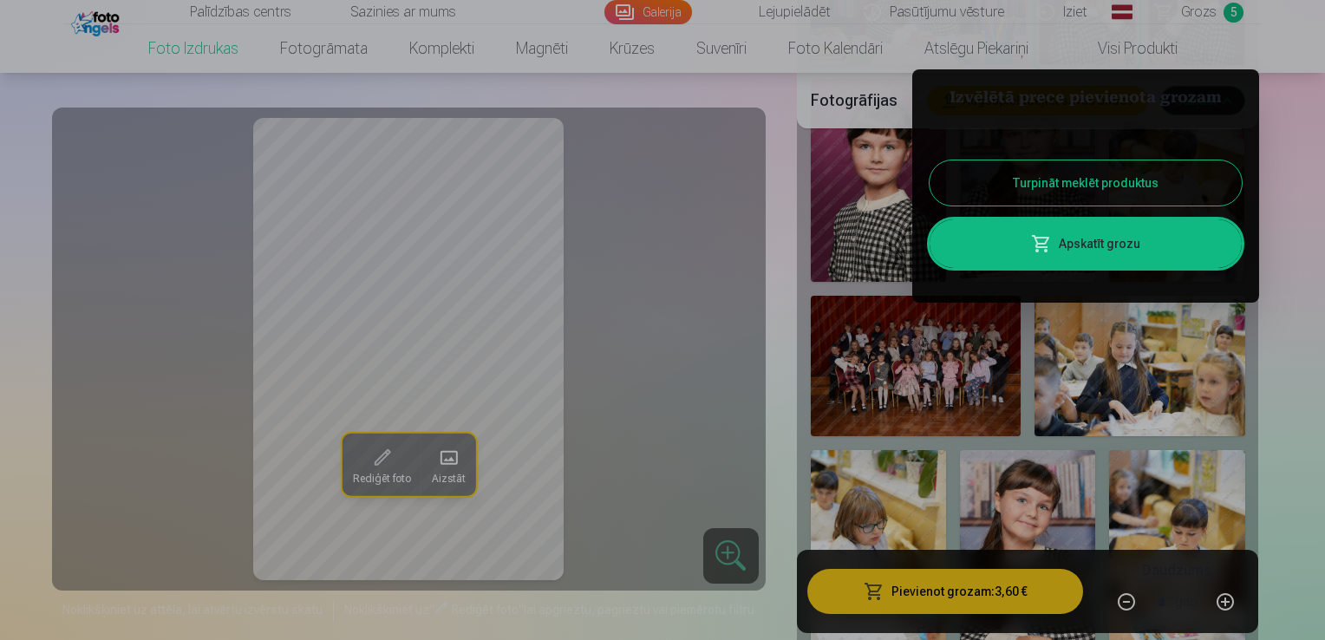
click at [1098, 256] on link "Apskatīt grozu" at bounding box center [1086, 243] width 312 height 49
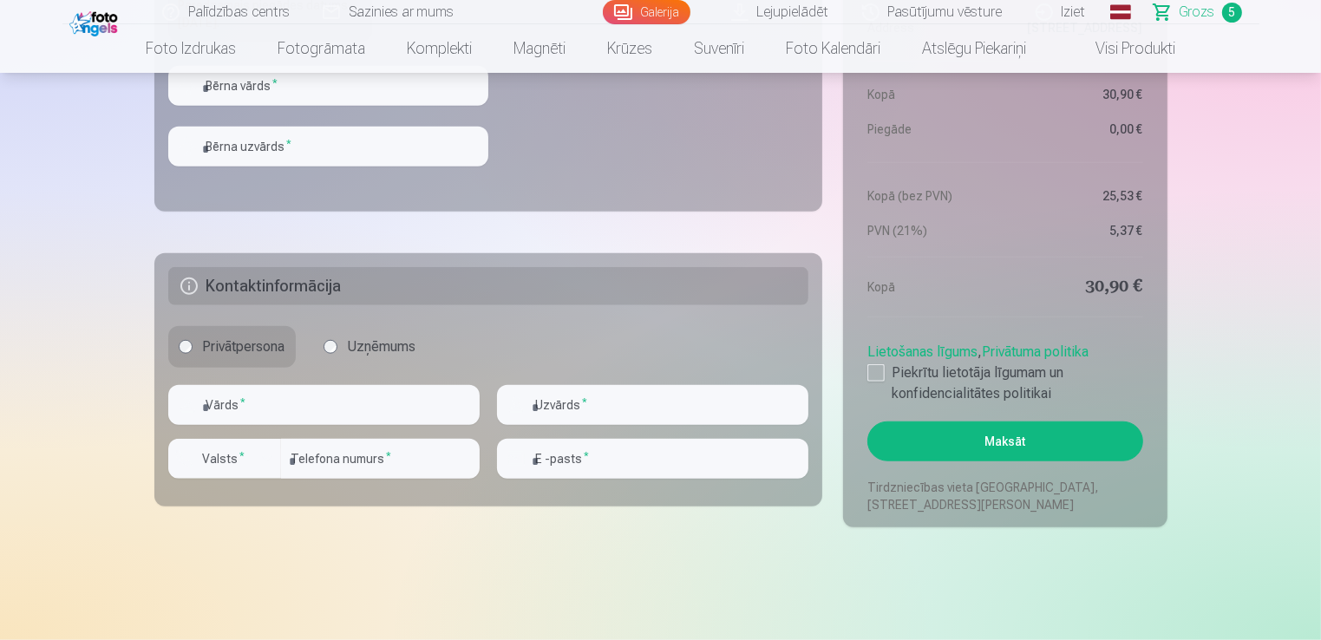
scroll to position [1561, 0]
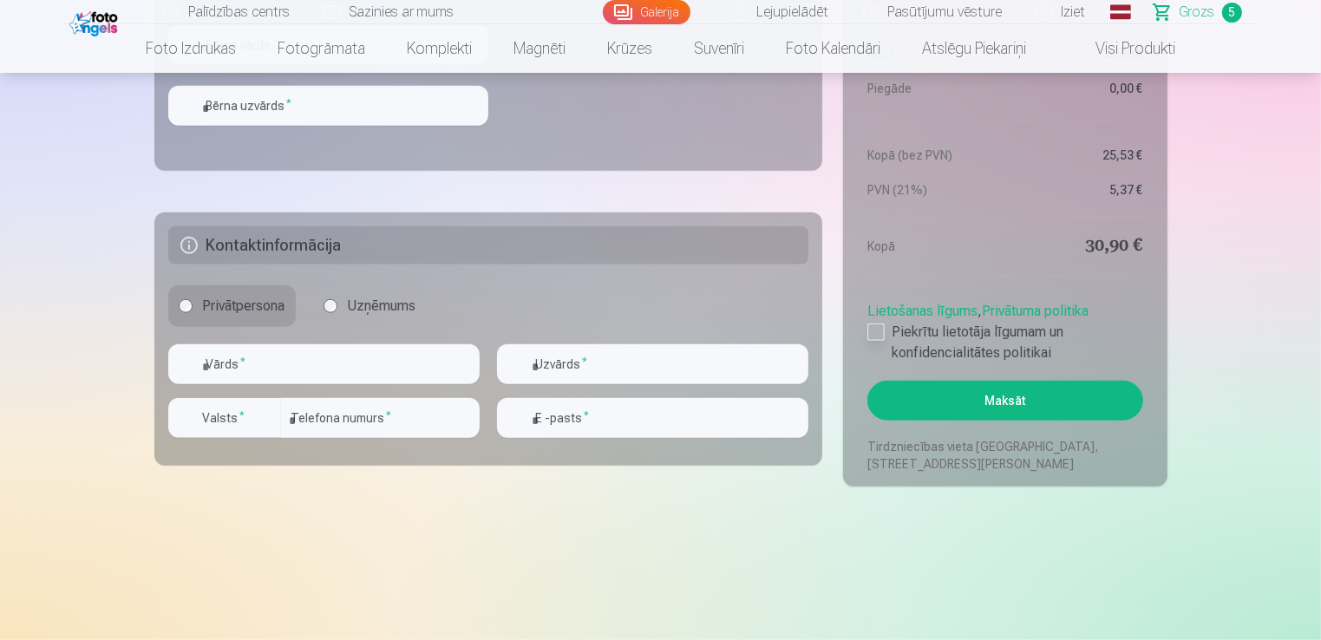
drag, startPoint x: 872, startPoint y: 333, endPoint x: 894, endPoint y: 344, distance: 24.4
click at [872, 333] on div at bounding box center [875, 331] width 17 height 17
click at [1030, 402] on button "Maksāt" at bounding box center [1004, 401] width 275 height 40
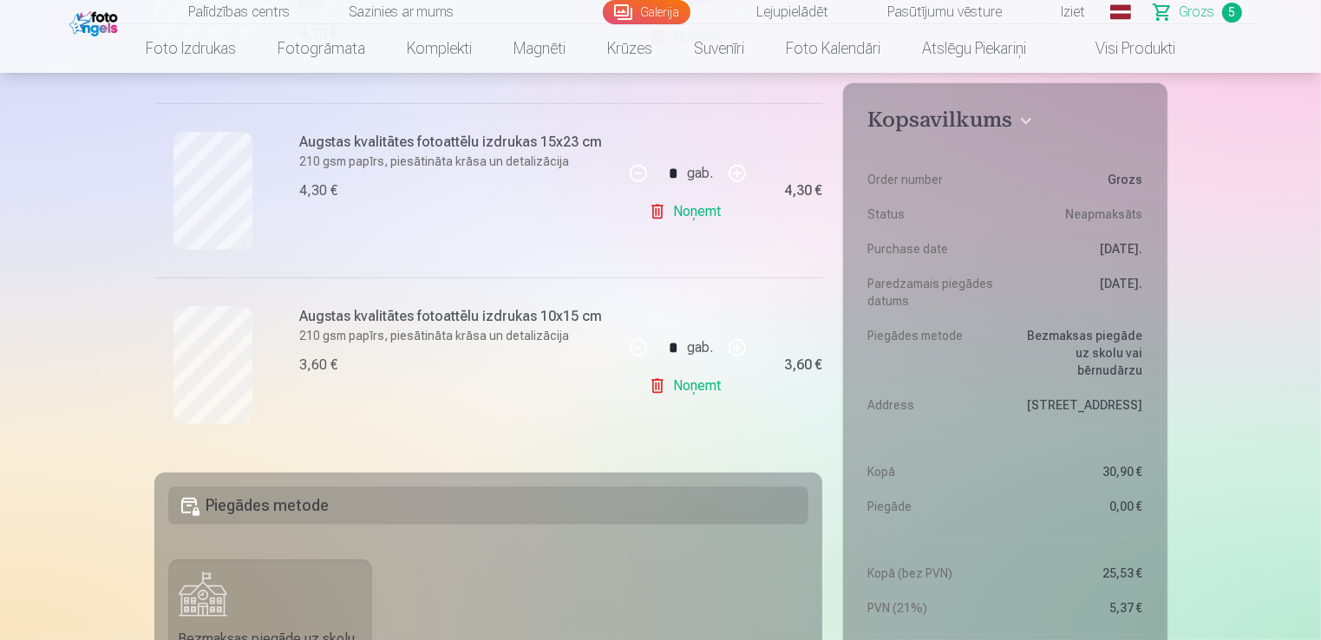
scroll to position [1127, 0]
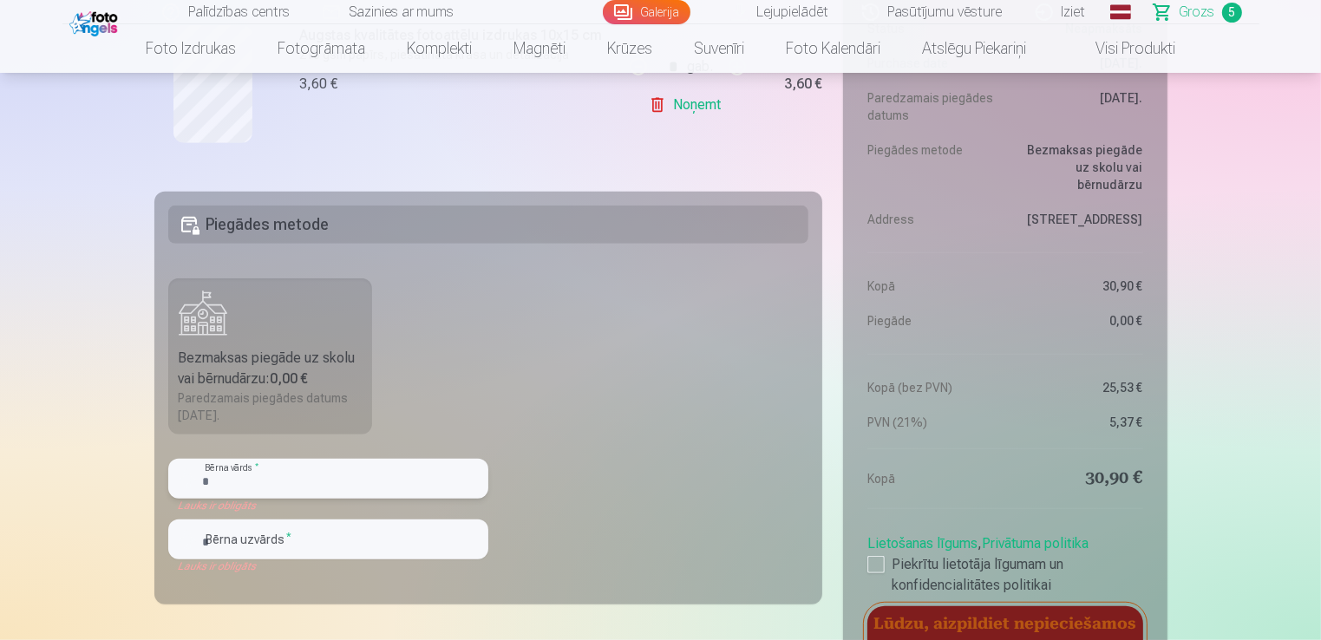
click at [225, 466] on input "text" at bounding box center [328, 479] width 320 height 40
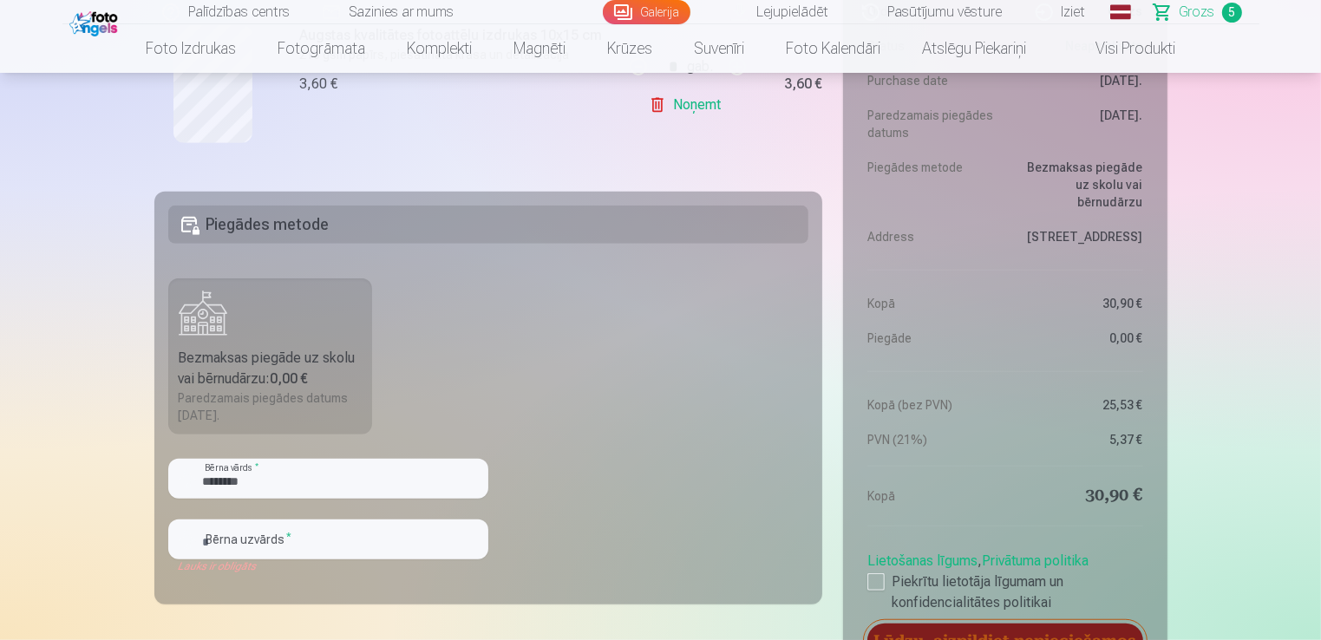
click at [593, 495] on fieldset "Piegādes metode Bezmaksas piegāde uz skolu vai bērnudārzu : 0,00 € Paredzamais …" at bounding box center [488, 398] width 669 height 413
drag, startPoint x: 261, startPoint y: 475, endPoint x: 144, endPoint y: 475, distance: 117.1
type input "********"
click at [696, 546] on fieldset "Piegādes metode Bezmaksas piegāde uz skolu vai bērnudārzu : 0,00 € Paredzamais …" at bounding box center [488, 398] width 669 height 413
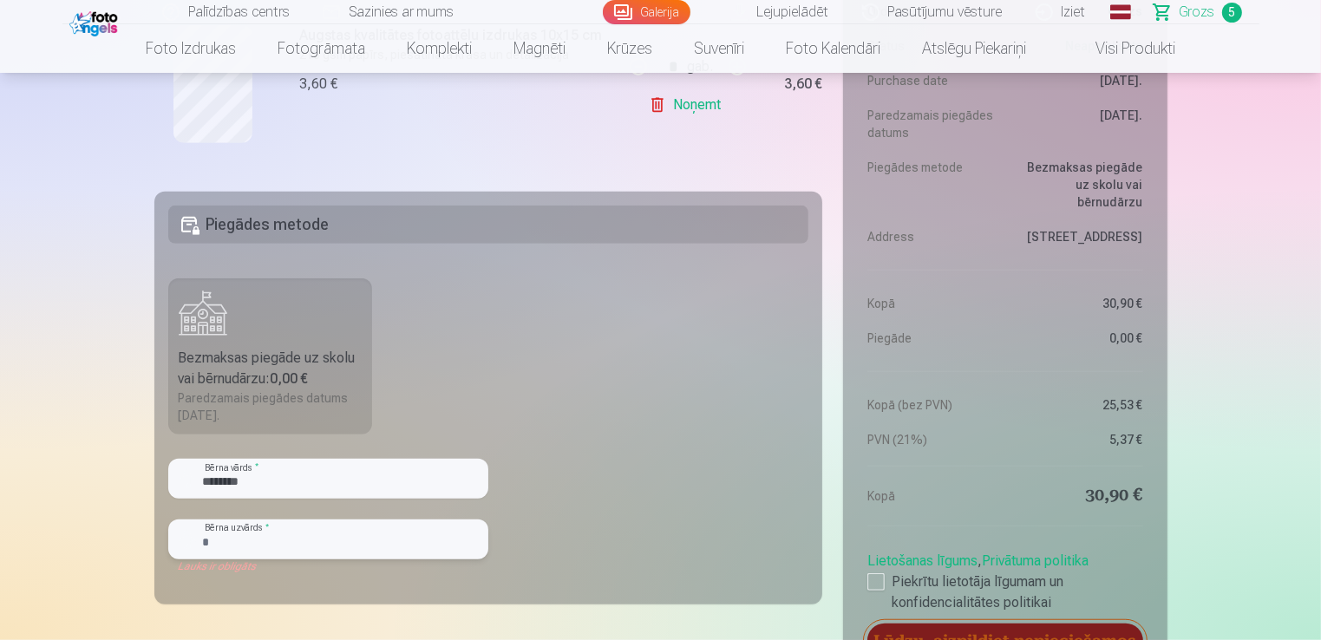
drag, startPoint x: 295, startPoint y: 541, endPoint x: 168, endPoint y: 535, distance: 126.8
click at [168, 535] on input "text" at bounding box center [328, 539] width 320 height 40
type input "*"
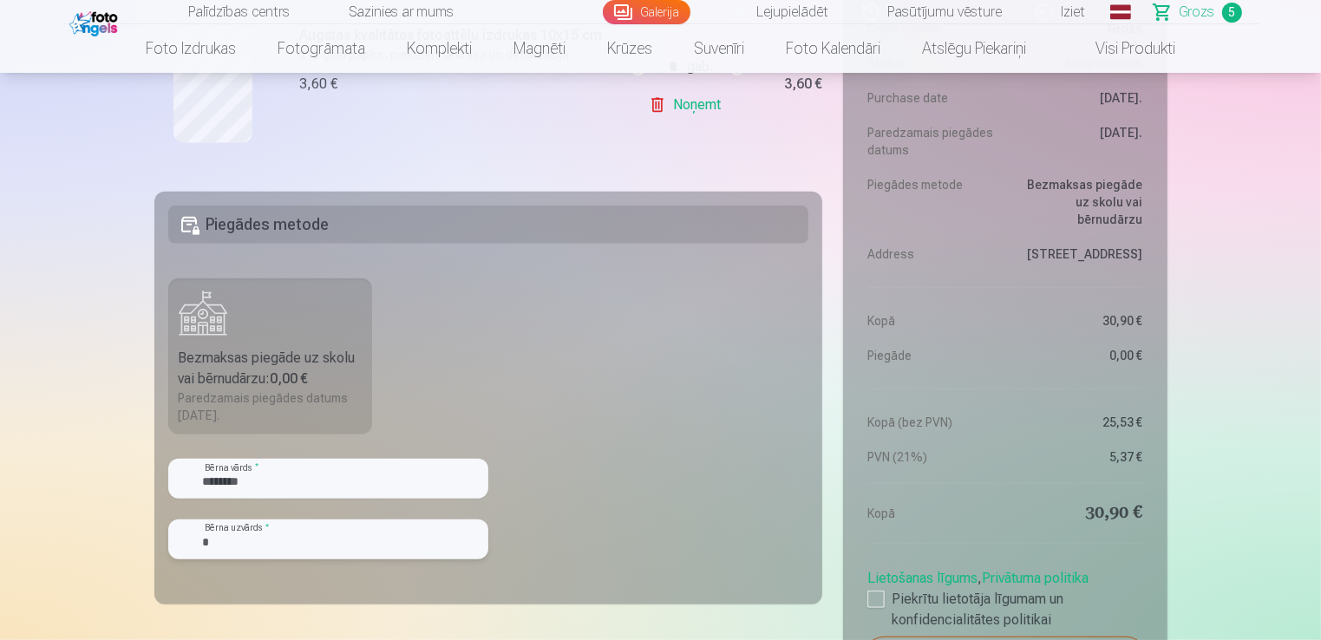
drag, startPoint x: 219, startPoint y: 545, endPoint x: 205, endPoint y: 545, distance: 14.7
click at [205, 545] on input "*" at bounding box center [328, 539] width 320 height 40
type input "*******"
click at [623, 419] on fieldset "Piegādes metode Bezmaksas piegāde uz skolu vai bērnudārzu : 0,00 € Paredzamais …" at bounding box center [488, 398] width 669 height 413
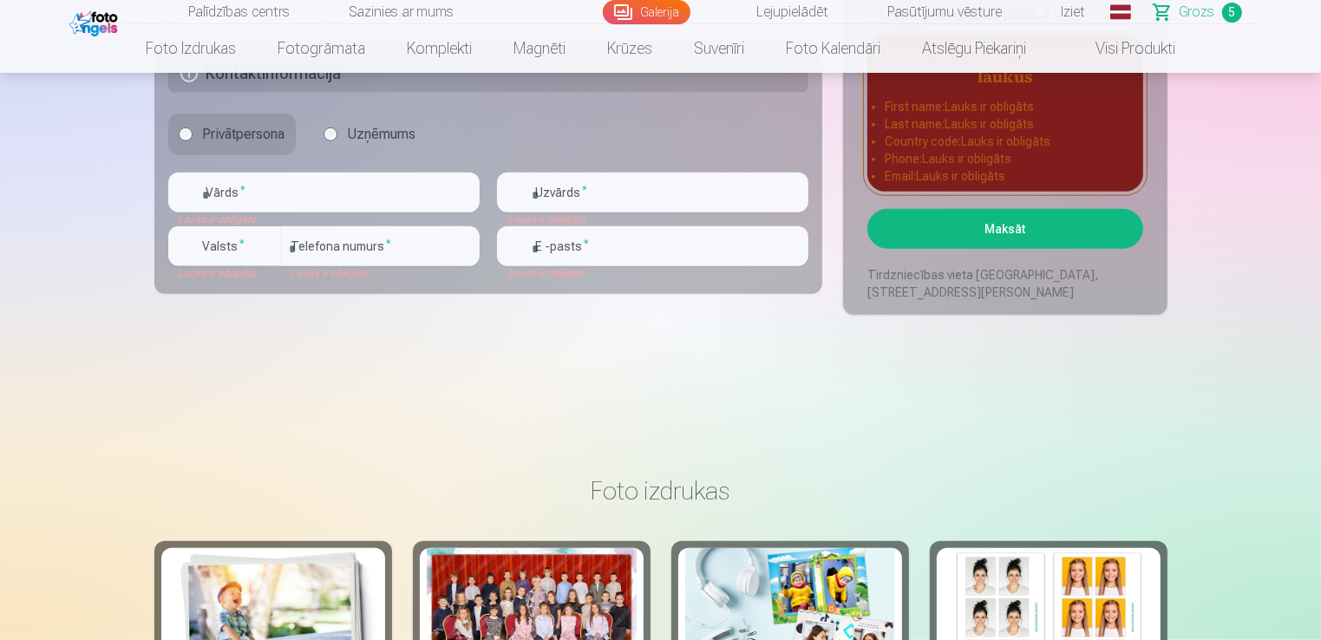
scroll to position [1735, 0]
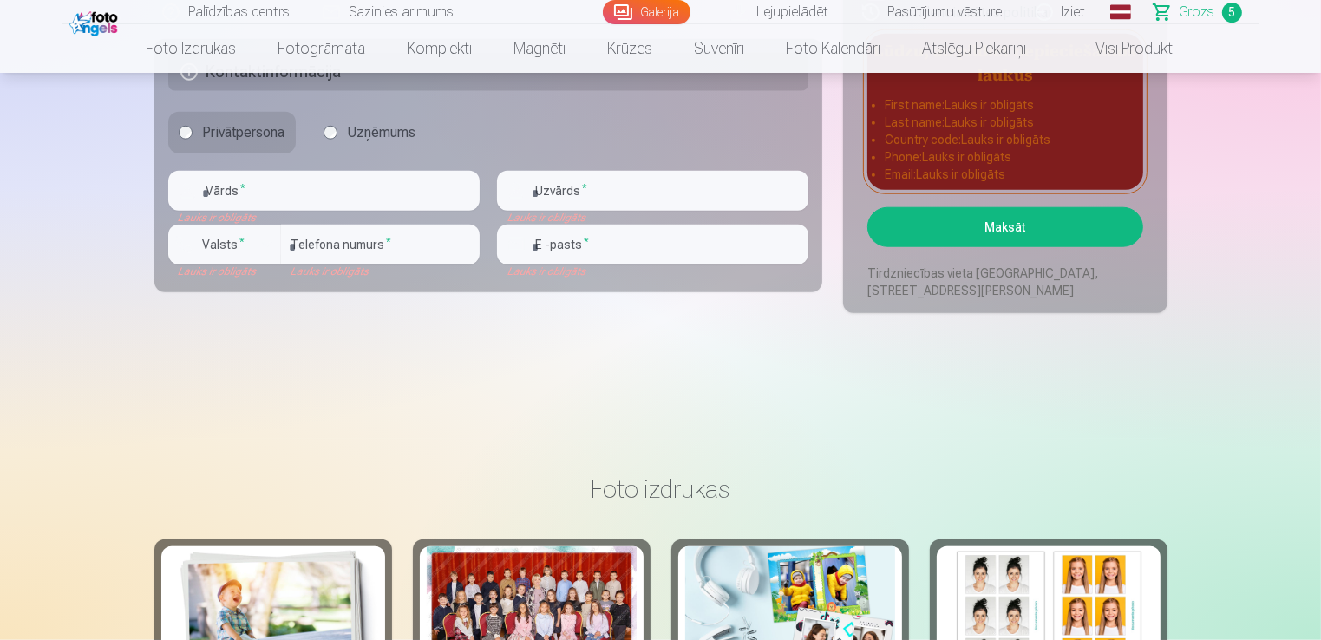
click at [1003, 234] on button "Maksāt" at bounding box center [1004, 227] width 275 height 40
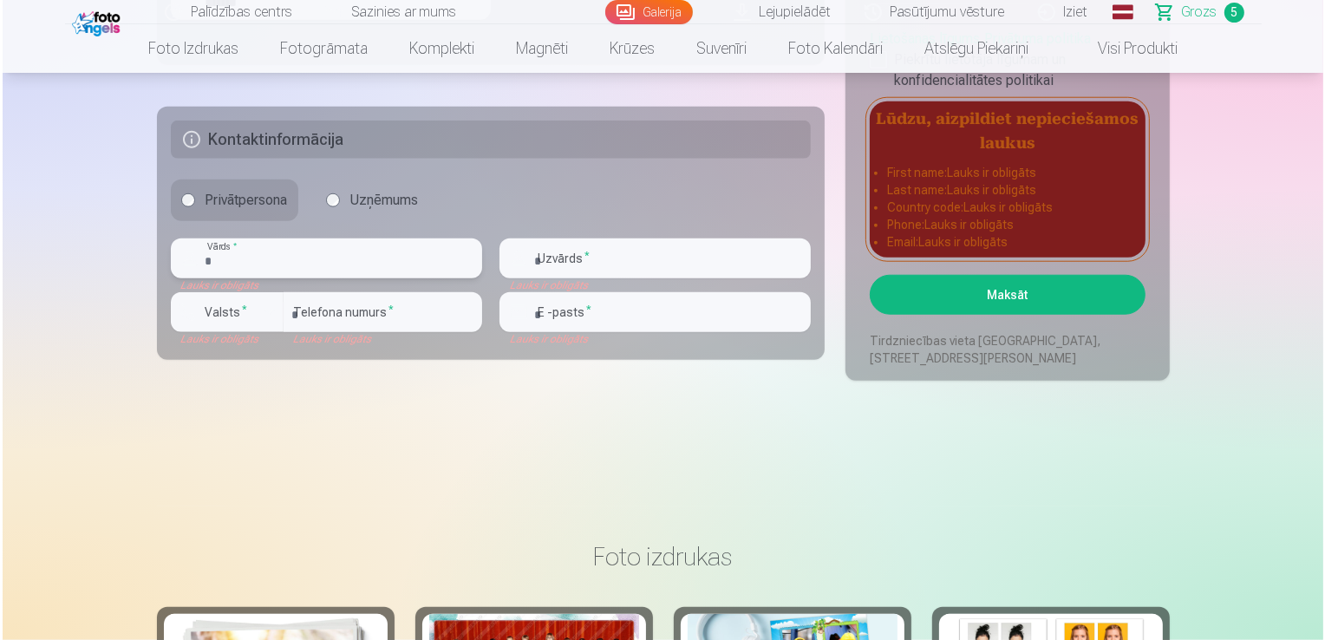
scroll to position [1561, 0]
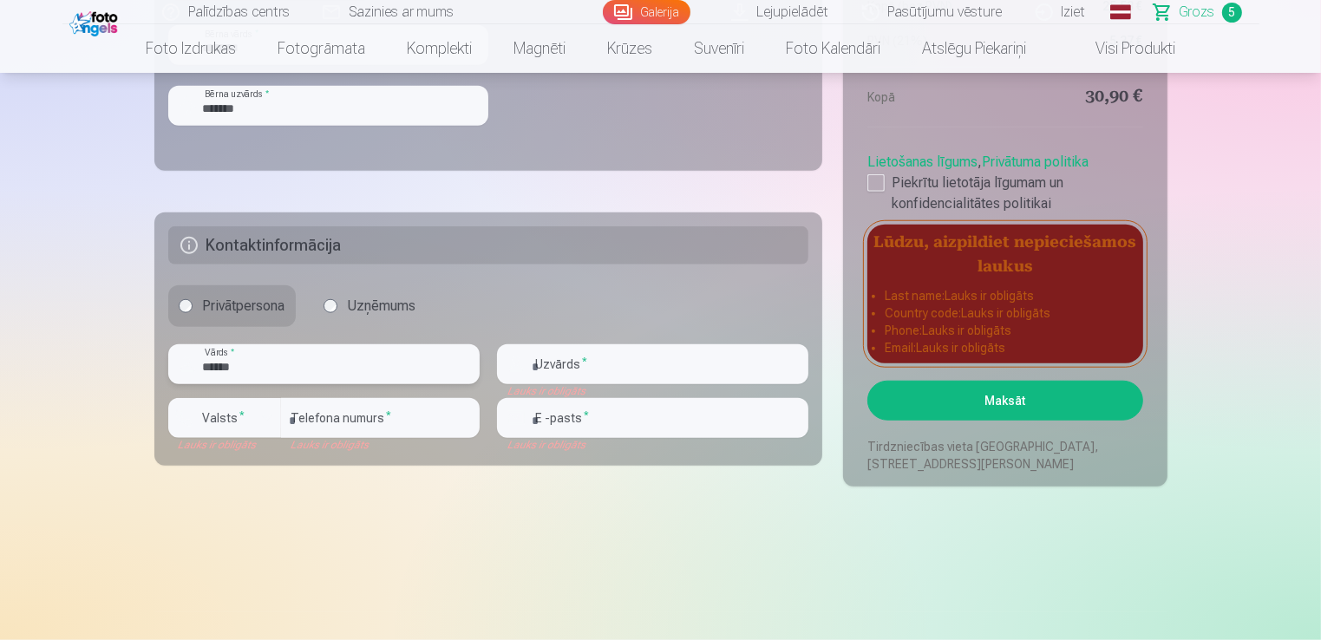
type input "******"
click at [581, 359] on input "text" at bounding box center [652, 364] width 311 height 40
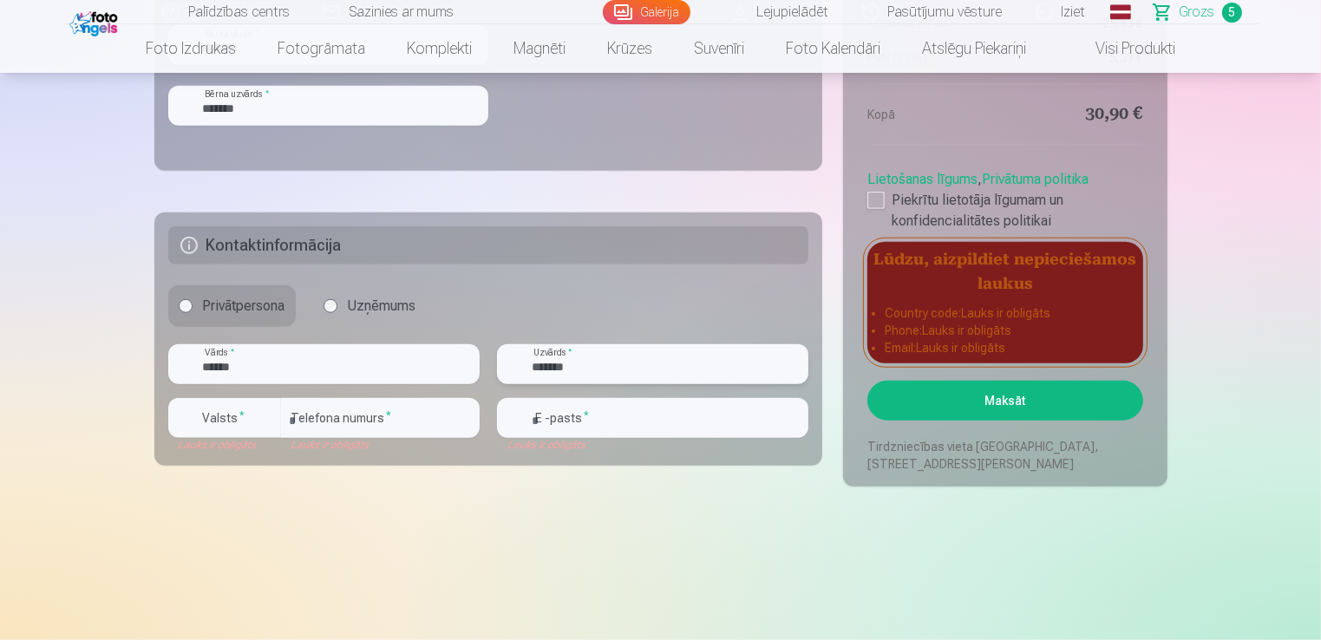
type input "*******"
click at [269, 421] on div "button" at bounding box center [267, 418] width 21 height 21
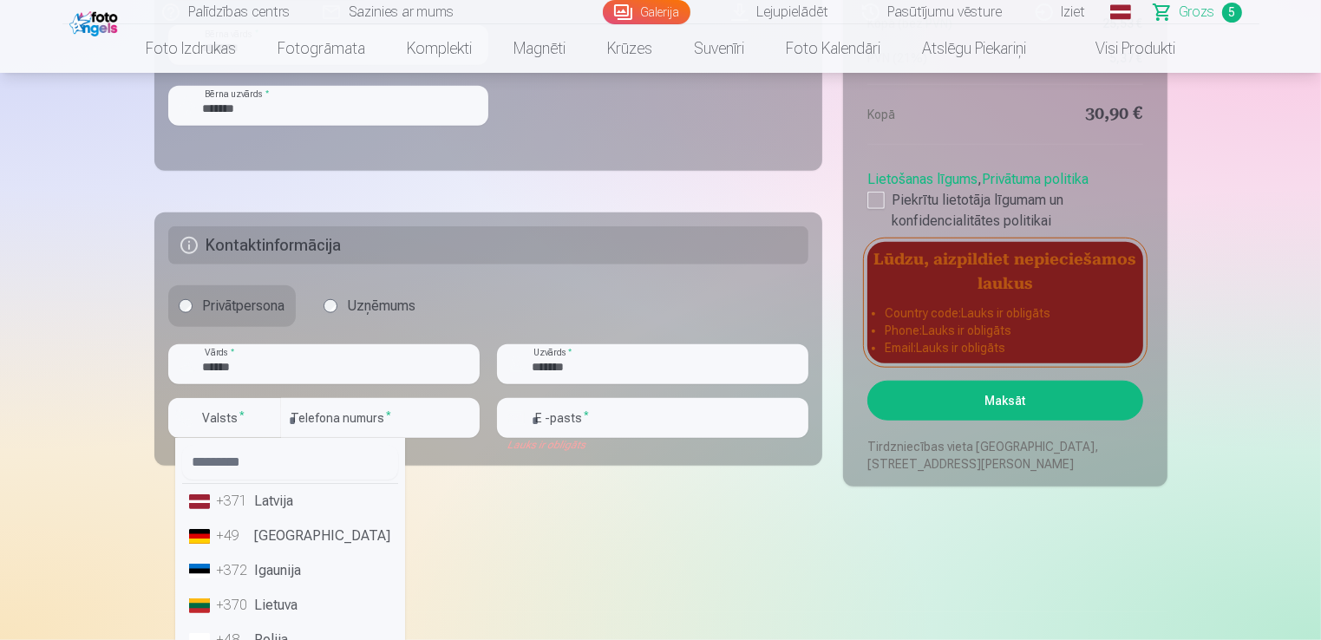
click at [269, 505] on li "+371 Latvija" at bounding box center [290, 501] width 216 height 35
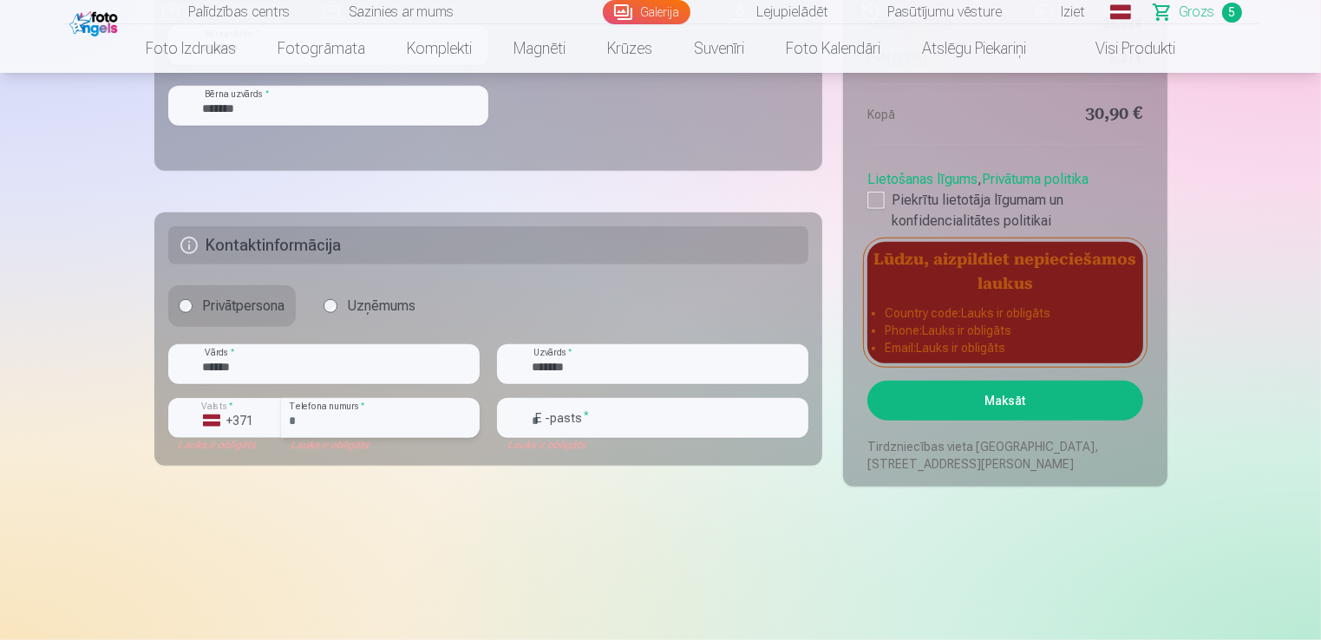
click at [340, 418] on input "number" at bounding box center [380, 418] width 199 height 40
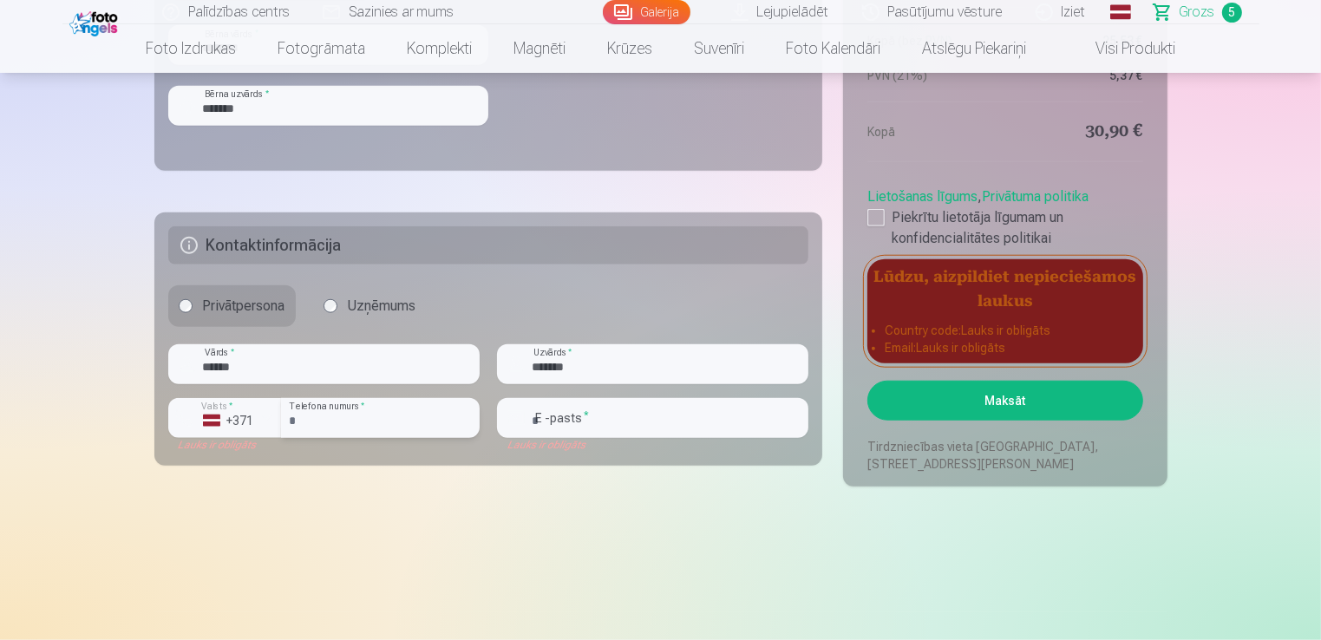
type input "********"
click at [583, 415] on input "email" at bounding box center [652, 418] width 311 height 40
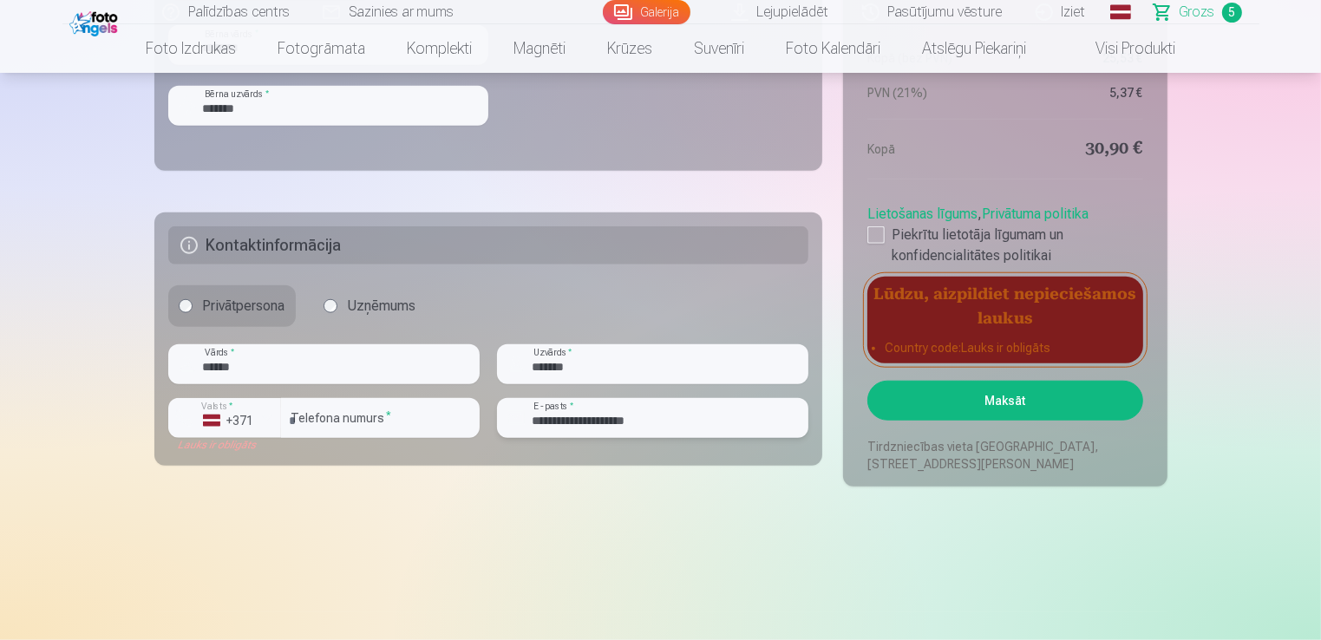
type input "**********"
click at [1003, 405] on button "Maksāt" at bounding box center [1004, 401] width 275 height 40
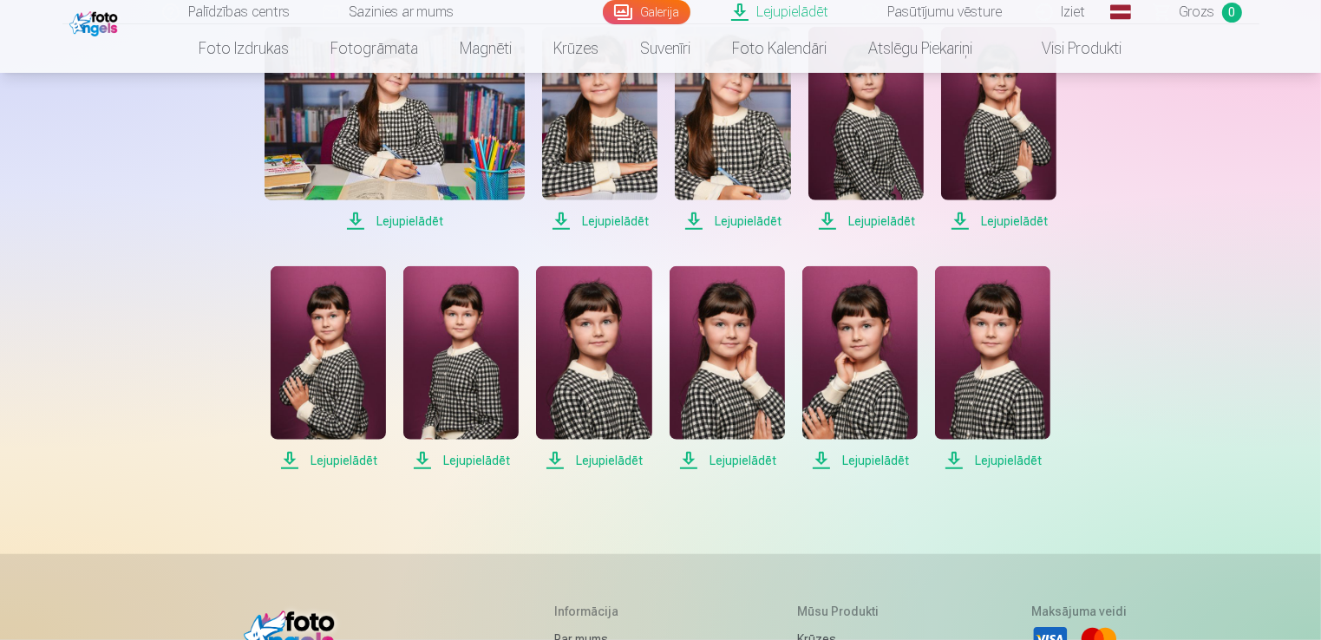
scroll to position [1735, 0]
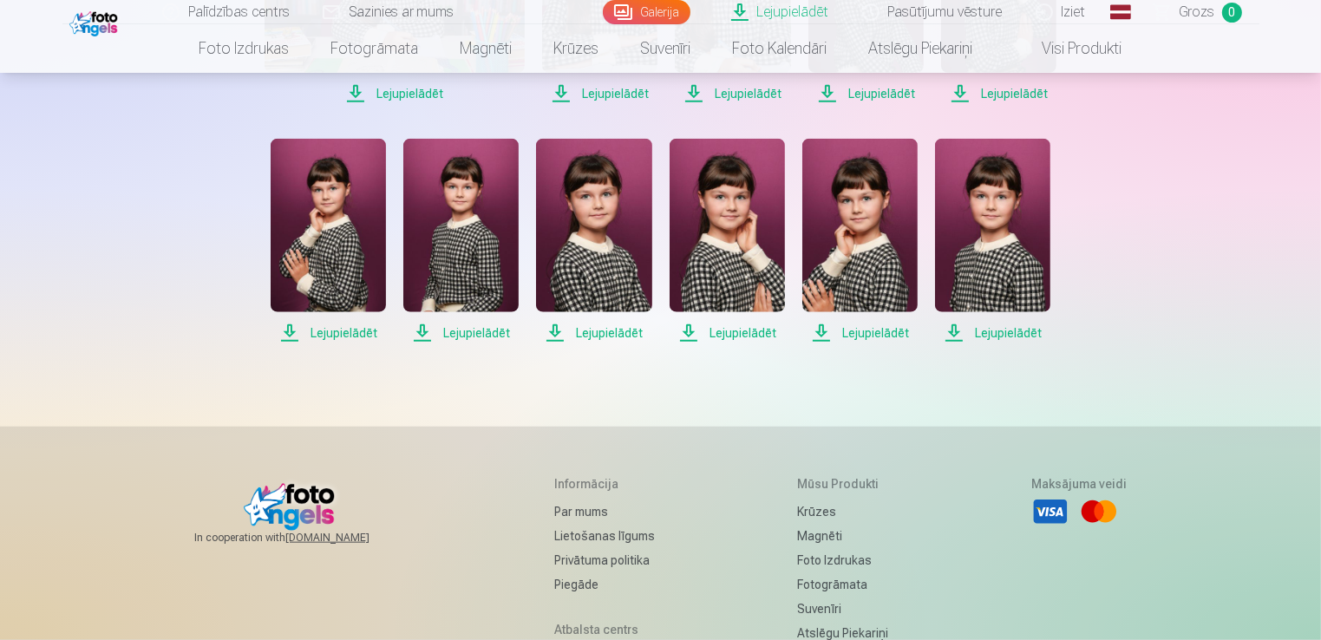
click at [1022, 336] on span "Lejupielādēt" at bounding box center [992, 333] width 115 height 21
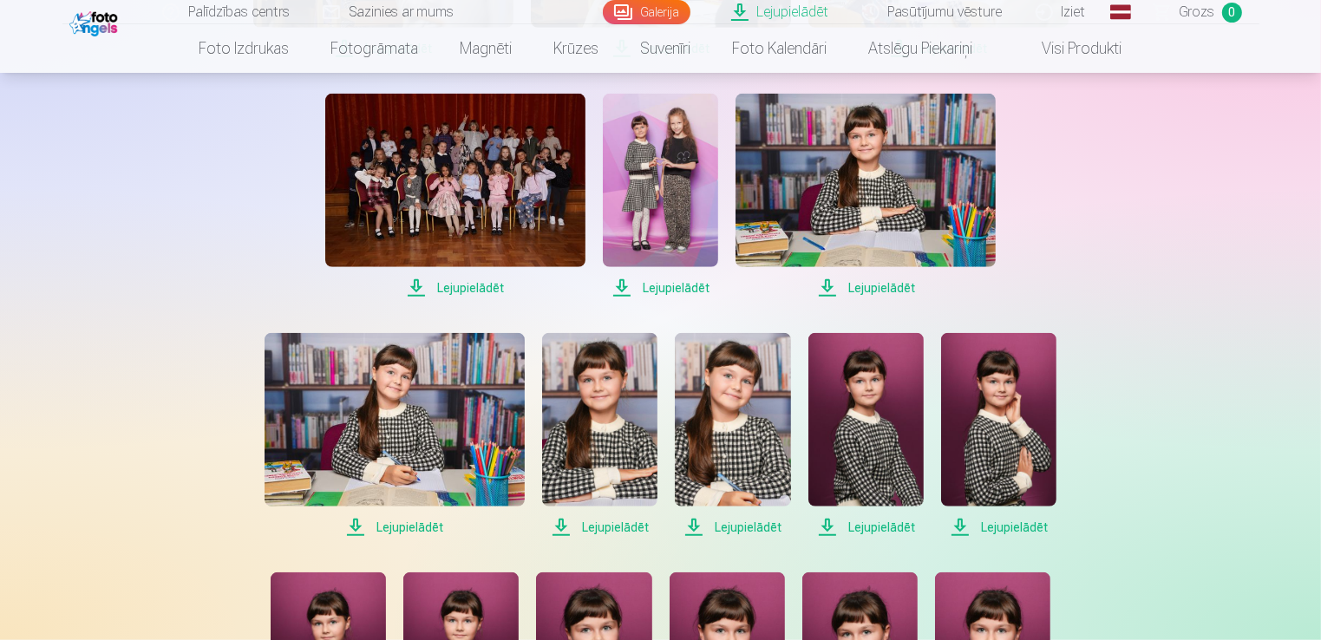
scroll to position [1648, 0]
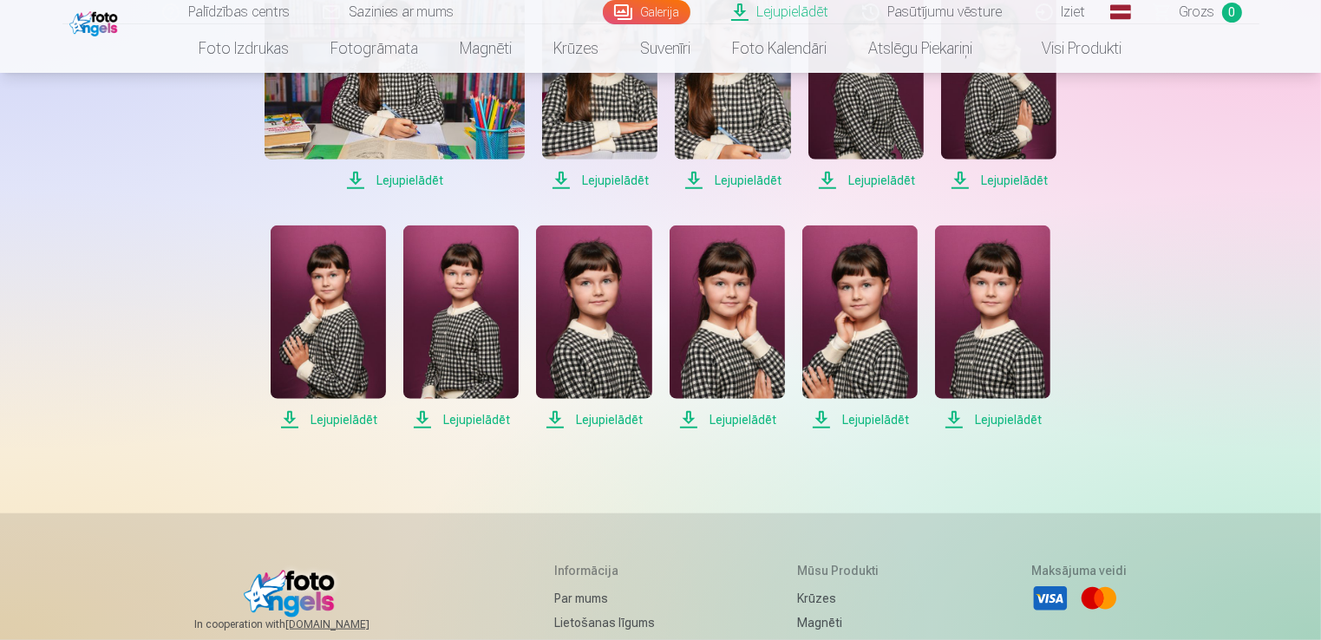
click at [1009, 414] on span "Lejupielādēt" at bounding box center [992, 419] width 115 height 21
click at [882, 421] on span "Lejupielādēt" at bounding box center [859, 419] width 115 height 21
click at [725, 424] on span "Lejupielādēt" at bounding box center [727, 419] width 115 height 21
click at [602, 425] on span "Lejupielādēt" at bounding box center [593, 419] width 115 height 21
click at [476, 425] on span "Lejupielādēt" at bounding box center [460, 419] width 115 height 21
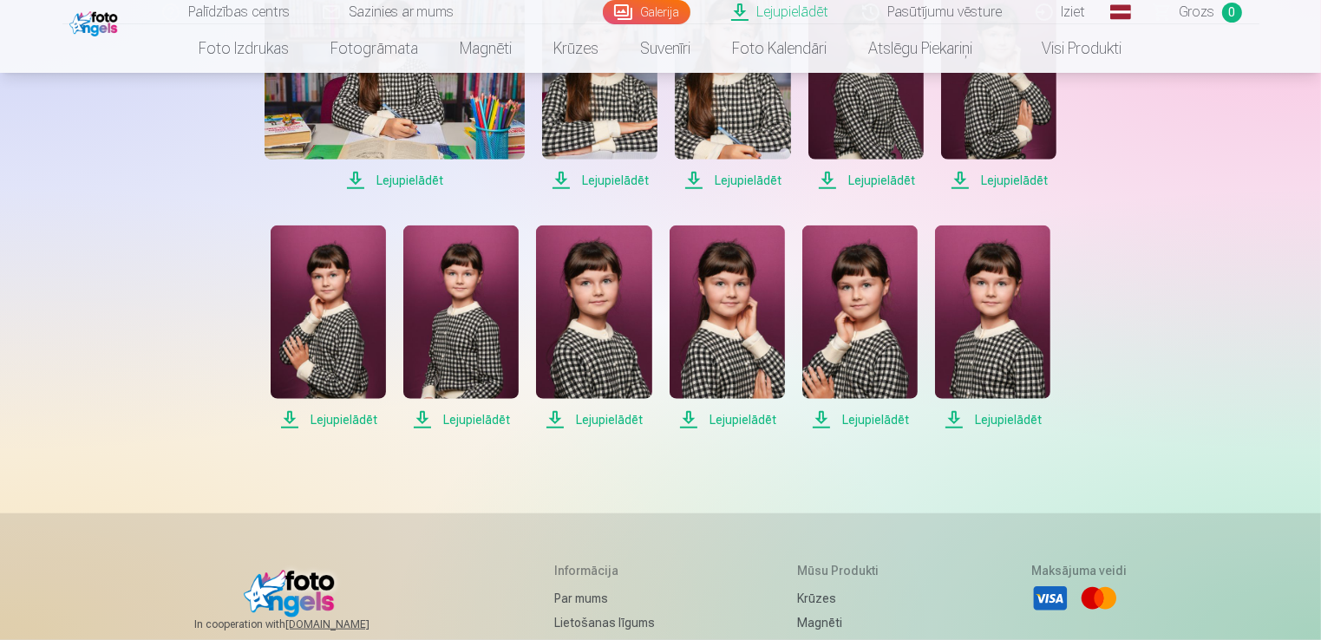
click at [323, 418] on span "Lejupielādēt" at bounding box center [328, 419] width 115 height 21
click at [409, 180] on span "Lejupielādēt" at bounding box center [395, 180] width 260 height 21
click at [628, 180] on span "Lejupielādēt" at bounding box center [599, 180] width 115 height 21
click at [746, 185] on span "Lejupielādēt" at bounding box center [732, 180] width 115 height 21
click at [874, 182] on span "Lejupielādēt" at bounding box center [865, 180] width 115 height 21
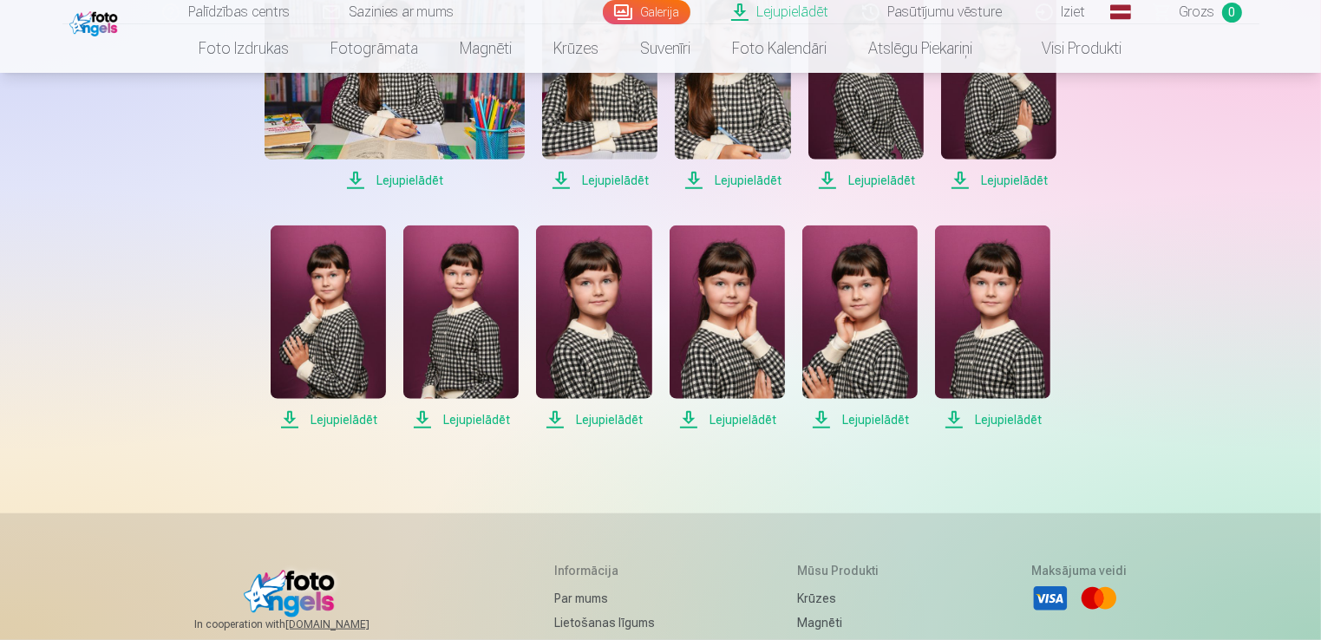
click at [1006, 183] on span "Lejupielādēt" at bounding box center [998, 180] width 115 height 21
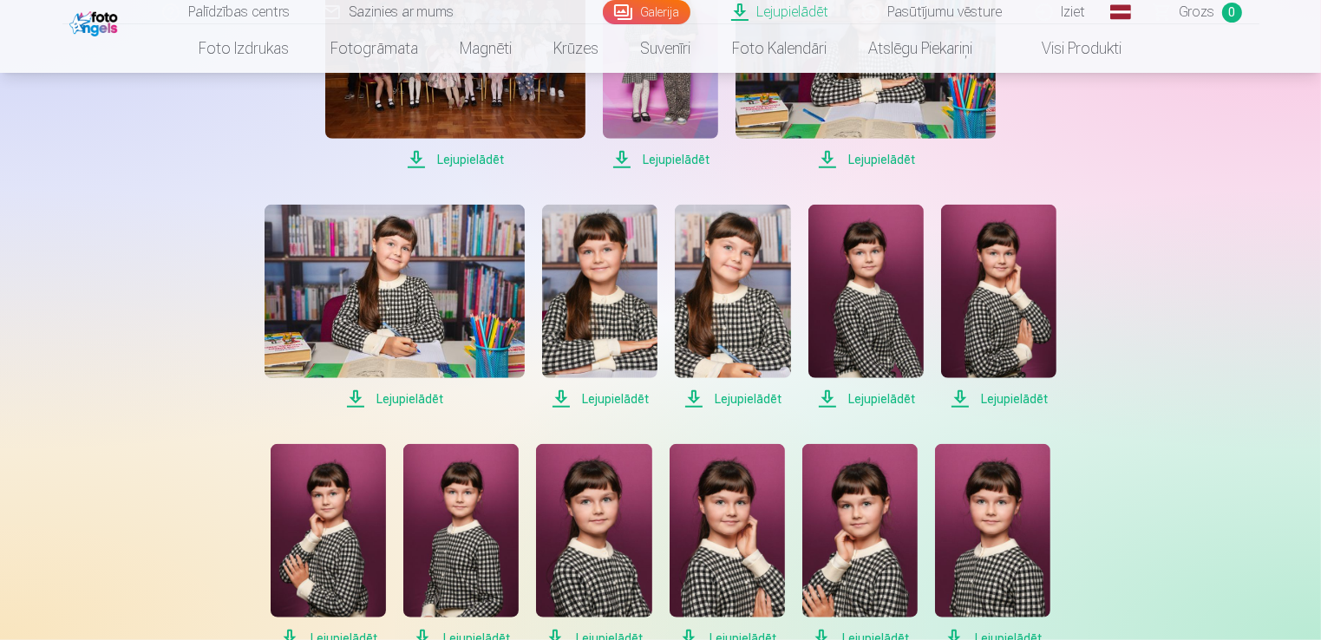
scroll to position [1301, 0]
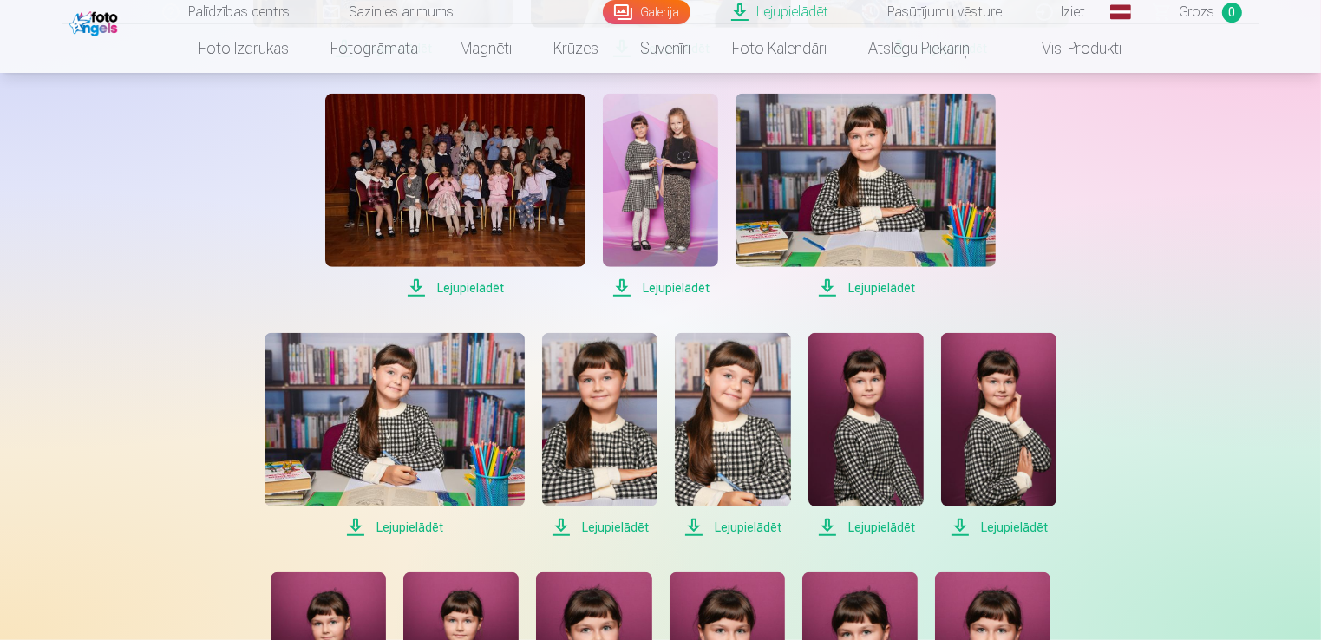
click at [890, 283] on span "Lejupielādēt" at bounding box center [865, 288] width 260 height 21
click at [689, 284] on span "Lejupielādēt" at bounding box center [660, 288] width 115 height 21
click at [467, 288] on span "Lejupielādēt" at bounding box center [455, 288] width 260 height 21
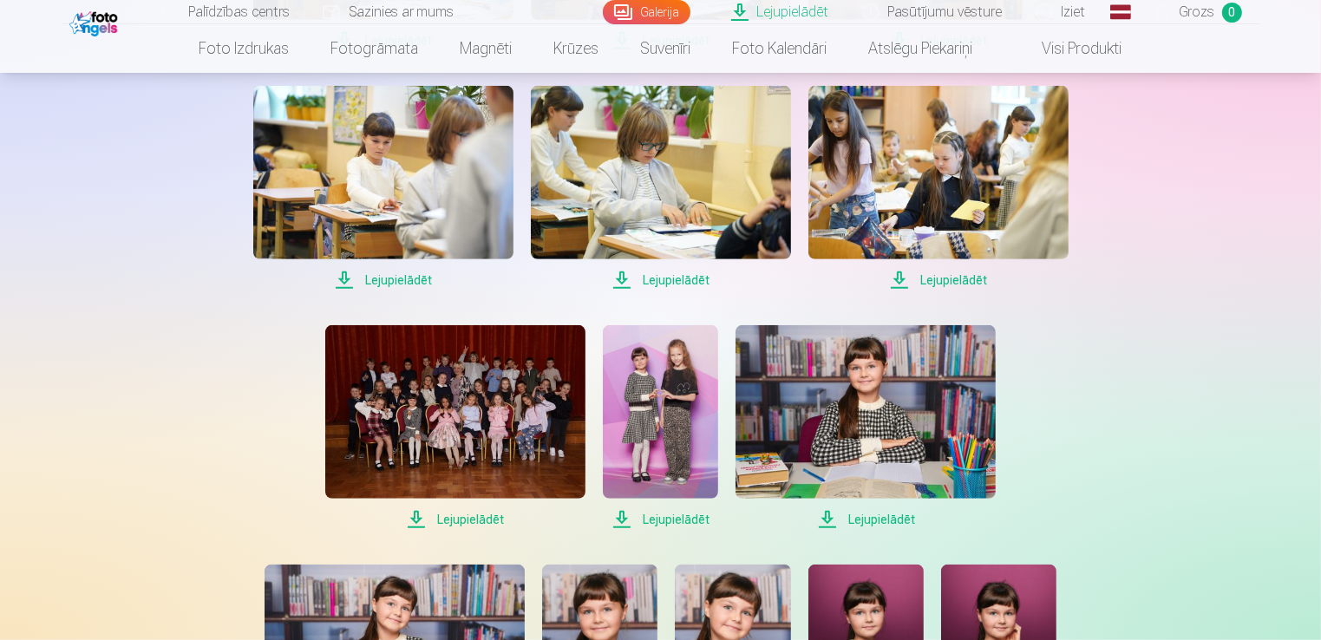
scroll to position [1041, 0]
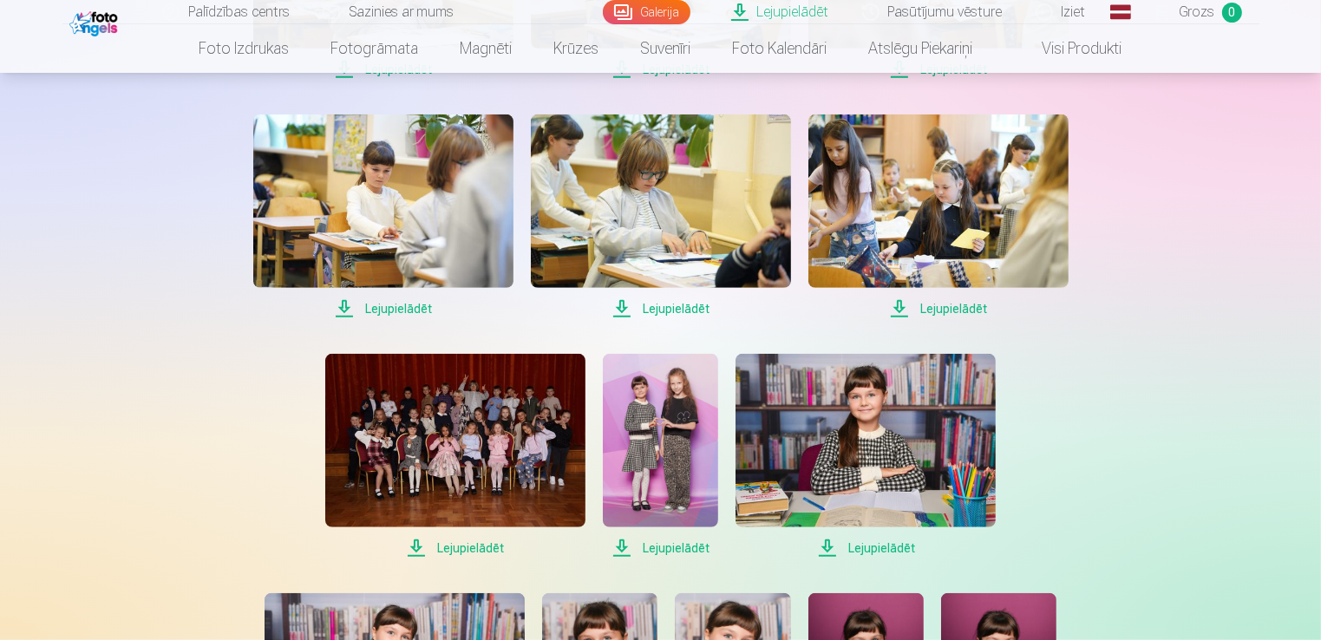
click at [382, 304] on span "Lejupielādēt" at bounding box center [383, 308] width 260 height 21
click at [663, 306] on span "Lejupielādēt" at bounding box center [661, 308] width 260 height 21
click at [930, 309] on span "Lejupielādēt" at bounding box center [938, 308] width 260 height 21
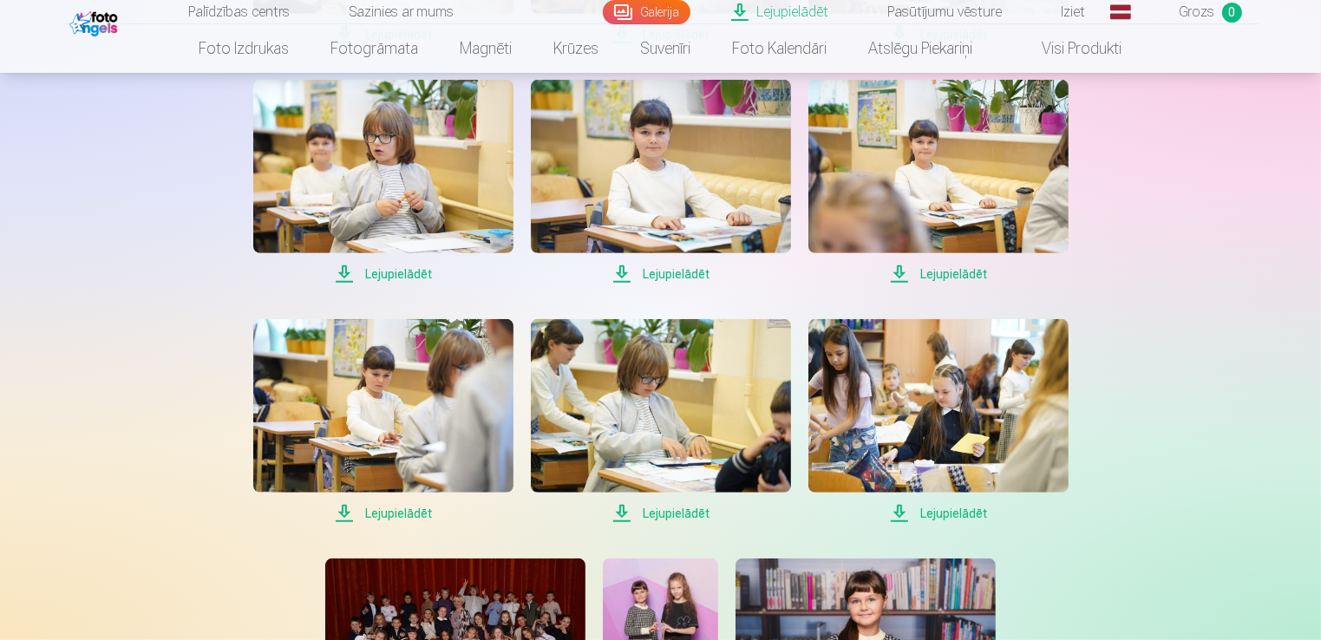
scroll to position [781, 0]
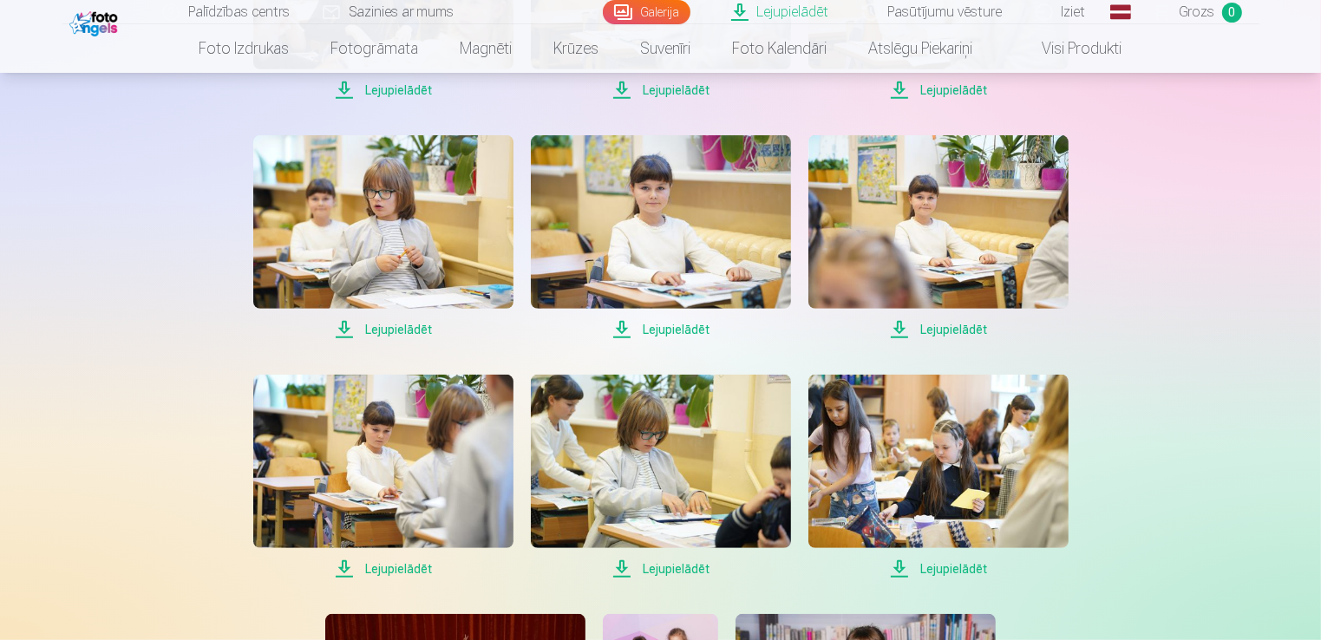
click at [385, 323] on span "Lejupielādēt" at bounding box center [383, 329] width 260 height 21
click at [669, 329] on span "Lejupielādēt" at bounding box center [661, 329] width 260 height 21
click at [937, 328] on span "Lejupielādēt" at bounding box center [938, 329] width 260 height 21
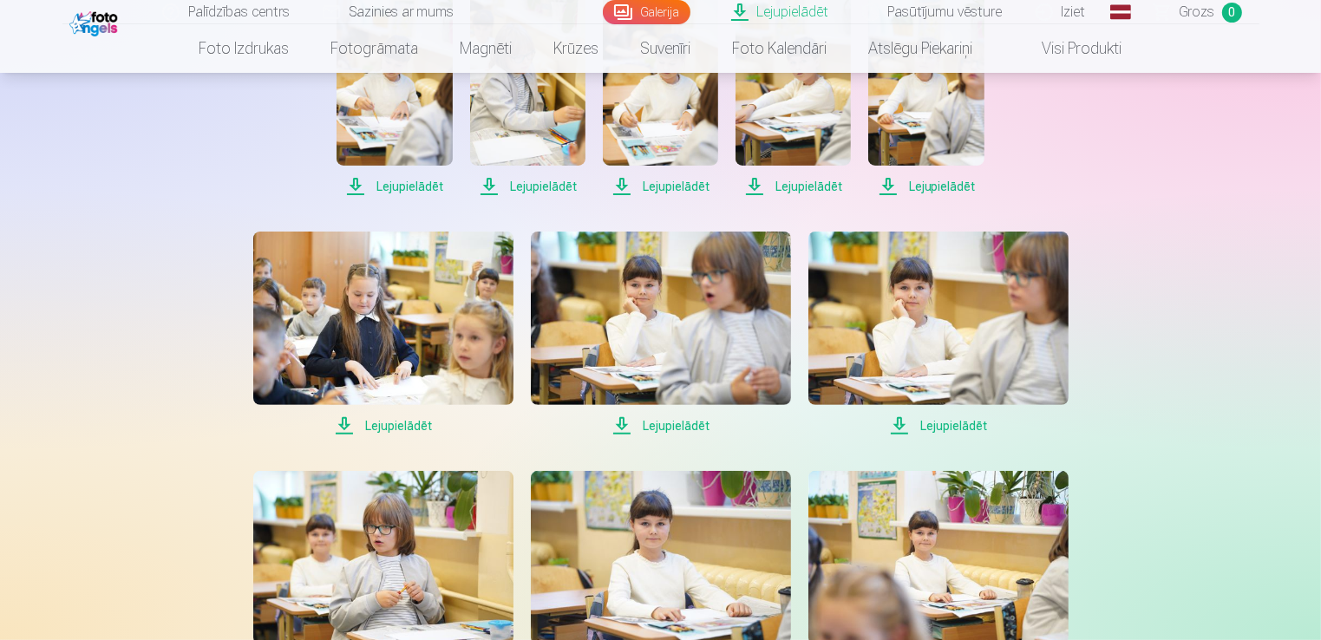
scroll to position [434, 0]
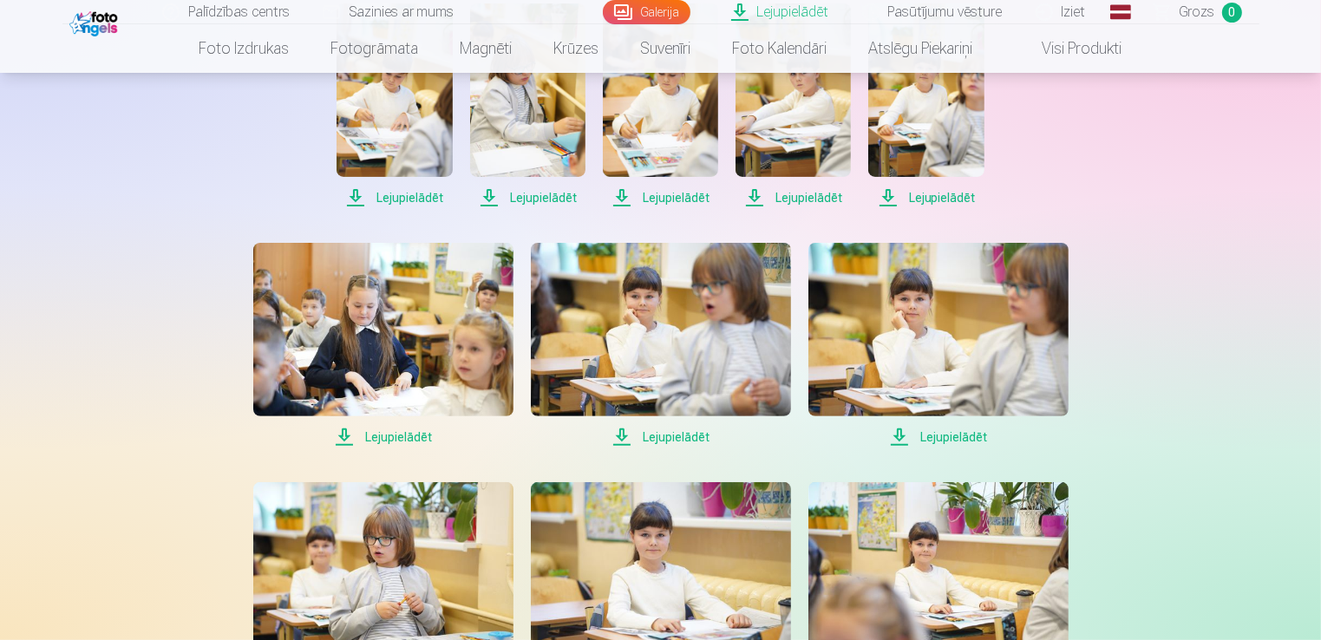
click at [673, 434] on span "Lejupielādēt" at bounding box center [661, 437] width 260 height 21
click at [933, 437] on span "Lejupielādēt" at bounding box center [938, 437] width 260 height 21
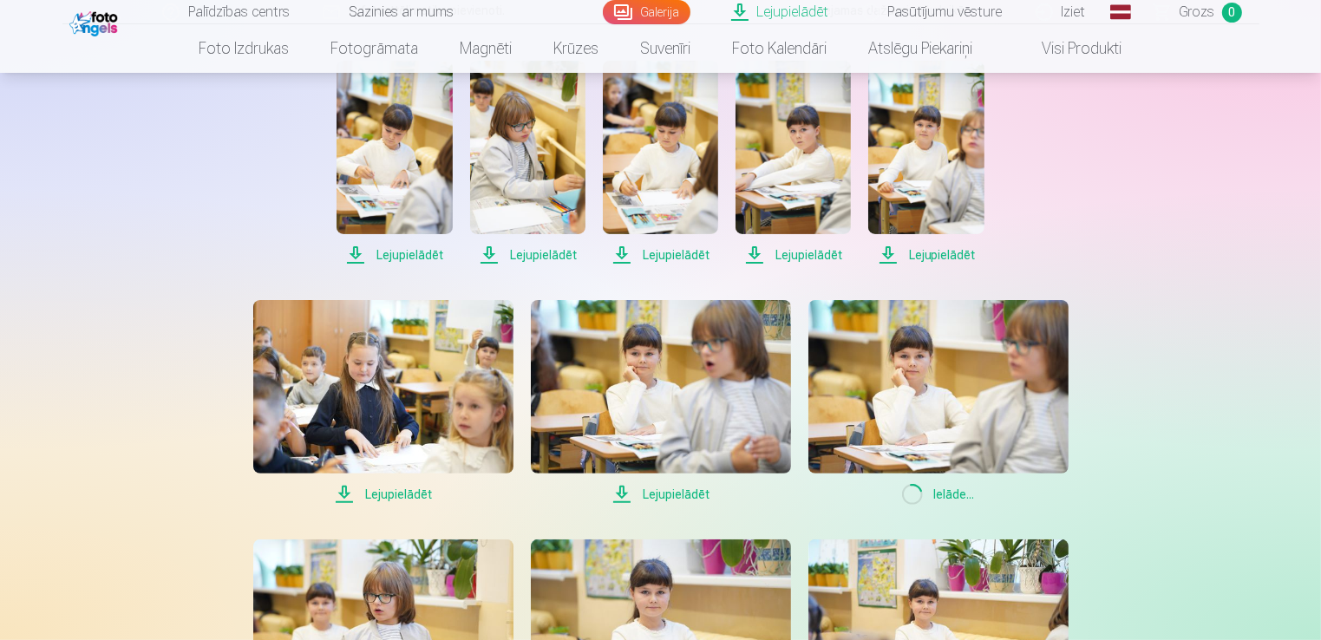
scroll to position [260, 0]
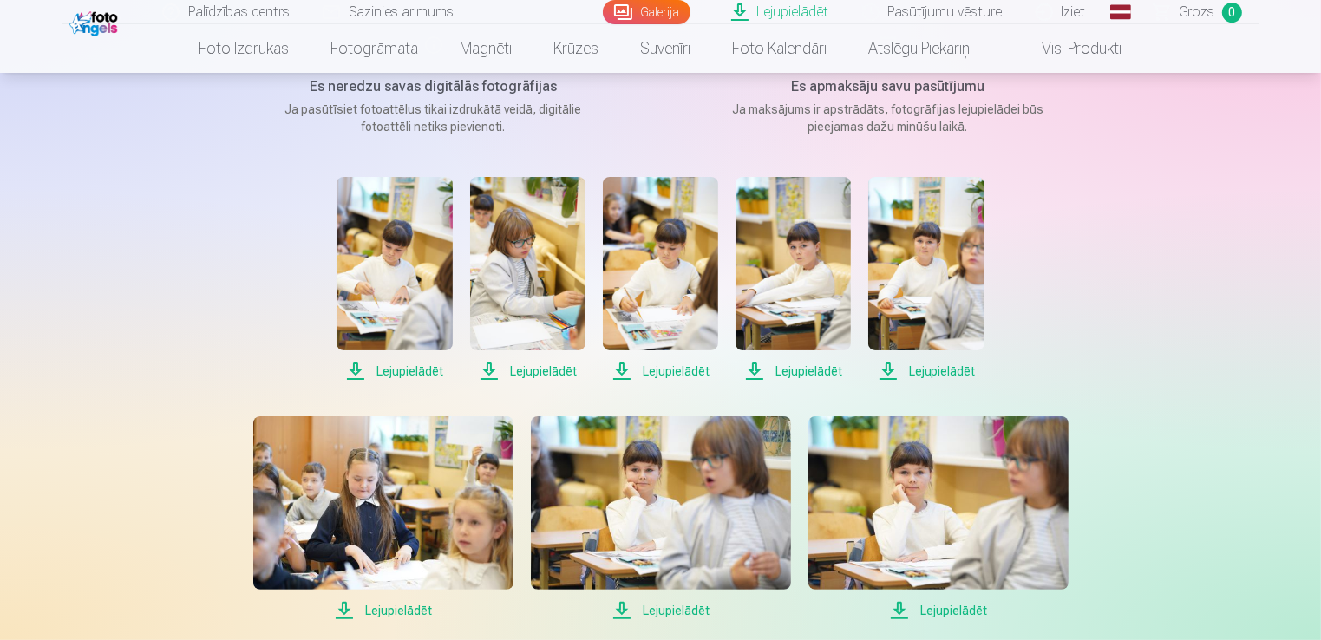
click at [405, 369] on span "Lejupielādēt" at bounding box center [393, 371] width 115 height 21
click at [657, 370] on span "Lejupielādēt" at bounding box center [660, 371] width 115 height 21
click at [803, 369] on span "Lejupielādēt" at bounding box center [792, 371] width 115 height 21
click at [925, 370] on span "Lejupielādēt" at bounding box center [925, 371] width 115 height 21
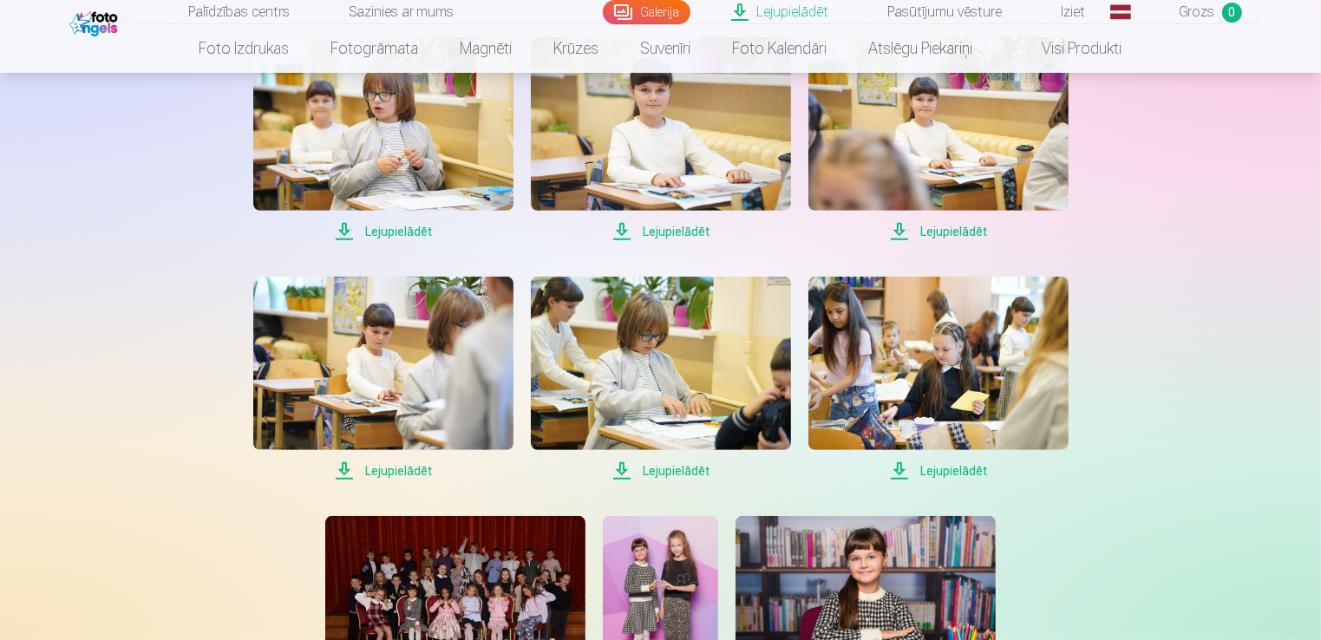
scroll to position [917, 0]
